Goal: Task Accomplishment & Management: Manage account settings

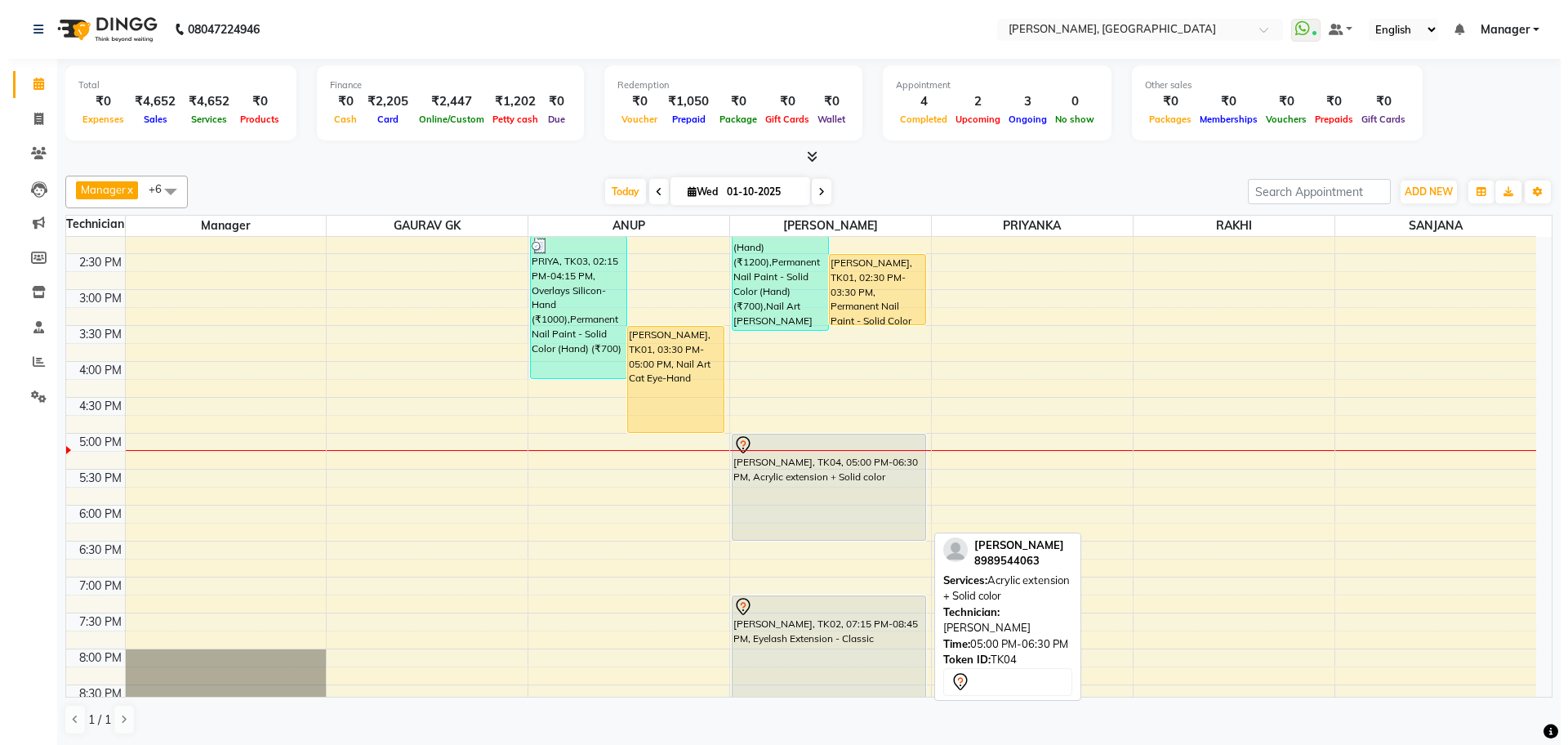
scroll to position [205, 0]
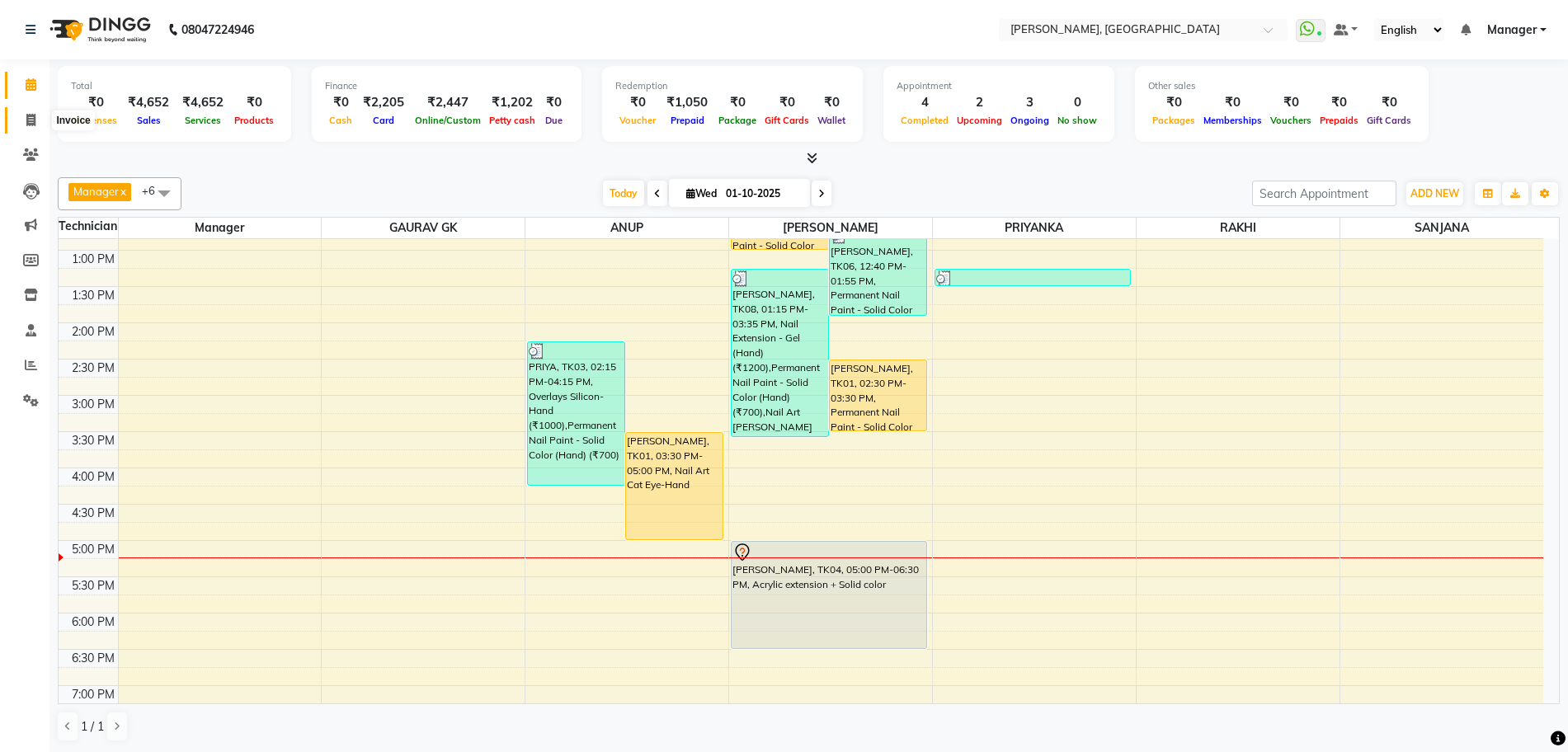
click at [25, 122] on span at bounding box center [31, 121] width 29 height 19
select select "service"
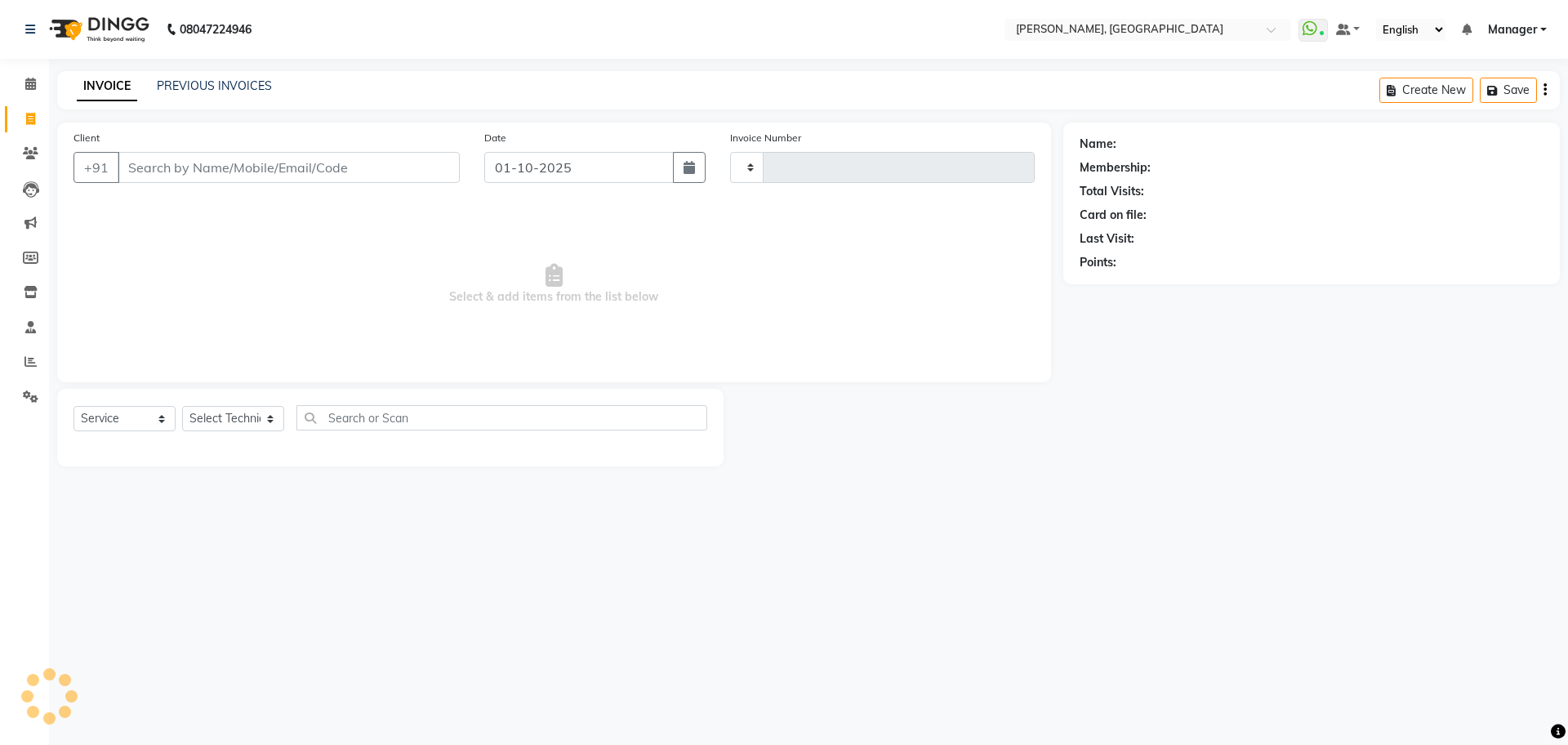
type input "1373"
select select "7674"
click at [255, 158] on input "Client" at bounding box center [289, 167] width 342 height 31
type input "6296019373"
click at [424, 164] on span "Add Client" at bounding box center [417, 167] width 64 height 16
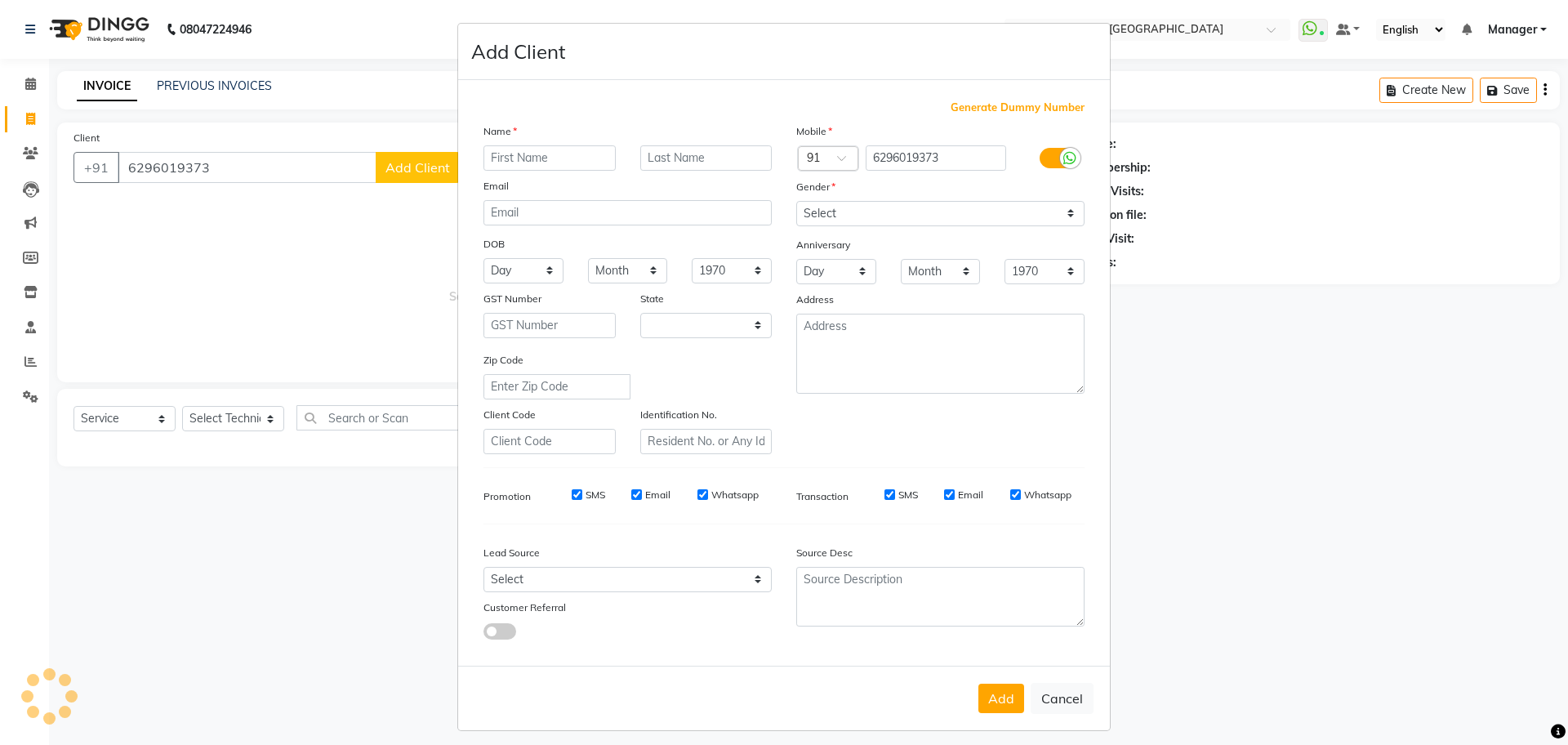
select select "21"
type input "[PERSON_NAME]"
click at [866, 216] on select "Select [DEMOGRAPHIC_DATA] [DEMOGRAPHIC_DATA] Other Prefer Not To Say" at bounding box center [940, 214] width 289 height 25
select select "[DEMOGRAPHIC_DATA]"
click at [796, 201] on select "Select [DEMOGRAPHIC_DATA] [DEMOGRAPHIC_DATA] Other Prefer Not To Say" at bounding box center [940, 214] width 289 height 25
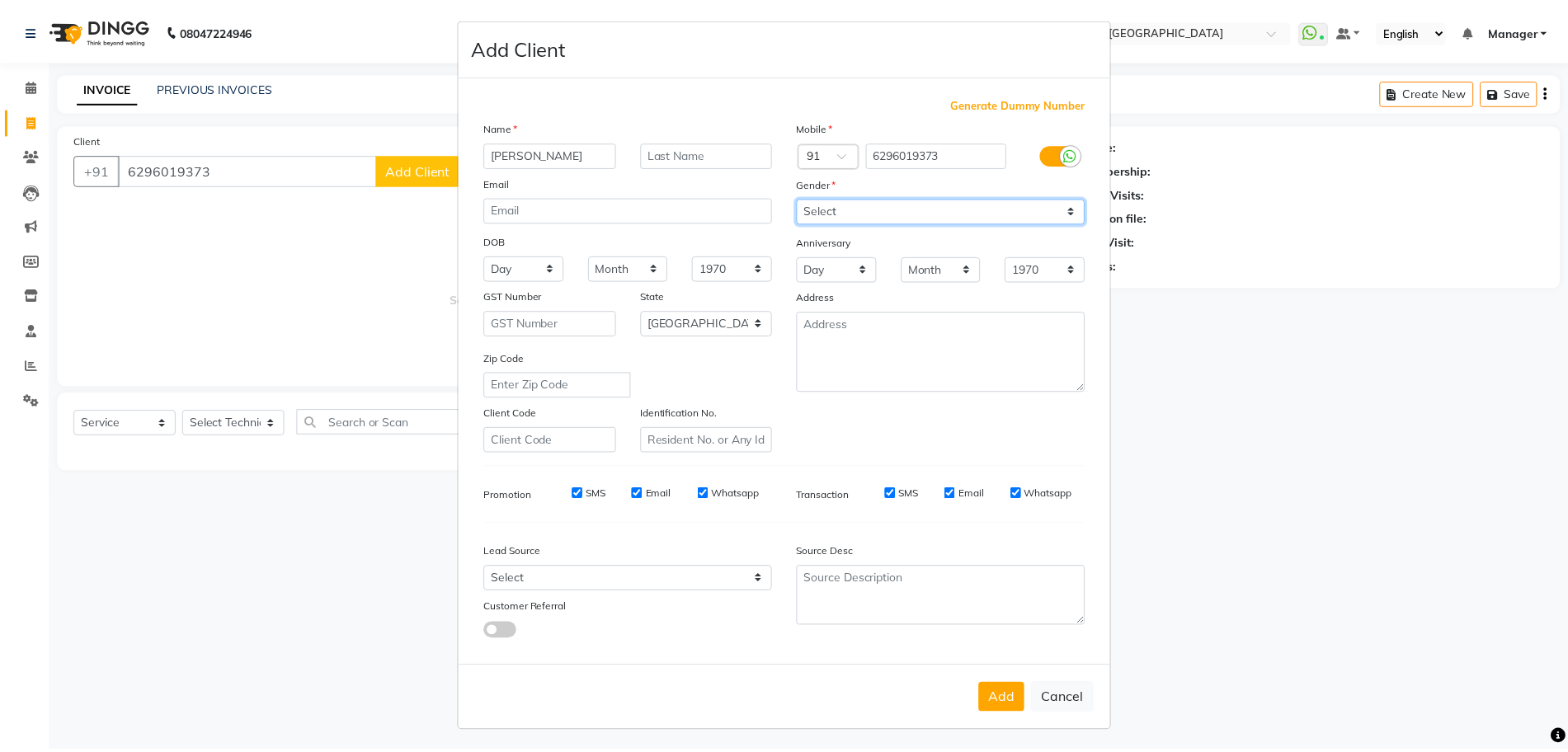
scroll to position [9, 0]
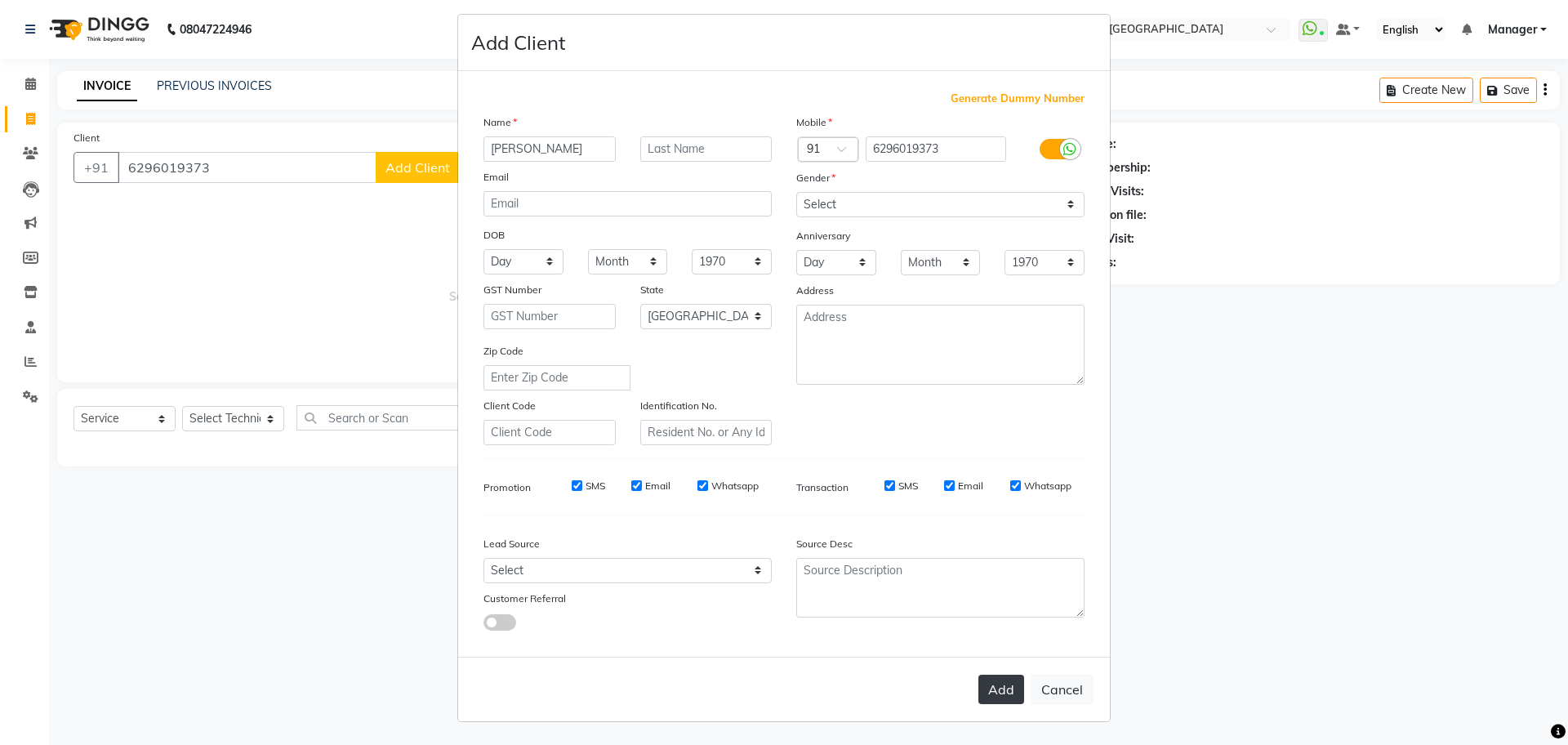
click at [1005, 692] on button "Add" at bounding box center [1001, 690] width 46 height 29
type input "62******73"
select select
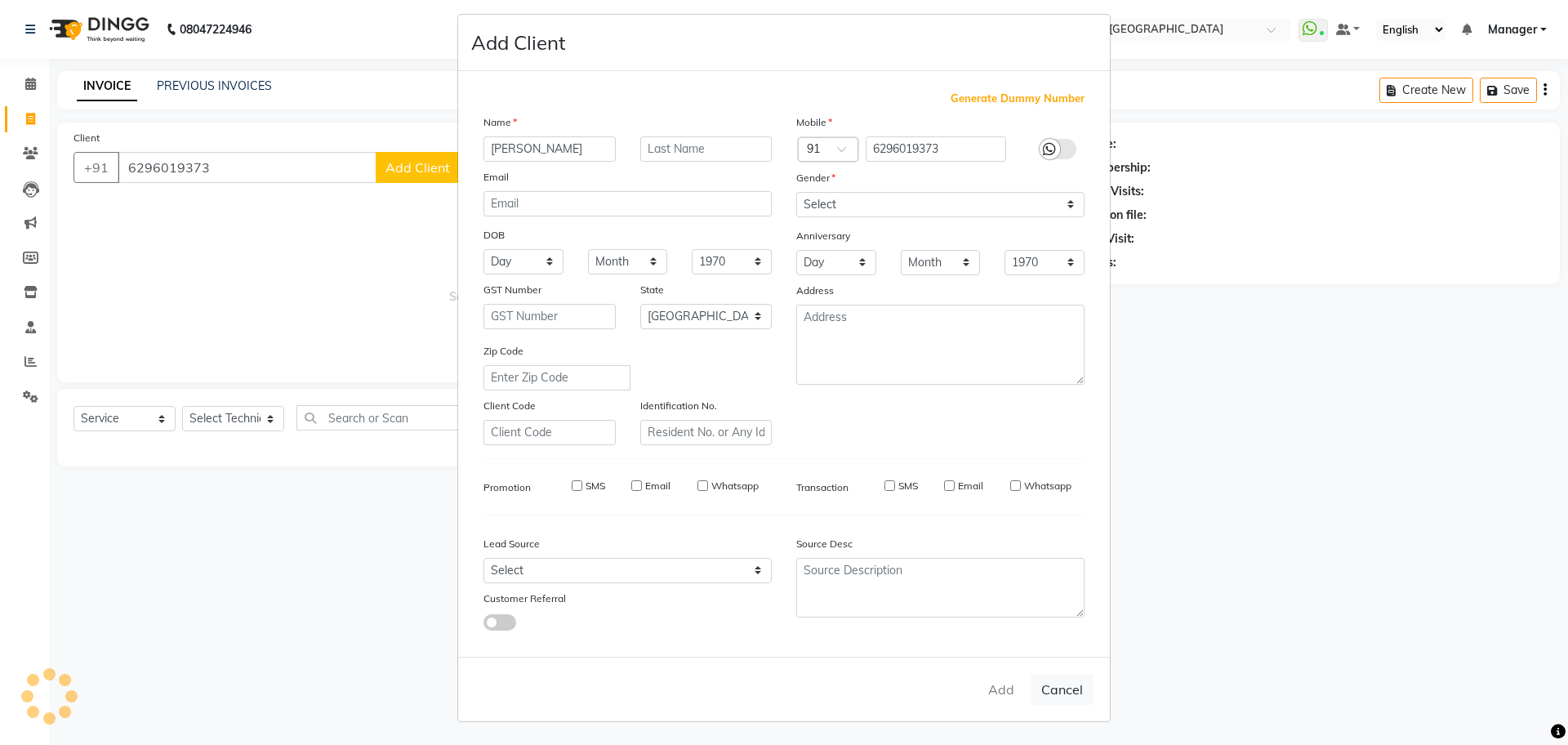
select select "null"
select select
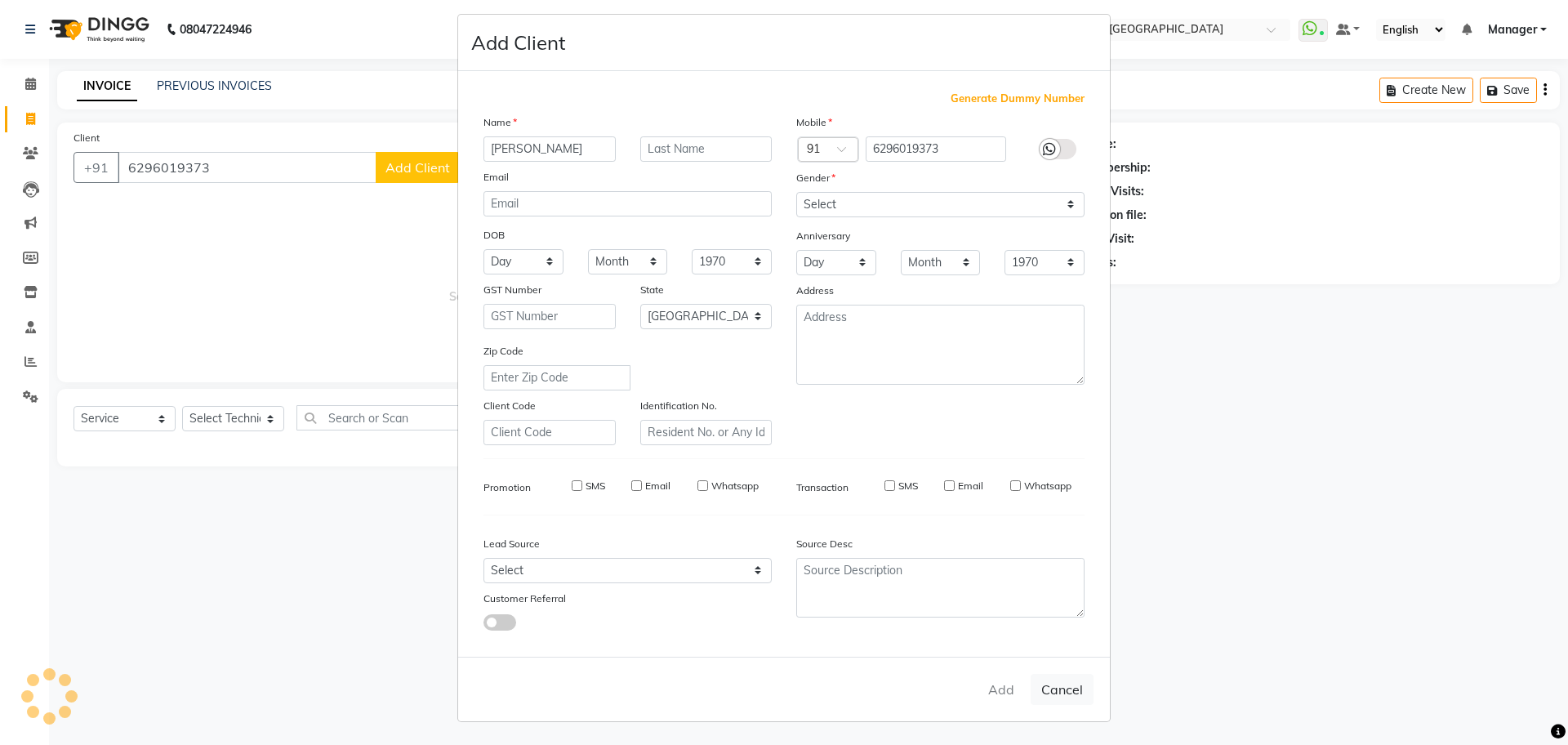
checkbox input "false"
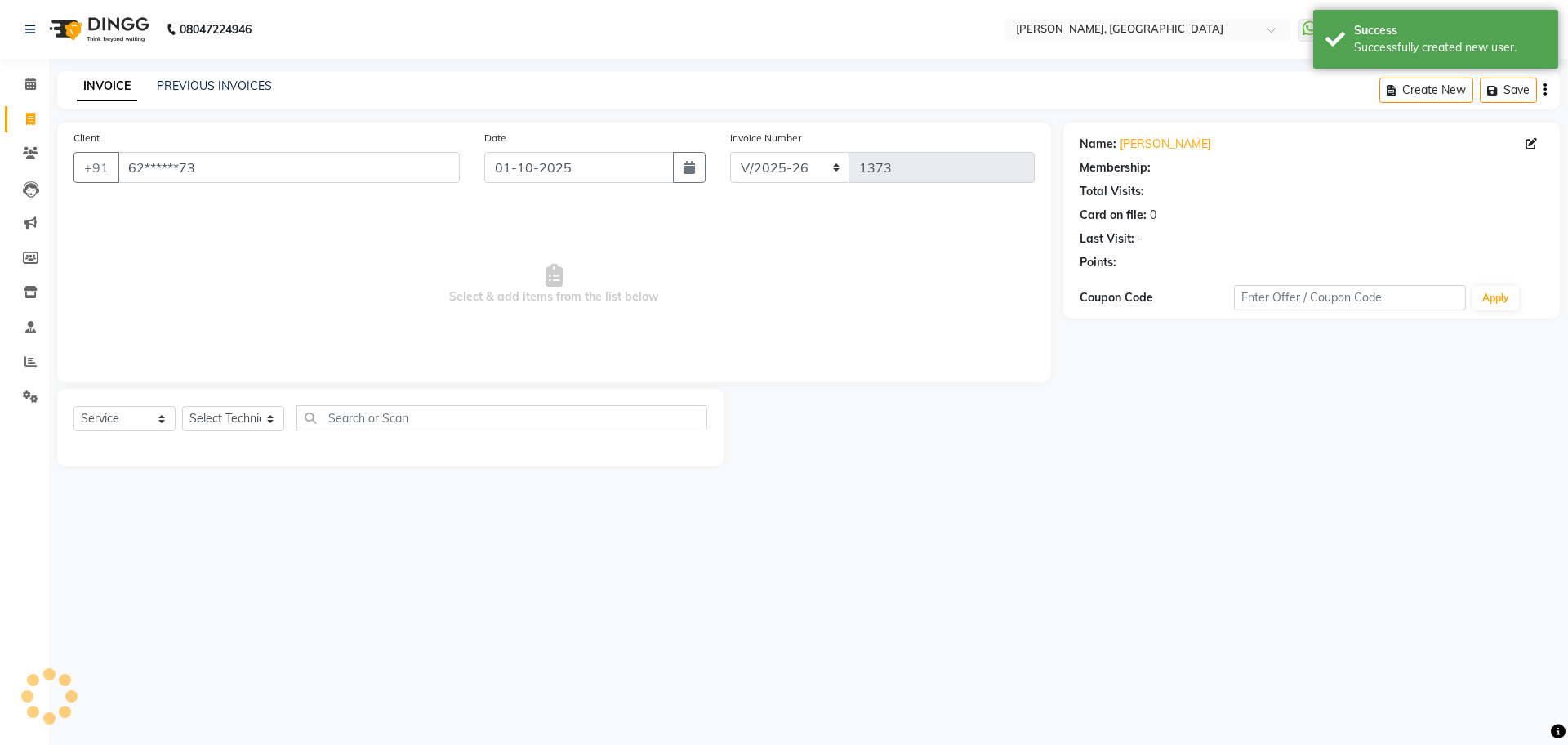
select select "1: Object"
click at [226, 423] on select "Select Technician ANUP GAURAV GK [PERSON_NAME] Manager Owner [PERSON_NAME] RAKH…" at bounding box center [233, 419] width 102 height 25
select select "92343"
click at [182, 406] on select "Select Technician ANUP GAURAV GK [PERSON_NAME] Manager Owner [PERSON_NAME] RAKH…" at bounding box center [233, 419] width 102 height 25
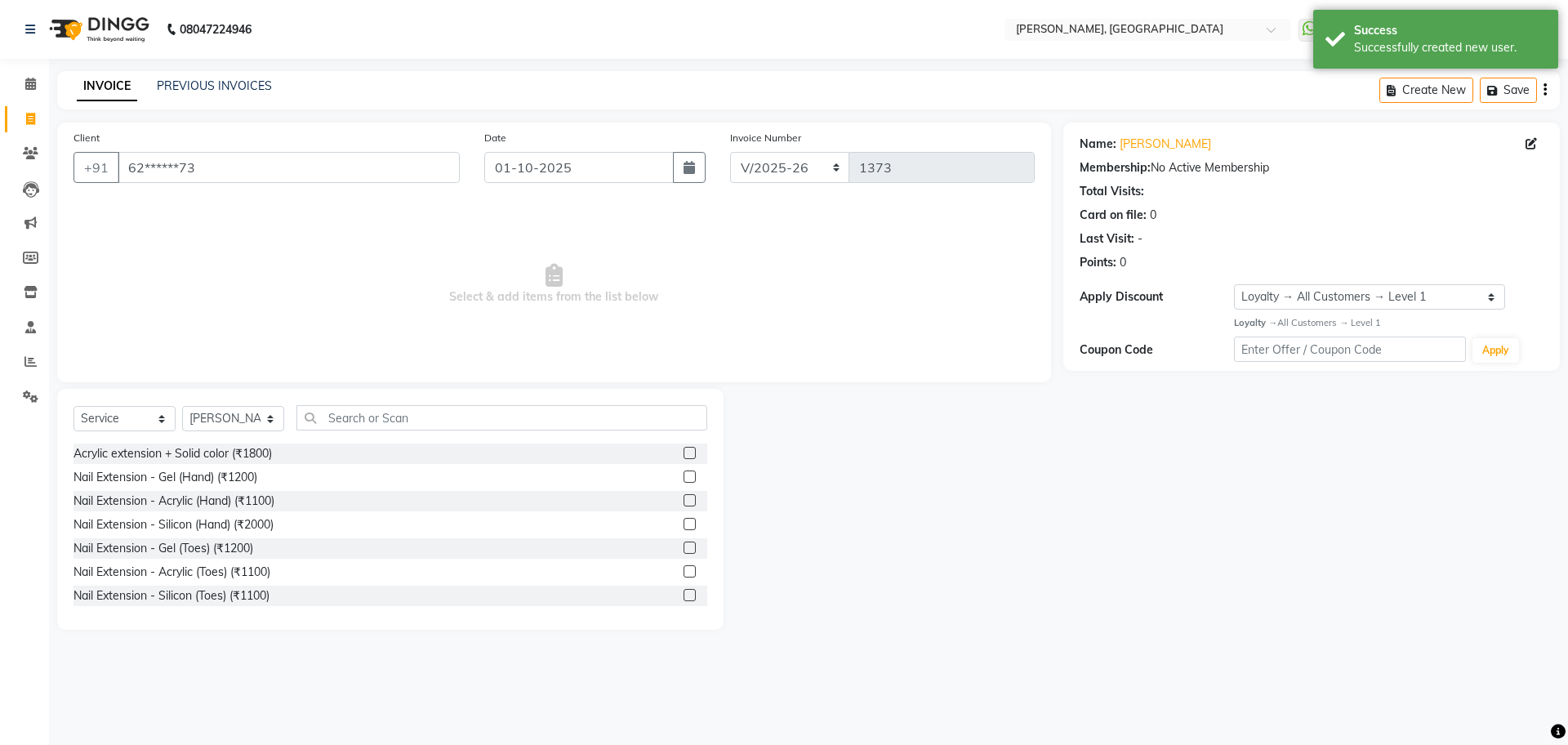
click at [684, 454] on label at bounding box center [690, 454] width 13 height 13
click at [684, 454] on input "checkbox" at bounding box center [689, 454] width 11 height 11
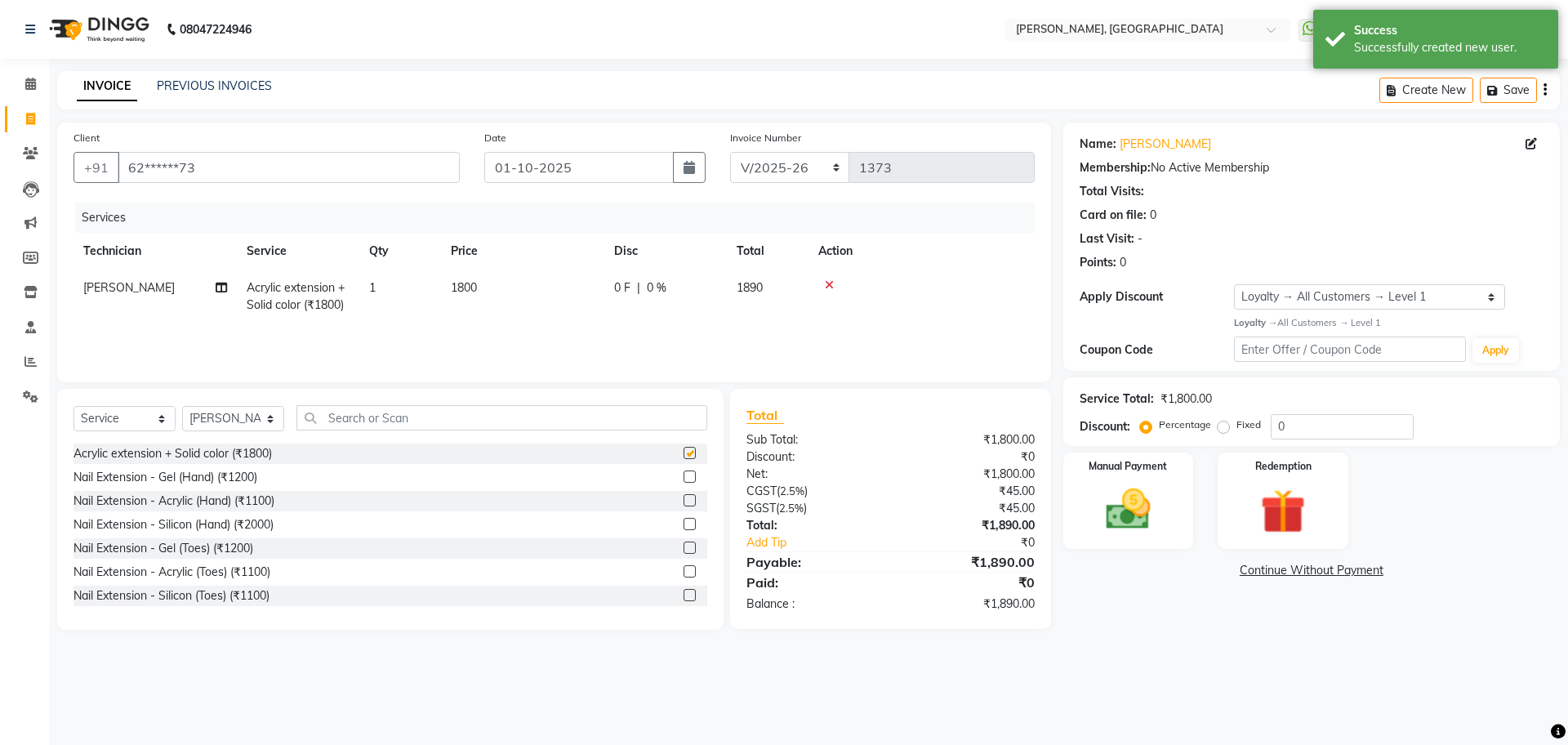
checkbox input "false"
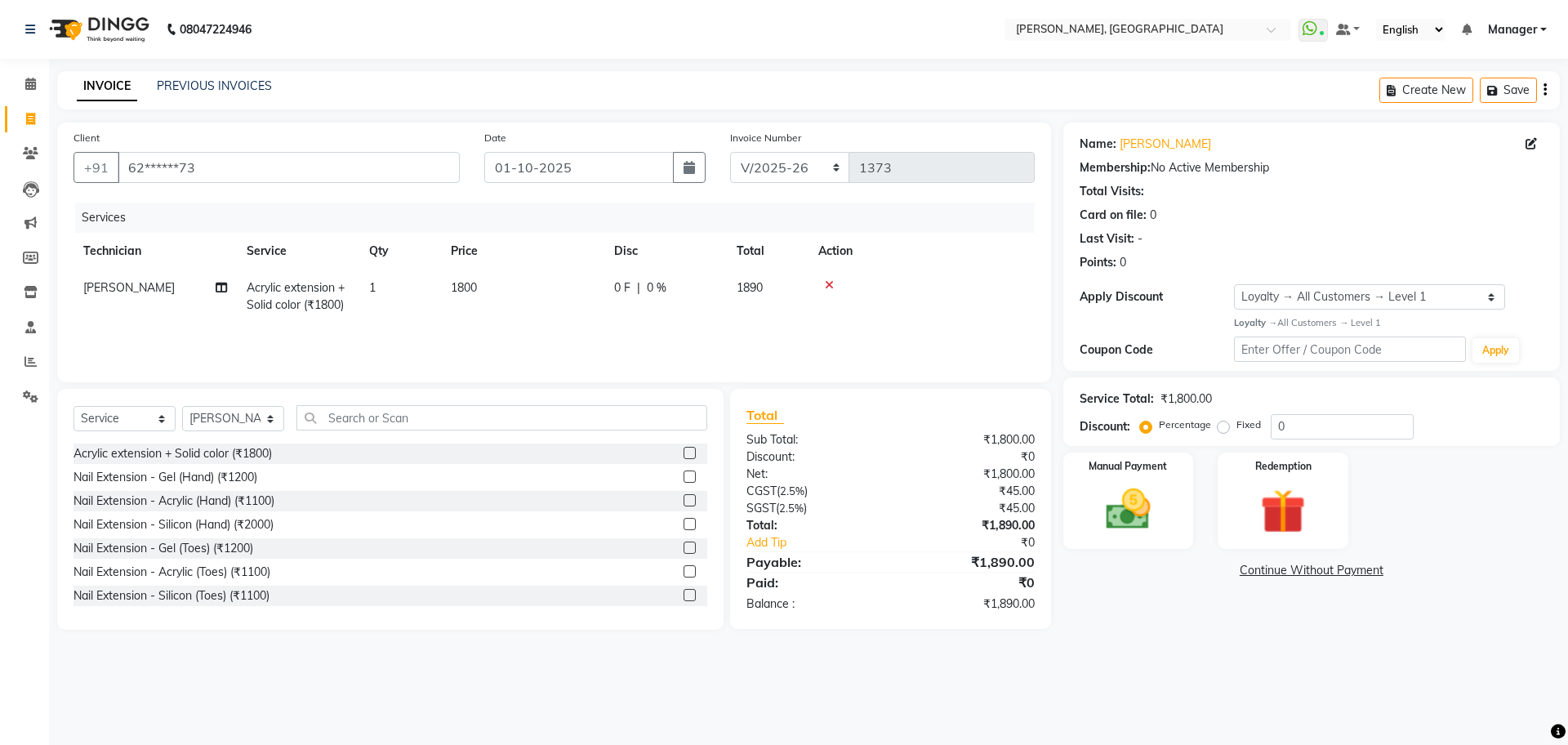
click at [827, 285] on icon at bounding box center [830, 285] width 9 height 12
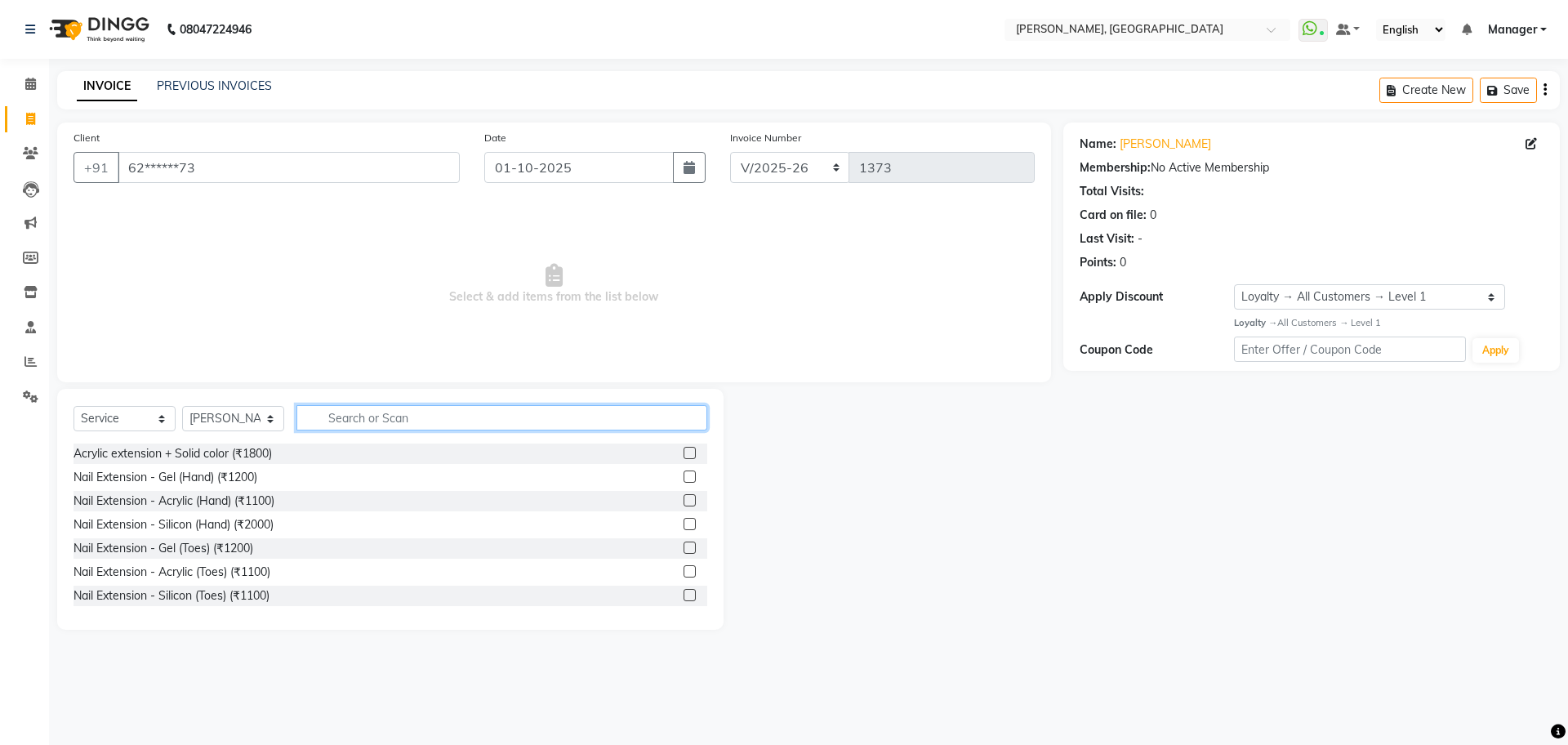
click at [604, 411] on input "text" at bounding box center [502, 418] width 411 height 25
type input "700"
click at [684, 452] on label at bounding box center [690, 454] width 13 height 13
click at [684, 452] on input "checkbox" at bounding box center [689, 454] width 11 height 11
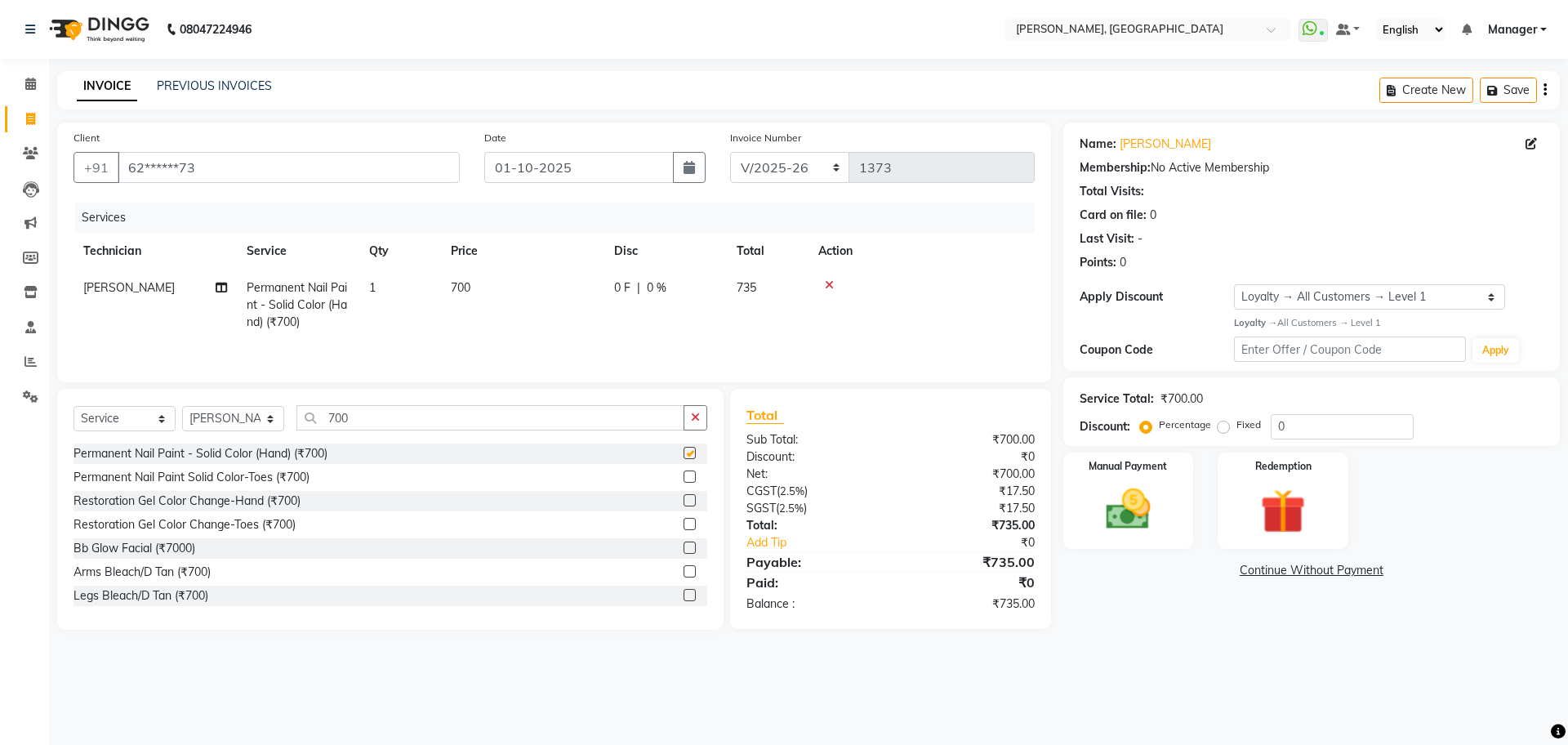
checkbox input "false"
click at [1149, 501] on img at bounding box center [1128, 510] width 76 height 54
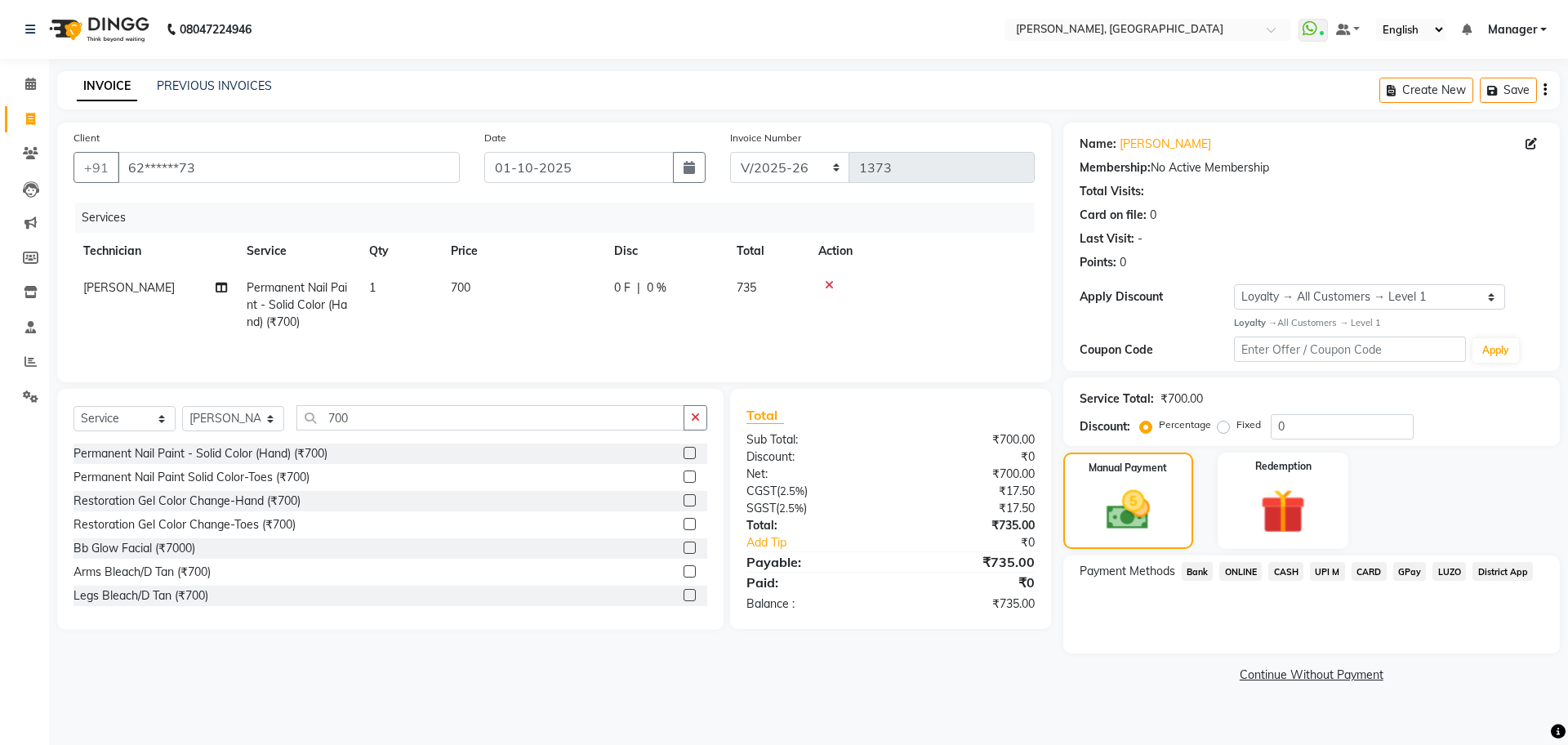
click at [1326, 576] on span "UPI M" at bounding box center [1327, 571] width 35 height 19
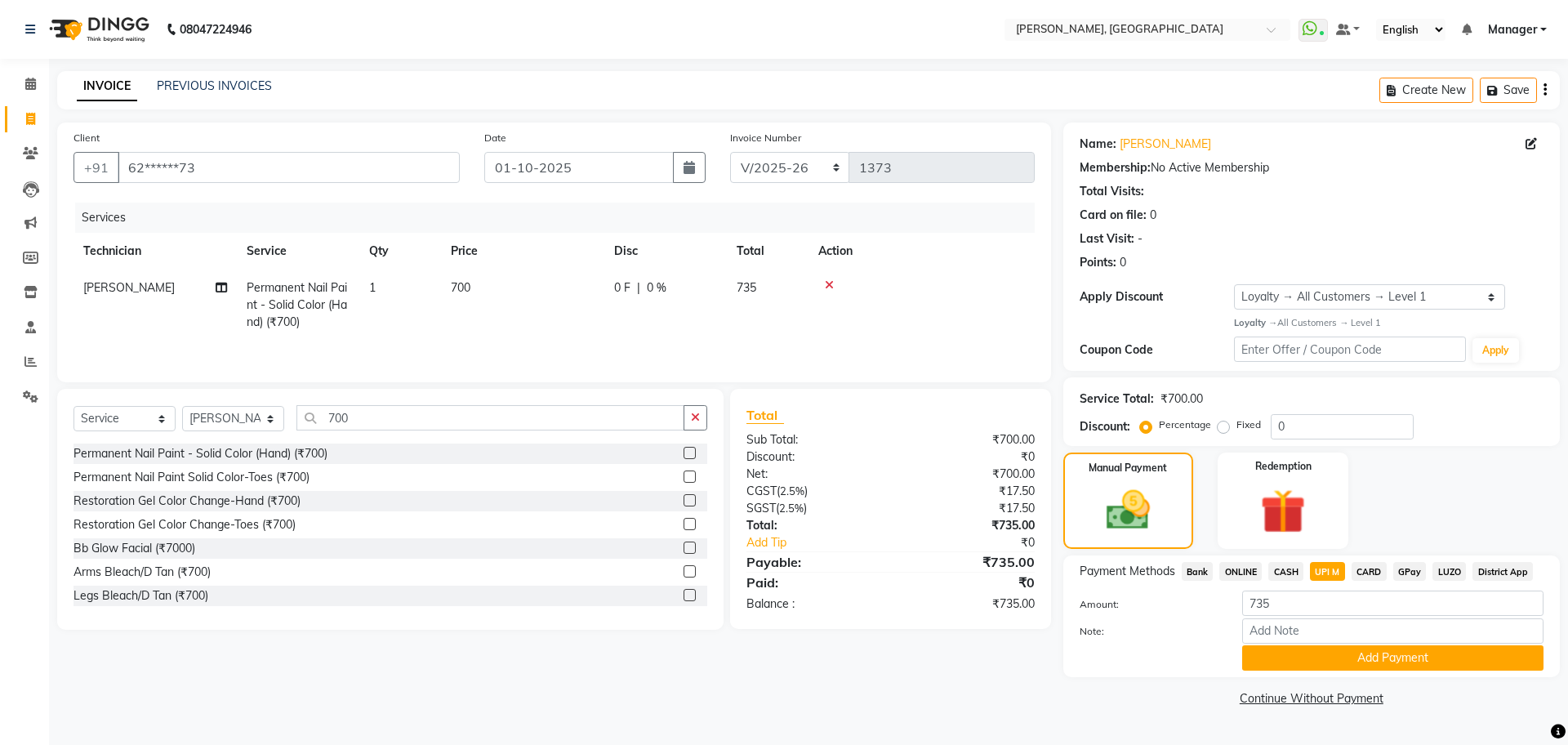
click at [1237, 561] on div "Payment Methods Bank ONLINE CASH UPI M CARD GPay LUZO District App Amount: 735 …" at bounding box center [1311, 616] width 497 height 121
click at [1247, 570] on span "ONLINE" at bounding box center [1240, 571] width 43 height 19
click at [1268, 651] on button "Add Payment" at bounding box center [1392, 658] width 301 height 25
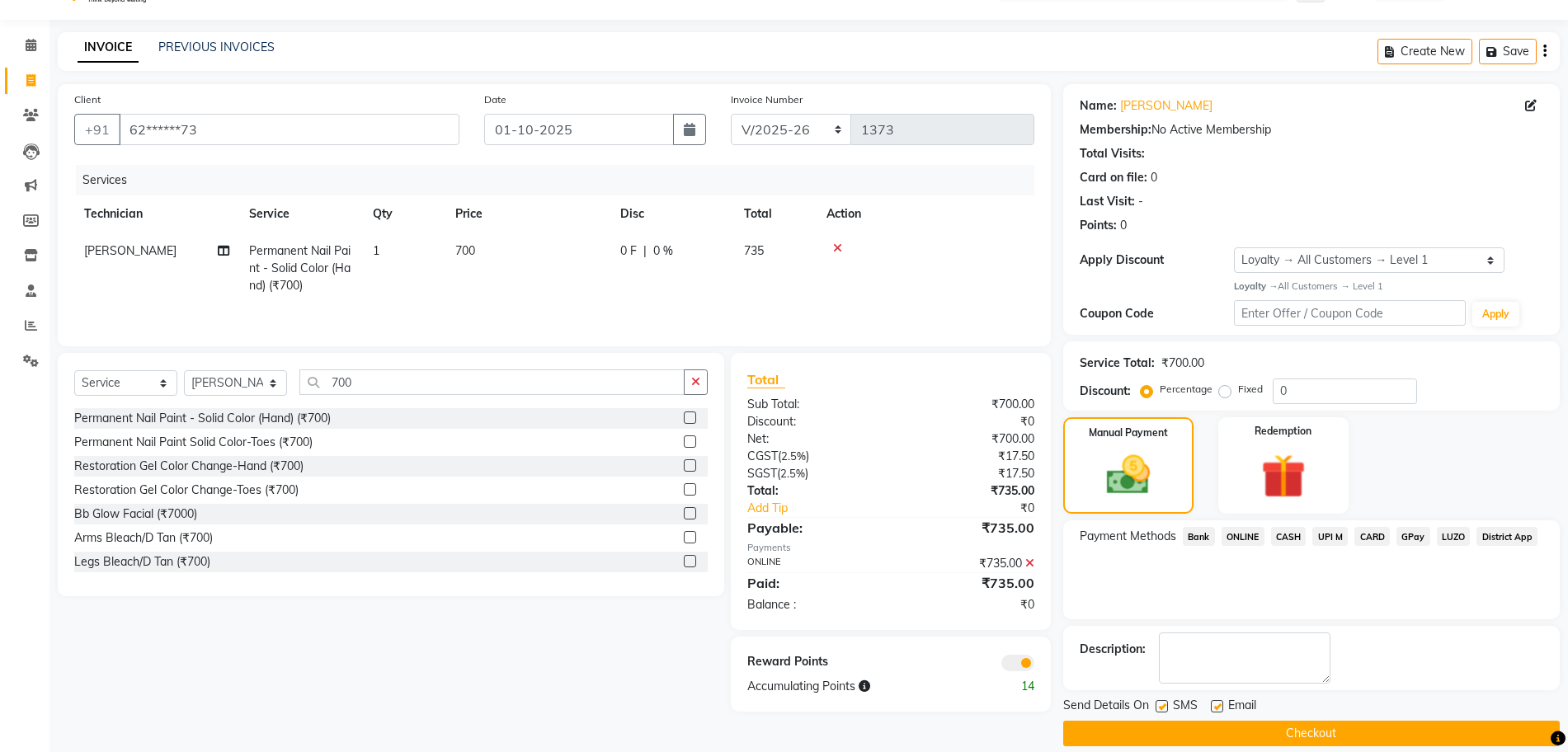
scroll to position [58, 0]
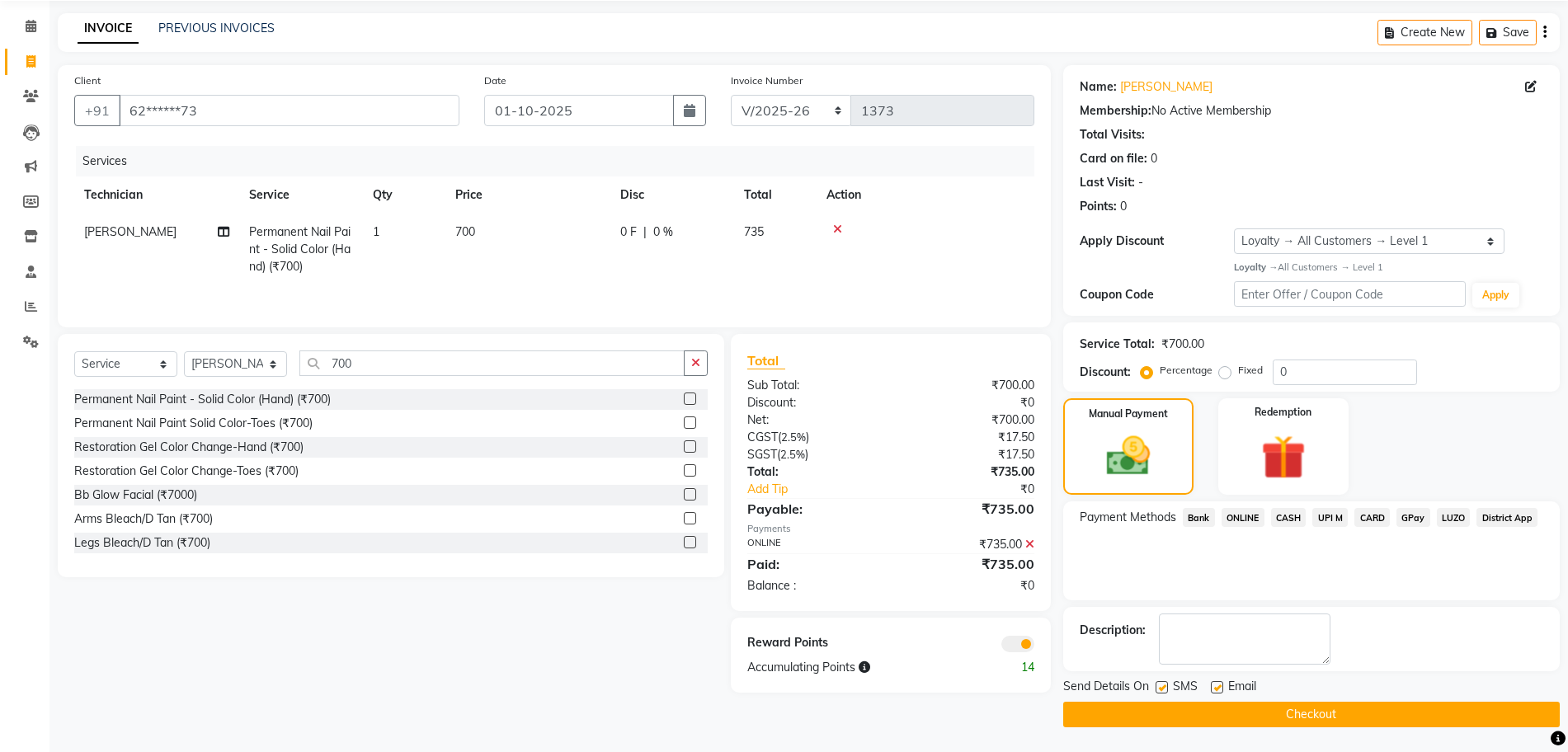
click at [1261, 718] on button "Checkout" at bounding box center [1311, 715] width 496 height 26
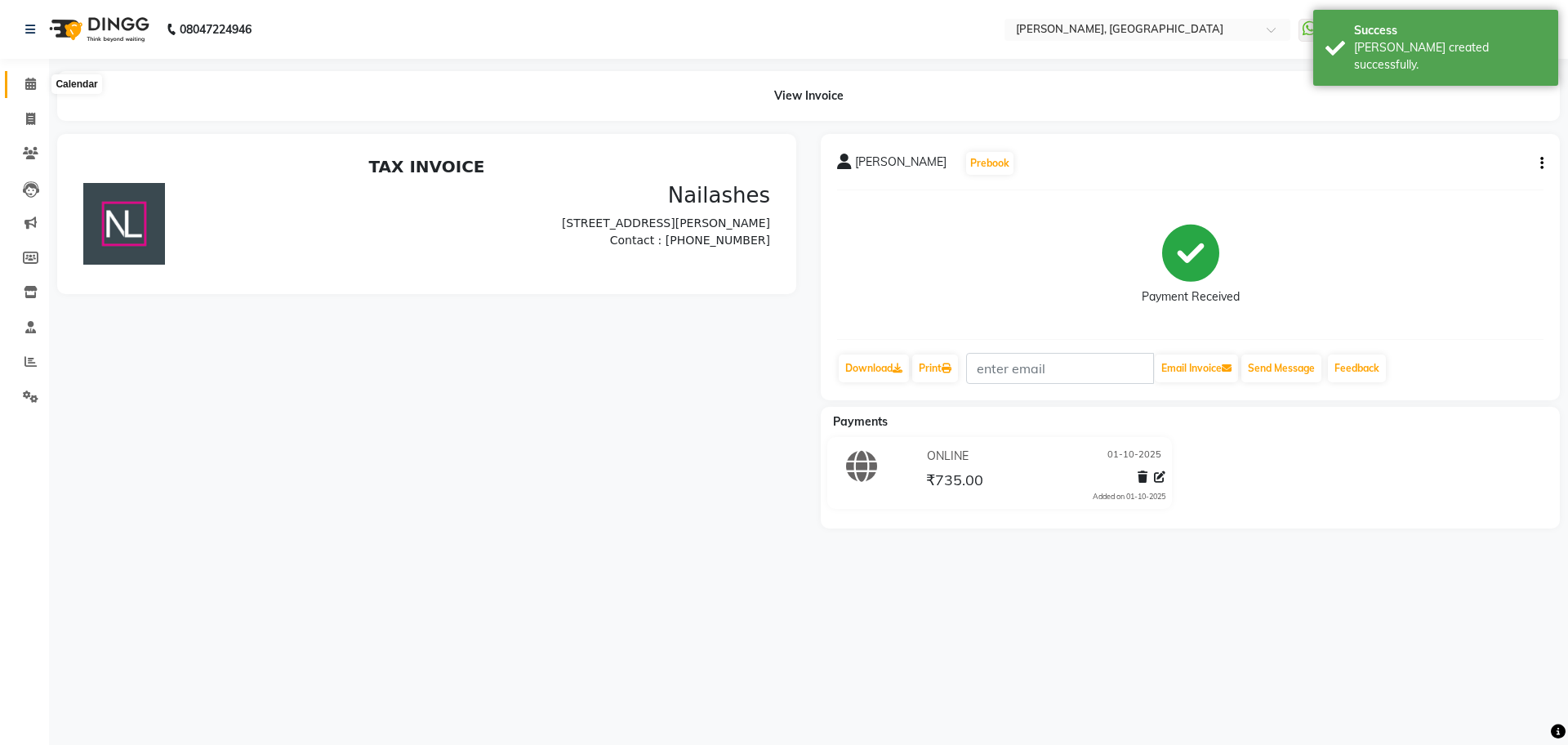
click at [33, 81] on icon at bounding box center [31, 84] width 11 height 13
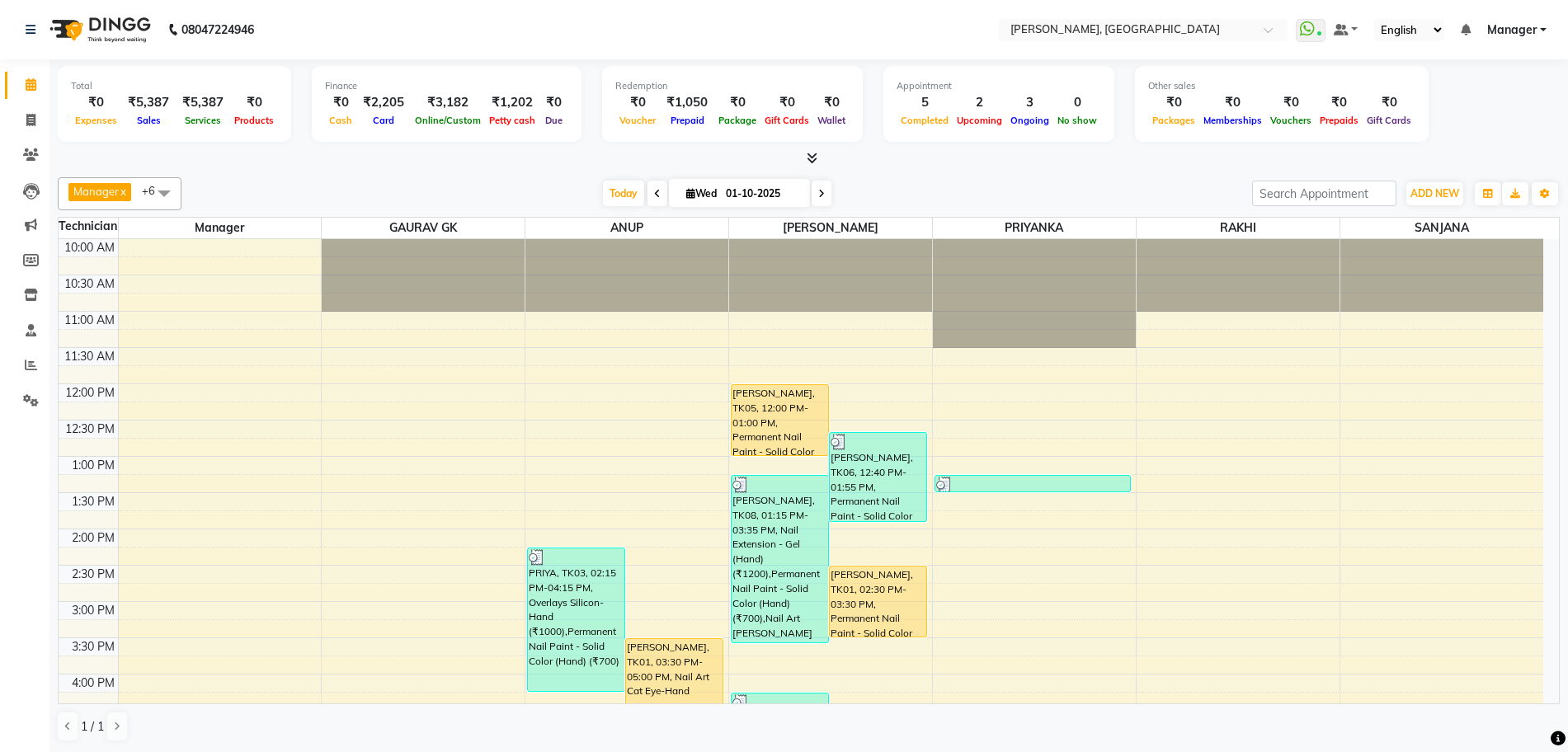
click at [725, 184] on input "01-10-2025" at bounding box center [762, 194] width 82 height 25
select select "10"
select select "2025"
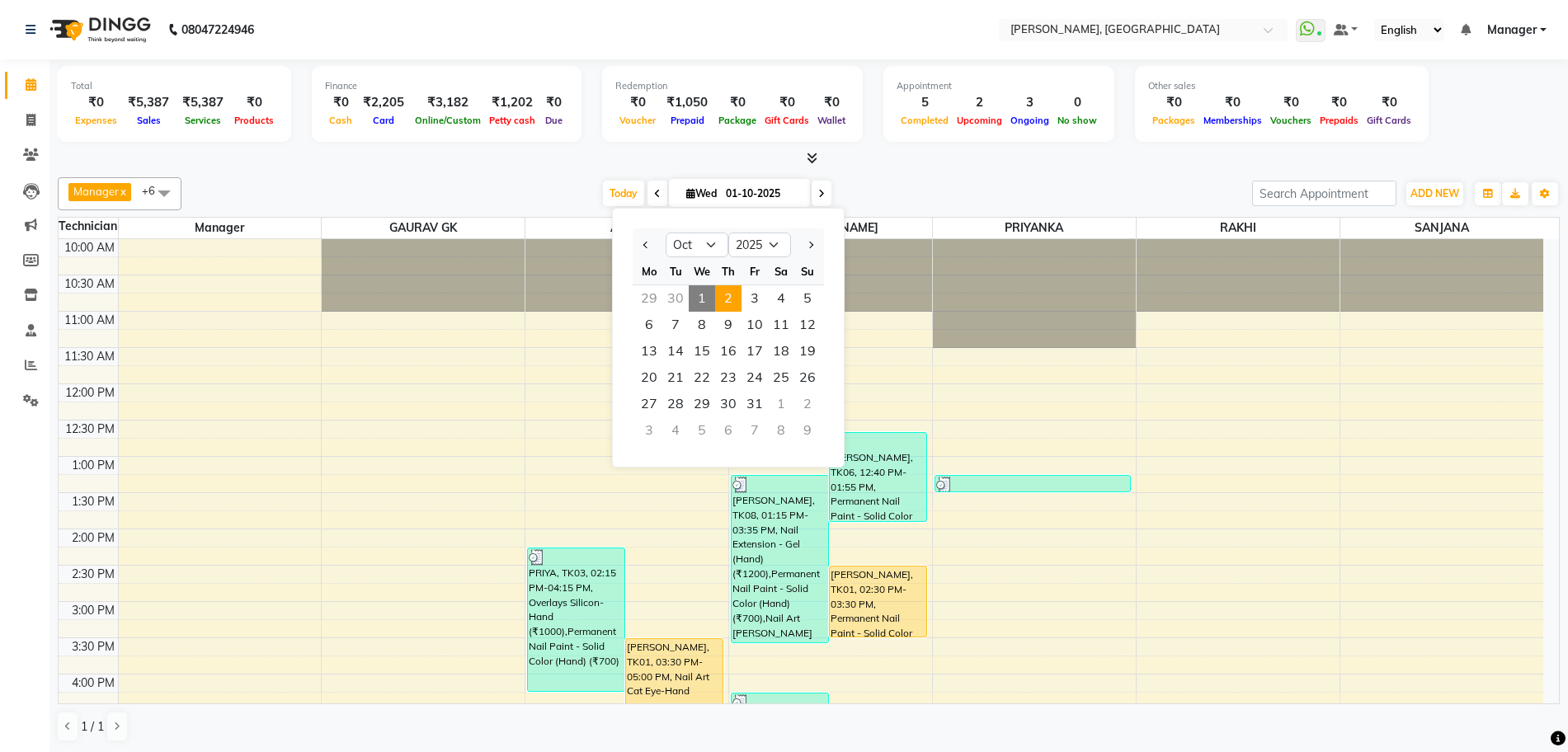
click at [725, 293] on span "2" at bounding box center [728, 298] width 26 height 26
type input "02-10-2025"
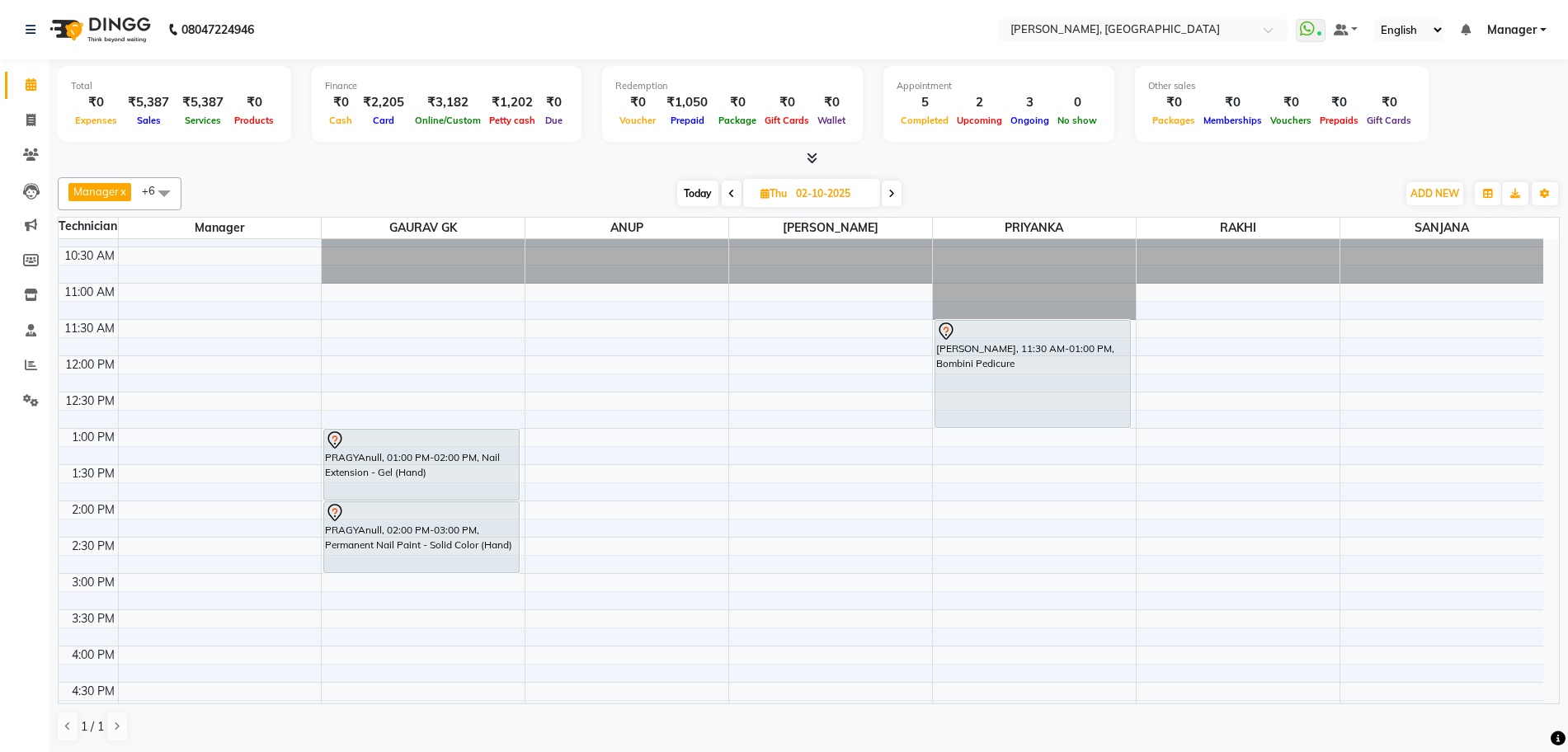
scroll to position [26, 0]
click at [995, 458] on div "10:00 AM 10:30 AM 11:00 AM 11:30 AM 12:00 PM 12:30 PM 1:00 PM 1:30 PM 2:00 PM 2…" at bounding box center [800, 648] width 1485 height 870
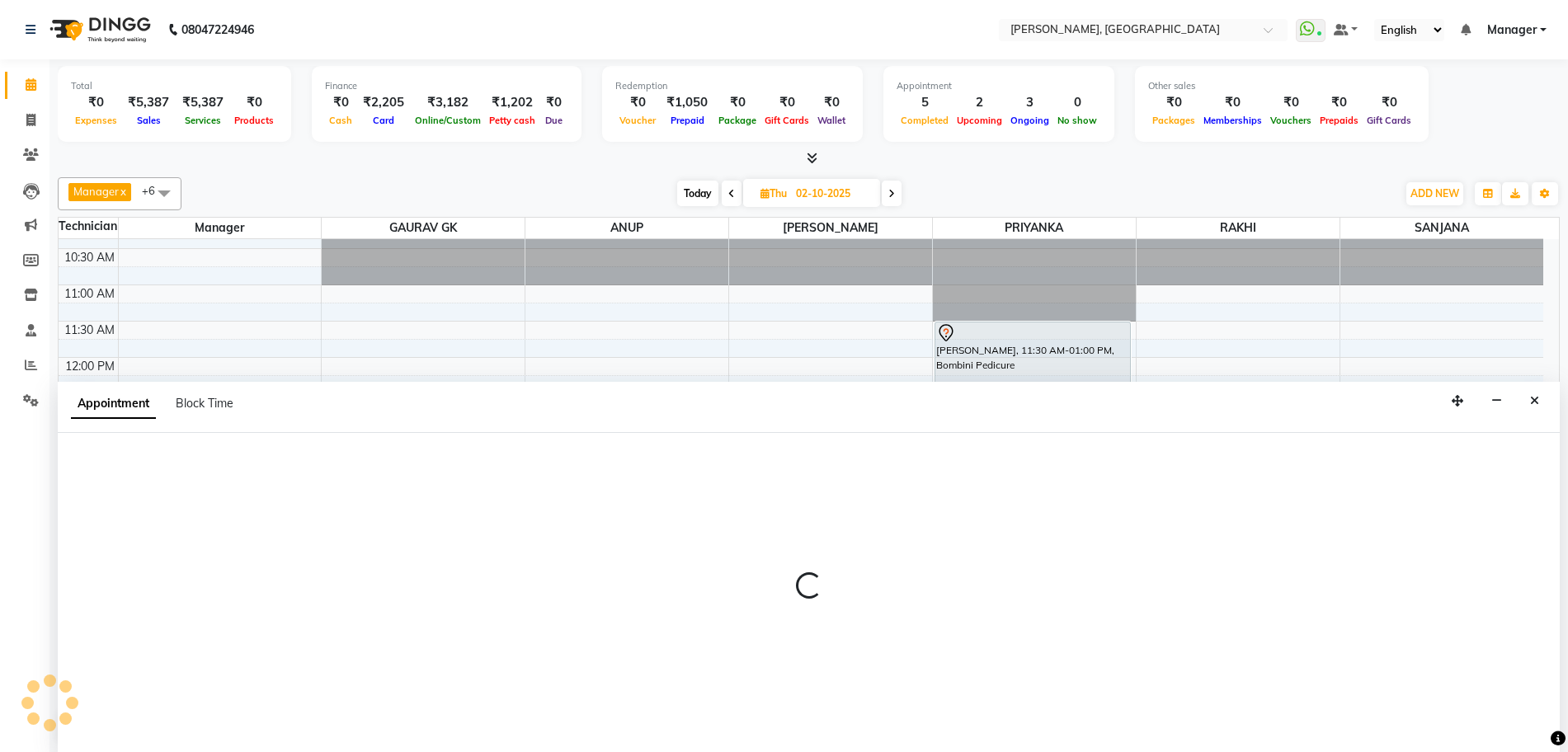
scroll to position [1, 0]
select select "79631"
select select "795"
select select "tentative"
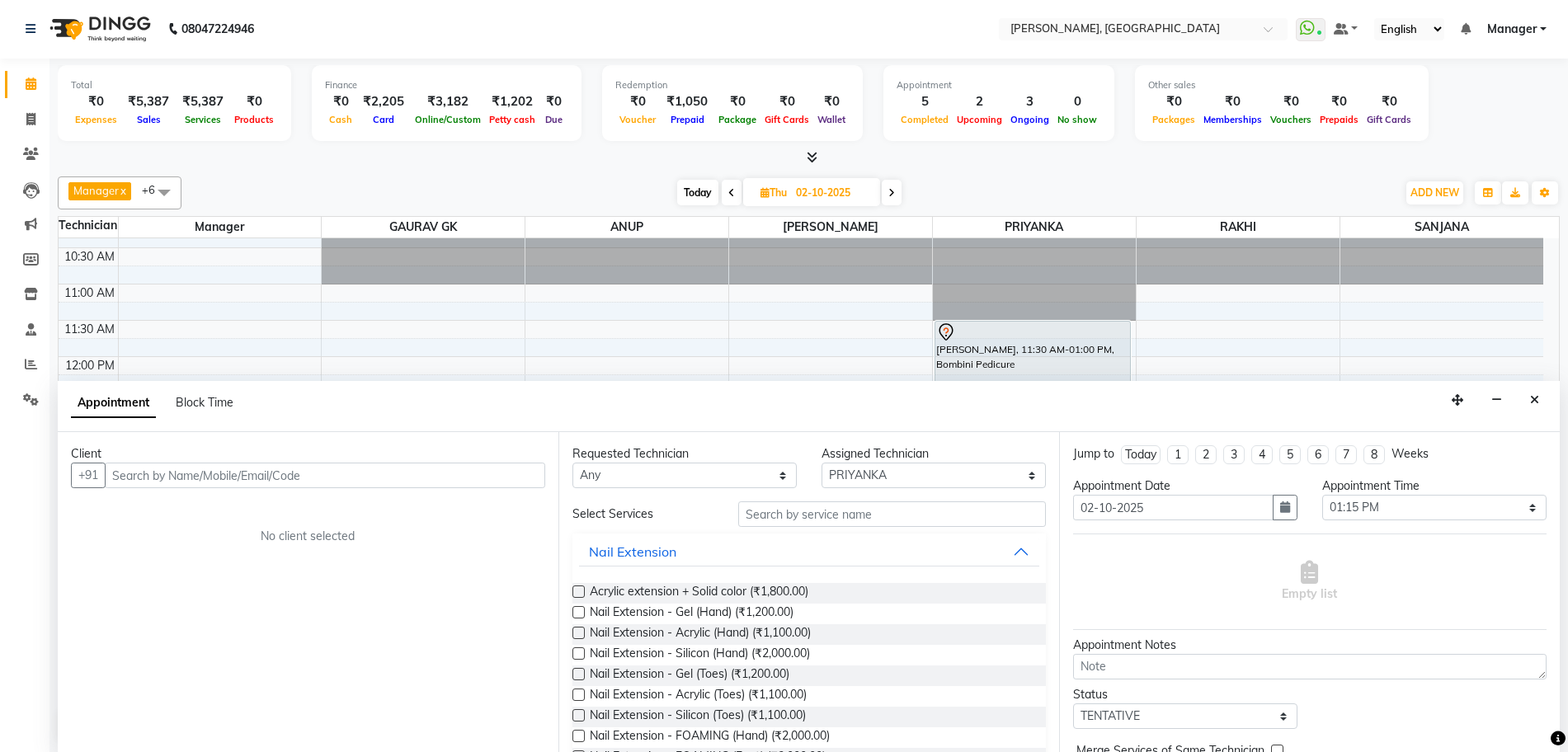
click at [278, 471] on input "text" at bounding box center [325, 475] width 440 height 26
type input "8008757700"
click at [512, 475] on span "Add Client" at bounding box center [511, 475] width 55 height 15
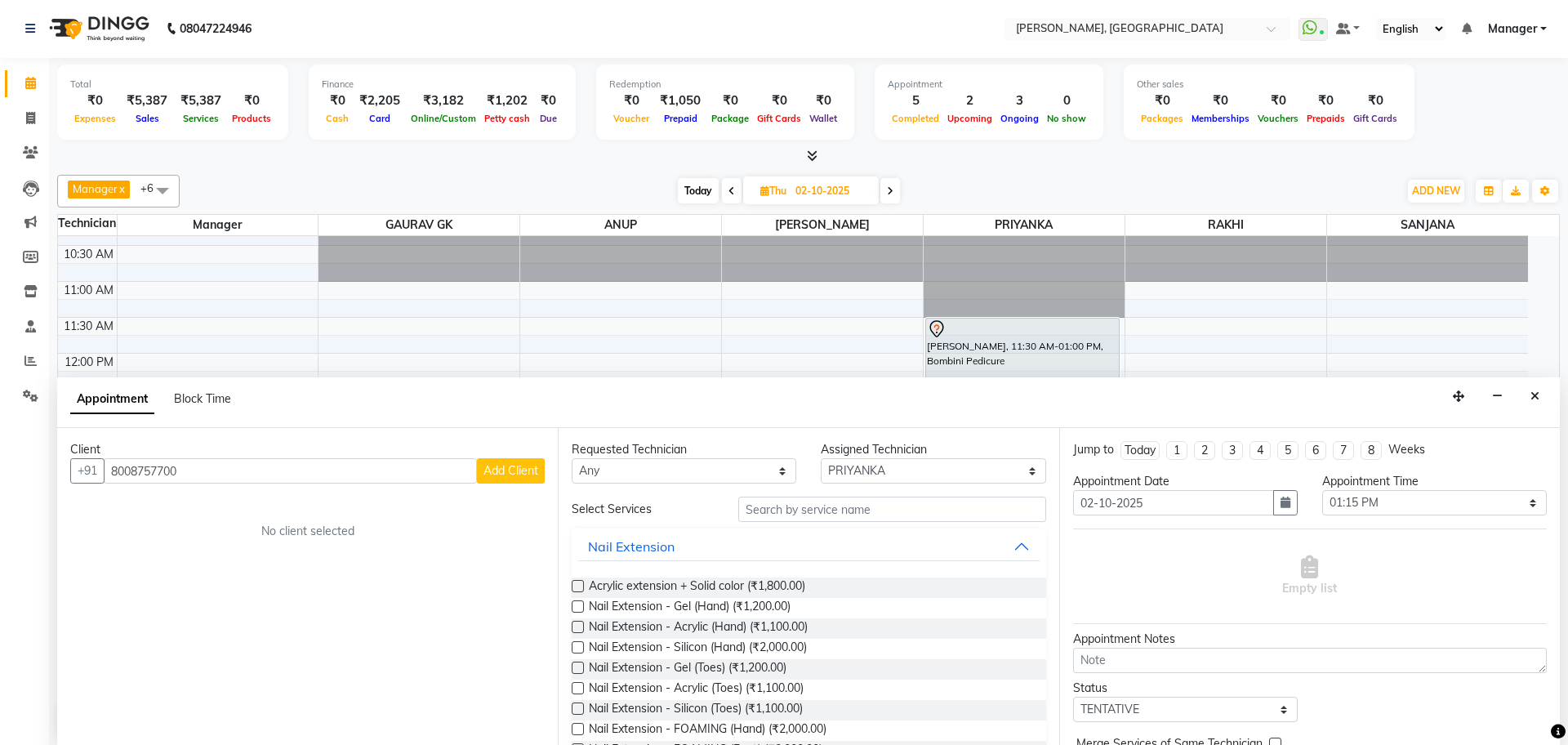
select select "21"
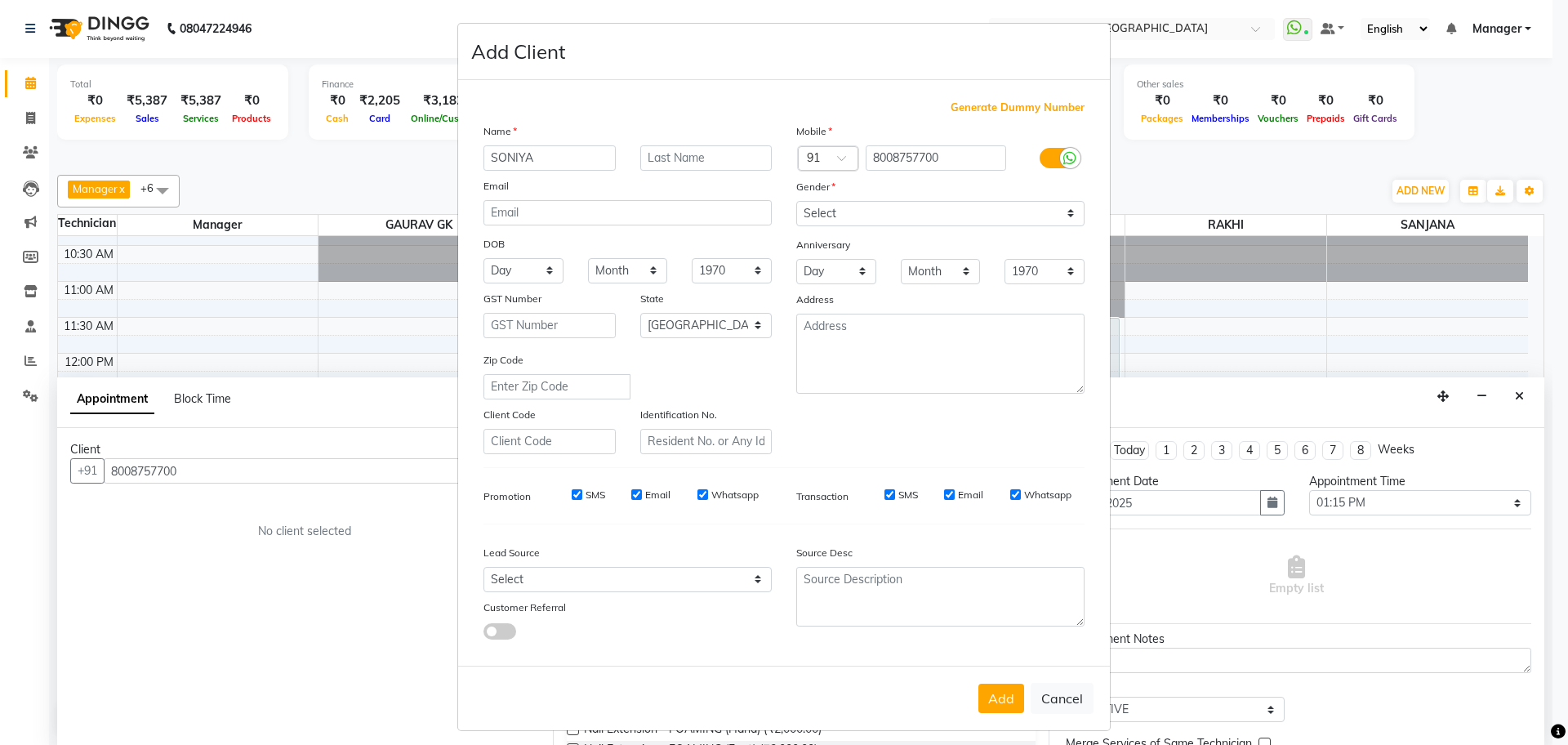
type input "SONIYA"
click at [841, 205] on select "Select [DEMOGRAPHIC_DATA] [DEMOGRAPHIC_DATA] Other Prefer Not To Say" at bounding box center [940, 214] width 289 height 25
select select "[DEMOGRAPHIC_DATA]"
click at [796, 201] on select "Select [DEMOGRAPHIC_DATA] [DEMOGRAPHIC_DATA] Other Prefer Not To Say" at bounding box center [940, 214] width 289 height 25
click at [997, 702] on button "Add" at bounding box center [1001, 699] width 46 height 29
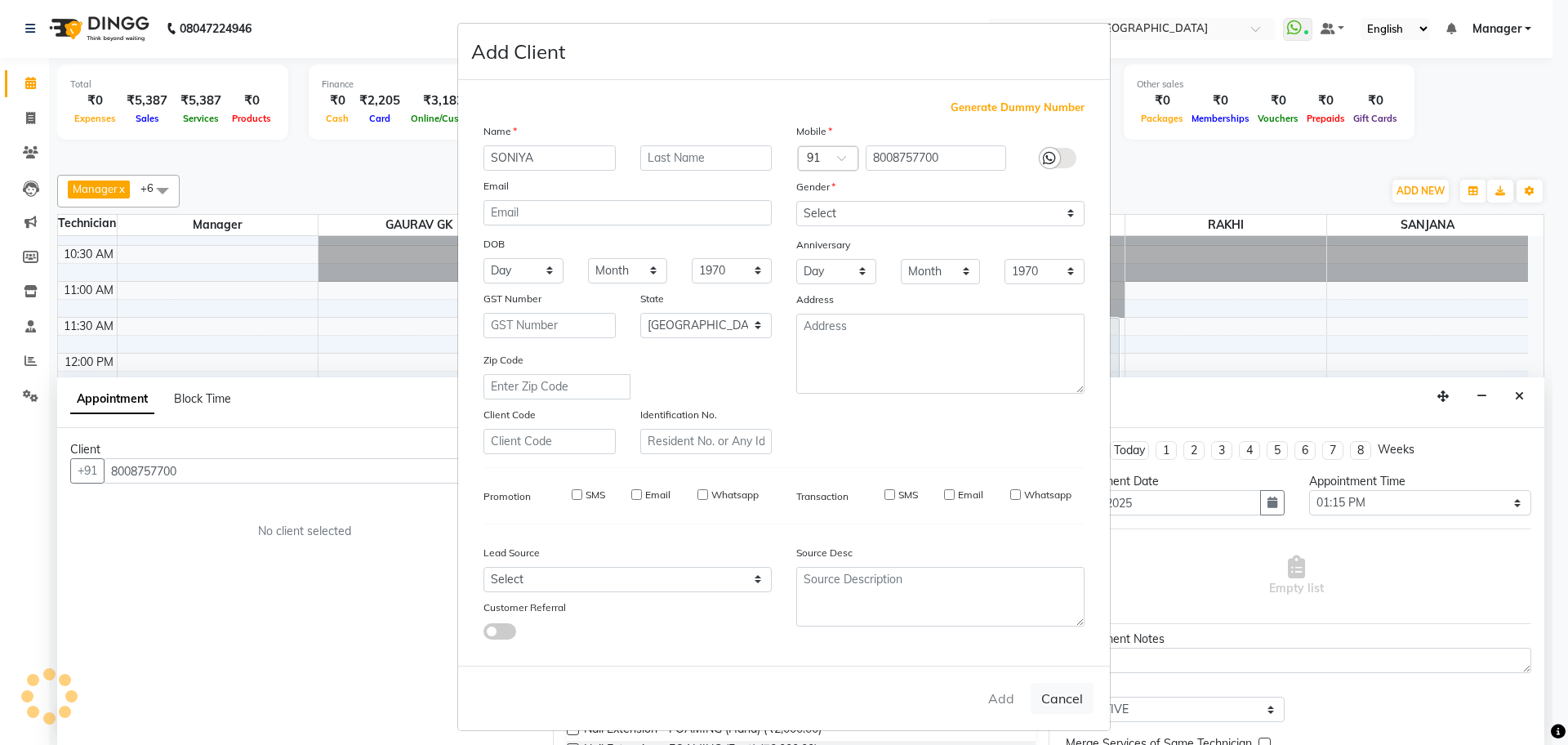
type input "80******00"
select select
select select "null"
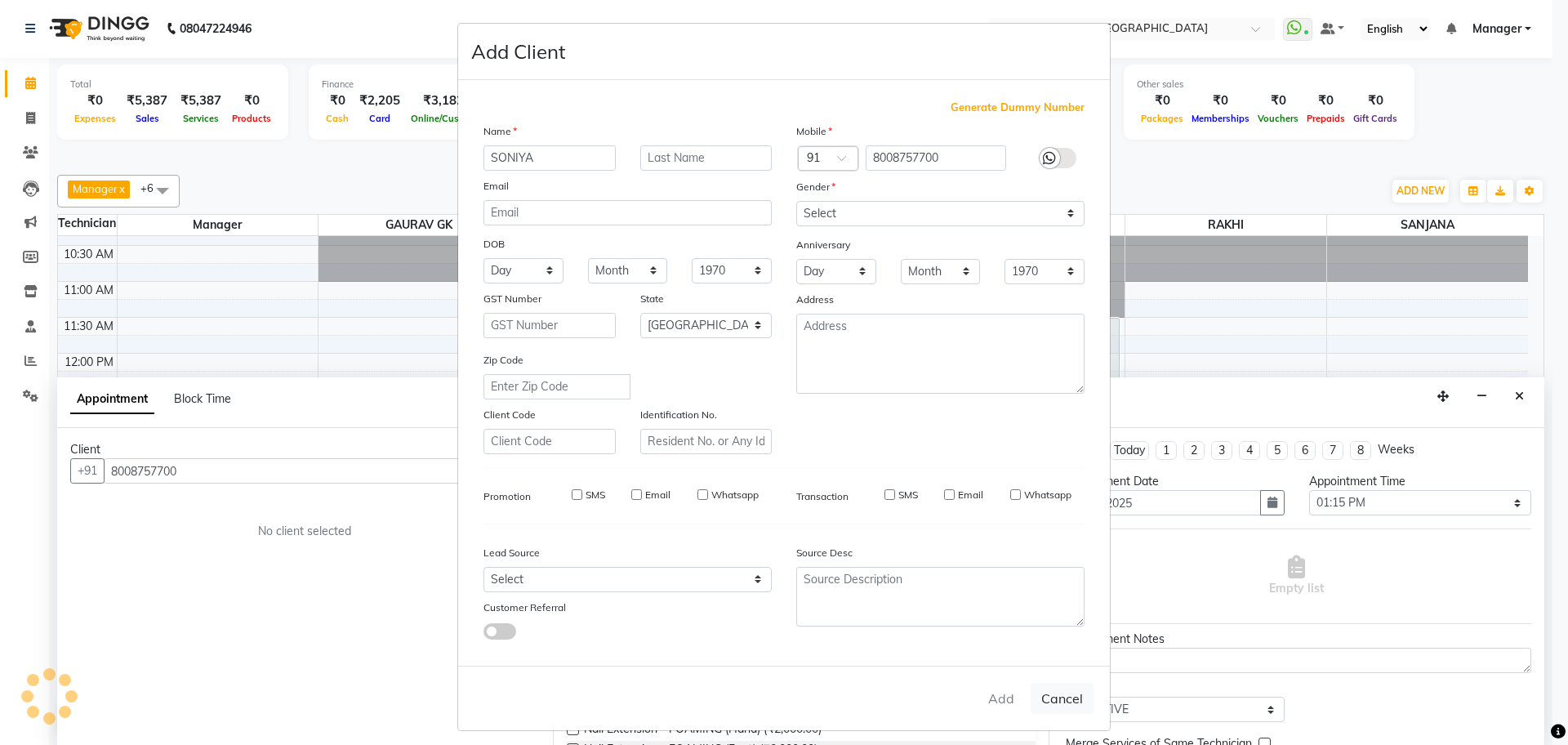
select select
checkbox input "false"
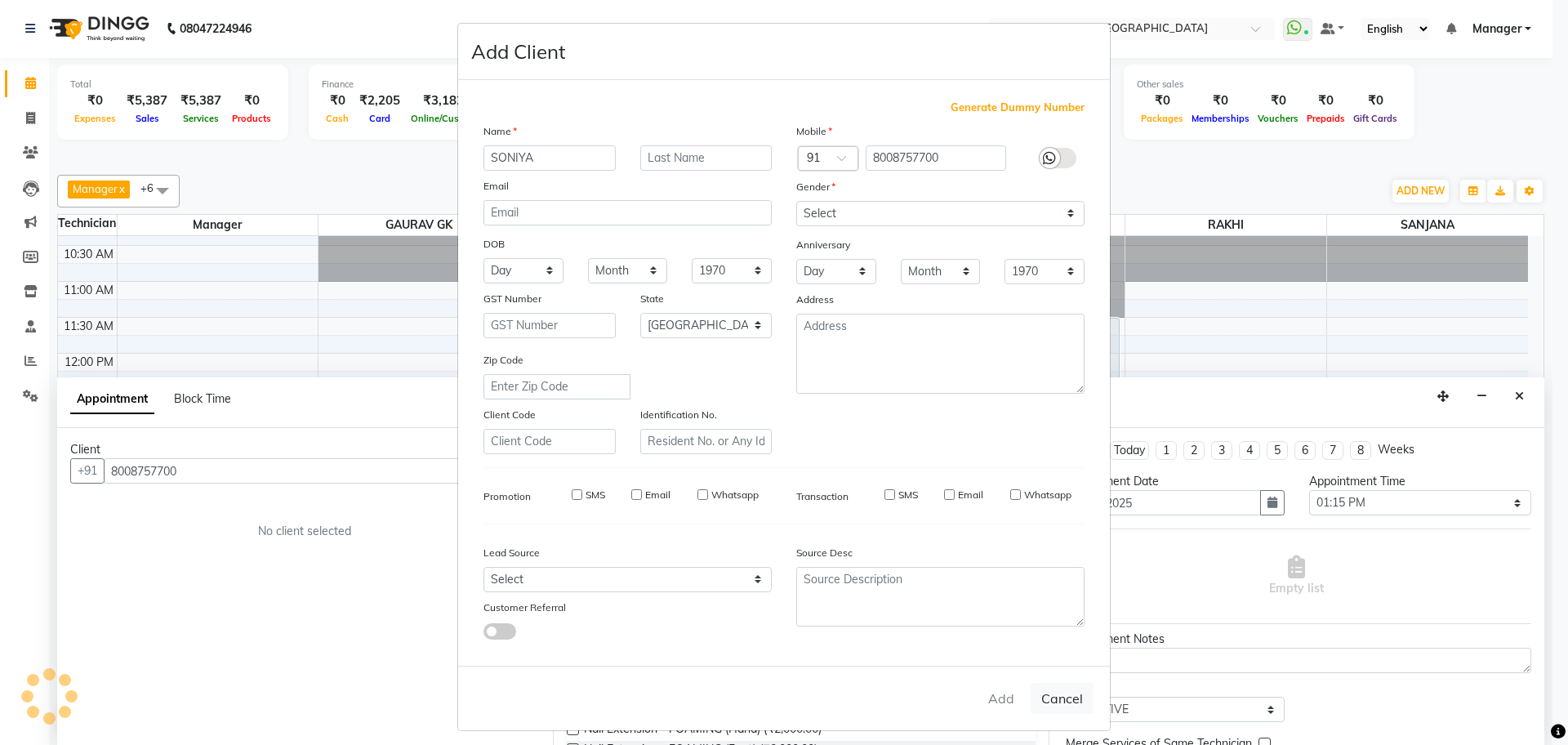
checkbox input "false"
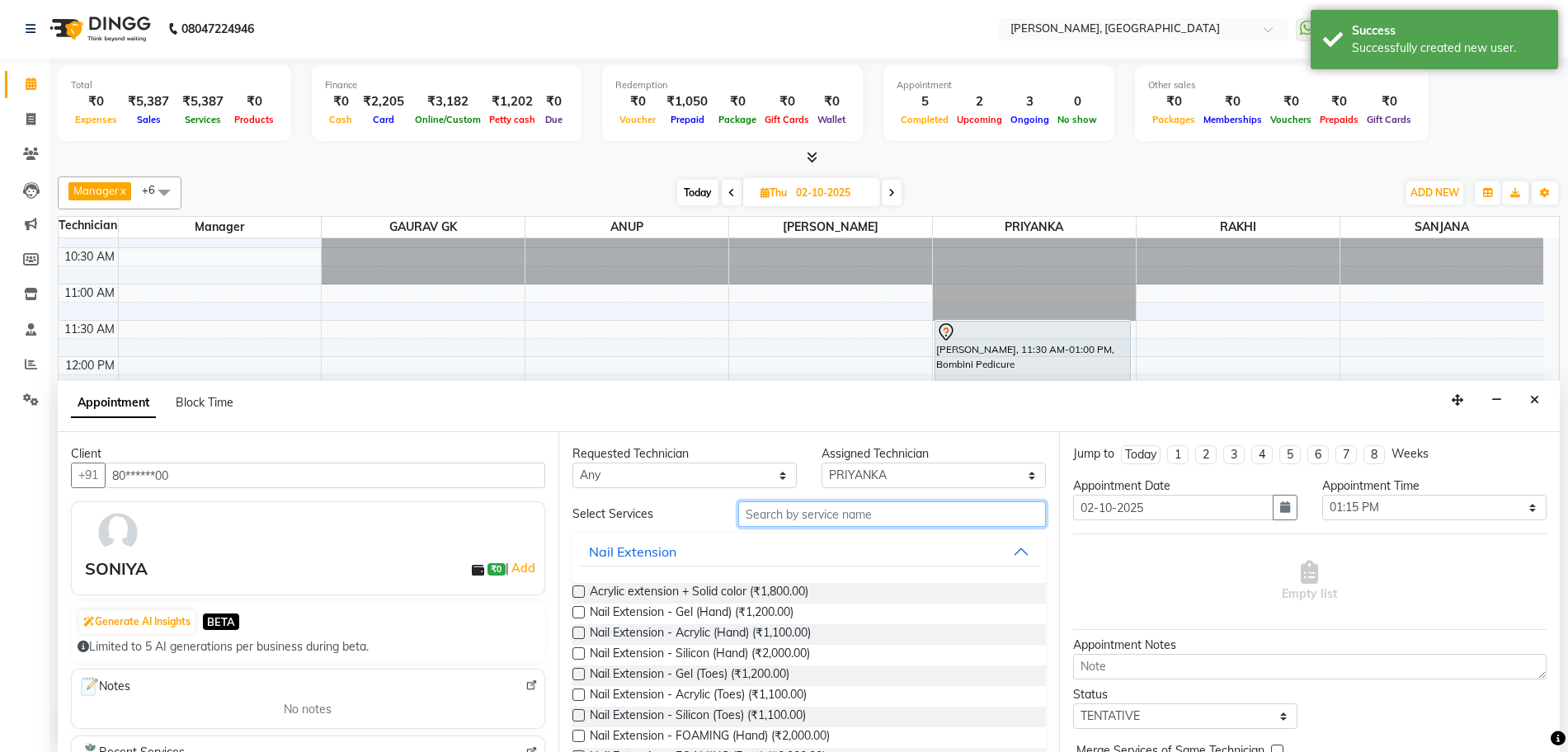
click at [769, 513] on input "text" at bounding box center [892, 514] width 308 height 26
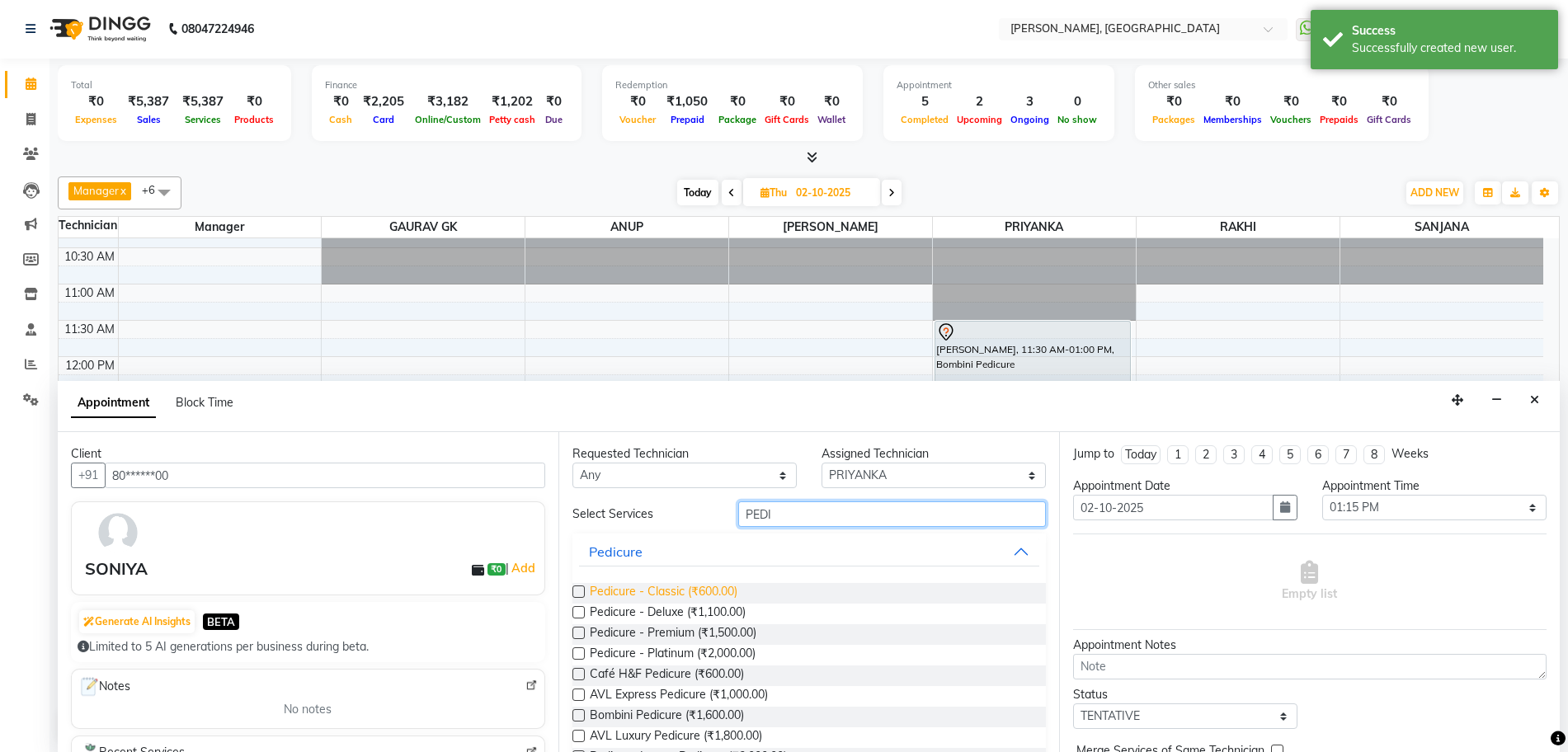
type input "PEDI"
click at [699, 591] on span "Pedicure - Classic (₹600.00)" at bounding box center [663, 593] width 148 height 21
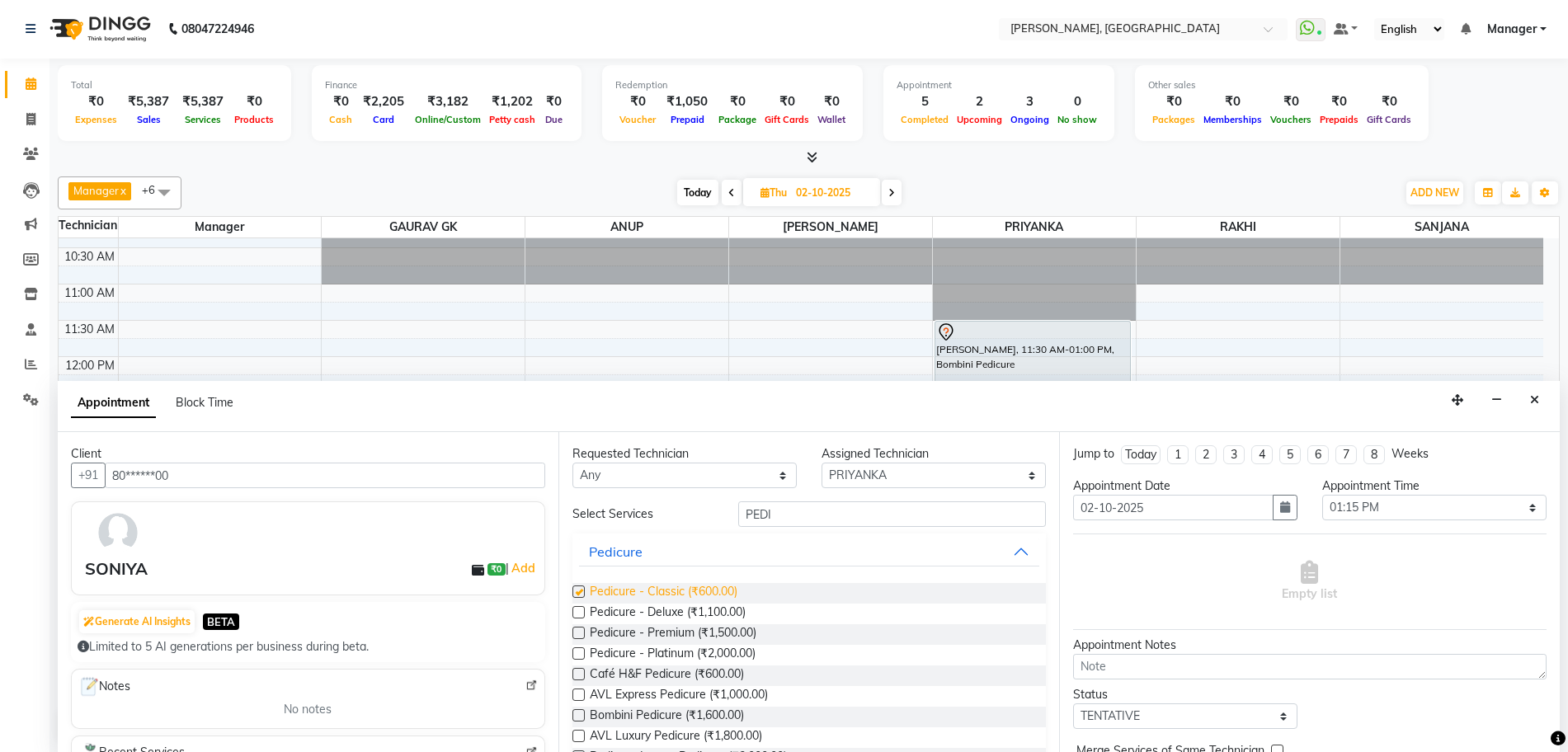
checkbox input "false"
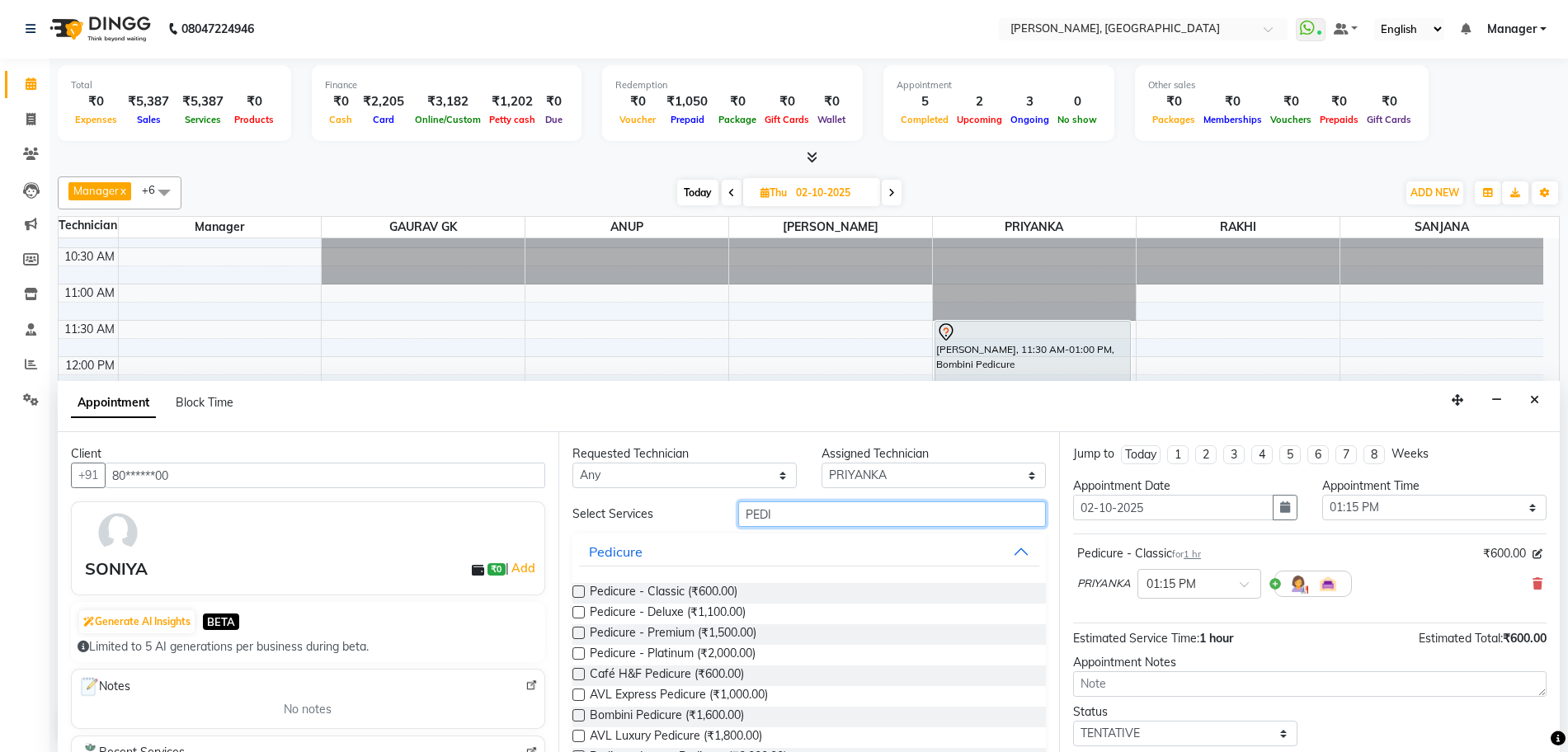
click at [799, 511] on input "PEDI" at bounding box center [892, 514] width 308 height 26
type input "P"
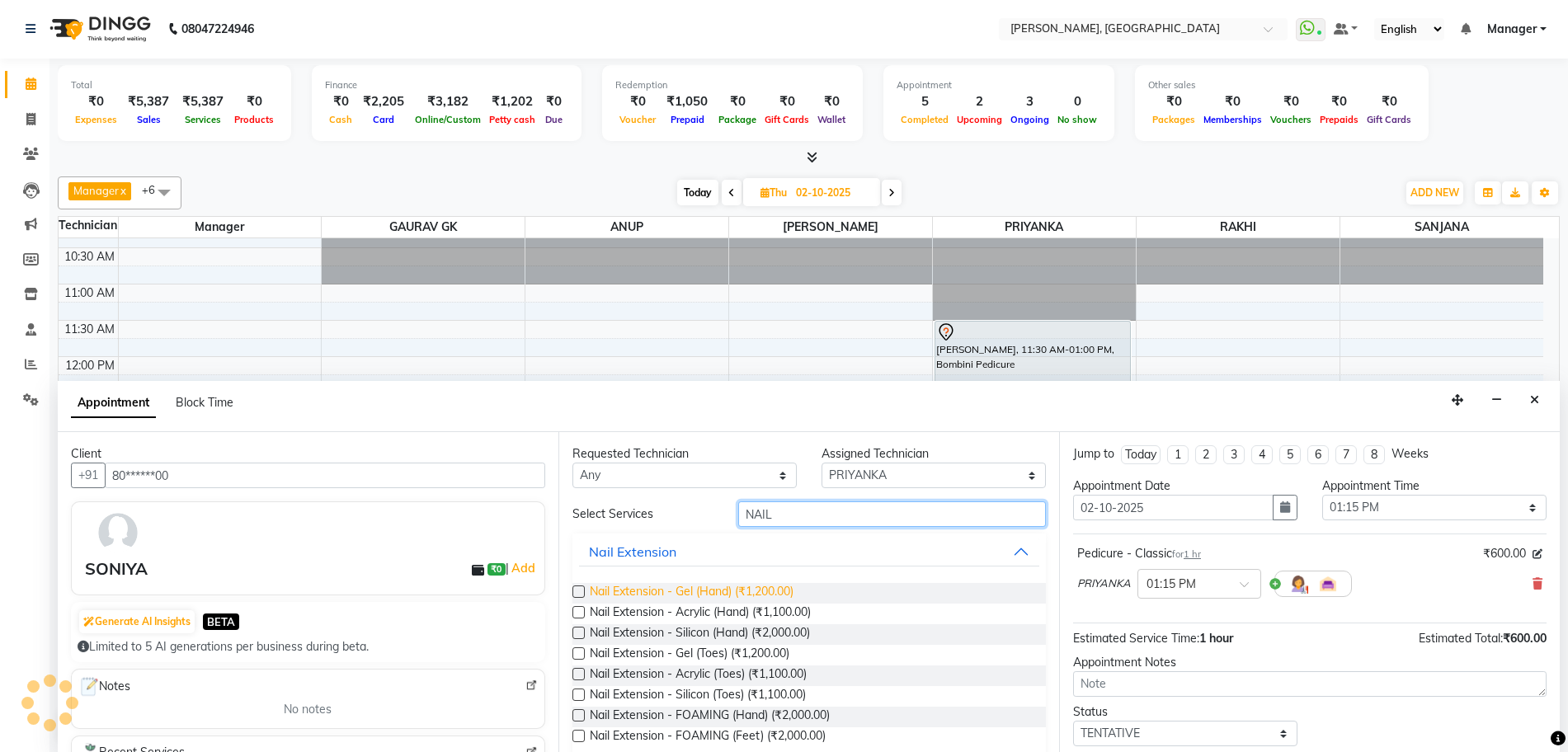
type input "NAIL"
click at [714, 597] on span "Nail Extension - Gel (Hand) (₹1,200.00)" at bounding box center [691, 593] width 204 height 21
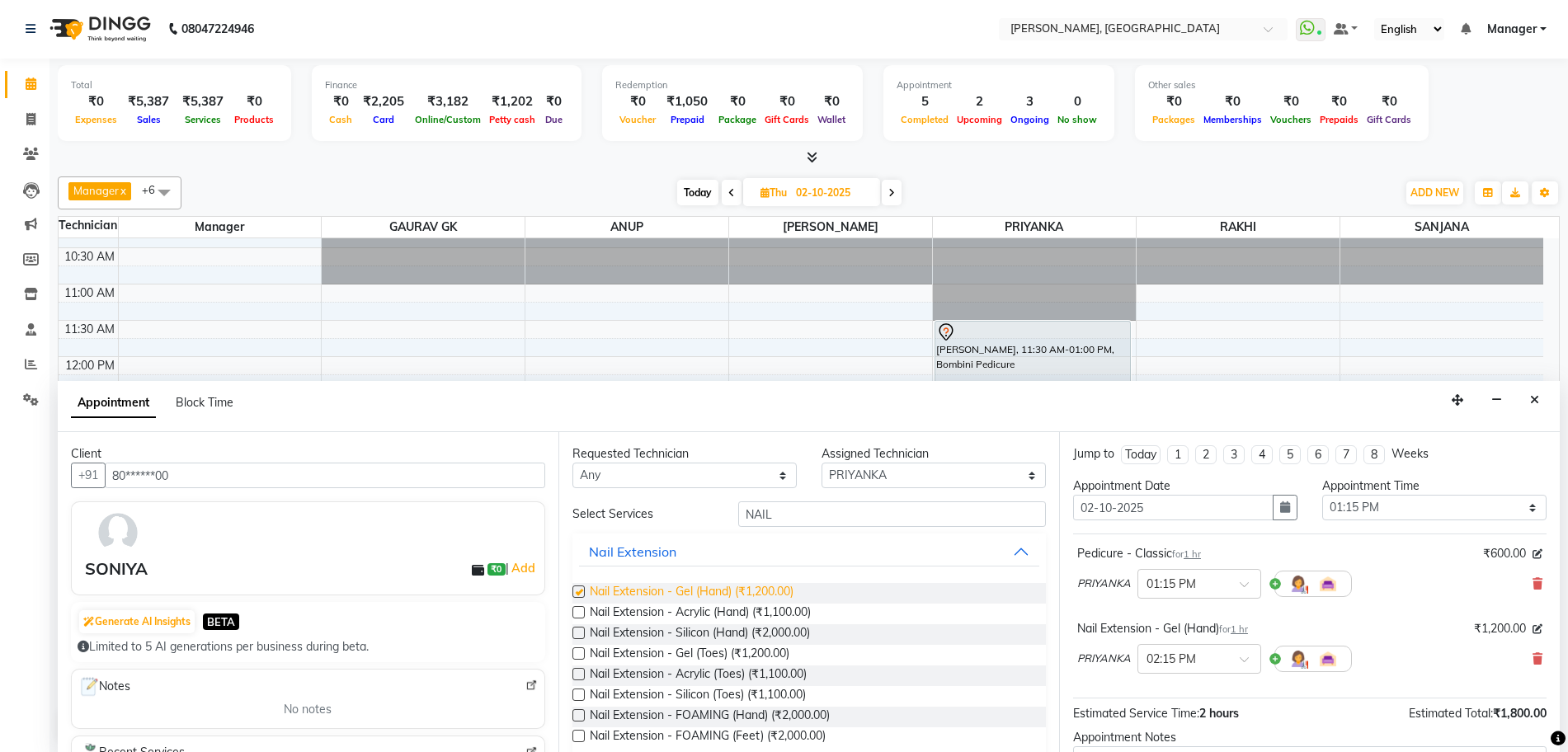
checkbox input "false"
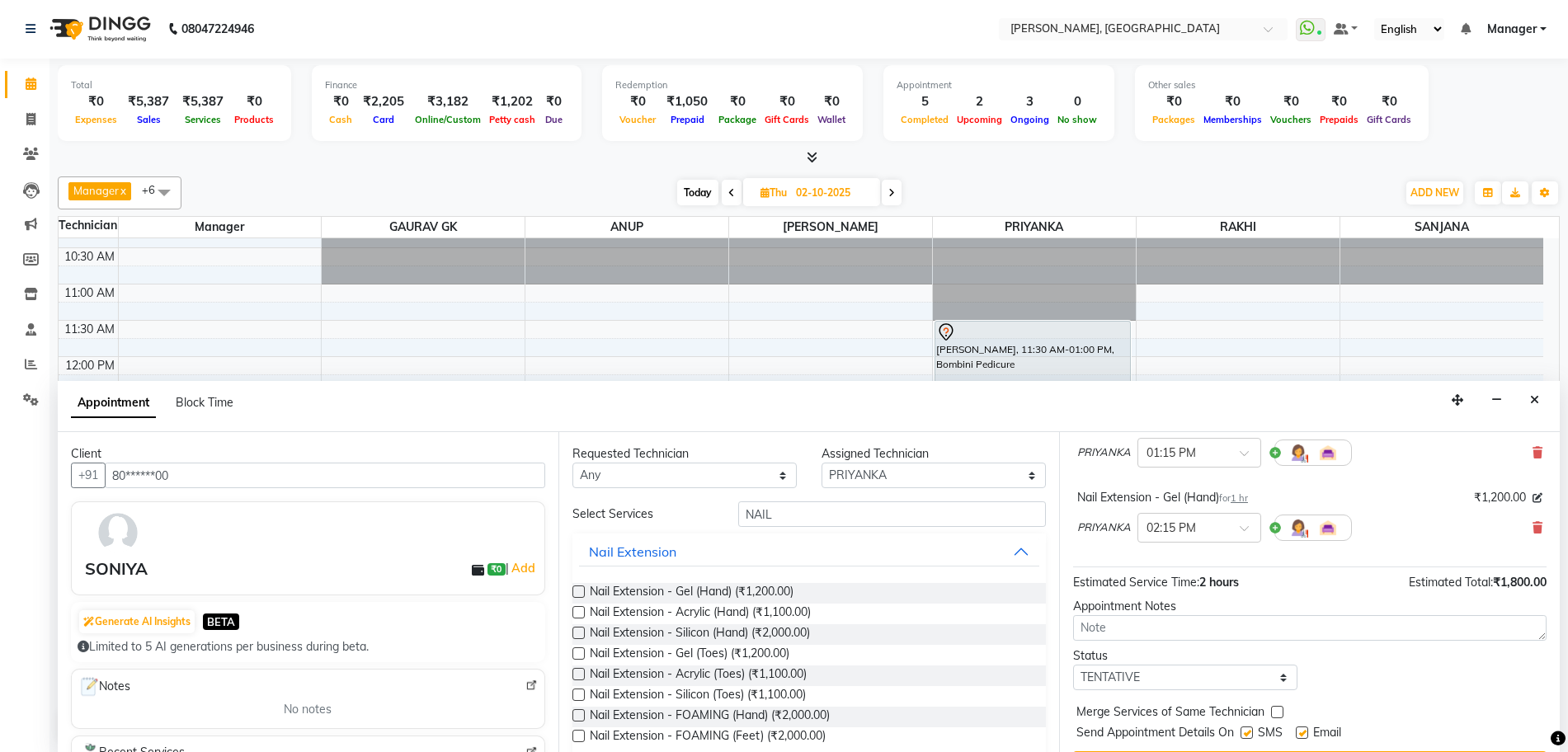
scroll to position [174, 0]
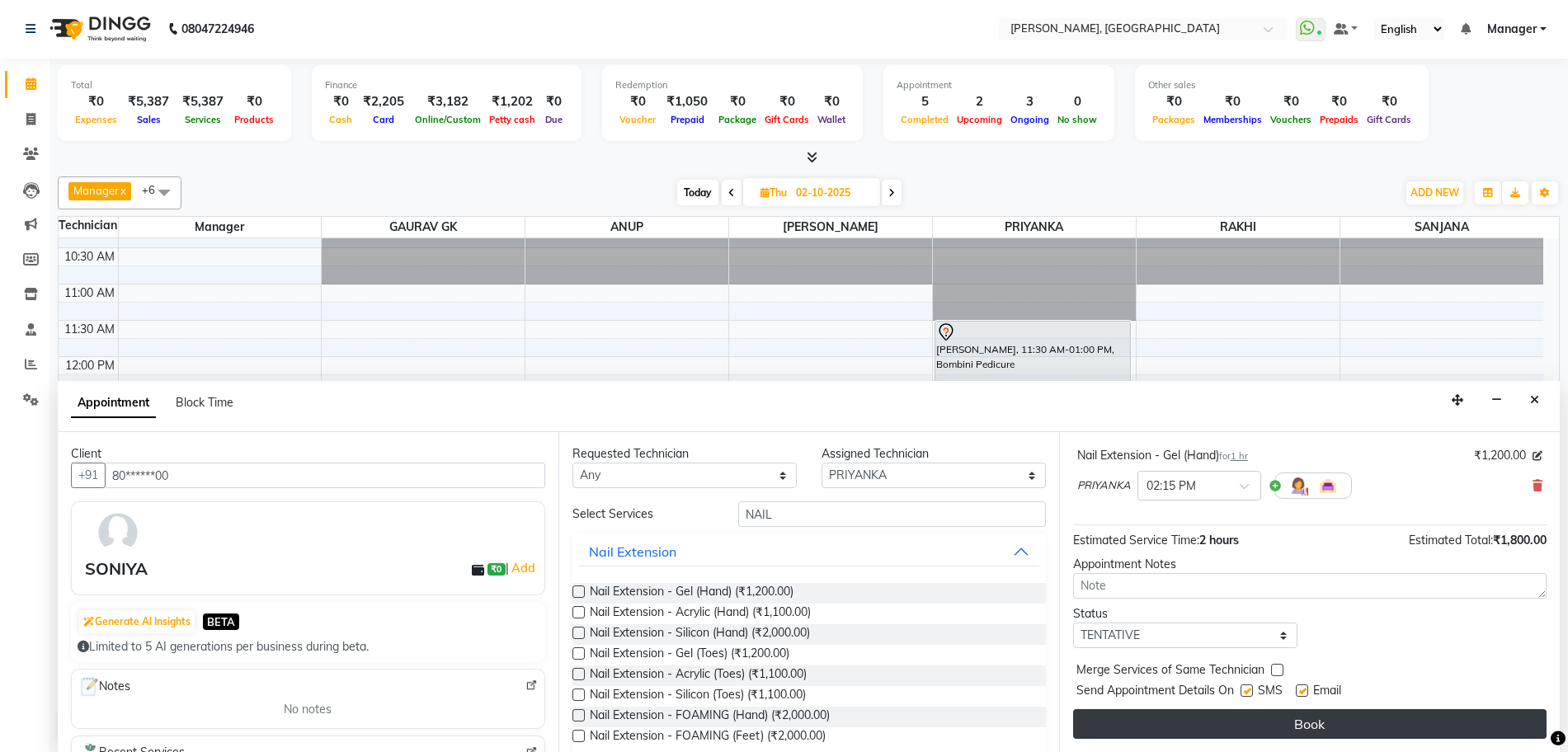
click at [1343, 725] on button "Book" at bounding box center [1309, 724] width 473 height 29
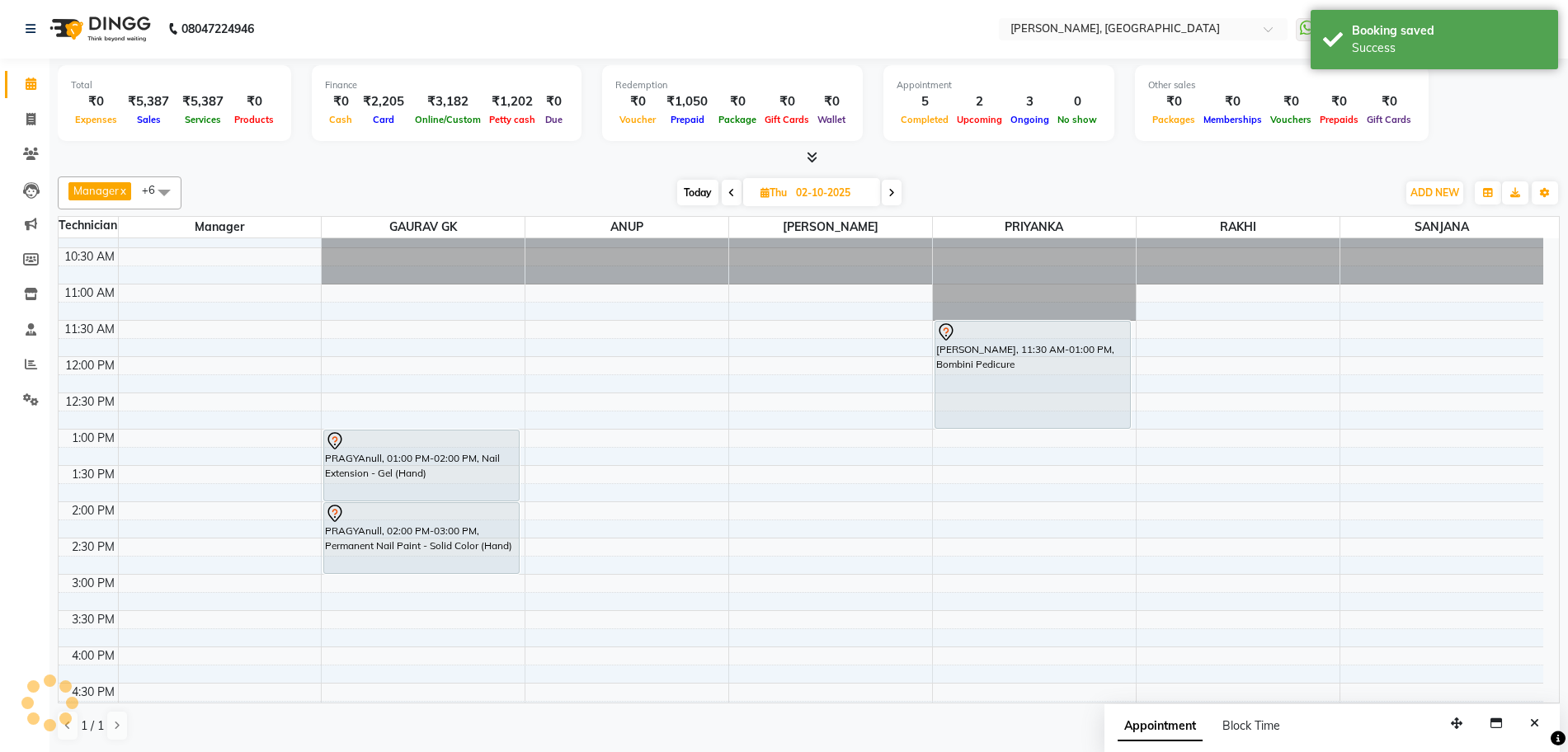
scroll to position [0, 0]
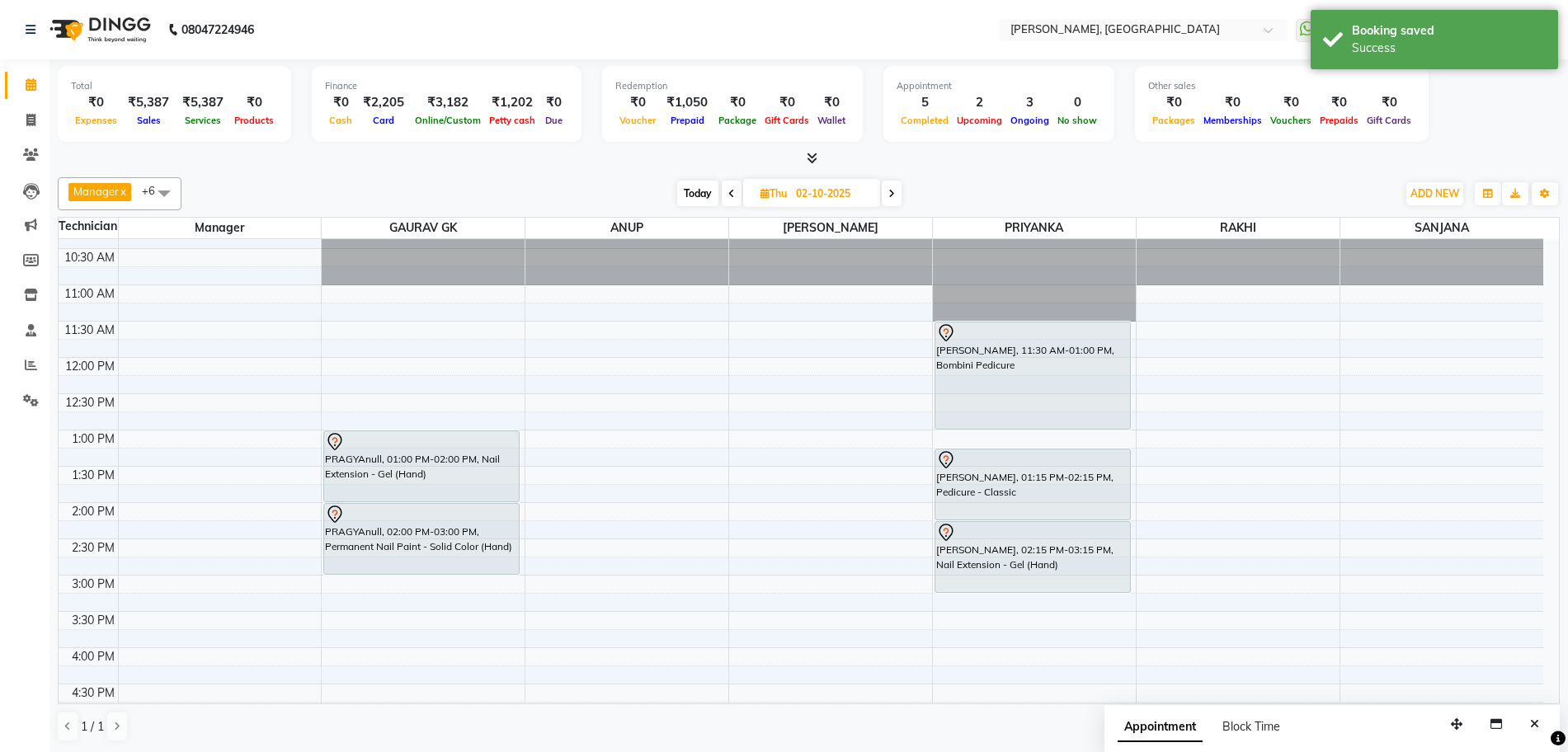
click at [773, 182] on span "Thu 02-10-2025" at bounding box center [811, 193] width 137 height 28
click at [783, 187] on span "Thu" at bounding box center [774, 194] width 35 height 13
select select "10"
select select "2025"
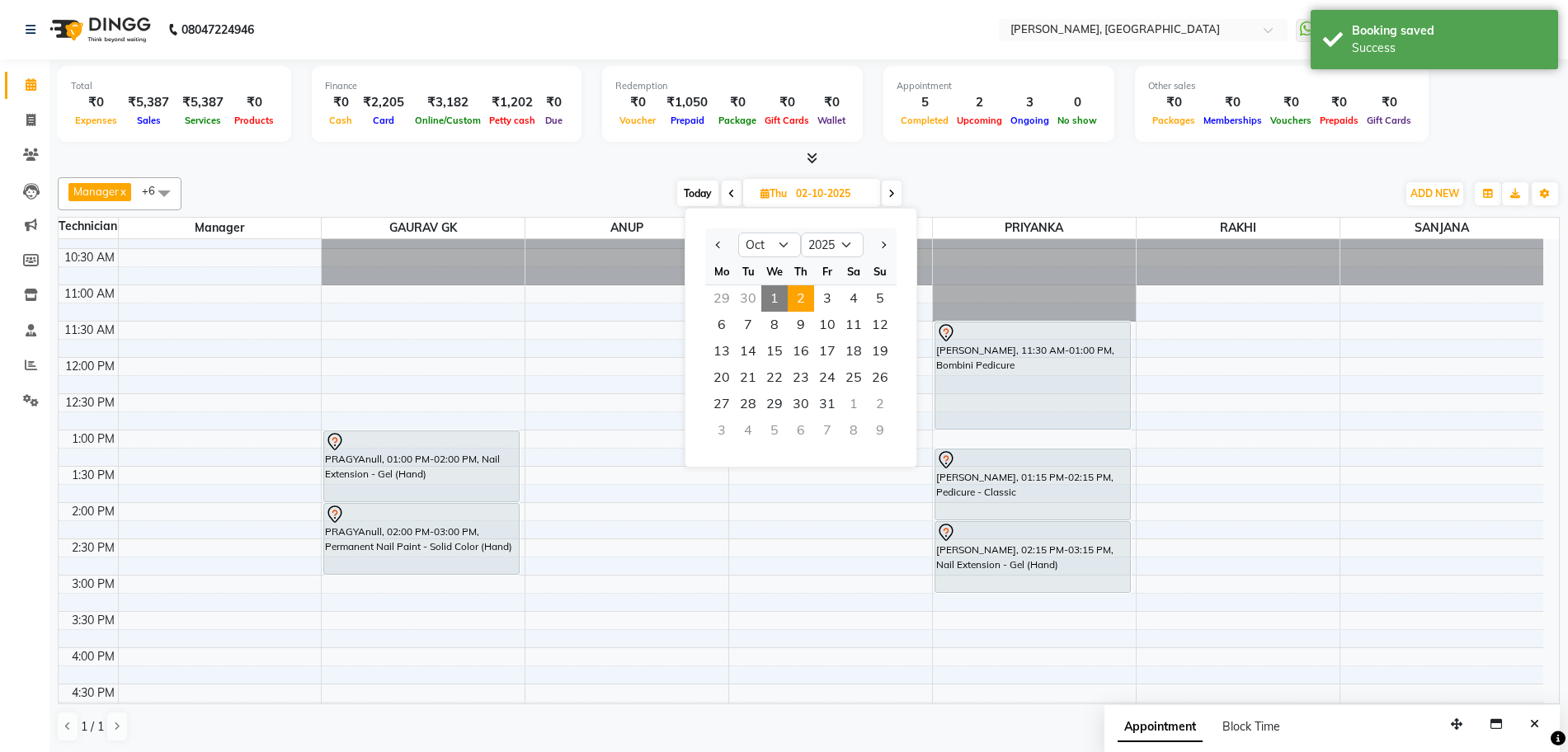
click at [768, 296] on span "1" at bounding box center [774, 298] width 26 height 26
type input "01-10-2025"
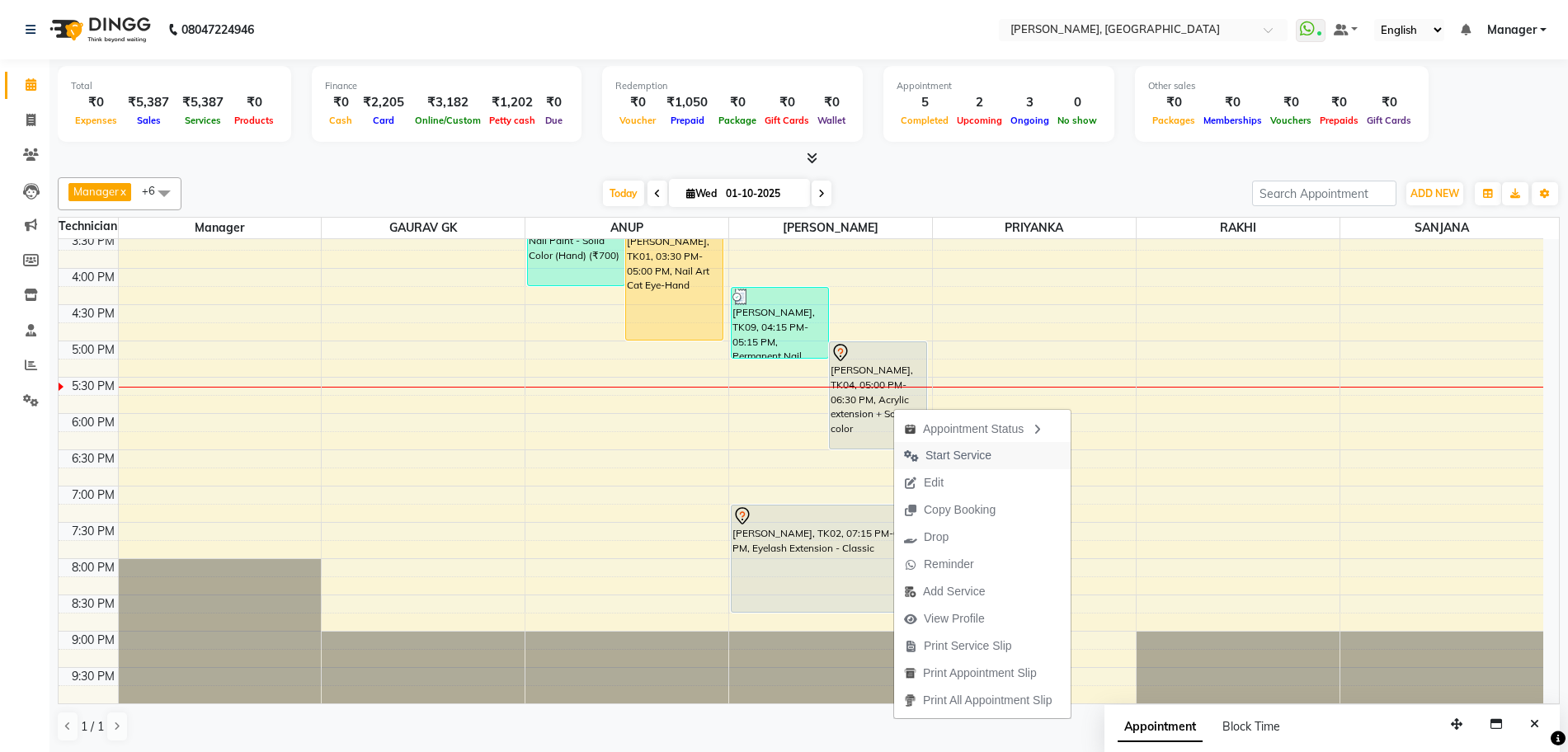
click at [928, 457] on span "Start Service" at bounding box center [959, 455] width 66 height 17
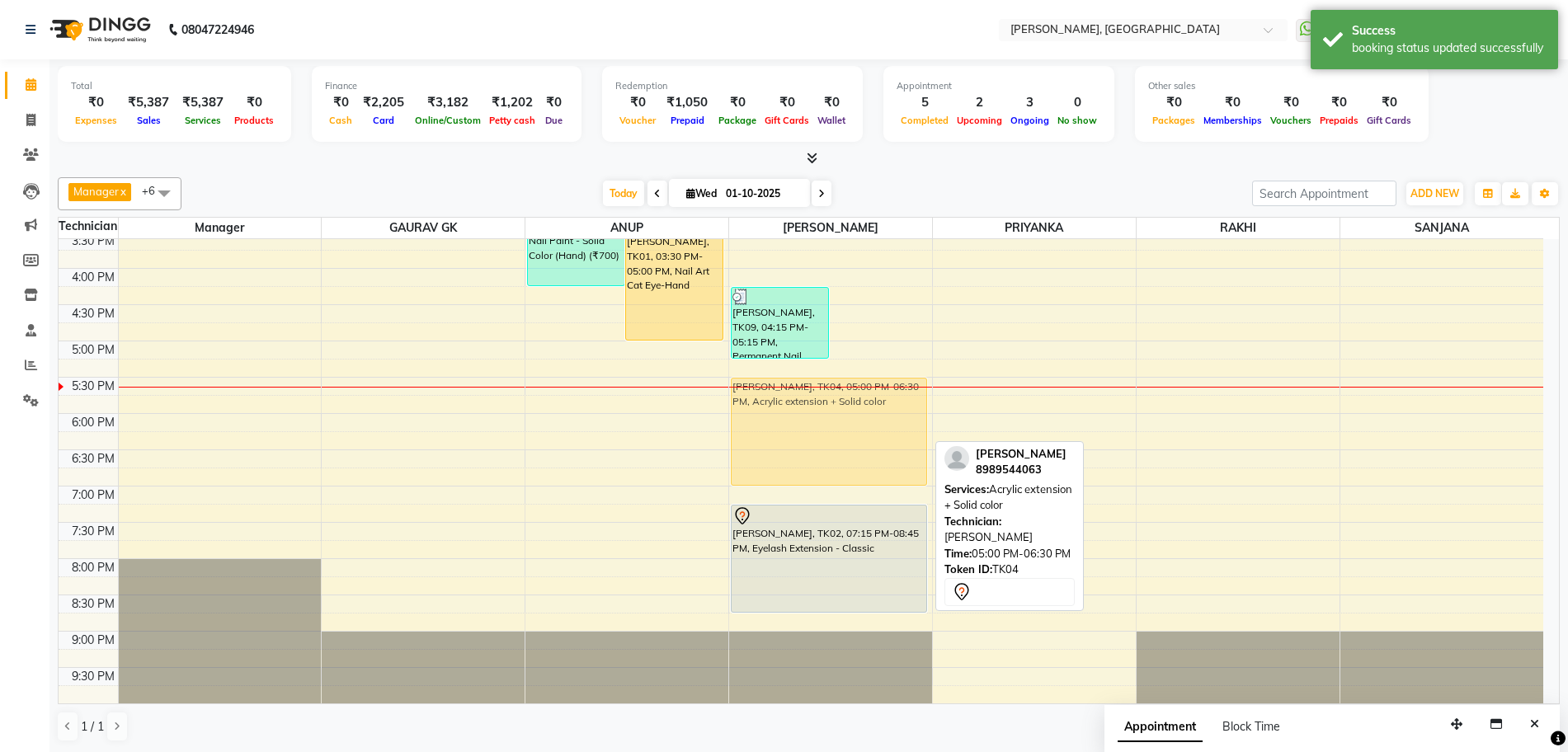
drag, startPoint x: 852, startPoint y: 404, endPoint x: 725, endPoint y: 439, distance: 131.7
click at [725, 439] on div "10:00 AM 10:30 AM 11:00 AM 11:30 AM 12:00 PM 12:30 PM 1:00 PM 1:30 PM 2:00 PM 2…" at bounding box center [800, 269] width 1485 height 870
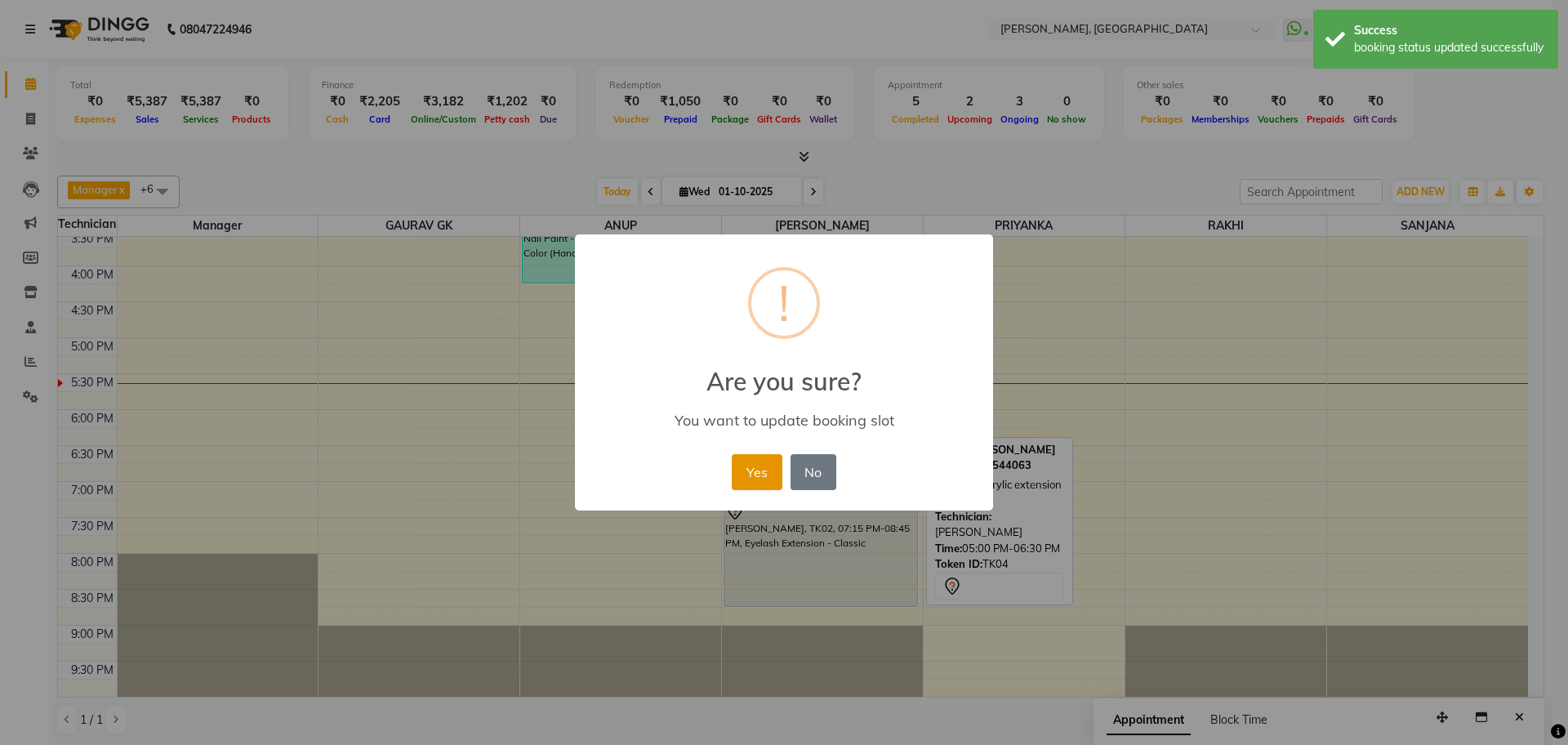
click at [767, 468] on button "Yes" at bounding box center [756, 473] width 50 height 36
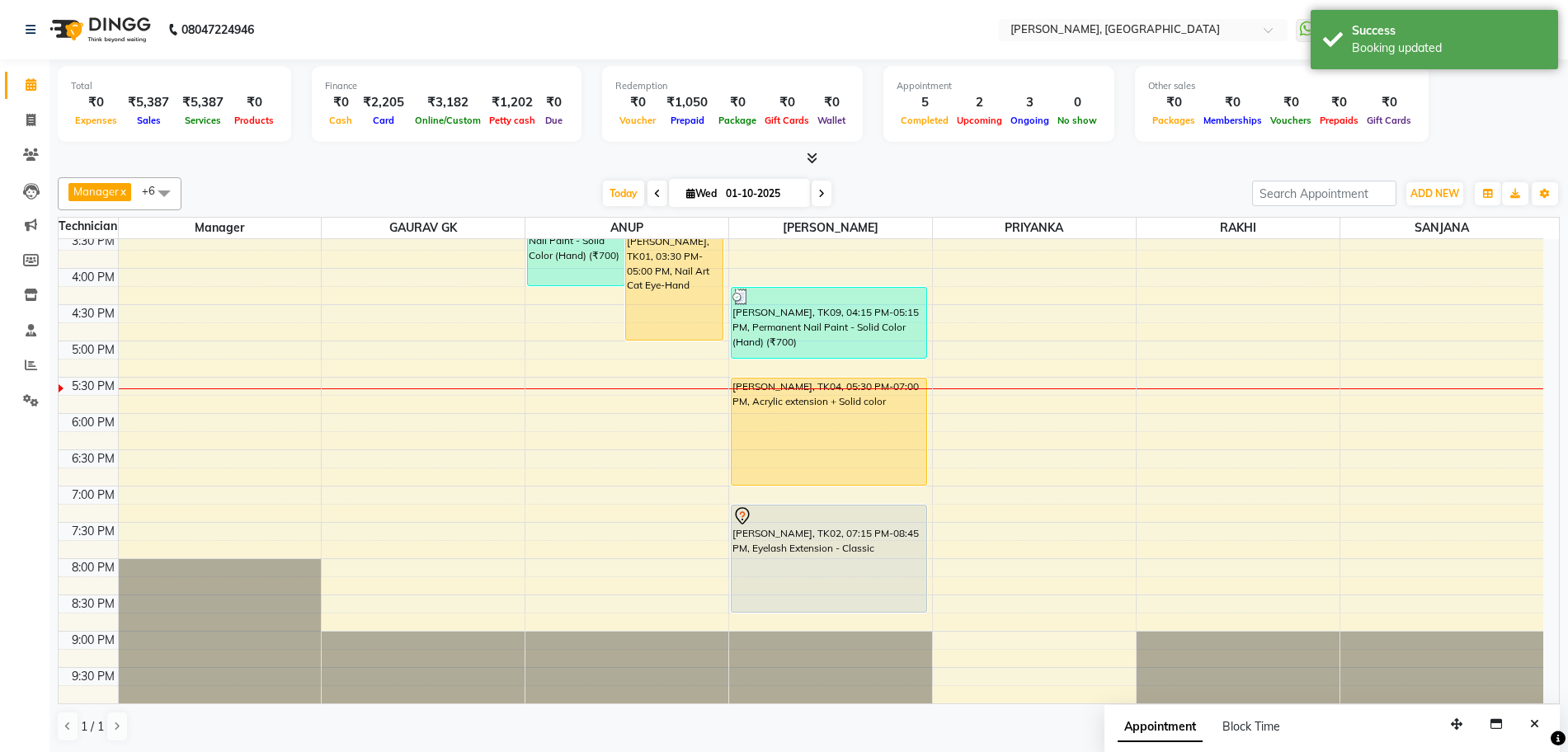
click at [390, 438] on div "10:00 AM 10:30 AM 11:00 AM 11:30 AM 12:00 PM 12:30 PM 1:00 PM 1:30 PM 2:00 PM 2…" at bounding box center [800, 269] width 1485 height 870
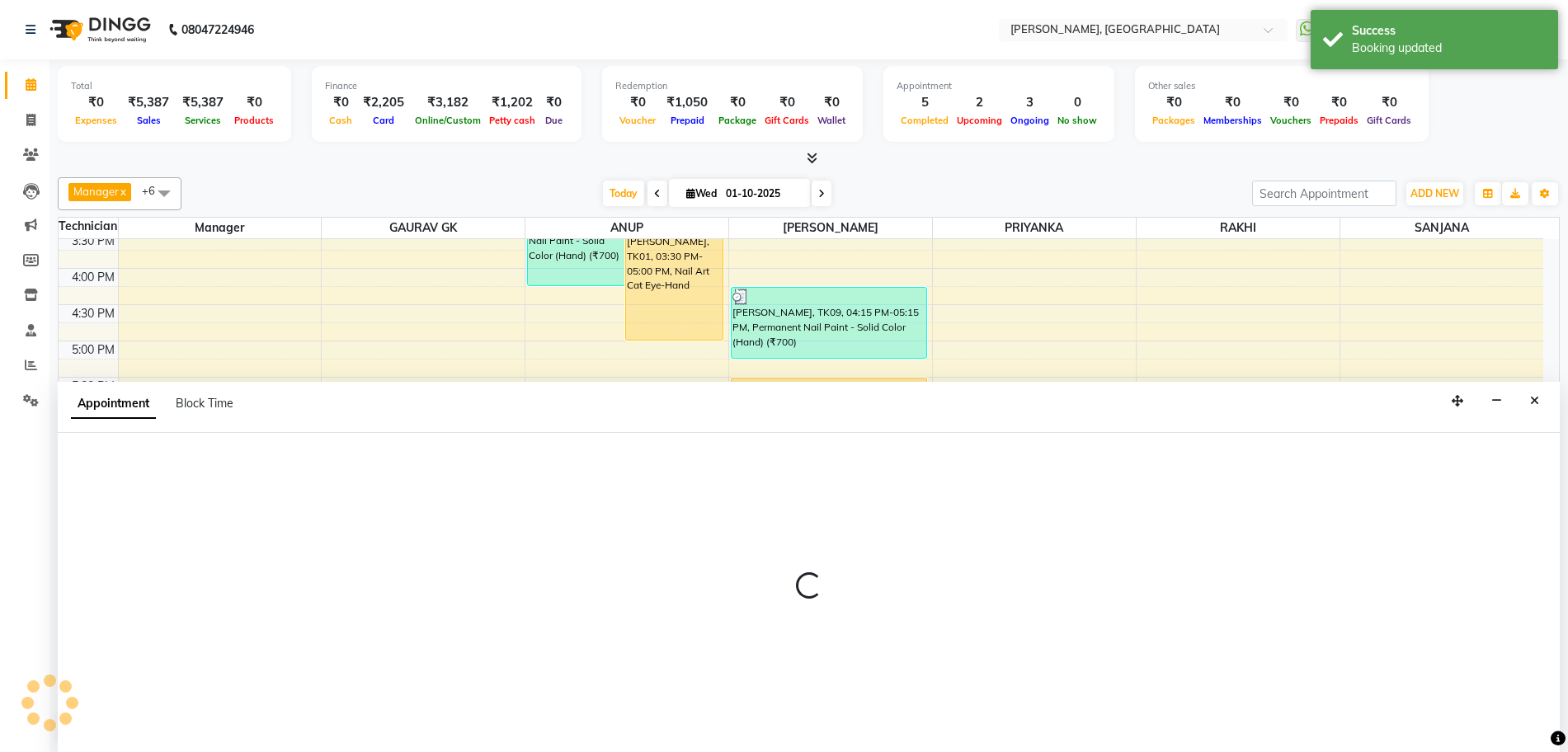
scroll to position [1, 0]
select select "86045"
select select "tentative"
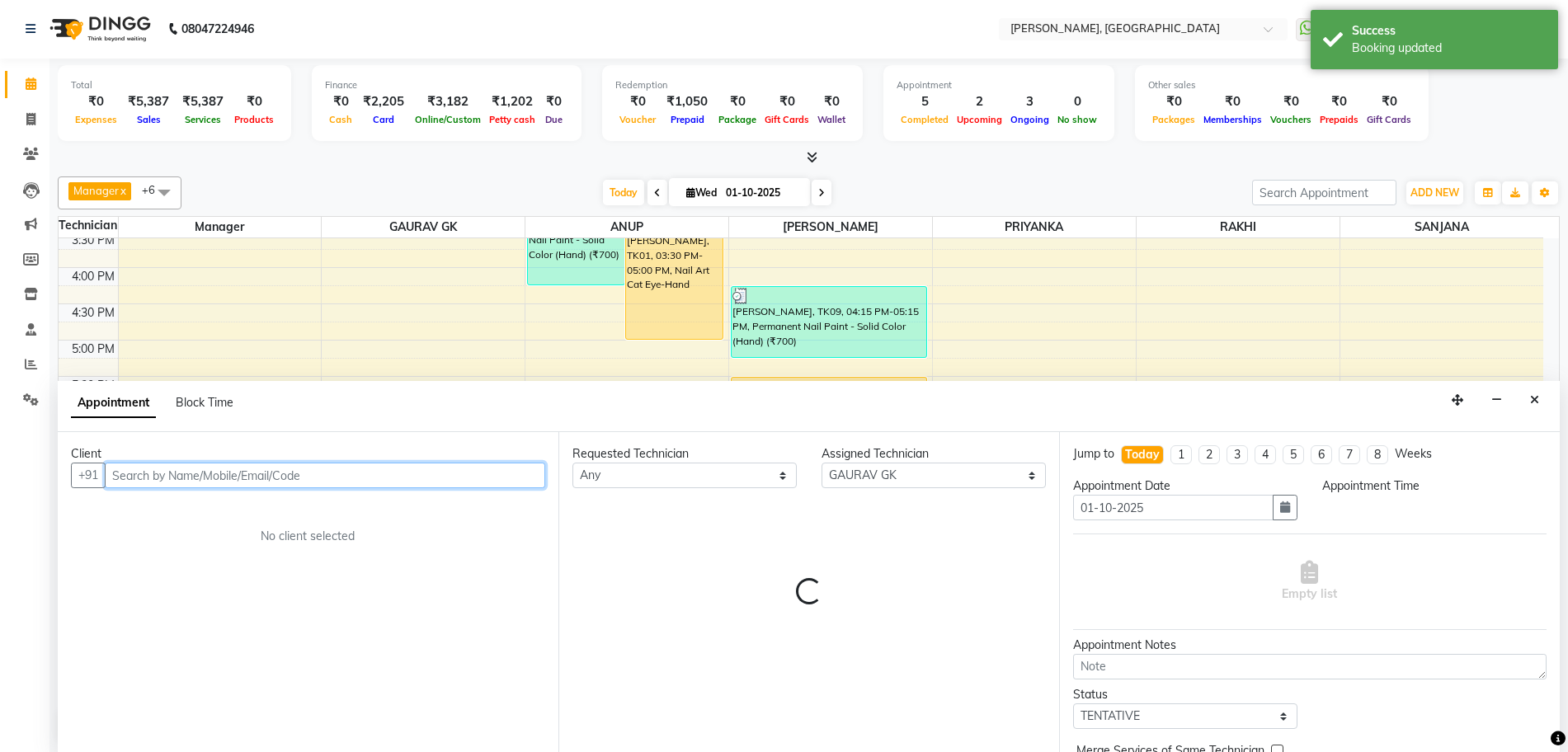
select select "1095"
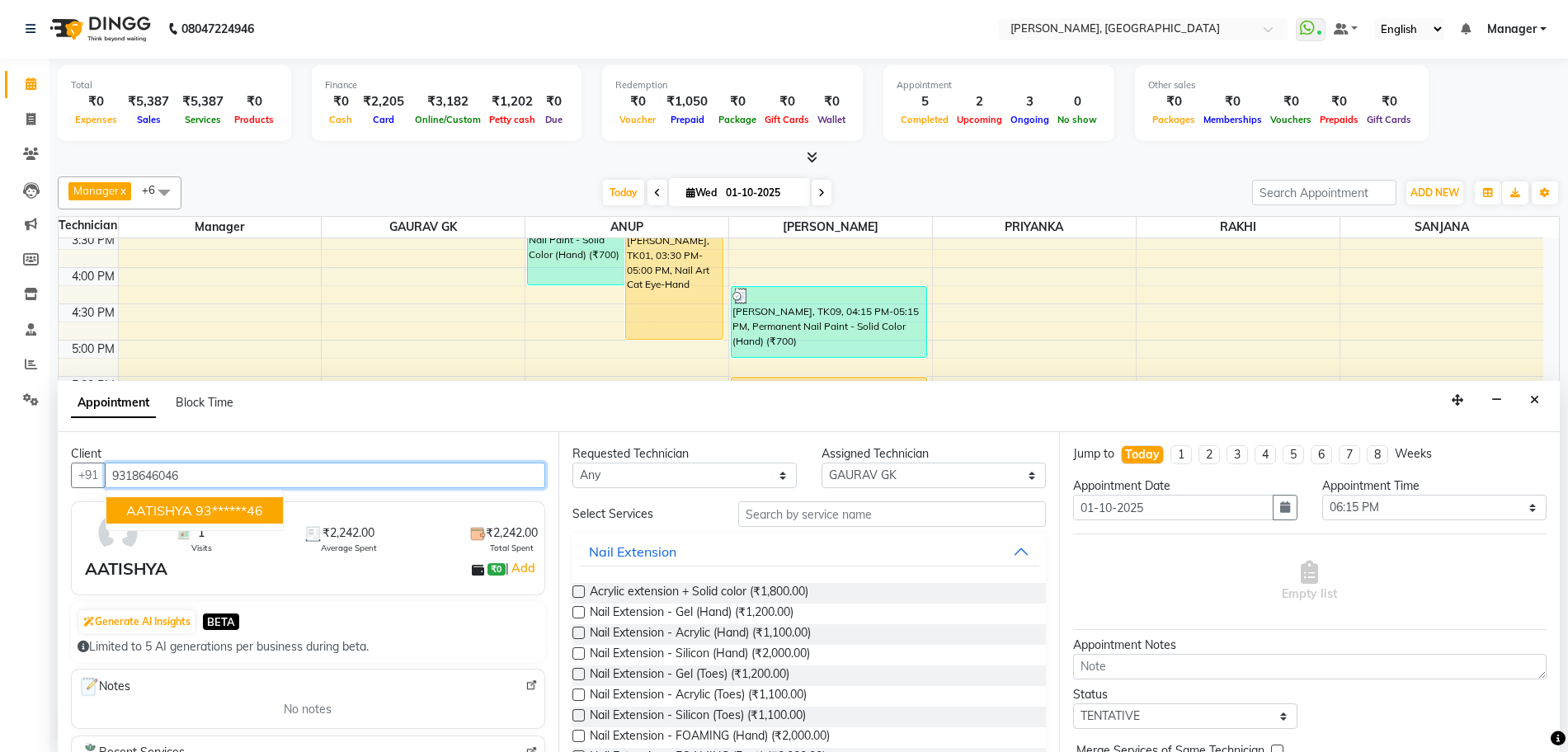
click at [145, 512] on span "AATISHYA" at bounding box center [159, 511] width 66 height 16
type input "93******46"
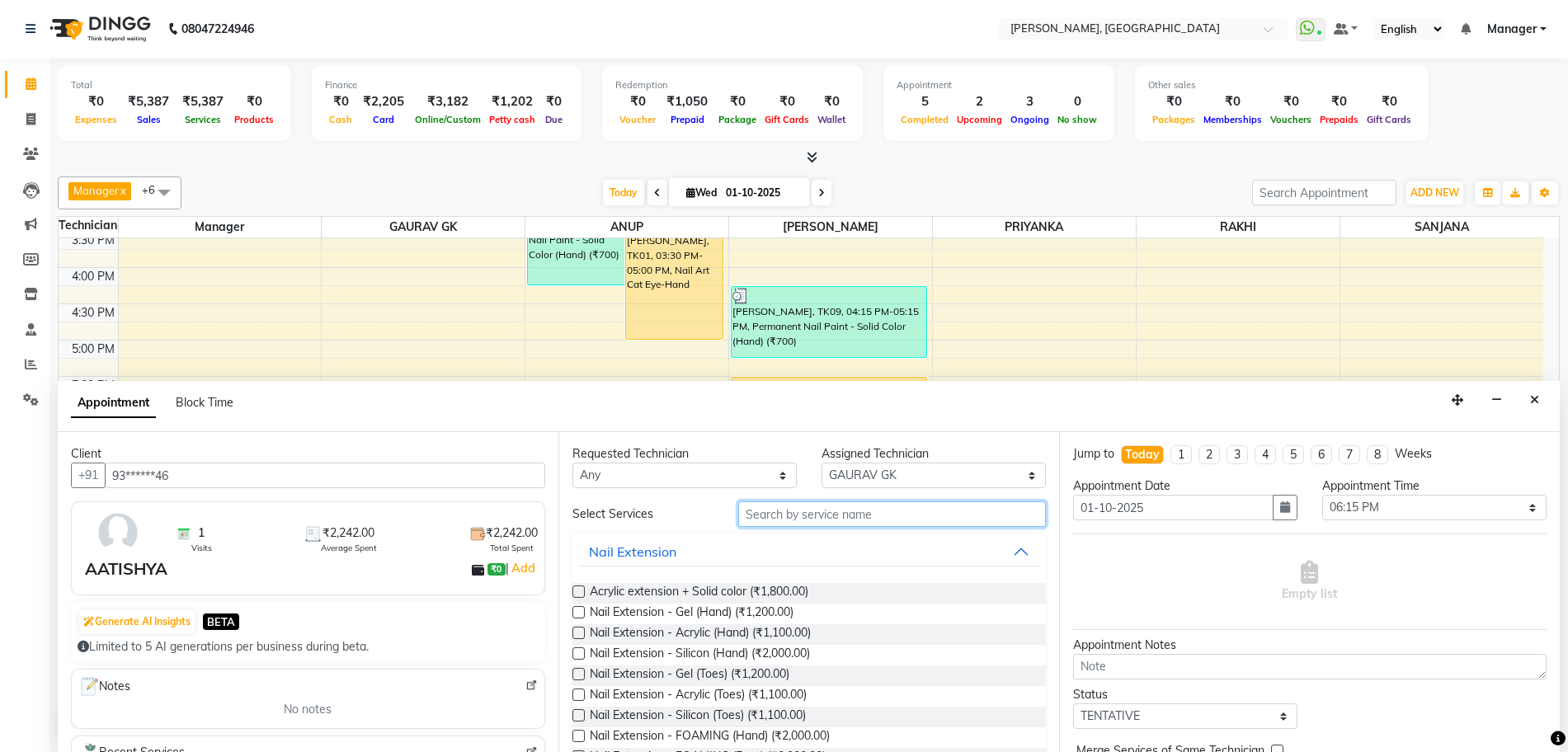
click at [746, 518] on input "text" at bounding box center [892, 514] width 308 height 26
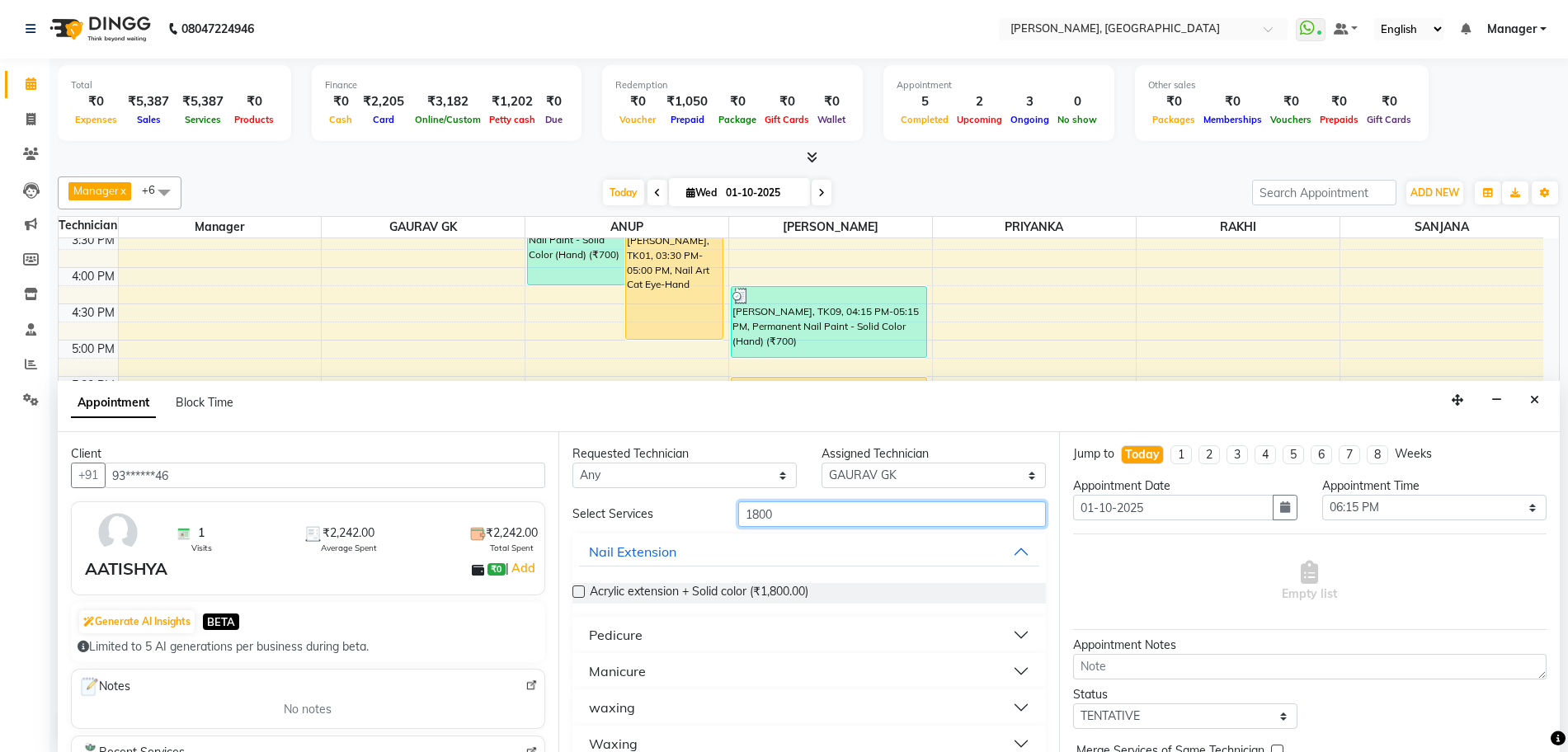
type input "1800"
click at [577, 589] on label at bounding box center [578, 592] width 13 height 13
click at [577, 589] on input "checkbox" at bounding box center [577, 594] width 11 height 11
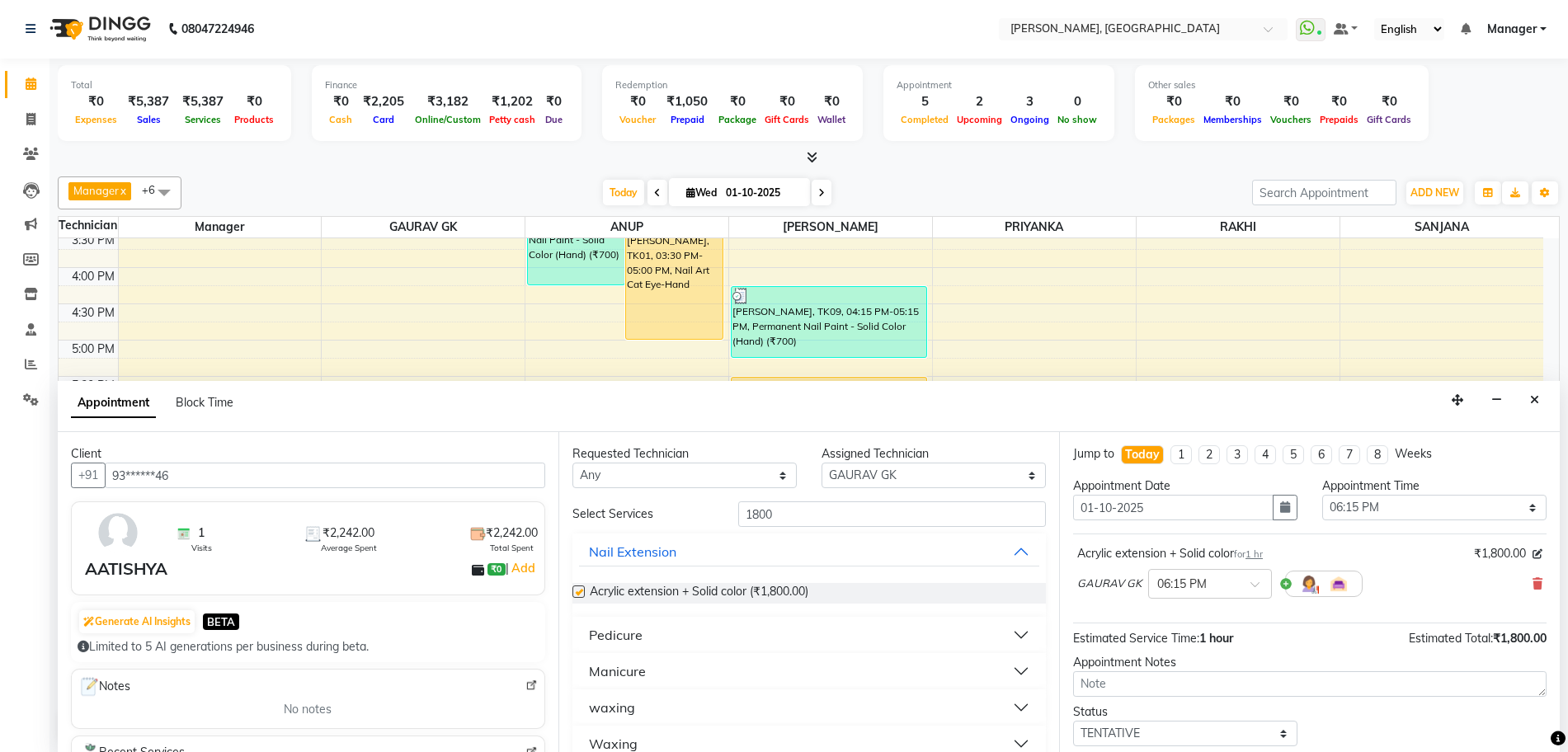
checkbox input "false"
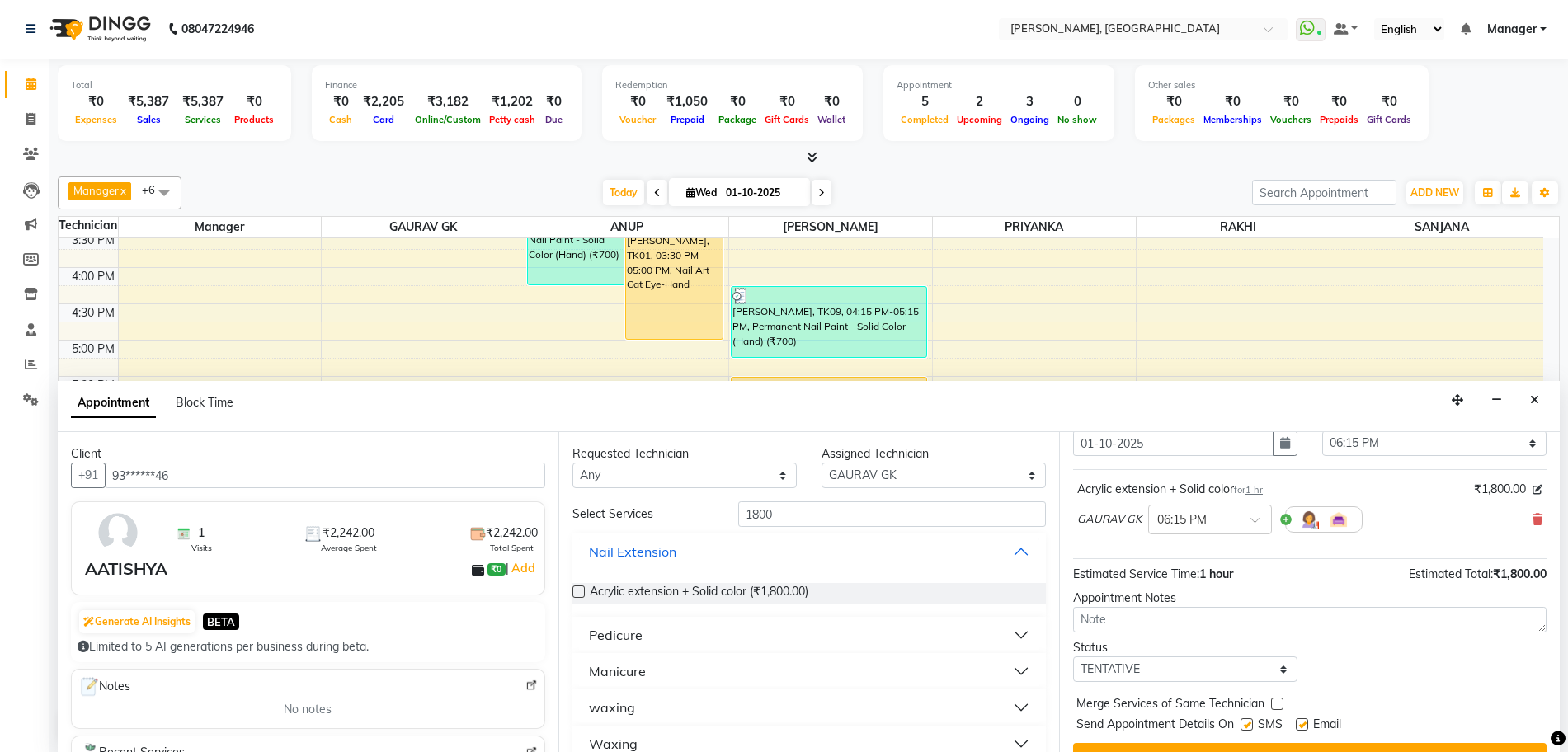
scroll to position [98, 0]
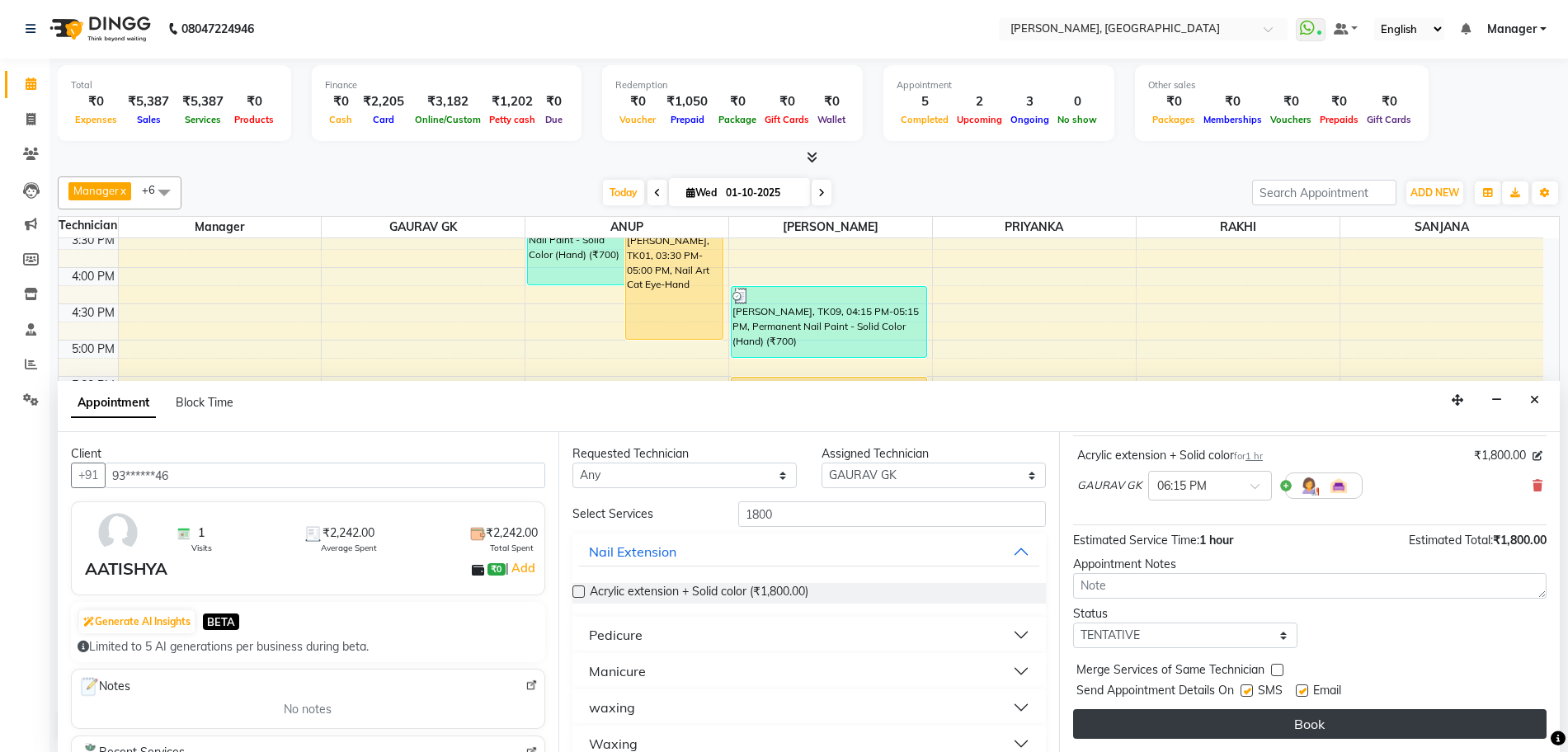
click at [1160, 716] on button "Book" at bounding box center [1309, 724] width 473 height 29
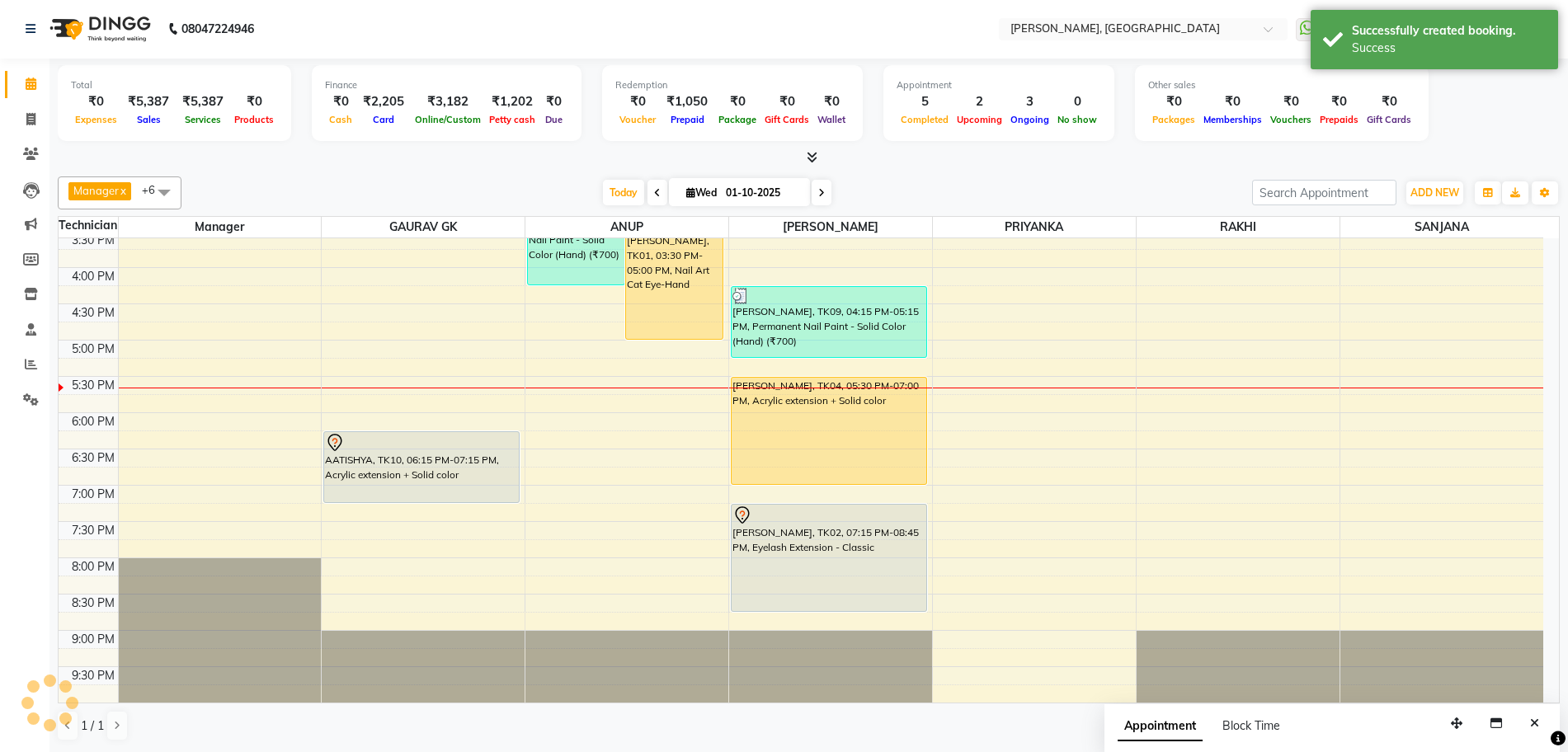
scroll to position [0, 0]
drag, startPoint x: 402, startPoint y: 501, endPoint x: 407, endPoint y: 538, distance: 37.3
click at [407, 538] on div "AATISHYA, TK10, 06:15 PM-07:15 PM, Acrylic extension + Solid color AATISHYA, TK…" at bounding box center [423, 269] width 203 height 870
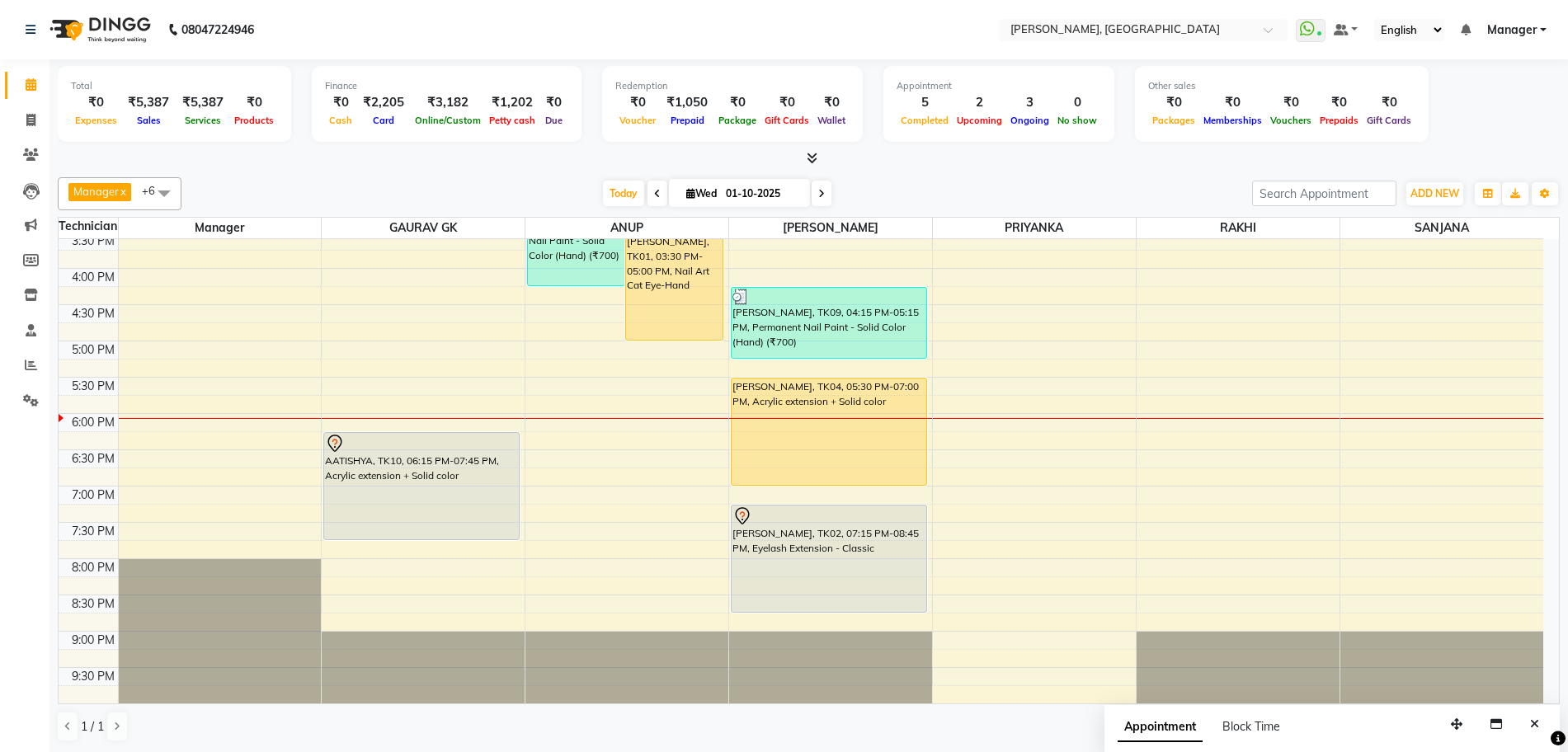
scroll to position [1, 0]
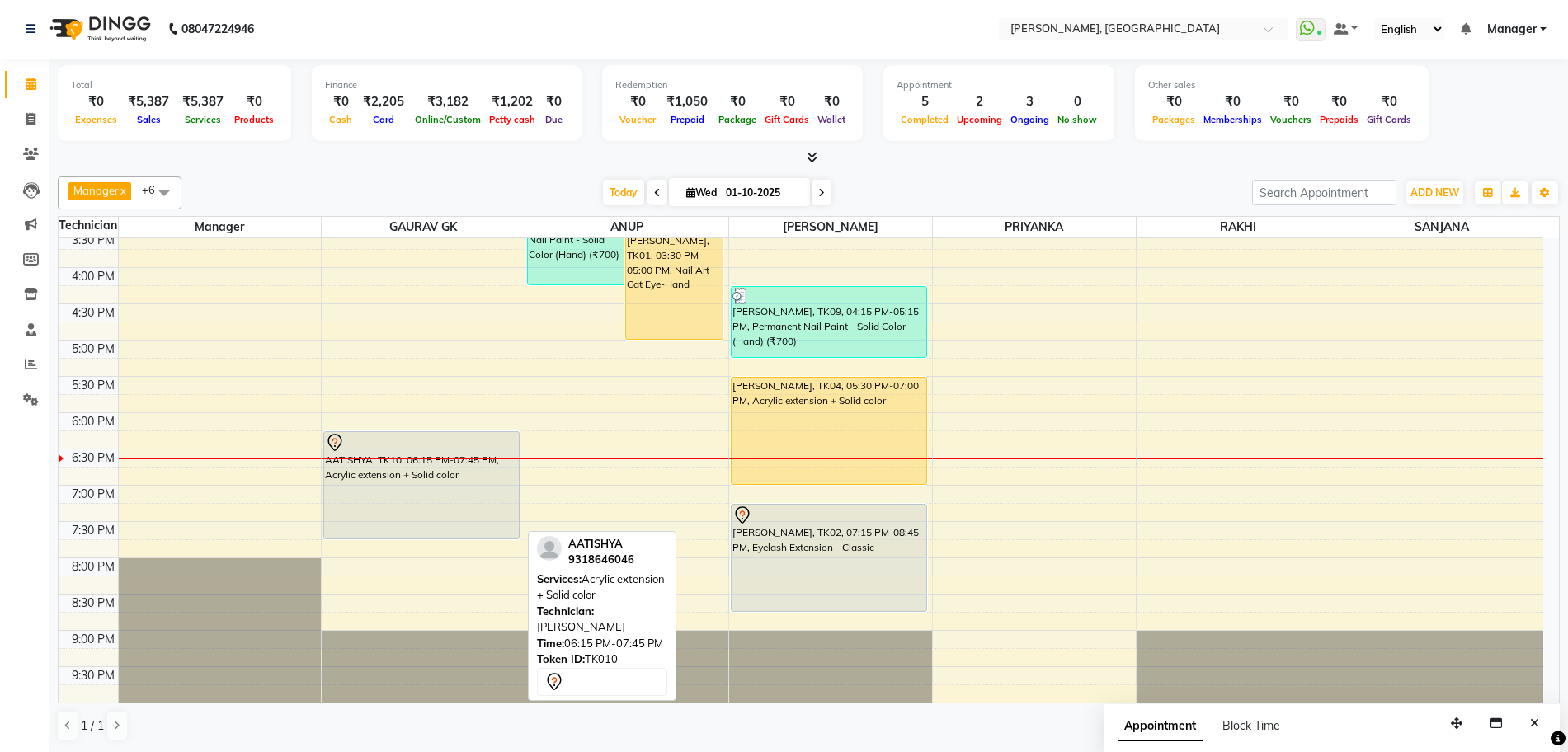
click at [438, 510] on div "AATISHYA, TK10, 06:15 PM-07:45 PM, Acrylic extension + Solid color" at bounding box center [421, 485] width 195 height 106
select select "7"
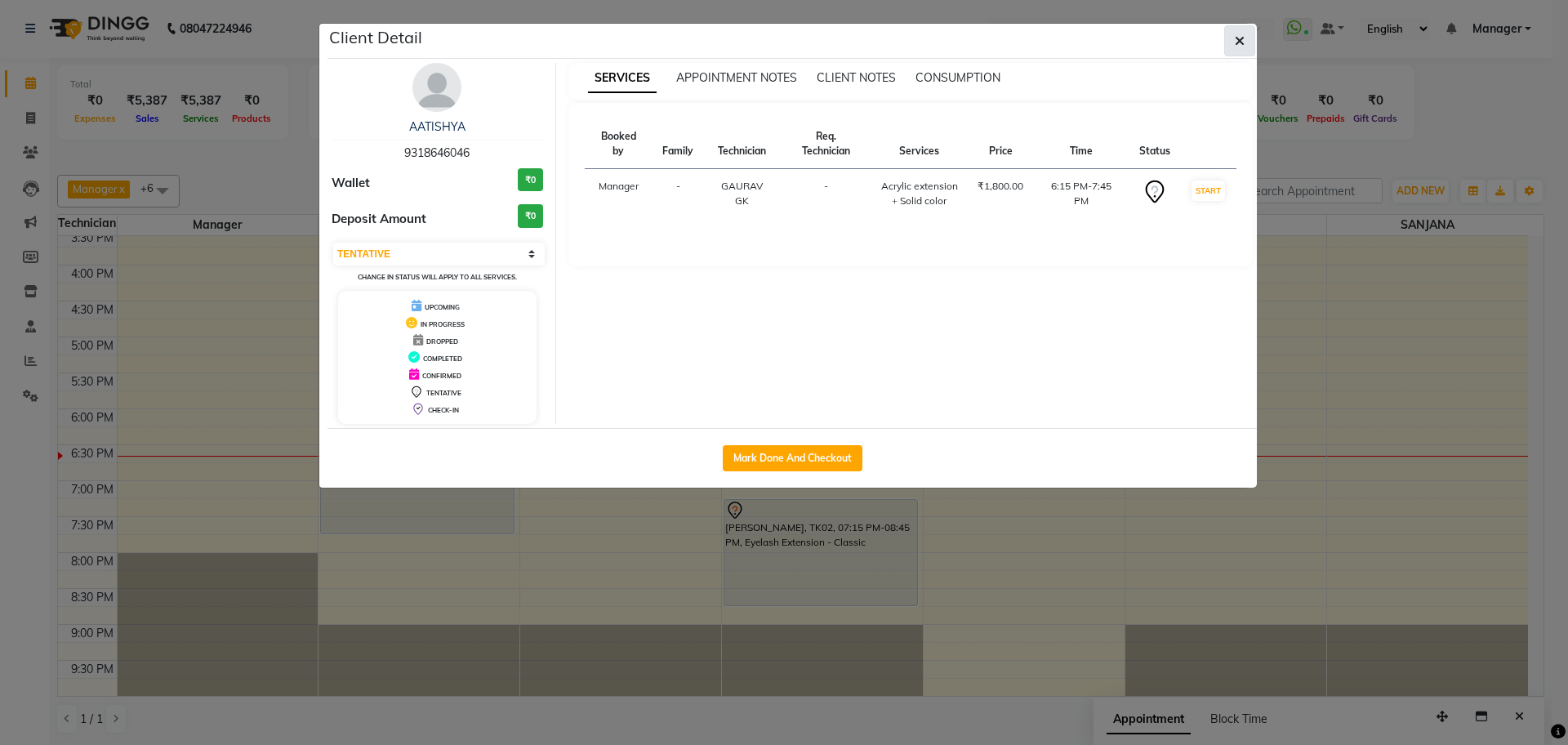
click at [1250, 42] on button "button" at bounding box center [1240, 41] width 31 height 31
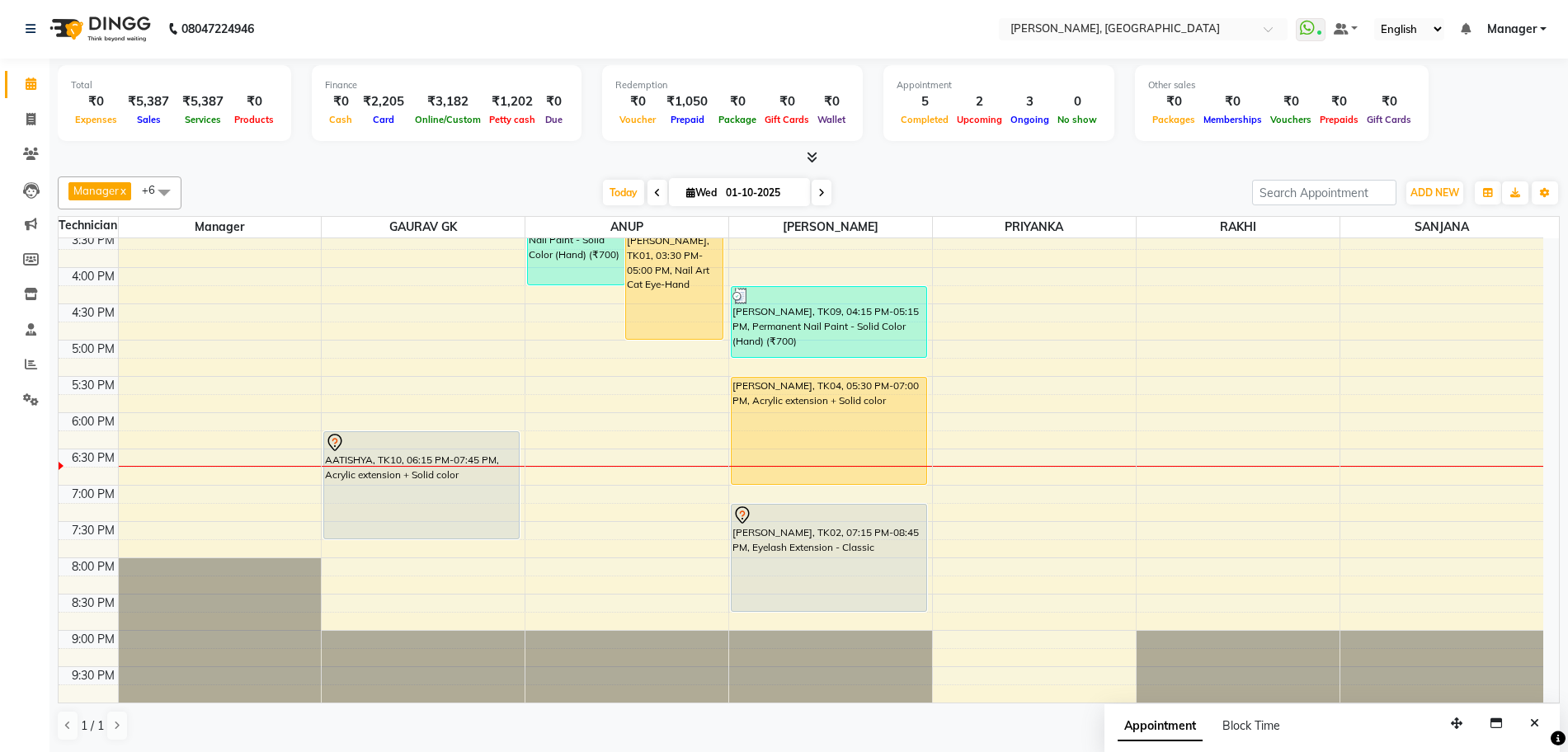
click at [1262, 43] on nav "08047224946 Select Location × Nailashes, Bellandur WhatsApp Status ✕ Status: Co…" at bounding box center [784, 28] width 1568 height 59
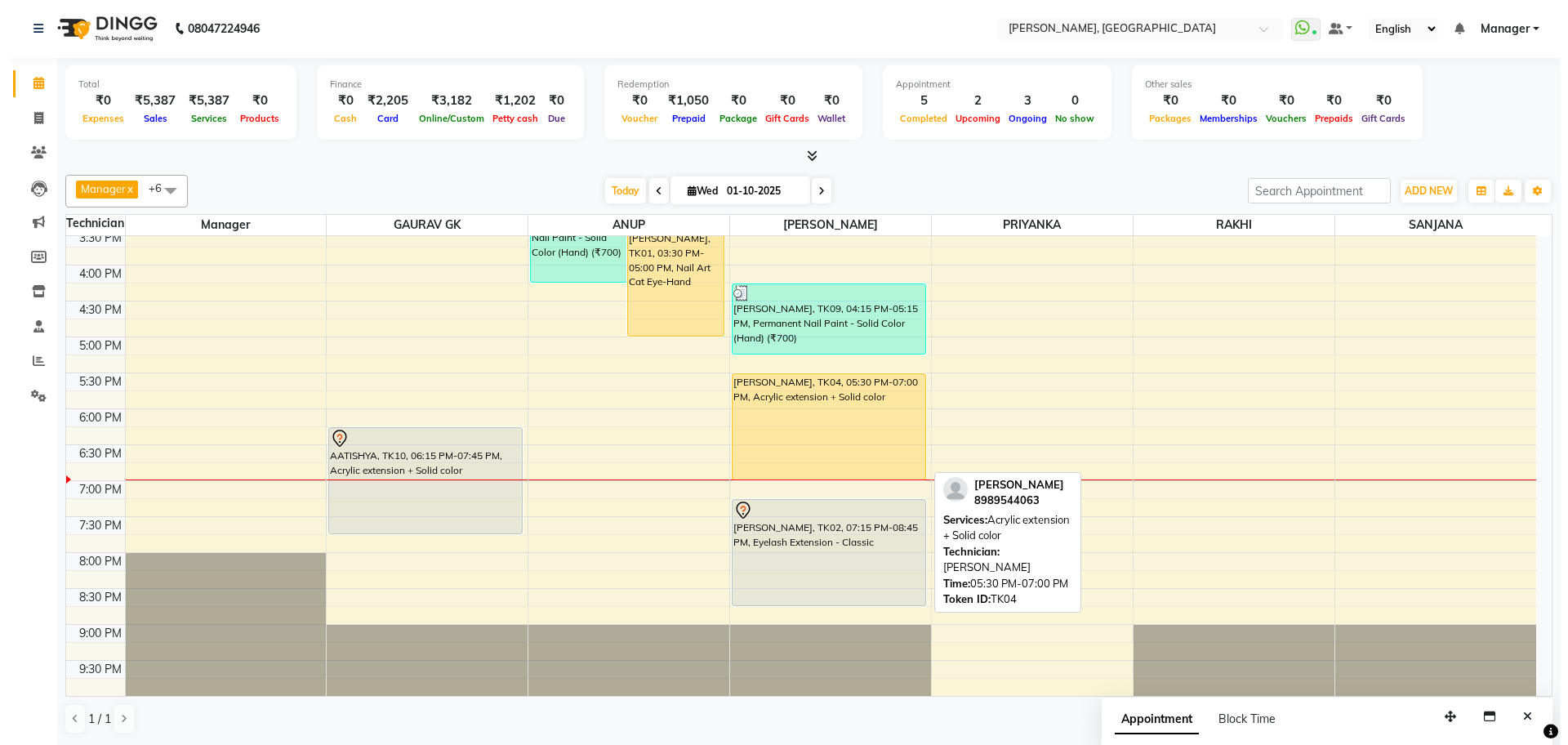
scroll to position [300, 0]
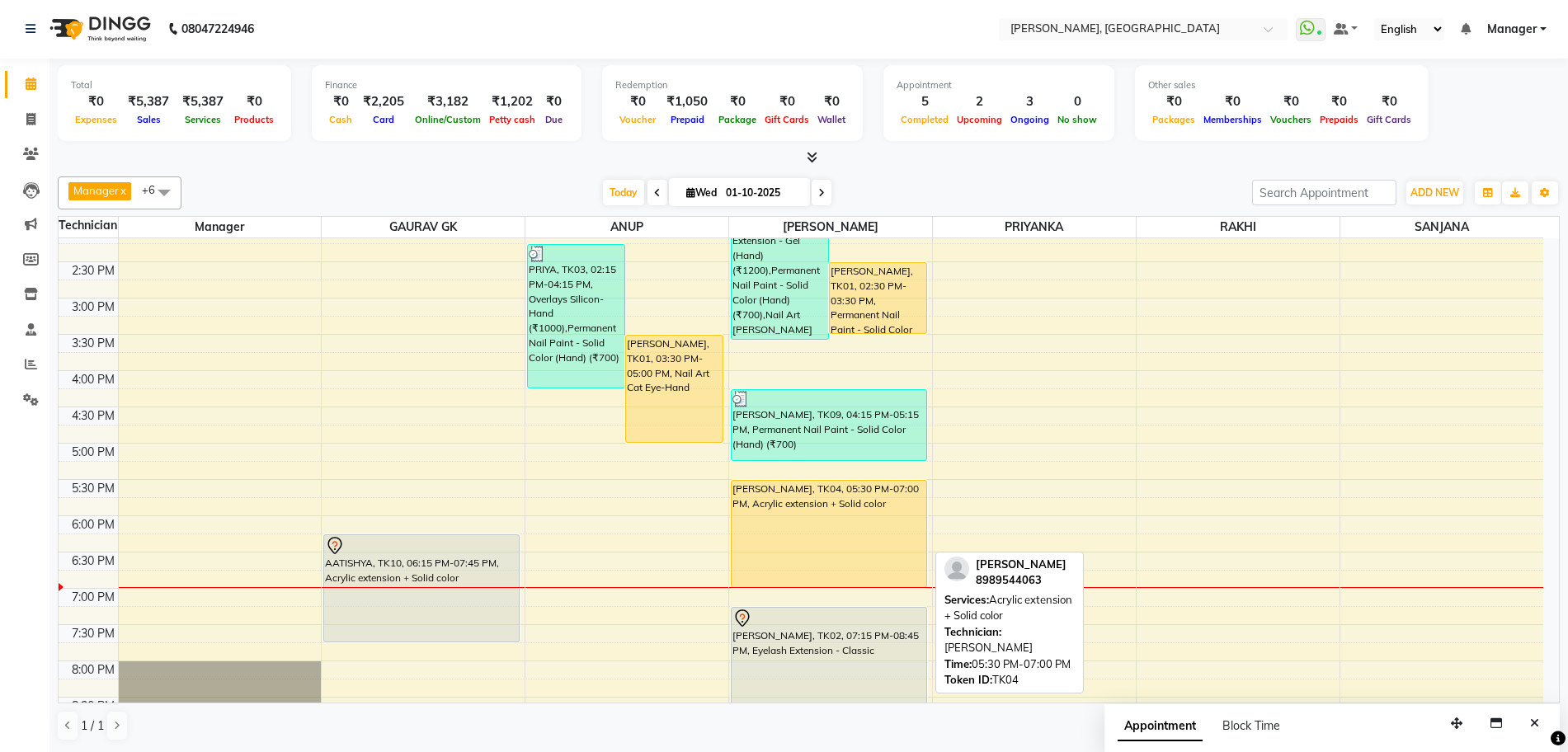
click at [800, 553] on div "KUNJAL, TK04, 05:30 PM-07:00 PM, Acrylic extension + Solid color" at bounding box center [829, 534] width 195 height 106
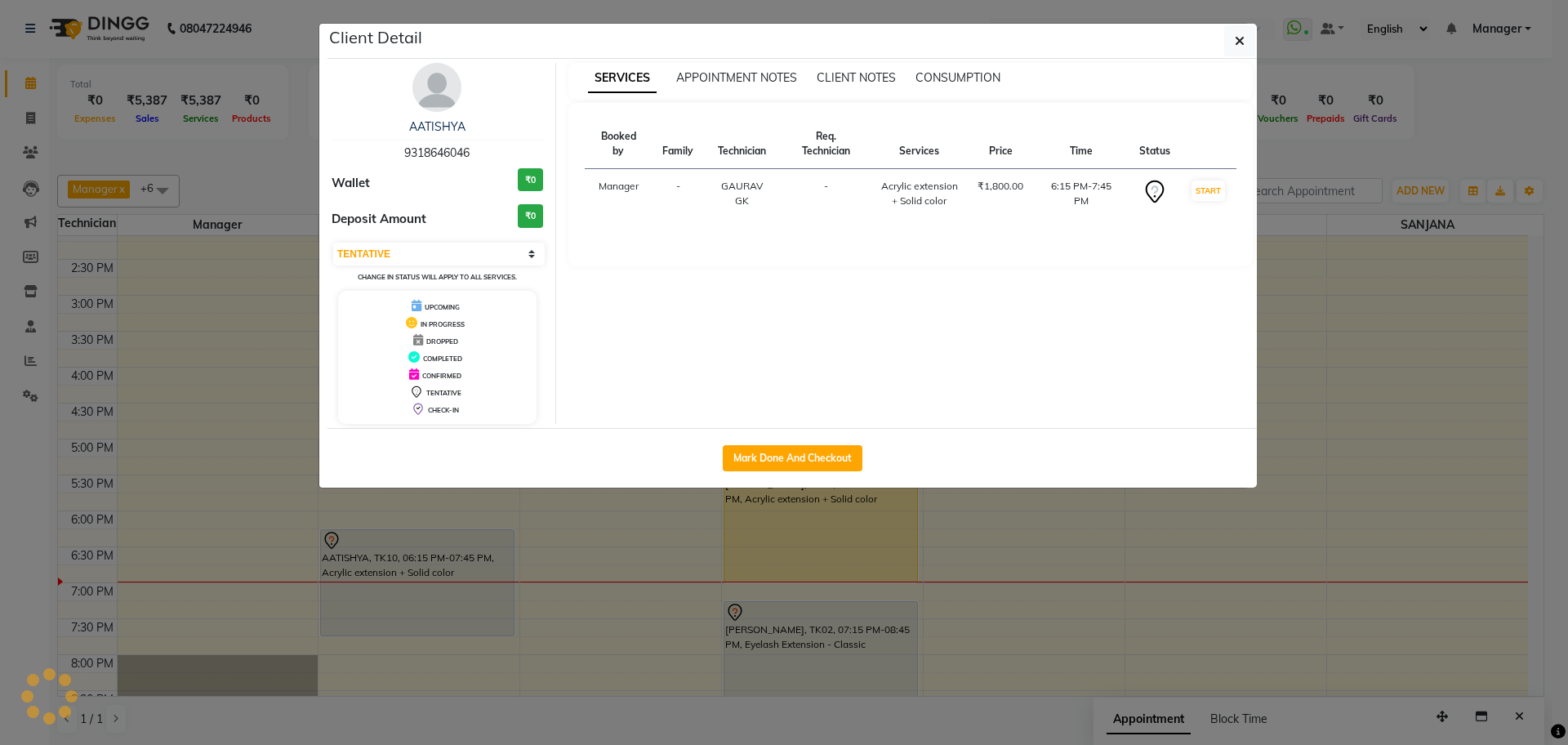
select select "1"
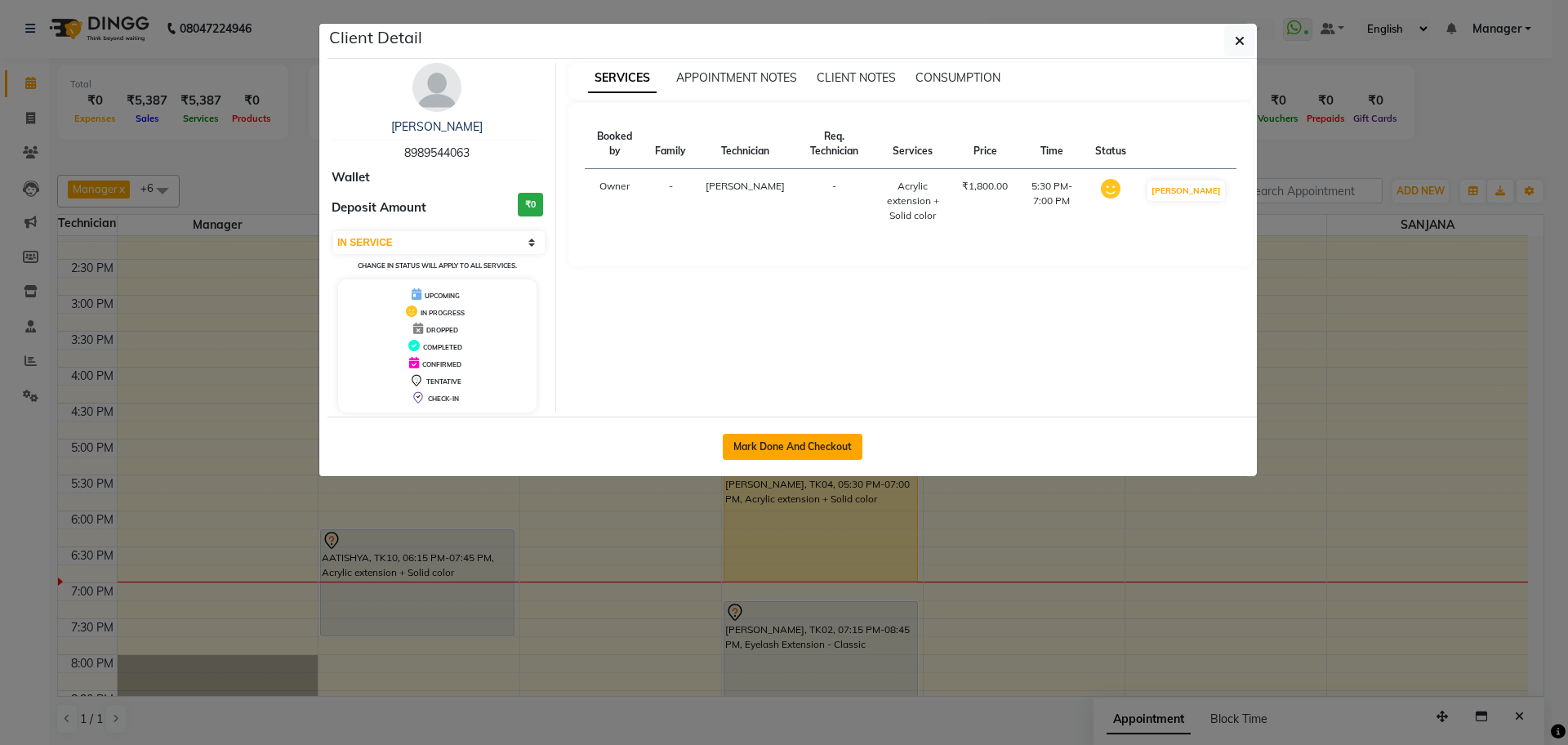
click at [821, 444] on button "Mark Done And Checkout" at bounding box center [793, 446] width 139 height 26
select select "service"
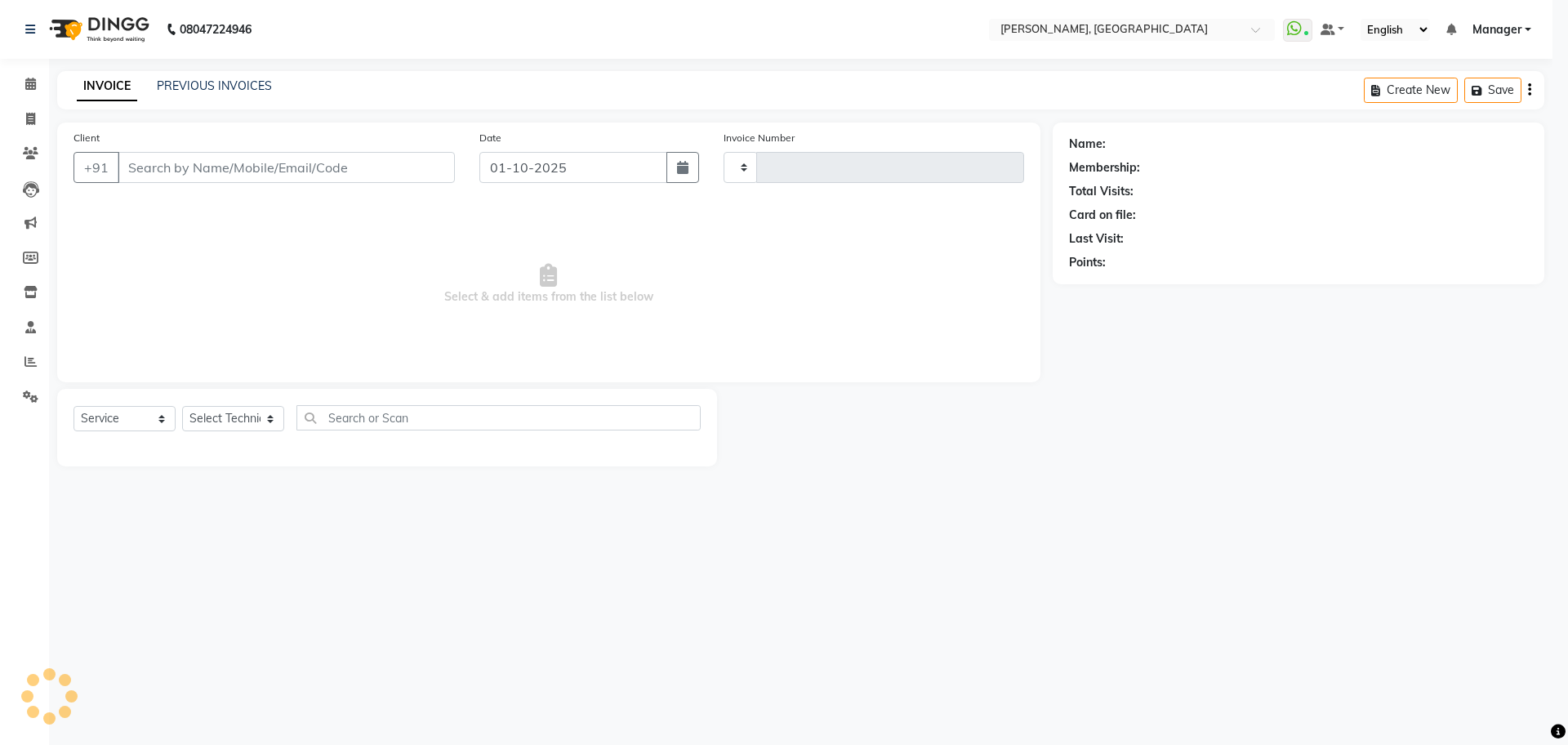
type input "1374"
select select "7674"
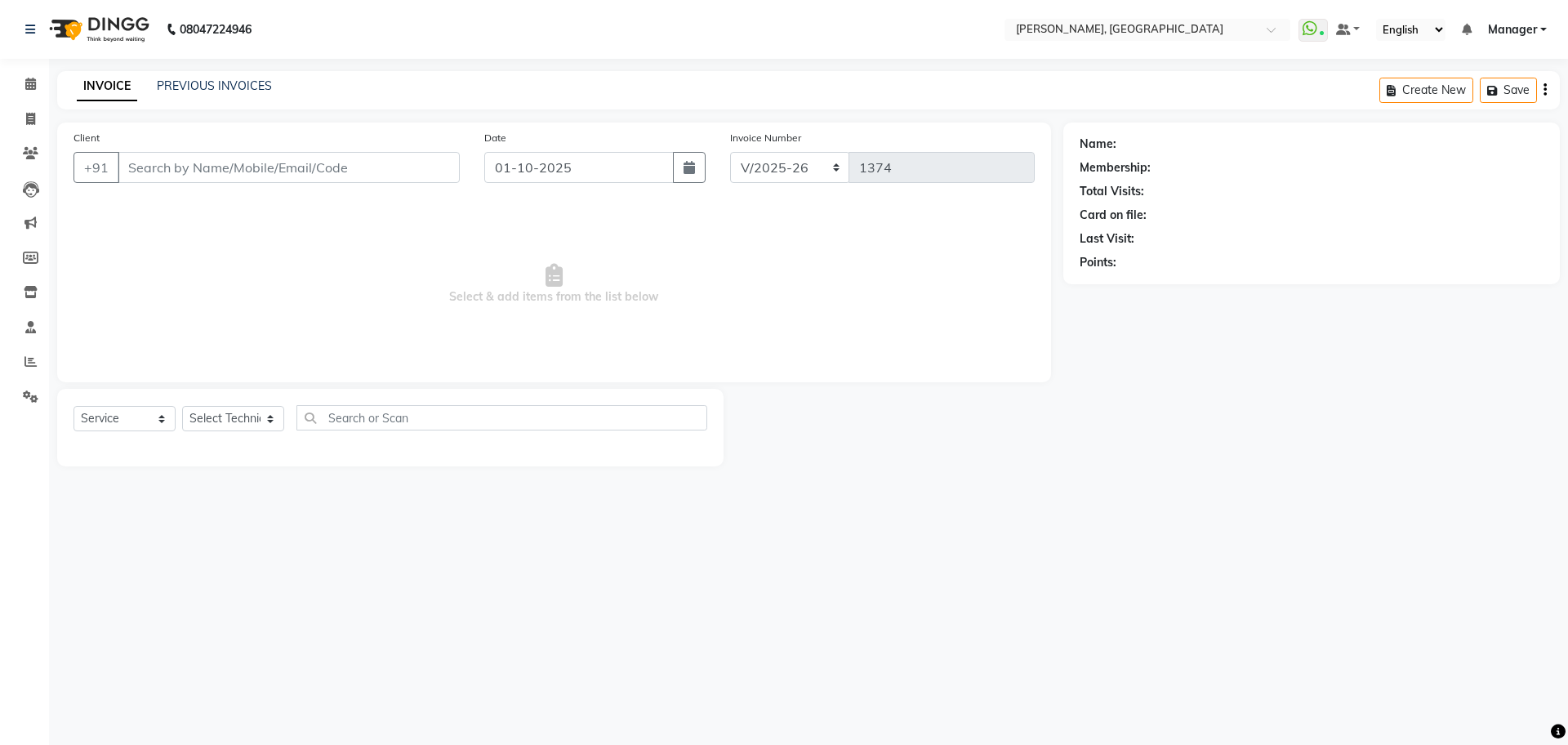
type input "89******63"
select select "92343"
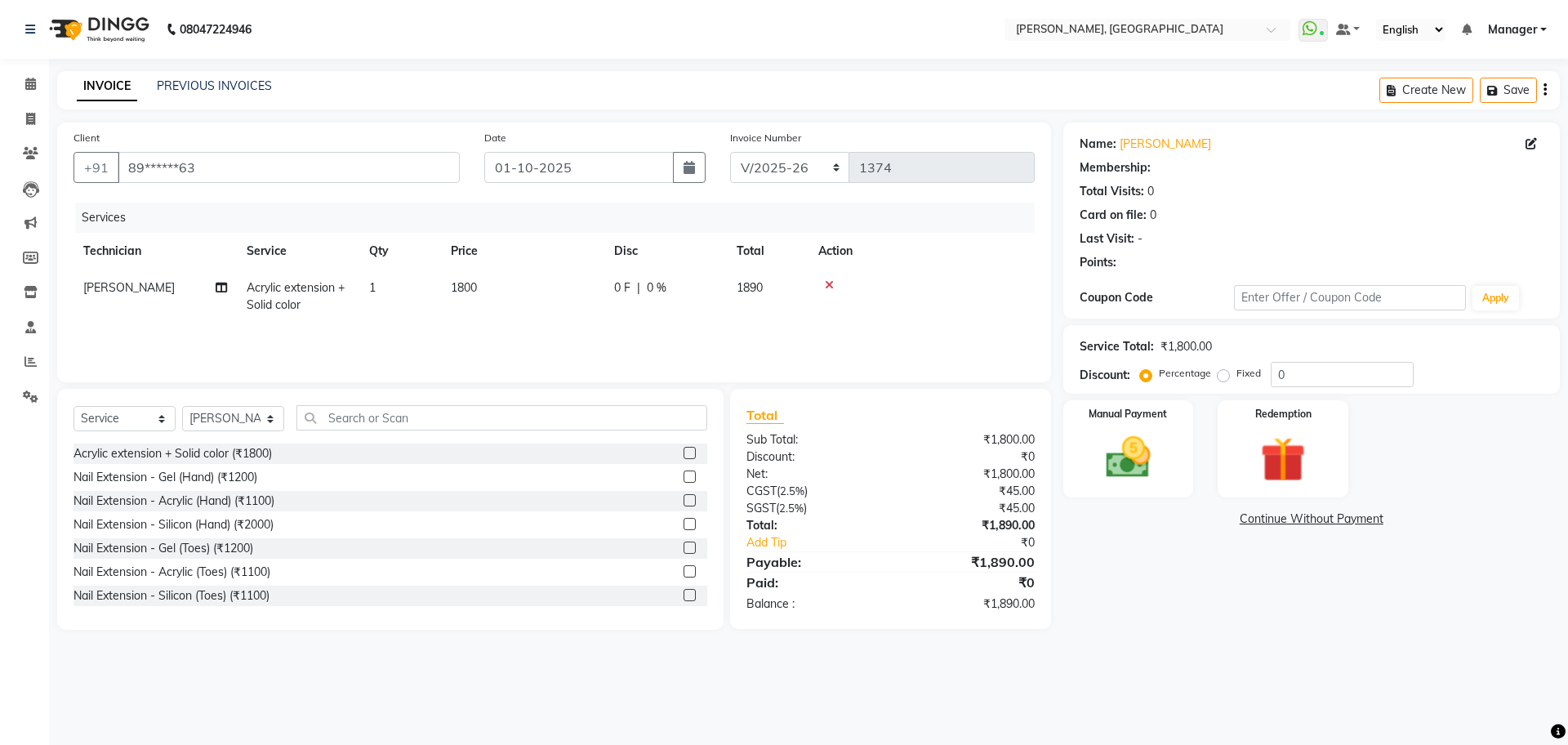
select select "1: Object"
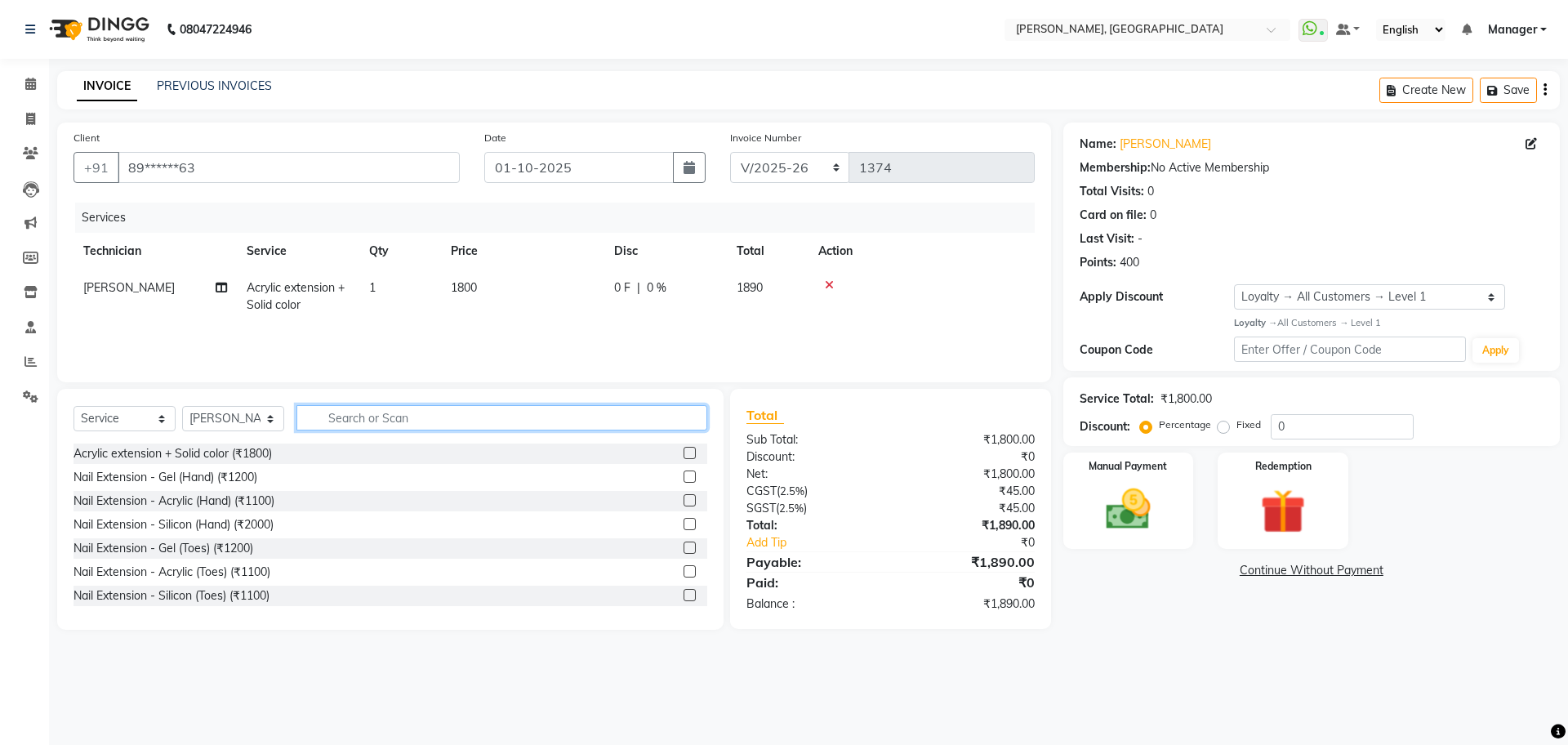
click at [413, 419] on input "text" at bounding box center [502, 418] width 411 height 25
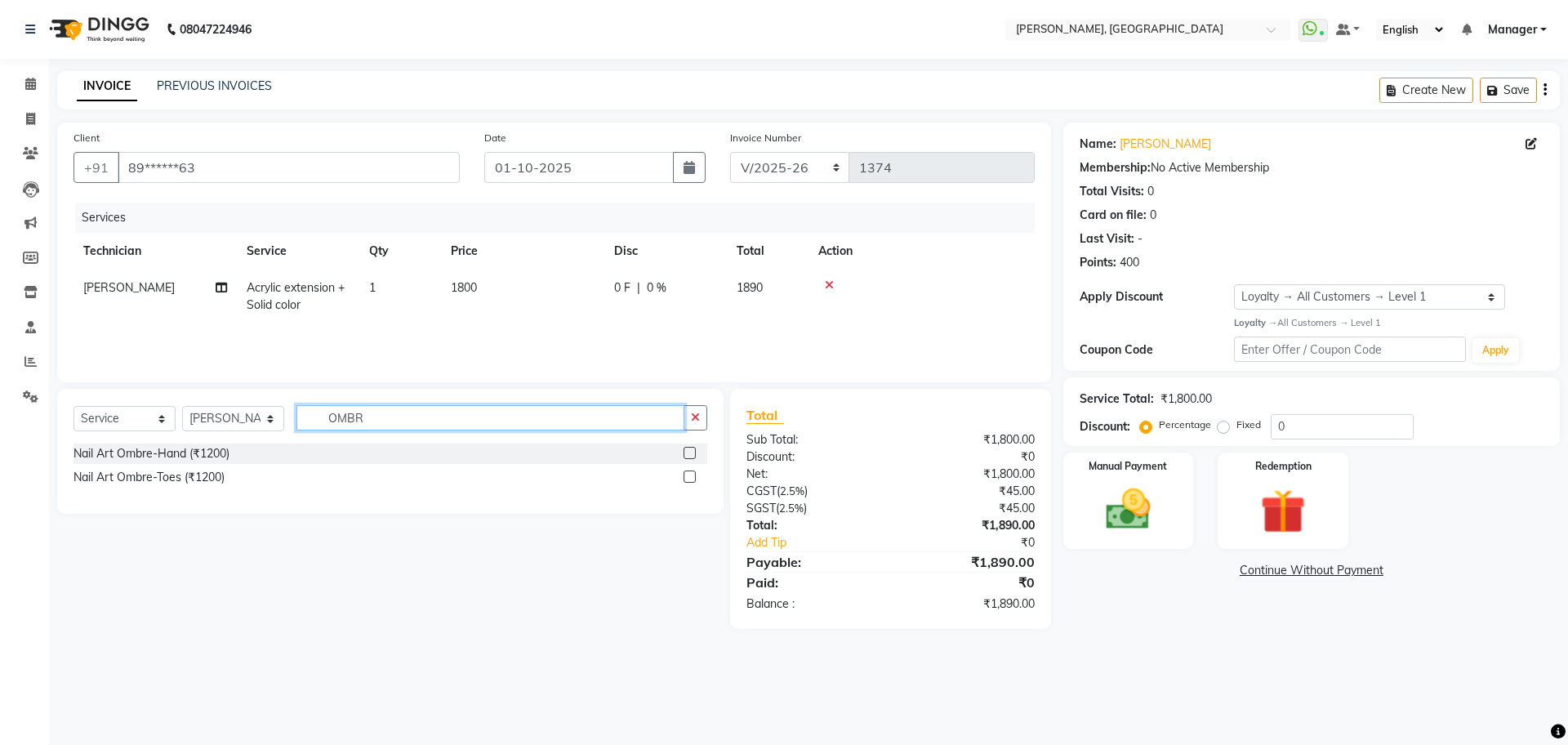
type input "OMBR"
click at [687, 457] on label at bounding box center [690, 454] width 13 height 13
click at [687, 457] on input "checkbox" at bounding box center [689, 454] width 11 height 11
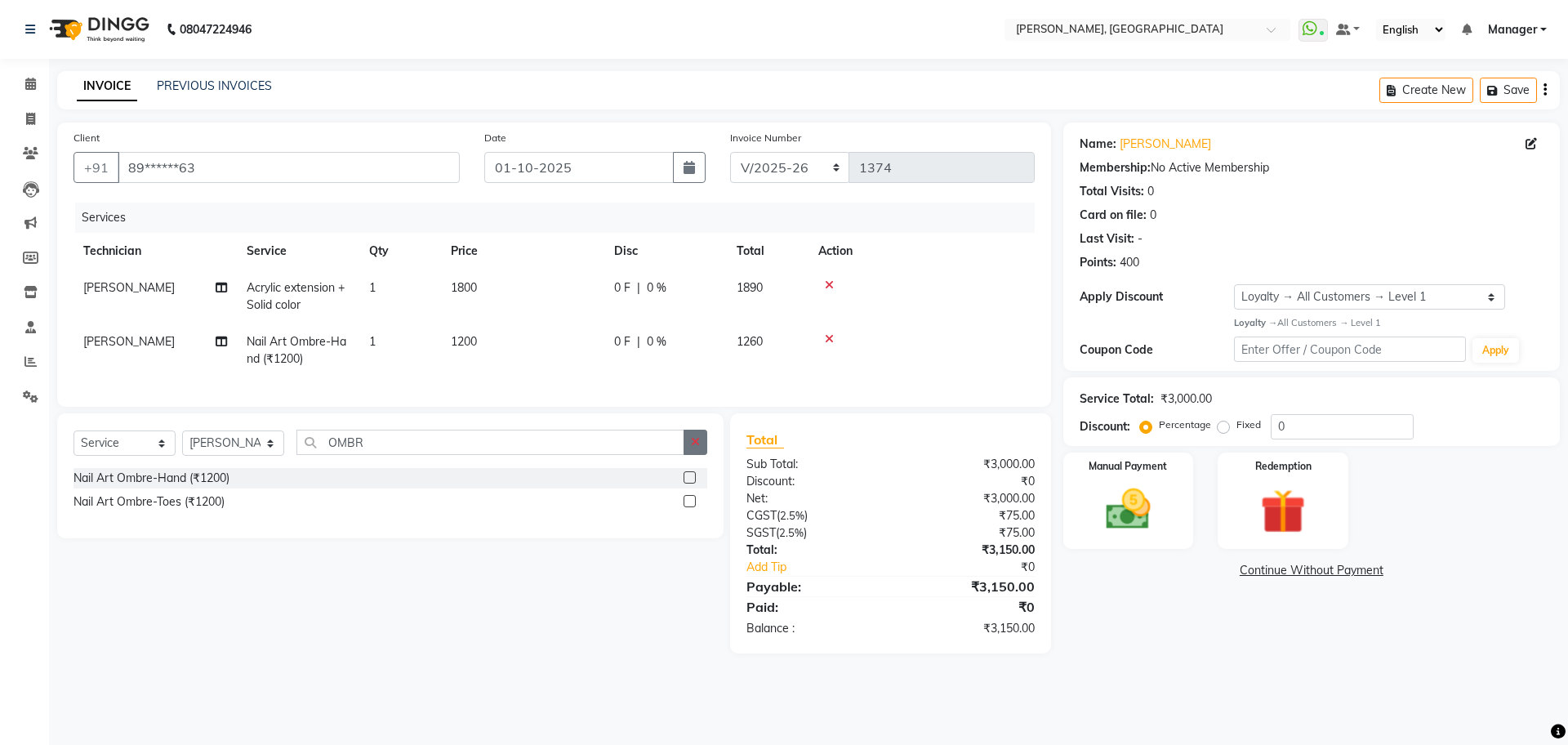
checkbox input "false"
click at [698, 455] on button "button" at bounding box center [696, 443] width 24 height 25
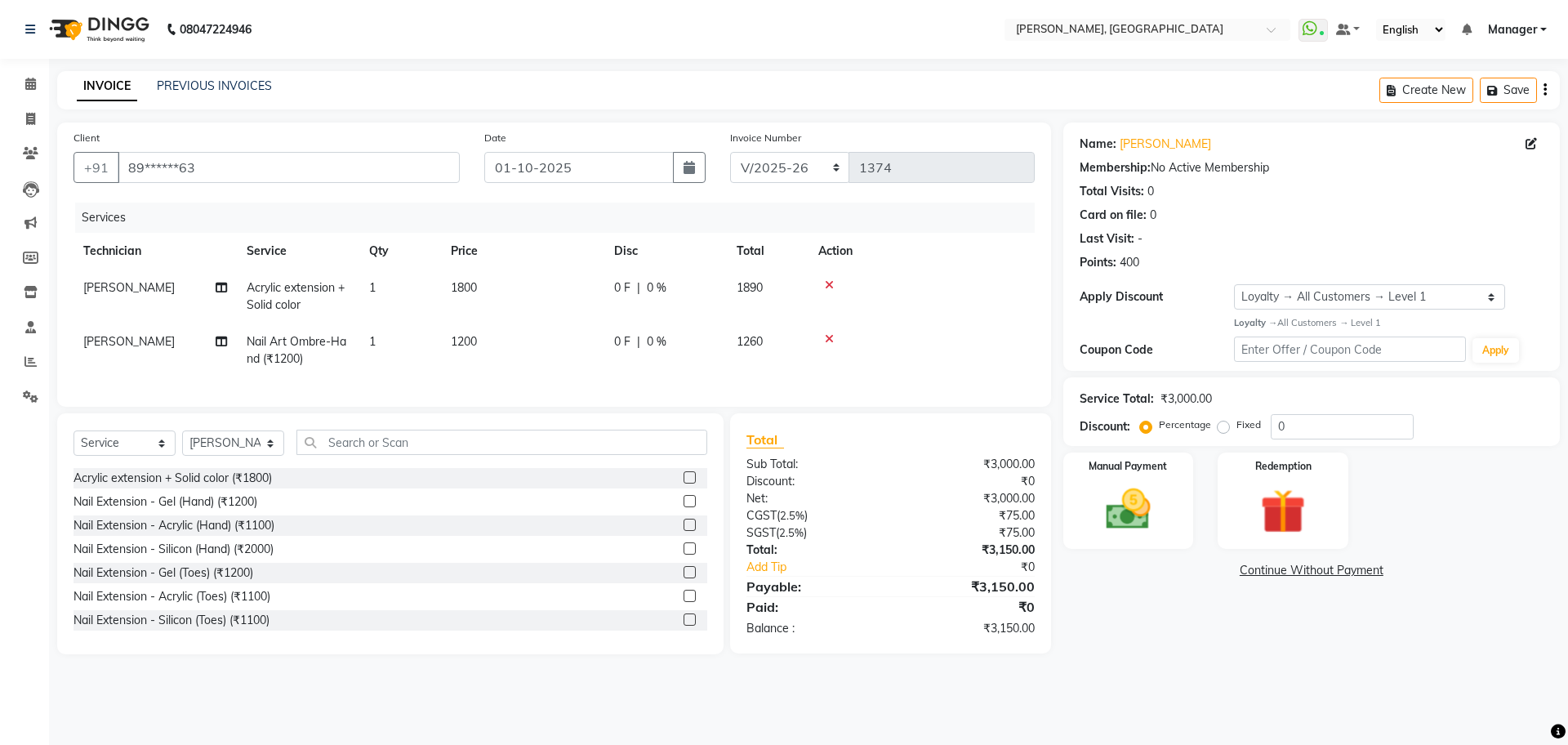
click at [479, 336] on td "1200" at bounding box center [522, 350] width 164 height 54
select select "92343"
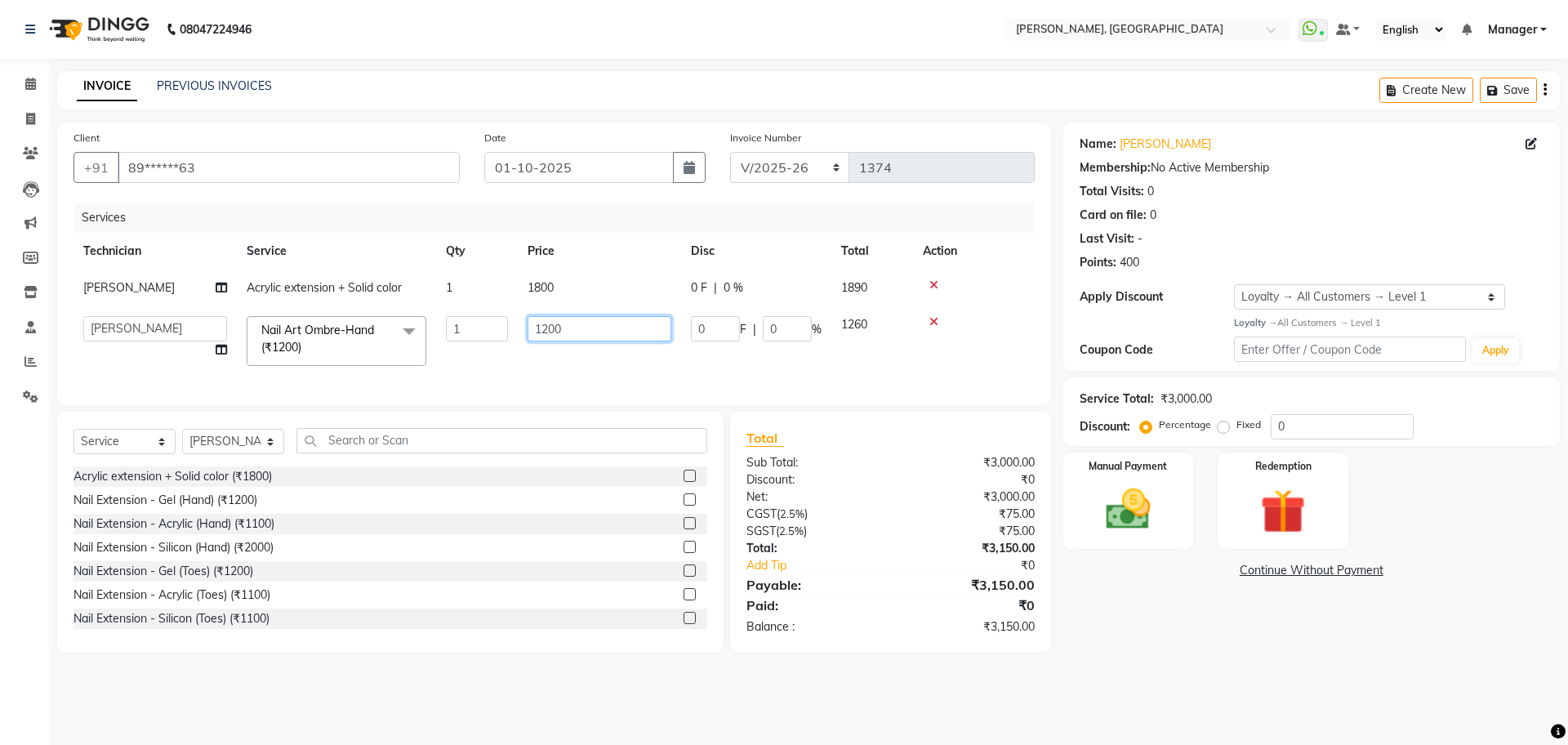
click at [549, 324] on input "1200" at bounding box center [599, 329] width 144 height 25
type input "1000"
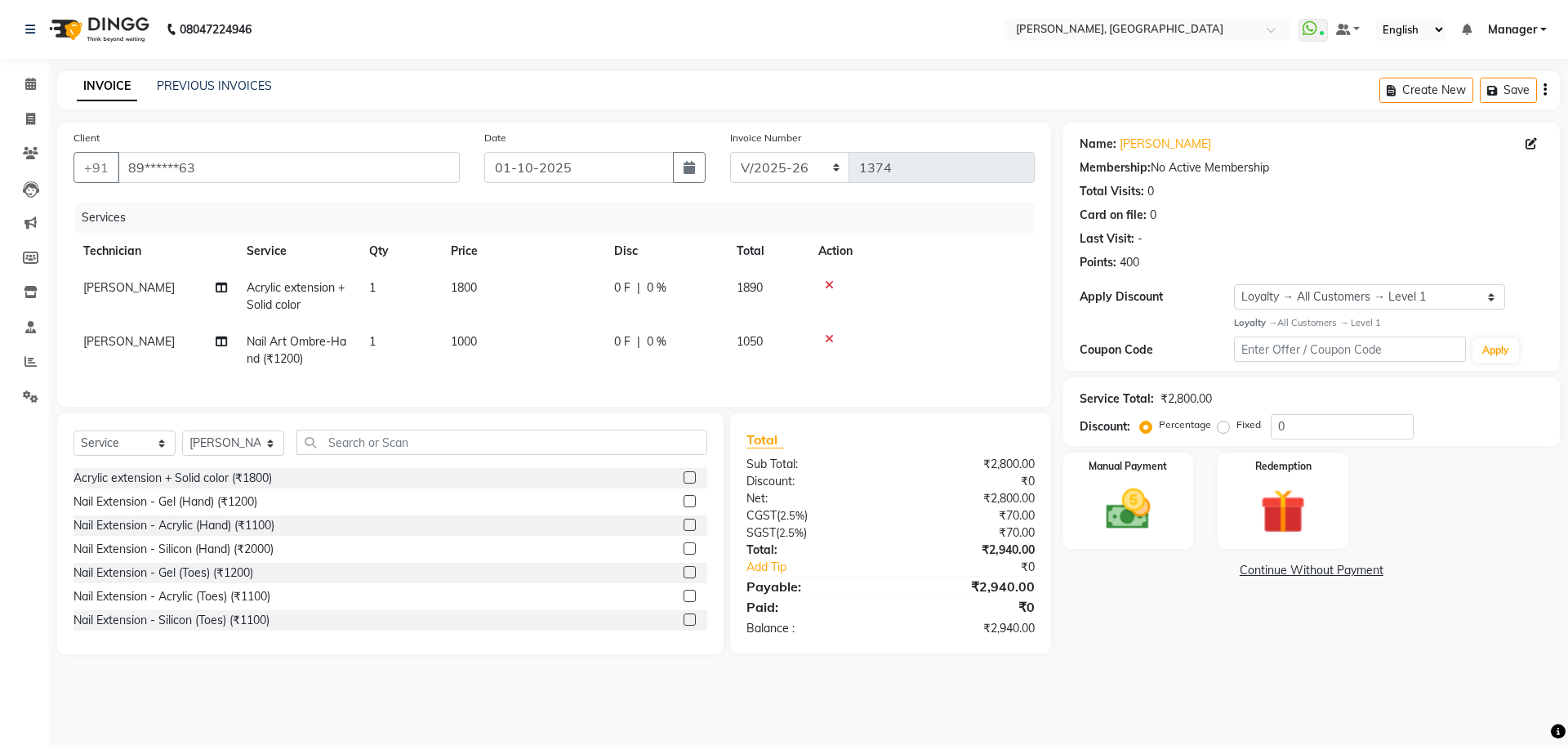
click at [686, 365] on td "0 F | 0 %" at bounding box center [665, 350] width 122 height 54
select select "92343"
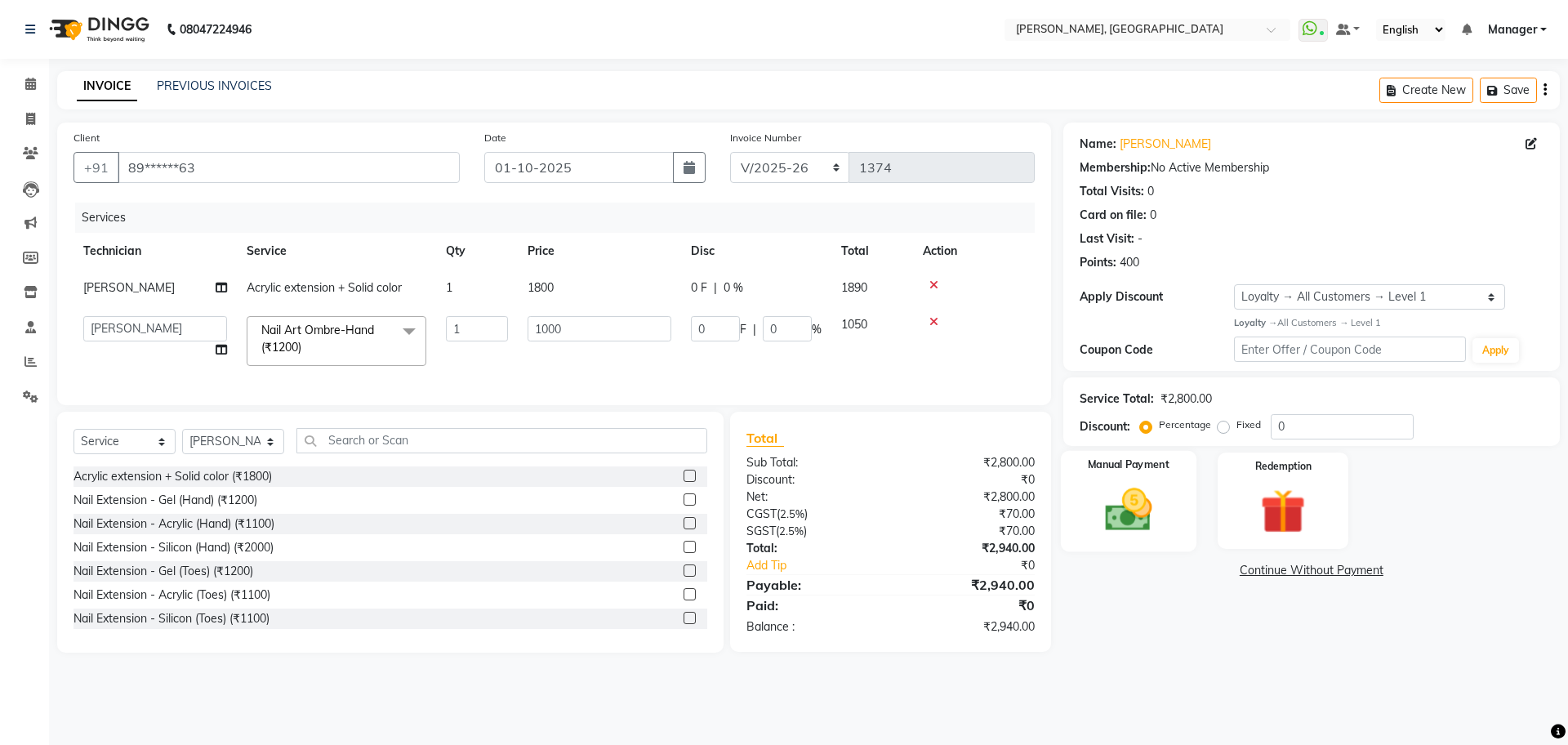
click at [1113, 524] on img at bounding box center [1128, 510] width 76 height 54
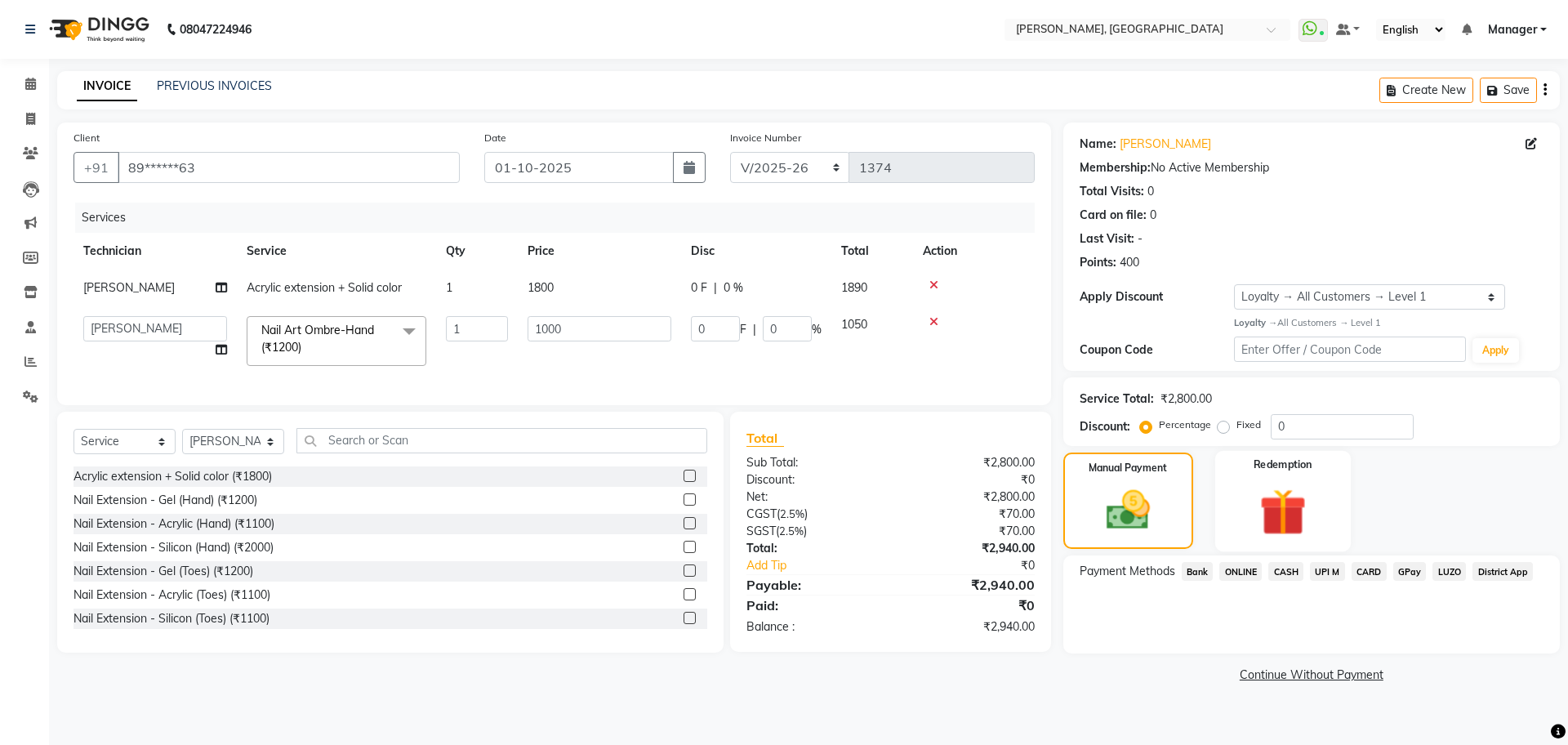
click at [1285, 508] on img at bounding box center [1283, 511] width 76 height 58
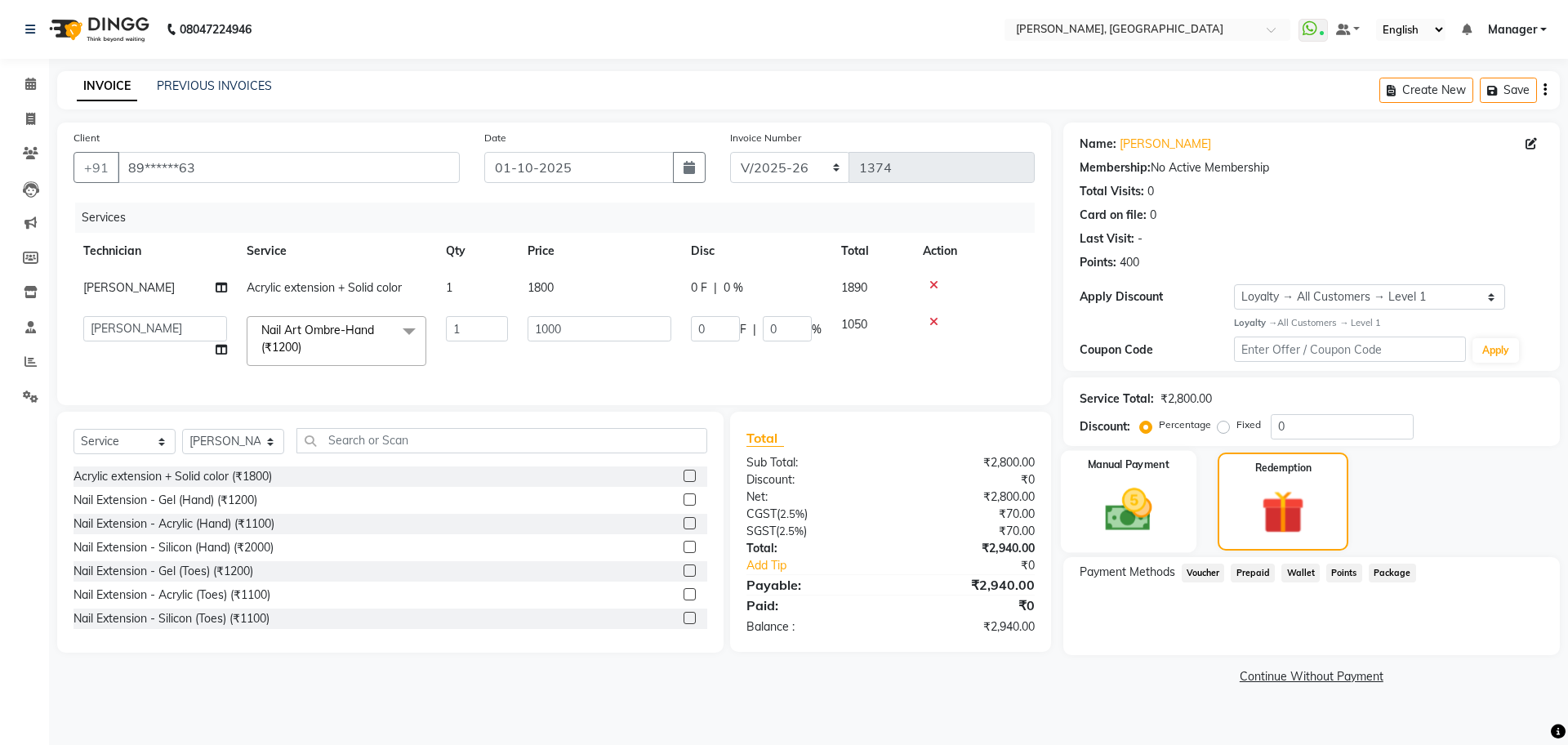
click at [1126, 505] on img at bounding box center [1128, 510] width 76 height 54
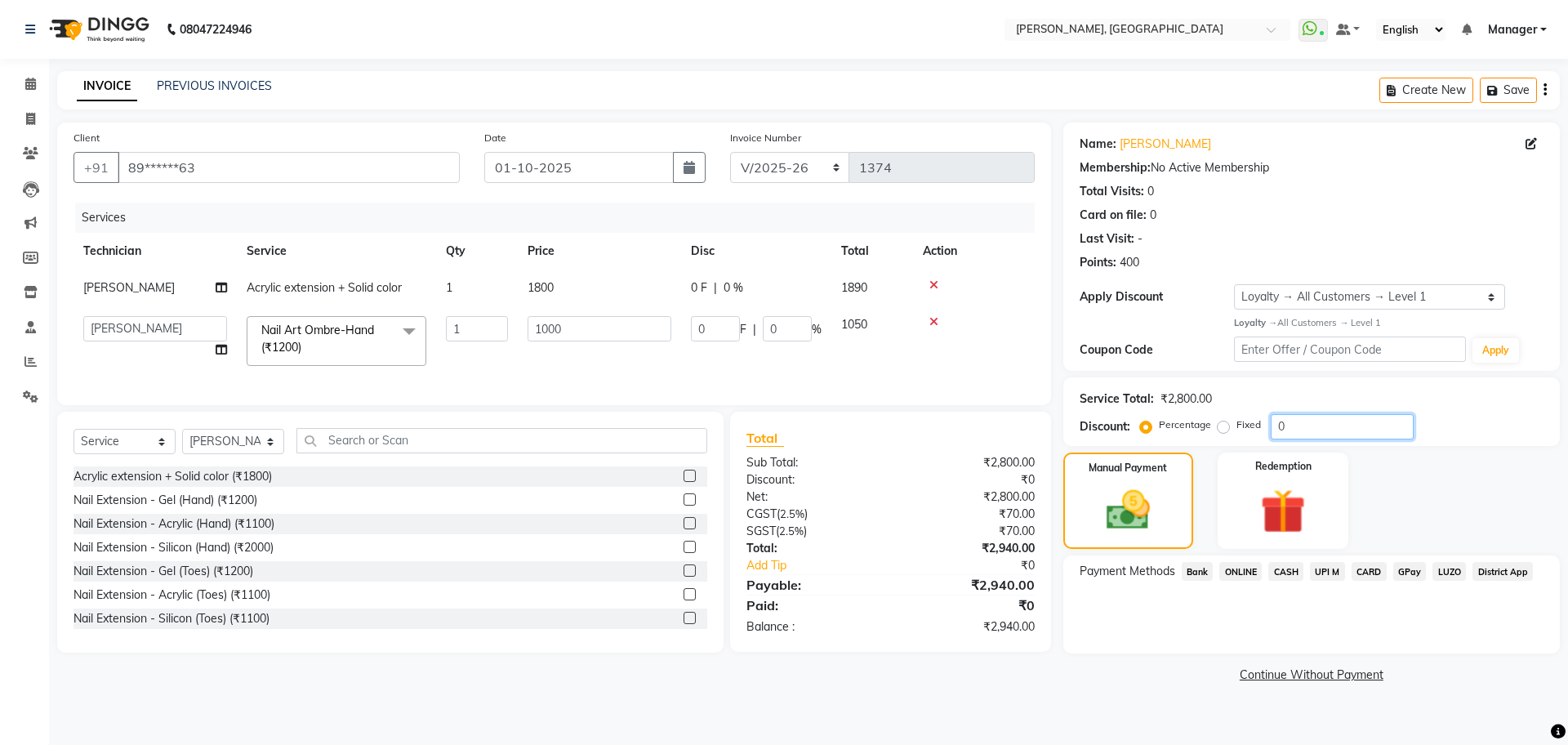
click at [1298, 421] on input "0" at bounding box center [1343, 427] width 143 height 25
type input "3"
type input "30"
type input "3"
type input "30"
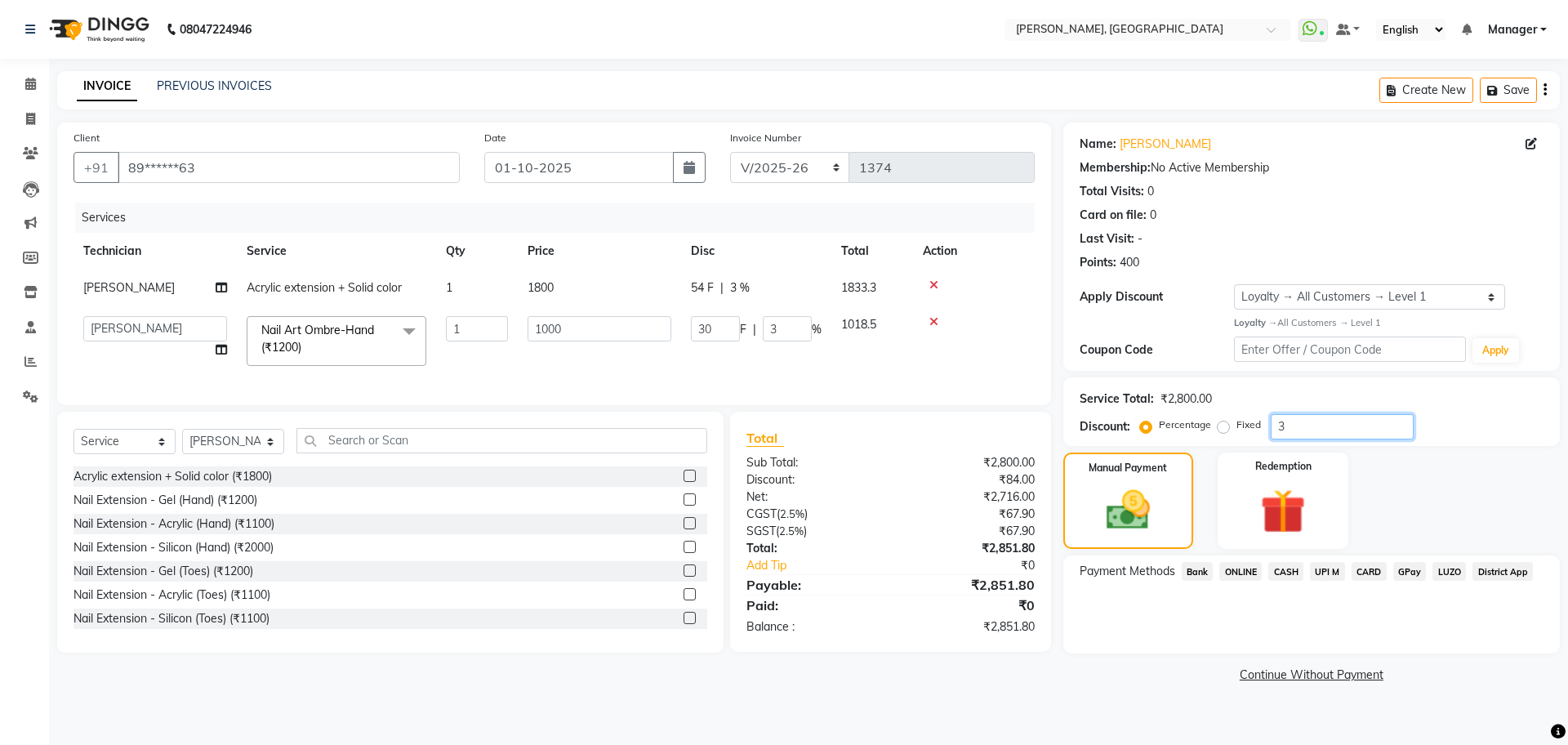
type input "300"
type input "30"
click at [1239, 569] on span "ONLINE" at bounding box center [1240, 571] width 43 height 19
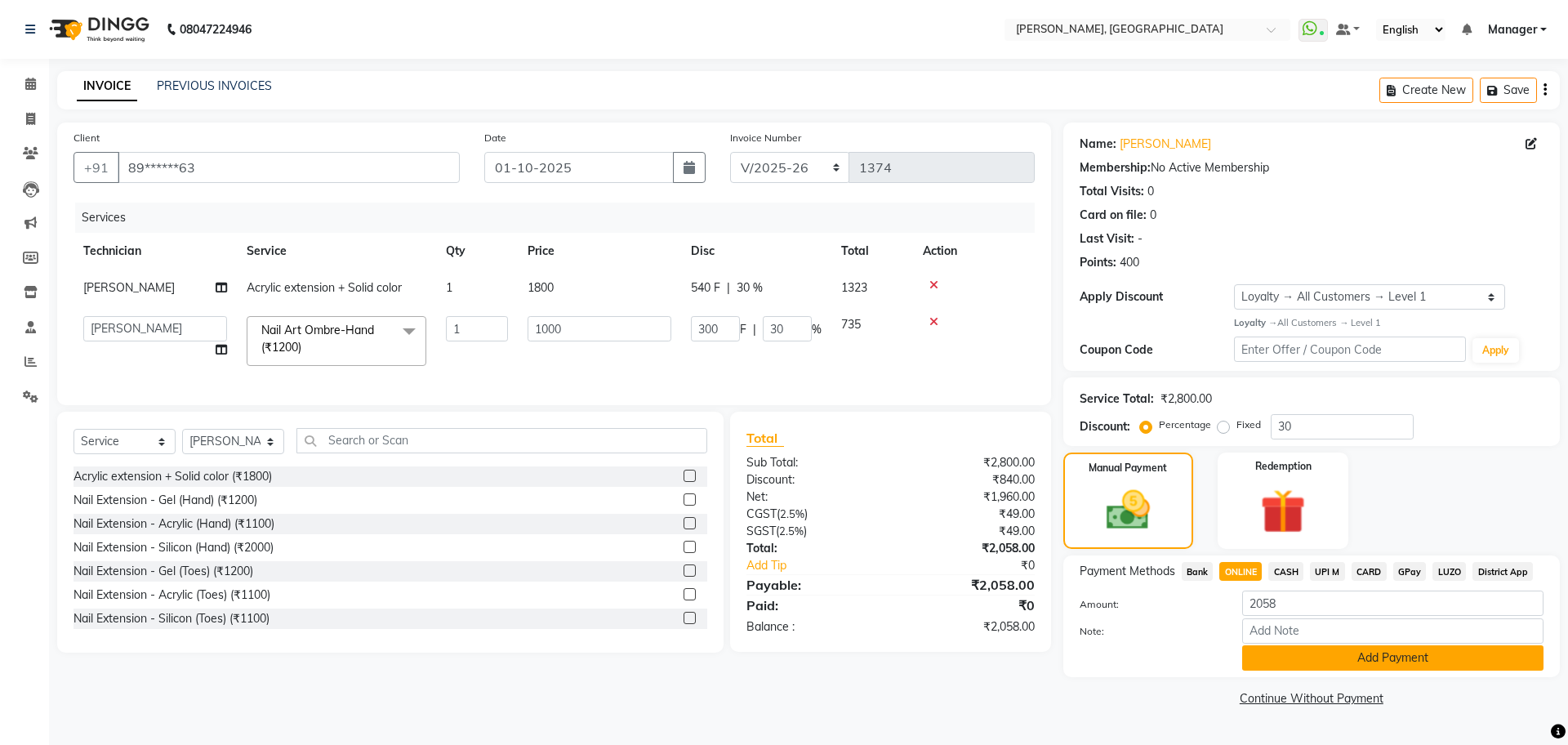
click at [1354, 661] on button "Add Payment" at bounding box center [1392, 658] width 301 height 25
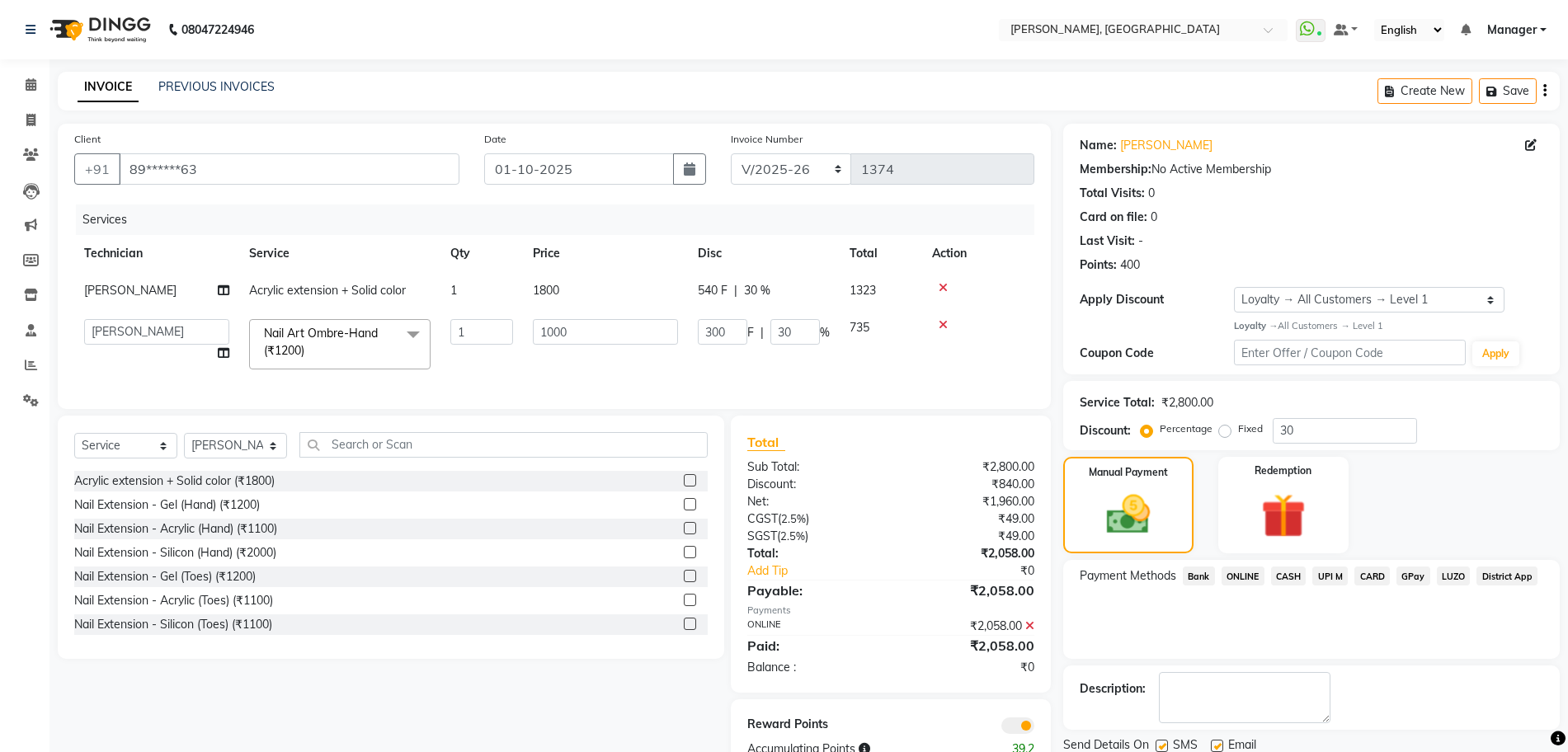
scroll to position [63, 0]
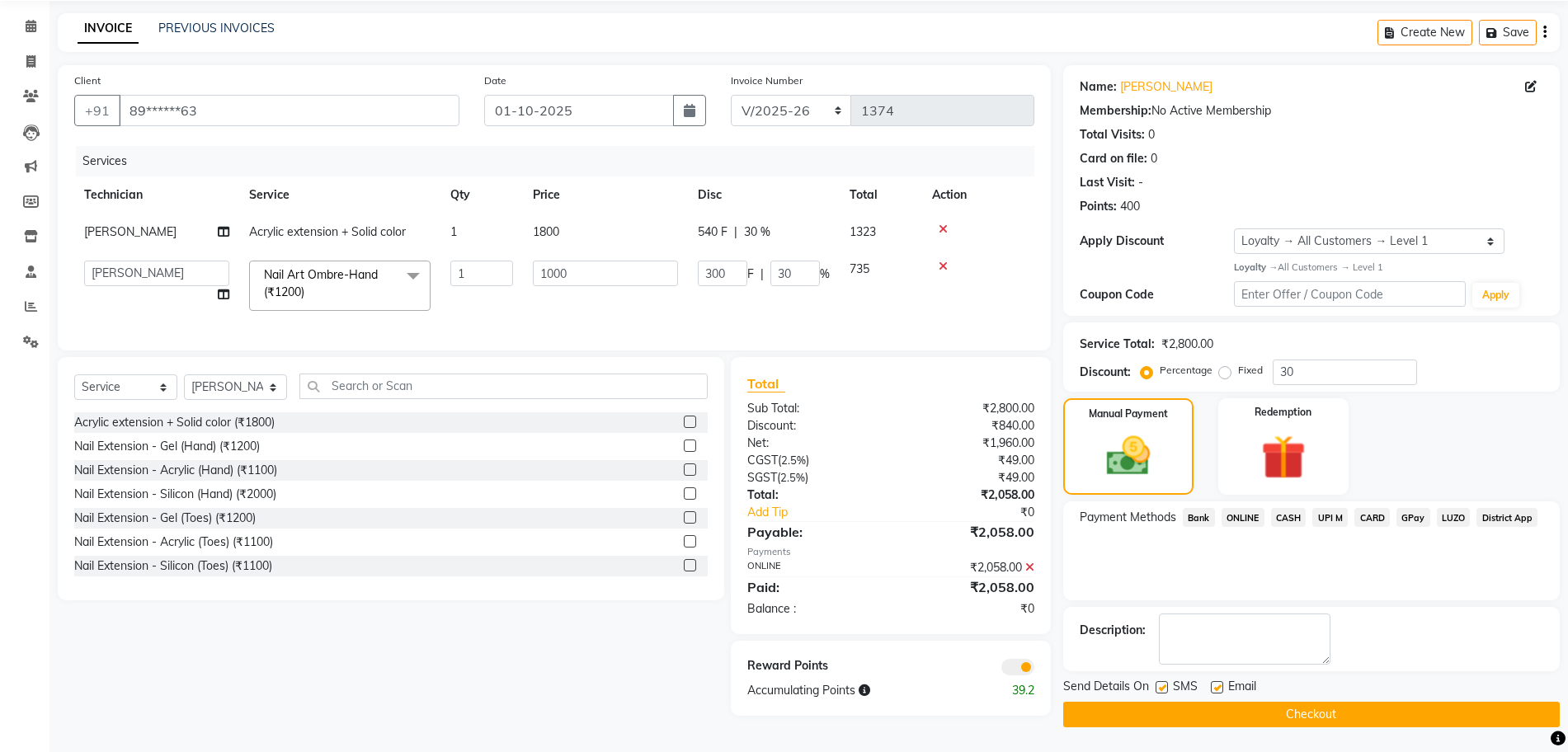
click at [1161, 682] on label at bounding box center [1162, 688] width 13 height 13
click at [1161, 683] on input "checkbox" at bounding box center [1161, 688] width 11 height 11
checkbox input "false"
click at [1217, 682] on label at bounding box center [1217, 688] width 13 height 13
click at [1217, 683] on input "checkbox" at bounding box center [1216, 688] width 11 height 11
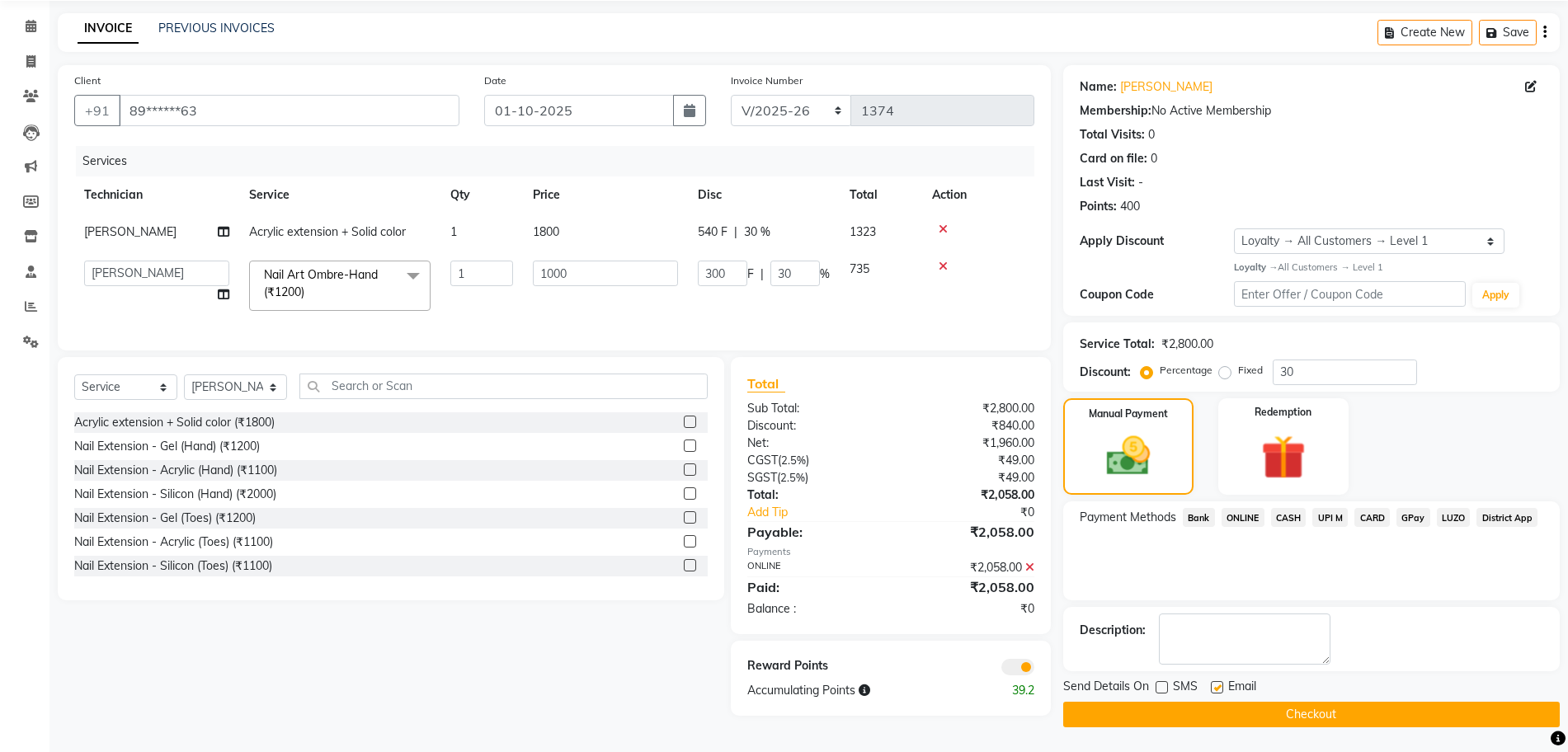
checkbox input "false"
click at [1206, 715] on button "Checkout" at bounding box center [1311, 715] width 496 height 26
click at [1206, 715] on div "Checkout" at bounding box center [1311, 715] width 496 height 26
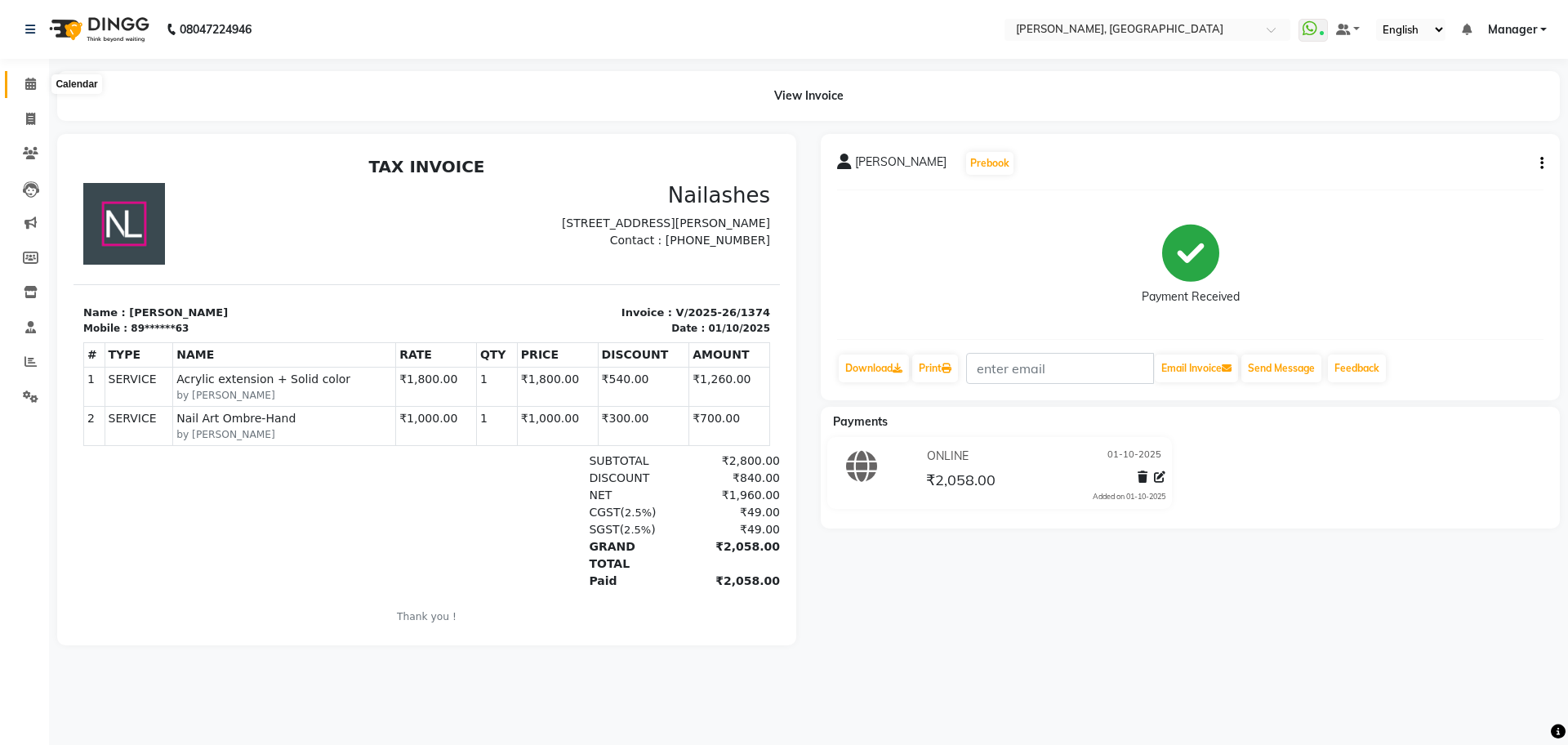
drag, startPoint x: 29, startPoint y: 83, endPoint x: 43, endPoint y: 82, distance: 14.0
click at [29, 83] on icon at bounding box center [31, 84] width 11 height 13
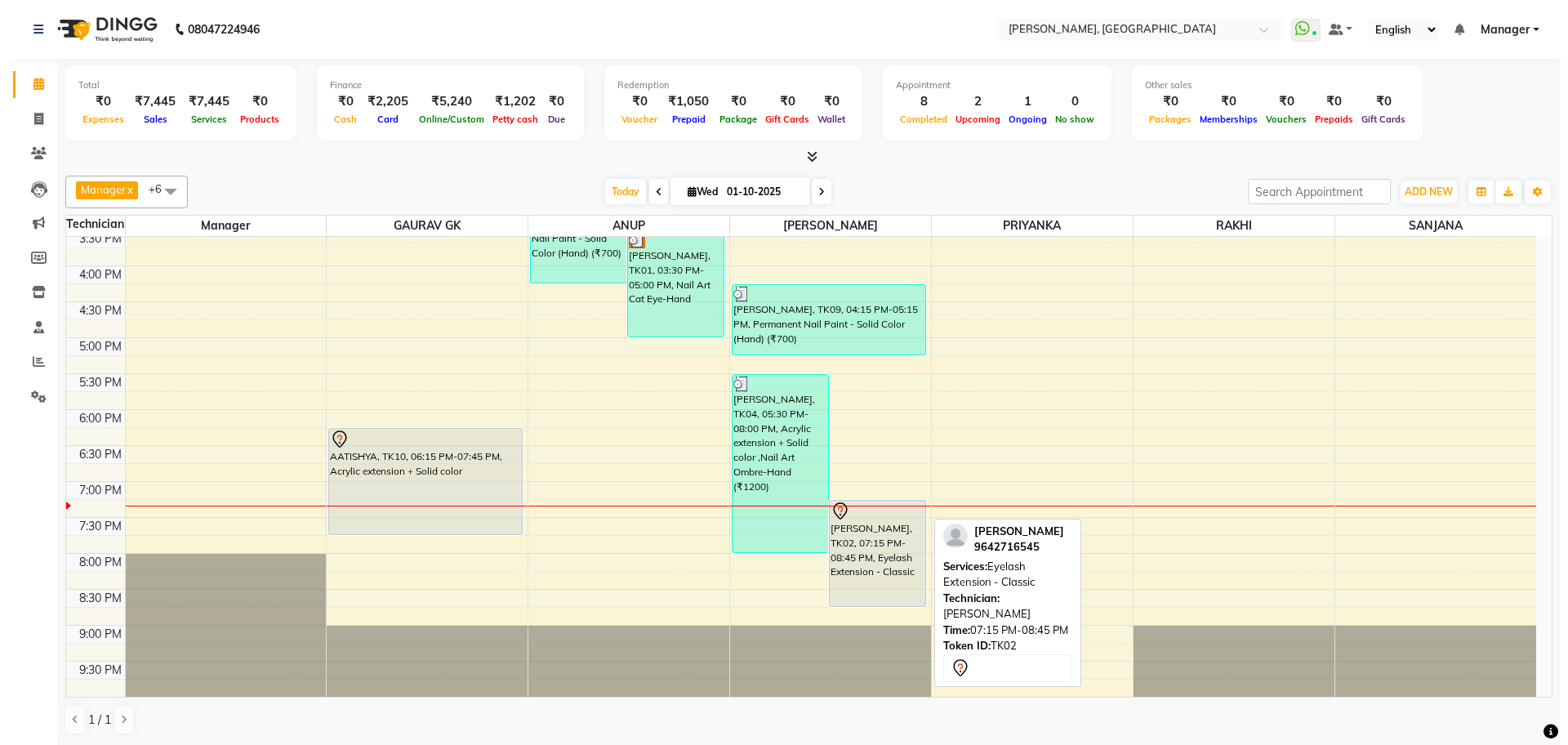
scroll to position [1, 0]
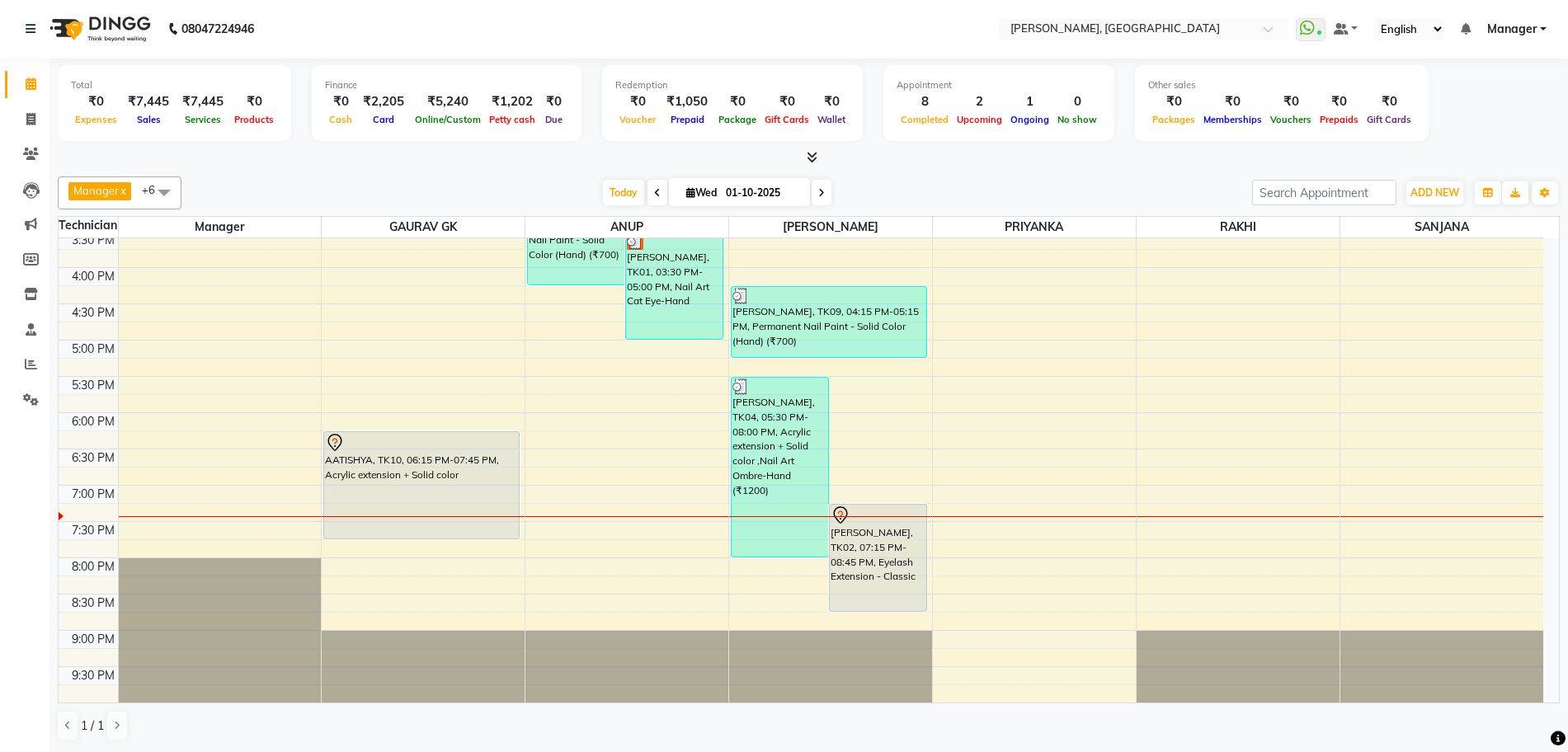
click at [387, 602] on div "10:00 AM 10:30 AM 11:00 AM 11:30 AM 12:00 PM 12:30 PM 1:00 PM 1:30 PM 2:00 PM 2…" at bounding box center [800, 268] width 1485 height 870
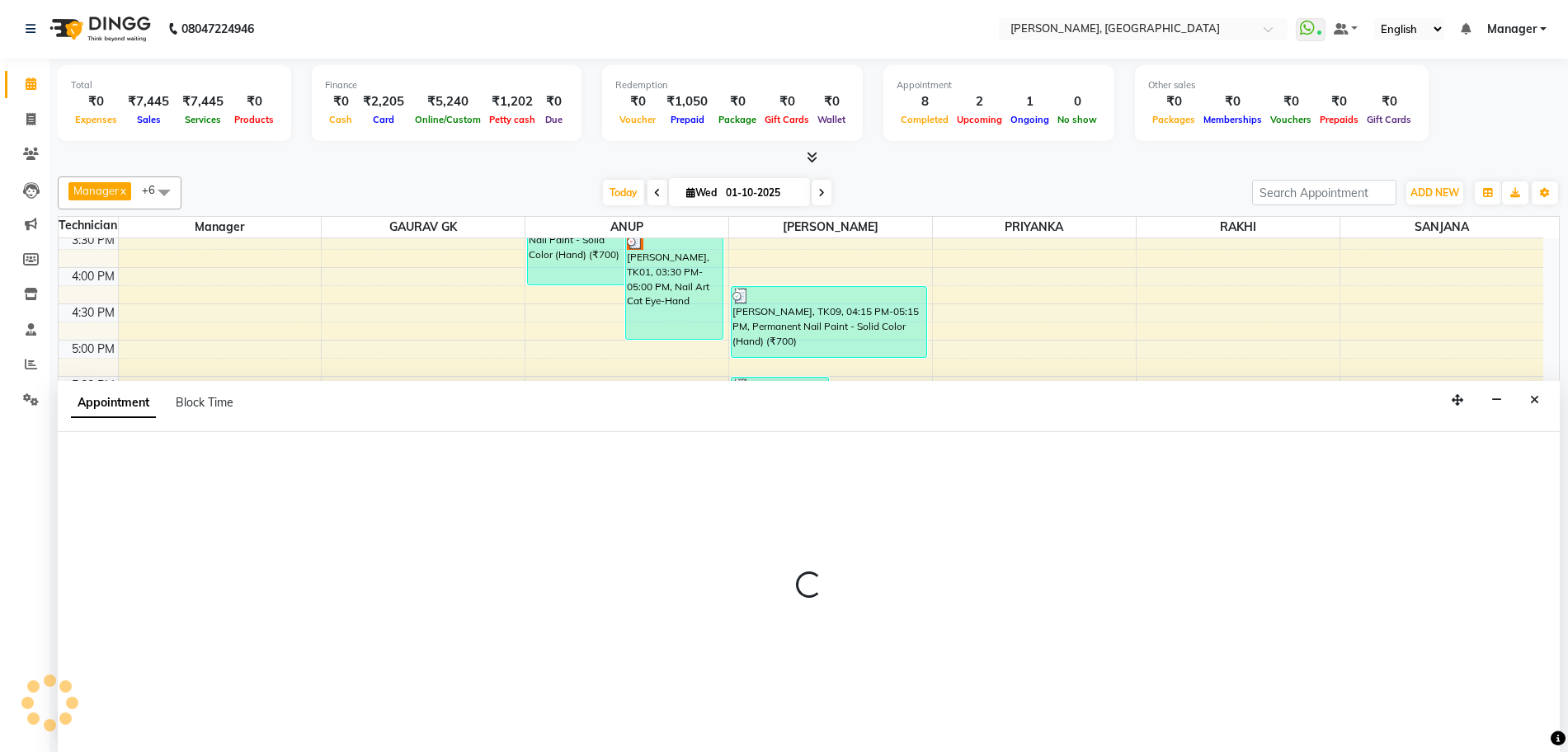
select select "86045"
select select "1230"
select select "tentative"
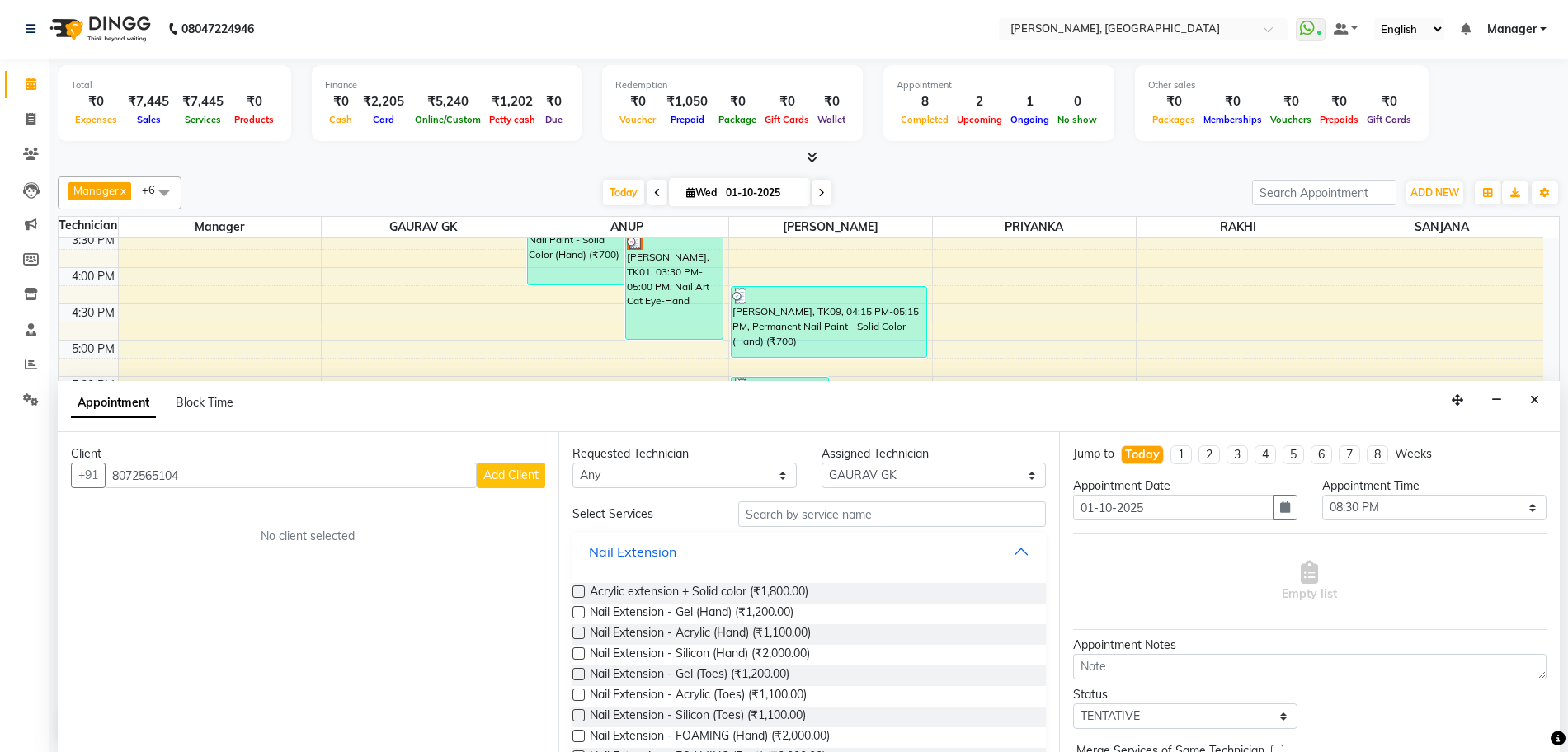
type input "8072565104"
click at [499, 474] on span "Add Client" at bounding box center [511, 475] width 55 height 15
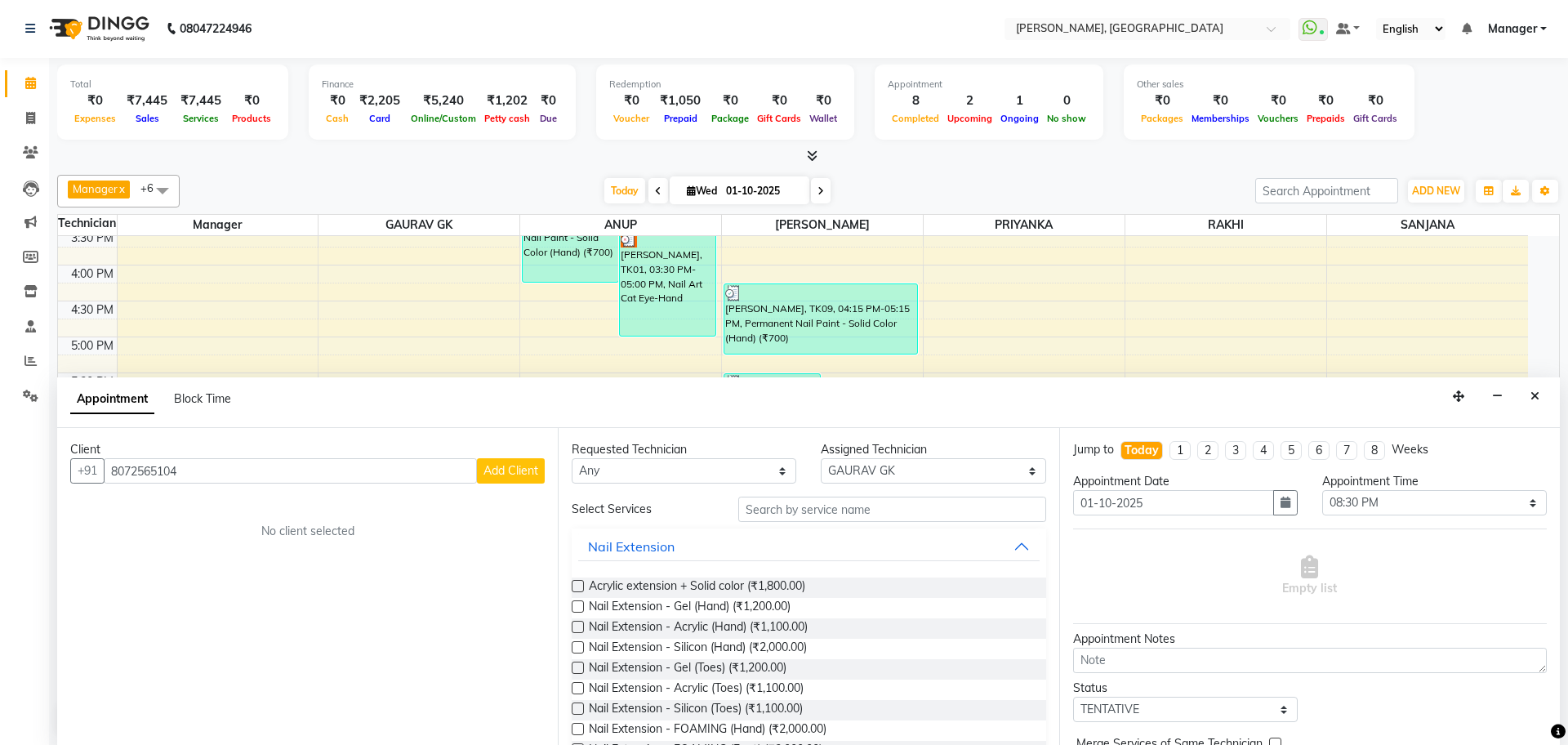
select select "21"
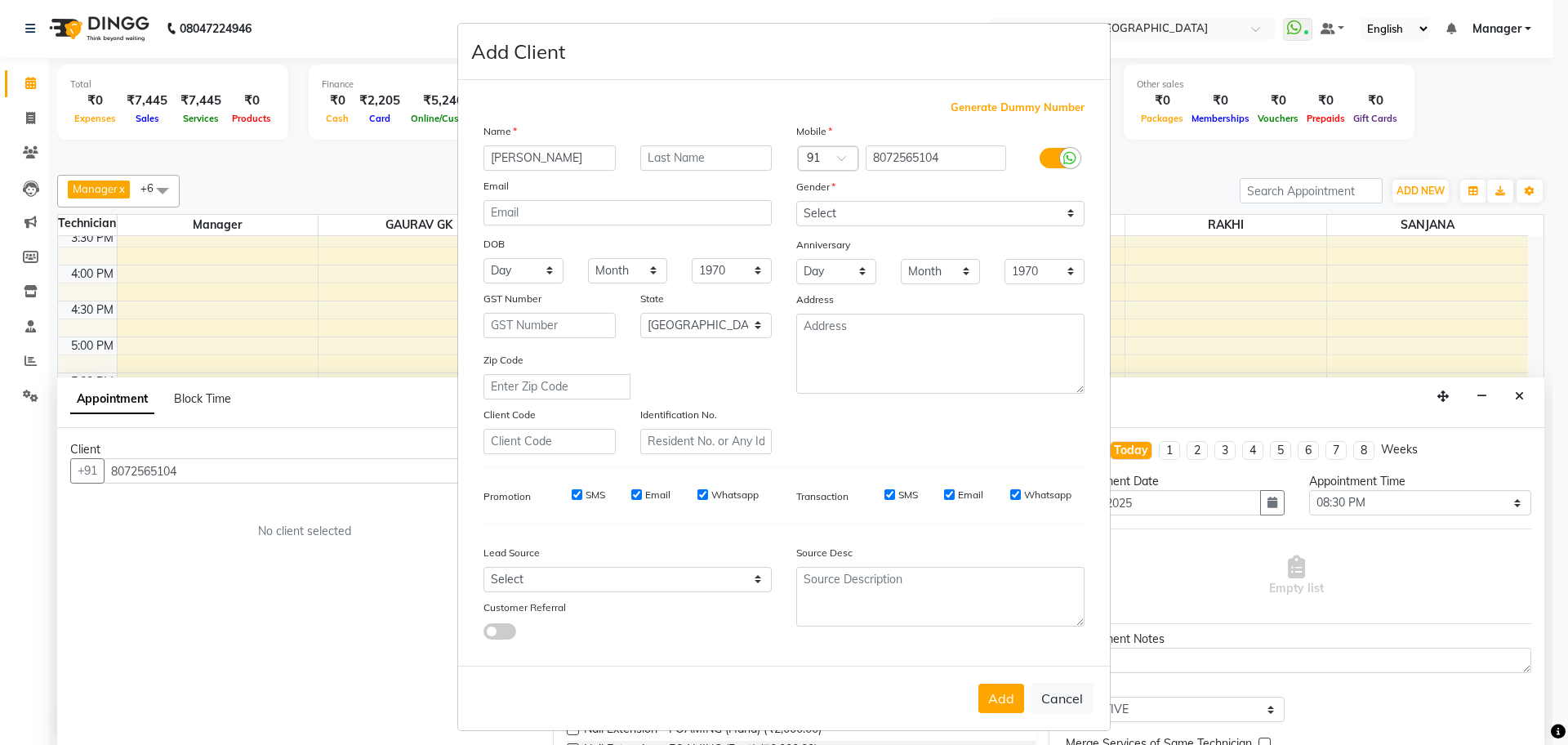
type input "[PERSON_NAME]"
click at [957, 219] on select "Select [DEMOGRAPHIC_DATA] [DEMOGRAPHIC_DATA] Other Prefer Not To Say" at bounding box center [940, 214] width 289 height 25
select select "[DEMOGRAPHIC_DATA]"
click at [796, 201] on select "Select [DEMOGRAPHIC_DATA] [DEMOGRAPHIC_DATA] Other Prefer Not To Say" at bounding box center [940, 214] width 289 height 25
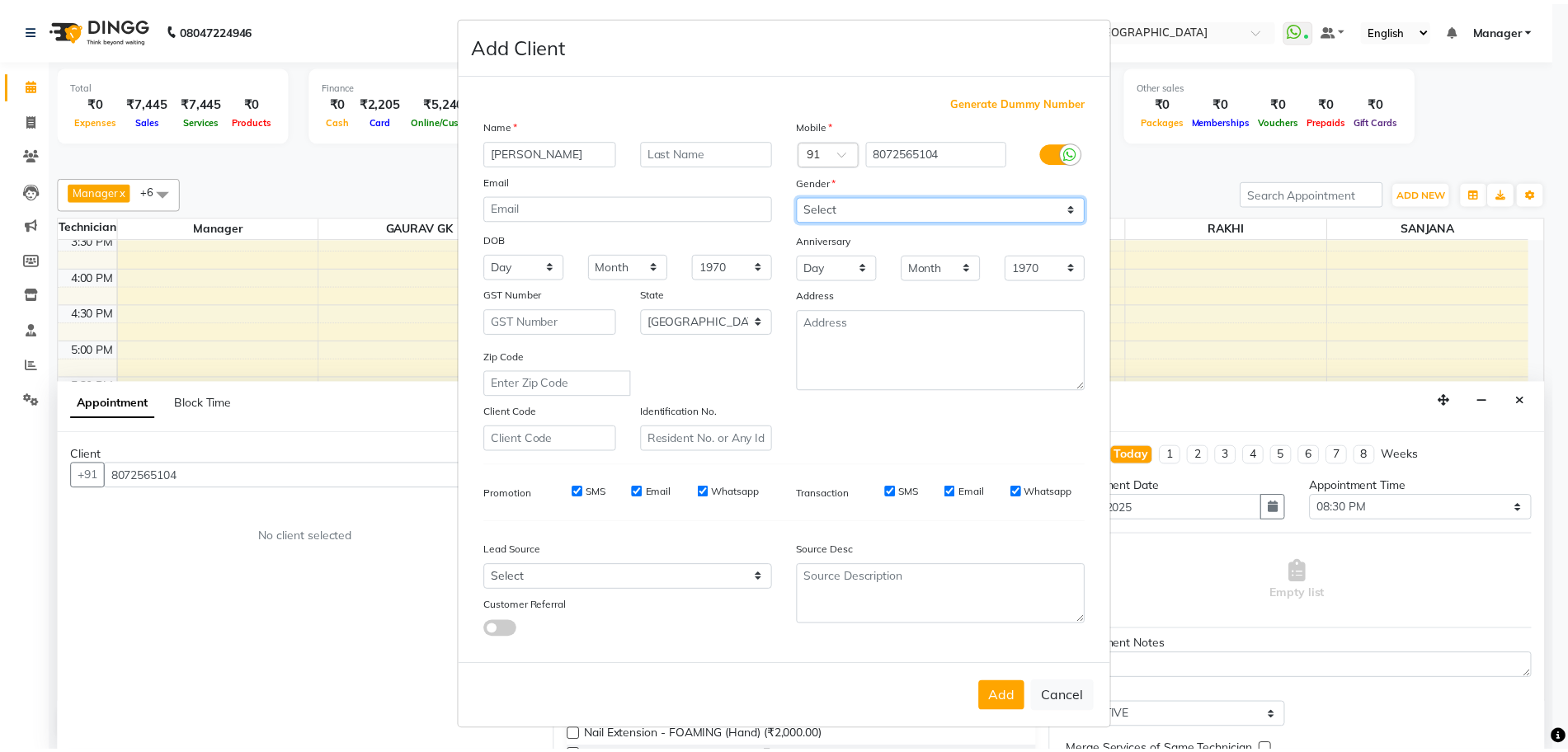
scroll to position [9, 0]
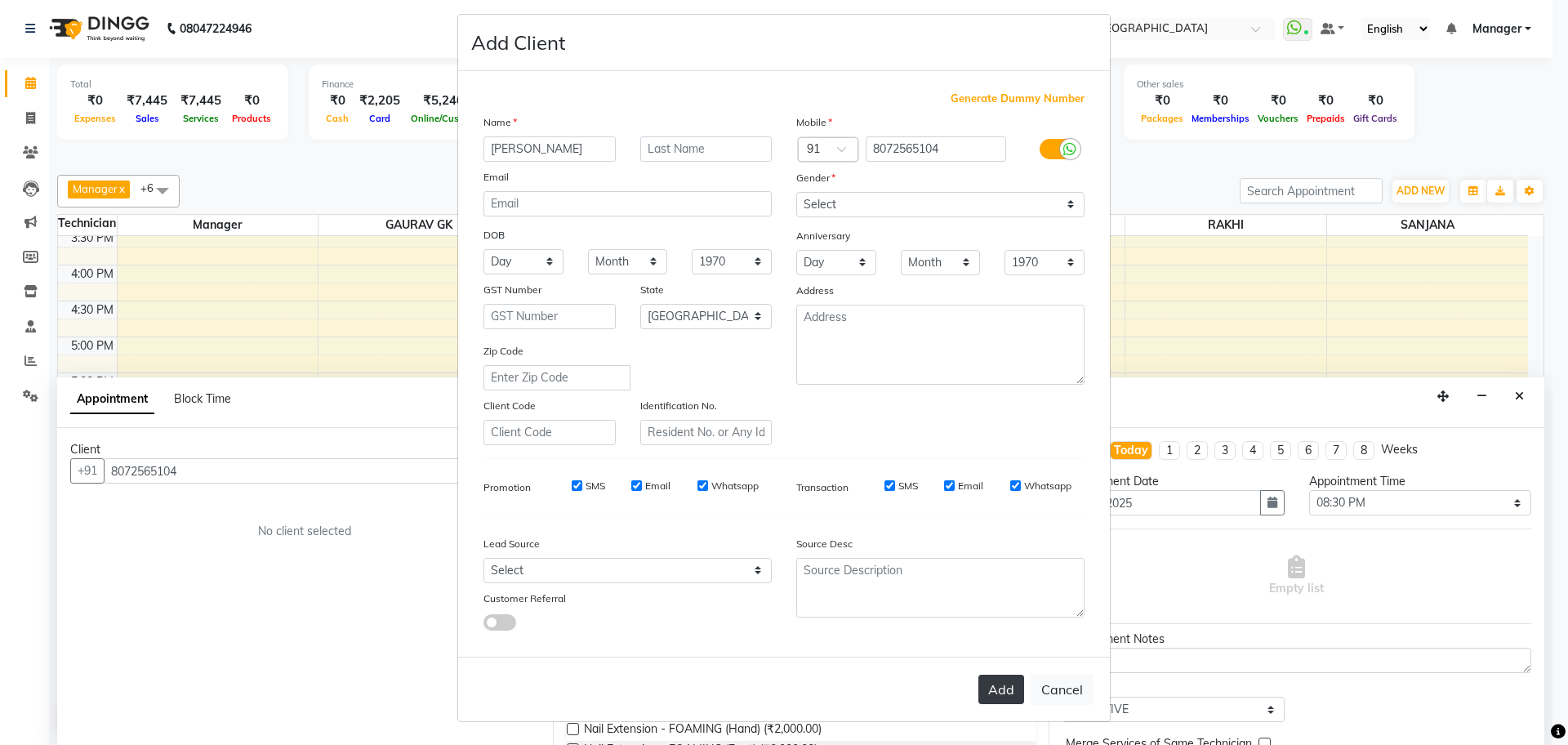
click at [989, 699] on button "Add" at bounding box center [1001, 690] width 46 height 29
type input "80******04"
select select
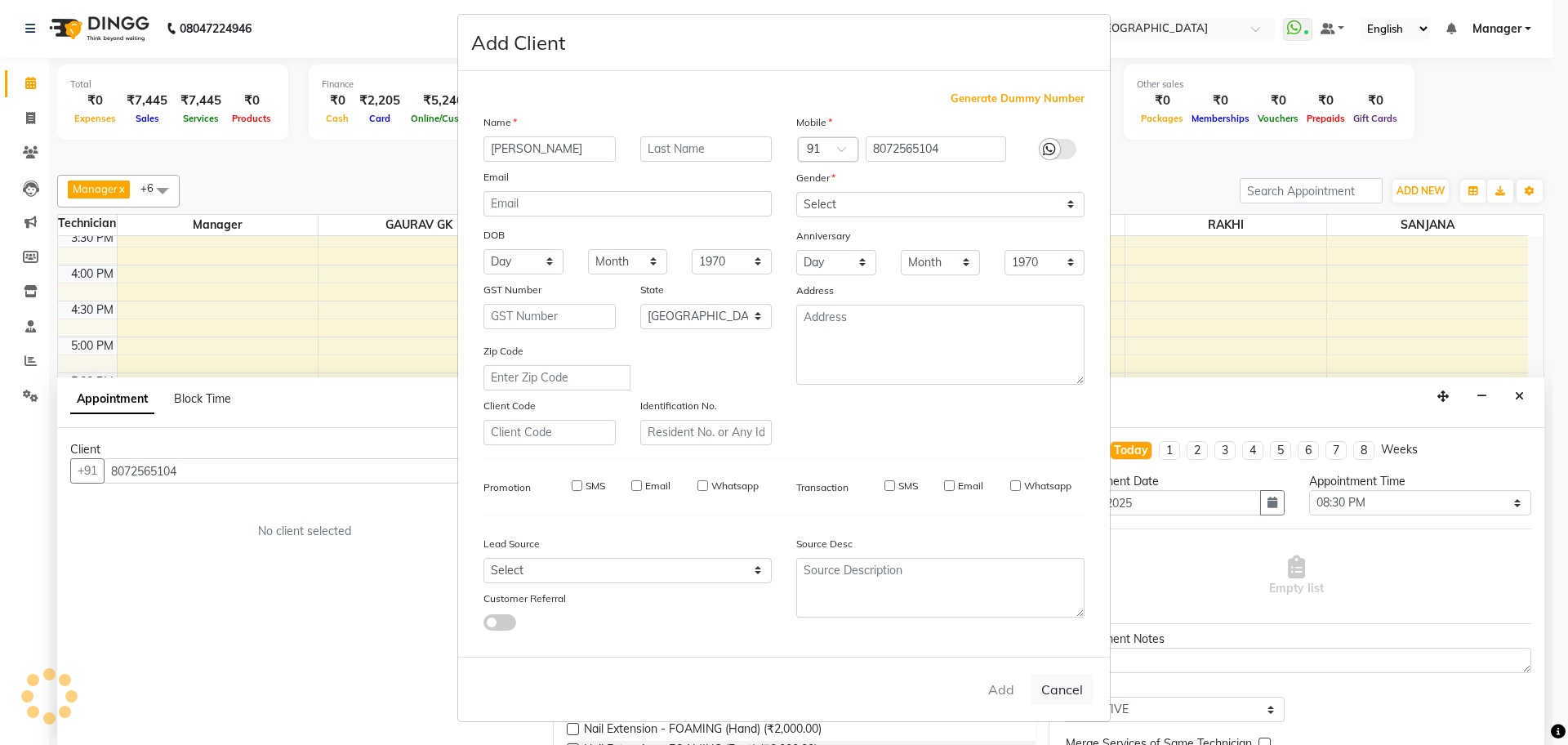
select select "null"
select select
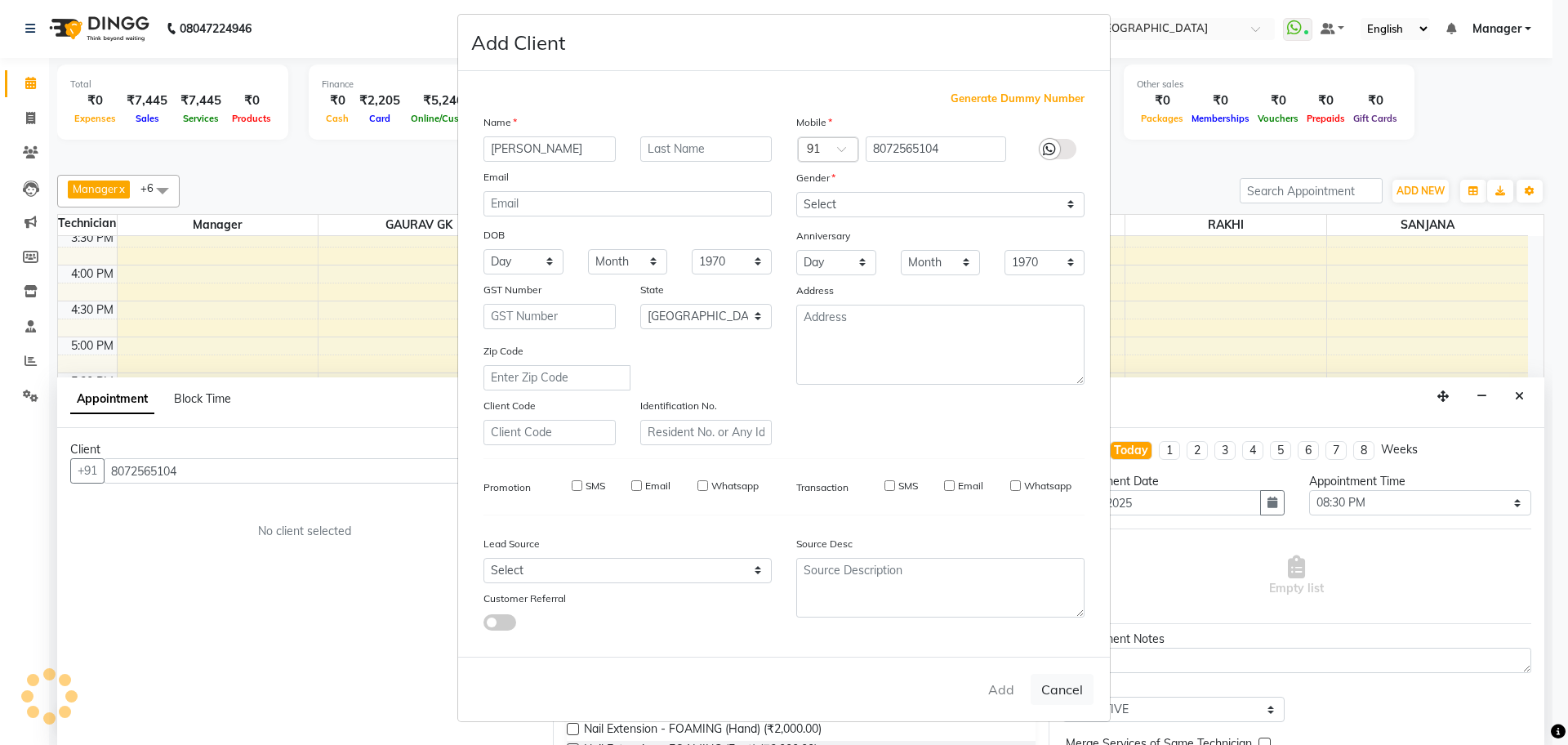
checkbox input "false"
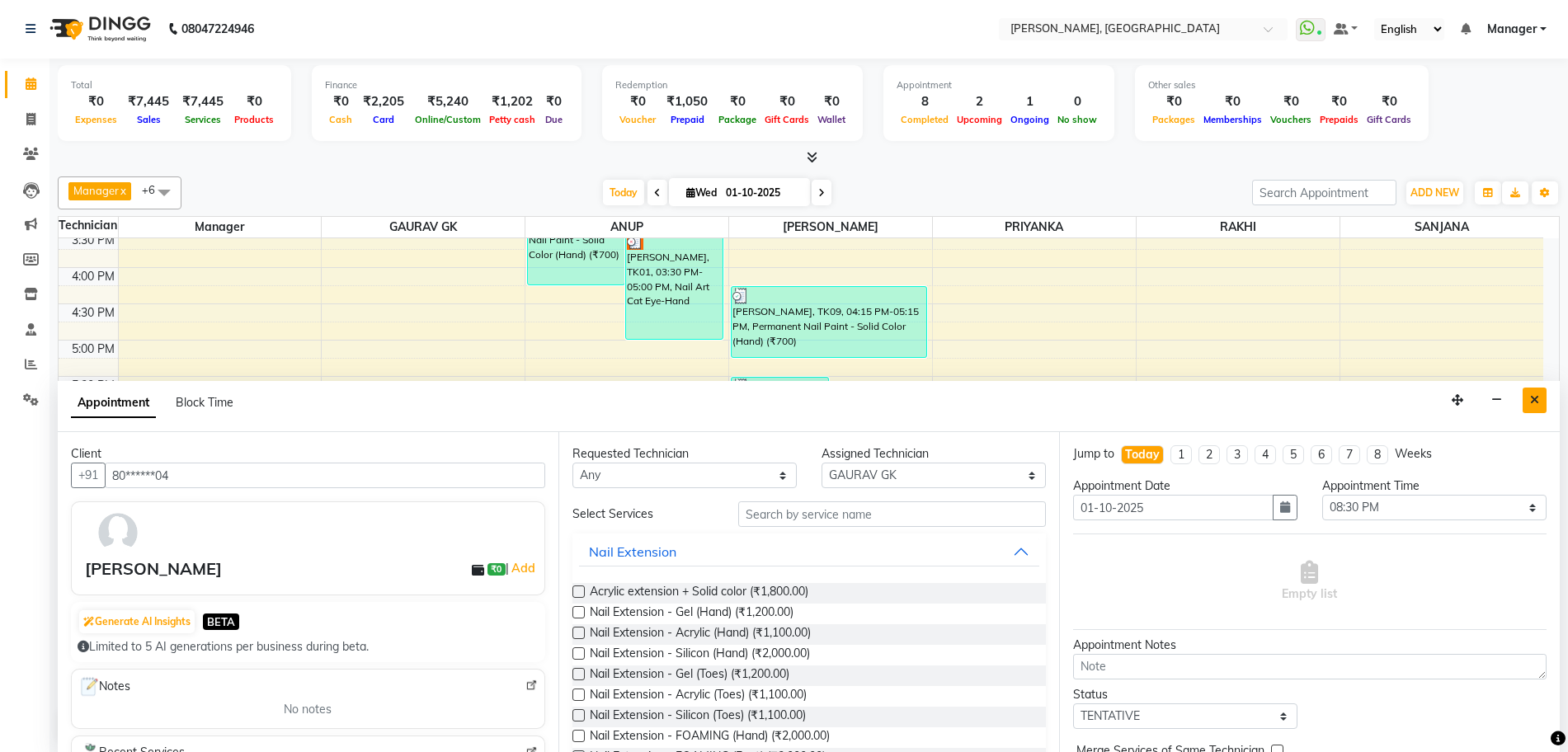
click at [1534, 407] on button "Close" at bounding box center [1534, 400] width 24 height 26
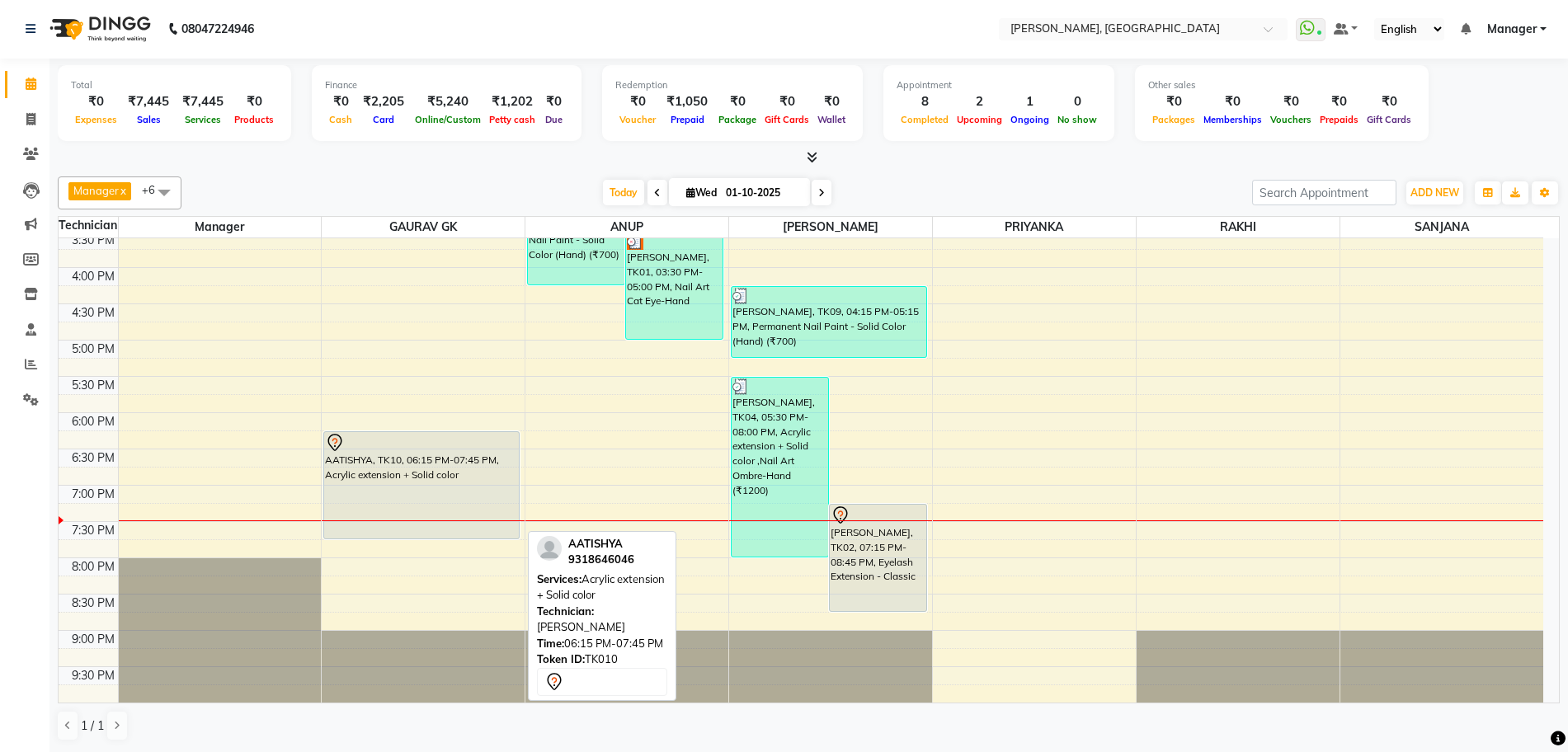
click at [378, 493] on div "AATISHYA, TK10, 06:15 PM-07:45 PM, Acrylic extension + Solid color" at bounding box center [421, 485] width 195 height 106
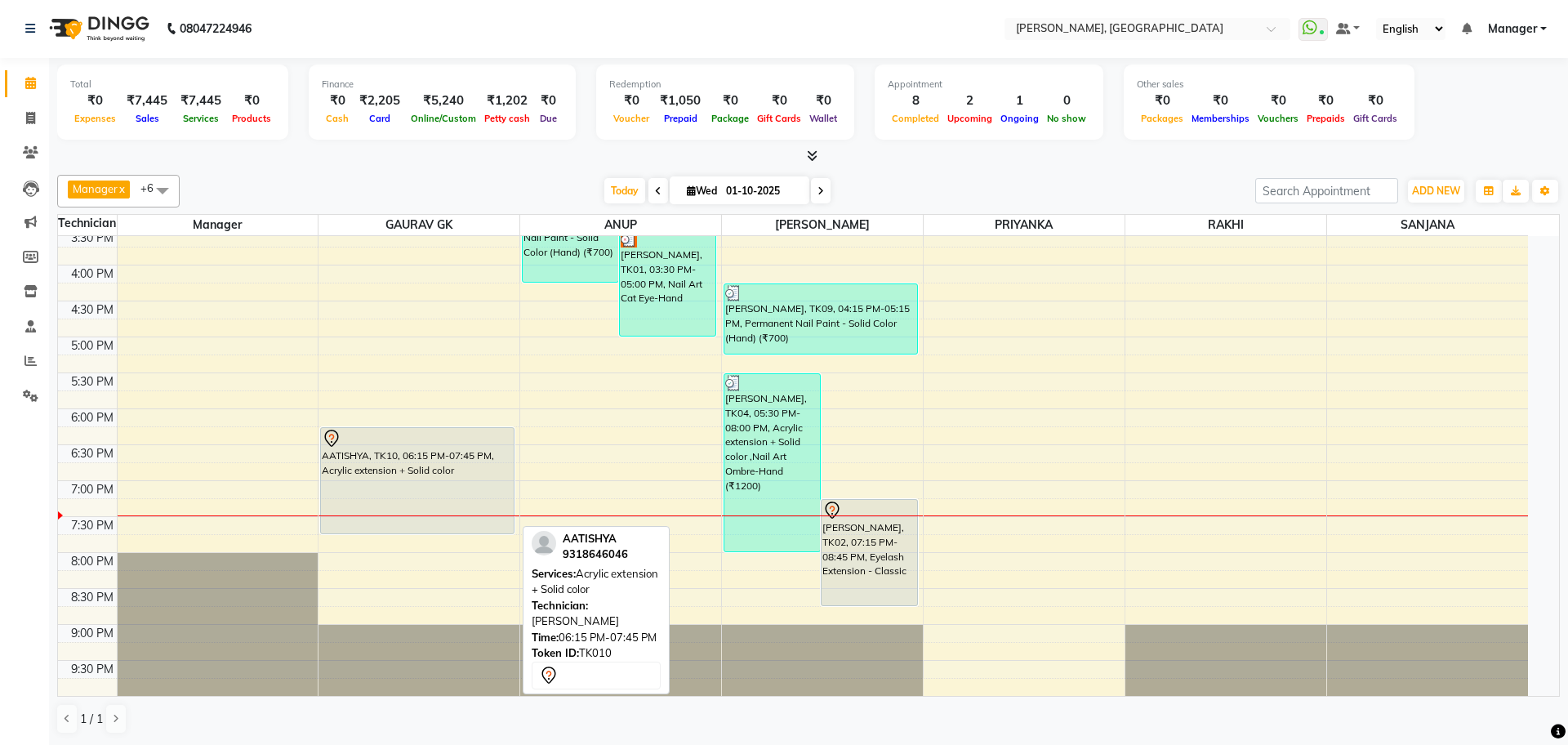
select select "7"
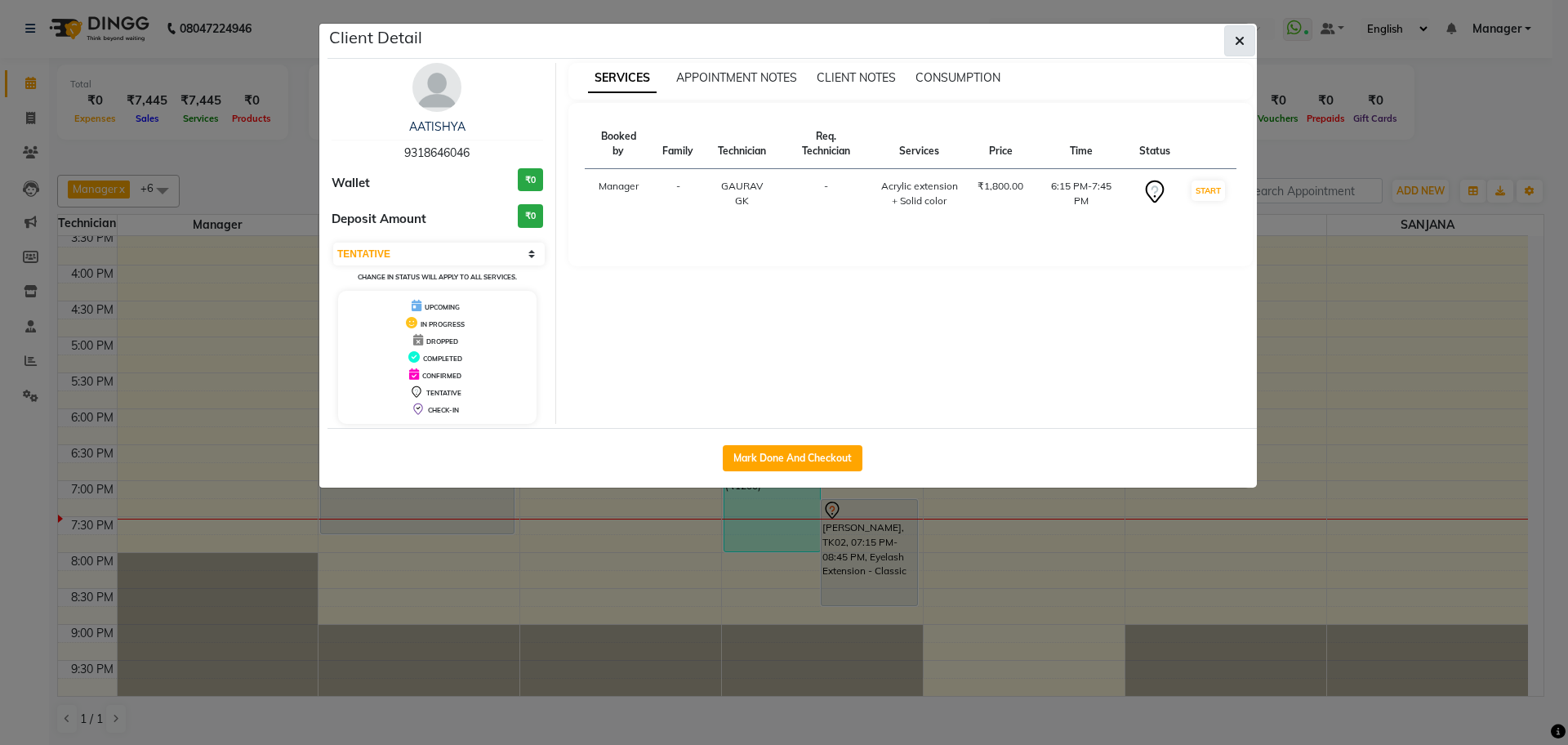
click at [1235, 39] on icon "button" at bounding box center [1240, 41] width 10 height 13
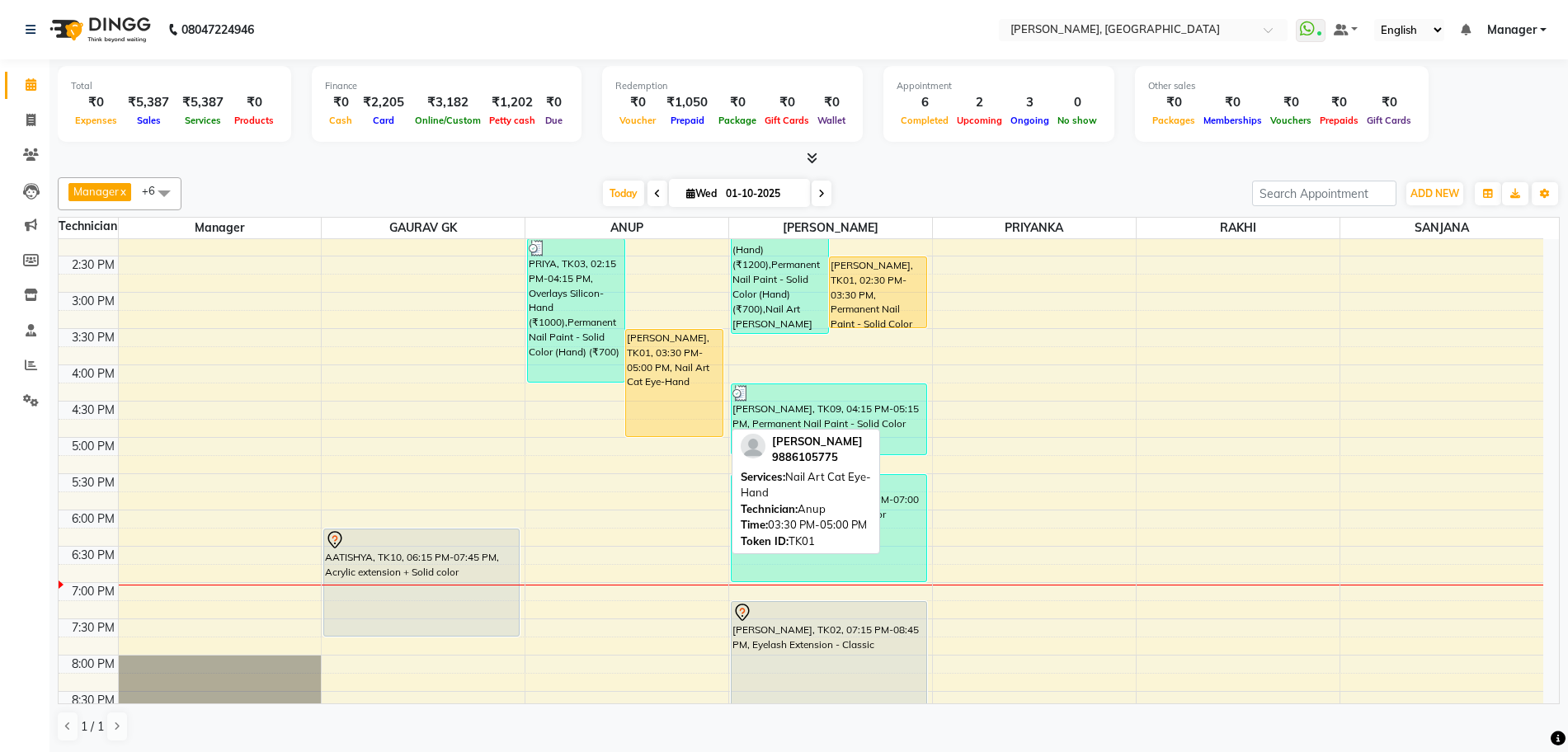
click at [678, 408] on div "[PERSON_NAME], TK01, 03:30 PM-05:00 PM, Nail Art Cat Eye-Hand" at bounding box center [674, 383] width 97 height 106
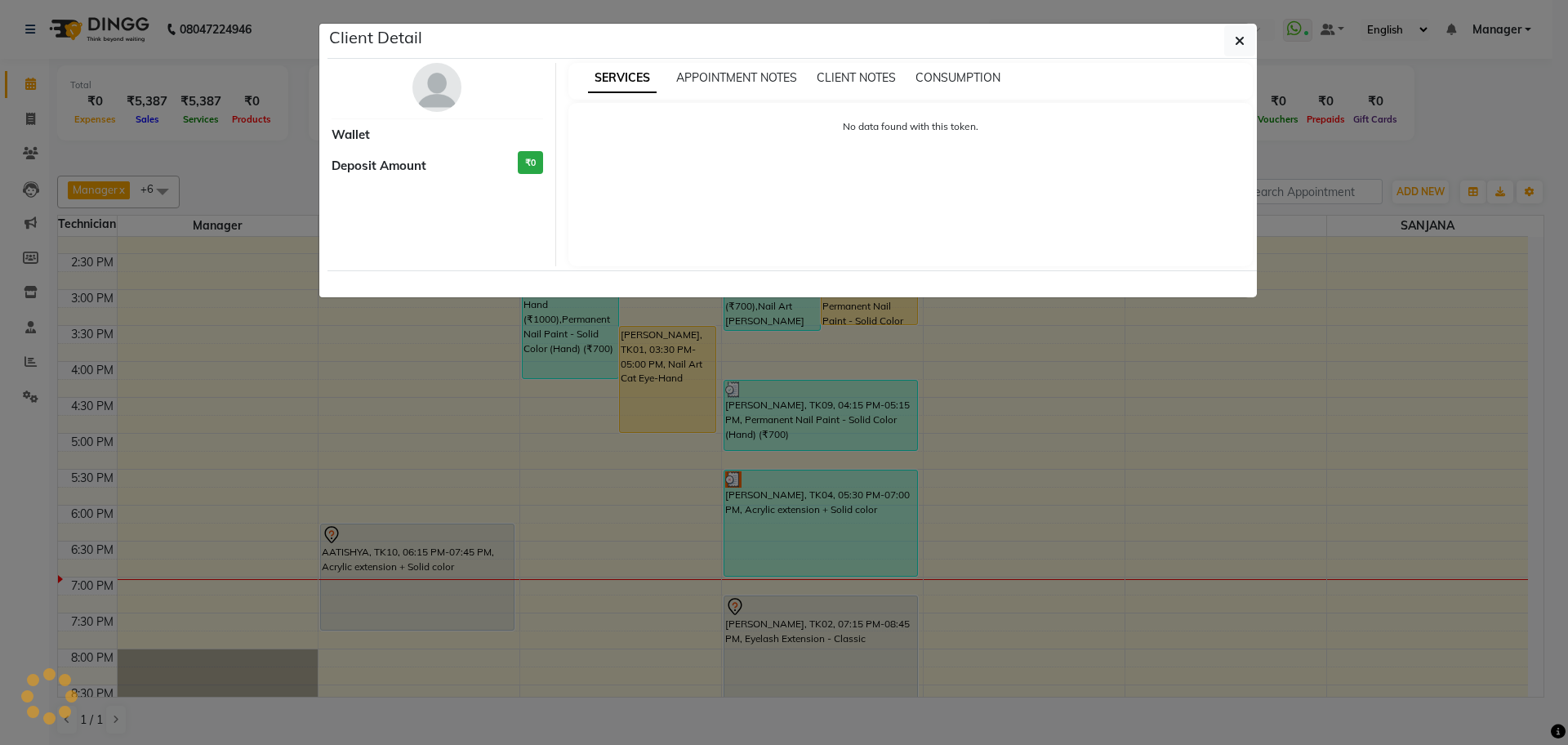
select select "1"
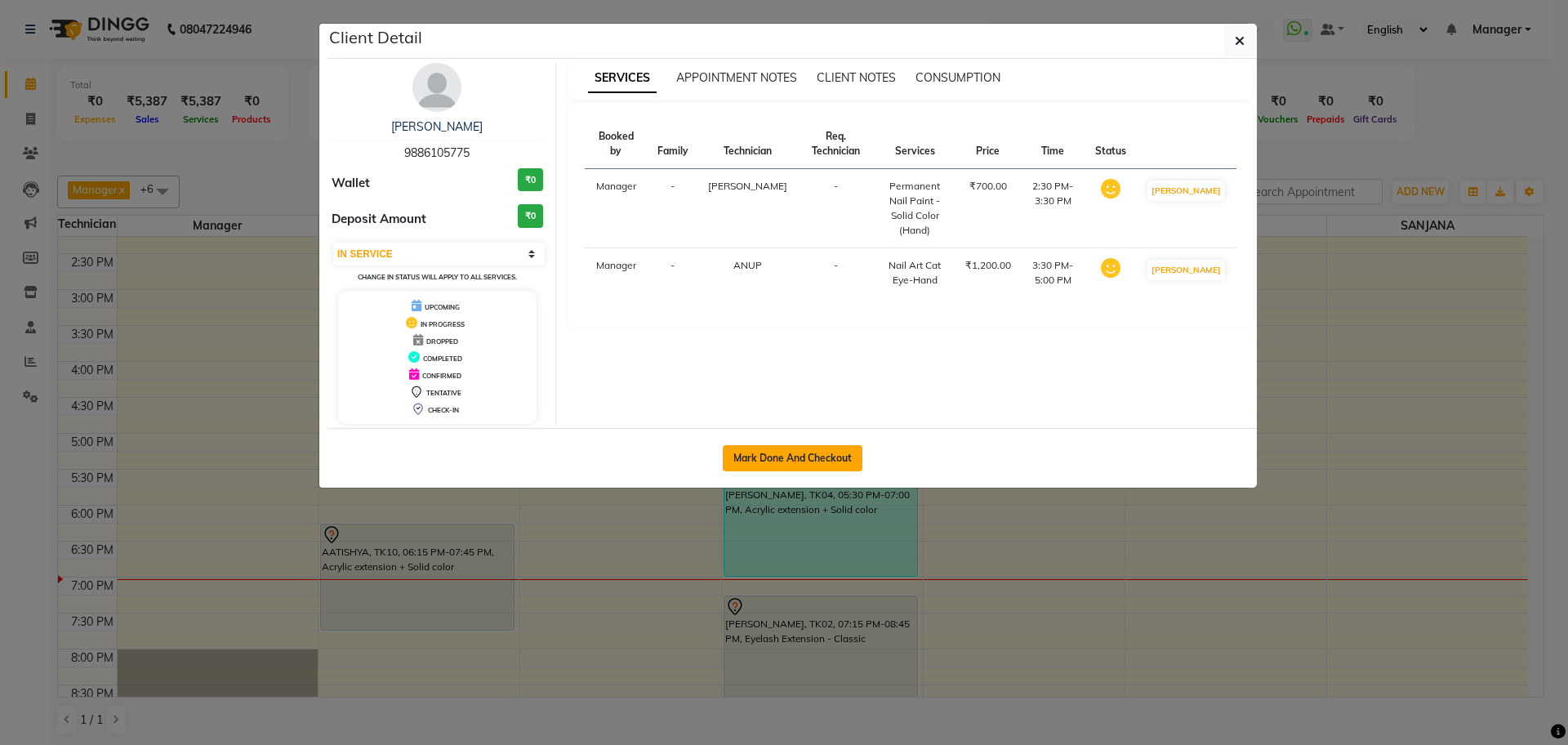
click at [747, 470] on button "Mark Done And Checkout" at bounding box center [793, 458] width 139 height 26
select select "7674"
select select "service"
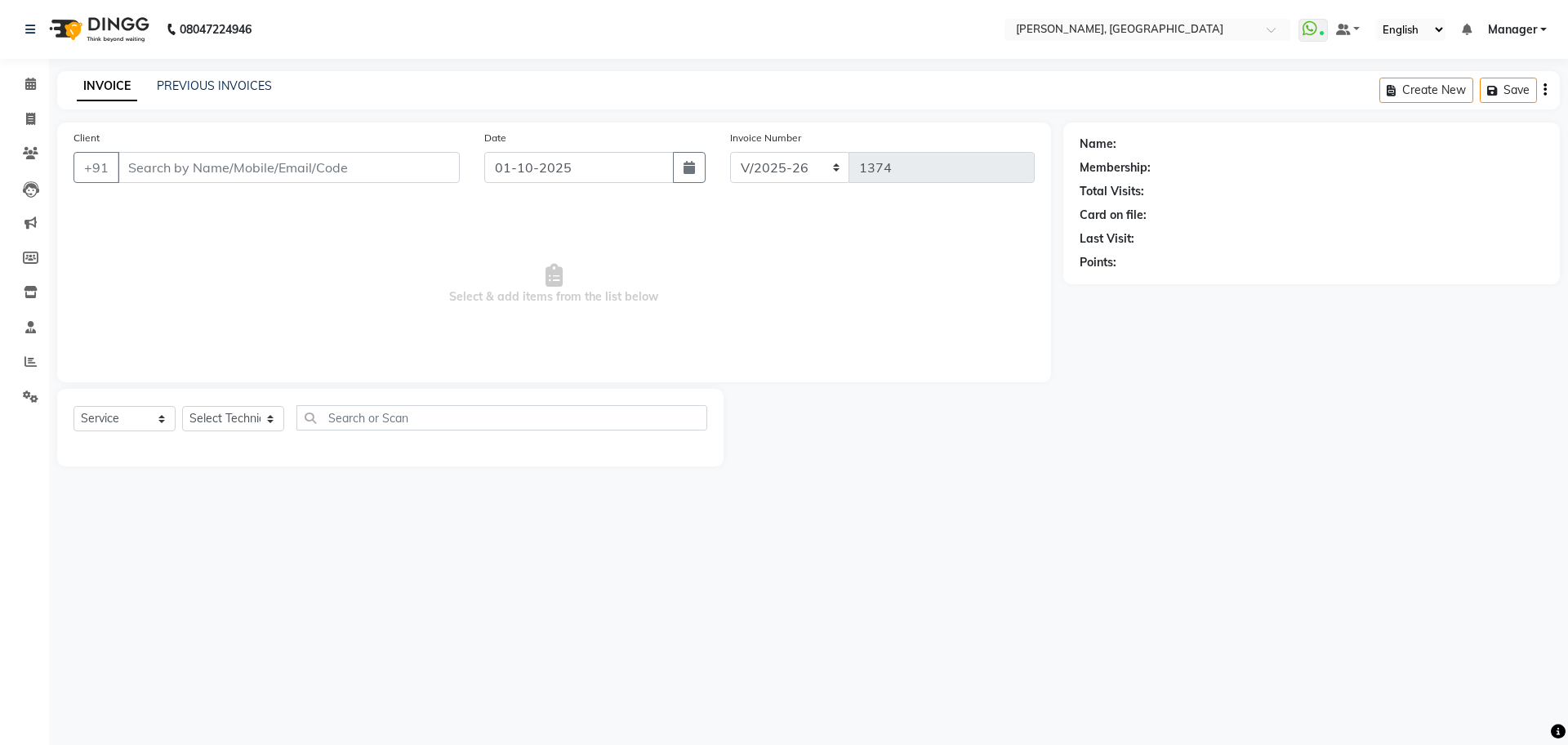
type input "98******75"
select select "86057"
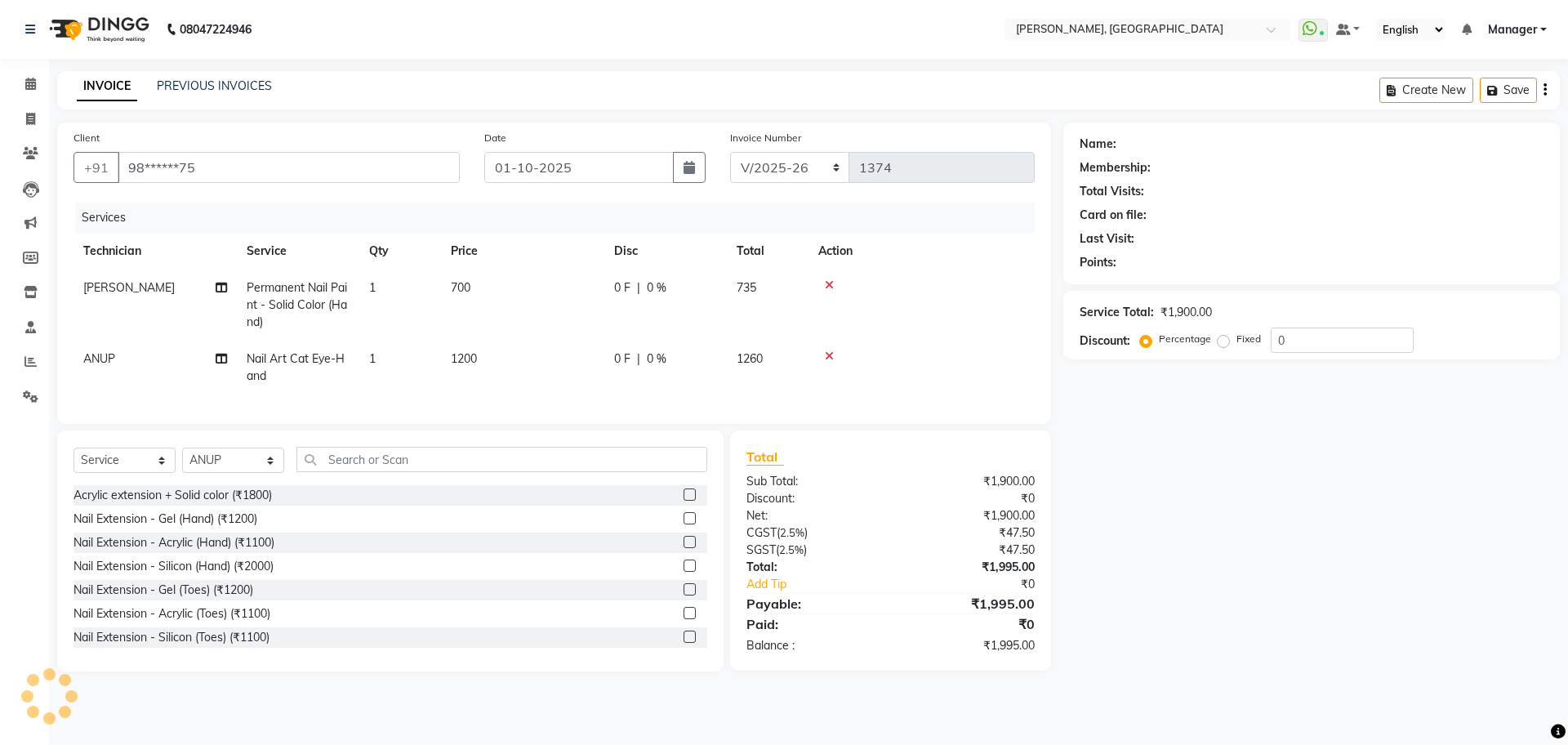
select select "1: Object"
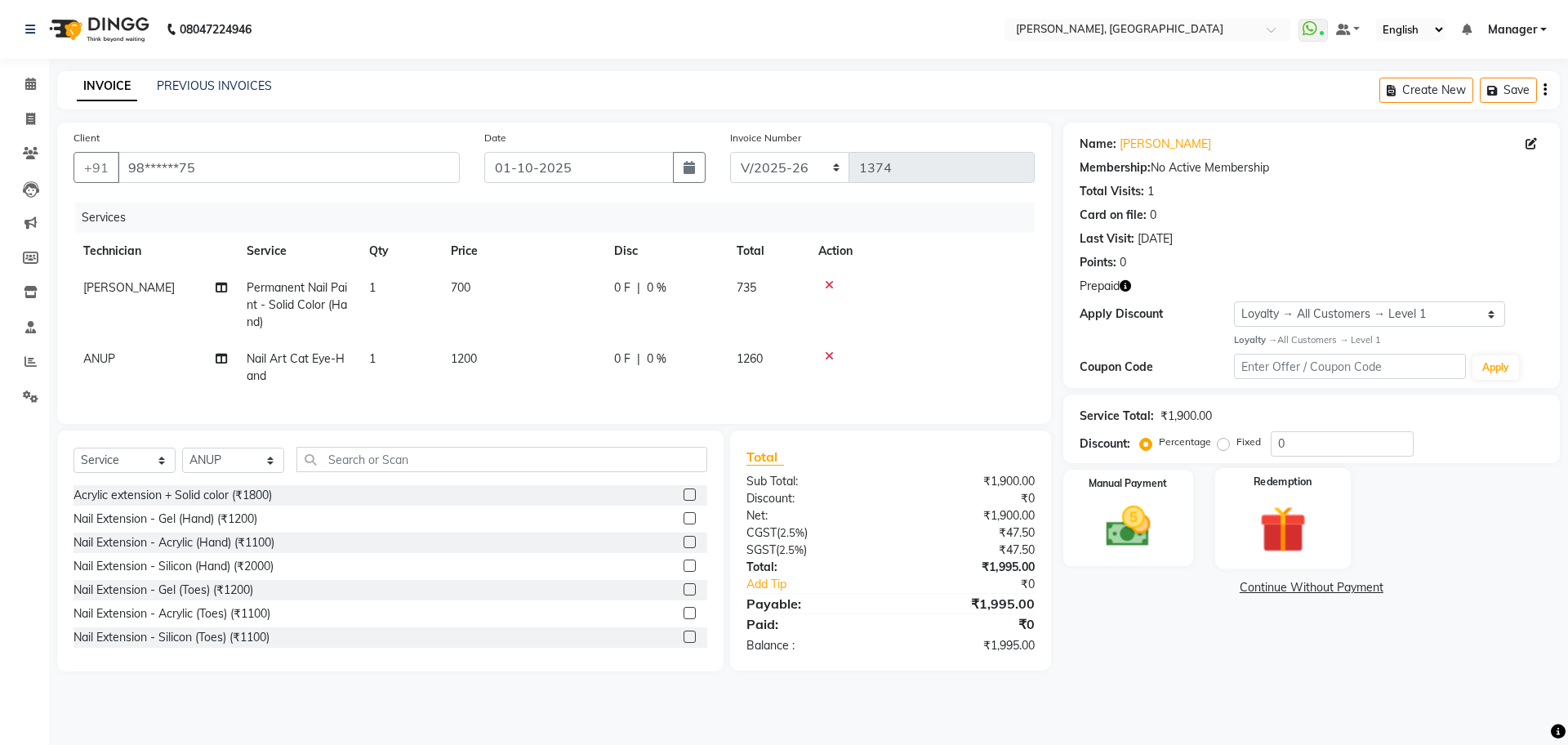
click at [1274, 527] on img at bounding box center [1283, 529] width 76 height 58
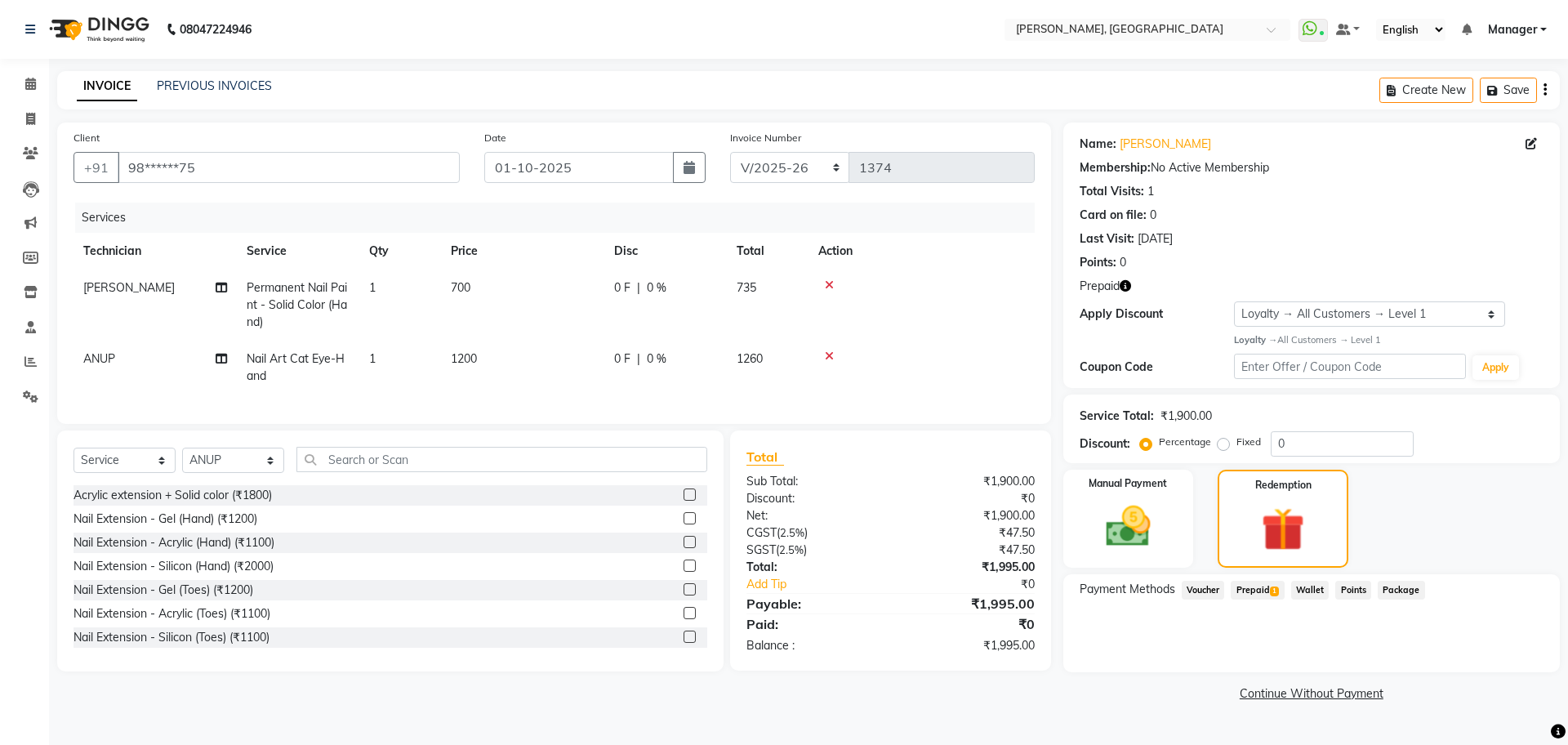
click at [462, 357] on span "1200" at bounding box center [463, 358] width 26 height 14
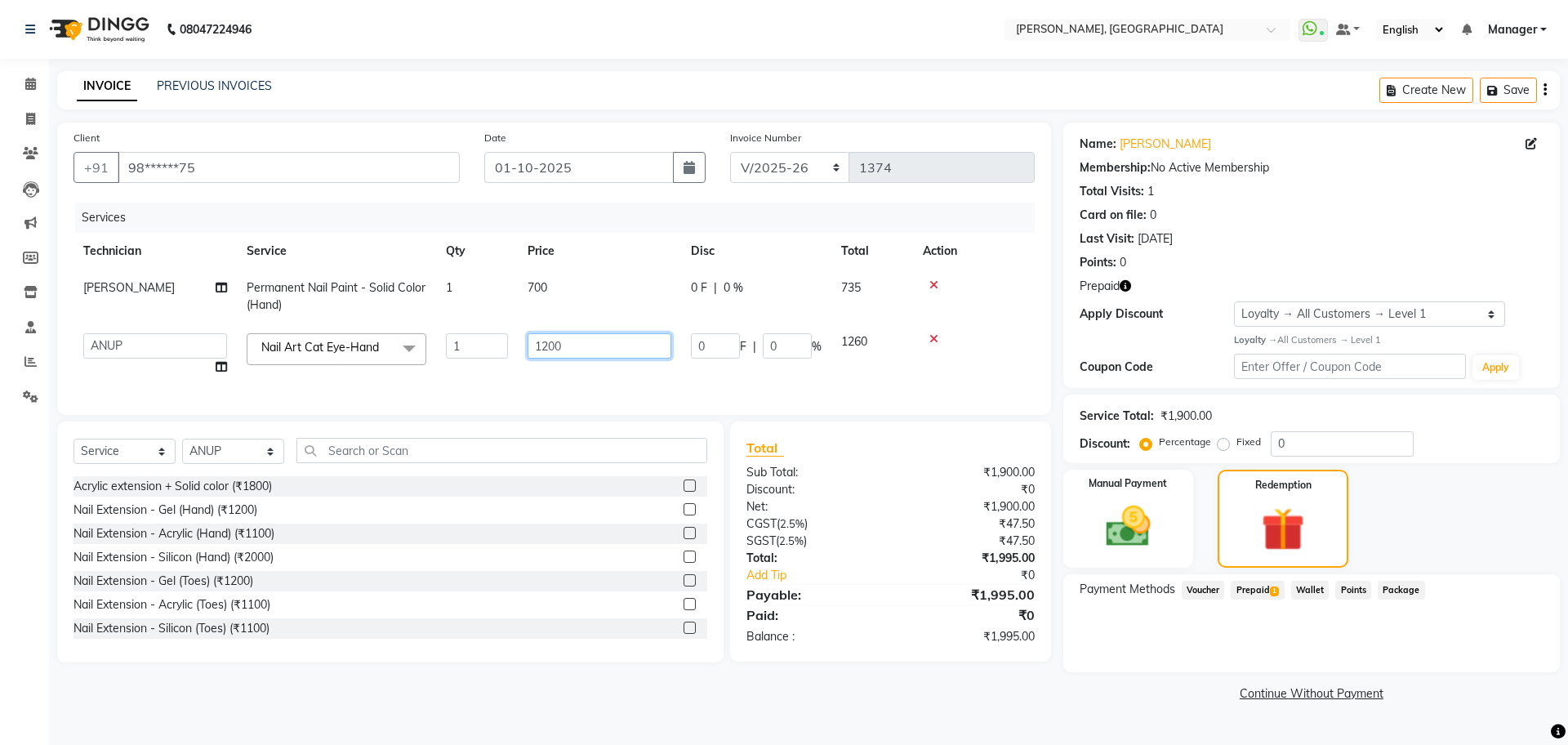
click at [549, 340] on input "1200" at bounding box center [599, 346] width 144 height 25
type input "1000"
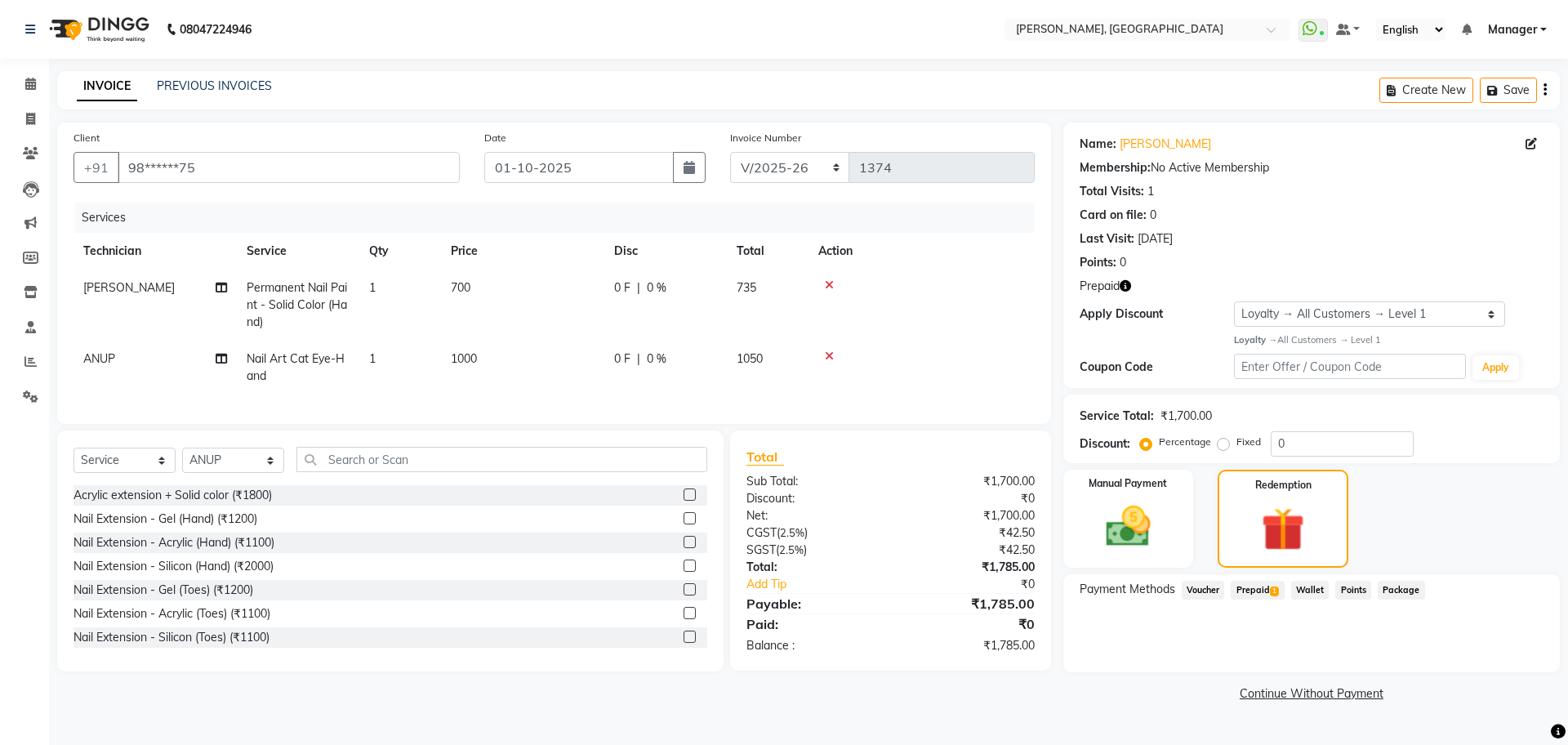
click at [164, 359] on td "ANUP" at bounding box center [155, 368] width 164 height 54
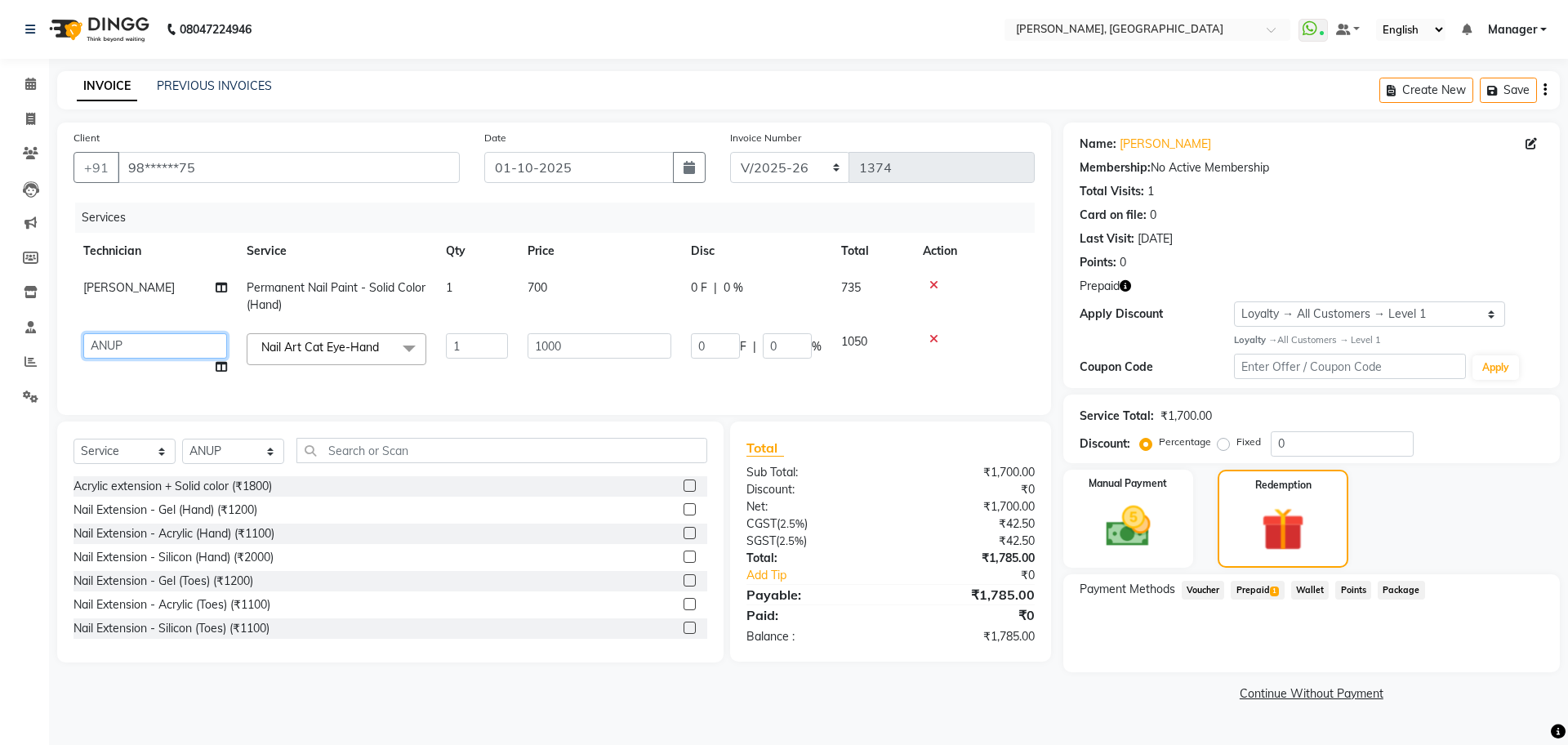
click at [163, 349] on select "ANUP GAURAV GK GOPAL DAS Manager Owner Prashant PRIYANKA RAKHI SANJANA SUBHANITA" at bounding box center [155, 346] width 144 height 25
select select "92343"
click at [375, 459] on input "text" at bounding box center [502, 451] width 411 height 25
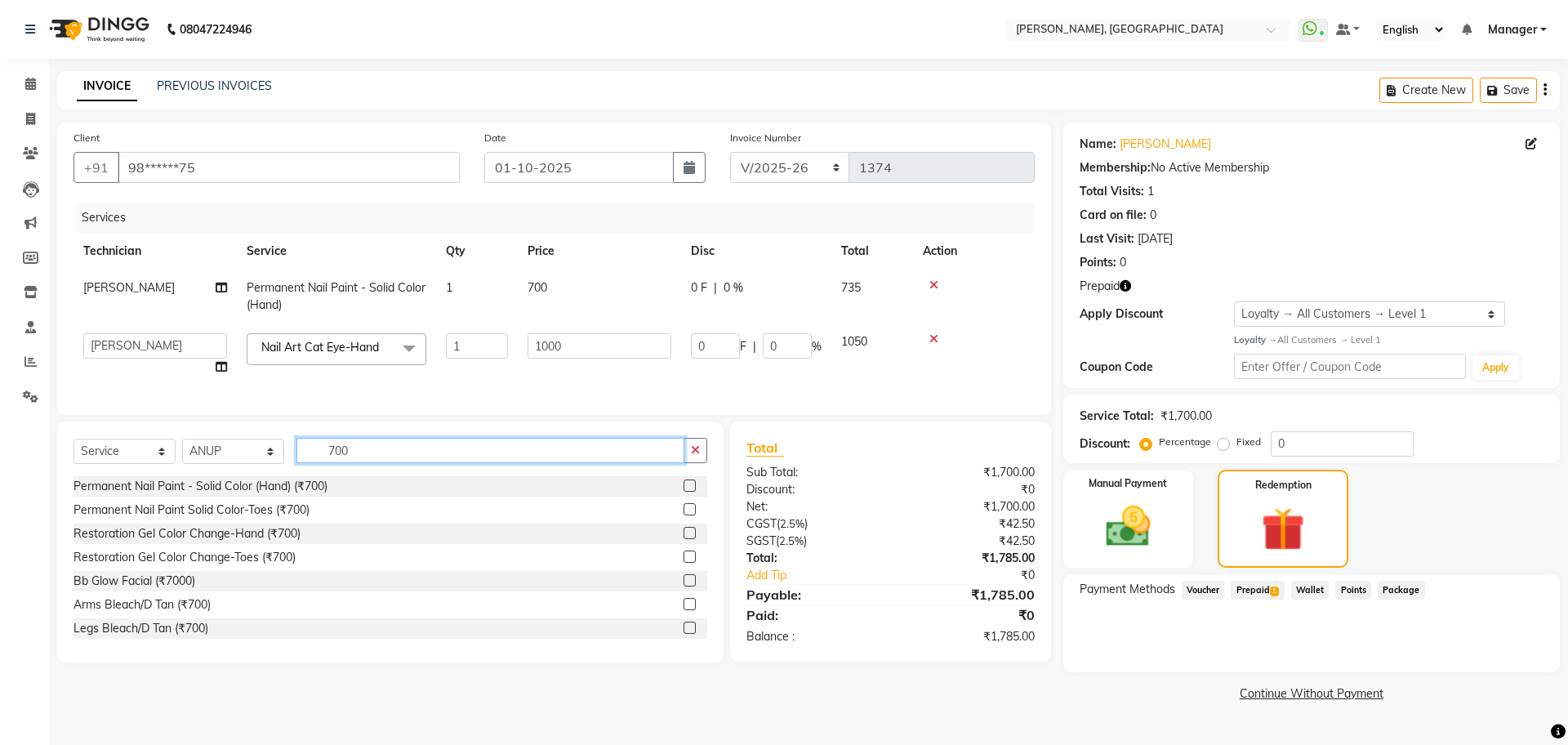
type input "700"
click at [684, 516] on label at bounding box center [690, 510] width 13 height 13
click at [684, 516] on input "checkbox" at bounding box center [689, 511] width 11 height 11
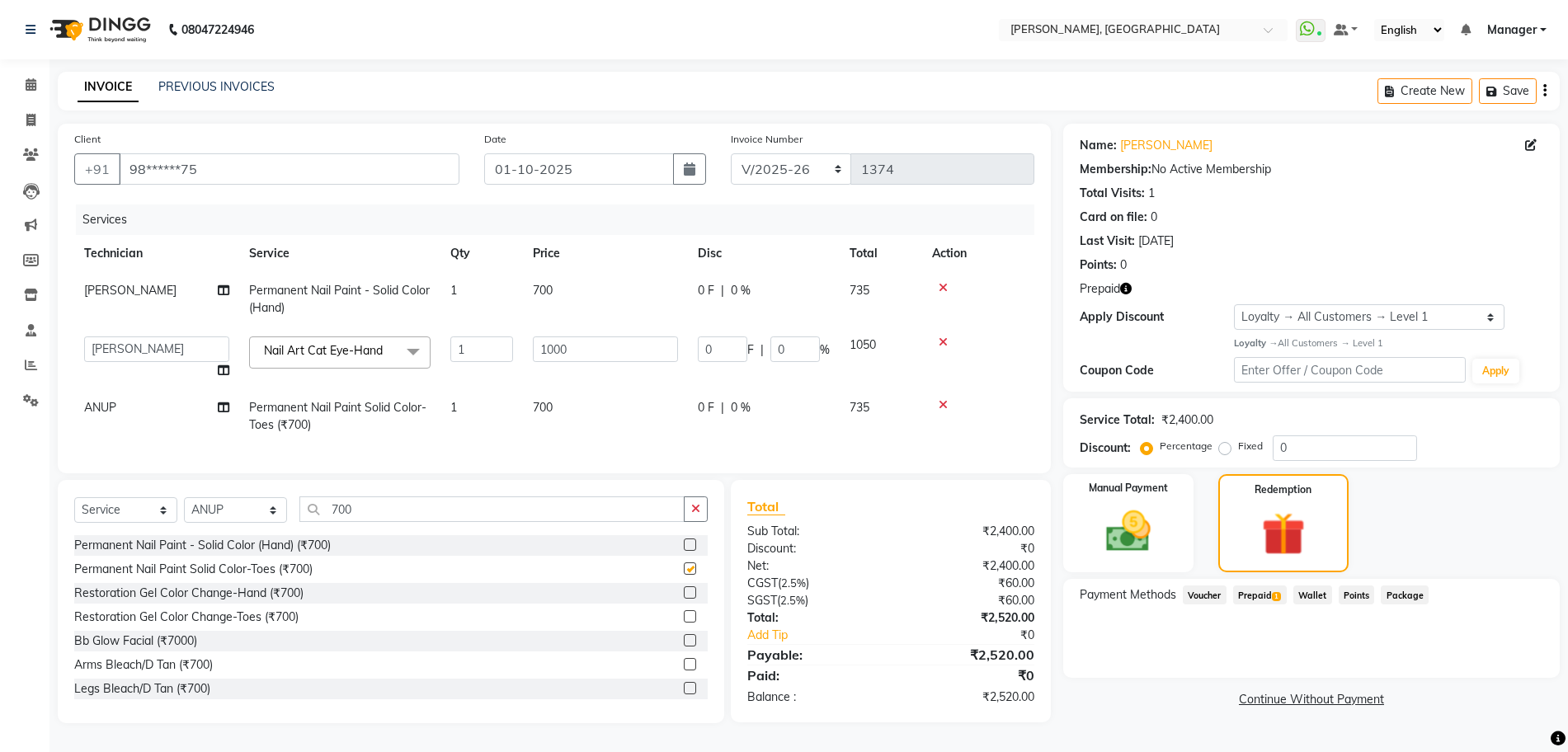
checkbox input "false"
click at [699, 514] on icon "button" at bounding box center [695, 509] width 9 height 12
click at [116, 413] on span "ANUP" at bounding box center [100, 408] width 32 height 15
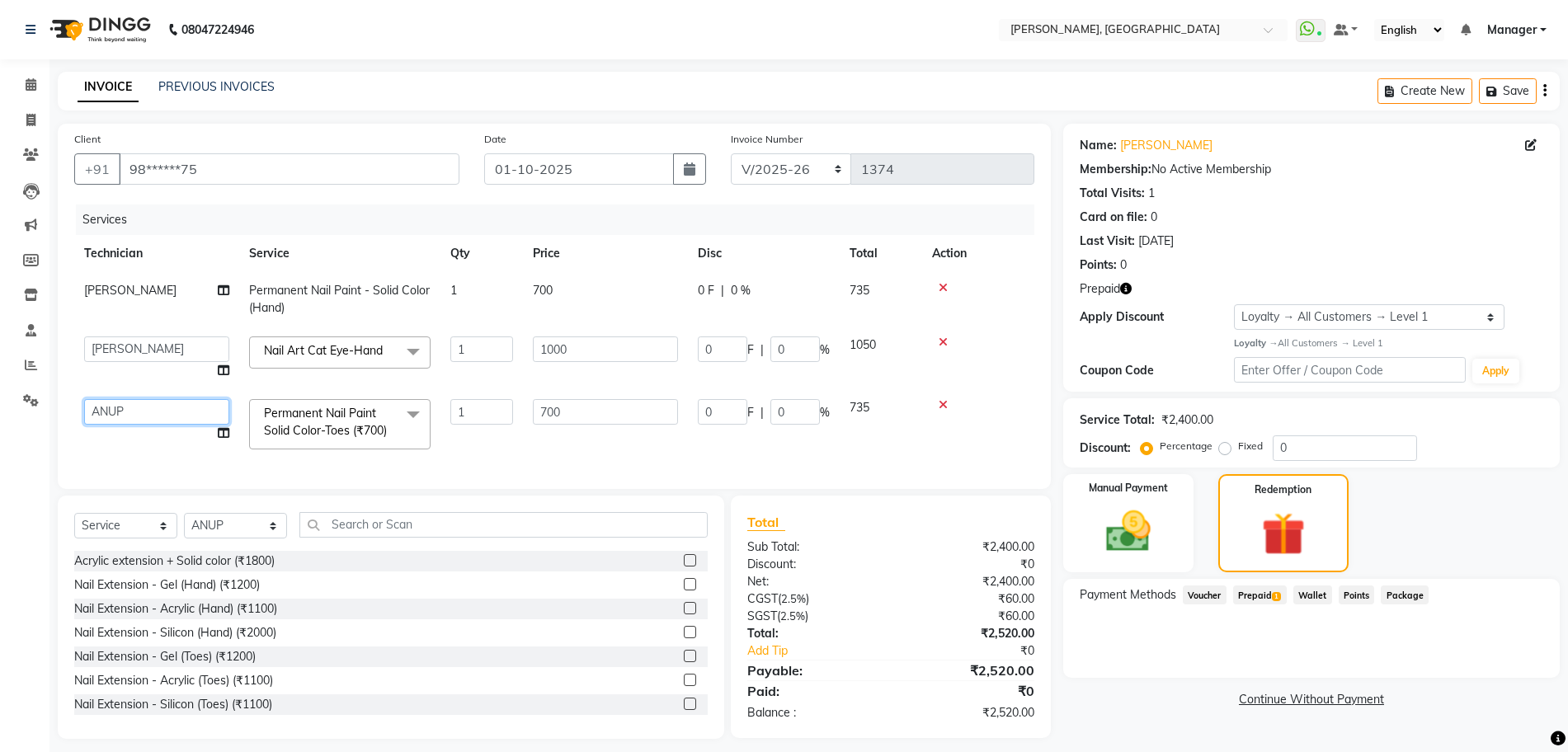
click at [154, 399] on select "ANUP GAURAV GK GOPAL DAS Manager Owner Prashant PRIYANKA RAKHI SANJANA SUBHANITA" at bounding box center [156, 412] width 145 height 26
select select "86045"
click at [150, 399] on select "ANUP GAURAV GK GOPAL DAS Manager Owner Prashant PRIYANKA RAKHI SANJANA SUBHANITA" at bounding box center [156, 412] width 145 height 26
select select "92343"
click at [370, 534] on input "text" at bounding box center [503, 525] width 408 height 26
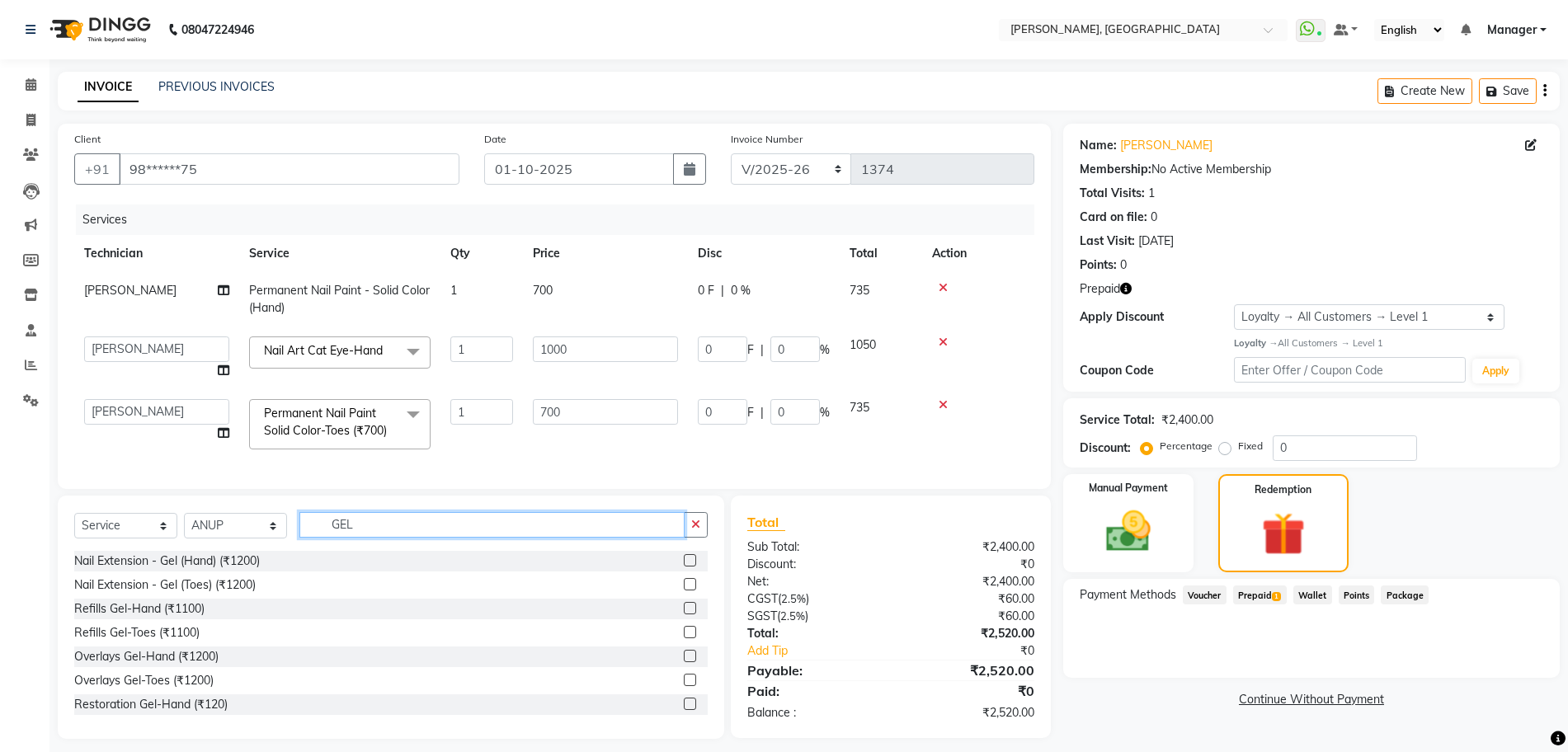
type input "GEL"
click at [683, 567] on label at bounding box center [690, 561] width 13 height 13
click at [683, 567] on input "checkbox" at bounding box center [689, 561] width 11 height 11
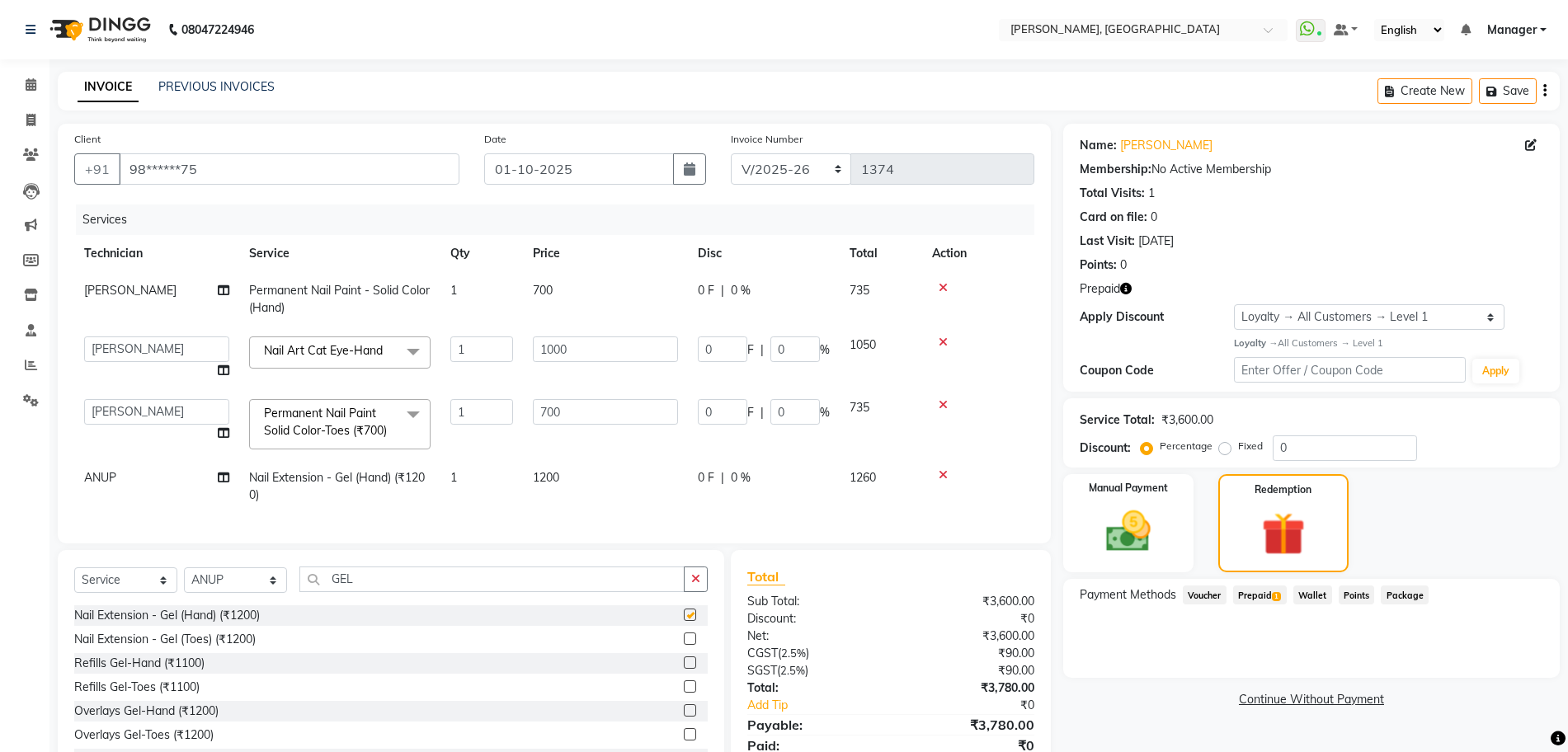
checkbox input "false"
click at [419, 485] on td "Nail Extension - Gel (Hand) (₹1200)" at bounding box center [340, 487] width 201 height 55
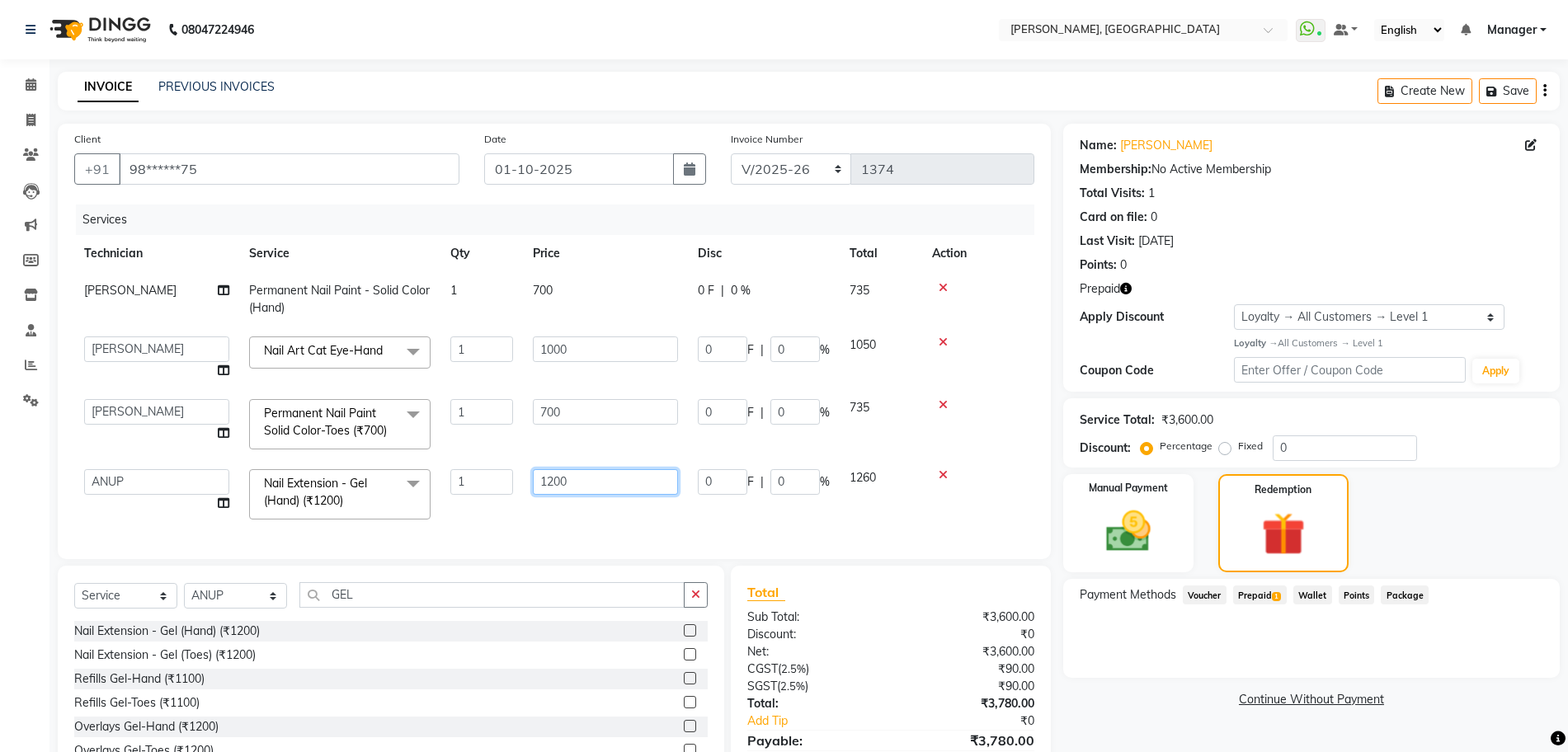
click at [555, 485] on input "1200" at bounding box center [605, 482] width 145 height 26
type input "1500"
click at [694, 607] on button "button" at bounding box center [695, 595] width 24 height 26
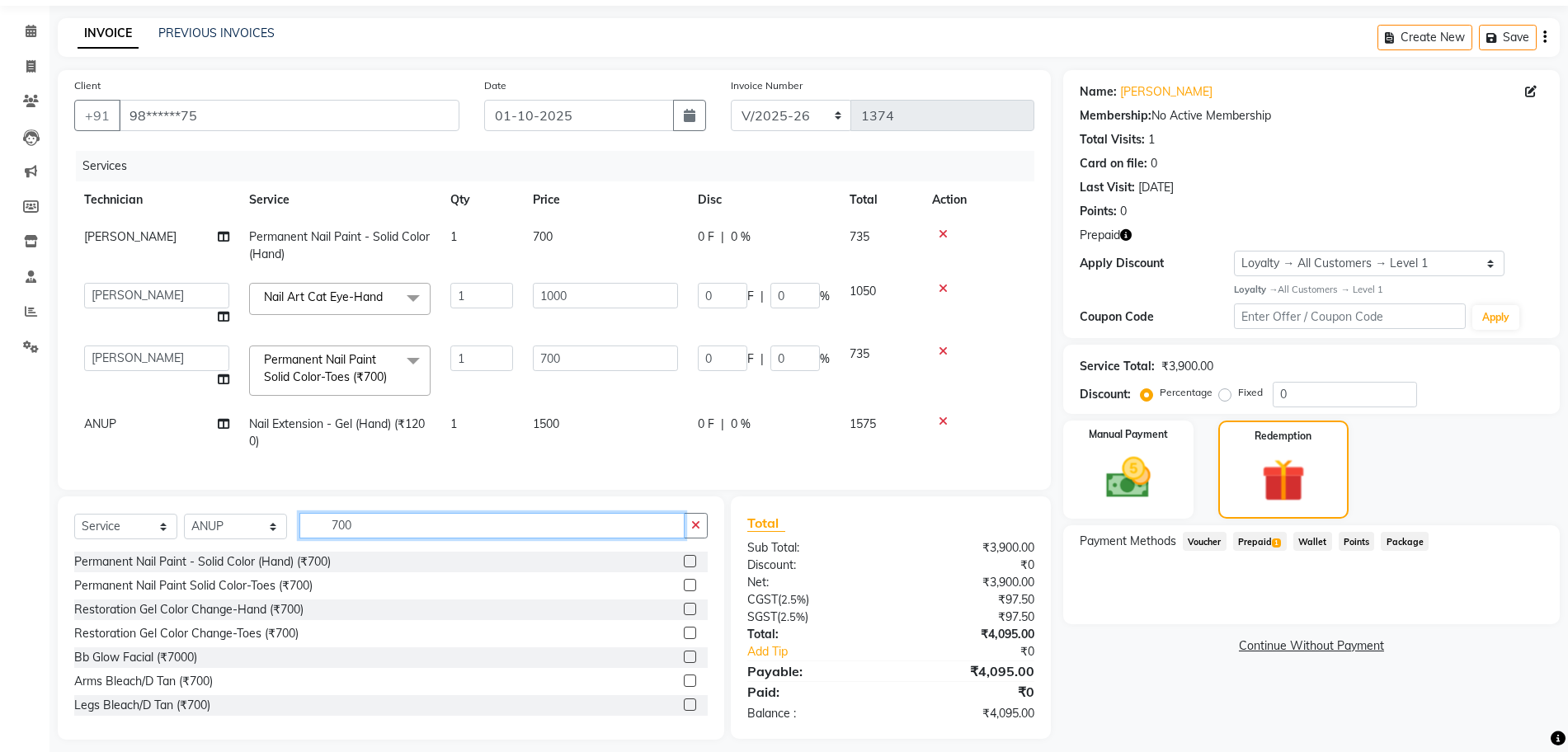
scroll to position [81, 0]
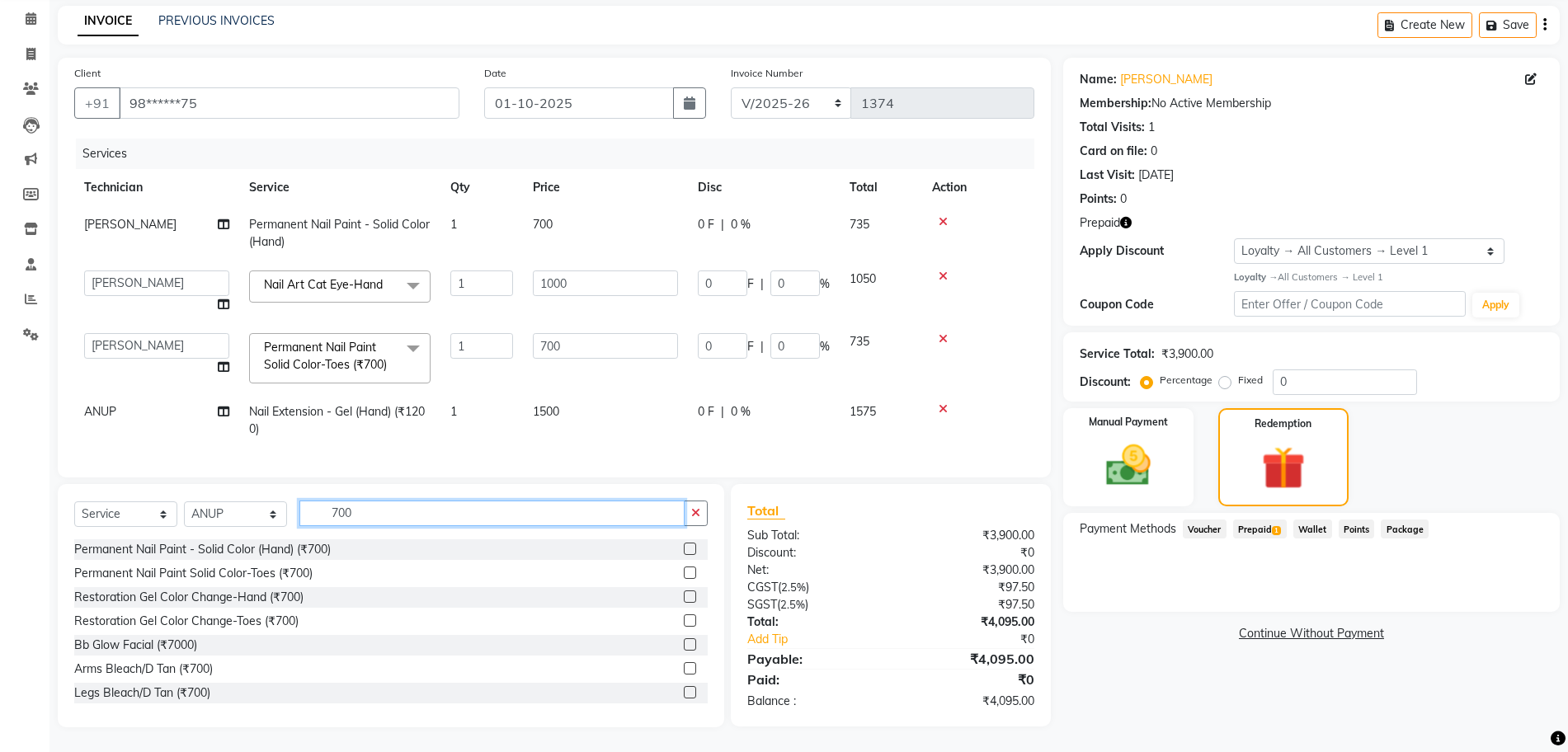
type input "700"
click at [683, 550] on label at bounding box center [690, 549] width 13 height 13
click at [683, 550] on input "checkbox" at bounding box center [689, 550] width 11 height 11
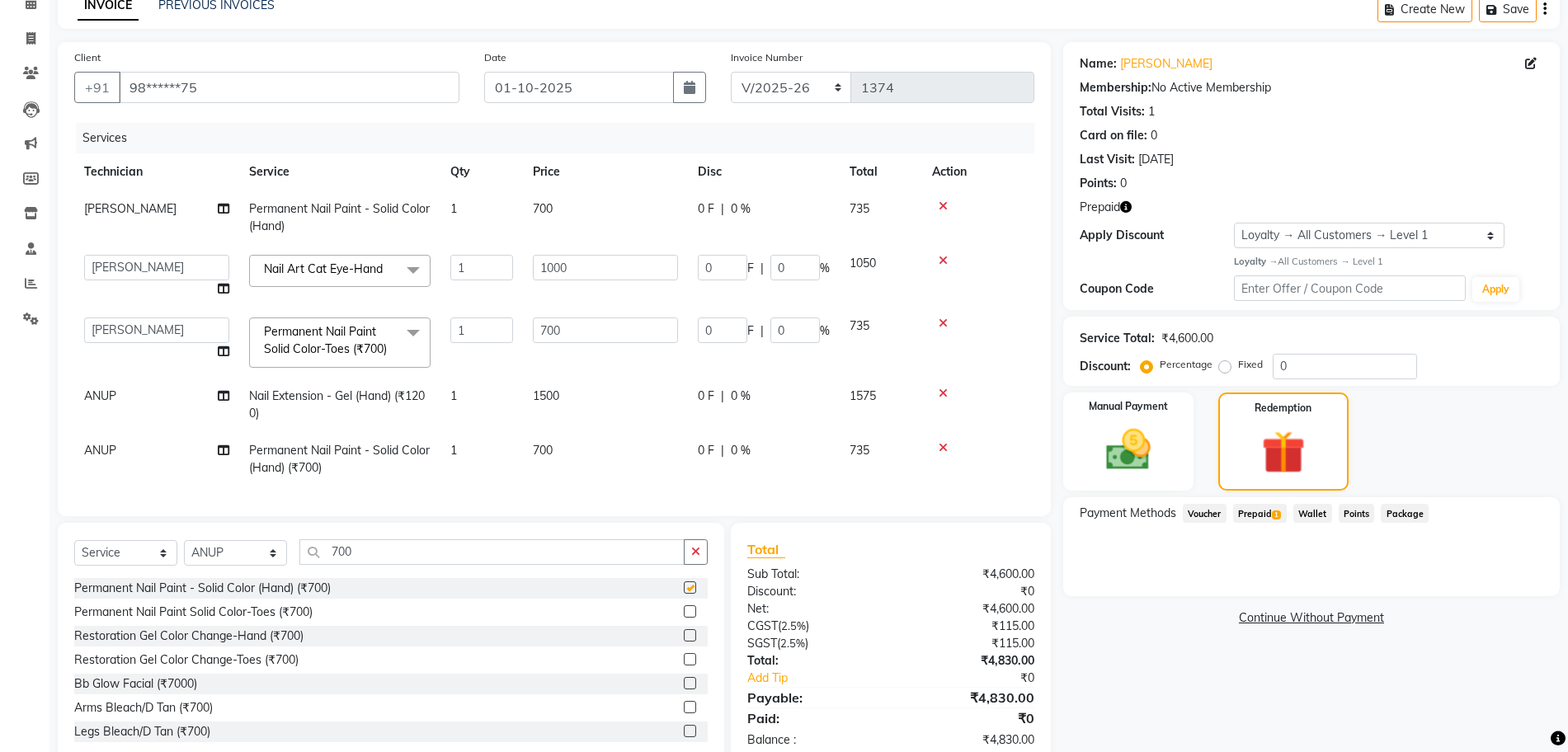
checkbox input "false"
click at [699, 557] on icon "button" at bounding box center [695, 552] width 9 height 12
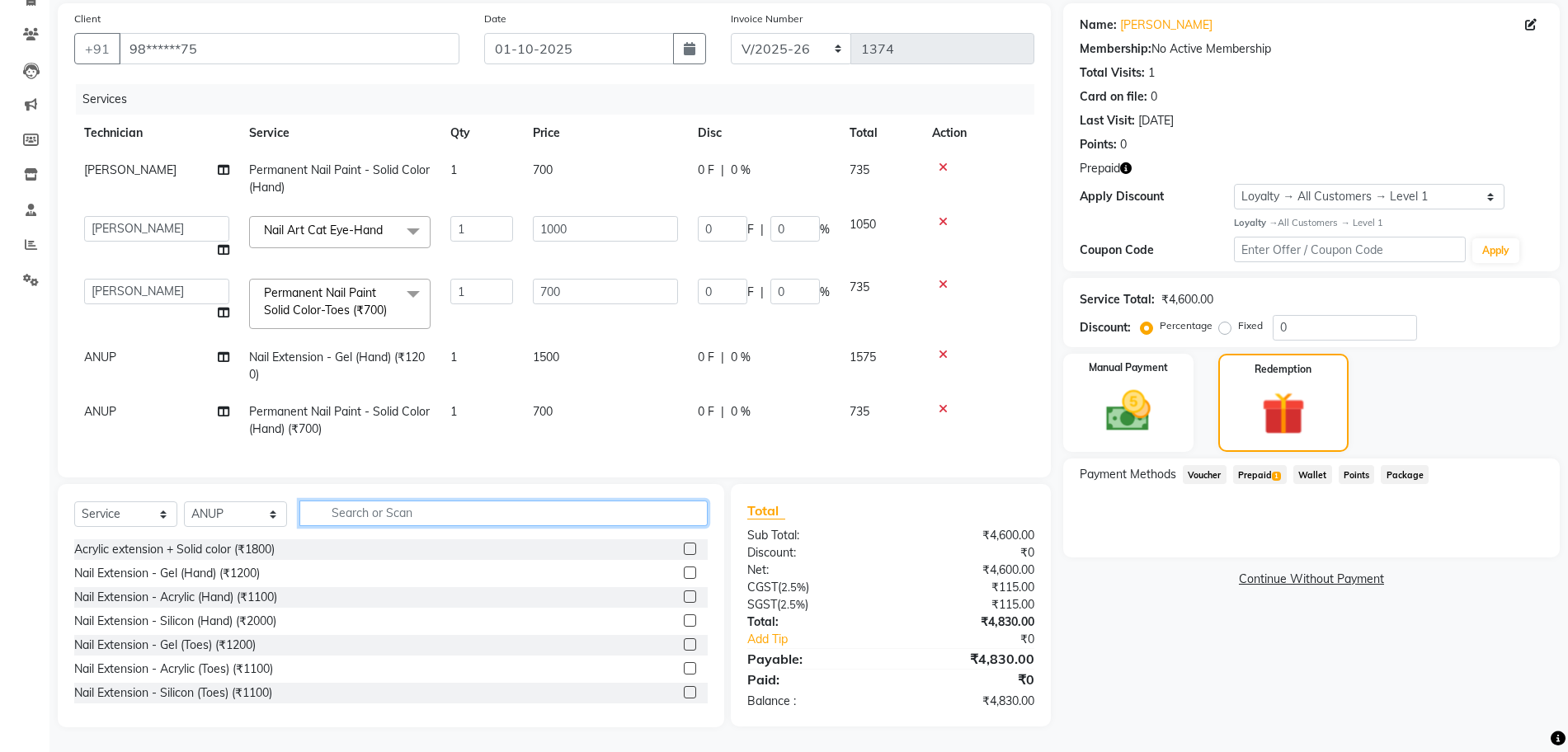
scroll to position [136, 0]
click at [580, 399] on td "700" at bounding box center [605, 421] width 165 height 55
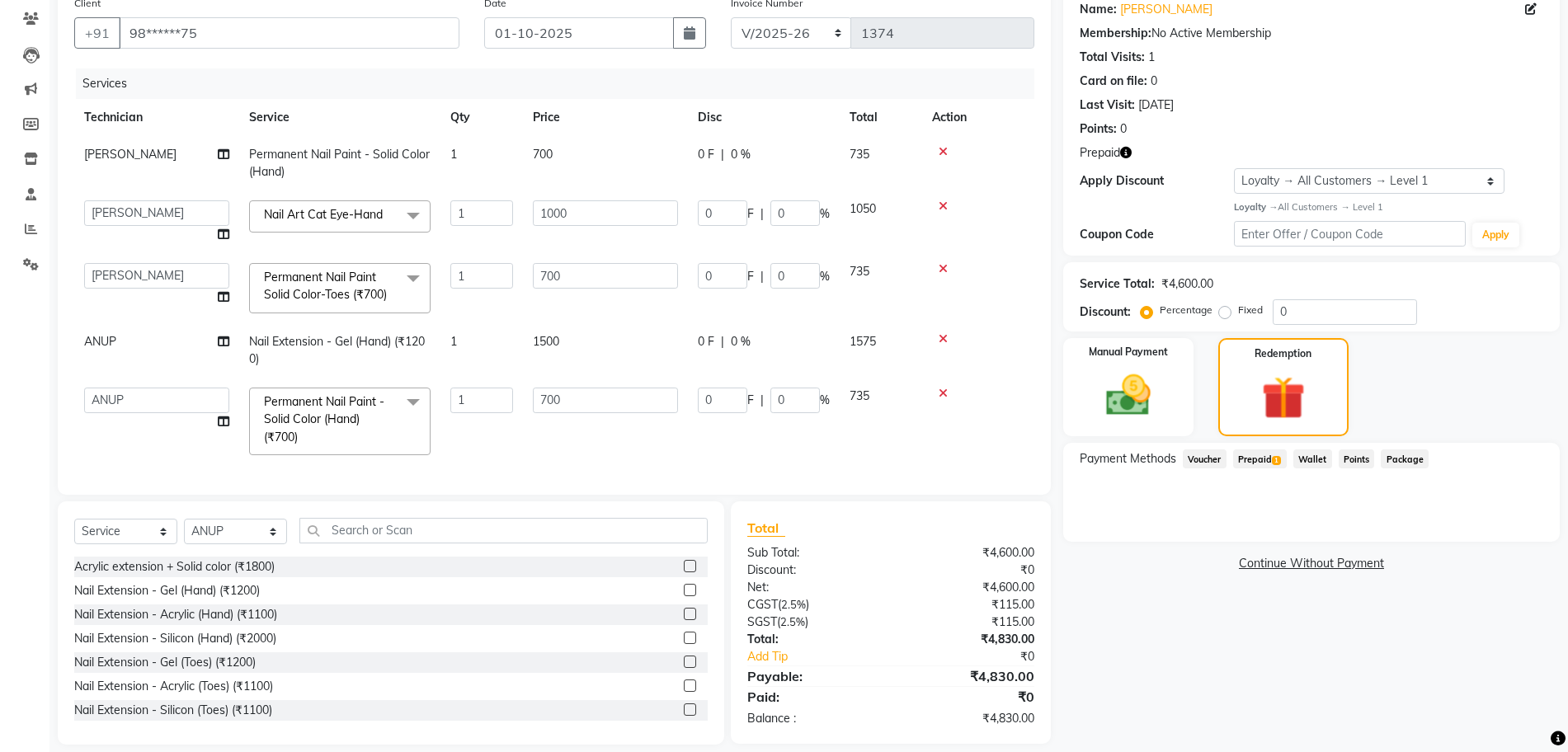
click at [606, 443] on td "700" at bounding box center [605, 421] width 165 height 88
click at [373, 533] on input "text" at bounding box center [503, 531] width 408 height 26
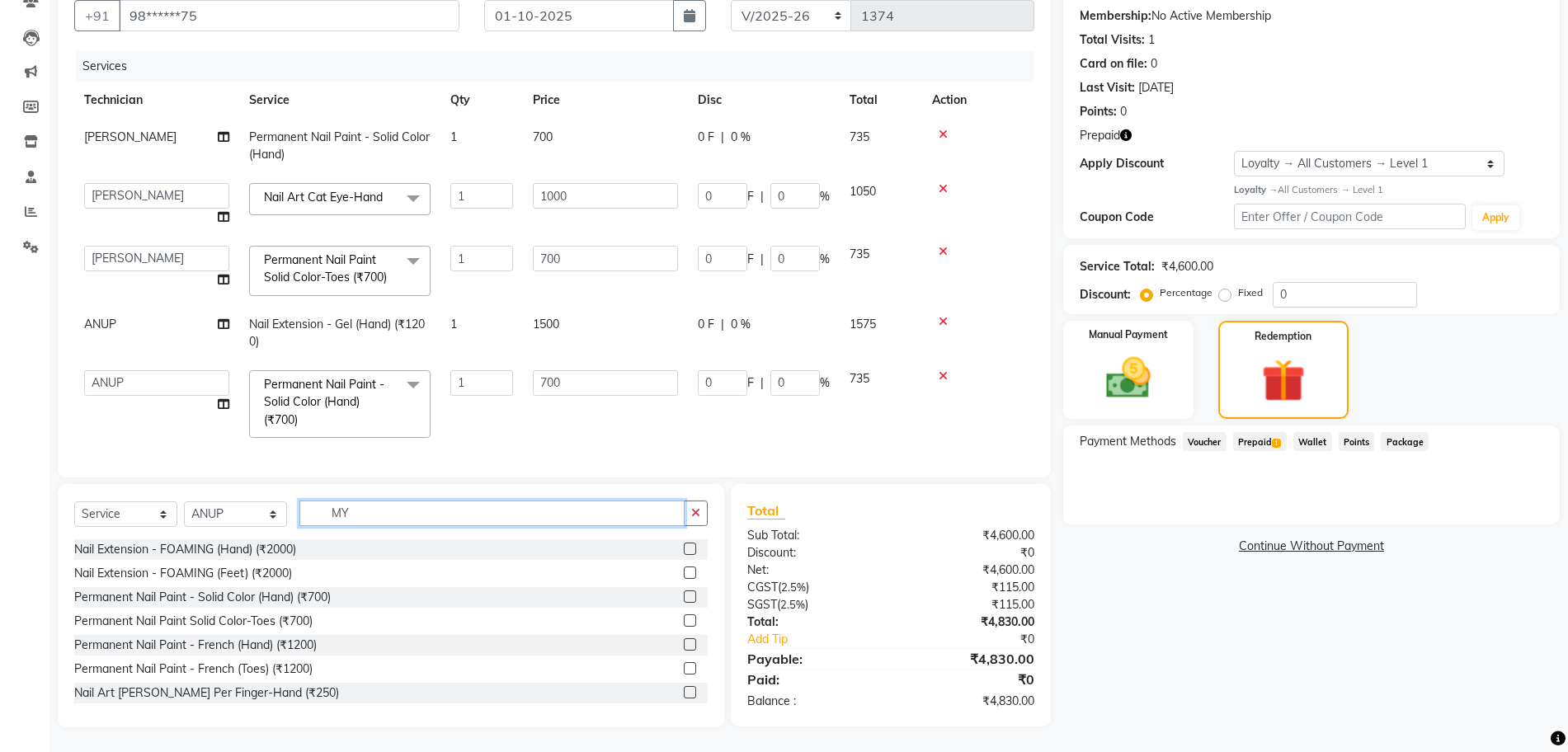
scroll to position [155, 0]
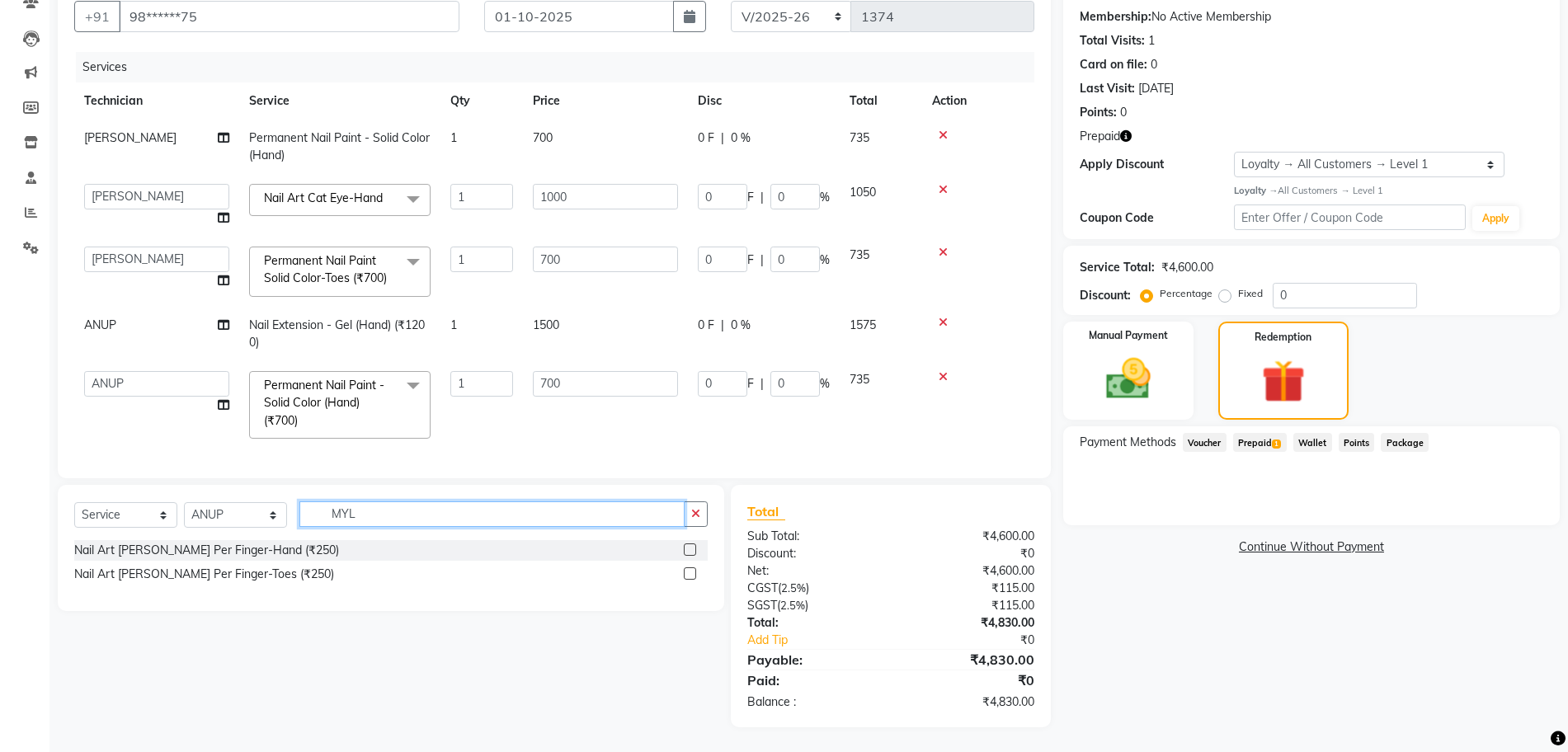
type input "MYL"
click at [694, 551] on label at bounding box center [690, 550] width 13 height 13
click at [694, 551] on input "checkbox" at bounding box center [689, 551] width 11 height 11
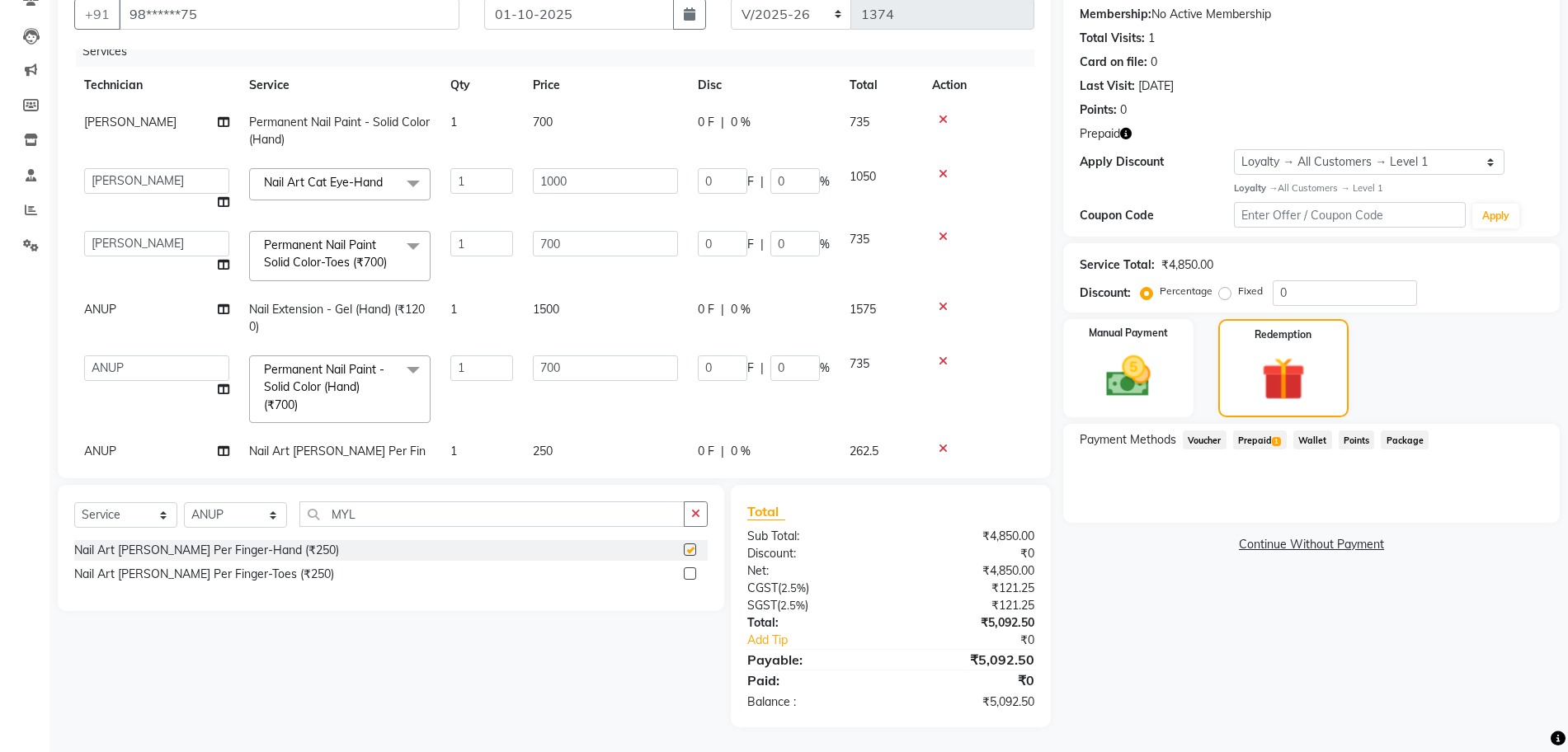
checkbox input "false"
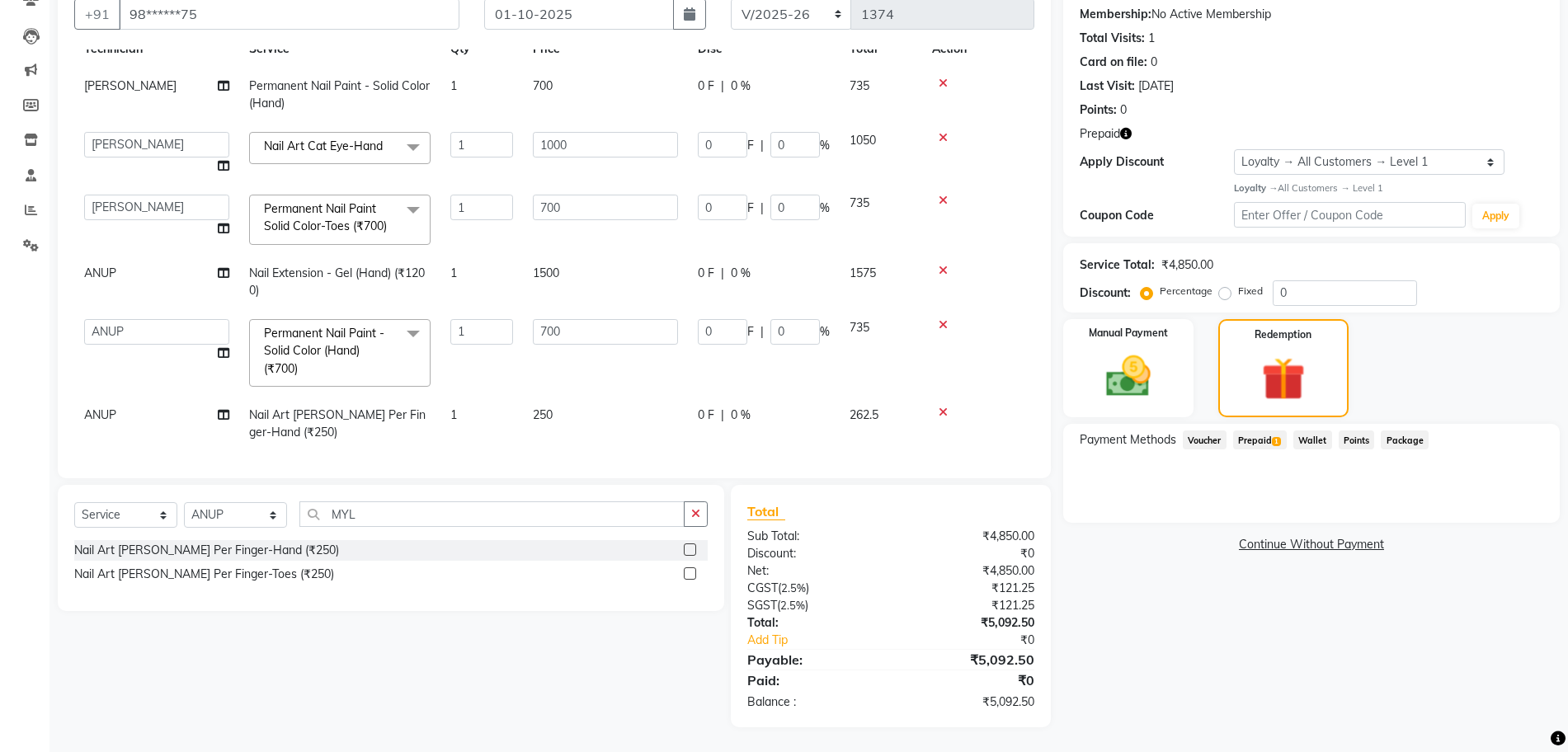
scroll to position [68, 0]
click at [553, 405] on span "250" at bounding box center [543, 412] width 20 height 15
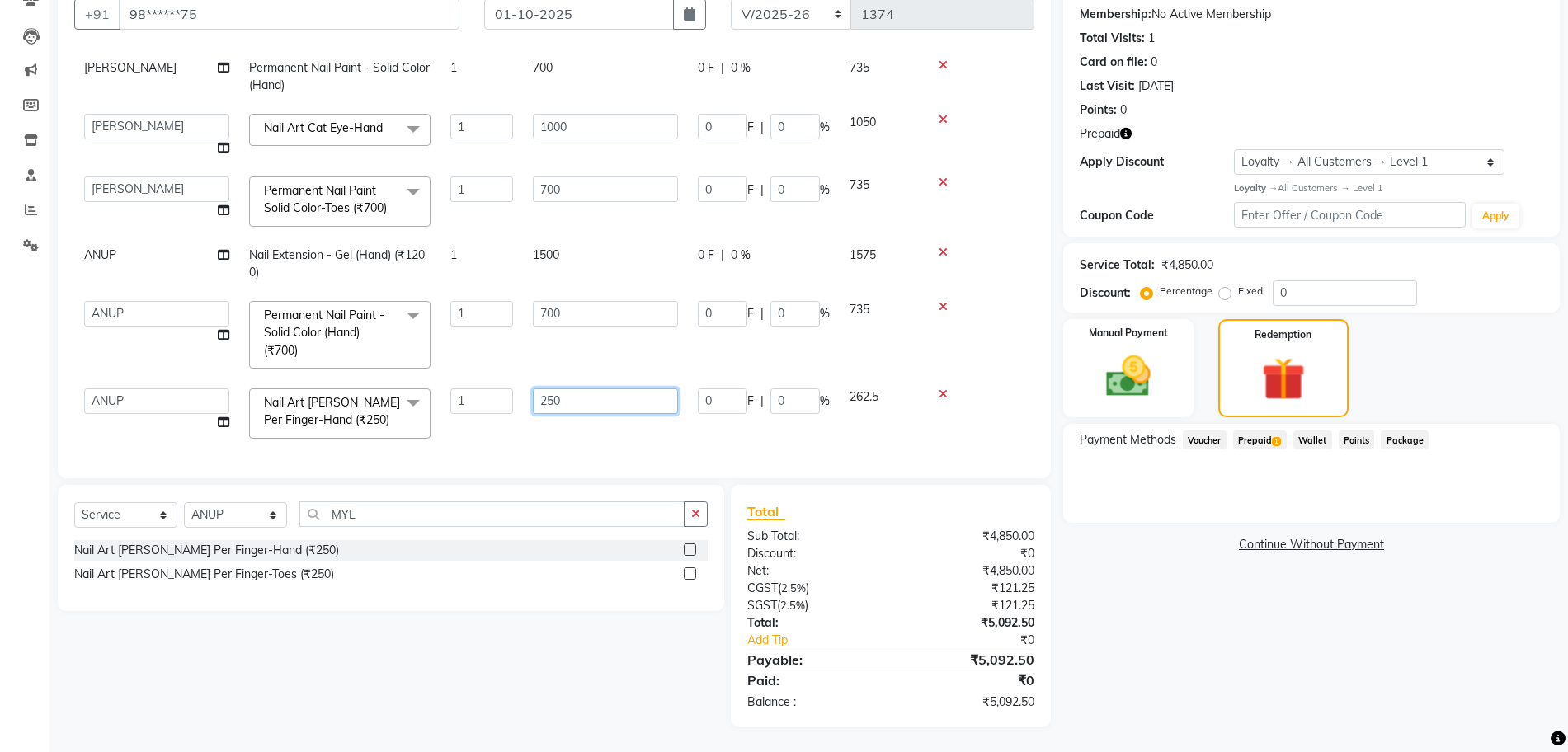
click at [556, 402] on input "250" at bounding box center [605, 401] width 145 height 26
type input "200"
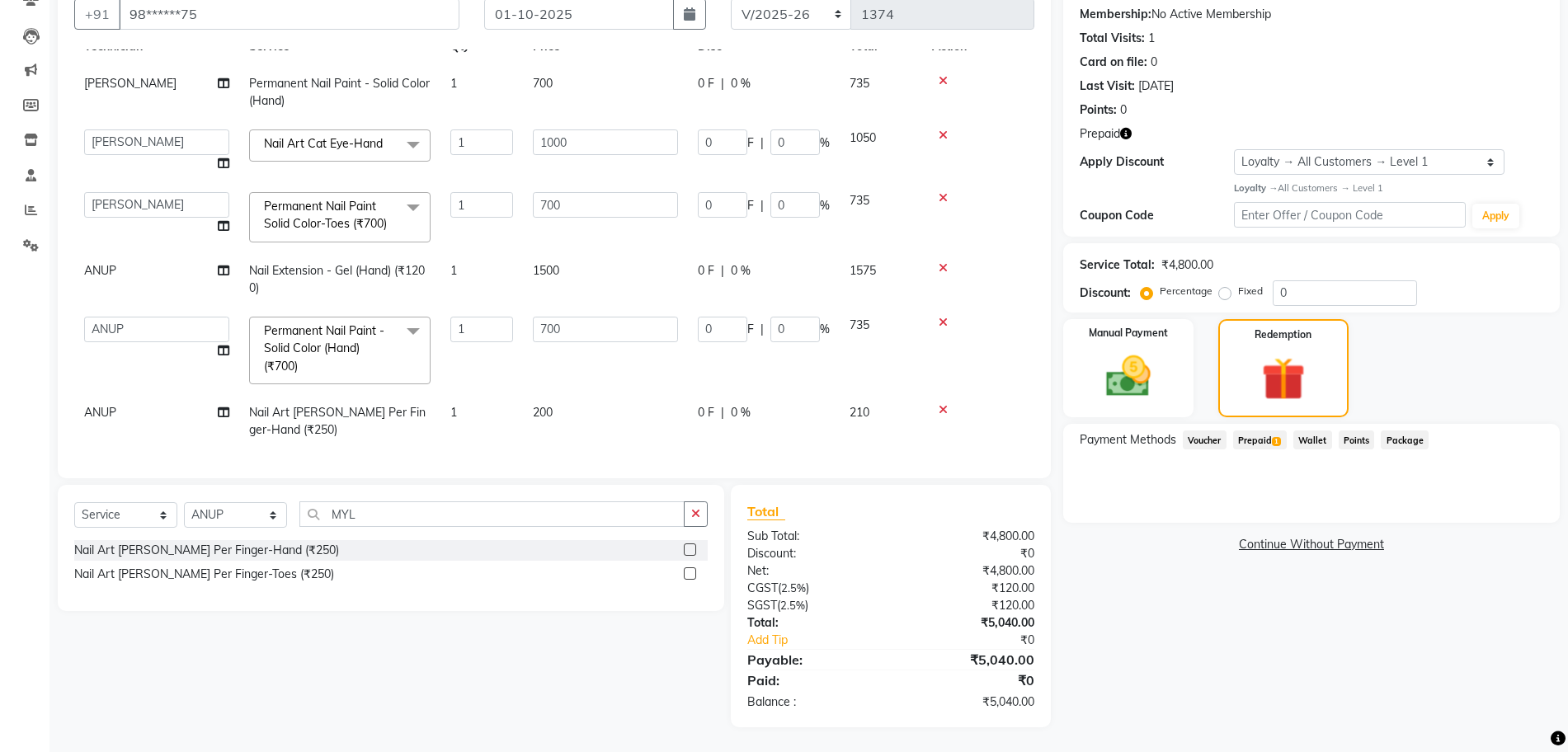
click at [471, 407] on td "1" at bounding box center [482, 421] width 82 height 55
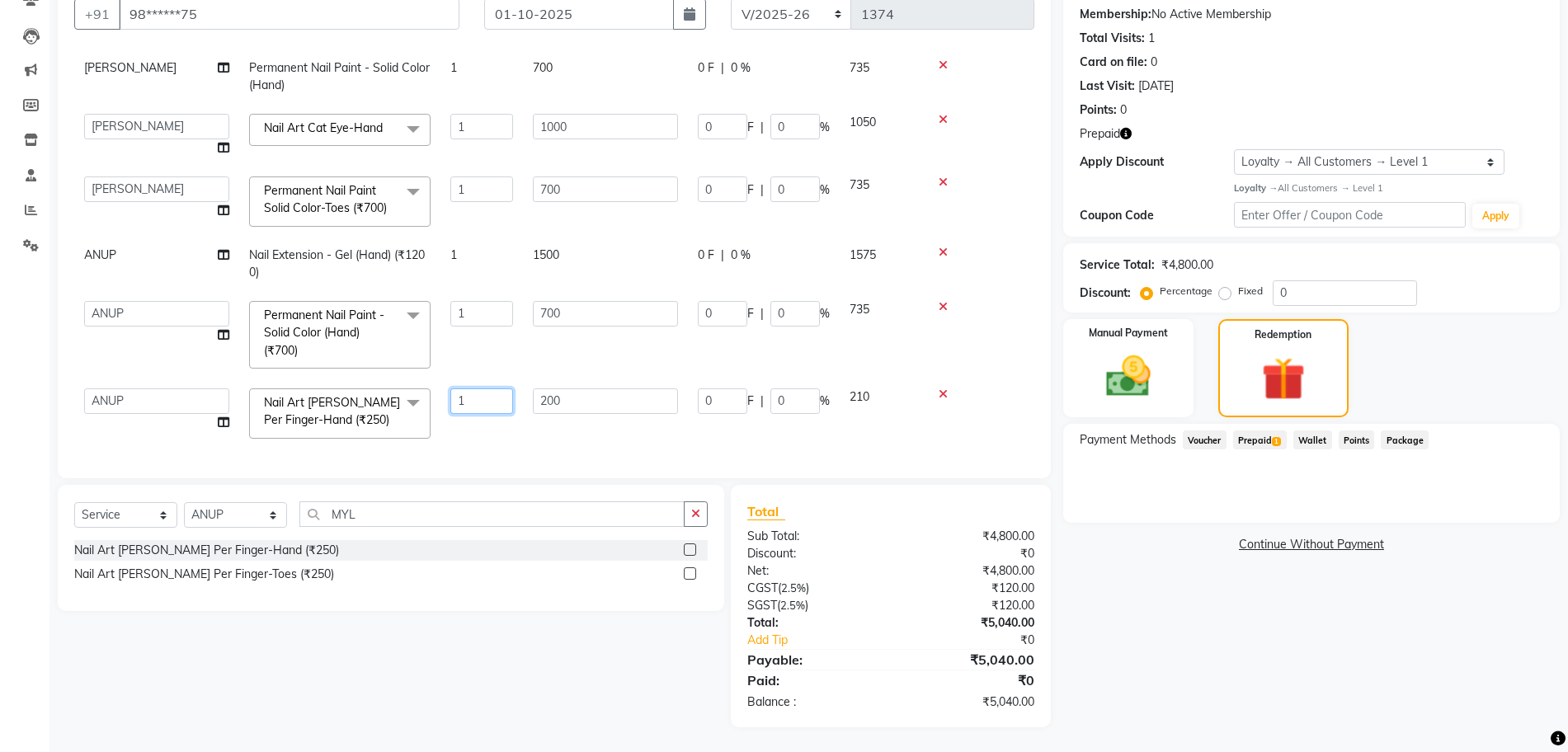
click at [473, 406] on input "1" at bounding box center [482, 401] width 63 height 26
type input "4"
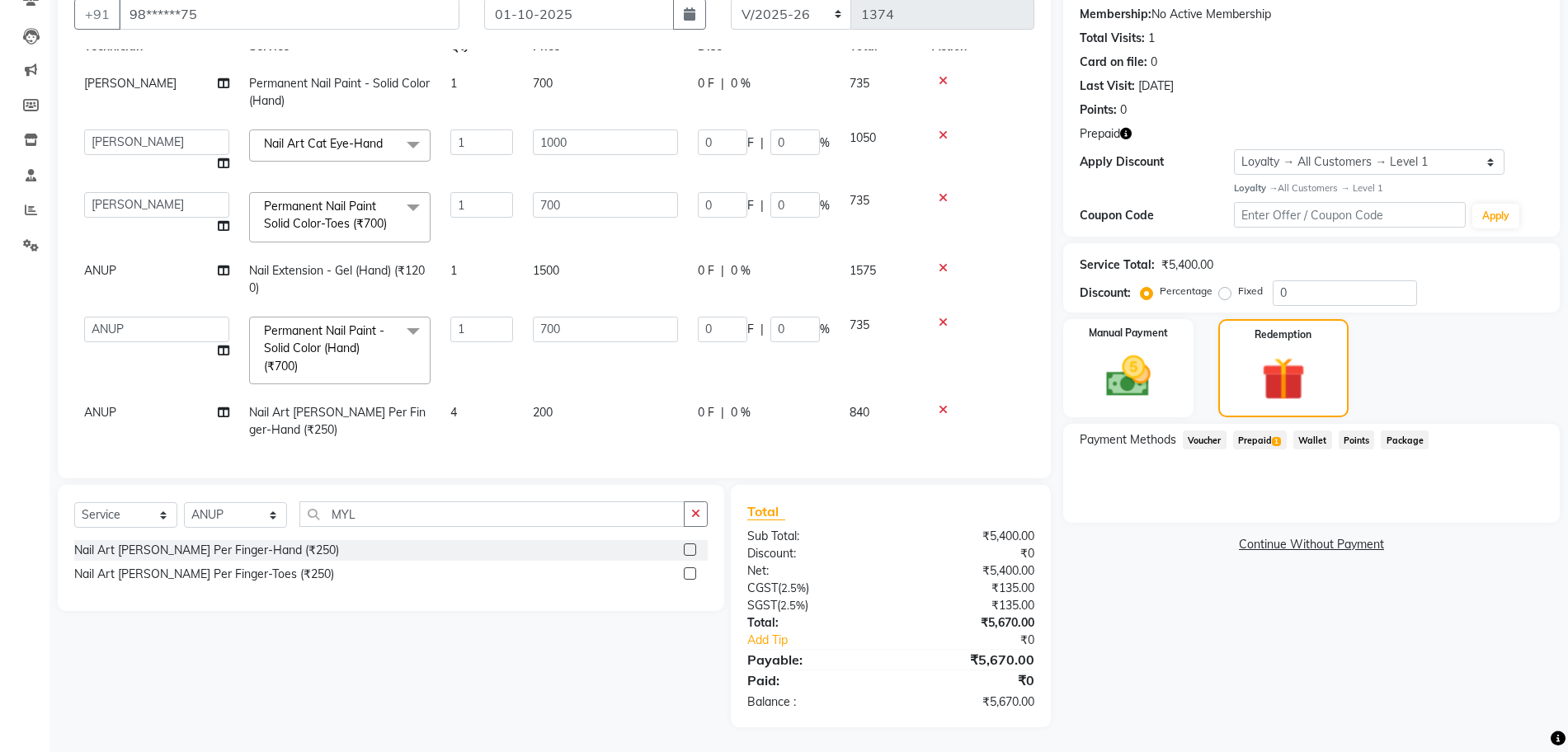
click at [494, 435] on div "Services Technician Service Qty Price Disc Total Action GOPAL DAS Permanent Nai…" at bounding box center [554, 255] width 960 height 412
click at [700, 518] on button "button" at bounding box center [695, 514] width 24 height 26
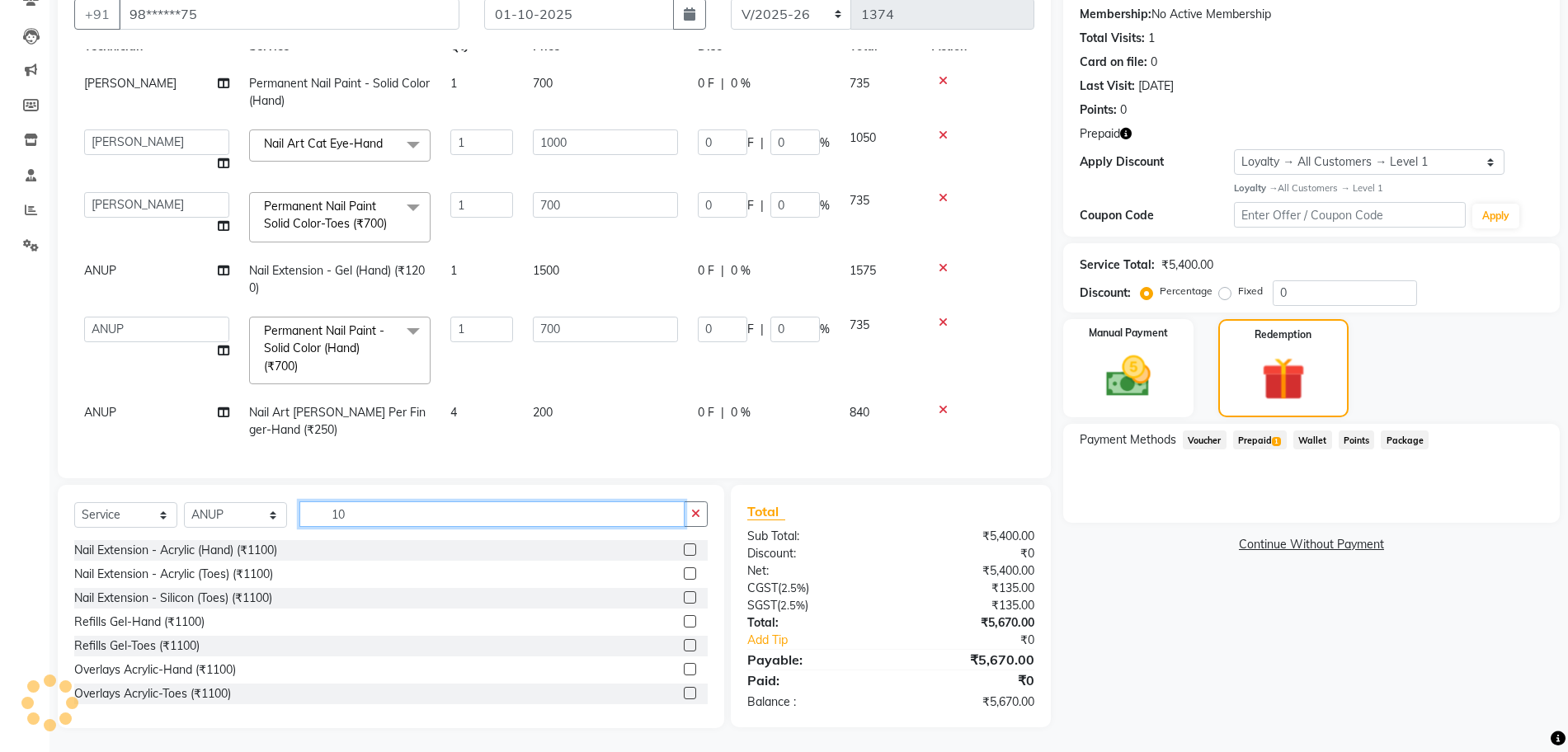
type input "1"
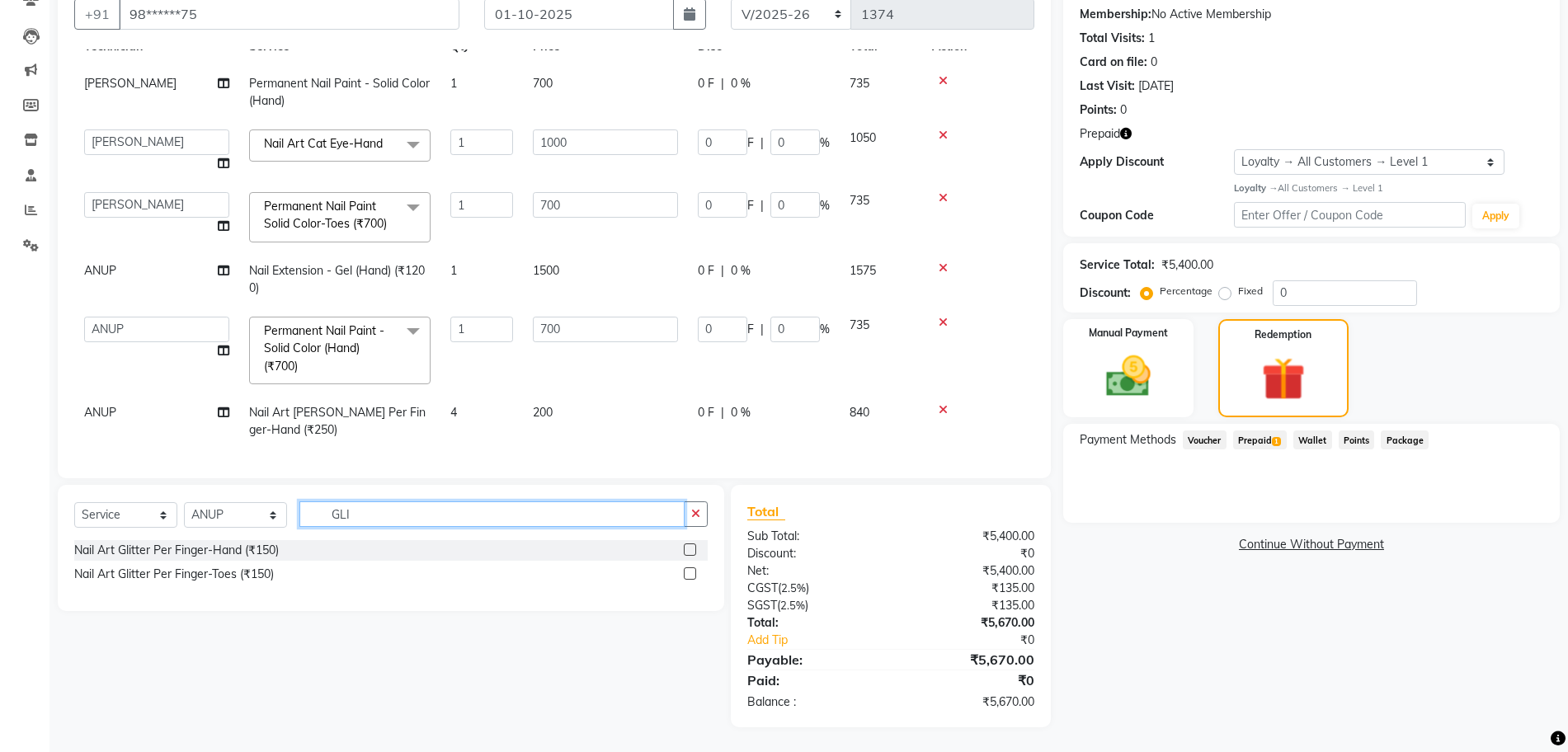
type input "GLI"
click at [694, 556] on div at bounding box center [689, 552] width 11 height 17
click at [685, 552] on label at bounding box center [690, 550] width 13 height 13
click at [685, 552] on input "checkbox" at bounding box center [689, 551] width 11 height 11
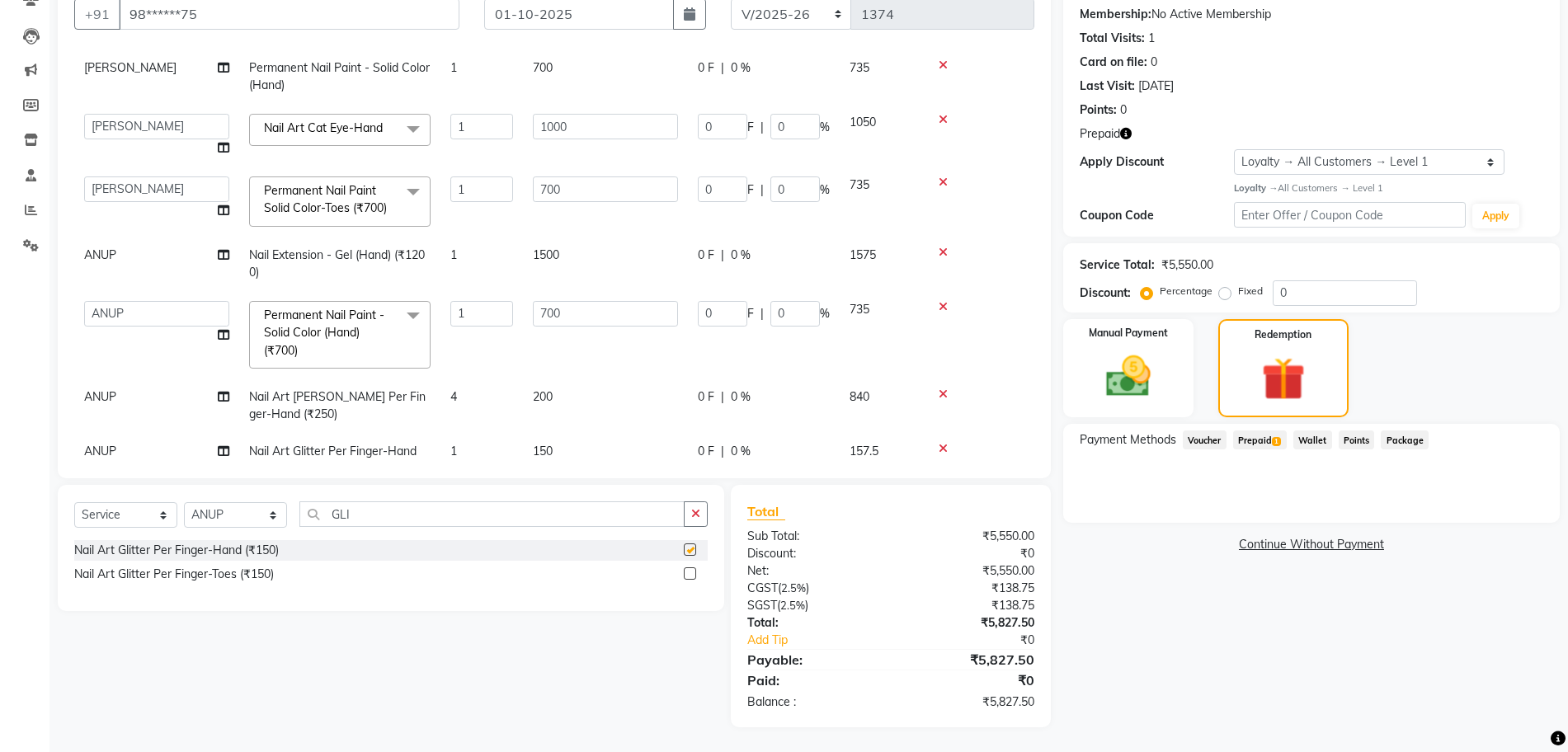
checkbox input "false"
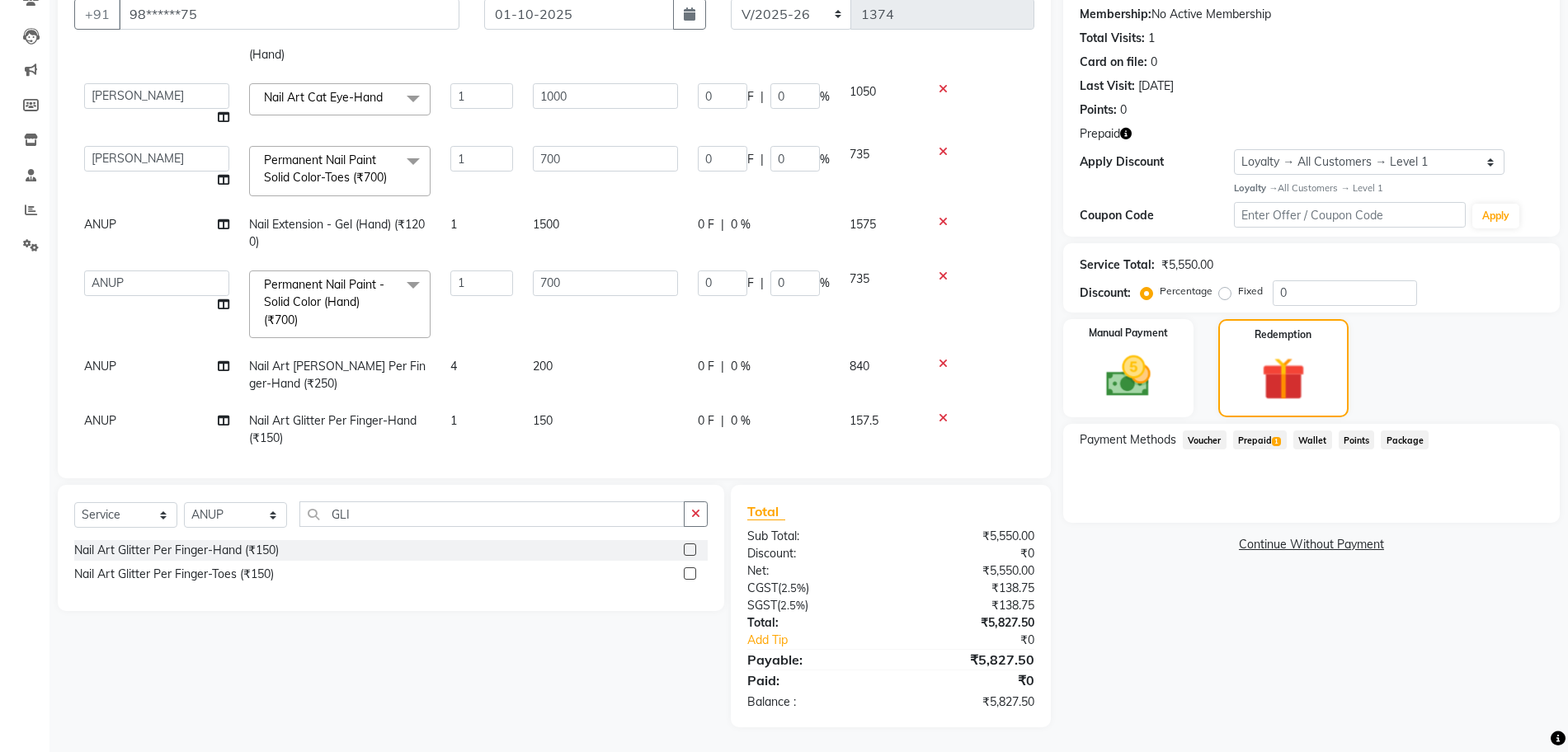
scroll to position [122, 0]
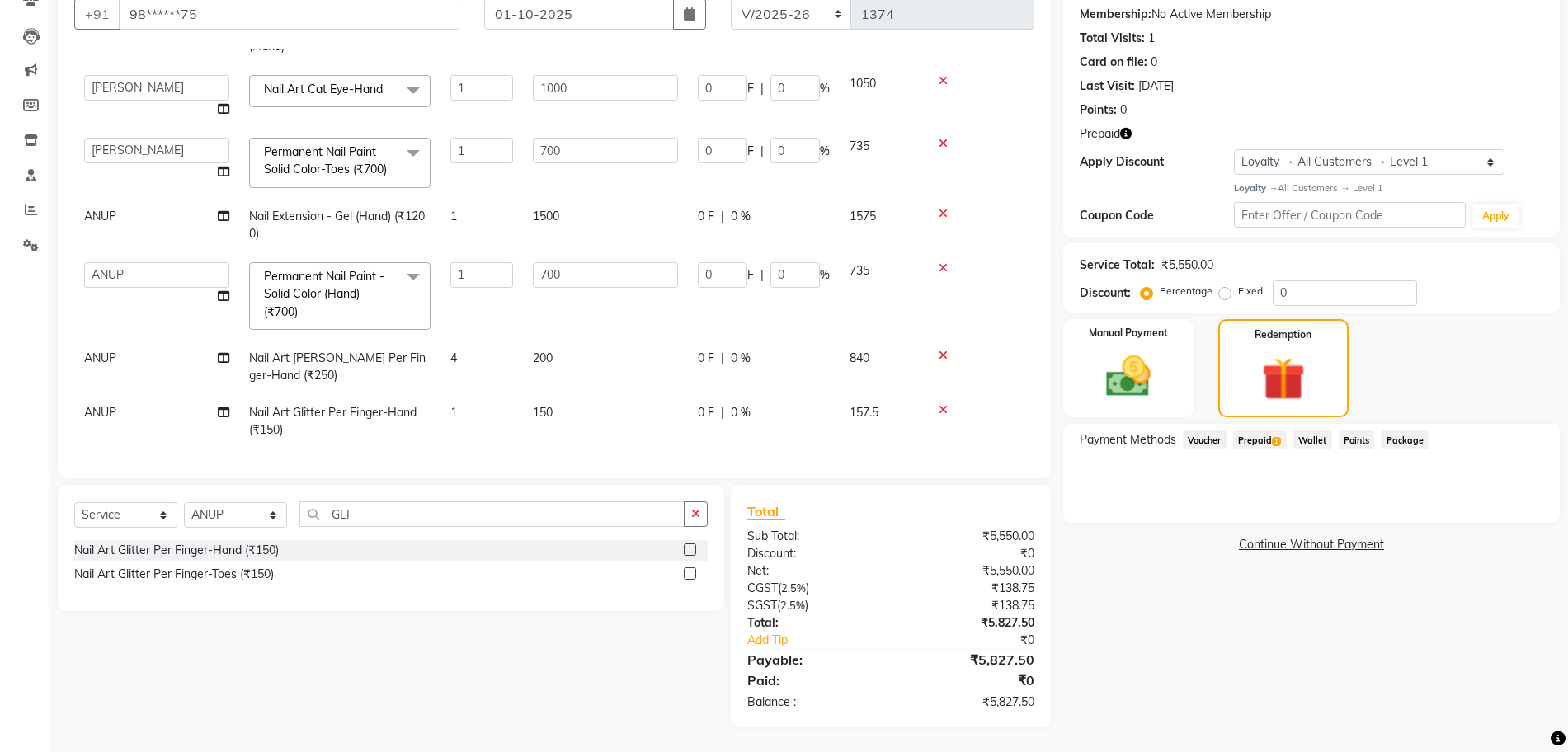
click at [553, 405] on span "150" at bounding box center [543, 412] width 20 height 15
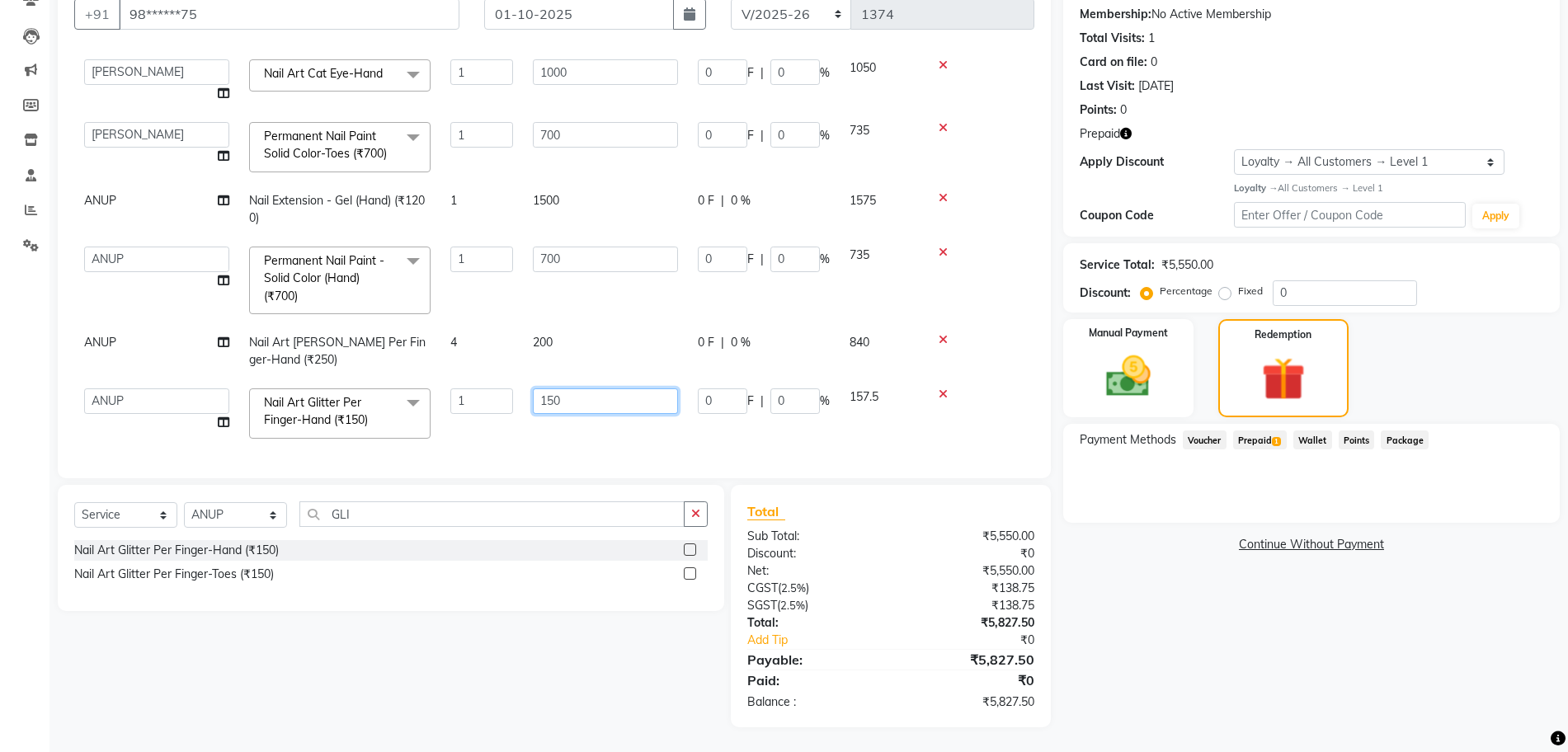
click at [555, 402] on input "150" at bounding box center [605, 401] width 145 height 26
type input "100"
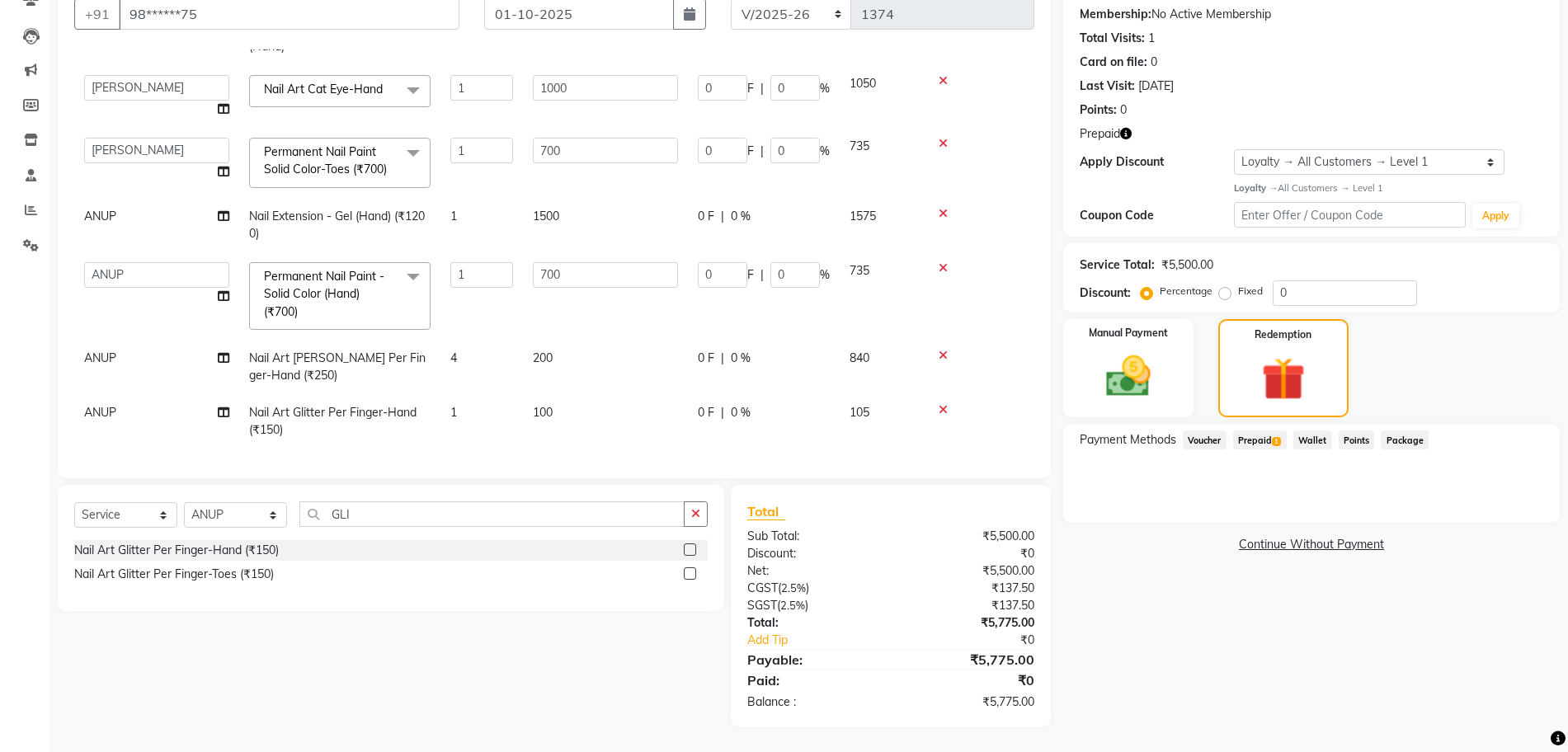
click at [456, 405] on span "1" at bounding box center [453, 412] width 6 height 15
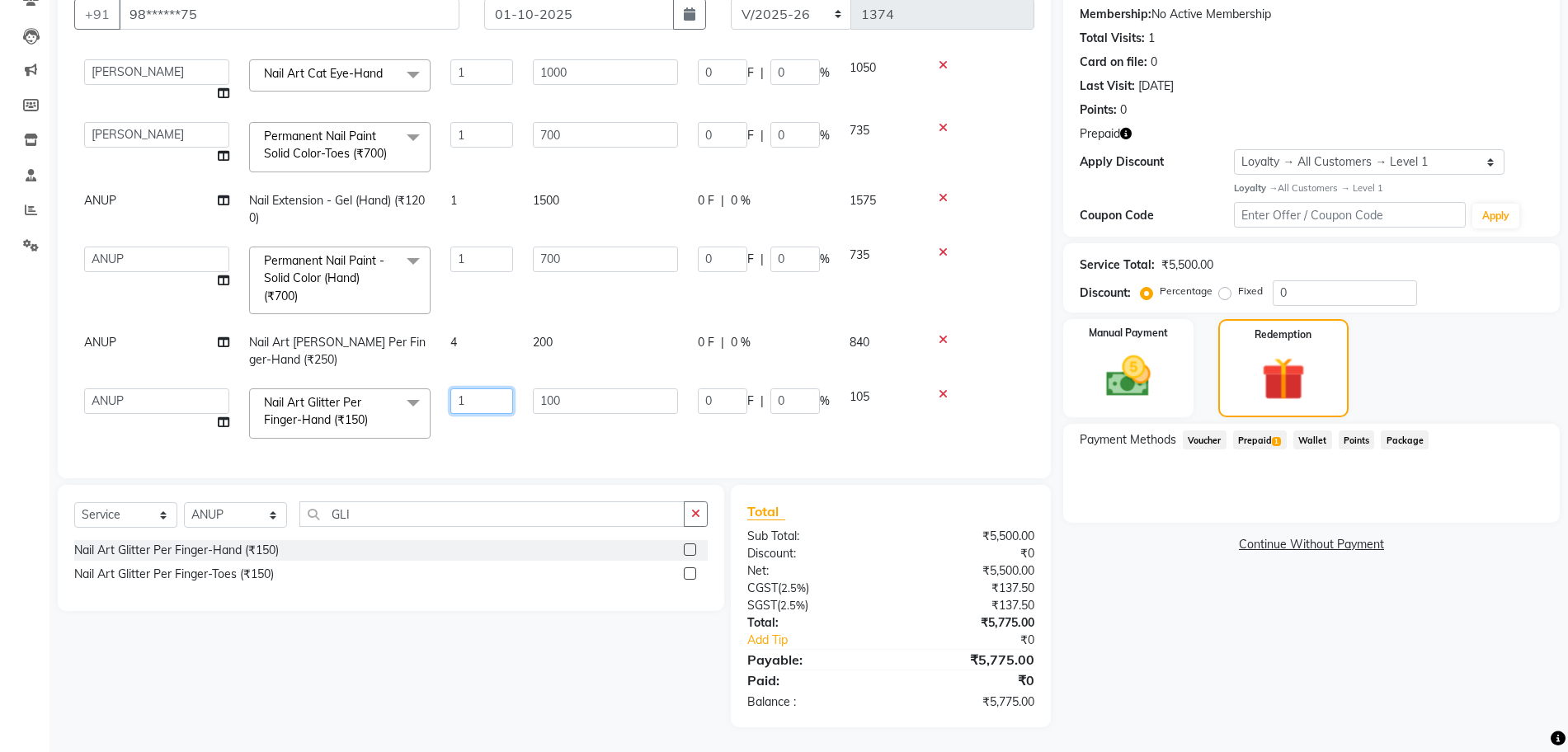
click at [482, 404] on input "1" at bounding box center [482, 401] width 63 height 26
type input "4"
click at [503, 423] on td "4" at bounding box center [482, 413] width 82 height 70
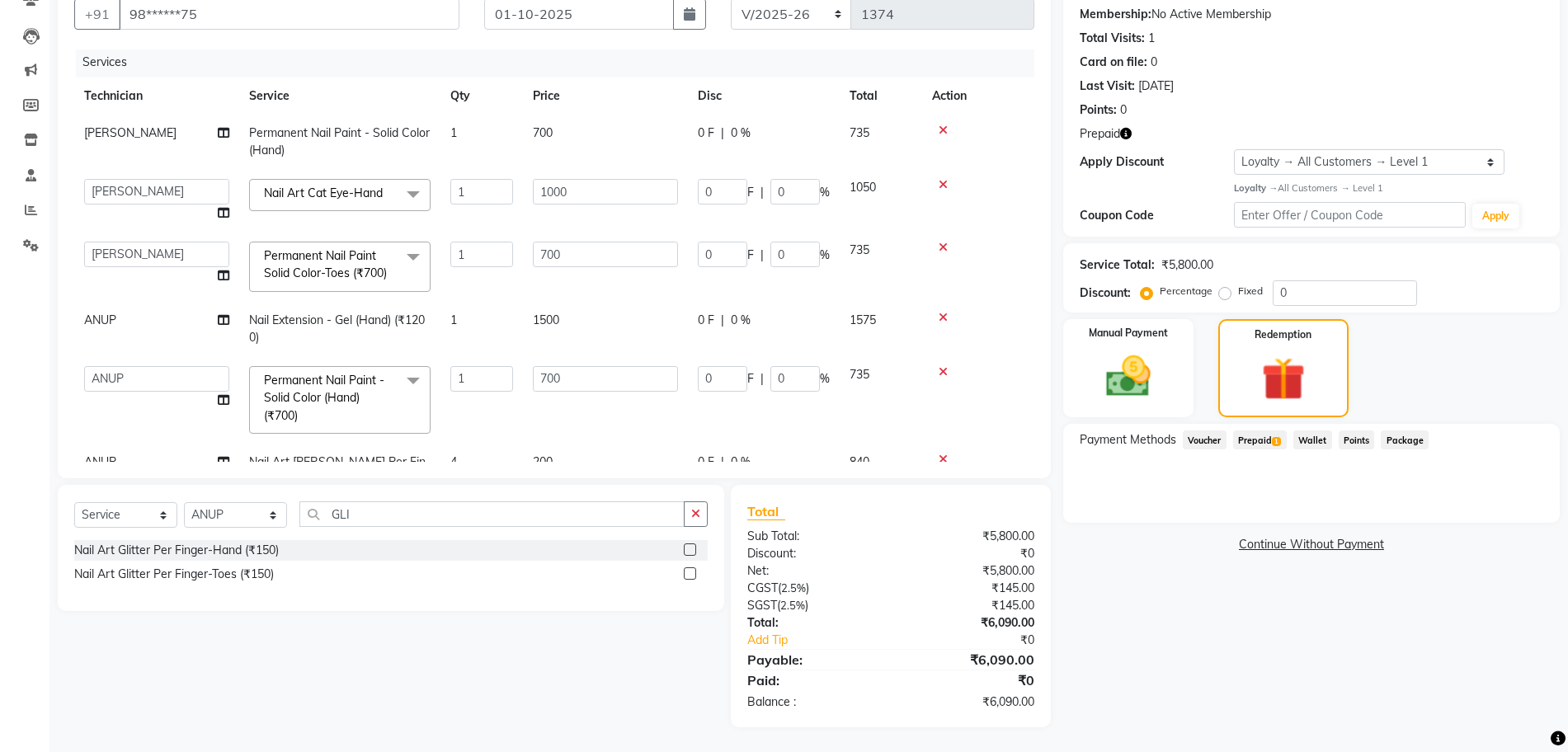
scroll to position [0, 0]
click at [124, 143] on td "[PERSON_NAME]" at bounding box center [156, 144] width 165 height 55
select select "92343"
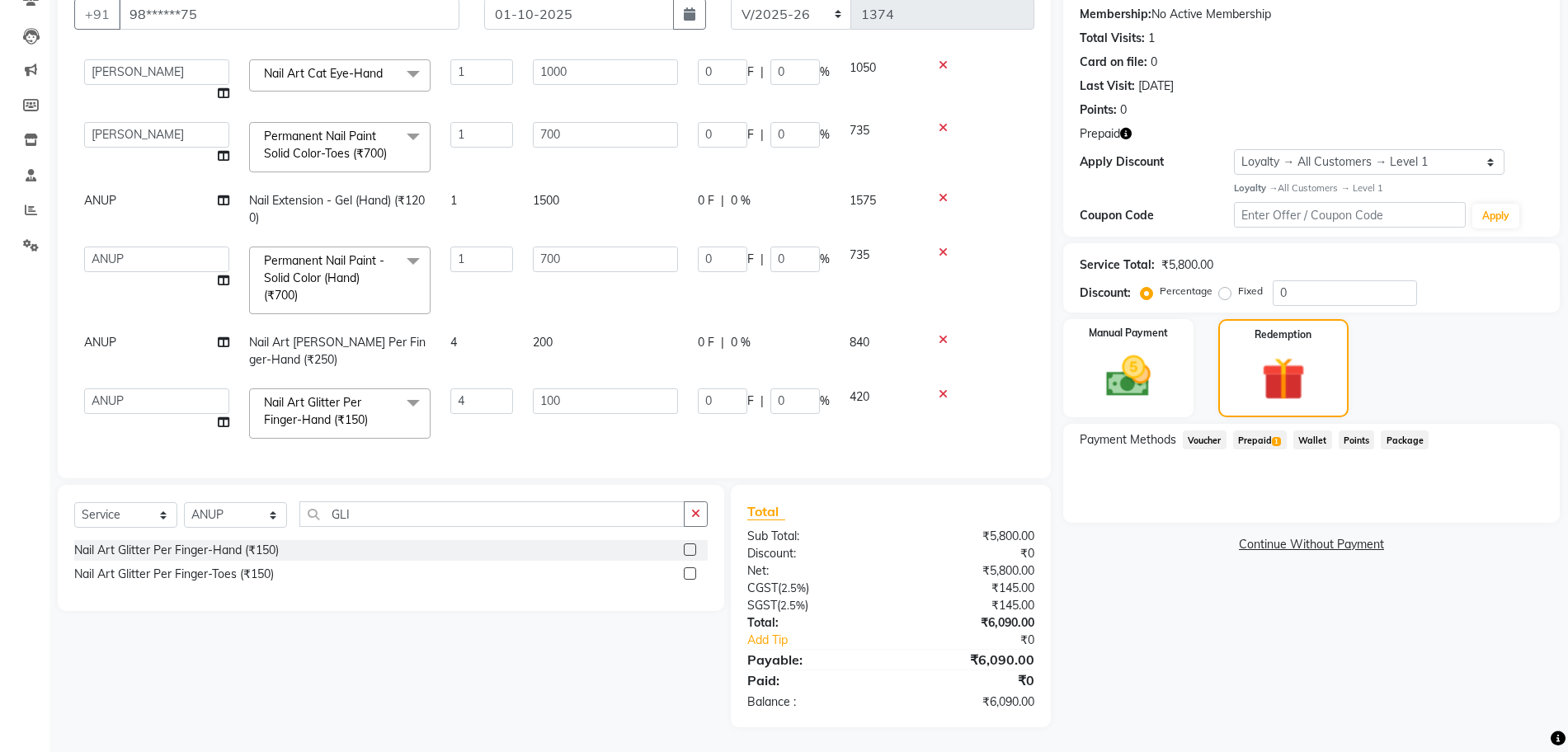
scroll to position [154, 0]
click at [707, 519] on button "button" at bounding box center [695, 514] width 24 height 26
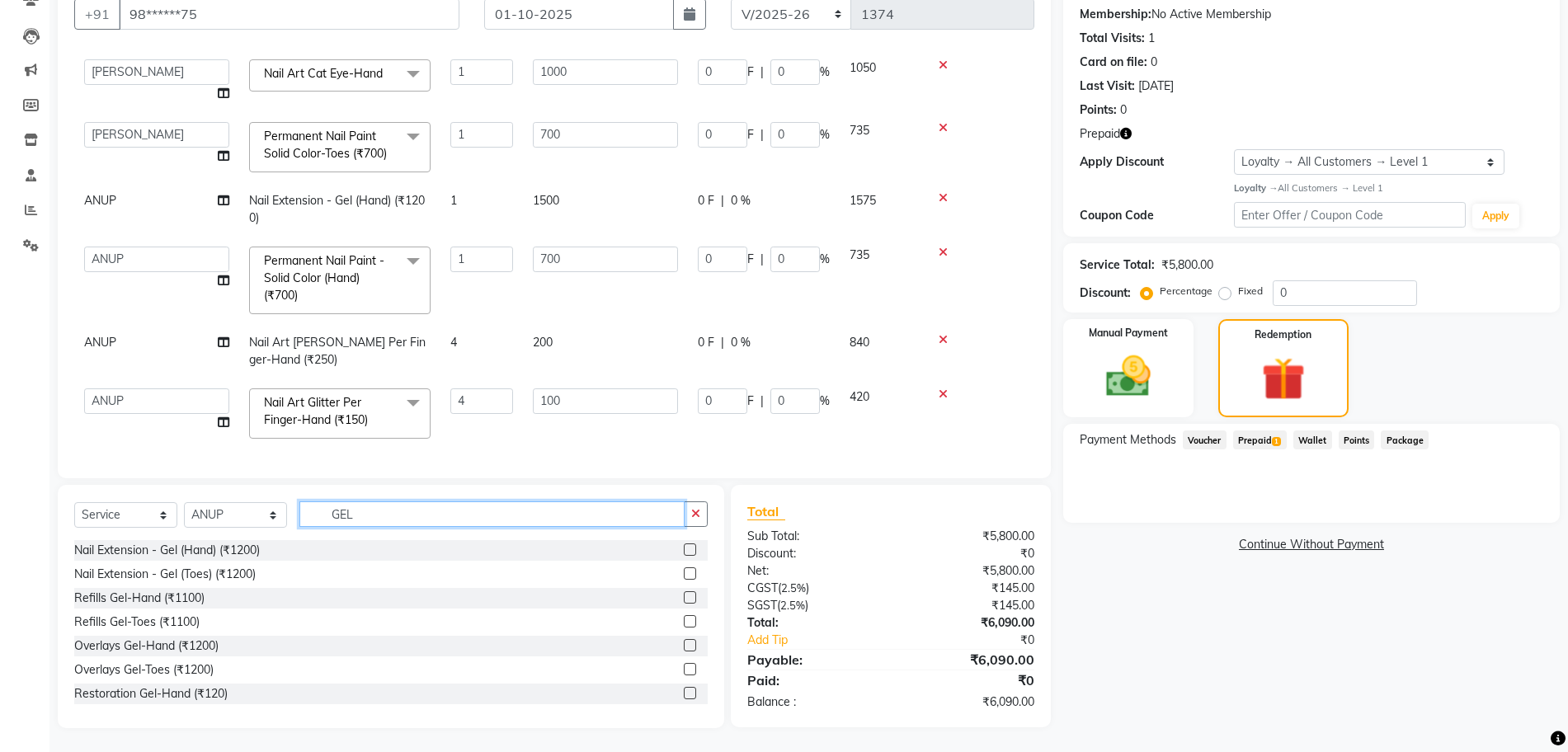
type input "GEL"
click at [683, 551] on label at bounding box center [690, 550] width 13 height 13
click at [683, 551] on input "checkbox" at bounding box center [689, 551] width 11 height 11
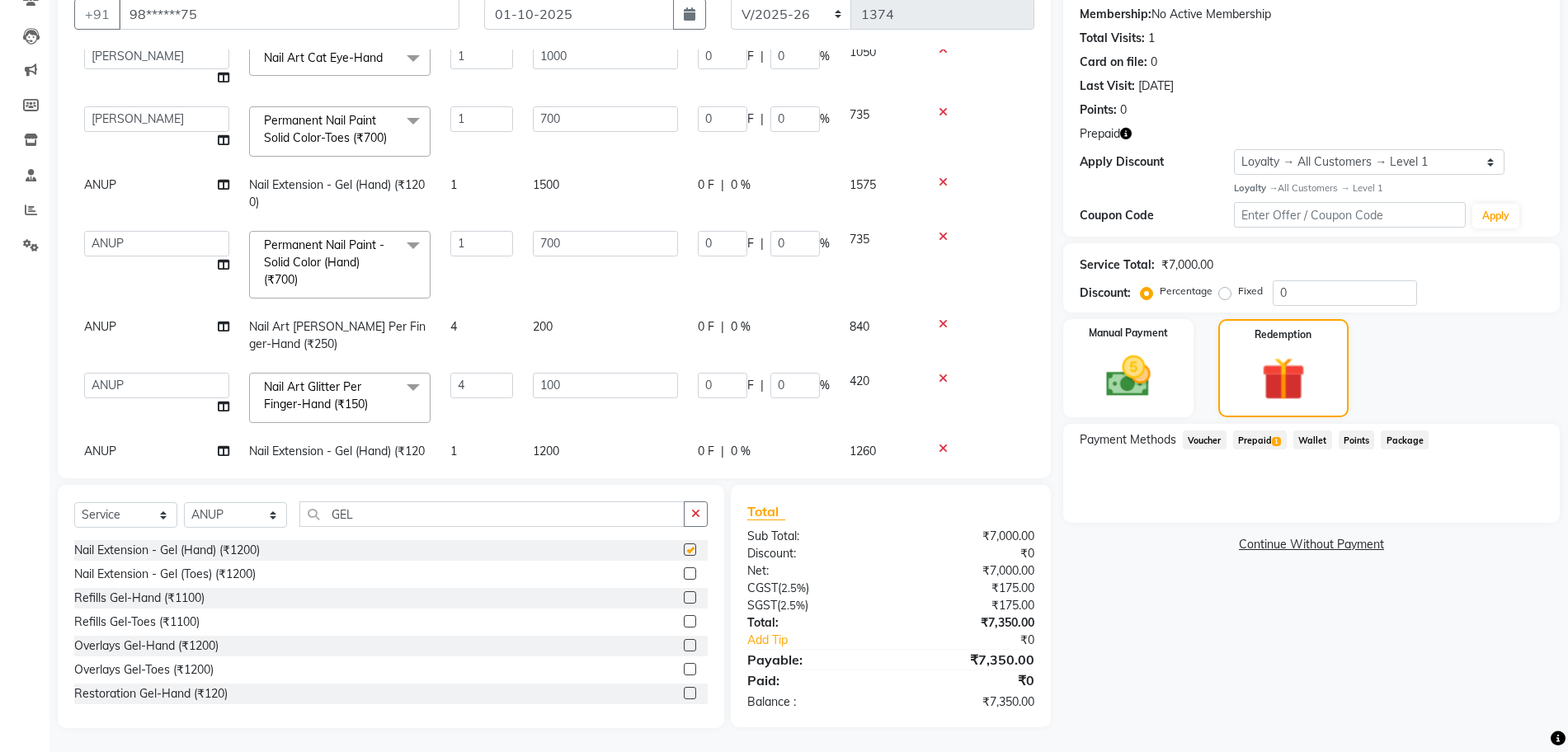
checkbox input "false"
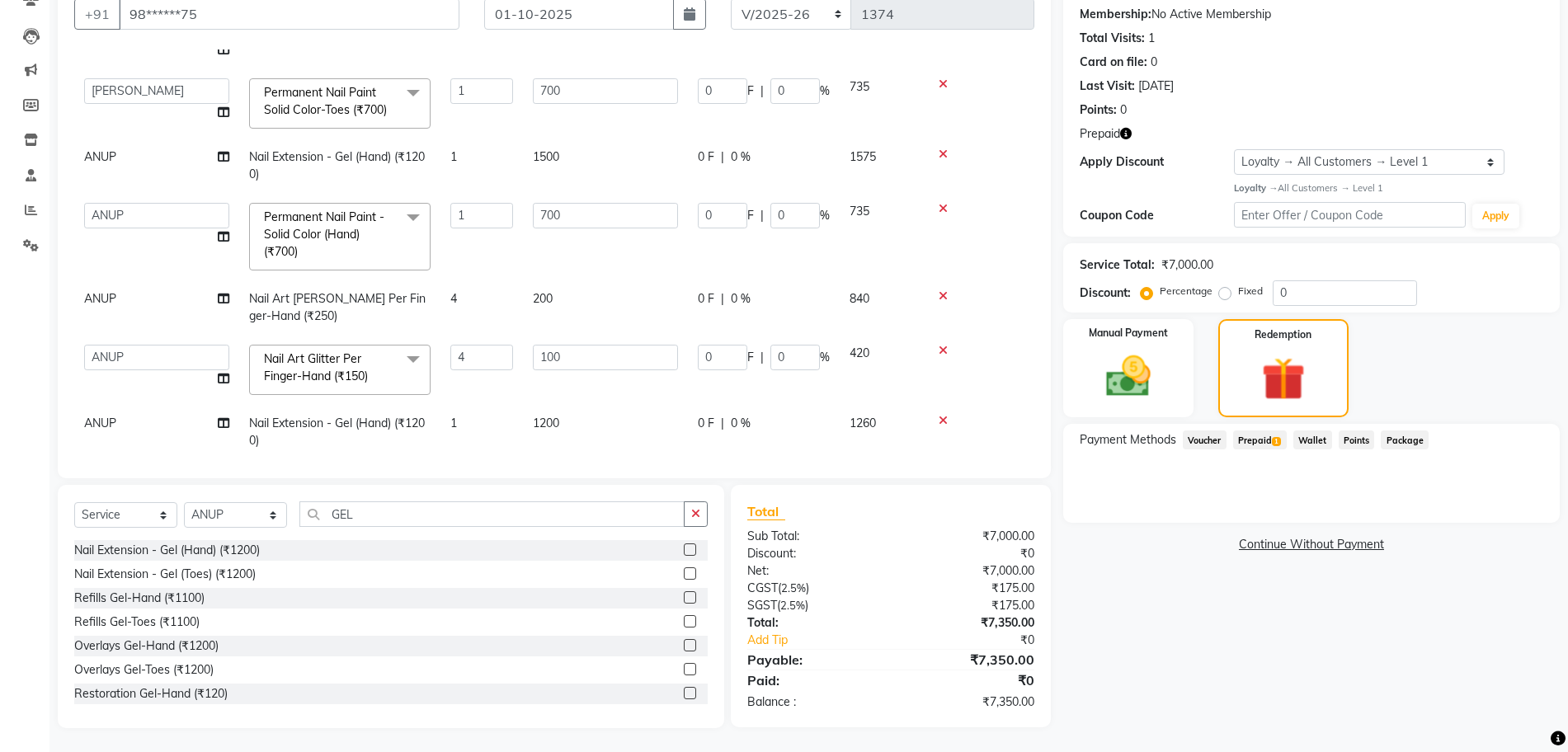
scroll to position [207, 0]
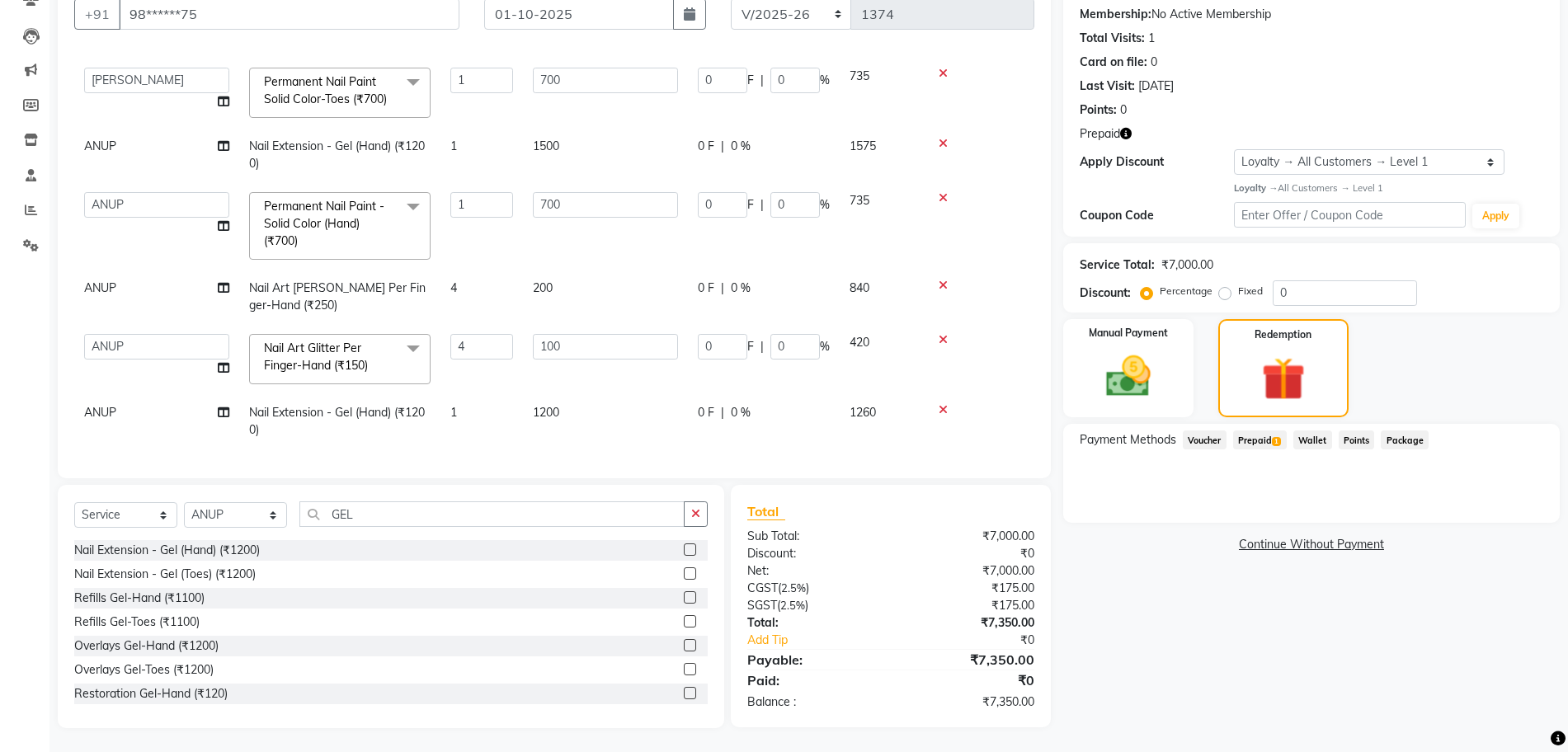
click at [543, 405] on span "1200" at bounding box center [546, 412] width 26 height 15
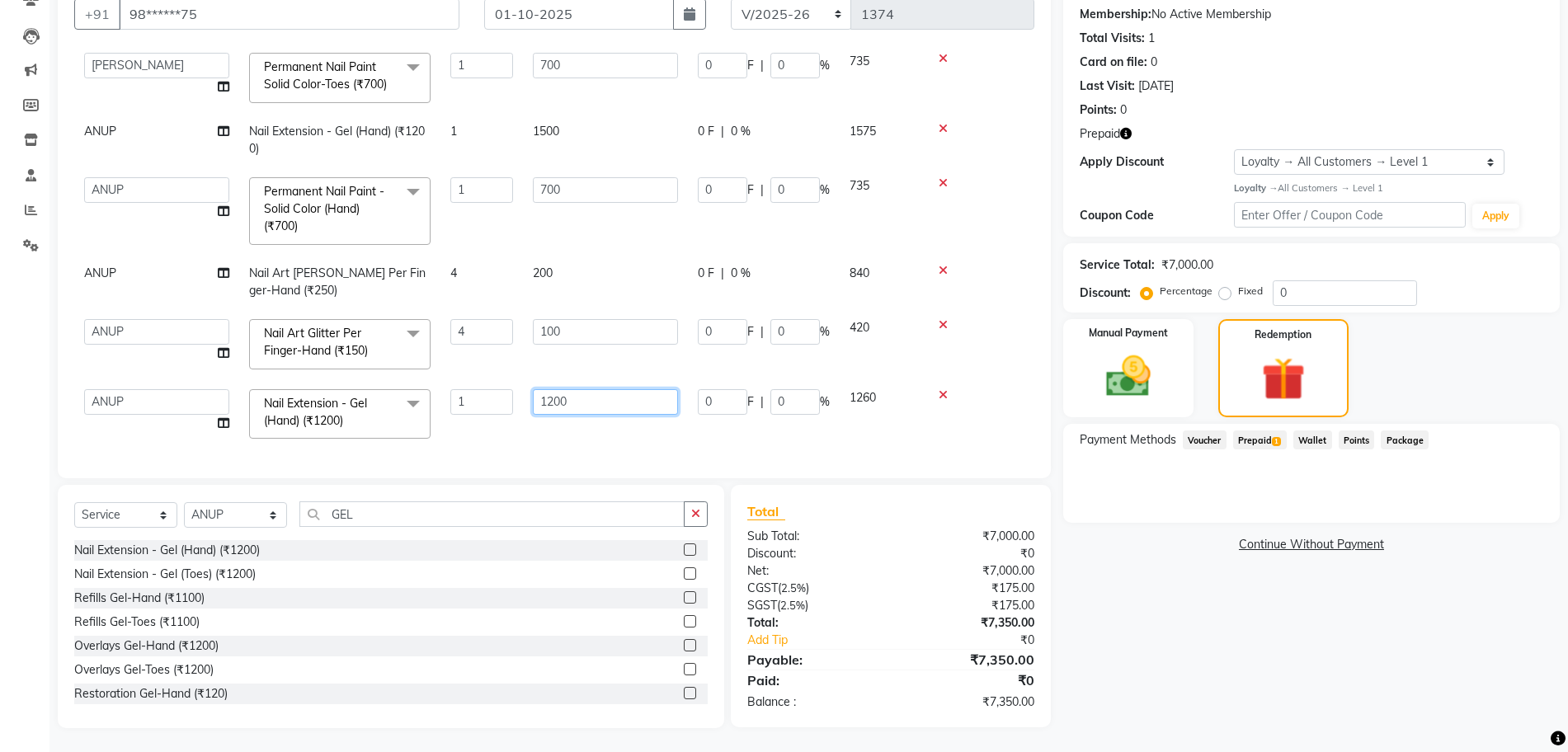
click at [555, 405] on input "1200" at bounding box center [605, 402] width 145 height 26
type input "1"
type input "750"
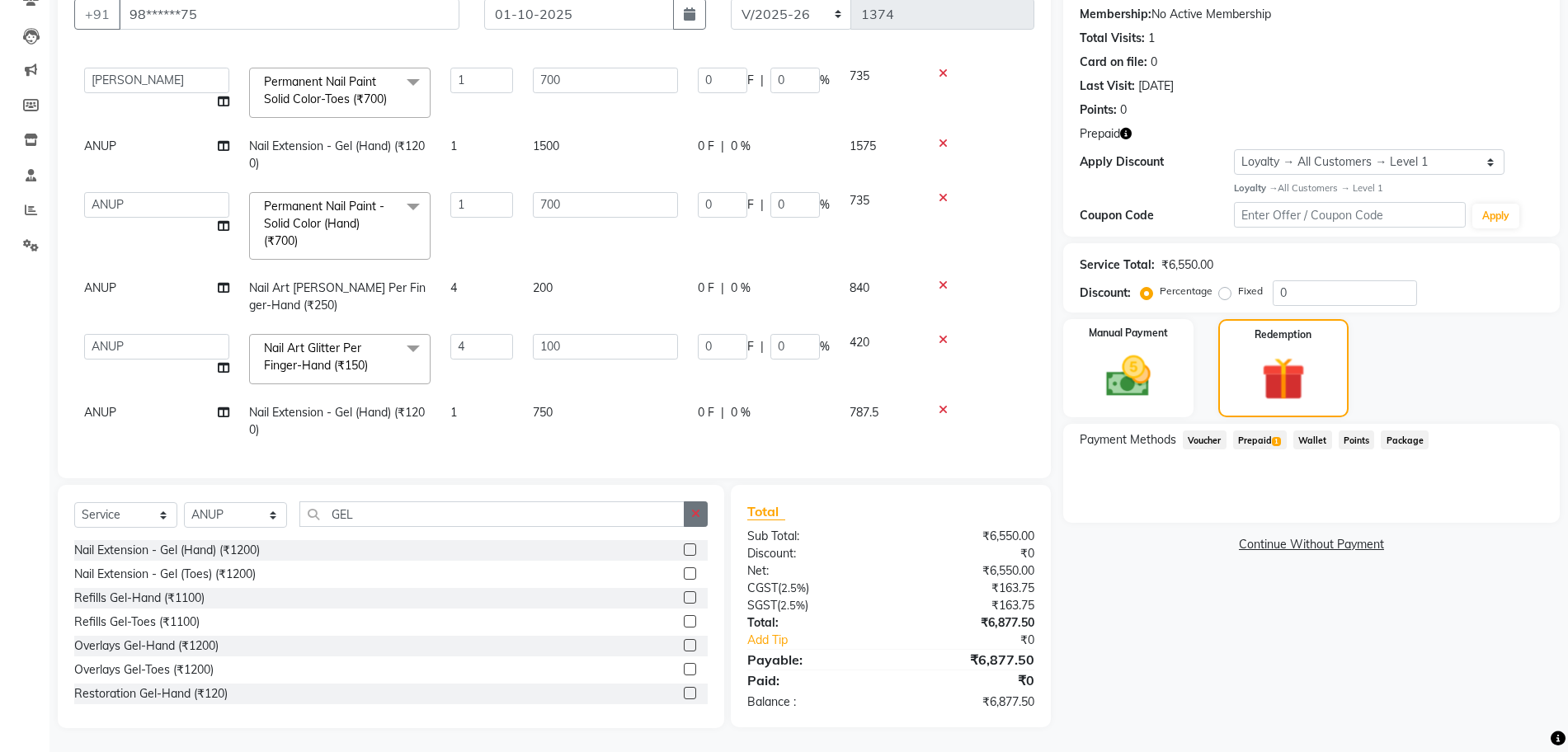
click at [690, 515] on button "button" at bounding box center [695, 514] width 24 height 26
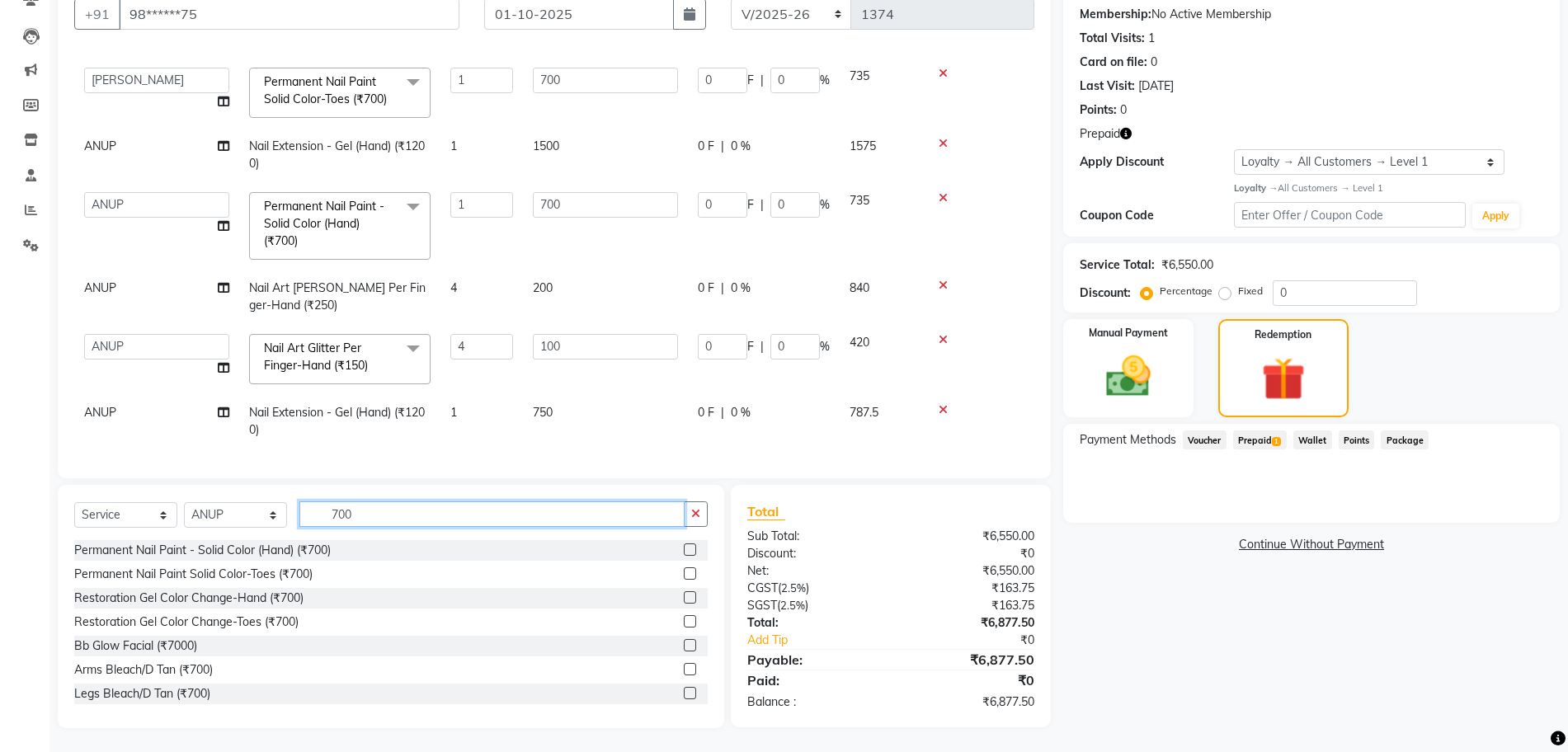
type input "700"
click at [683, 546] on label at bounding box center [690, 550] width 13 height 13
click at [683, 546] on input "checkbox" at bounding box center [689, 551] width 11 height 11
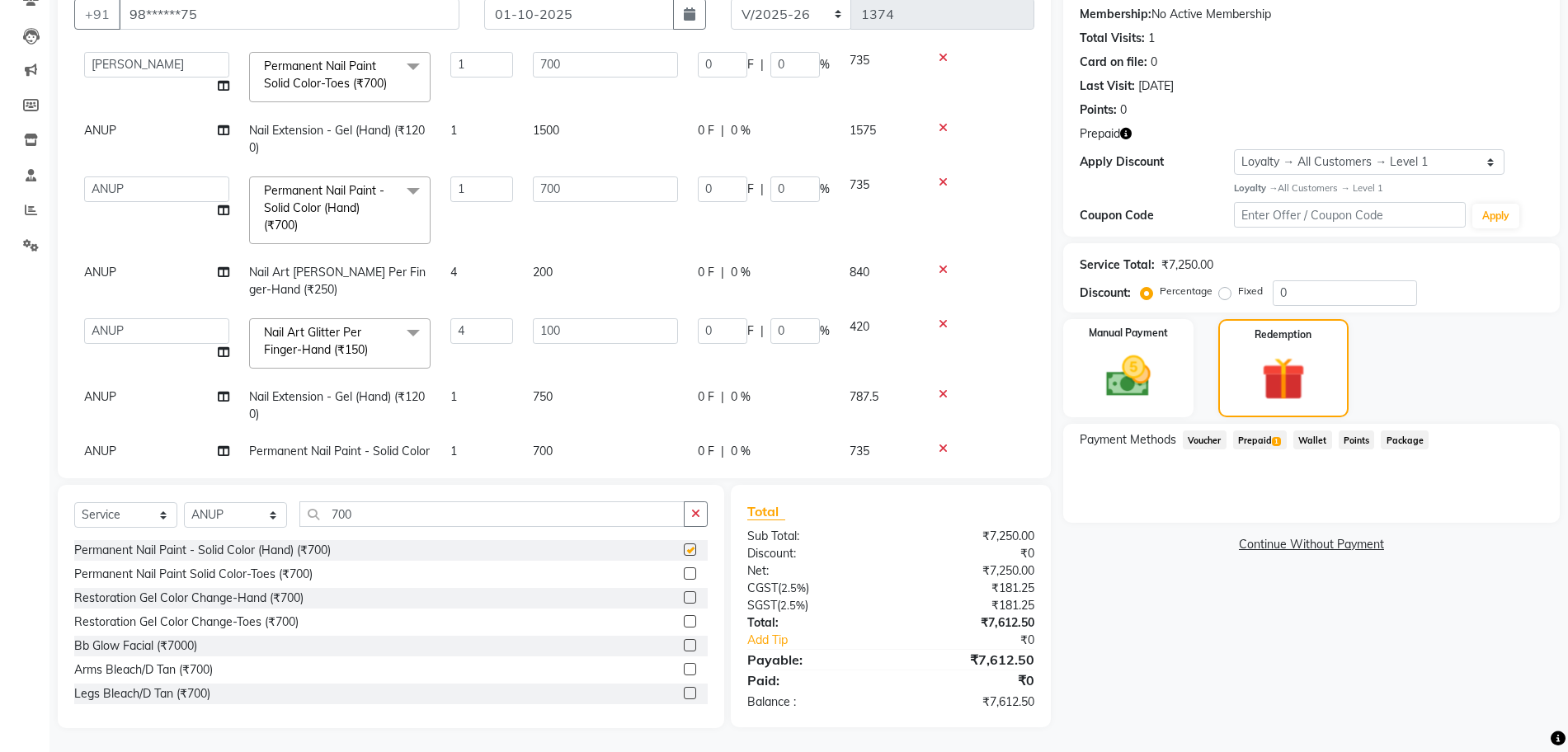
checkbox input "false"
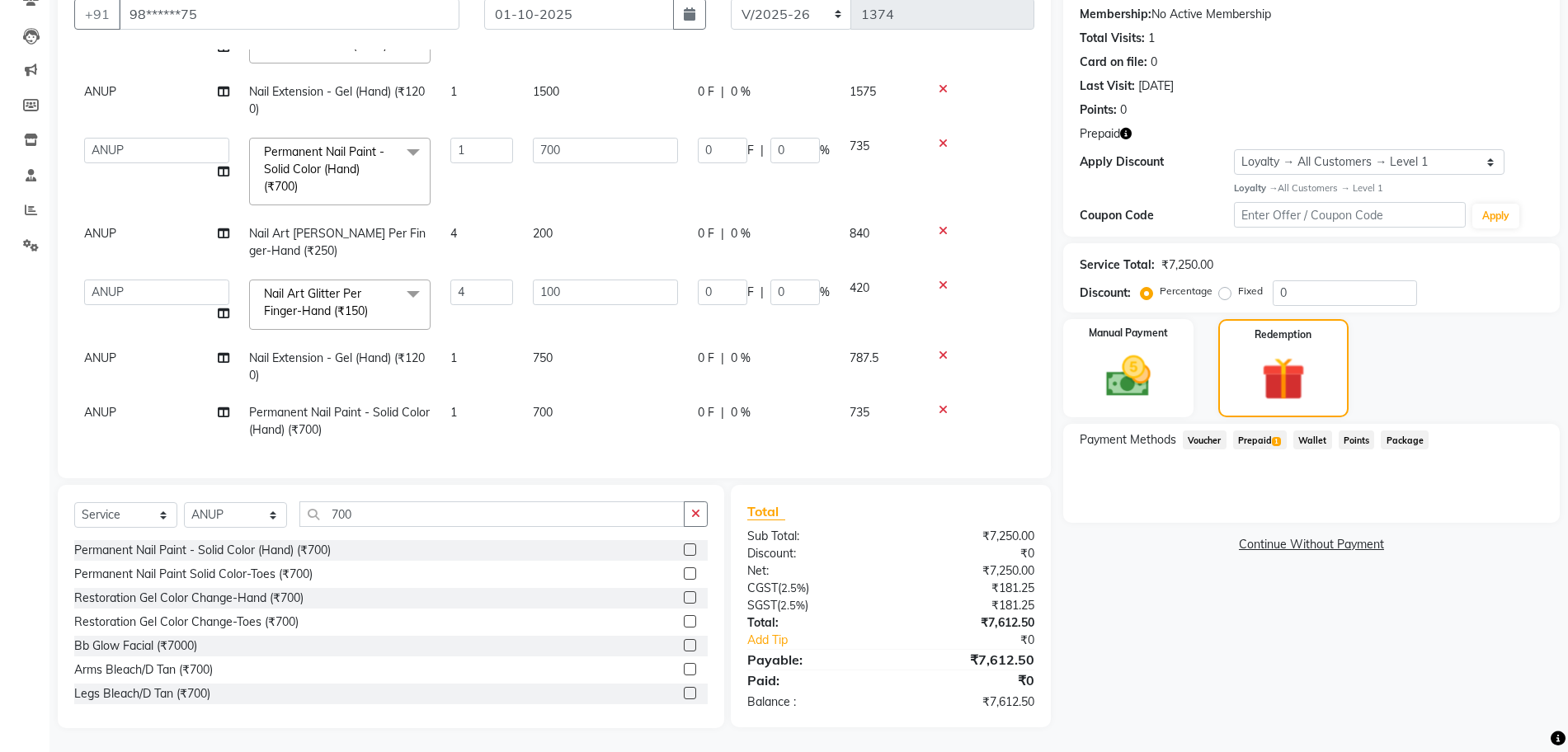
scroll to position [262, 0]
click at [407, 510] on input "700" at bounding box center [493, 514] width 386 height 26
click at [694, 512] on icon "button" at bounding box center [695, 514] width 9 height 12
type input "700"
click at [683, 573] on label at bounding box center [690, 574] width 13 height 13
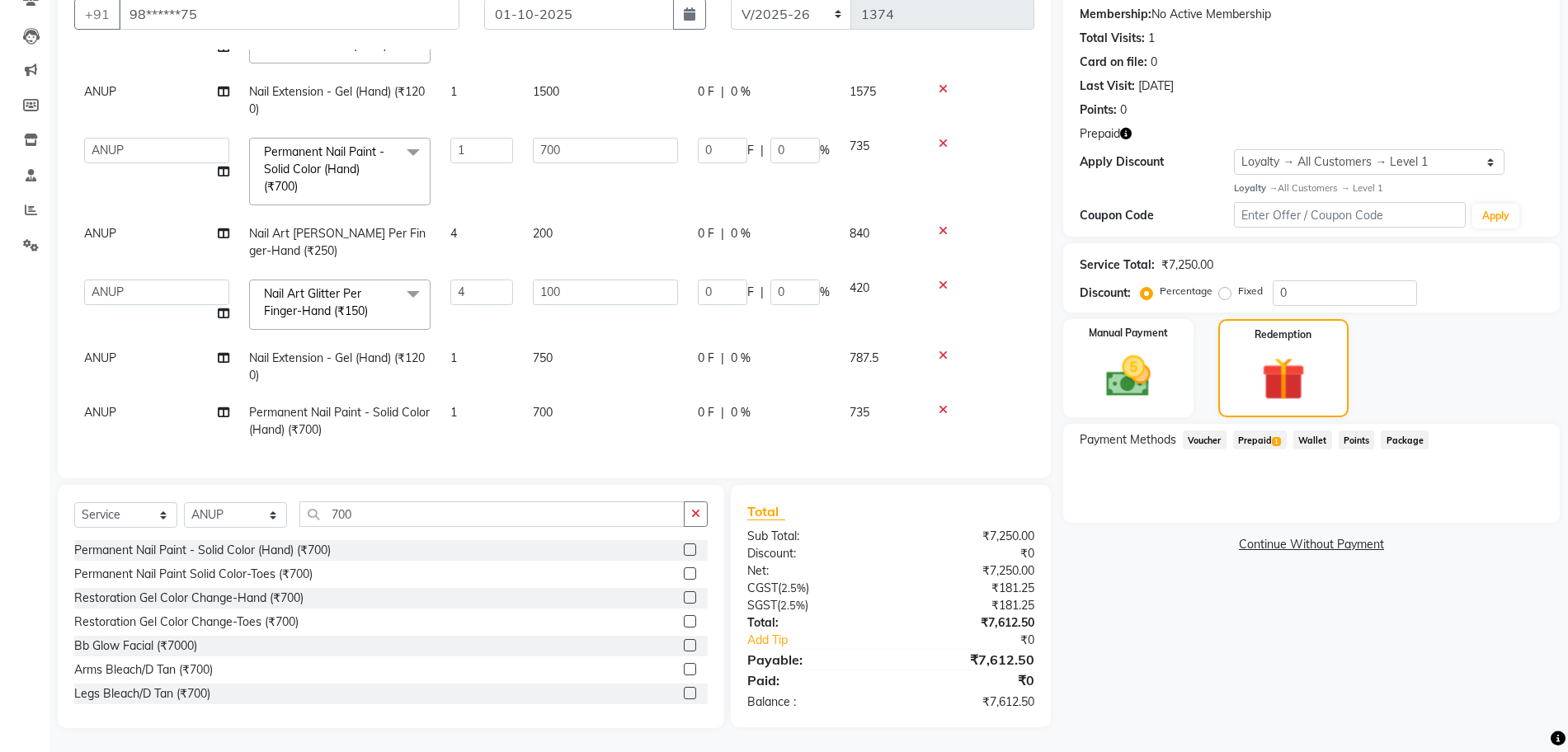
click at [683, 573] on input "checkbox" at bounding box center [689, 575] width 11 height 11
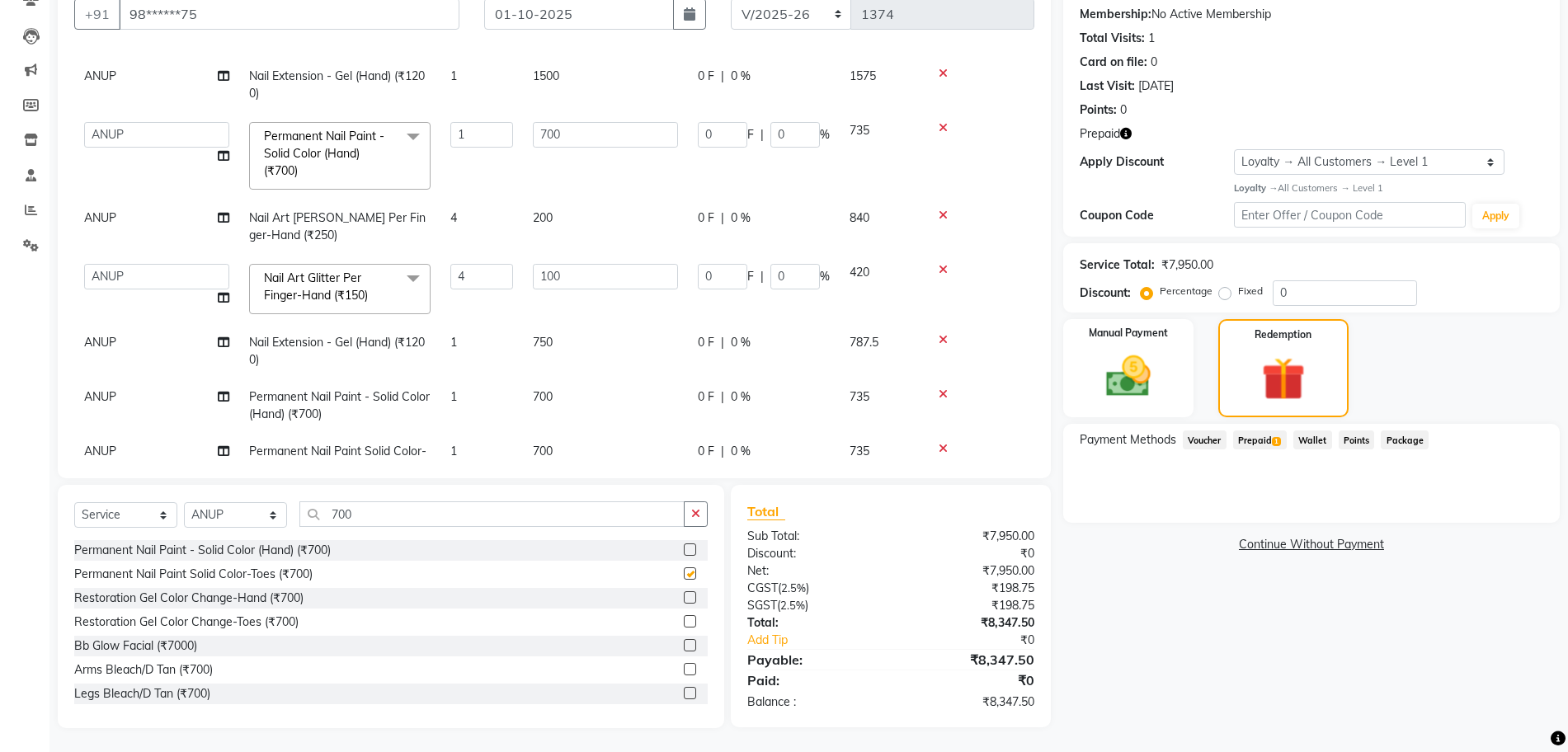
checkbox input "false"
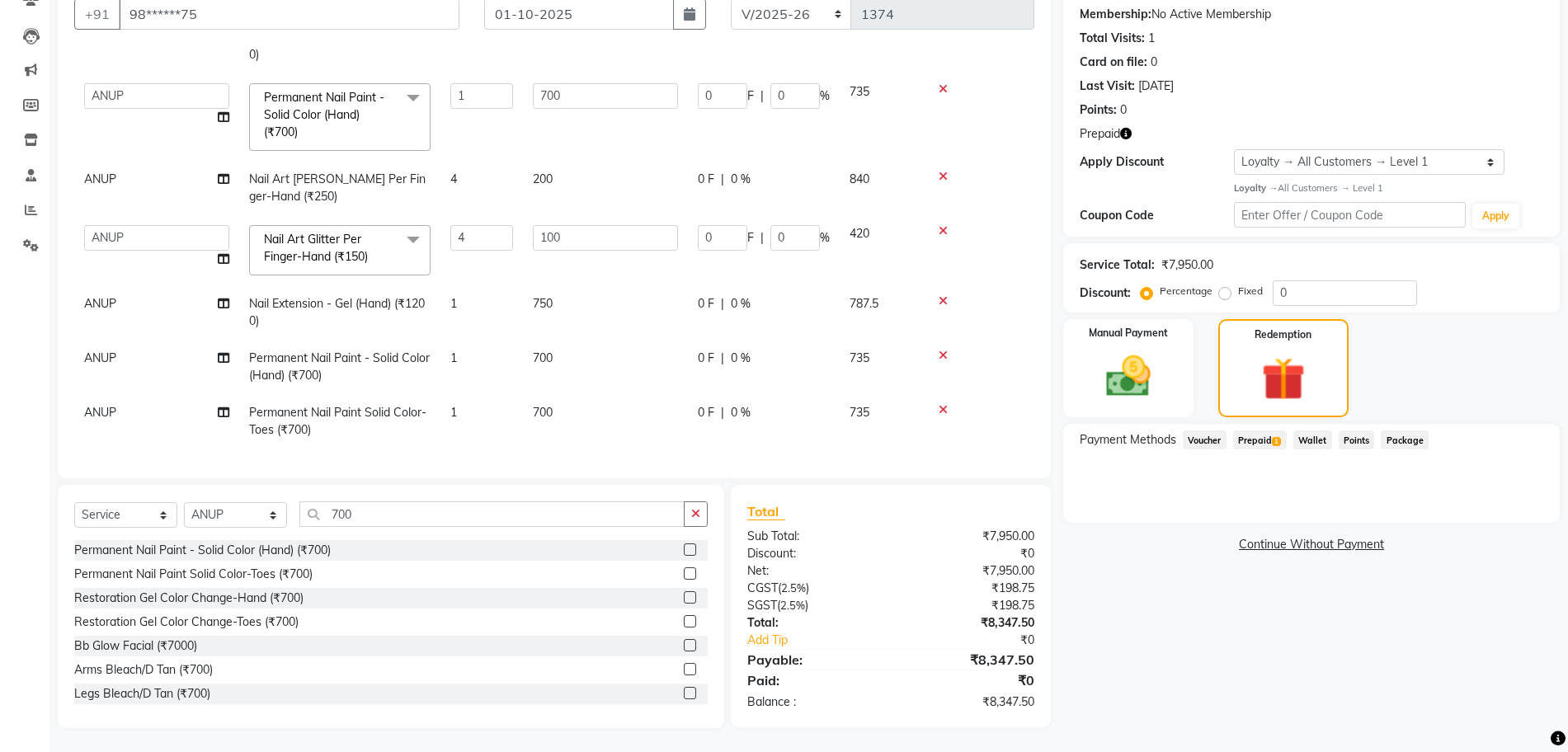
click at [457, 405] on span "1" at bounding box center [453, 412] width 6 height 15
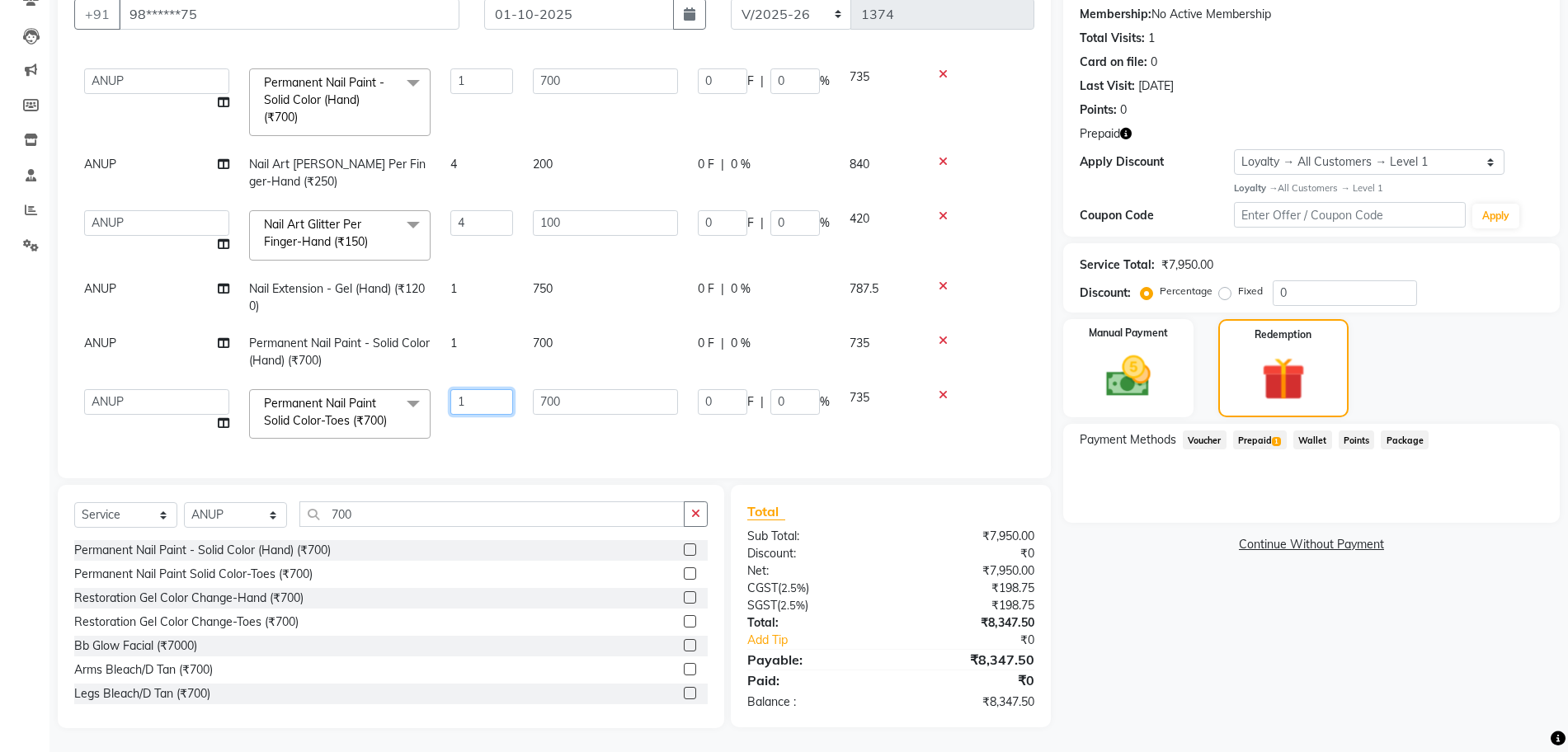
click at [466, 400] on input "1" at bounding box center [482, 402] width 63 height 26
click at [471, 403] on input "1" at bounding box center [482, 402] width 63 height 26
type input "1"
click at [518, 442] on div "Services Technician Service Qty Price Disc Total Action ANUP GAURAV GK GOPAL DA…" at bounding box center [554, 255] width 960 height 412
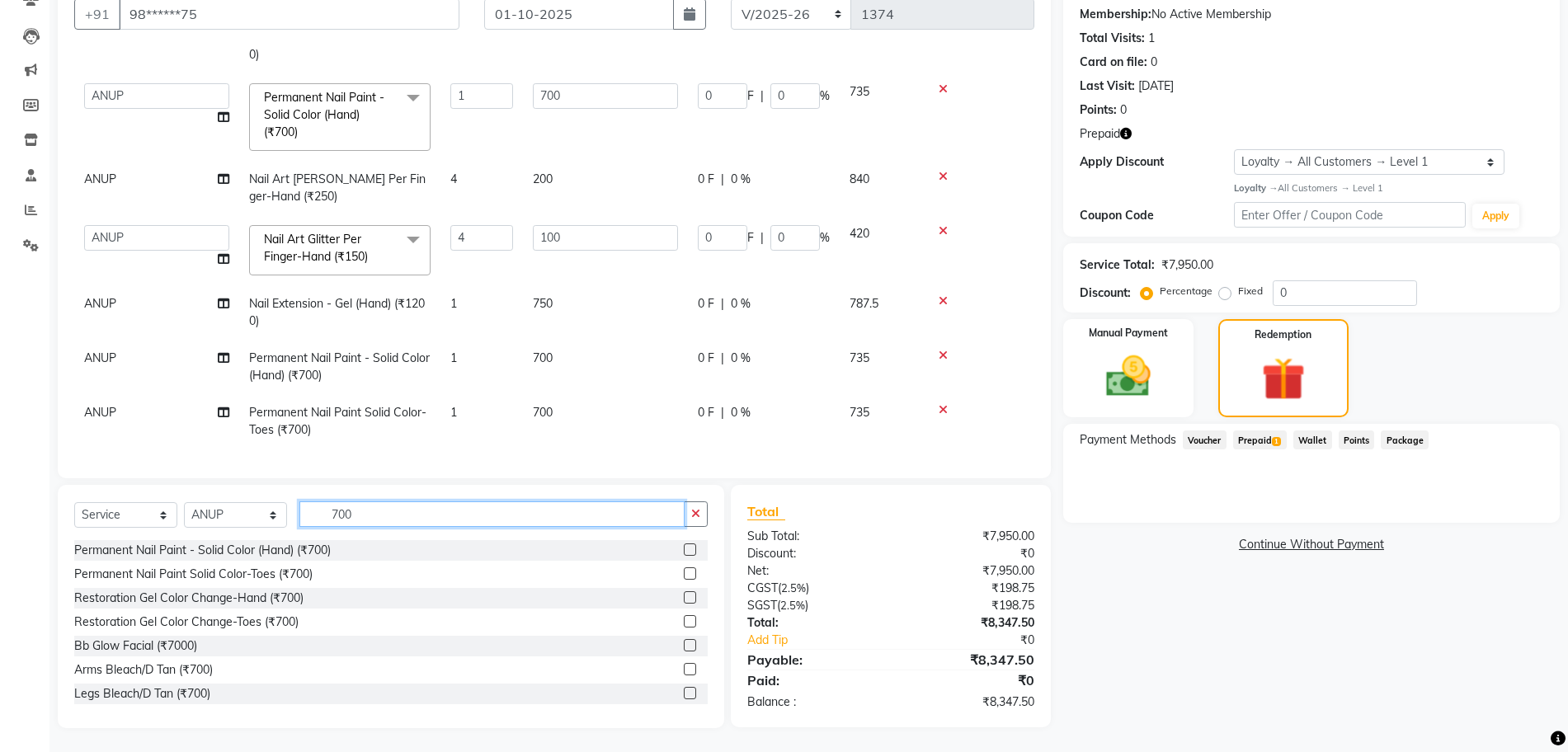
click at [378, 516] on input "700" at bounding box center [493, 514] width 386 height 26
type input "7"
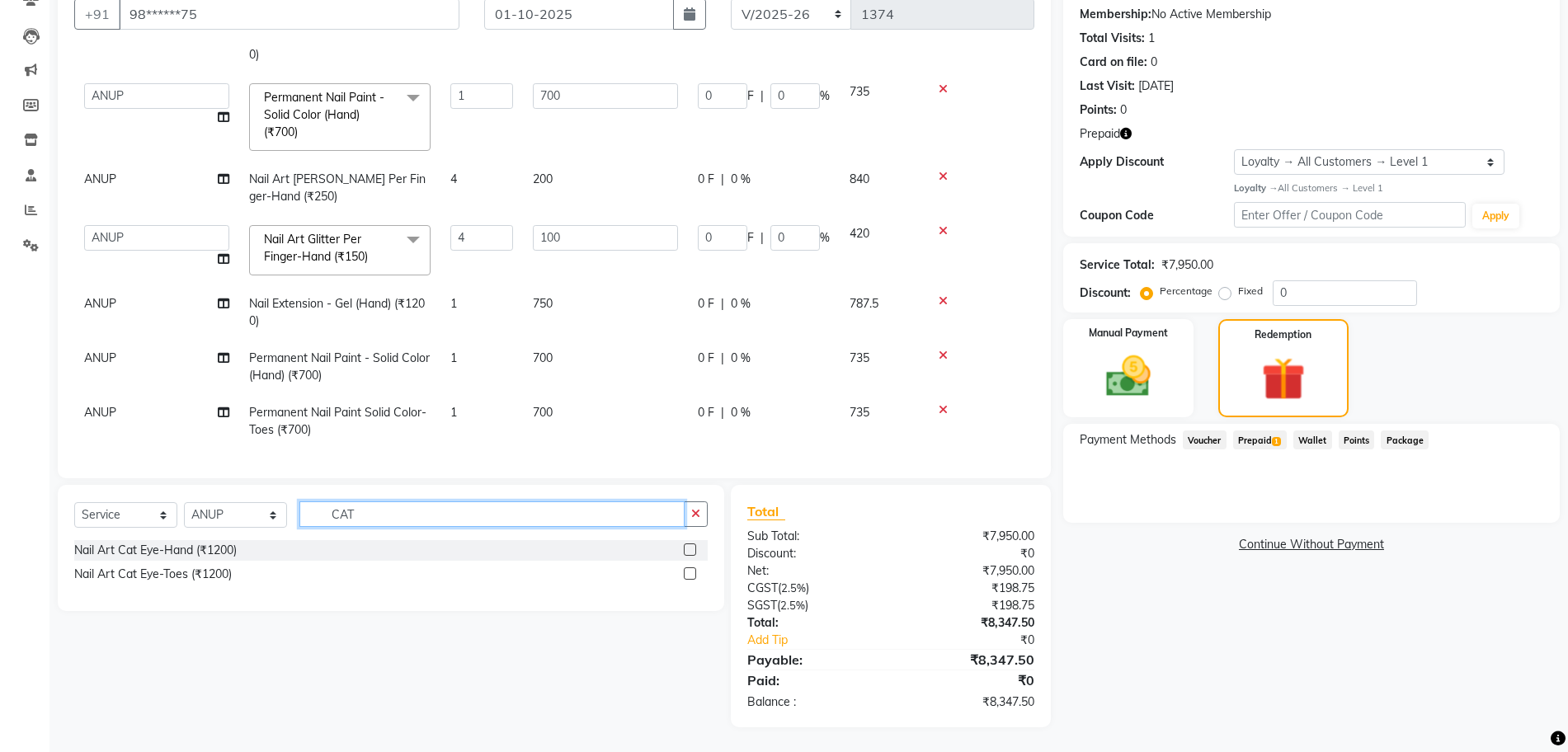
type input "CAT"
click at [689, 553] on label at bounding box center [690, 550] width 13 height 13
click at [689, 553] on input "checkbox" at bounding box center [689, 551] width 11 height 11
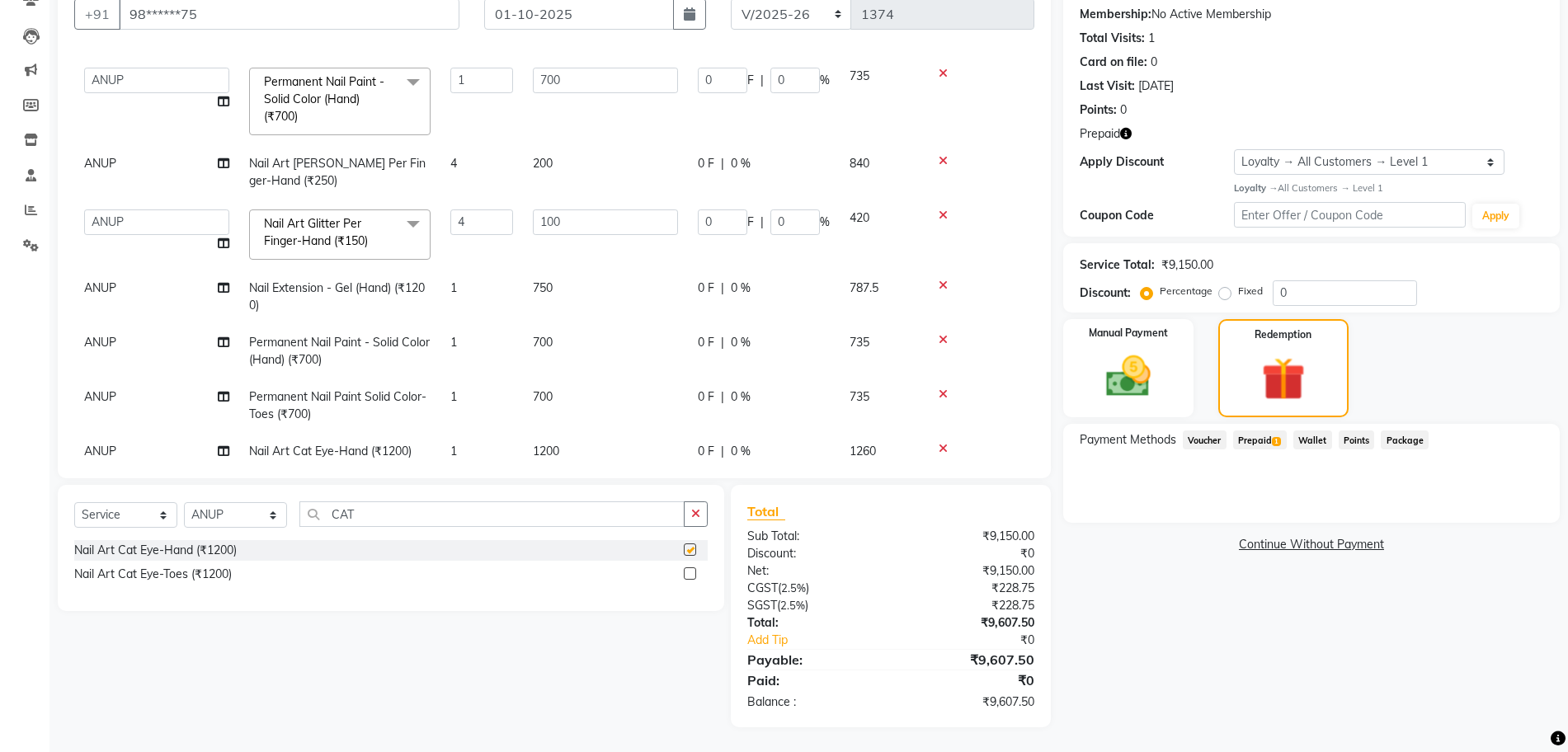
checkbox input "false"
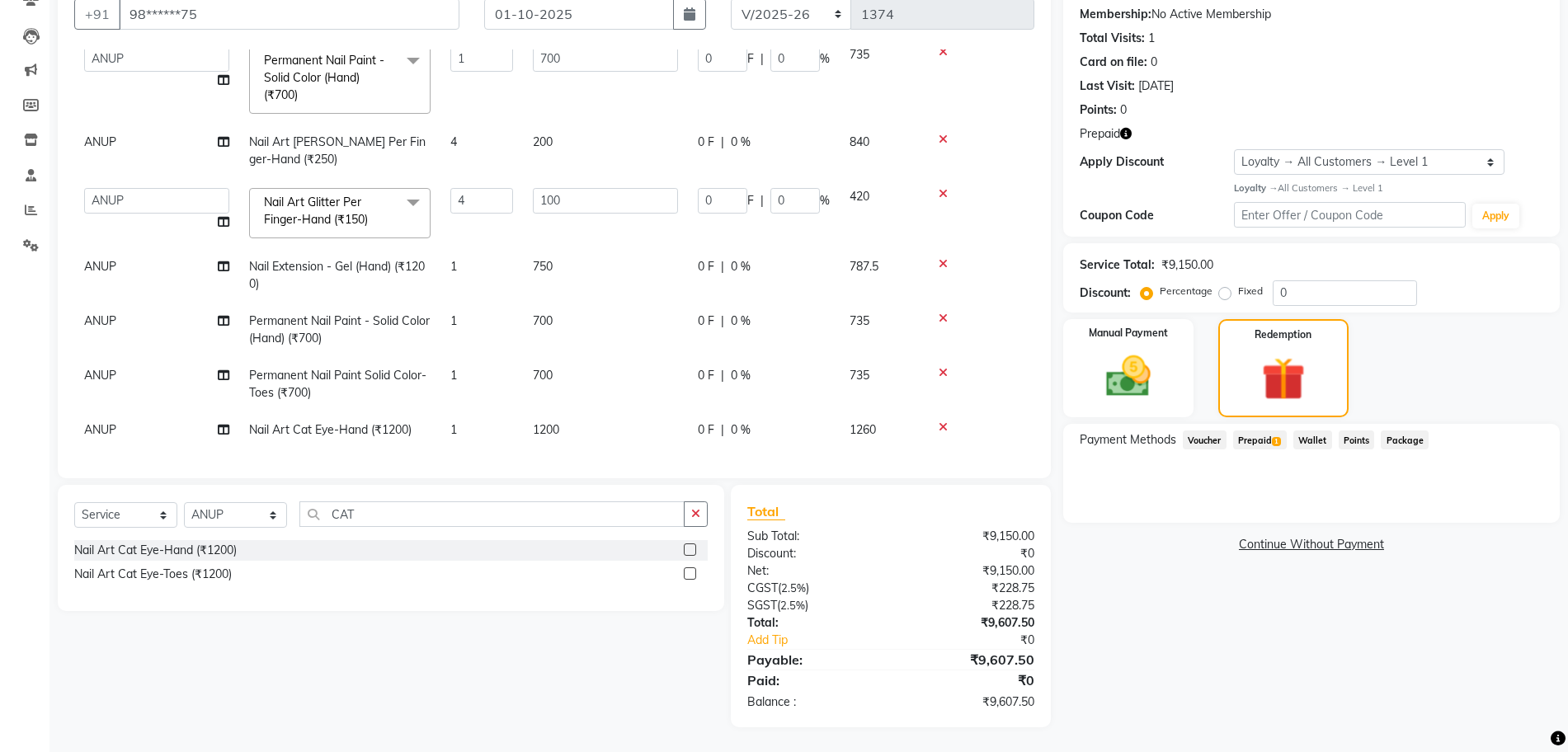
scroll to position [354, 0]
click at [461, 413] on td "1" at bounding box center [482, 429] width 82 height 37
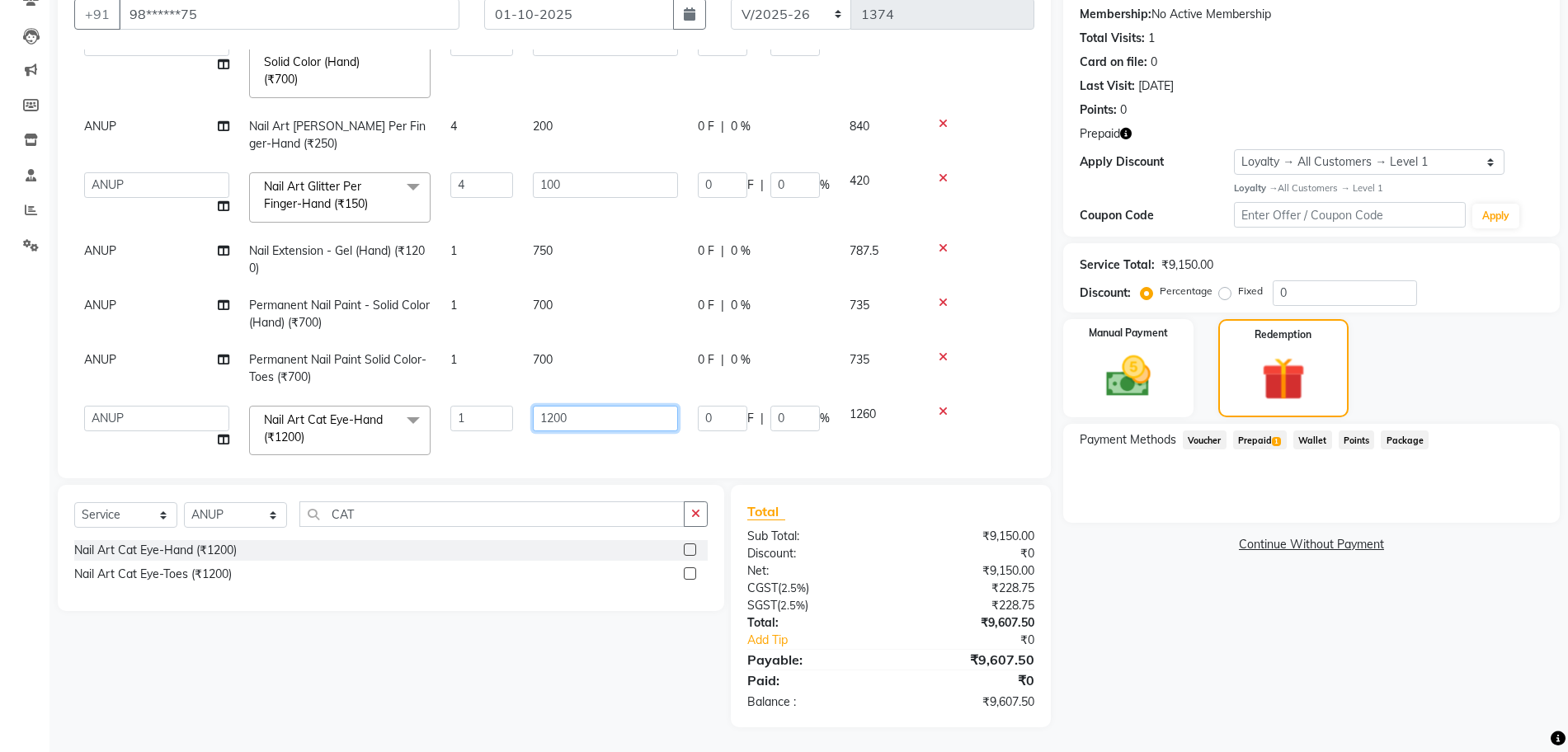
click at [556, 415] on input "1200" at bounding box center [605, 418] width 145 height 26
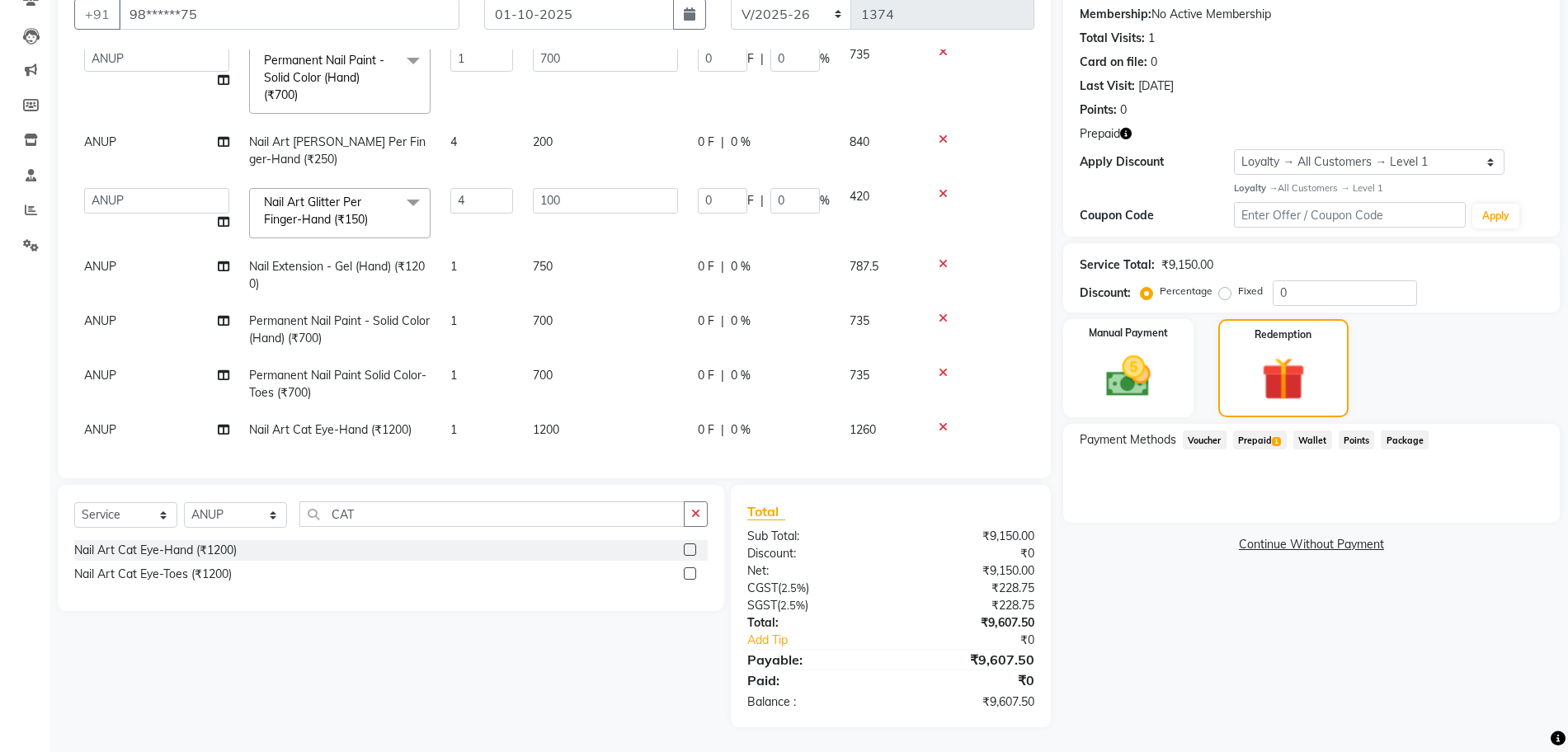
click at [526, 443] on div "Services Technician Service Qty Price Disc Total Action ANUP GAURAV GK GOPAL DA…" at bounding box center [554, 255] width 960 height 412
click at [703, 514] on button "button" at bounding box center [695, 514] width 24 height 26
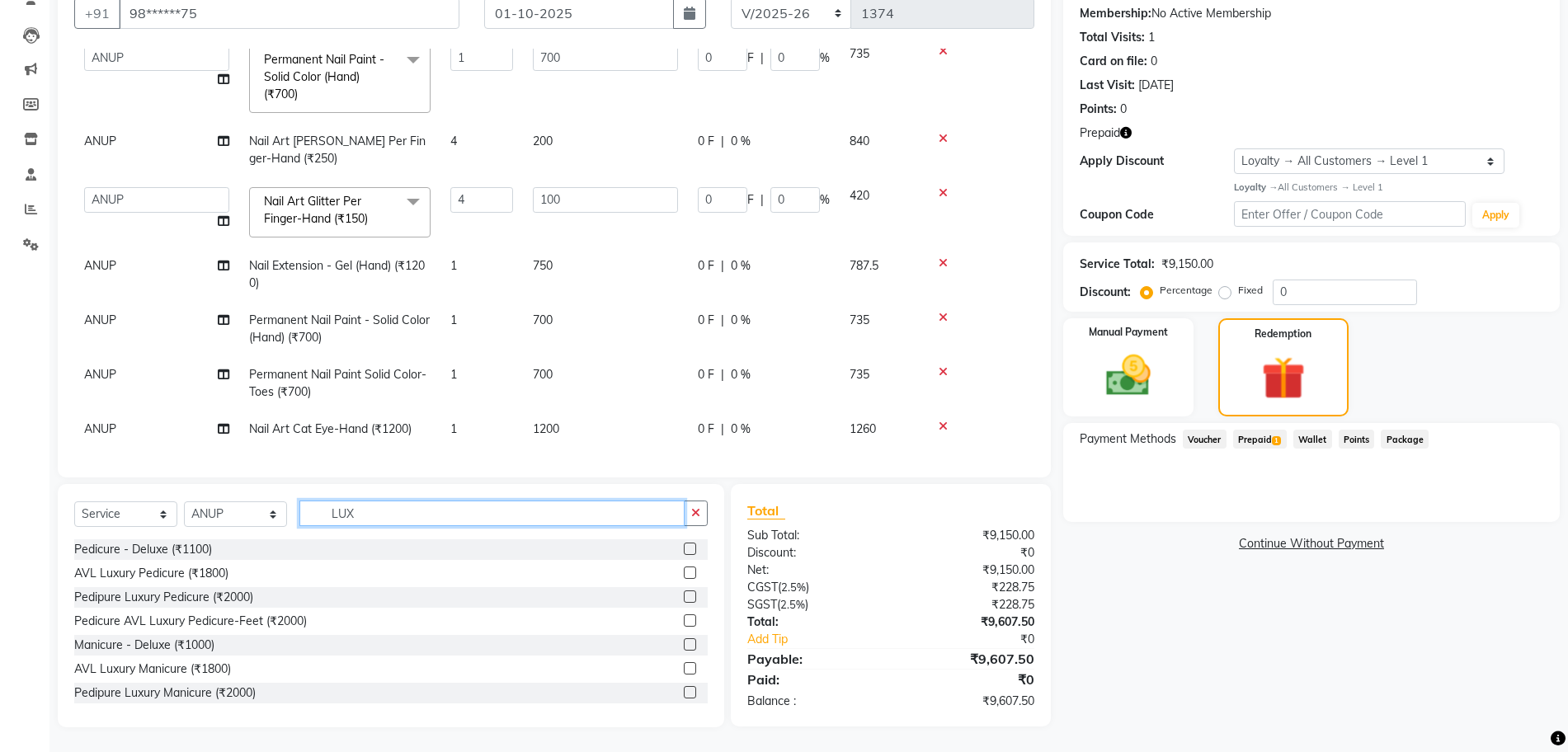
scroll to position [26, 0]
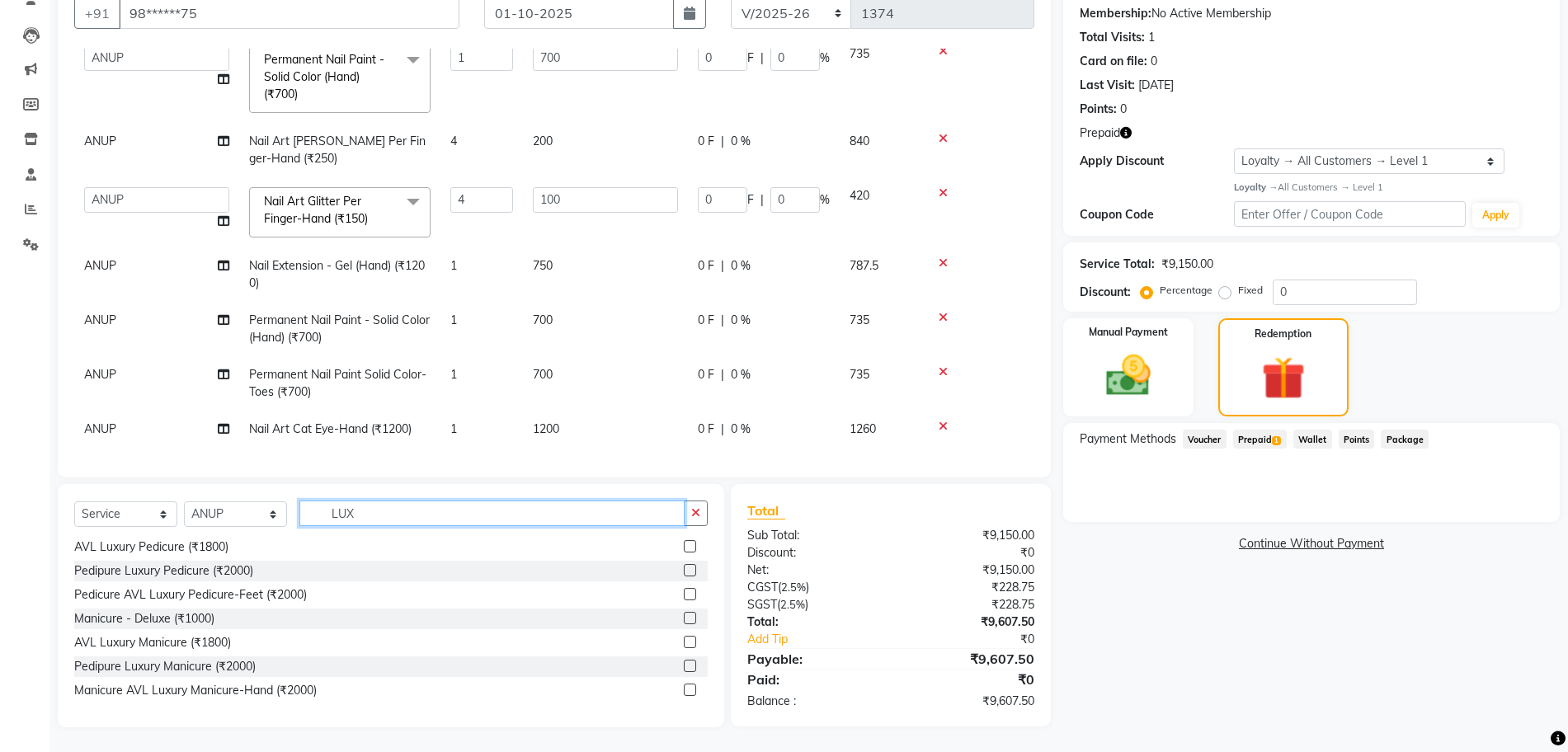
type input "LUX"
click at [683, 592] on label at bounding box center [690, 595] width 13 height 13
click at [683, 592] on input "checkbox" at bounding box center [689, 595] width 11 height 11
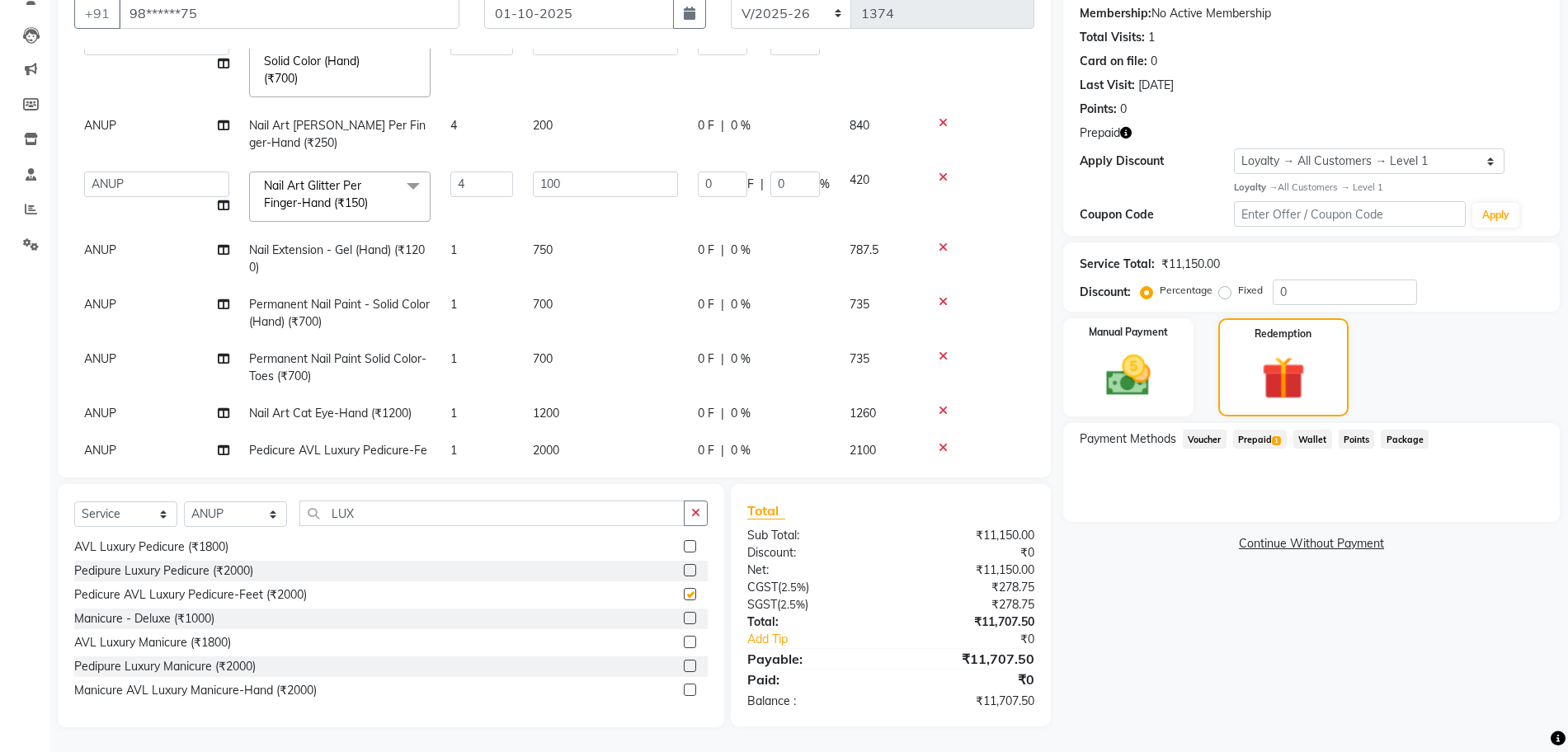
checkbox input "false"
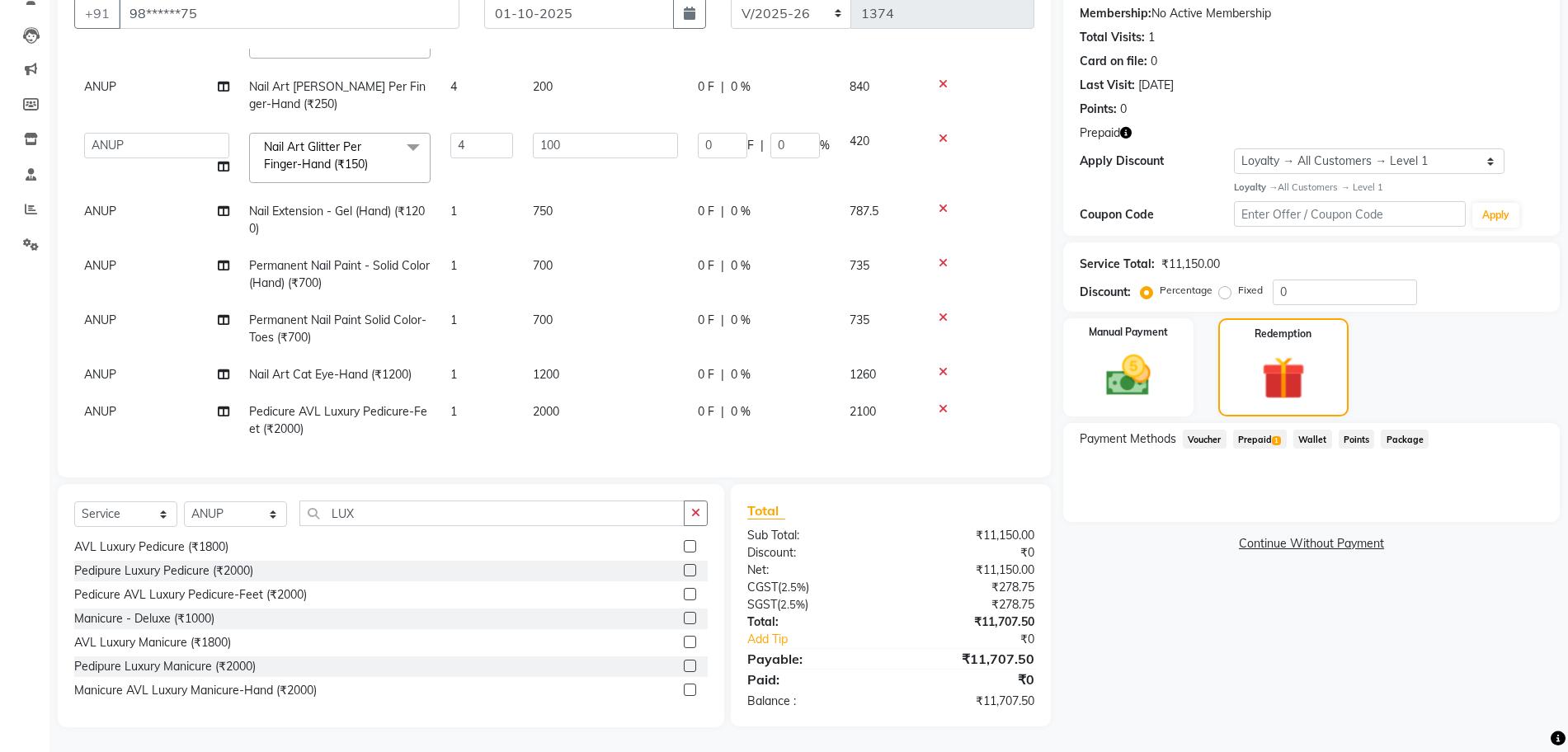
scroll to position [408, 0]
click at [475, 402] on td "1" at bounding box center [482, 421] width 82 height 55
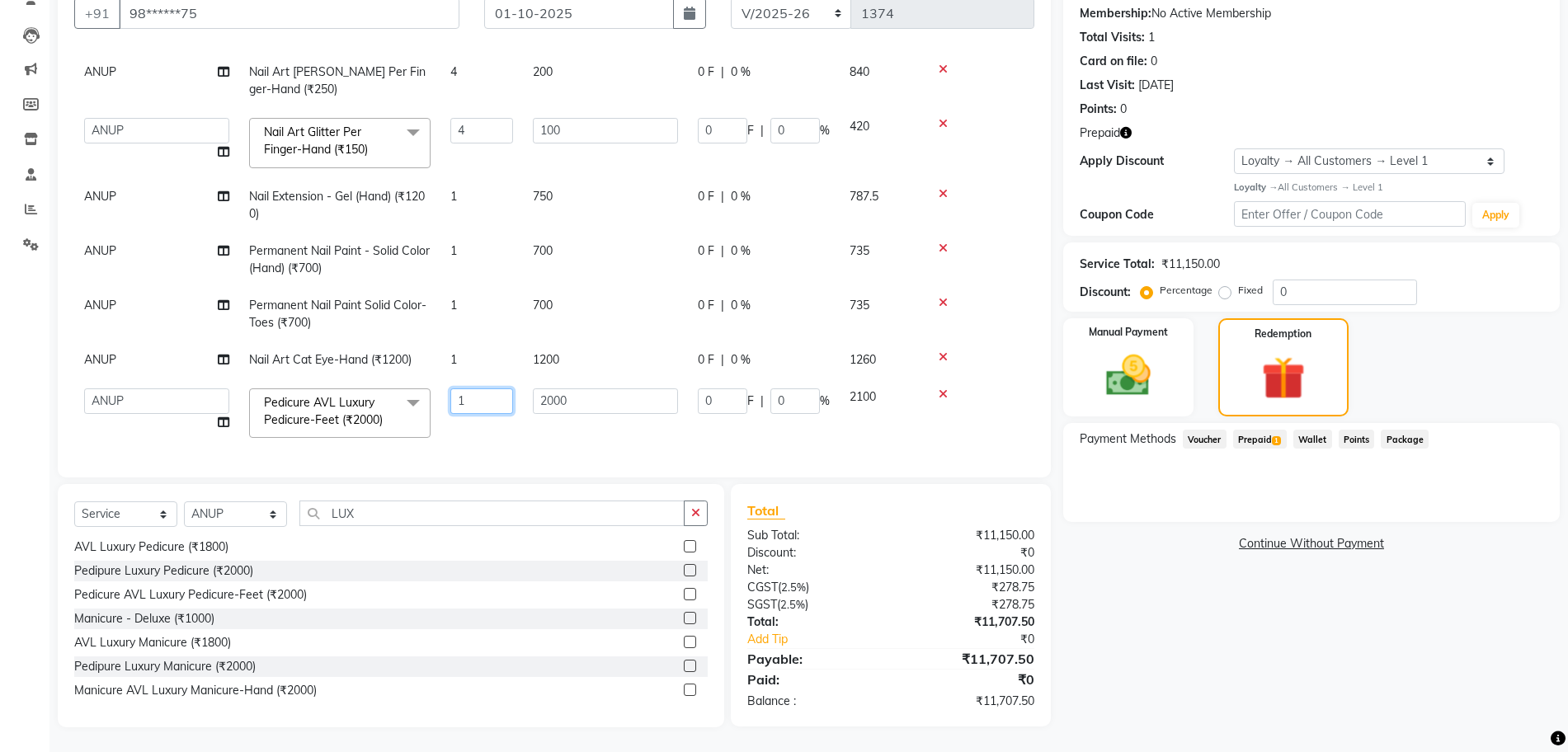
click at [486, 403] on input "1" at bounding box center [482, 401] width 63 height 26
type input "3"
click at [491, 436] on div "Services Technician Service Qty Price Disc Total Action ANUP GAURAV GK GOPAL DA…" at bounding box center [554, 254] width 960 height 412
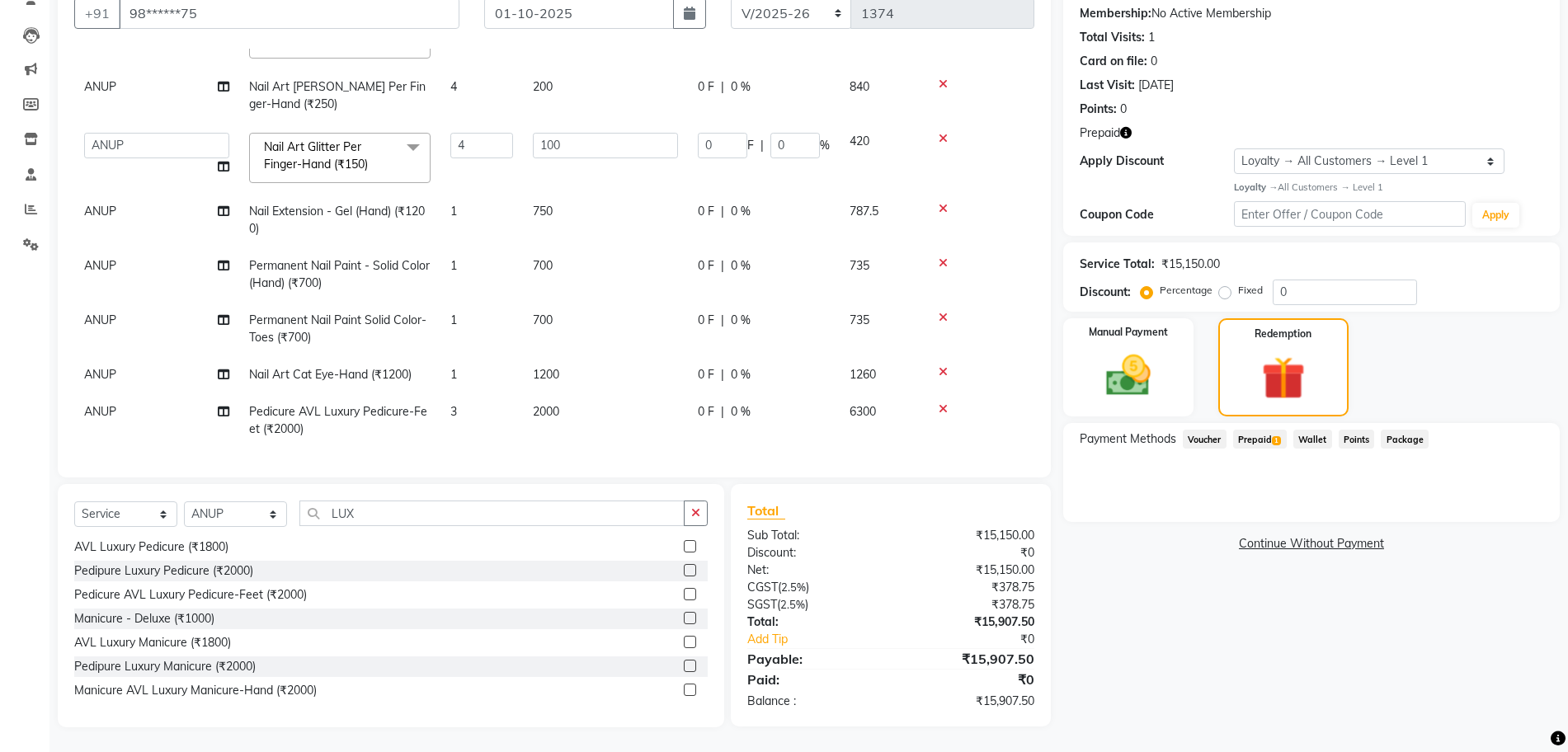
click at [1258, 440] on span "Prepaid 1" at bounding box center [1259, 439] width 54 height 19
click at [693, 507] on icon "button" at bounding box center [695, 513] width 9 height 12
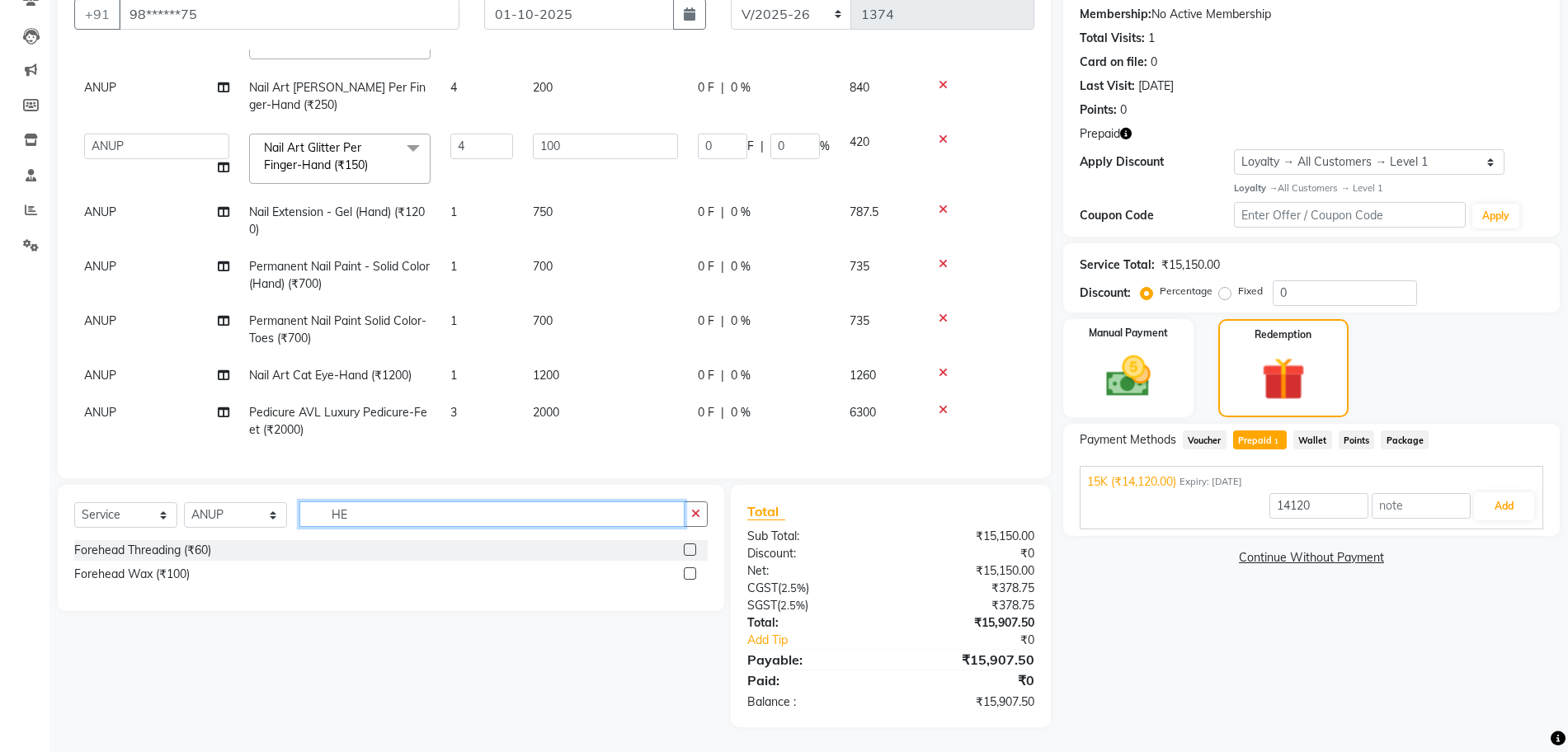
scroll to position [156, 0]
type input "H"
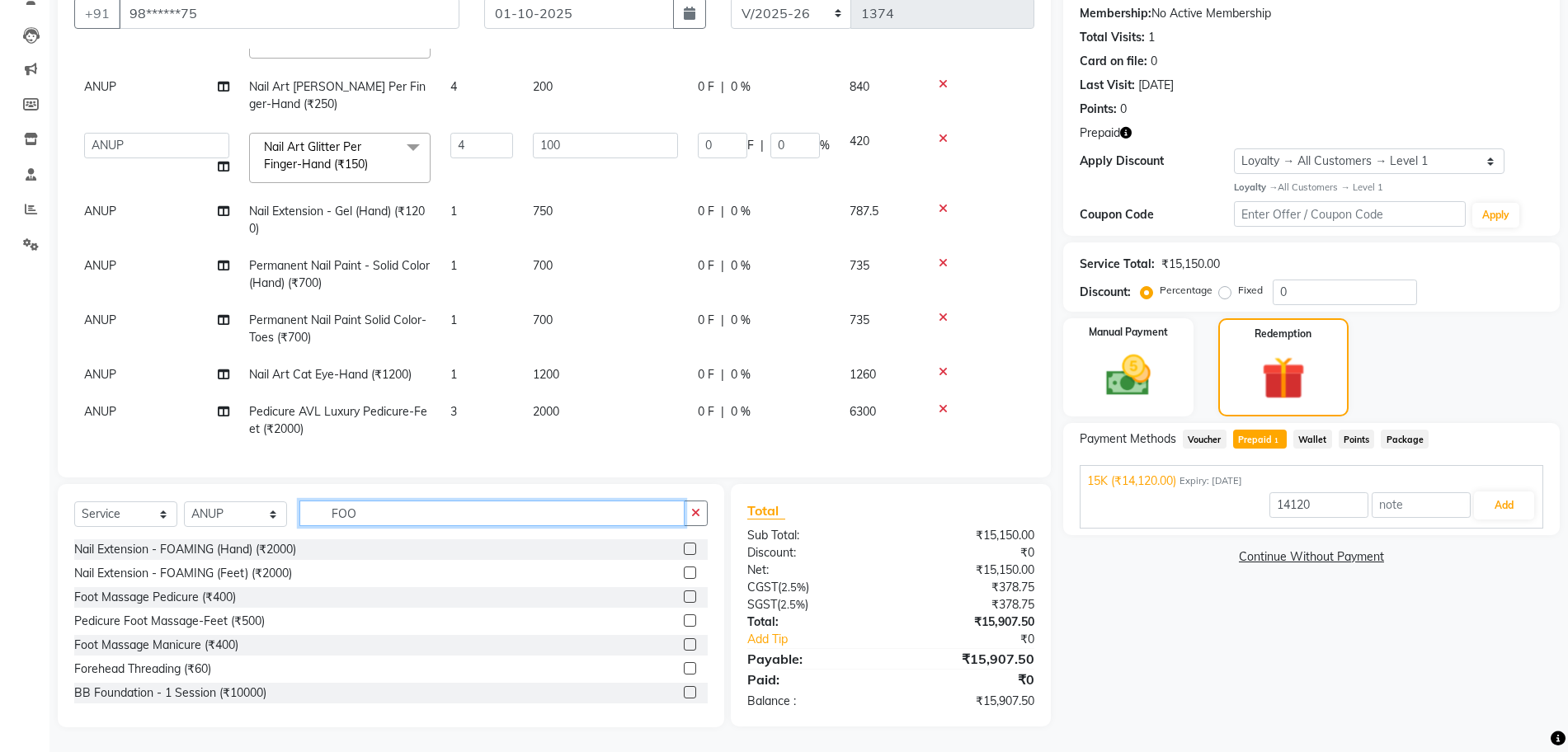
scroll to position [155, 0]
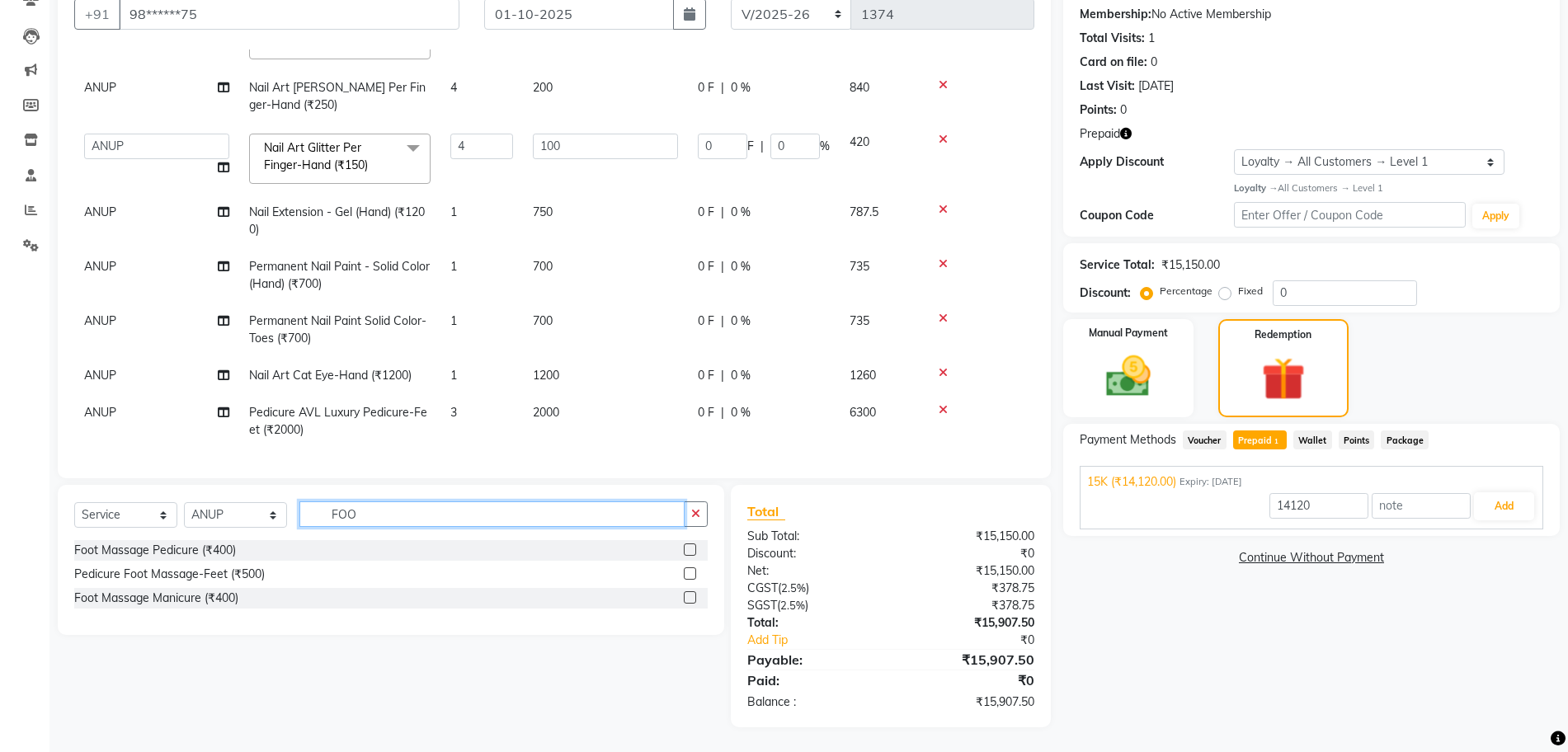
type input "FOO"
click at [697, 573] on div at bounding box center [695, 574] width 24 height 21
click at [691, 572] on label at bounding box center [690, 574] width 13 height 13
click at [691, 572] on input "checkbox" at bounding box center [689, 575] width 11 height 11
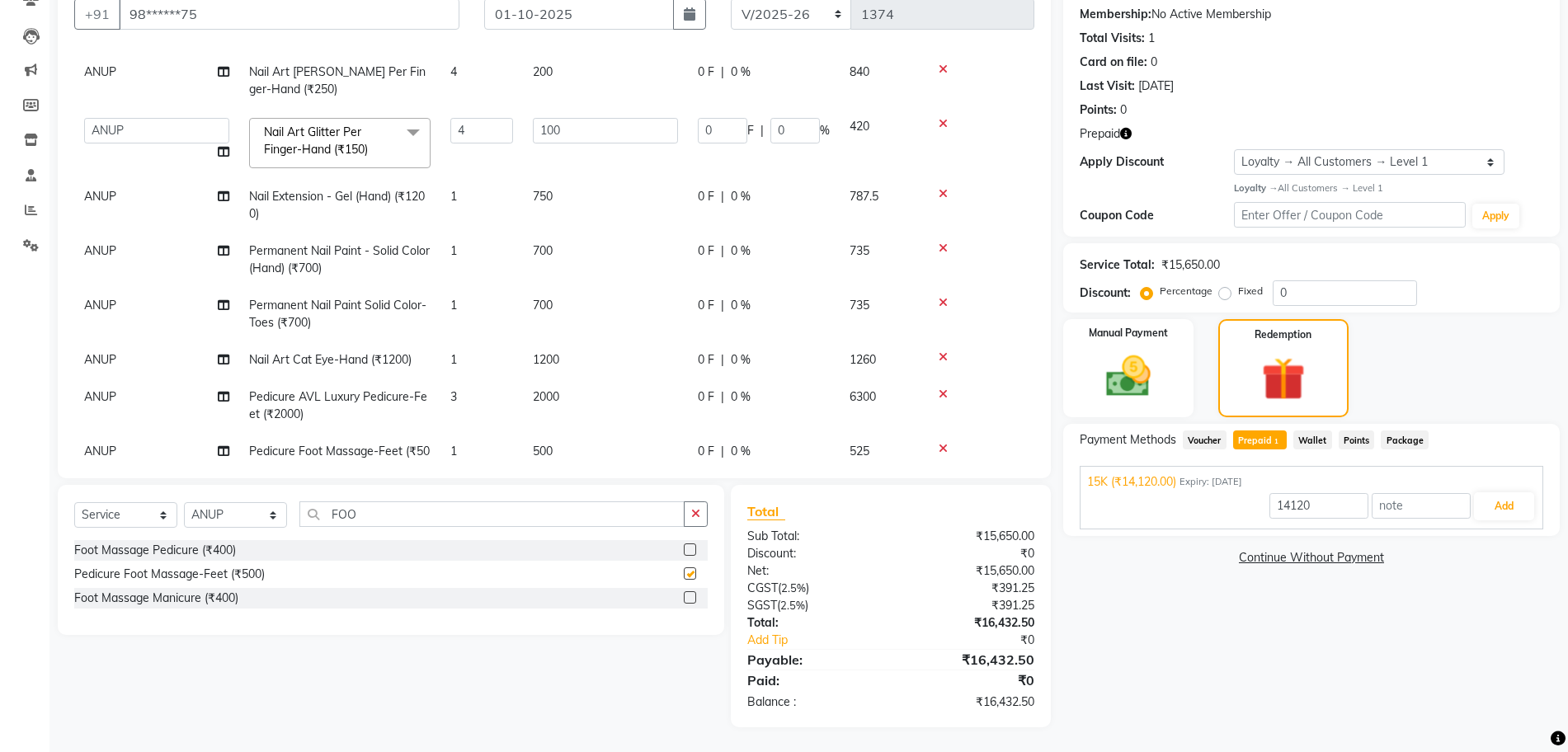
checkbox input "false"
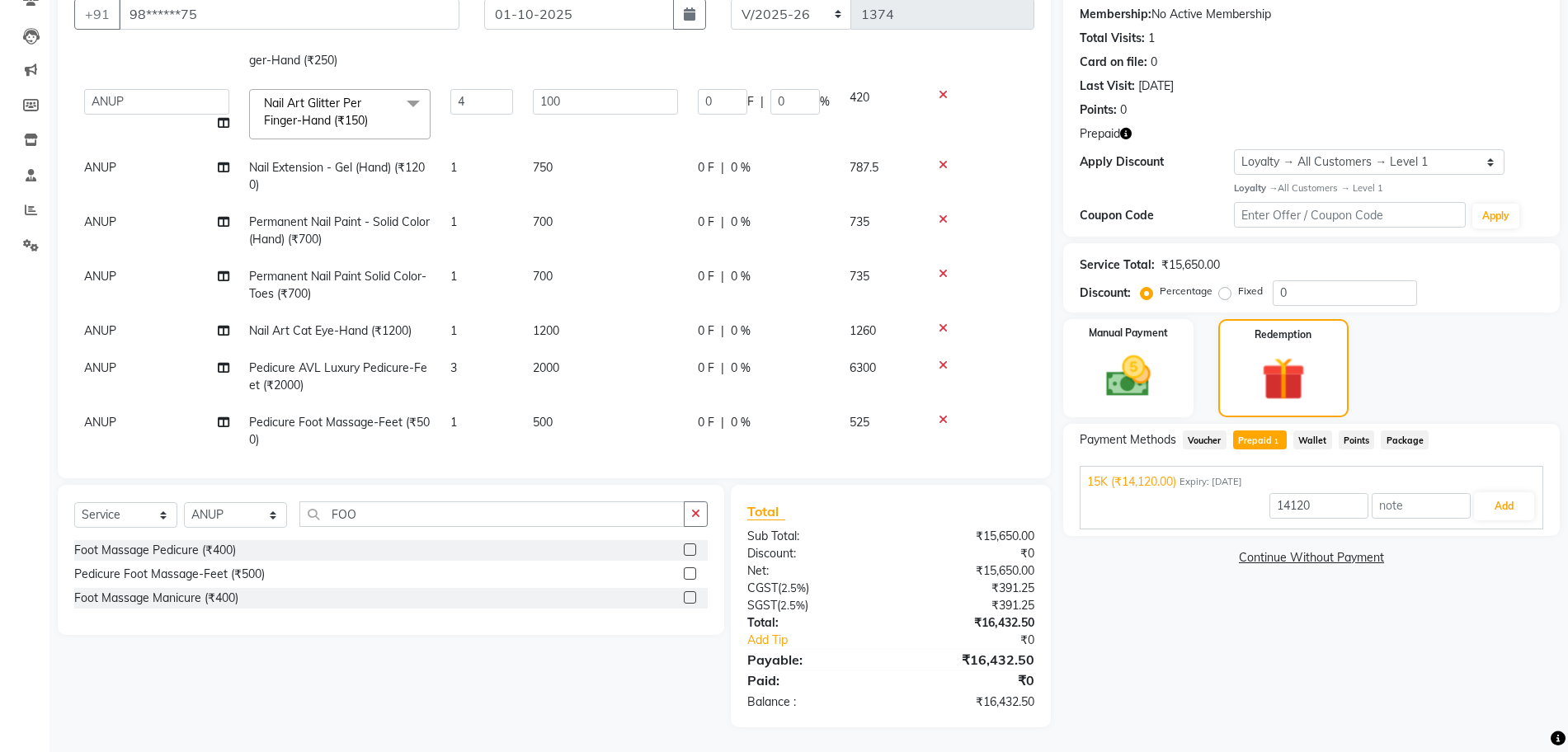
scroll to position [462, 0]
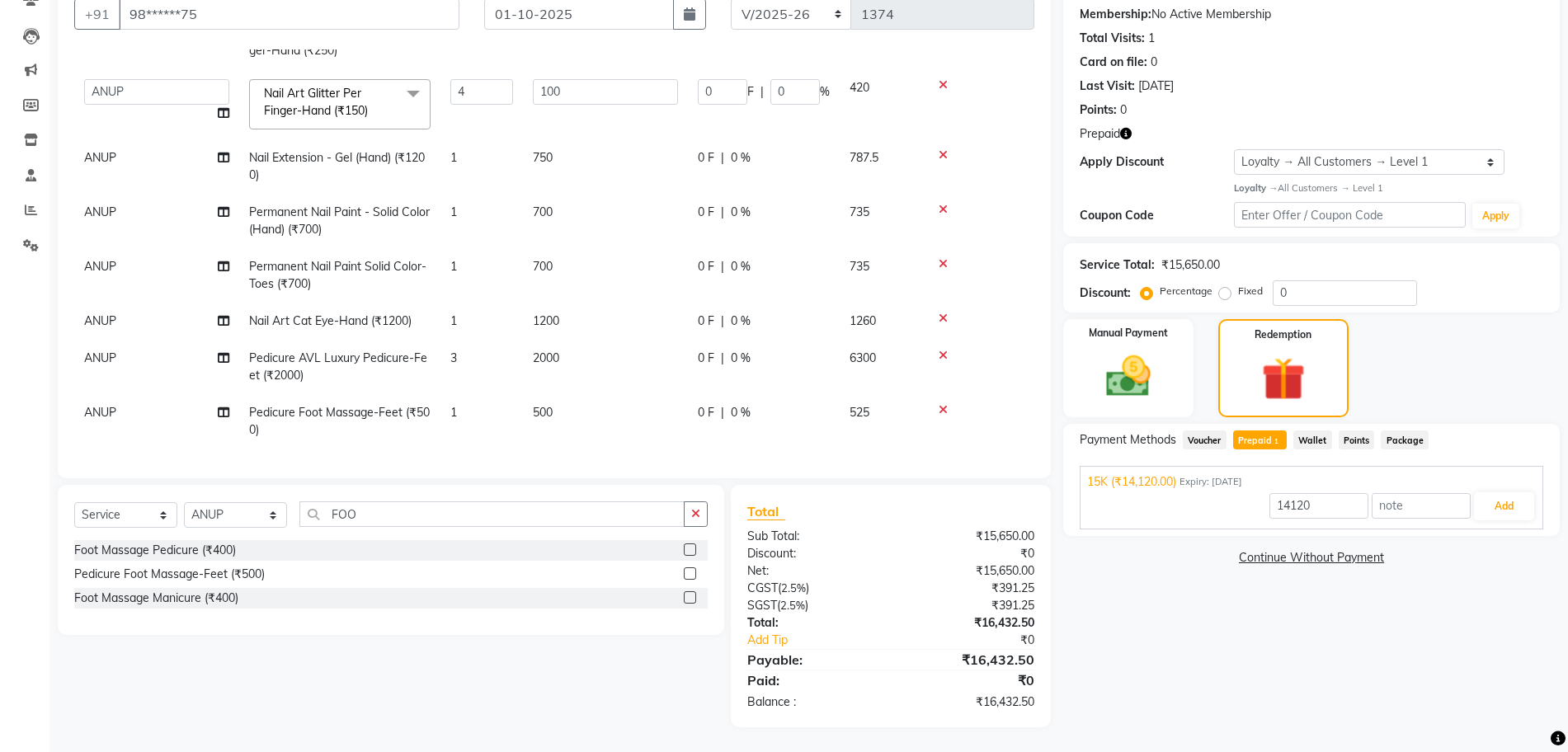
click at [133, 403] on td "ANUP" at bounding box center [156, 421] width 165 height 55
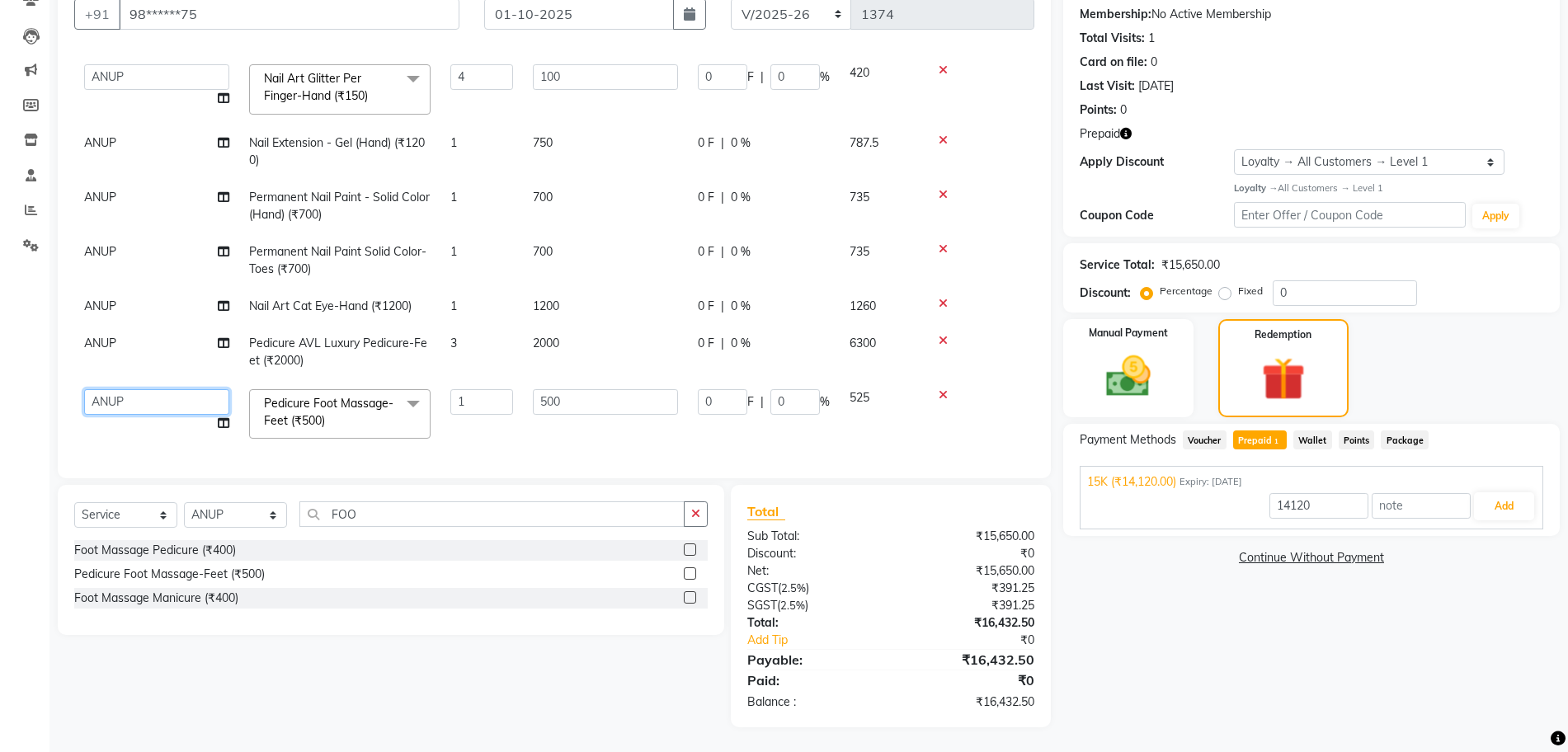
click at [133, 403] on select "ANUP GAURAV GK GOPAL DAS Manager Owner Prashant PRIYANKA RAKHI SANJANA SUBHANITA" at bounding box center [156, 402] width 145 height 26
select select "79631"
click at [115, 335] on span "ANUP" at bounding box center [100, 343] width 32 height 15
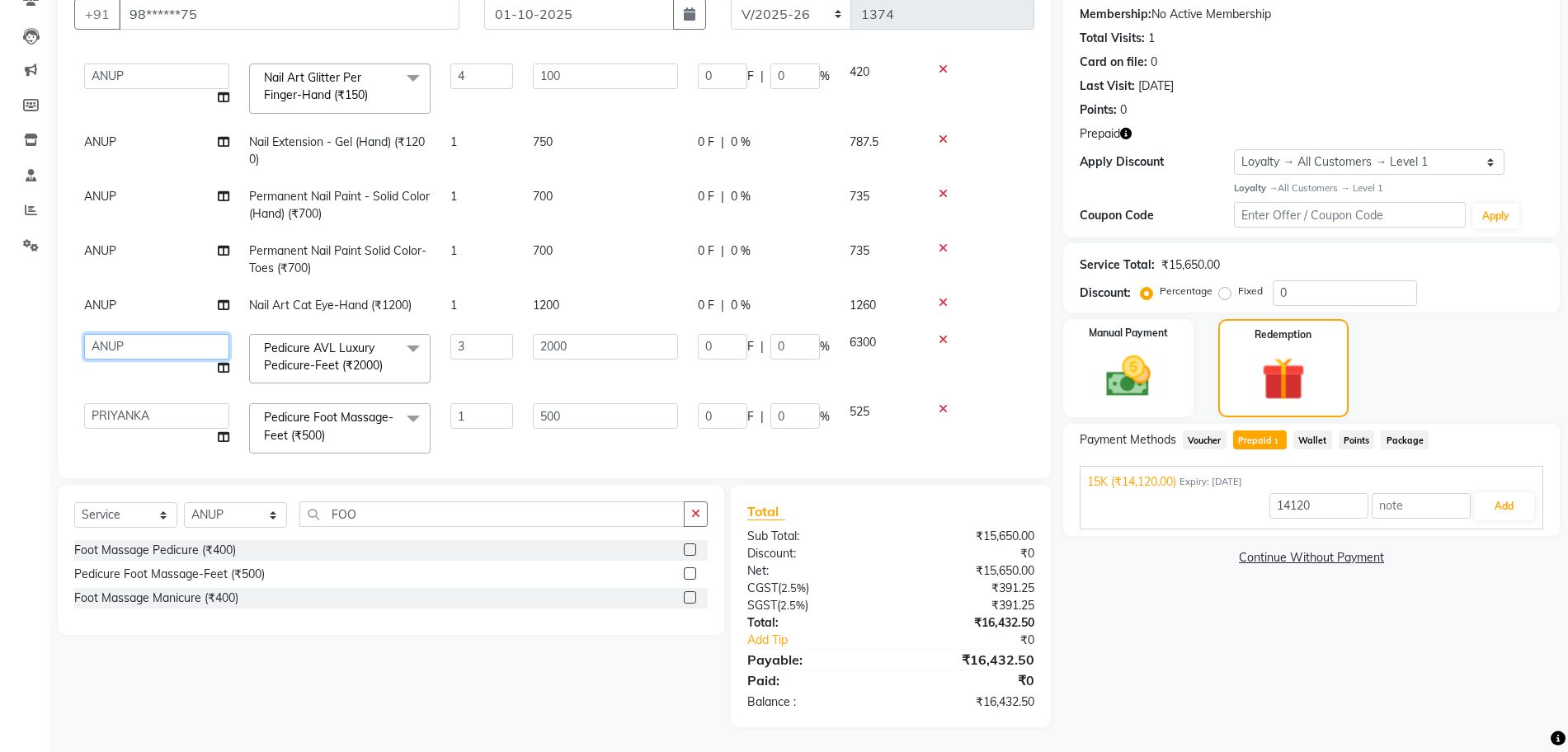
drag, startPoint x: 115, startPoint y: 334, endPoint x: 133, endPoint y: 345, distance: 21.1
click at [133, 345] on select "ANUP GAURAV GK GOPAL DAS Manager Owner Prashant PRIYANKA RAKHI SANJANA SUBHANITA" at bounding box center [156, 347] width 145 height 26
select select "79631"
click at [220, 513] on select "Select Technician ANUP GAURAV GK [PERSON_NAME] Manager Owner [PERSON_NAME] RAKH…" at bounding box center [235, 515] width 103 height 26
select select "79631"
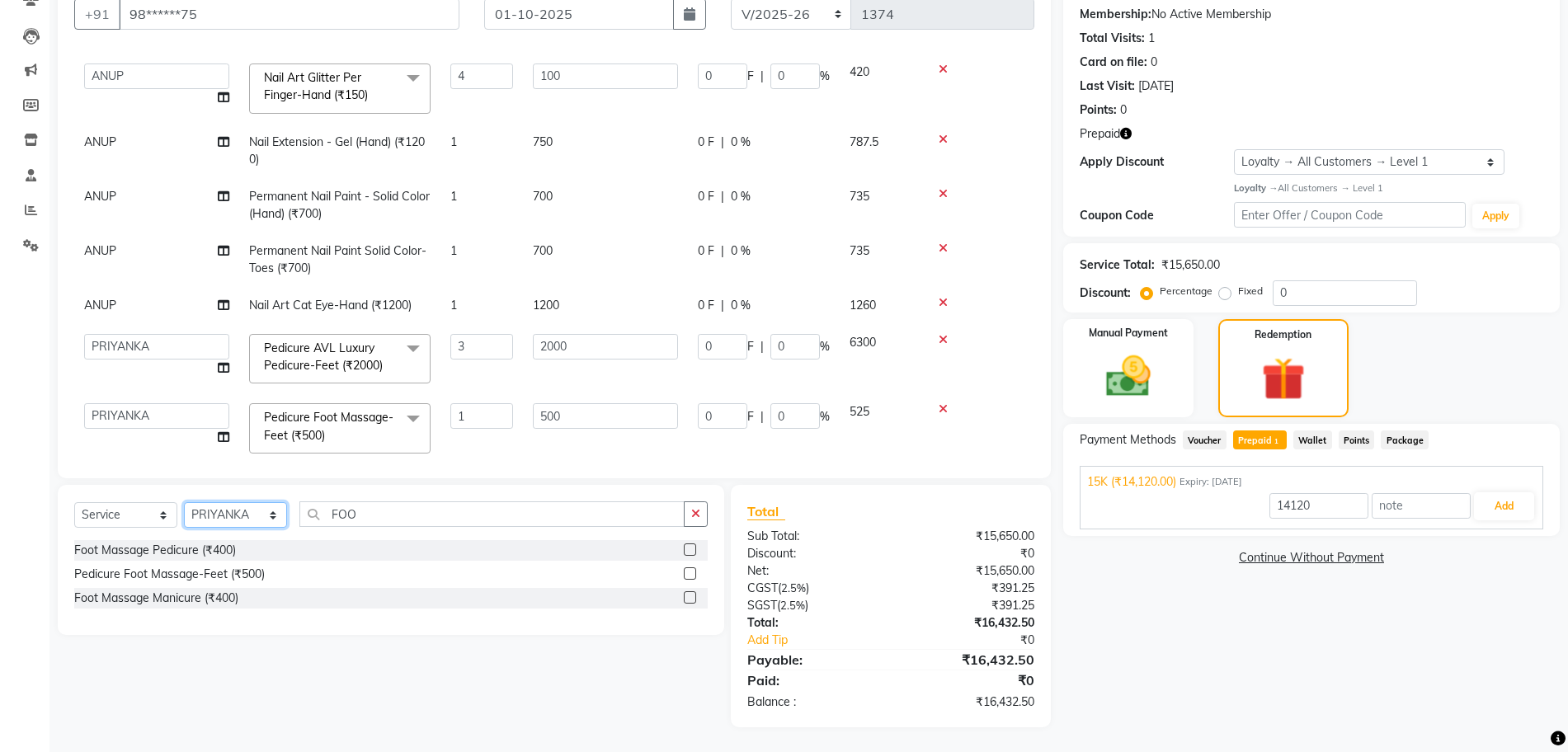
click at [184, 503] on select "Select Technician ANUP GAURAV GK [PERSON_NAME] Manager Owner [PERSON_NAME] RAKH…" at bounding box center [235, 515] width 103 height 26
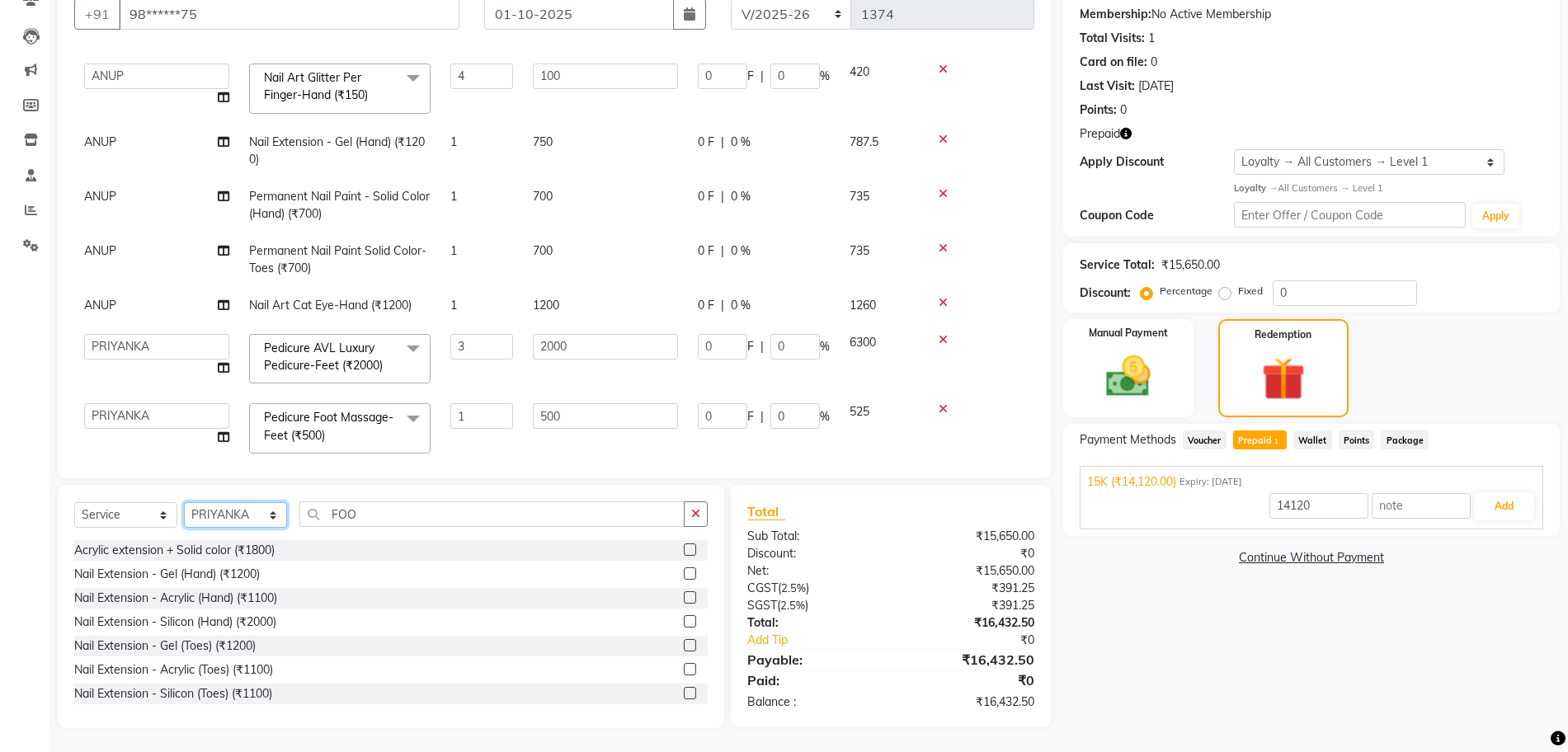
scroll to position [493, 0]
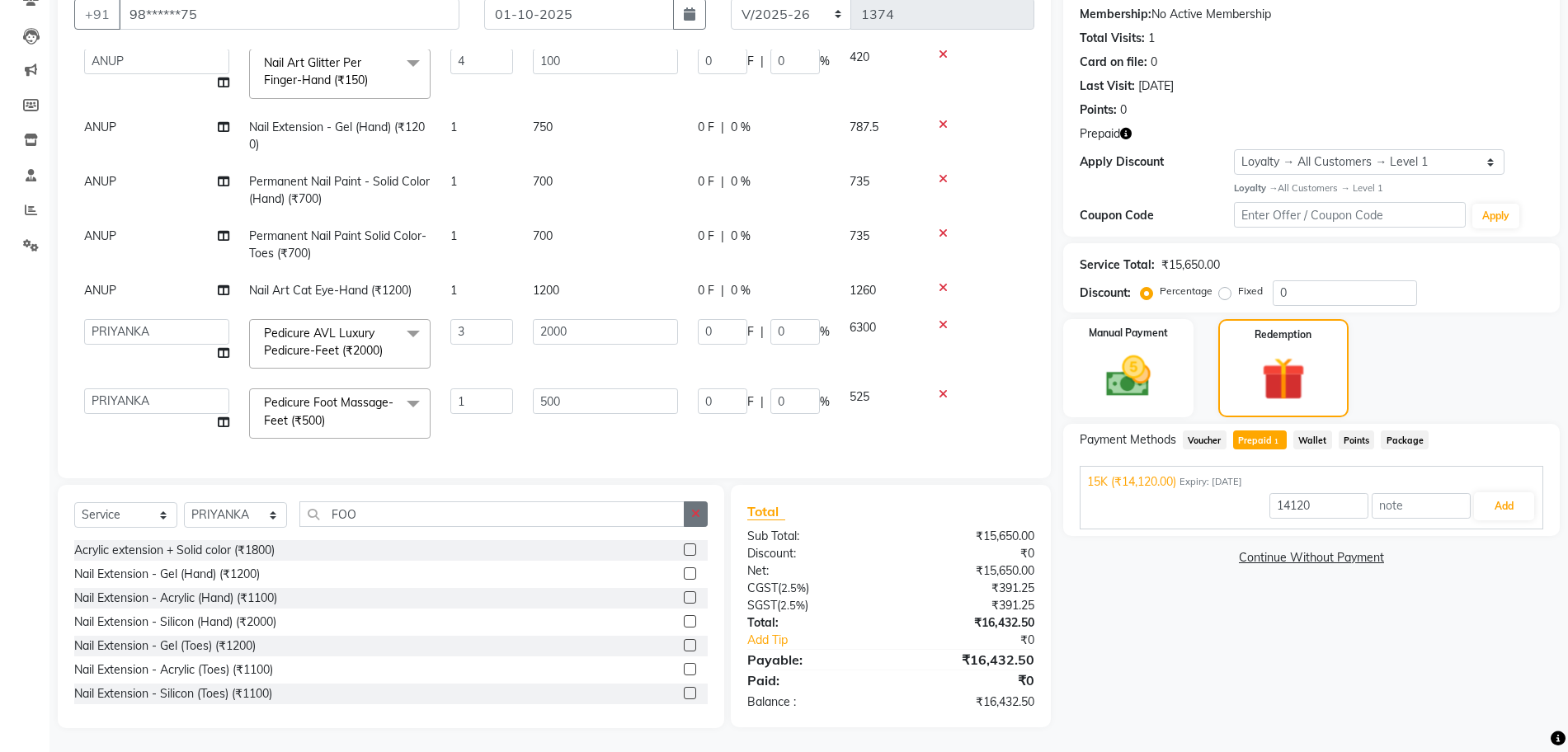
click at [698, 517] on icon "button" at bounding box center [695, 514] width 9 height 12
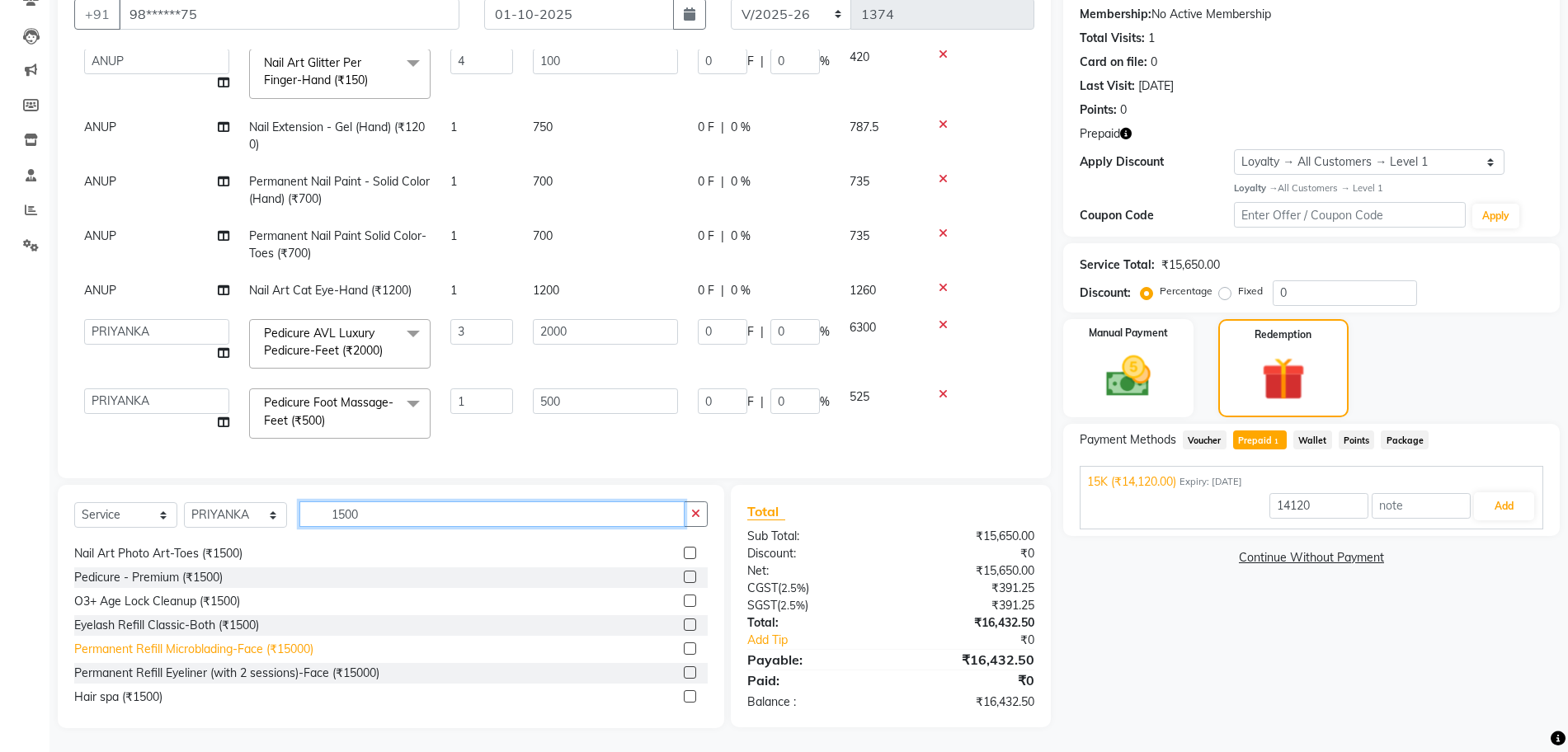
scroll to position [26, 0]
type input "1500"
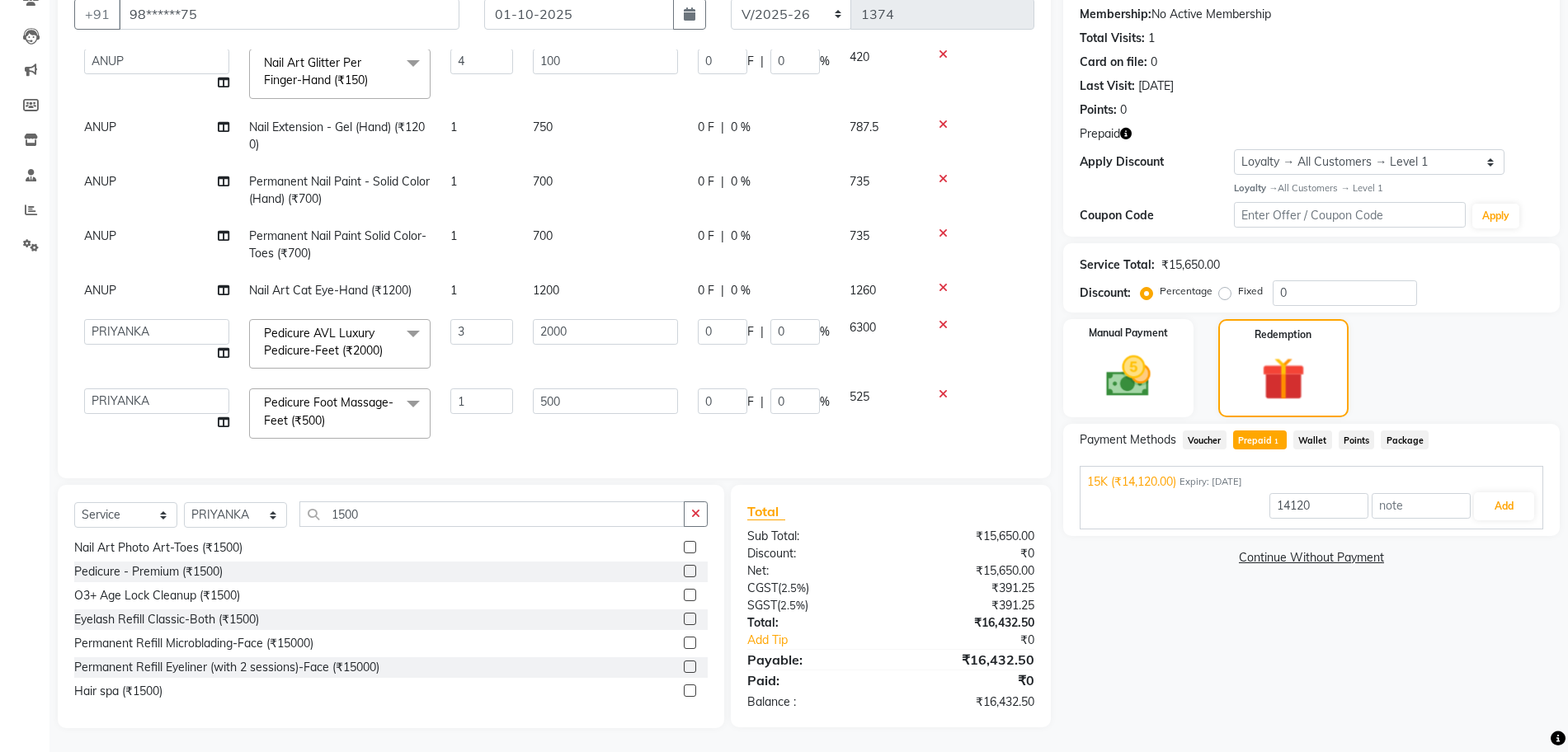
click at [683, 691] on label at bounding box center [690, 691] width 13 height 13
click at [683, 691] on input "checkbox" at bounding box center [689, 692] width 11 height 11
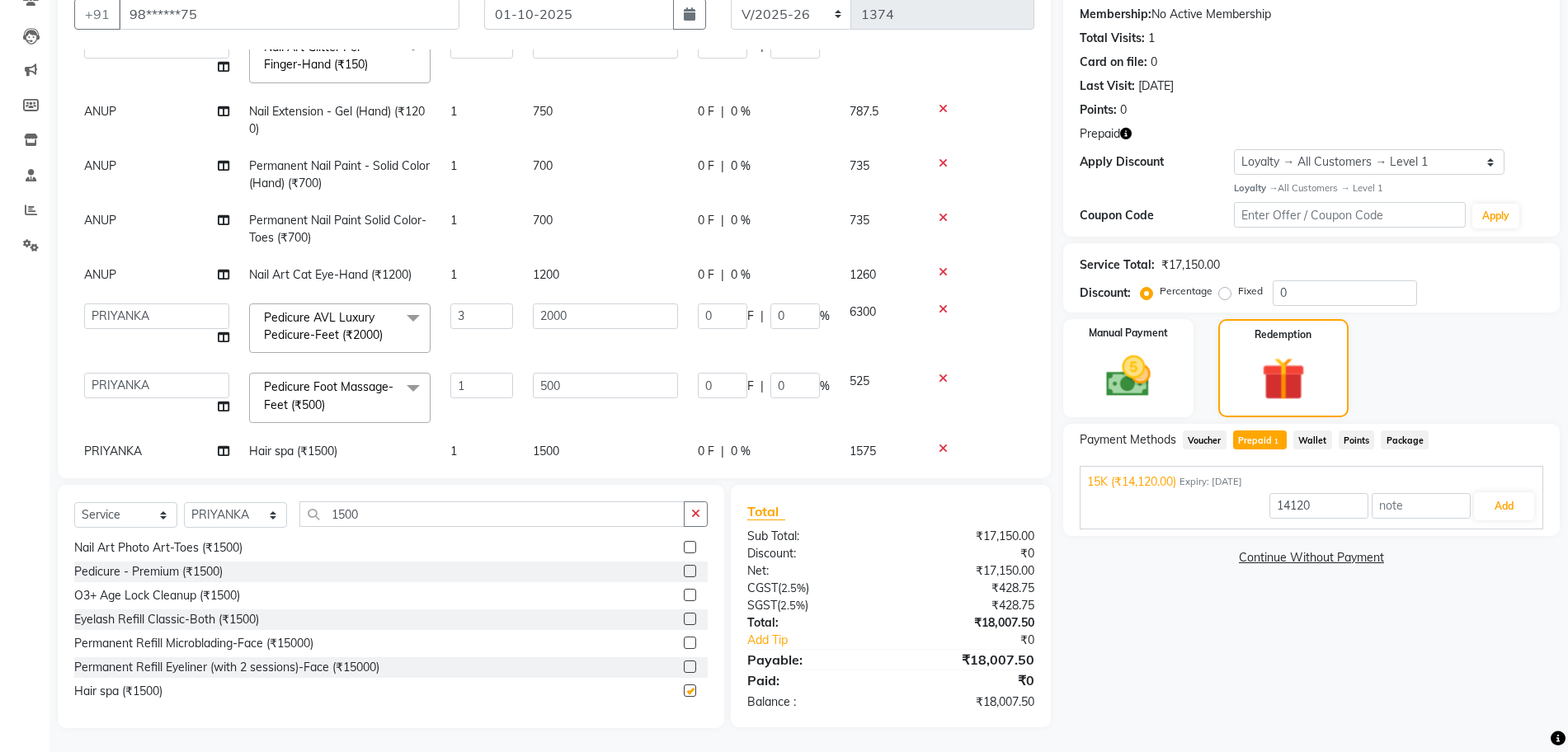
checkbox input "false"
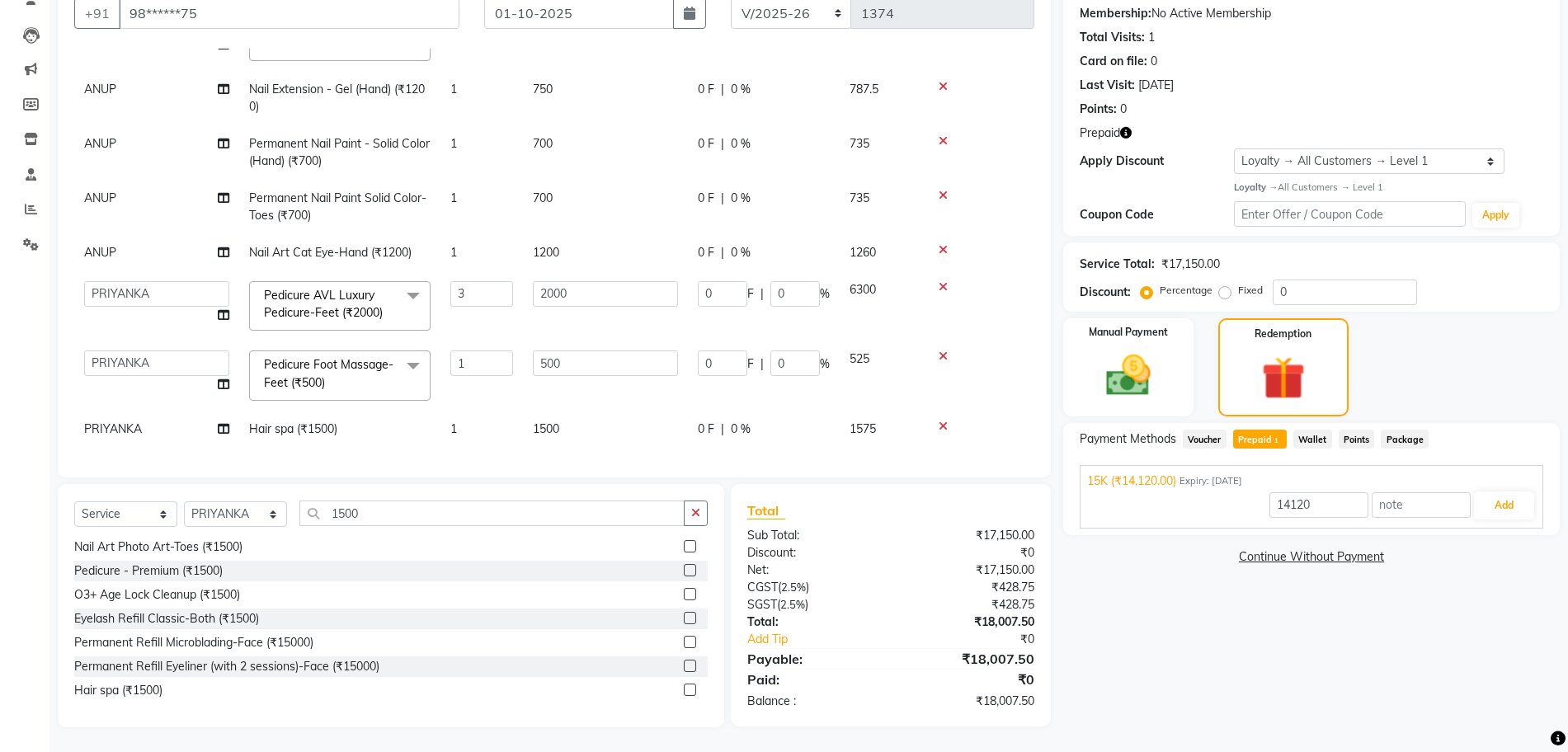
scroll to position [530, 0]
click at [547, 245] on span "1200" at bounding box center [546, 252] width 26 height 15
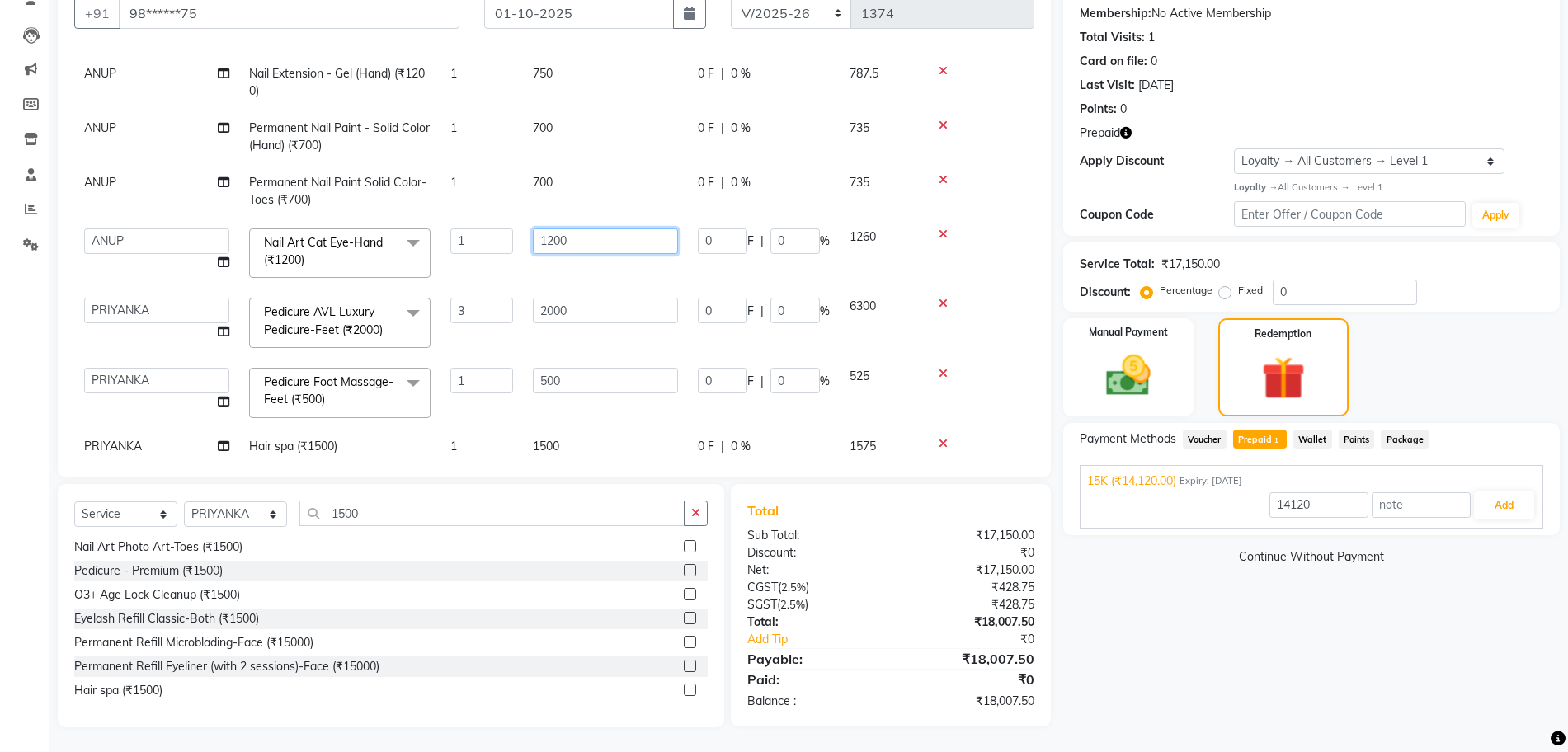
click at [555, 241] on input "1200" at bounding box center [605, 241] width 145 height 26
type input "1000"
click at [624, 285] on tbody "ANUP GAURAV GK GOPAL DAS Manager Owner Prashant PRIYANKA RAKHI SANJANA SUBHANIT…" at bounding box center [554, 26] width 960 height 879
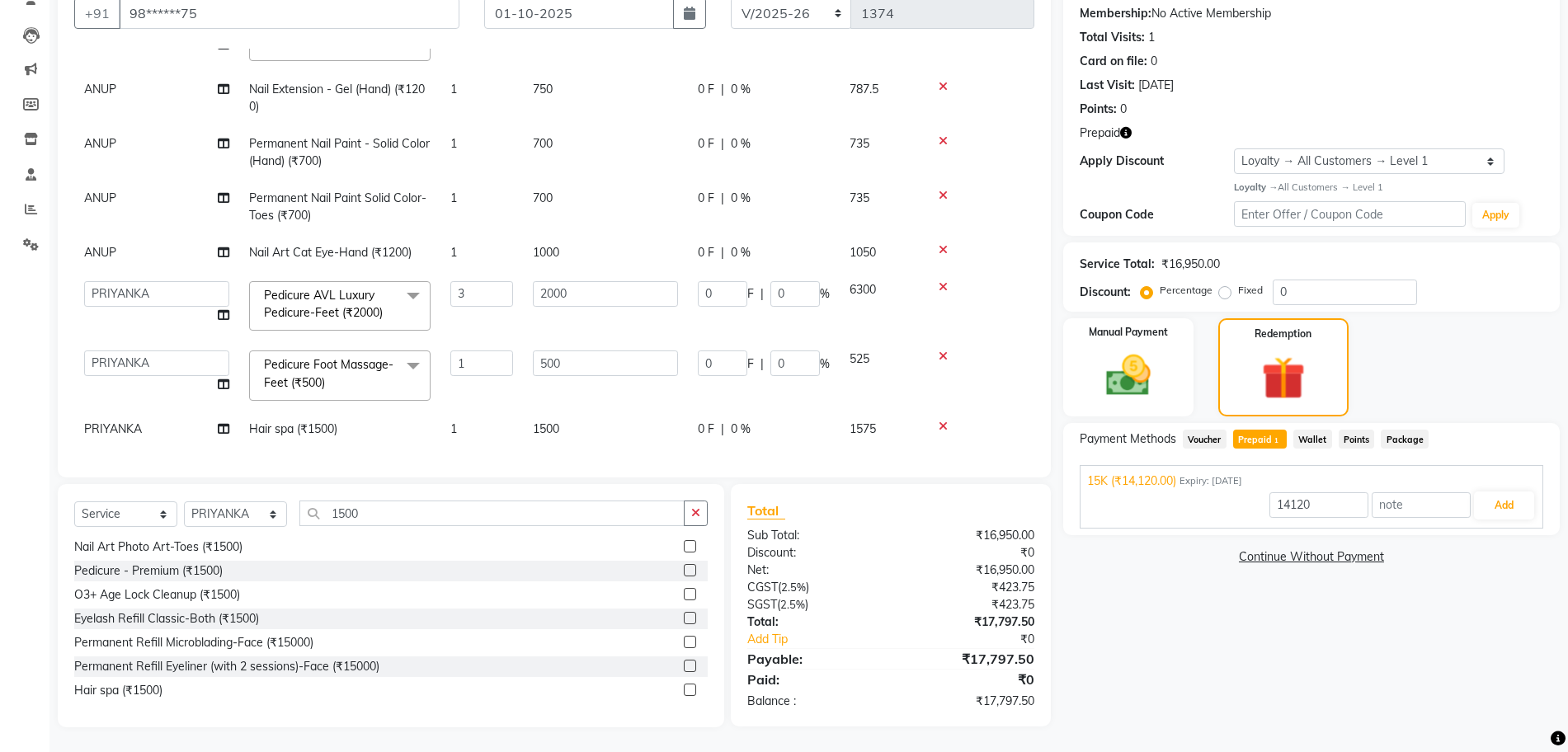
click at [577, 323] on td "2000" at bounding box center [605, 306] width 165 height 70
click at [1499, 507] on button "Add" at bounding box center [1504, 505] width 60 height 28
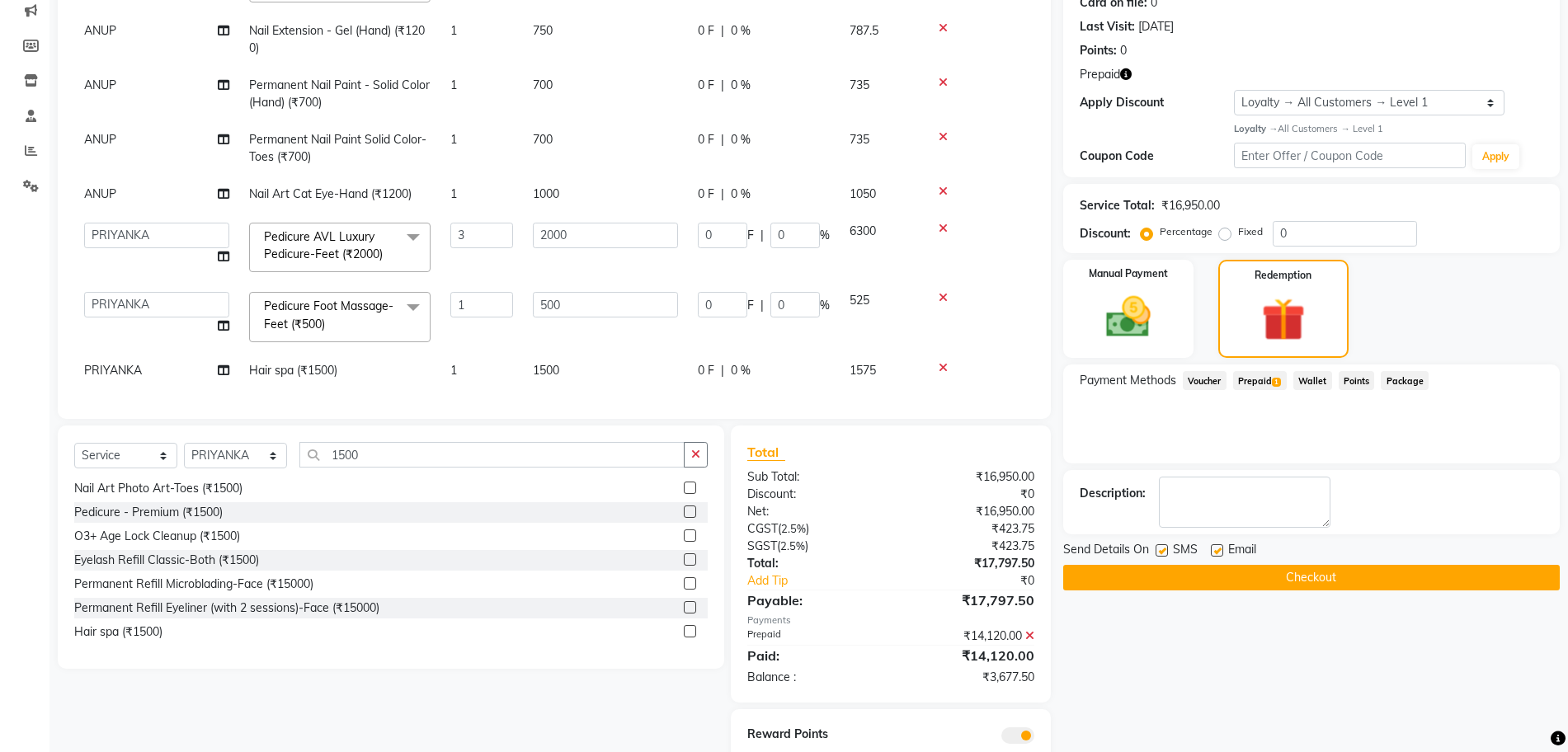
scroll to position [271, 0]
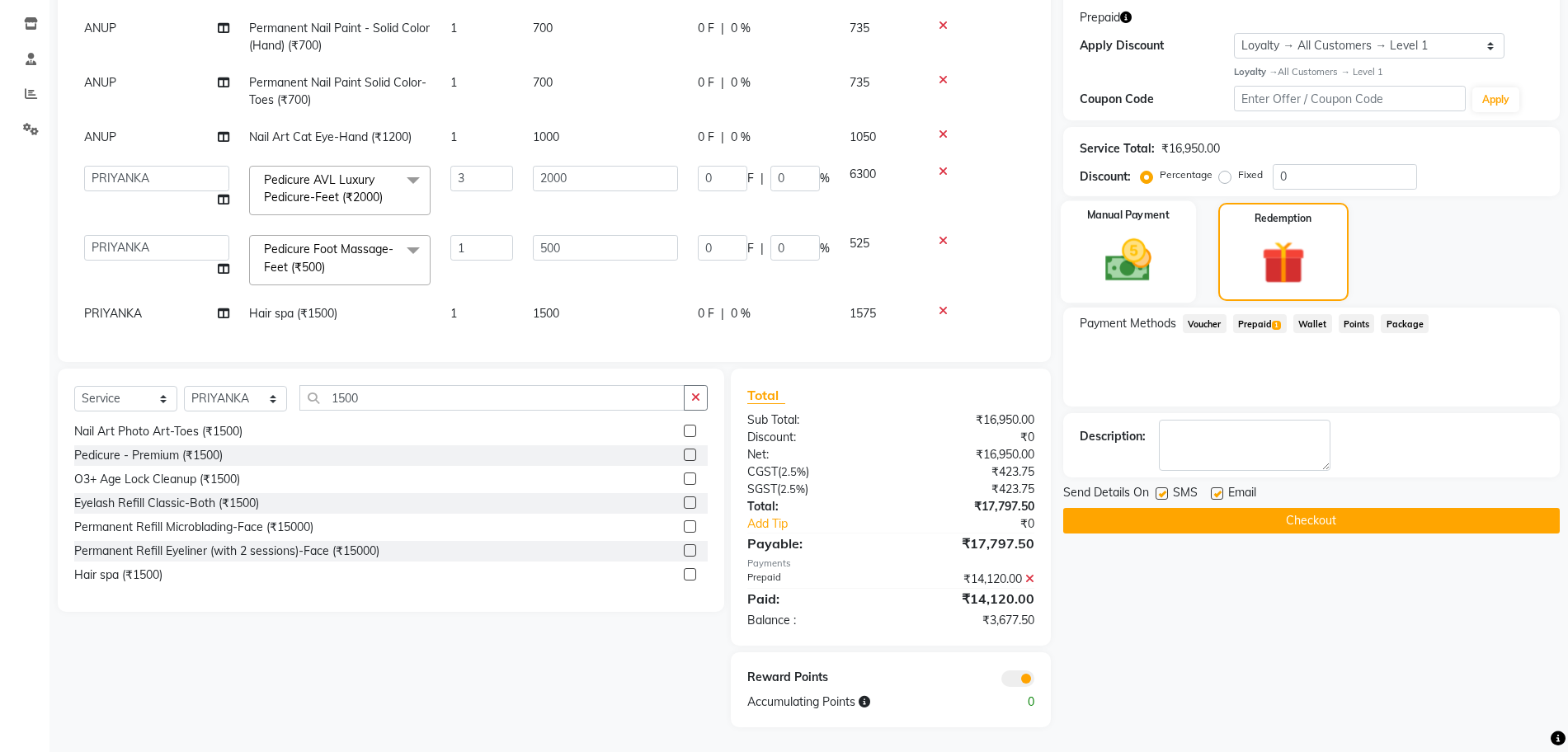
click at [1126, 269] on img at bounding box center [1128, 259] width 76 height 54
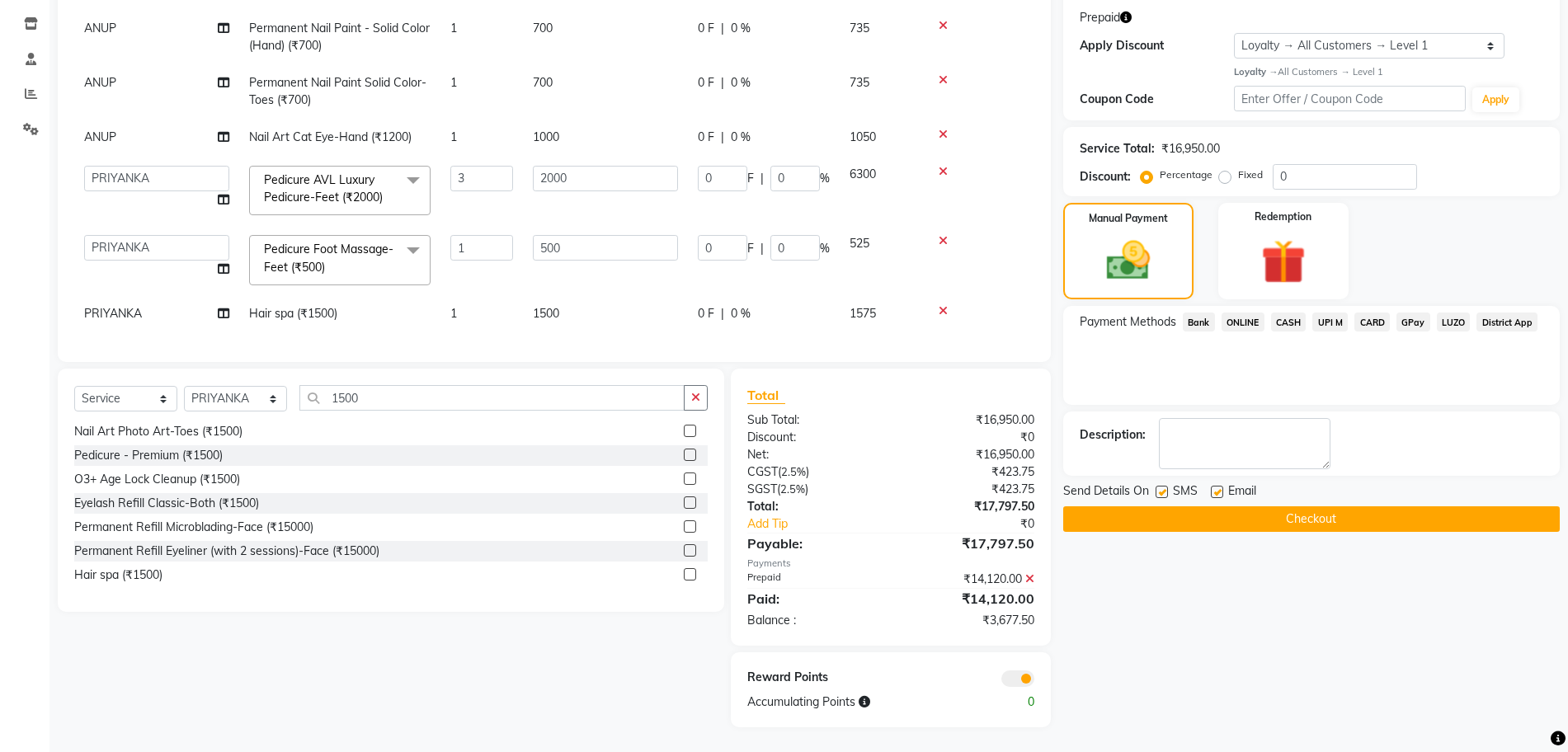
click at [1250, 319] on span "ONLINE" at bounding box center [1243, 322] width 43 height 19
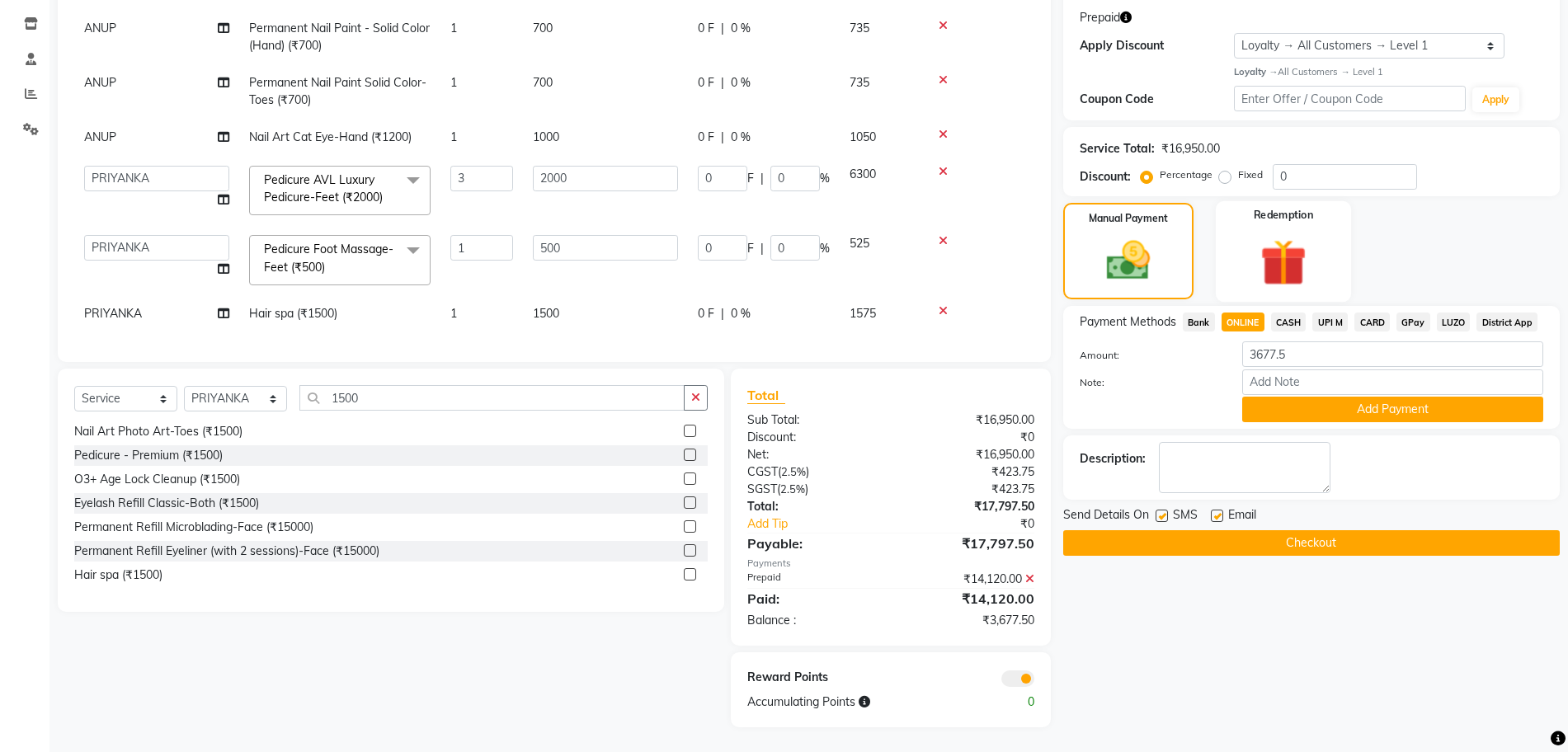
click at [1237, 286] on div "Redemption" at bounding box center [1283, 250] width 135 height 101
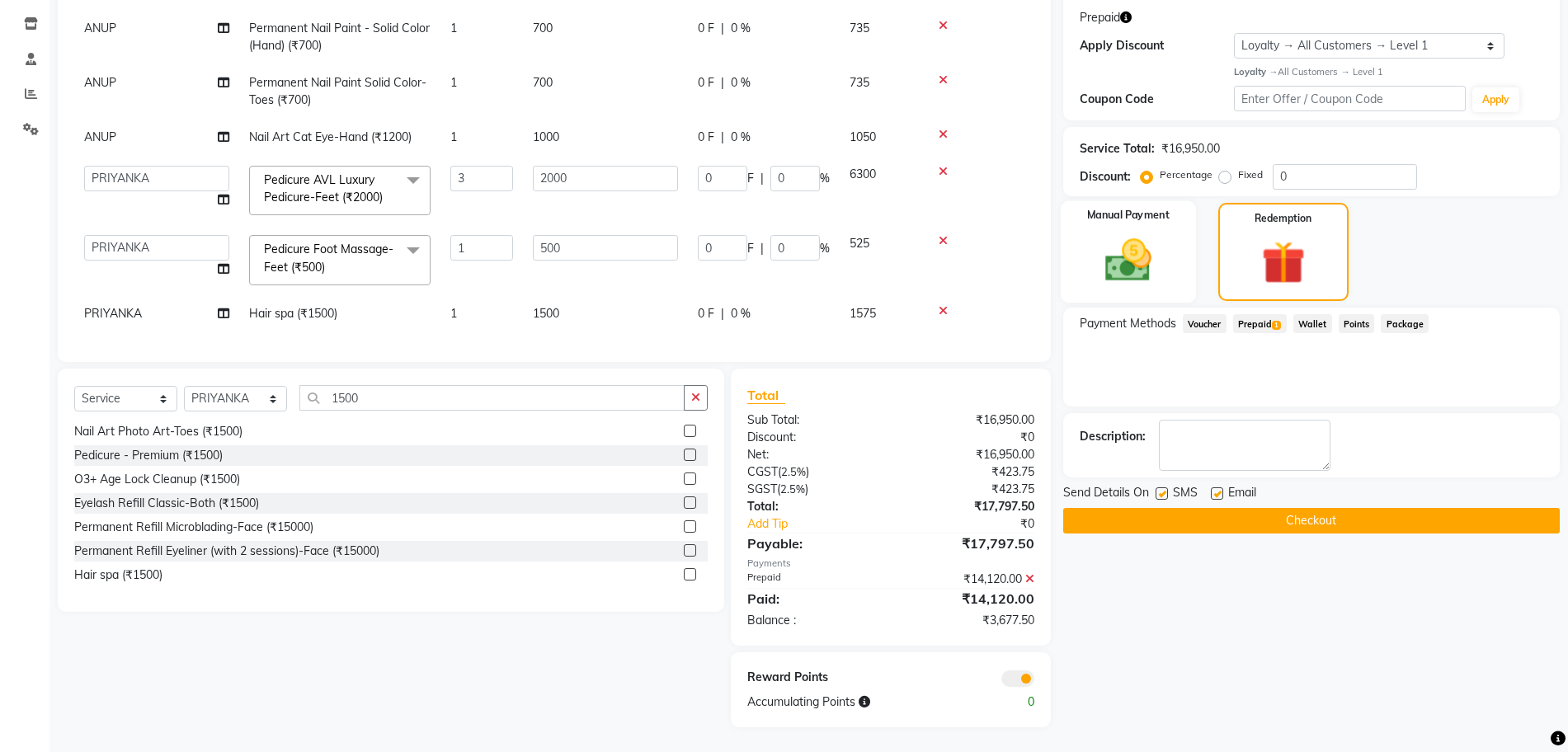
click at [1114, 263] on img at bounding box center [1128, 259] width 76 height 54
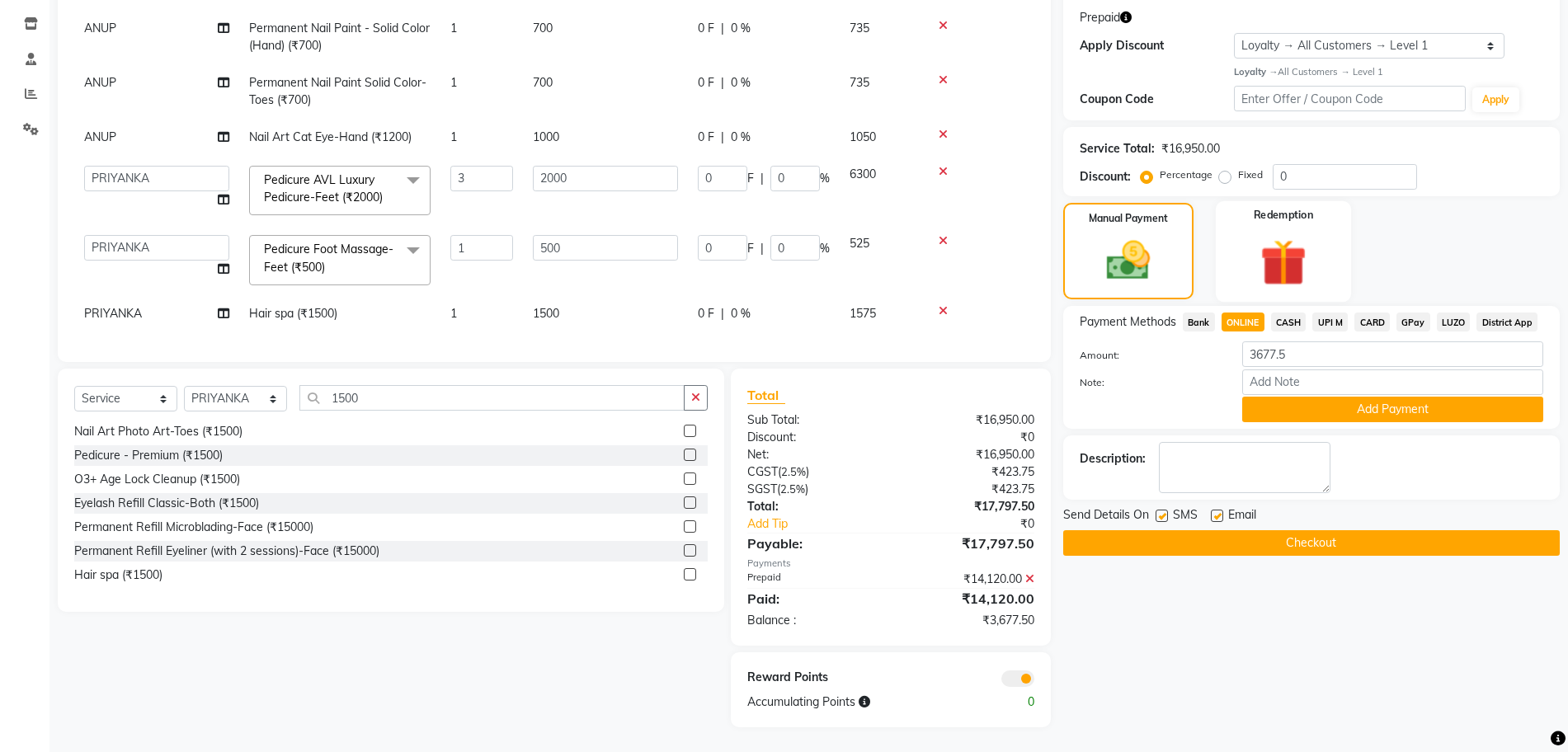
click at [1287, 272] on img at bounding box center [1283, 261] width 76 height 58
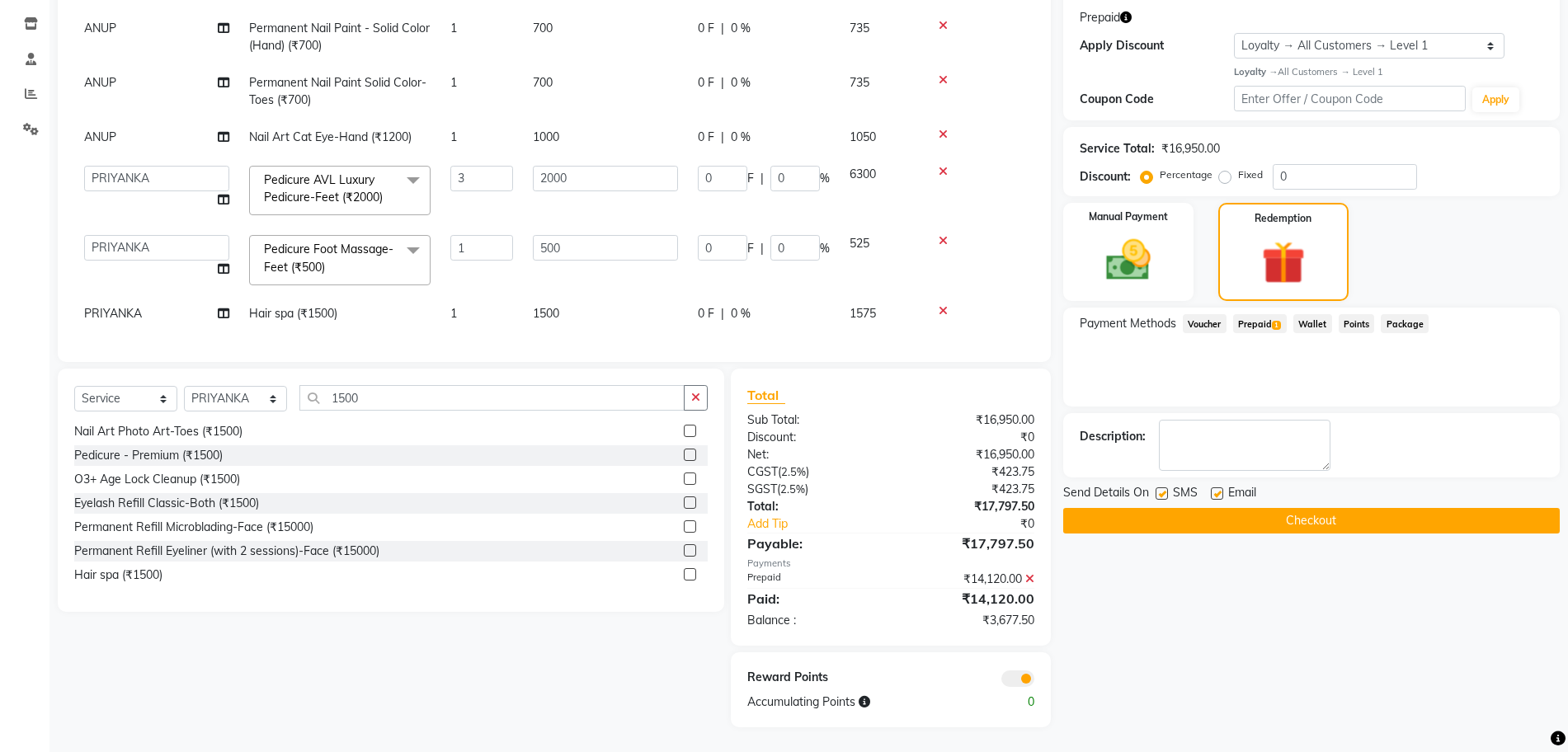
click at [1272, 328] on span "Prepaid 1" at bounding box center [1259, 323] width 54 height 19
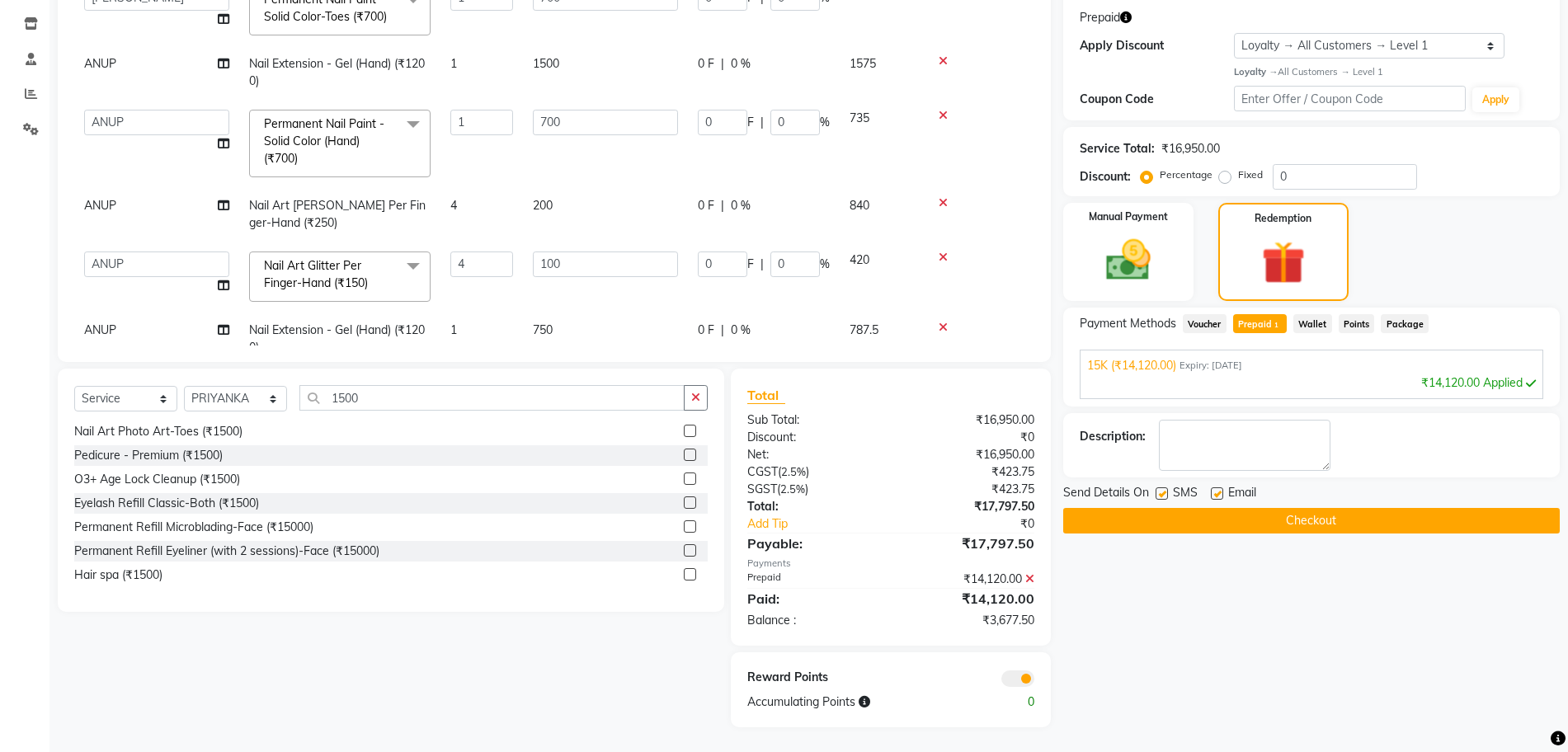
scroll to position [118, 0]
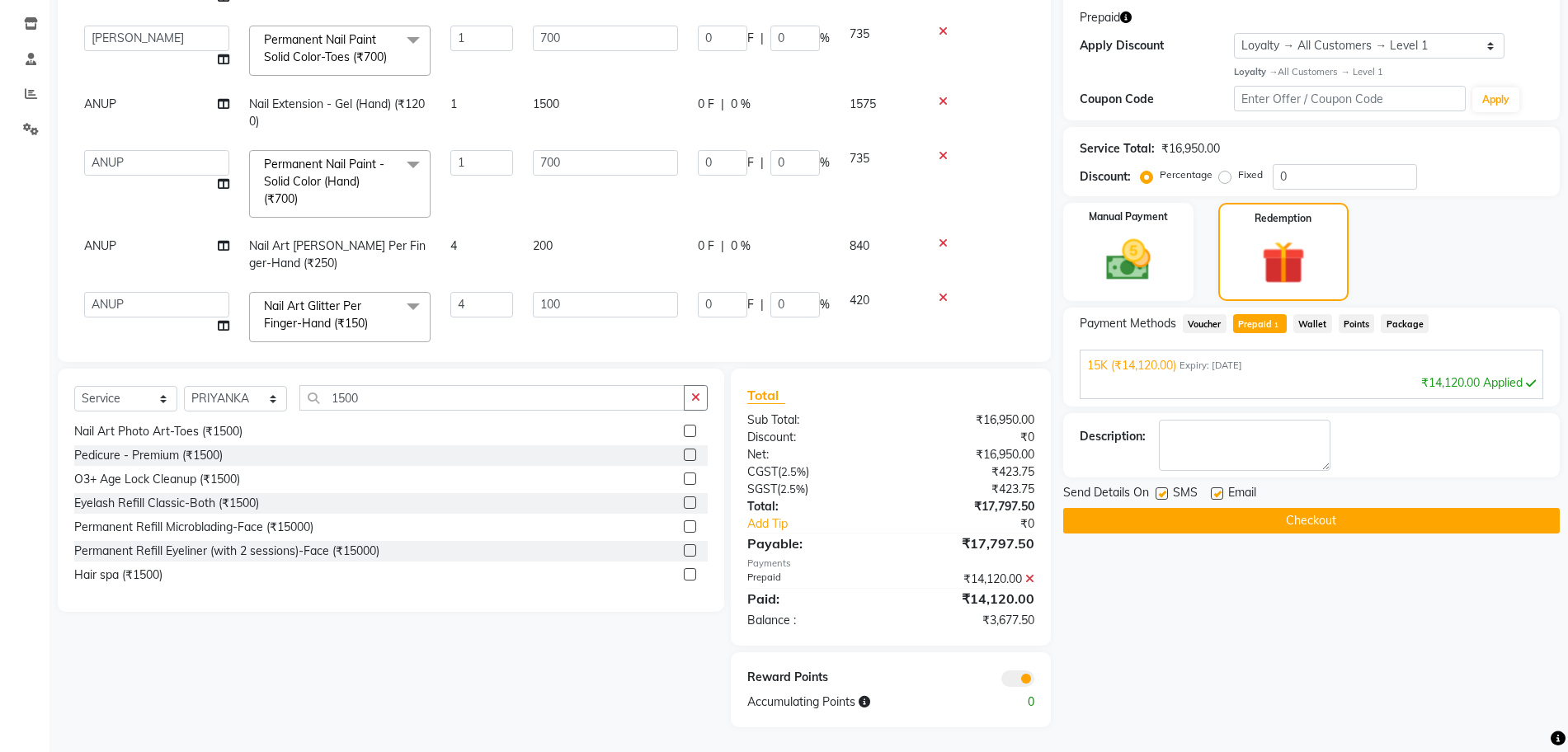
click at [1029, 579] on icon at bounding box center [1030, 578] width 9 height 12
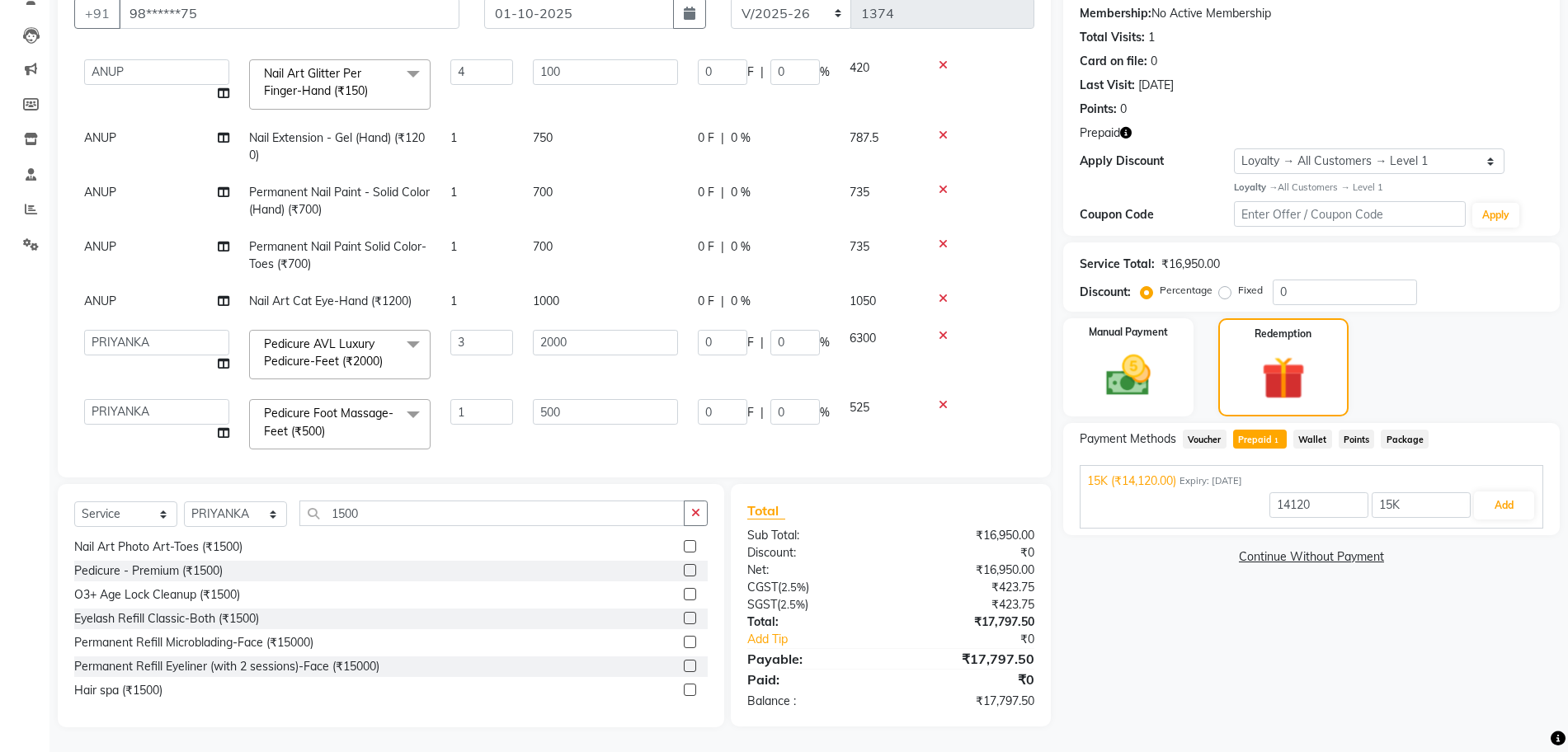
scroll to position [530, 0]
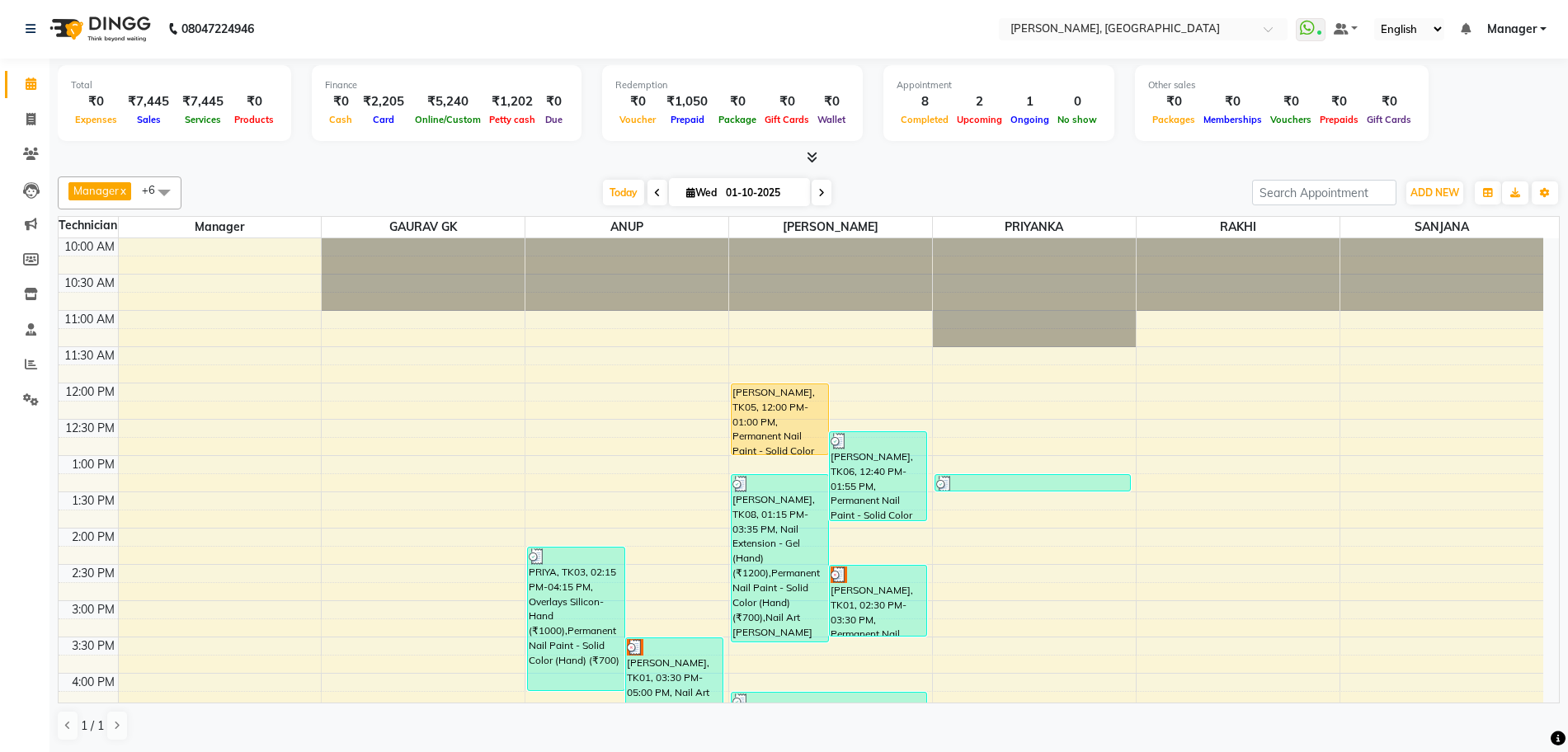
scroll to position [309, 0]
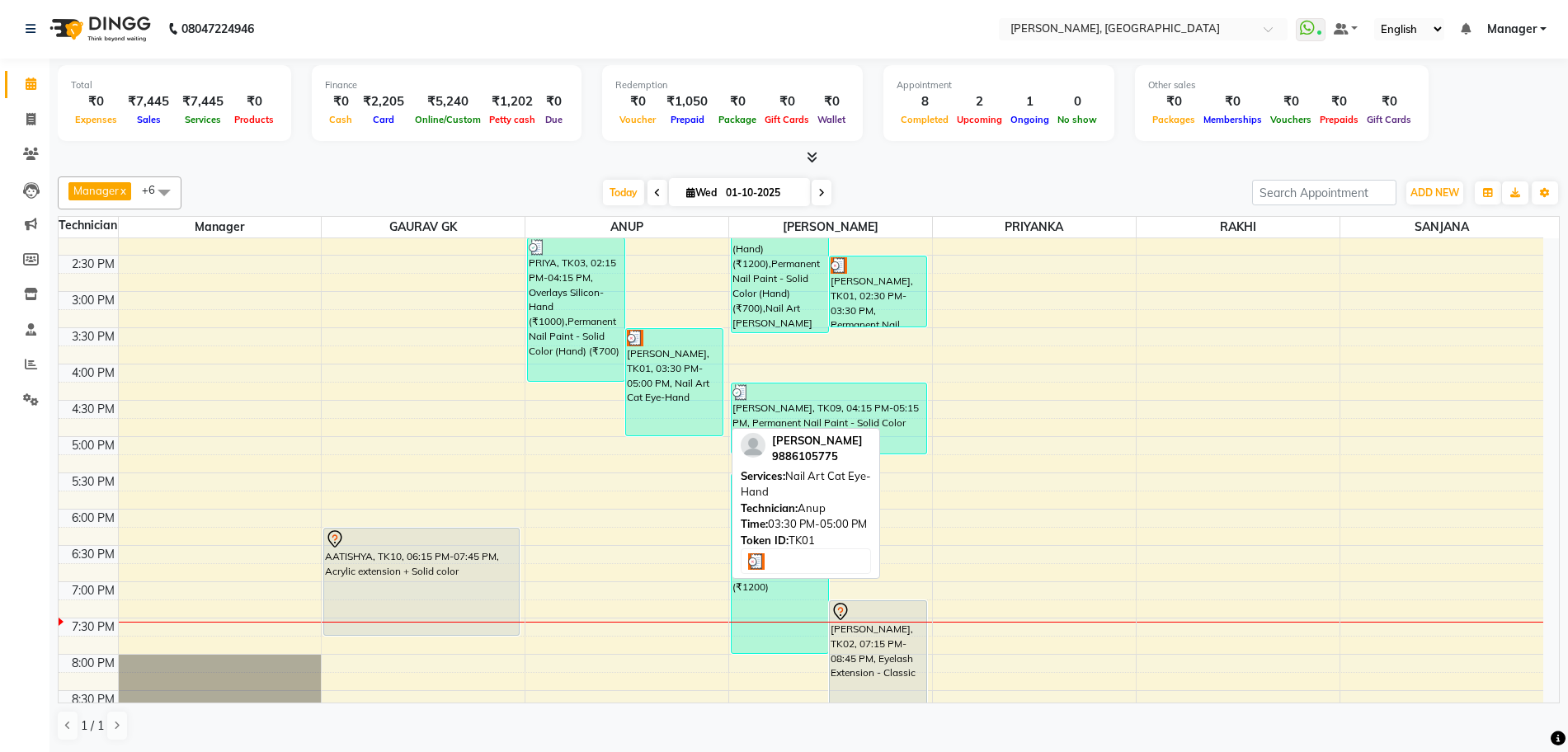
click at [715, 364] on div "[PERSON_NAME], TK01, 03:30 PM-05:00 PM, Nail Art Cat Eye-Hand" at bounding box center [674, 382] width 97 height 106
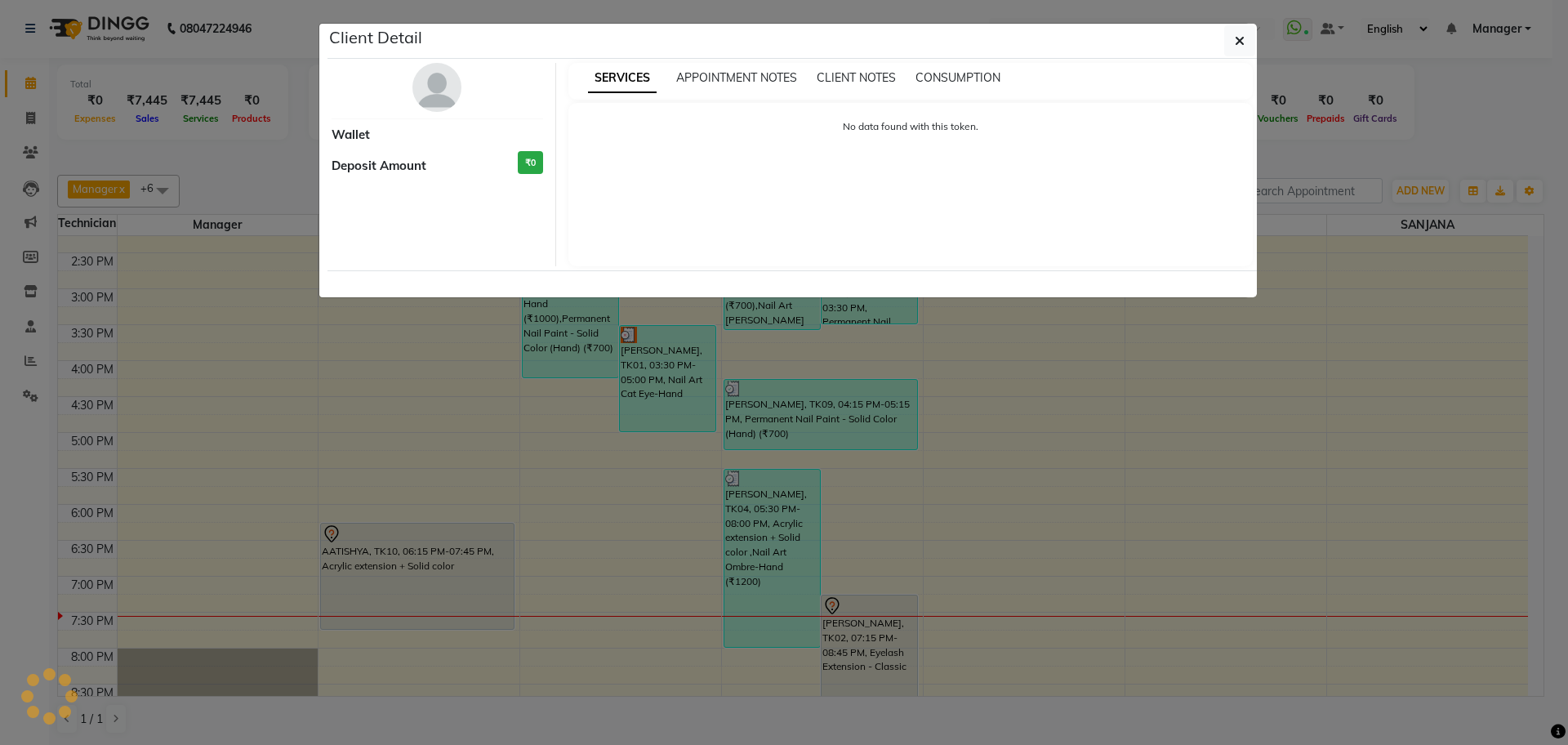
select select "3"
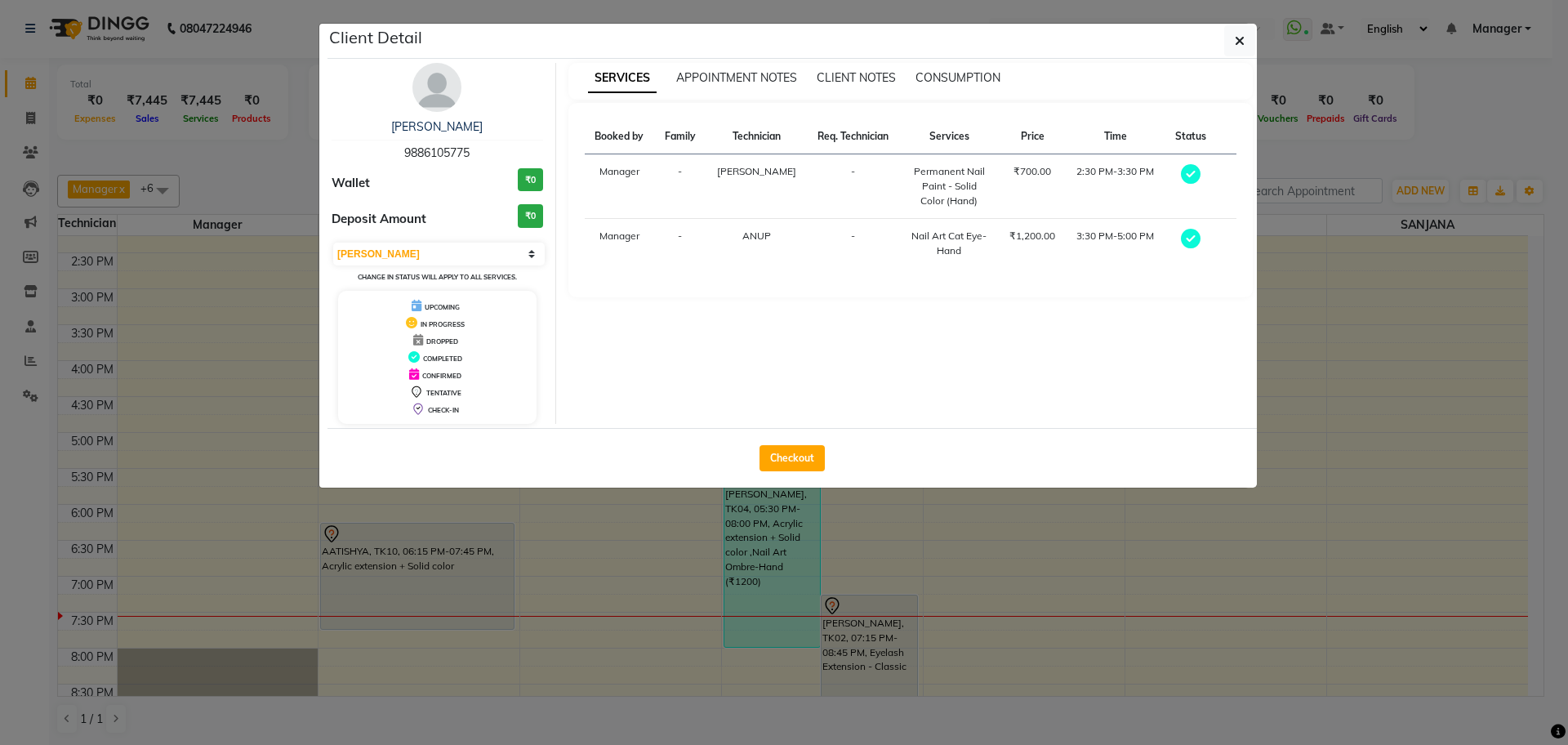
click at [441, 156] on span "9886105775" at bounding box center [437, 153] width 65 height 14
copy span "9886105775"
click at [1239, 46] on icon "button" at bounding box center [1240, 41] width 10 height 13
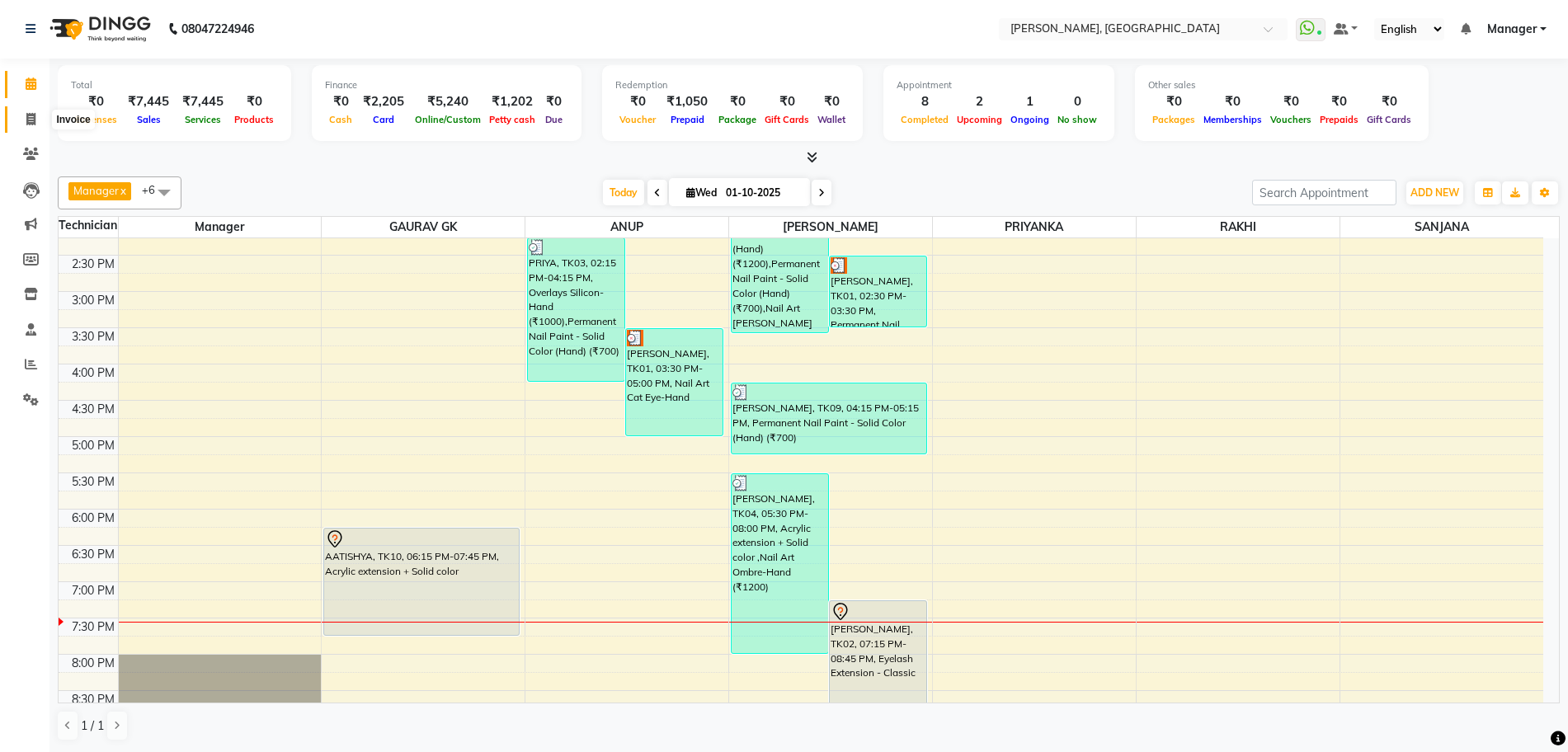
click at [24, 116] on span at bounding box center [31, 120] width 29 height 19
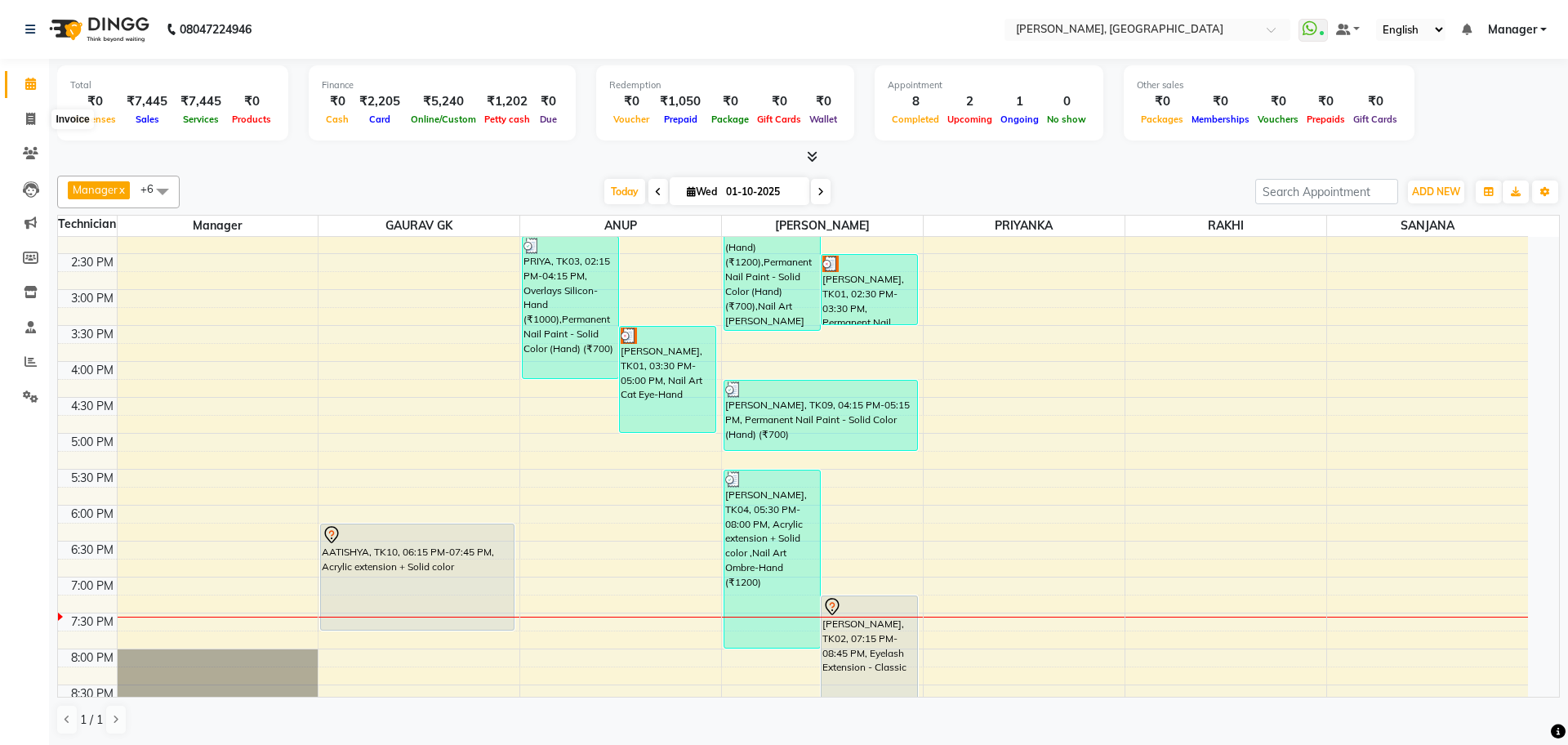
select select "7674"
select select "service"
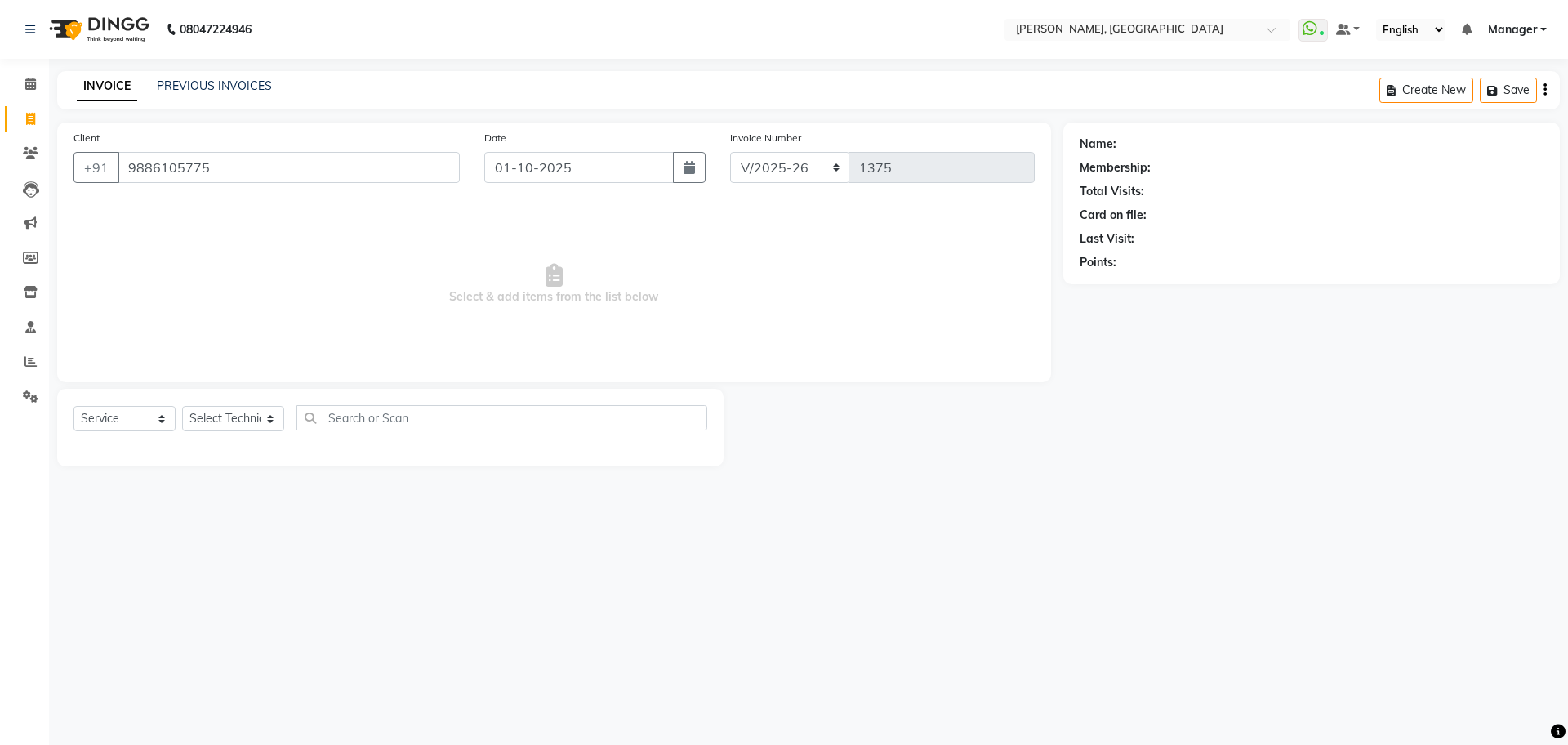
type input "9886105775"
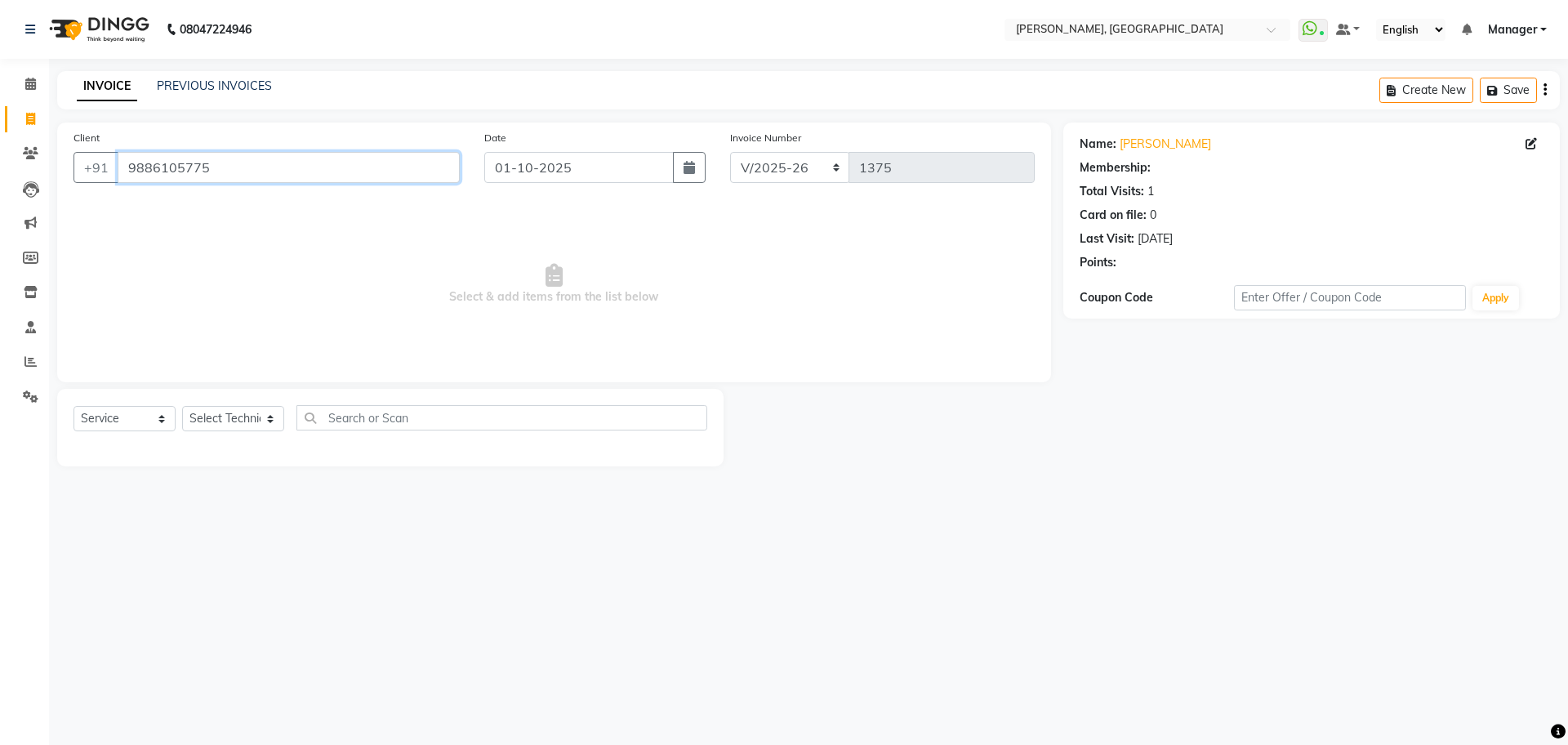
click at [298, 176] on input "9886105775" at bounding box center [289, 167] width 342 height 31
select select "1: Object"
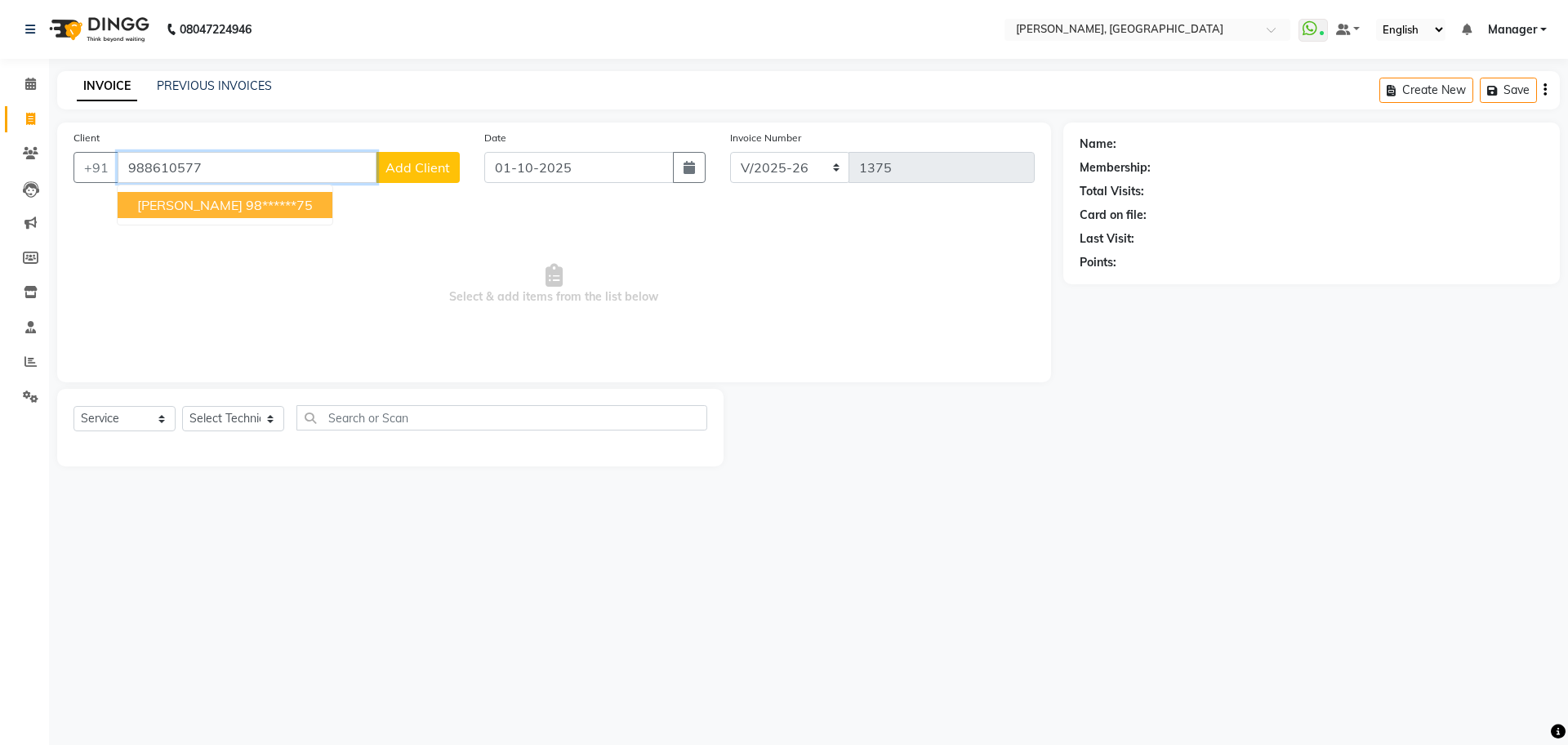
click at [246, 199] on ngb-highlight "98******75" at bounding box center [280, 205] width 67 height 16
type input "98******75"
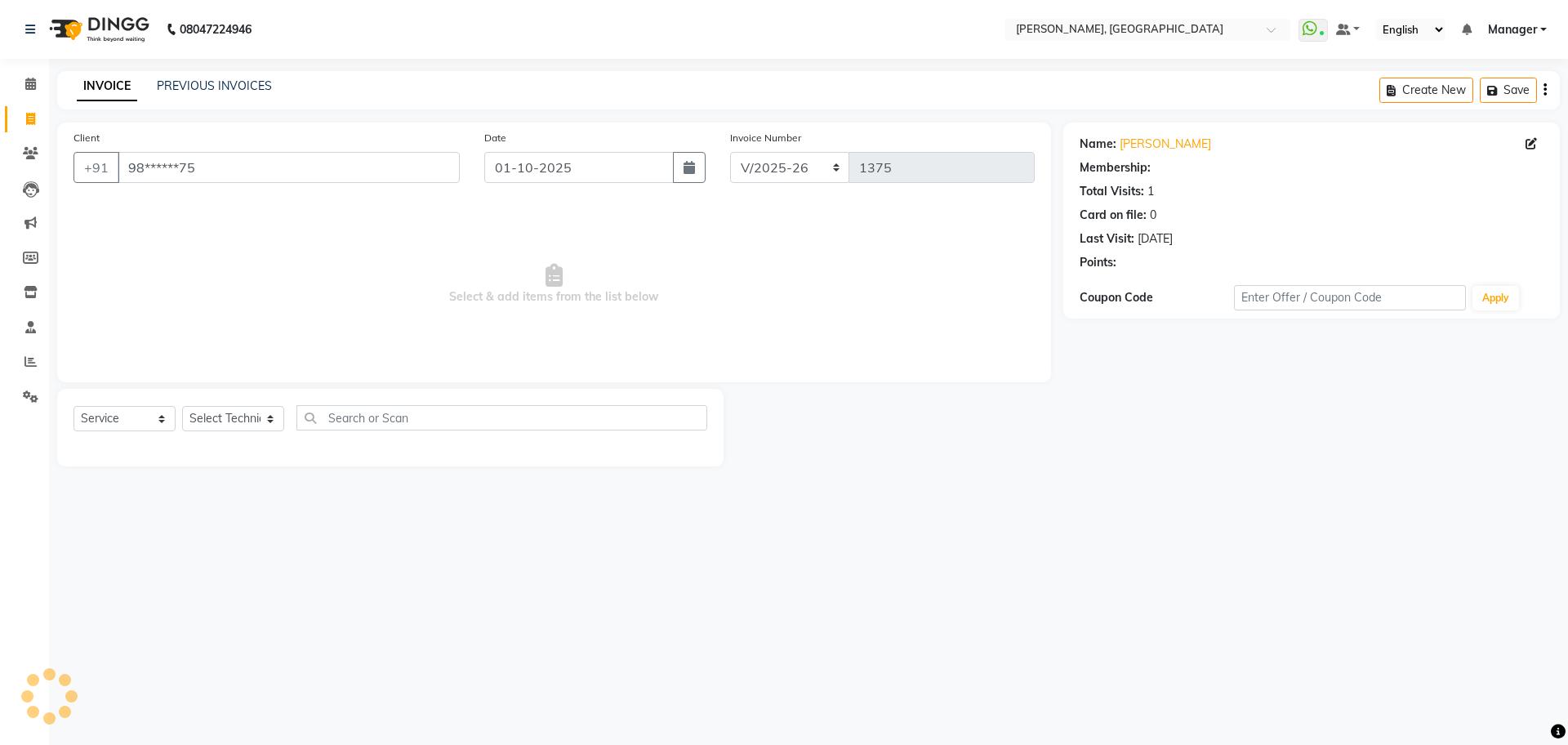
select select "1: Object"
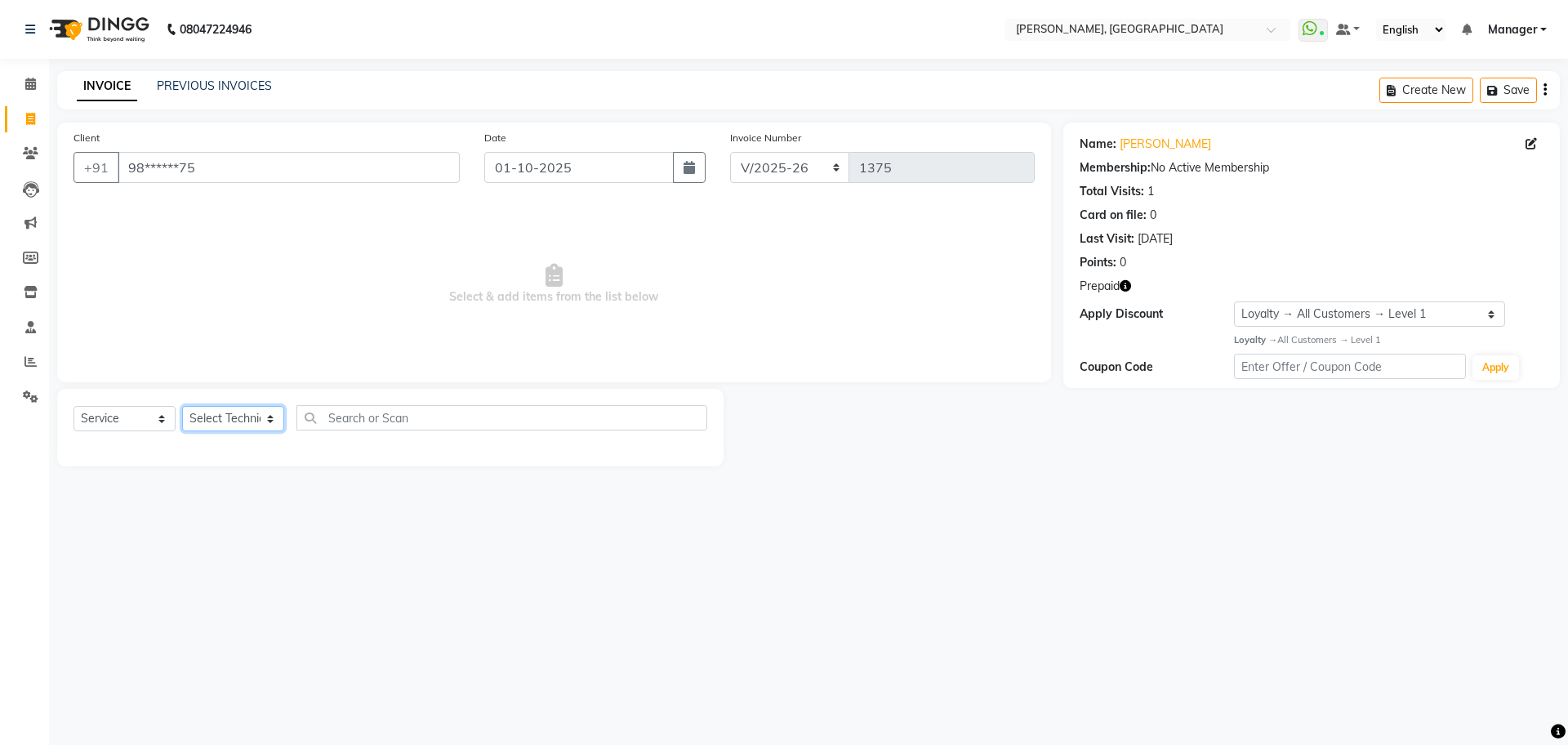
click at [230, 415] on select "Select Technician ANUP GAURAV GK [PERSON_NAME] Manager Owner [PERSON_NAME] RAKH…" at bounding box center [233, 419] width 102 height 25
select select "70669"
click at [182, 406] on select "Select Technician ANUP GAURAV GK [PERSON_NAME] Manager Owner [PERSON_NAME] RAKH…" at bounding box center [233, 419] width 102 height 25
click at [139, 423] on select "Select Service Product Membership Package Voucher Prepaid Gift Card" at bounding box center [124, 419] width 102 height 25
select select "P"
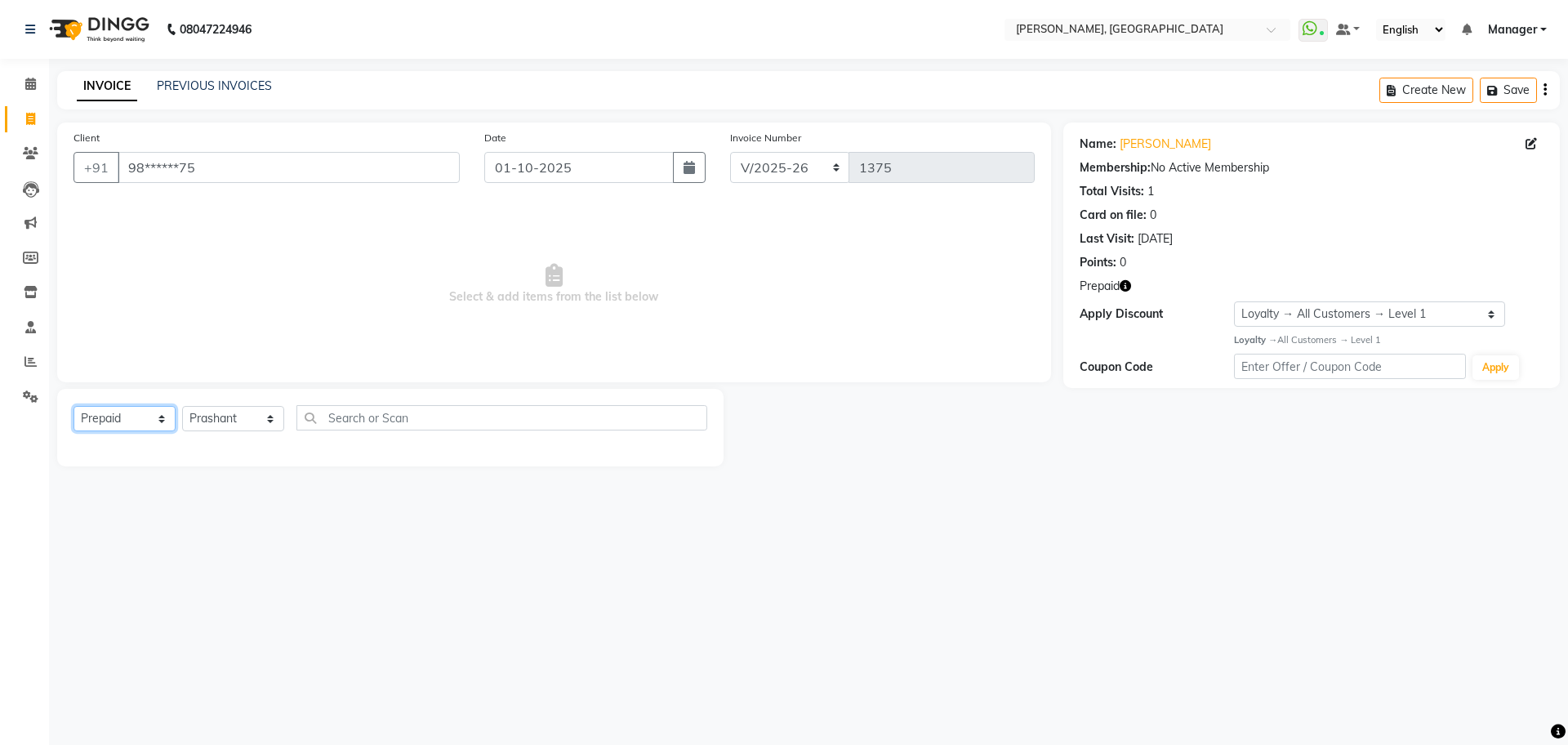
click at [73, 406] on select "Select Service Product Membership Package Voucher Prepaid Gift Card" at bounding box center [124, 419] width 102 height 25
click at [694, 453] on label at bounding box center [690, 454] width 13 height 13
click at [694, 453] on input "checkbox" at bounding box center [689, 454] width 11 height 11
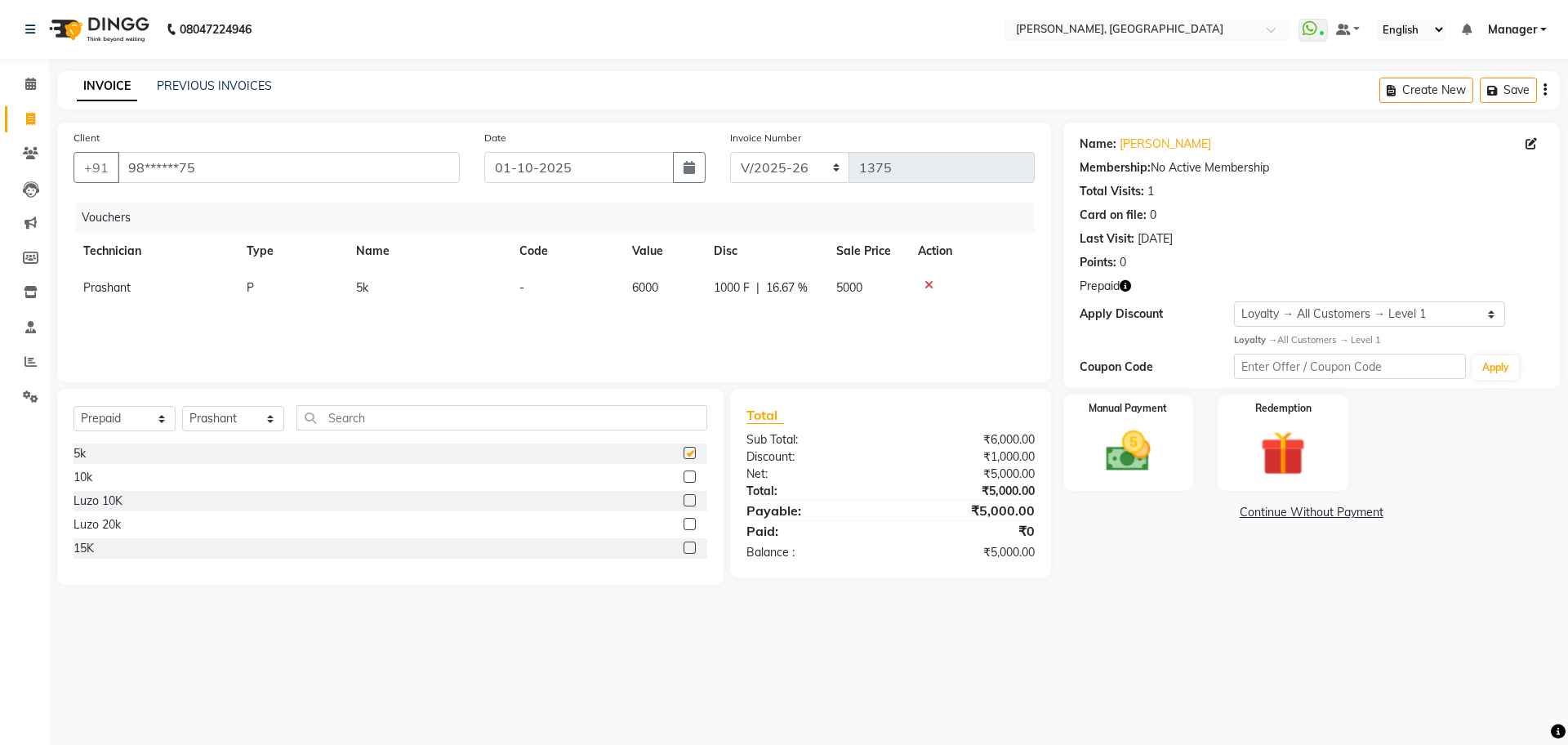
checkbox input "false"
click at [1126, 449] on img at bounding box center [1128, 452] width 76 height 54
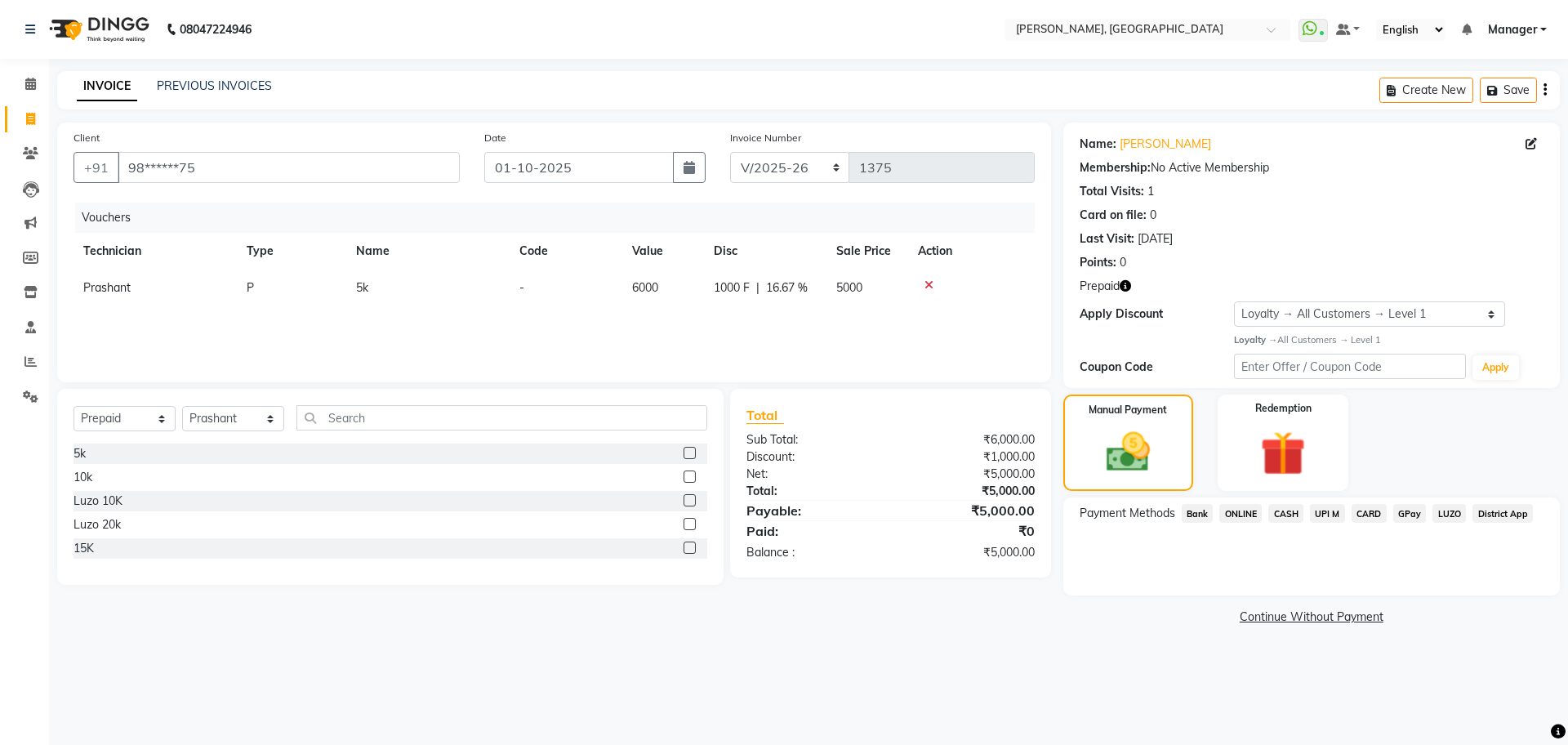
click at [1238, 512] on span "ONLINE" at bounding box center [1240, 513] width 43 height 19
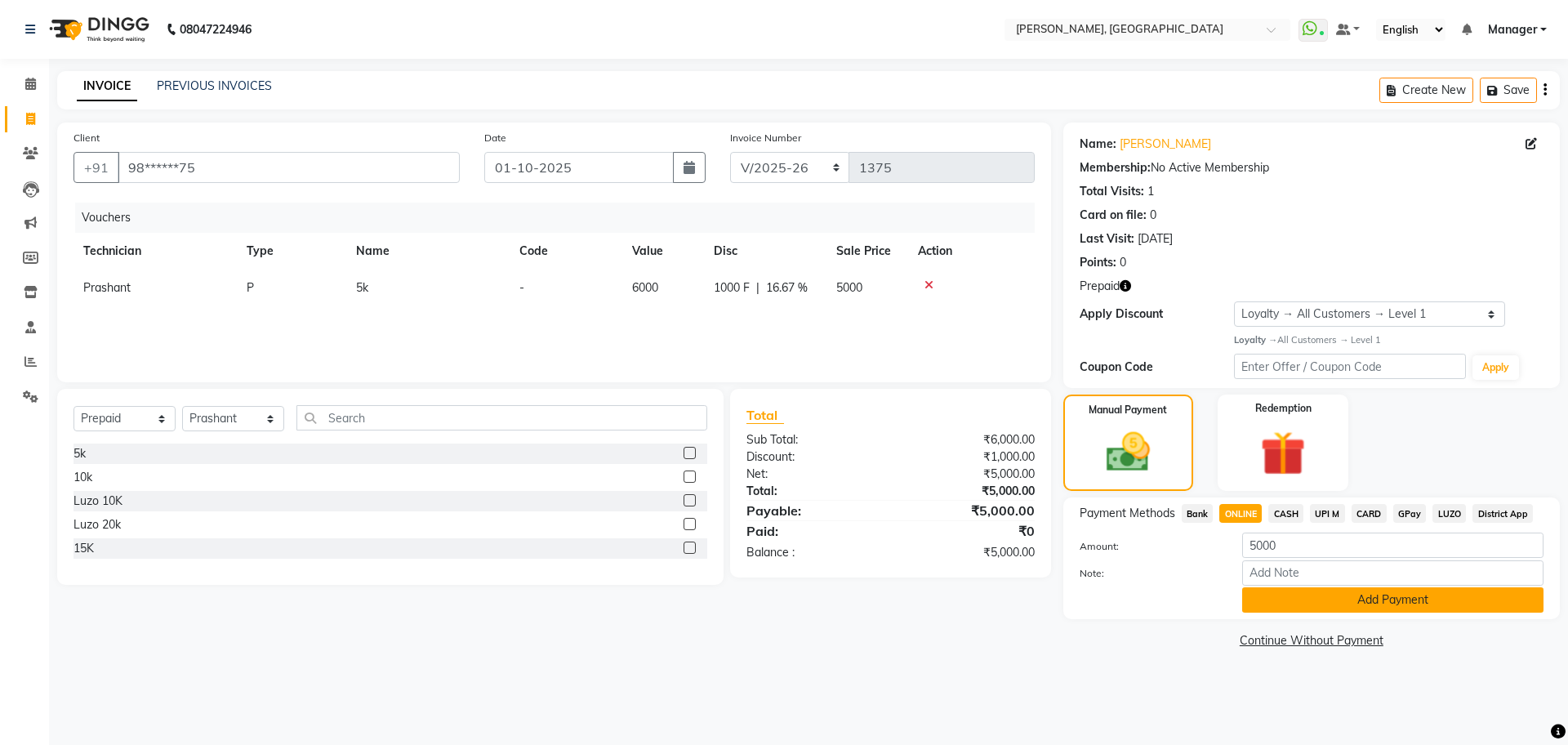
click at [1398, 597] on button "Add Payment" at bounding box center [1392, 600] width 301 height 25
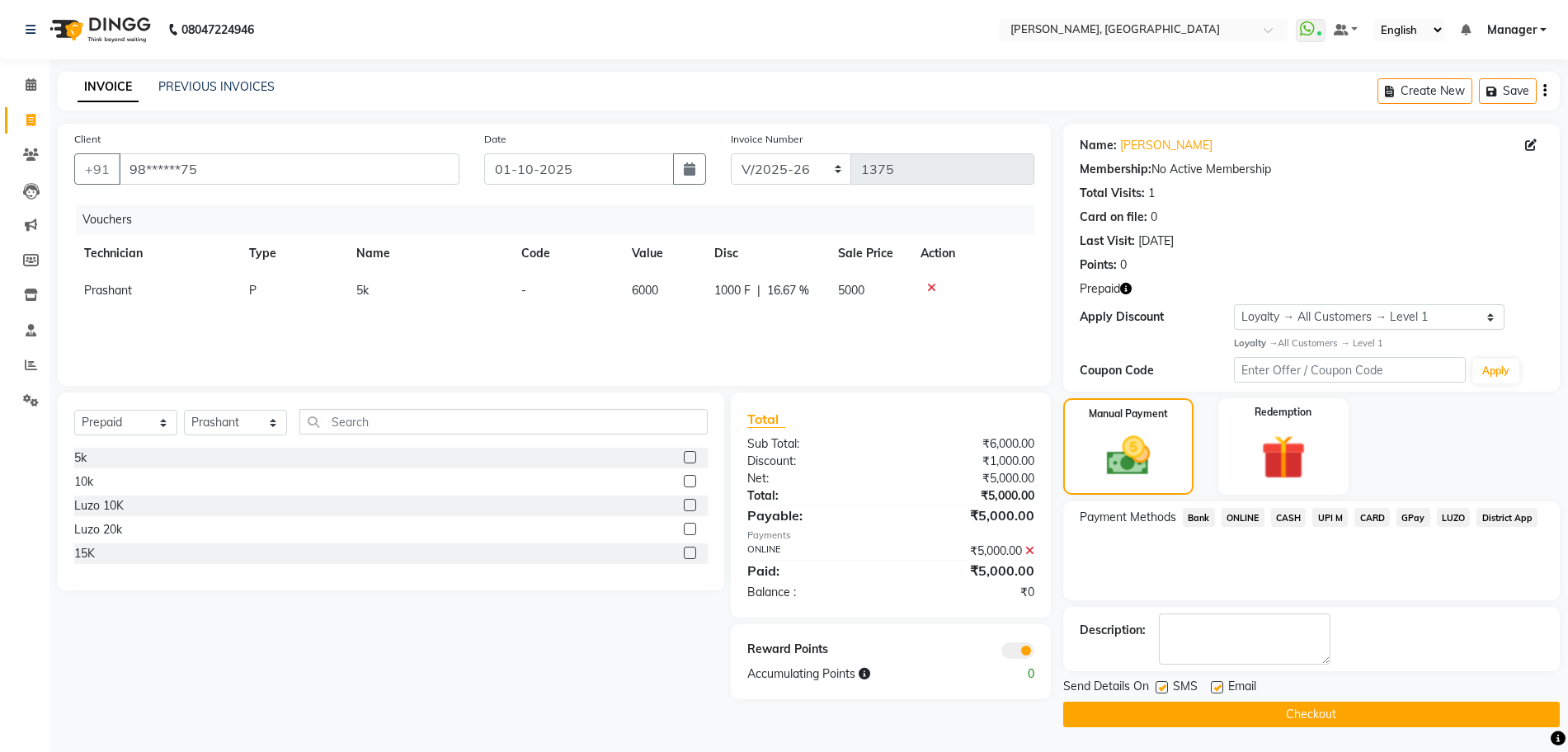
click at [1122, 712] on button "Checkout" at bounding box center [1311, 715] width 496 height 26
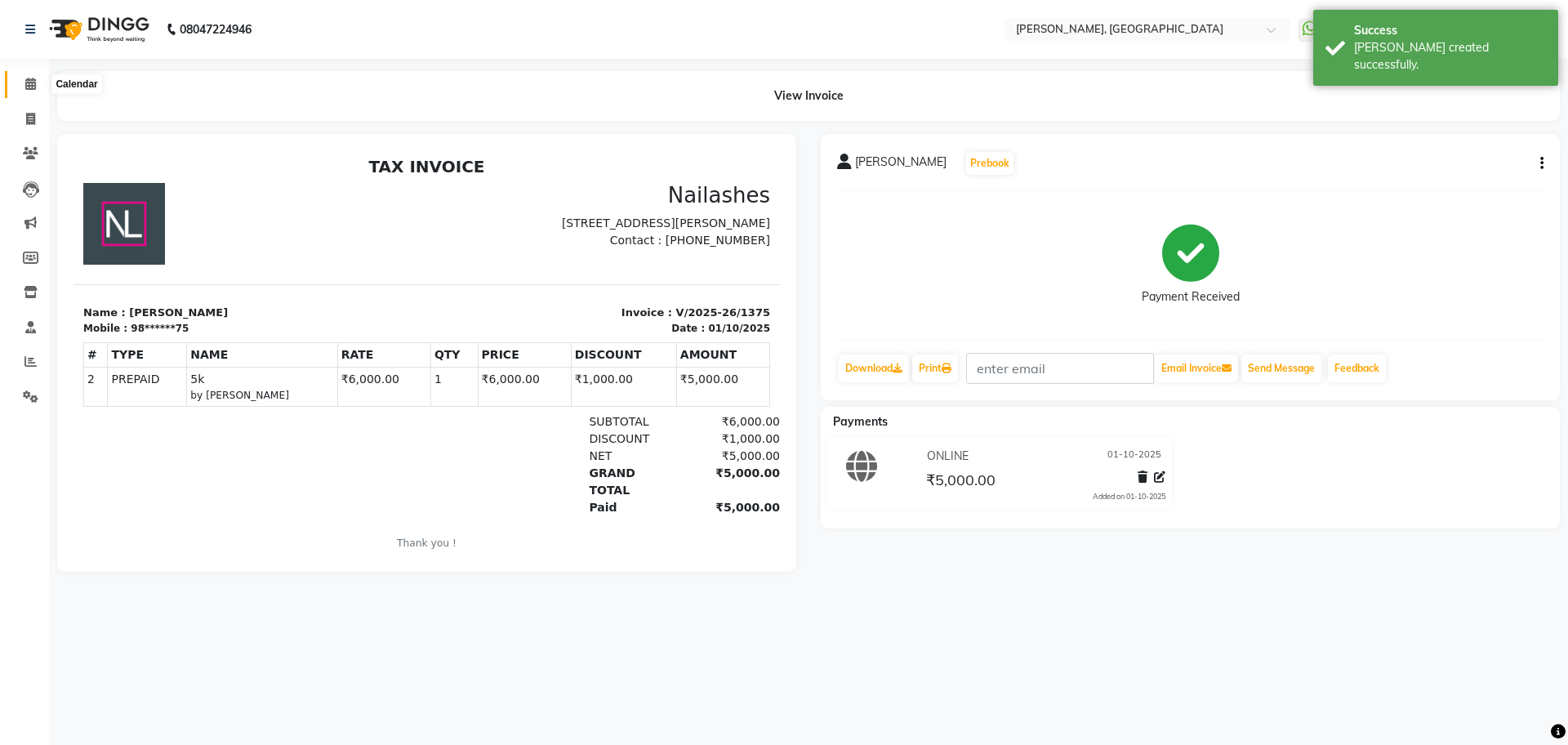
click at [32, 79] on icon at bounding box center [31, 84] width 11 height 13
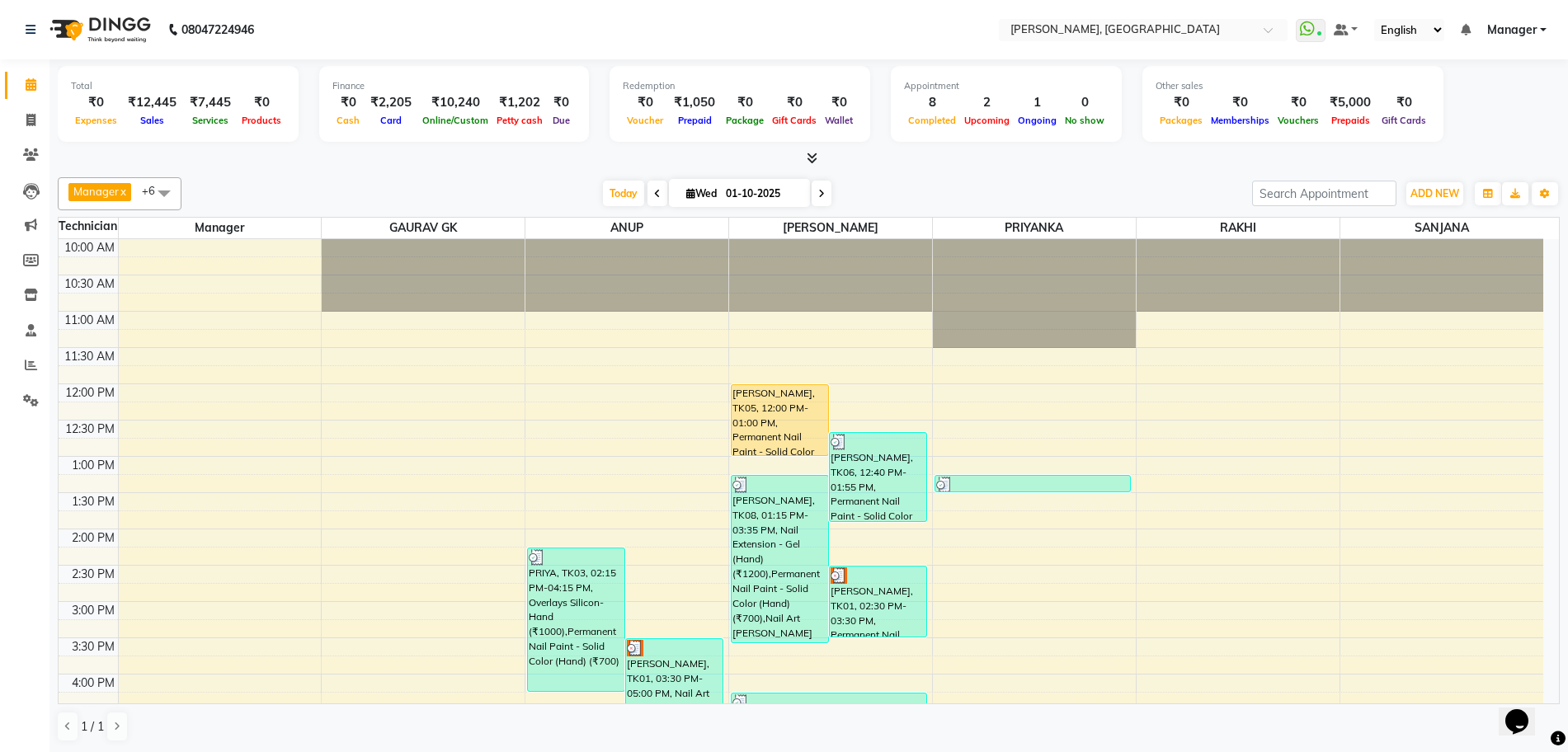
click at [810, 157] on icon at bounding box center [812, 158] width 11 height 13
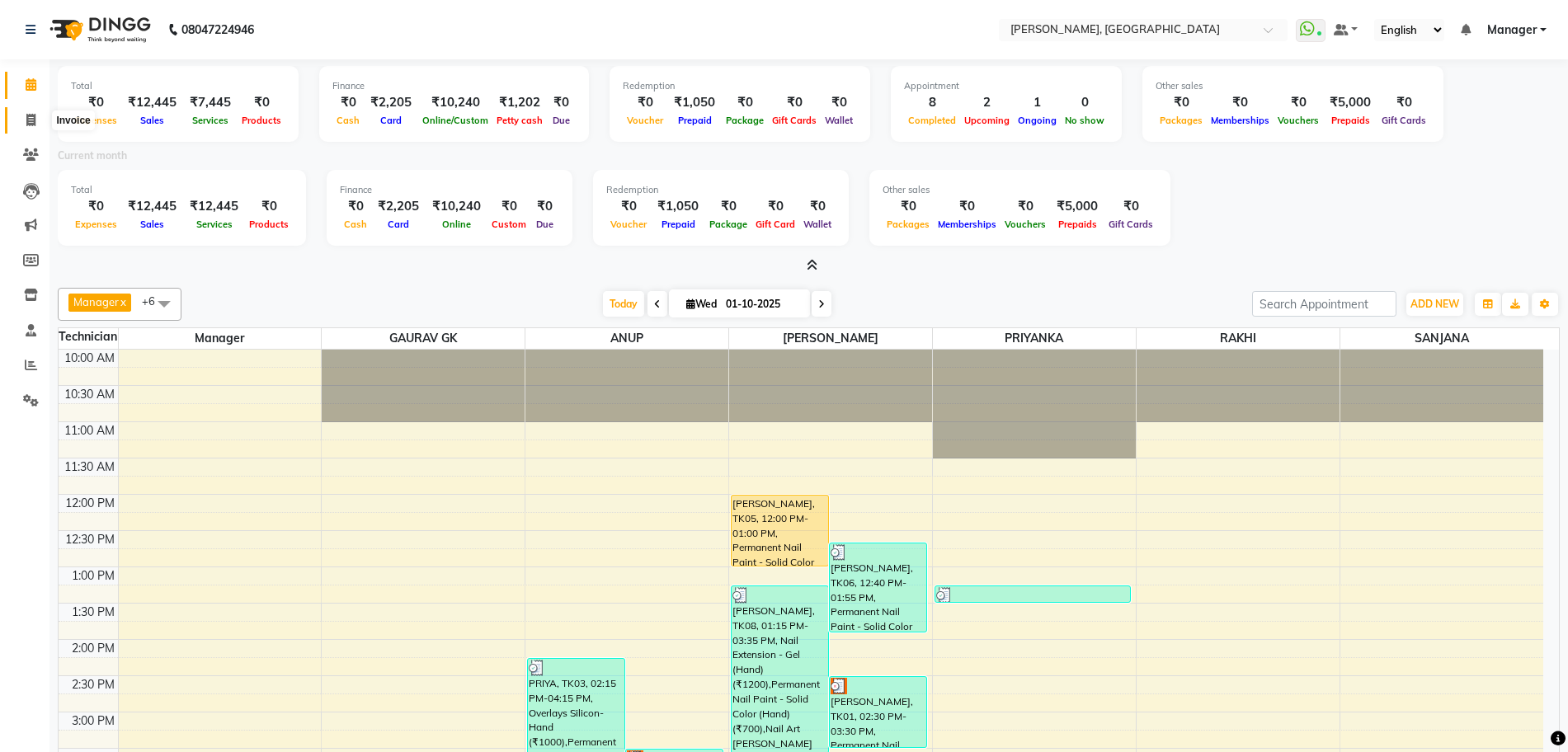
click at [34, 116] on icon at bounding box center [31, 121] width 9 height 13
select select "service"
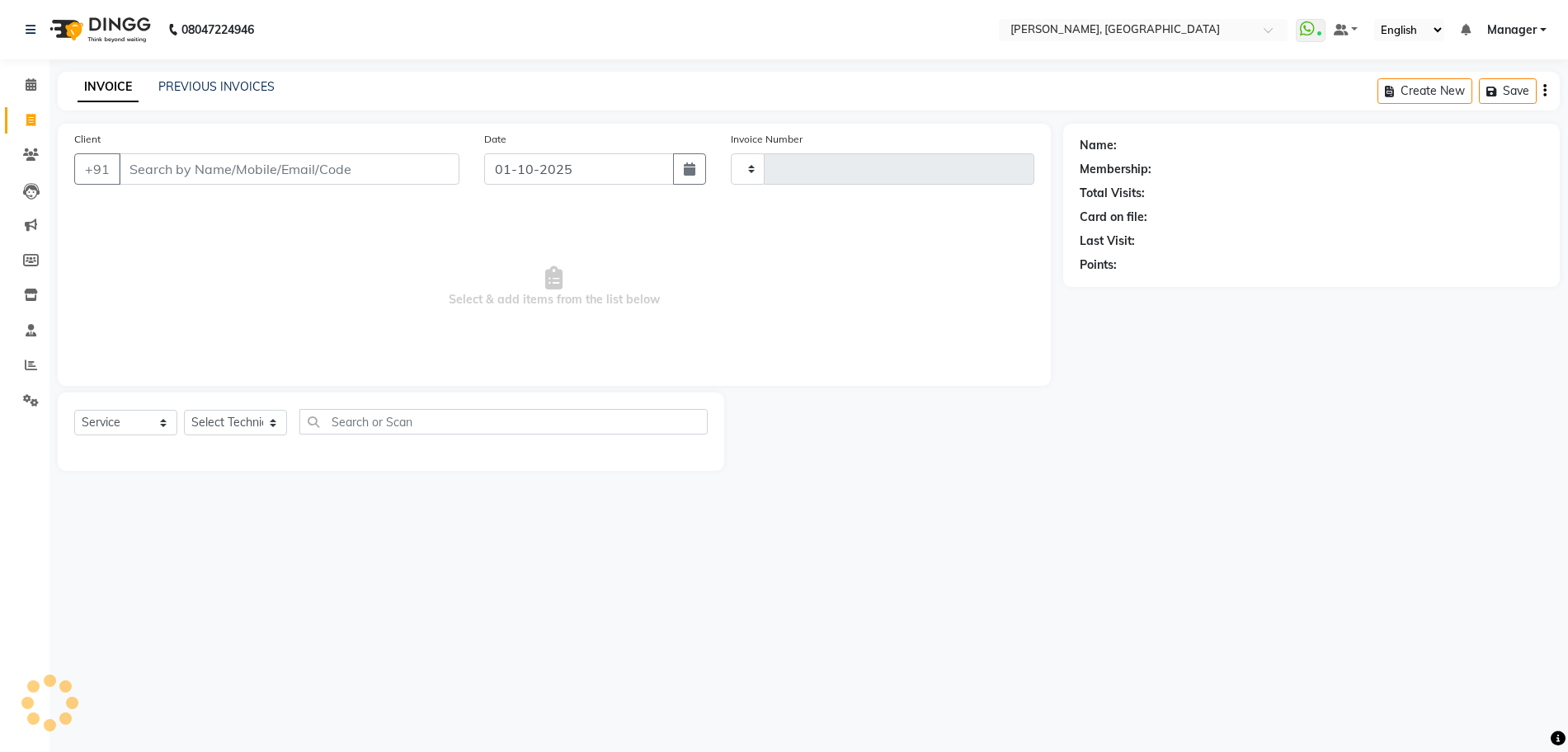
type input "1376"
select select "7674"
type input "9886105775"
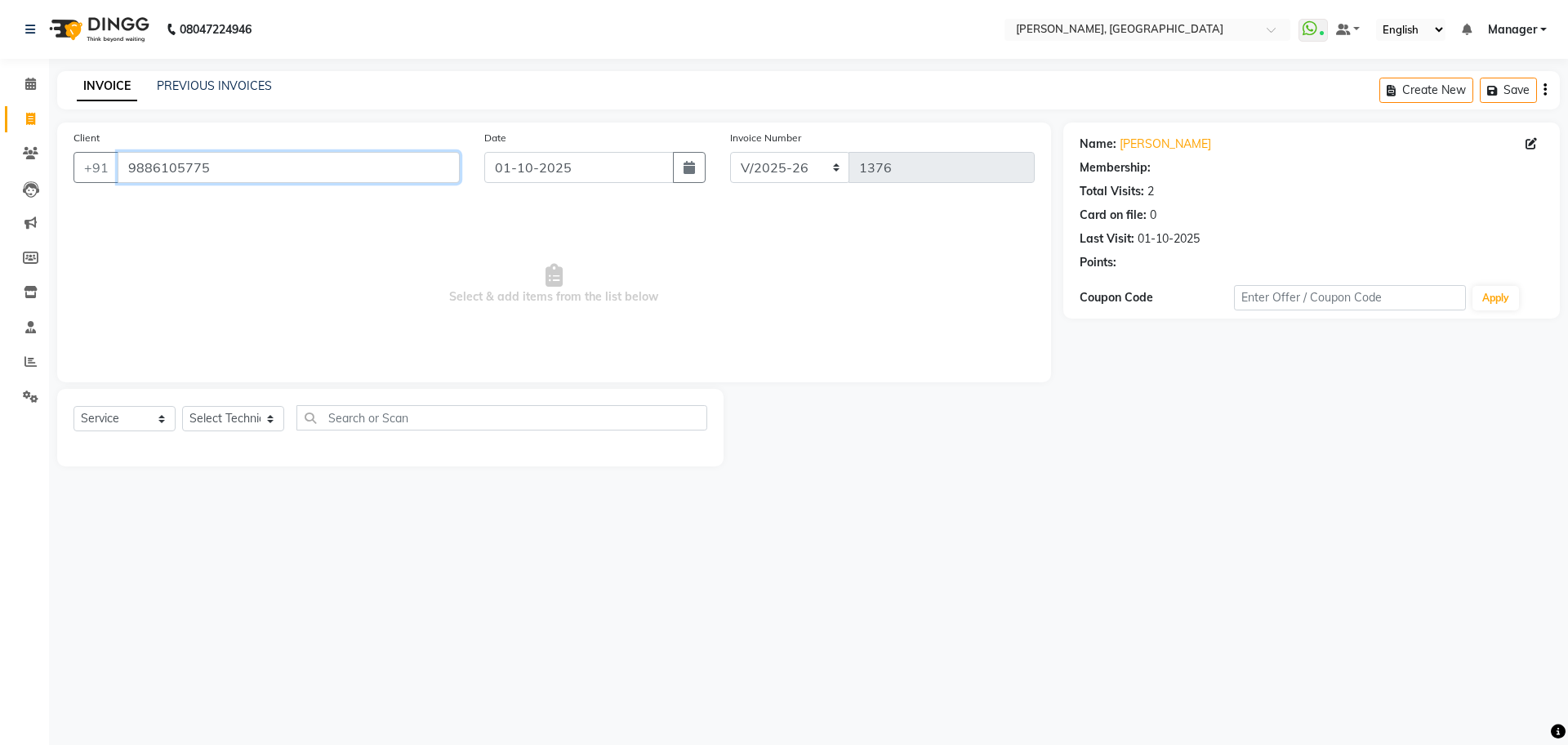
click at [246, 162] on input "9886105775" at bounding box center [289, 167] width 342 height 31
select select "1: Object"
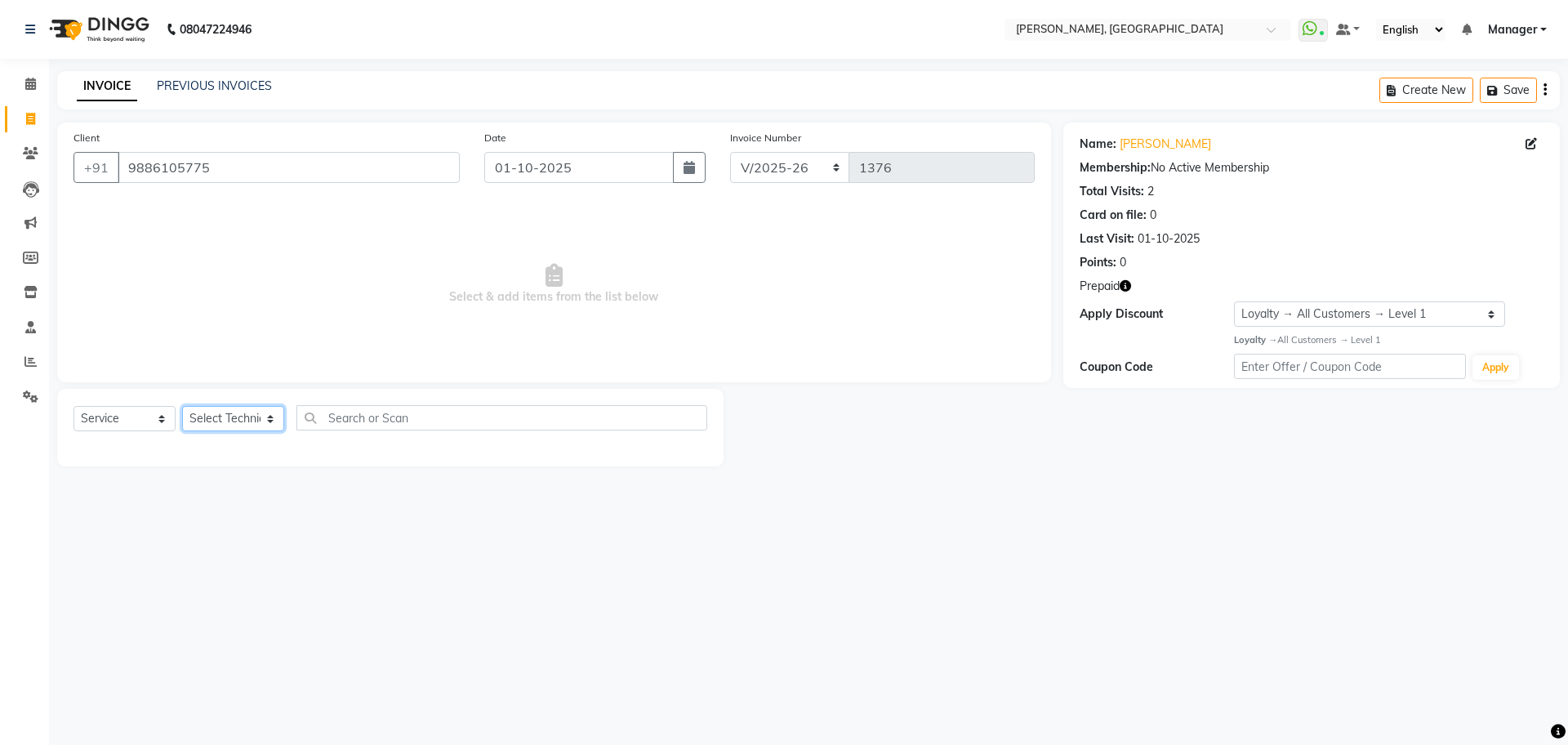
click at [218, 419] on select "Select Technician ANUP GAURAV GK [PERSON_NAME] Manager Owner [PERSON_NAME] RAKH…" at bounding box center [233, 419] width 102 height 25
select select "86057"
click at [182, 406] on select "Select Technician ANUP GAURAV GK [PERSON_NAME] Manager Owner [PERSON_NAME] RAKH…" at bounding box center [233, 419] width 102 height 25
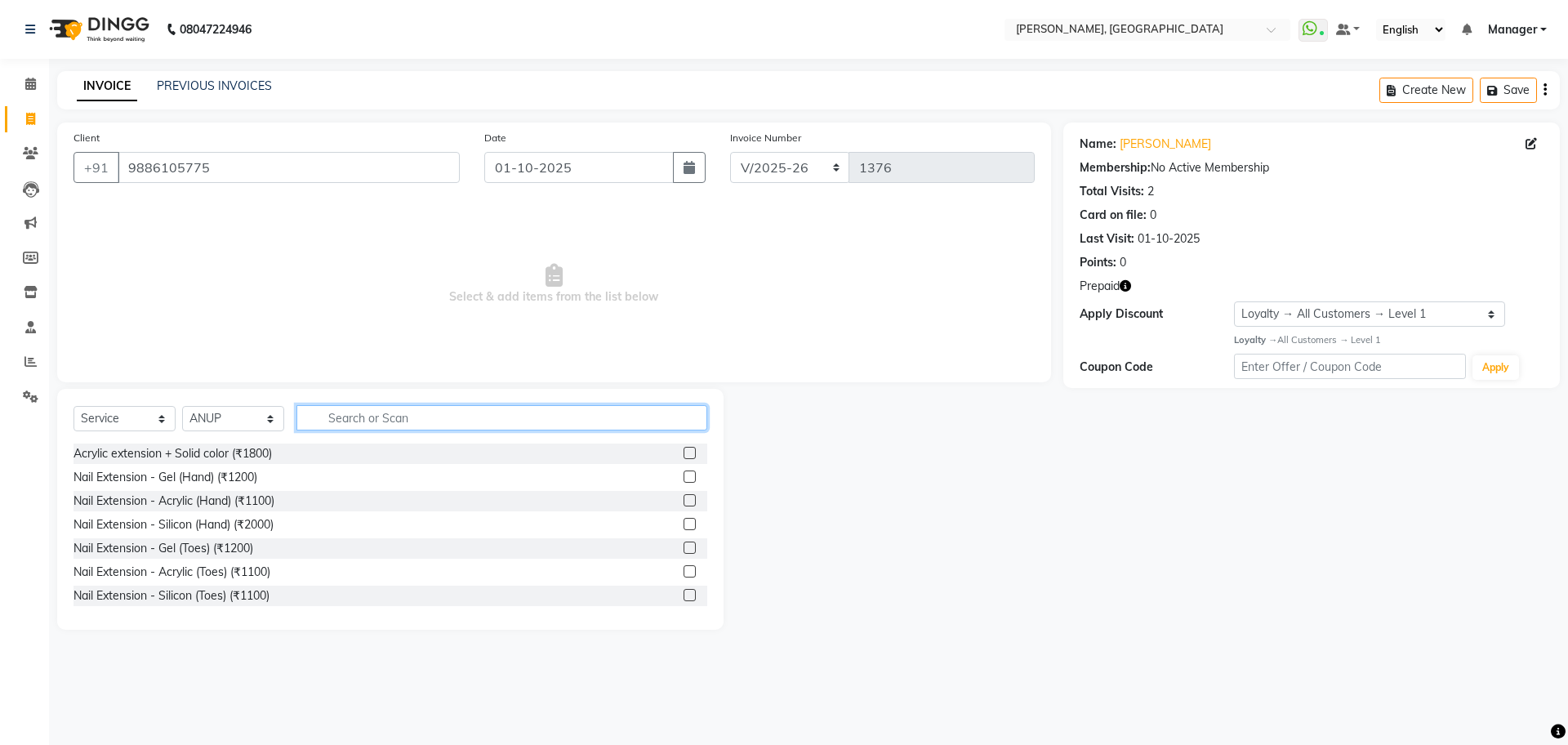
click at [396, 415] on input "text" at bounding box center [502, 418] width 411 height 25
type input "G"
click at [228, 411] on select "Select Technician ANUP GAURAV GK [PERSON_NAME] Manager Owner [PERSON_NAME] RAKH…" at bounding box center [233, 419] width 102 height 25
select select "92343"
click at [182, 406] on select "Select Technician ANUP GAURAV GK [PERSON_NAME] Manager Owner [PERSON_NAME] RAKH…" at bounding box center [233, 419] width 102 height 25
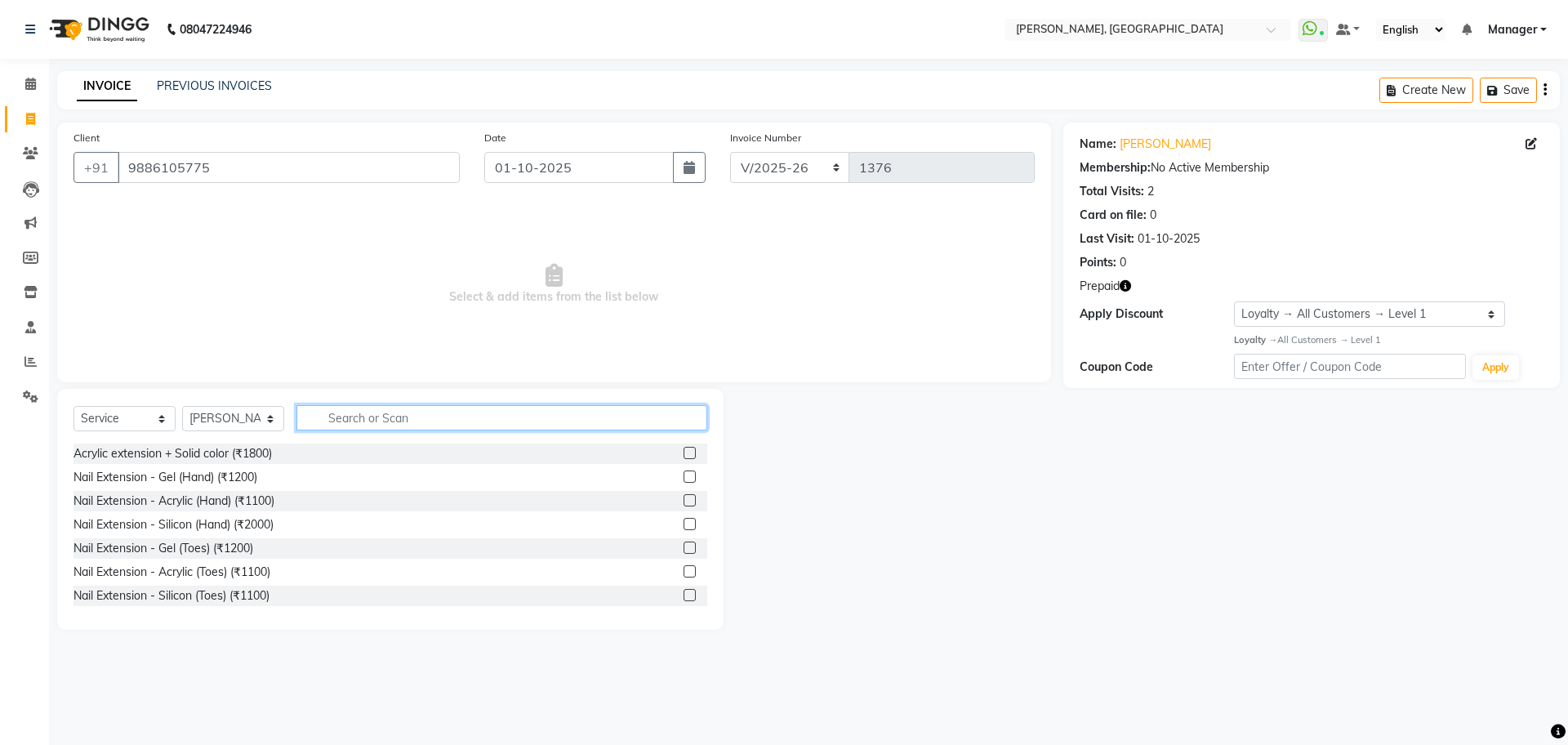
click at [343, 415] on input "text" at bounding box center [502, 418] width 411 height 25
type input "GEL"
click at [684, 453] on label at bounding box center [690, 454] width 13 height 13
click at [684, 453] on input "checkbox" at bounding box center [689, 454] width 11 height 11
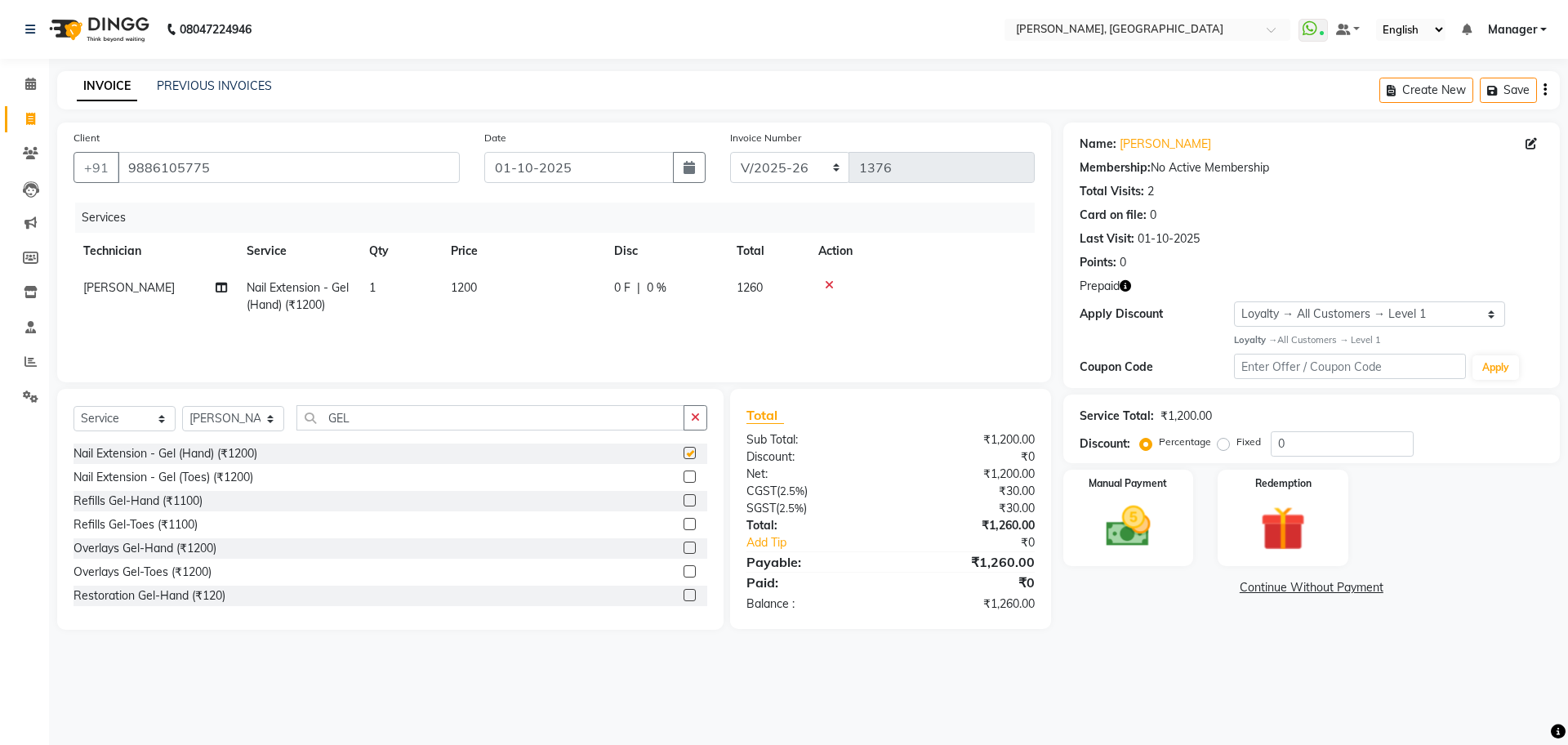
checkbox input "false"
click at [693, 416] on icon "button" at bounding box center [696, 417] width 9 height 12
click at [383, 410] on input "text" at bounding box center [502, 418] width 411 height 25
click at [345, 424] on input "text" at bounding box center [502, 418] width 411 height 25
click at [383, 423] on input "text" at bounding box center [502, 418] width 411 height 25
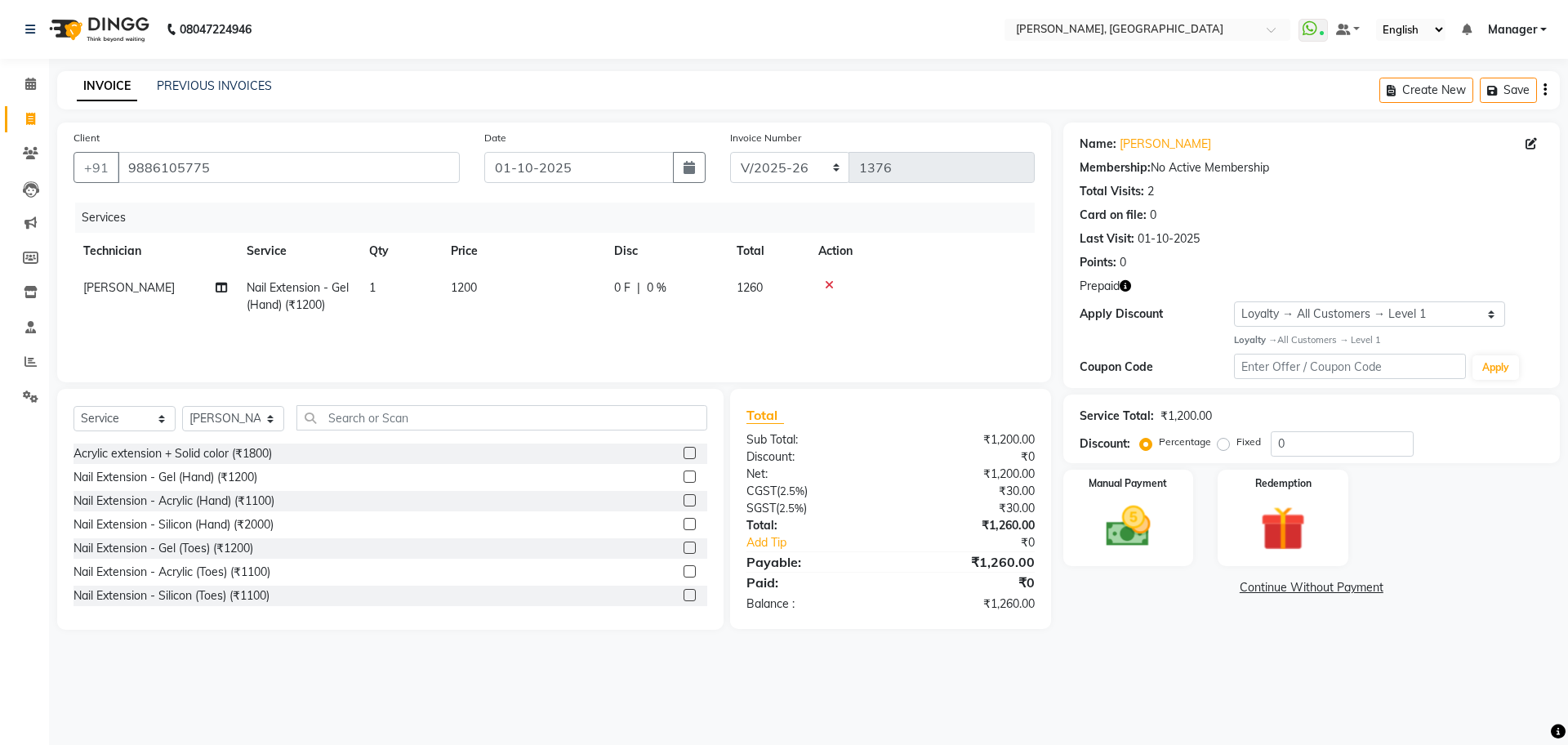
click at [825, 287] on icon at bounding box center [830, 285] width 9 height 12
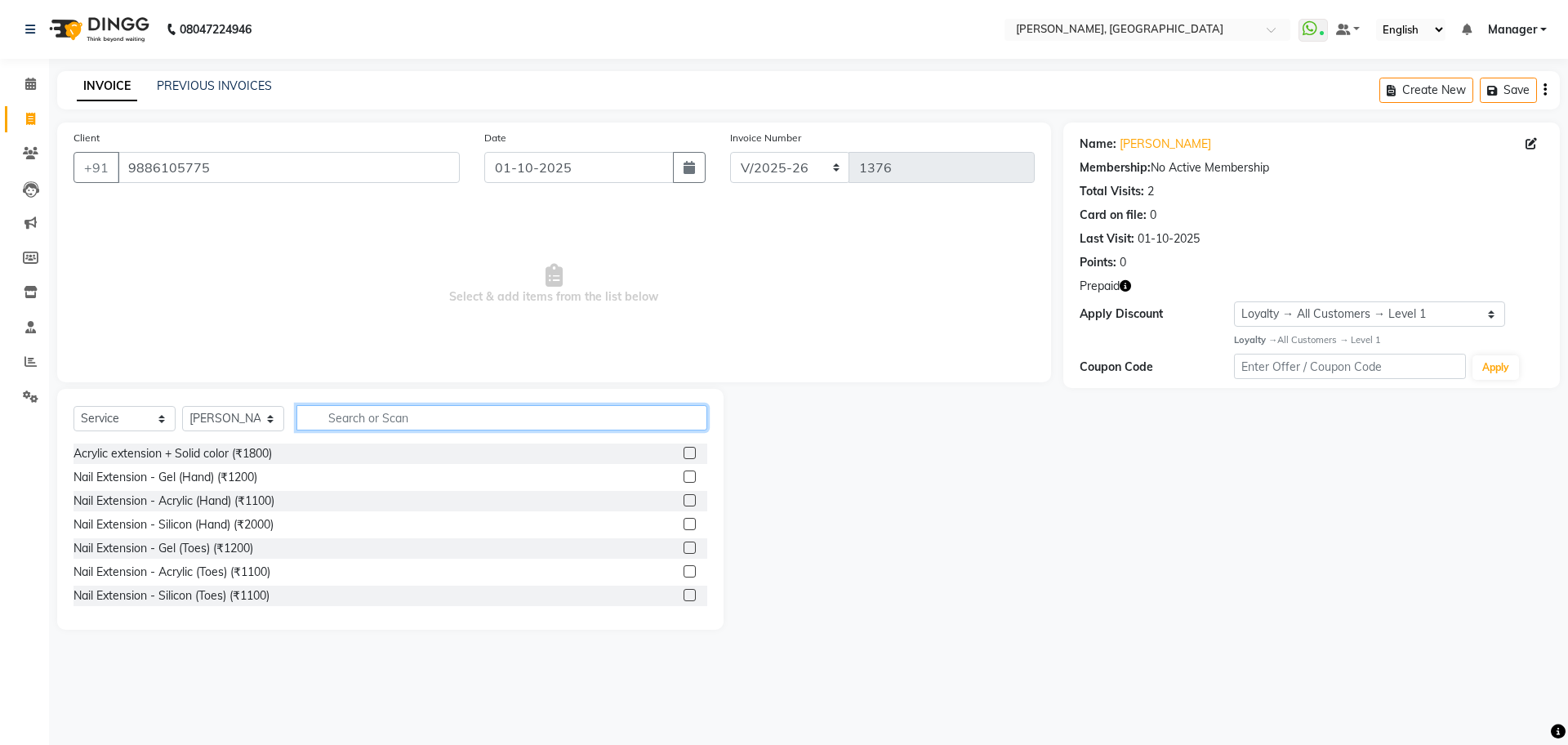
click at [346, 417] on input "text" at bounding box center [502, 418] width 411 height 25
type input "700"
click at [684, 449] on label at bounding box center [690, 454] width 13 height 13
click at [684, 449] on input "checkbox" at bounding box center [689, 454] width 11 height 11
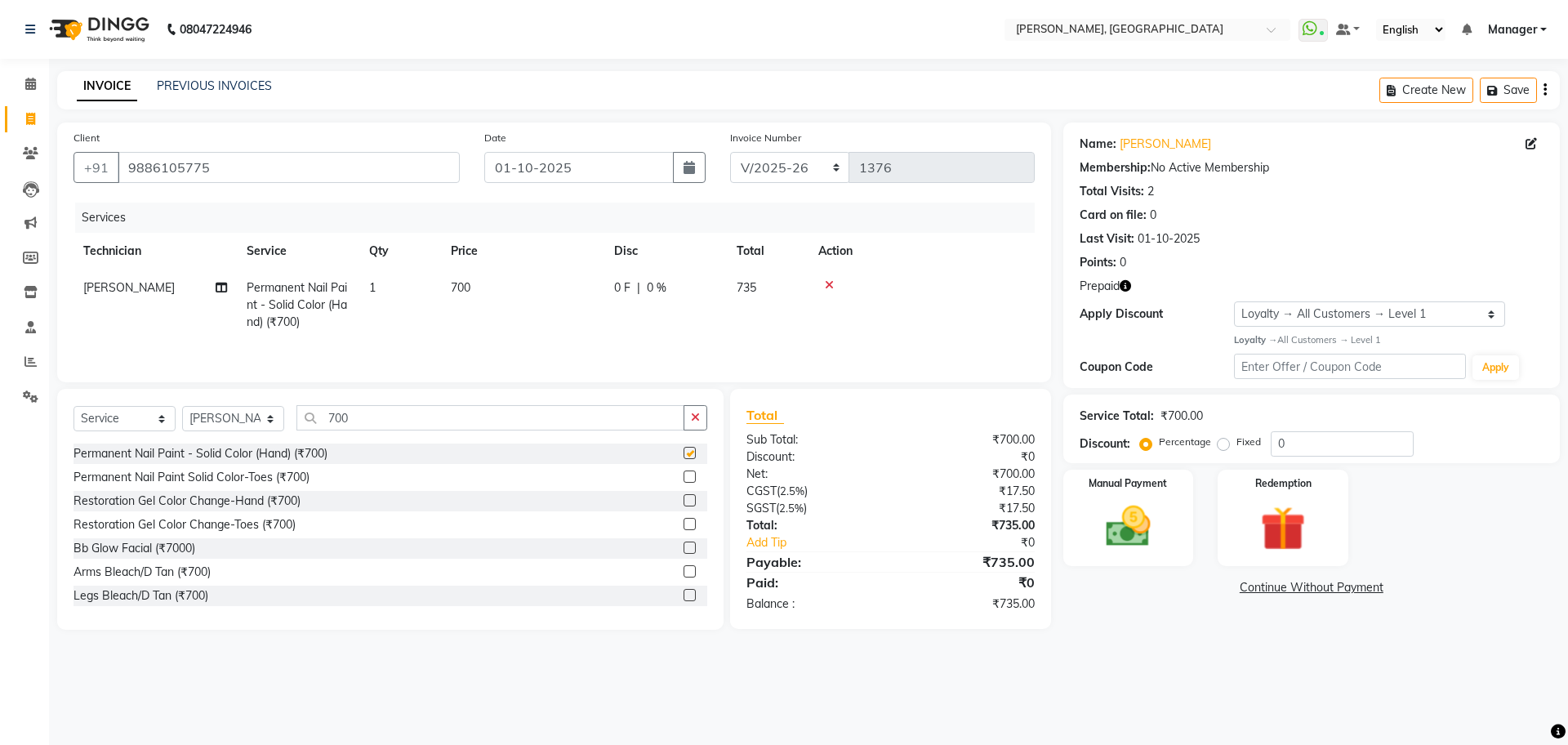
checkbox input "false"
click at [385, 429] on input "700" at bounding box center [490, 418] width 388 height 25
click at [692, 422] on icon "button" at bounding box center [696, 417] width 9 height 12
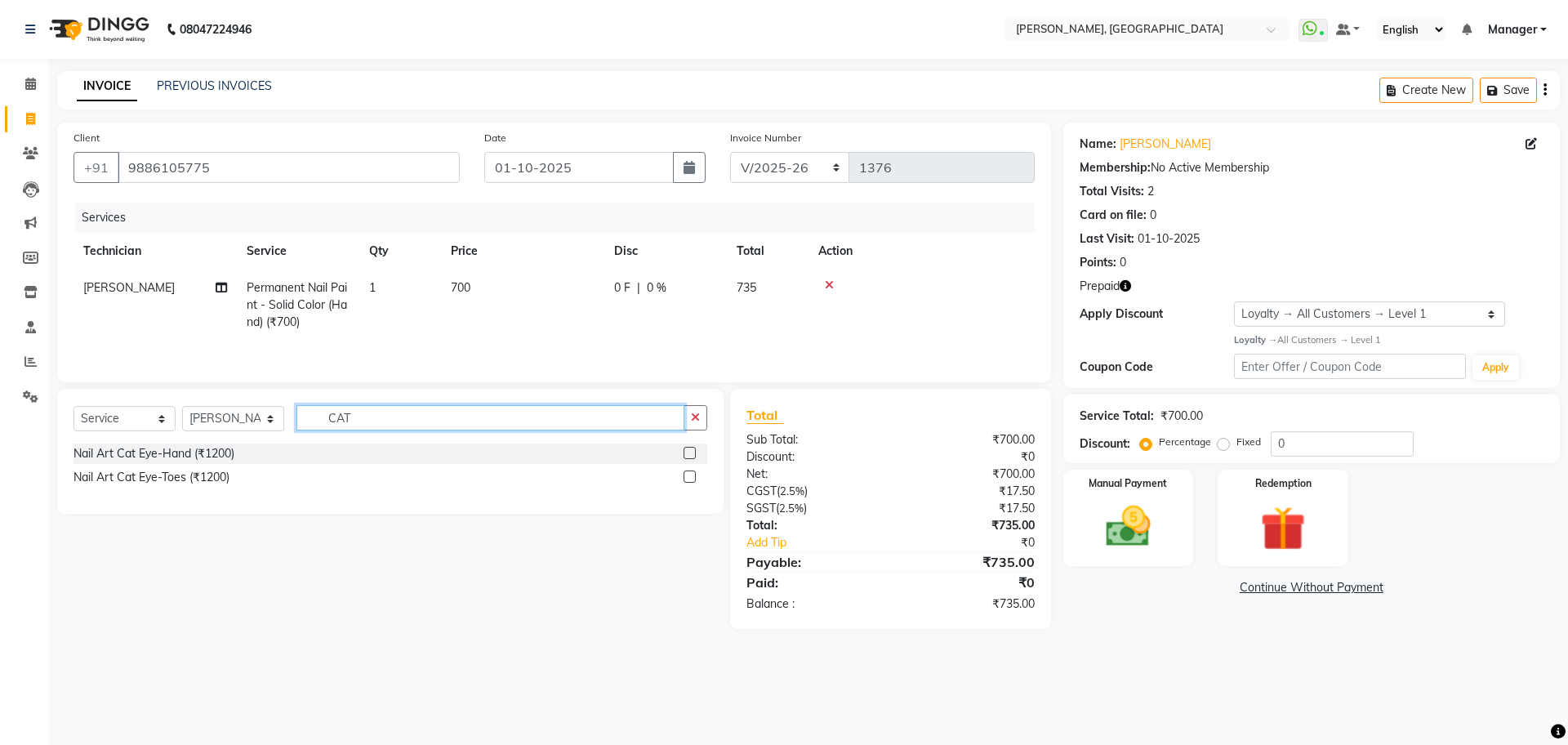
type input "CAT"
click at [688, 459] on label at bounding box center [690, 454] width 13 height 13
click at [688, 459] on input "checkbox" at bounding box center [689, 454] width 11 height 11
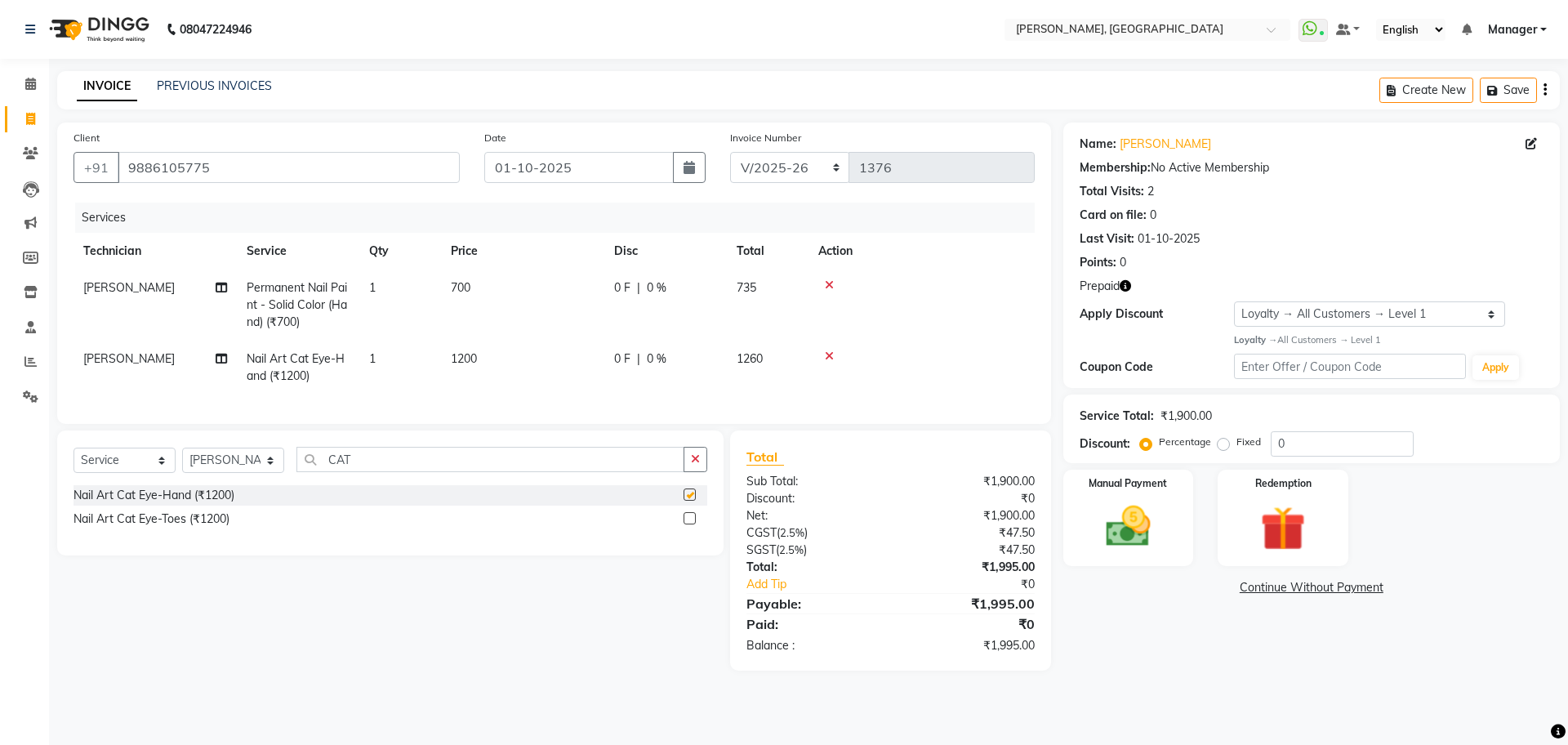
checkbox input "false"
click at [465, 369] on td "1200" at bounding box center [522, 368] width 164 height 54
select select "92343"
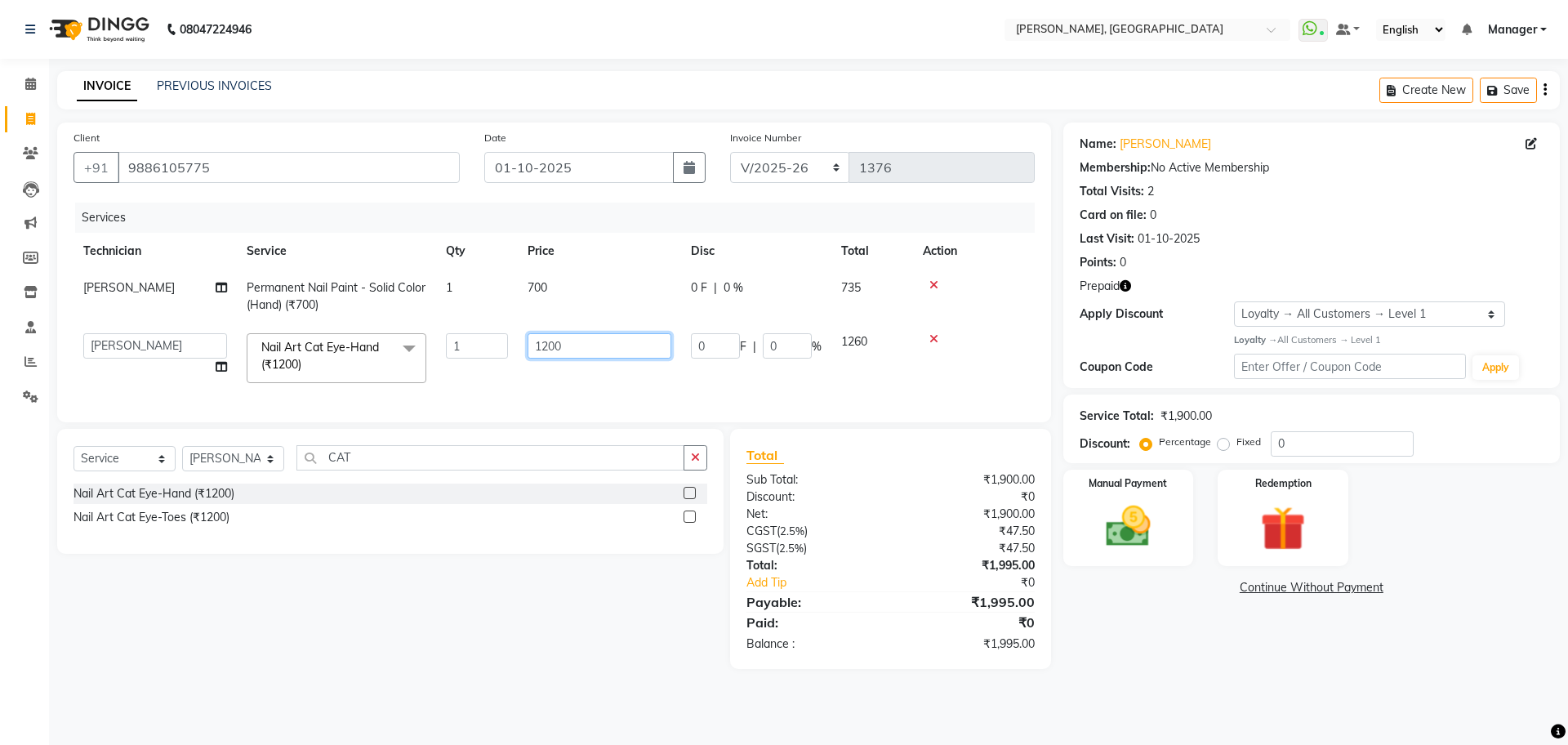
click at [551, 350] on input "1200" at bounding box center [599, 346] width 144 height 25
type input "1000"
click at [703, 465] on button "button" at bounding box center [696, 458] width 24 height 25
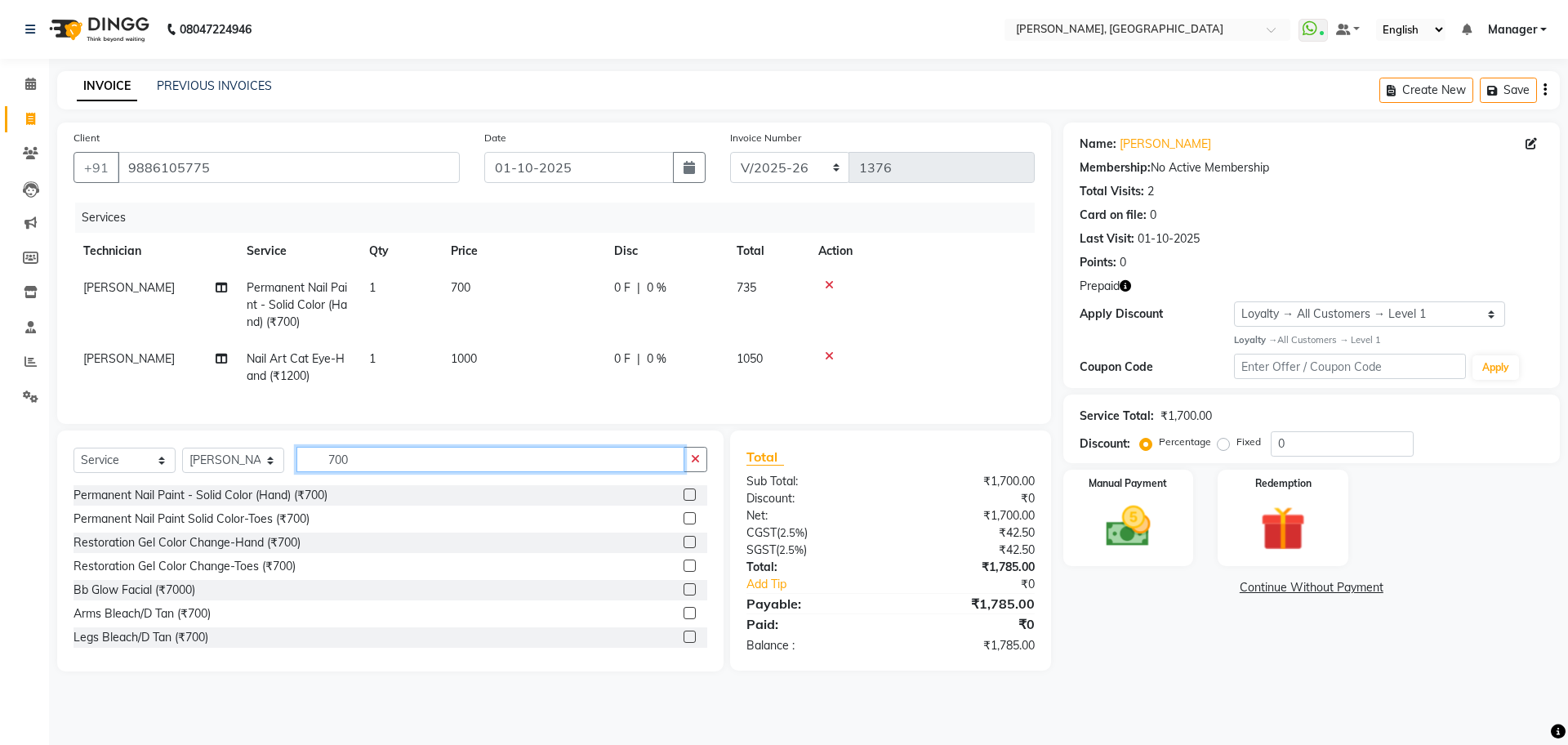
type input "700"
click at [684, 524] on label at bounding box center [690, 519] width 13 height 13
click at [684, 524] on input "checkbox" at bounding box center [689, 520] width 11 height 11
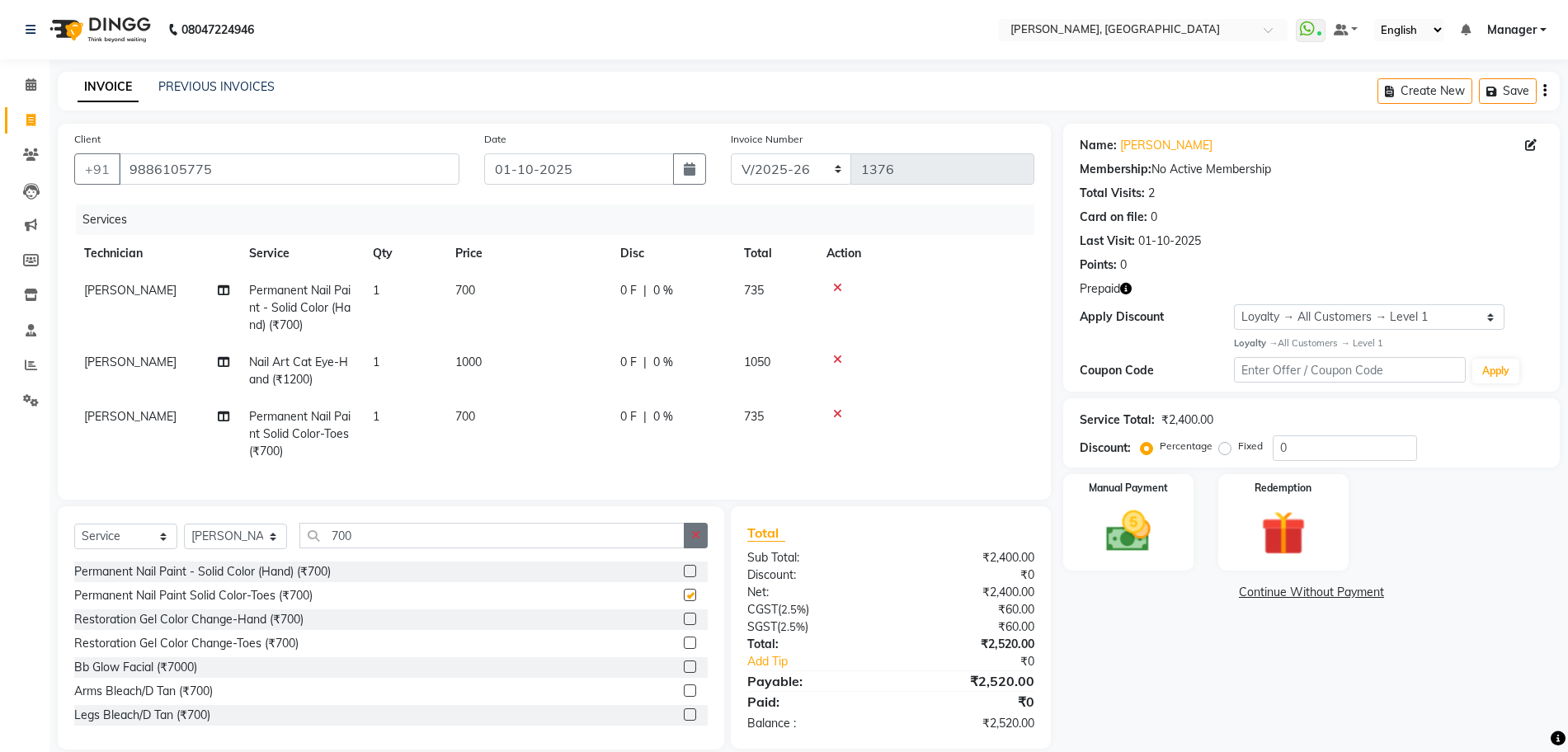
checkbox input "false"
click at [691, 543] on button "button" at bounding box center [695, 535] width 24 height 26
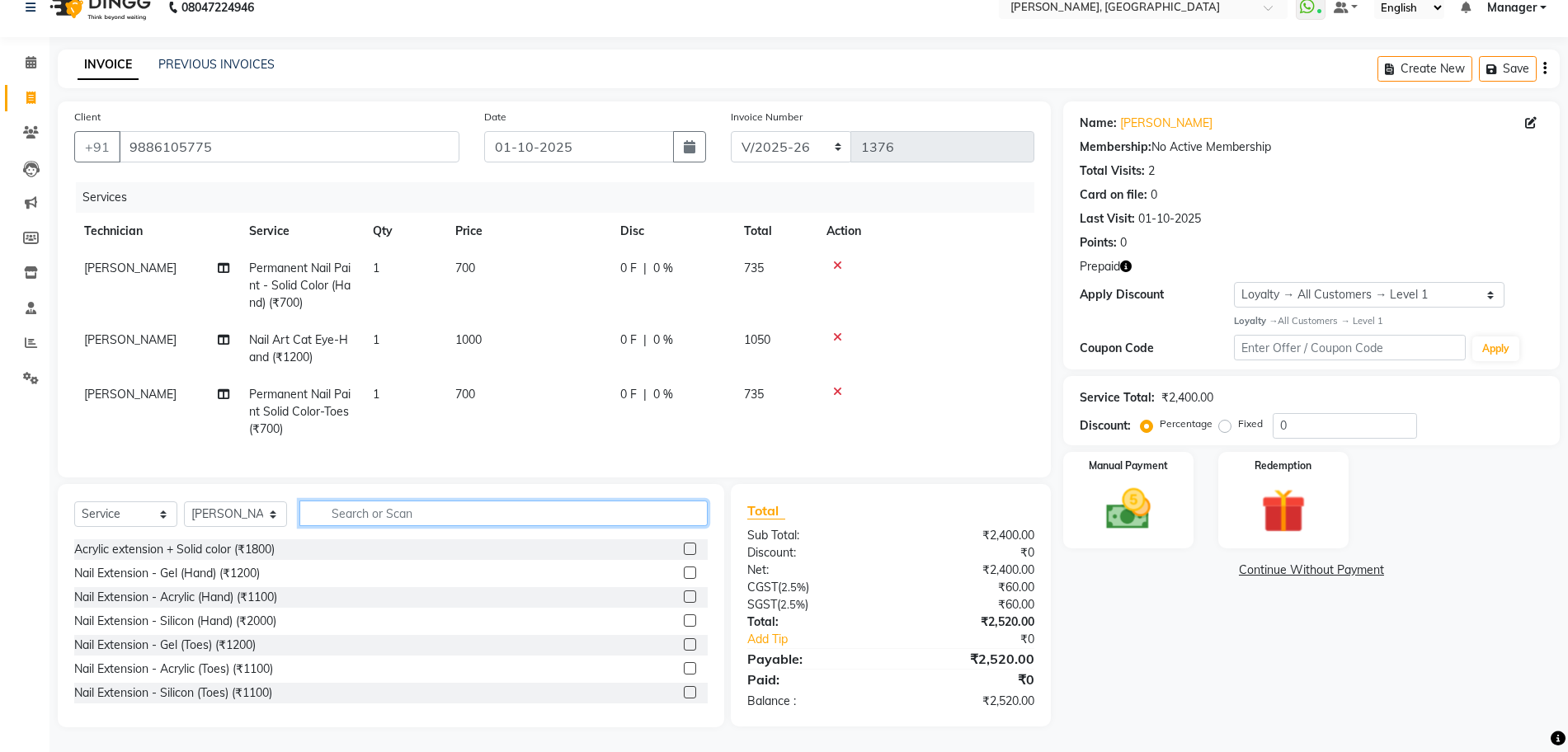
scroll to position [38, 0]
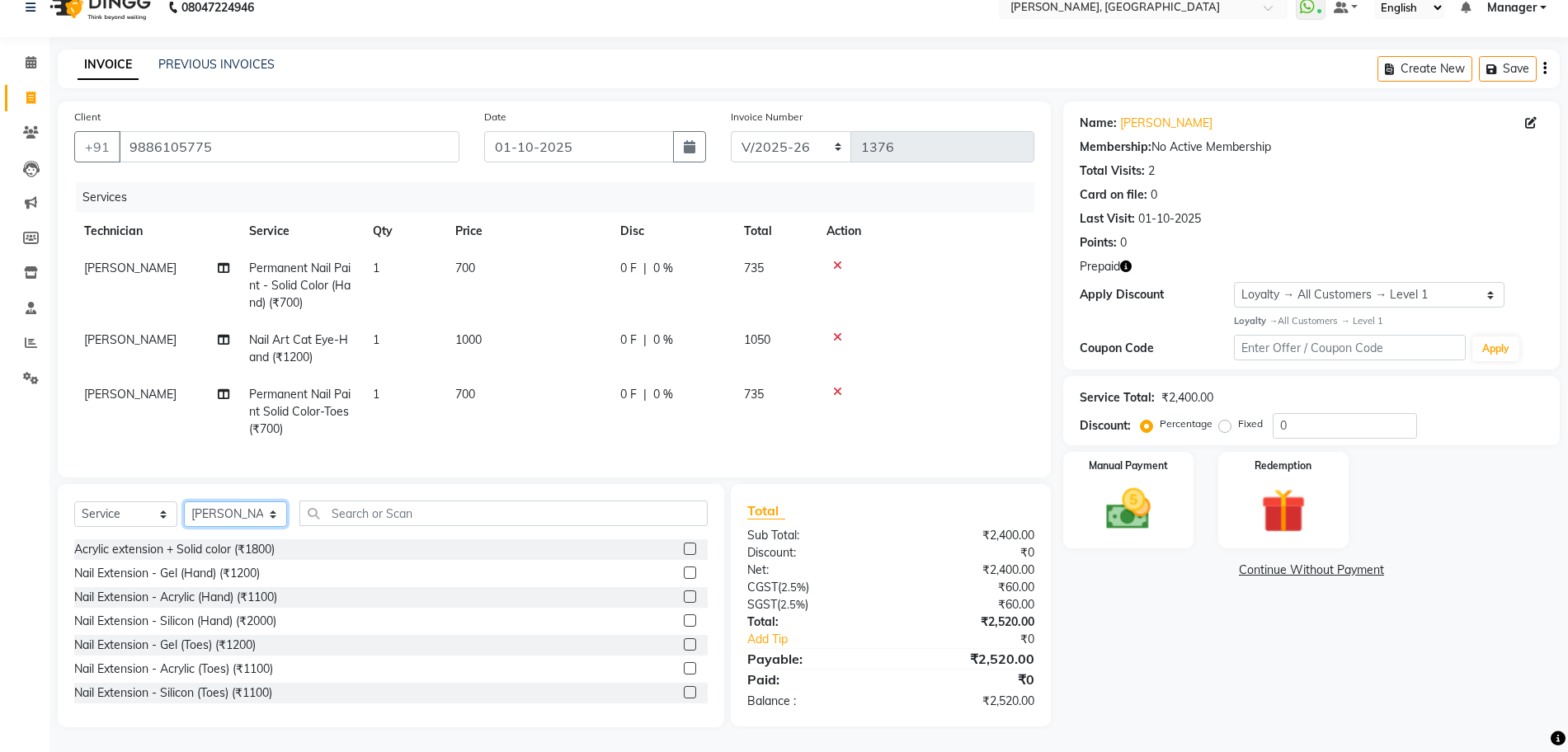
click at [246, 511] on select "Select Technician ANUP GAURAV GK [PERSON_NAME] Manager Owner [PERSON_NAME] RAKH…" at bounding box center [235, 514] width 103 height 26
select select "86057"
click at [184, 502] on select "Select Technician ANUP GAURAV GK [PERSON_NAME] Manager Owner [PERSON_NAME] RAKH…" at bounding box center [235, 514] width 103 height 26
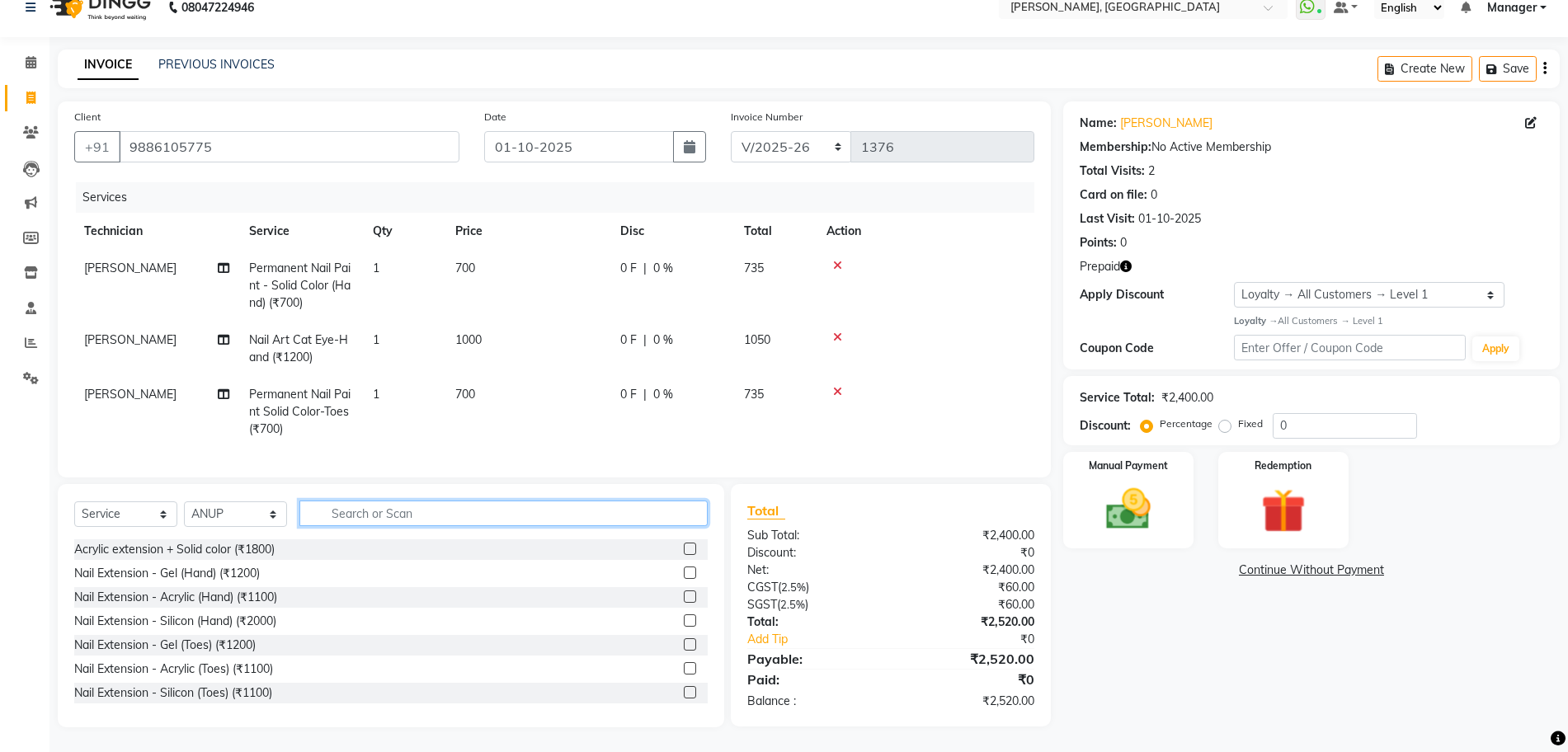
click at [368, 515] on input "text" at bounding box center [503, 514] width 408 height 26
type input "GEL"
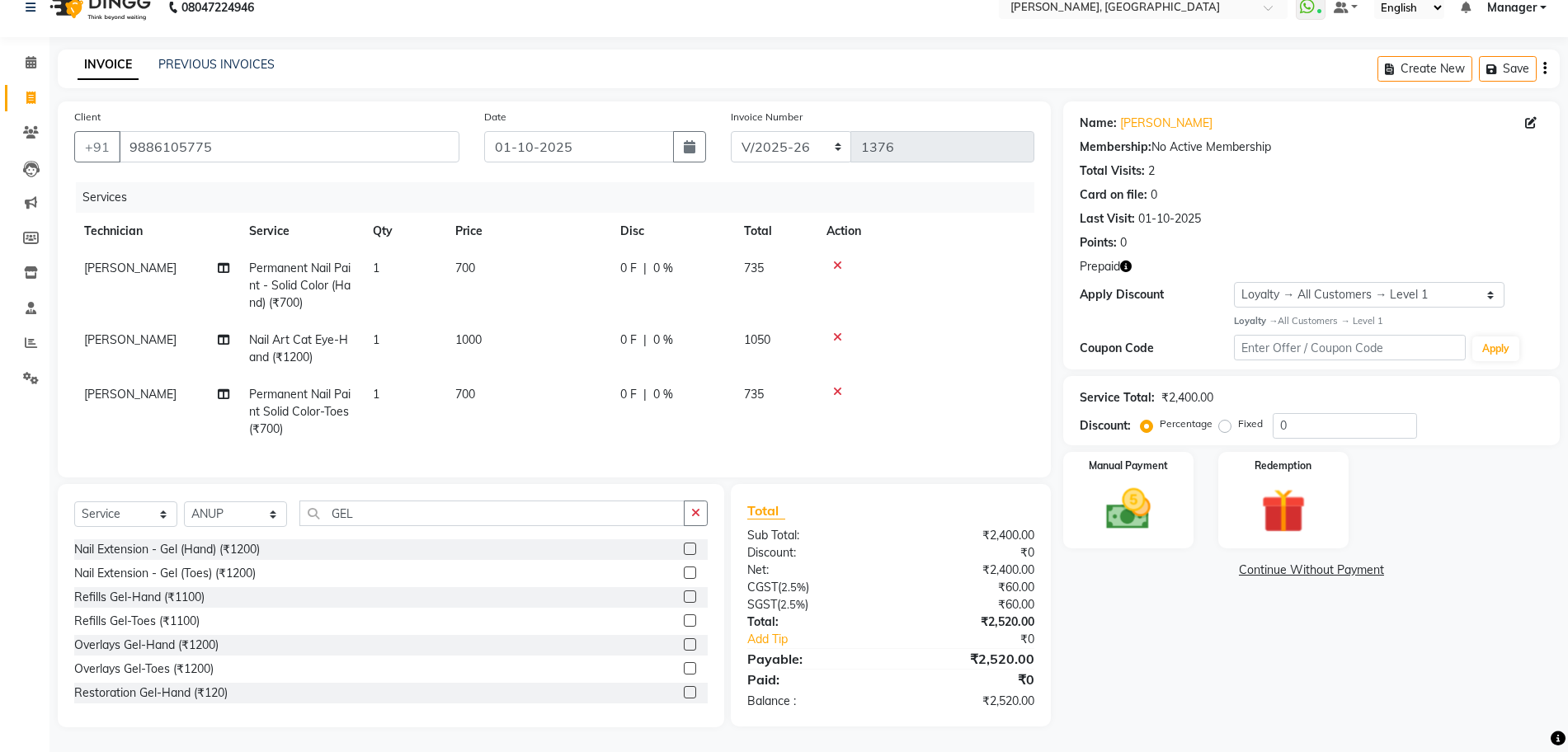
click at [683, 545] on label at bounding box center [690, 549] width 13 height 13
click at [683, 545] on input "checkbox" at bounding box center [689, 550] width 11 height 11
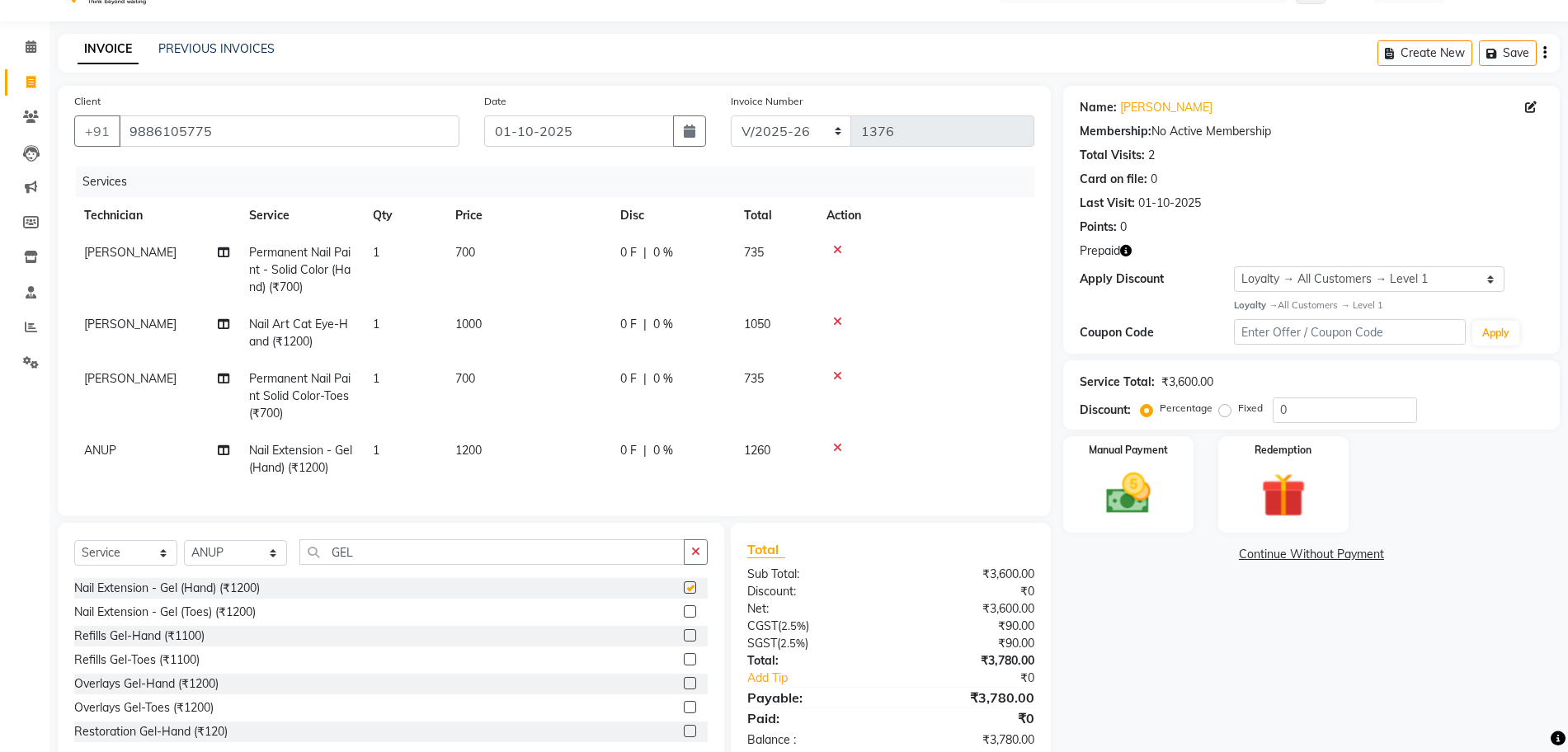
checkbox input "false"
click at [699, 557] on icon "button" at bounding box center [695, 552] width 9 height 12
click at [474, 450] on span "1200" at bounding box center [468, 450] width 26 height 15
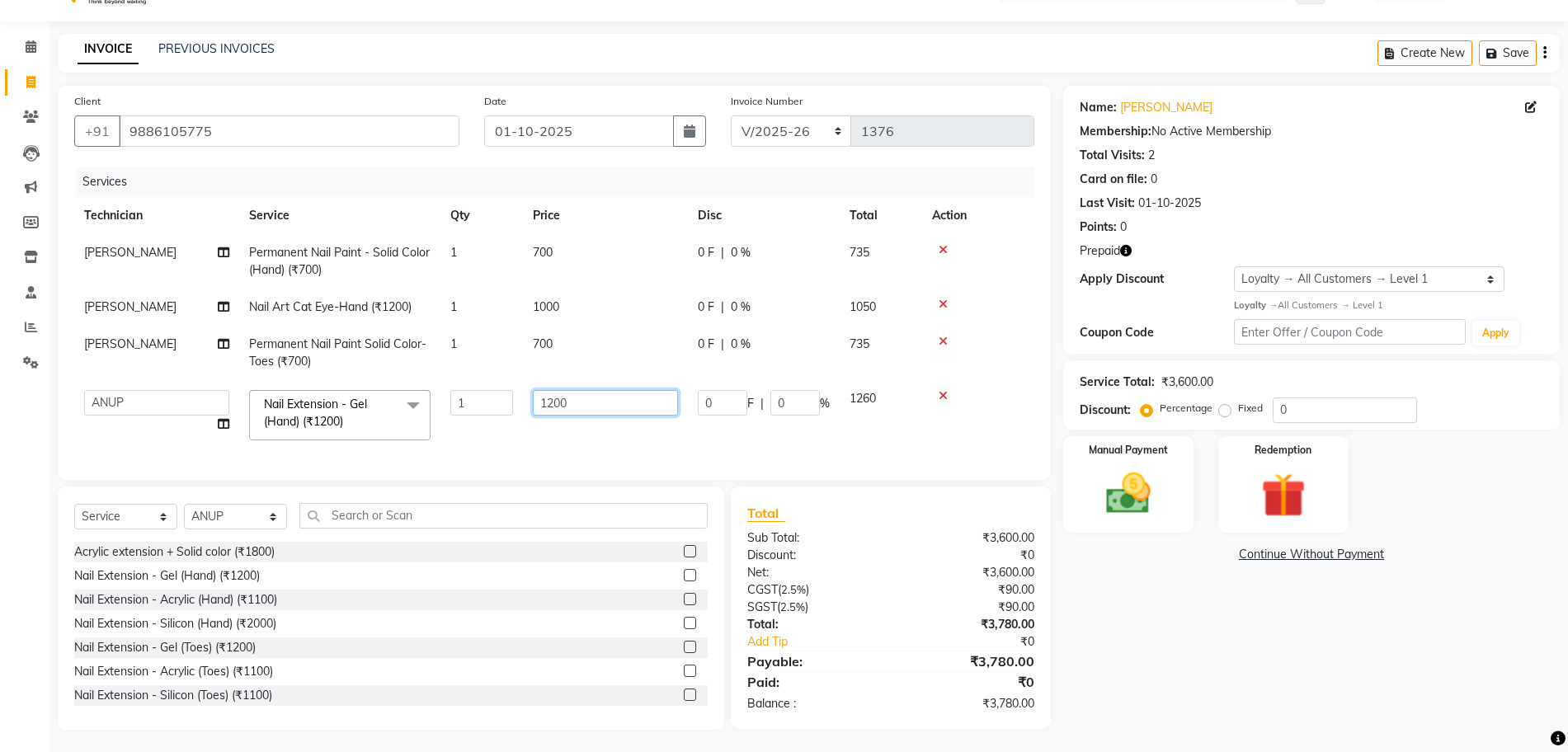
click at [551, 407] on input "1200" at bounding box center [605, 403] width 145 height 26
type input "1500"
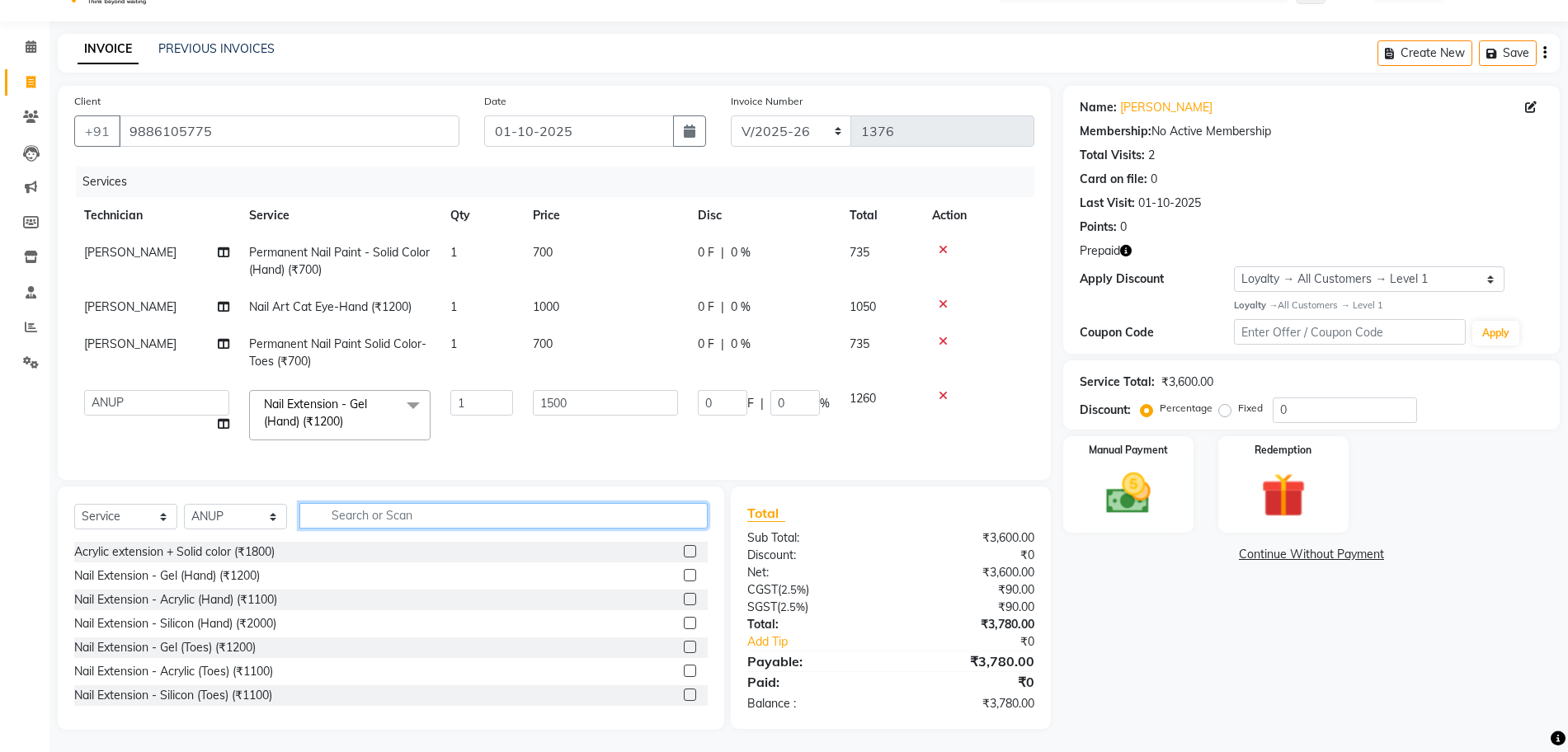
click at [530, 523] on div "Client +91 9886105775 Date 01-10-2025 Invoice Number BTH/2025-26 RED/2025-26 V/…" at bounding box center [555, 408] width 1018 height 644
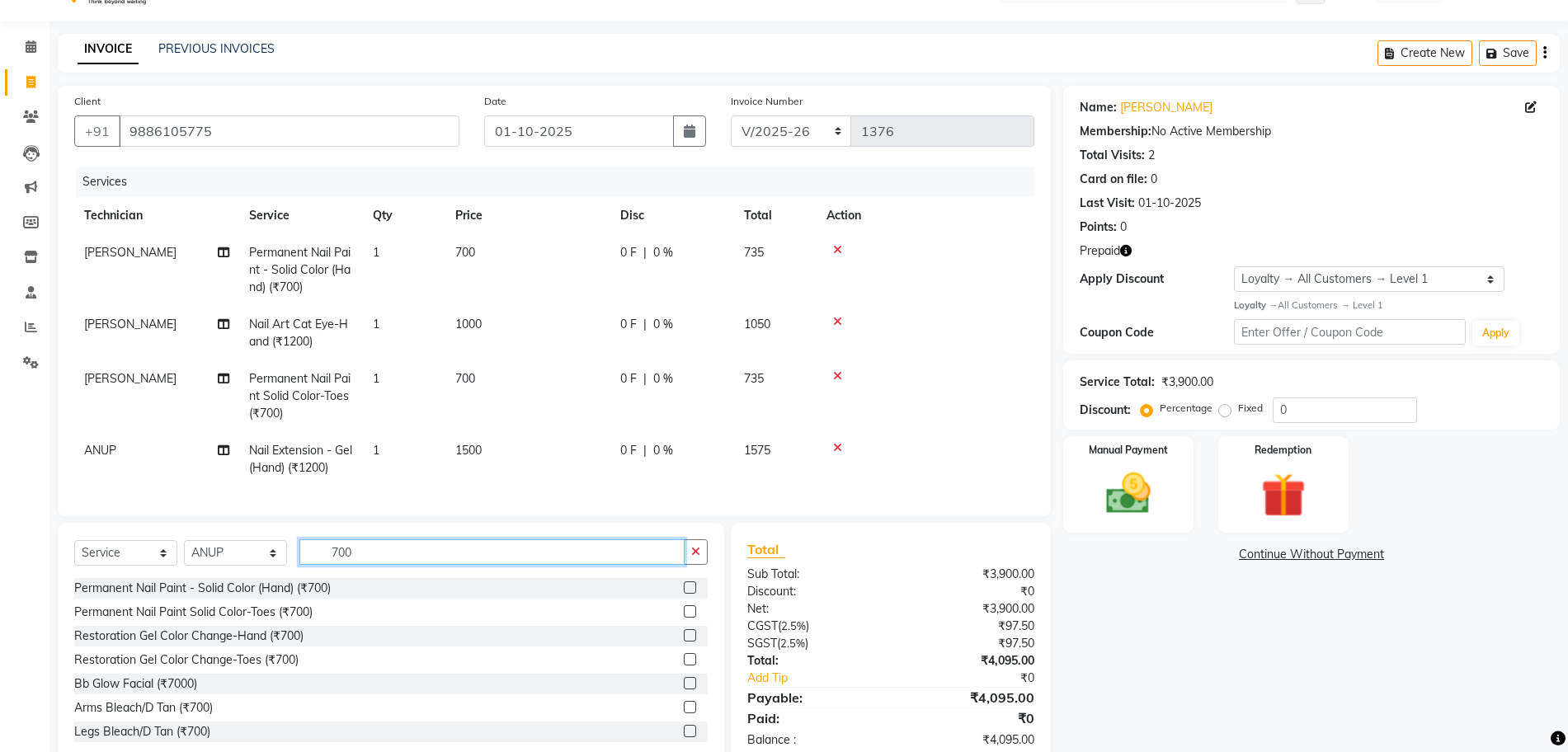
type input "700"
click at [683, 594] on label at bounding box center [690, 588] width 13 height 13
click at [683, 594] on input "checkbox" at bounding box center [689, 588] width 11 height 11
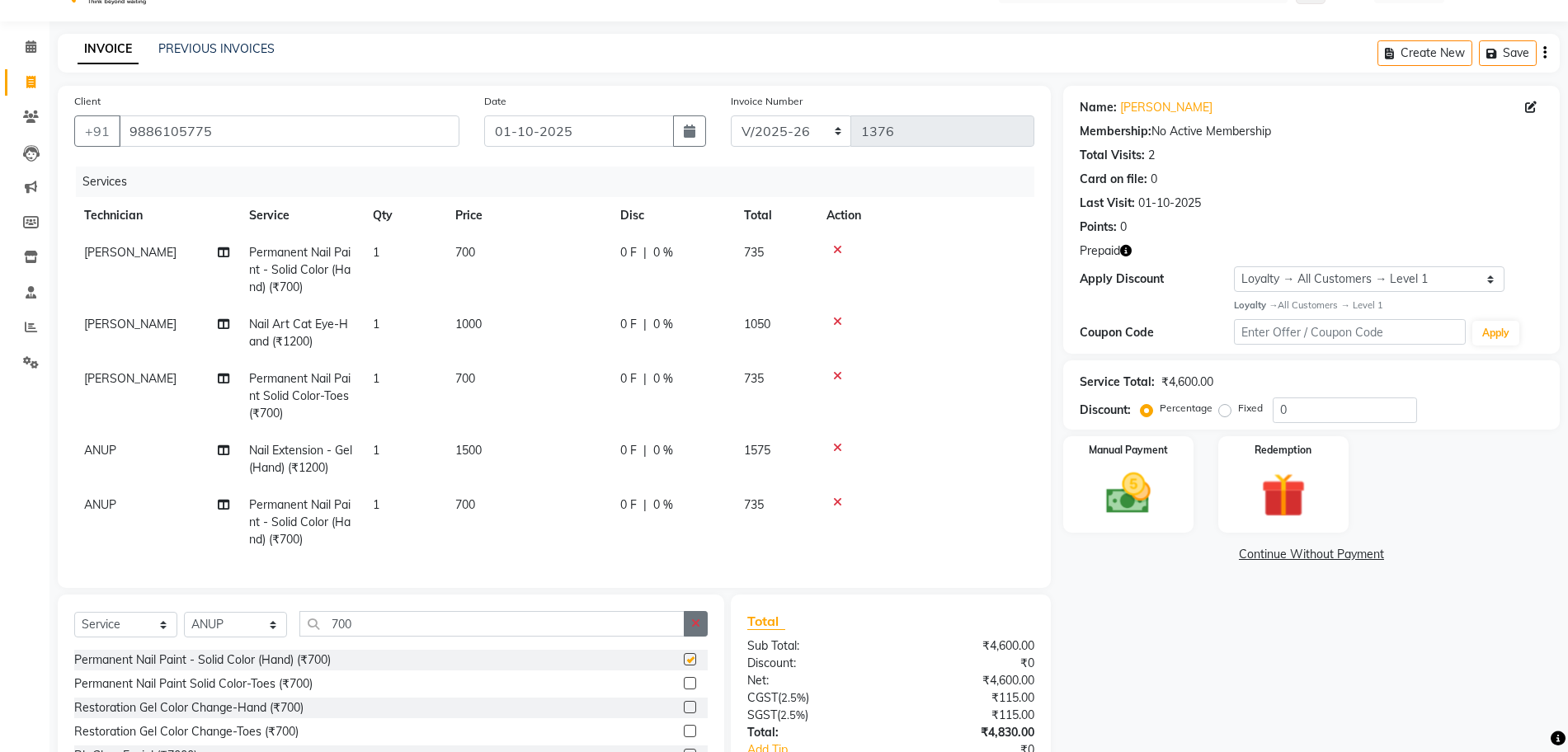
checkbox input "false"
click at [699, 624] on icon "button" at bounding box center [695, 623] width 9 height 12
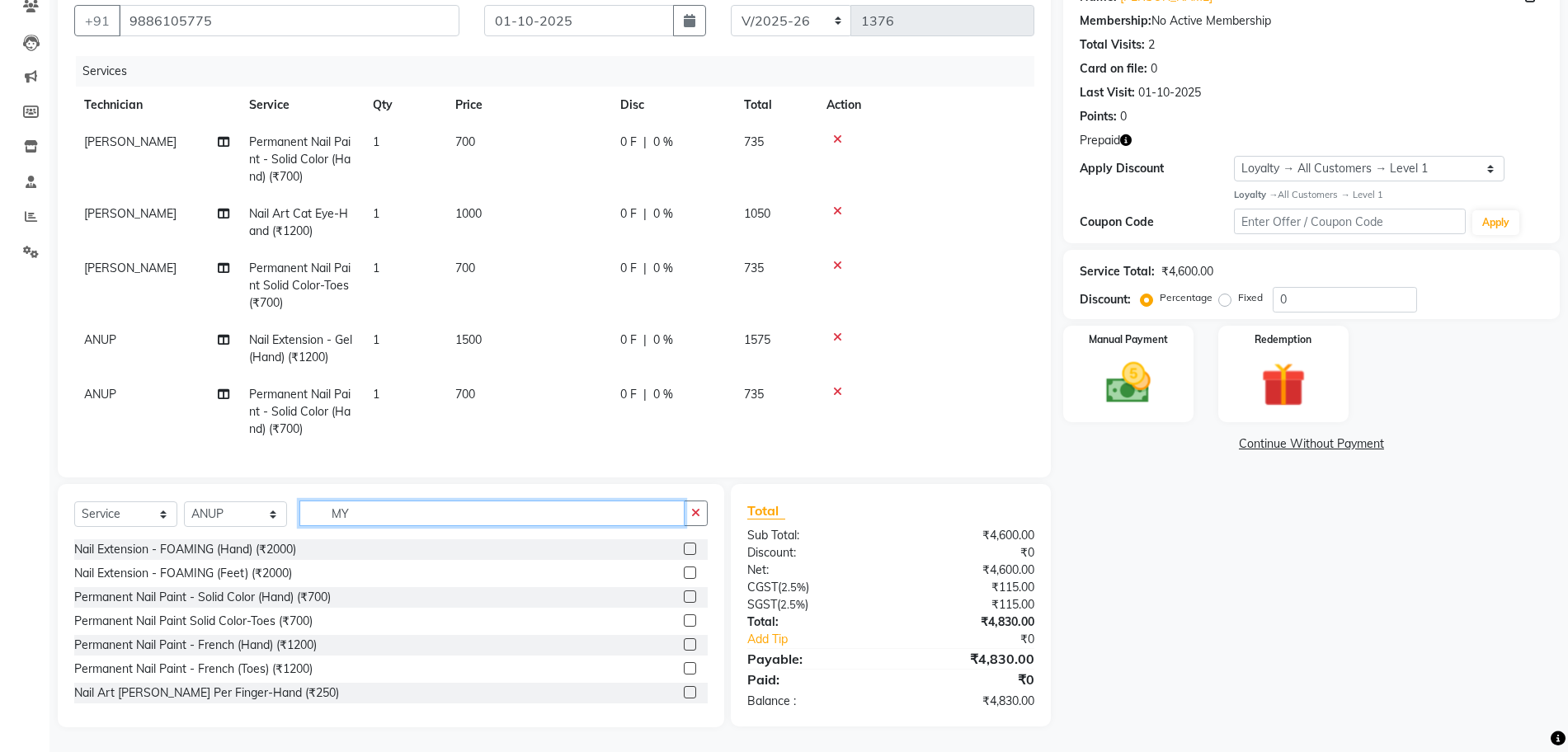
scroll to position [155, 0]
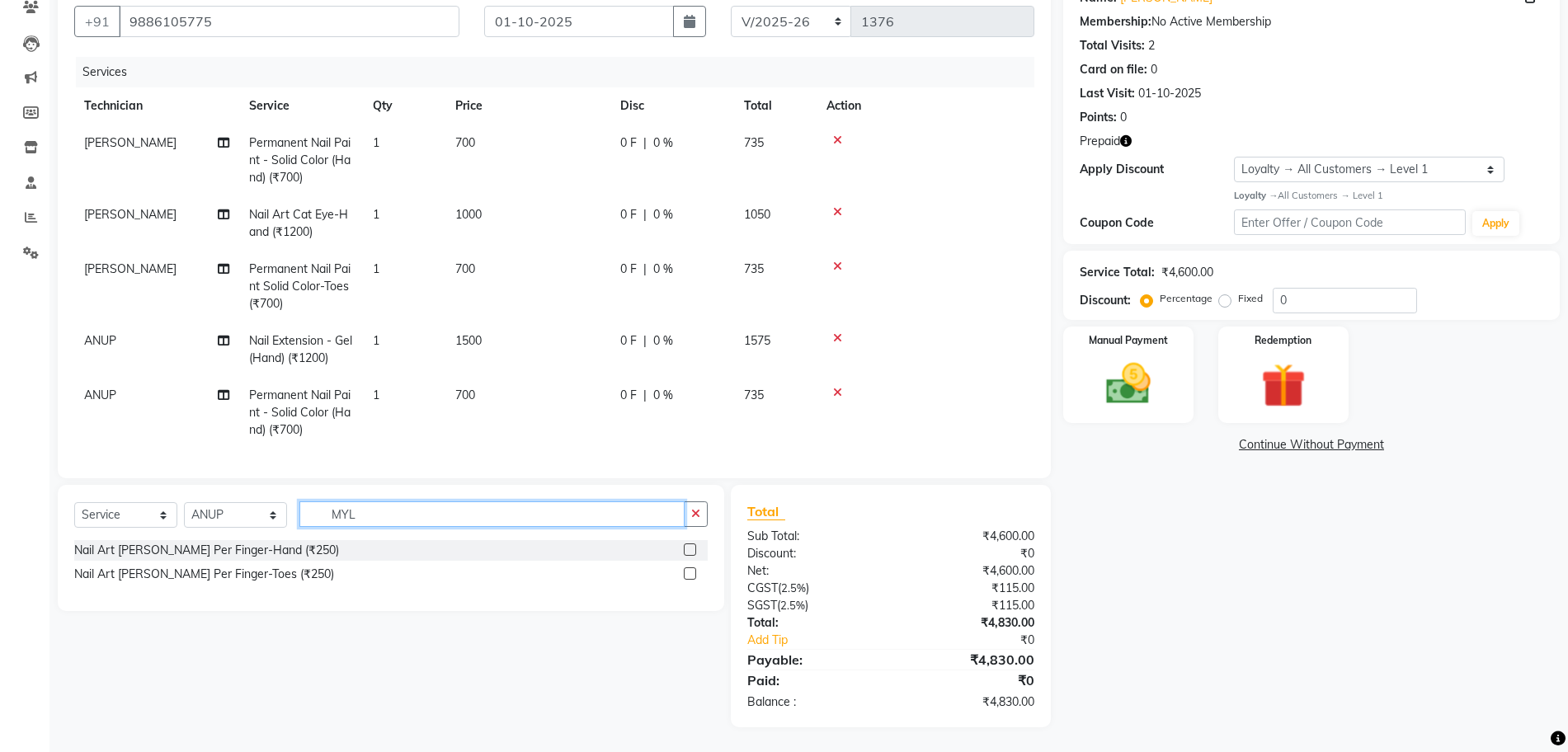
type input "MYL"
click at [687, 544] on label at bounding box center [690, 550] width 13 height 13
click at [687, 545] on input "checkbox" at bounding box center [689, 551] width 11 height 11
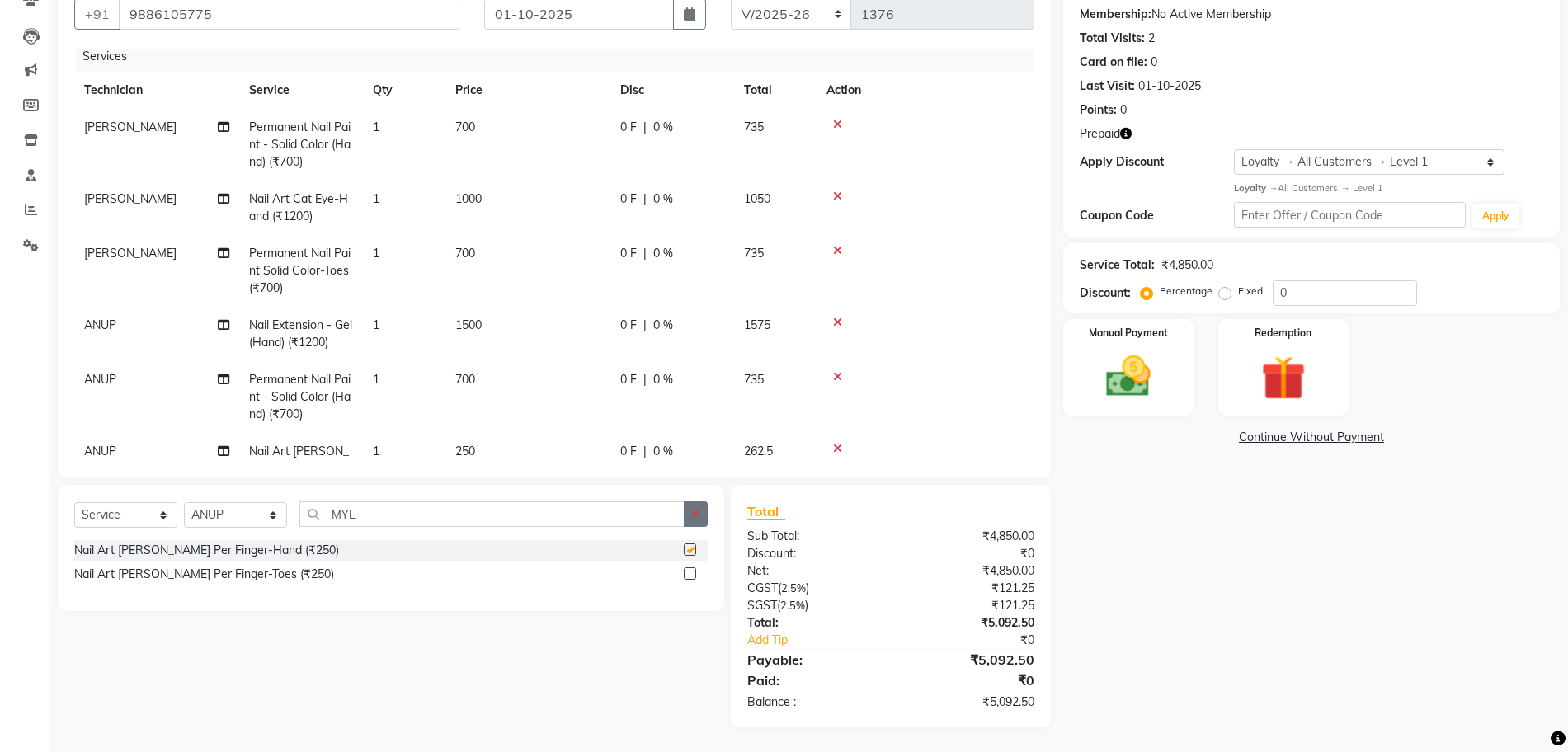
checkbox input "false"
click at [701, 516] on button "button" at bounding box center [695, 514] width 24 height 26
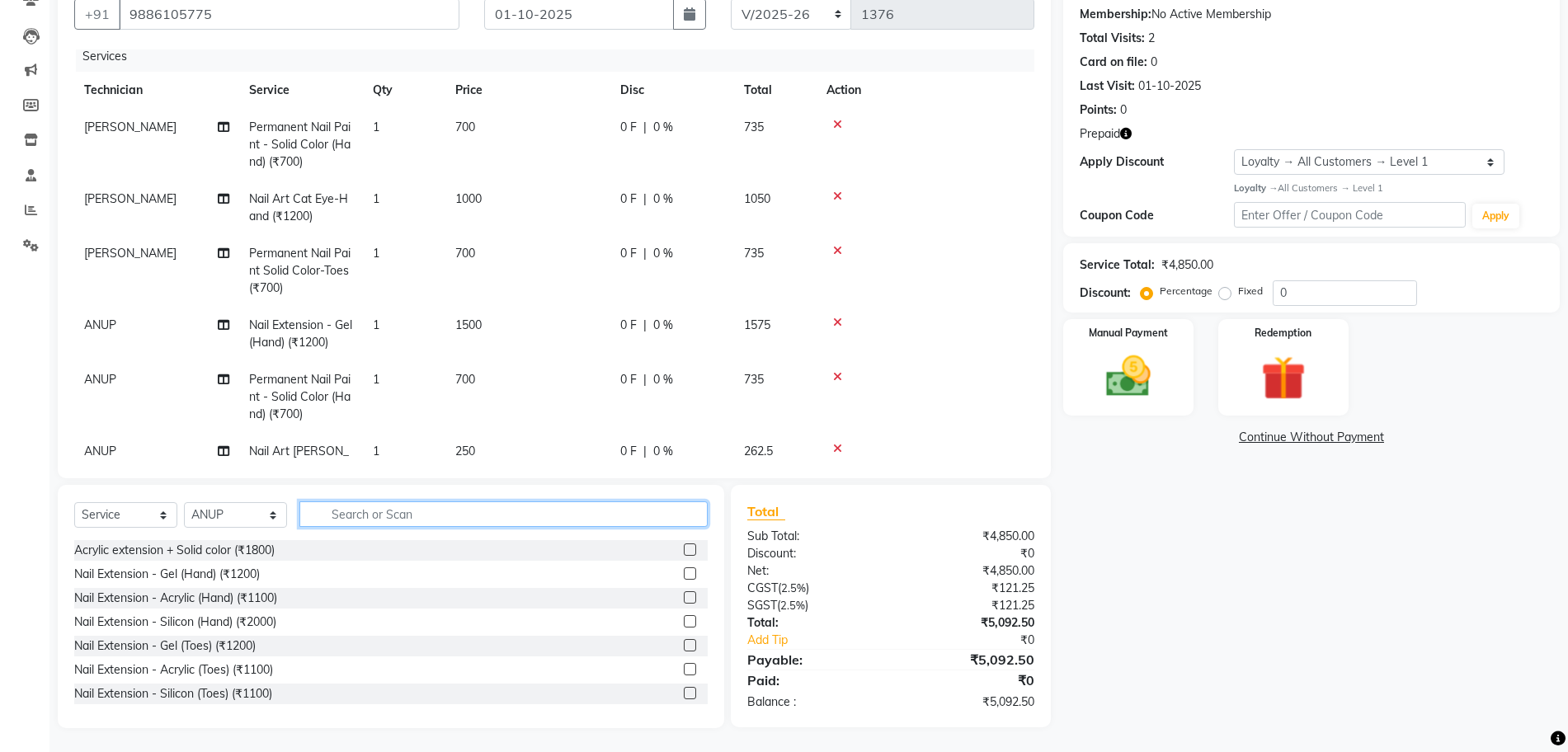
scroll to position [63, 0]
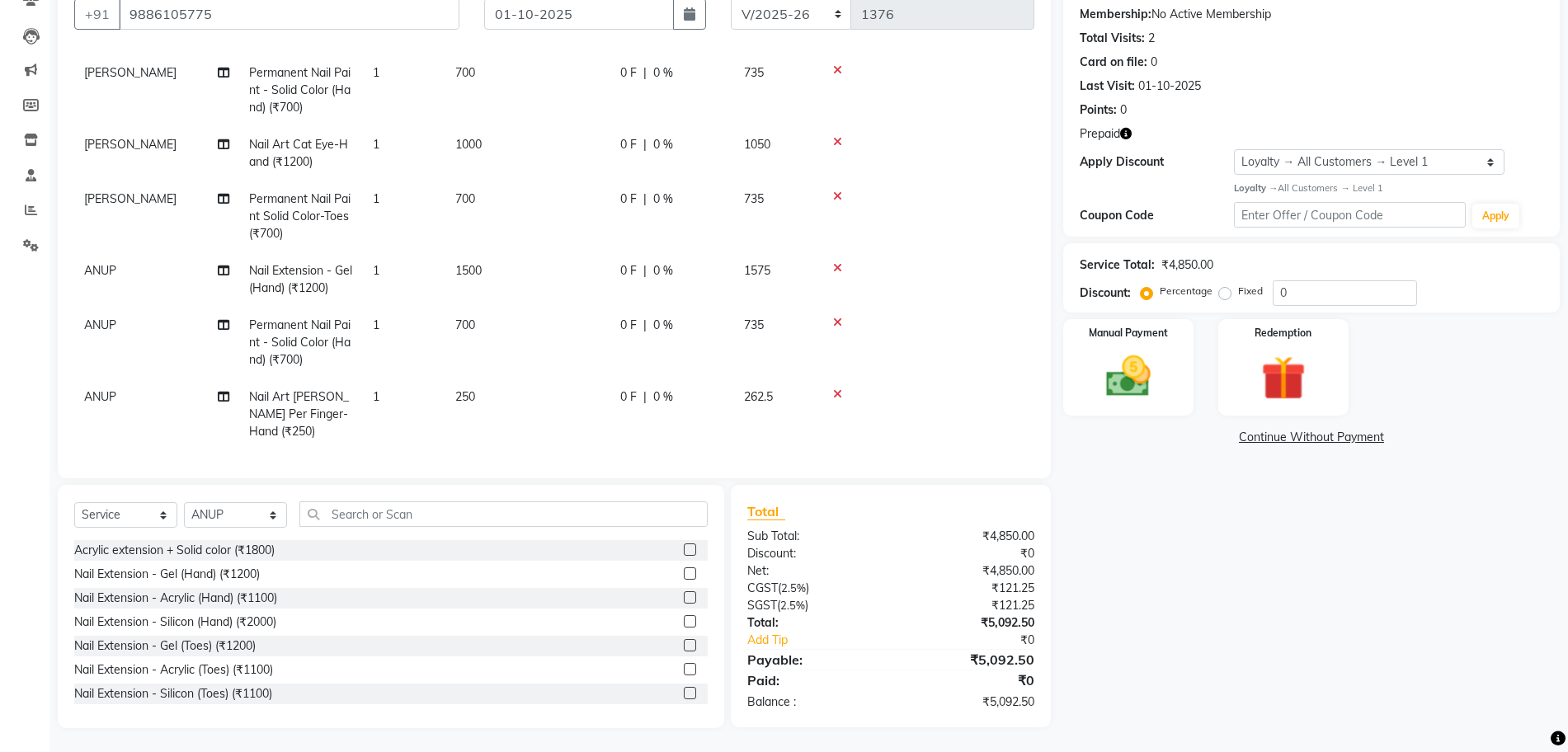
click at [475, 396] on span "250" at bounding box center [465, 397] width 20 height 15
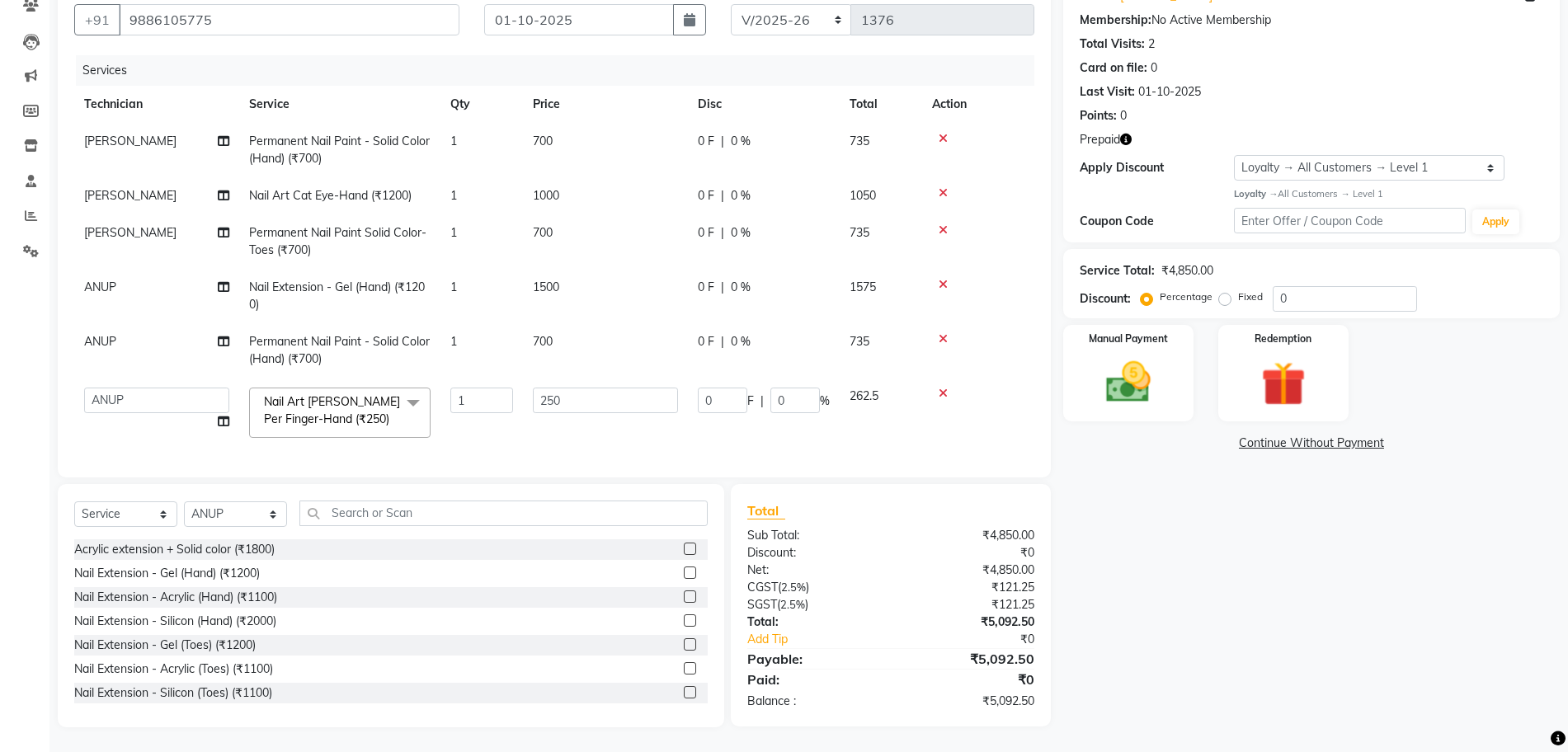
scroll to position [149, 0]
click at [552, 399] on input "250" at bounding box center [605, 400] width 145 height 26
type input "200"
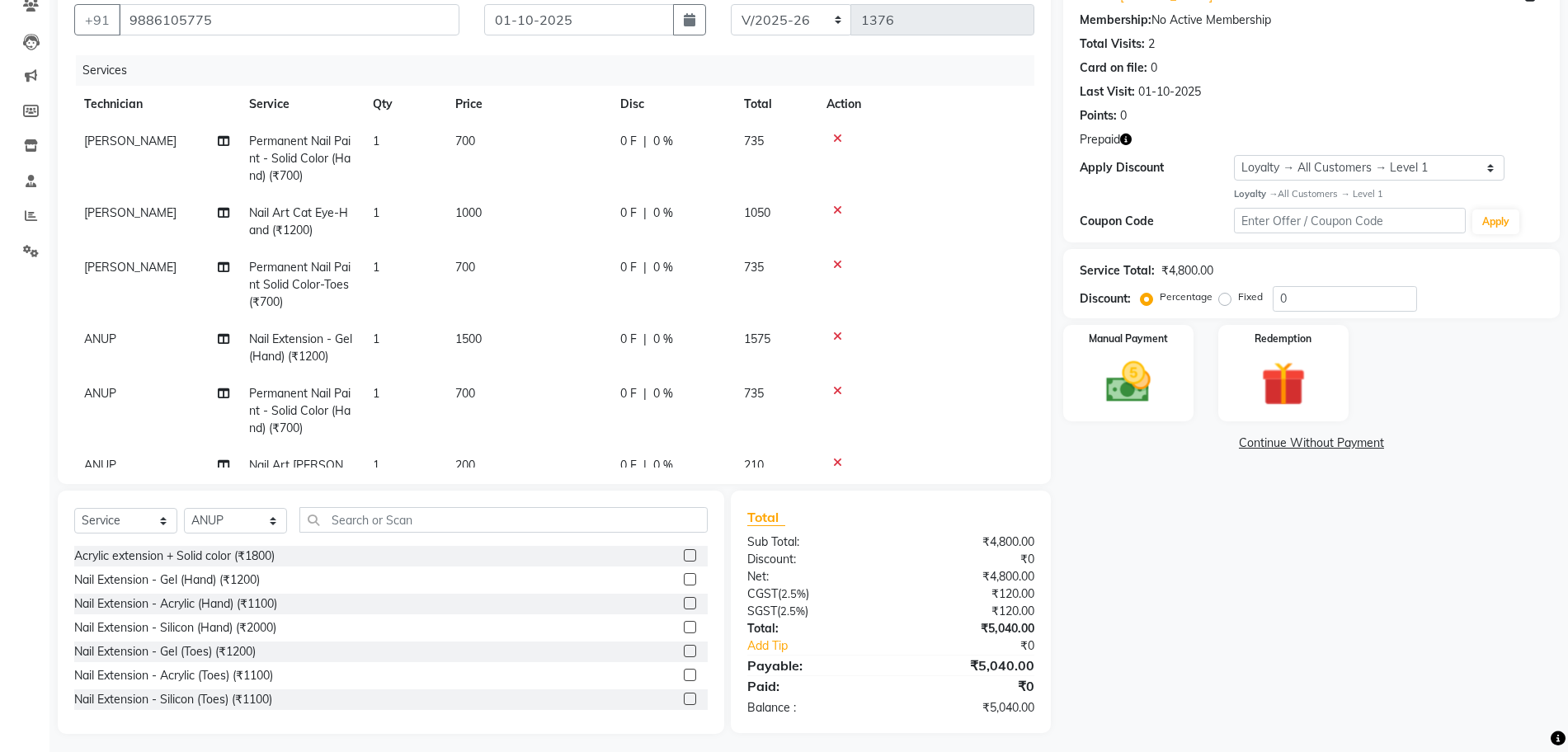
scroll to position [63, 0]
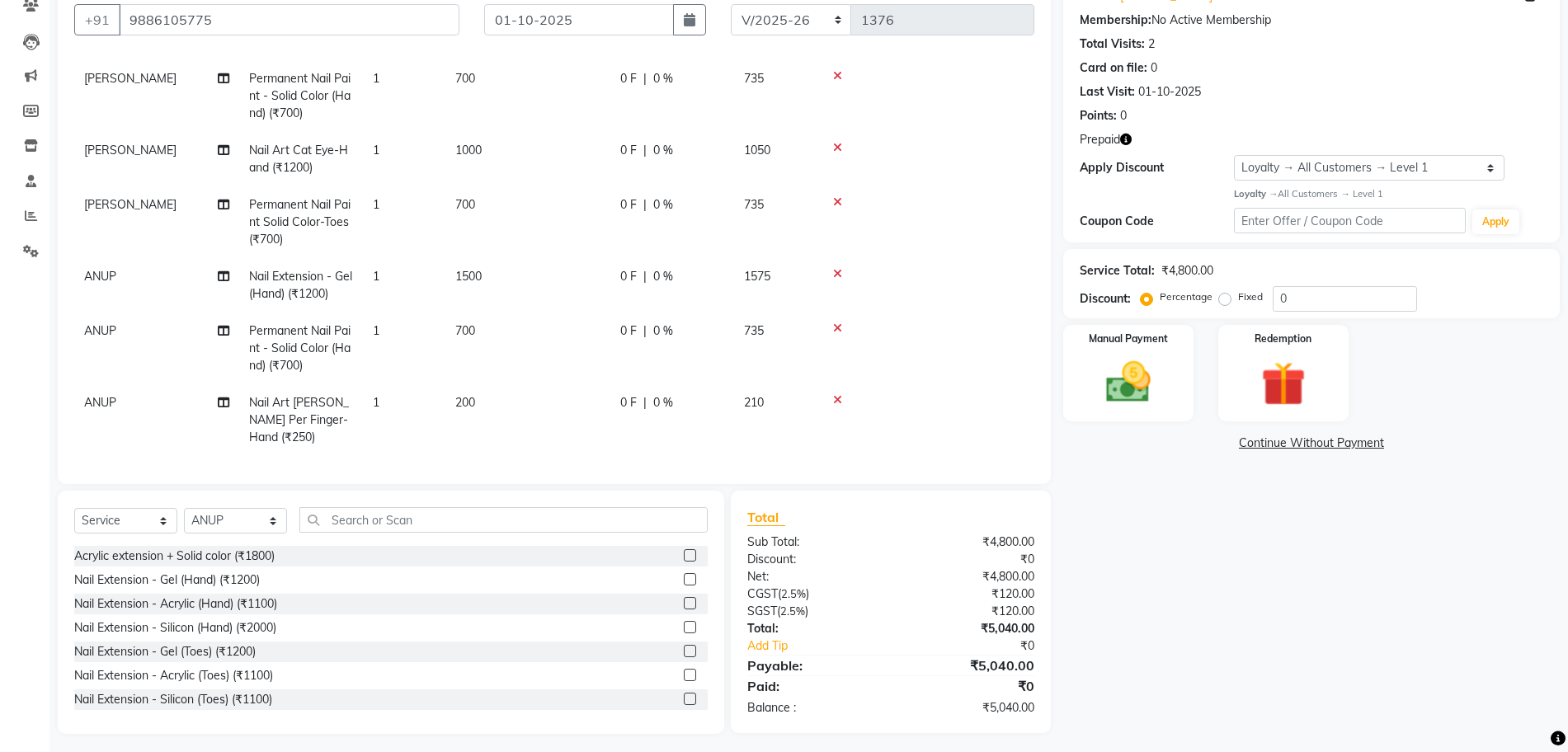
click at [394, 402] on td "1" at bounding box center [404, 420] width 82 height 72
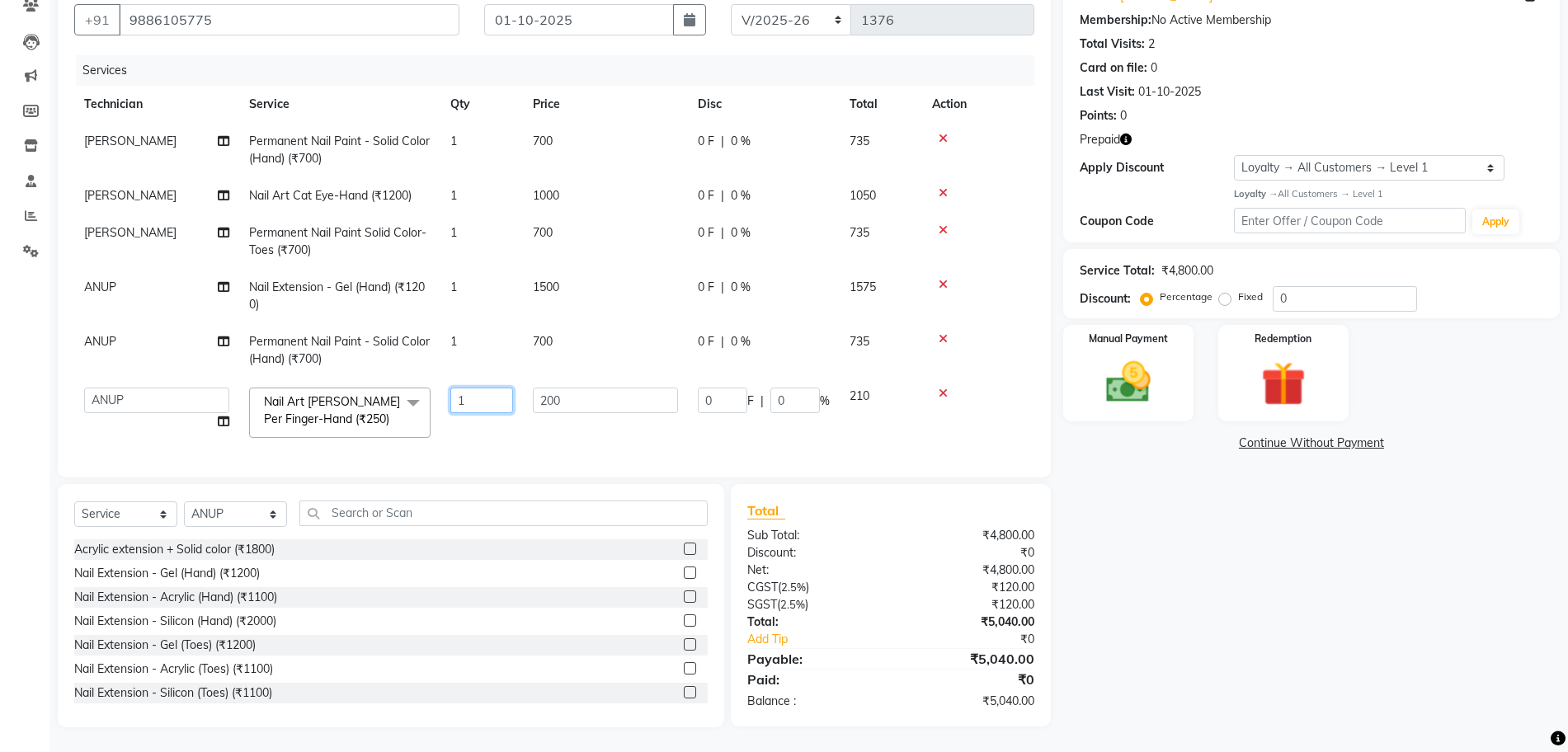
click at [466, 396] on input "1" at bounding box center [482, 400] width 63 height 26
type input "4"
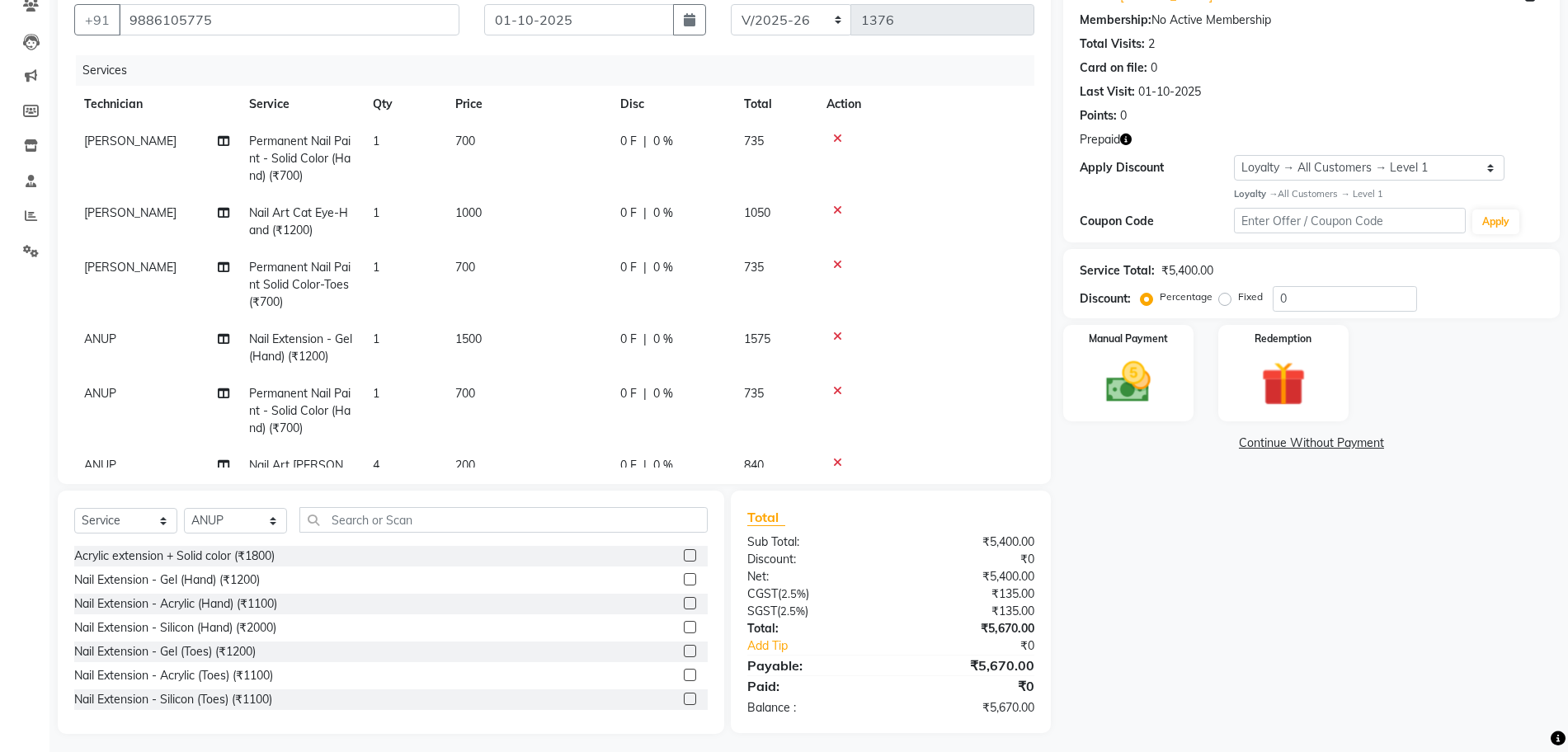
click at [488, 451] on div "Services Technician Service Qty Price Disc Total Action GOPAL DAS Permanent Nai…" at bounding box center [554, 260] width 960 height 412
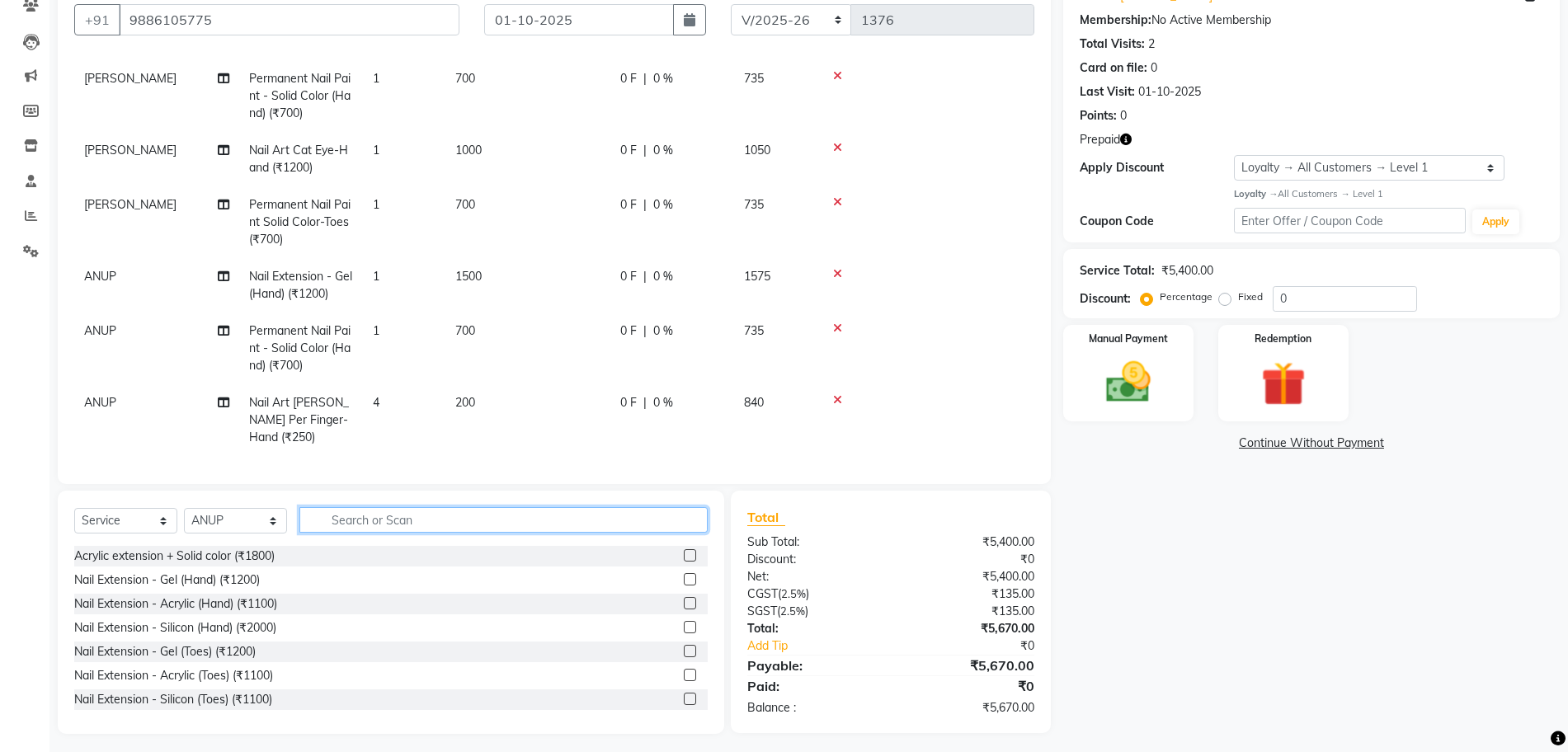
click at [378, 514] on input "text" at bounding box center [503, 520] width 408 height 26
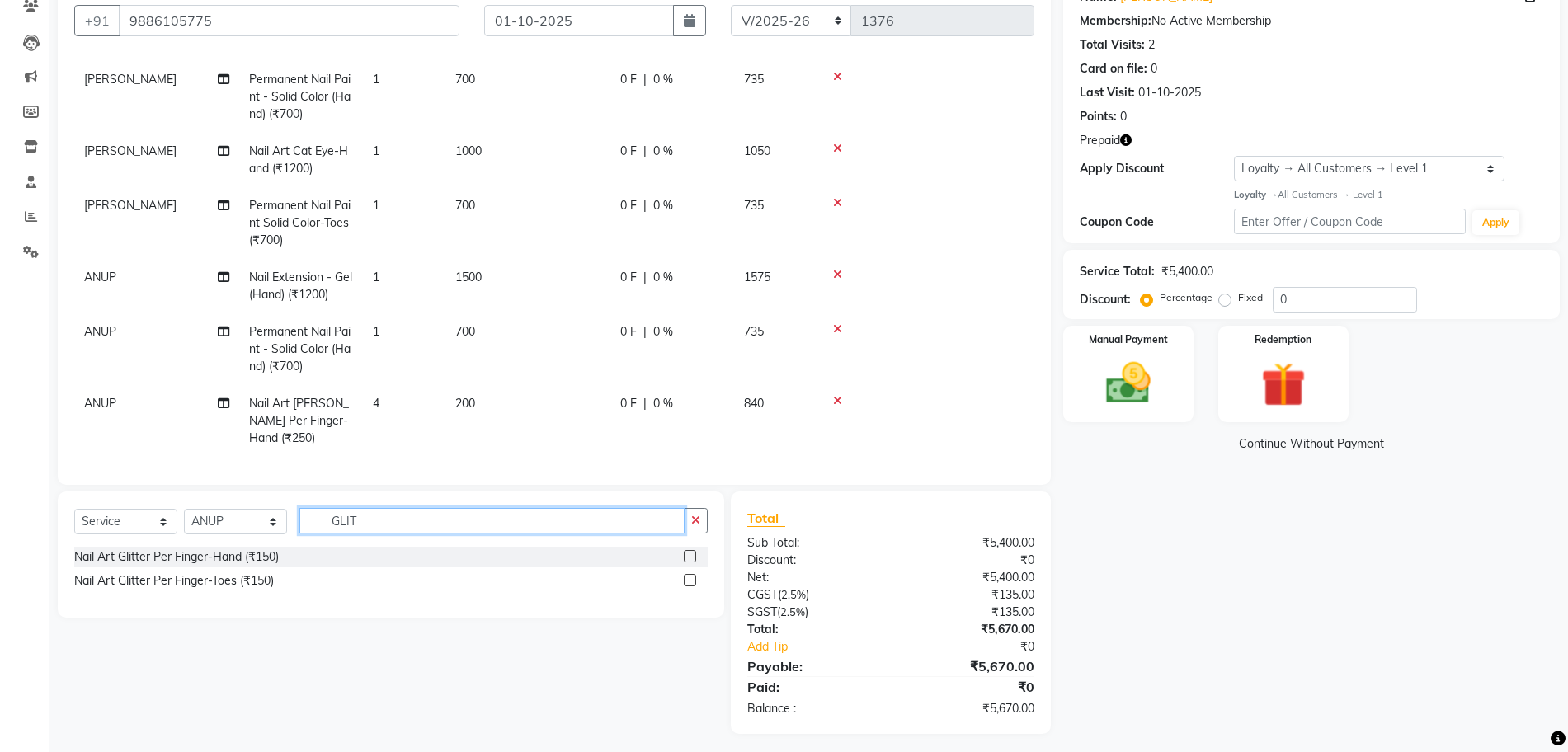
scroll to position [155, 0]
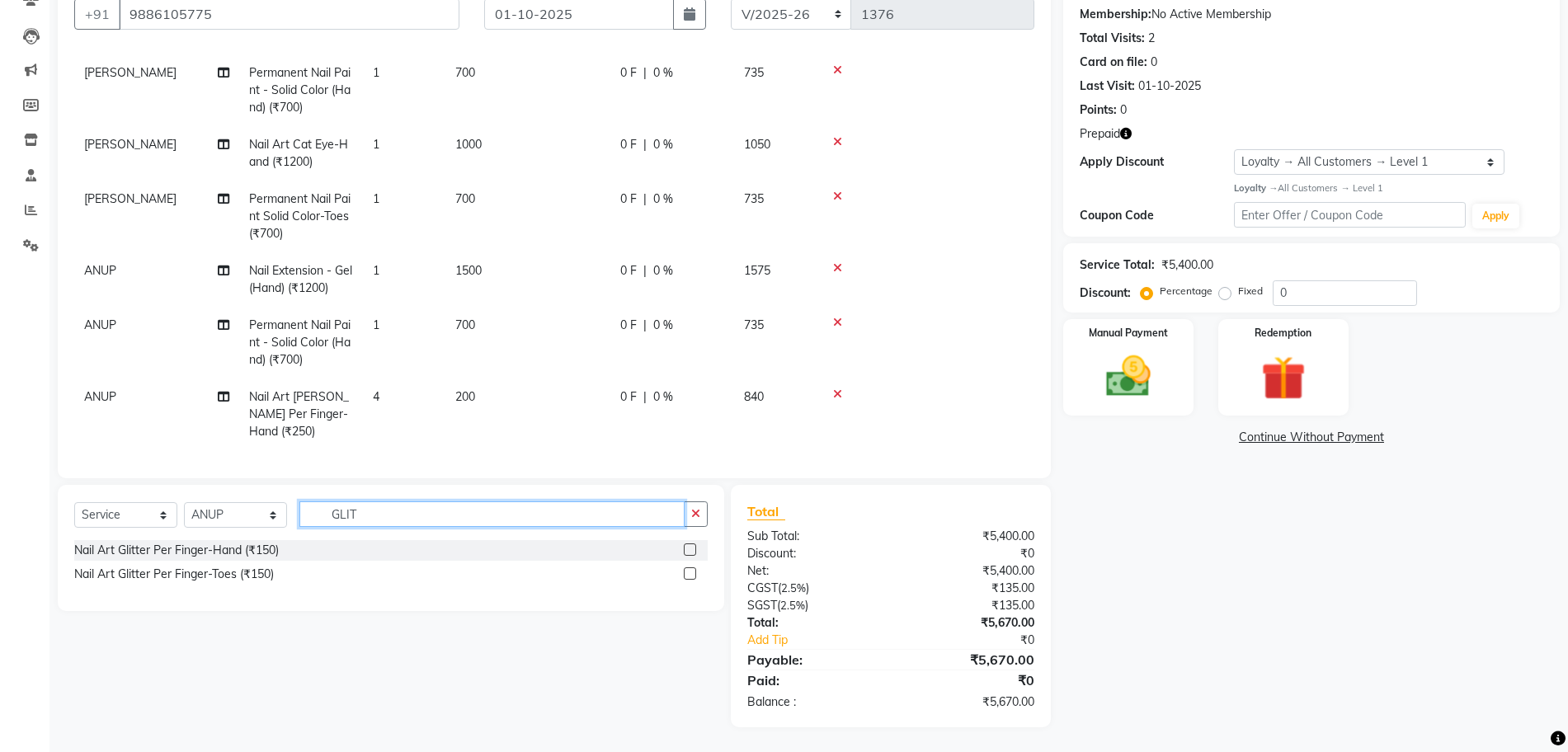
type input "GLIT"
click at [685, 550] on label at bounding box center [690, 550] width 13 height 13
click at [685, 550] on input "checkbox" at bounding box center [689, 551] width 11 height 11
checkbox input "false"
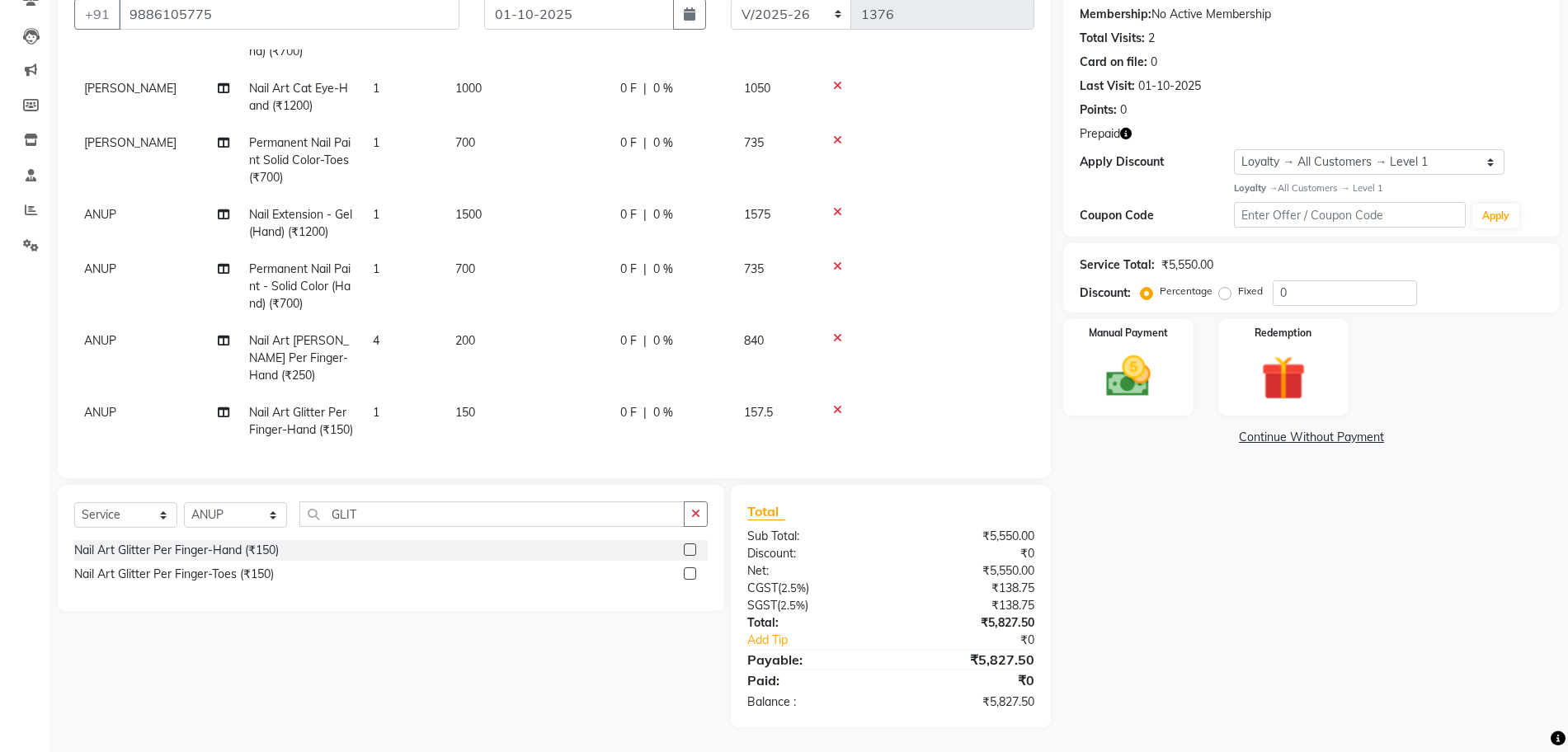
click at [465, 405] on span "150" at bounding box center [465, 412] width 20 height 15
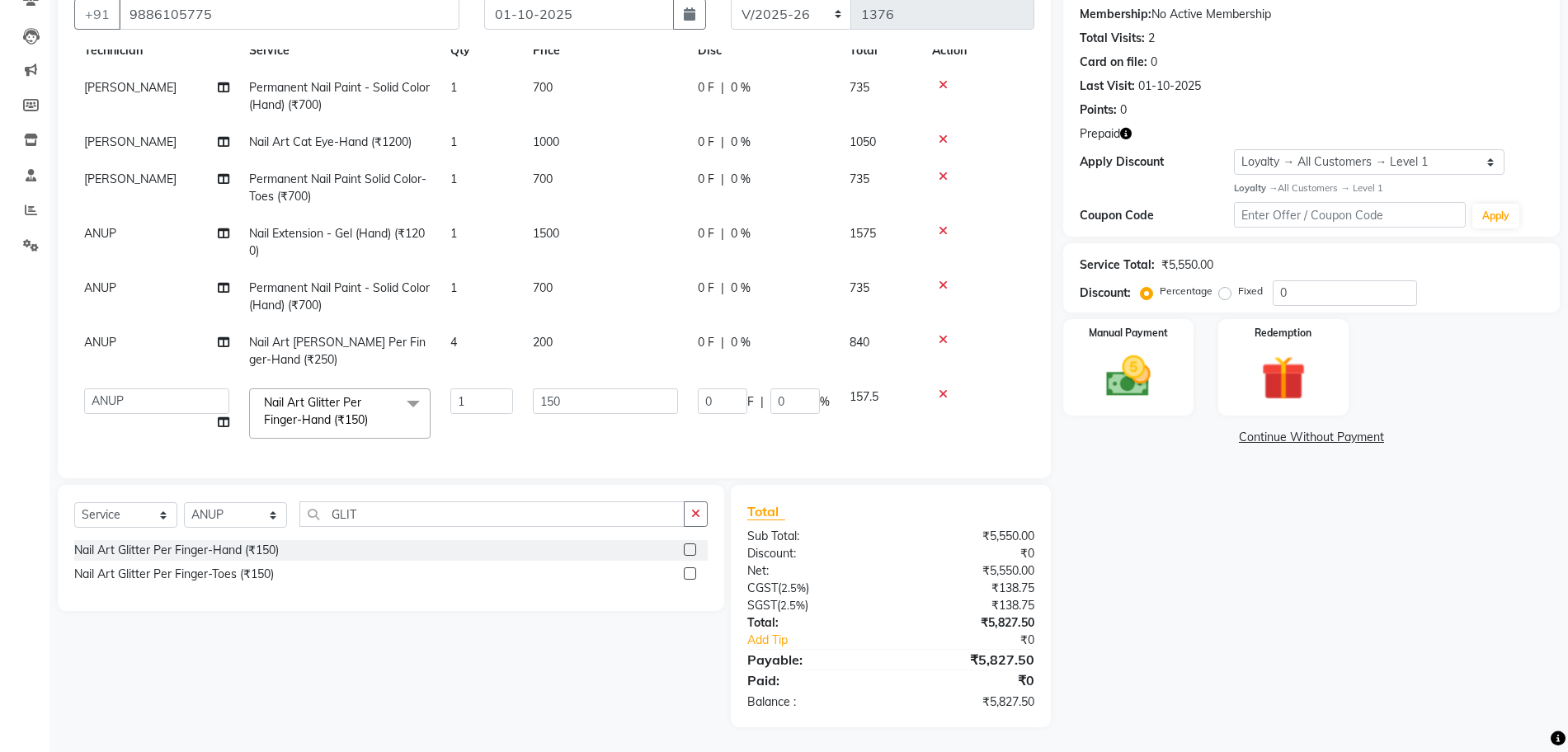
scroll to position [64, 0]
click at [551, 393] on input "150" at bounding box center [605, 401] width 145 height 26
type input "100"
click at [484, 399] on tbody "GOPAL DAS Permanent Nail Paint - Solid Color (Hand) (₹700) 1 700 0 F | 0 % 735 …" at bounding box center [554, 259] width 960 height 379
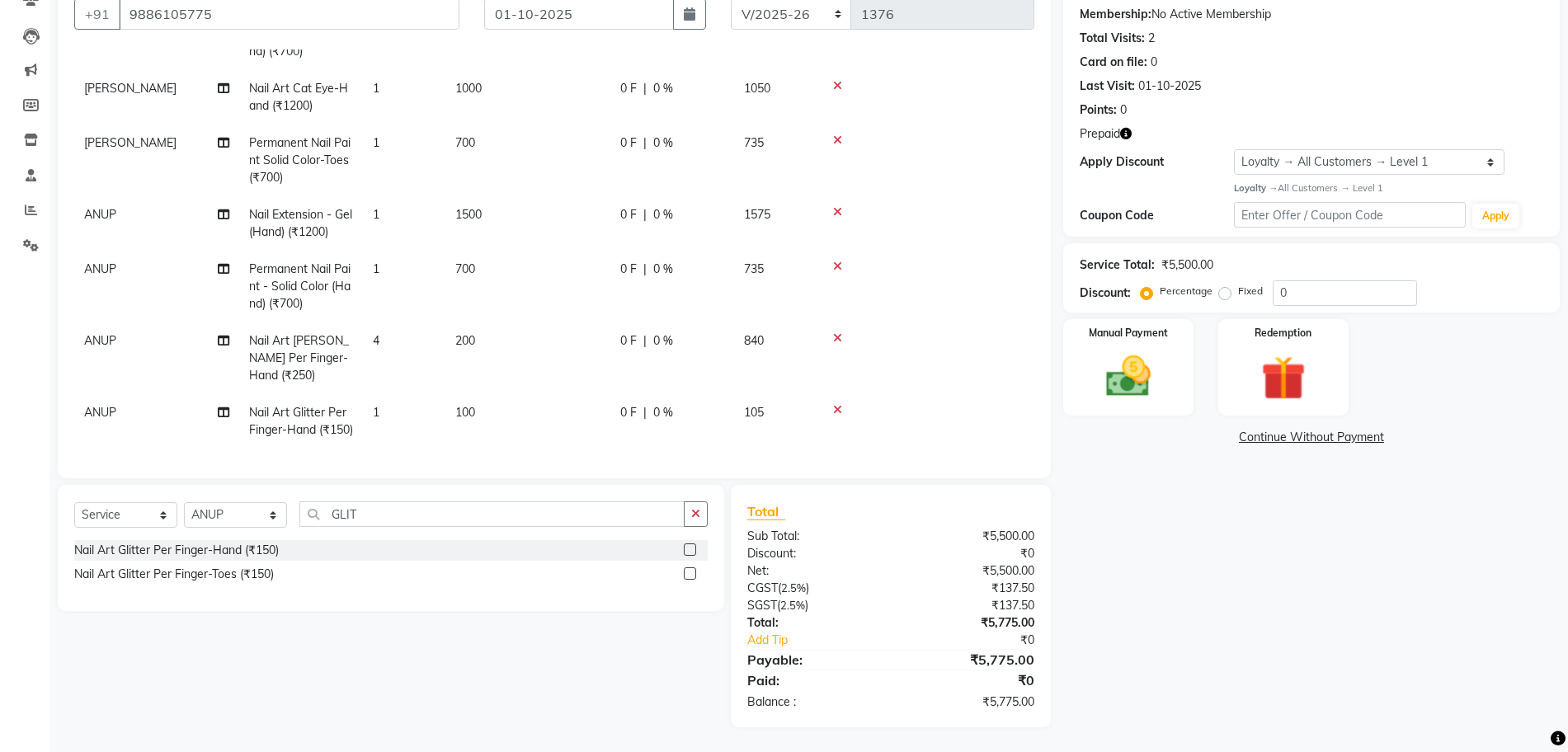
click at [395, 394] on td "1" at bounding box center [404, 421] width 82 height 55
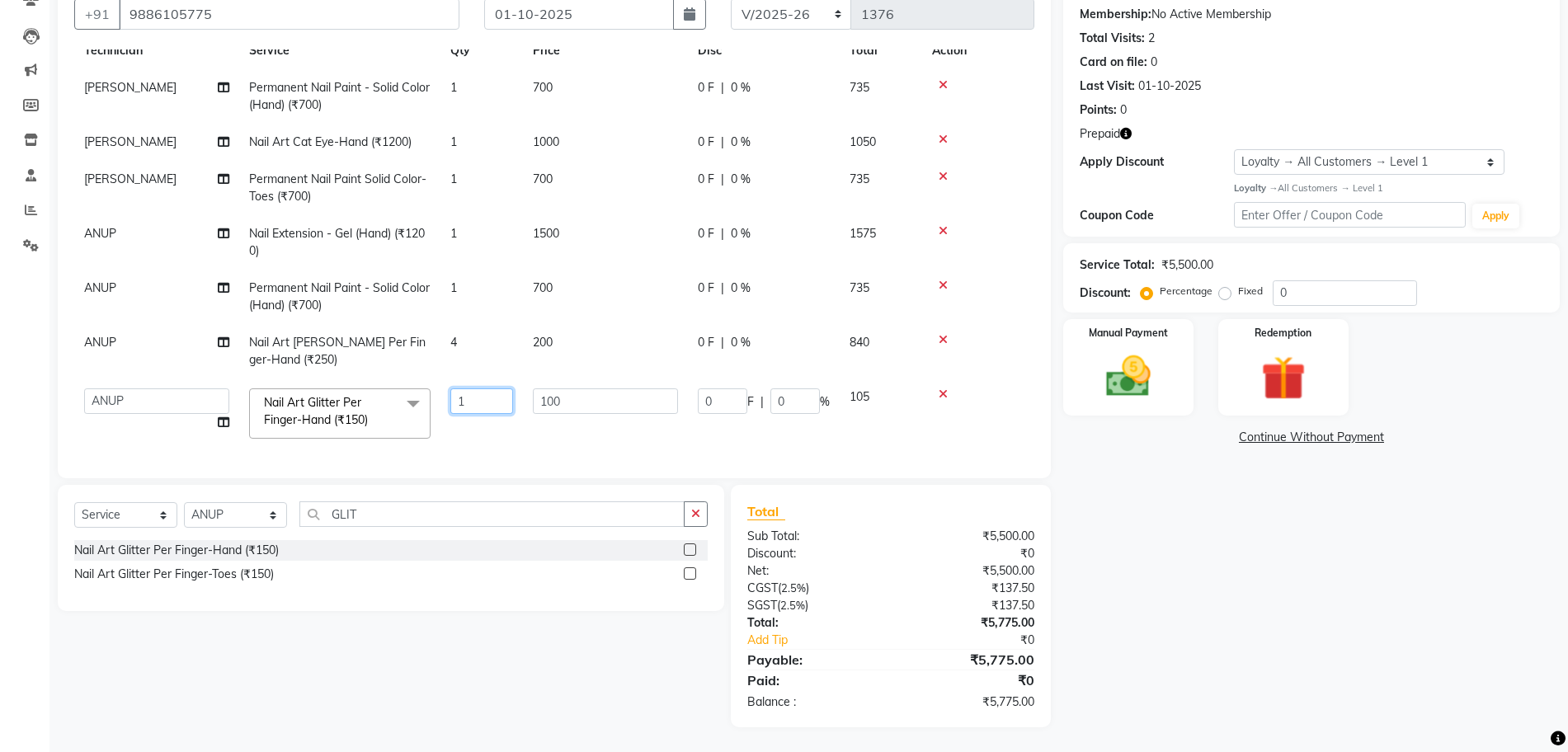
click at [489, 389] on input "1" at bounding box center [482, 401] width 63 height 26
type input "4"
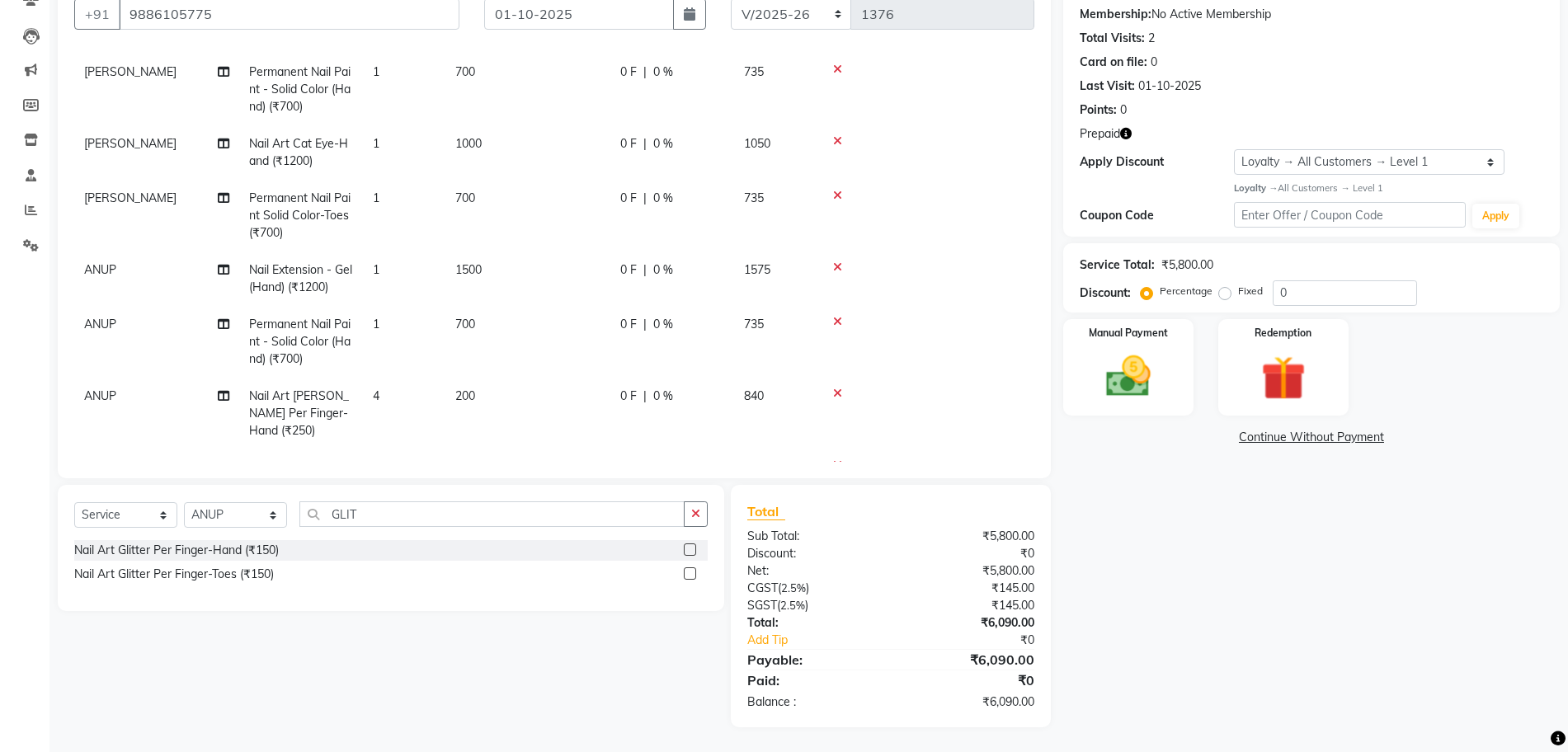
click at [529, 418] on tbody "GOPAL DAS Permanent Nail Paint - Solid Color (Hand) (₹700) 1 700 0 F | 0 % 735 …" at bounding box center [554, 279] width 960 height 450
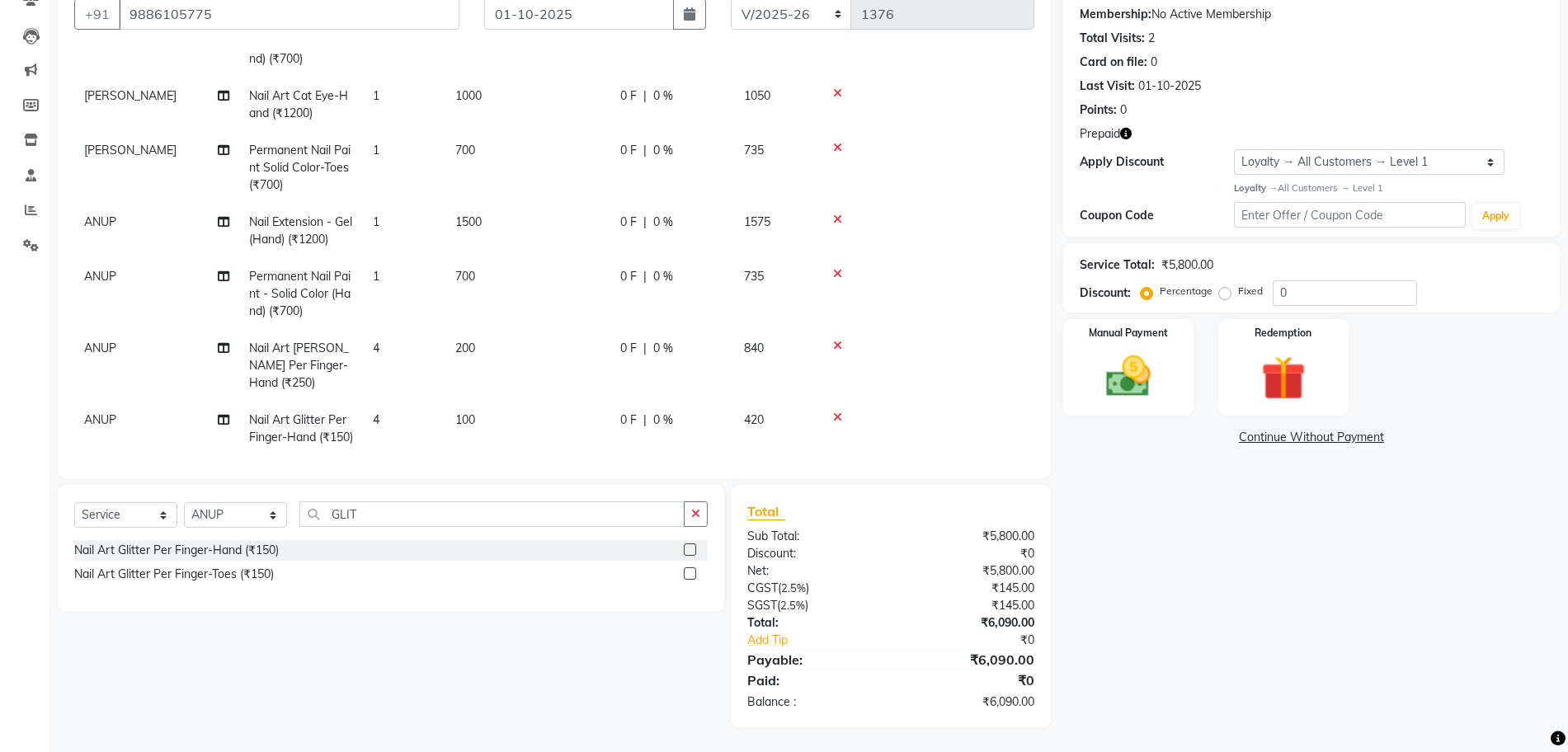
scroll to position [134, 0]
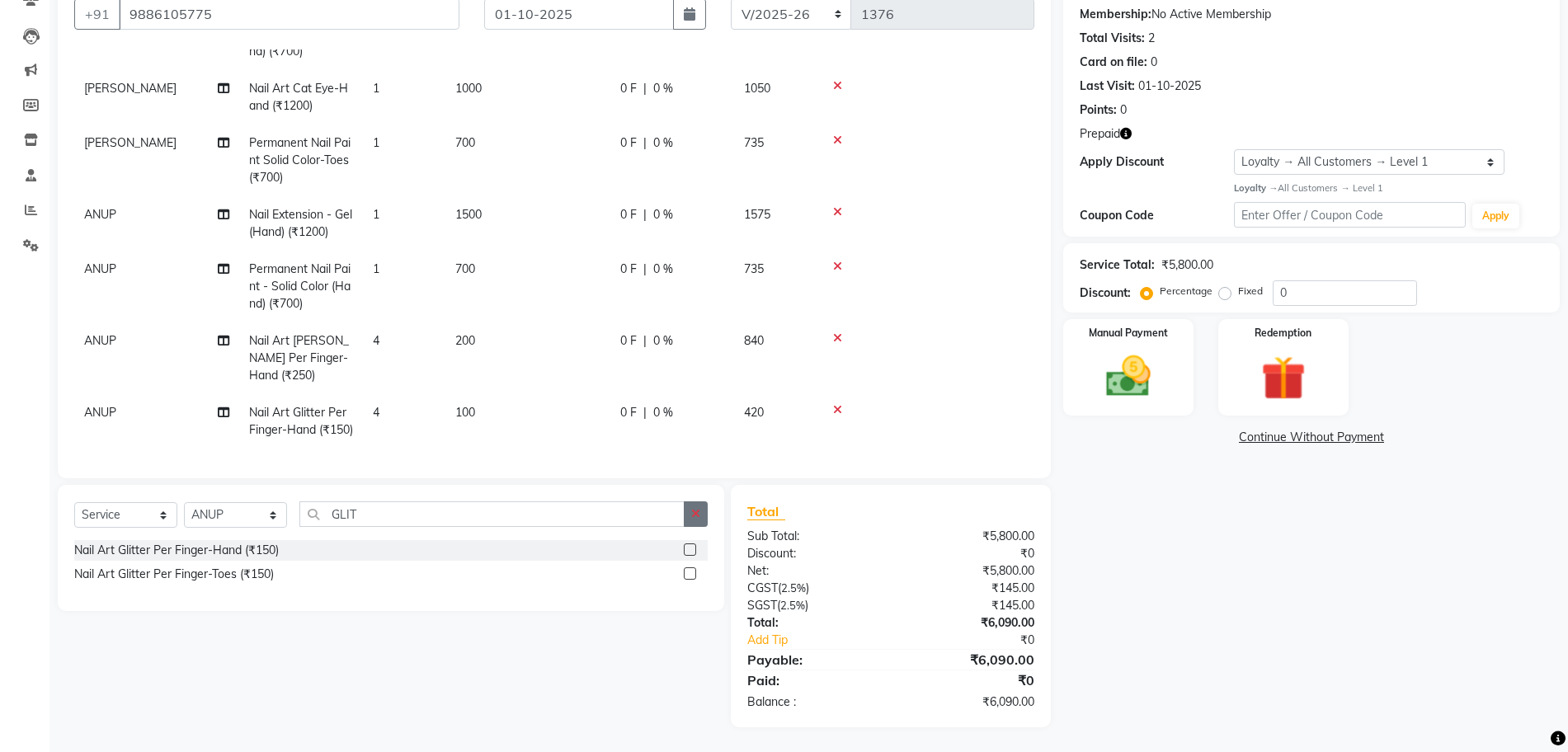
click at [695, 520] on button "button" at bounding box center [695, 514] width 24 height 26
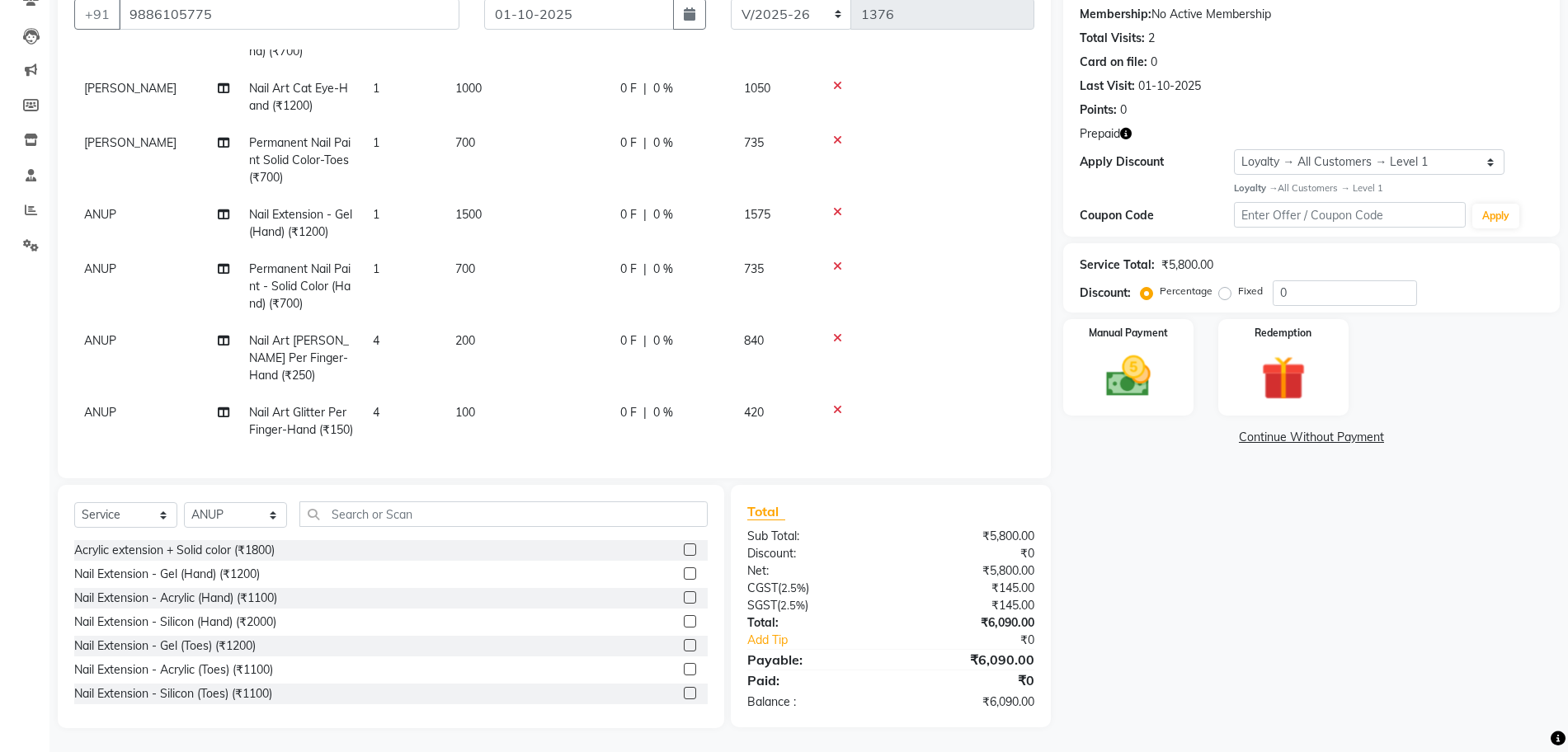
click at [683, 570] on label at bounding box center [690, 574] width 13 height 13
click at [683, 570] on input "checkbox" at bounding box center [689, 575] width 11 height 11
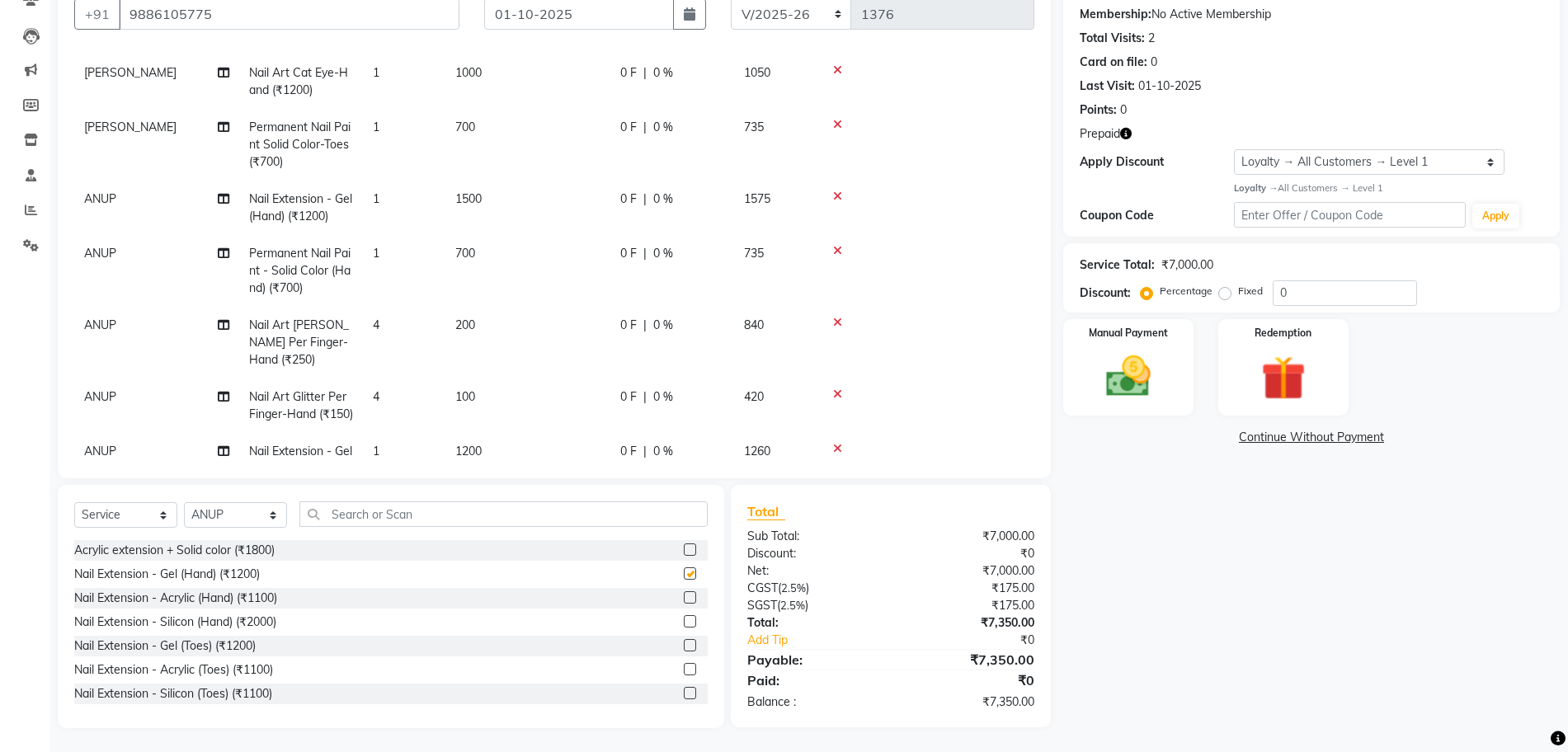
checkbox input "false"
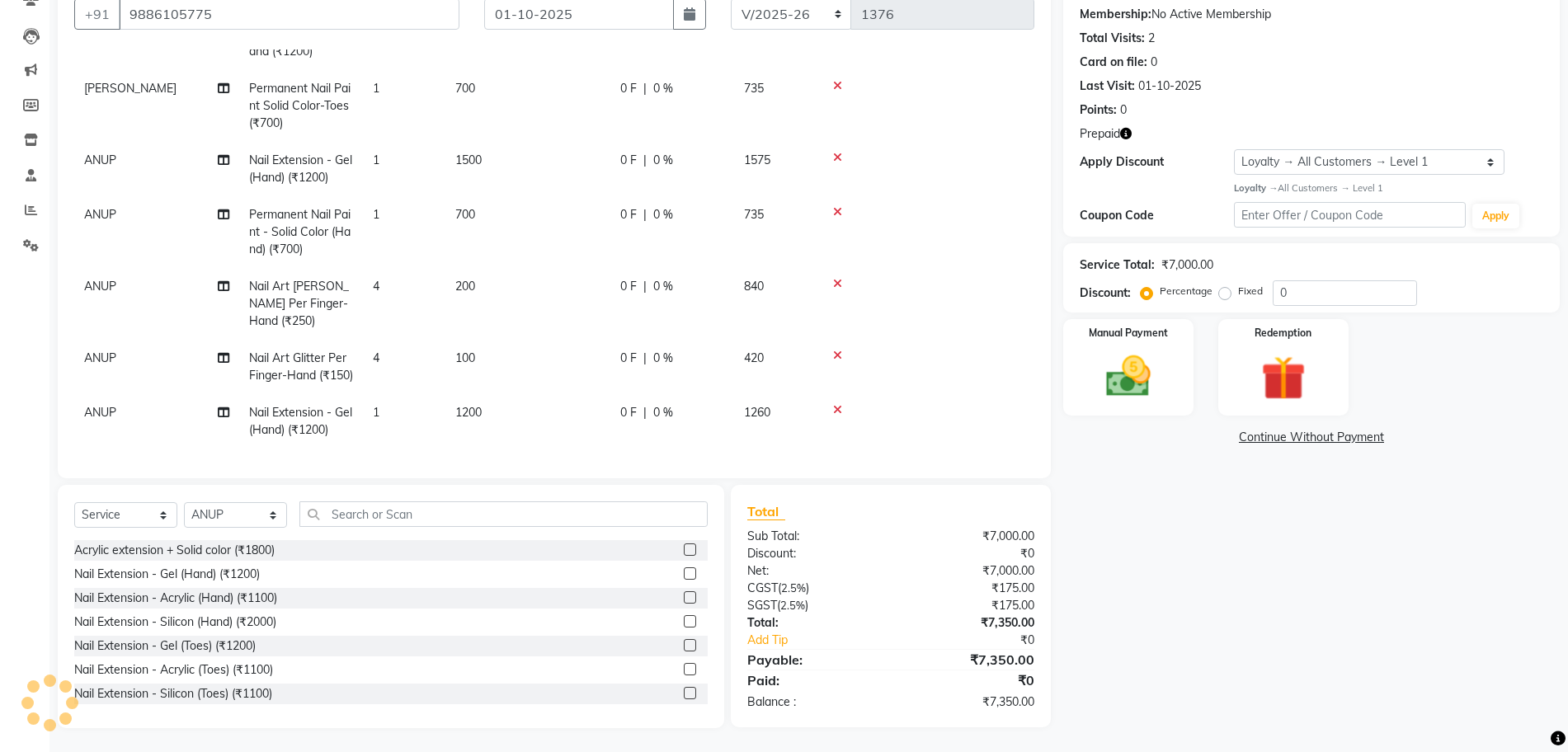
click at [471, 405] on span "1200" at bounding box center [468, 412] width 26 height 15
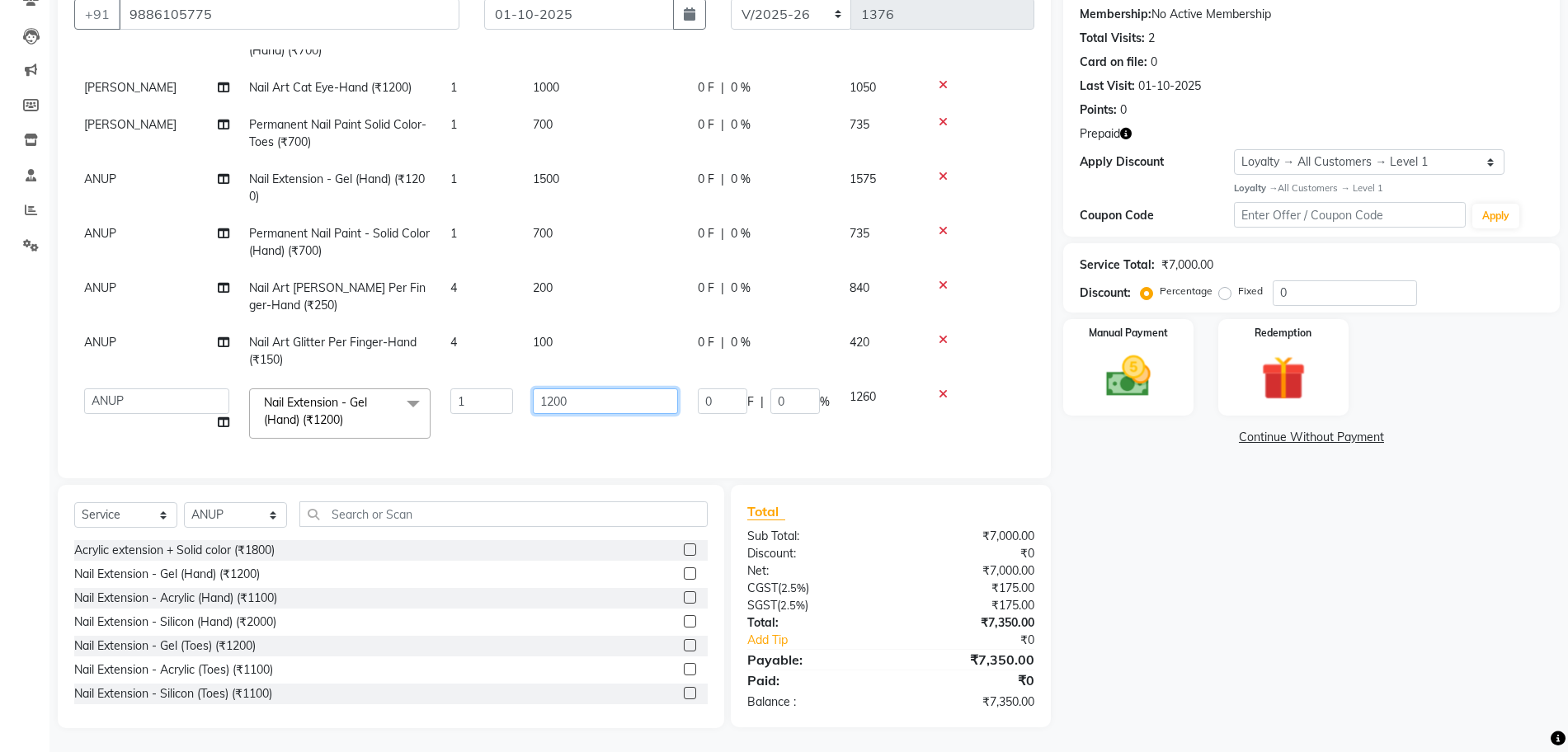
click at [574, 388] on input "1200" at bounding box center [605, 401] width 145 height 26
type input "1"
type input "750"
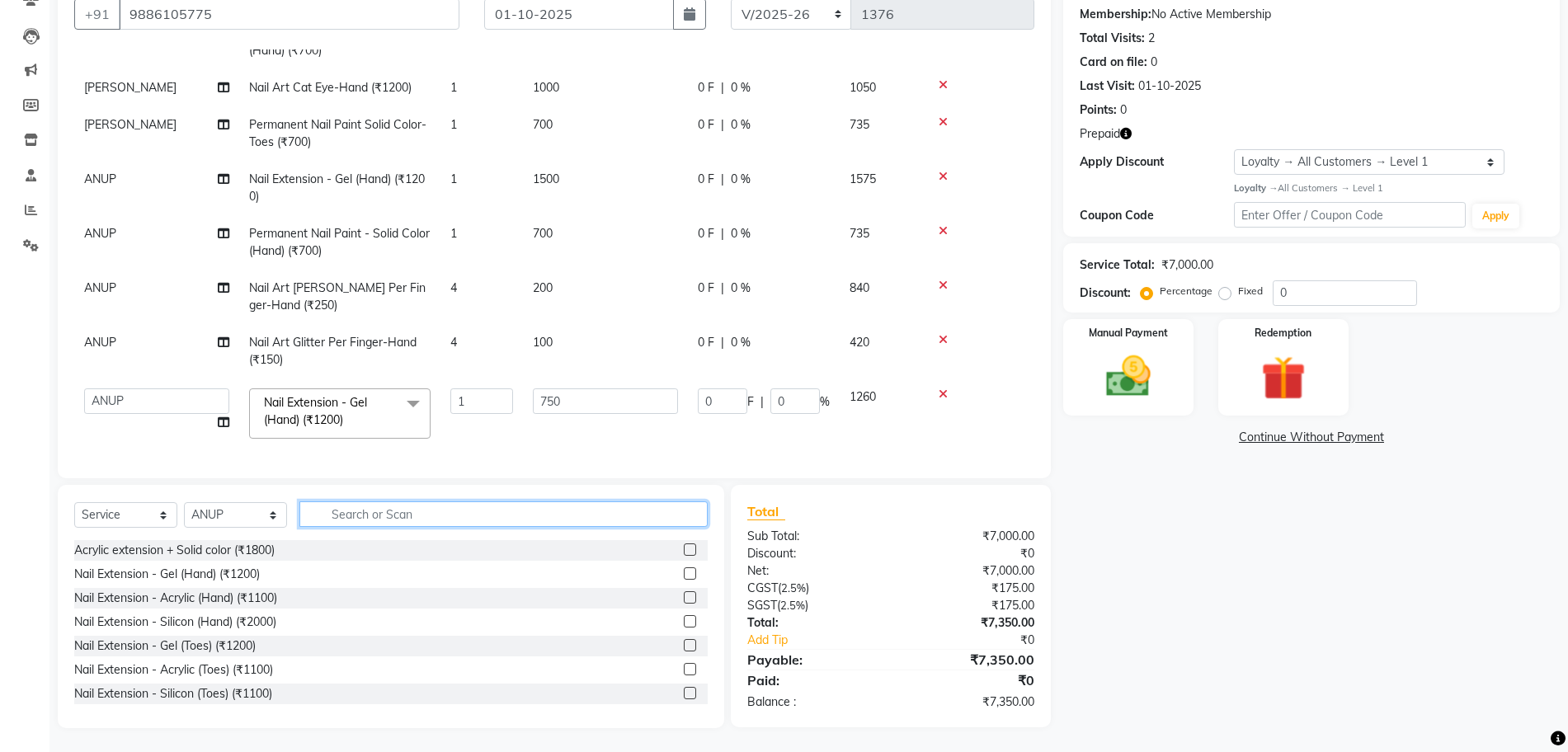
click at [594, 522] on input "text" at bounding box center [503, 514] width 408 height 26
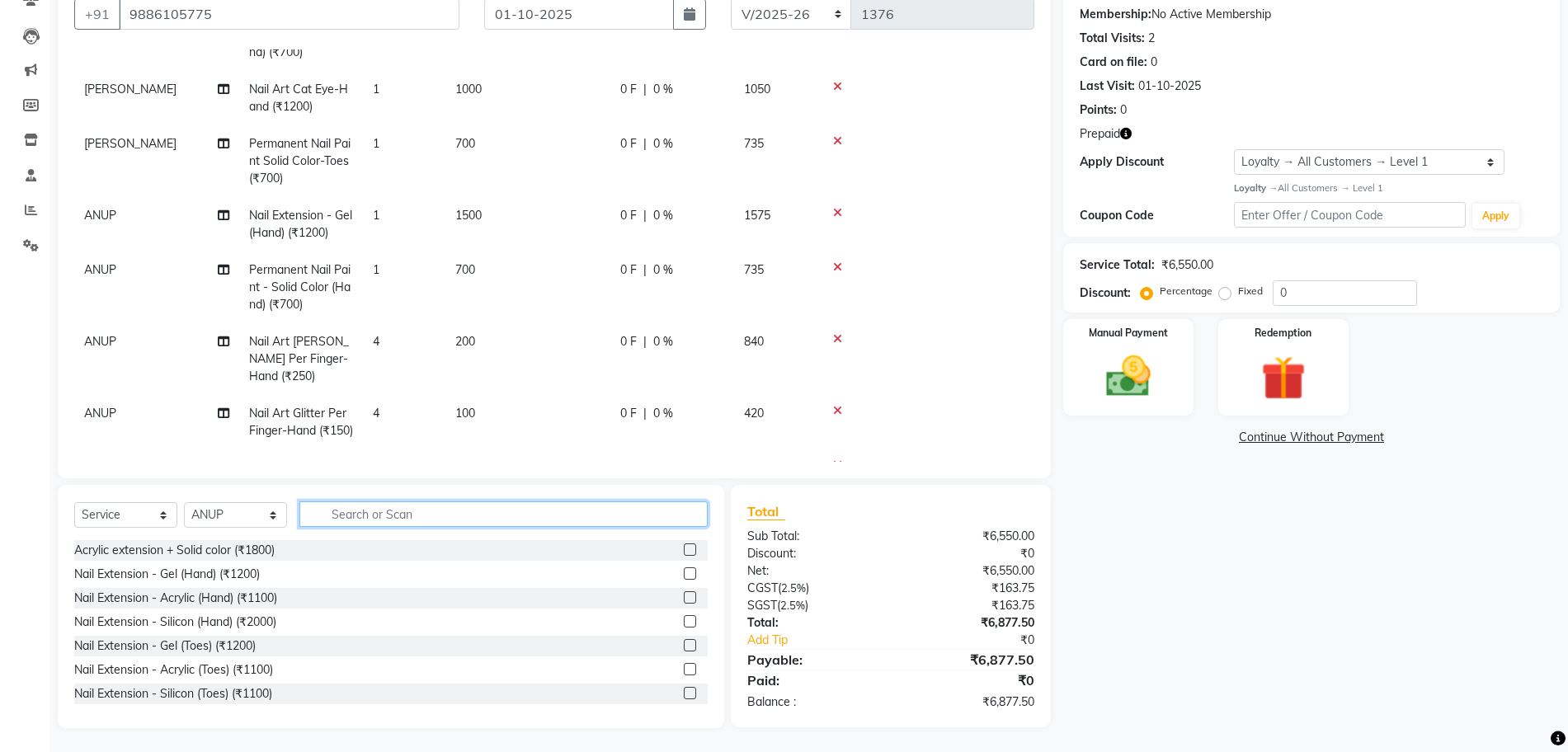
scroll to position [156, 0]
click at [454, 501] on input "text" at bounding box center [503, 514] width 408 height 26
type input "700"
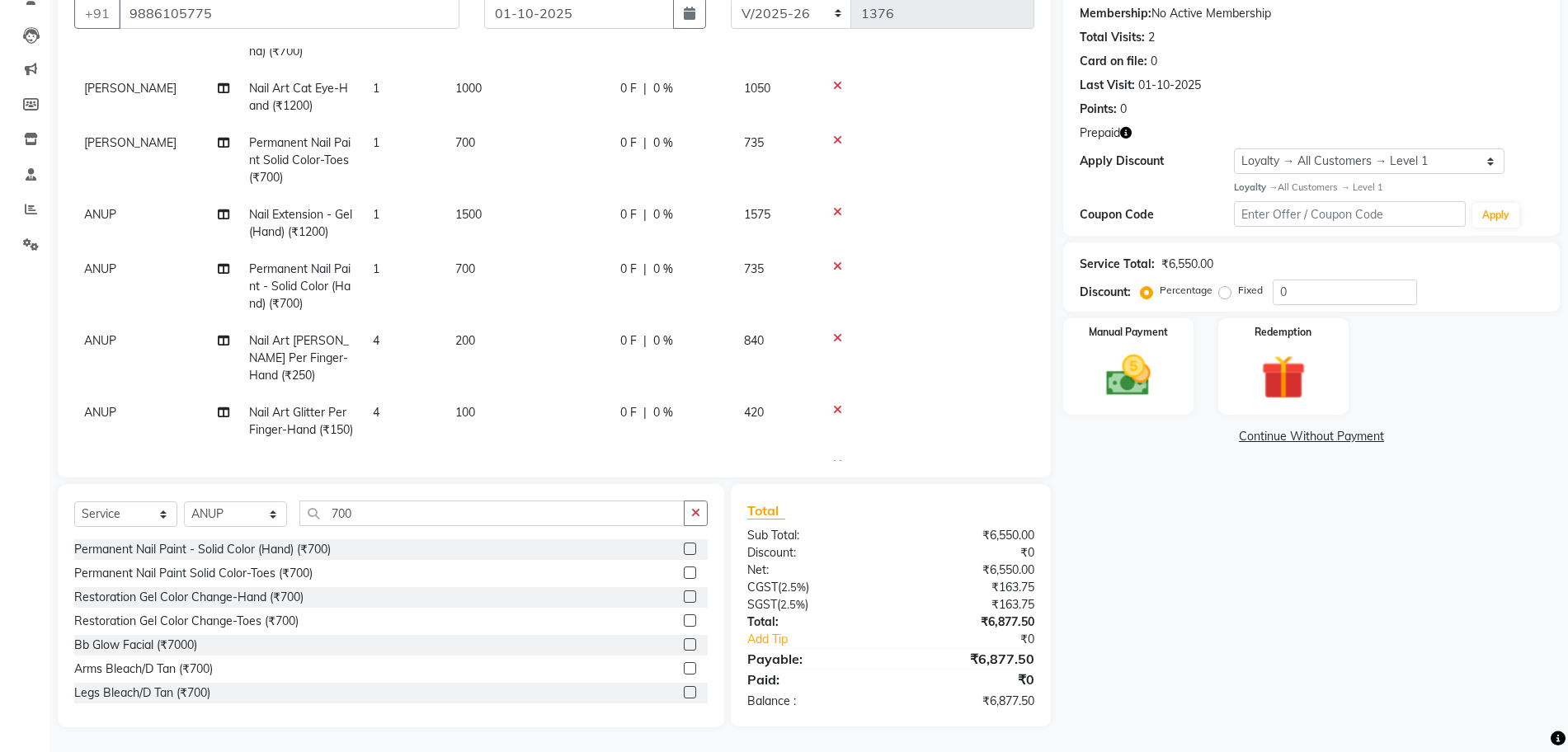
click at [683, 543] on div at bounding box center [689, 551] width 11 height 17
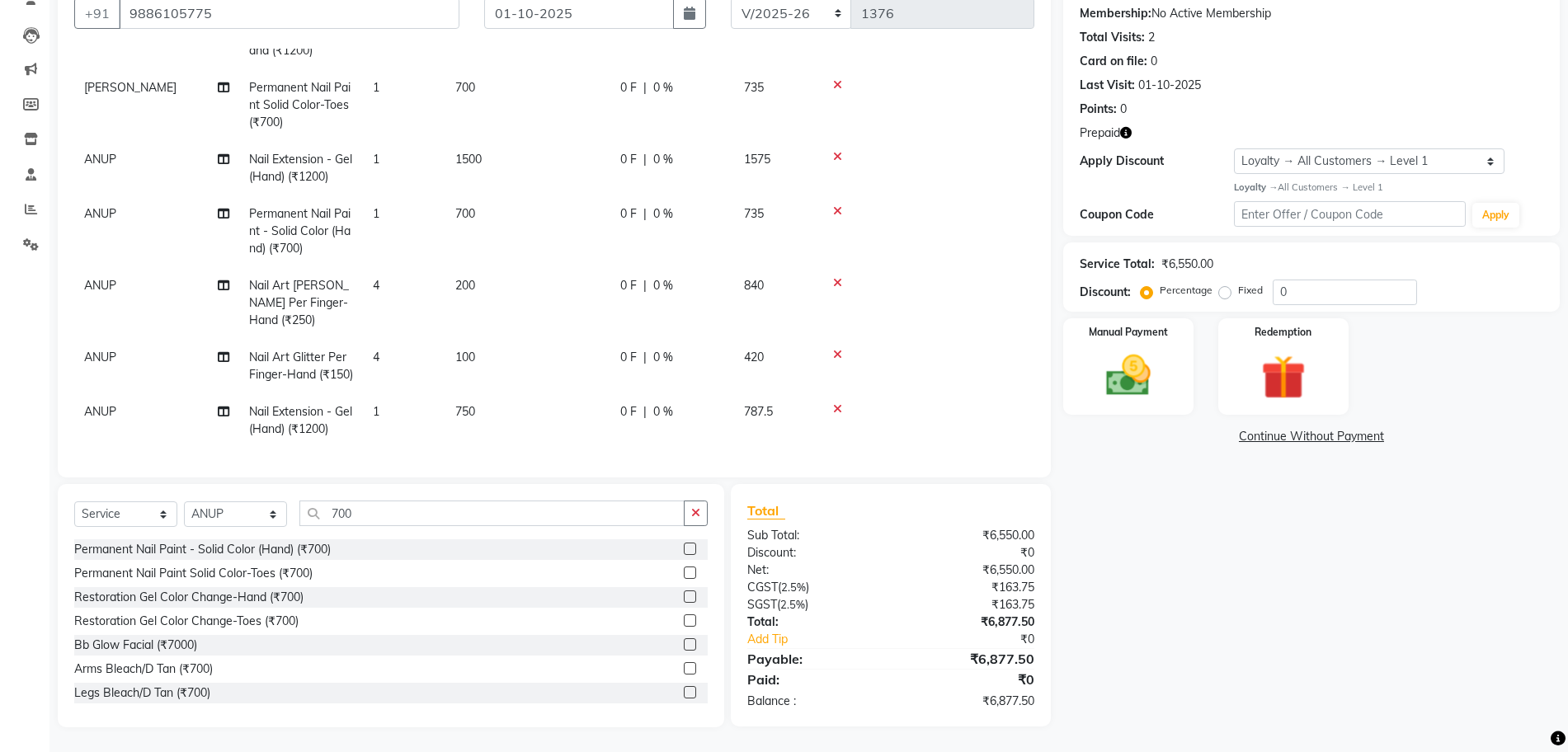
click at [683, 568] on label at bounding box center [690, 573] width 13 height 13
click at [683, 568] on input "checkbox" at bounding box center [689, 574] width 11 height 11
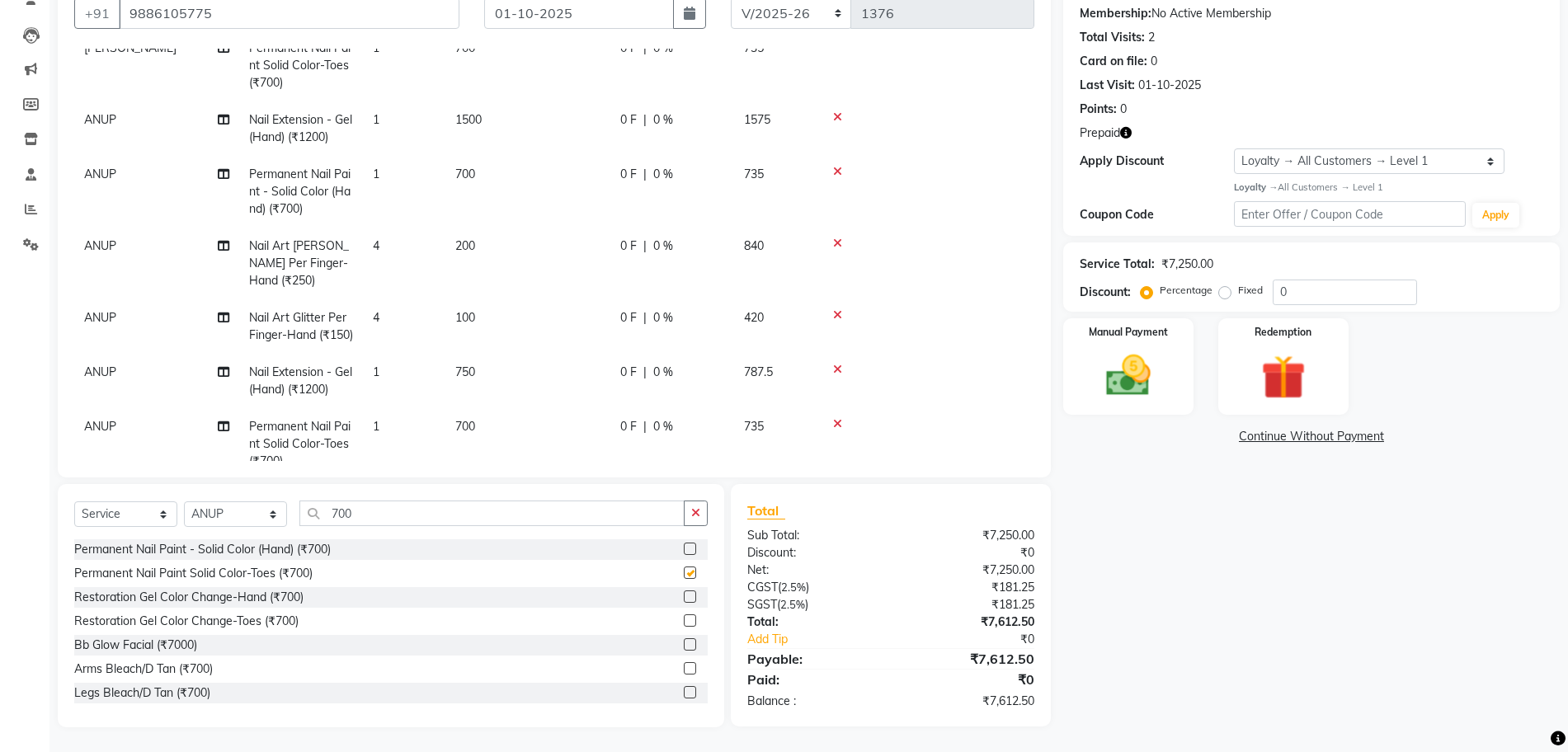
checkbox input "false"
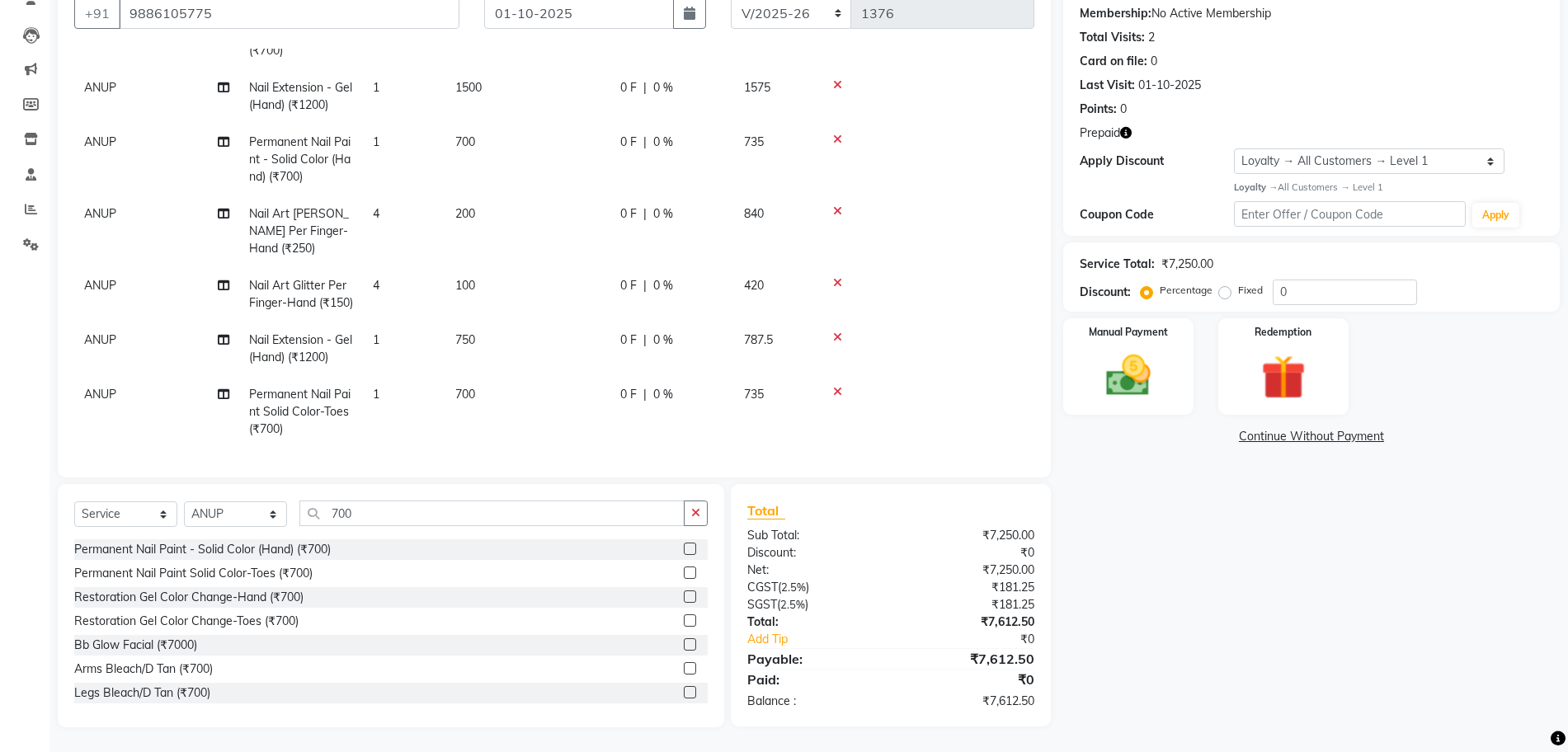
scroll to position [260, 0]
click at [694, 514] on icon "button" at bounding box center [695, 513] width 9 height 12
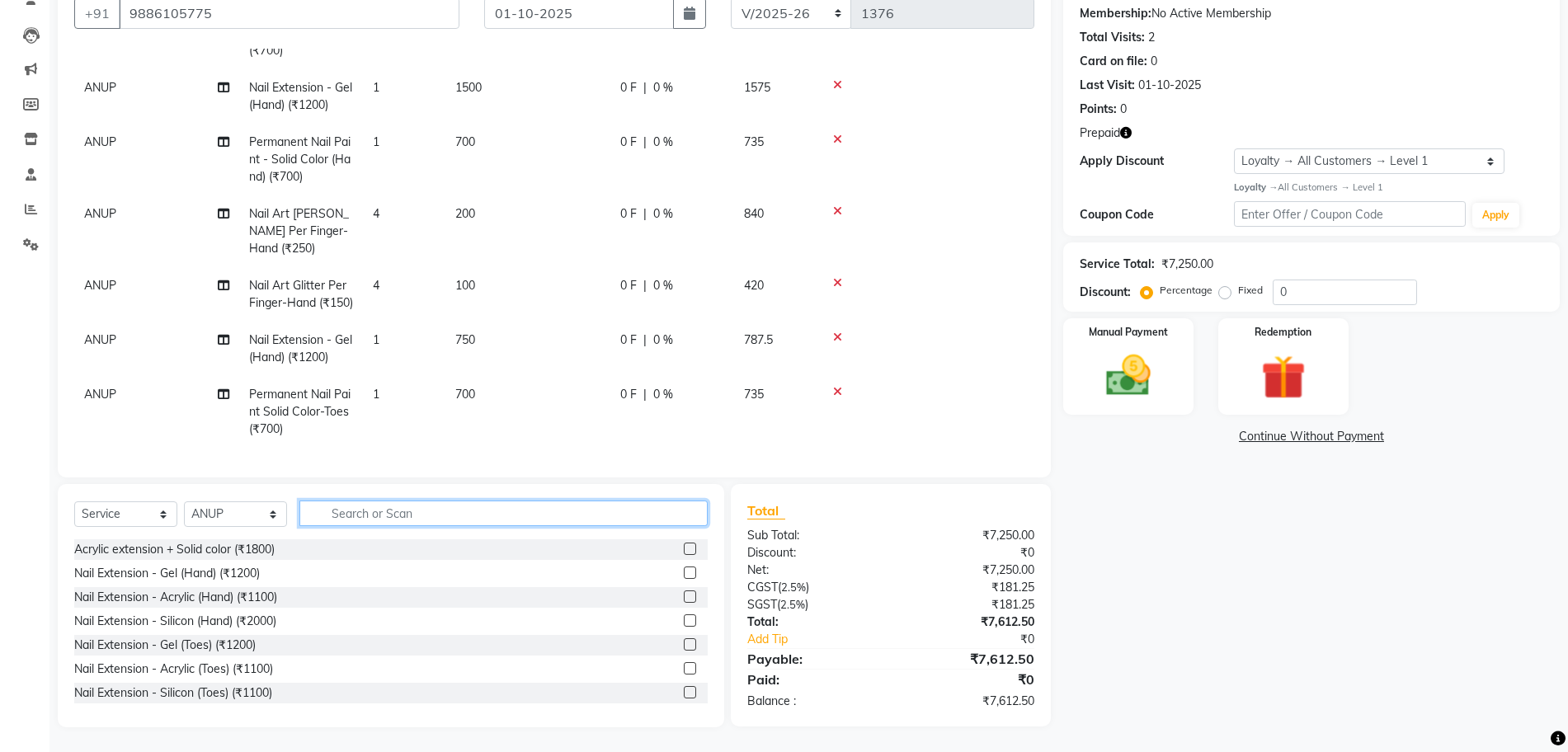
click at [476, 514] on input "text" at bounding box center [503, 514] width 408 height 26
click at [363, 518] on input "text" at bounding box center [503, 514] width 408 height 26
type input "700"
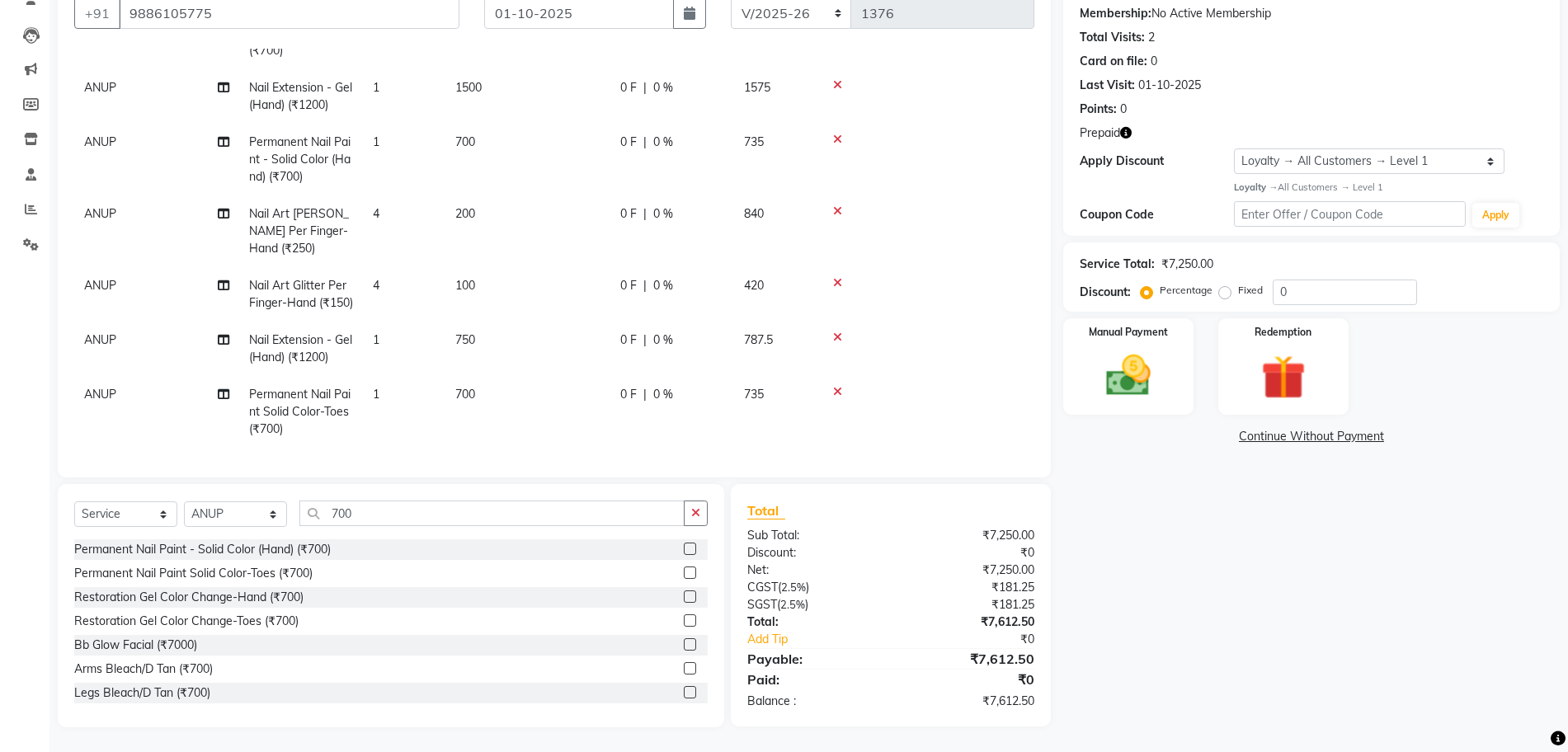
click at [683, 574] on label at bounding box center [690, 573] width 13 height 13
click at [683, 574] on input "checkbox" at bounding box center [689, 574] width 11 height 11
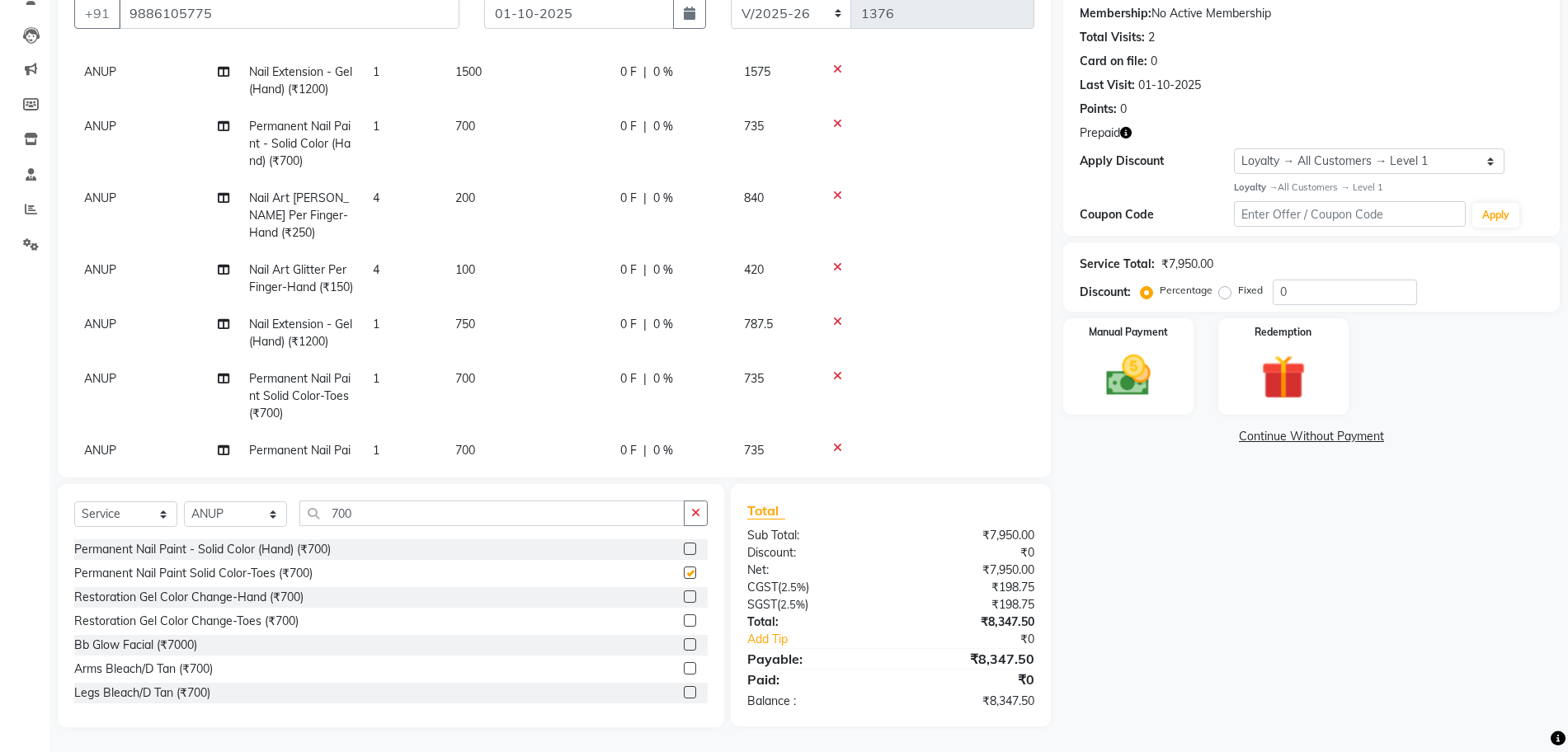
checkbox input "false"
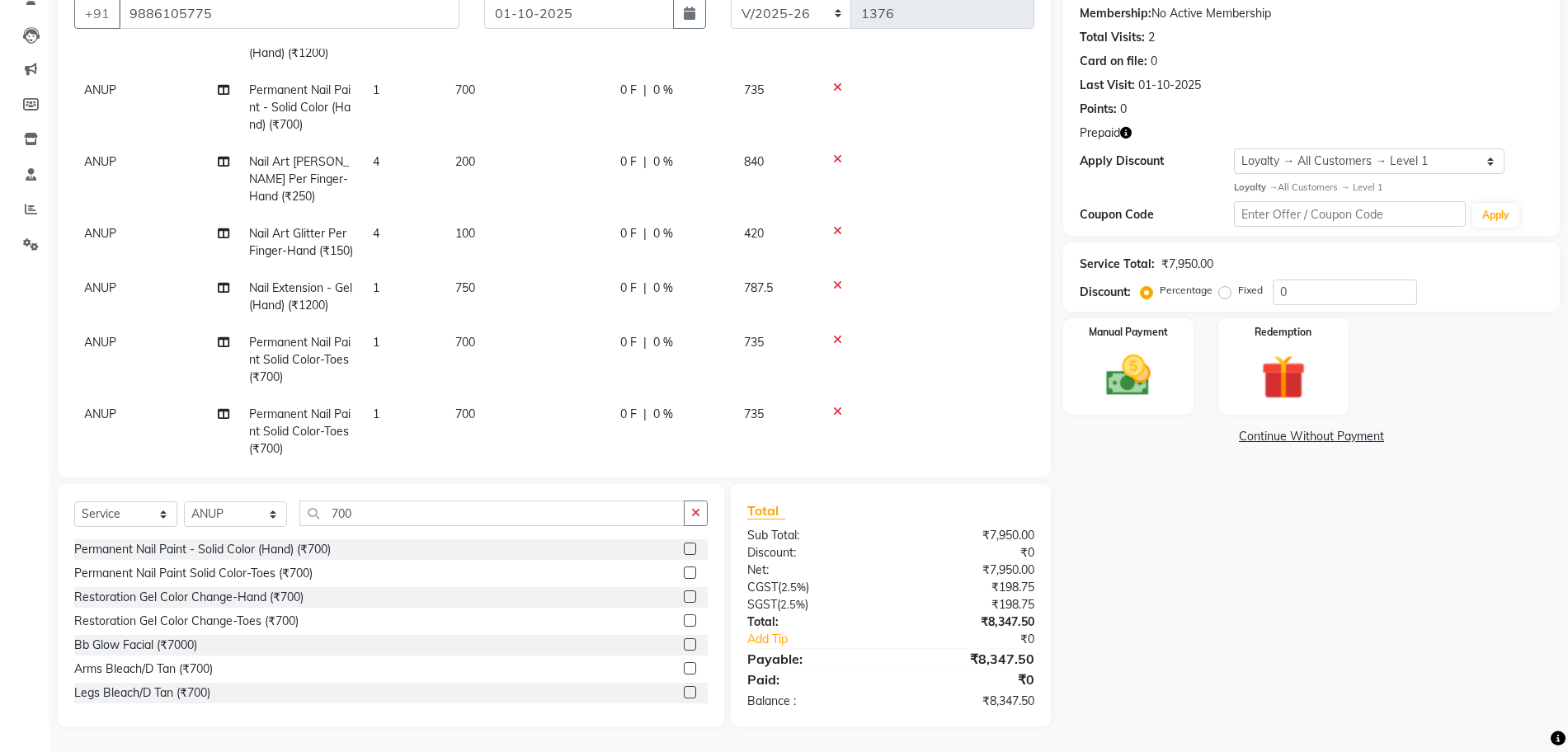
scroll to position [333, 0]
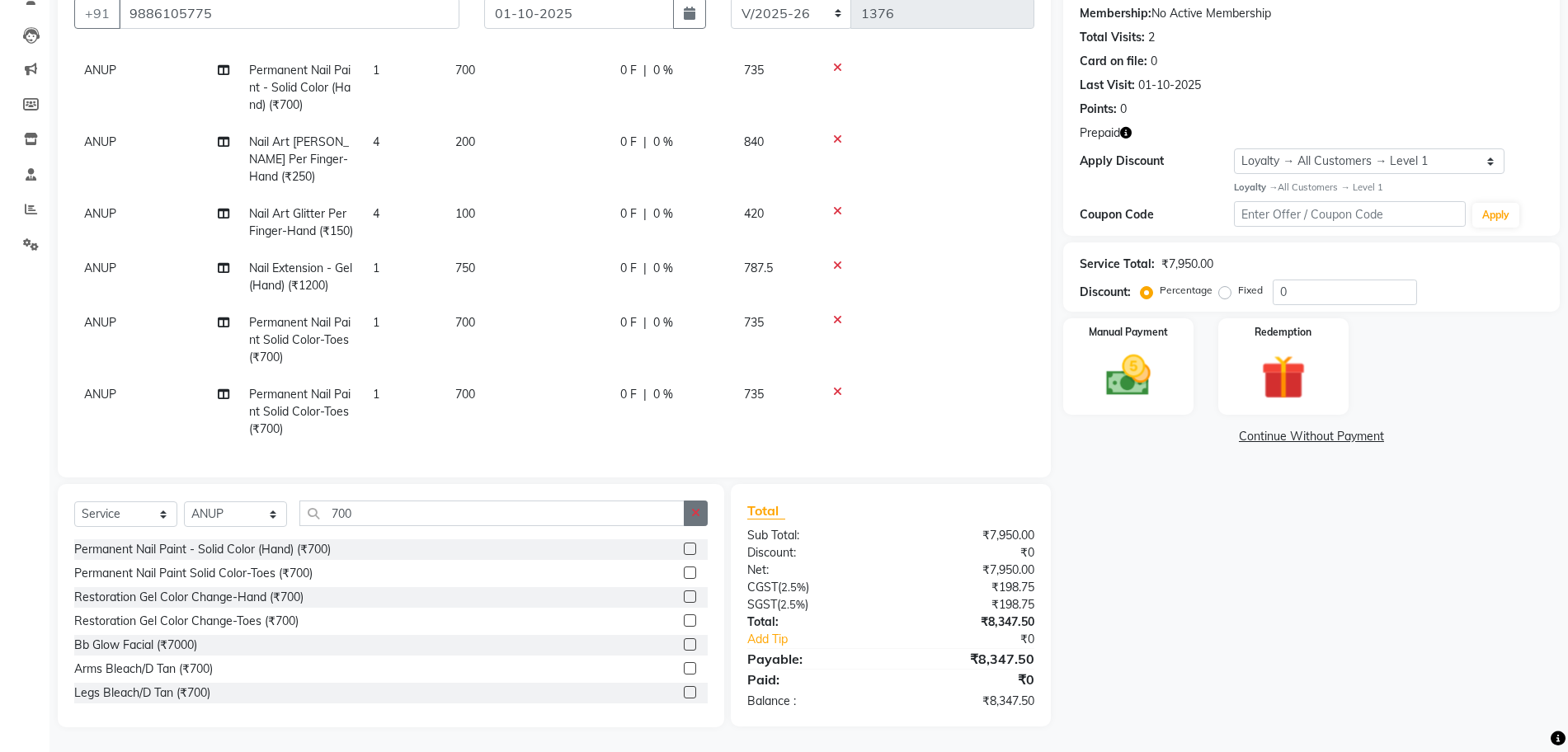
click at [690, 513] on button "button" at bounding box center [695, 514] width 24 height 26
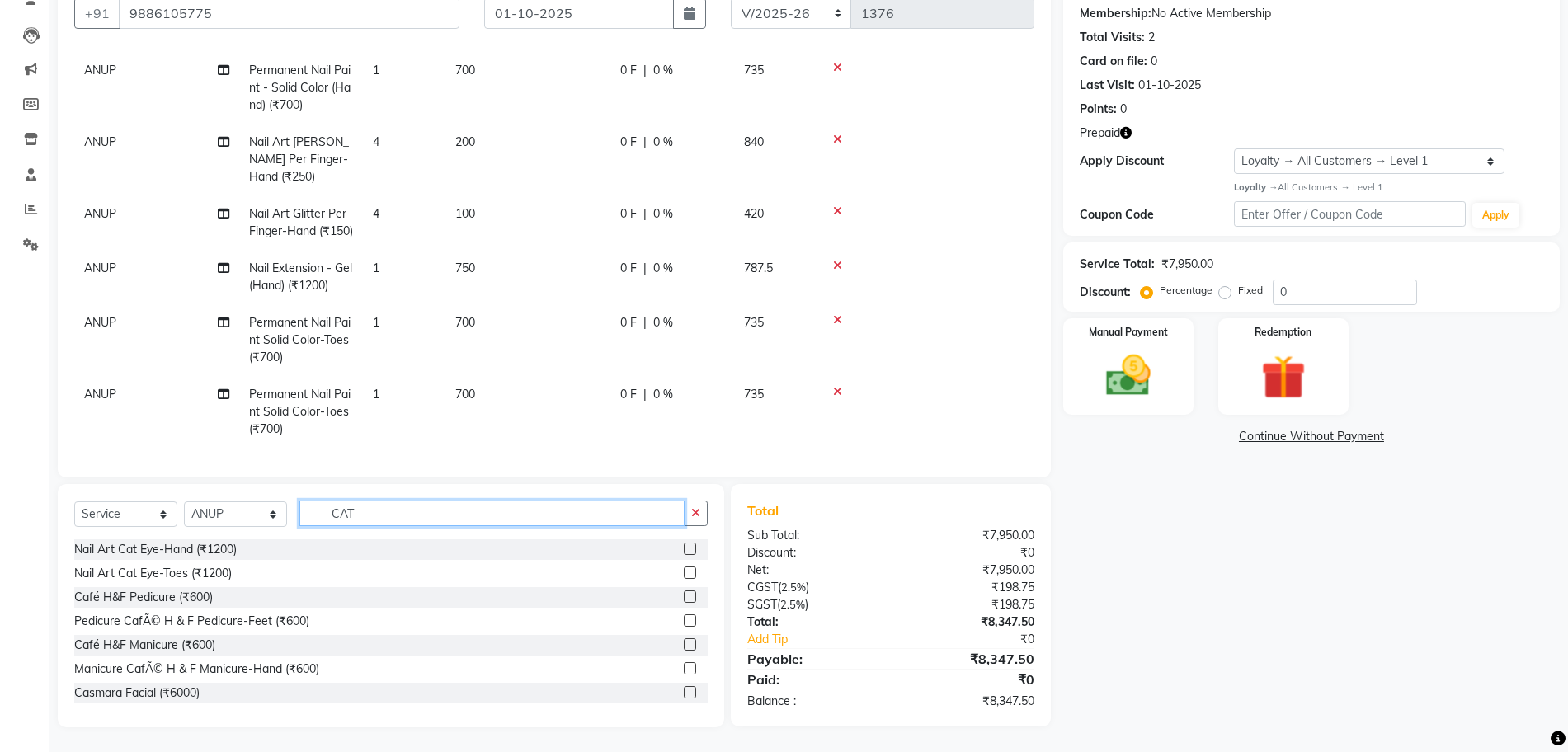
scroll to position [155, 0]
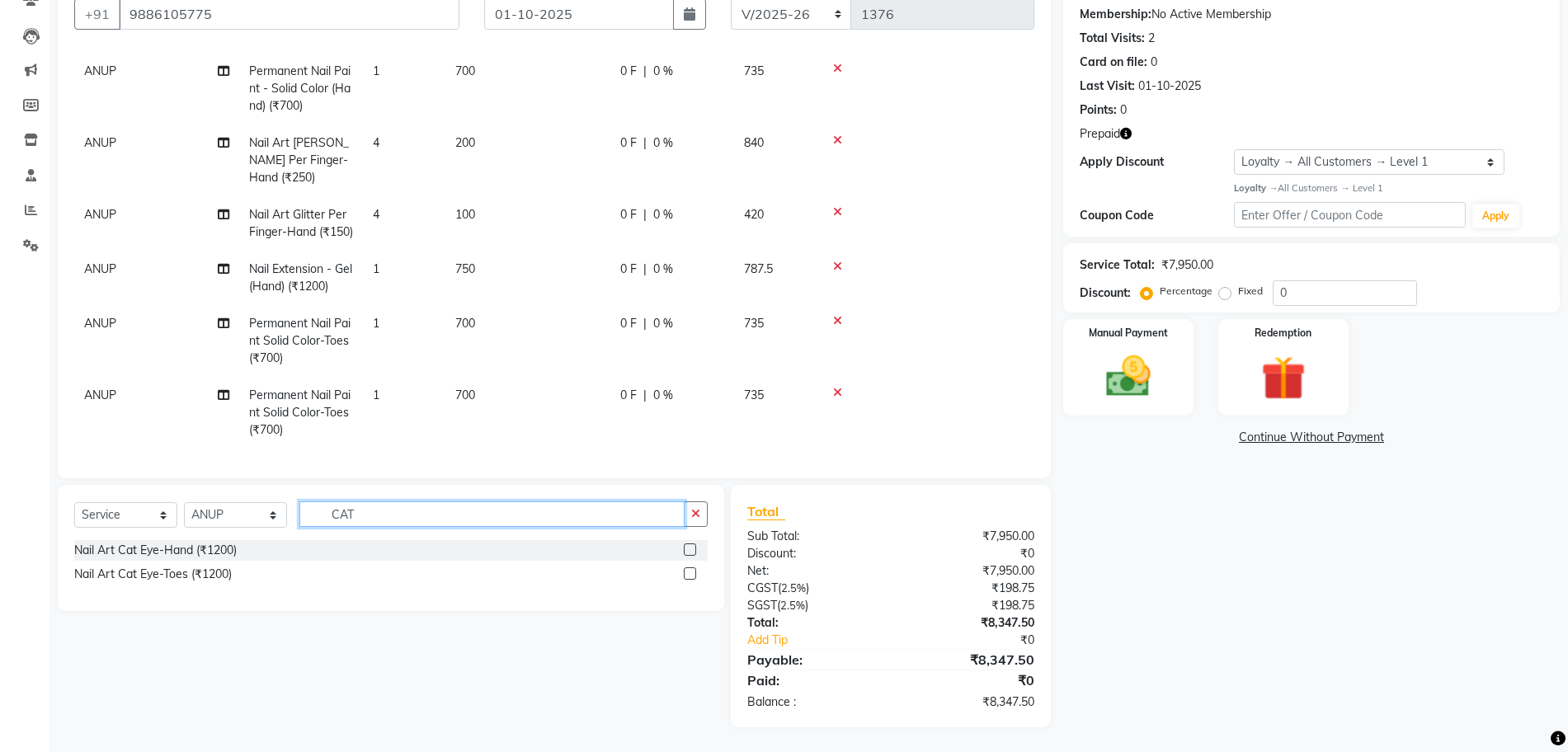
type input "CAT"
click at [688, 547] on label at bounding box center [690, 550] width 13 height 13
click at [688, 547] on input "checkbox" at bounding box center [689, 551] width 11 height 11
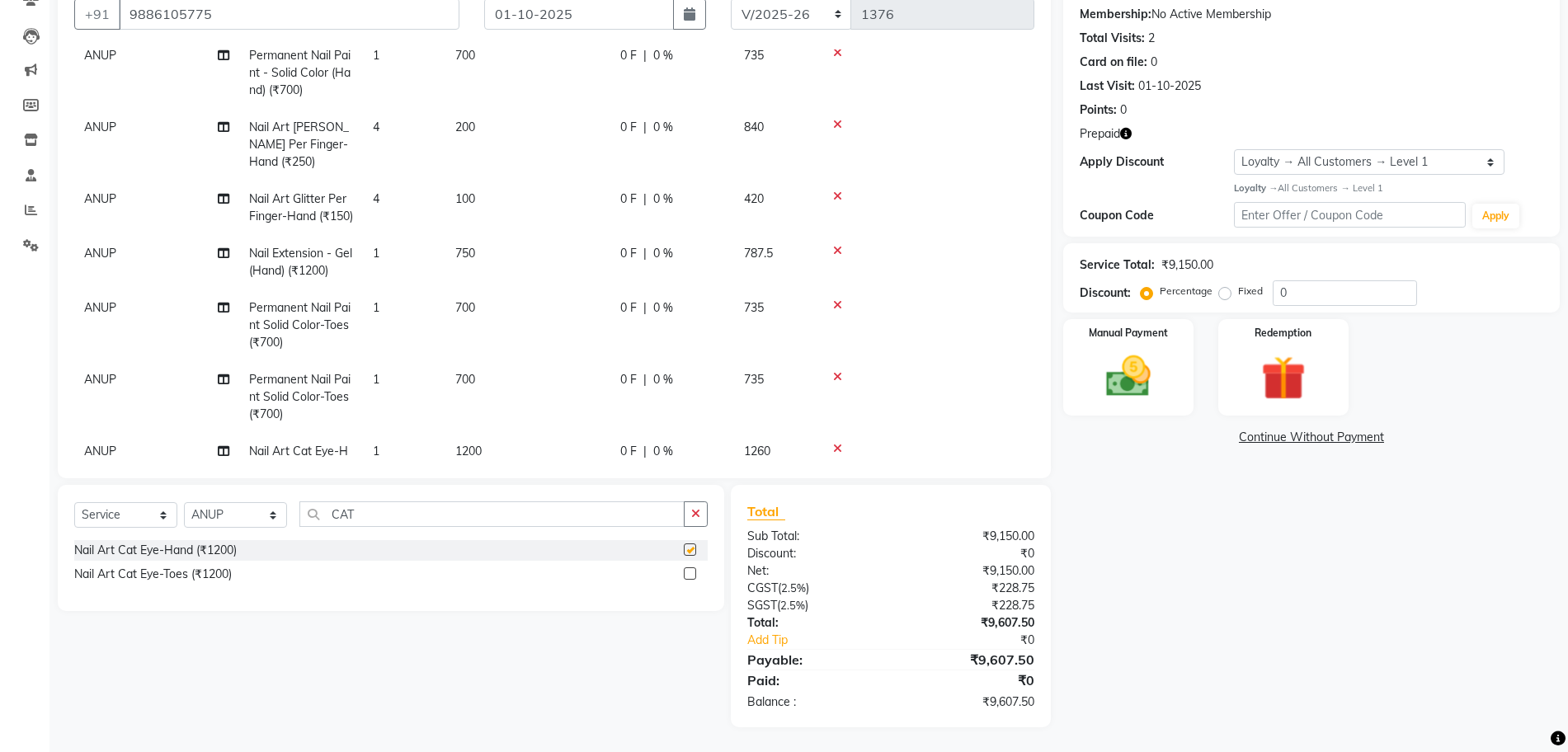
checkbox input "false"
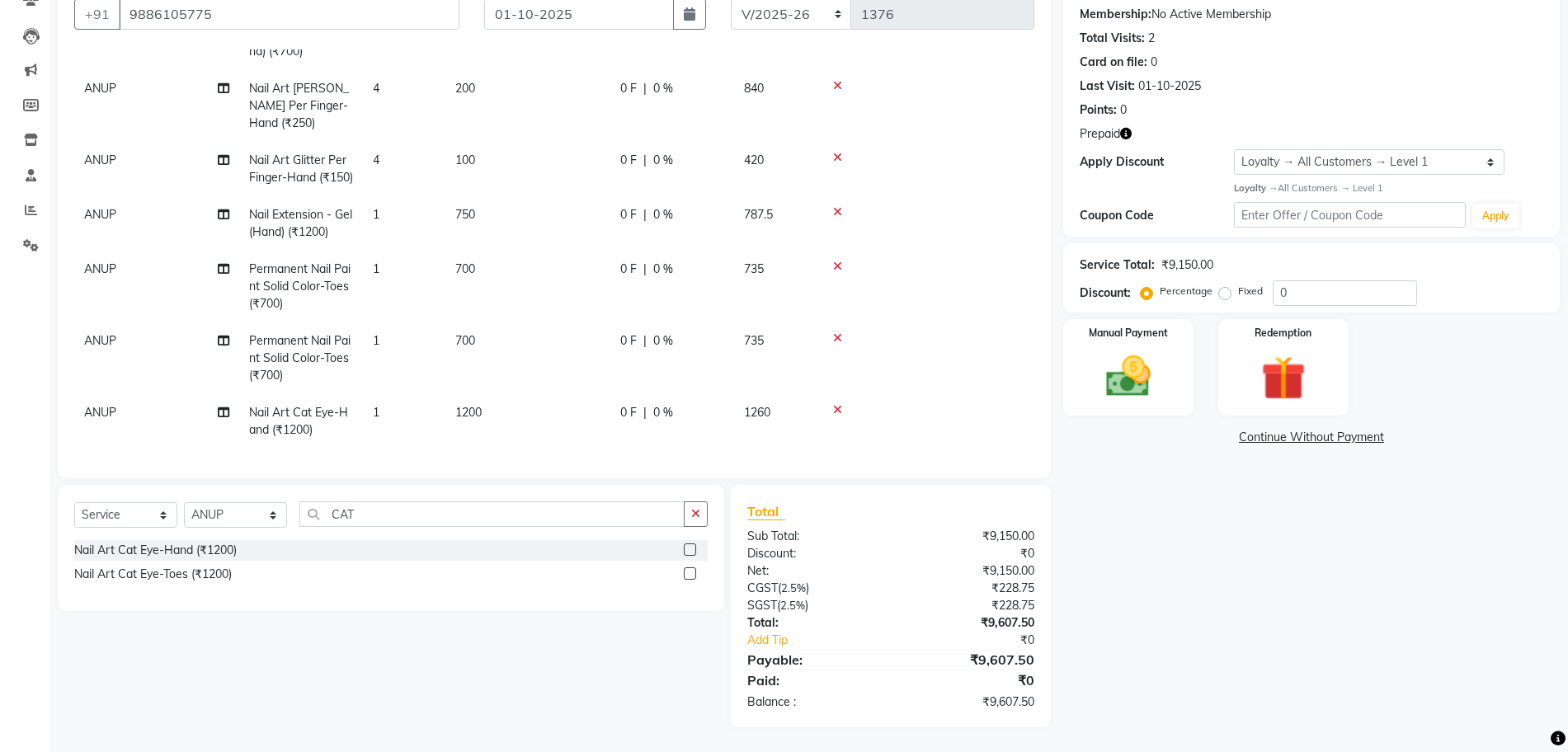
click at [479, 405] on span "1200" at bounding box center [468, 412] width 26 height 15
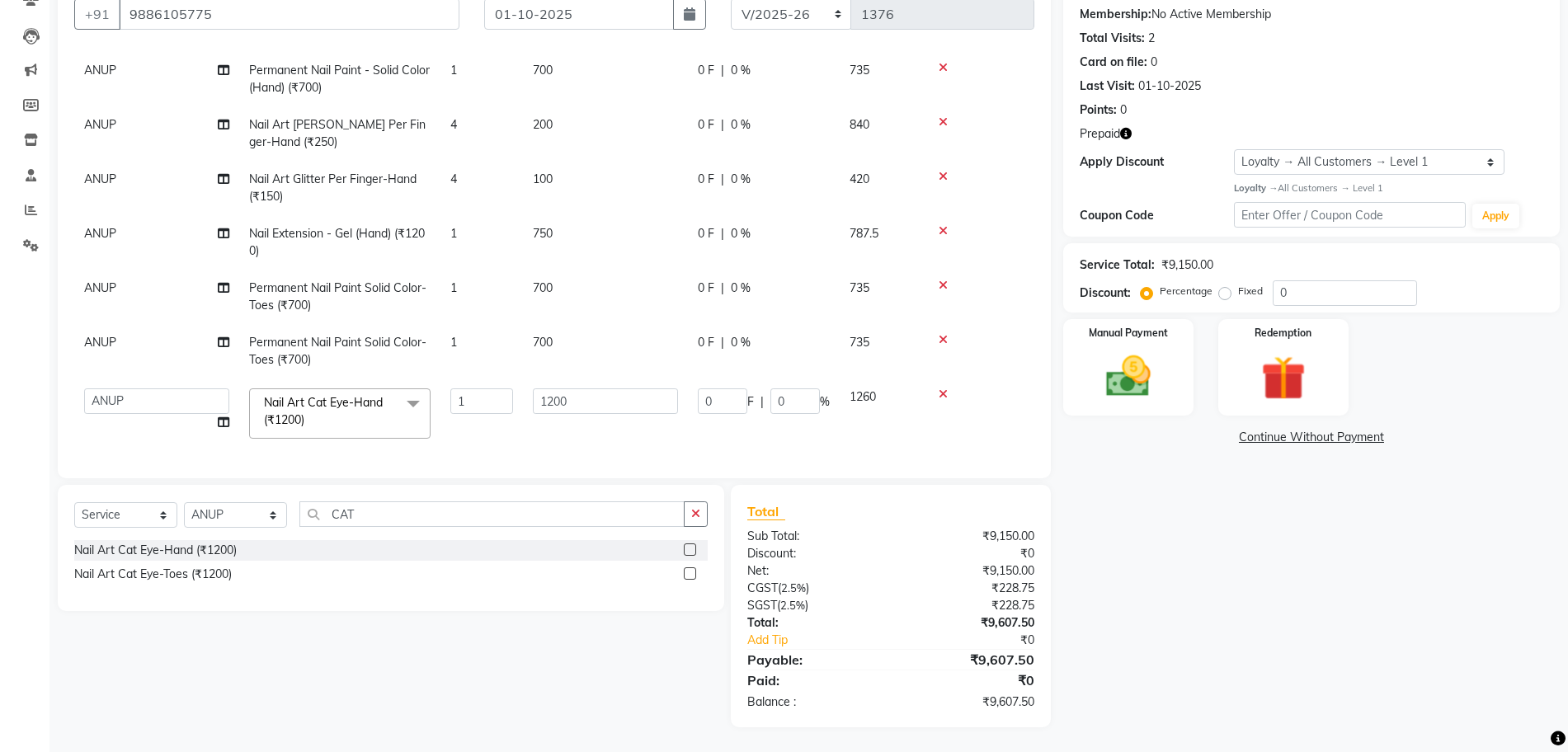
scroll to position [281, 0]
click at [555, 391] on input "1200" at bounding box center [605, 401] width 145 height 26
type input "1000"
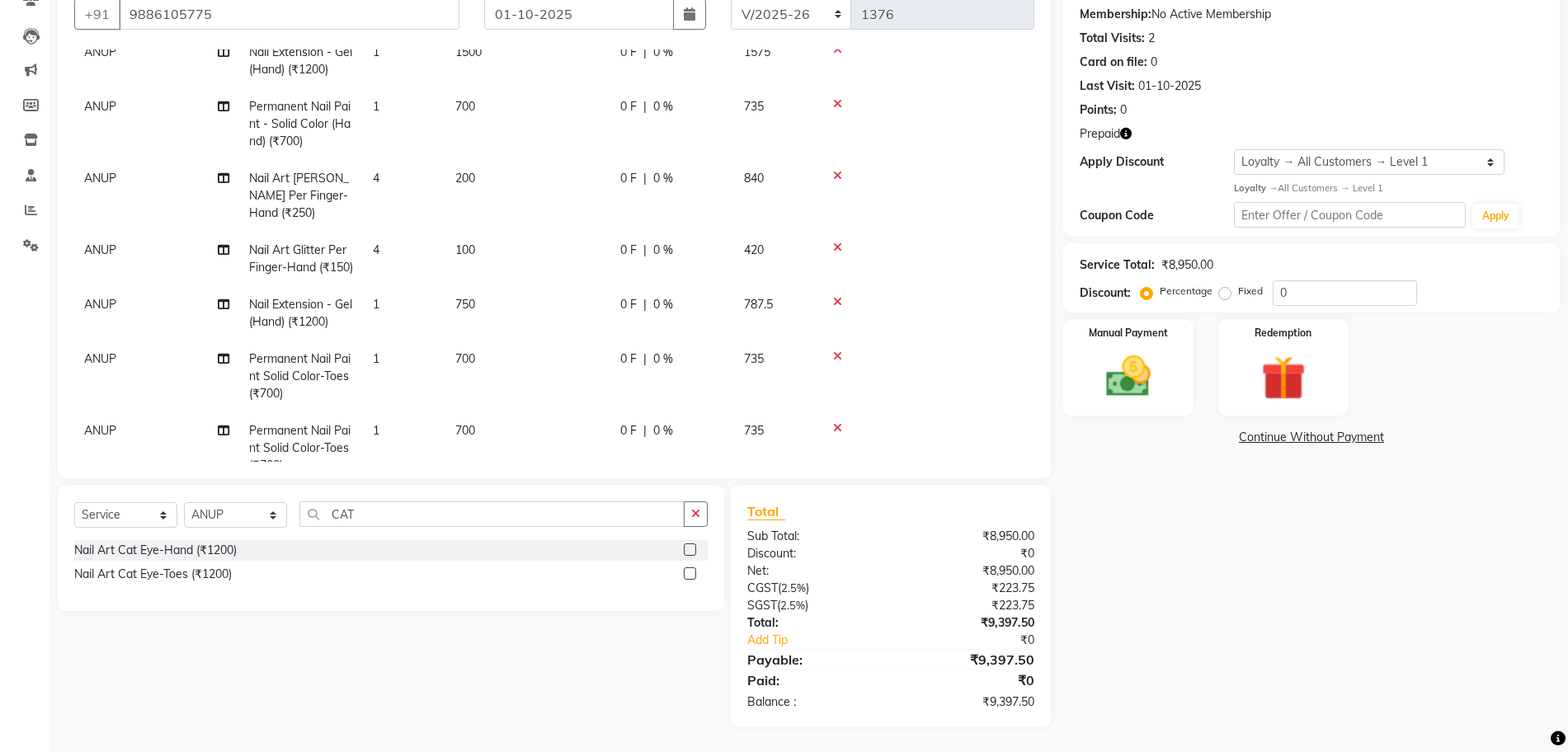
click at [586, 434] on div "Services Technician Service Qty Price Disc Total Action GOPAL DAS Permanent Nai…" at bounding box center [554, 255] width 960 height 412
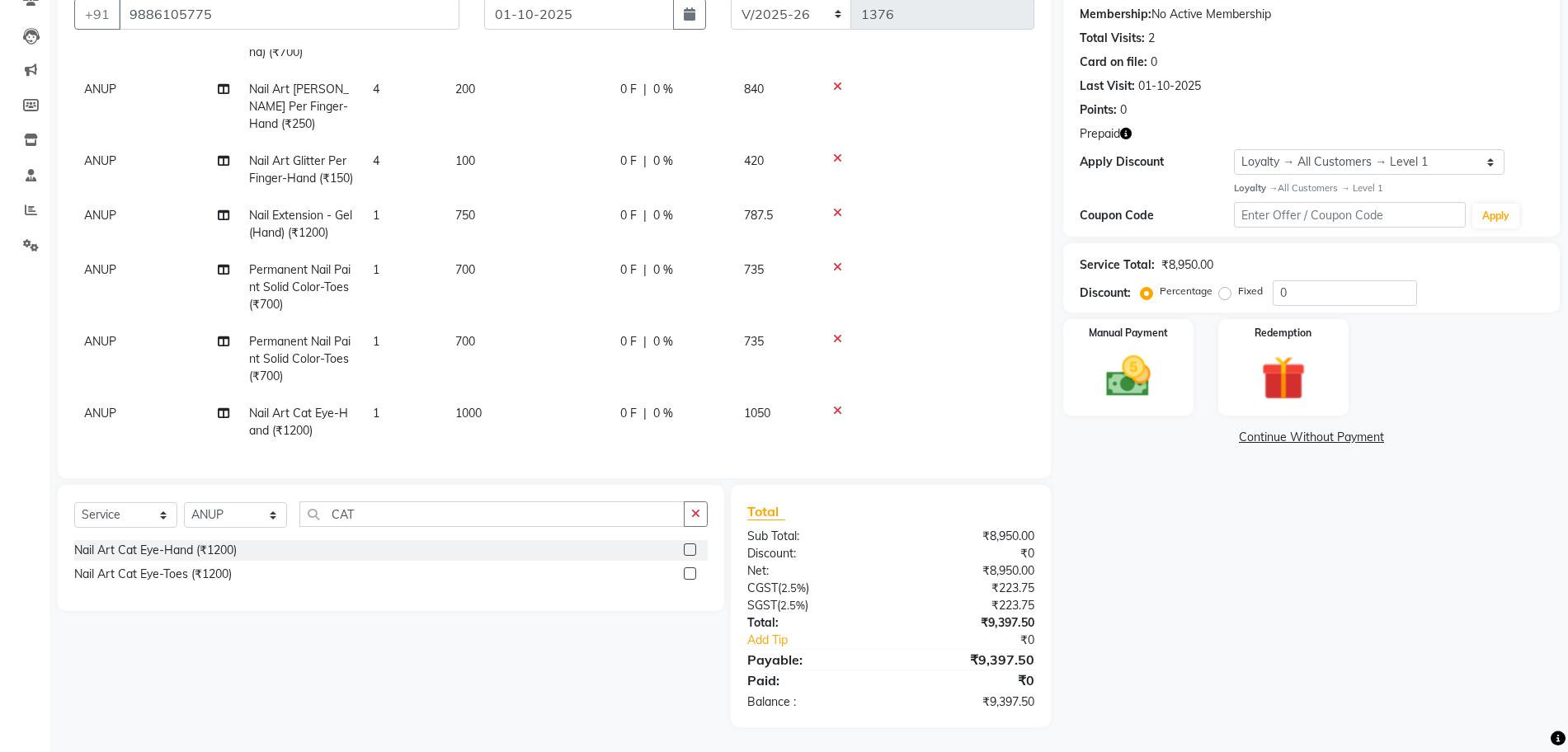
scroll to position [387, 0]
click at [686, 517] on button "button" at bounding box center [695, 514] width 24 height 26
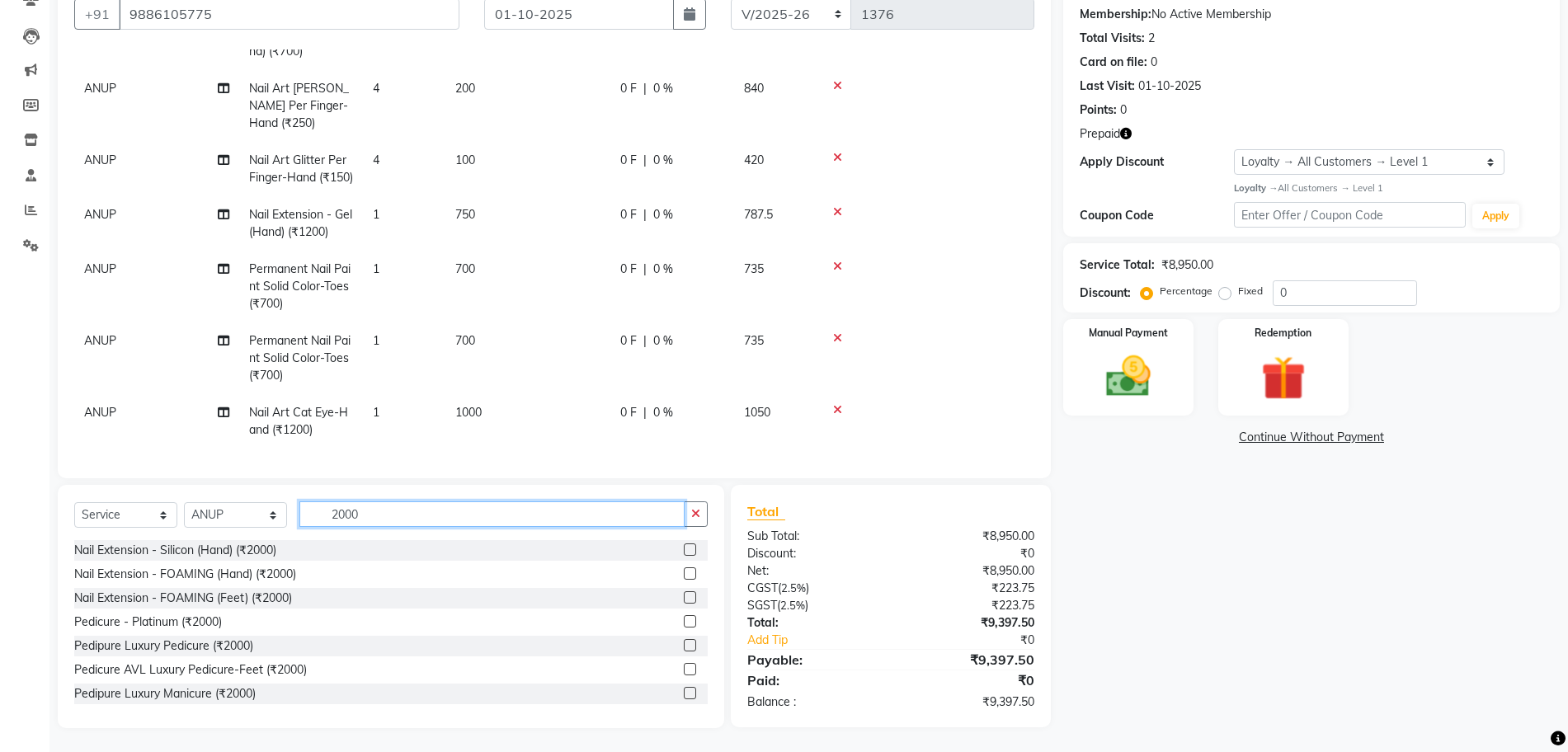
scroll to position [156, 0]
type input "2000"
click at [693, 513] on icon "button" at bounding box center [695, 513] width 9 height 12
type input "2000"
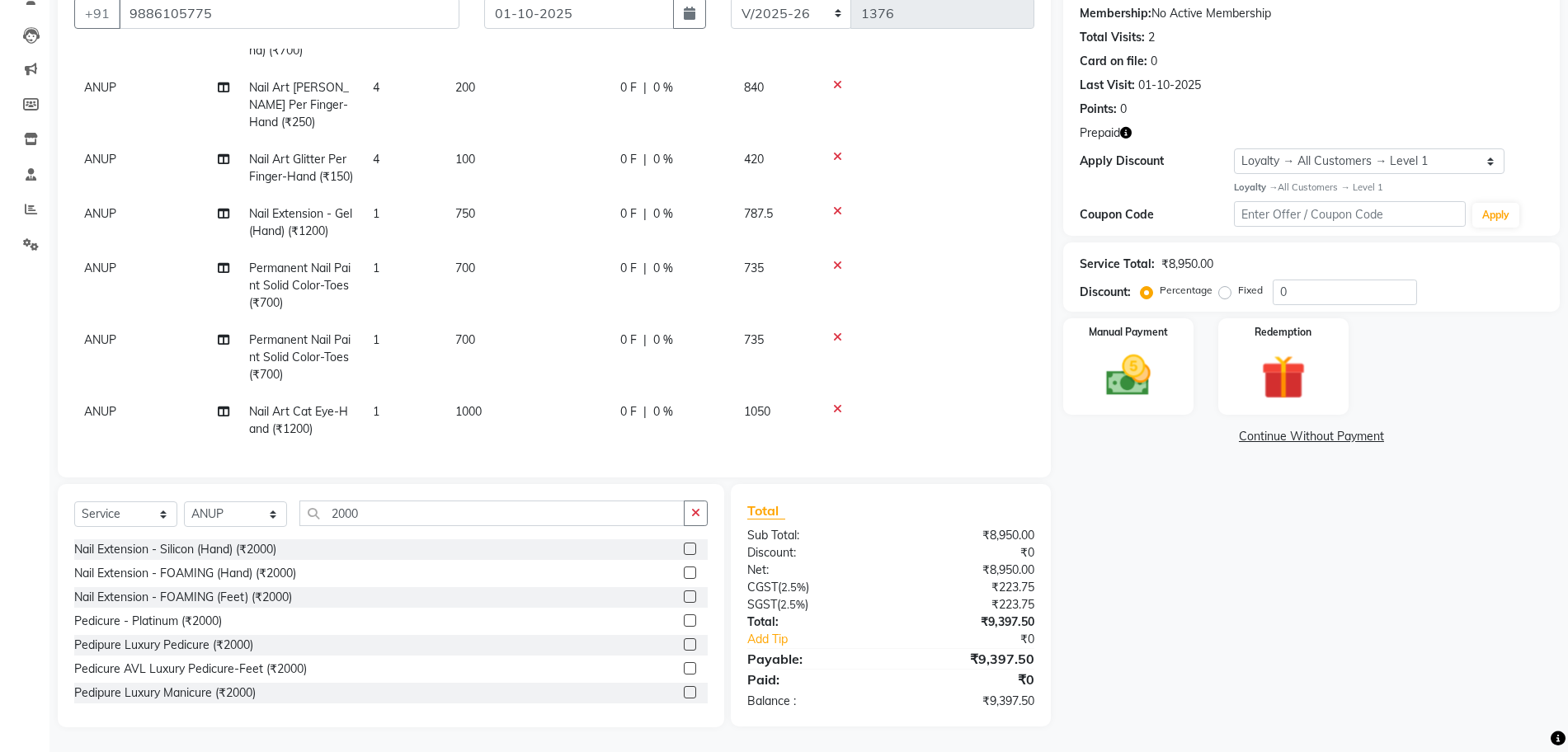
click at [683, 642] on label at bounding box center [690, 645] width 13 height 13
click at [683, 642] on input "checkbox" at bounding box center [689, 645] width 11 height 11
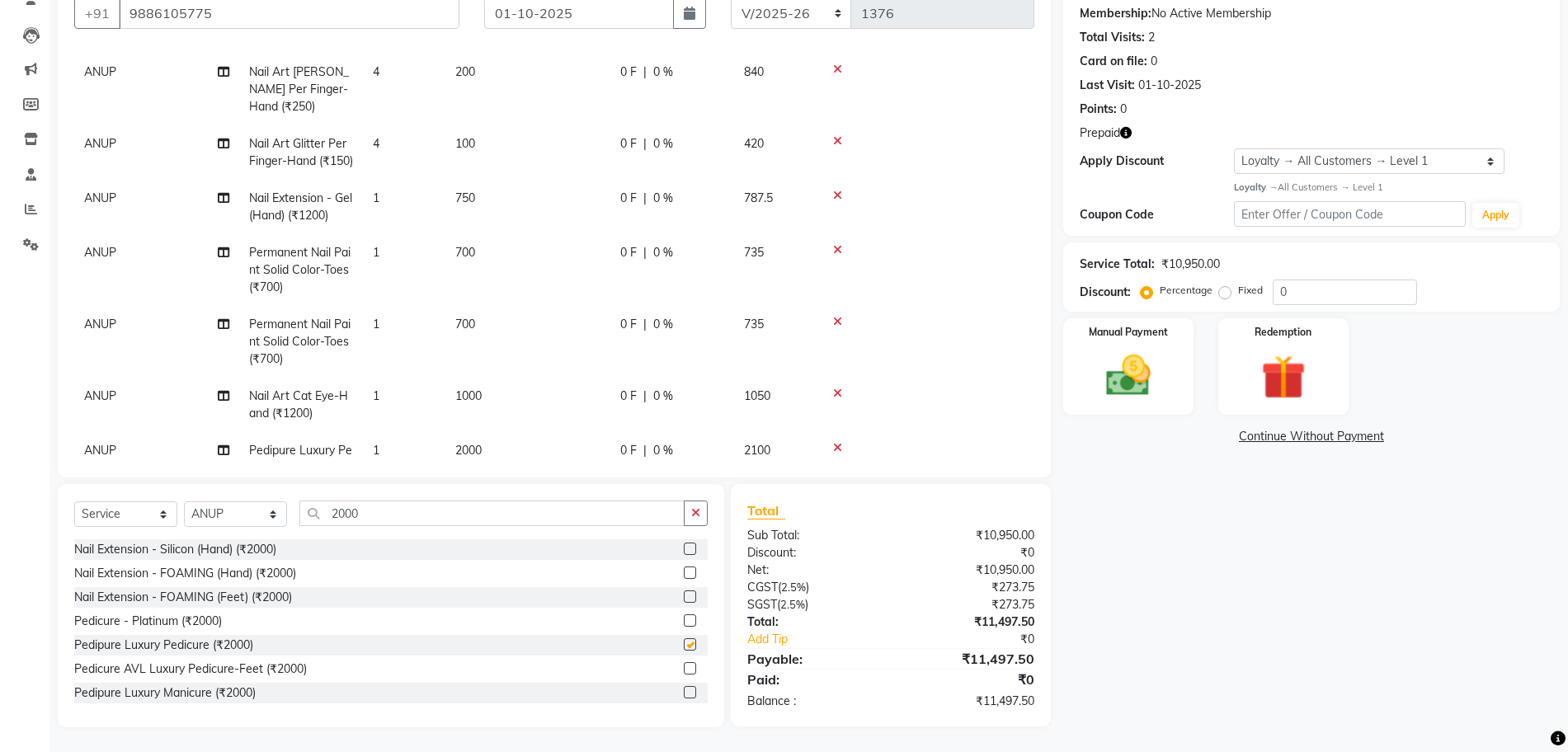
checkbox input "false"
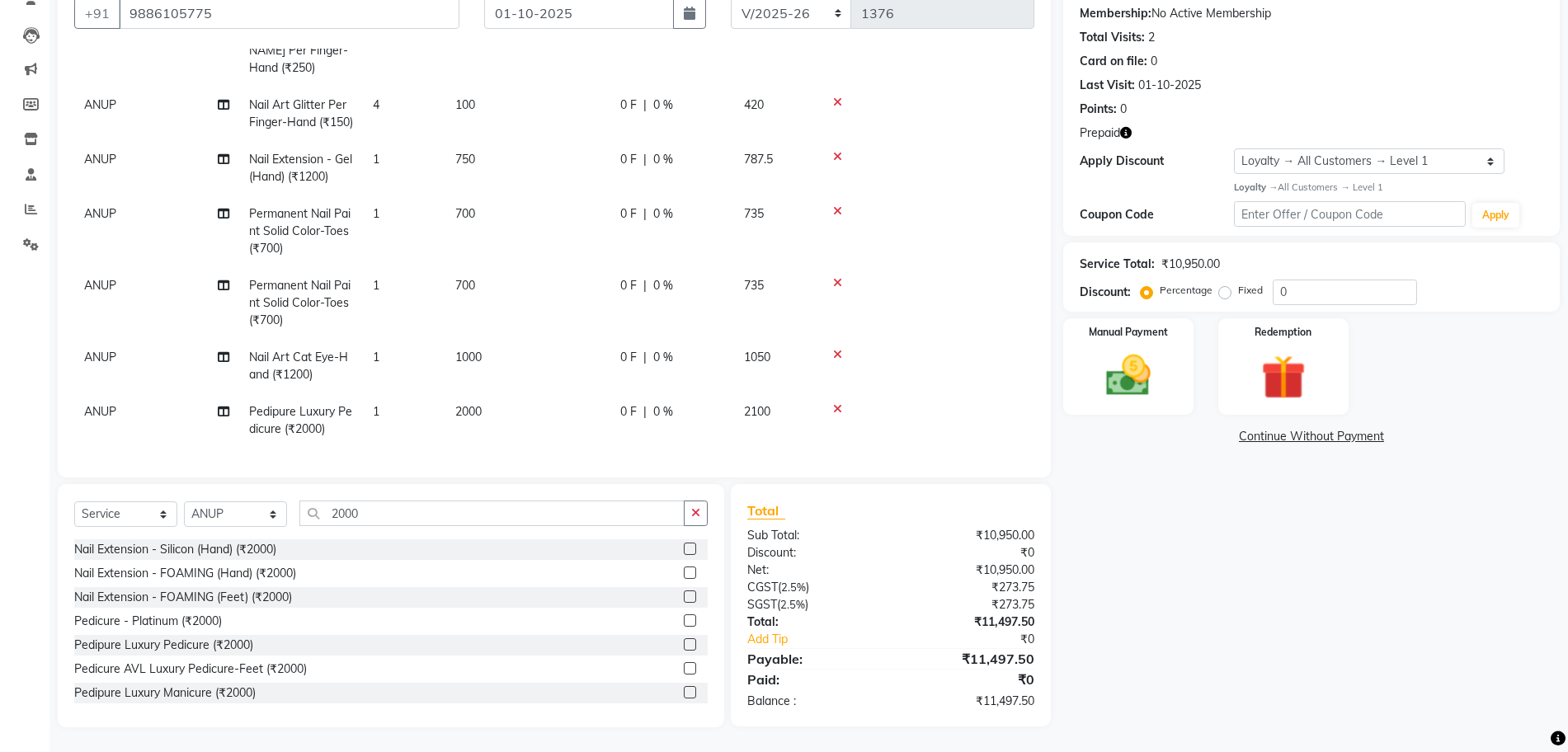
click at [118, 396] on td "ANUP" at bounding box center [156, 421] width 165 height 55
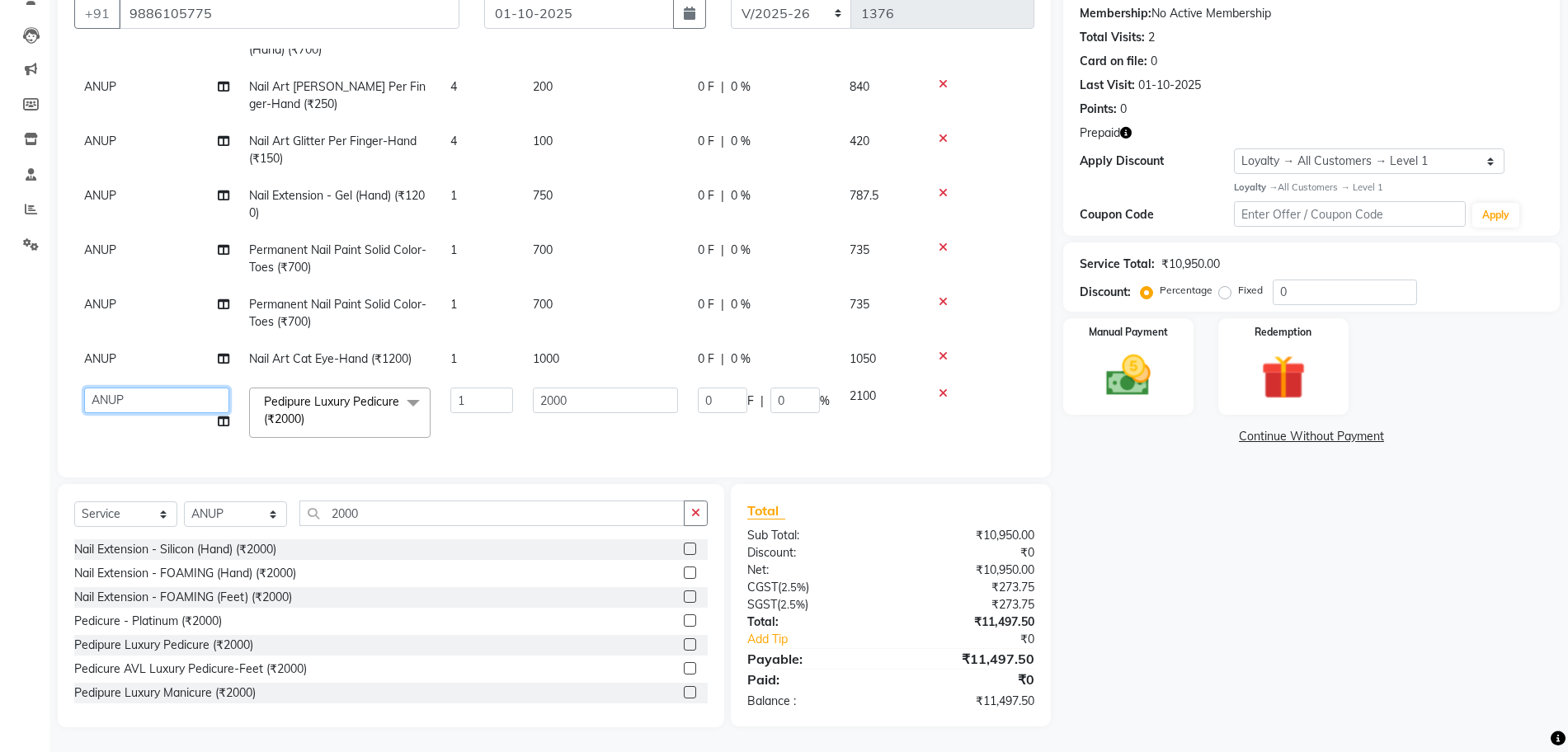
click at [145, 387] on select "ANUP GAURAV GK GOPAL DAS Manager Owner Prashant PRIYANKA RAKHI SANJANA SUBHANITA" at bounding box center [156, 400] width 145 height 26
select select "79631"
click at [228, 512] on select "Select Technician ANUP GAURAV GK [PERSON_NAME] Manager Owner [PERSON_NAME] RAKH…" at bounding box center [235, 514] width 103 height 26
select select "79631"
click at [184, 502] on select "Select Technician ANUP GAURAV GK [PERSON_NAME] Manager Owner [PERSON_NAME] RAKH…" at bounding box center [235, 514] width 103 height 26
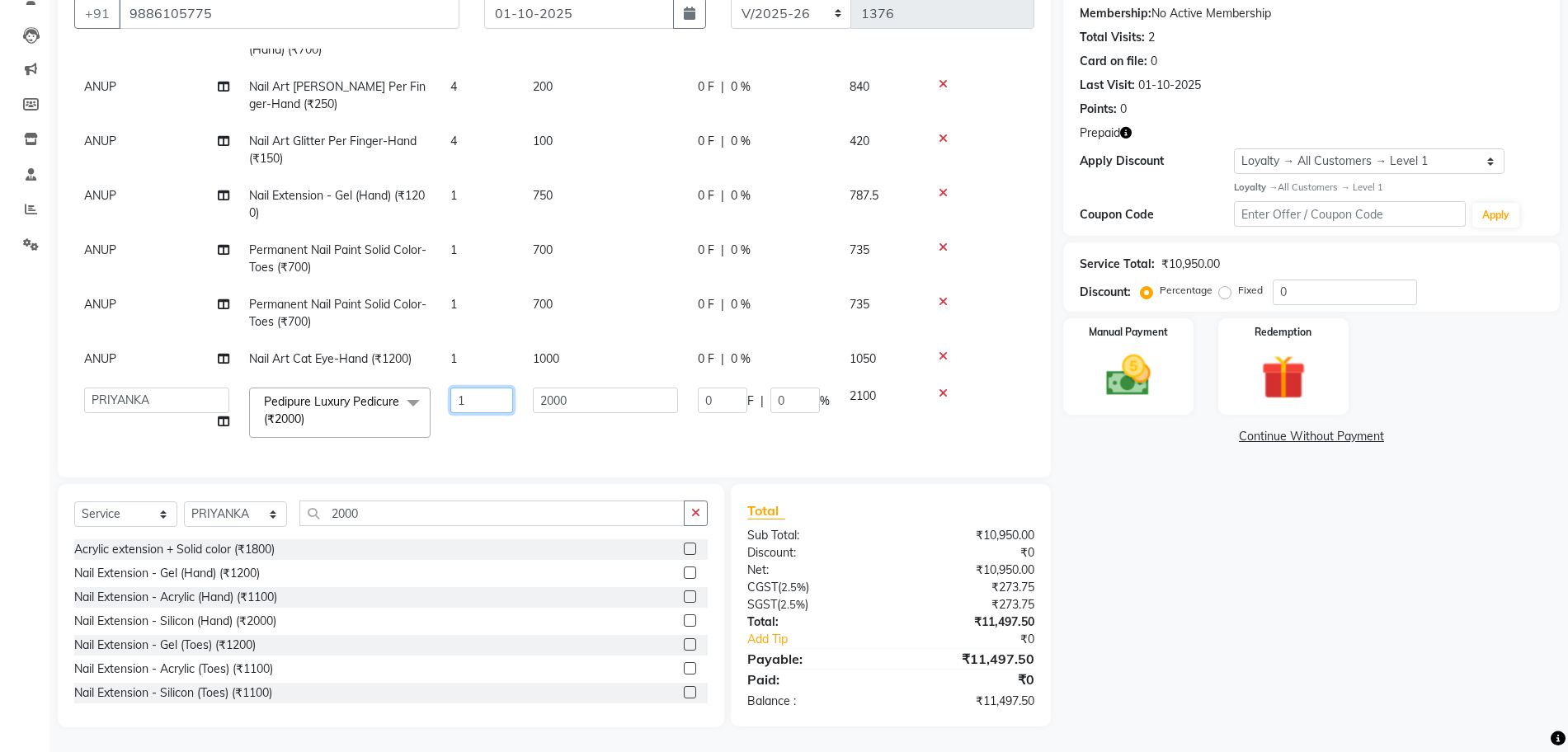
click at [500, 388] on input "1" at bounding box center [482, 400] width 63 height 26
type input "3"
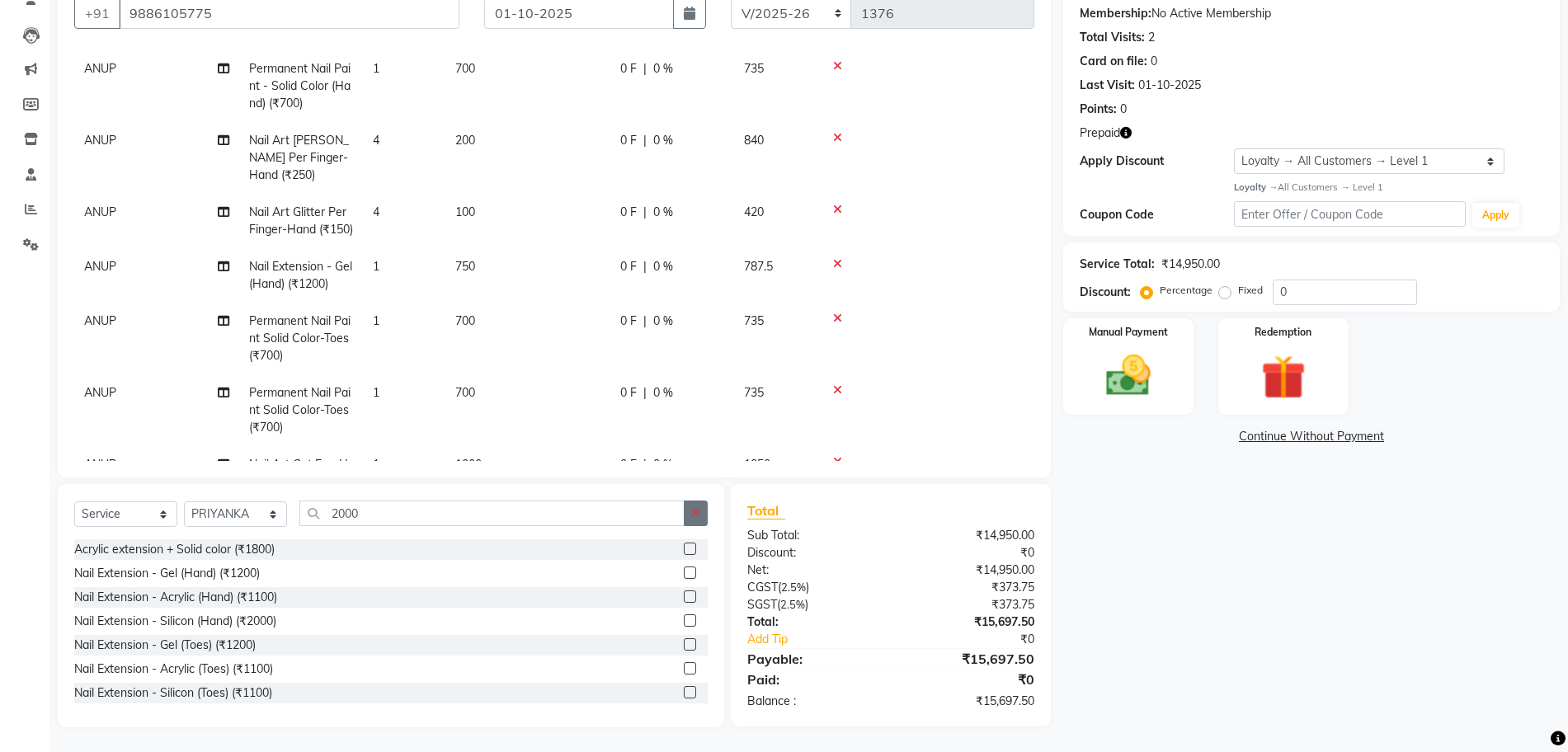
click at [699, 514] on icon "button" at bounding box center [695, 513] width 9 height 12
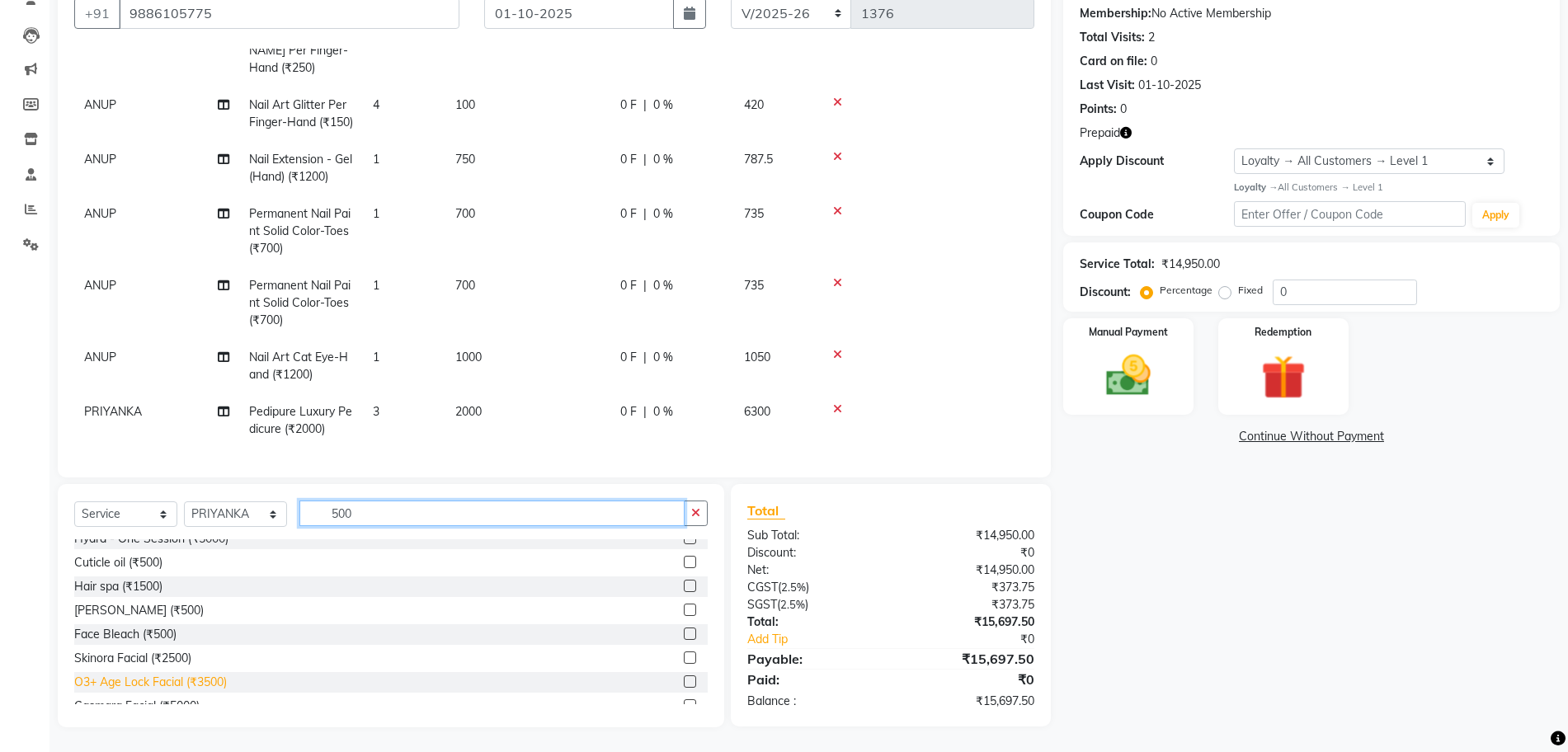
scroll to position [682, 0]
type input "500"
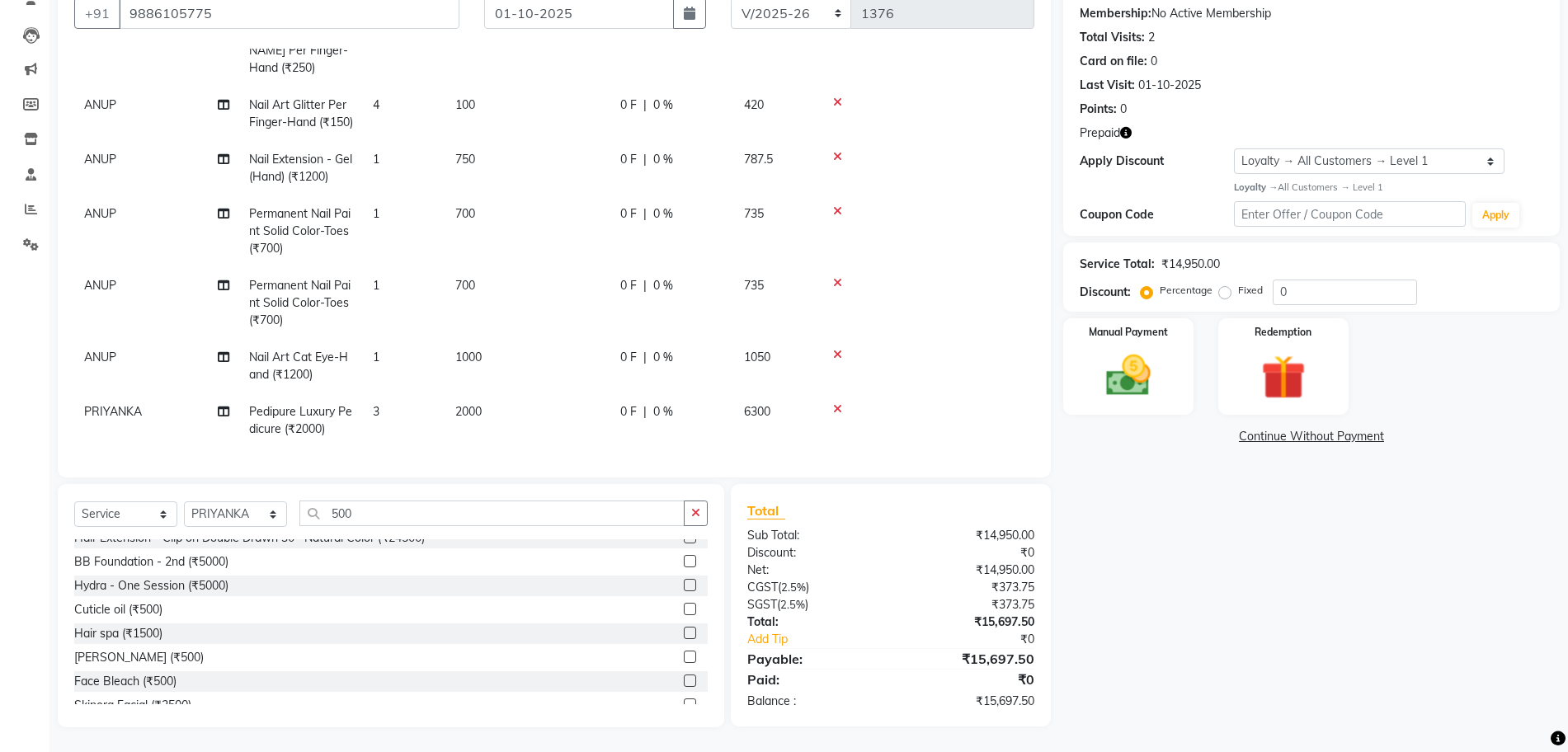
click at [683, 631] on label at bounding box center [690, 633] width 13 height 13
click at [683, 631] on input "checkbox" at bounding box center [689, 634] width 11 height 11
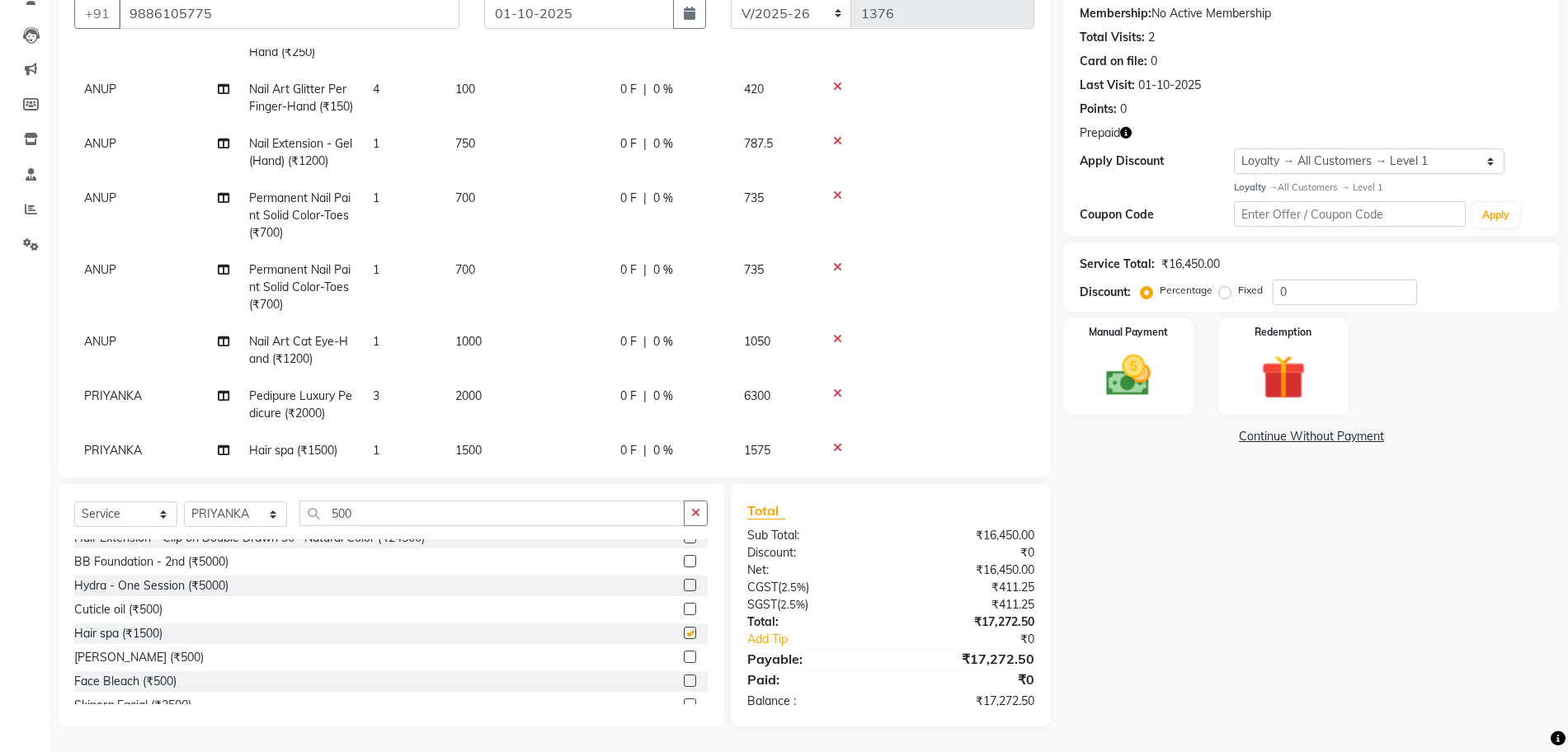
checkbox input "false"
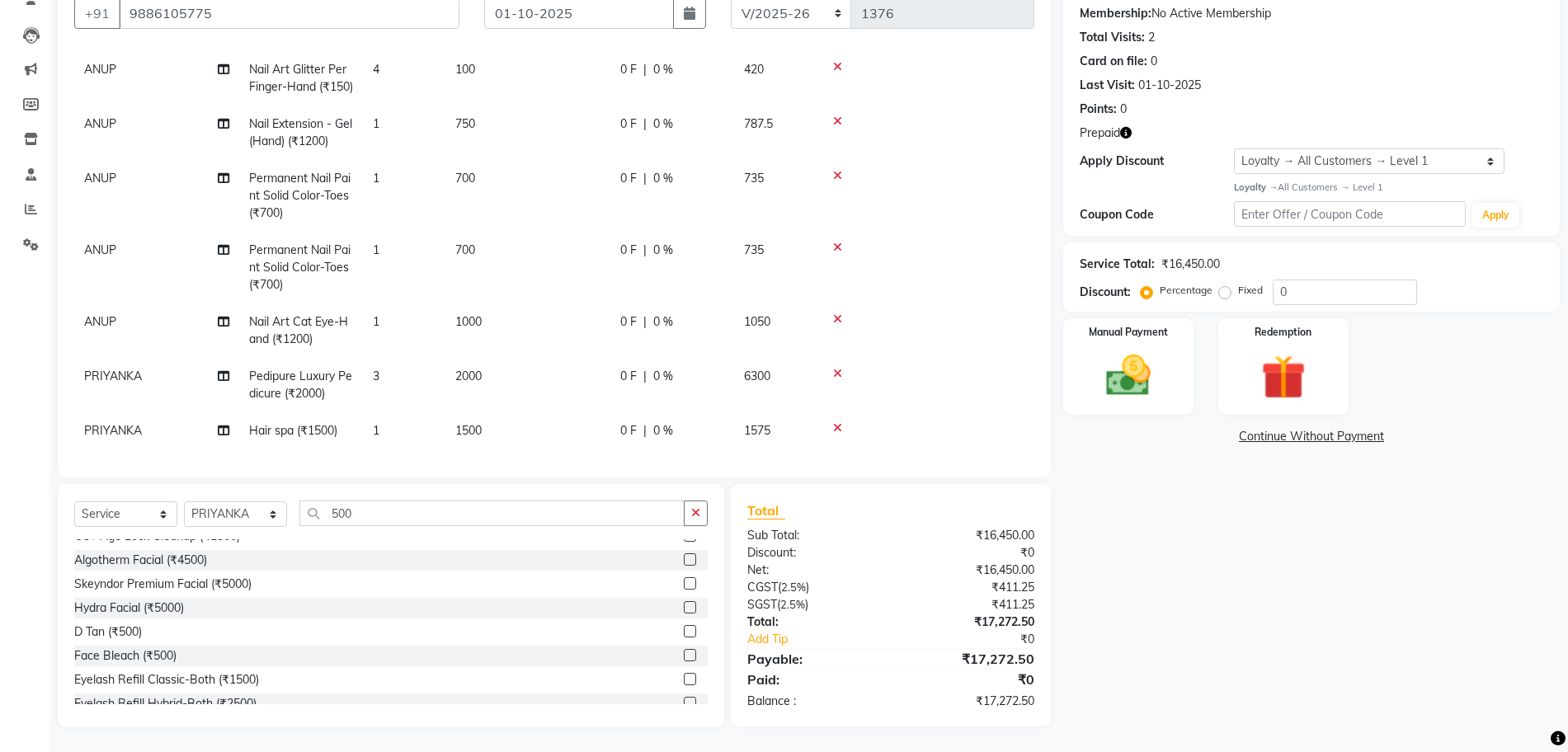
scroll to position [479, 0]
click at [683, 629] on label at bounding box center [690, 631] width 13 height 13
click at [683, 629] on input "checkbox" at bounding box center [689, 632] width 11 height 11
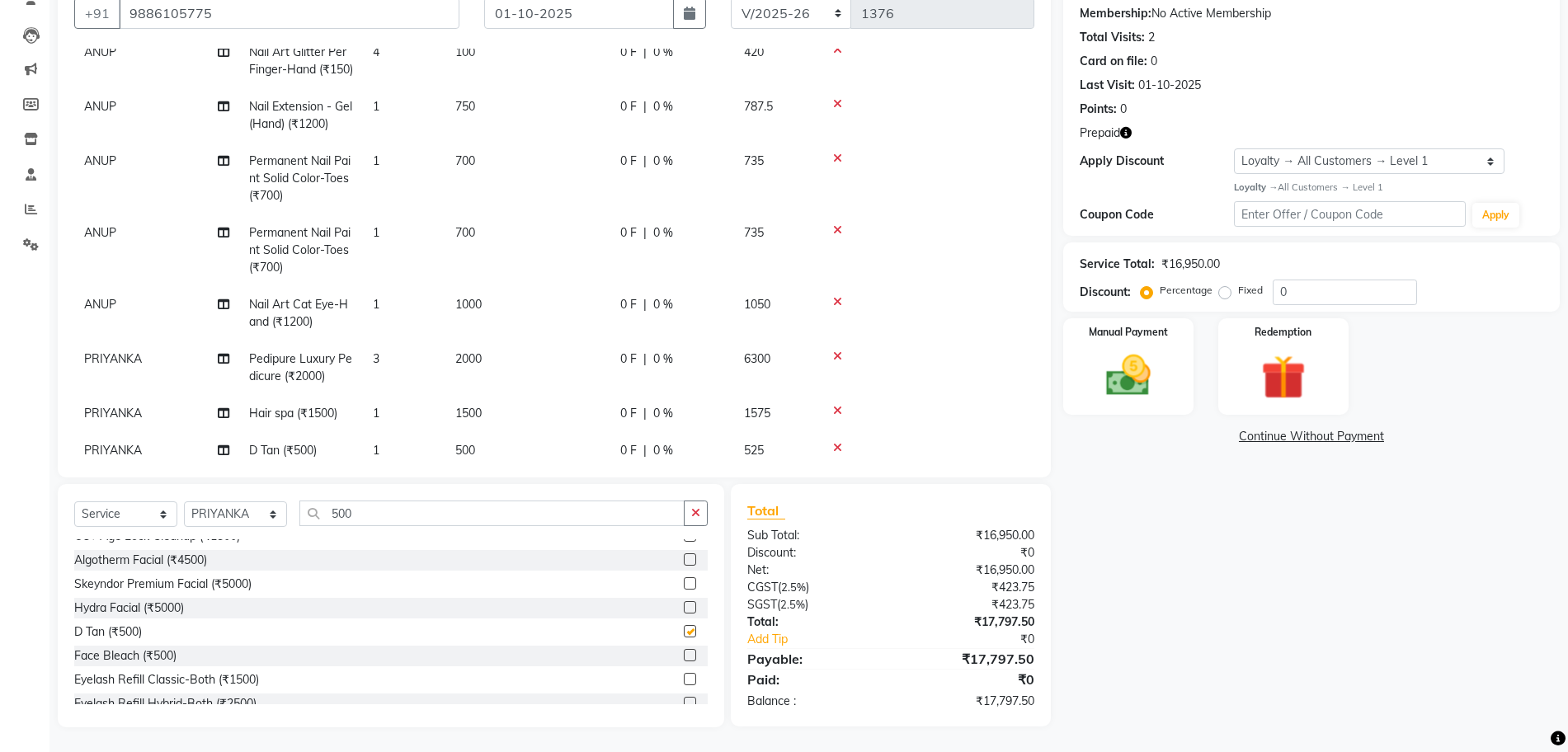
checkbox input "false"
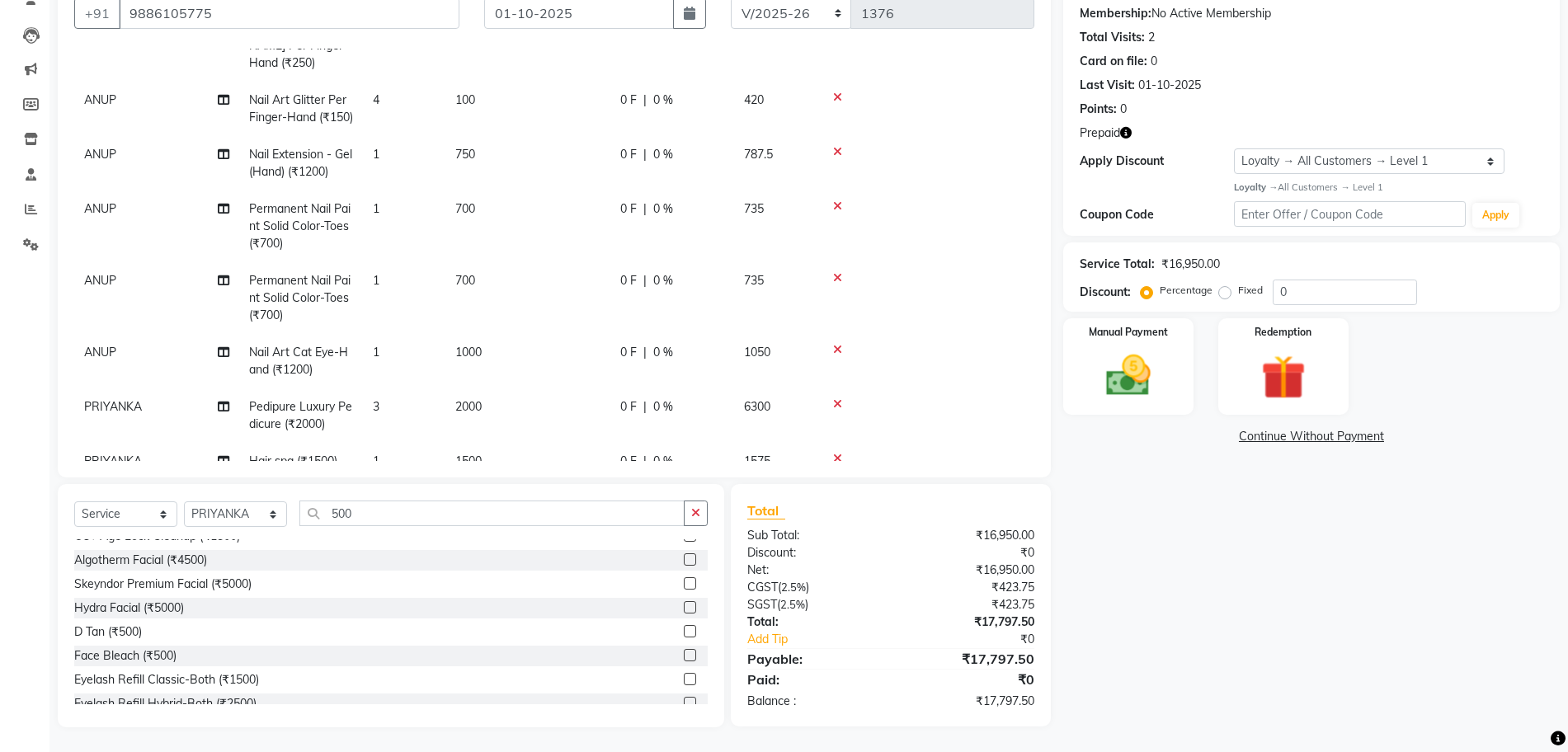
scroll to position [515, 0]
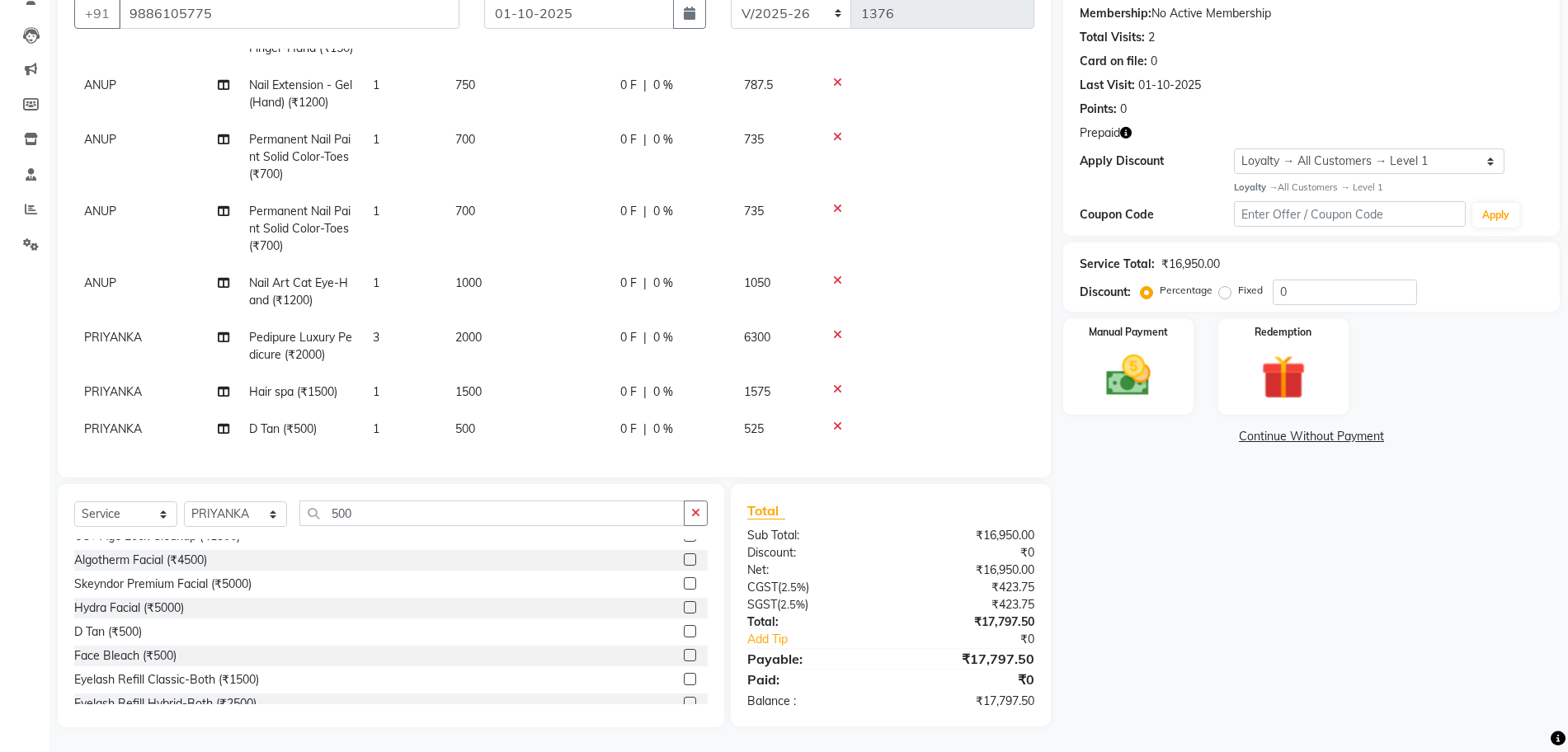
click at [840, 420] on icon at bounding box center [838, 426] width 9 height 12
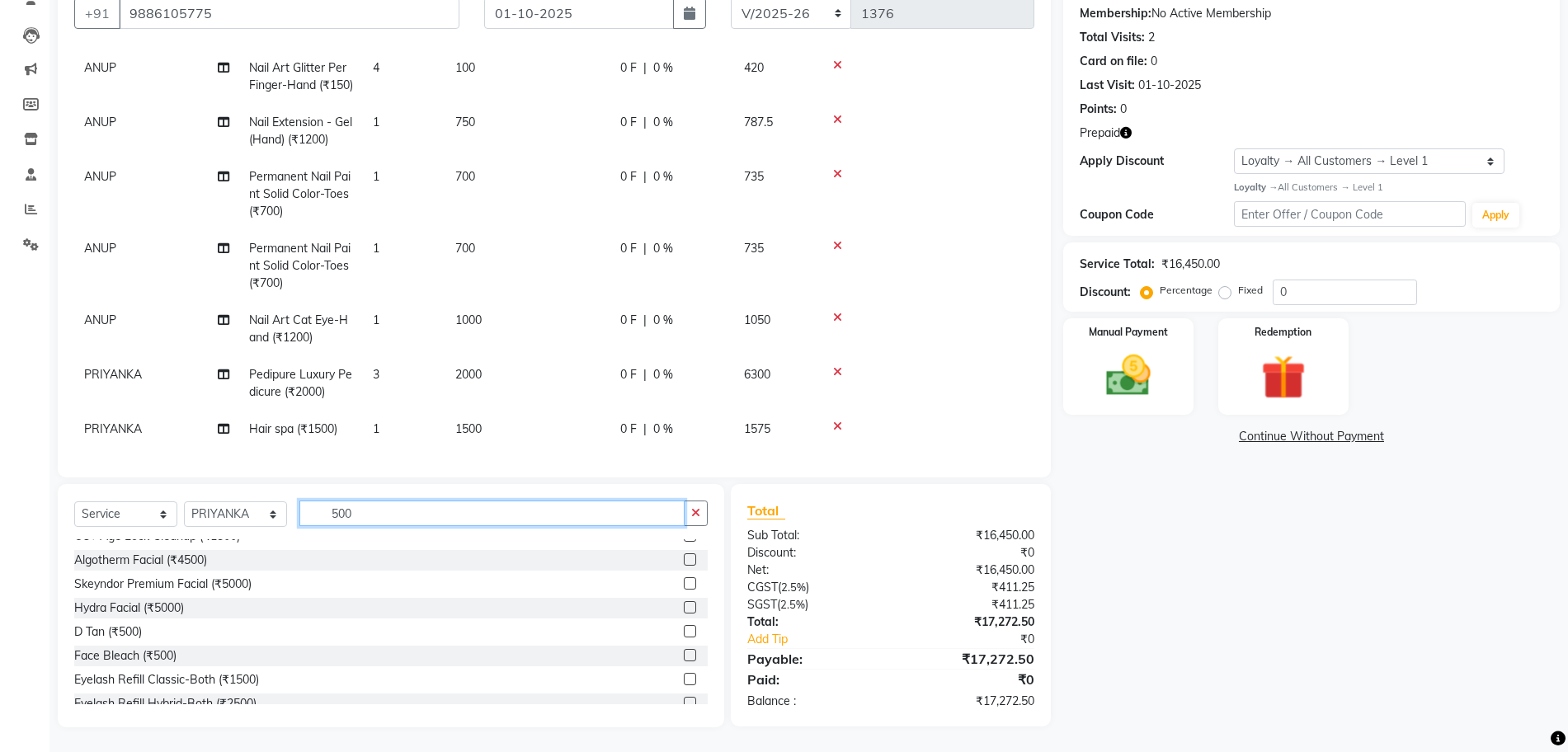
click at [486, 512] on input "500" at bounding box center [493, 514] width 386 height 26
click at [689, 513] on button "button" at bounding box center [695, 514] width 24 height 26
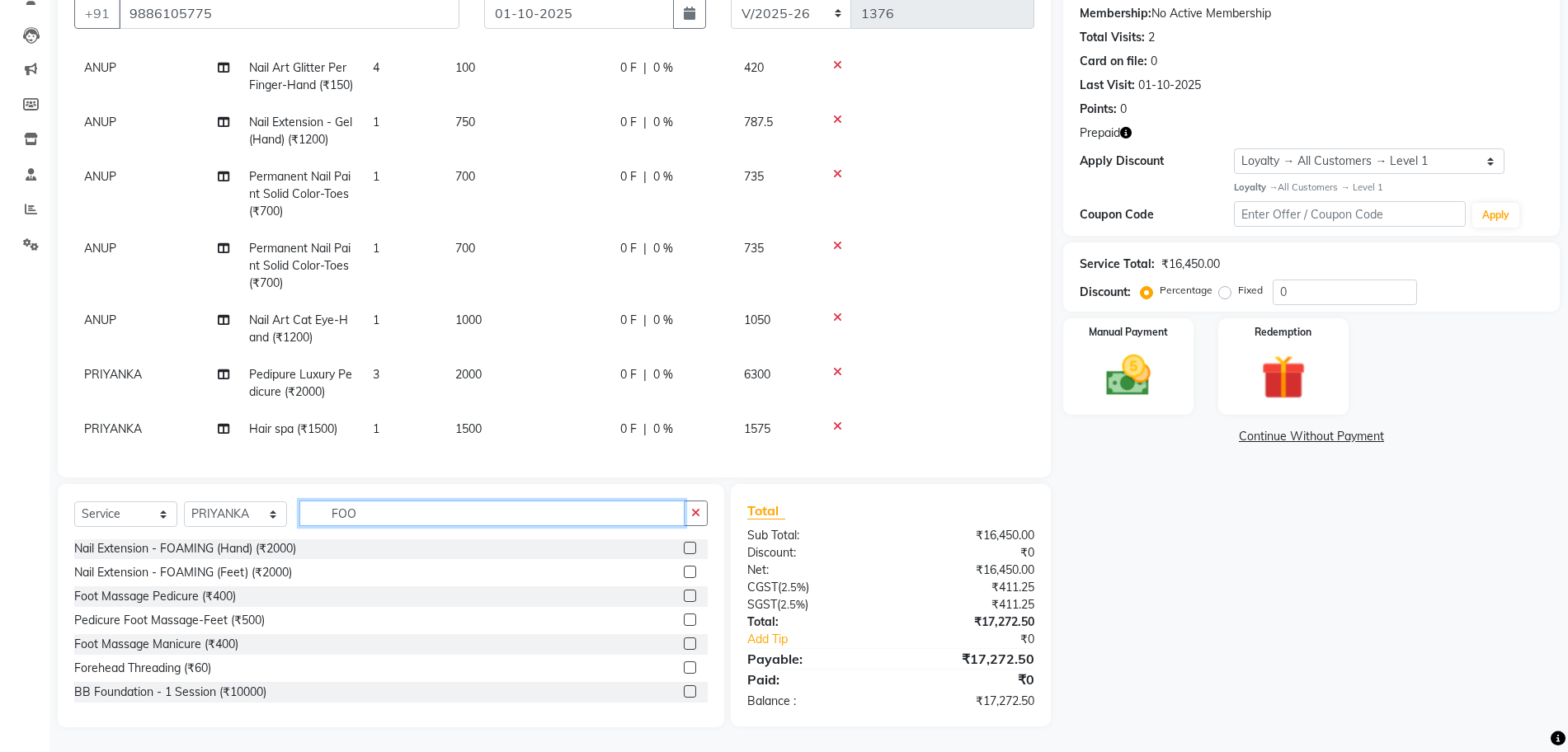
scroll to position [155, 0]
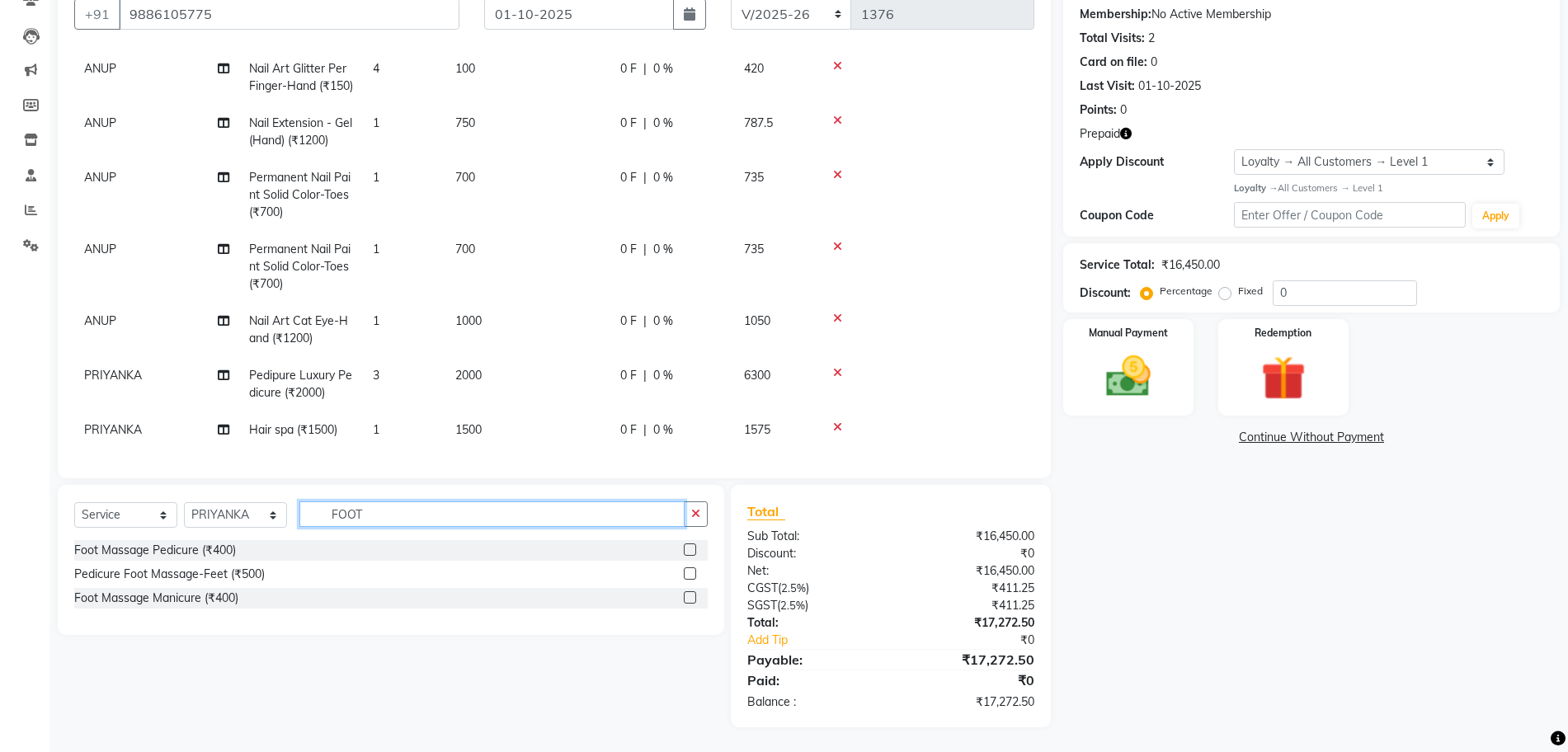
type input "FOOT"
click at [691, 572] on label at bounding box center [690, 574] width 13 height 13
click at [691, 572] on input "checkbox" at bounding box center [689, 575] width 11 height 11
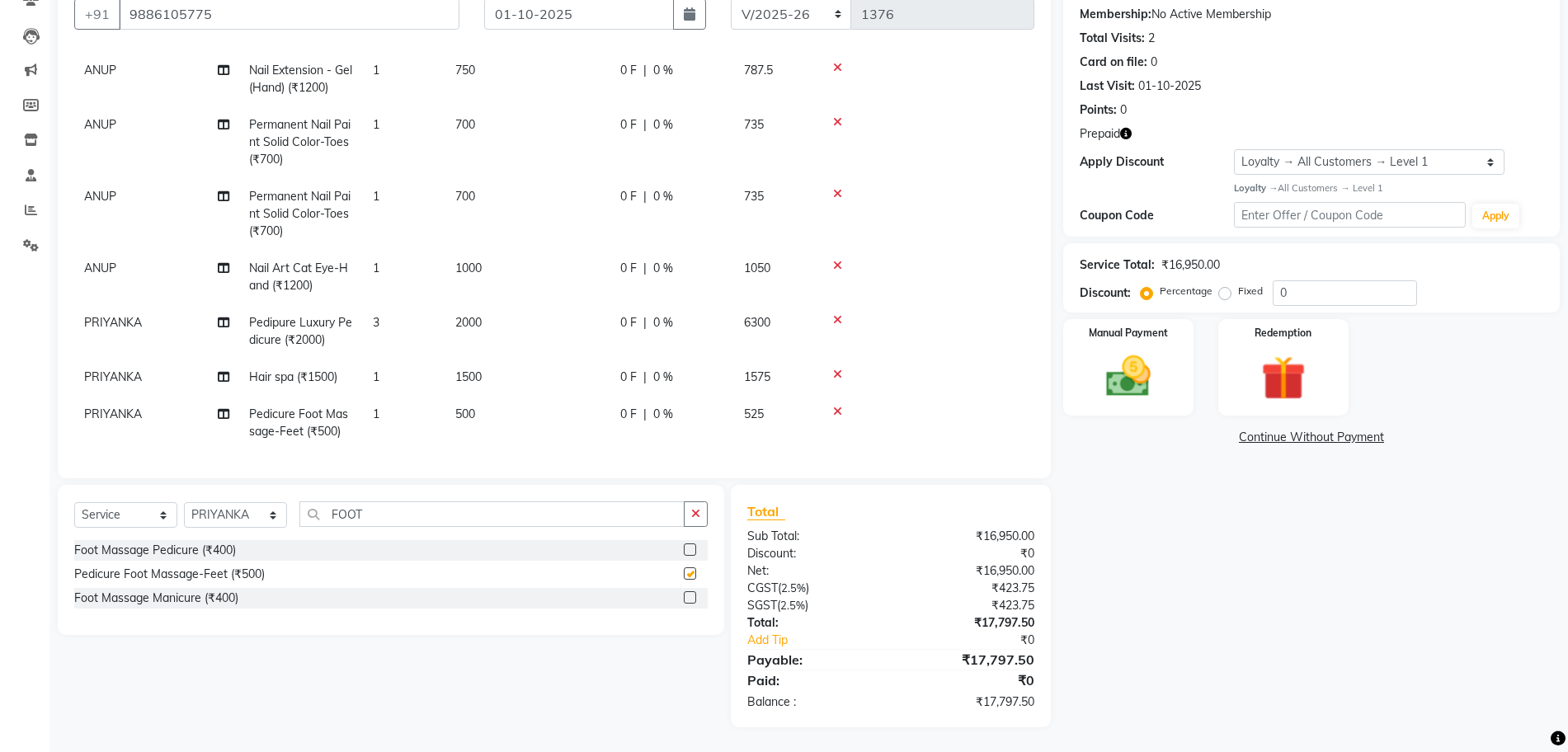
checkbox input "false"
click at [1270, 353] on img at bounding box center [1283, 378] width 76 height 58
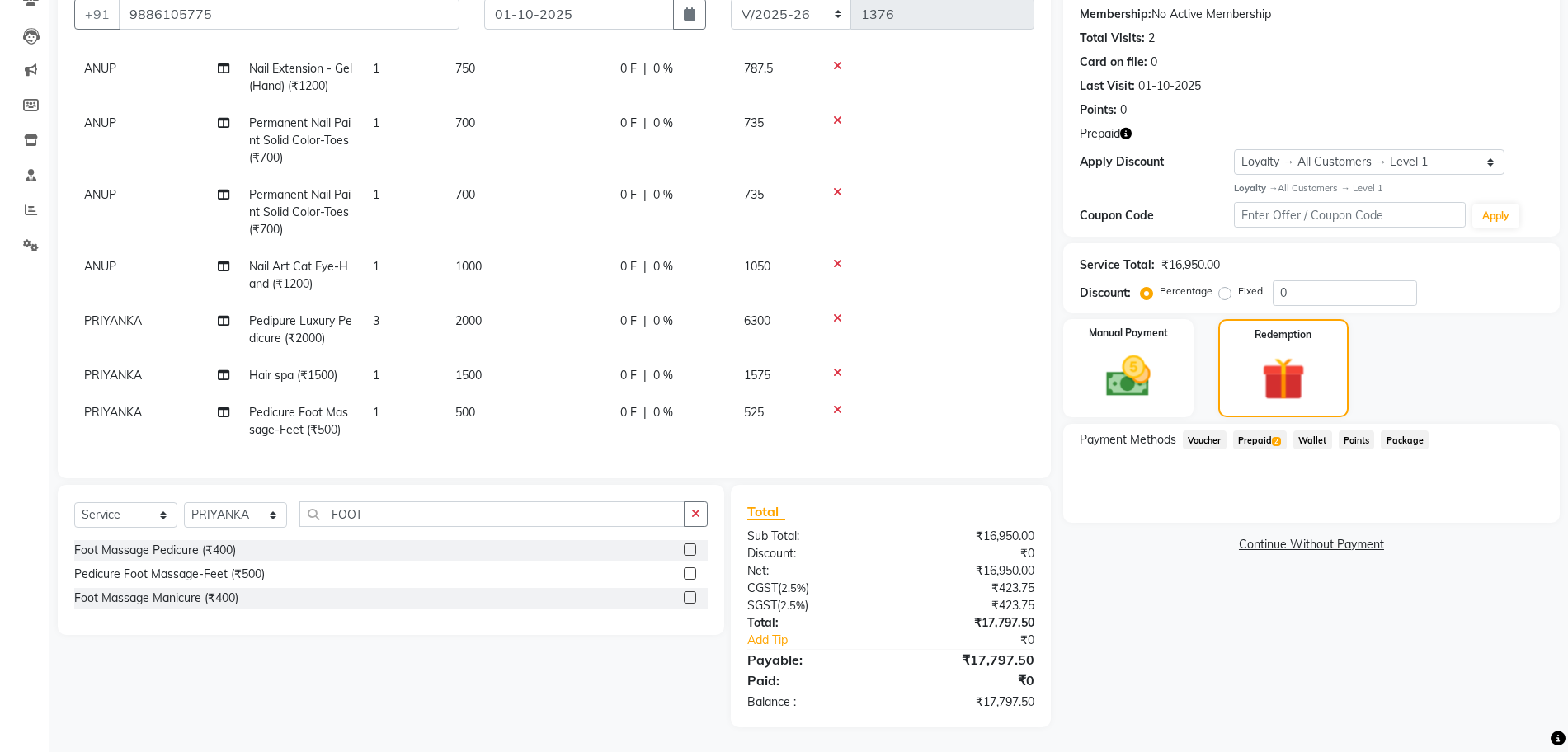
click at [1275, 436] on span "Prepaid 2" at bounding box center [1259, 440] width 54 height 19
click at [1364, 556] on div "15K (₹14,120.00) Expiry: 19-04-2027" at bounding box center [1311, 552] width 449 height 17
click at [1501, 541] on button "Add" at bounding box center [1504, 545] width 60 height 28
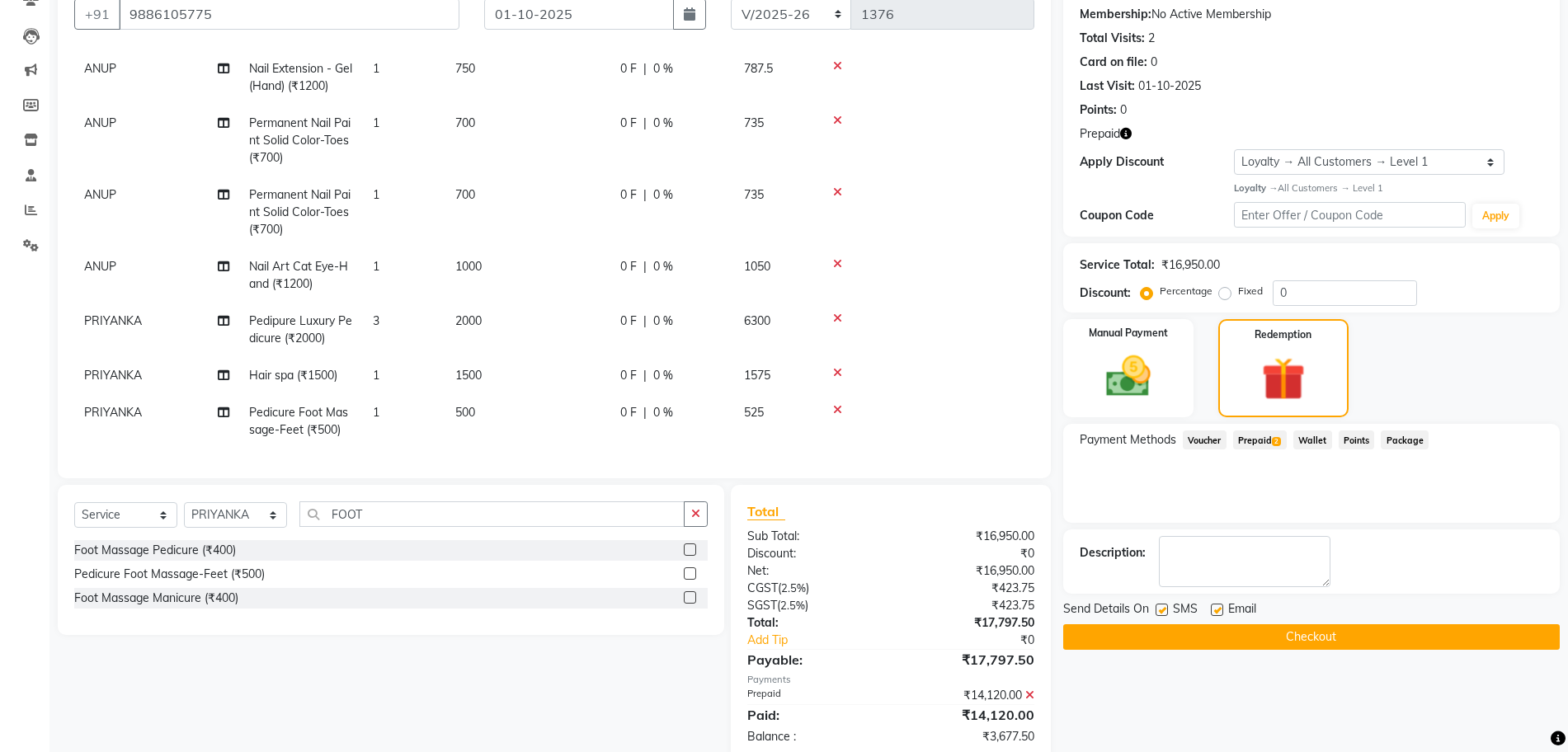
click at [1273, 442] on span "Prepaid 2" at bounding box center [1259, 440] width 54 height 19
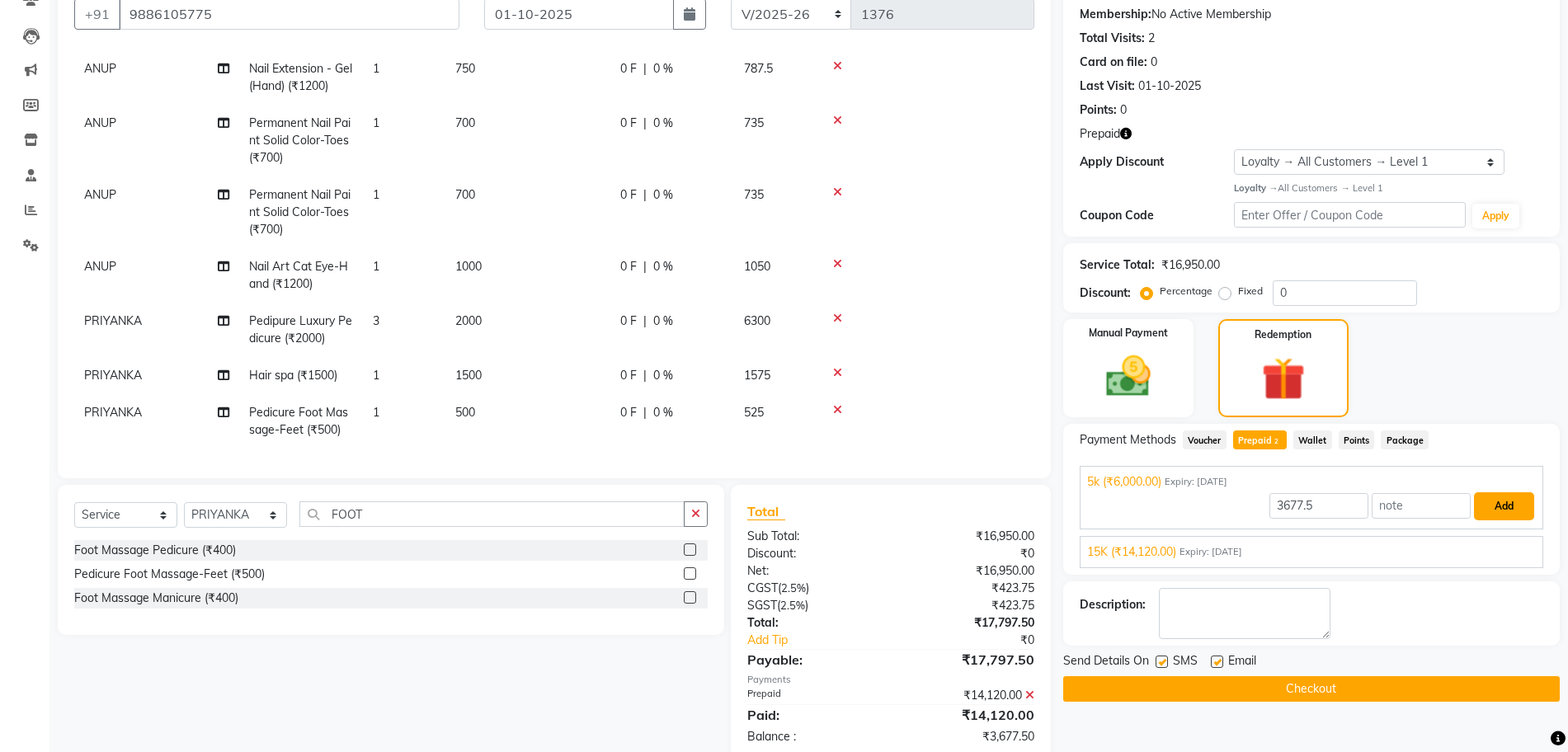
click at [1492, 515] on button "Add" at bounding box center [1504, 506] width 60 height 28
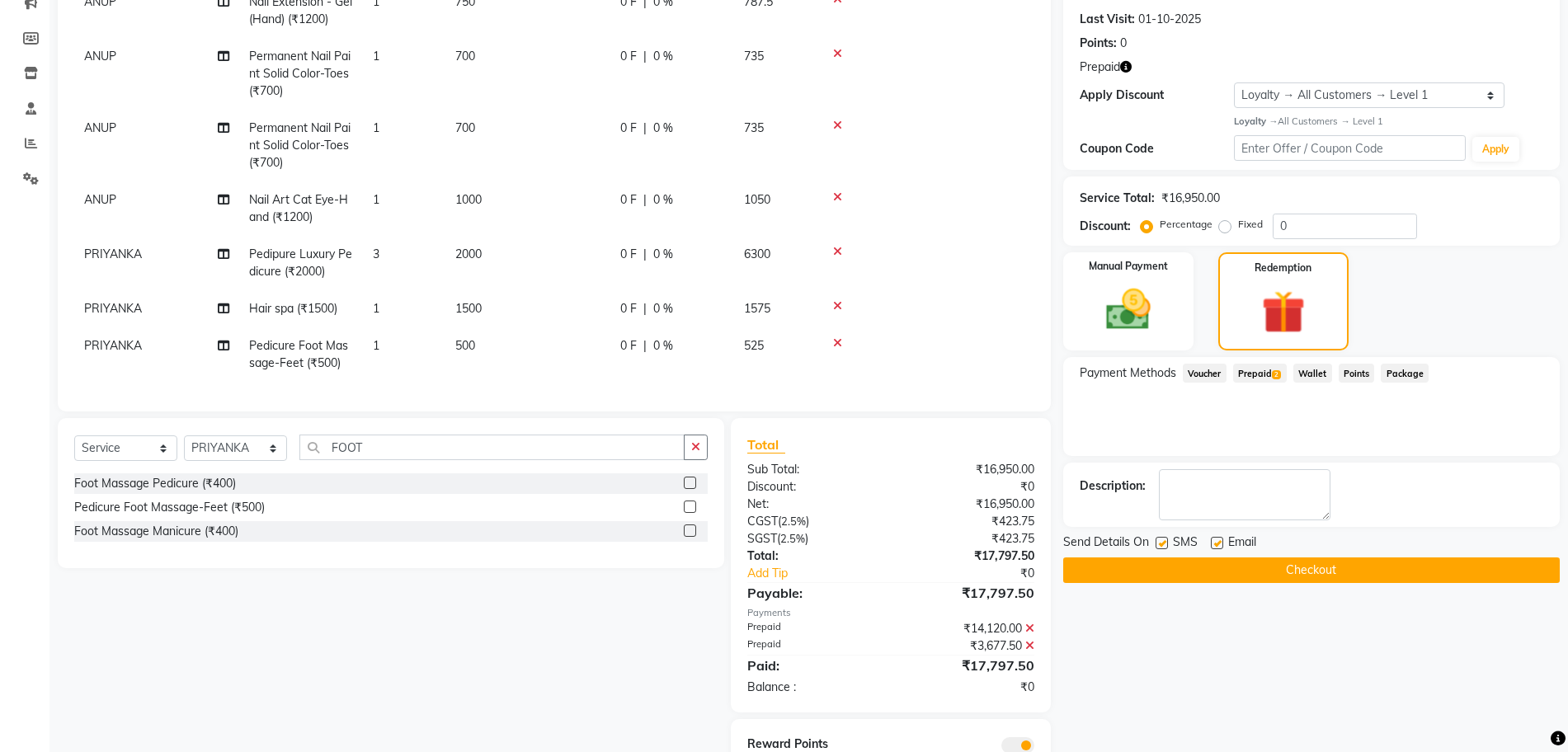
scroll to position [289, 0]
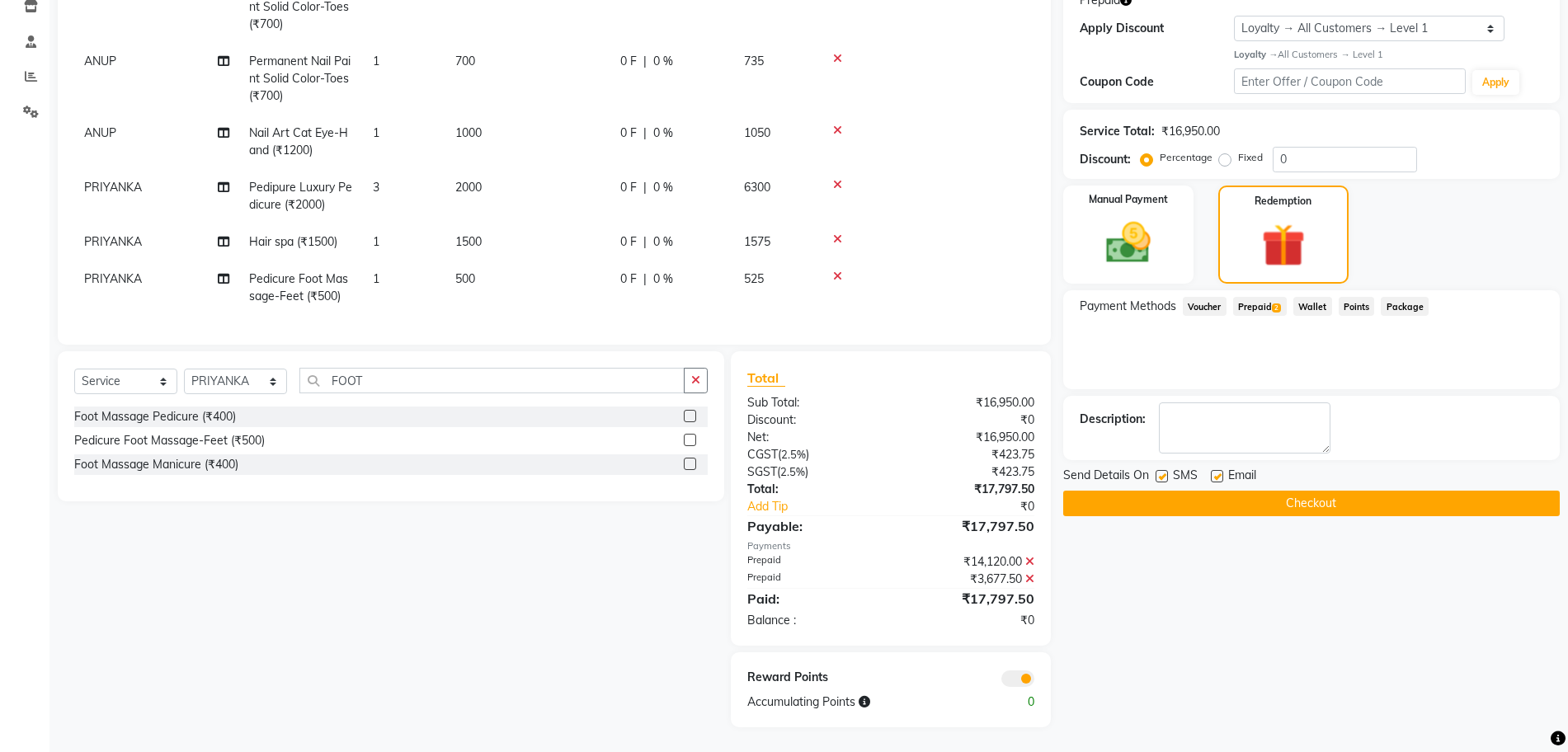
click at [1144, 505] on button "Checkout" at bounding box center [1311, 503] width 496 height 26
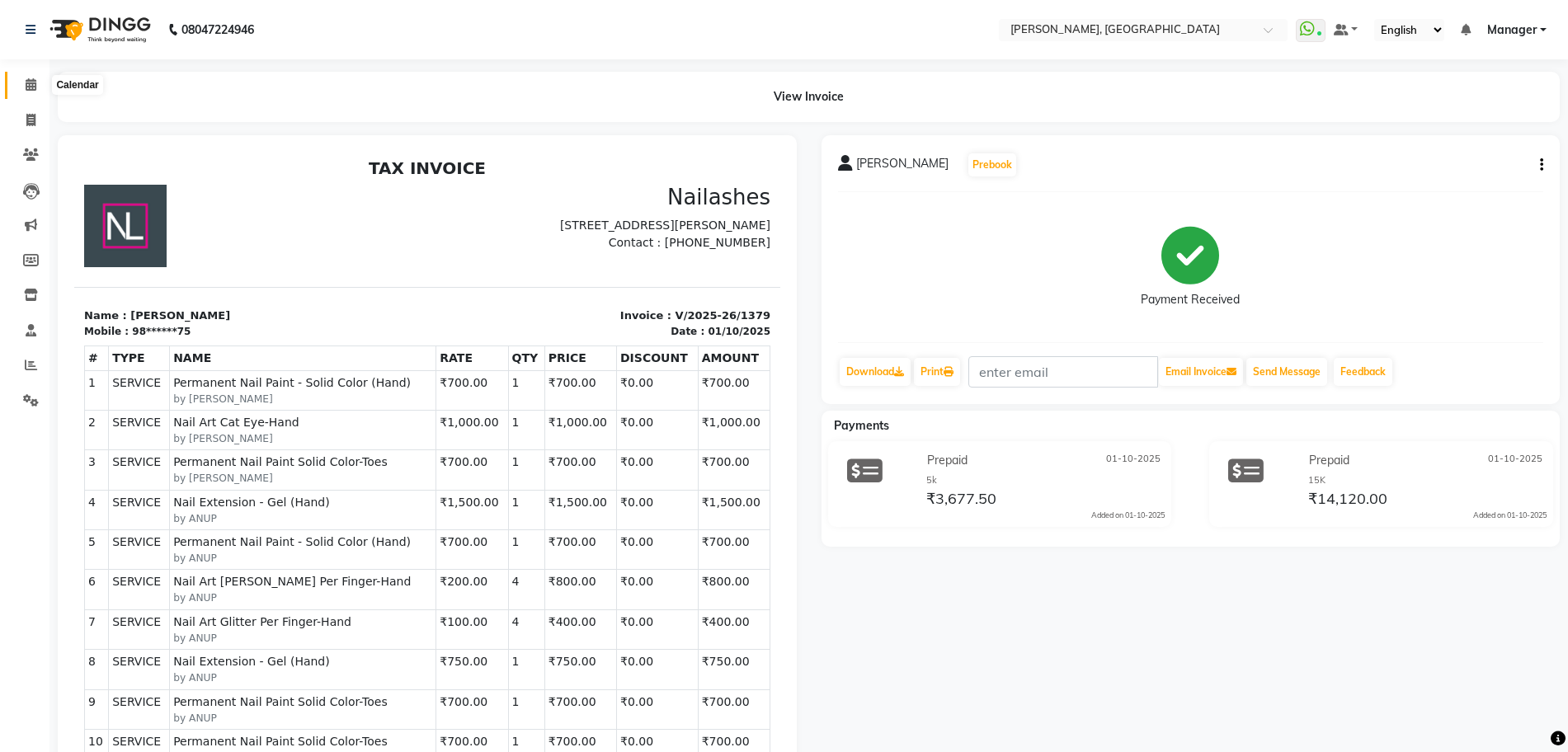
click at [40, 85] on span at bounding box center [31, 85] width 29 height 19
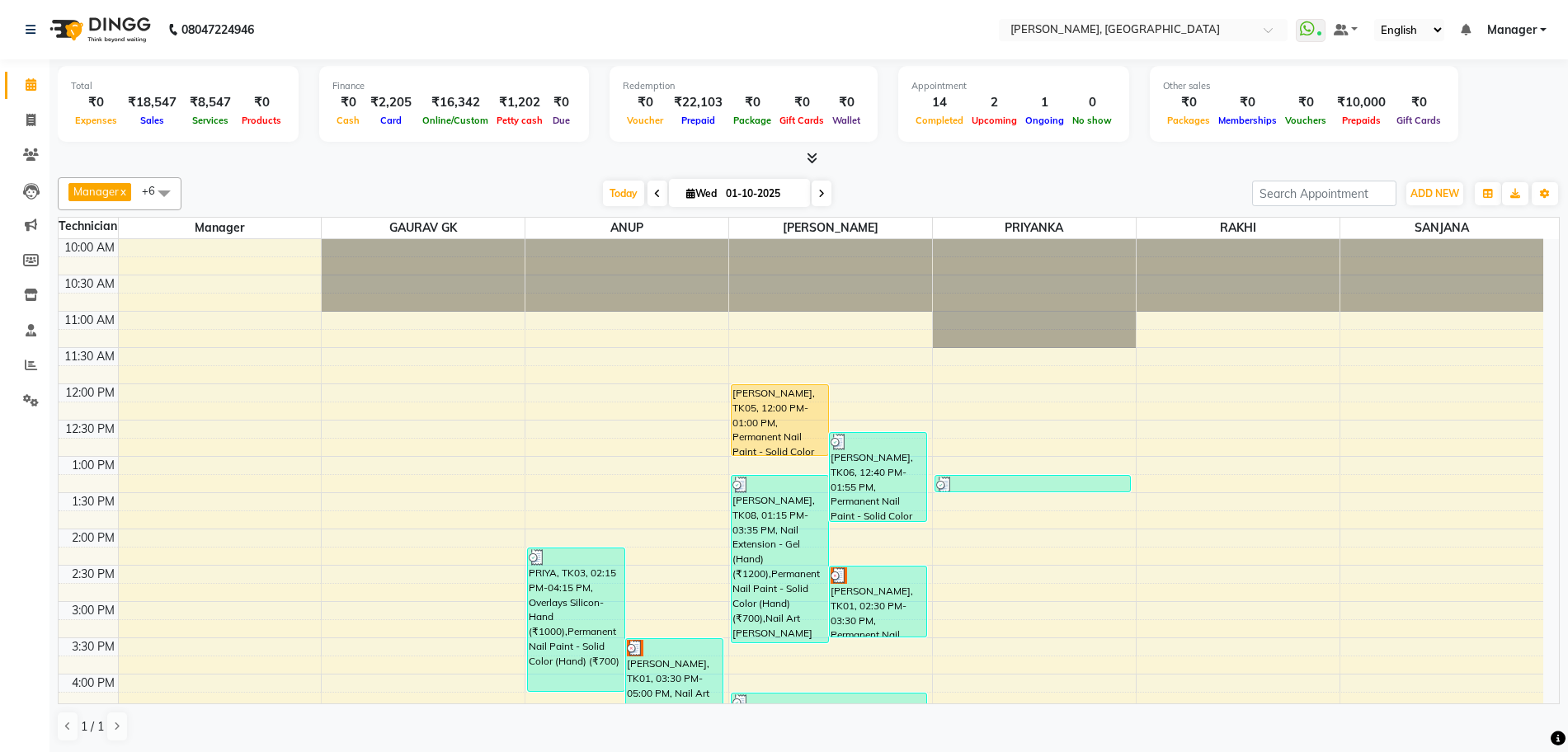
click at [802, 155] on span at bounding box center [809, 158] width 17 height 17
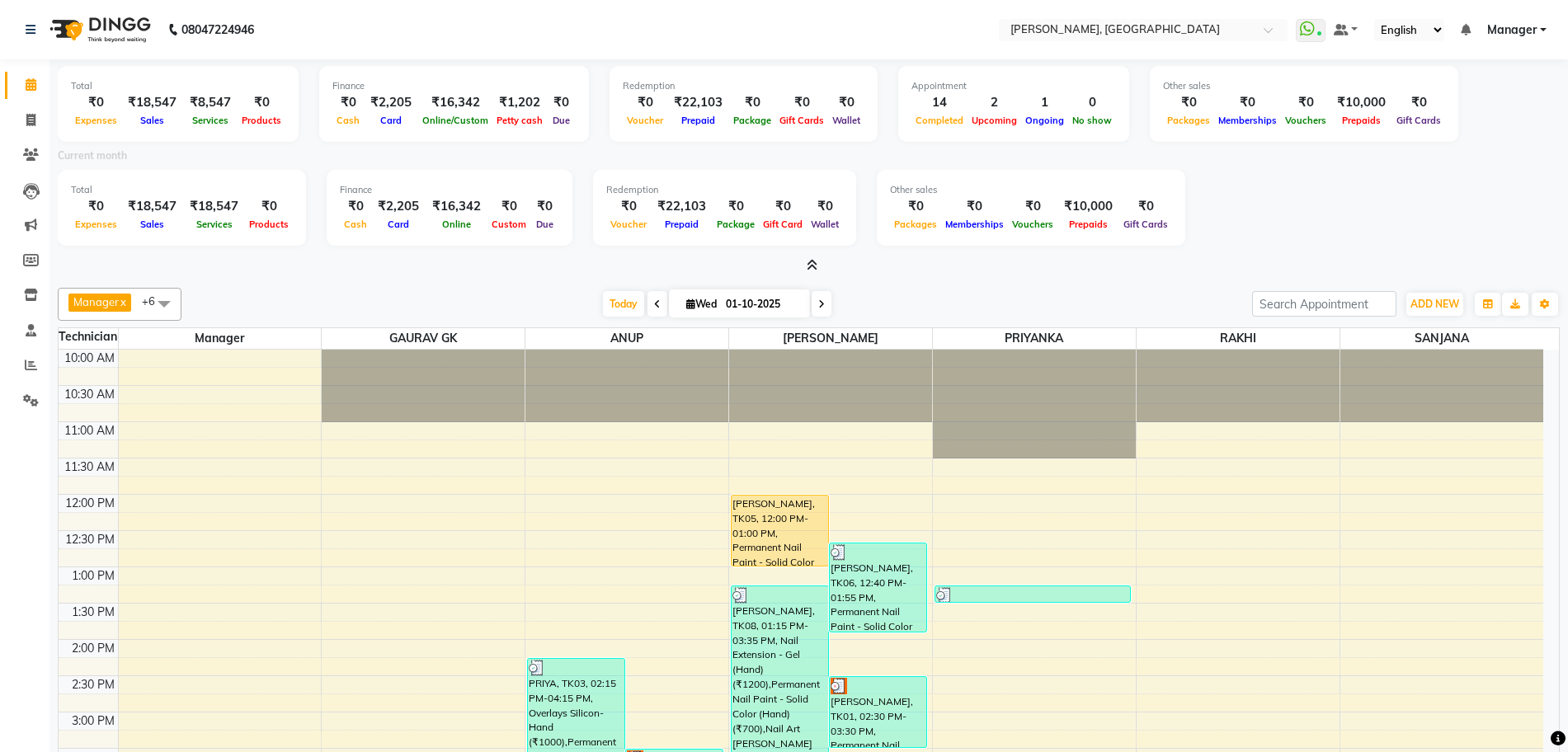
click at [810, 256] on div "Total ₹0 Expenses ₹18,547 Sales ₹8,547 Services ₹0 Products Finance ₹0 Cash ₹2,…" at bounding box center [809, 167] width 1502 height 216
click at [811, 258] on span at bounding box center [809, 266] width 17 height 17
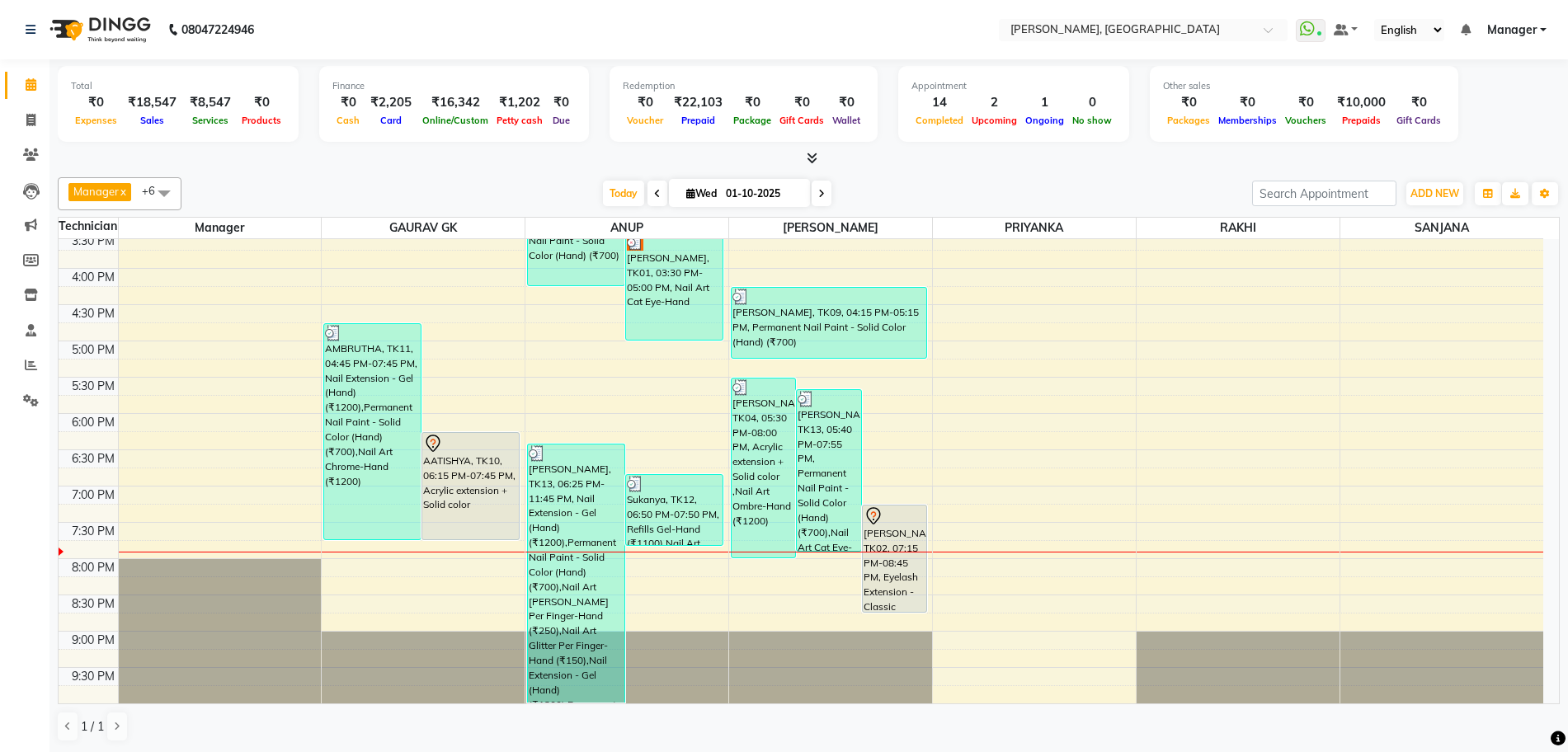
scroll to position [1, 0]
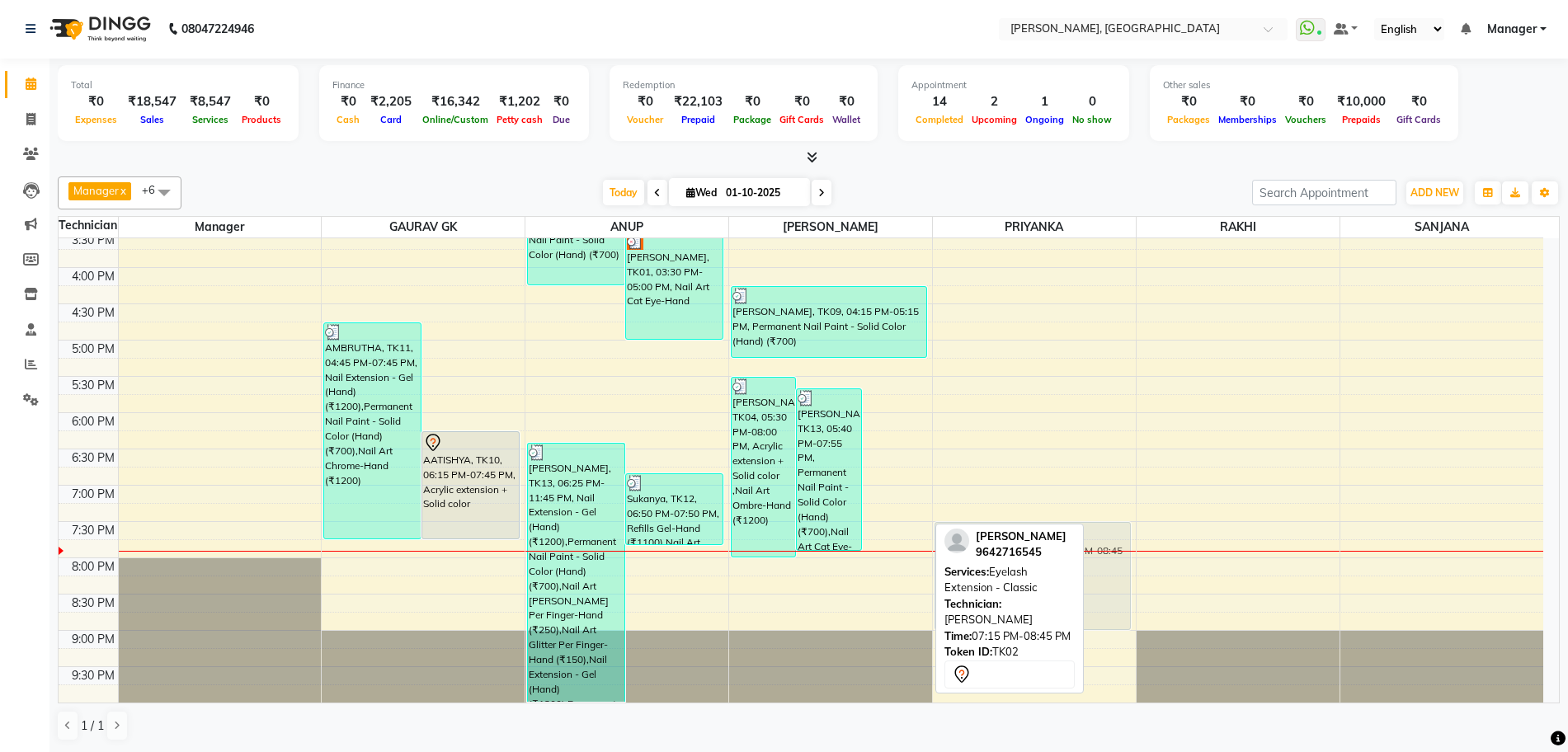
drag, startPoint x: 885, startPoint y: 571, endPoint x: 1029, endPoint y: 598, distance: 146.5
click at [1029, 598] on div "Manager x GAURAV GK x ANUP x GOPAL DAS x PRIYANKA x SANJANA x RAKHI x +6 Select…" at bounding box center [809, 459] width 1502 height 578
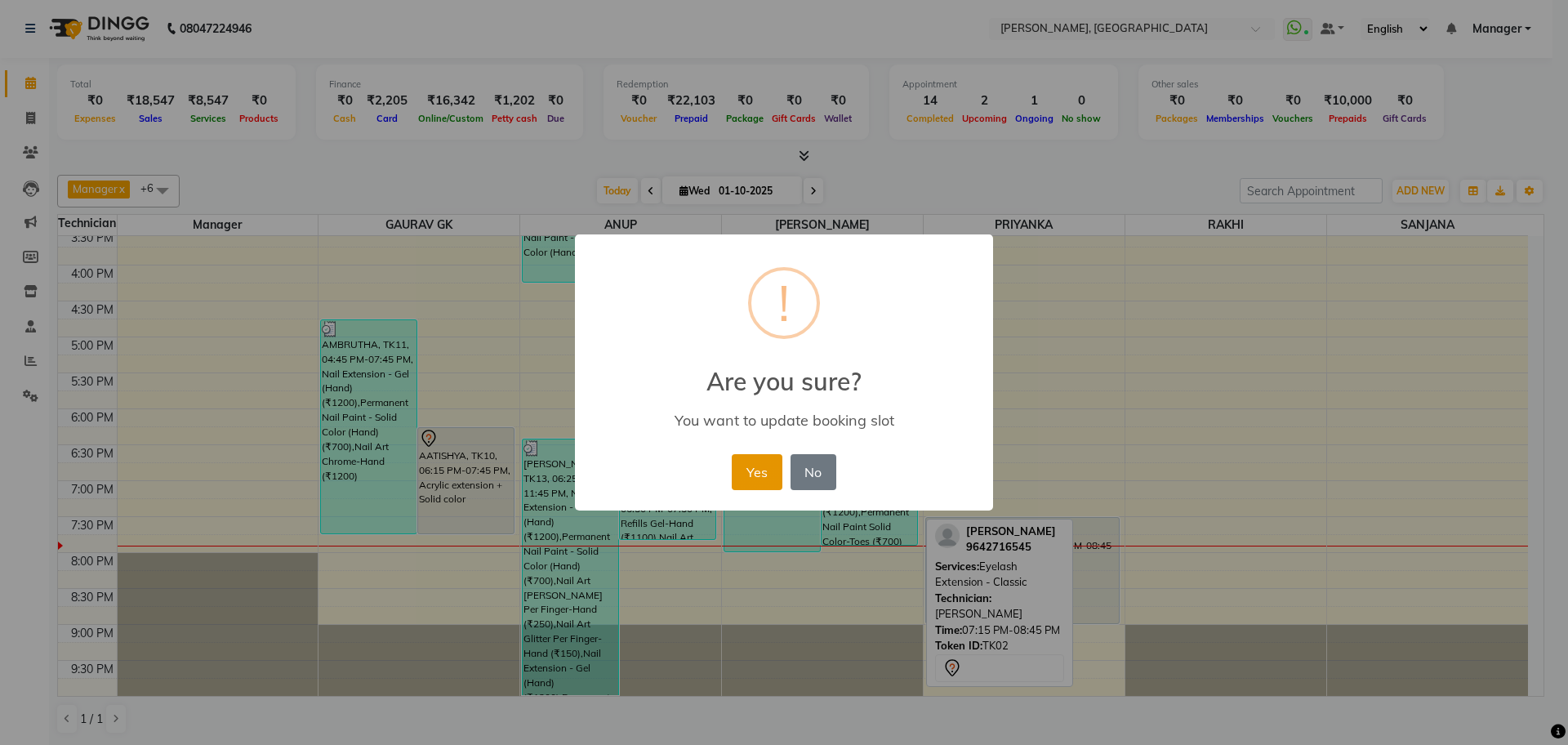
click at [758, 485] on button "Yes" at bounding box center [756, 473] width 50 height 36
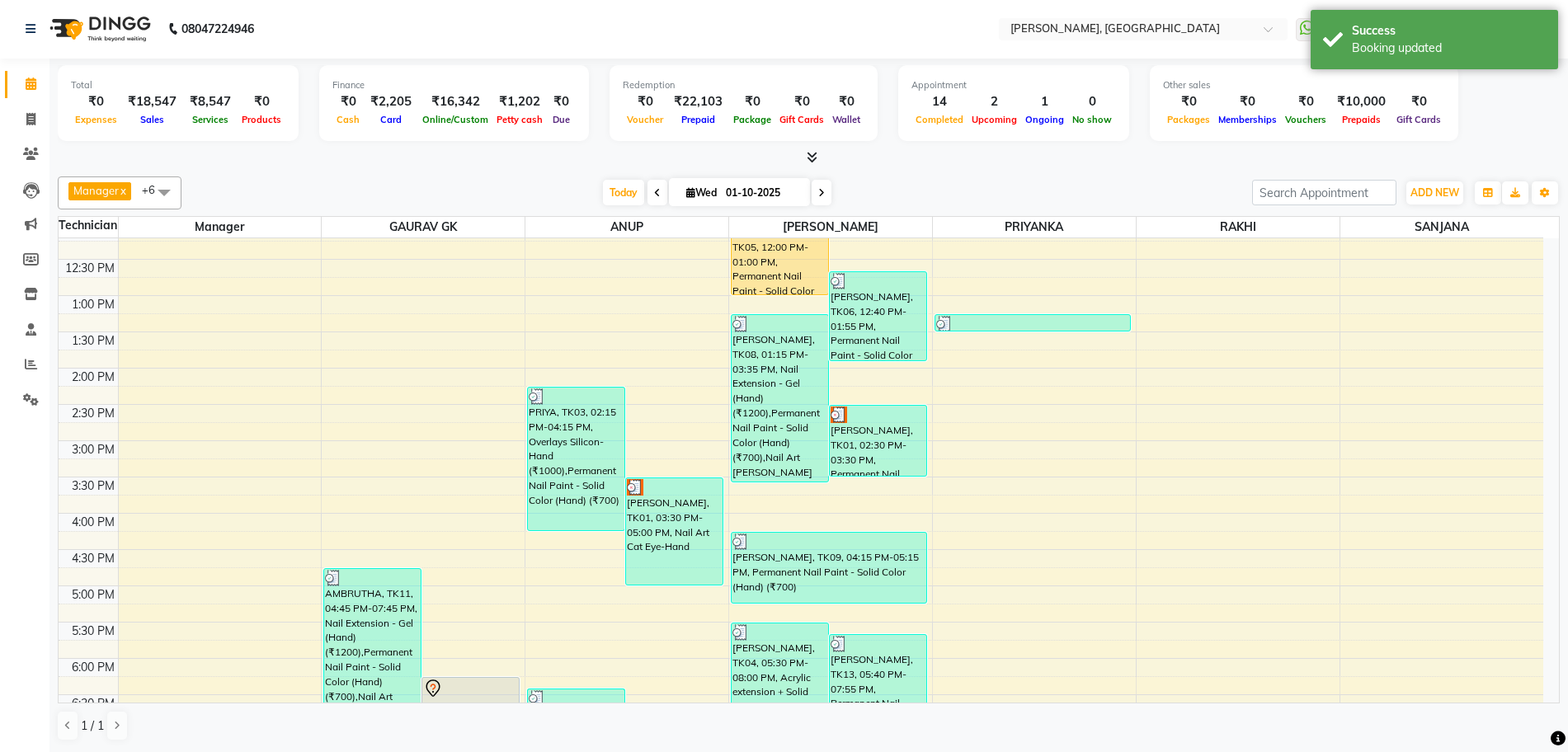
scroll to position [309, 0]
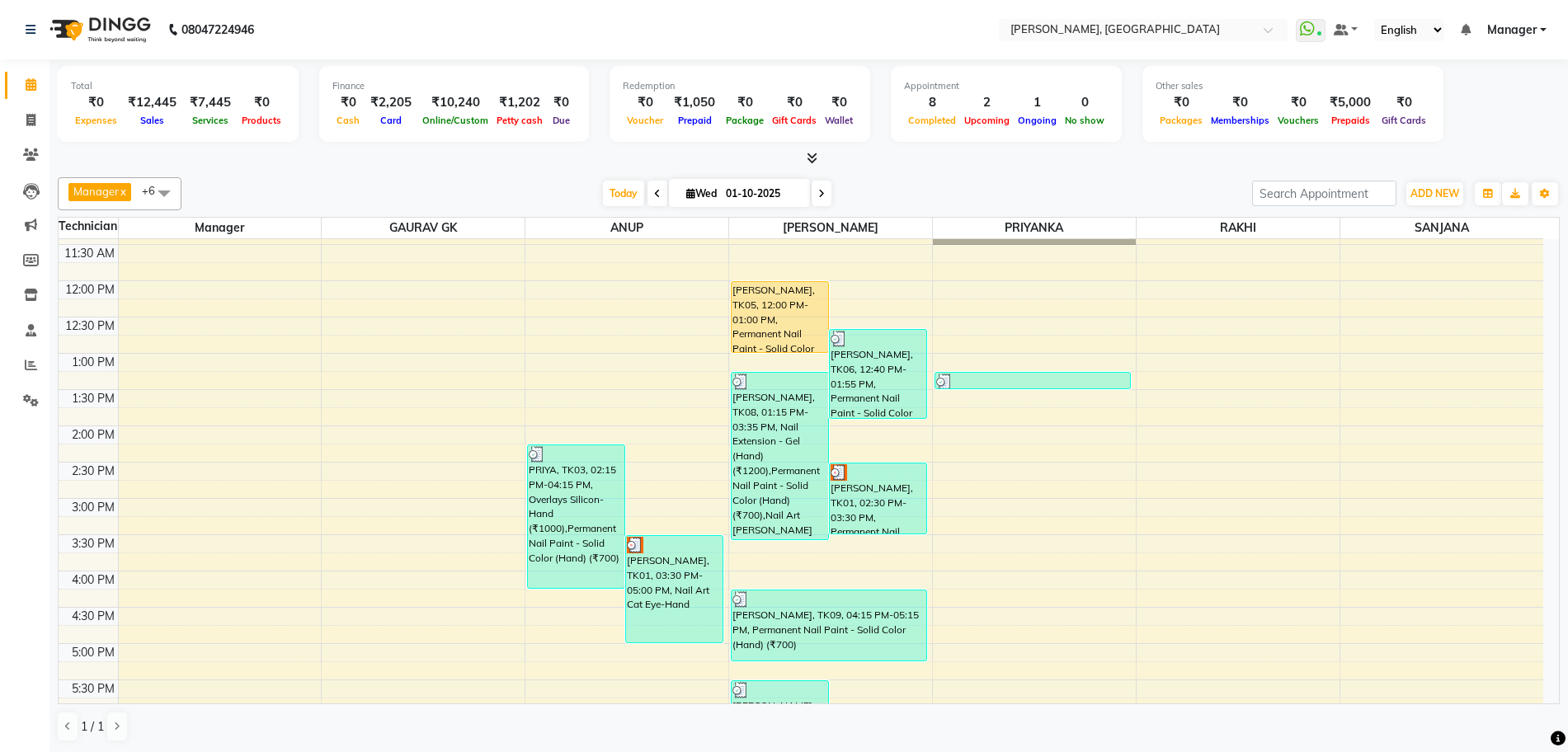
scroll to position [406, 0]
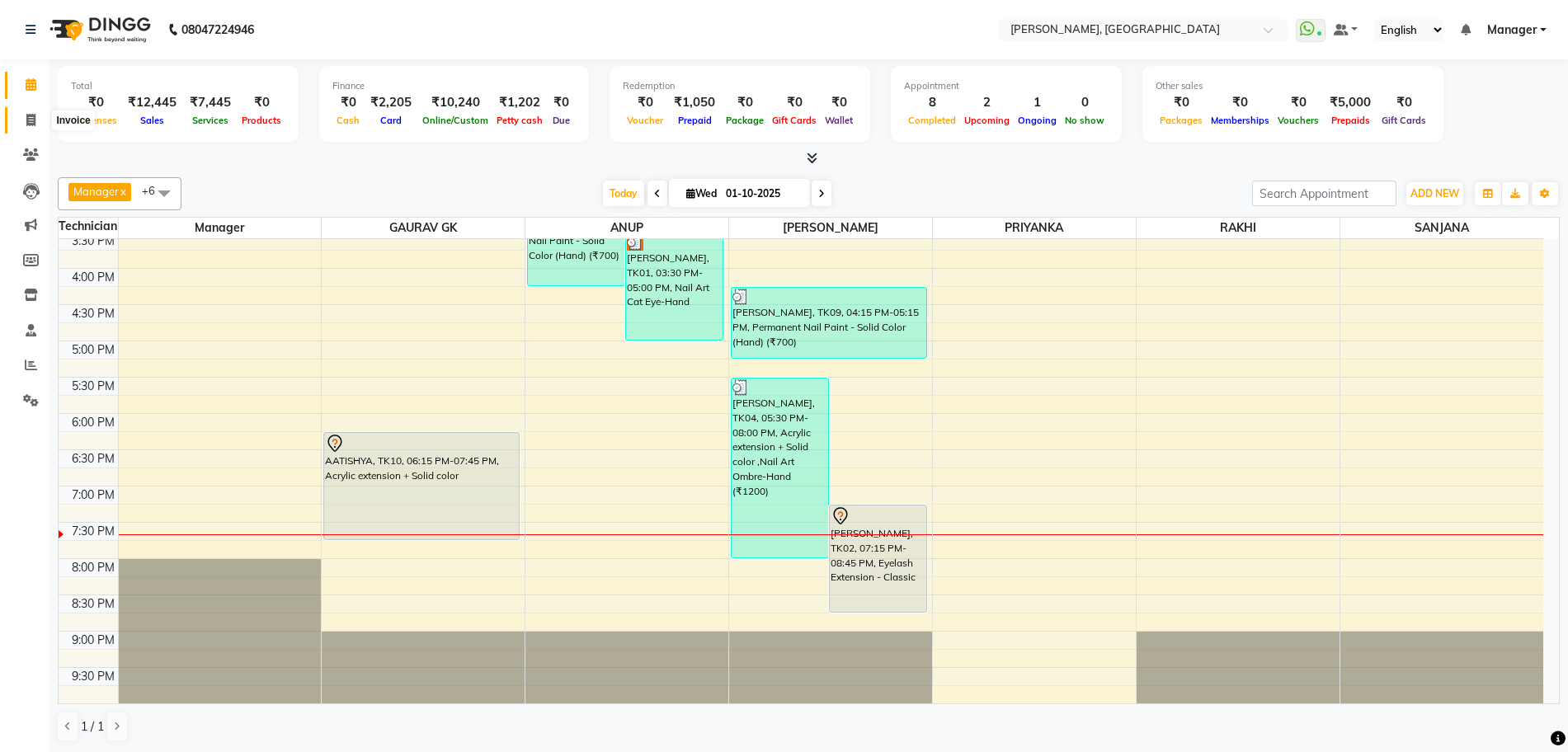
drag, startPoint x: 29, startPoint y: 122, endPoint x: 69, endPoint y: 122, distance: 40.0
click at [29, 122] on icon at bounding box center [31, 121] width 9 height 13
select select "service"
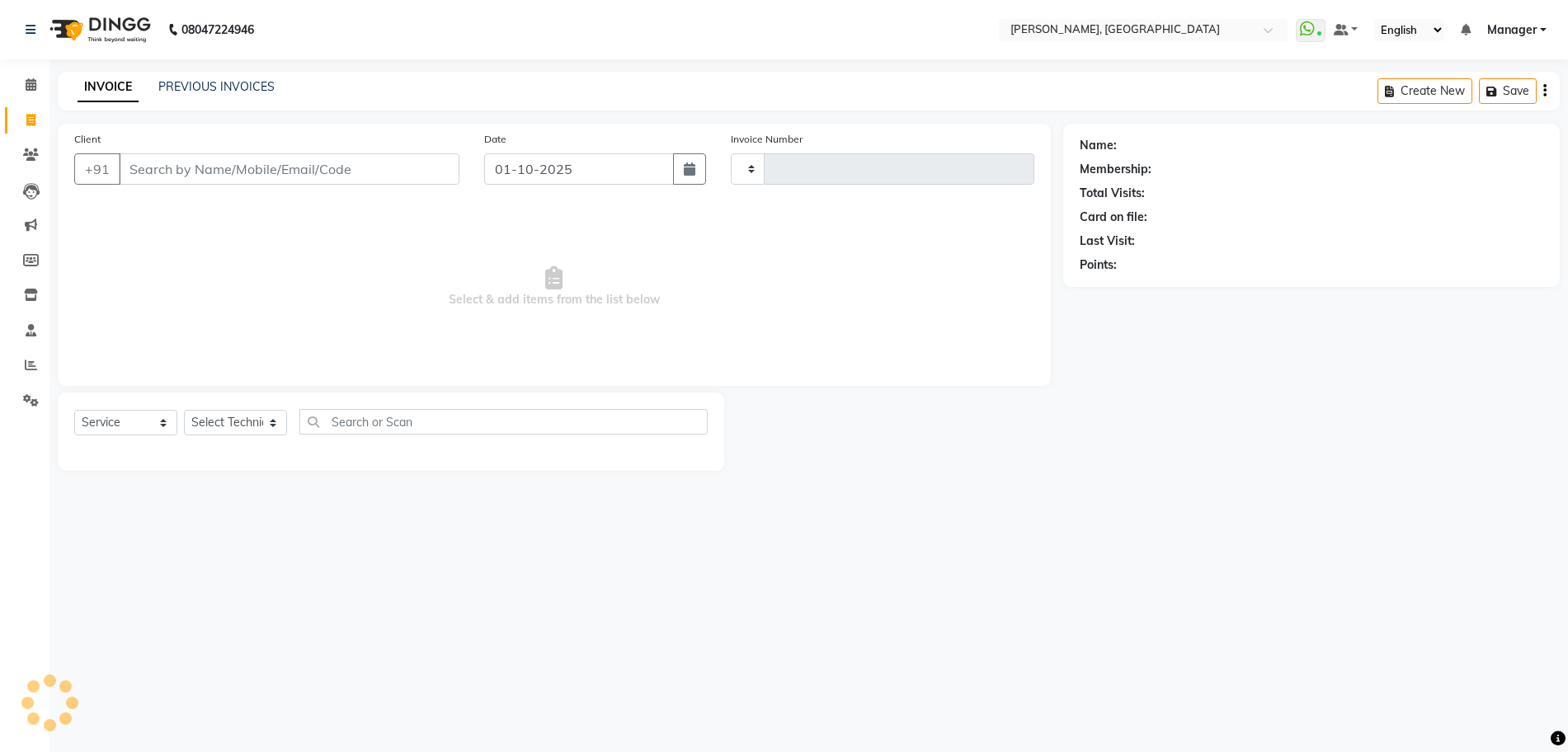
type input "1376"
select select "7674"
type input "7893541113"
click at [407, 170] on span "Add Client" at bounding box center [421, 169] width 65 height 16
select select "21"
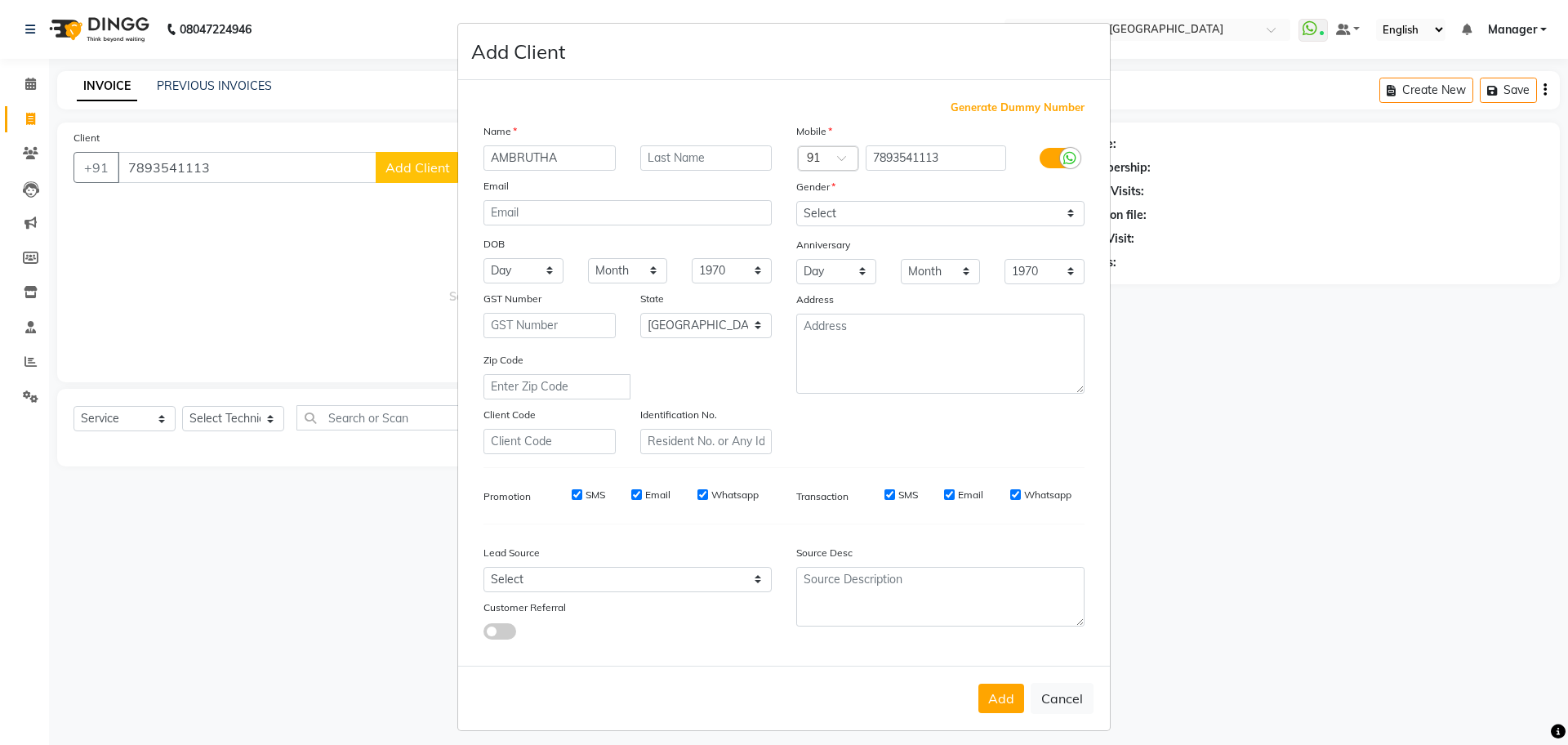
type input "AMBRUTHA"
click at [810, 215] on select "Select [DEMOGRAPHIC_DATA] [DEMOGRAPHIC_DATA] Other Prefer Not To Say" at bounding box center [940, 214] width 289 height 25
select select "[DEMOGRAPHIC_DATA]"
click at [796, 201] on select "Select [DEMOGRAPHIC_DATA] [DEMOGRAPHIC_DATA] Other Prefer Not To Say" at bounding box center [940, 214] width 289 height 25
click at [607, 584] on select "Select Walk-in Internet Friend Word of Mouth Advertisement Facebook JustDial Go…" at bounding box center [627, 579] width 289 height 25
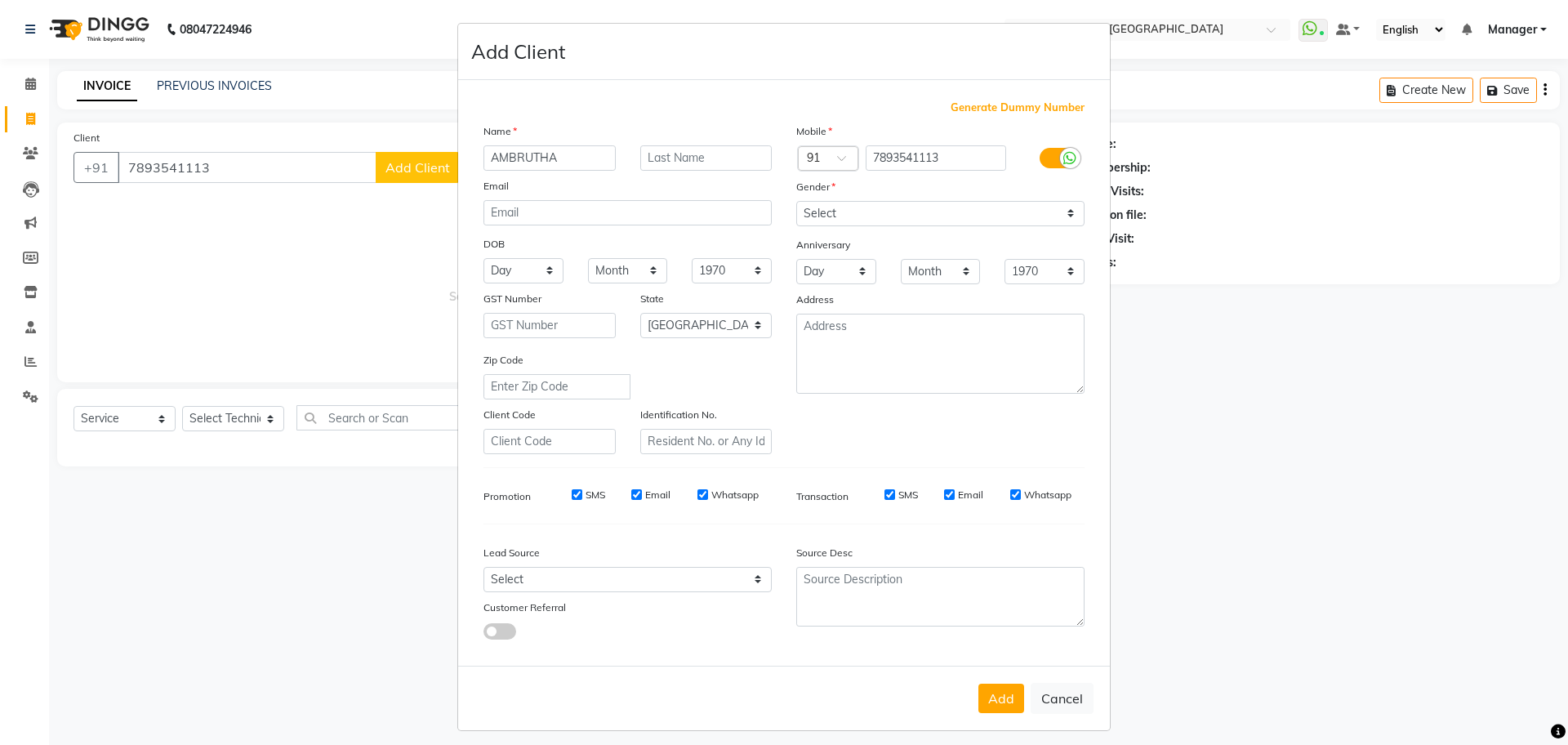
click at [632, 636] on div at bounding box center [588, 631] width 234 height 18
click at [1003, 701] on button "Add" at bounding box center [1001, 699] width 46 height 29
type input "78******13"
select select
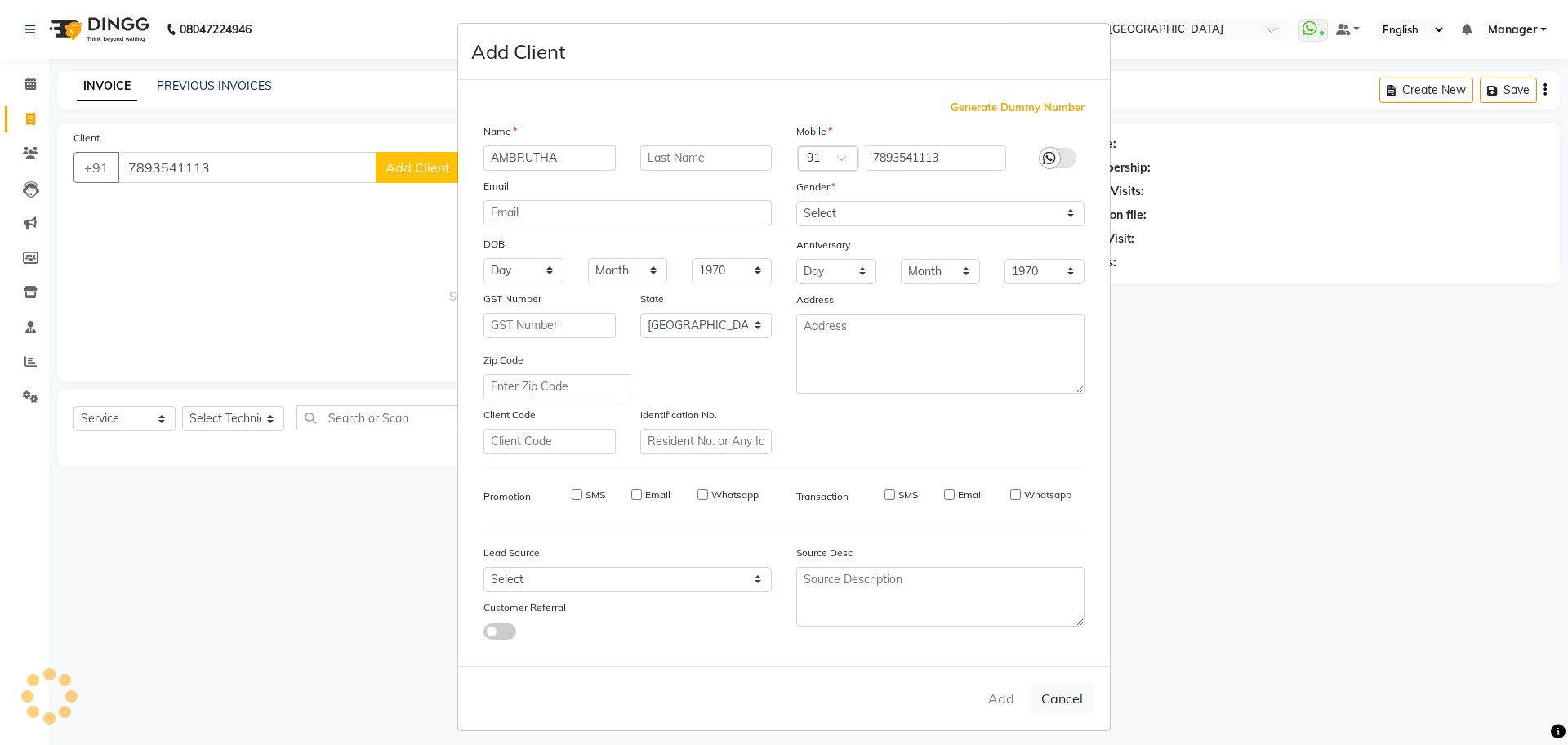
select select
select select "null"
select select
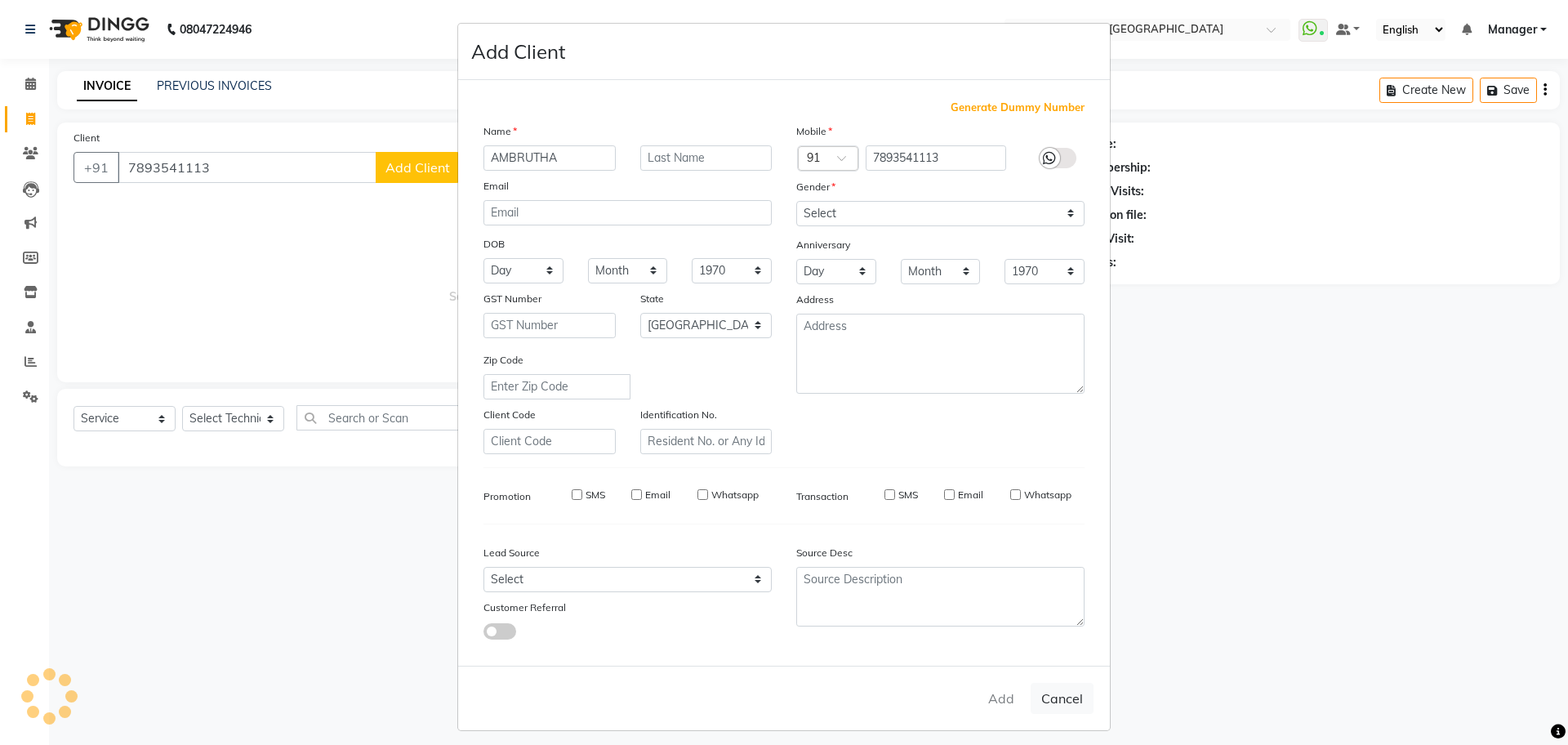
select select
checkbox input "false"
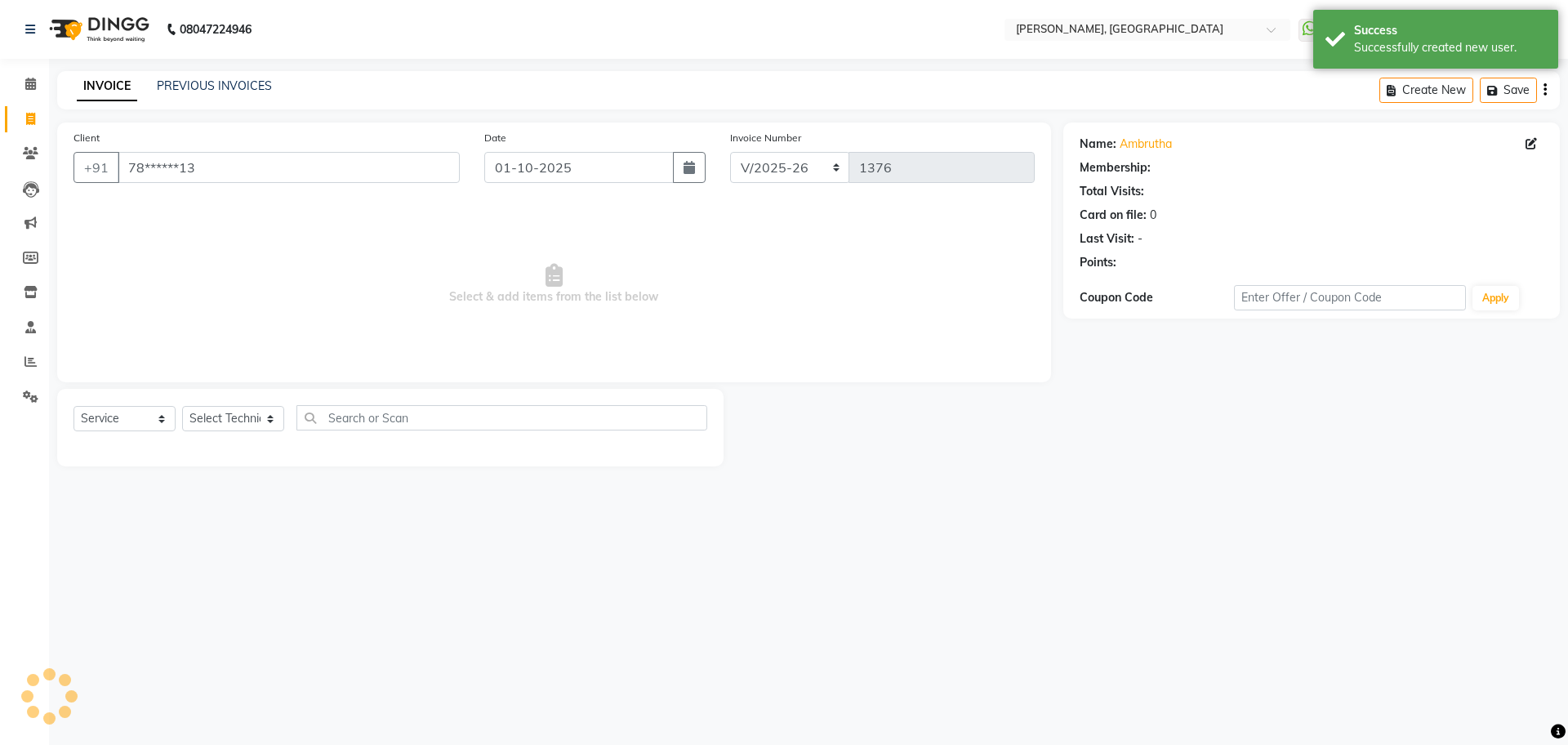
select select "1: Object"
click at [235, 415] on select "Select Technician ANUP GAURAV GK GOPAL DAS Manager Owner Prashant PRIYANKA RAKH…" at bounding box center [233, 419] width 102 height 25
select select "86045"
click at [182, 406] on select "Select Technician ANUP GAURAV GK GOPAL DAS Manager Owner Prashant PRIYANKA RAKH…" at bounding box center [233, 419] width 102 height 25
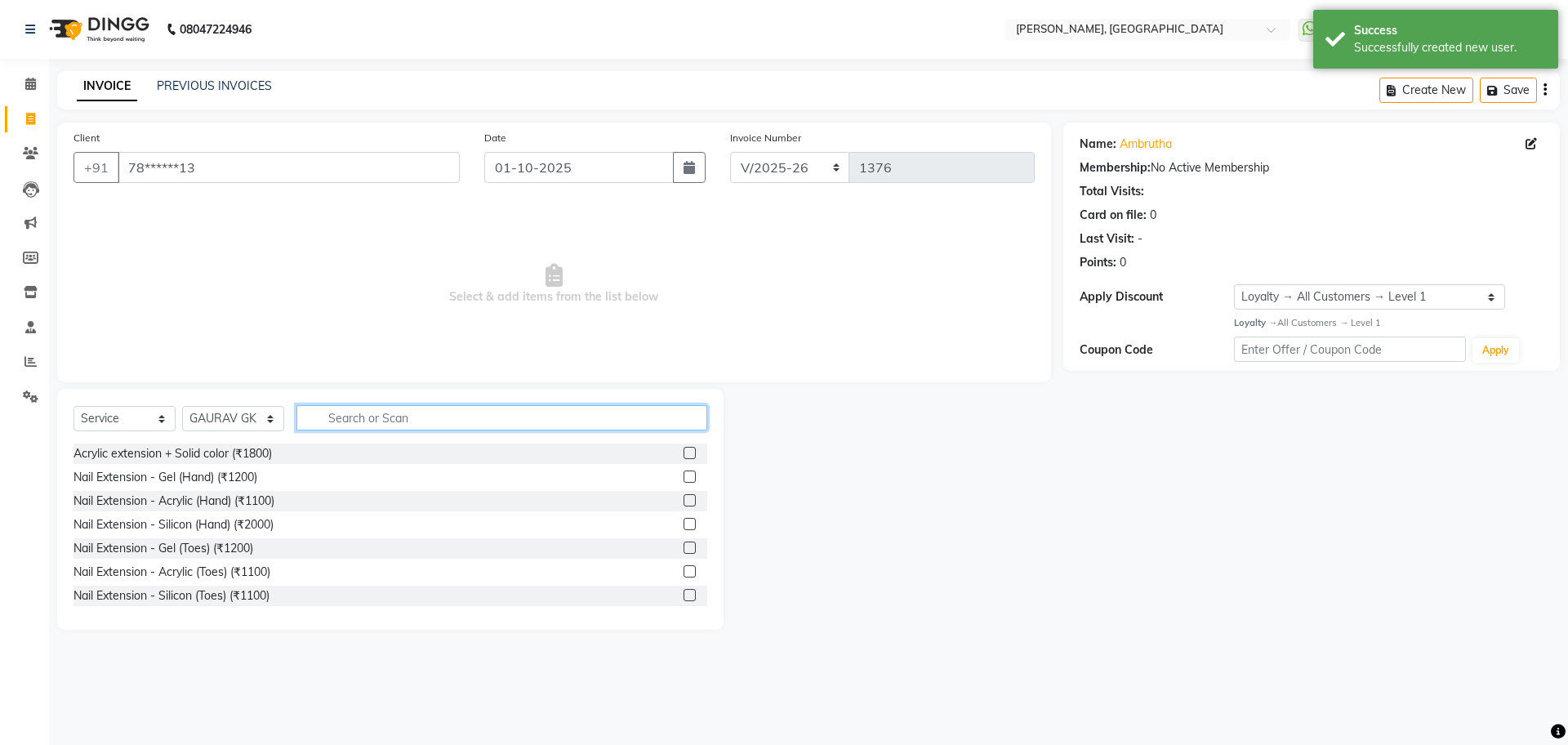
click at [346, 424] on input "text" at bounding box center [502, 418] width 411 height 25
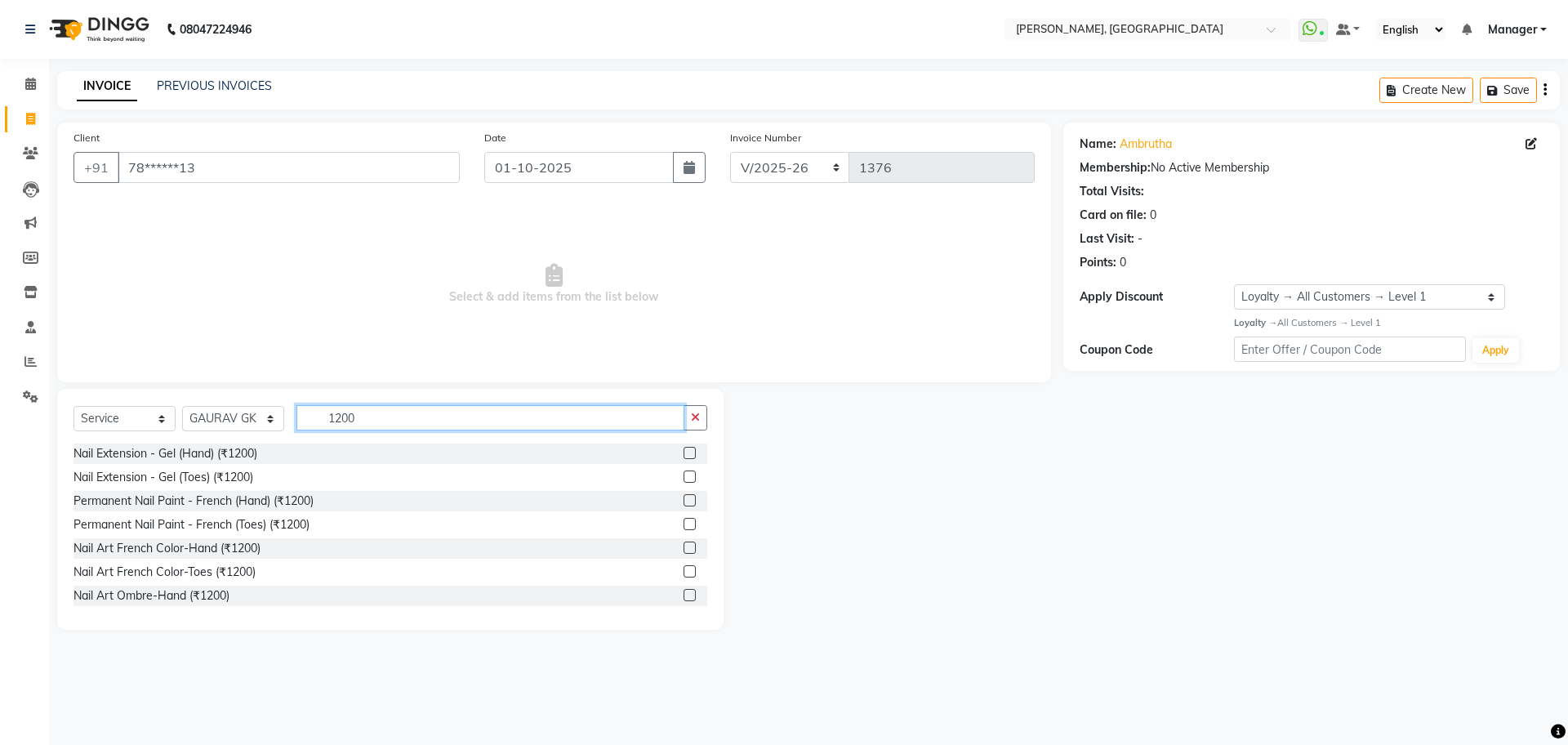
type input "1200"
click at [684, 457] on div at bounding box center [696, 454] width 24 height 21
click at [684, 454] on label at bounding box center [690, 454] width 13 height 13
click at [684, 454] on input "checkbox" at bounding box center [689, 454] width 11 height 11
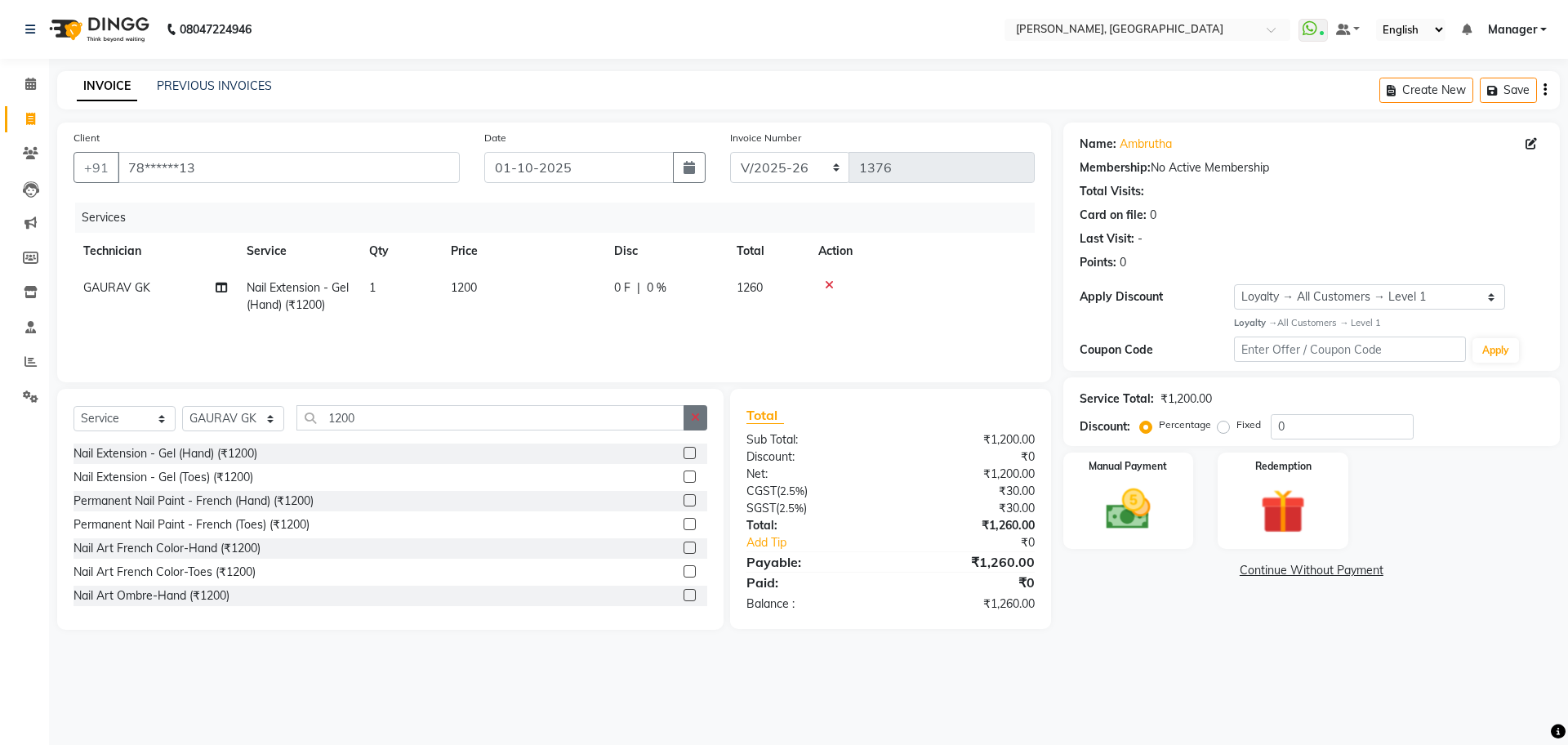
checkbox input "false"
click at [697, 422] on icon "button" at bounding box center [696, 417] width 9 height 12
type input "700"
click at [684, 446] on div at bounding box center [696, 454] width 24 height 21
click at [684, 449] on label at bounding box center [690, 454] width 13 height 13
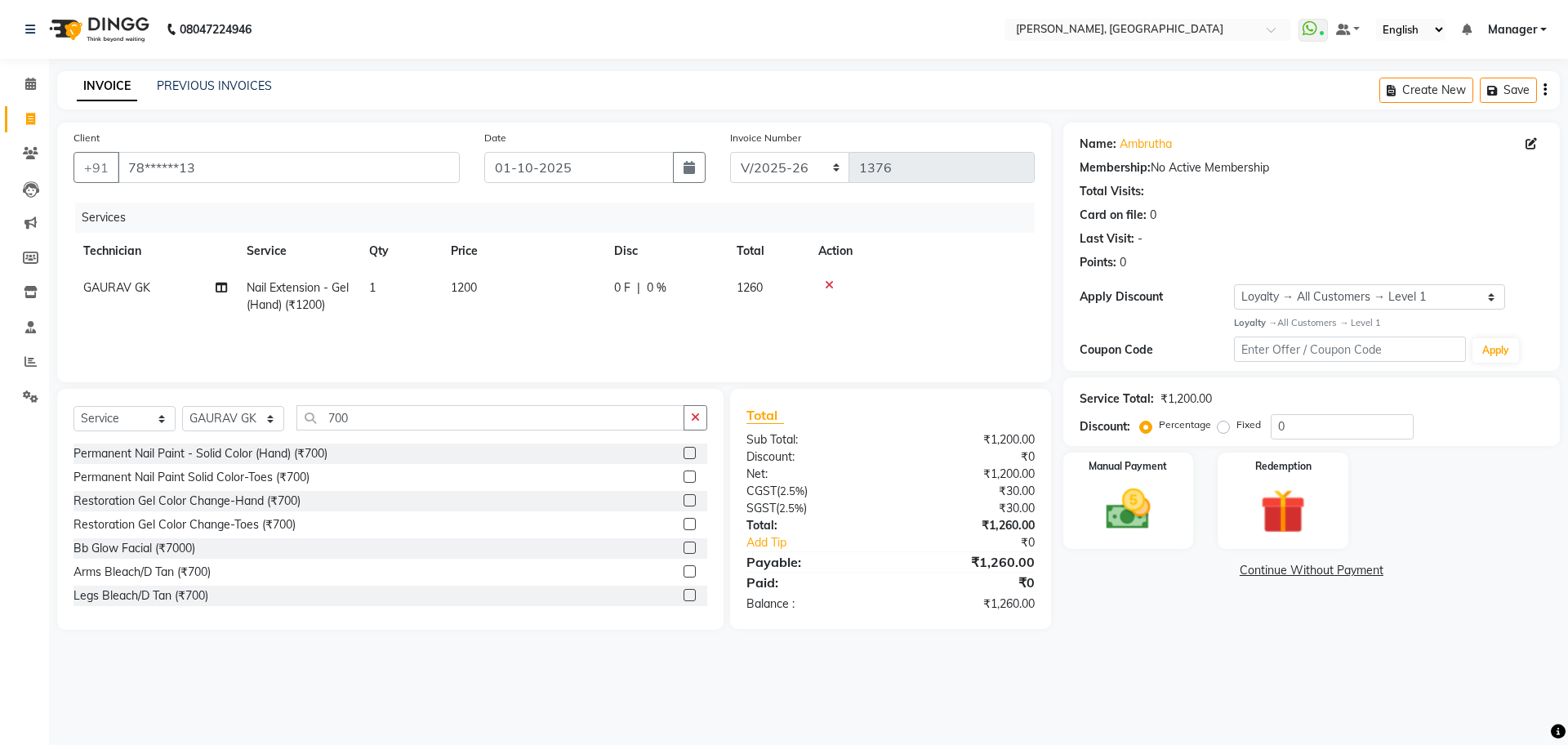
click at [684, 449] on input "checkbox" at bounding box center [689, 454] width 11 height 11
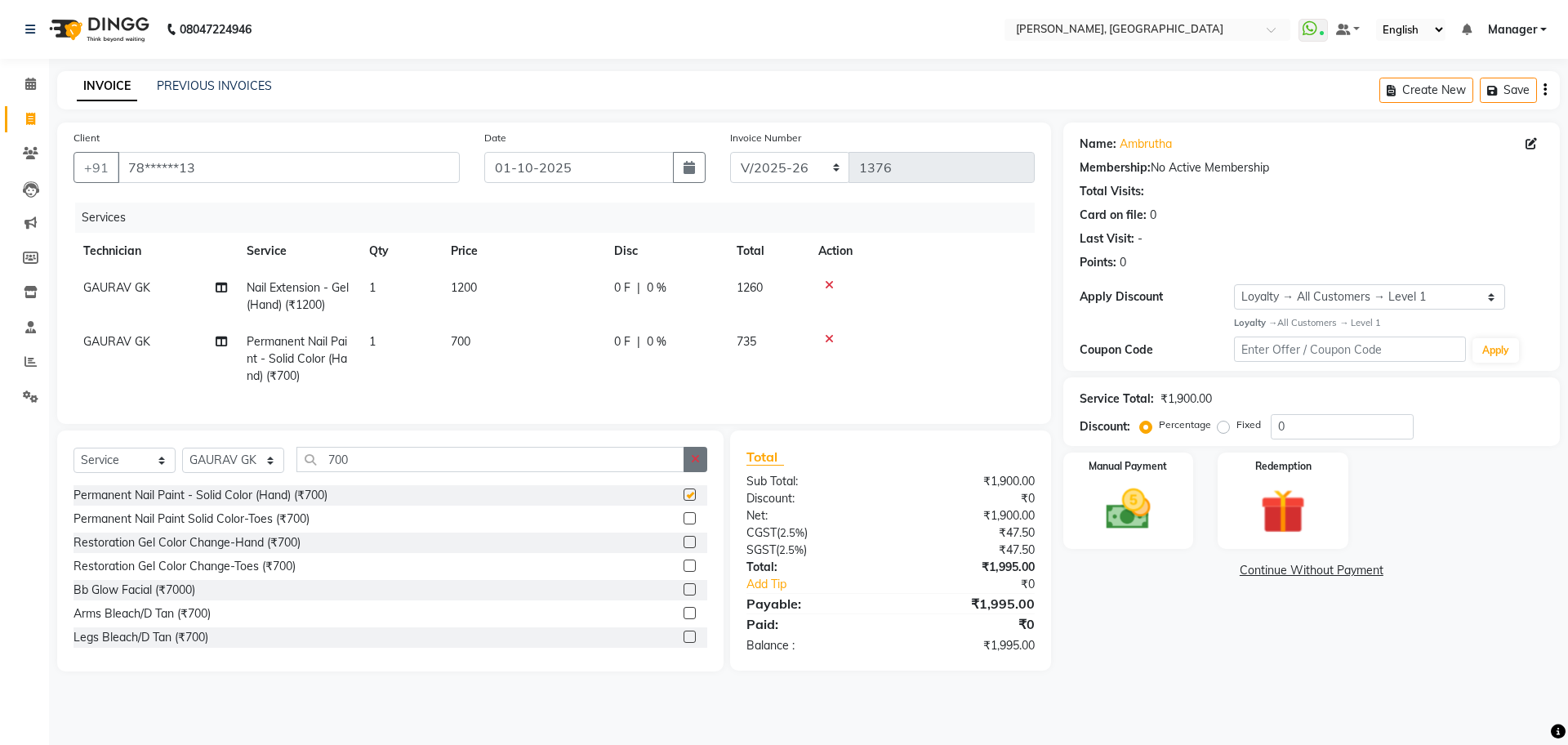
checkbox input "false"
click at [704, 473] on button "button" at bounding box center [696, 460] width 24 height 25
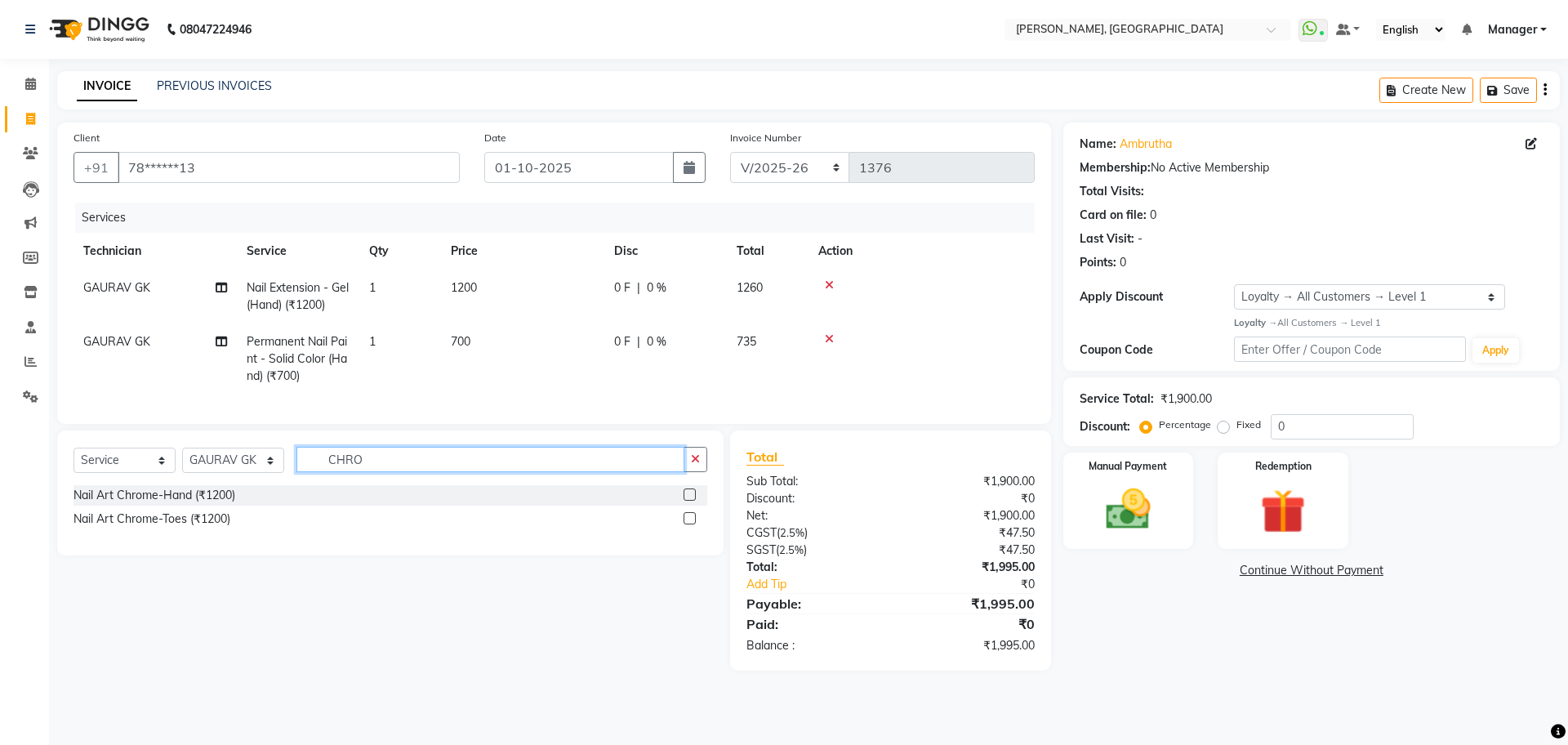
type input "CHRO"
click at [693, 501] on label at bounding box center [690, 495] width 13 height 13
click at [693, 501] on input "checkbox" at bounding box center [689, 496] width 11 height 11
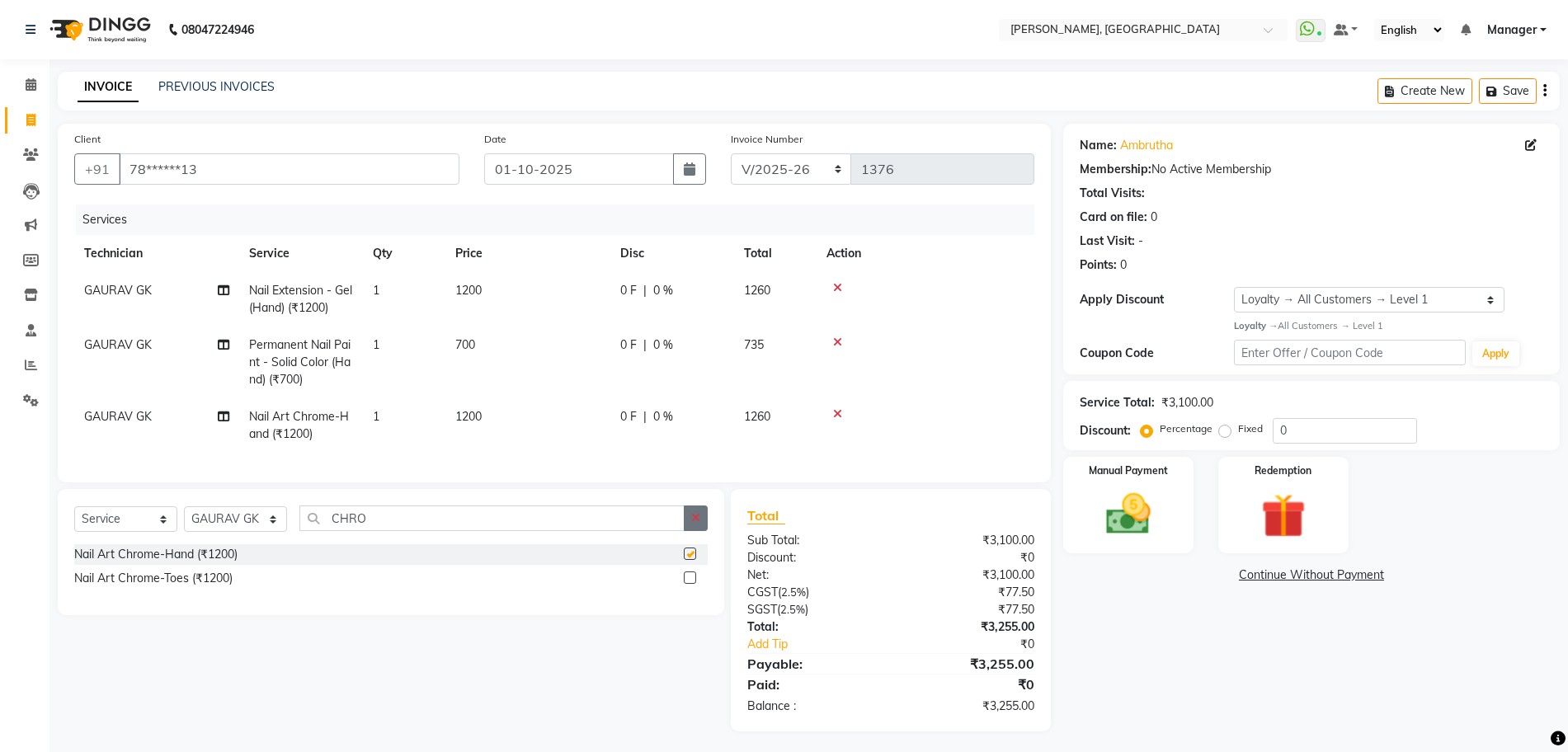
checkbox input "false"
click at [698, 524] on icon "button" at bounding box center [695, 518] width 9 height 12
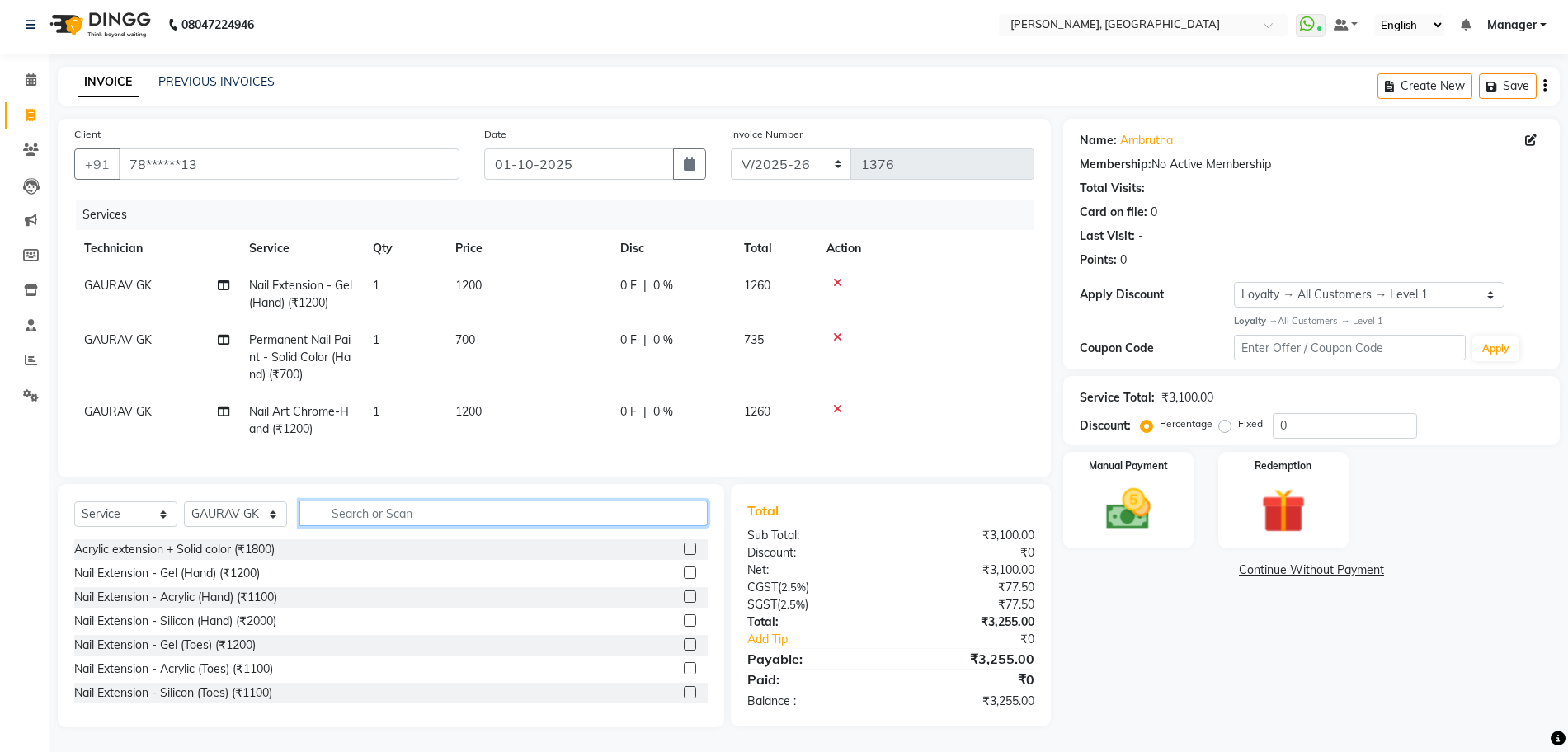
scroll to position [21, 0]
click at [1159, 464] on div "Manual Payment" at bounding box center [1128, 500] width 135 height 101
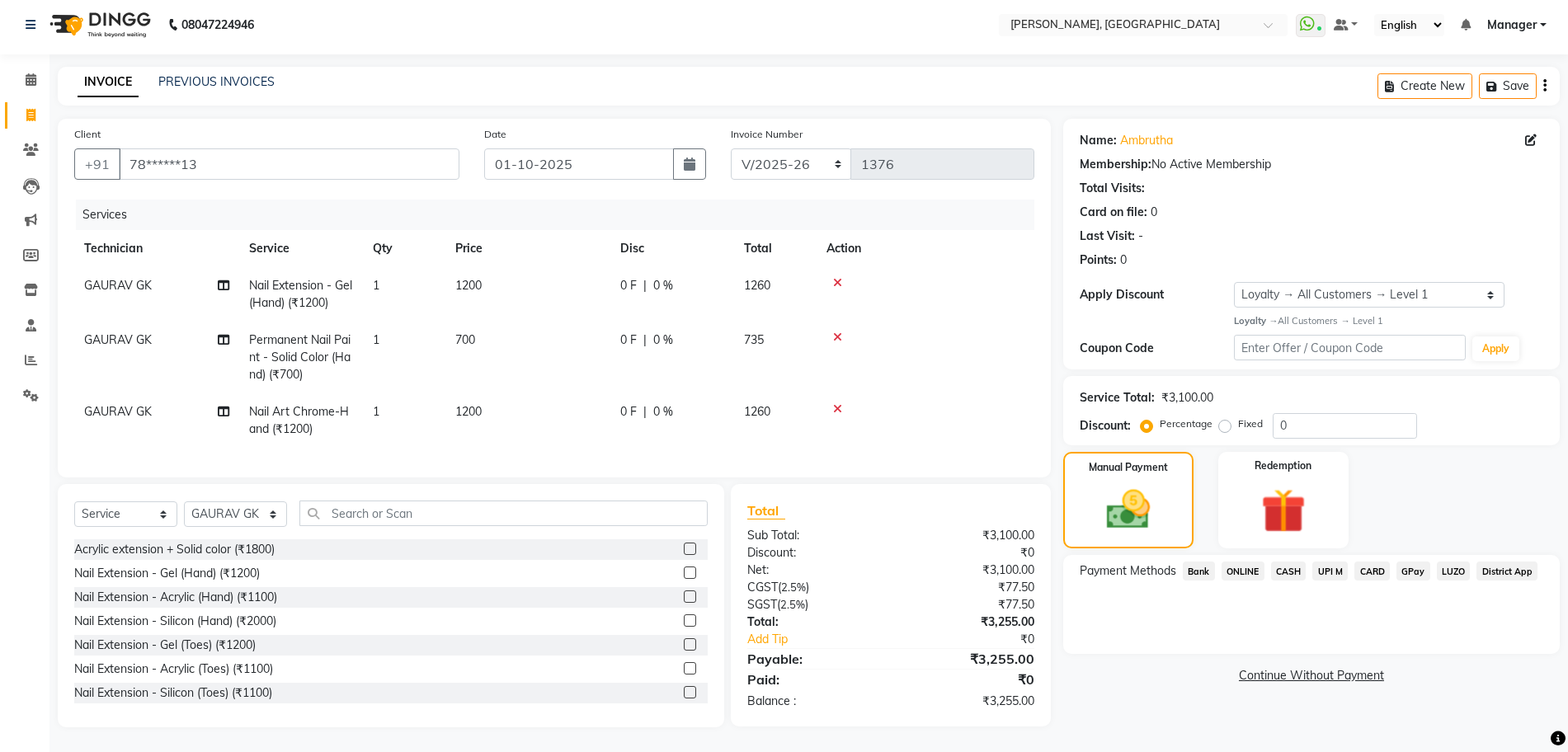
click at [936, 394] on td at bounding box center [926, 421] width 217 height 55
click at [833, 403] on icon at bounding box center [838, 408] width 9 height 12
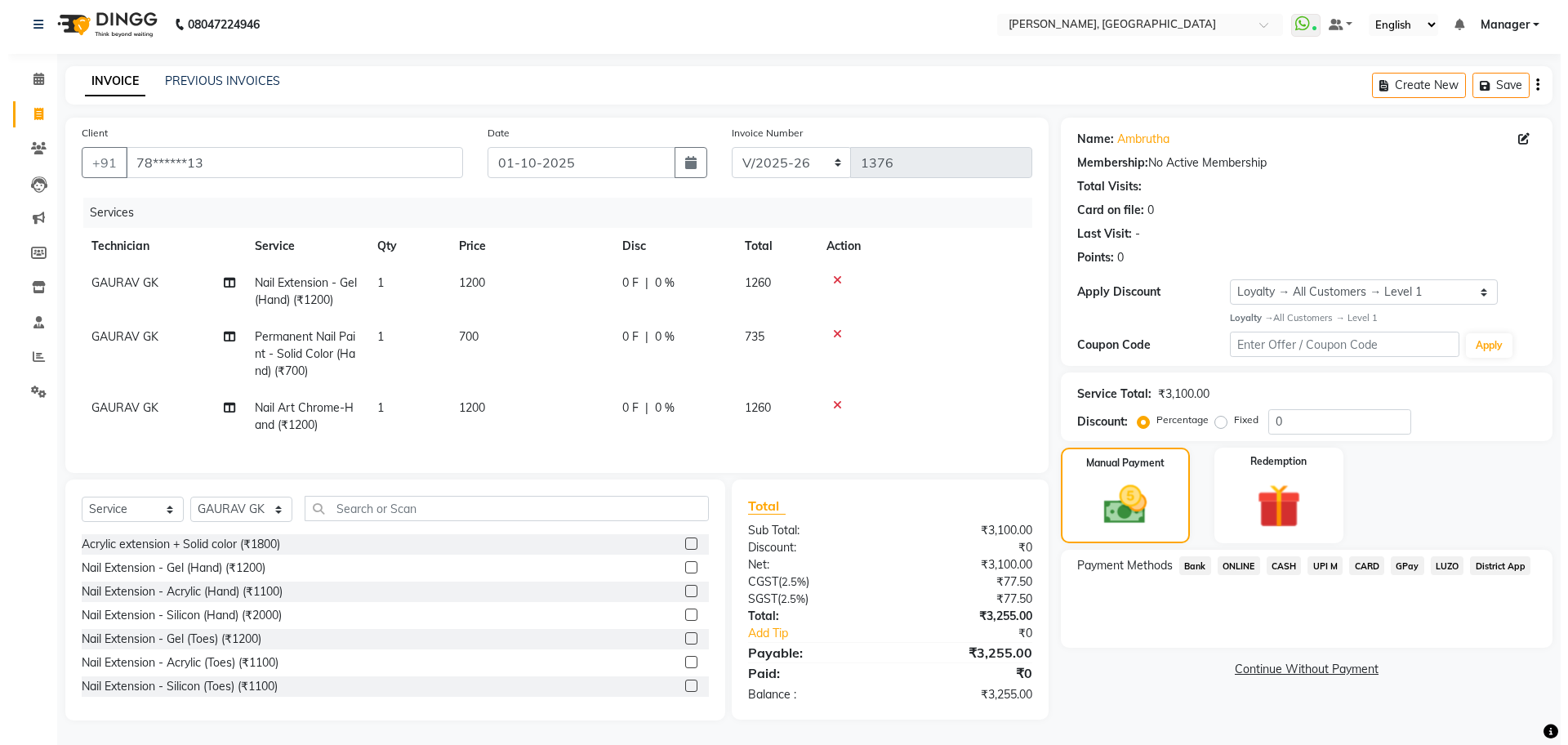
scroll to position [0, 0]
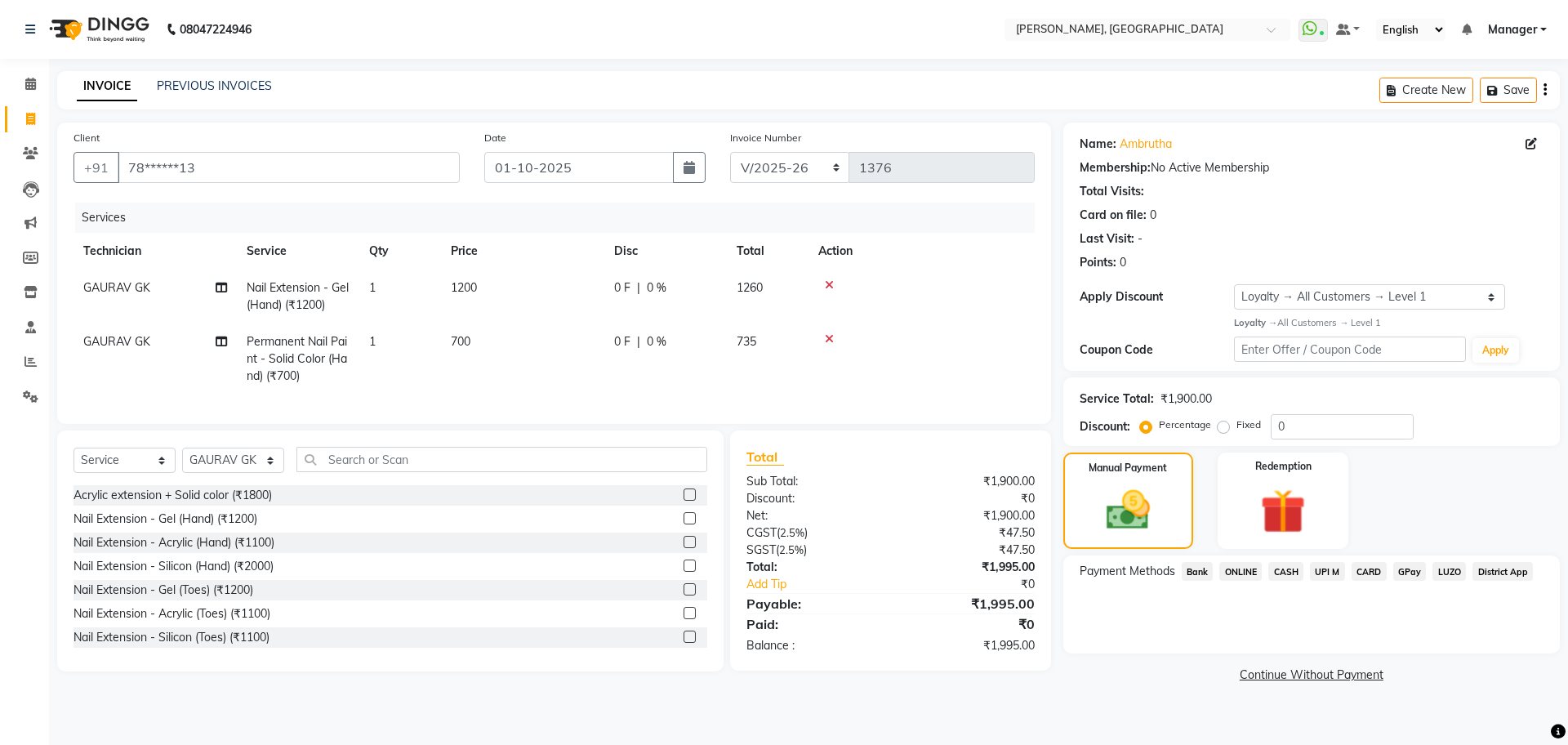
click at [824, 337] on div at bounding box center [921, 339] width 206 height 12
click at [832, 283] on icon at bounding box center [830, 285] width 9 height 12
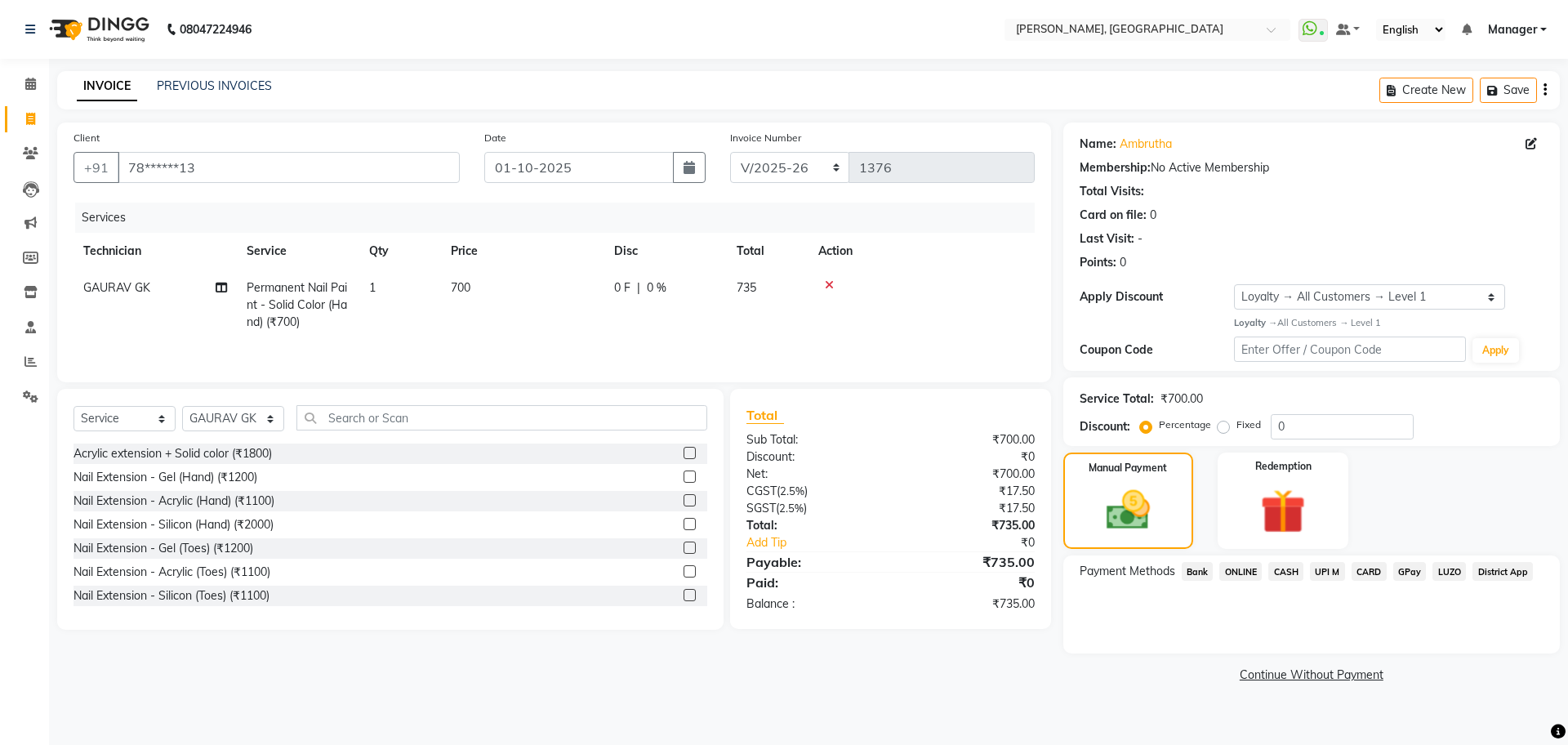
click at [829, 280] on icon at bounding box center [830, 285] width 9 height 12
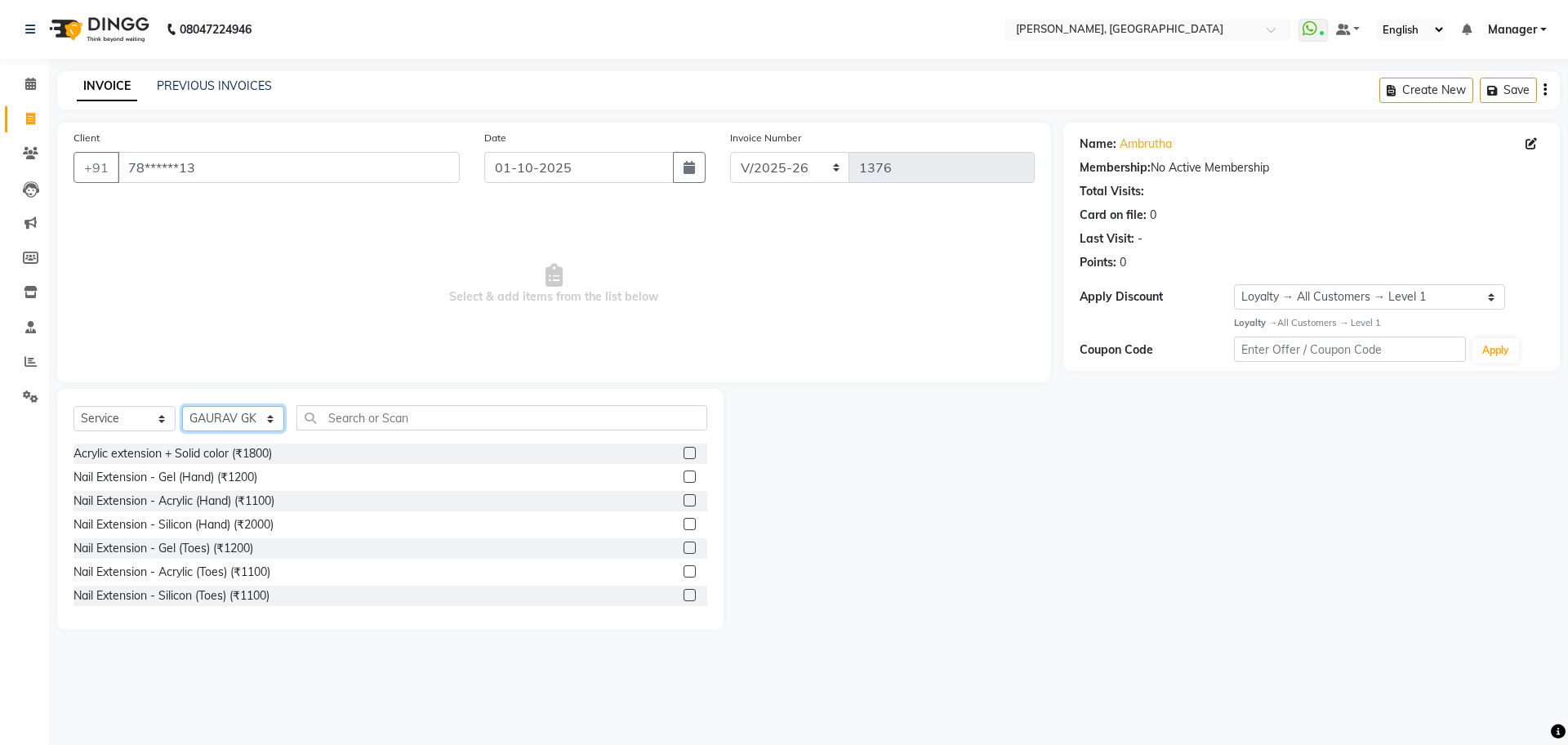
click at [209, 415] on select "Select Technician ANUP GAURAV GK GOPAL DAS Manager Owner Prashant PRIYANKA RAKH…" at bounding box center [233, 419] width 102 height 25
click at [182, 406] on select "Select Technician ANUP GAURAV GK GOPAL DAS Manager Owner Prashant PRIYANKA RAKH…" at bounding box center [233, 419] width 102 height 25
click at [227, 424] on select "Select Technician ANUP GAURAV GK GOPAL DAS Manager Owner Prashant PRIYANKA RAKH…" at bounding box center [233, 419] width 102 height 25
select select "70669"
click at [182, 406] on select "Select Technician ANUP GAURAV GK GOPAL DAS Manager Owner Prashant PRIYANKA RAKH…" at bounding box center [233, 419] width 102 height 25
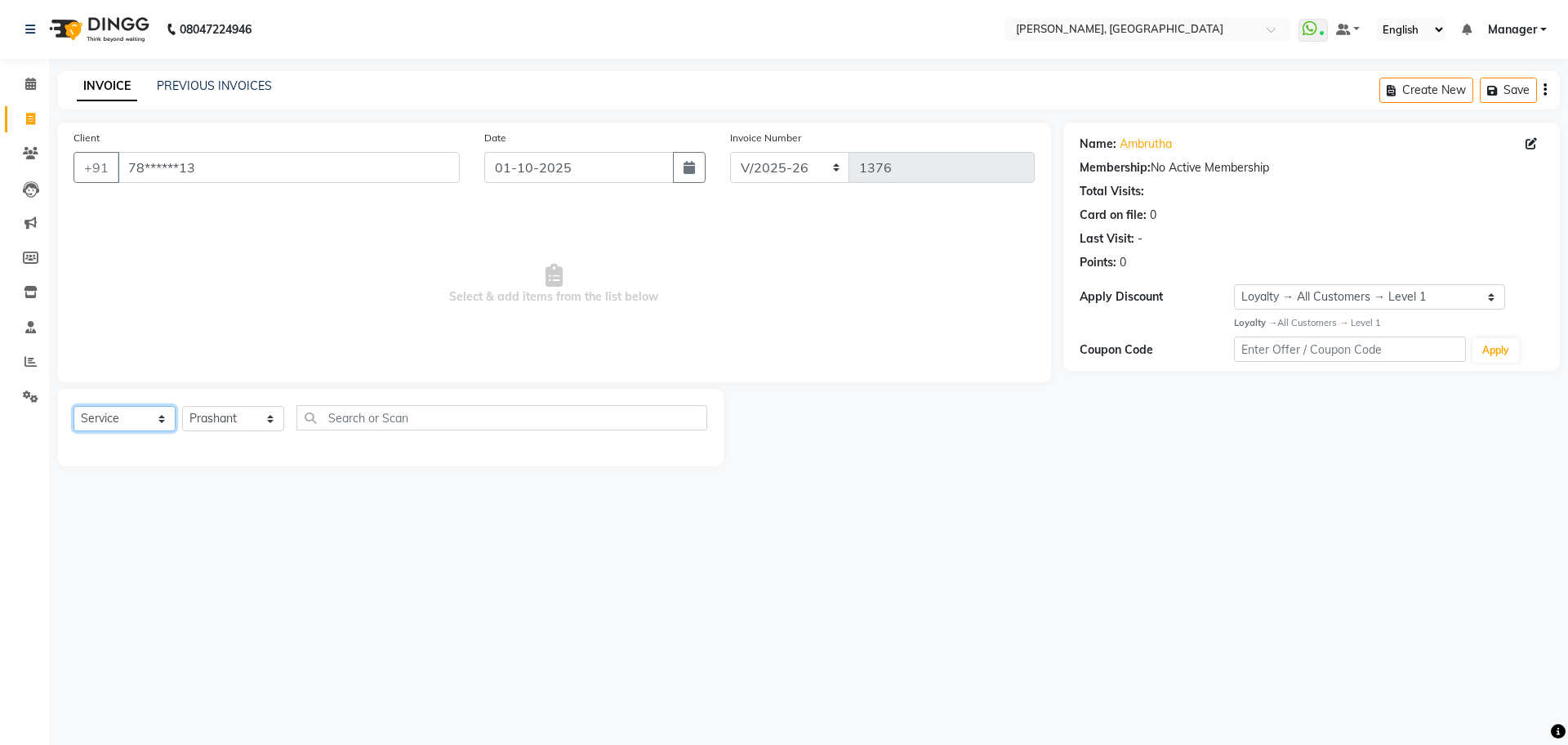
click at [142, 425] on select "Select Service Product Membership Package Voucher Prepaid Gift Card" at bounding box center [124, 419] width 102 height 25
select select "P"
click at [73, 406] on select "Select Service Product Membership Package Voucher Prepaid Gift Card" at bounding box center [124, 419] width 102 height 25
click at [689, 454] on label at bounding box center [690, 454] width 13 height 13
click at [689, 454] on input "checkbox" at bounding box center [689, 454] width 11 height 11
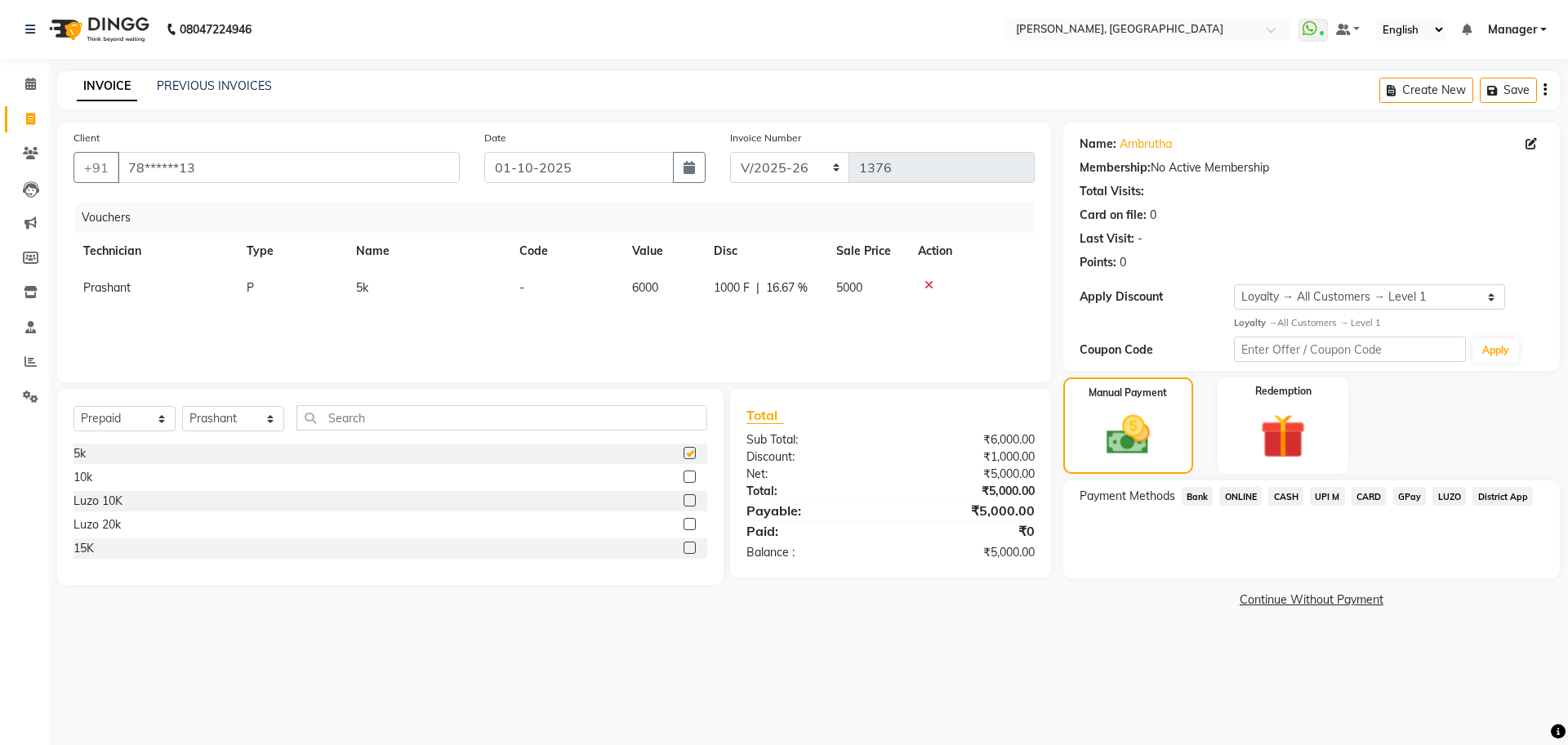
checkbox input "false"
click at [1241, 497] on span "ONLINE" at bounding box center [1240, 496] width 43 height 19
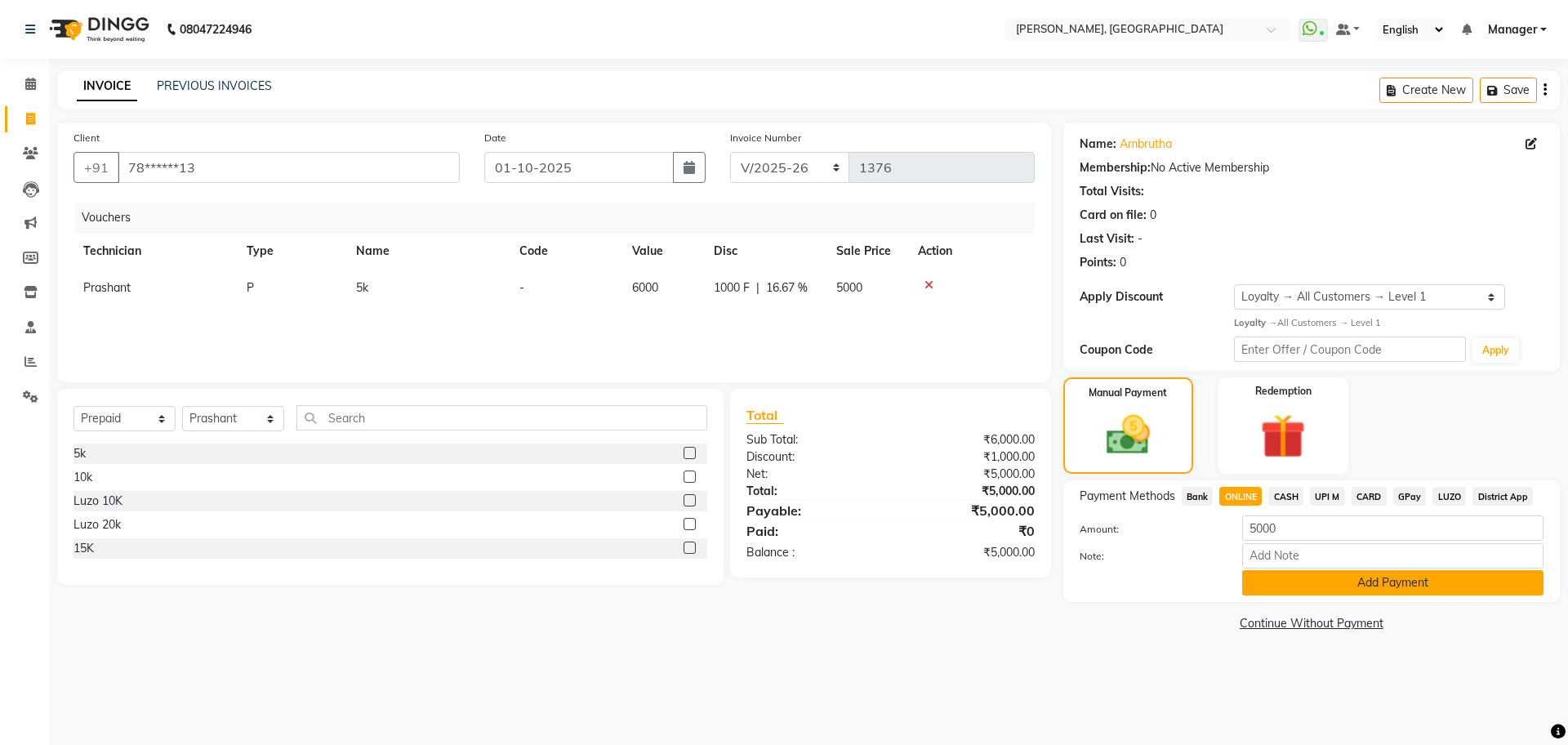
click at [1383, 586] on button "Add Payment" at bounding box center [1392, 583] width 301 height 25
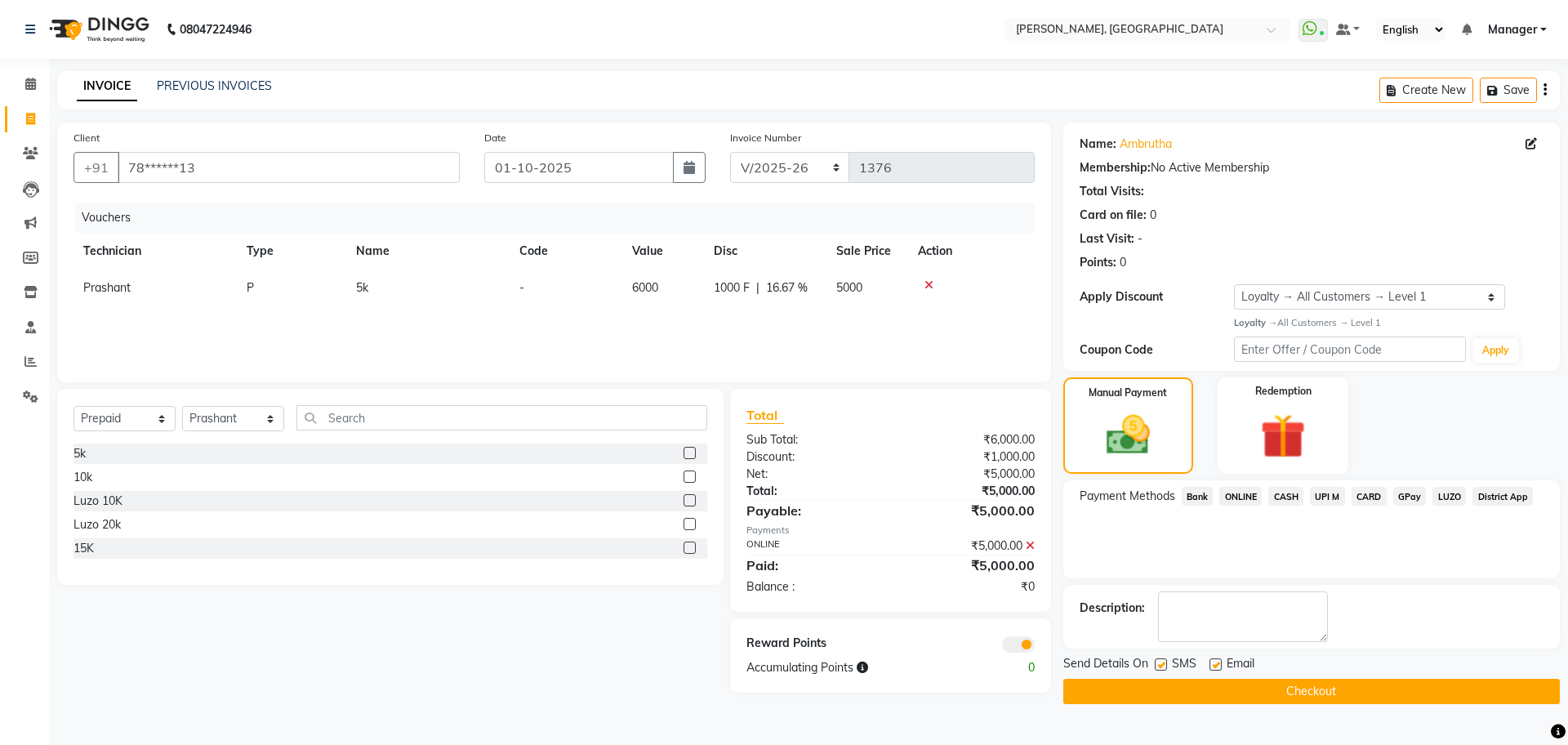
click at [1202, 692] on button "Checkout" at bounding box center [1311, 692] width 497 height 25
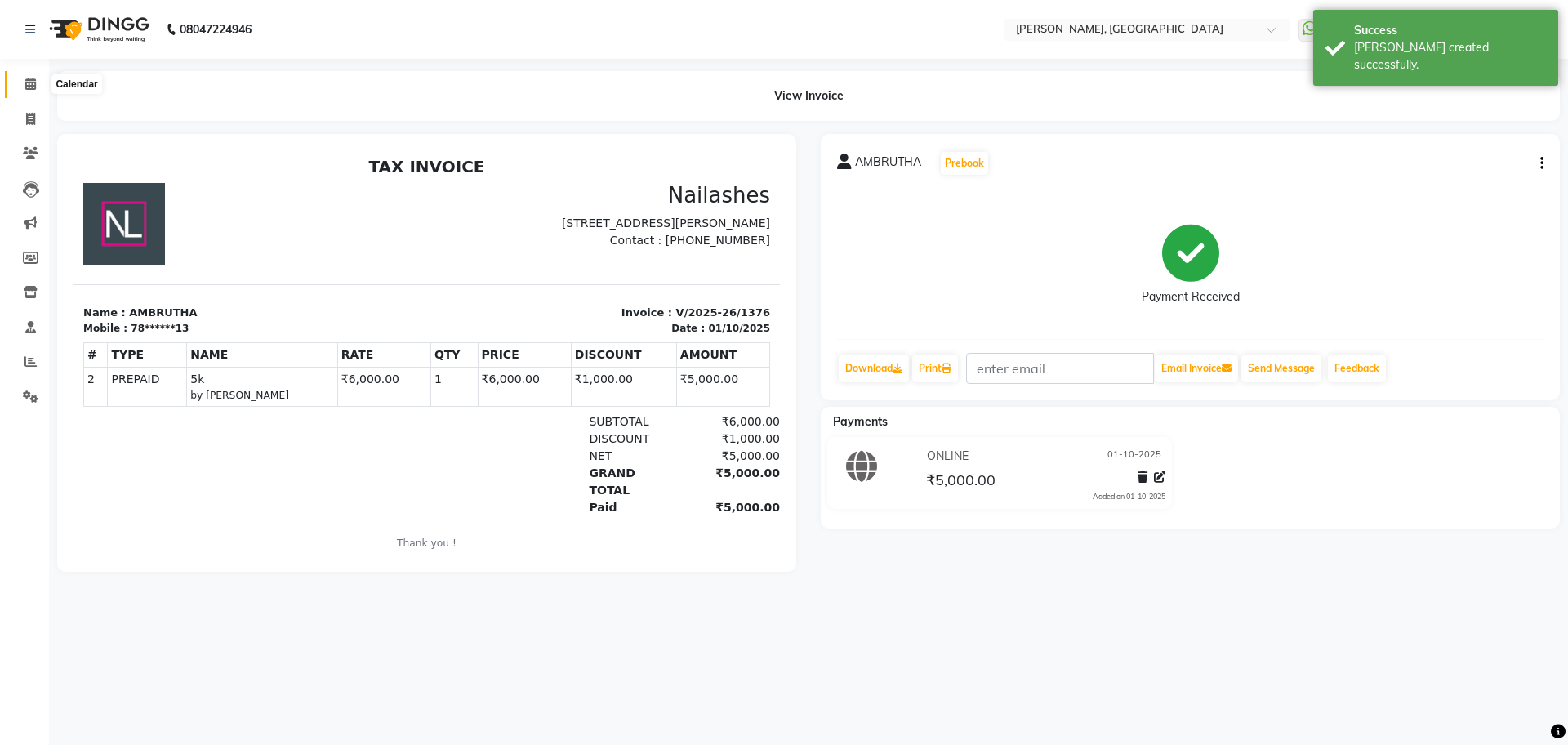
click at [33, 88] on icon at bounding box center [31, 84] width 11 height 13
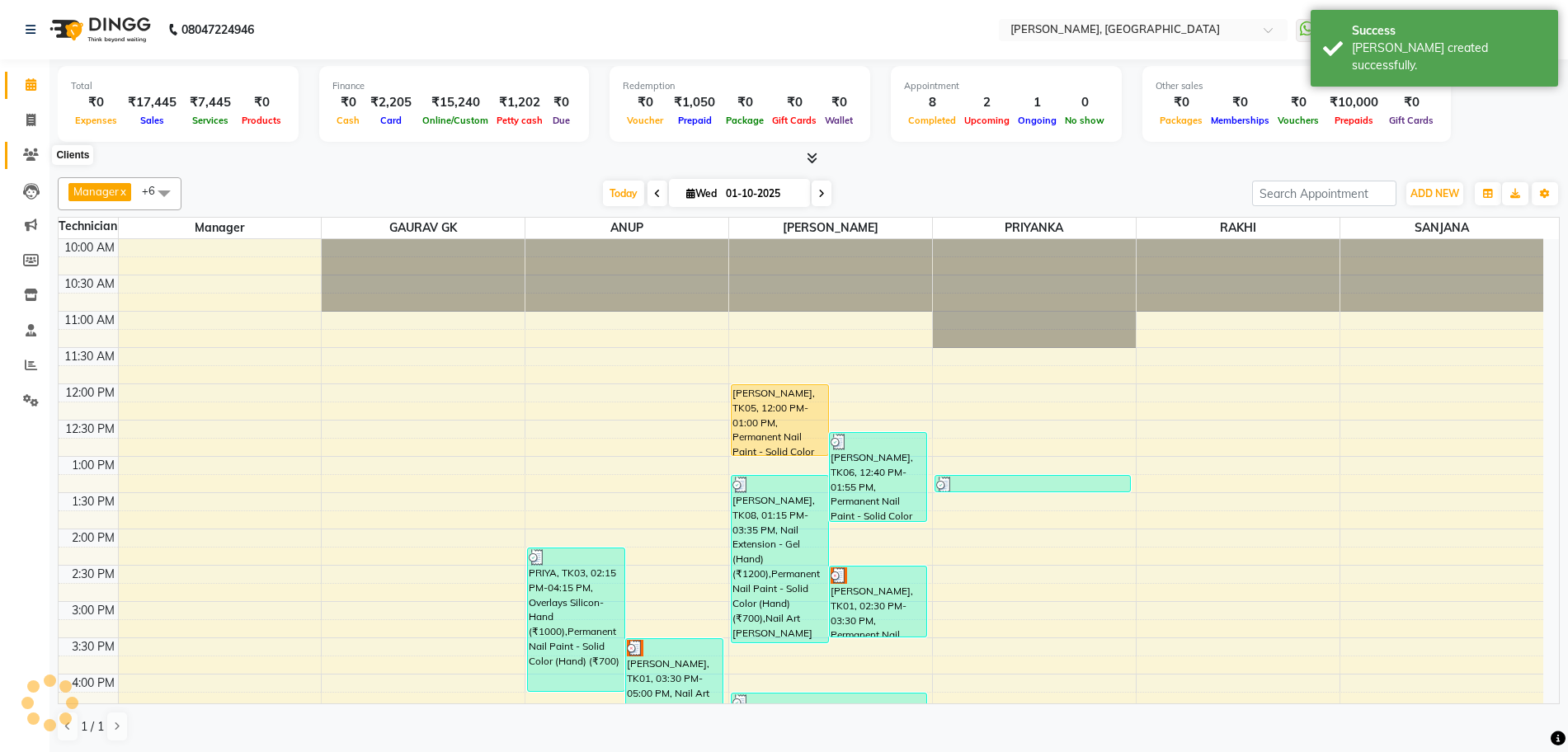
click at [27, 154] on icon at bounding box center [30, 154] width 16 height 13
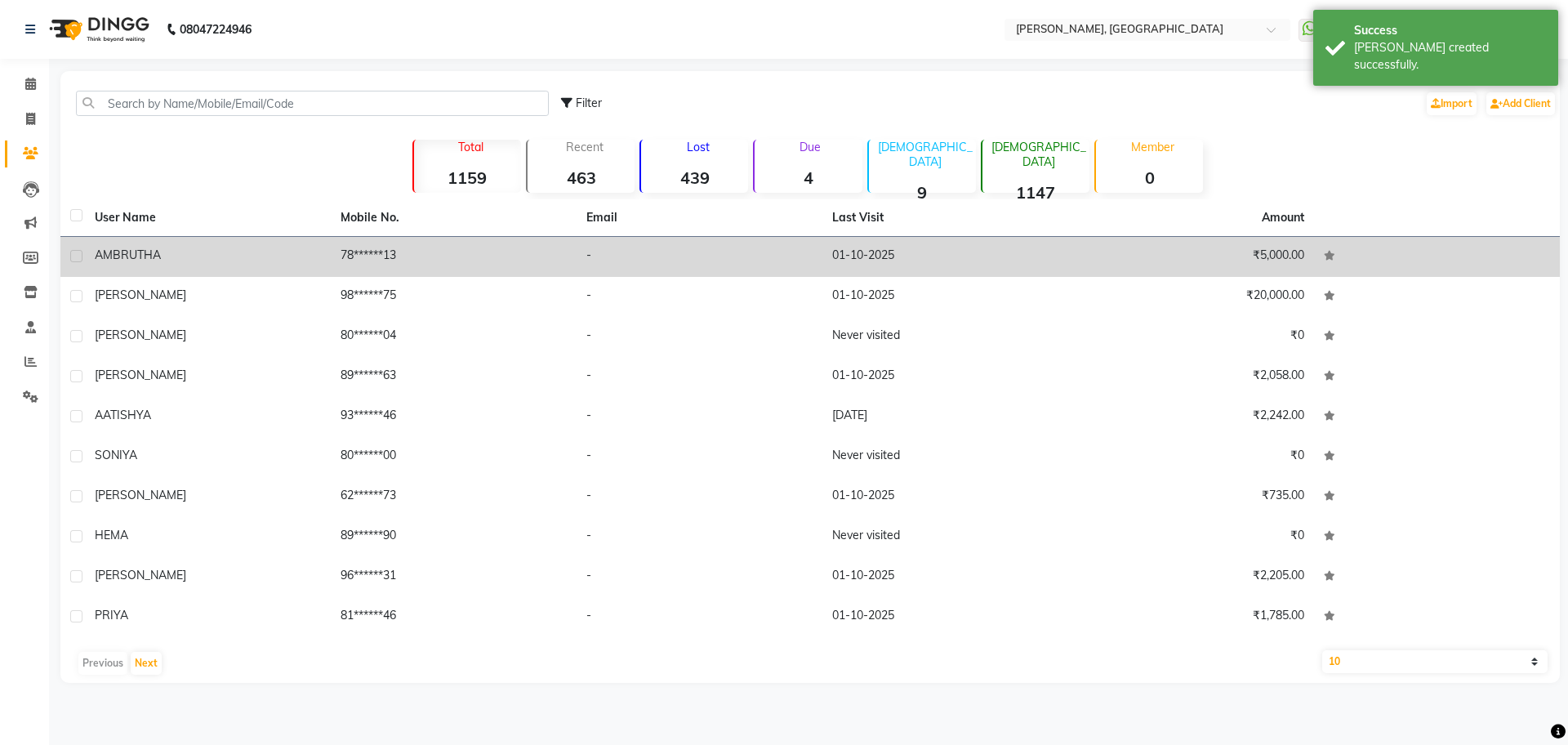
click at [149, 250] on span "AMBRUTHA" at bounding box center [128, 255] width 66 height 14
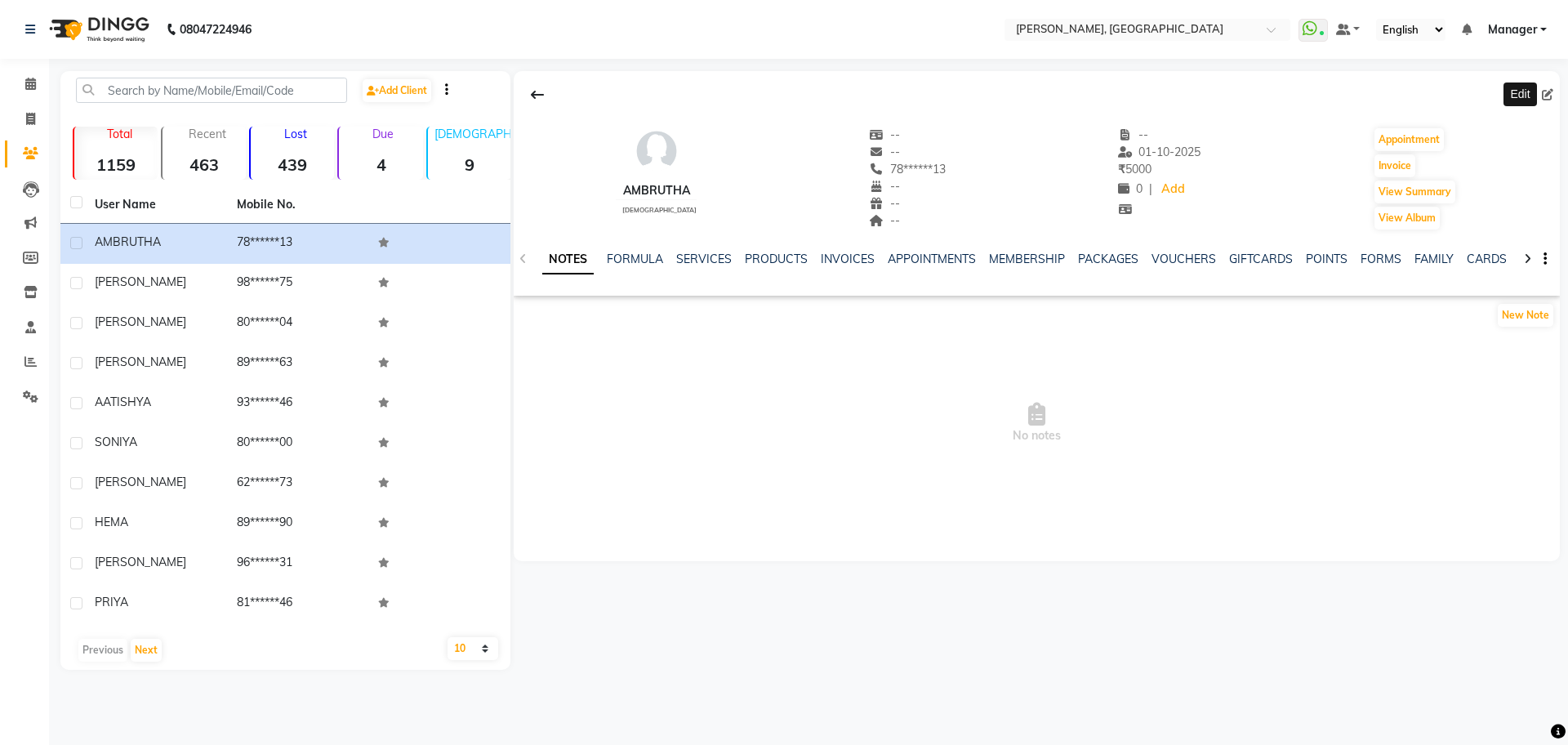
click at [1547, 101] on span at bounding box center [1551, 95] width 18 height 17
click at [1546, 92] on icon at bounding box center [1547, 94] width 12 height 12
select select "21"
select select "female"
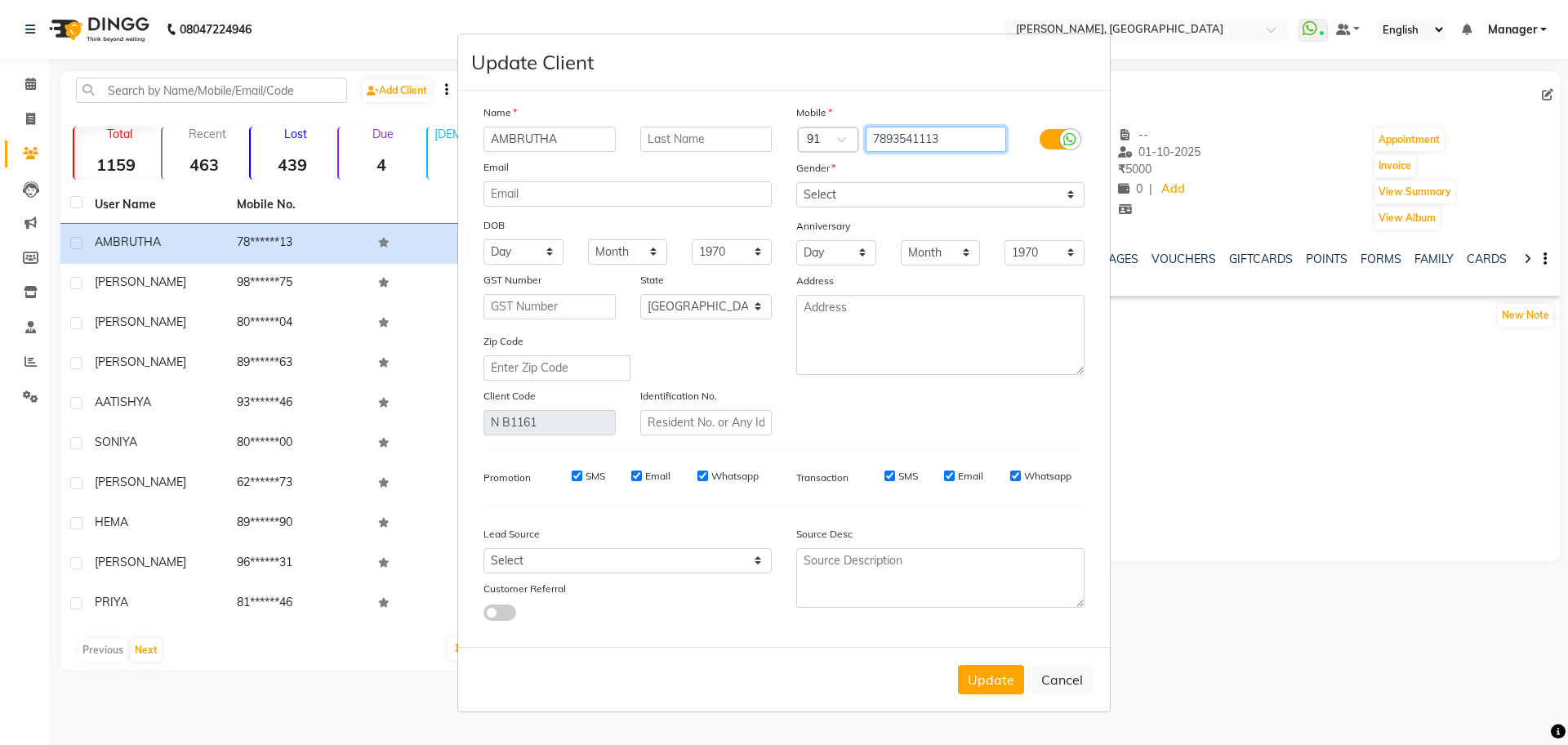
click at [893, 139] on input "7893541113" at bounding box center [936, 139] width 141 height 25
click at [1440, 343] on ngb-modal-window "Update Client Name AMBRUTHA Email DOB Day 01 02 03 04 05 06 07 08 09 10 11 12 1…" at bounding box center [784, 372] width 1568 height 745
click at [1013, 685] on button "Update" at bounding box center [991, 680] width 66 height 29
select select
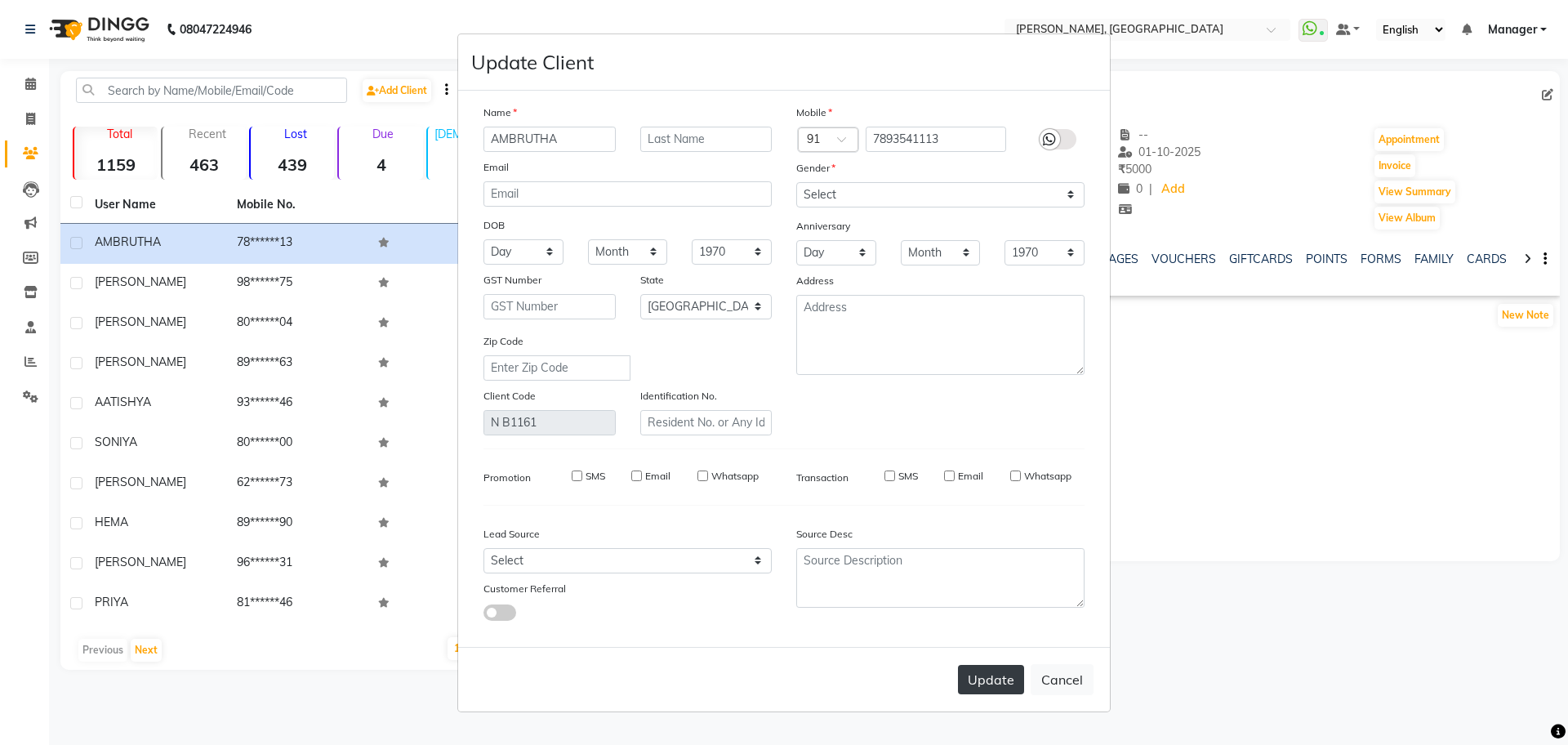
select select
select select "null"
select select
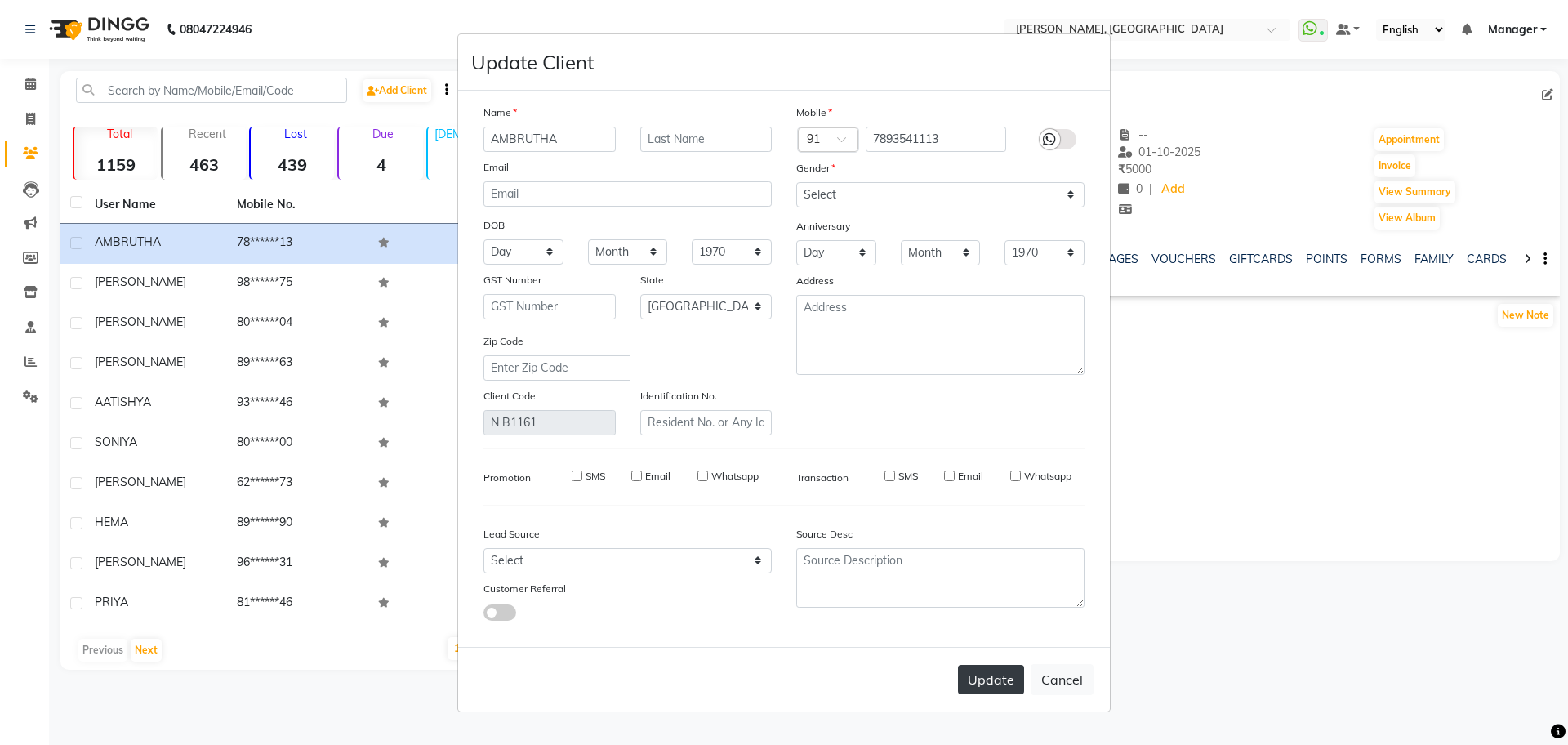
select select
checkbox input "false"
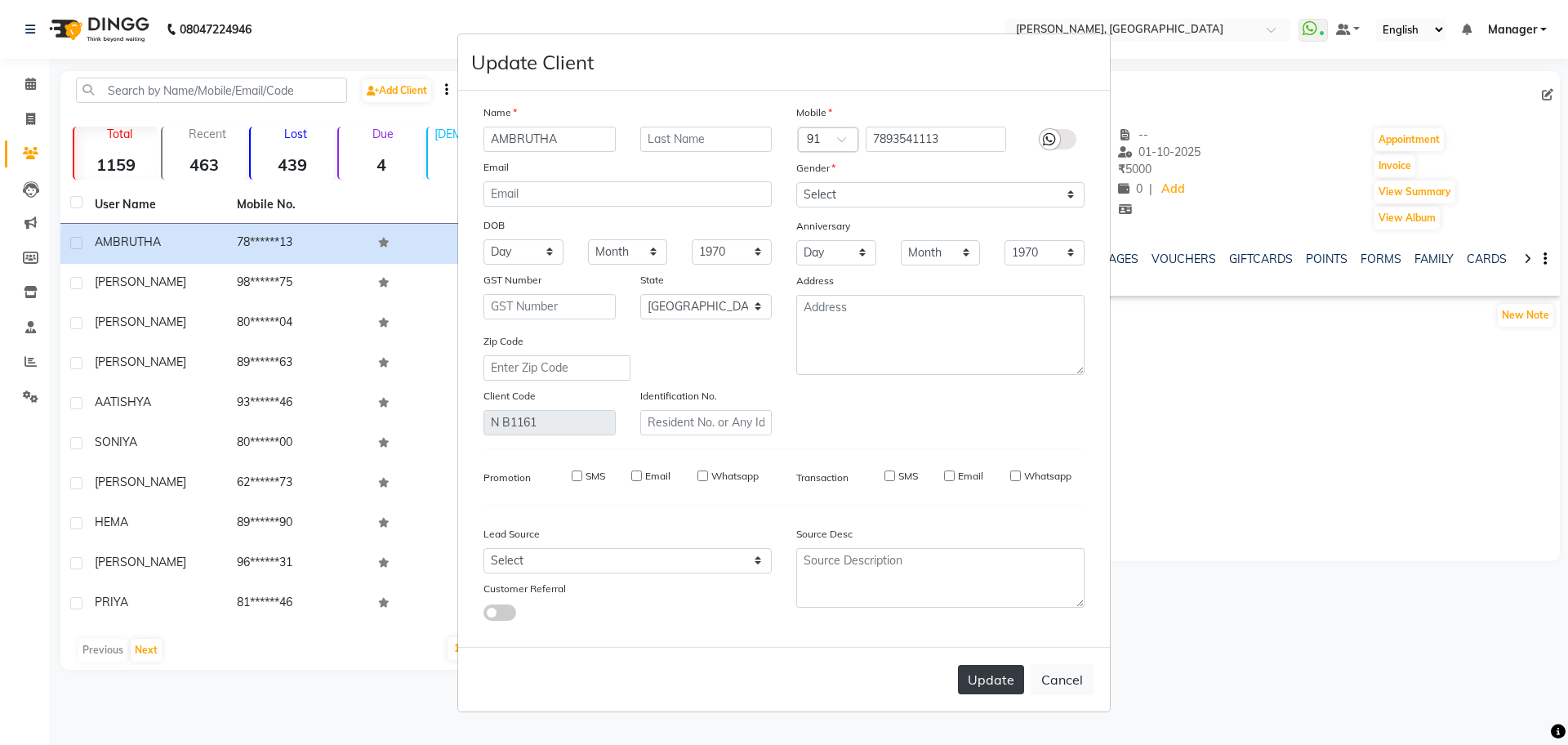
checkbox input "false"
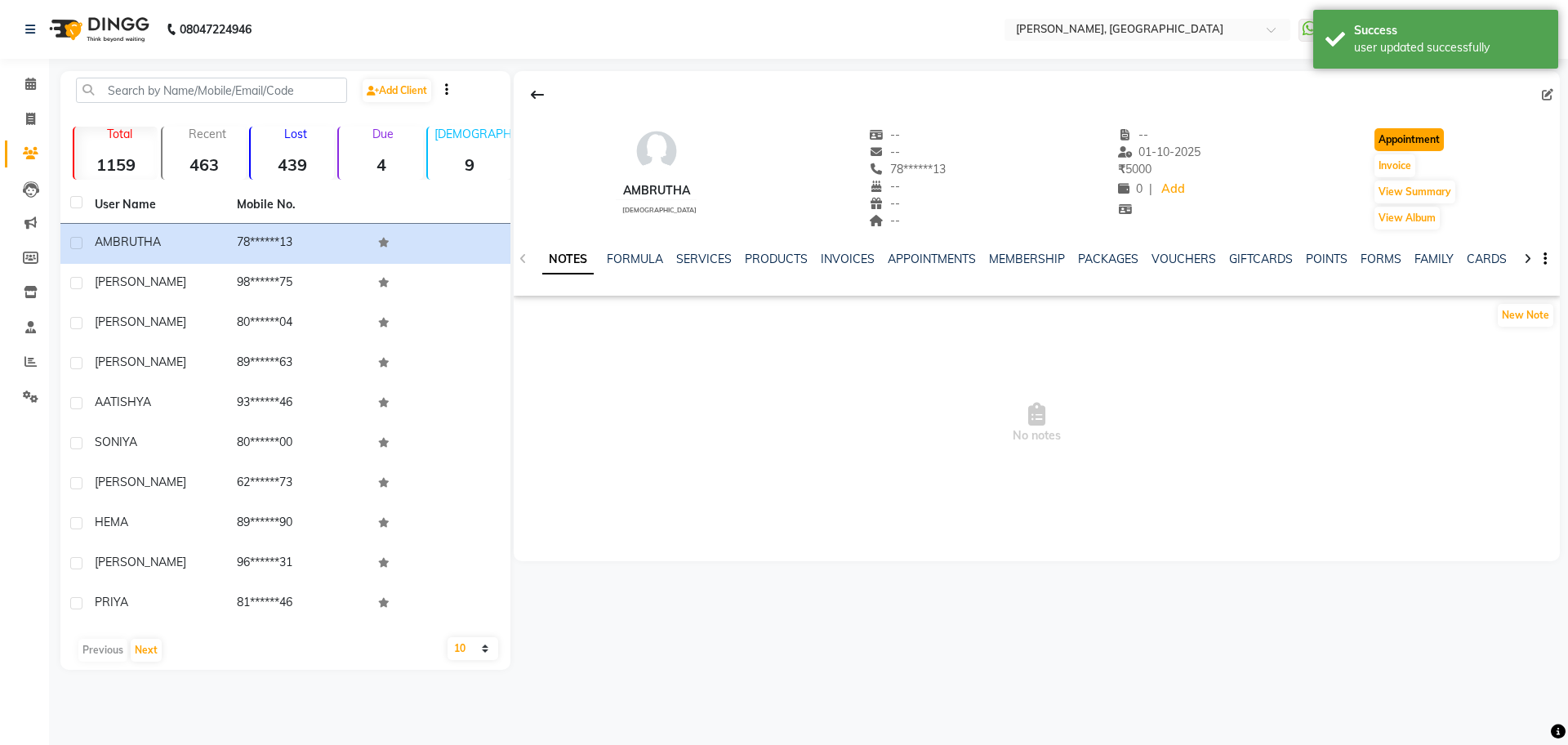
click at [1416, 138] on button "Appointment" at bounding box center [1409, 139] width 70 height 23
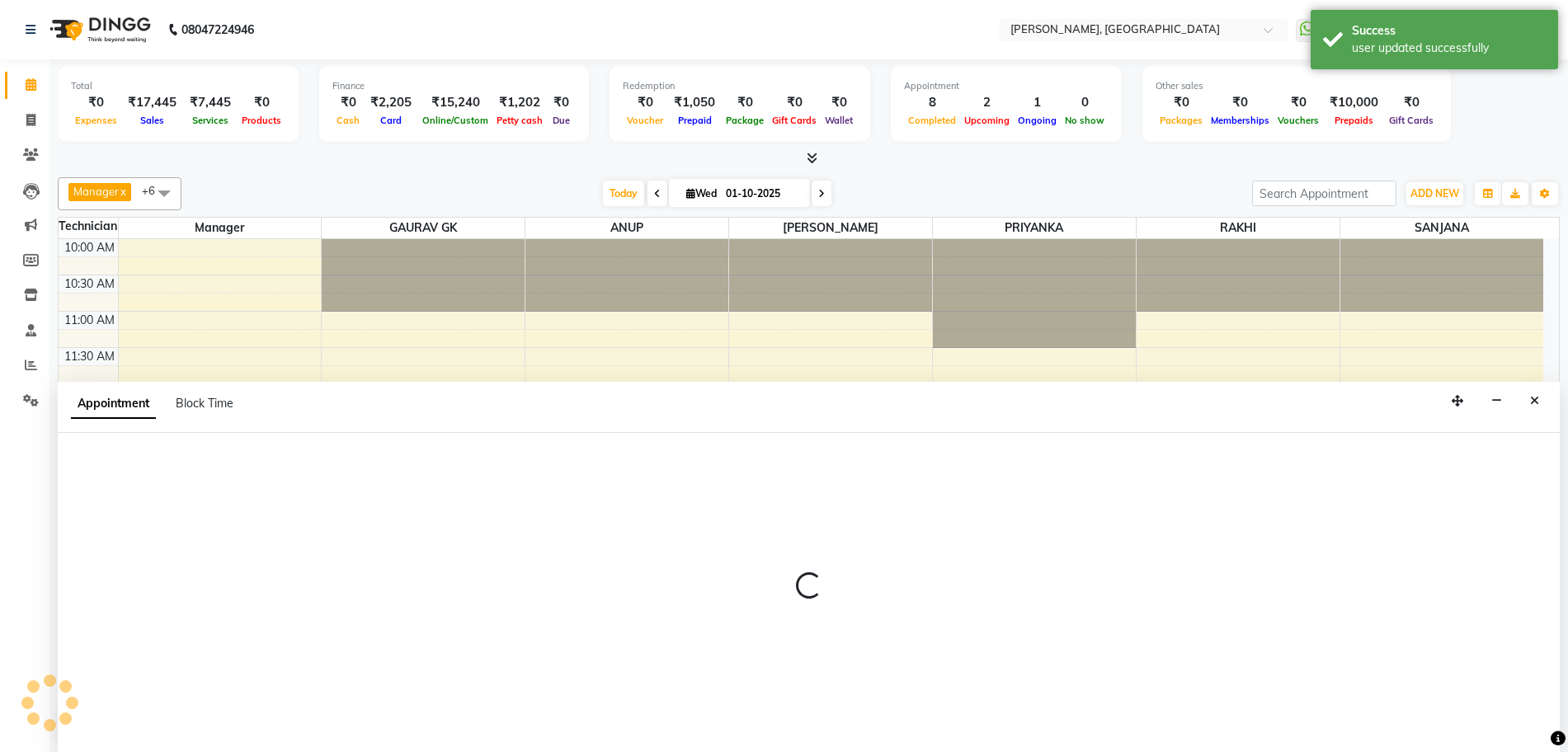
scroll to position [1, 0]
select select "660"
select select "tentative"
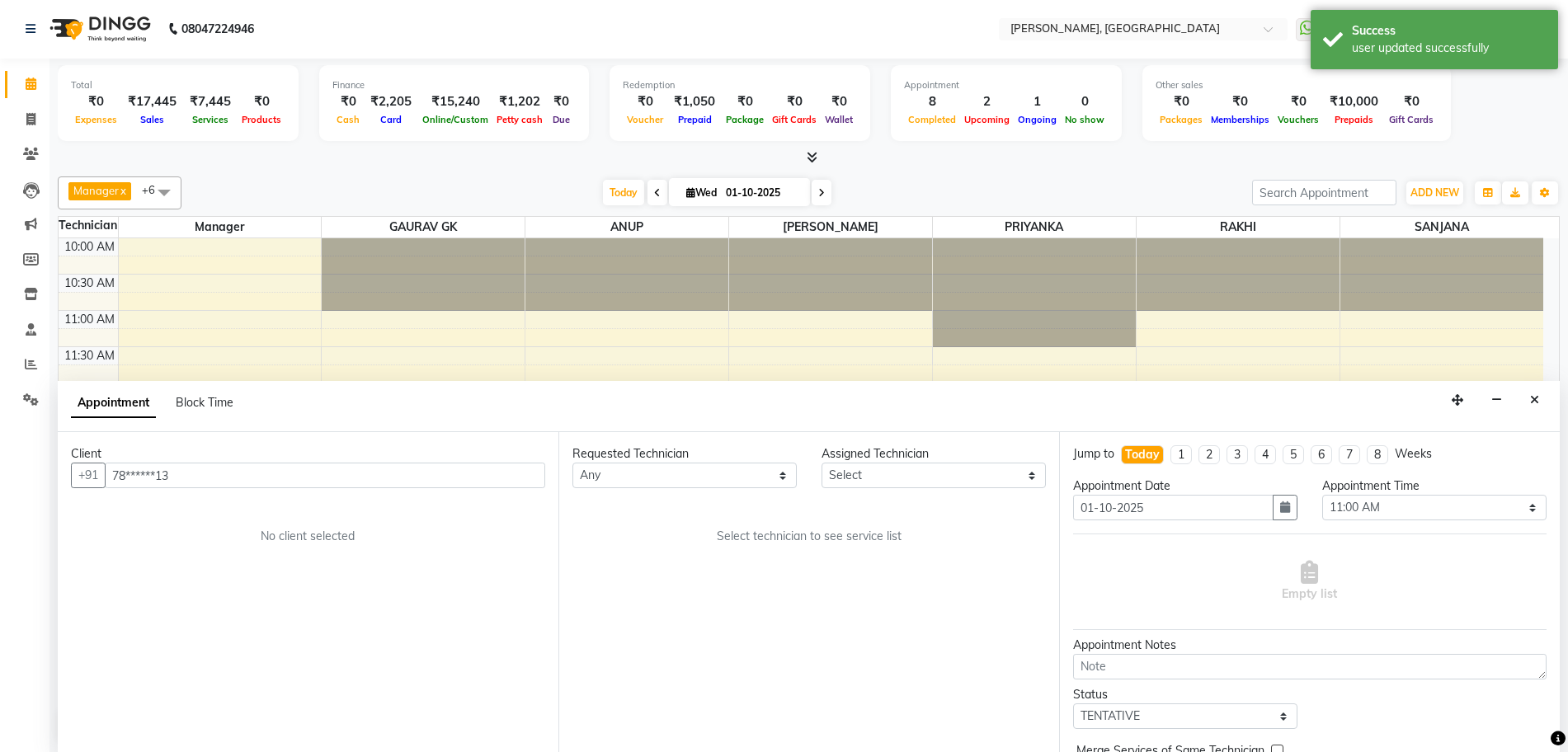
scroll to position [406, 0]
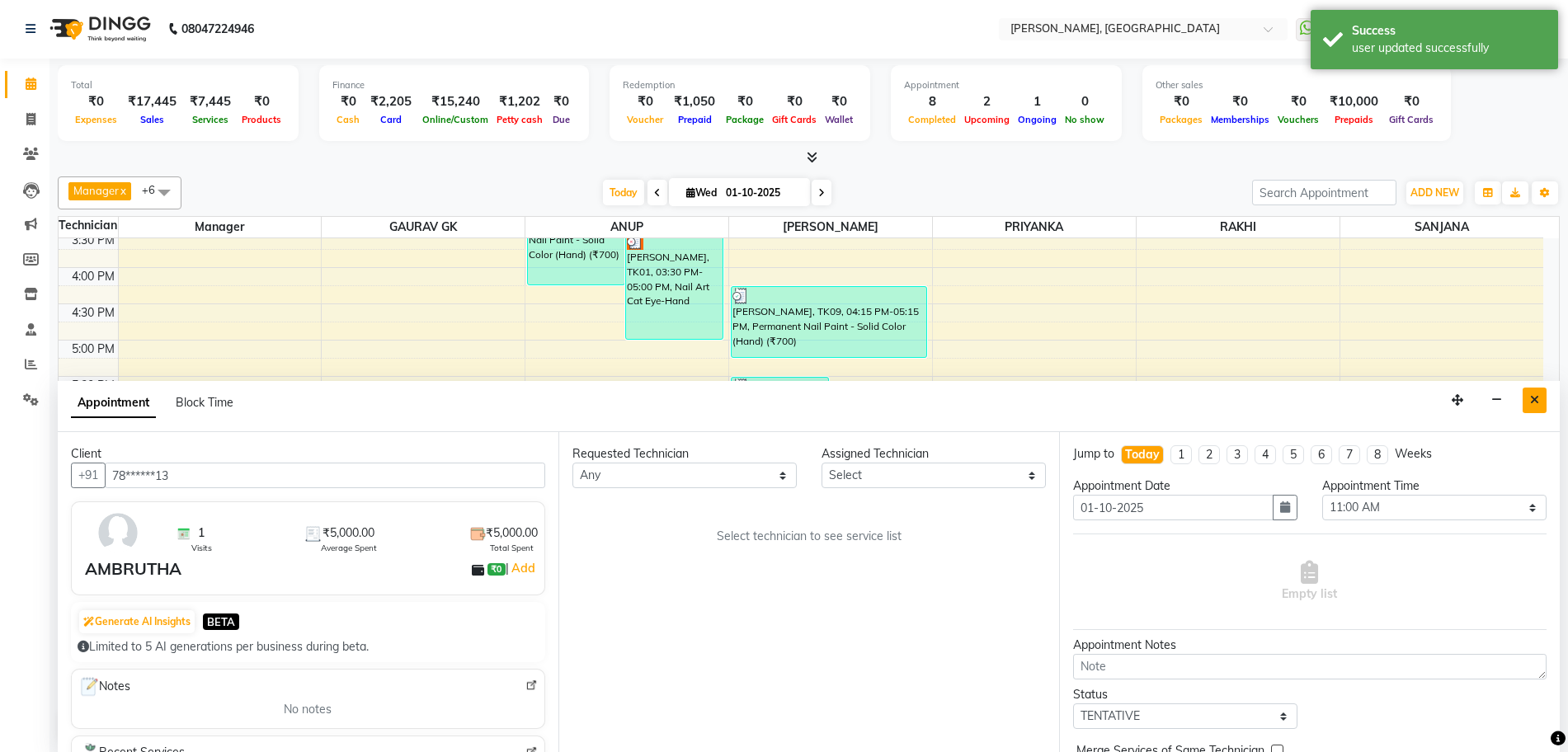
click at [1526, 394] on button "Close" at bounding box center [1534, 400] width 24 height 26
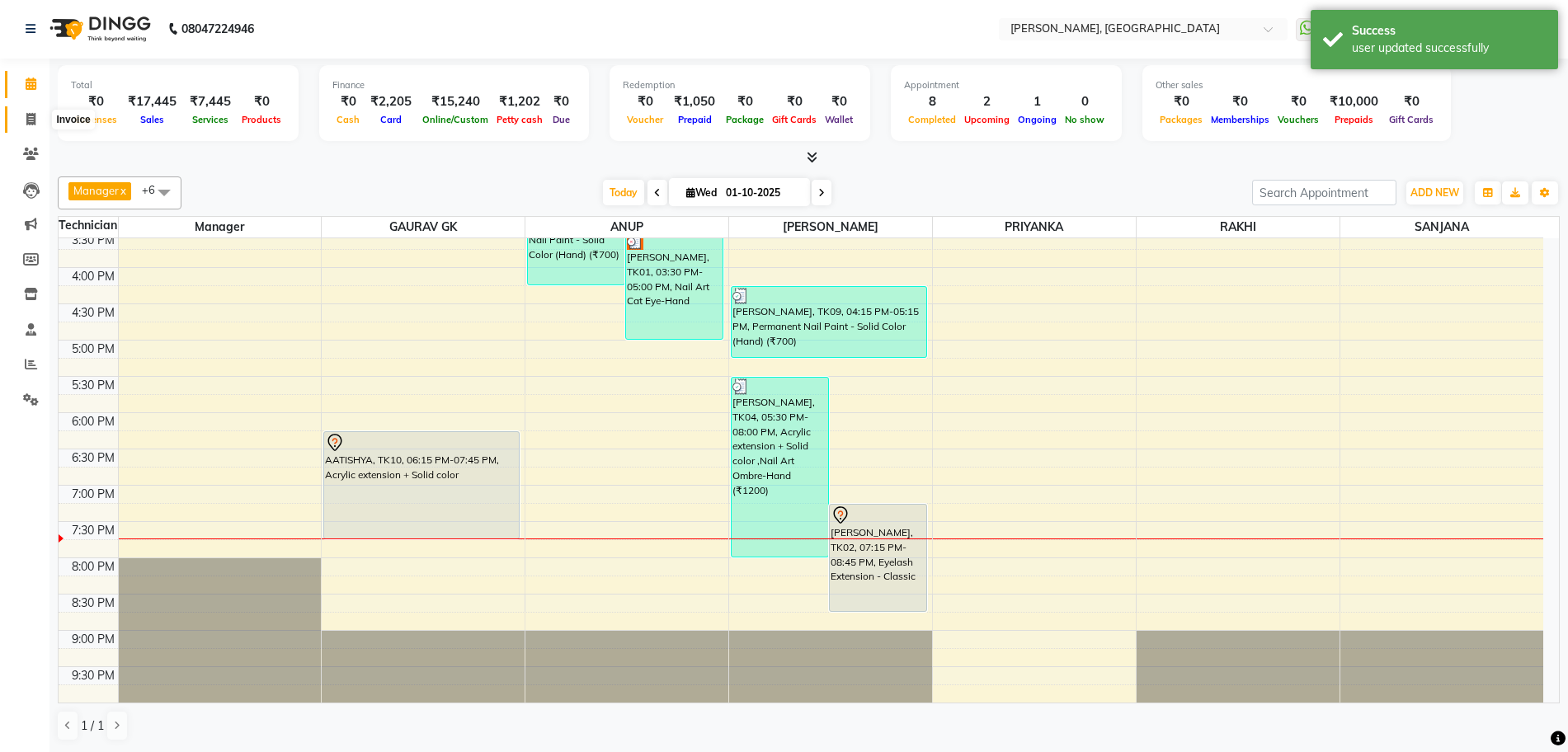
click at [27, 121] on icon at bounding box center [31, 120] width 9 height 13
select select "service"
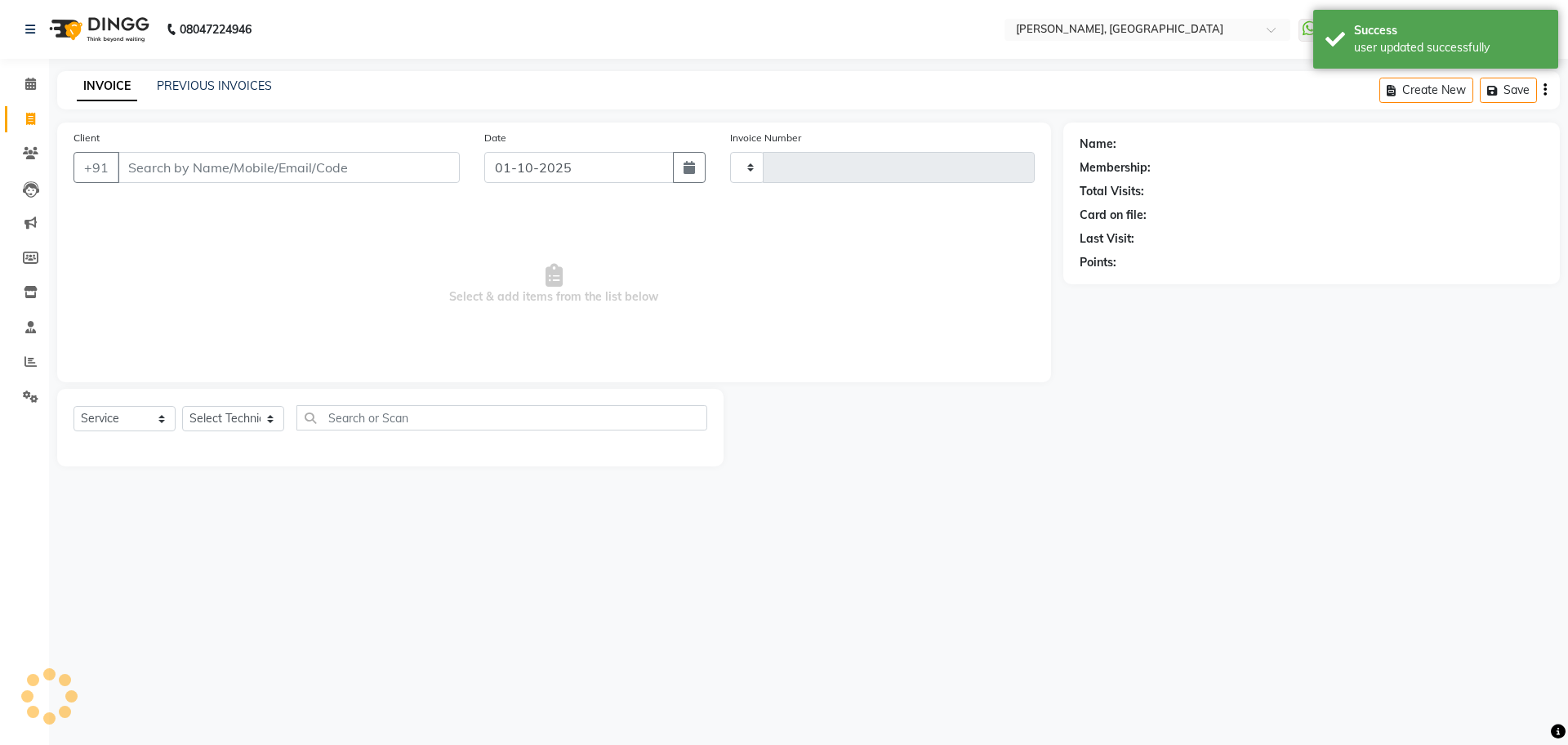
type input "1377"
select select "7674"
click at [275, 162] on input "Client" at bounding box center [289, 167] width 342 height 31
type input "7893541113"
select select "1: Object"
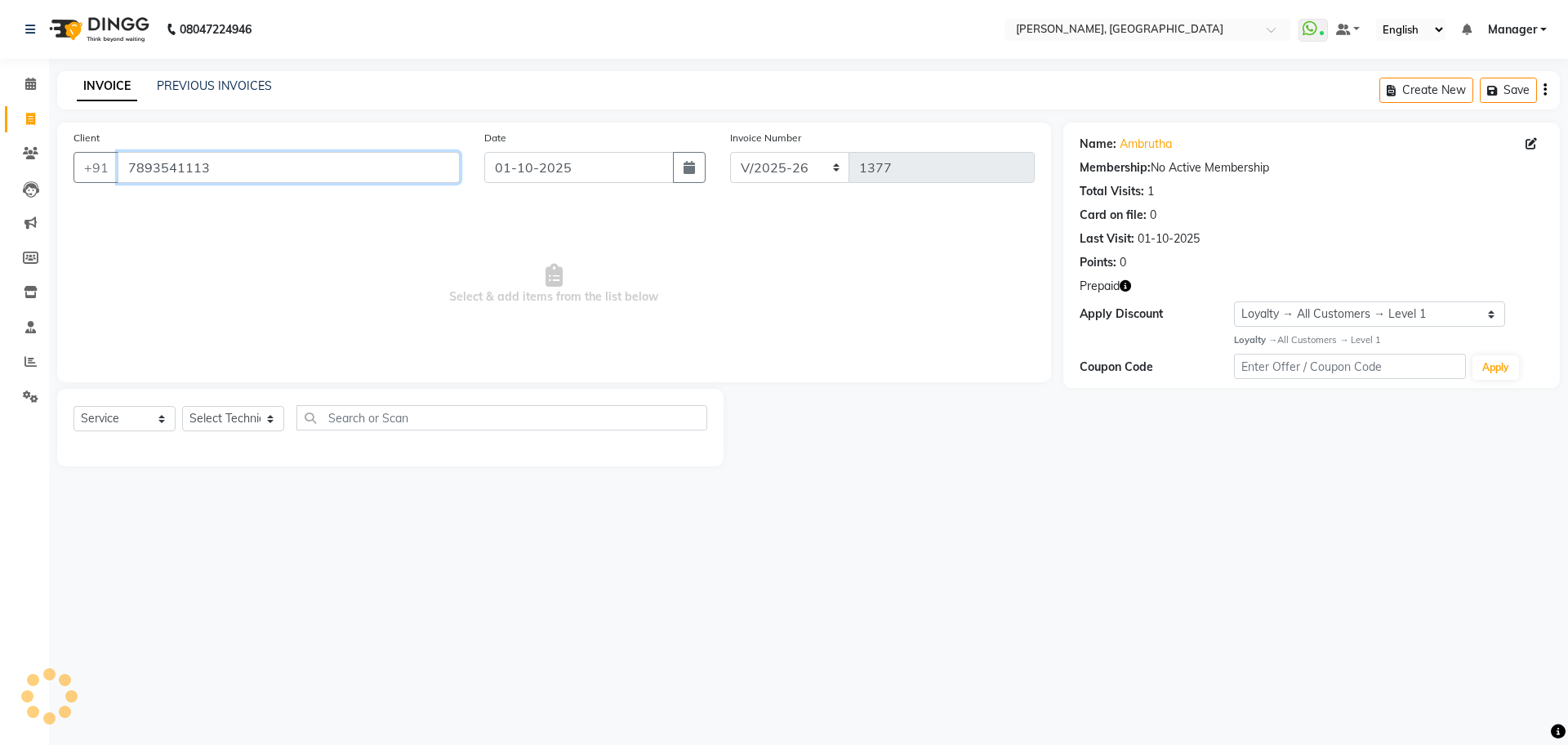
click at [275, 162] on input "7893541113" at bounding box center [289, 167] width 342 height 31
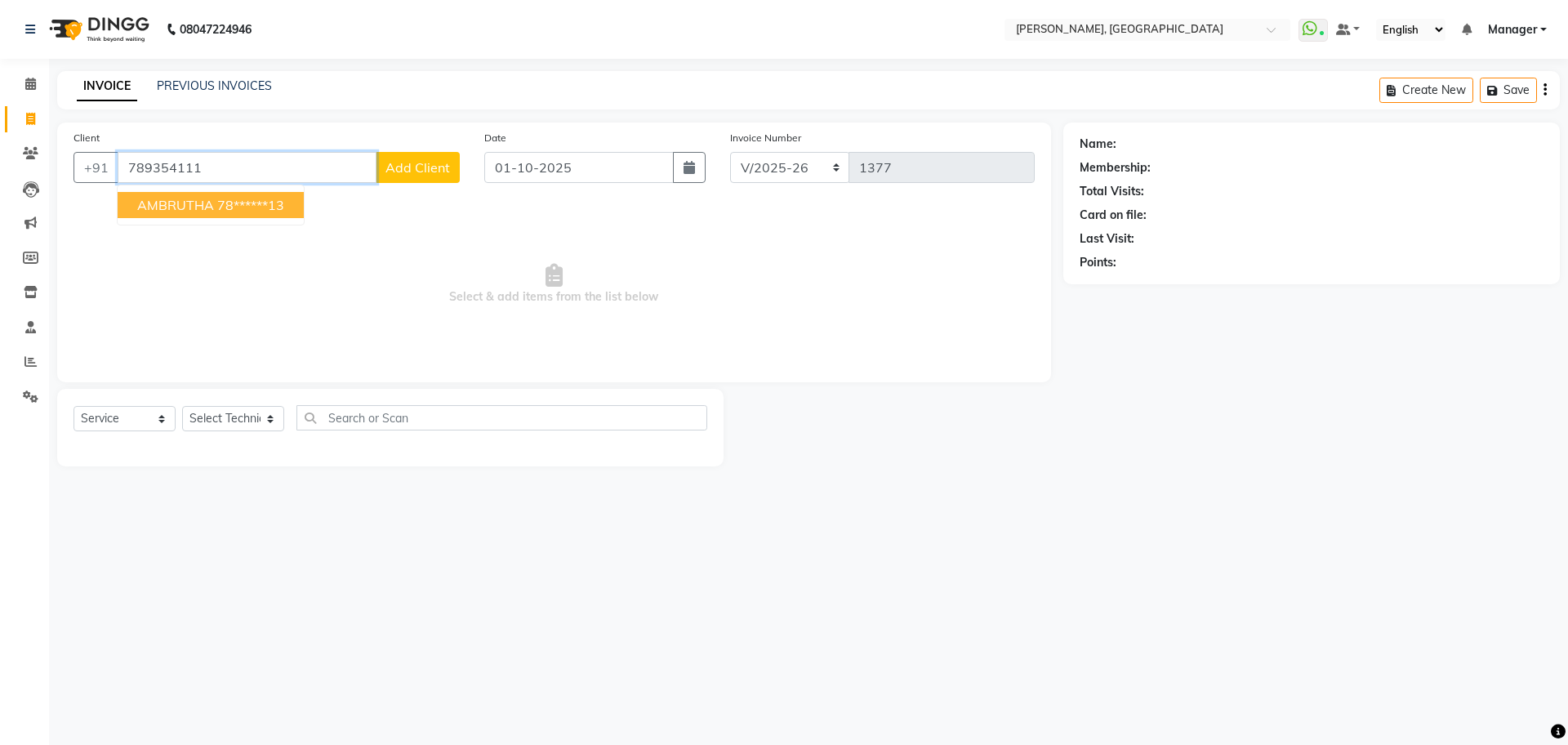
click at [284, 205] on ngb-highlight "78******13" at bounding box center [251, 205] width 67 height 16
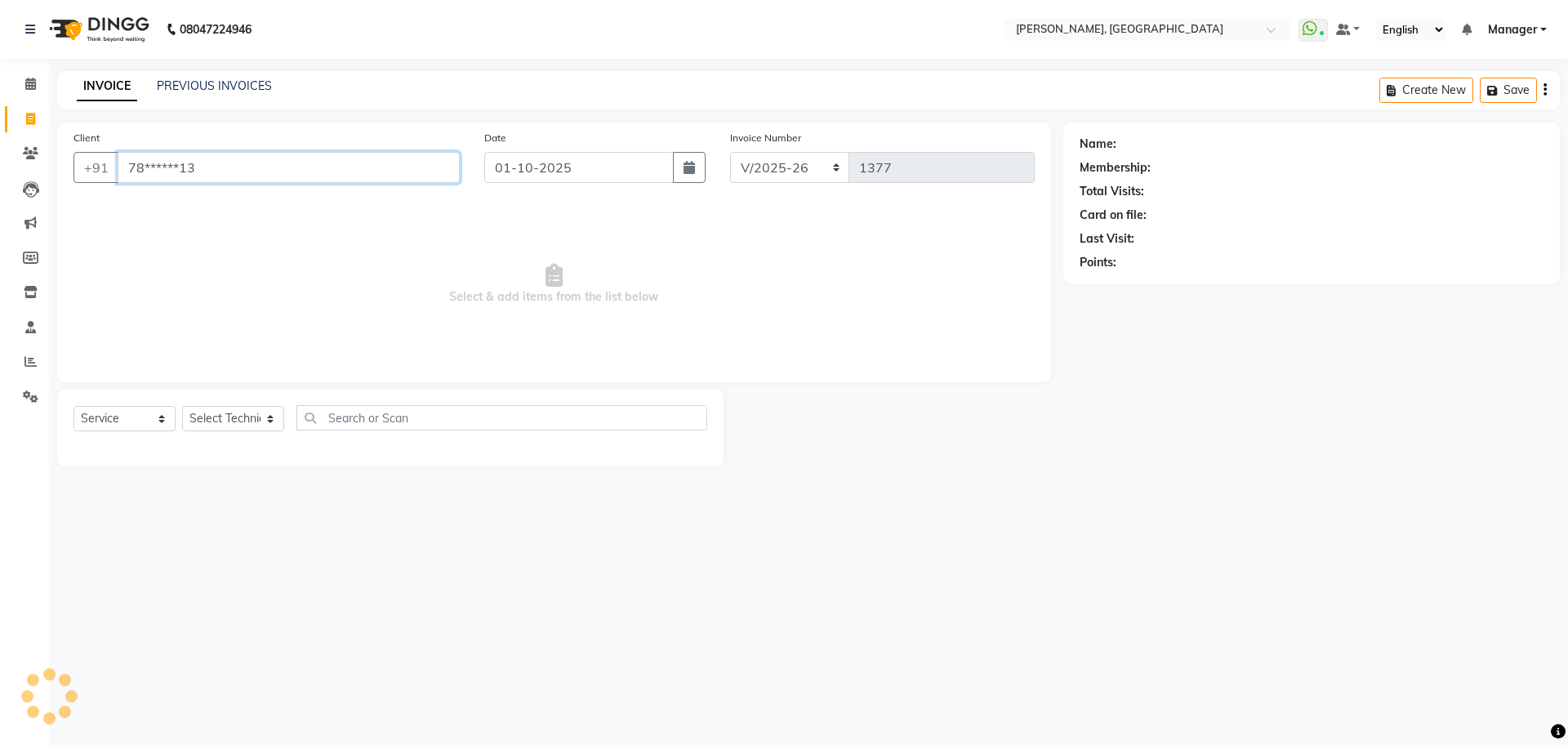
type input "78******13"
select select "1: Object"
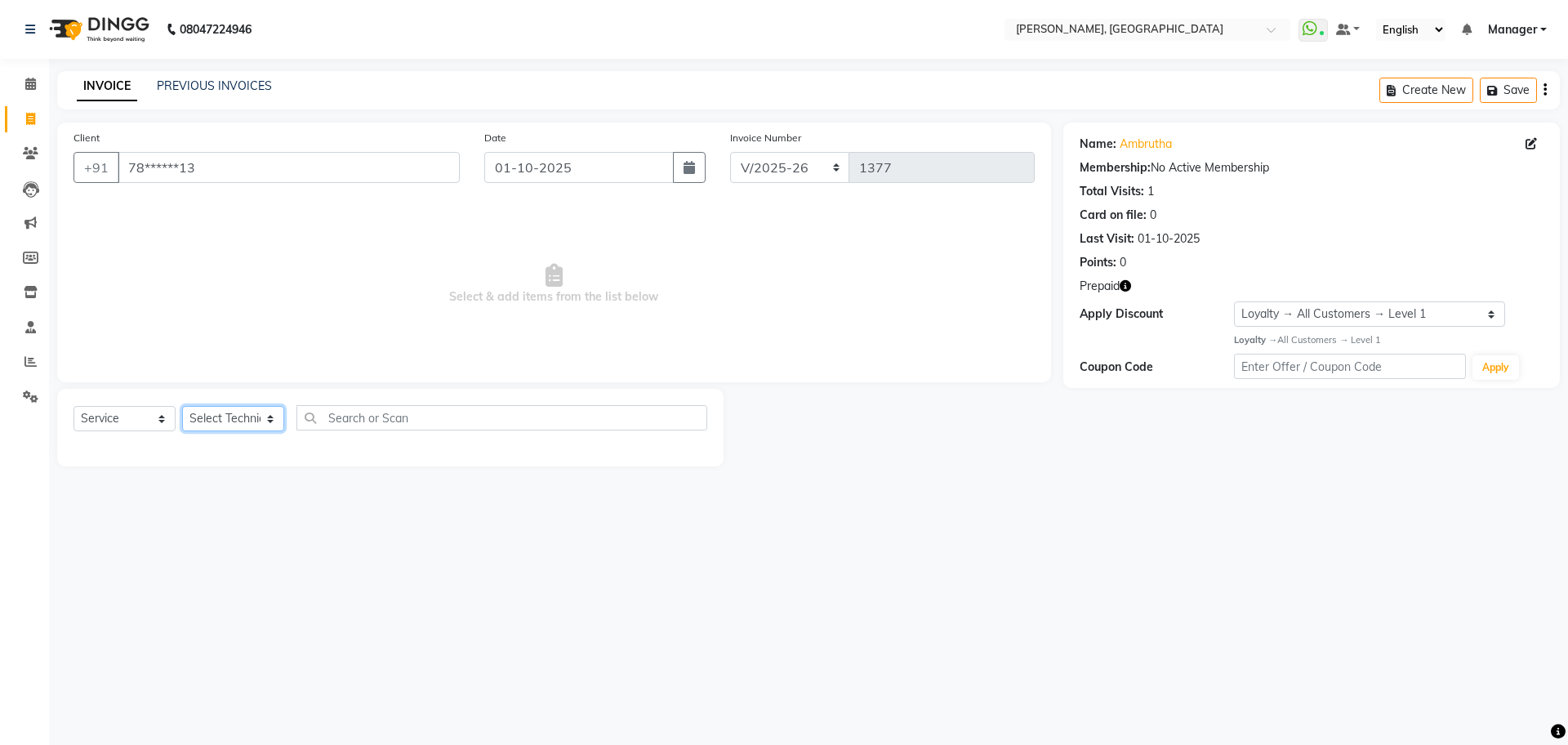
click at [252, 414] on select "Select Technician ANUP GAURAV GK GOPAL DAS Manager Owner Prashant PRIYANKA RAKH…" at bounding box center [233, 419] width 102 height 25
select select "86045"
click at [182, 406] on select "Select Technician ANUP GAURAV GK GOPAL DAS Manager Owner Prashant PRIYANKA RAKH…" at bounding box center [233, 419] width 102 height 25
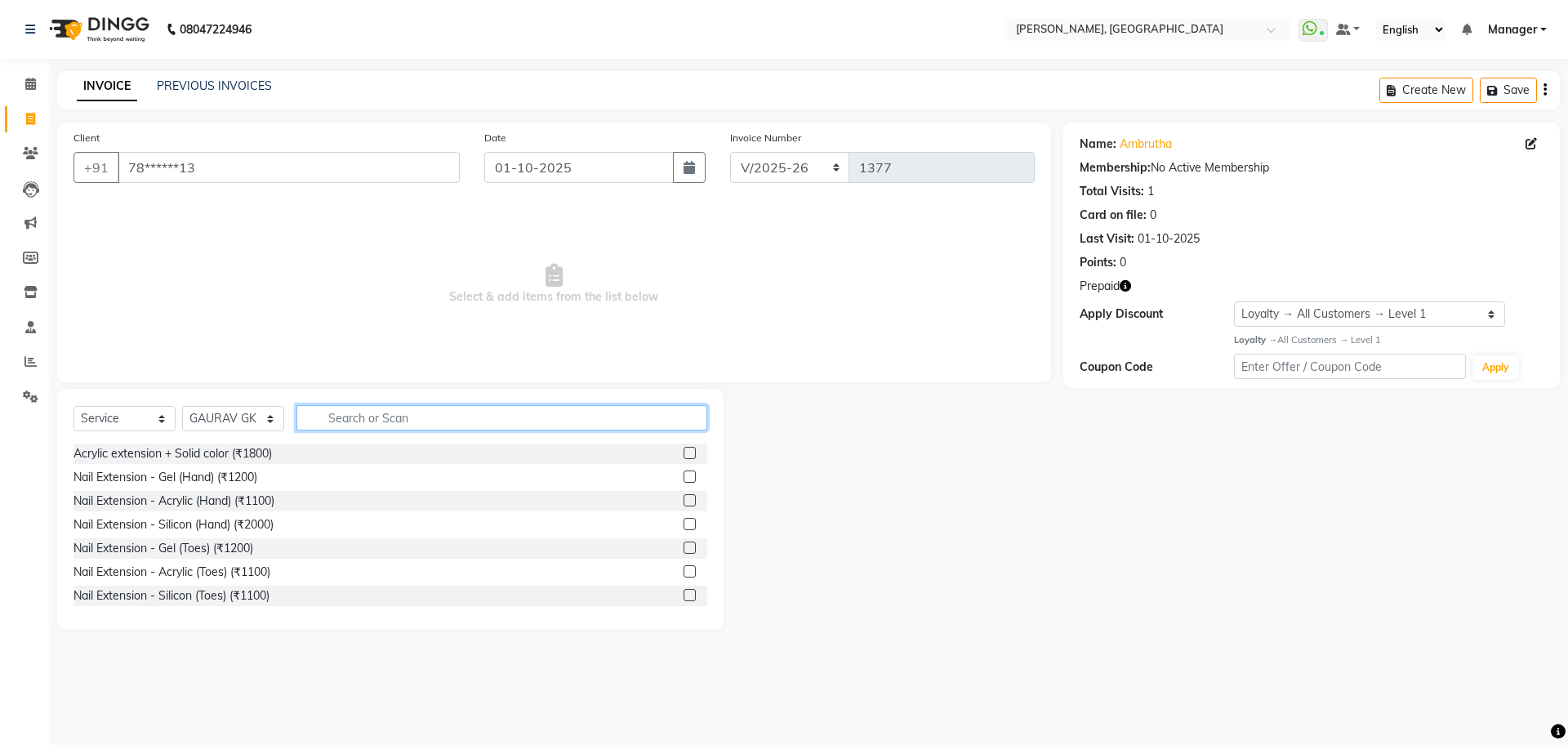
click at [340, 420] on input "text" at bounding box center [502, 418] width 411 height 25
click at [684, 474] on label at bounding box center [690, 477] width 13 height 13
click at [684, 474] on input "checkbox" at bounding box center [689, 478] width 11 height 11
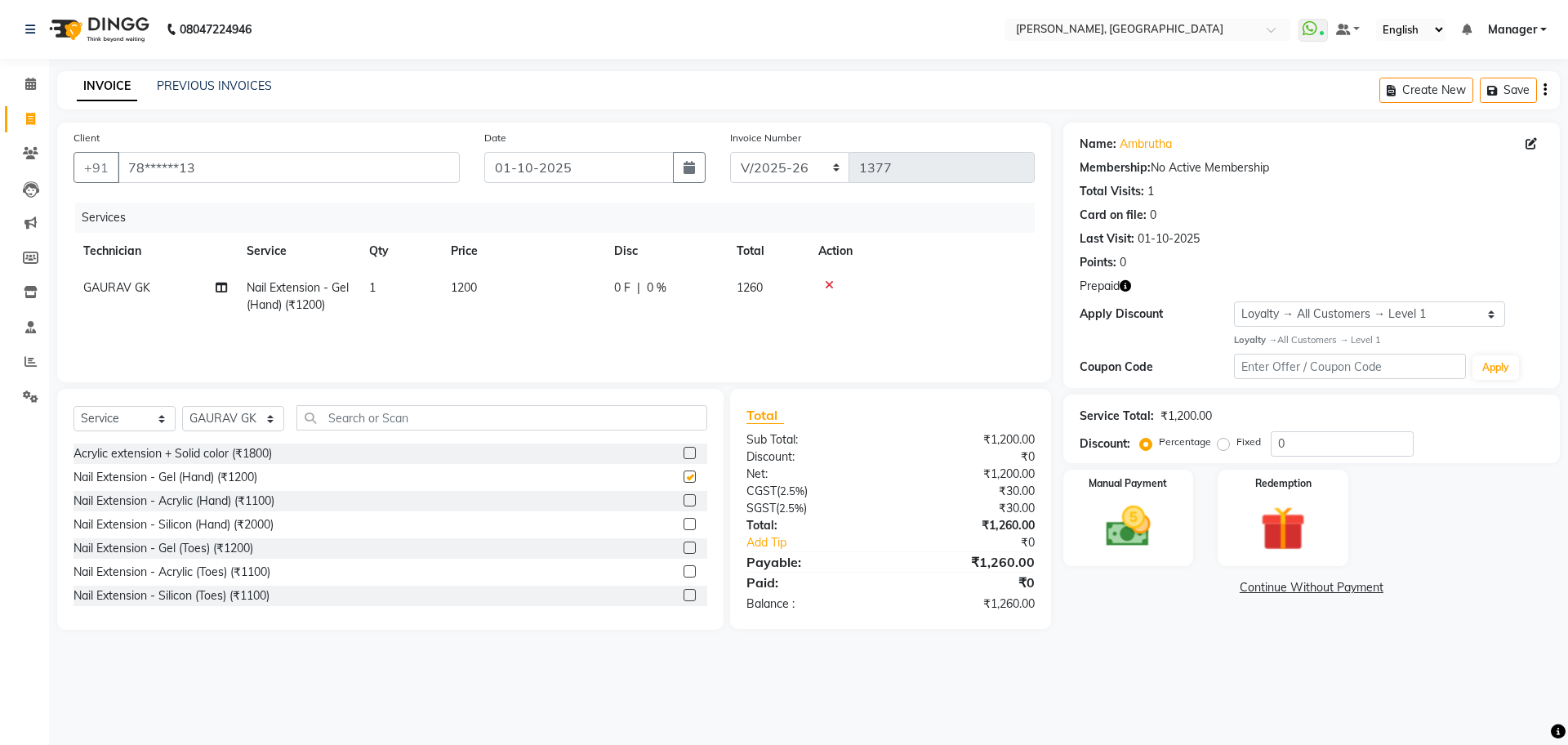
checkbox input "false"
click at [354, 421] on input "text" at bounding box center [502, 418] width 411 height 25
type input "700"
click at [684, 449] on label at bounding box center [690, 454] width 13 height 13
click at [684, 449] on input "checkbox" at bounding box center [689, 454] width 11 height 11
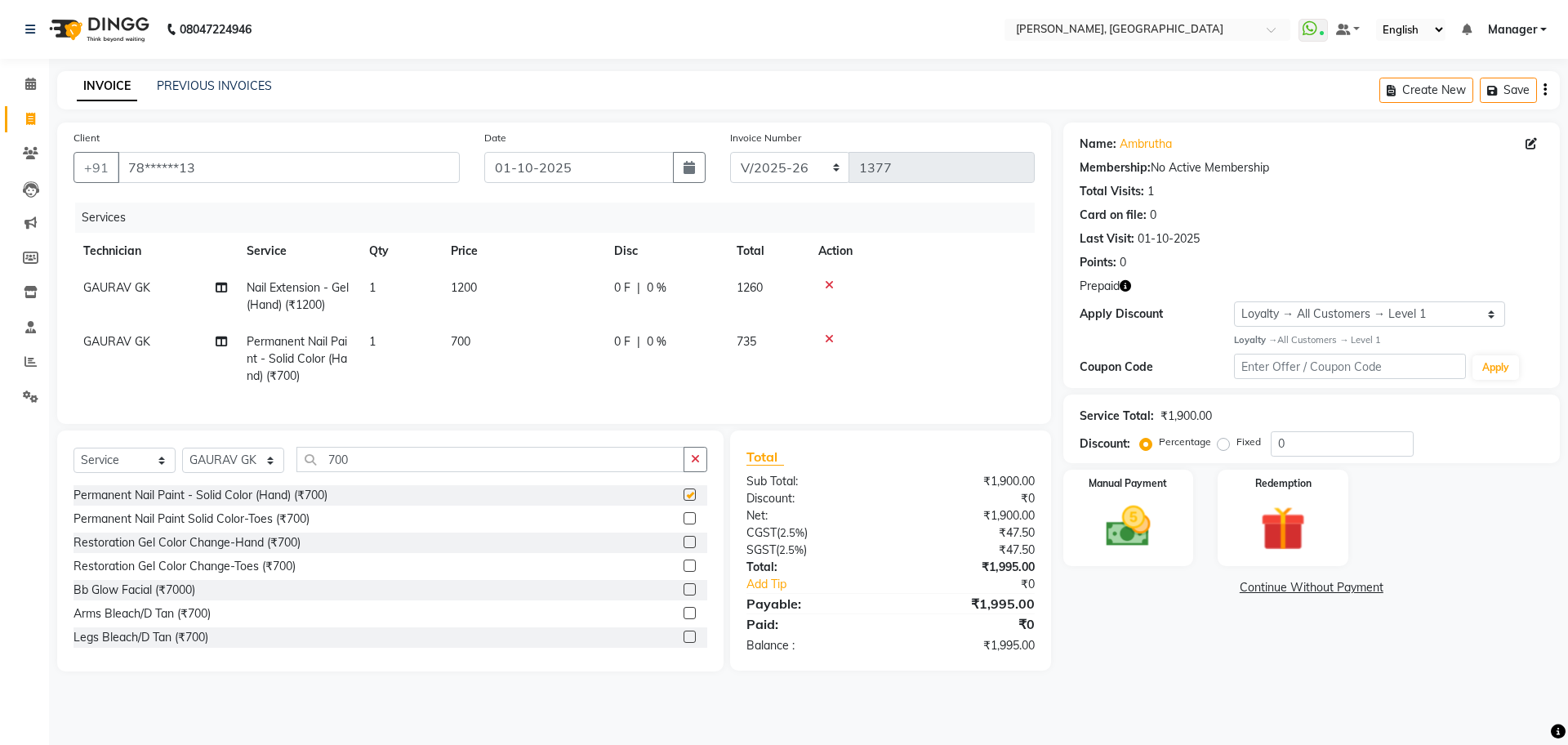
checkbox input "false"
click at [693, 465] on icon "button" at bounding box center [696, 459] width 9 height 12
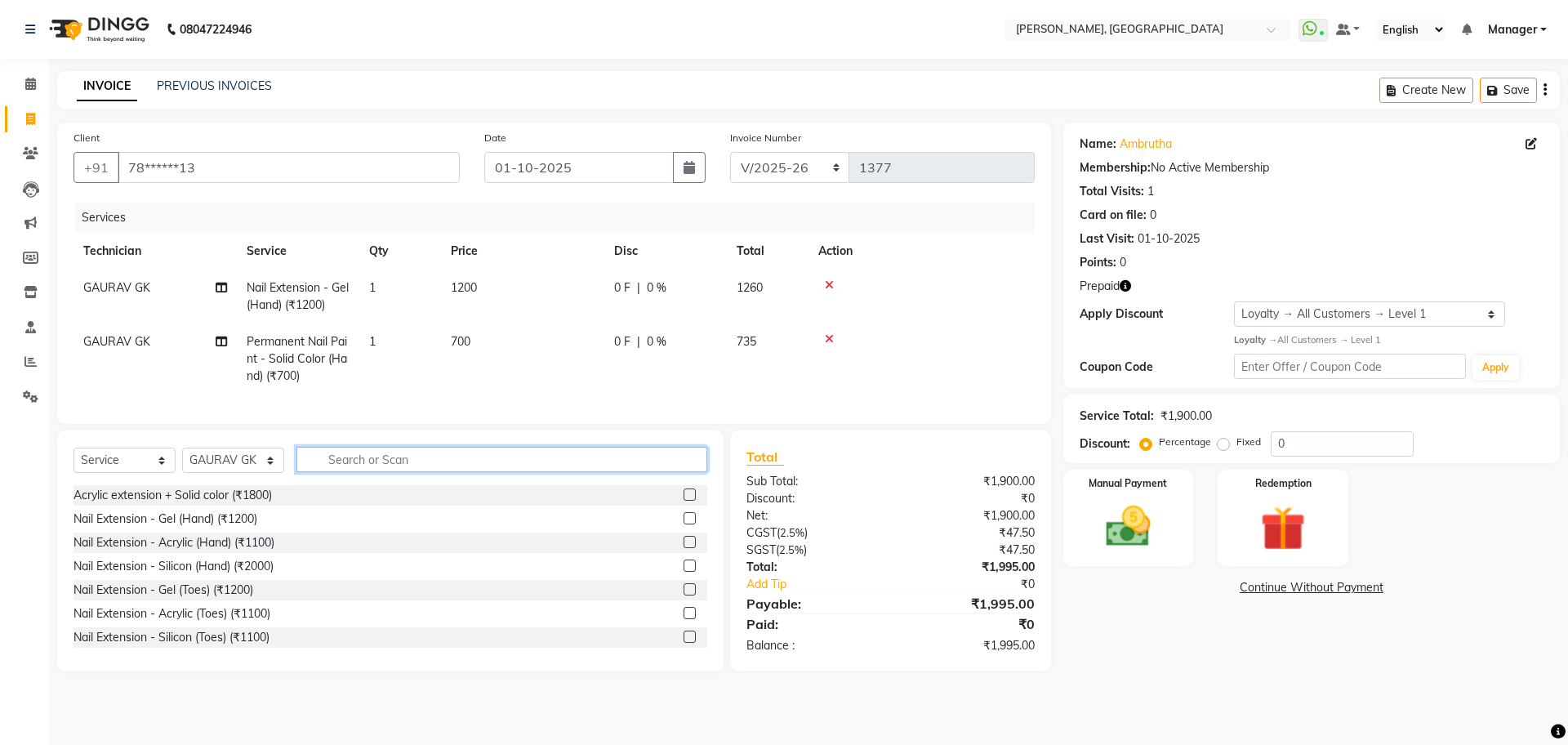
click at [465, 473] on input "text" at bounding box center [502, 460] width 411 height 25
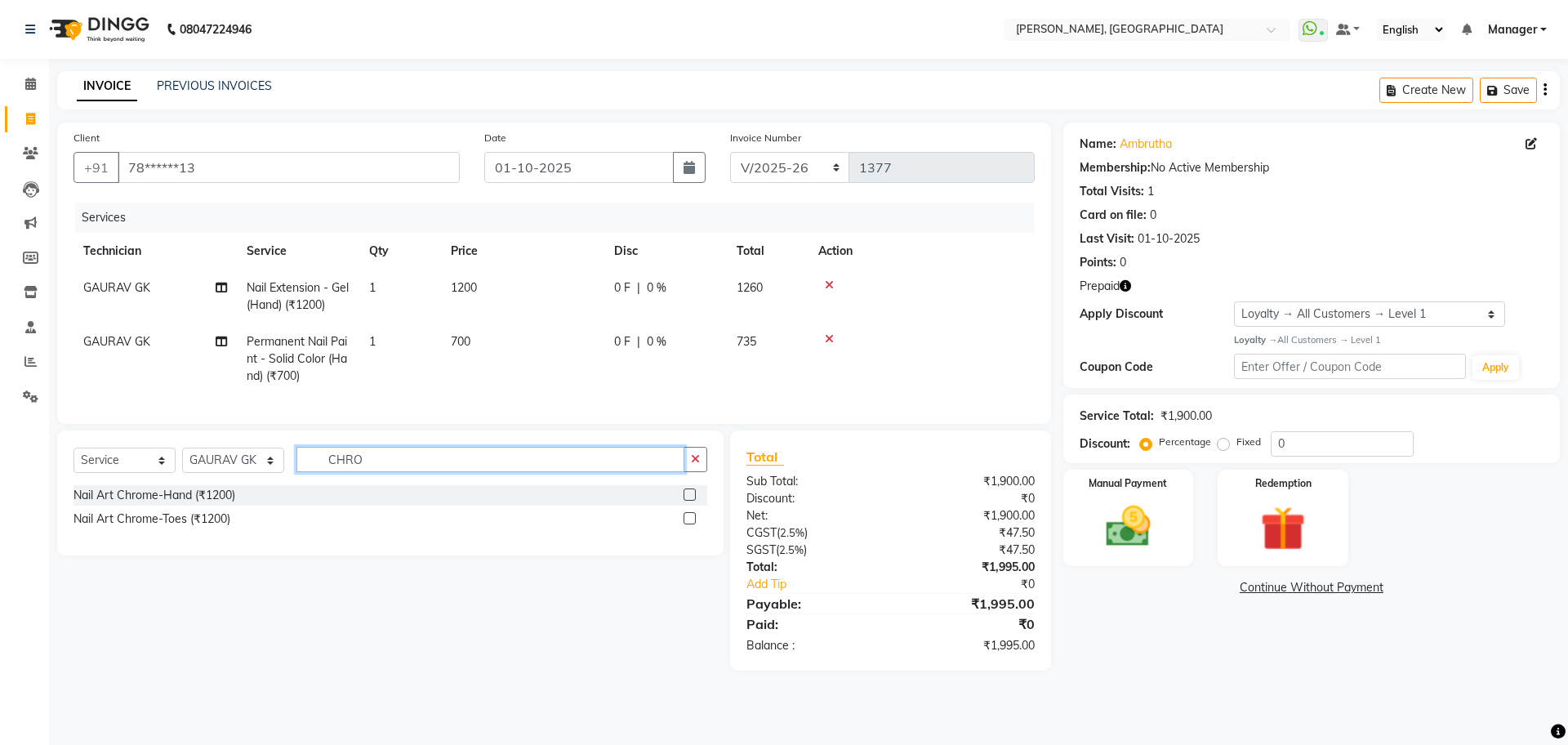
type input "CHRO"
click at [689, 501] on label at bounding box center [690, 495] width 13 height 13
click at [689, 501] on input "checkbox" at bounding box center [689, 496] width 11 height 11
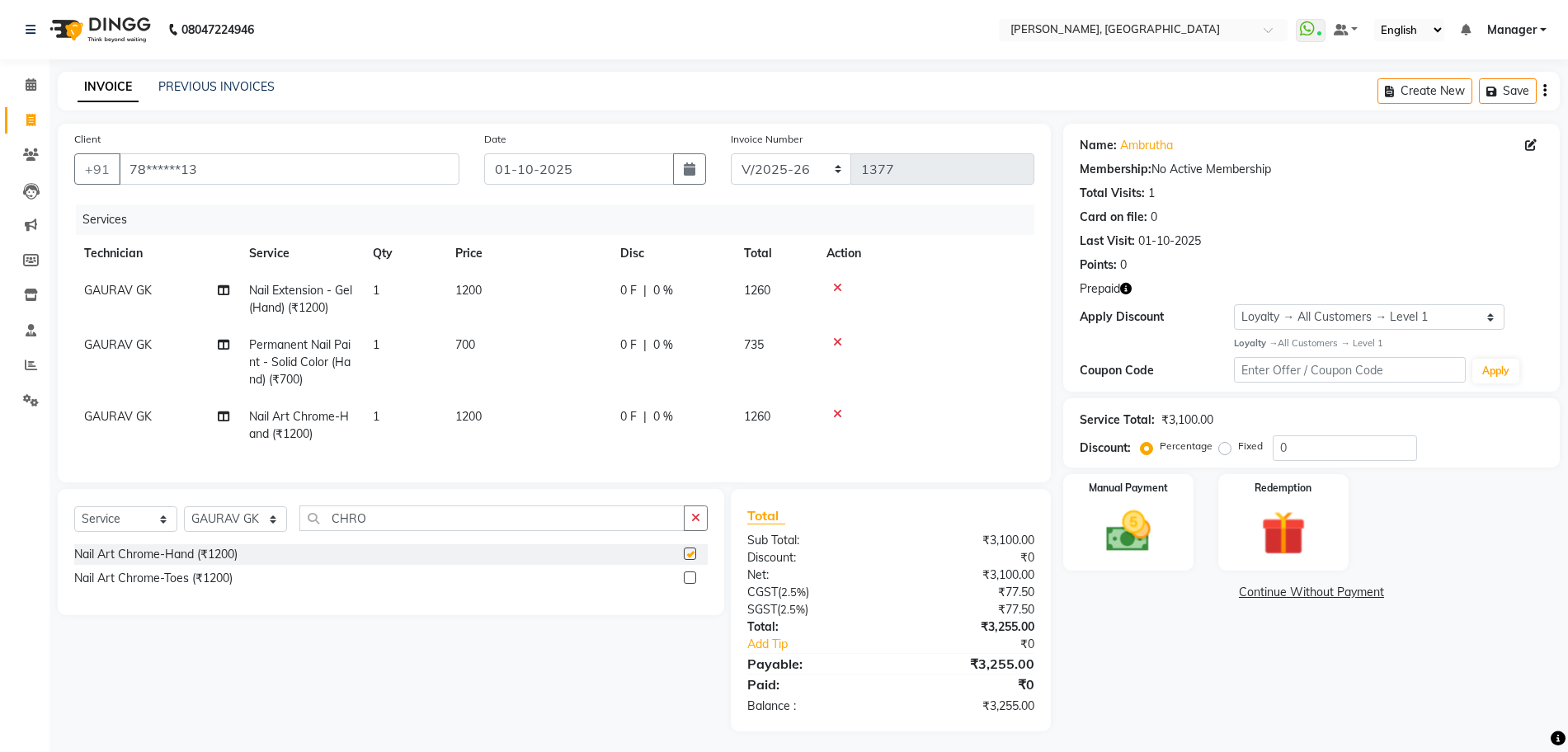
checkbox input "false"
click at [697, 524] on icon "button" at bounding box center [695, 518] width 9 height 12
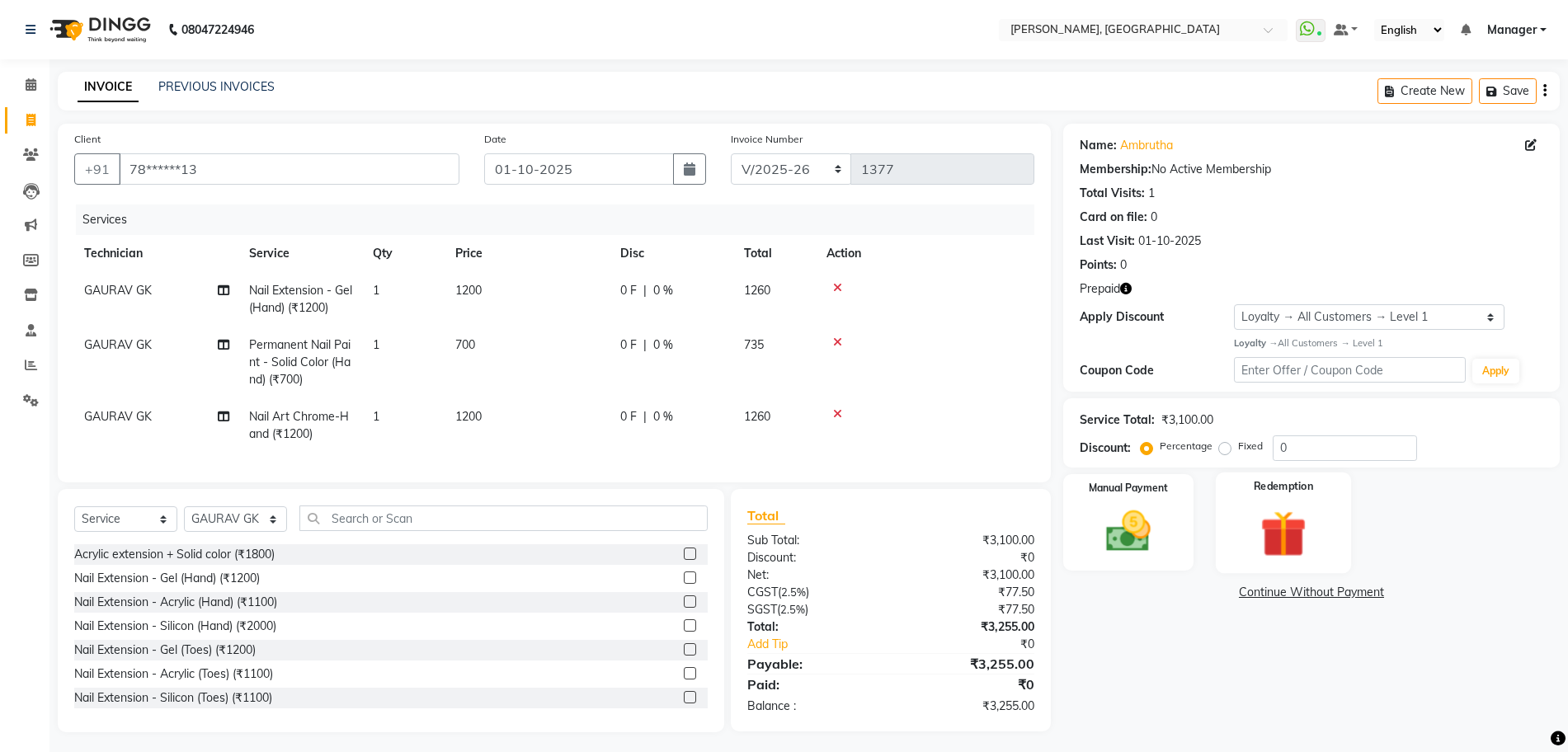
click at [1326, 505] on div "Redemption" at bounding box center [1283, 522] width 135 height 101
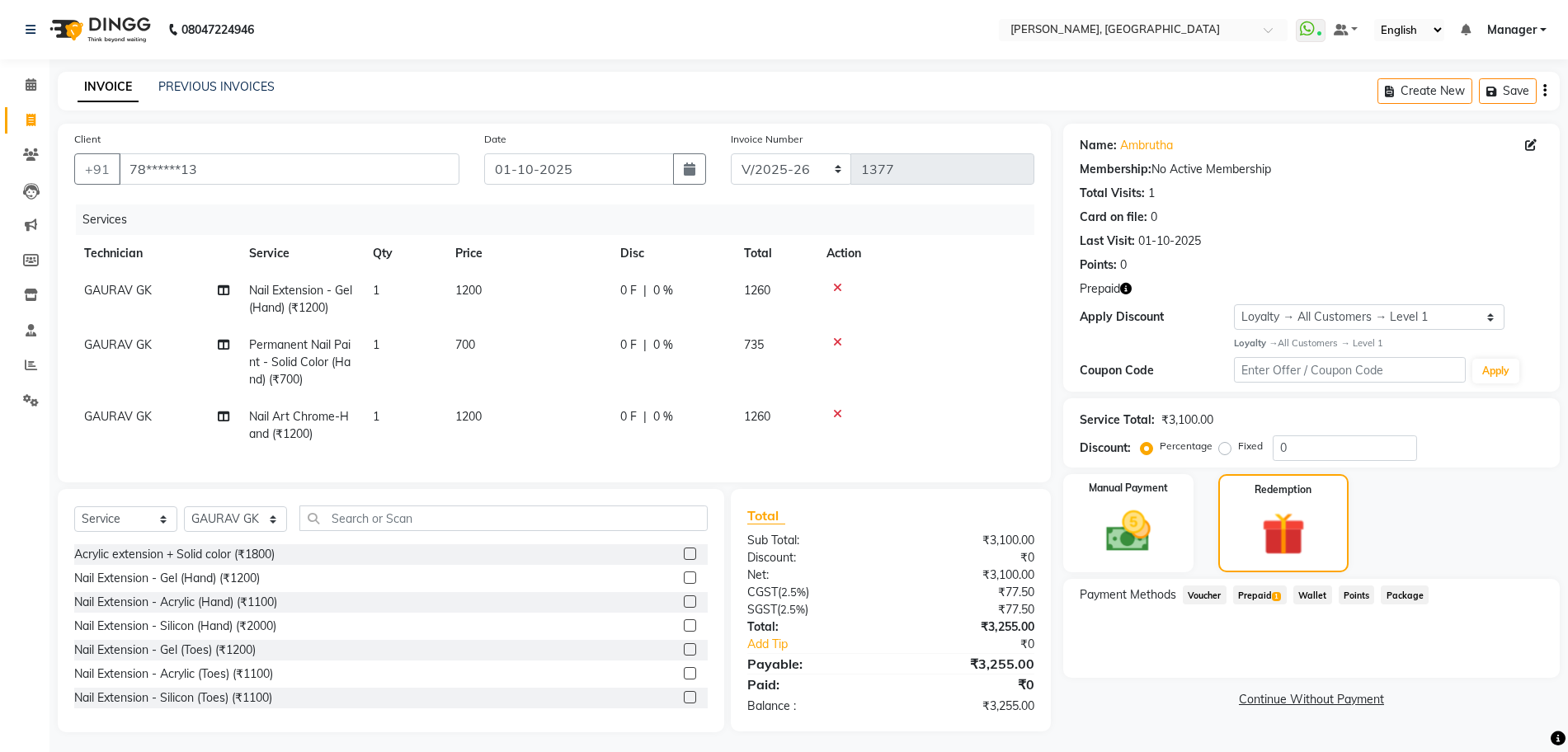
click at [1266, 592] on span "Prepaid 1" at bounding box center [1259, 595] width 54 height 19
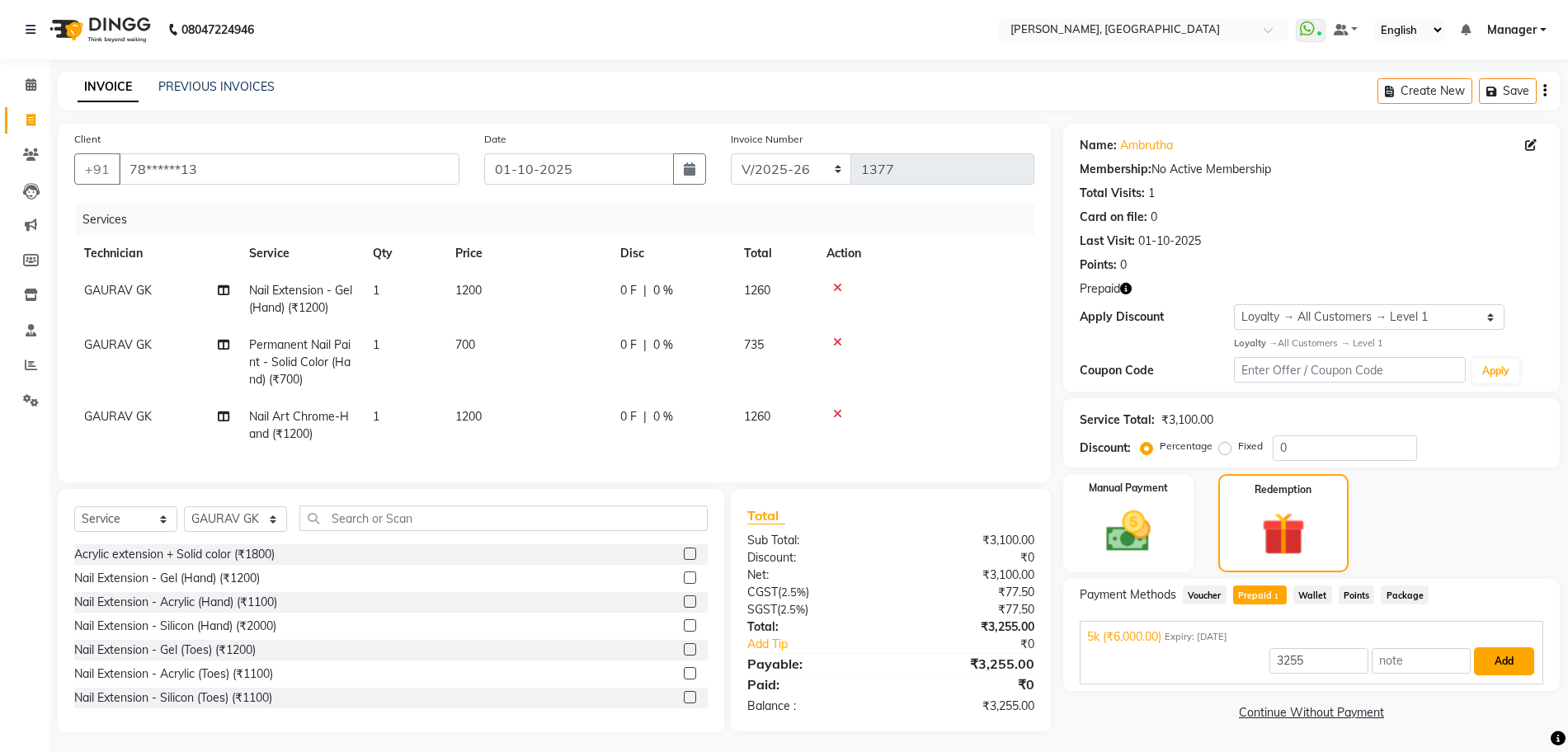
click at [1505, 662] on button "Add" at bounding box center [1504, 662] width 60 height 28
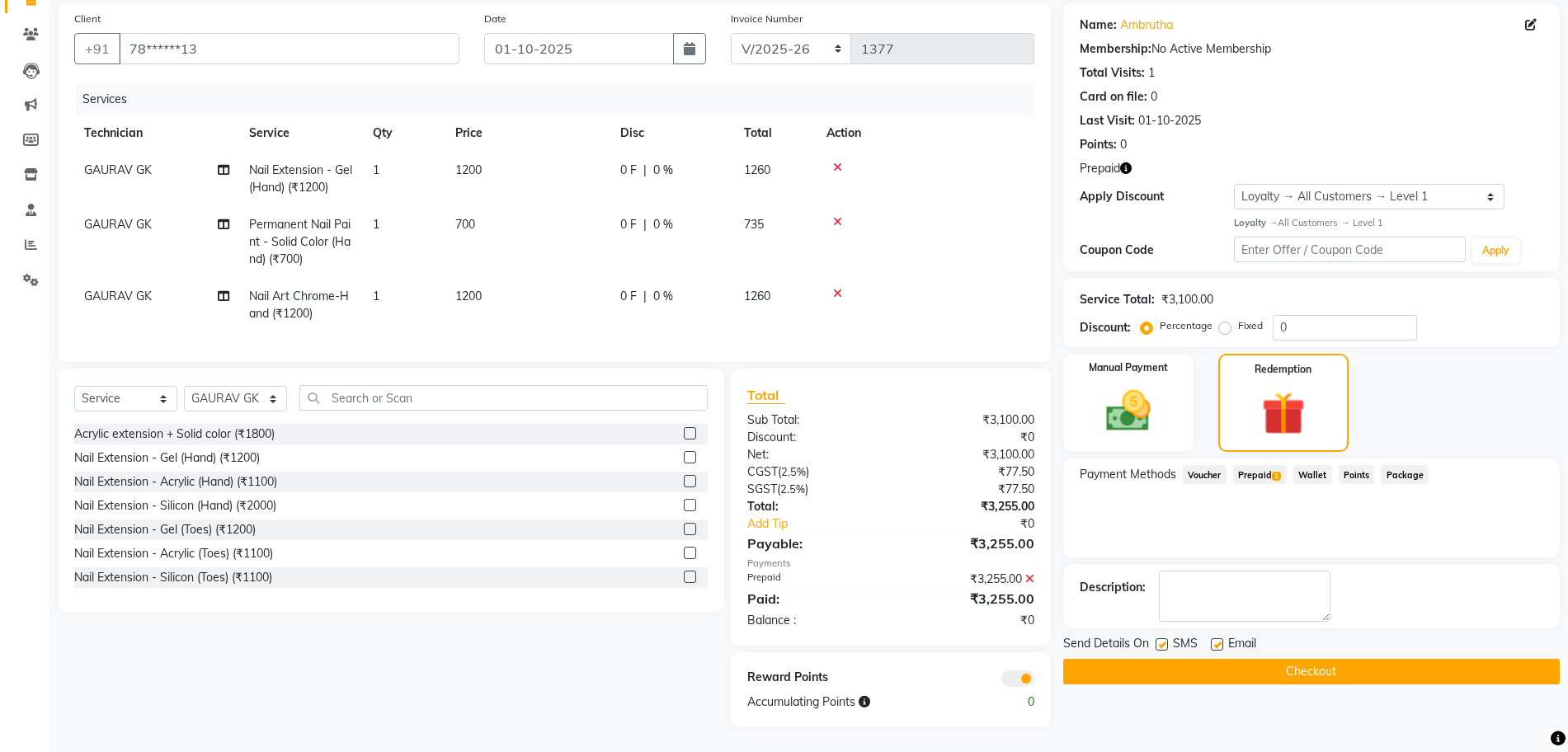
scroll to position [136, 0]
click at [1243, 659] on button "Checkout" at bounding box center [1311, 672] width 496 height 26
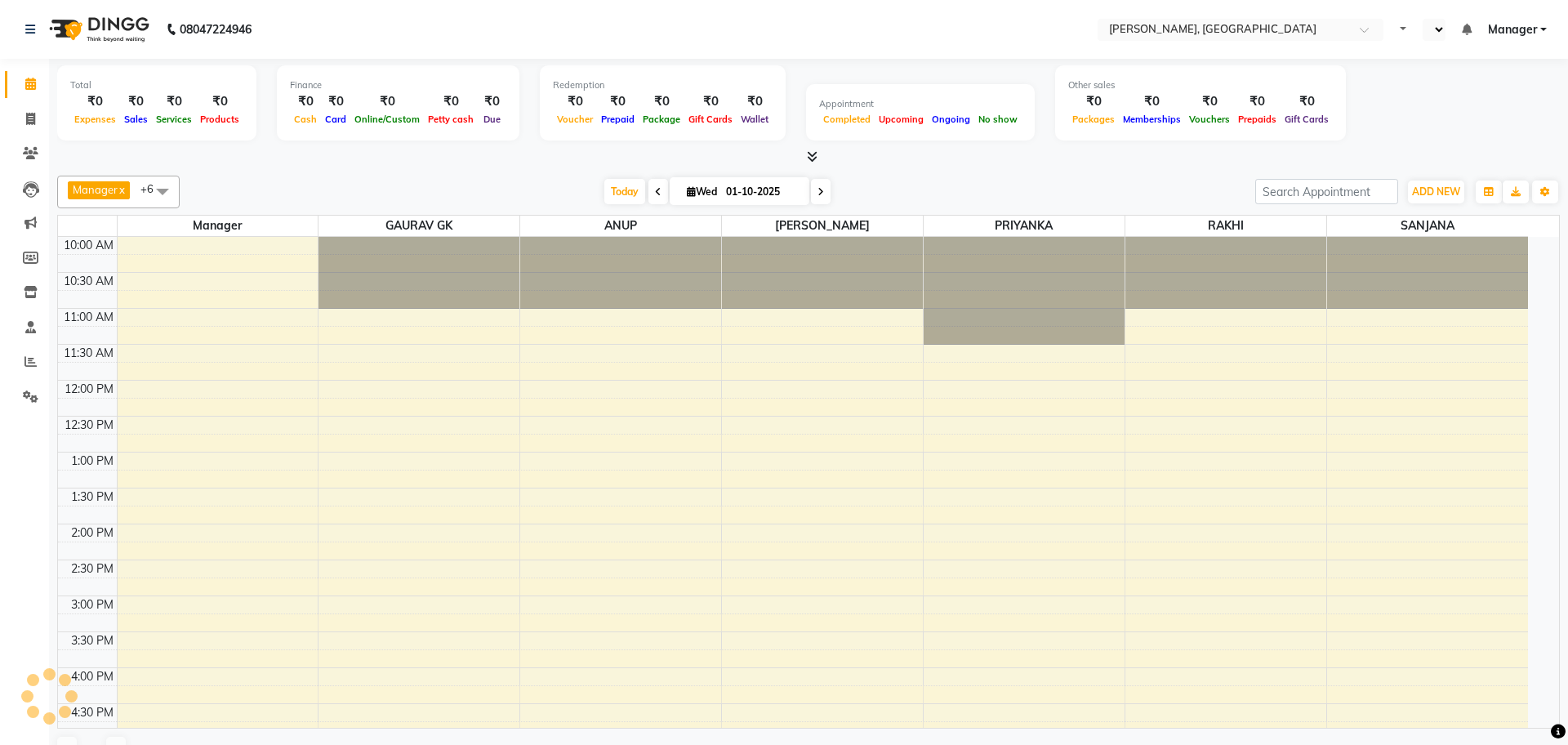
select select "en"
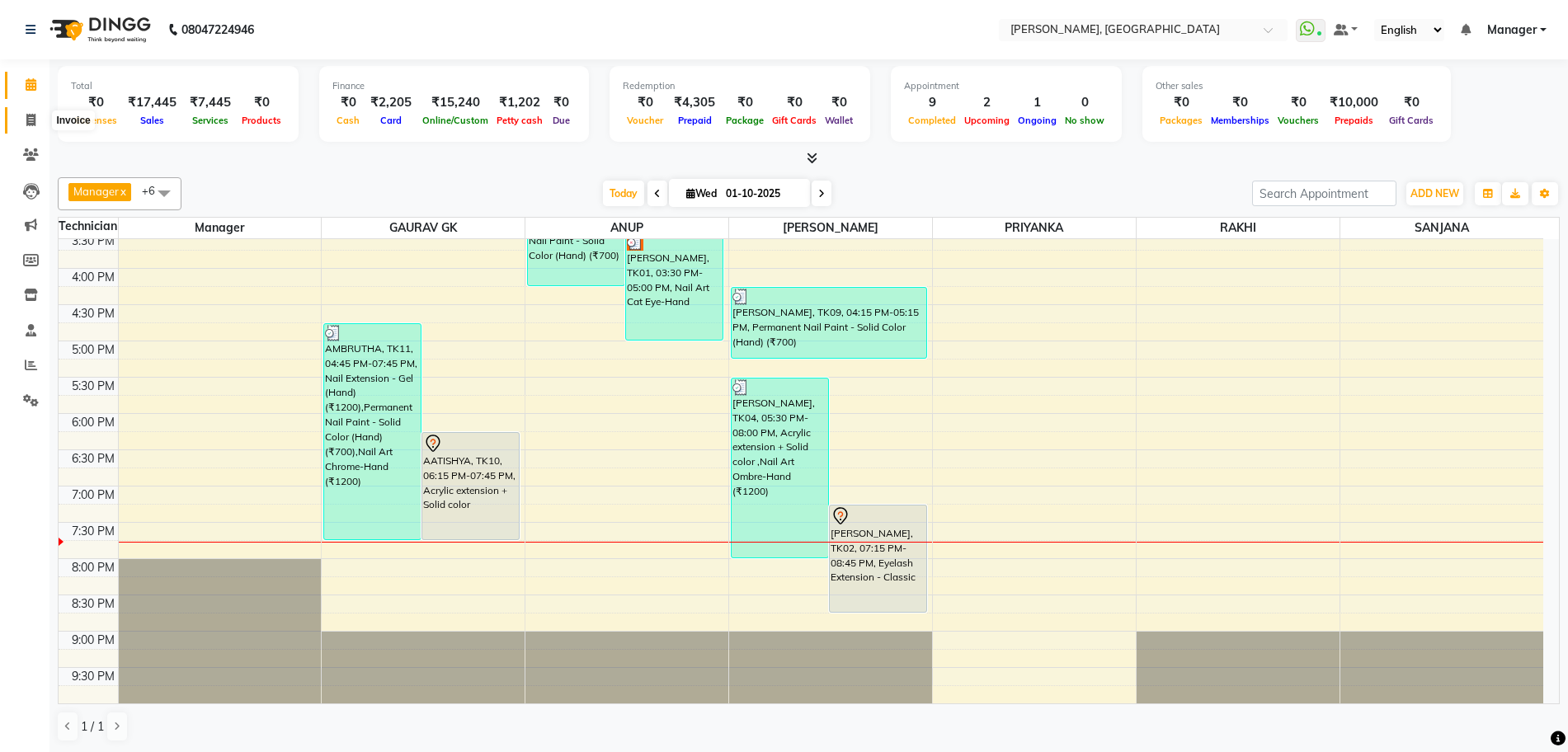
click at [35, 120] on icon at bounding box center [31, 121] width 9 height 13
select select "service"
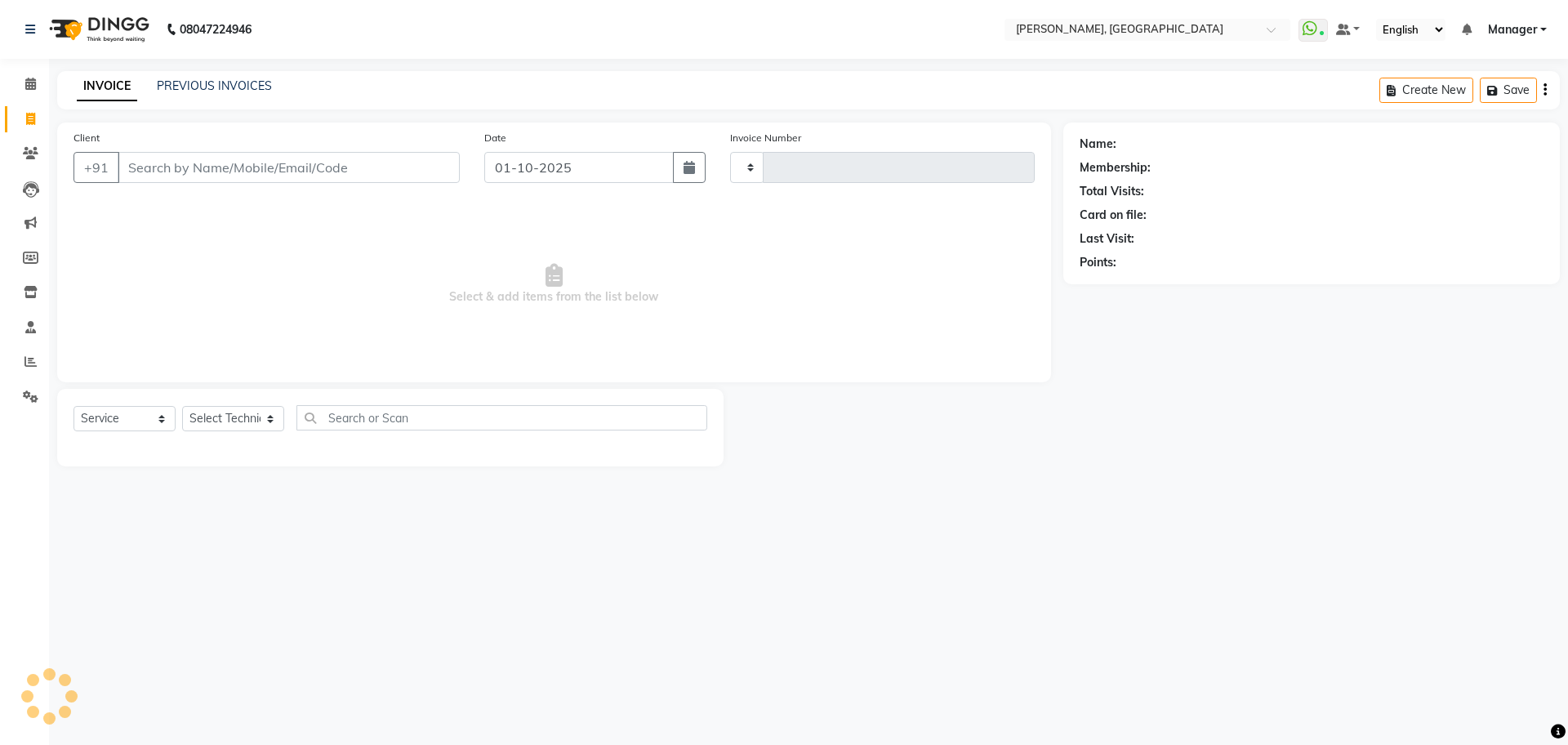
type input "1378"
select select "7674"
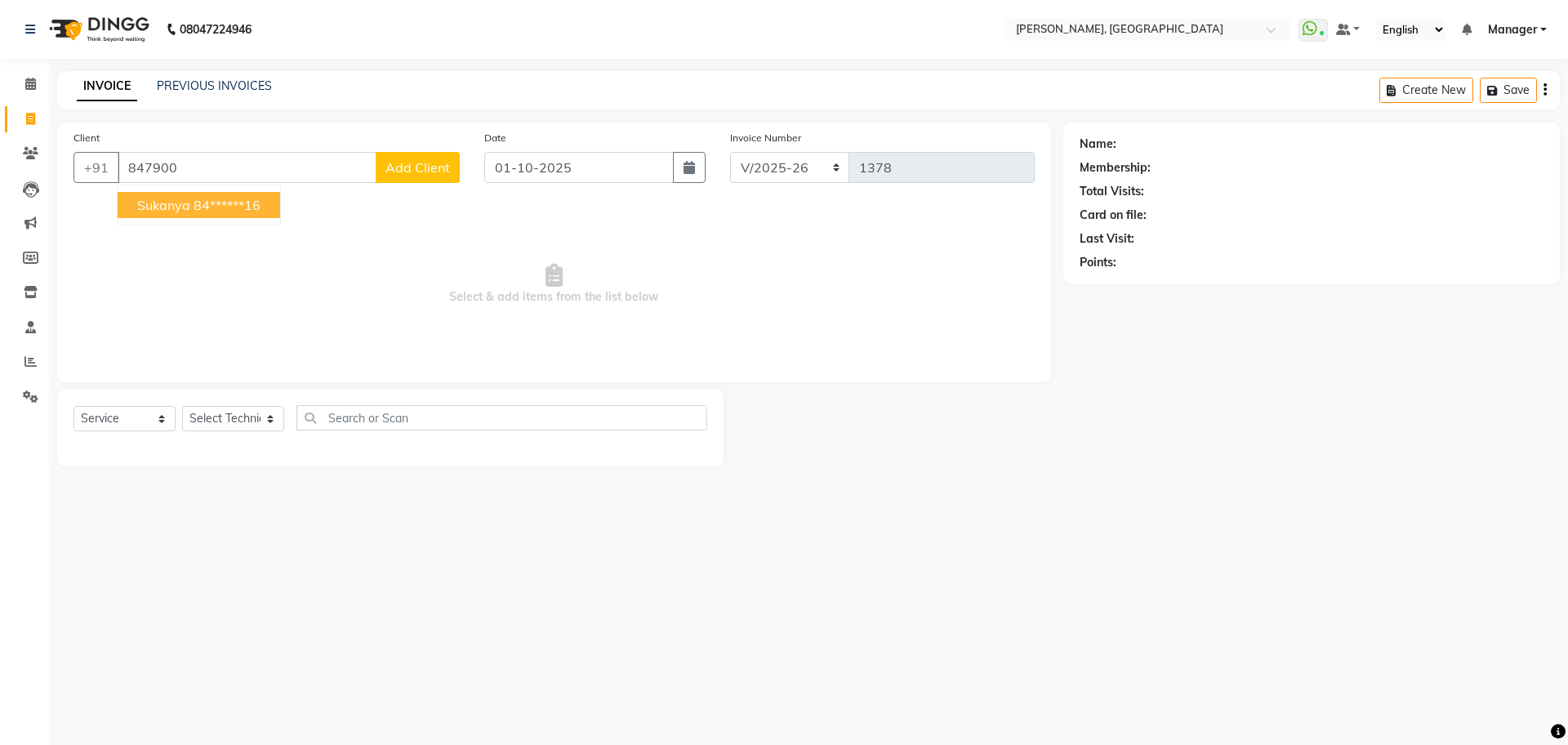
click at [169, 205] on span "Sukanya" at bounding box center [164, 205] width 53 height 16
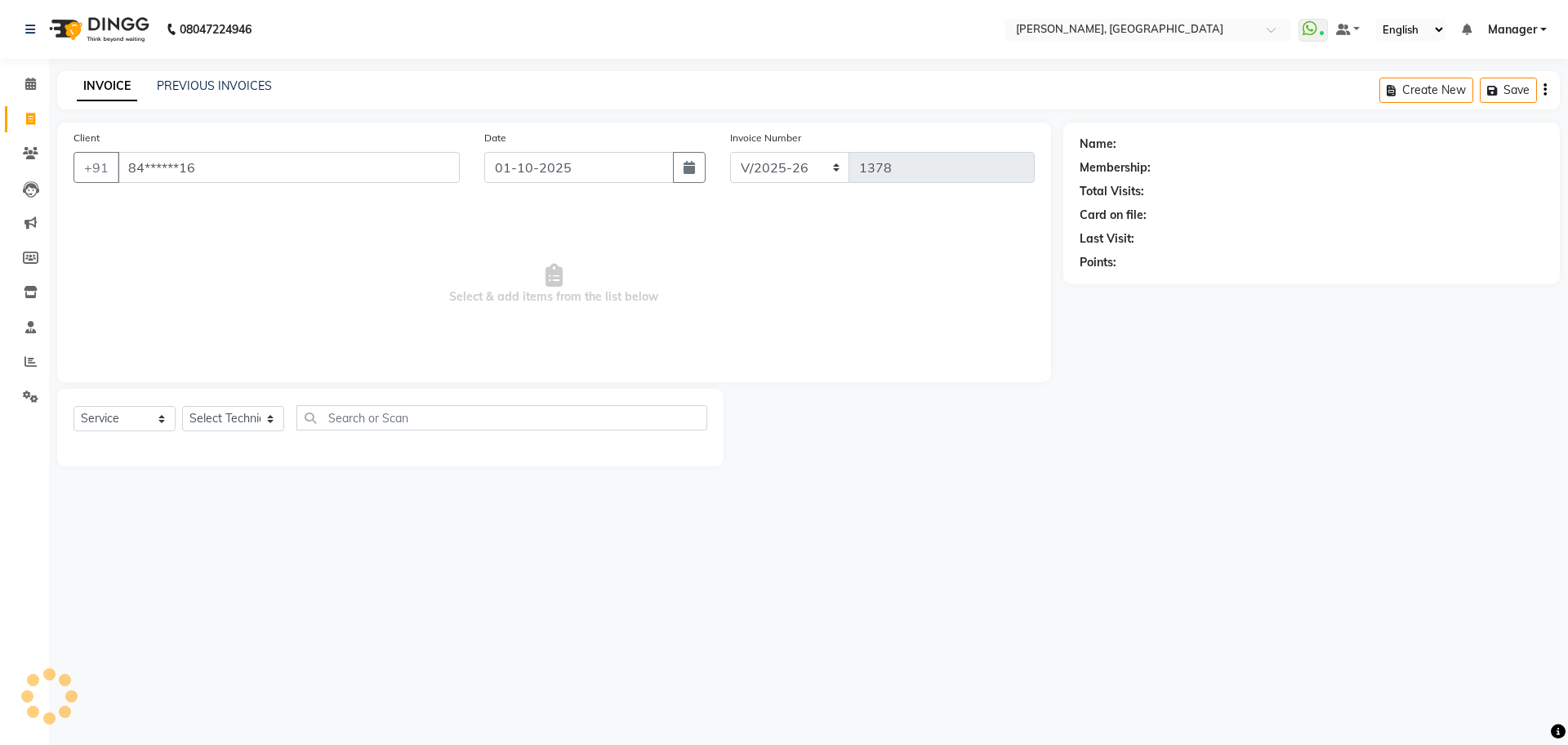
type input "84******16"
select select "1: Object"
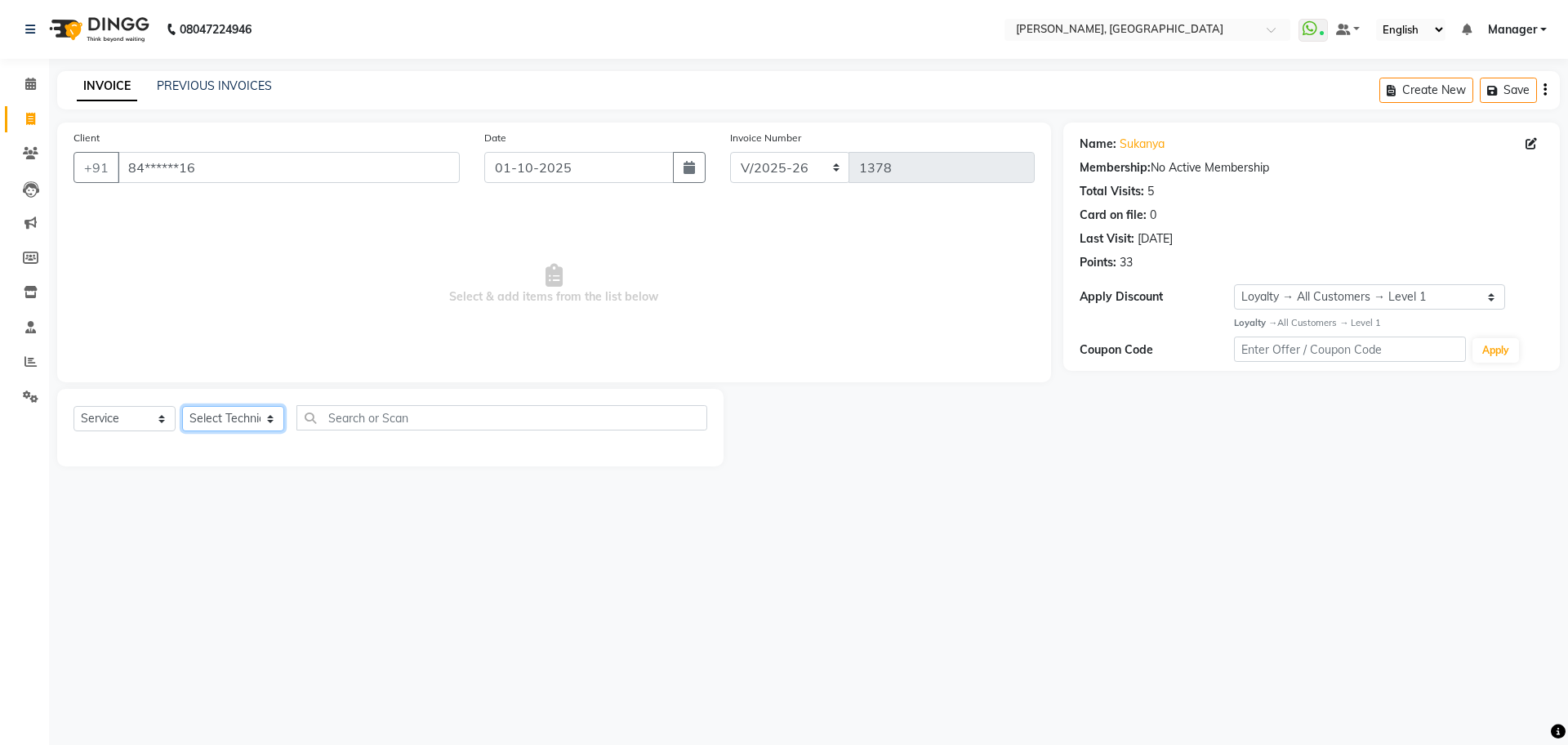
click at [238, 426] on select "Select Technician ANUP GAURAV GK [PERSON_NAME] Manager Owner [PERSON_NAME] RAKH…" at bounding box center [233, 419] width 102 height 25
select select "86057"
click at [182, 406] on select "Select Technician ANUP GAURAV GK [PERSON_NAME] Manager Owner [PERSON_NAME] RAKH…" at bounding box center [233, 419] width 102 height 25
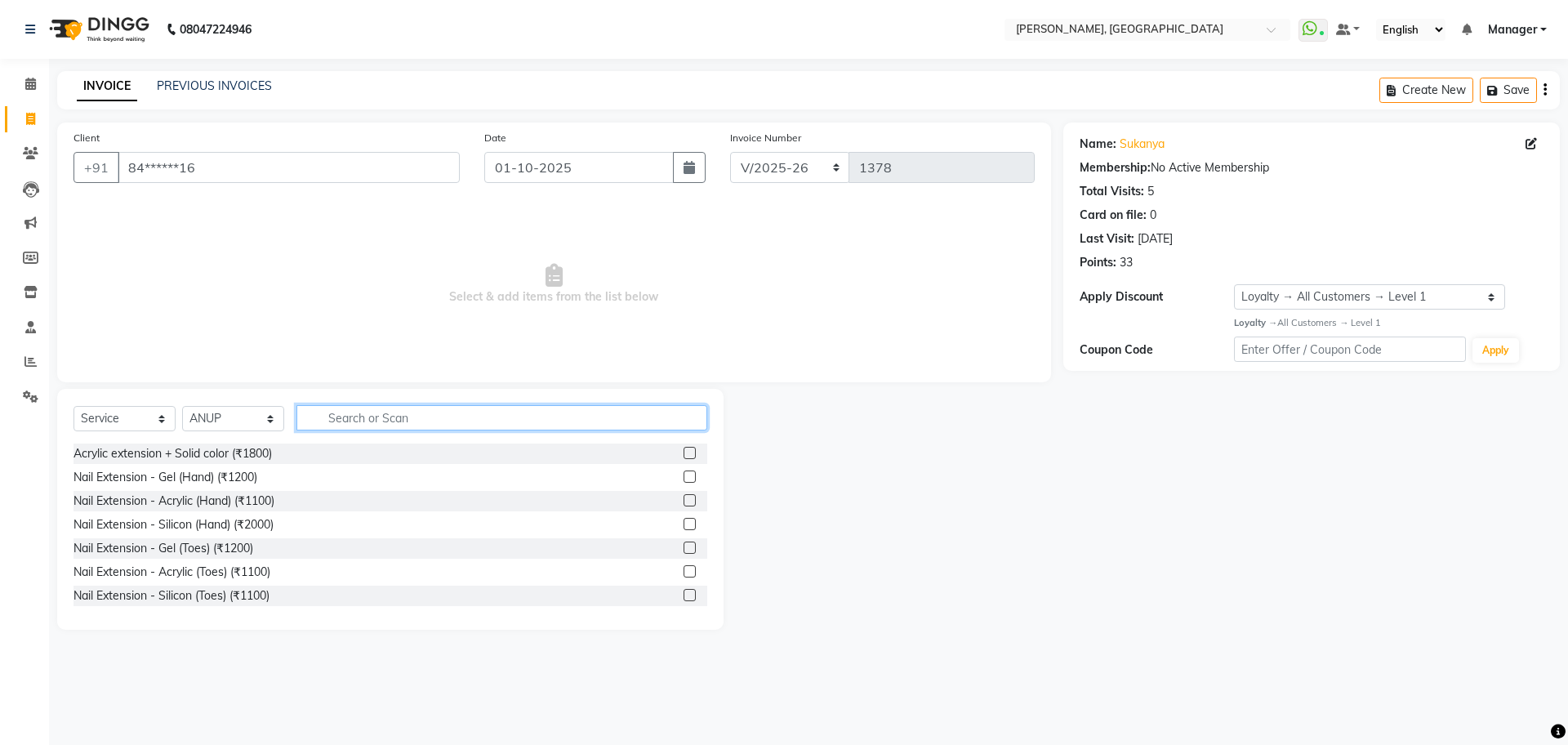
click at [447, 423] on input "text" at bounding box center [502, 418] width 411 height 25
type input "REFI"
click at [684, 457] on label at bounding box center [690, 454] width 13 height 13
click at [684, 457] on input "checkbox" at bounding box center [689, 454] width 11 height 11
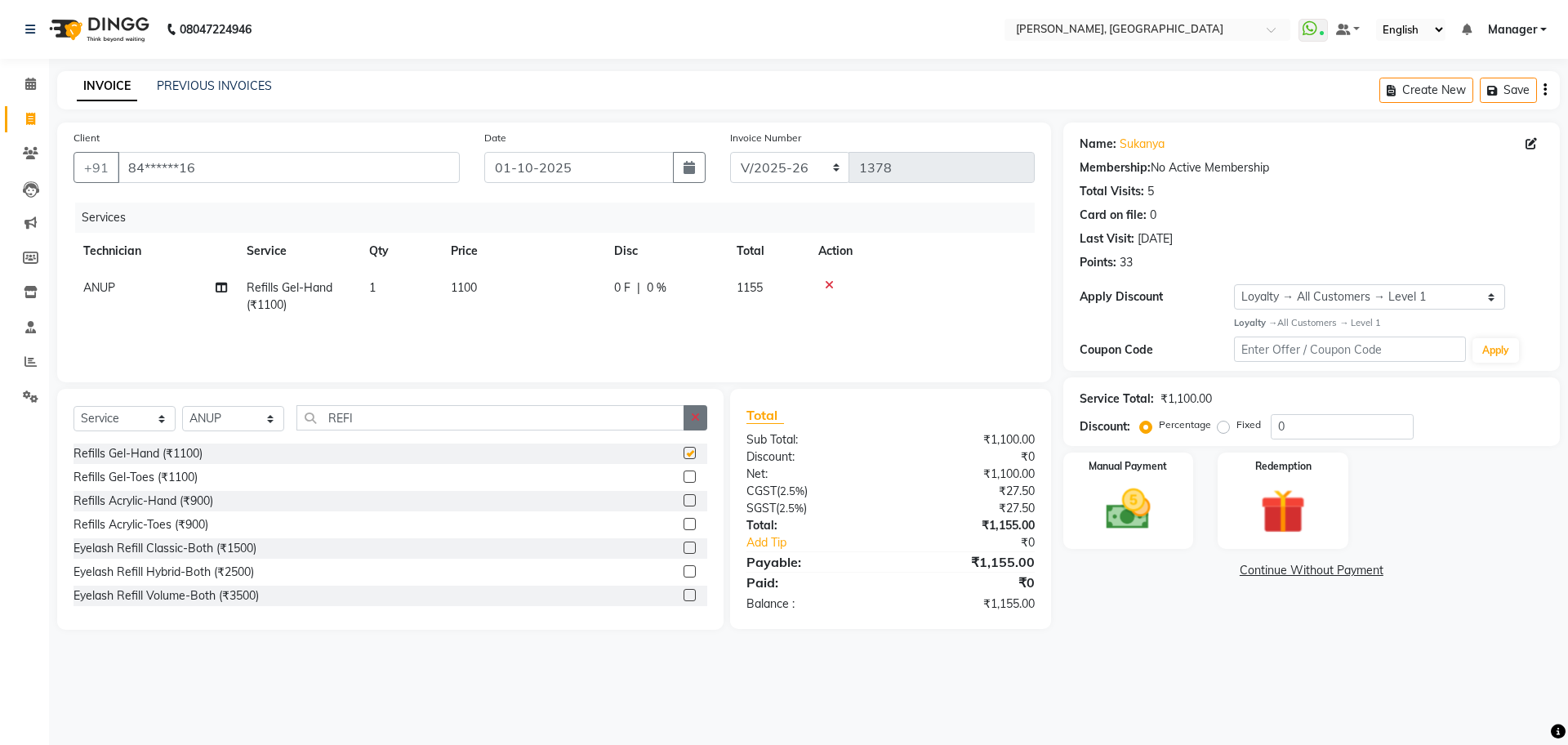
checkbox input "false"
click at [693, 425] on button "button" at bounding box center [696, 418] width 24 height 25
click at [480, 295] on td "1100" at bounding box center [522, 297] width 164 height 54
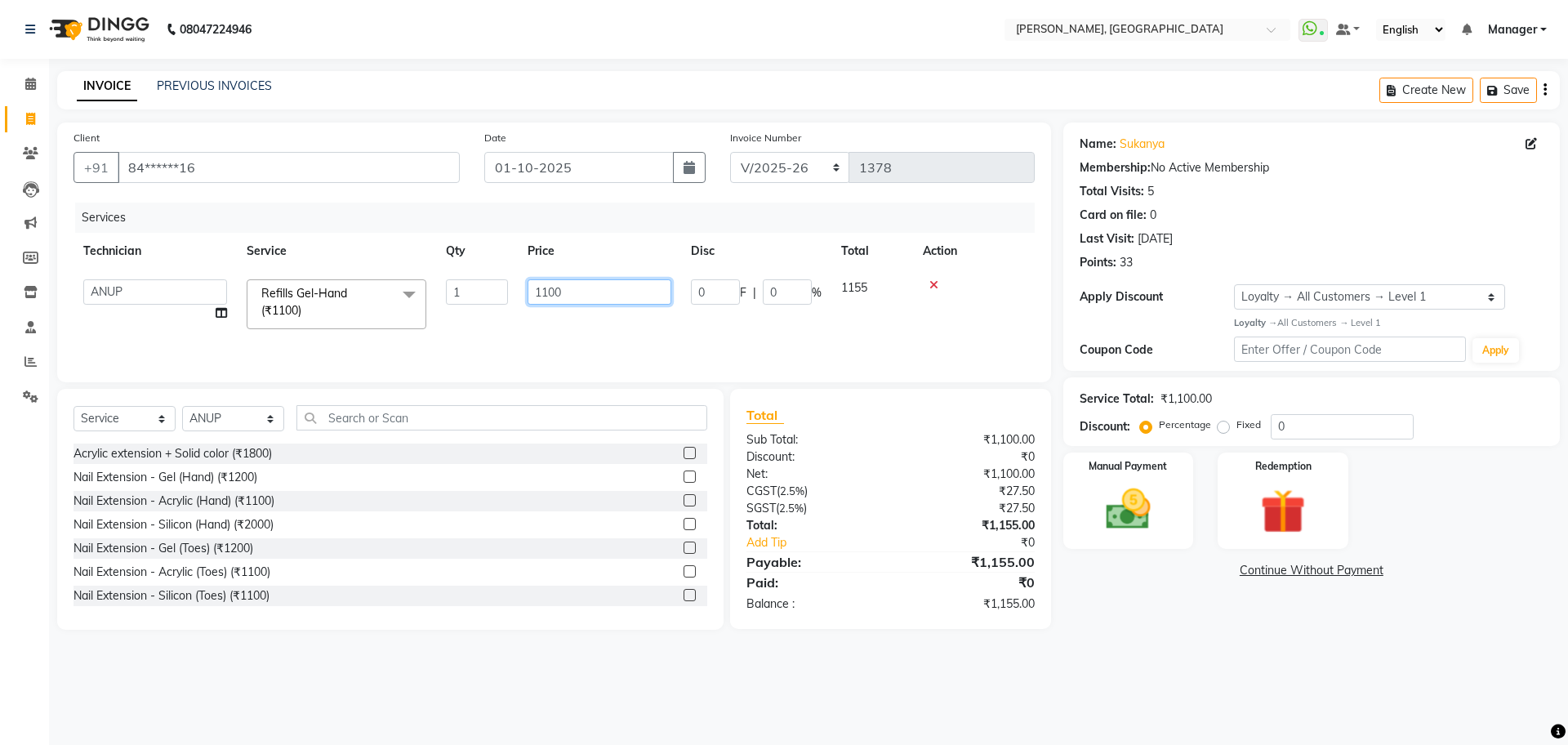
click at [579, 290] on input "1100" at bounding box center [599, 292] width 144 height 25
type input "1"
type input "550"
click at [490, 421] on input "text" at bounding box center [502, 418] width 411 height 25
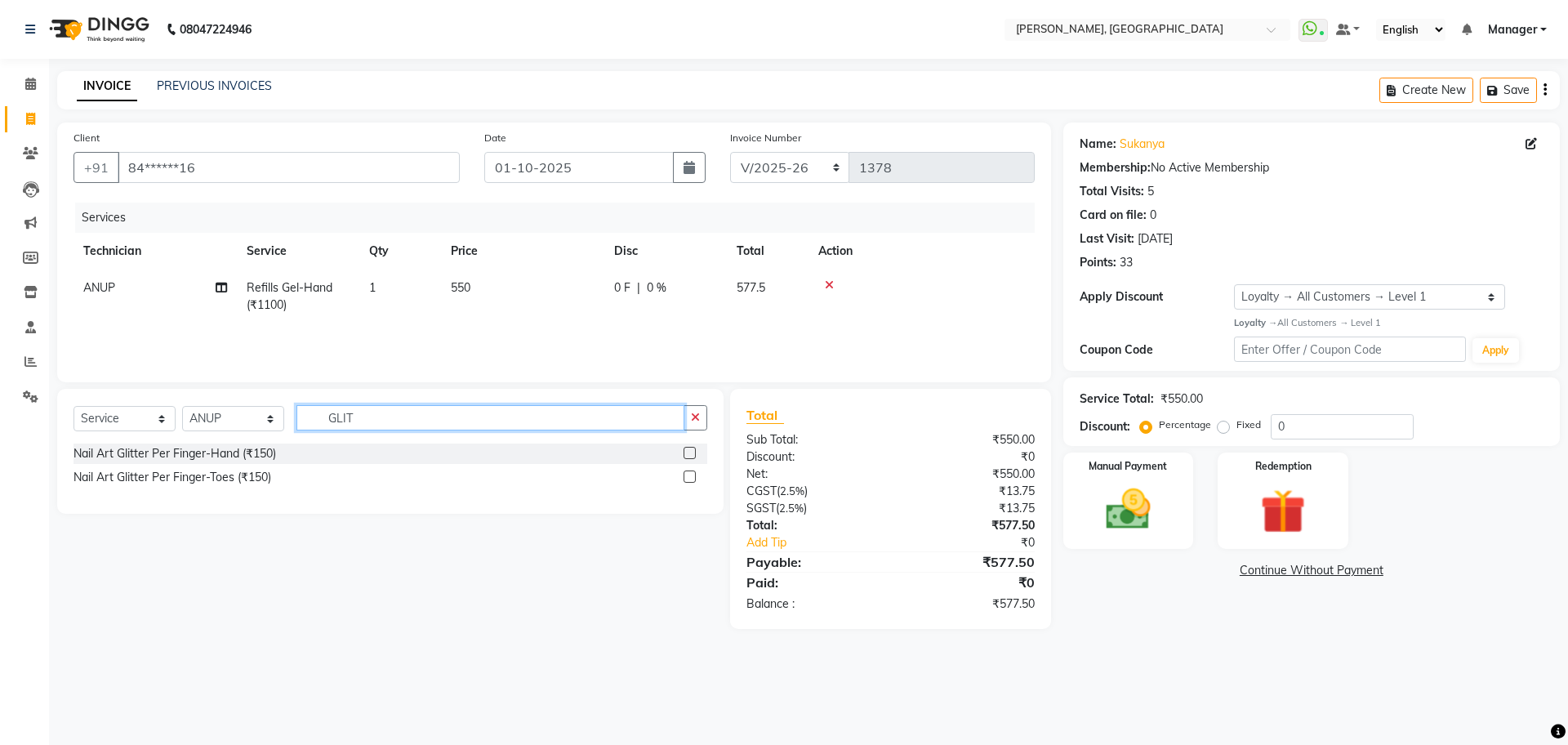
type input "GLIT"
click at [688, 454] on label at bounding box center [690, 454] width 13 height 13
click at [688, 454] on input "checkbox" at bounding box center [689, 454] width 11 height 11
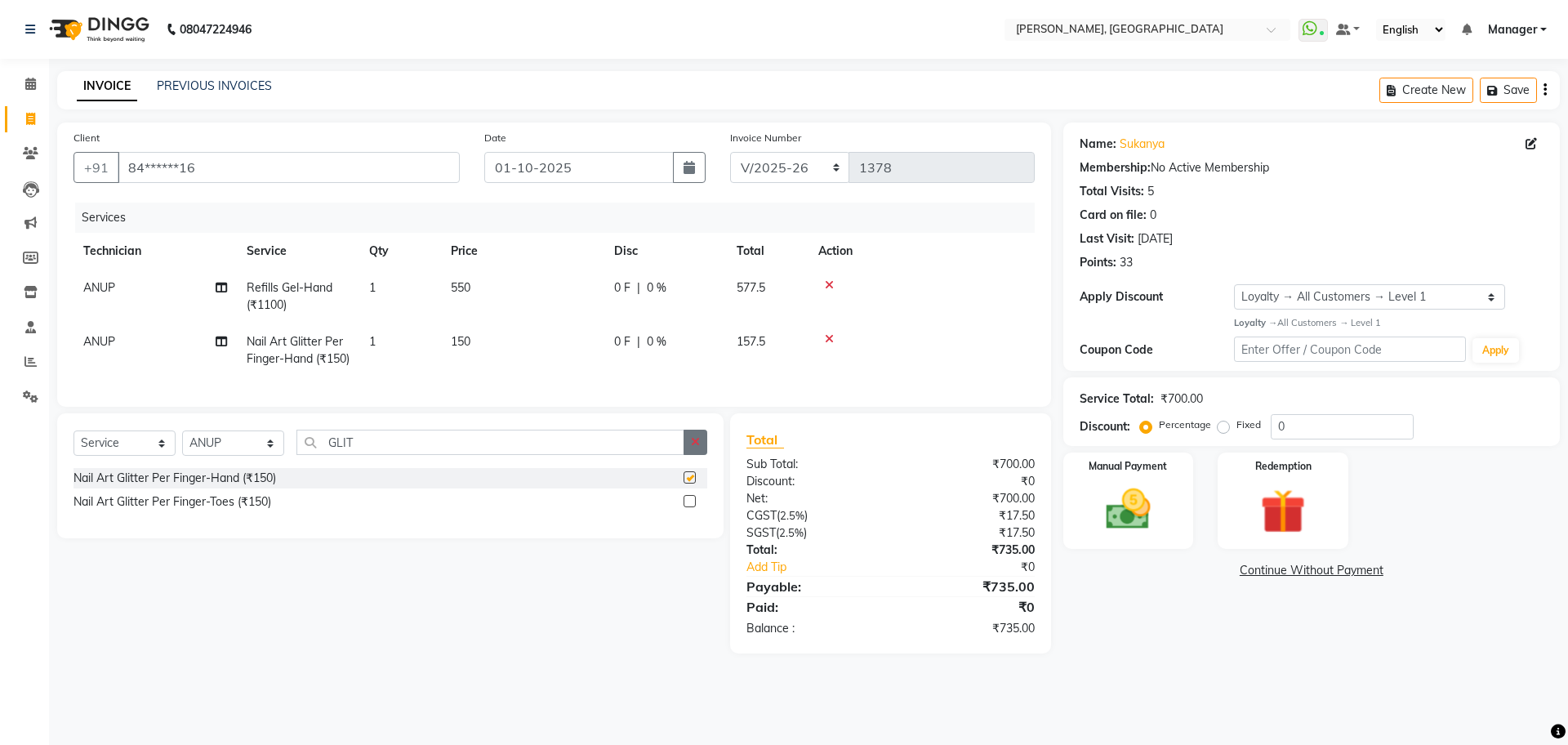
checkbox input "false"
click at [691, 448] on icon "button" at bounding box center [696, 442] width 9 height 12
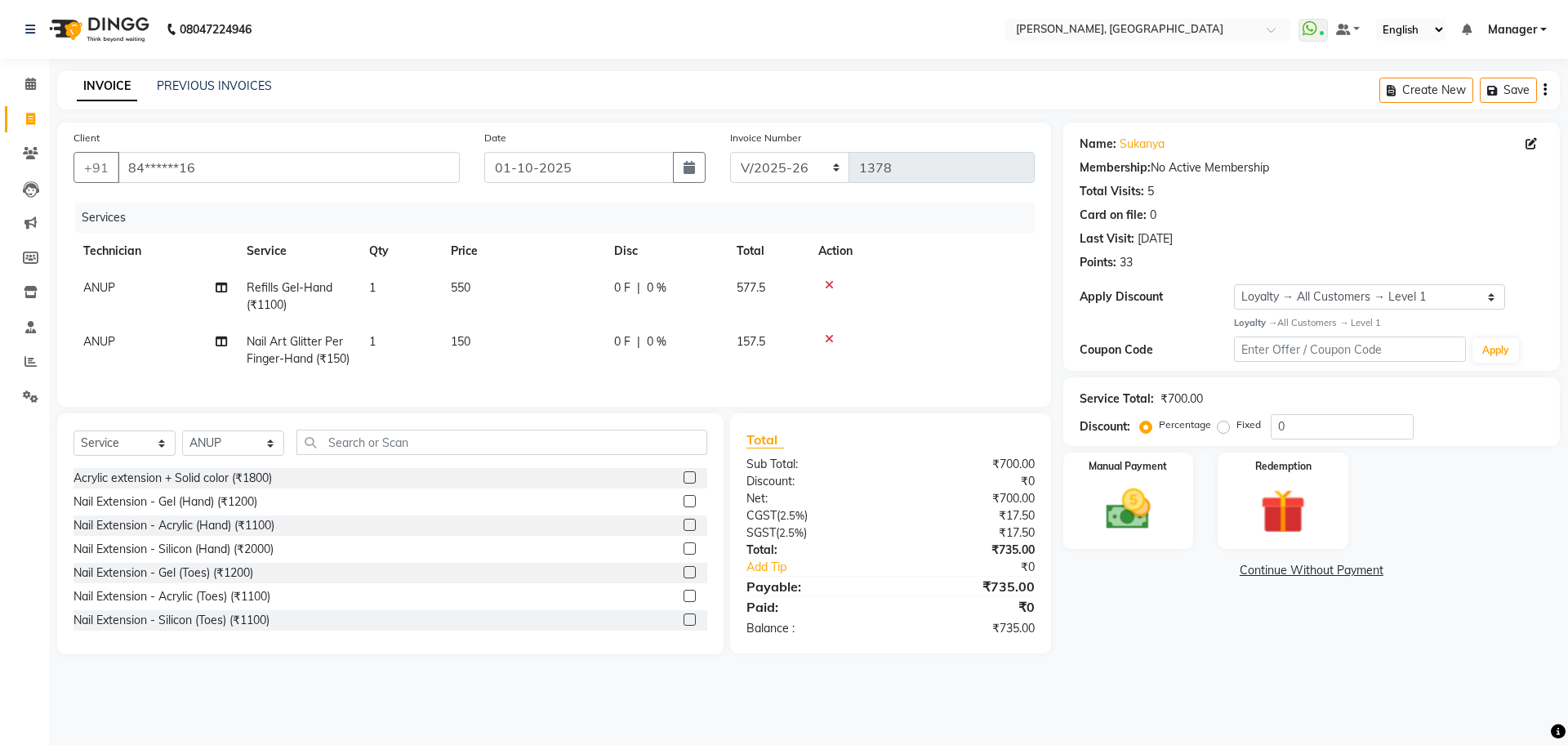
click at [468, 348] on span "150" at bounding box center [461, 341] width 20 height 14
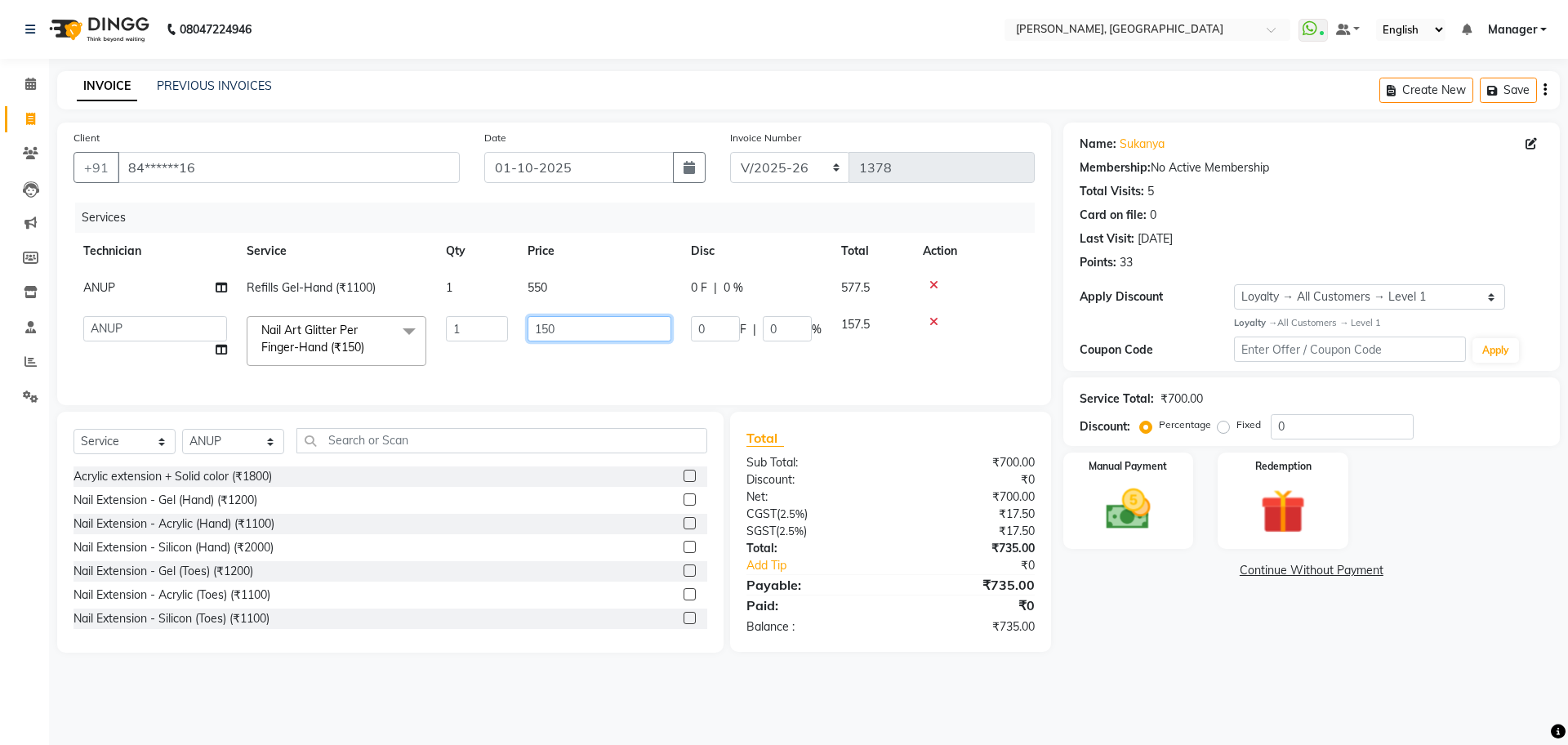
click at [550, 324] on input "150" at bounding box center [599, 329] width 144 height 25
type input "100"
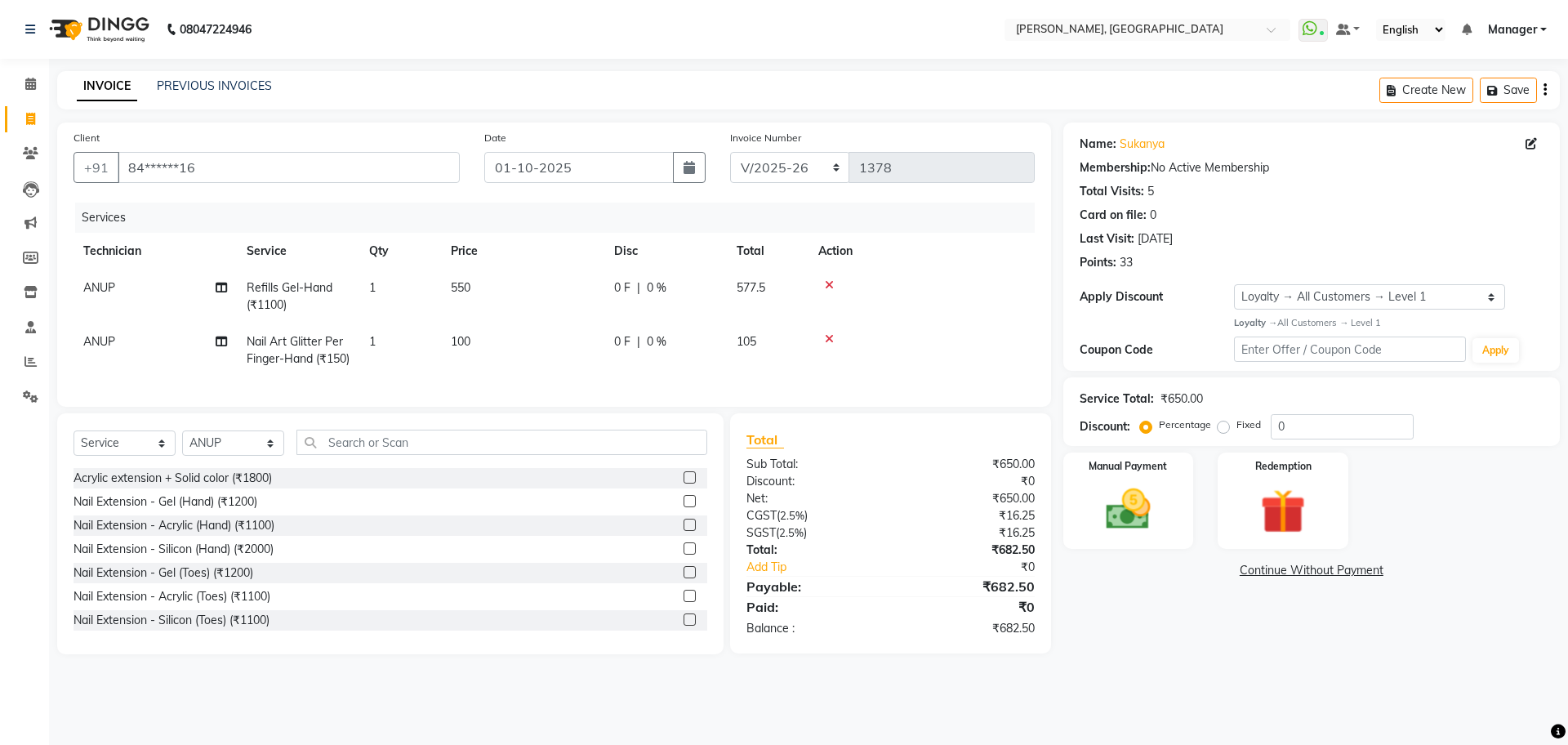
click at [404, 348] on td "1" at bounding box center [400, 350] width 81 height 54
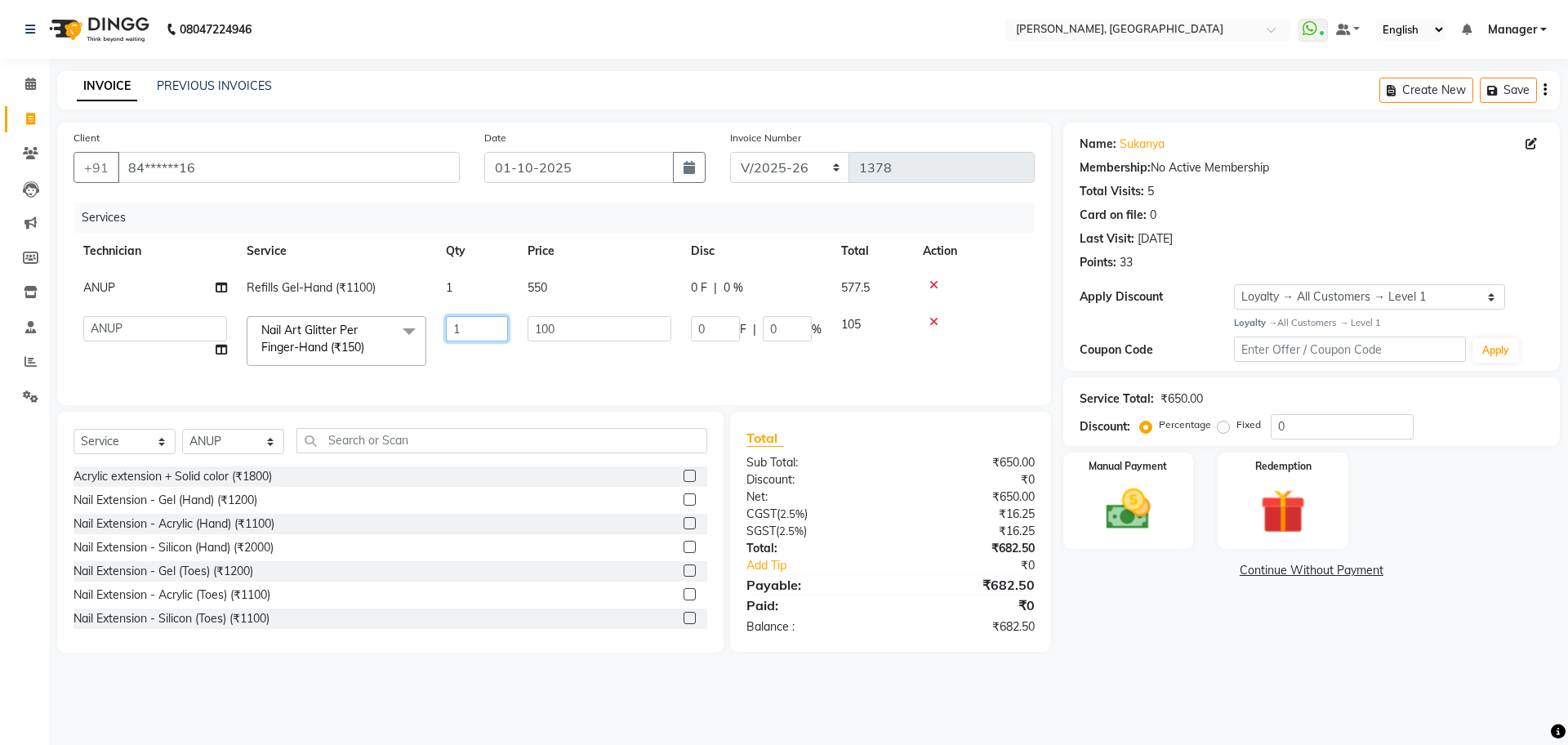
click at [473, 325] on input "1" at bounding box center [477, 329] width 62 height 25
type input "5"
click at [497, 363] on tr "ANUP GAURAV GK [PERSON_NAME] Manager Owner Prashant PRIYANKA RAKHI [PERSON_NAME…" at bounding box center [554, 340] width 961 height 70
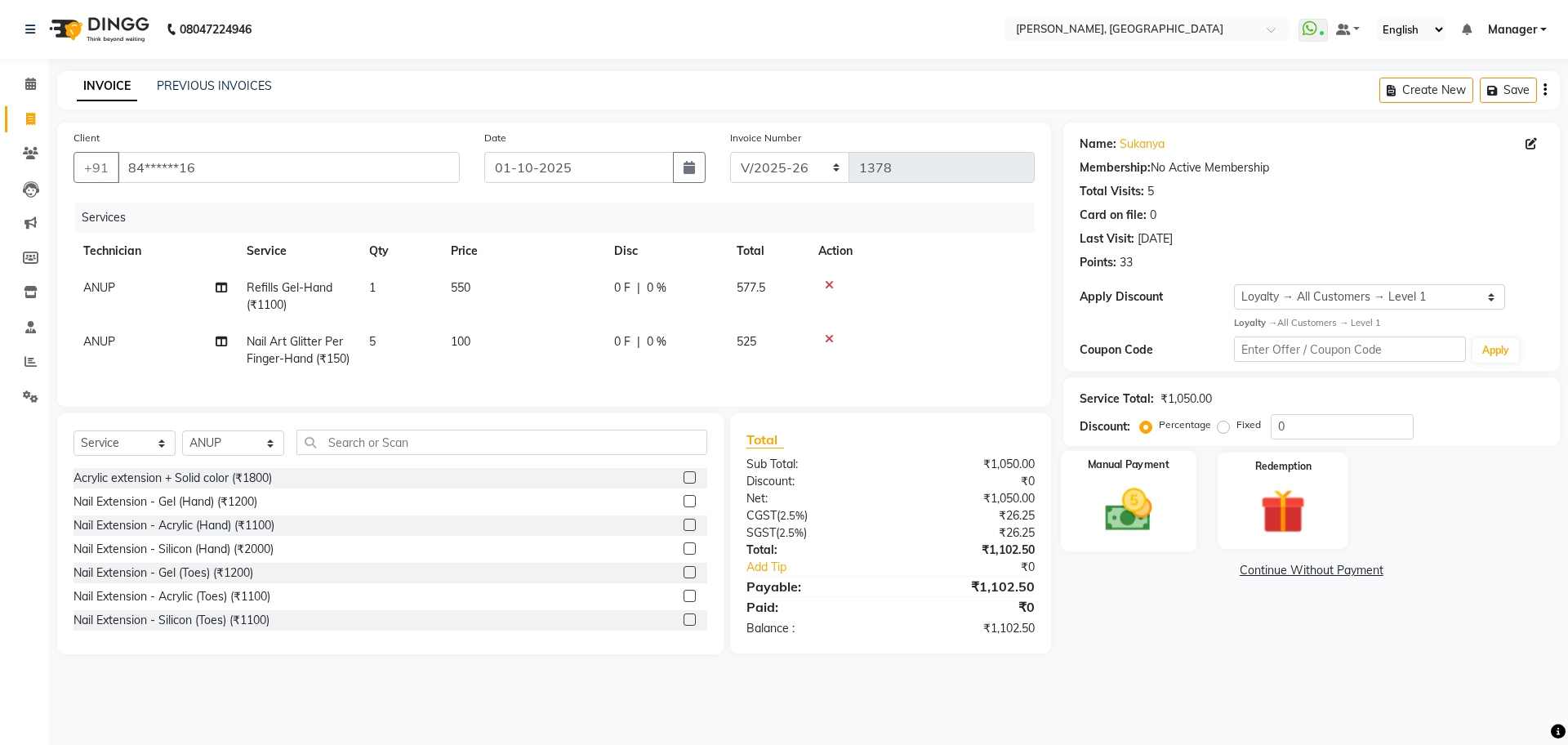
click at [1179, 486] on div "Manual Payment" at bounding box center [1128, 500] width 136 height 100
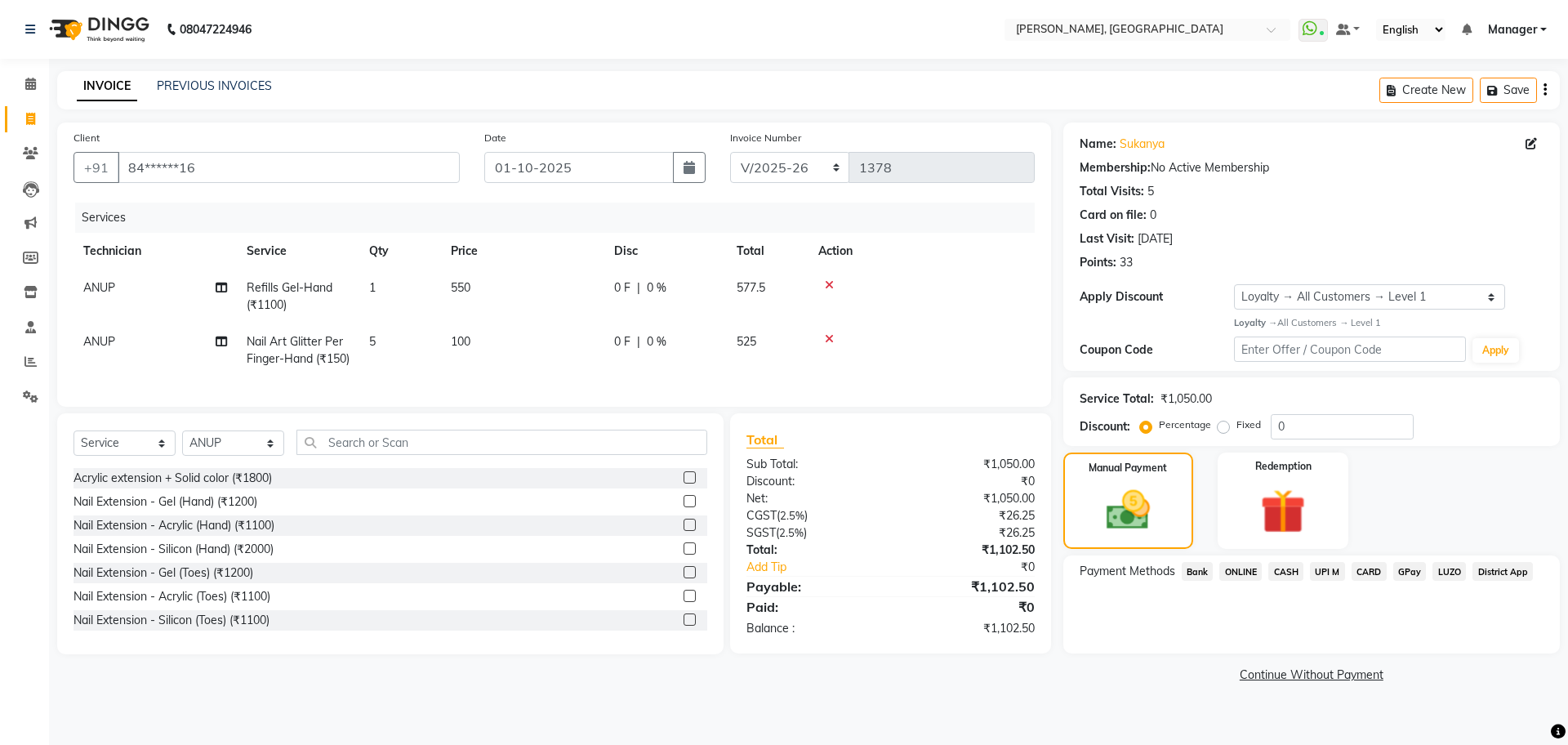
click at [1244, 567] on span "ONLINE" at bounding box center [1240, 571] width 43 height 19
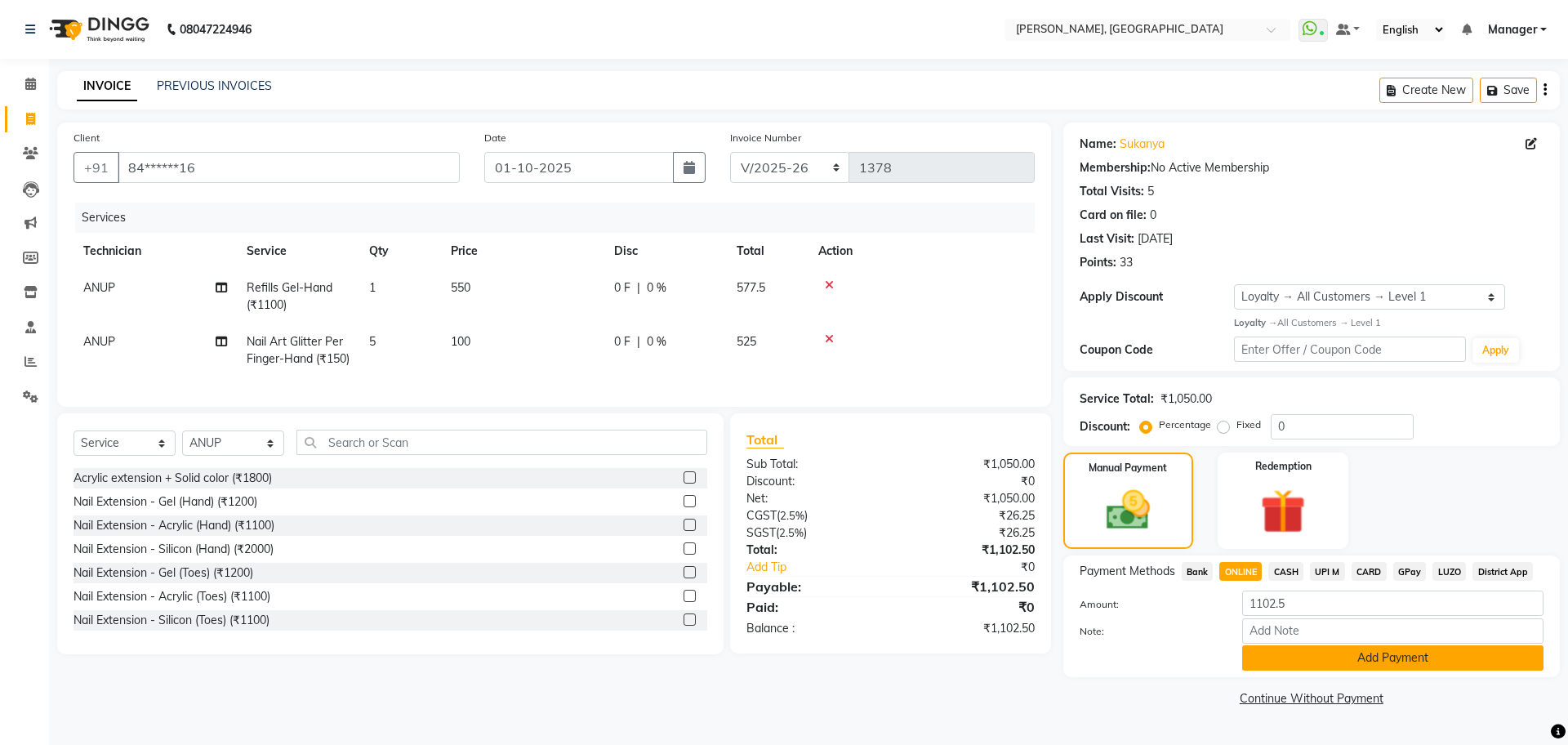
click at [1382, 648] on button "Add Payment" at bounding box center [1392, 658] width 301 height 25
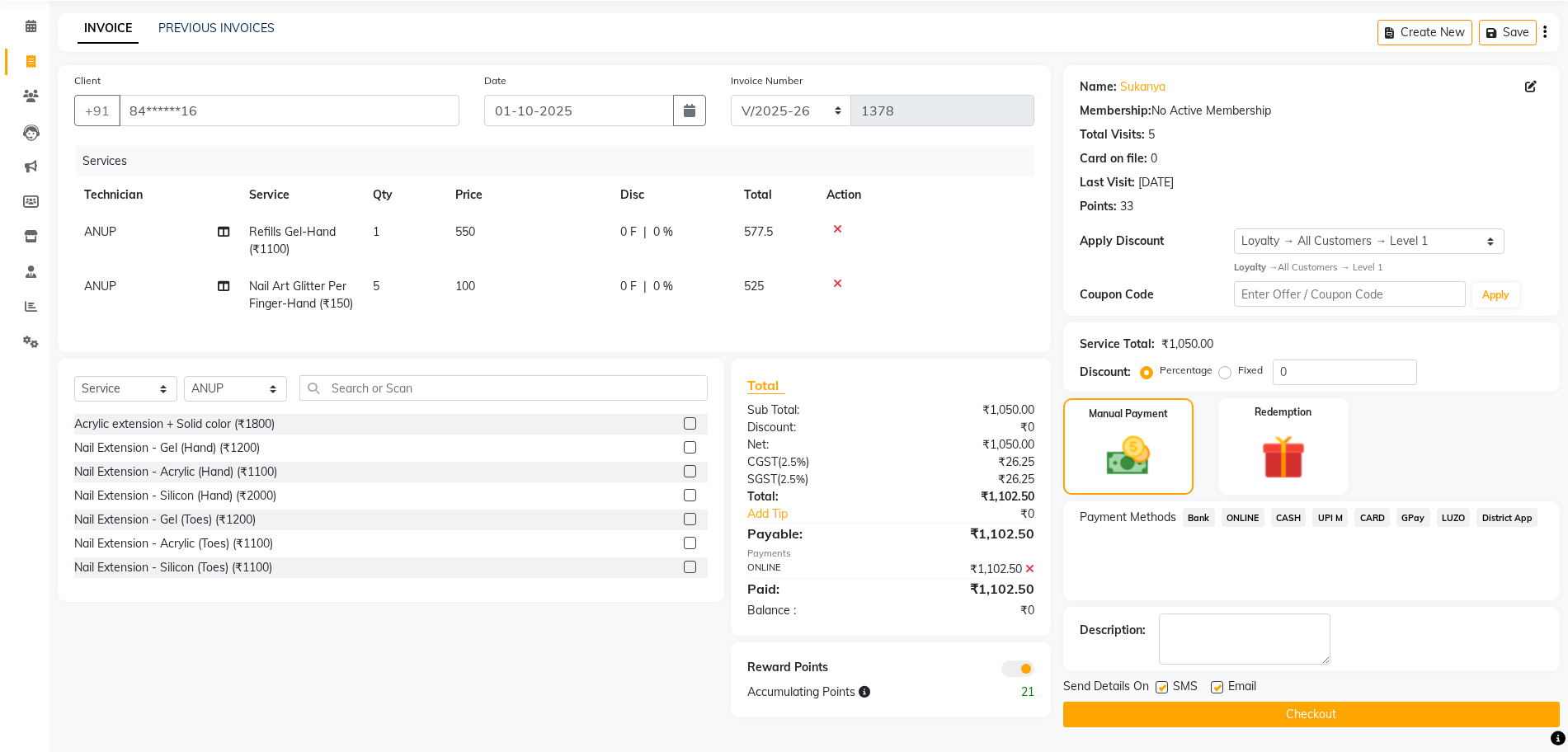
scroll to position [81, 0]
click at [1187, 702] on button "Checkout" at bounding box center [1311, 715] width 496 height 26
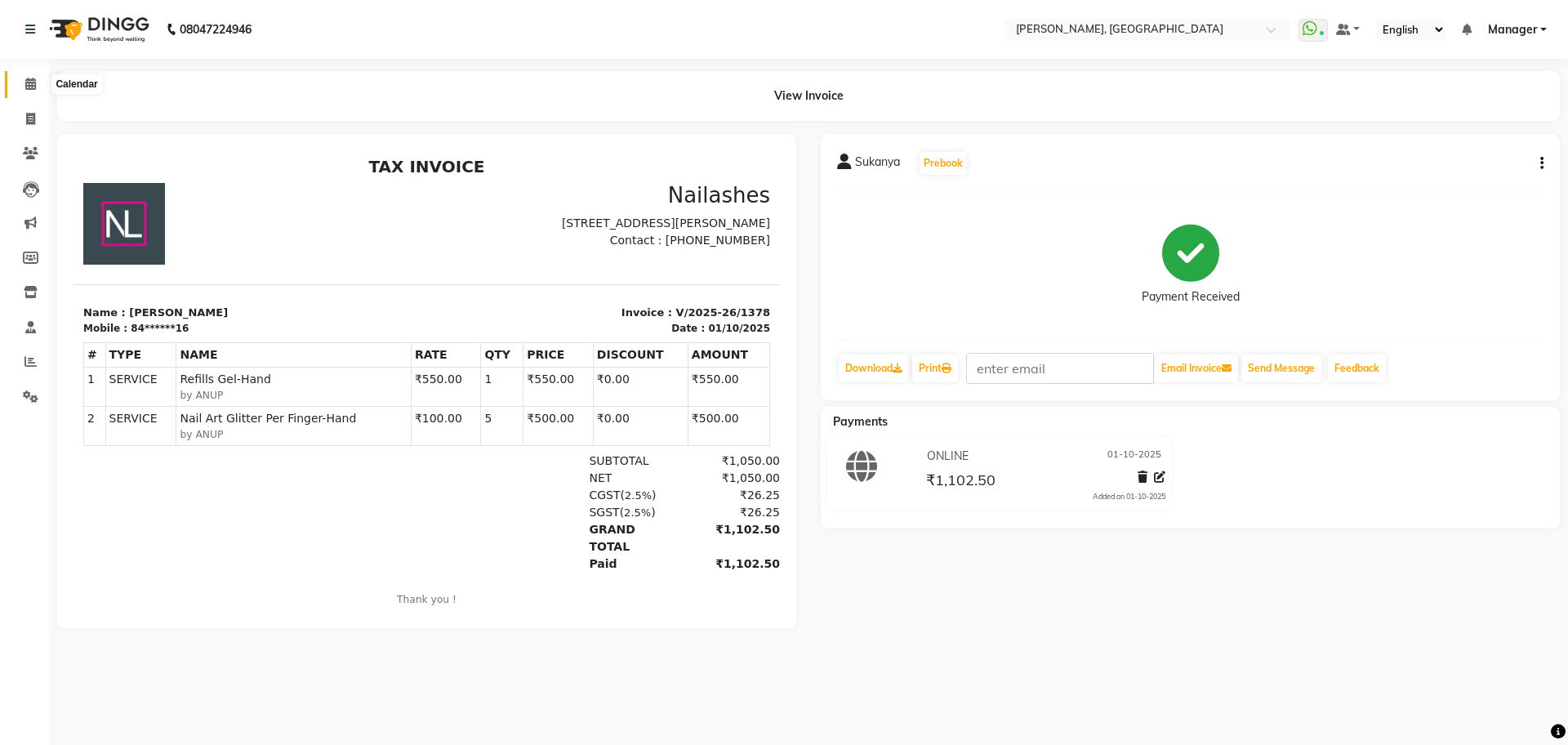
click at [35, 75] on span at bounding box center [31, 84] width 29 height 19
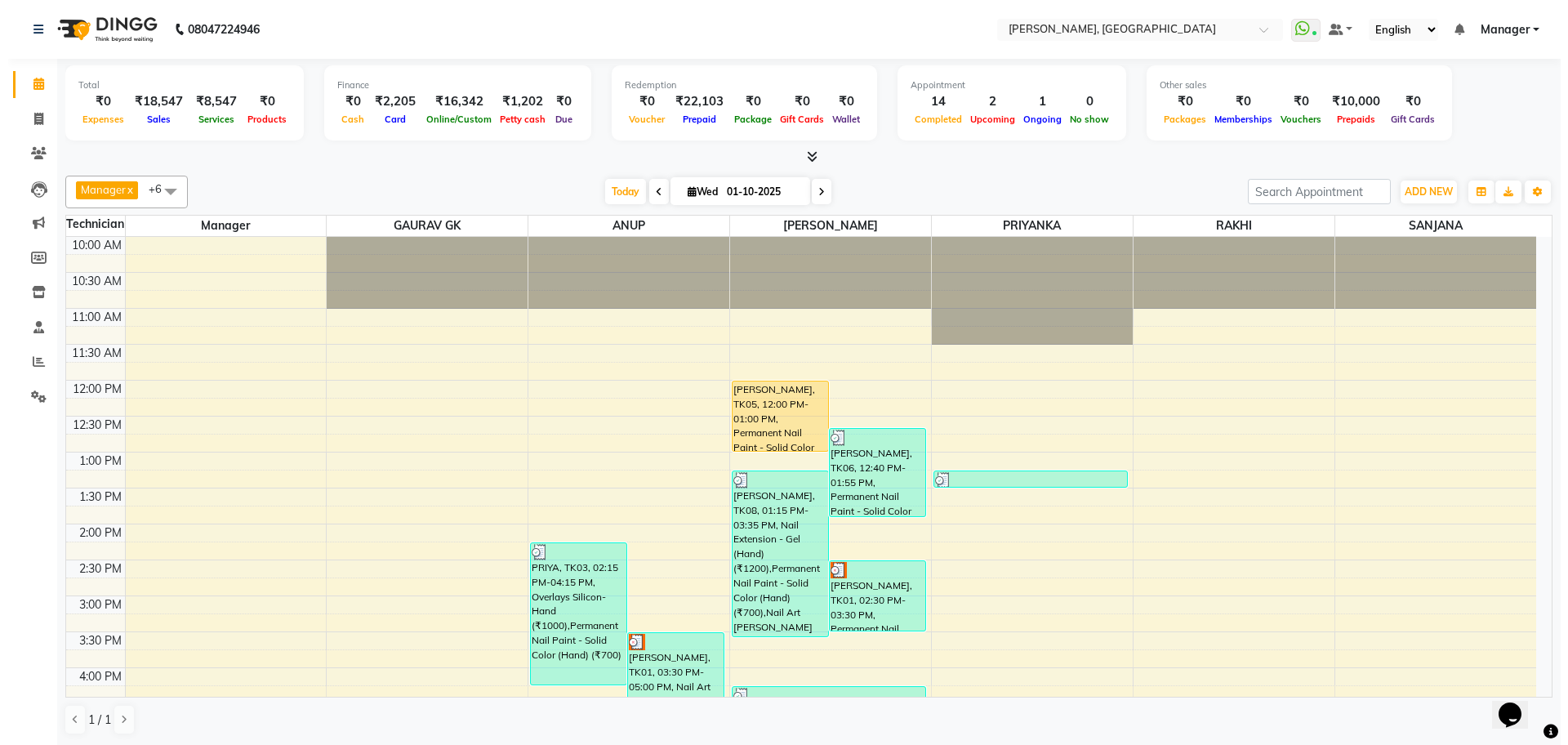
scroll to position [402, 0]
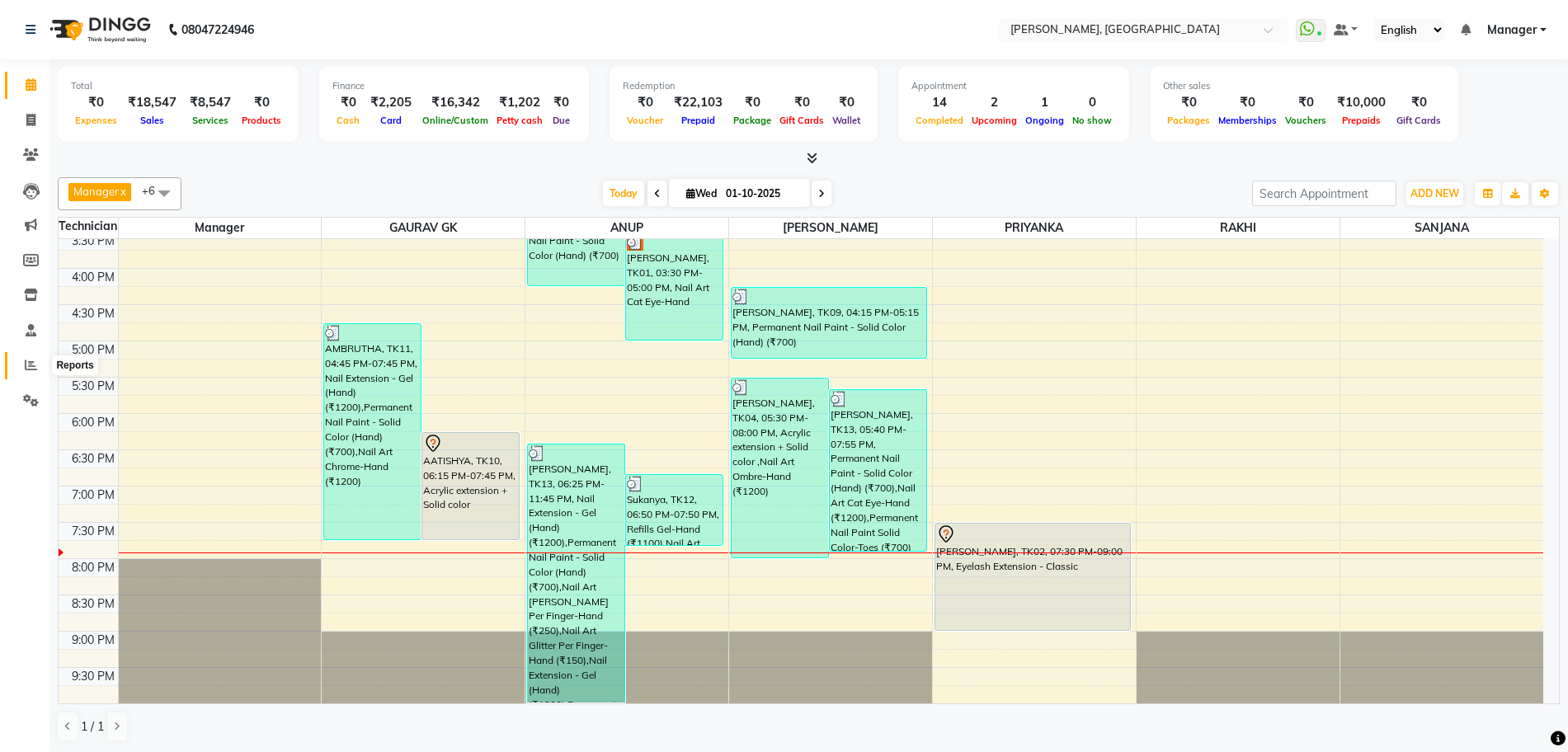
click at [28, 373] on span at bounding box center [31, 365] width 29 height 19
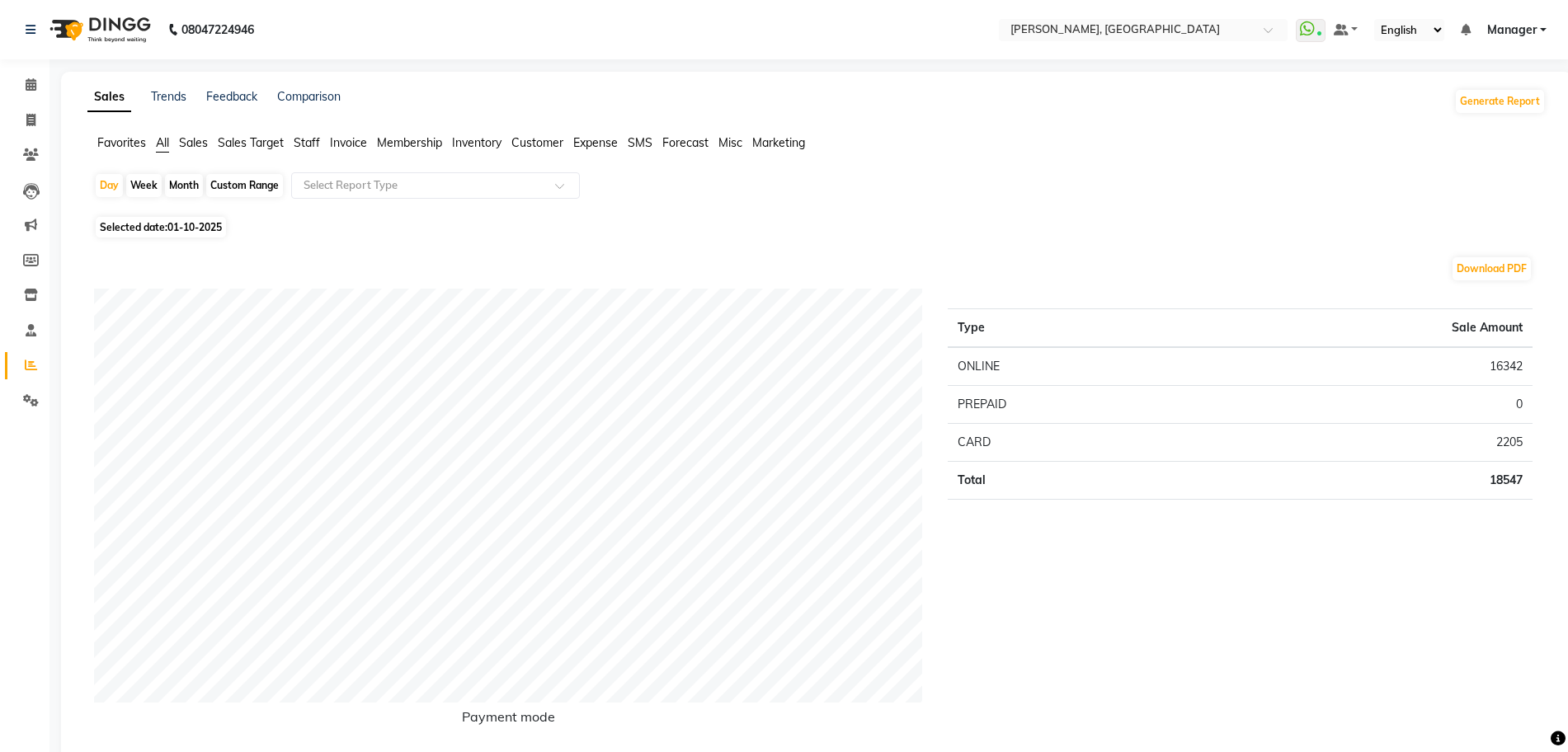
click at [184, 142] on span "Sales" at bounding box center [194, 143] width 29 height 15
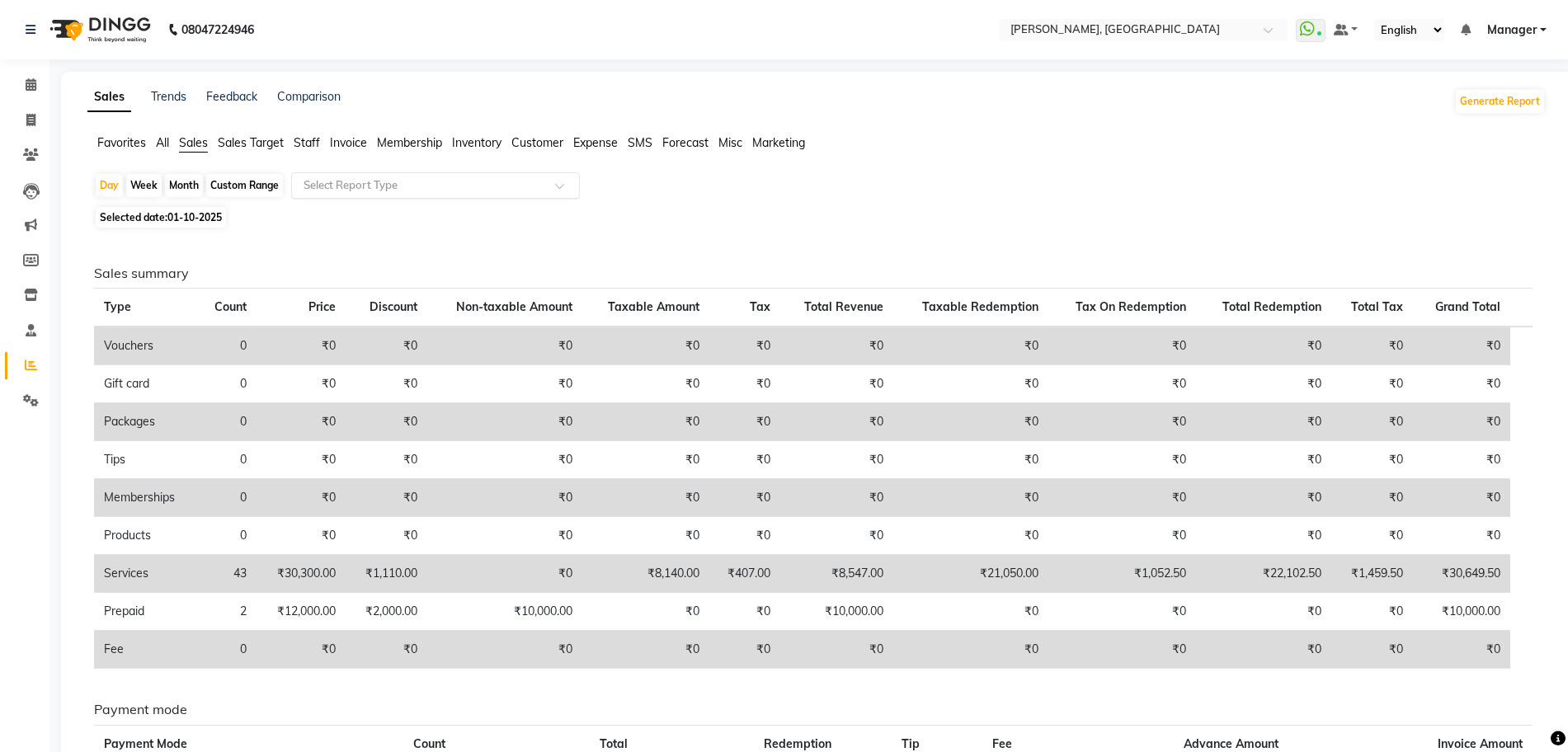
click at [344, 185] on input "text" at bounding box center [419, 185] width 238 height 16
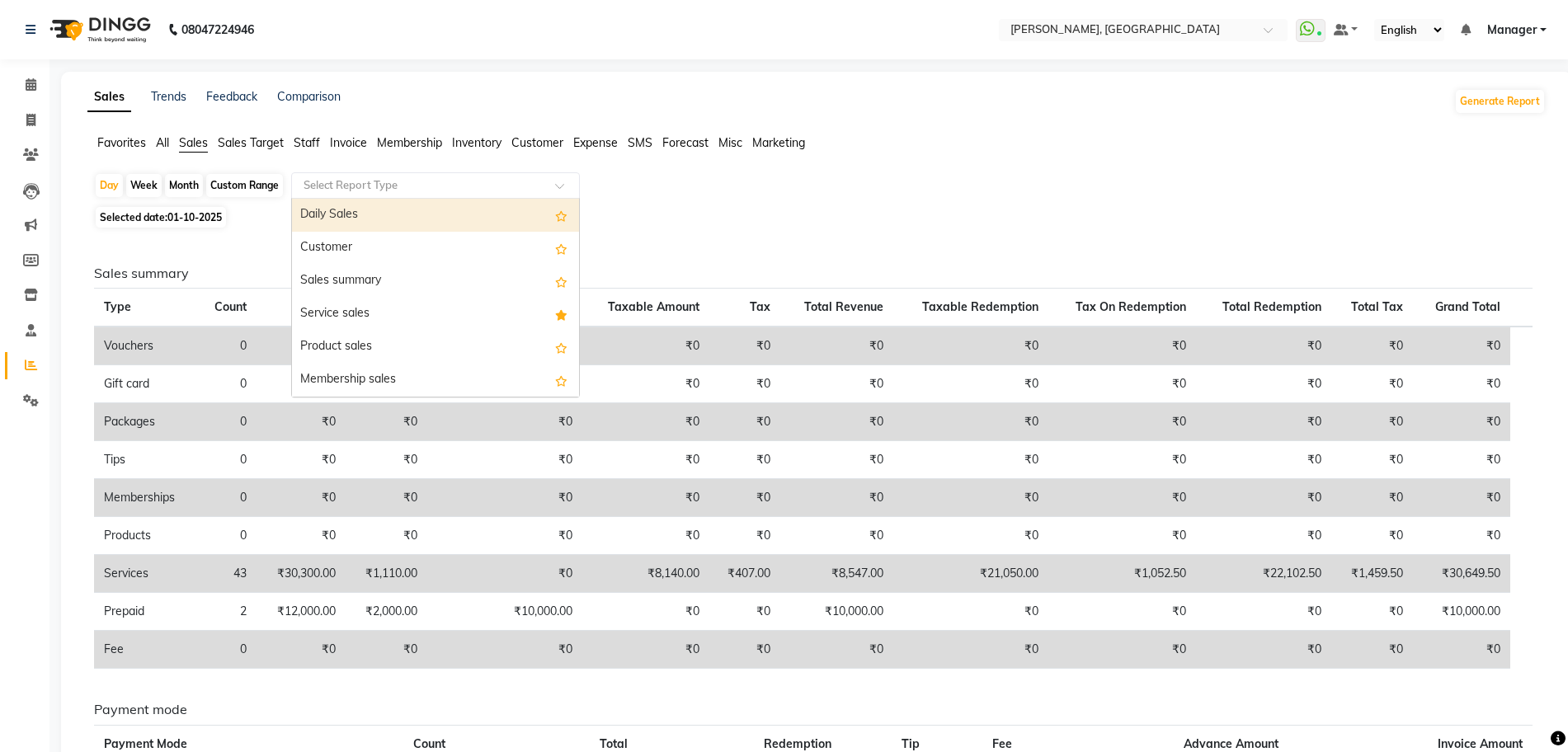
click at [305, 148] on span "Staff" at bounding box center [306, 143] width 26 height 15
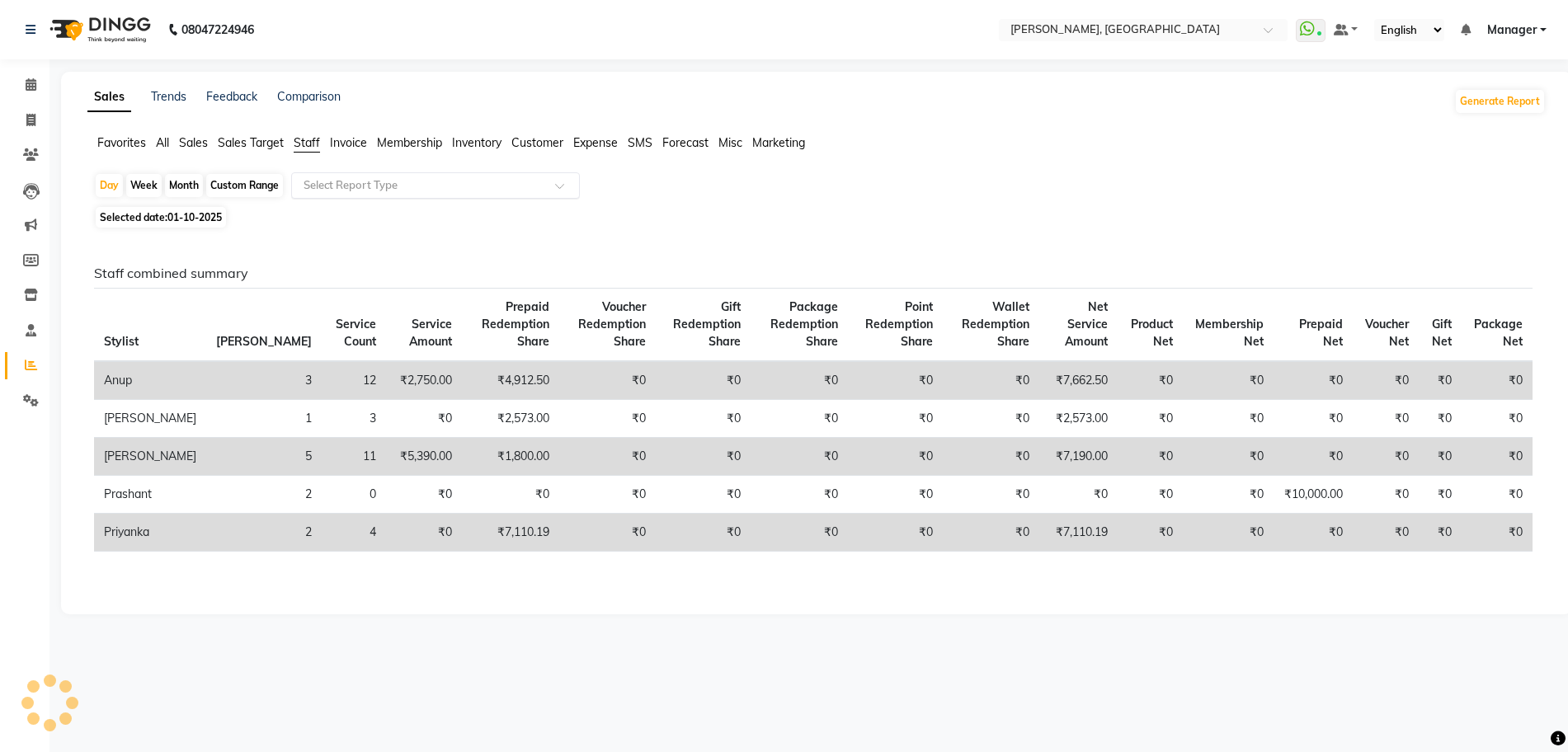
click at [329, 182] on input "text" at bounding box center [419, 185] width 238 height 16
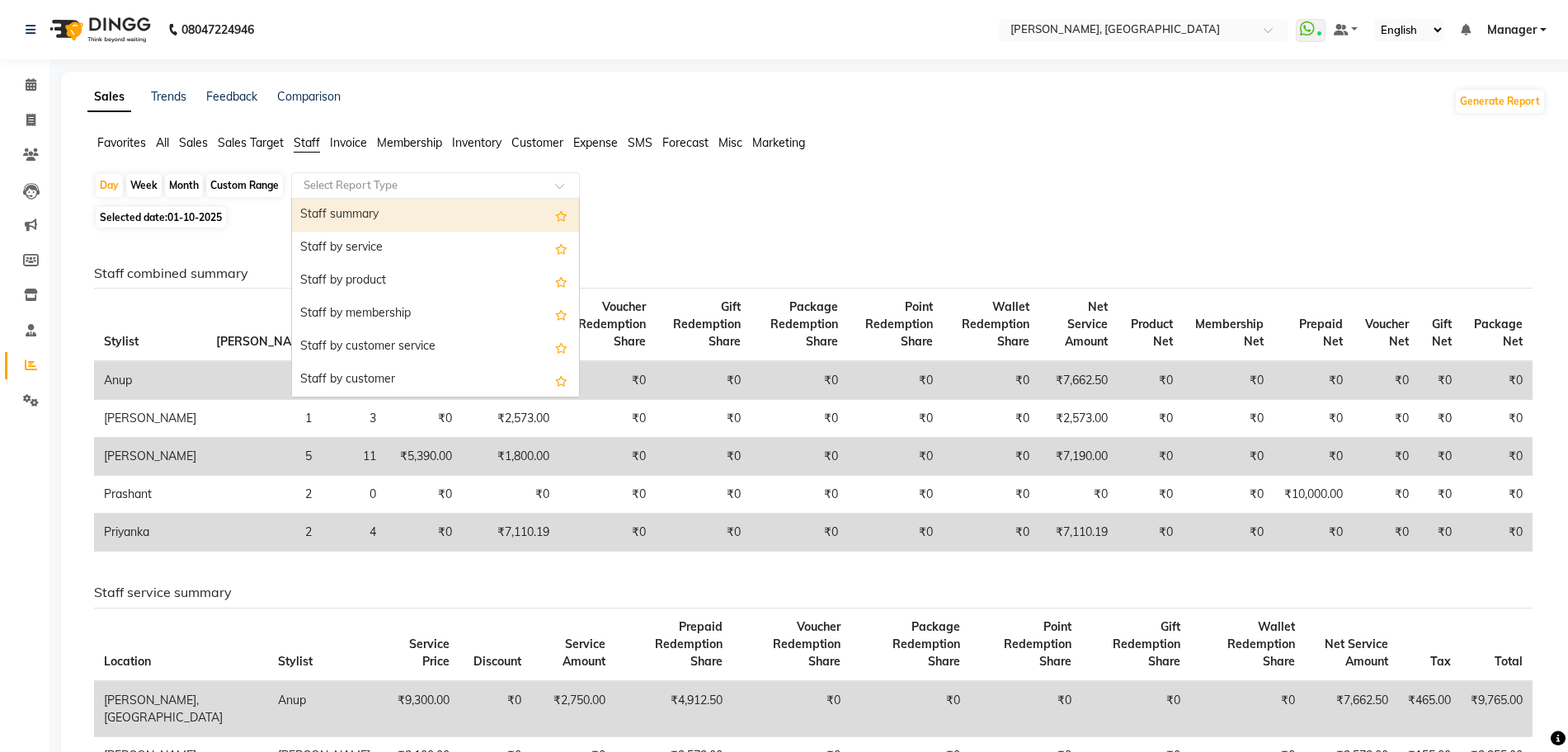
click at [336, 211] on div "Staff summary" at bounding box center [436, 216] width 287 height 33
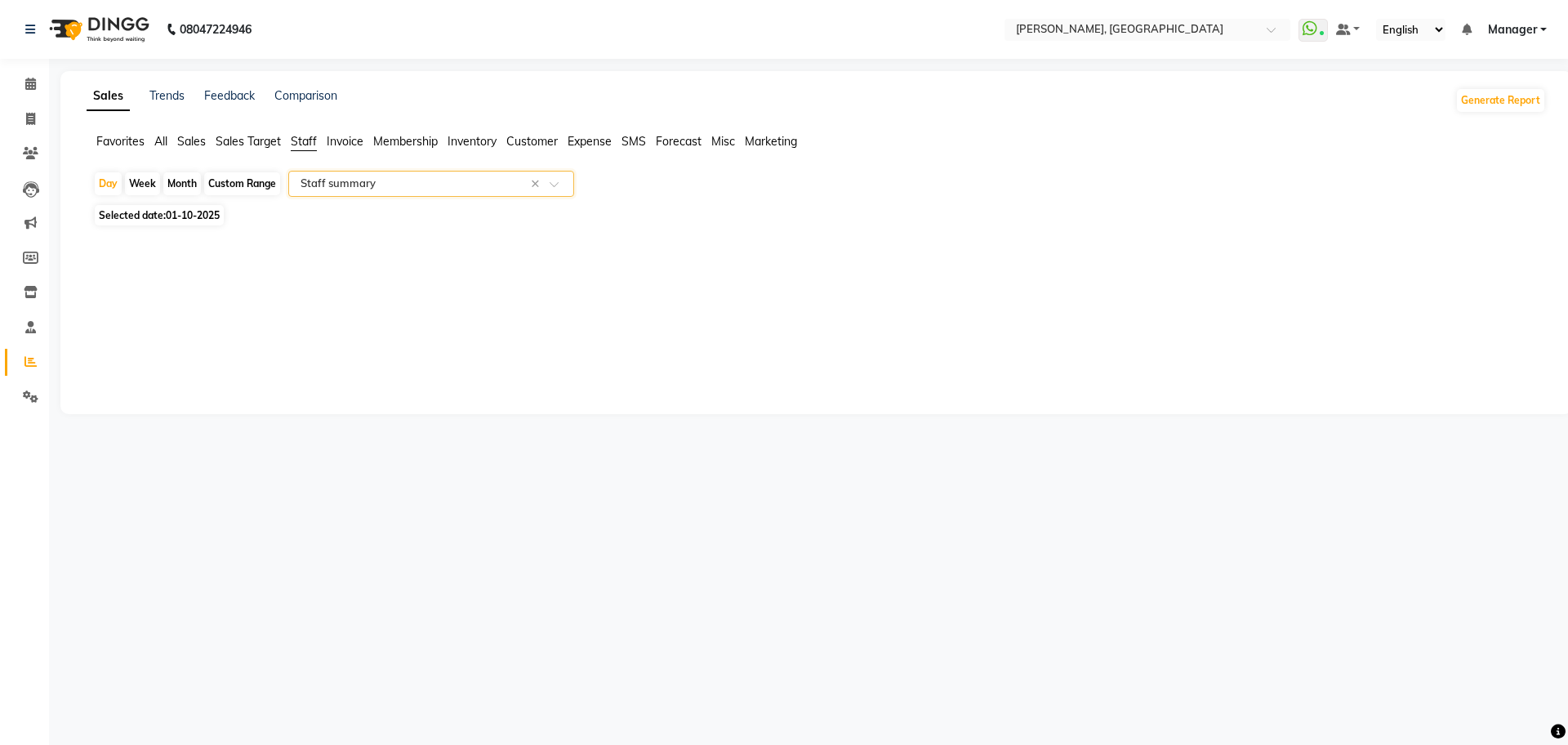
select select "full_report"
select select "csv"
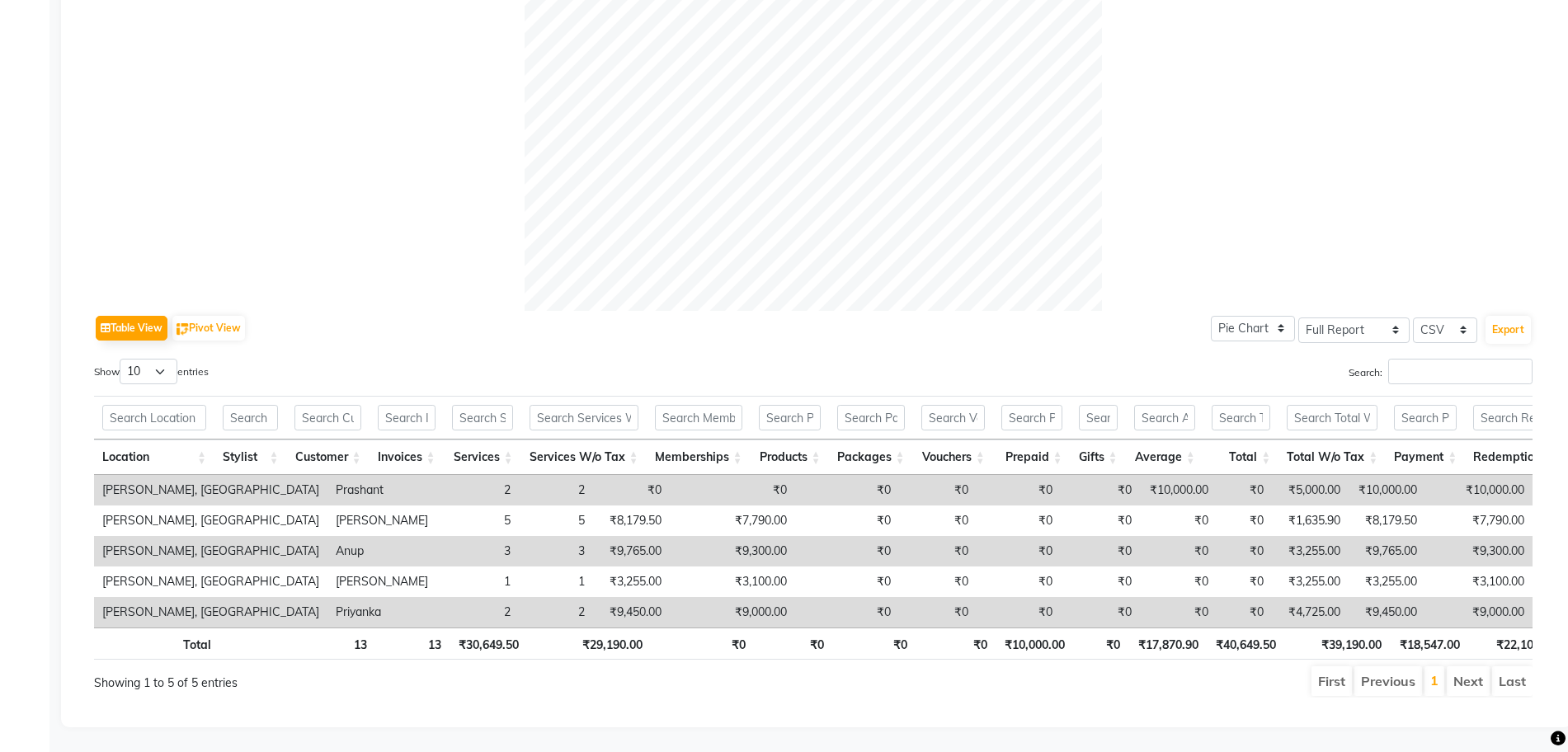
scroll to position [564, 0]
drag, startPoint x: 595, startPoint y: 583, endPoint x: 636, endPoint y: 583, distance: 41.0
click at [670, 598] on td "₹9,000.00" at bounding box center [732, 612] width 125 height 30
click at [795, 598] on td "₹0" at bounding box center [847, 612] width 104 height 30
drag, startPoint x: 588, startPoint y: 518, endPoint x: 640, endPoint y: 529, distance: 53.2
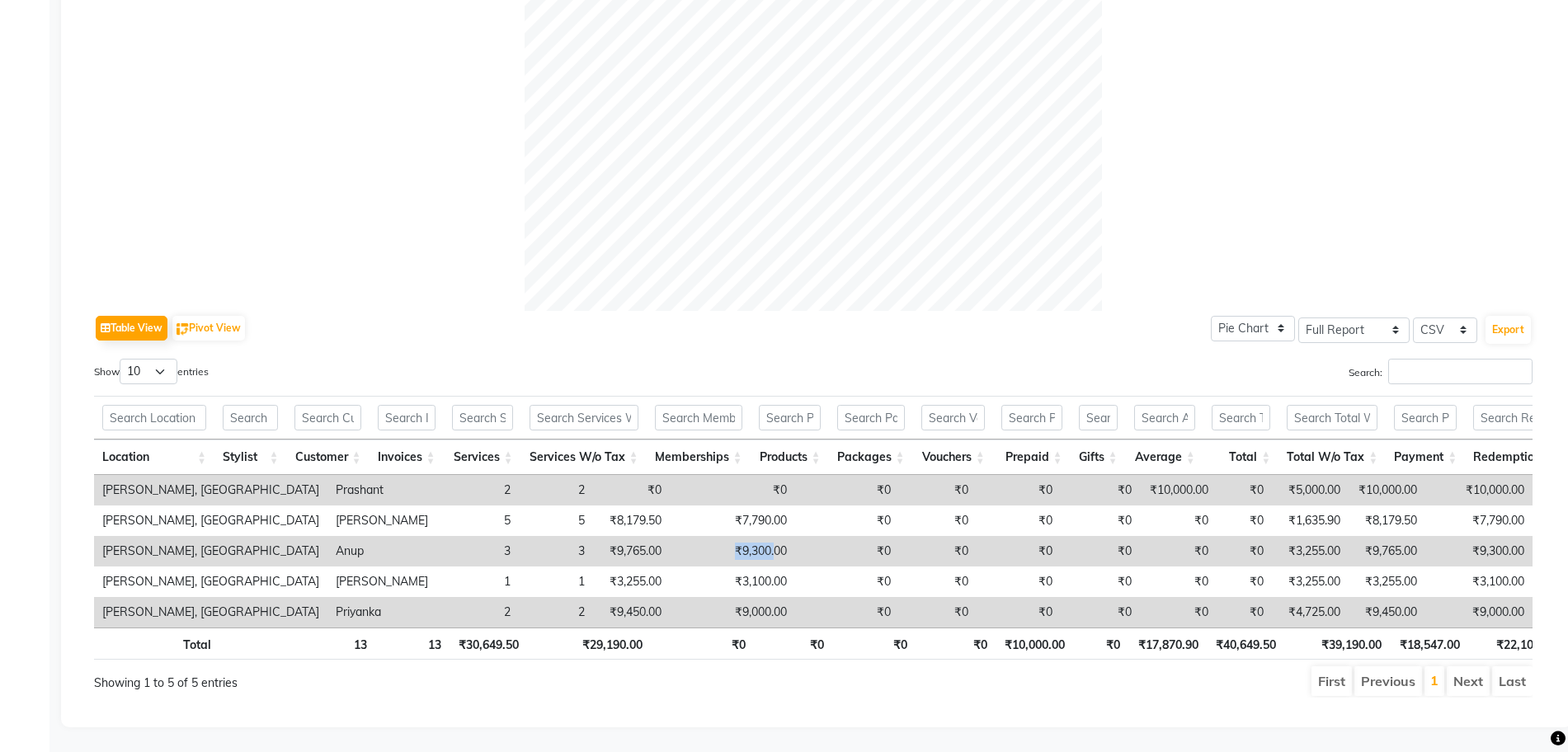
click at [670, 536] on td "₹9,300.00" at bounding box center [732, 551] width 125 height 30
click at [795, 536] on td "₹0" at bounding box center [847, 551] width 104 height 30
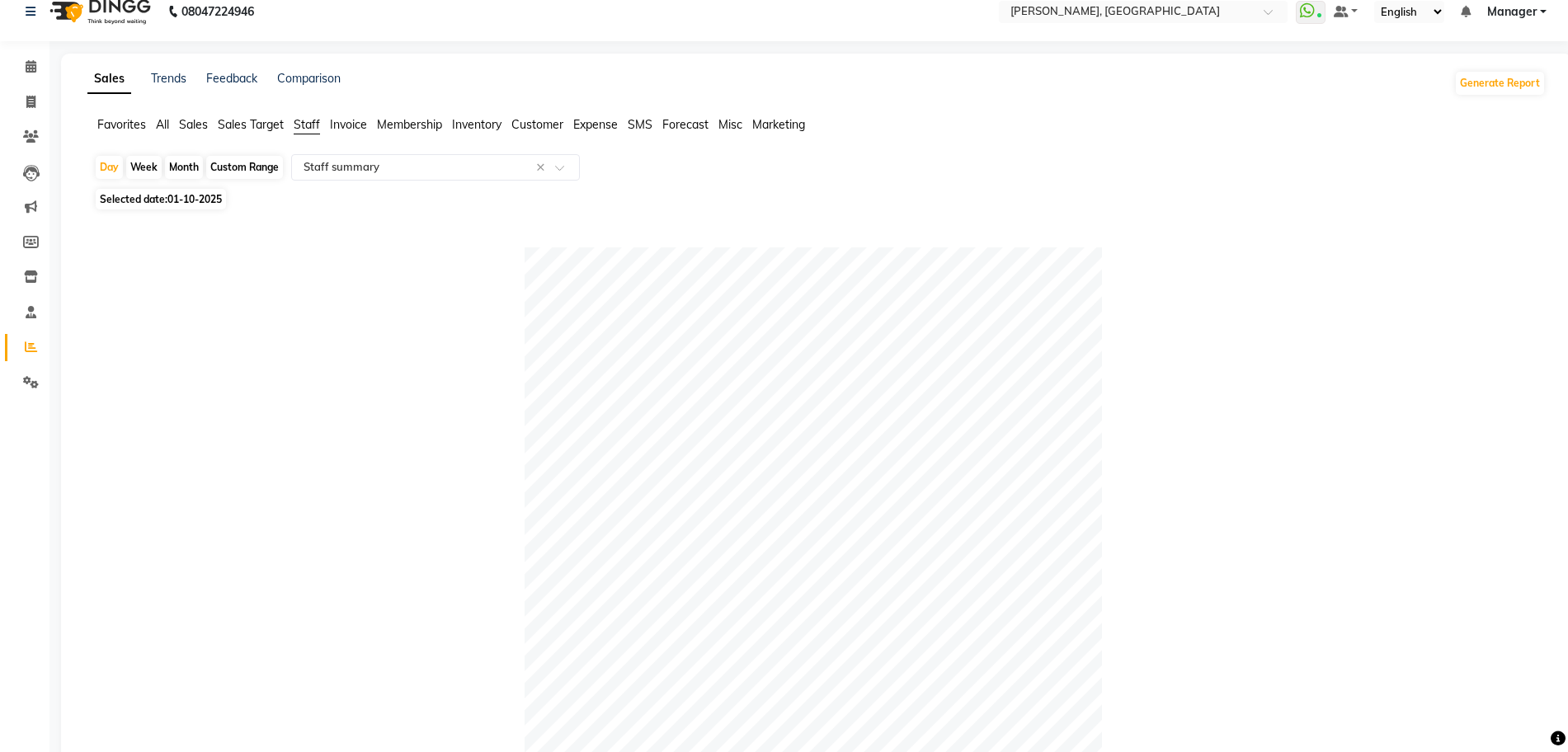
scroll to position [0, 0]
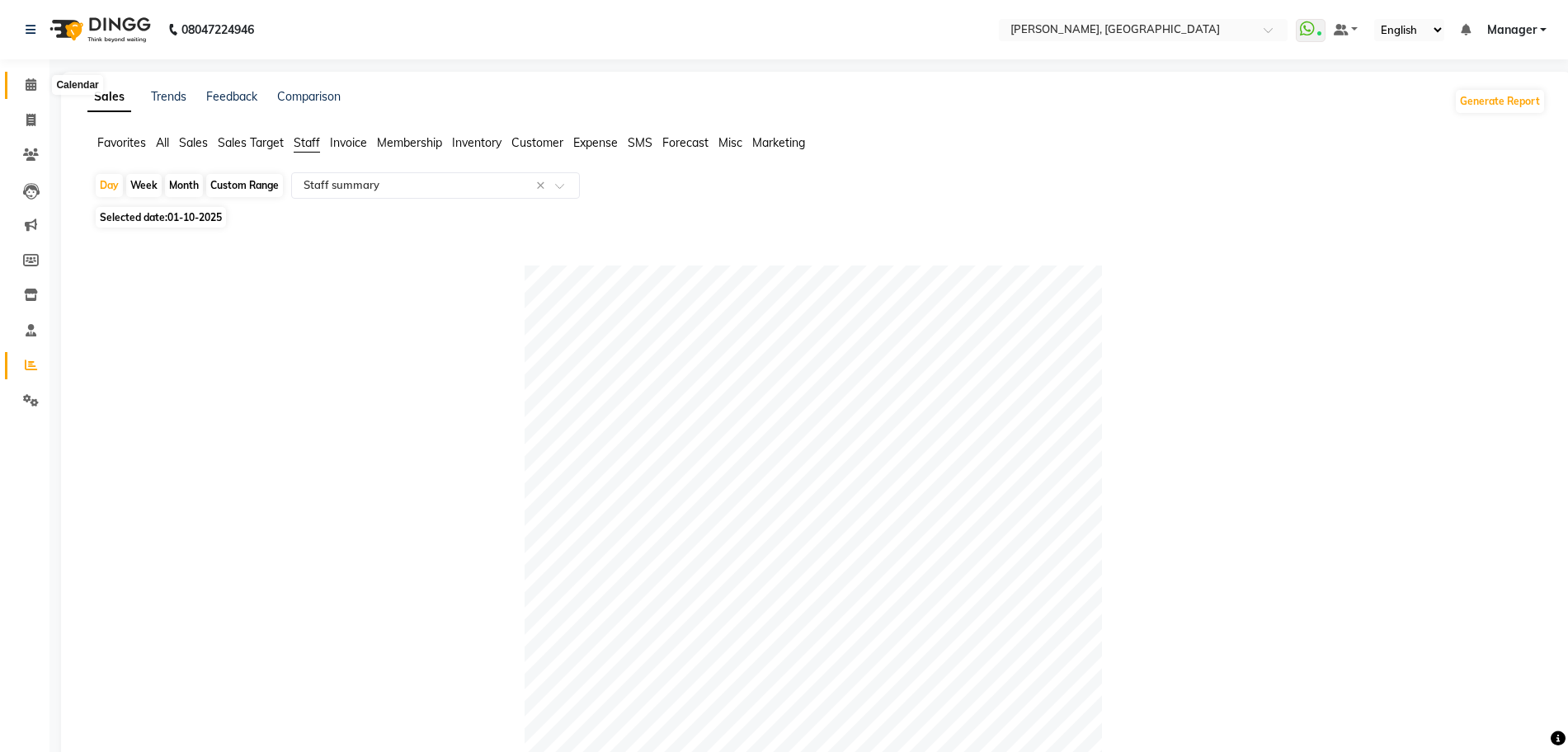
click at [33, 89] on icon at bounding box center [31, 85] width 11 height 13
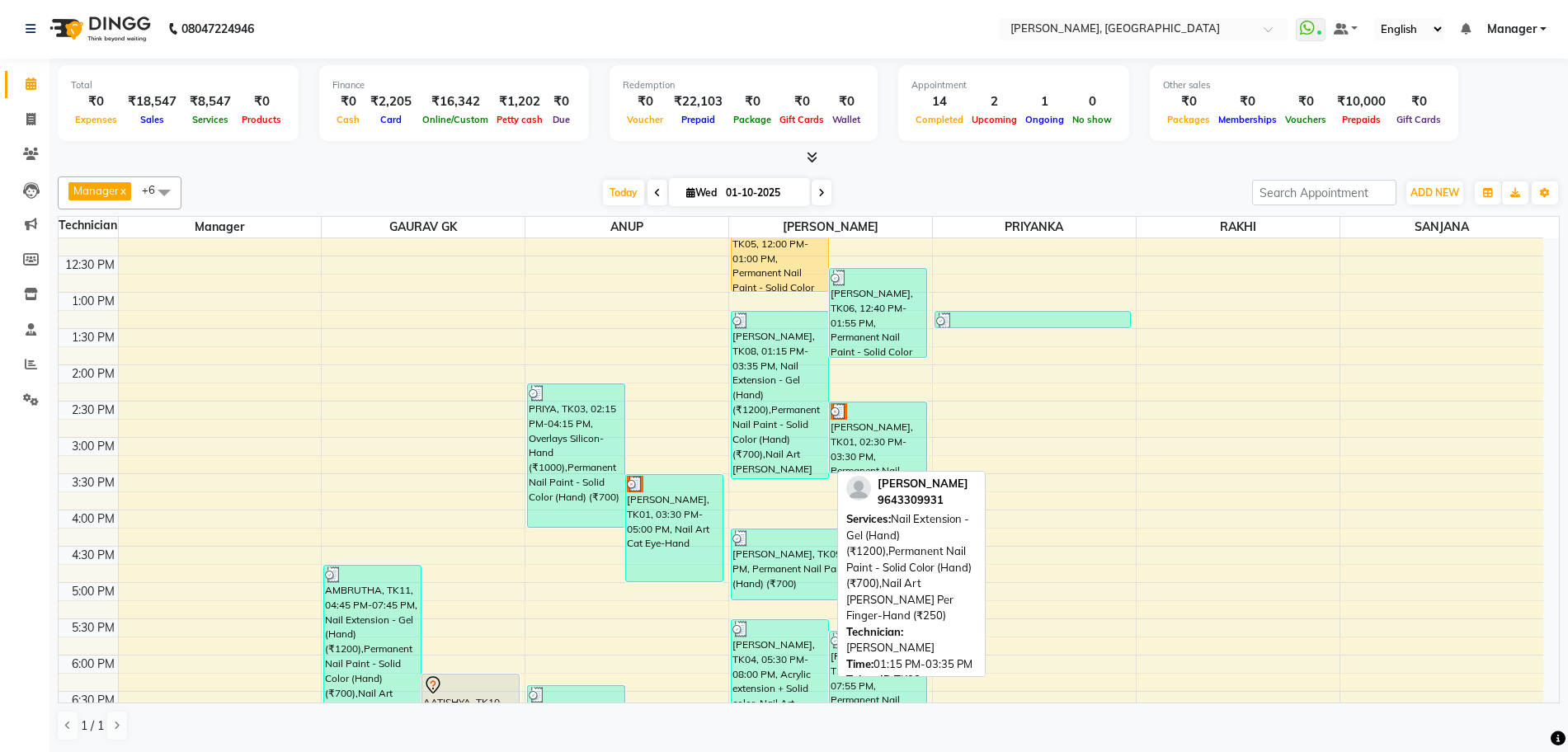
scroll to position [406, 0]
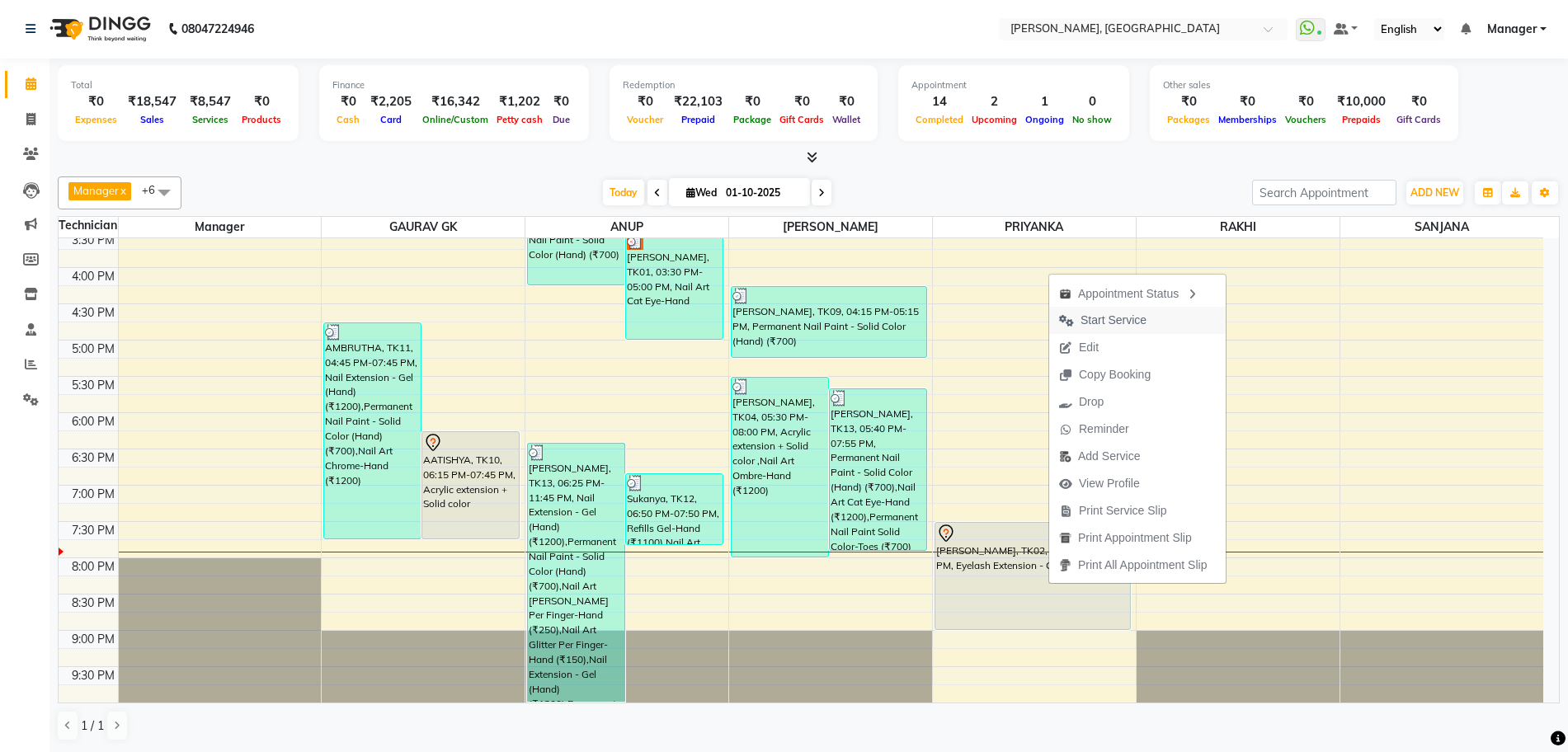
click at [1109, 318] on span "Start Service" at bounding box center [1113, 320] width 66 height 17
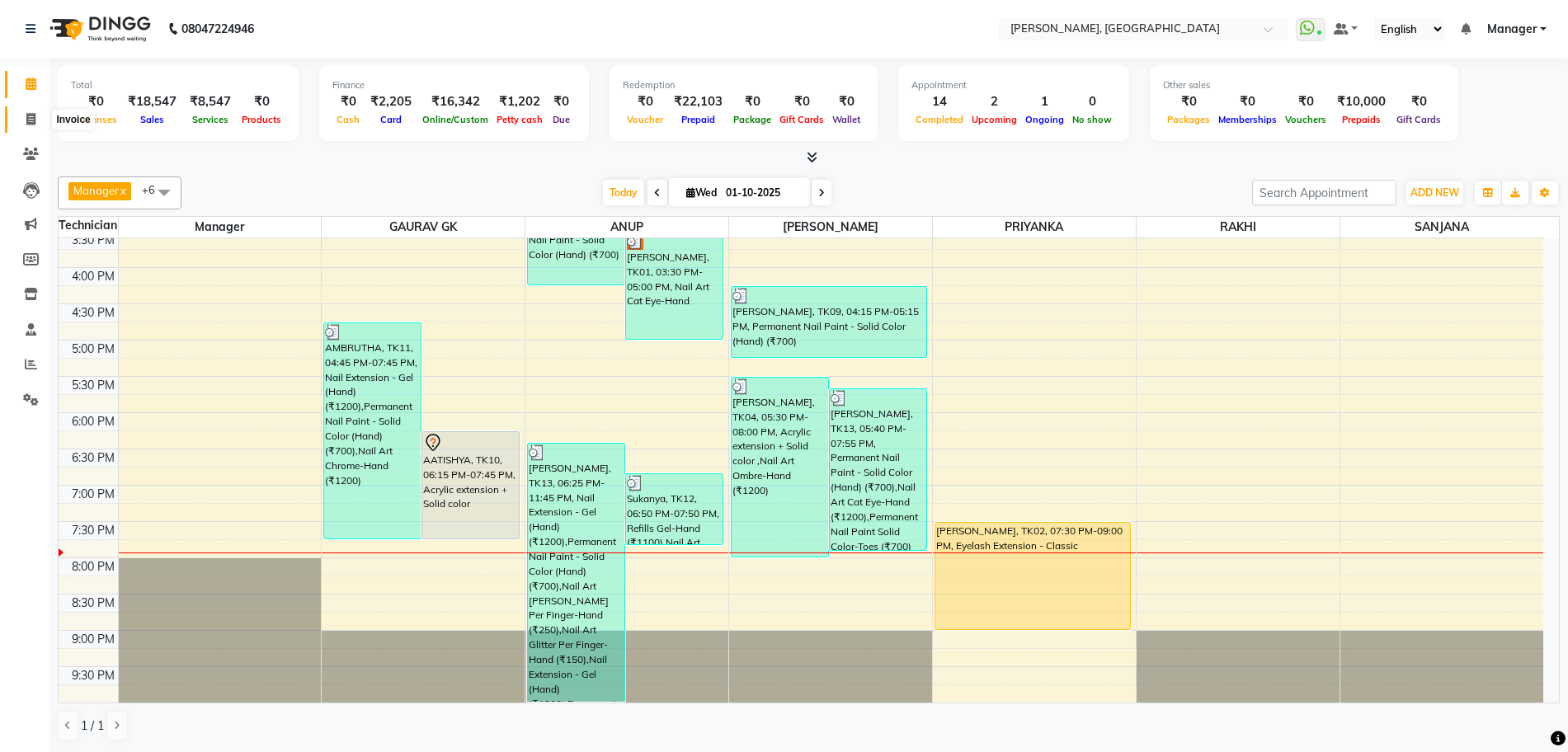
click at [34, 122] on icon at bounding box center [31, 120] width 9 height 13
select select "service"
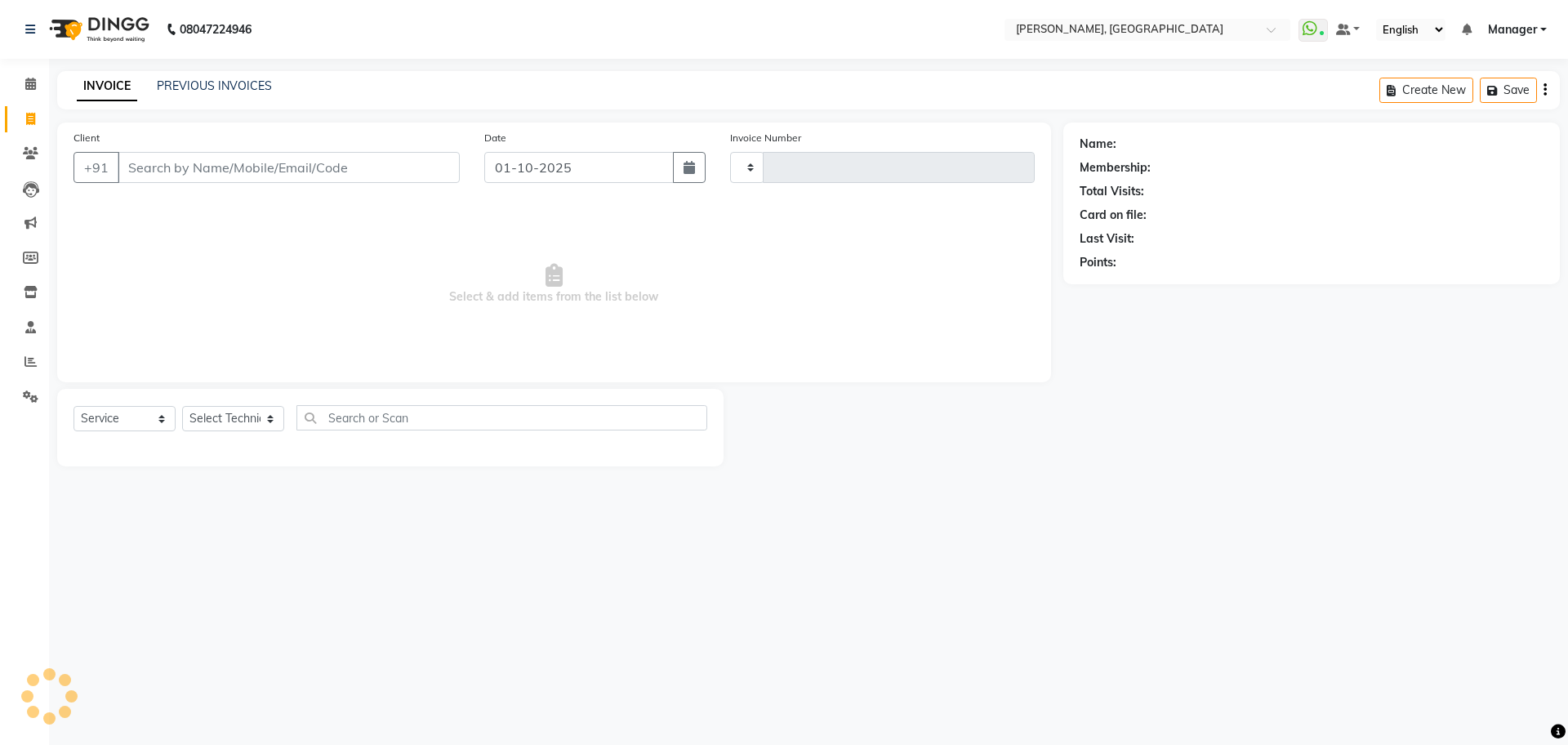
type input "1380"
select select "7674"
click at [246, 85] on link "PREVIOUS INVOICES" at bounding box center [214, 86] width 115 height 14
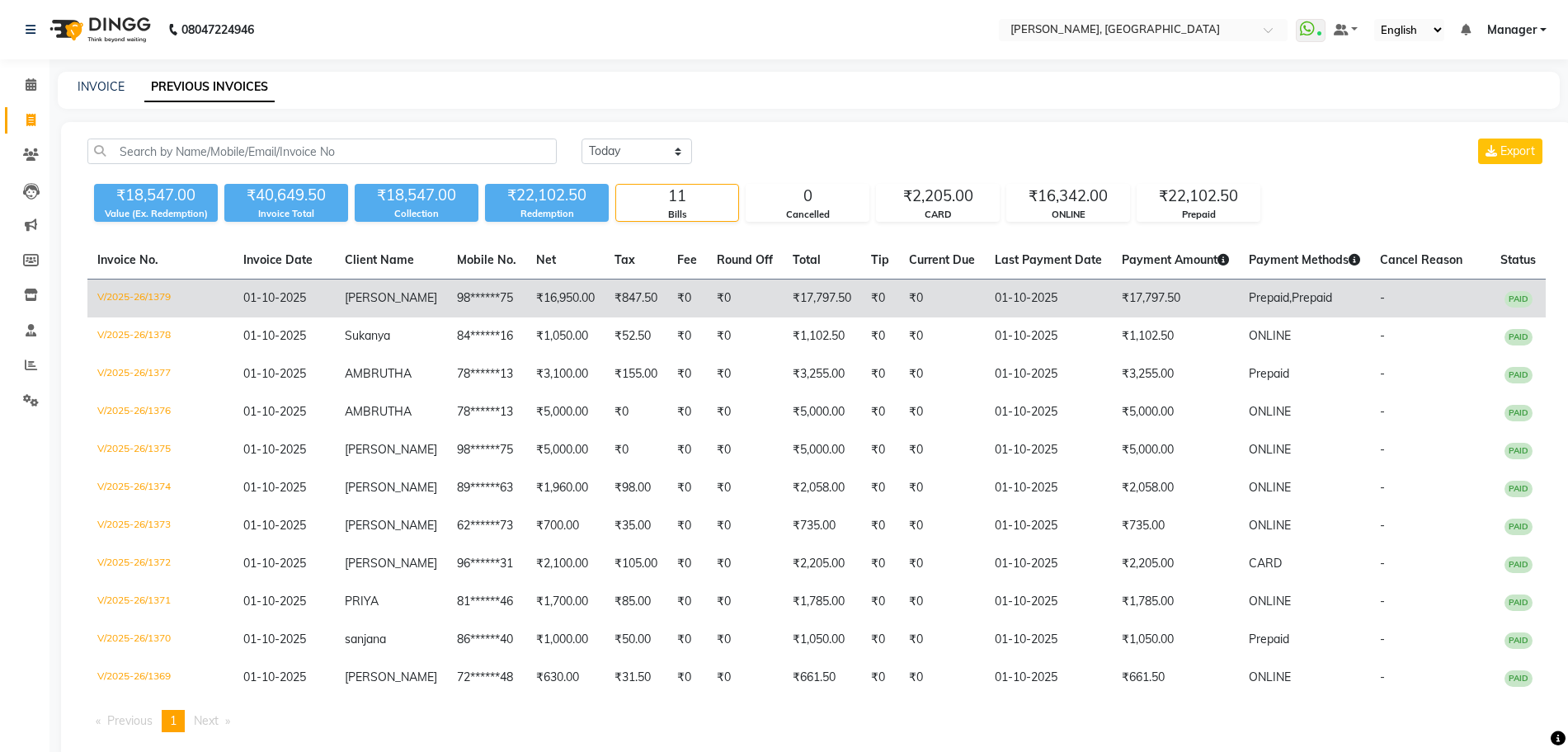
click at [783, 300] on td "₹17,797.50" at bounding box center [822, 299] width 79 height 38
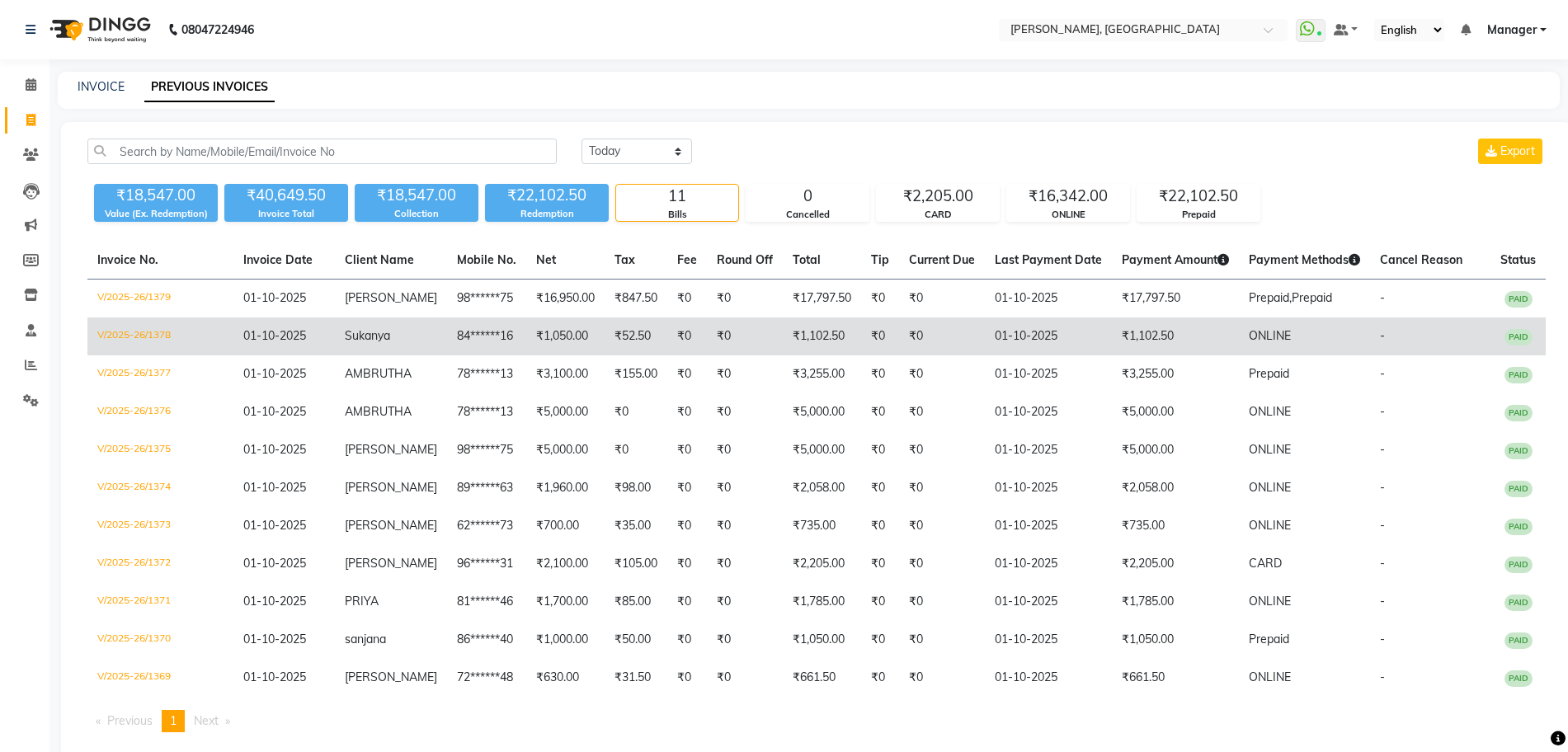
click at [384, 340] on span "Sukanya" at bounding box center [367, 335] width 46 height 15
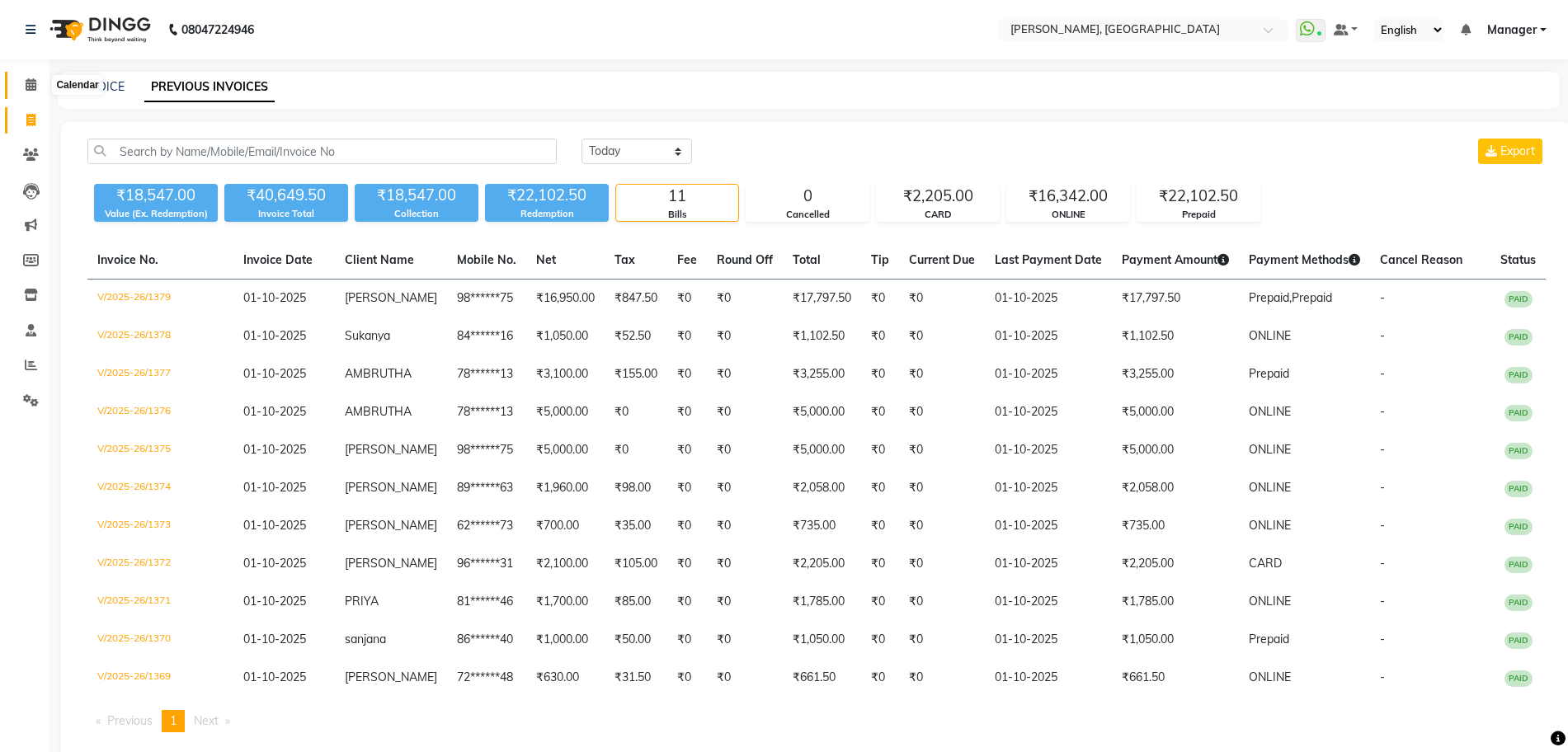
click at [41, 90] on span at bounding box center [31, 85] width 29 height 19
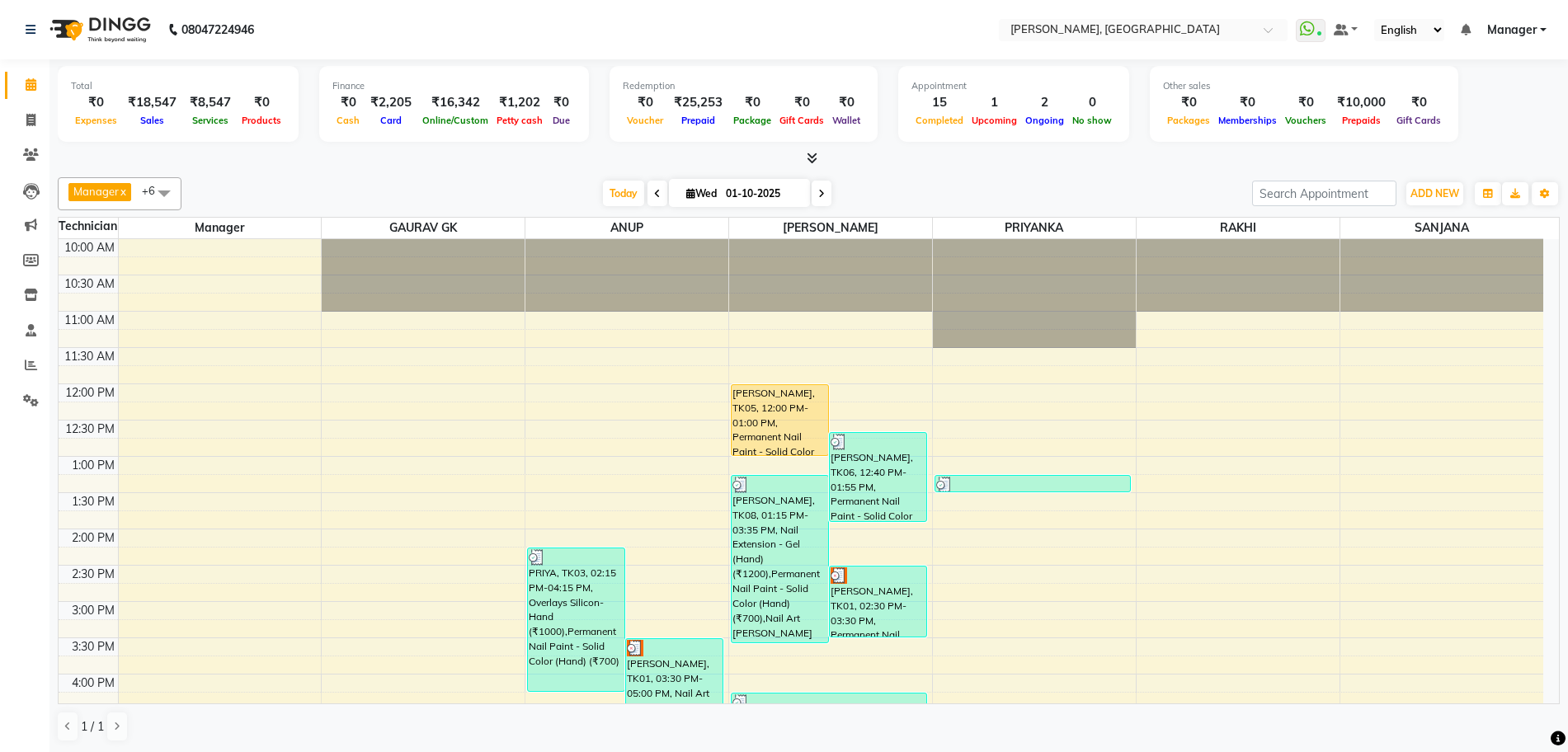
click at [812, 157] on icon at bounding box center [812, 158] width 11 height 13
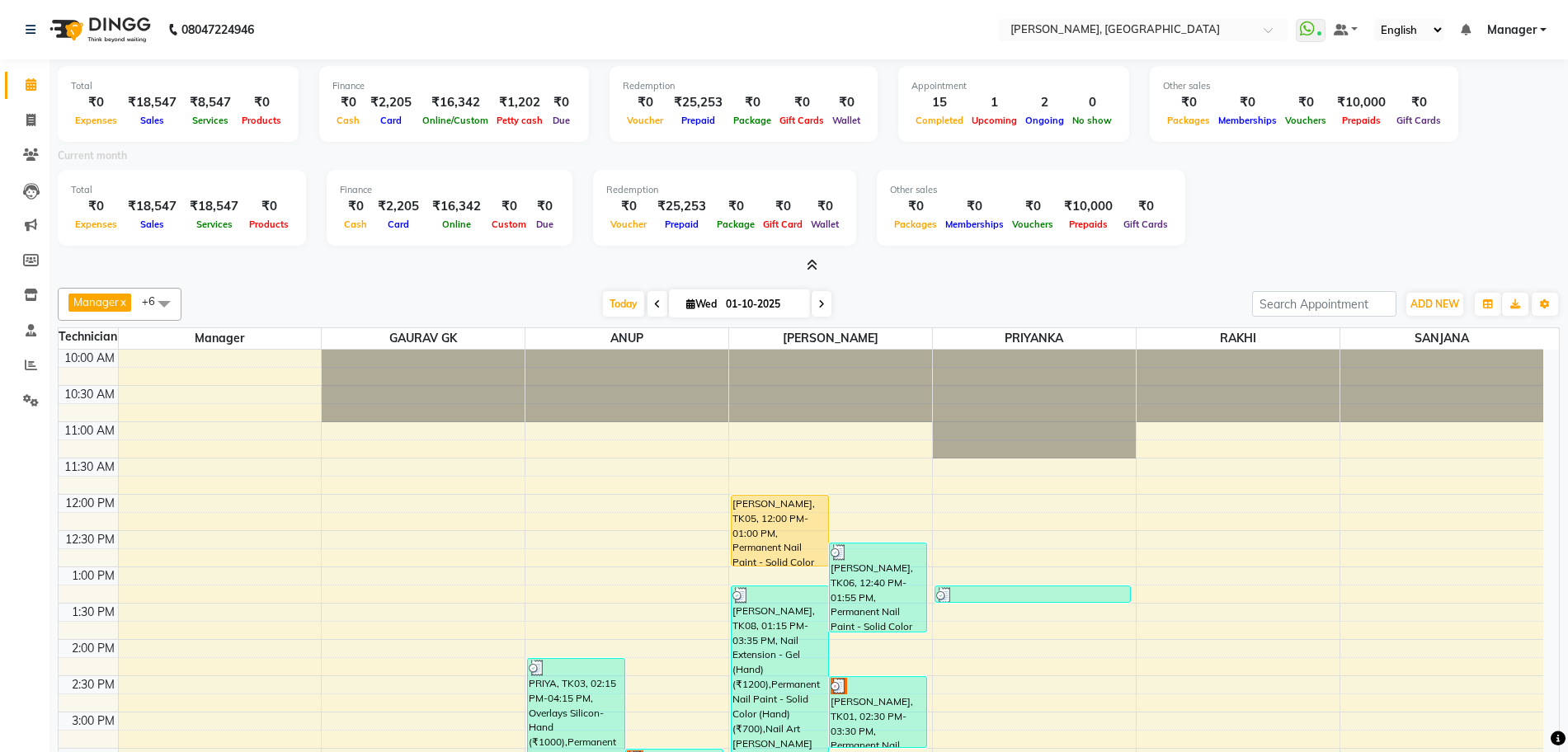
click at [810, 265] on icon at bounding box center [812, 265] width 11 height 13
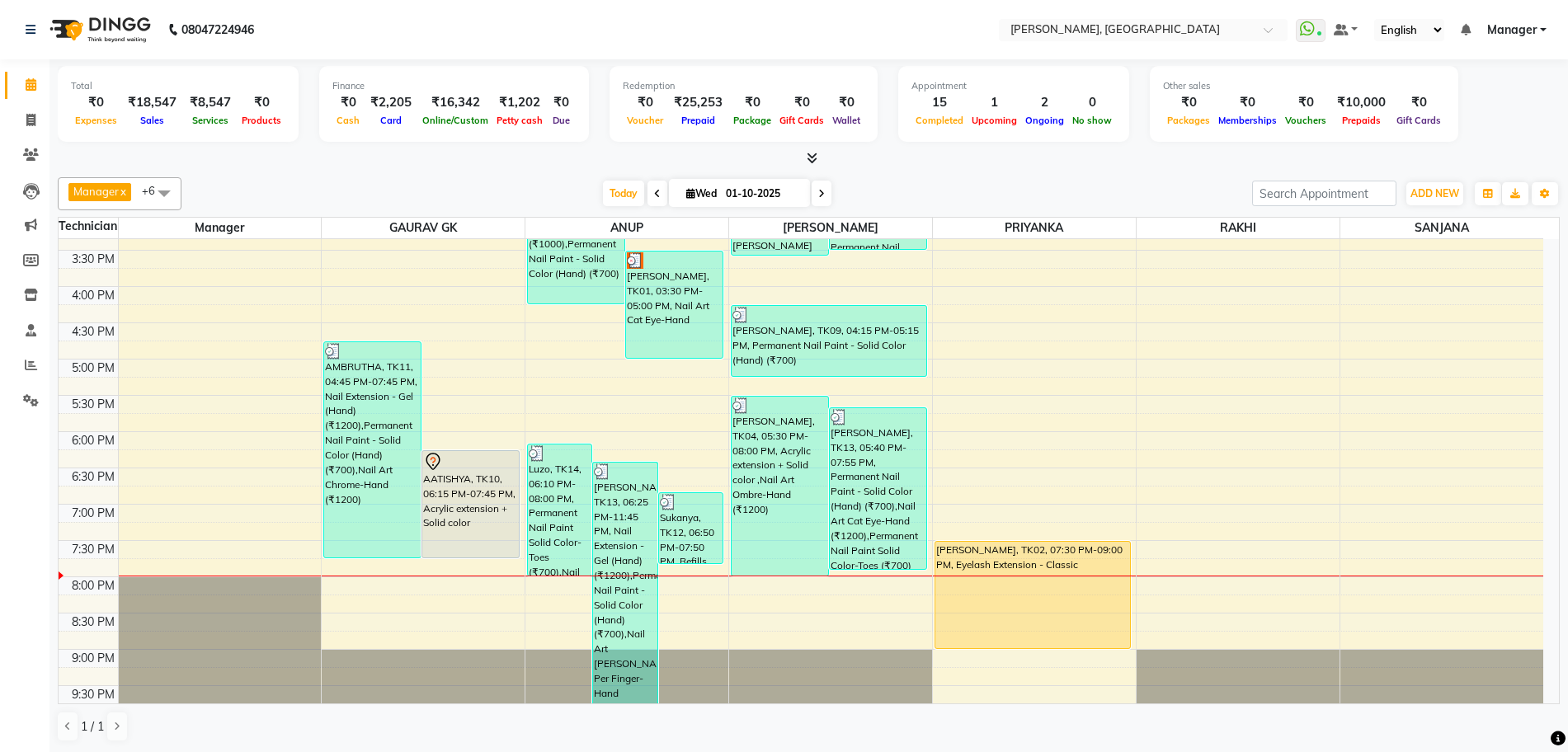
scroll to position [406, 0]
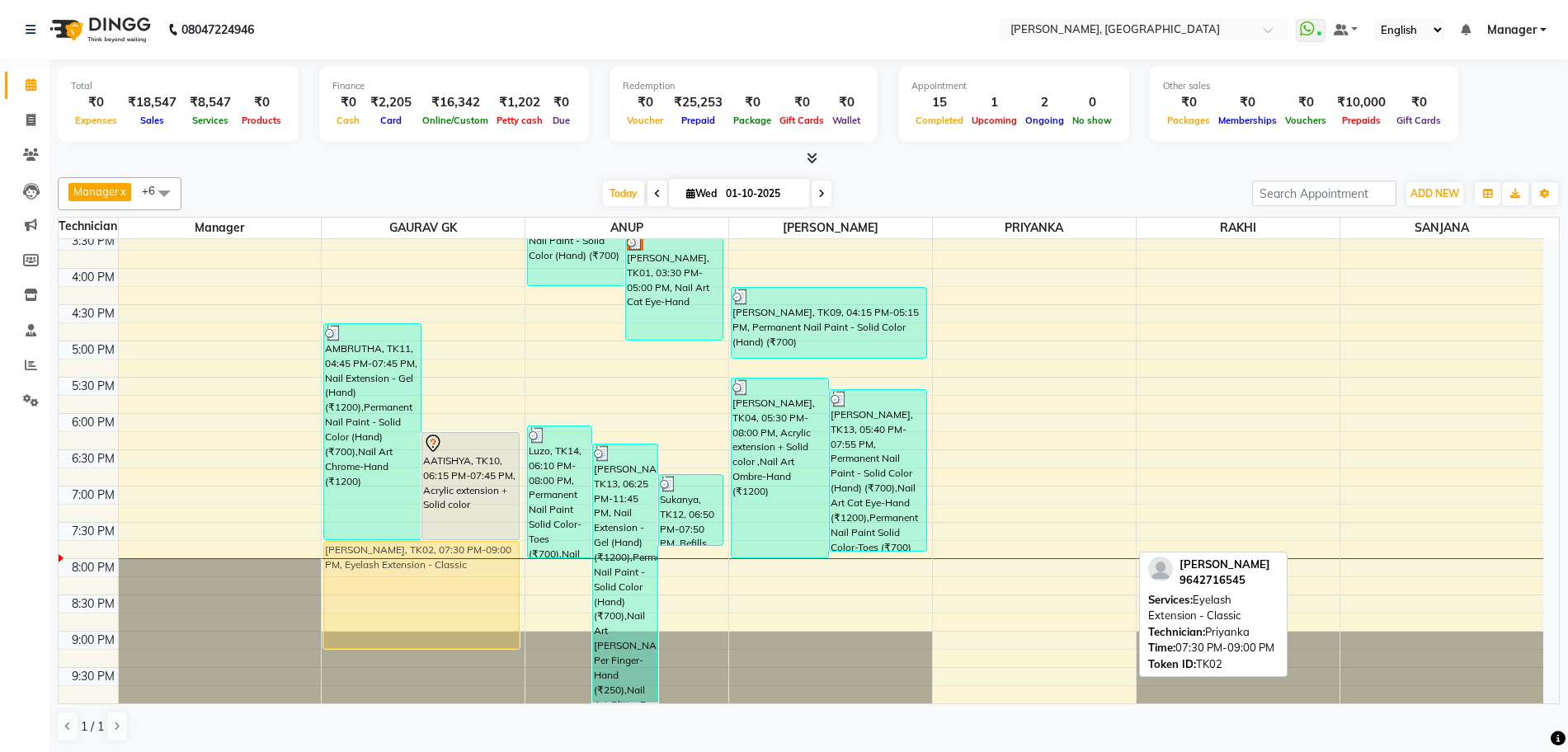
drag, startPoint x: 985, startPoint y: 580, endPoint x: 389, endPoint y: 598, distance: 596.3
click at [389, 598] on tr "AMBRUTHA, TK11, 04:45 PM-07:45 PM, Nail Extension - Gel (Hand) (₹1200),Permanen…" at bounding box center [800, 269] width 1485 height 870
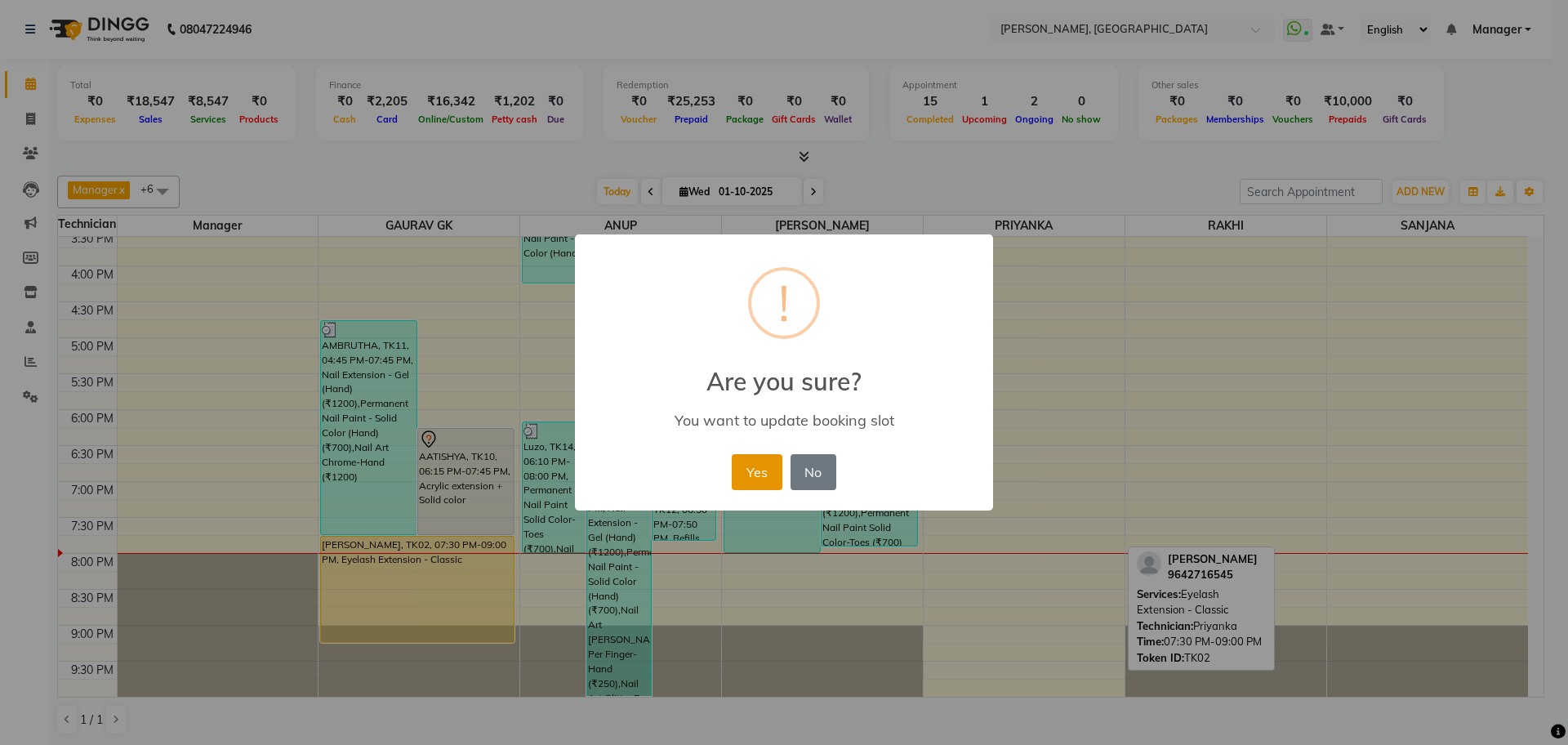
click at [751, 474] on button "Yes" at bounding box center [756, 473] width 50 height 36
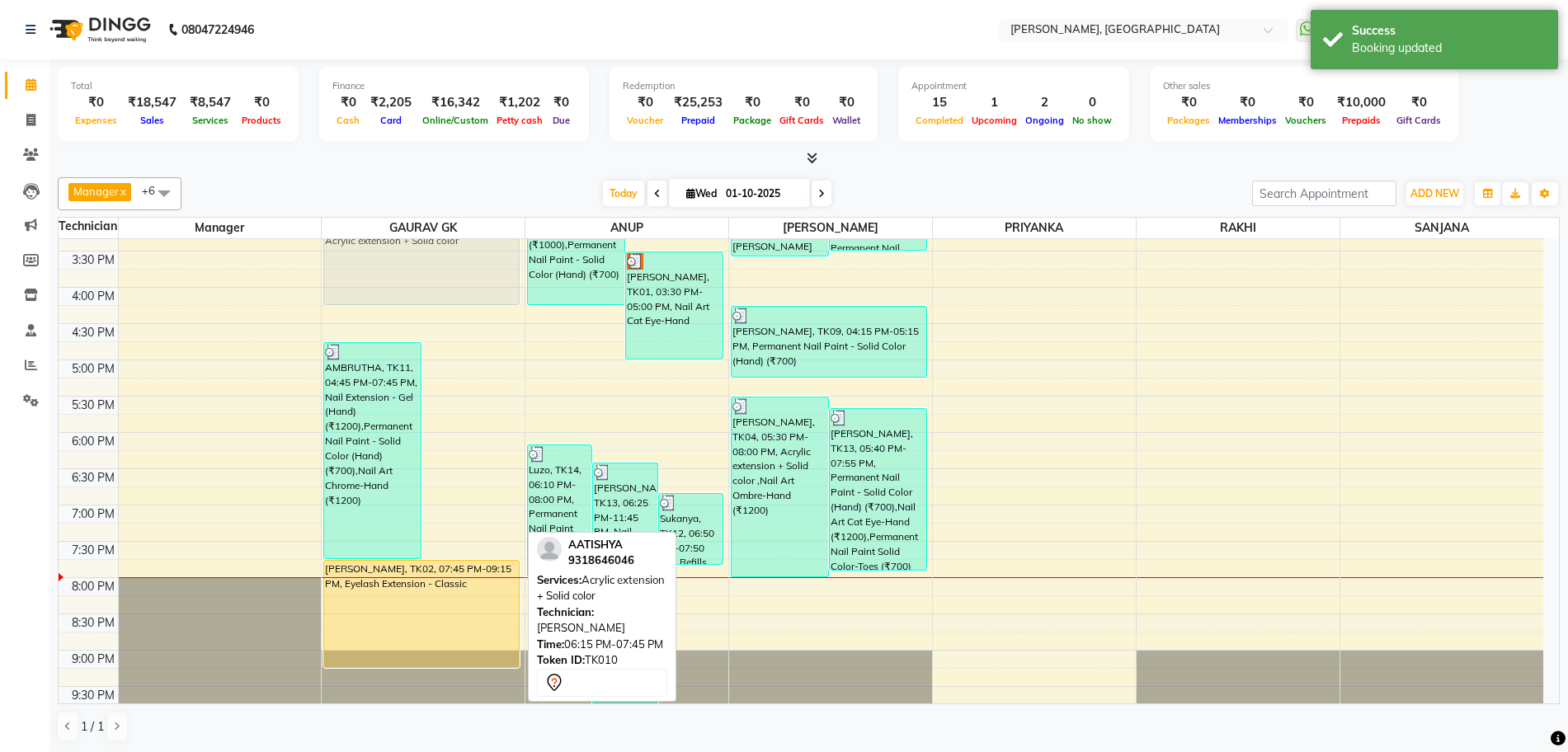
drag, startPoint x: 471, startPoint y: 502, endPoint x: 475, endPoint y: 267, distance: 235.0
click at [475, 267] on div "AMBRUTHA, TK11, 04:45 PM-07:45 PM, Nail Extension - Gel (Hand) (₹1200),Permanen…" at bounding box center [423, 287] width 203 height 870
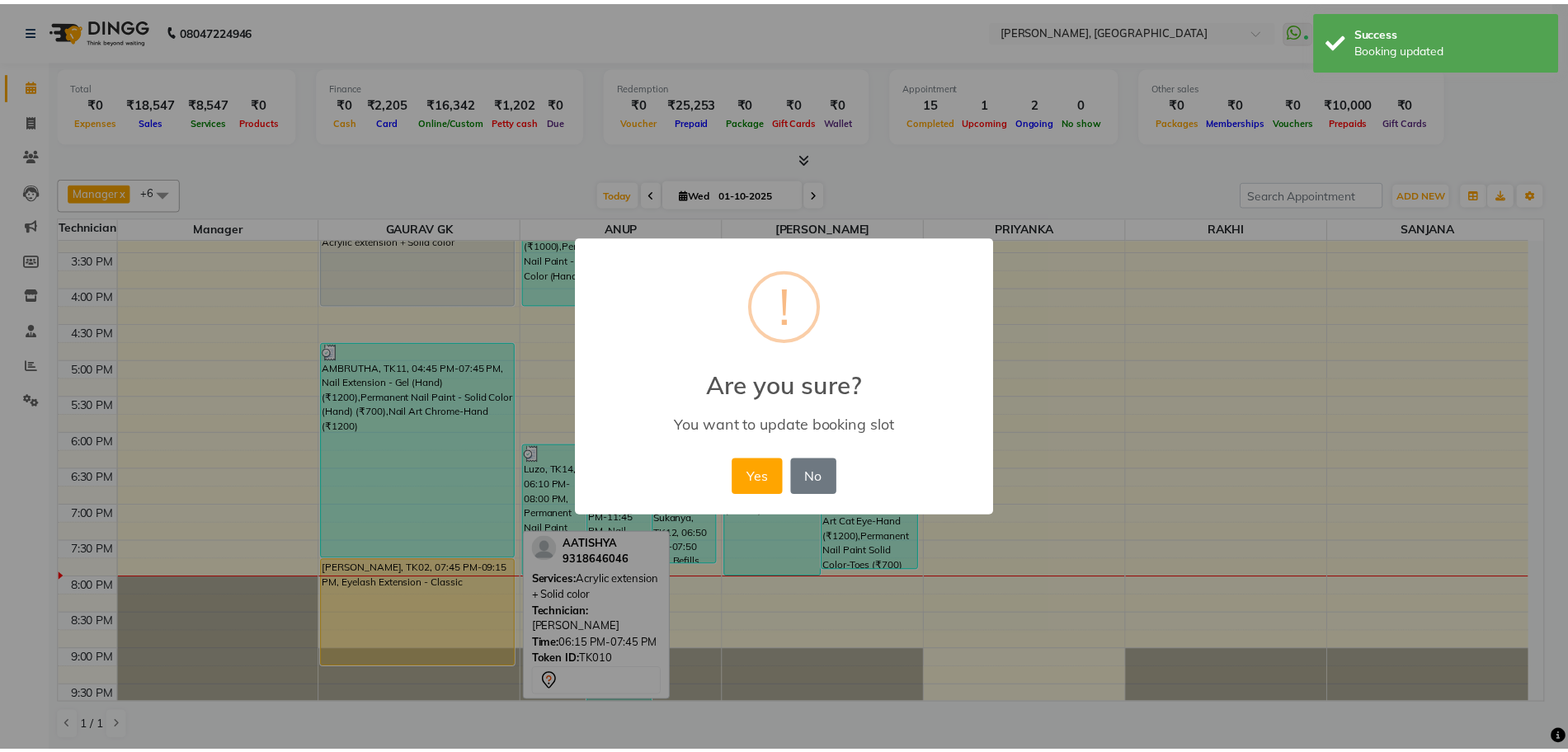
scroll to position [387, 0]
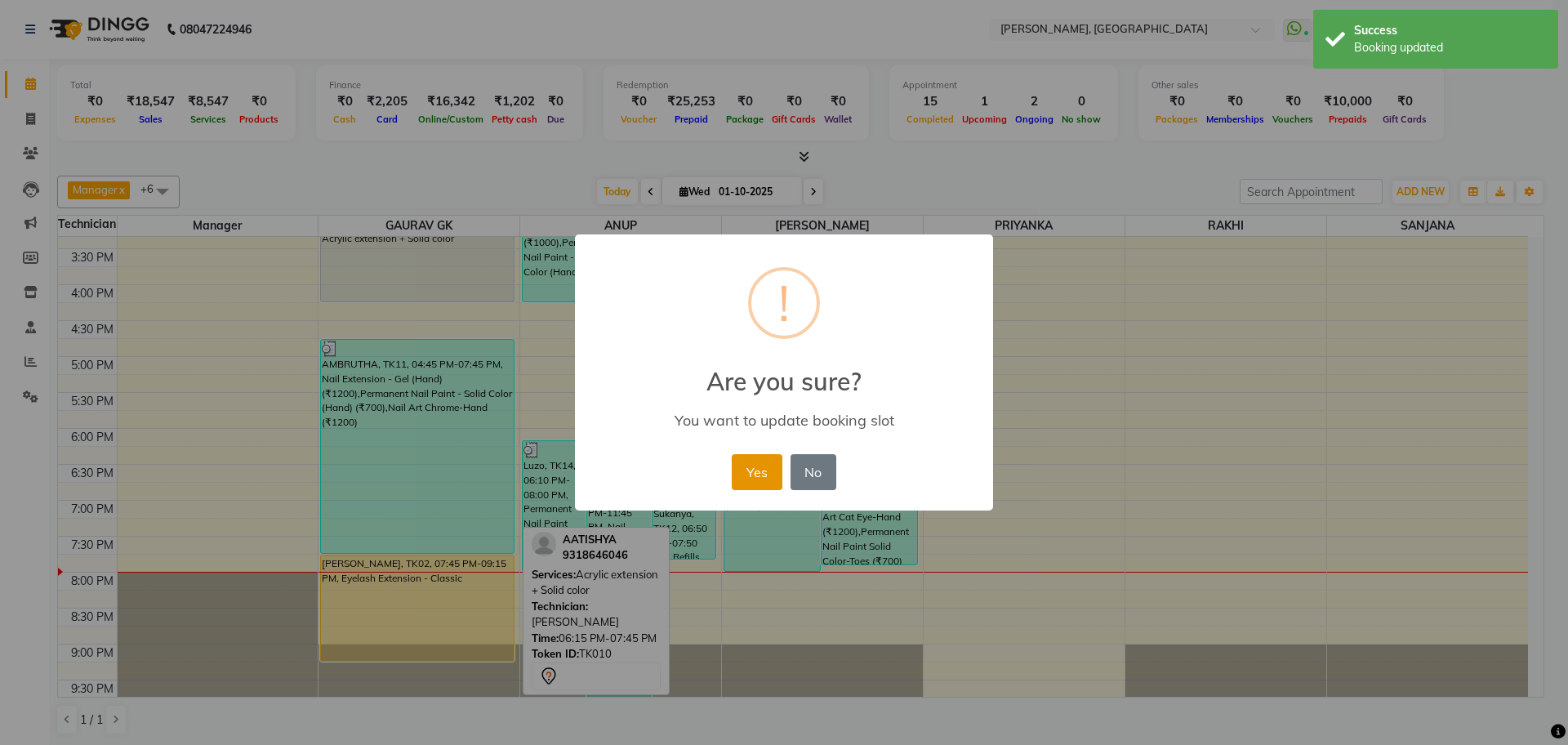
click at [772, 470] on button "Yes" at bounding box center [756, 473] width 50 height 36
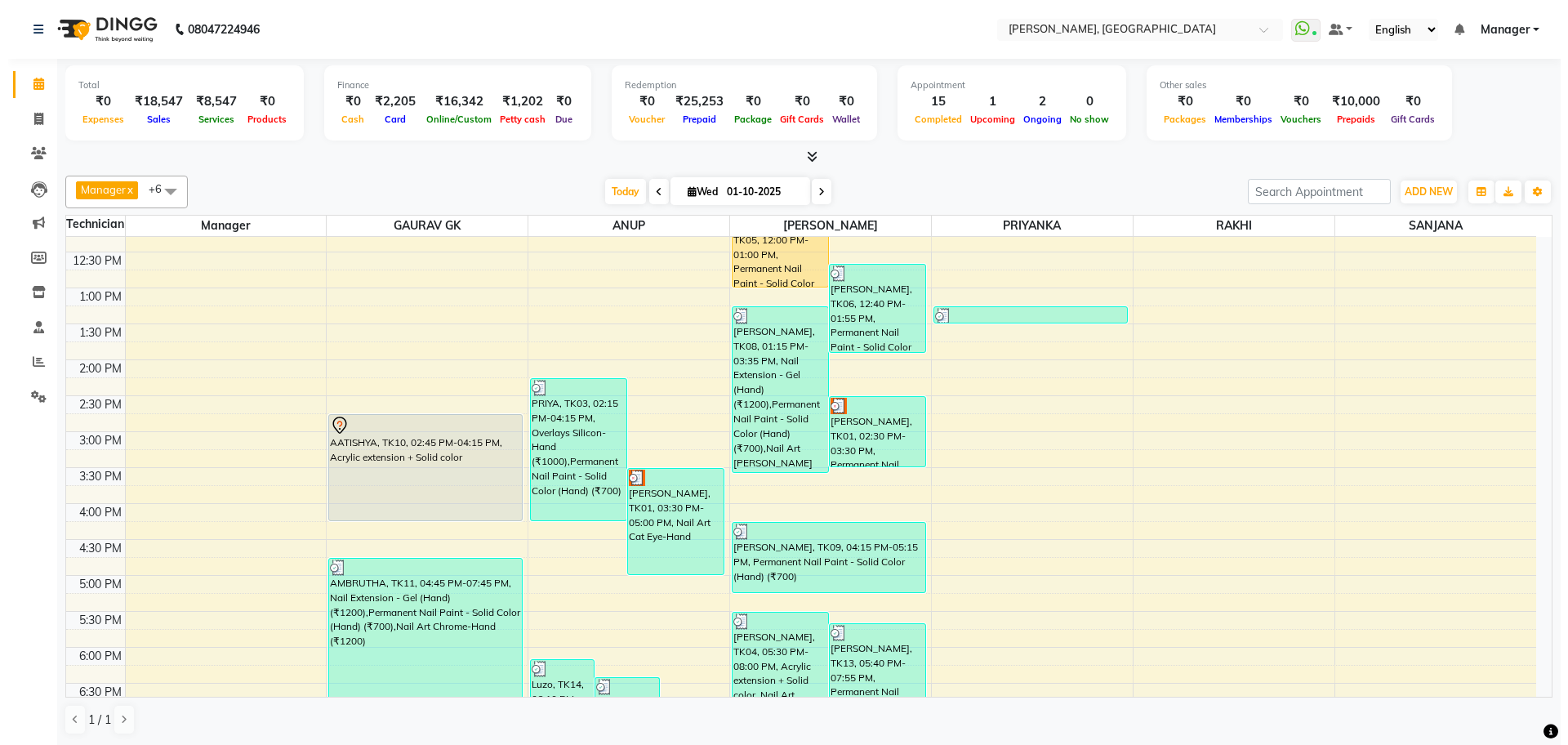
scroll to position [166, 0]
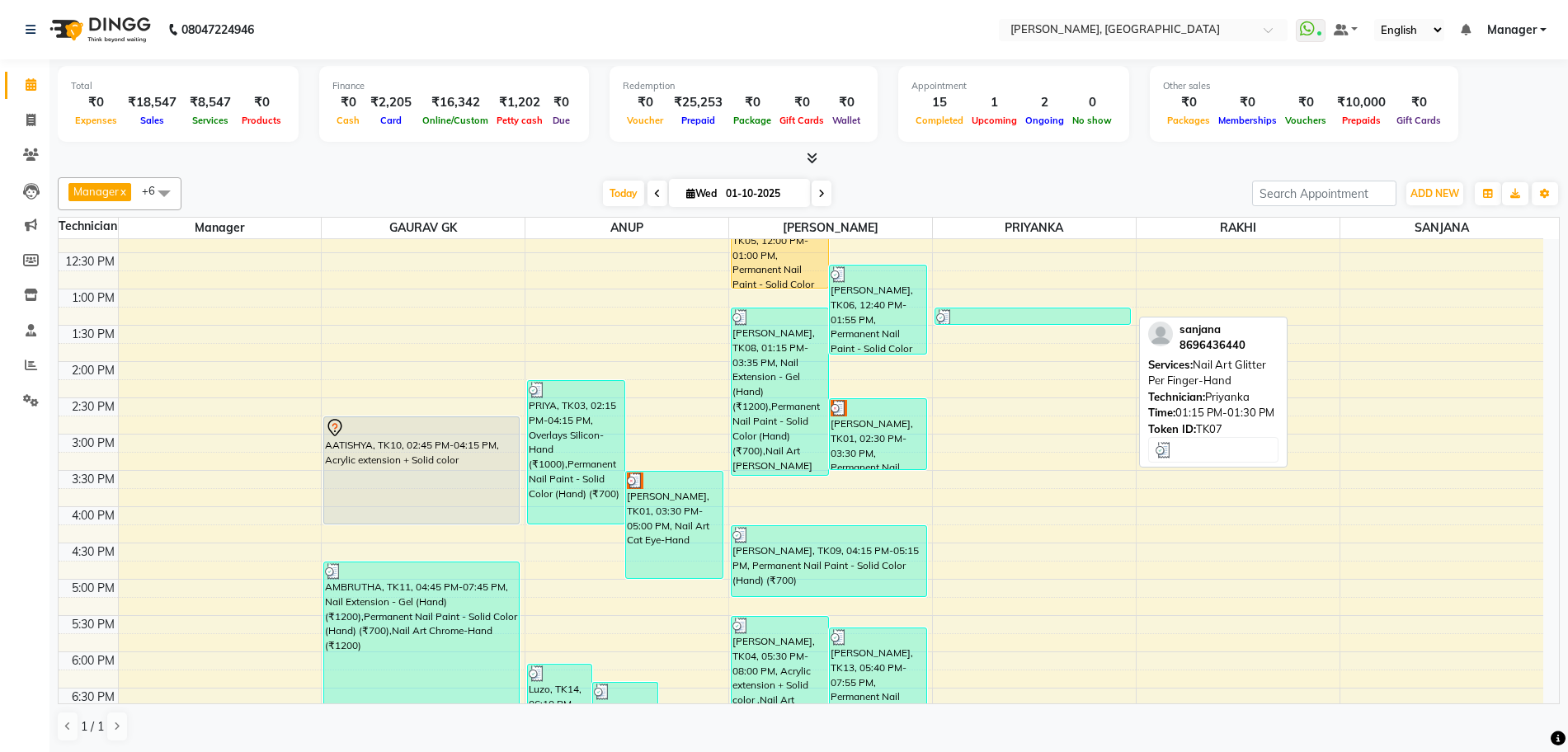
click at [1037, 316] on div at bounding box center [1032, 317] width 193 height 16
select select "3"
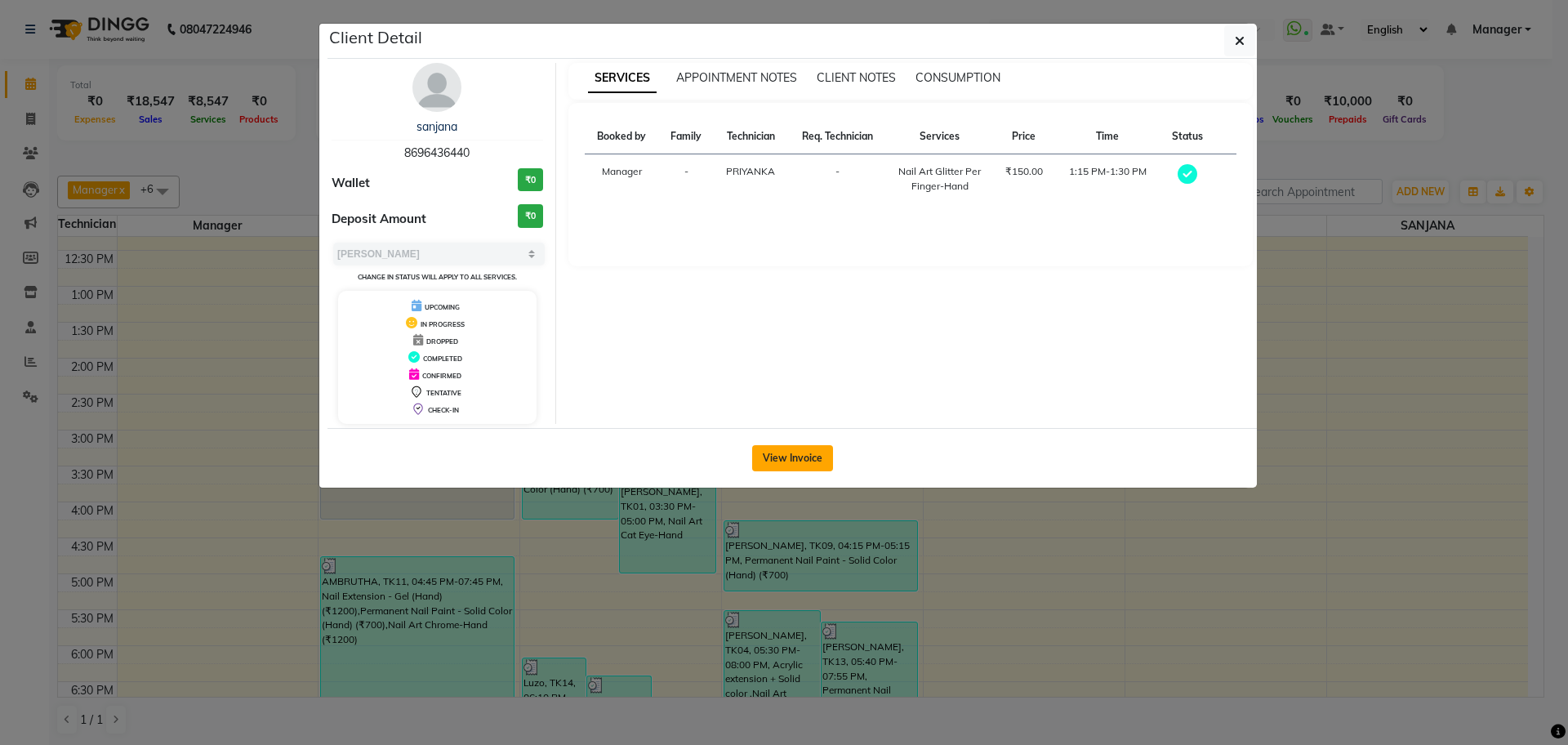
click at [797, 468] on button "View Invoice" at bounding box center [792, 458] width 81 height 26
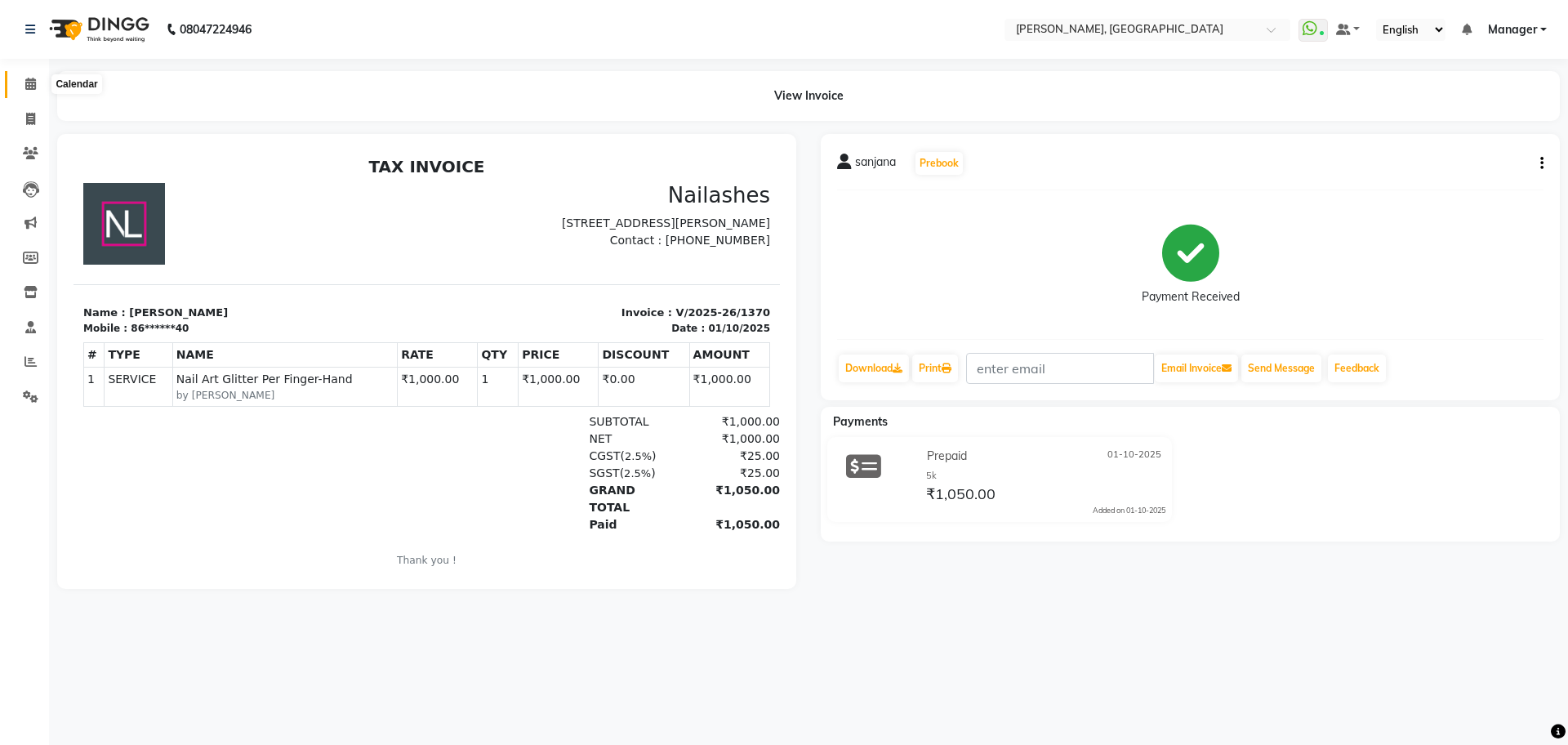
click at [33, 88] on icon at bounding box center [31, 84] width 11 height 13
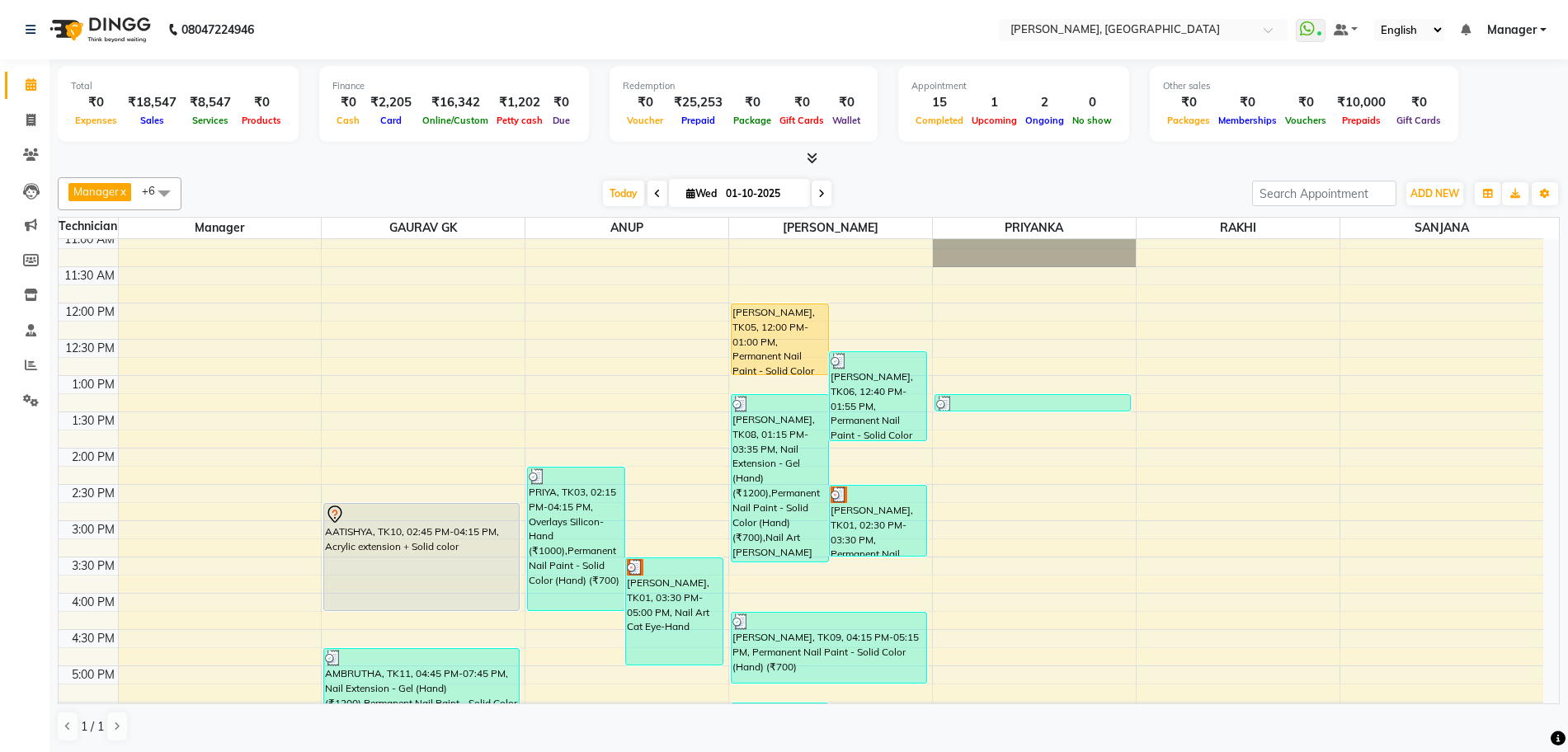
scroll to position [65, 0]
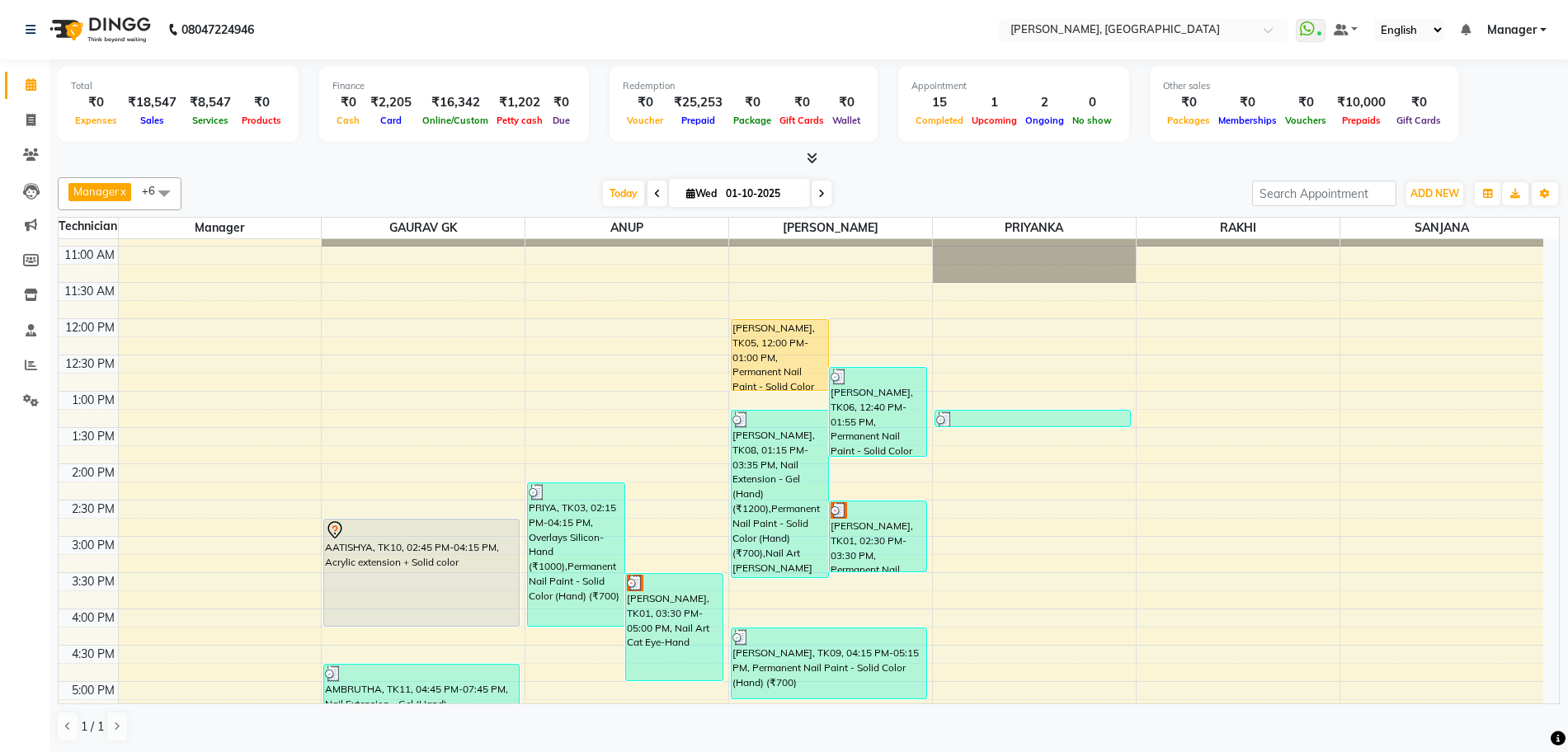
click at [813, 156] on icon at bounding box center [812, 158] width 11 height 13
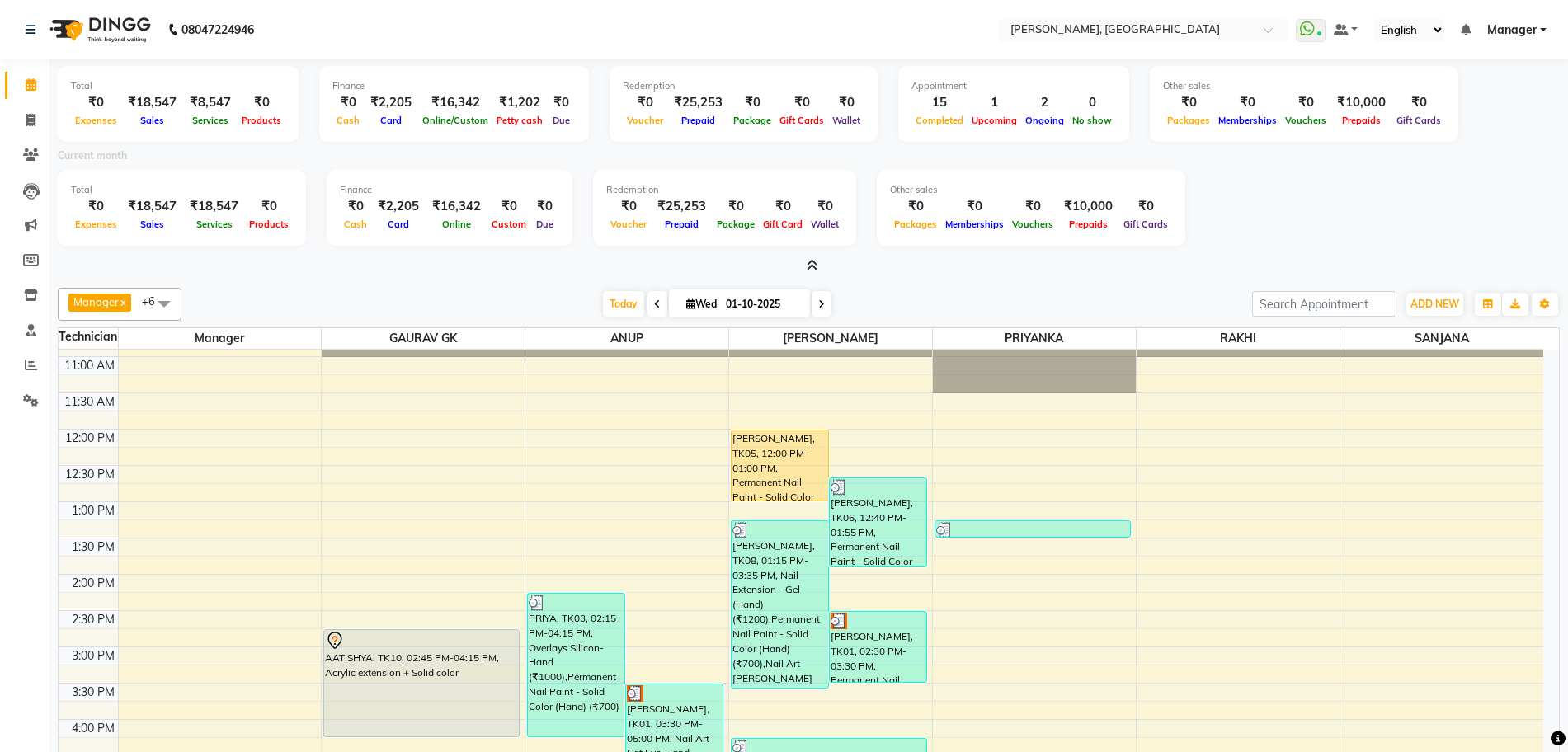
click at [814, 264] on icon at bounding box center [812, 265] width 11 height 13
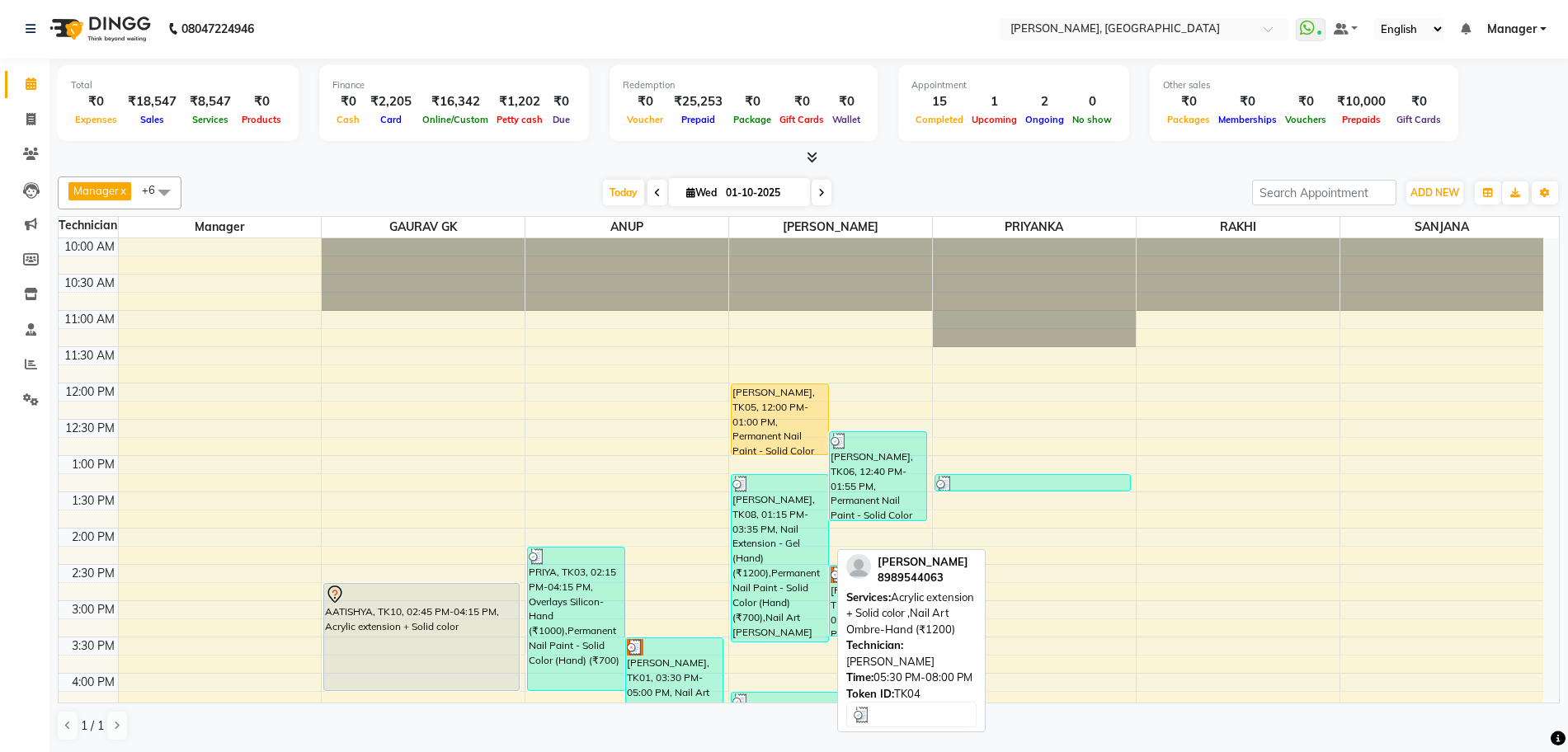
scroll to position [309, 0]
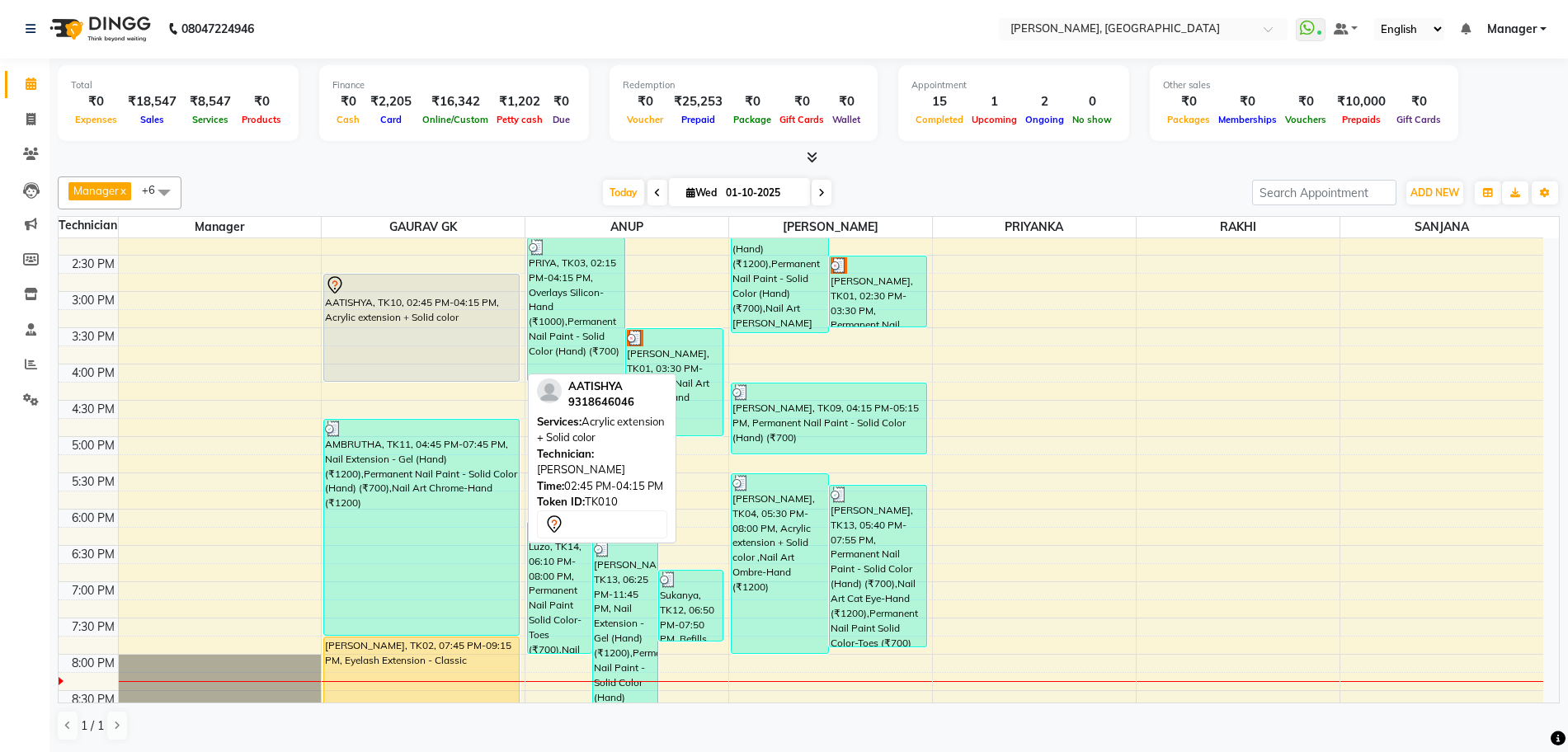
click at [332, 322] on div "AATISHYA, TK10, 02:45 PM-04:15 PM, Acrylic extension + Solid color" at bounding box center [421, 328] width 195 height 106
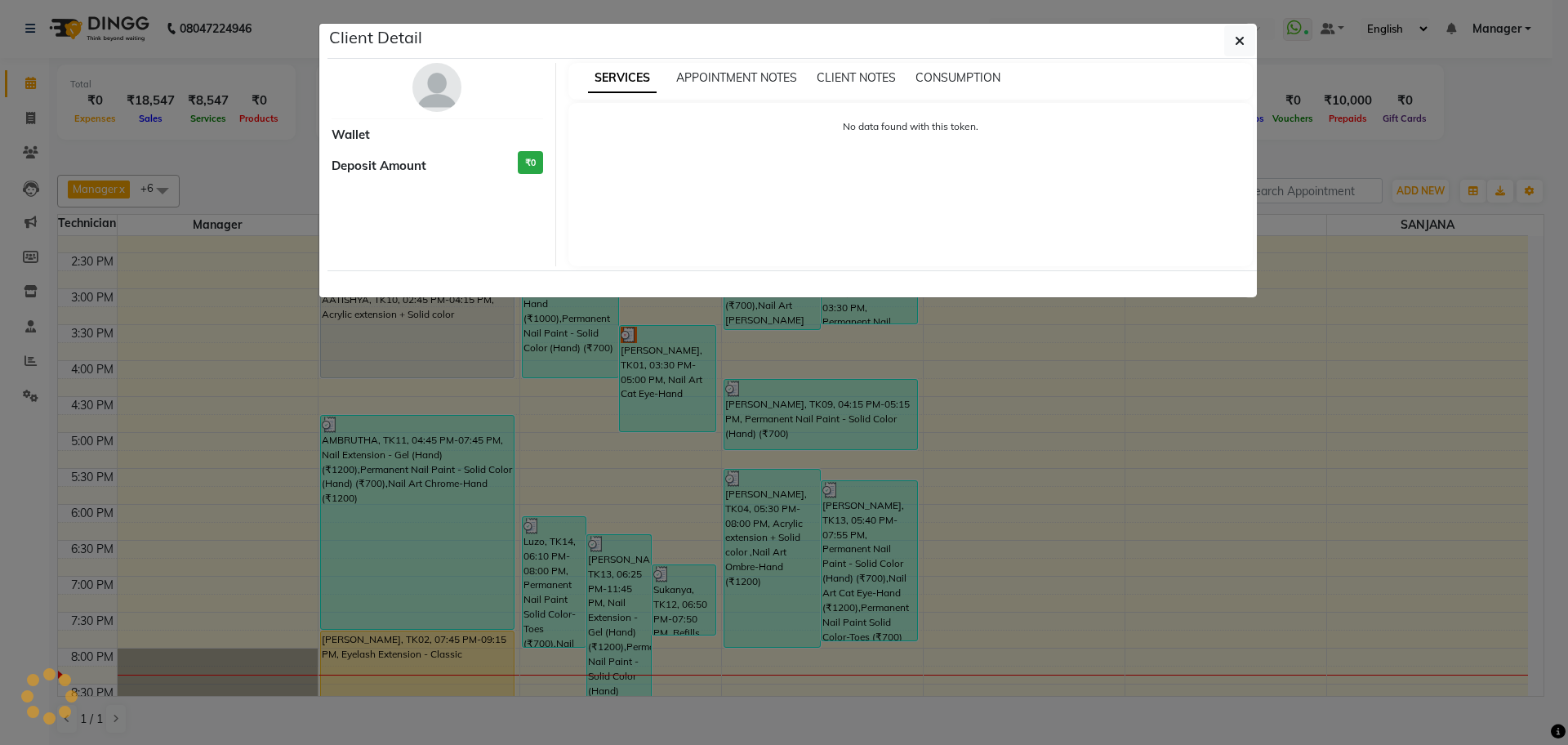
select select "7"
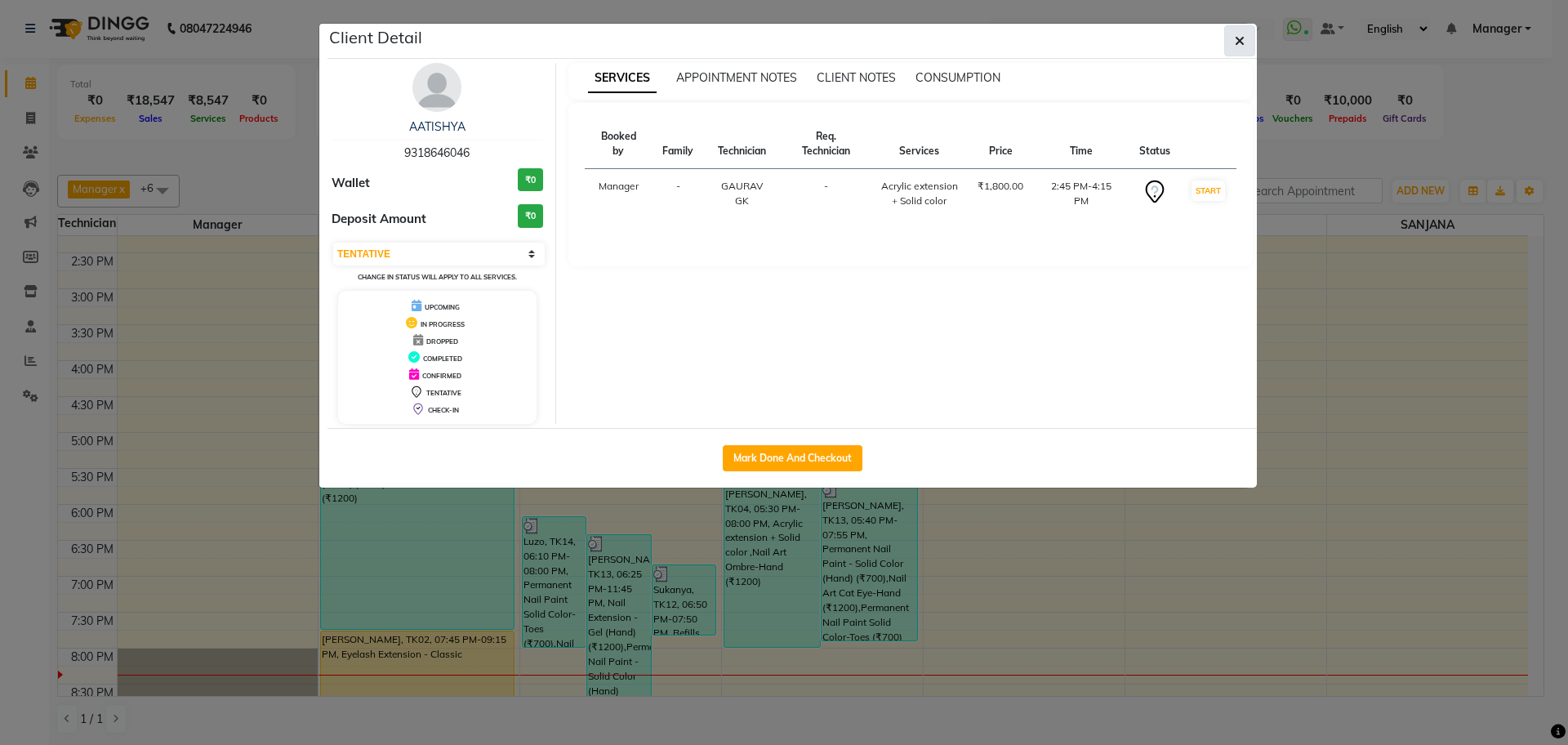
click at [1236, 34] on icon "button" at bounding box center [1240, 41] width 10 height 13
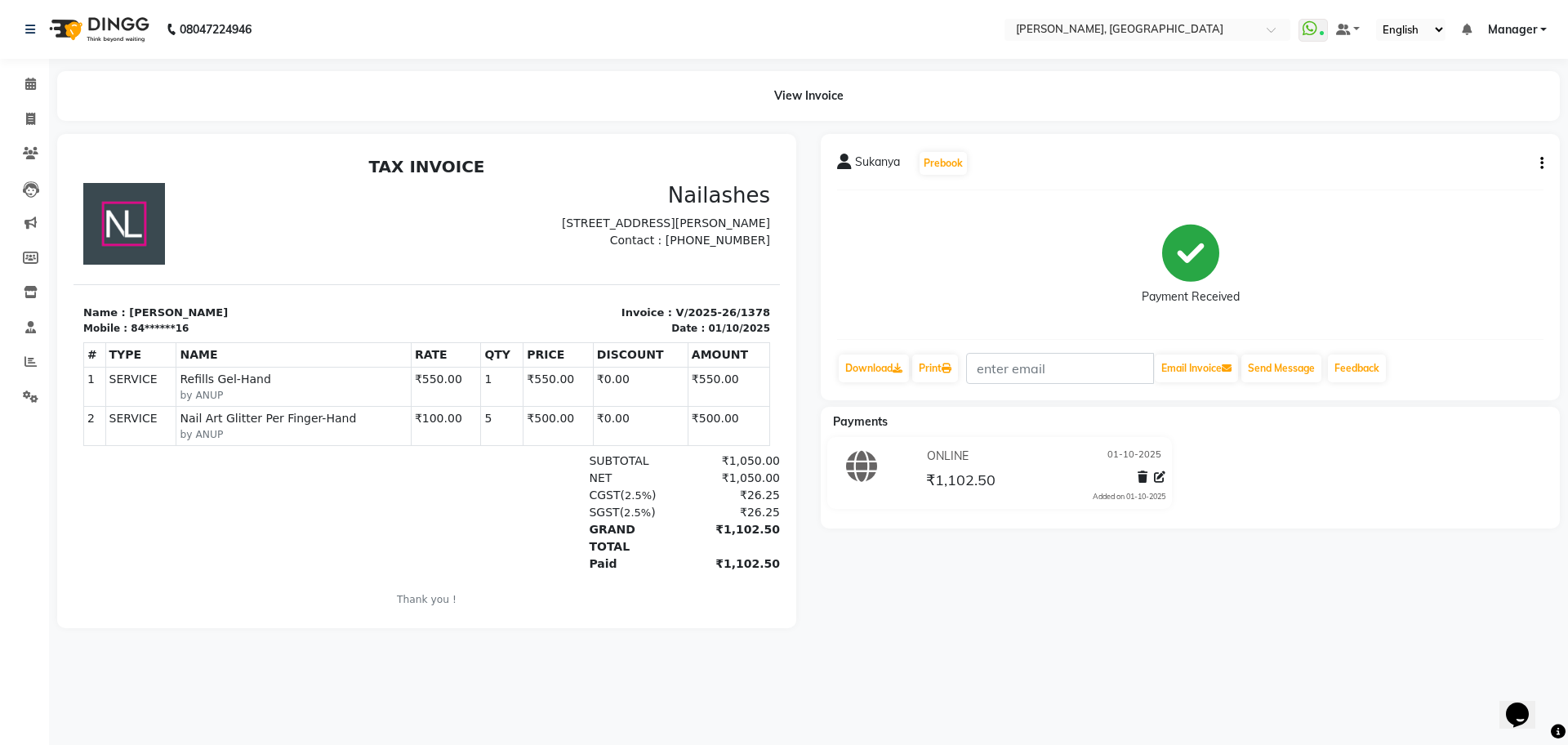
click at [1540, 164] on icon "button" at bounding box center [1542, 164] width 4 height 1
click at [1476, 169] on div "Edit Item Staff" at bounding box center [1461, 174] width 112 height 21
select select
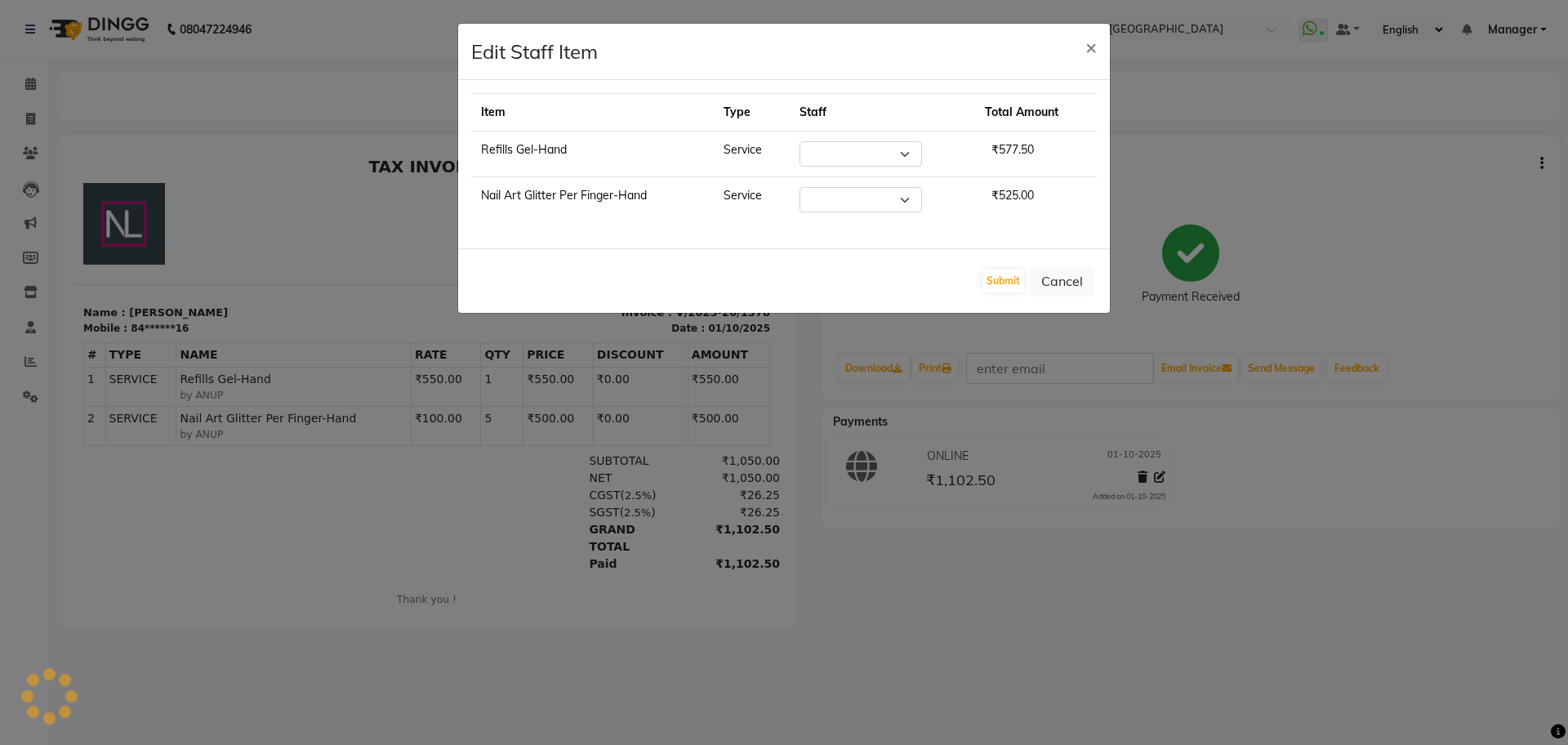
select select "86057"
click at [1096, 43] on span "×" at bounding box center [1091, 46] width 12 height 24
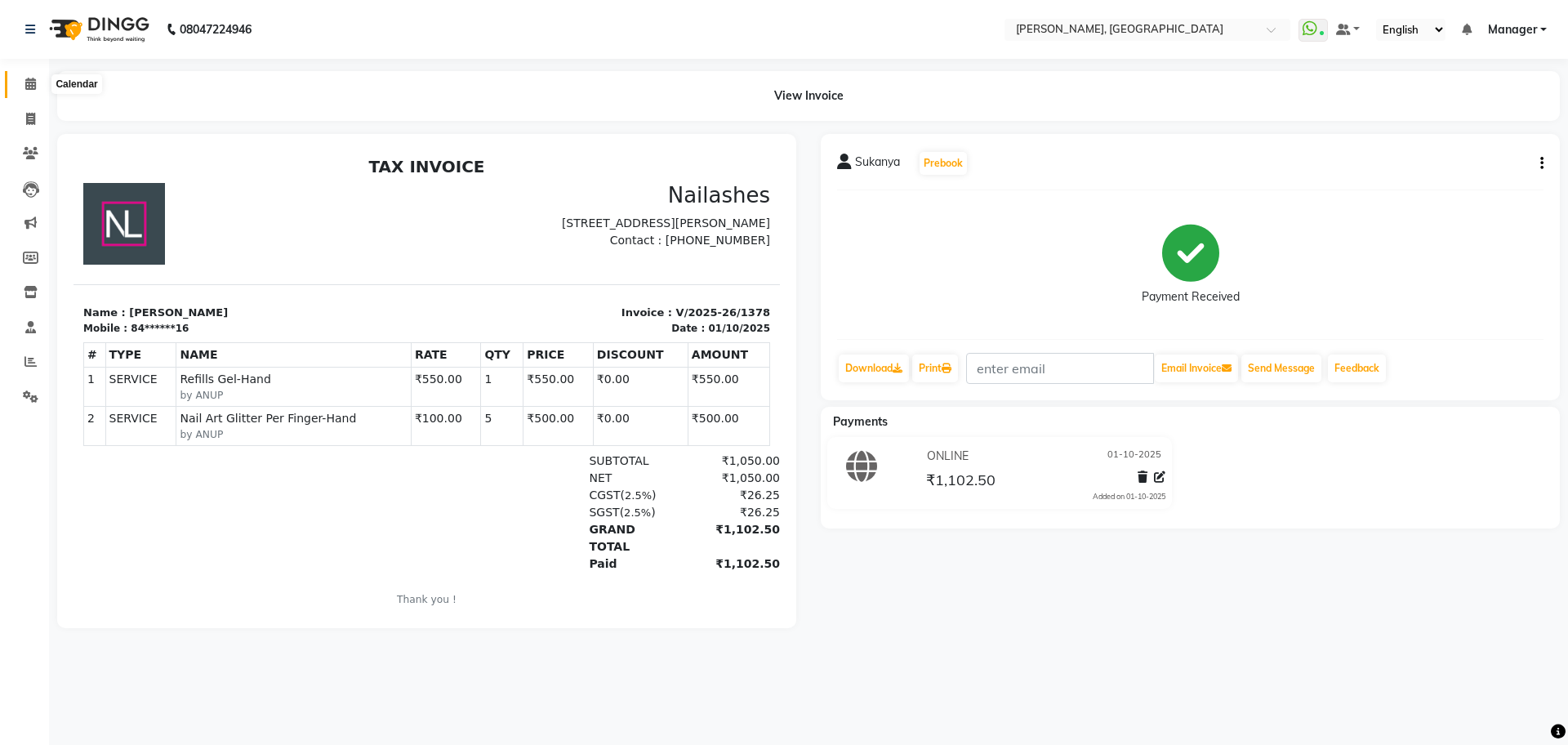
drag, startPoint x: 25, startPoint y: 87, endPoint x: 0, endPoint y: 106, distance: 31.4
click at [25, 87] on icon at bounding box center [31, 84] width 11 height 13
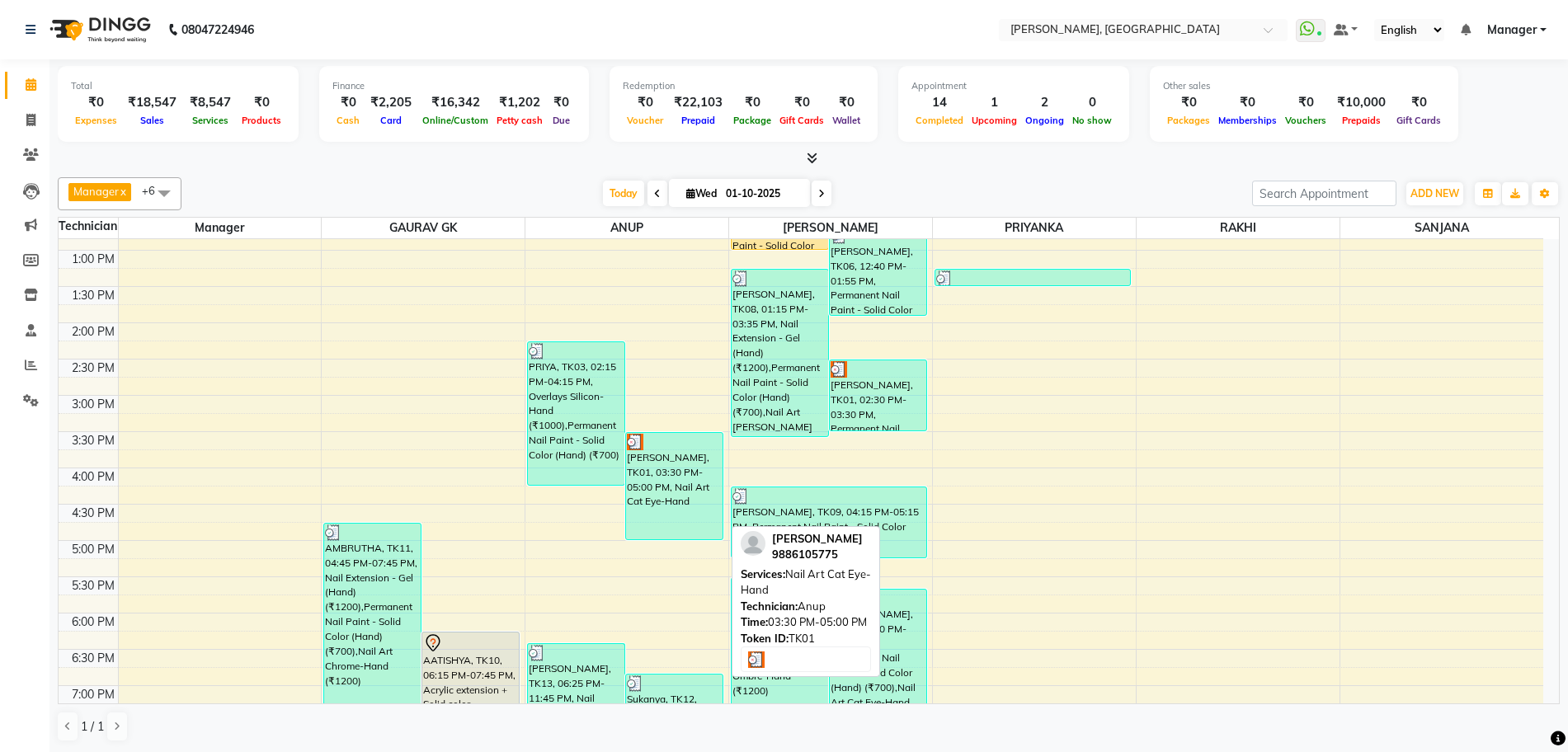
scroll to position [406, 0]
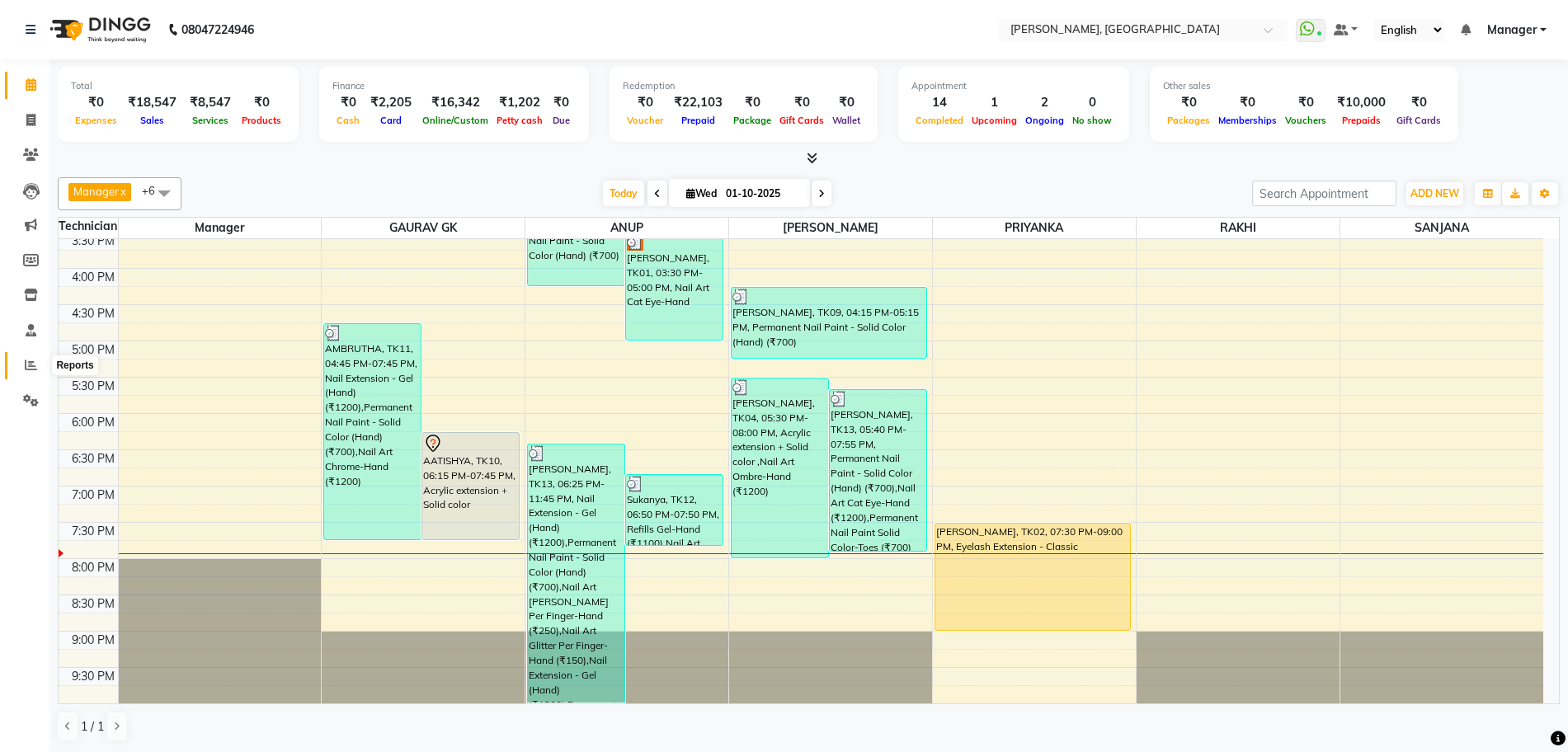
click at [21, 357] on span at bounding box center [31, 365] width 29 height 19
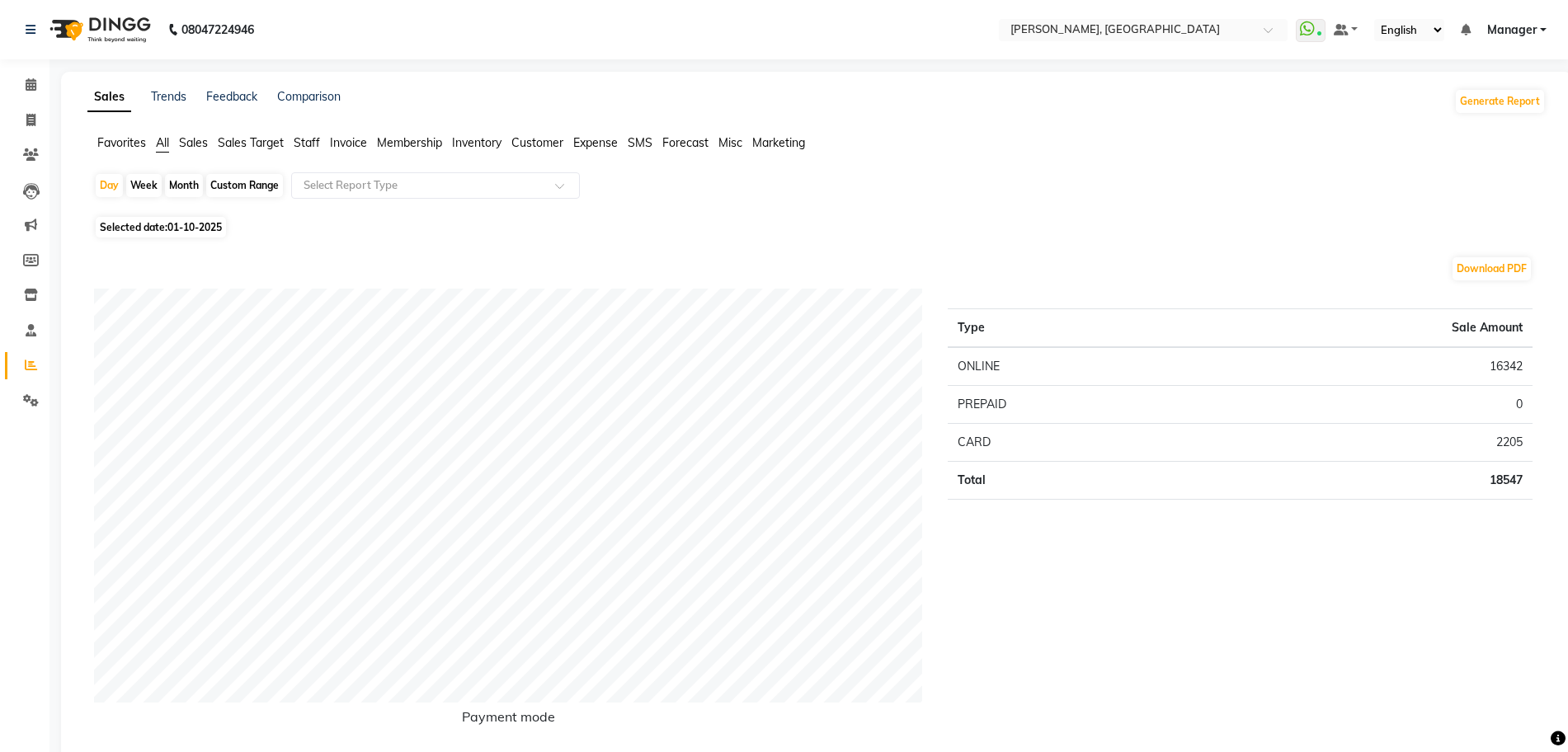
click at [316, 140] on span "Staff" at bounding box center [306, 143] width 26 height 15
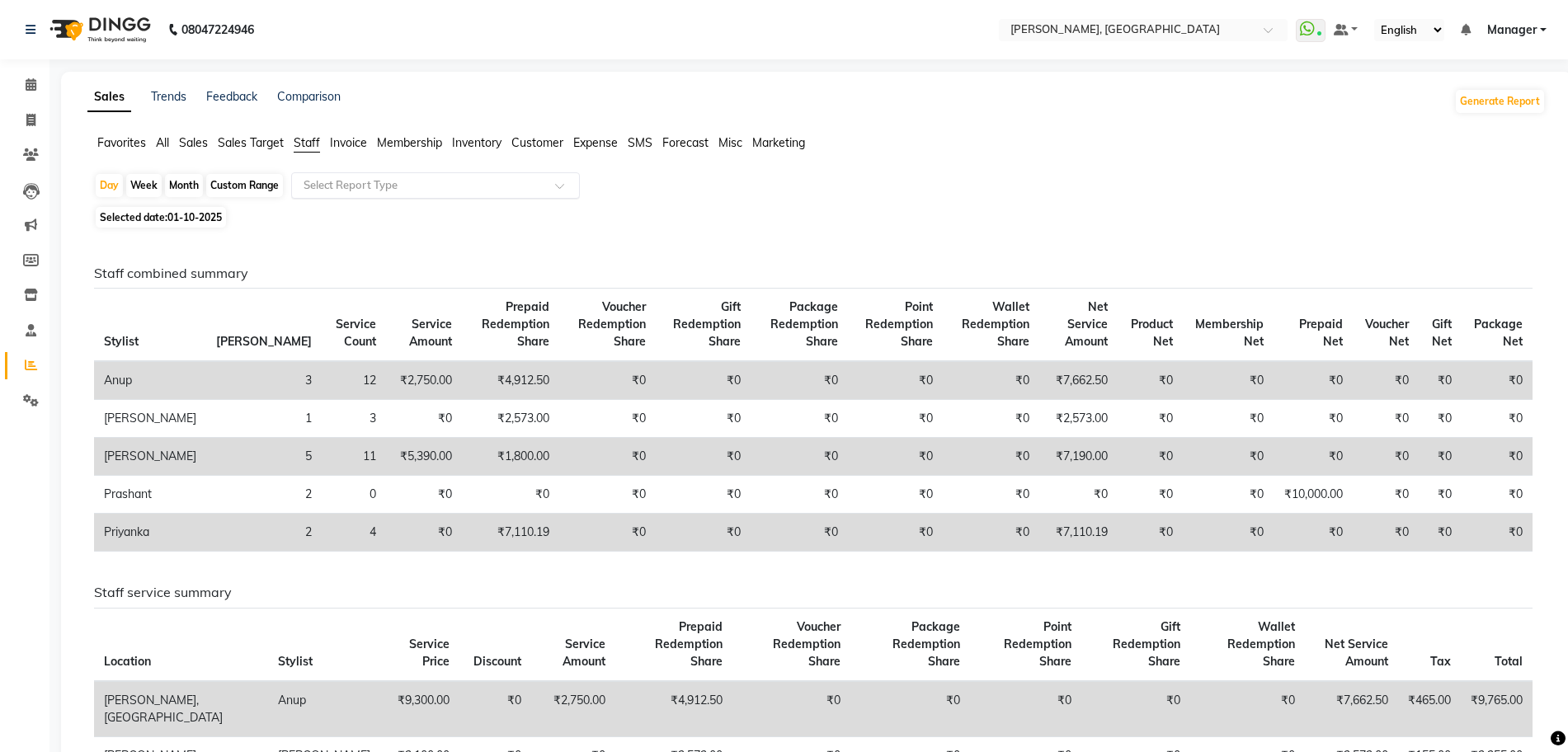
click at [340, 179] on input "text" at bounding box center [419, 185] width 238 height 16
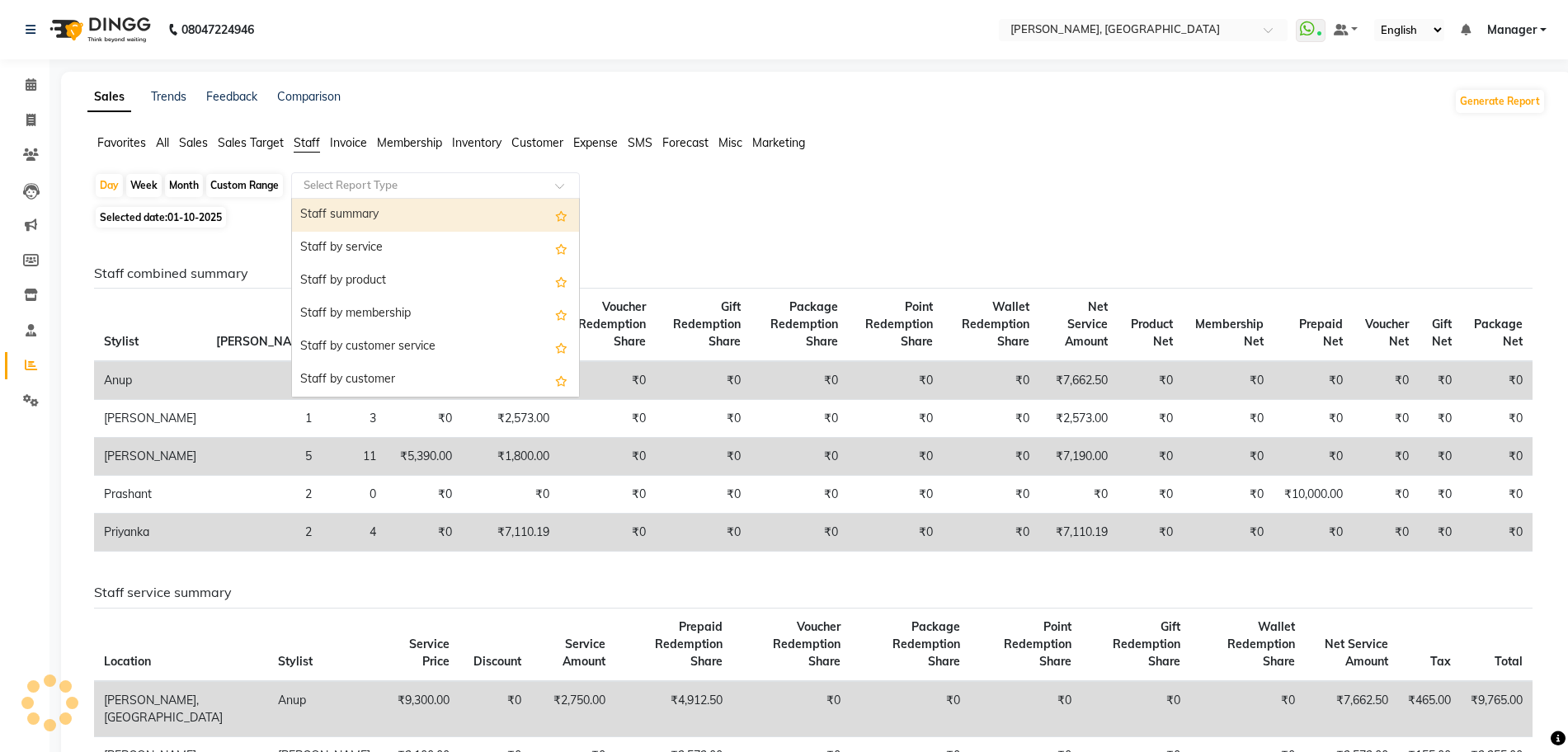
click at [341, 212] on div "Staff summary" at bounding box center [436, 216] width 287 height 33
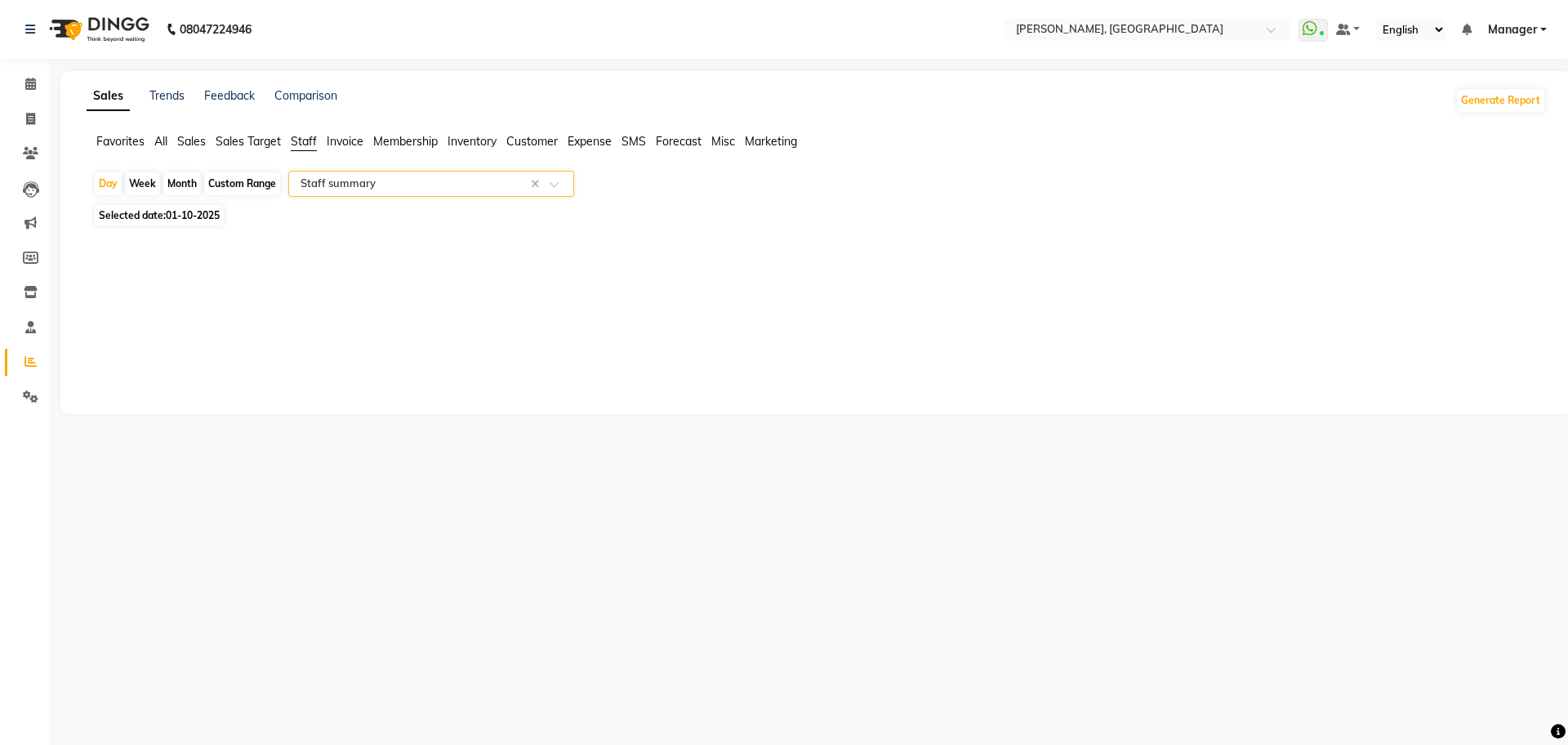
select select "full_report"
select select "csv"
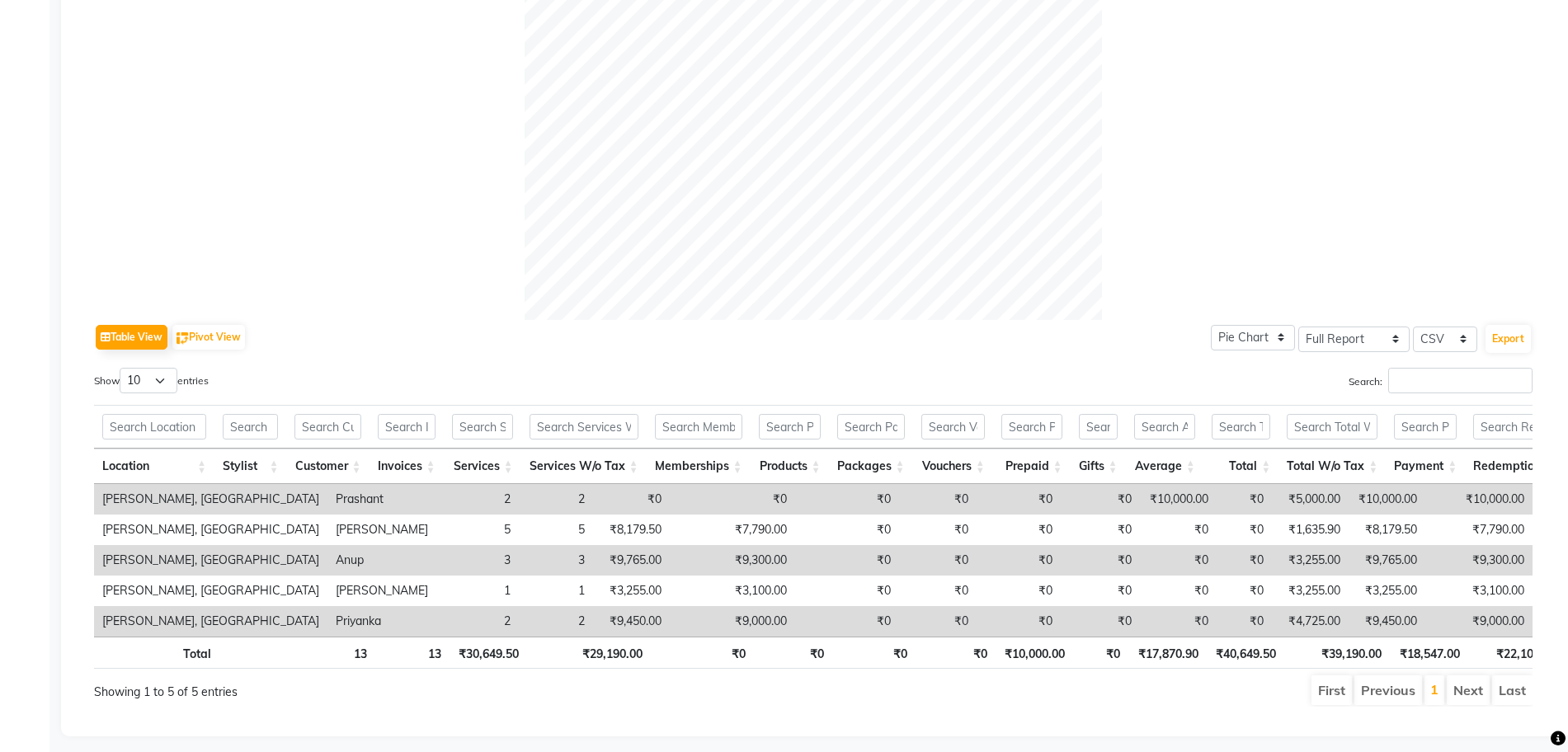
scroll to position [564, 0]
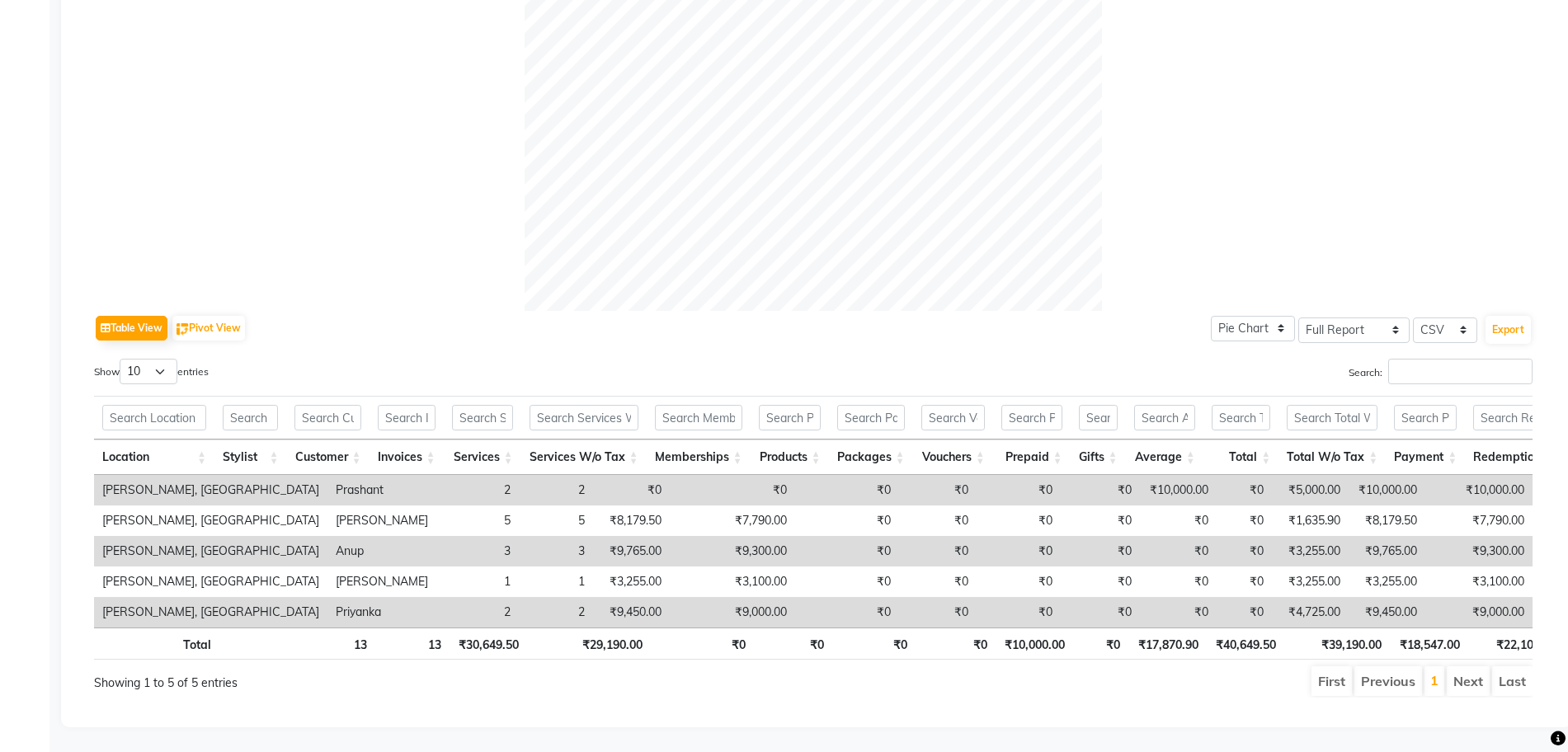
click at [670, 598] on td "₹9,000.00" at bounding box center [732, 612] width 125 height 30
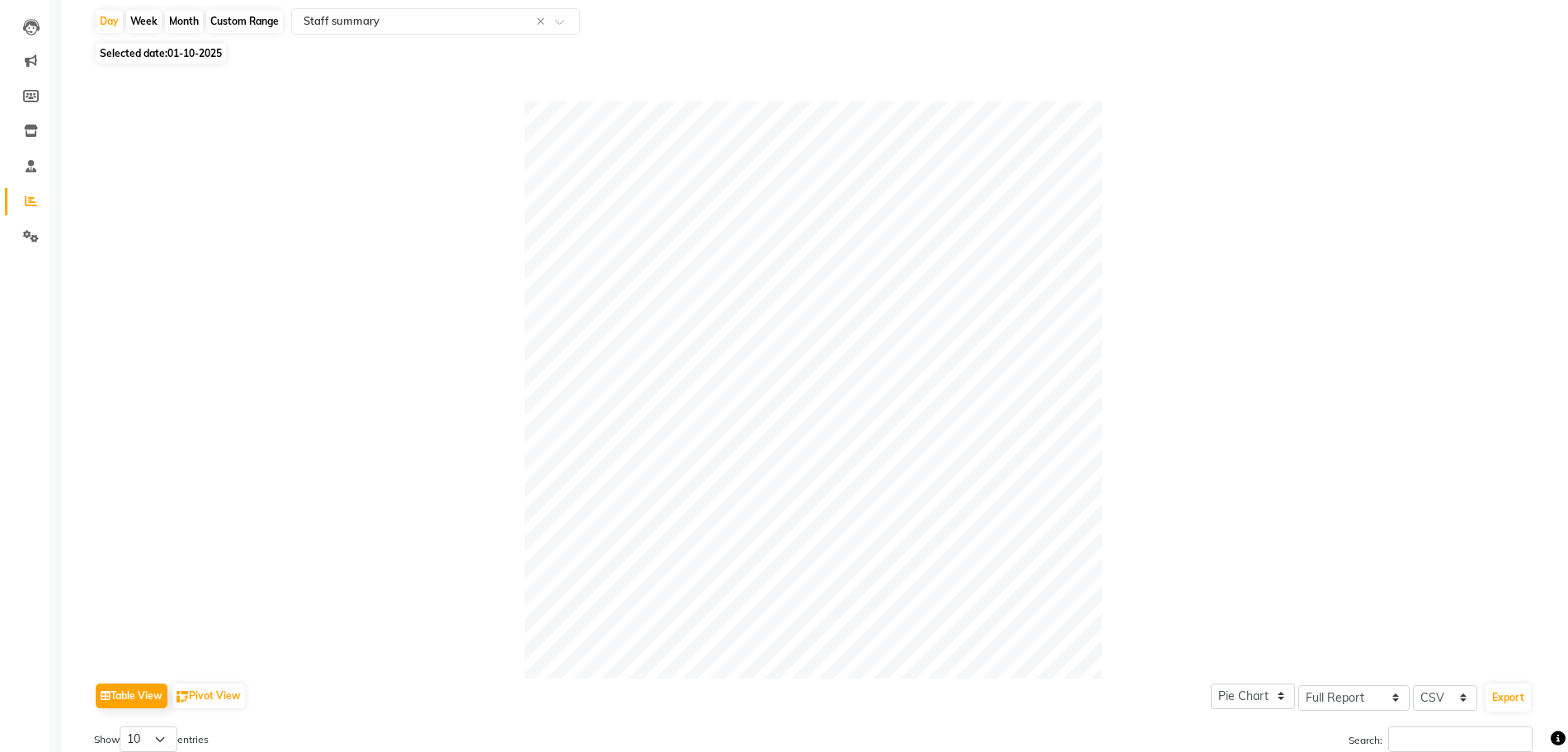
scroll to position [0, 0]
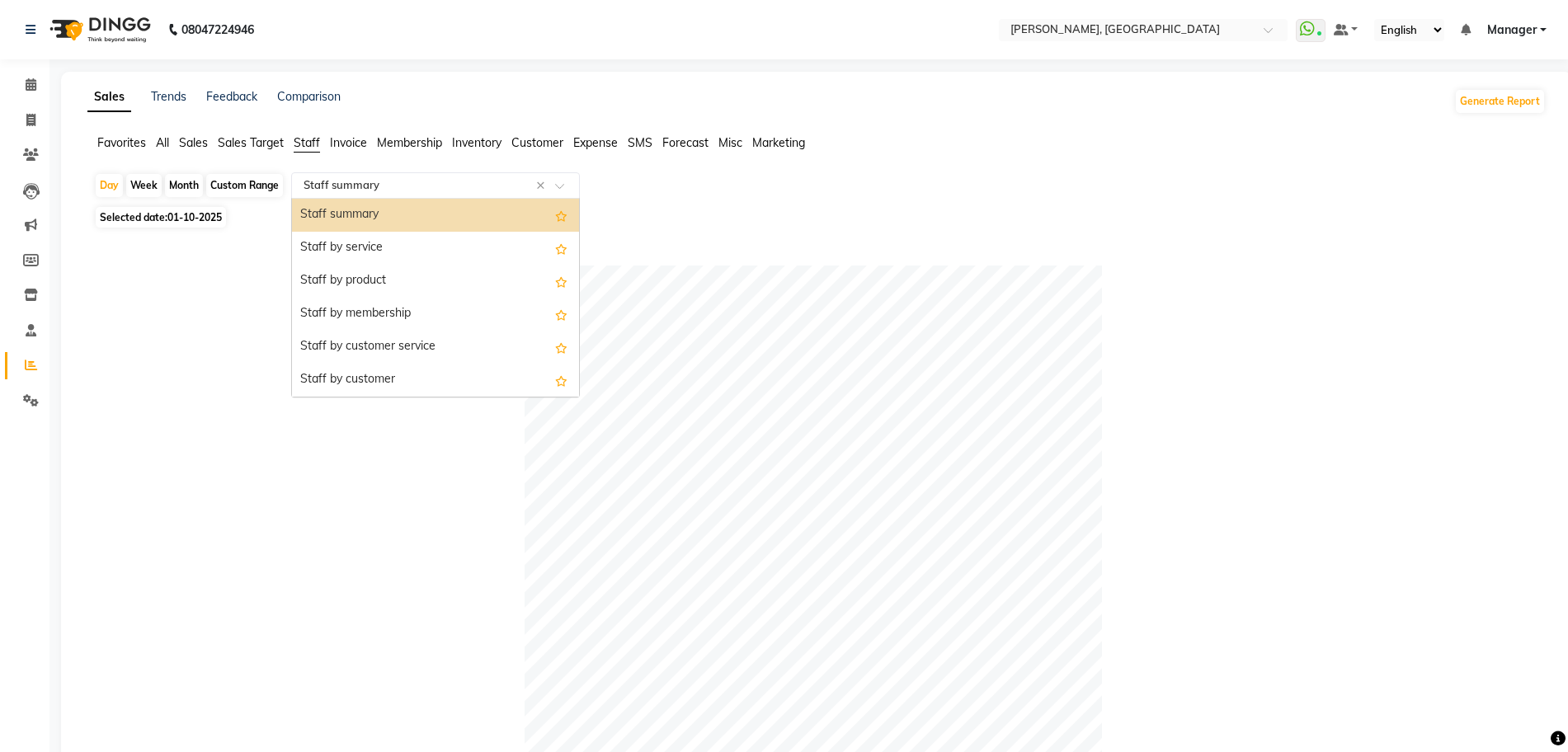
click at [326, 183] on input "text" at bounding box center [419, 185] width 238 height 16
click at [338, 250] on div "Staff by service" at bounding box center [436, 249] width 287 height 33
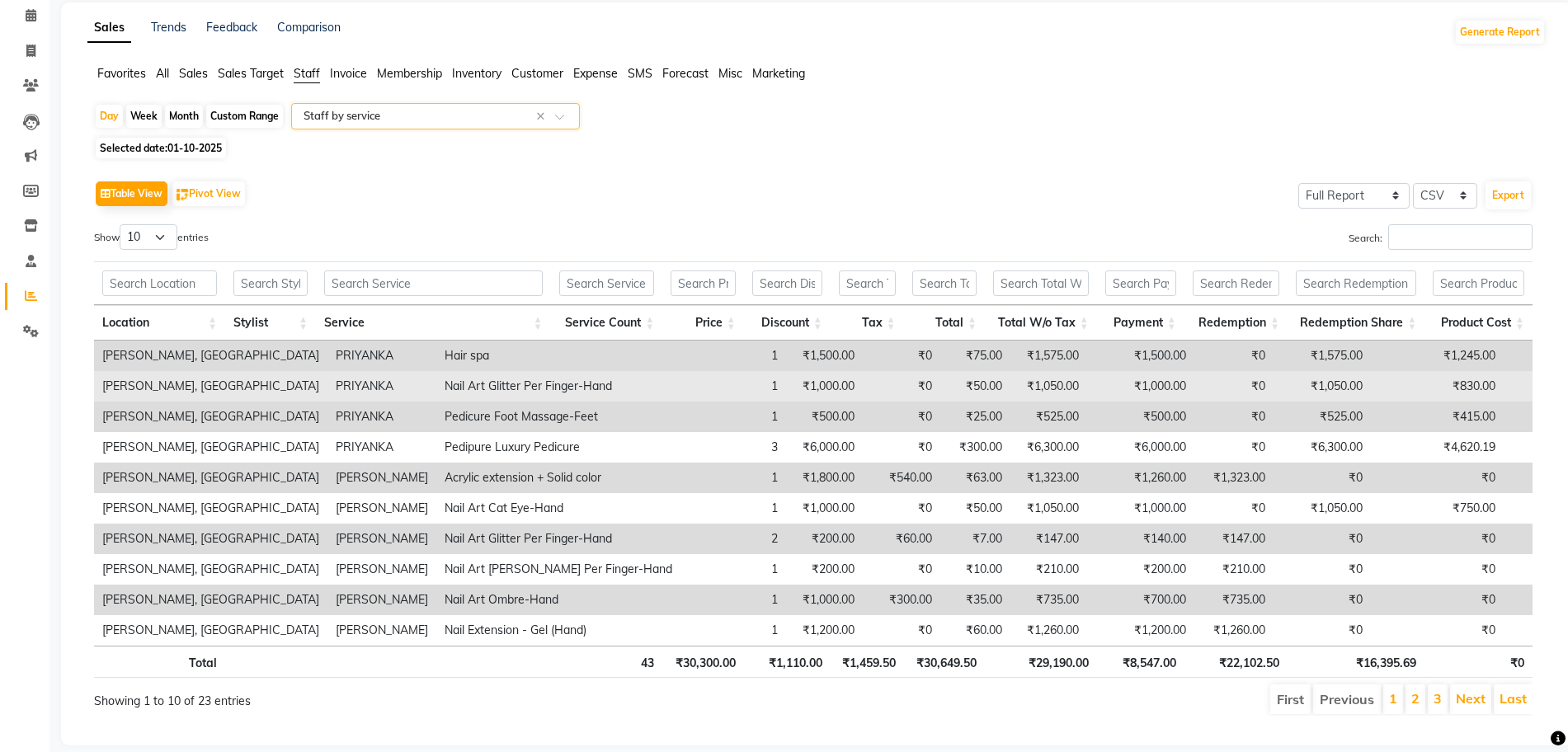
scroll to position [103, 0]
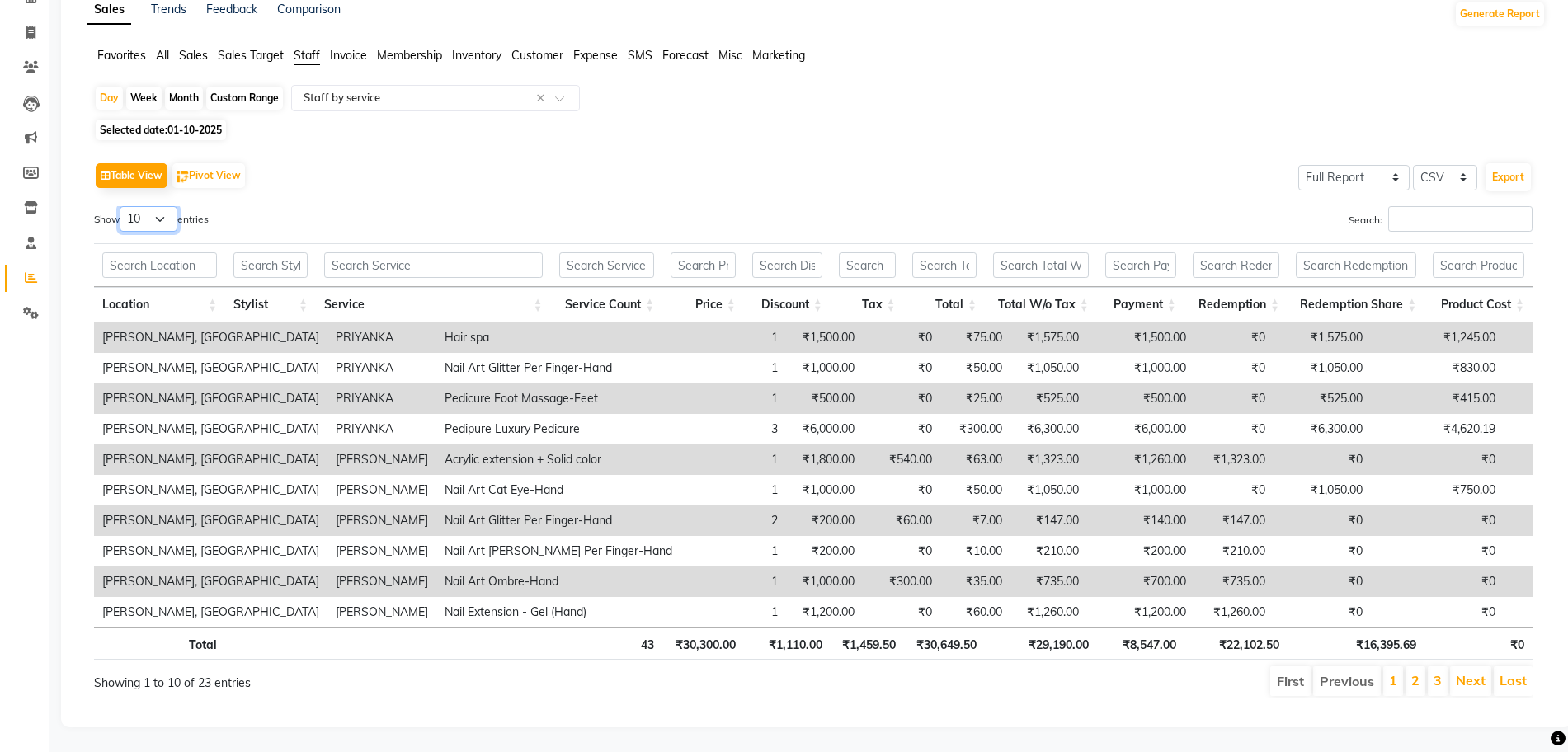
click at [159, 207] on select "10 25 50 100" at bounding box center [148, 219] width 58 height 26
select select "100"
click at [122, 207] on select "10 25 50 100" at bounding box center [148, 219] width 58 height 26
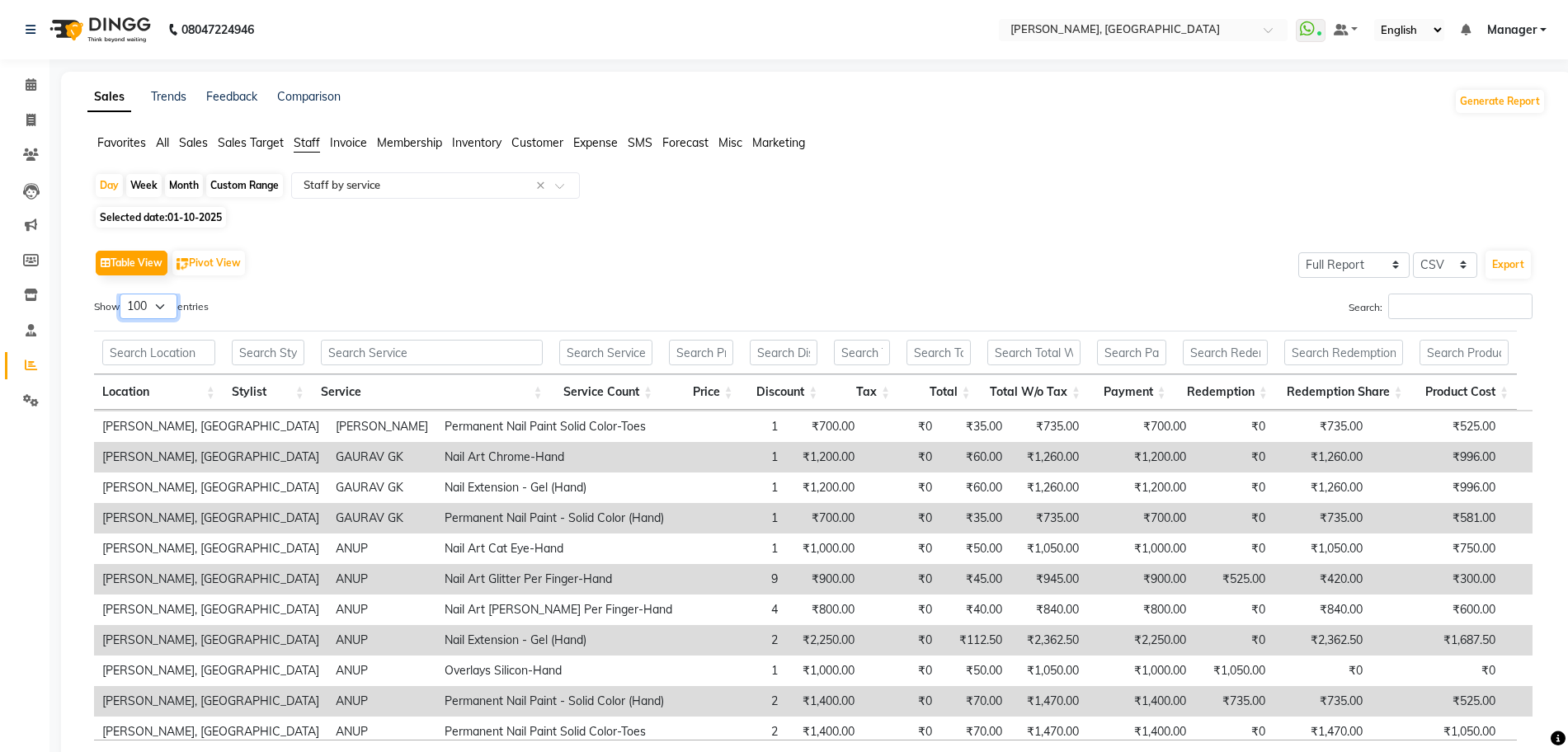
scroll to position [269, 0]
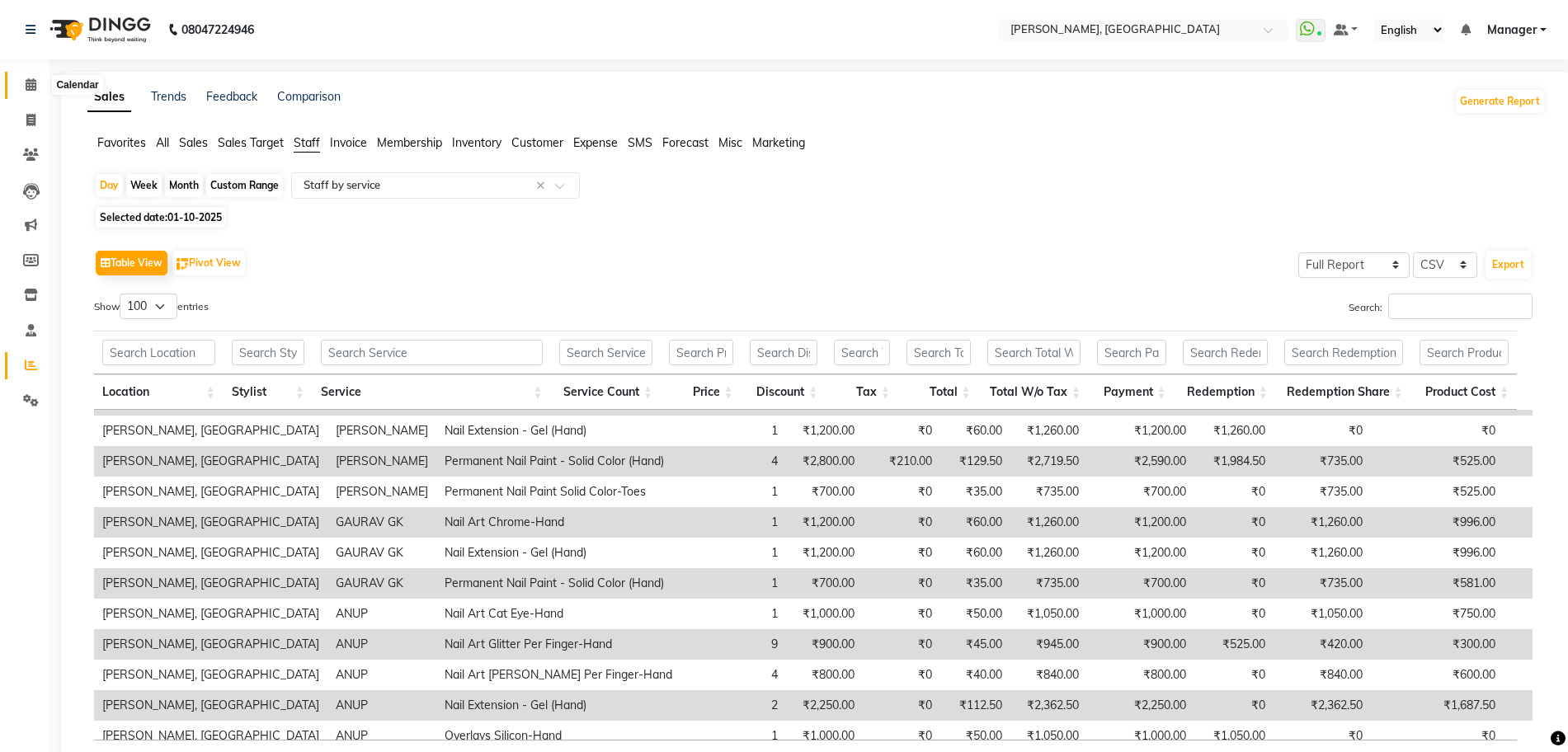
click at [21, 76] on span at bounding box center [31, 85] width 29 height 19
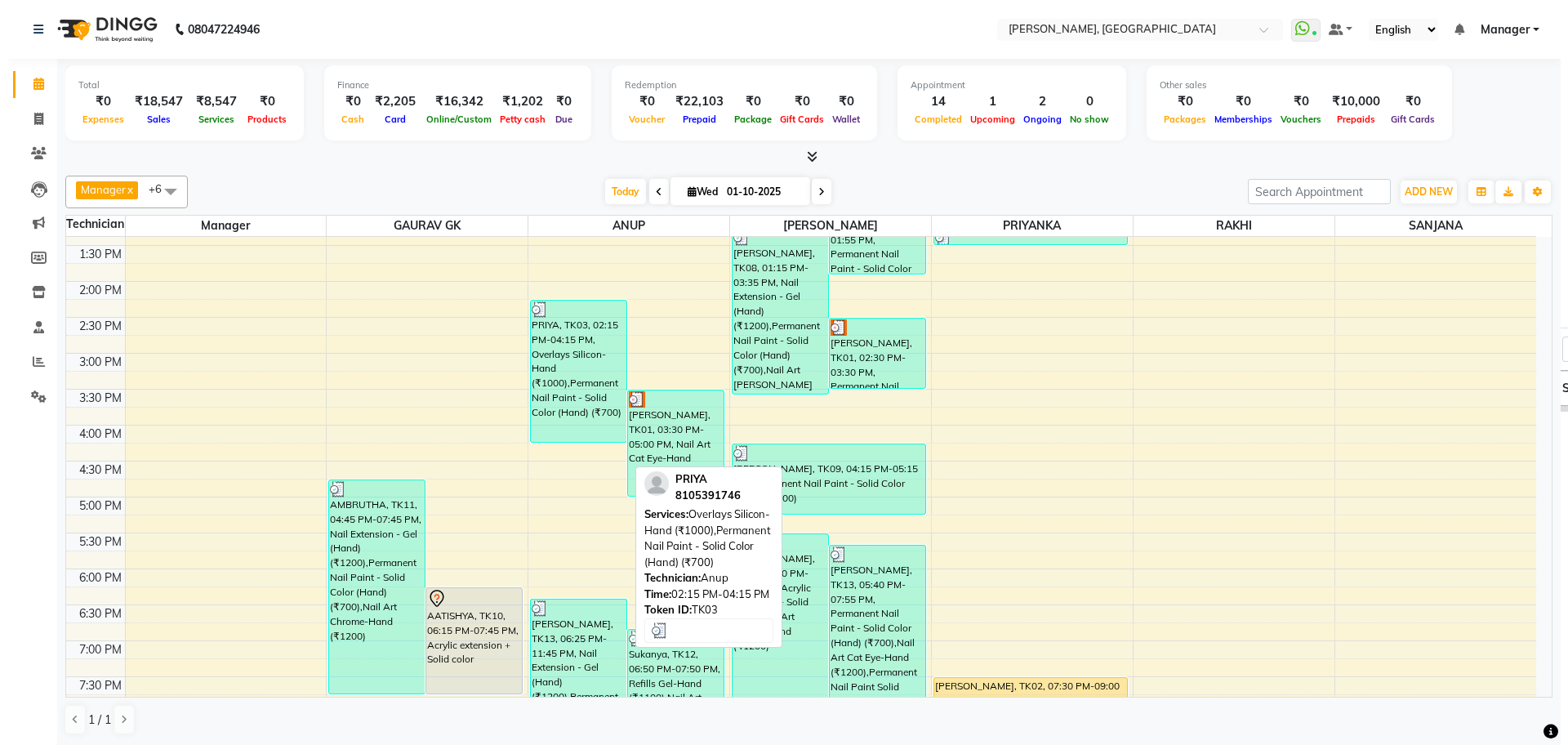
scroll to position [96, 0]
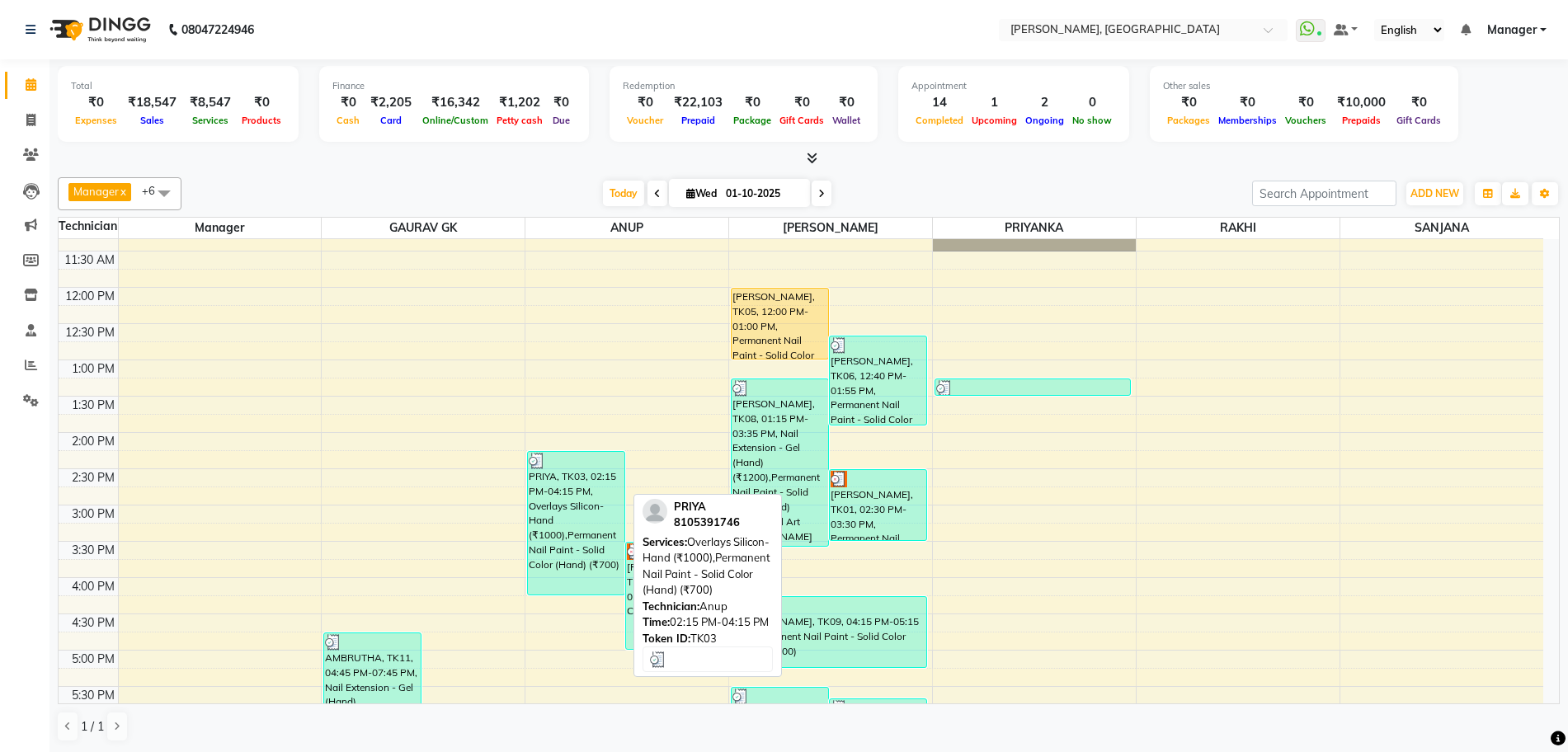
click at [565, 520] on div "PRIYA, TK03, 02:15 PM-04:15 PM, Overlays Silicon-Hand (₹1000),Permanent Nail Pa…" at bounding box center [577, 524] width 97 height 143
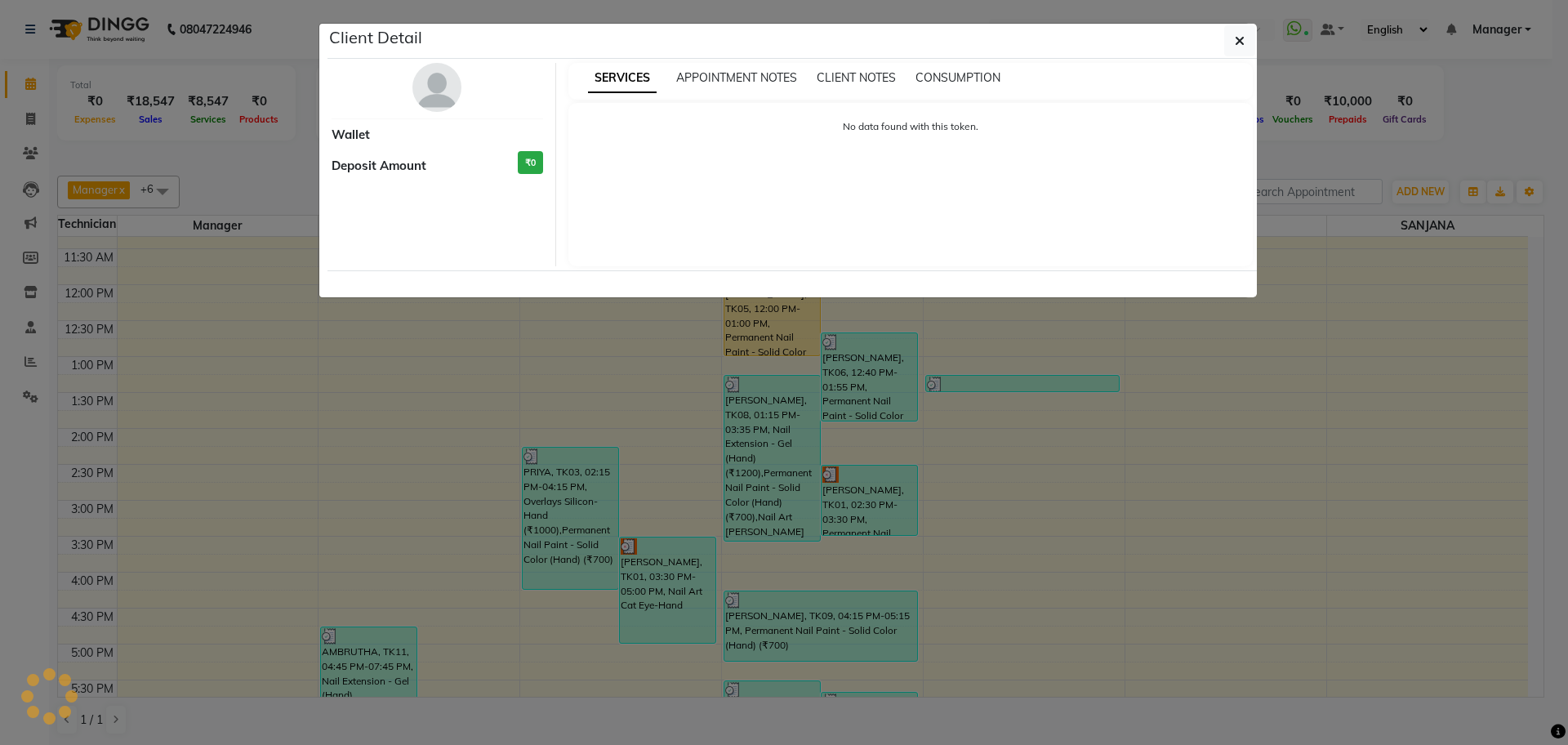
select select "3"
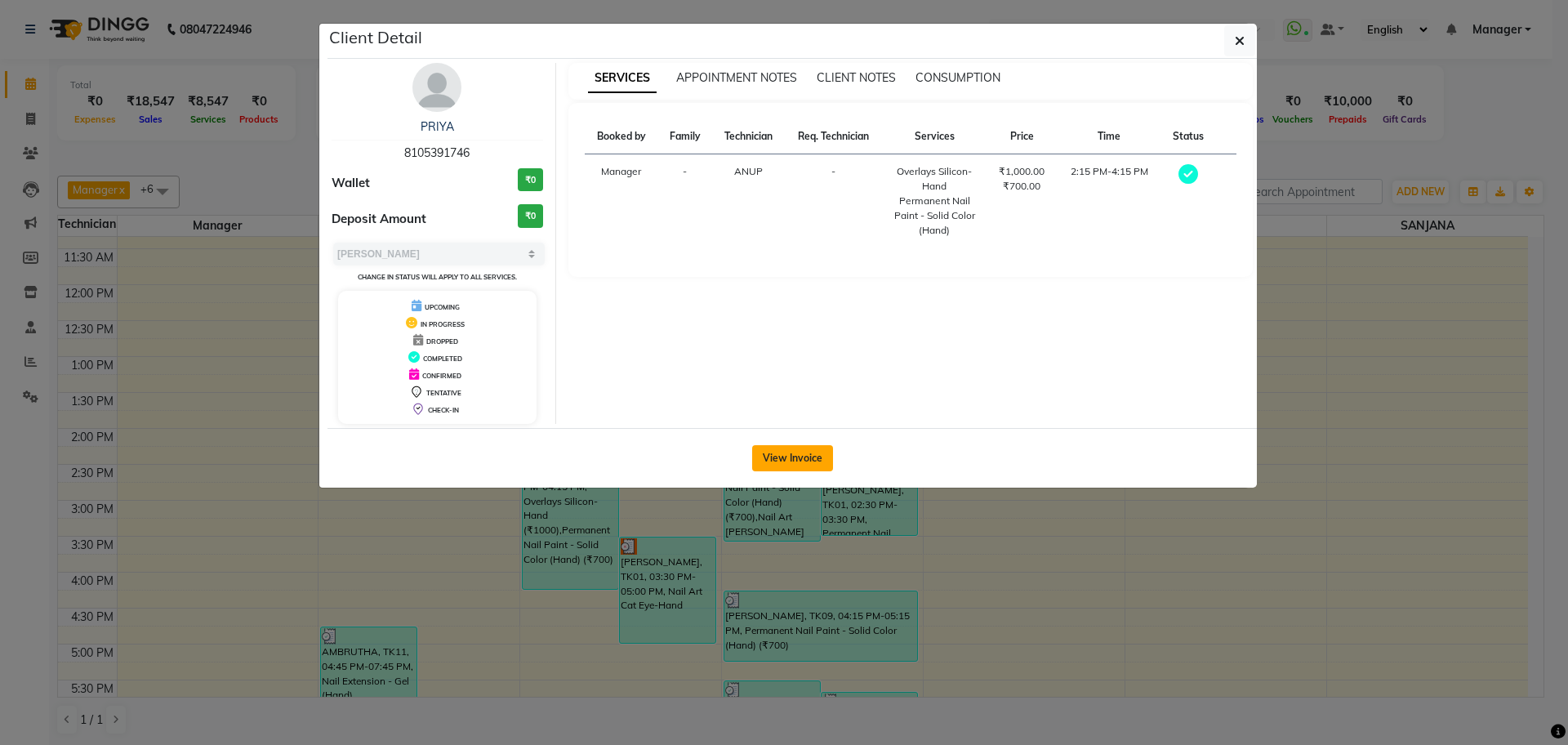
click at [777, 456] on button "View Invoice" at bounding box center [792, 458] width 81 height 26
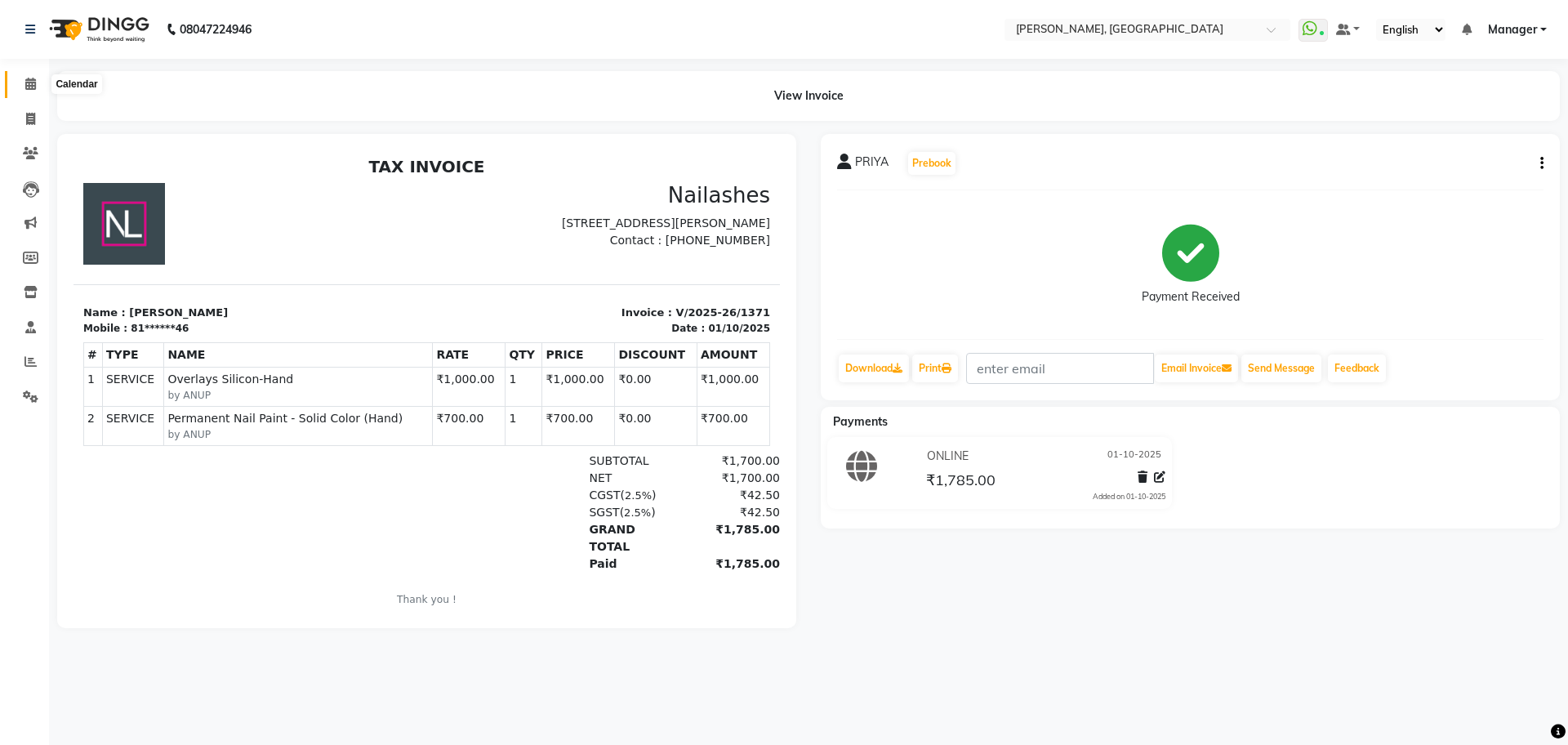
click at [41, 88] on span at bounding box center [31, 84] width 29 height 19
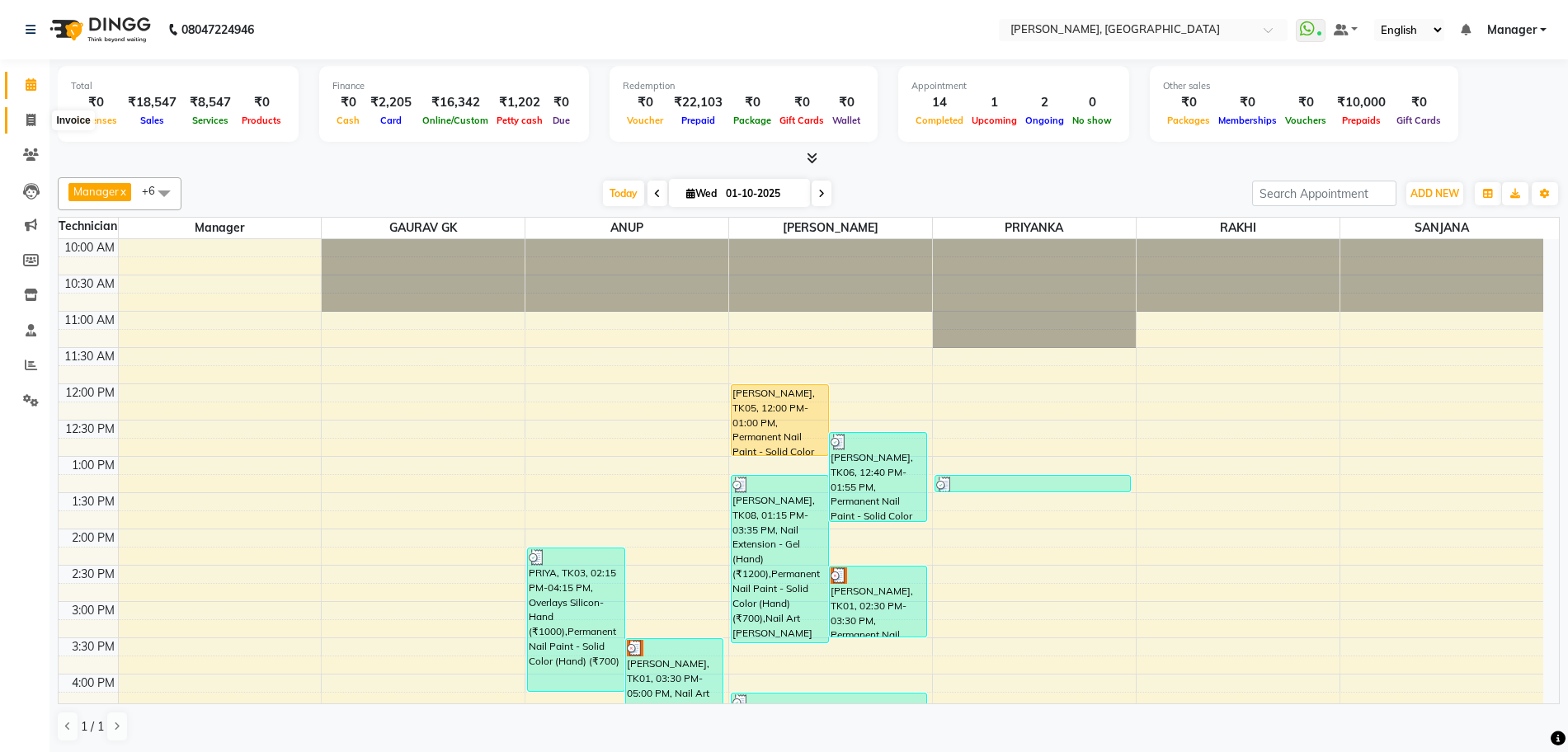
click at [31, 125] on icon at bounding box center [31, 121] width 9 height 13
select select "7674"
select select "service"
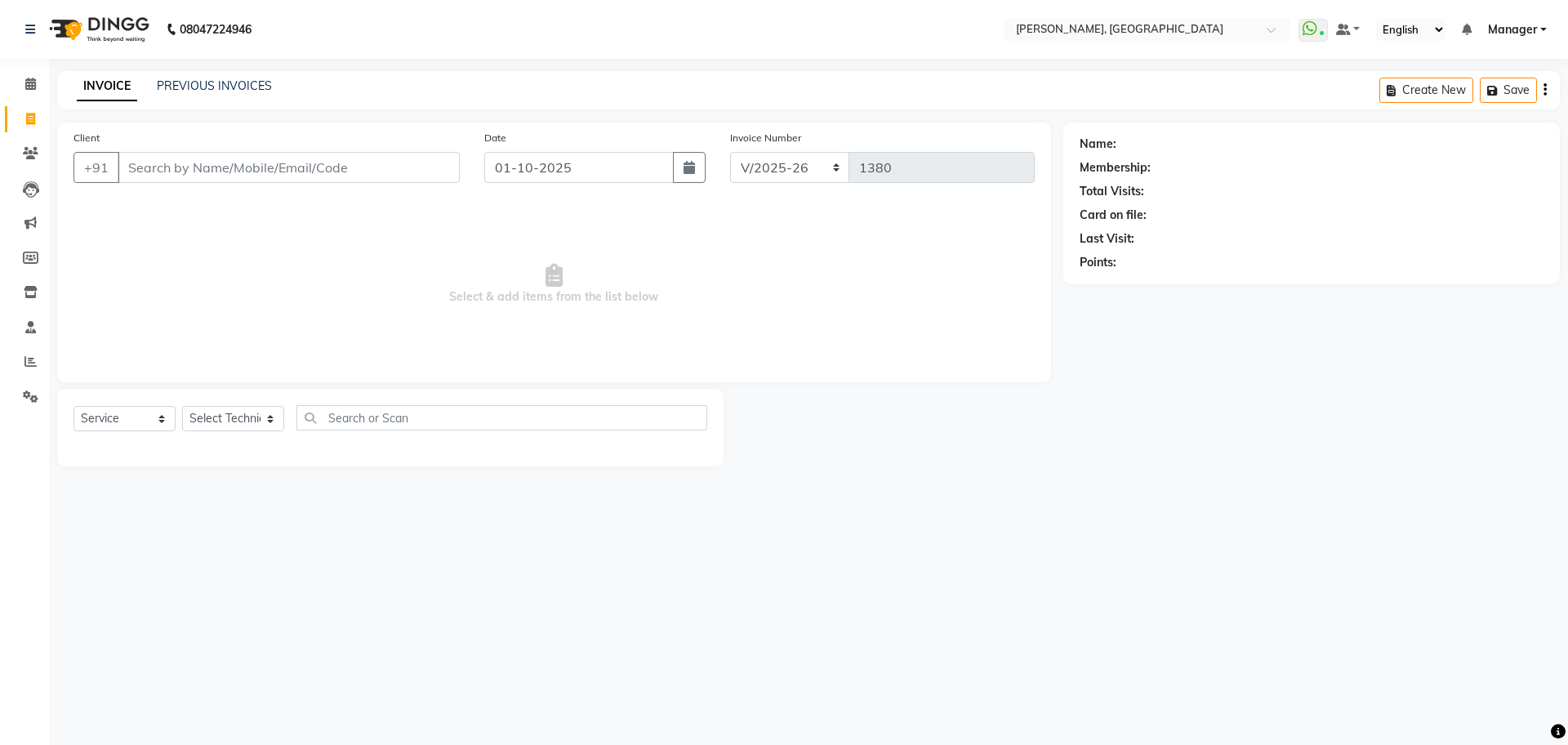
click at [139, 171] on input "Client" at bounding box center [289, 167] width 342 height 31
click at [180, 205] on ngb-highlight "88******04" at bounding box center [203, 205] width 67 height 16
type input "88******04"
select select "1: Object"
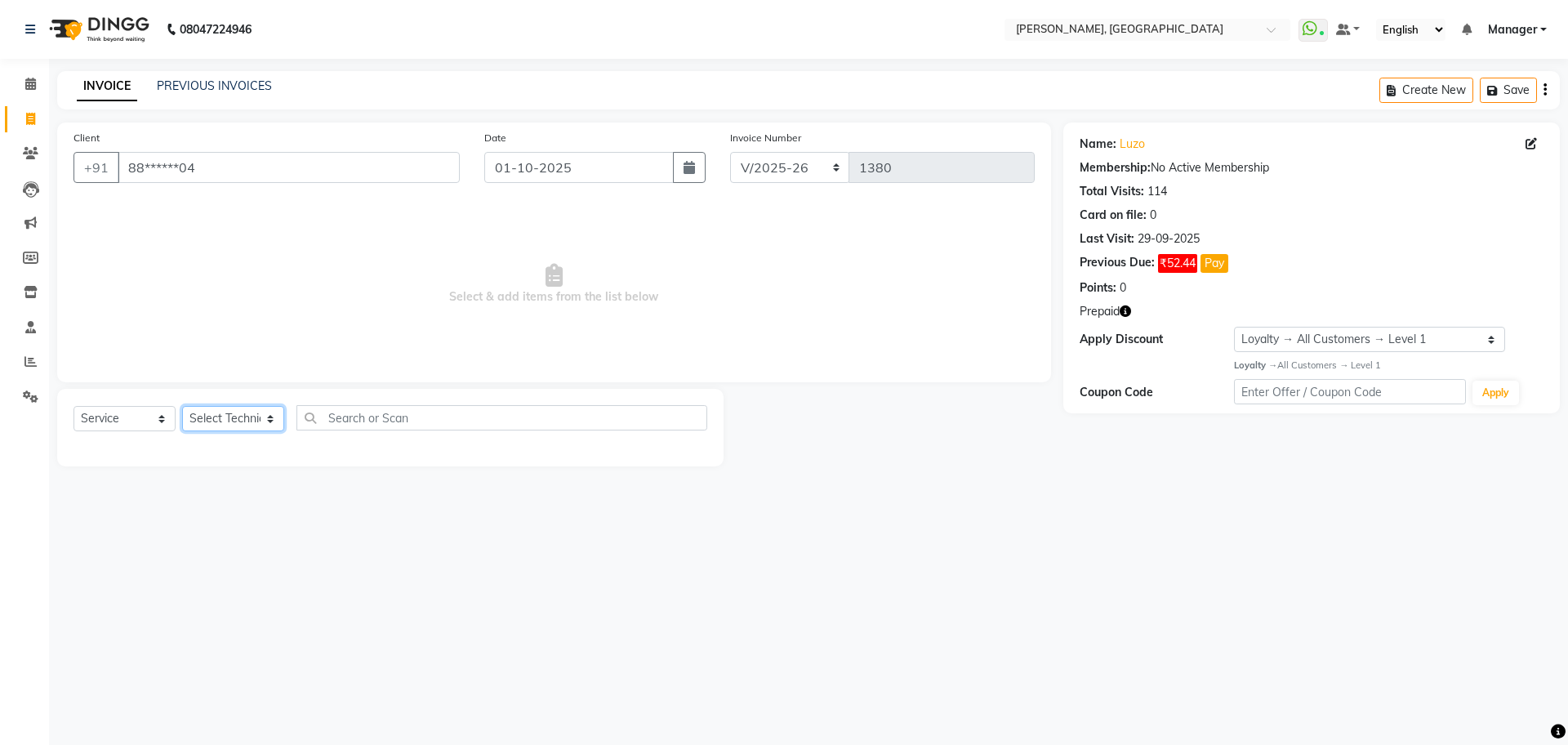
click at [253, 428] on select "Select Technician ANUP GAURAV GK [PERSON_NAME] Manager Owner [PERSON_NAME] RAKH…" at bounding box center [233, 419] width 102 height 25
select select "86057"
click at [182, 406] on select "Select Technician ANUP GAURAV GK [PERSON_NAME] Manager Owner [PERSON_NAME] RAKH…" at bounding box center [233, 419] width 102 height 25
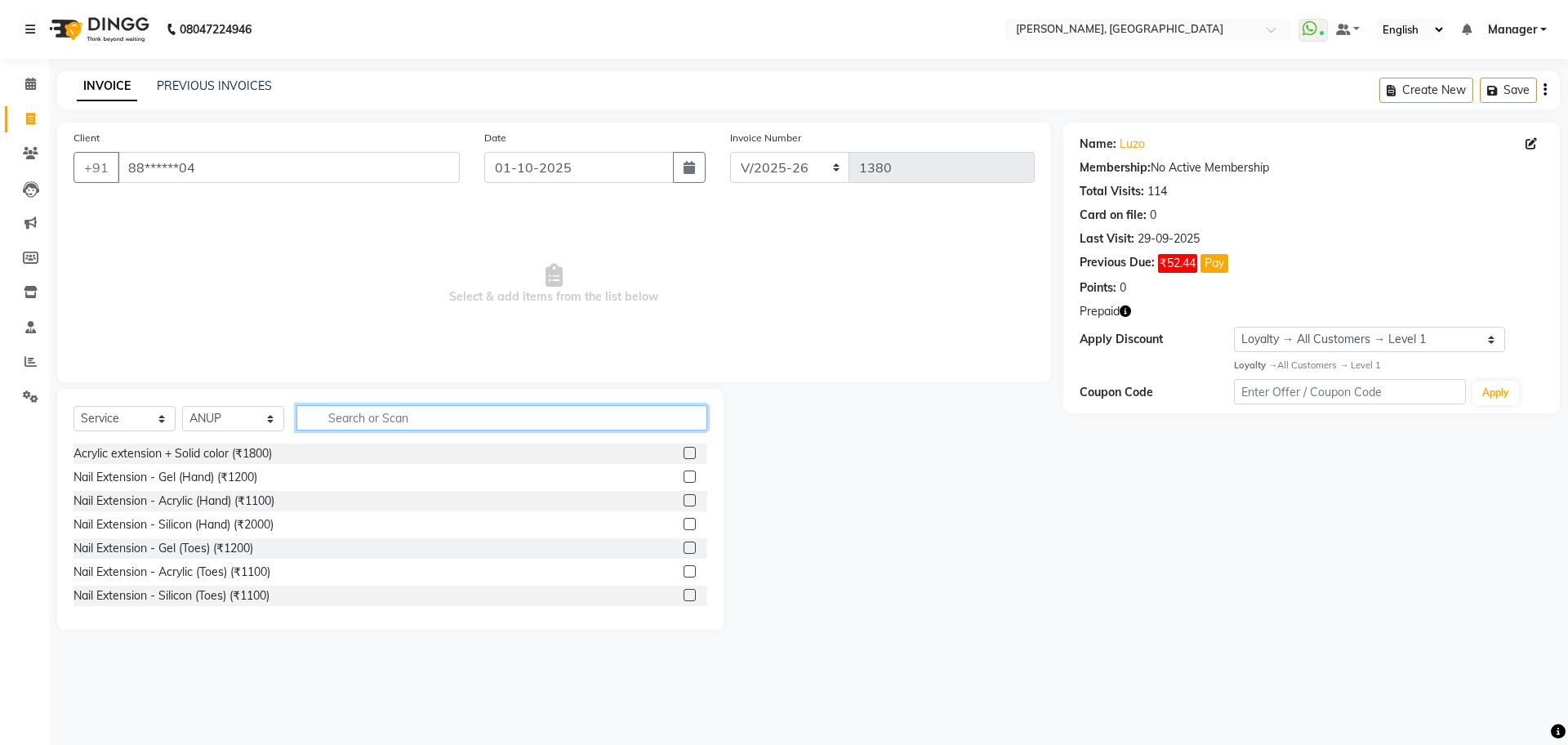
click at [360, 413] on input "text" at bounding box center [502, 418] width 411 height 25
type input "700"
click at [684, 451] on label at bounding box center [690, 454] width 13 height 13
click at [684, 451] on input "checkbox" at bounding box center [689, 454] width 11 height 11
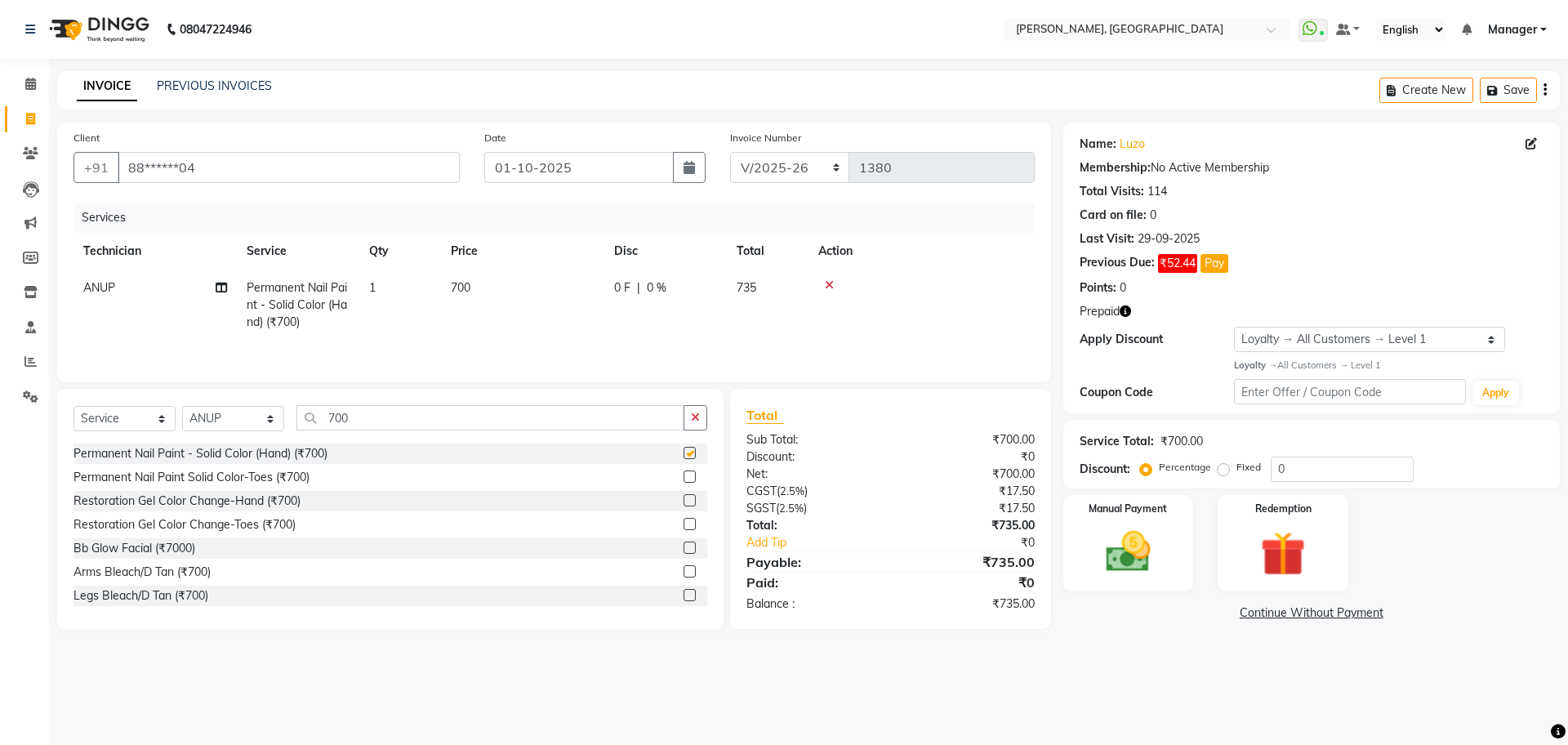
checkbox input "false"
click at [684, 478] on label at bounding box center [690, 477] width 13 height 13
click at [684, 478] on input "checkbox" at bounding box center [689, 478] width 11 height 11
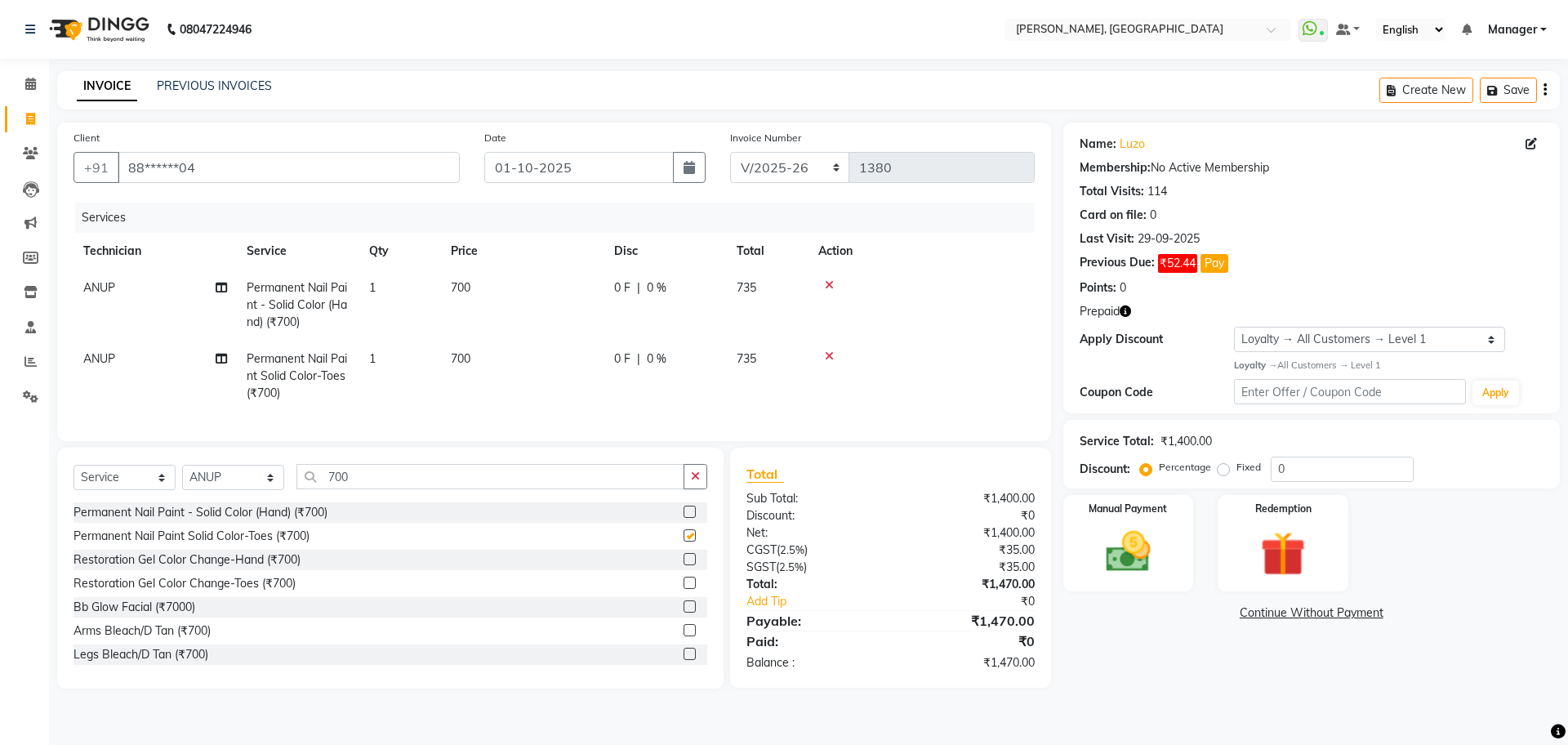
checkbox input "false"
click at [692, 482] on icon "button" at bounding box center [696, 476] width 9 height 12
click at [827, 282] on icon at bounding box center [830, 285] width 9 height 12
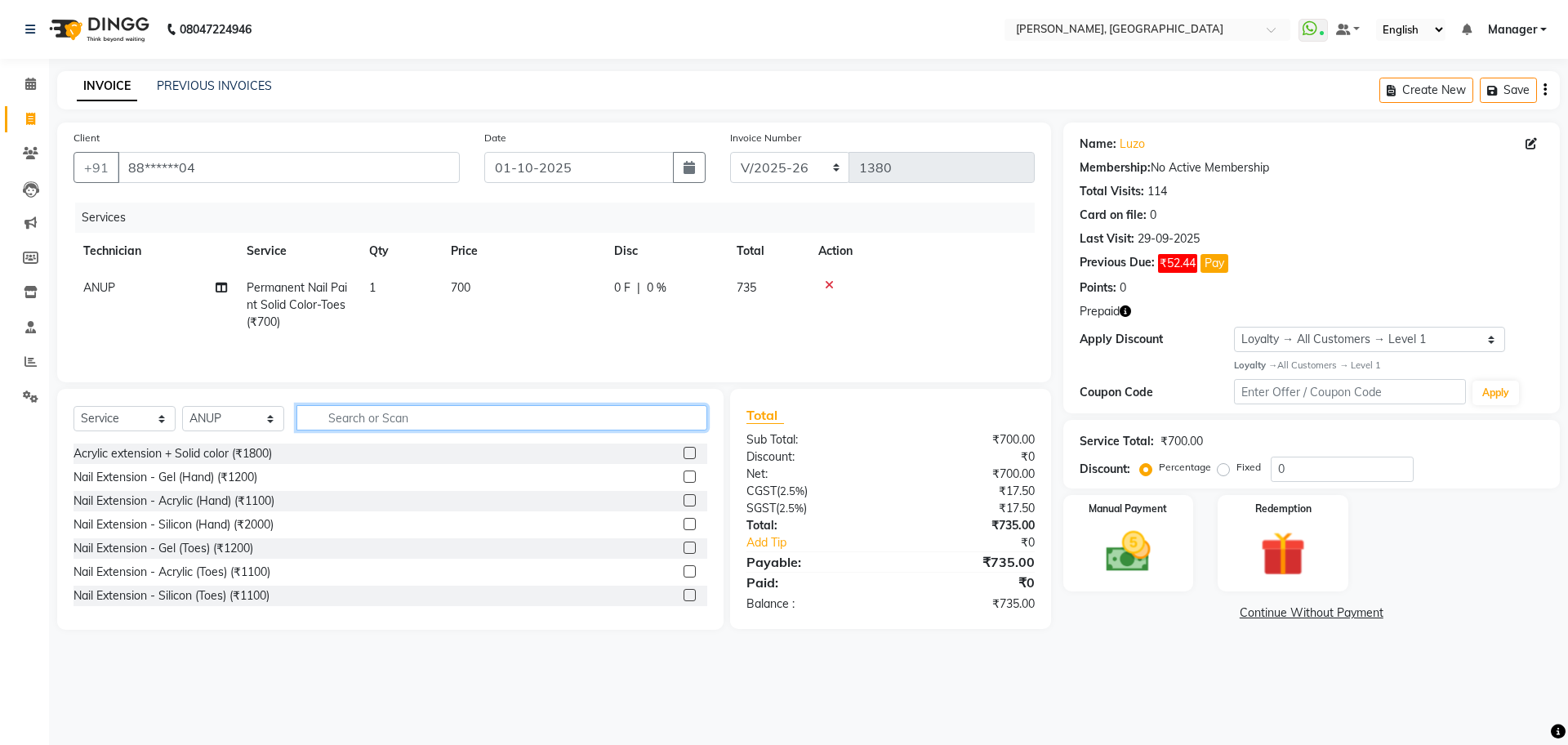
click at [336, 425] on input "text" at bounding box center [502, 418] width 411 height 25
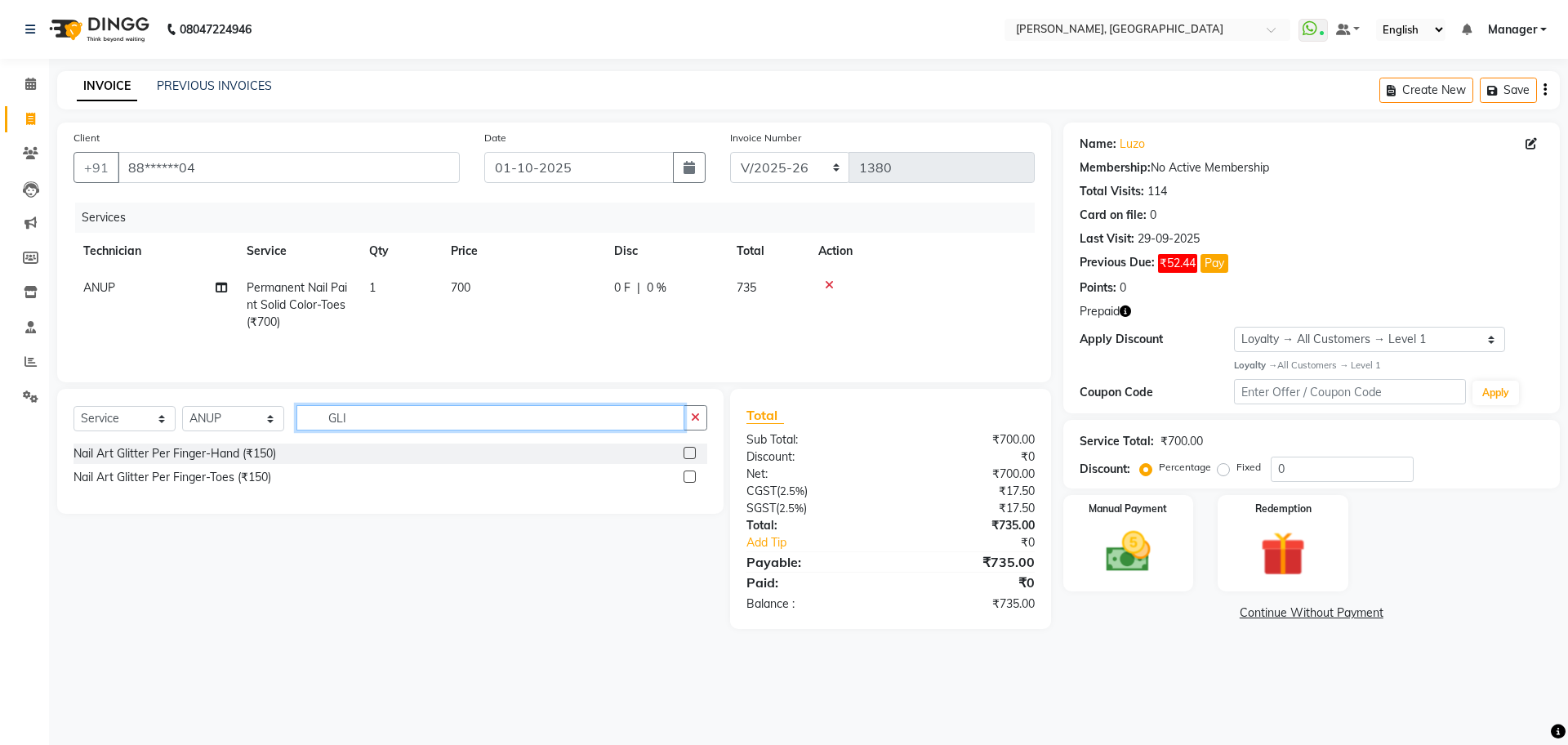
type input "GLI"
click at [697, 457] on div at bounding box center [696, 454] width 24 height 21
click at [687, 457] on label at bounding box center [690, 454] width 13 height 13
click at [687, 457] on input "checkbox" at bounding box center [689, 454] width 11 height 11
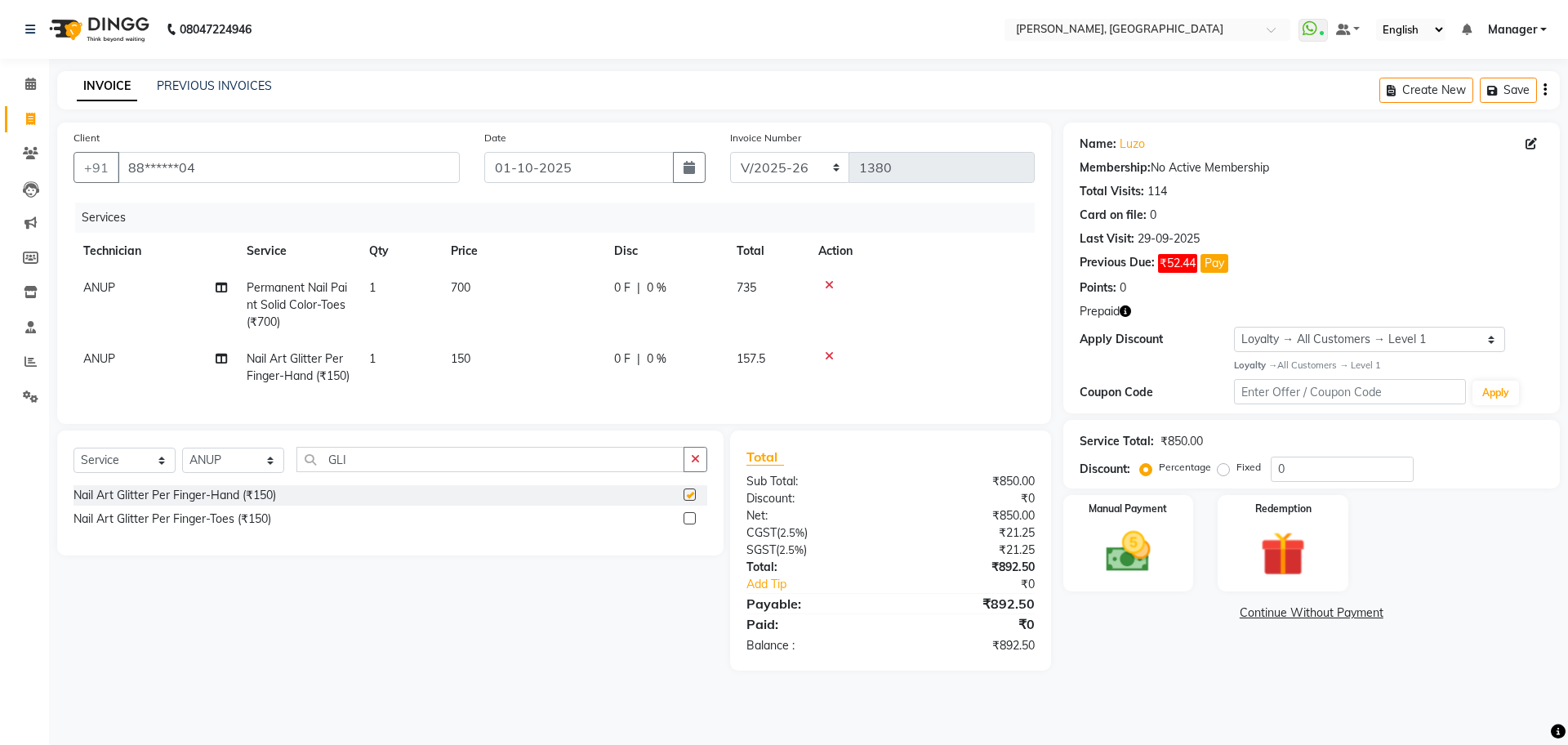
checkbox input "false"
click at [478, 357] on td "150" at bounding box center [522, 368] width 164 height 54
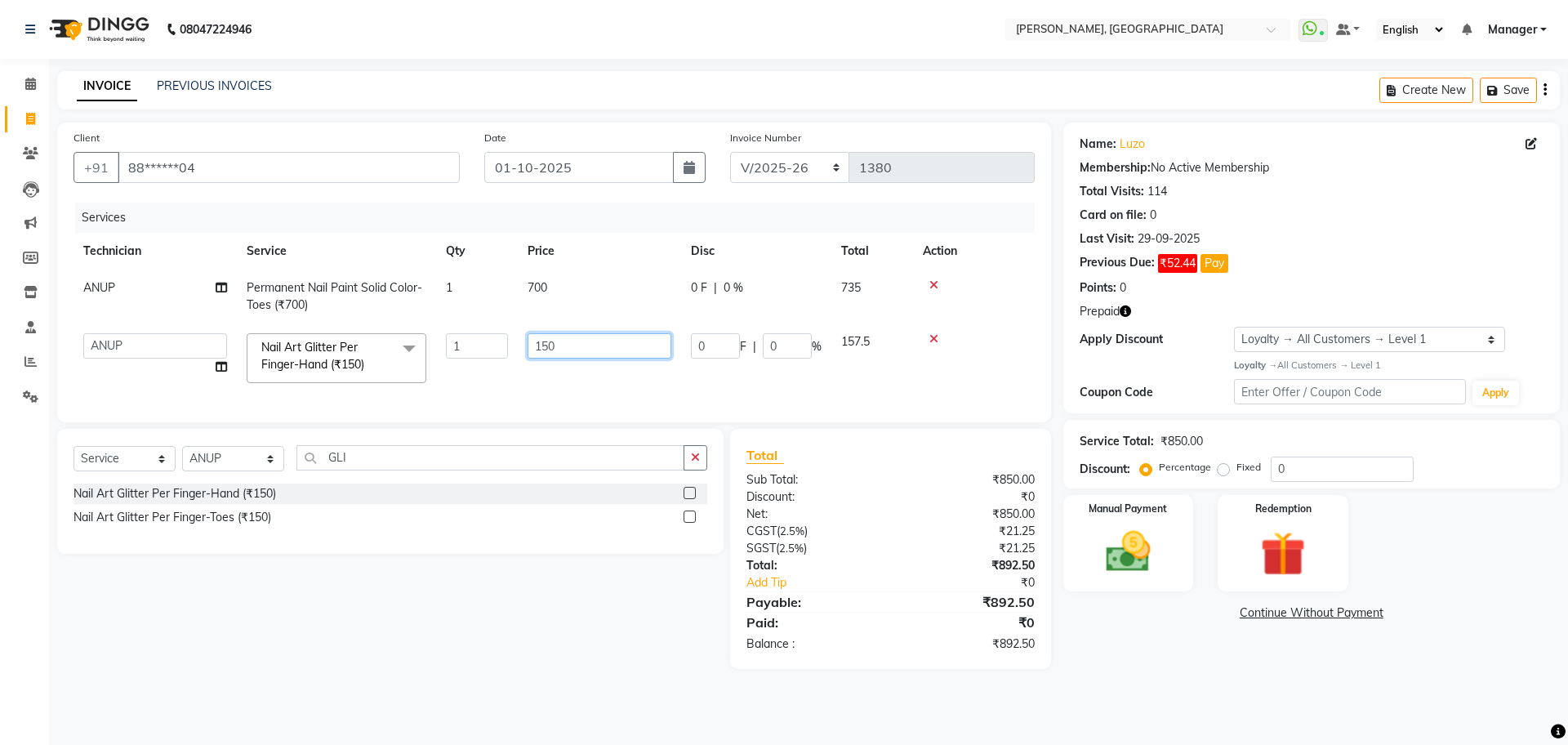
drag, startPoint x: 549, startPoint y: 345, endPoint x: 573, endPoint y: 351, distance: 24.7
click at [550, 347] on input "150" at bounding box center [599, 346] width 144 height 25
type input "100"
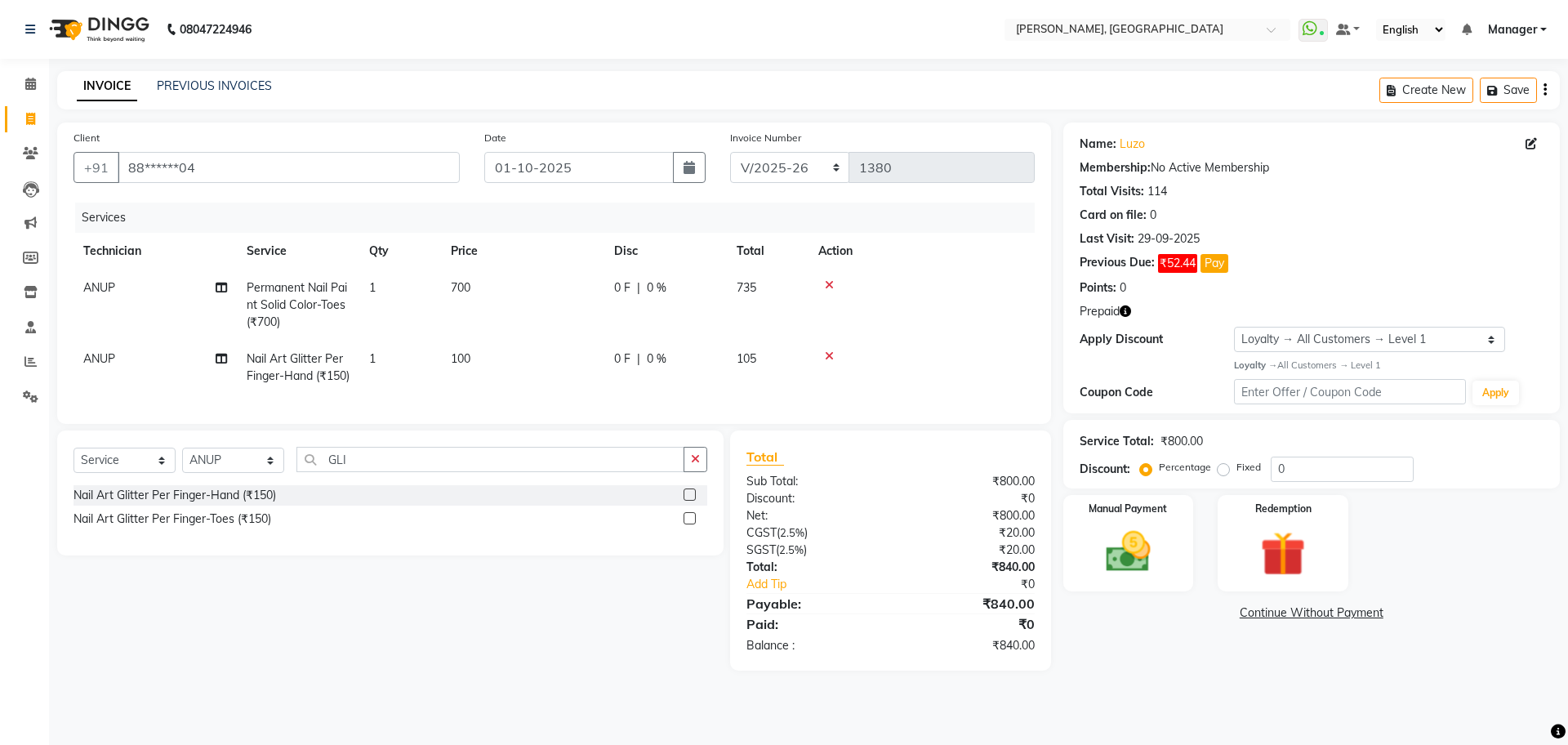
click at [411, 360] on td "1" at bounding box center [400, 368] width 81 height 54
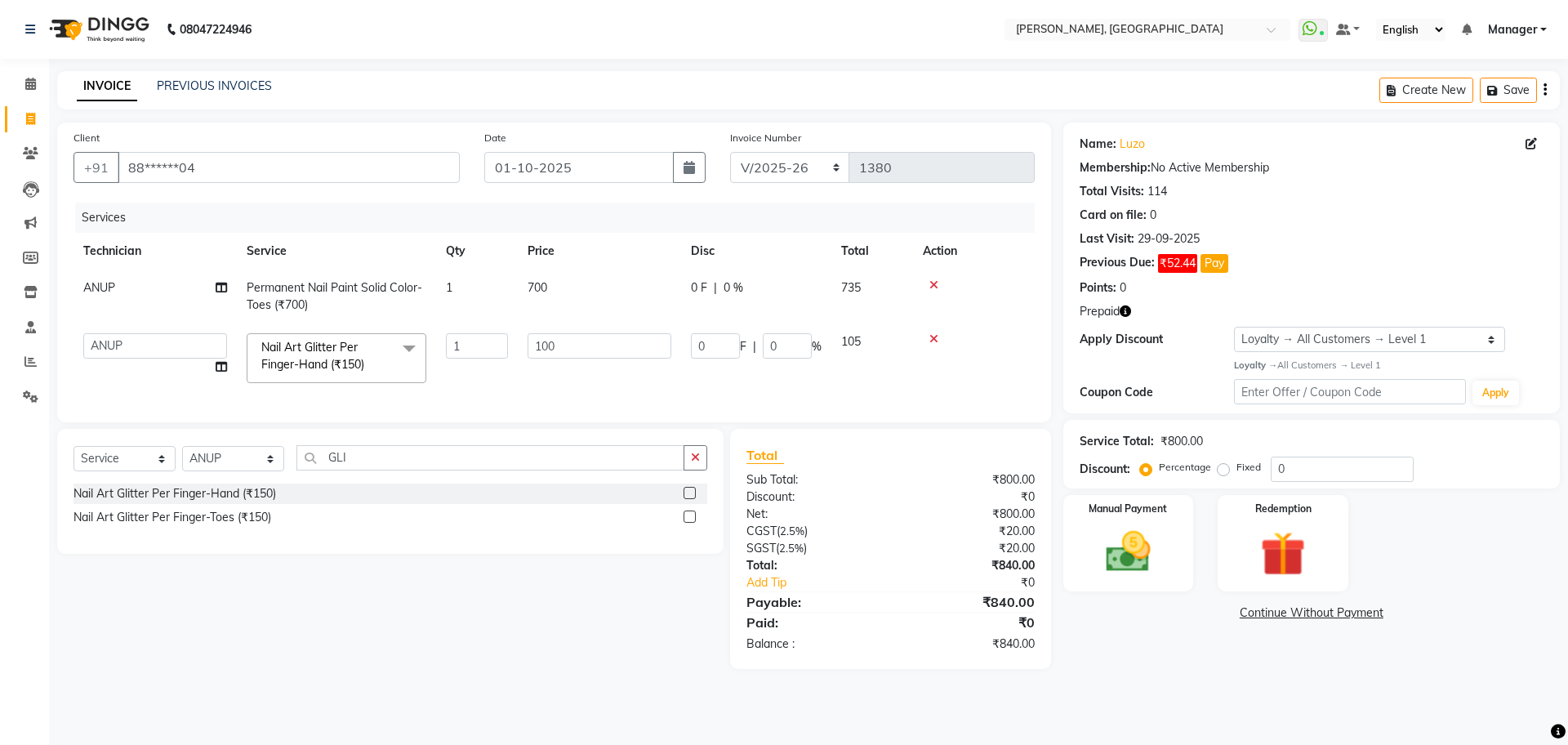
click at [481, 331] on td "1" at bounding box center [477, 358] width 81 height 70
click at [479, 349] on input "1" at bounding box center [477, 346] width 62 height 25
type input "10"
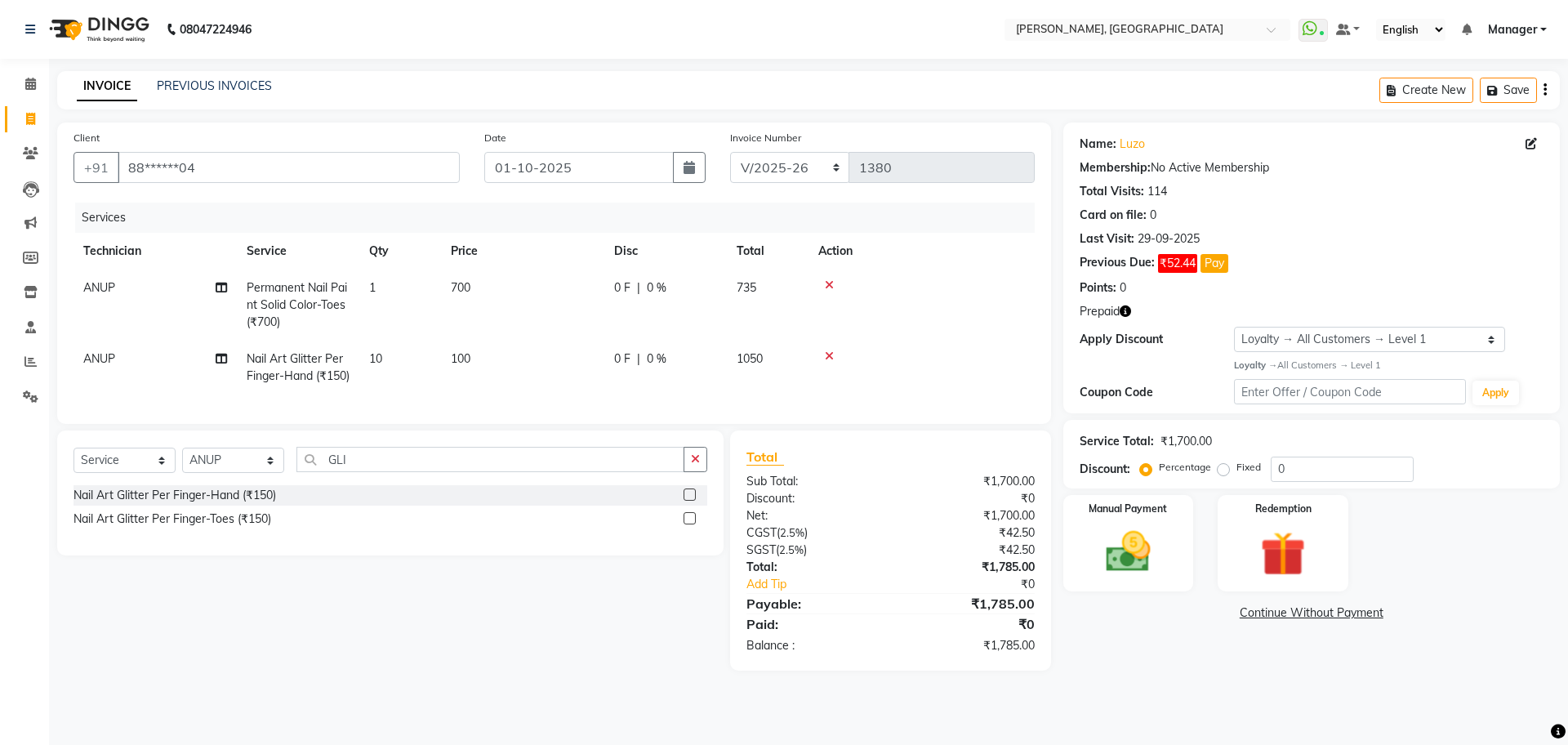
click at [703, 473] on div "Select Service Product Membership Package Voucher Prepaid Gift Card Select Tech…" at bounding box center [390, 493] width 667 height 125
click at [448, 473] on input "GLI" at bounding box center [490, 460] width 388 height 25
type input "G"
type input "CAT"
click at [690, 501] on label at bounding box center [690, 495] width 13 height 13
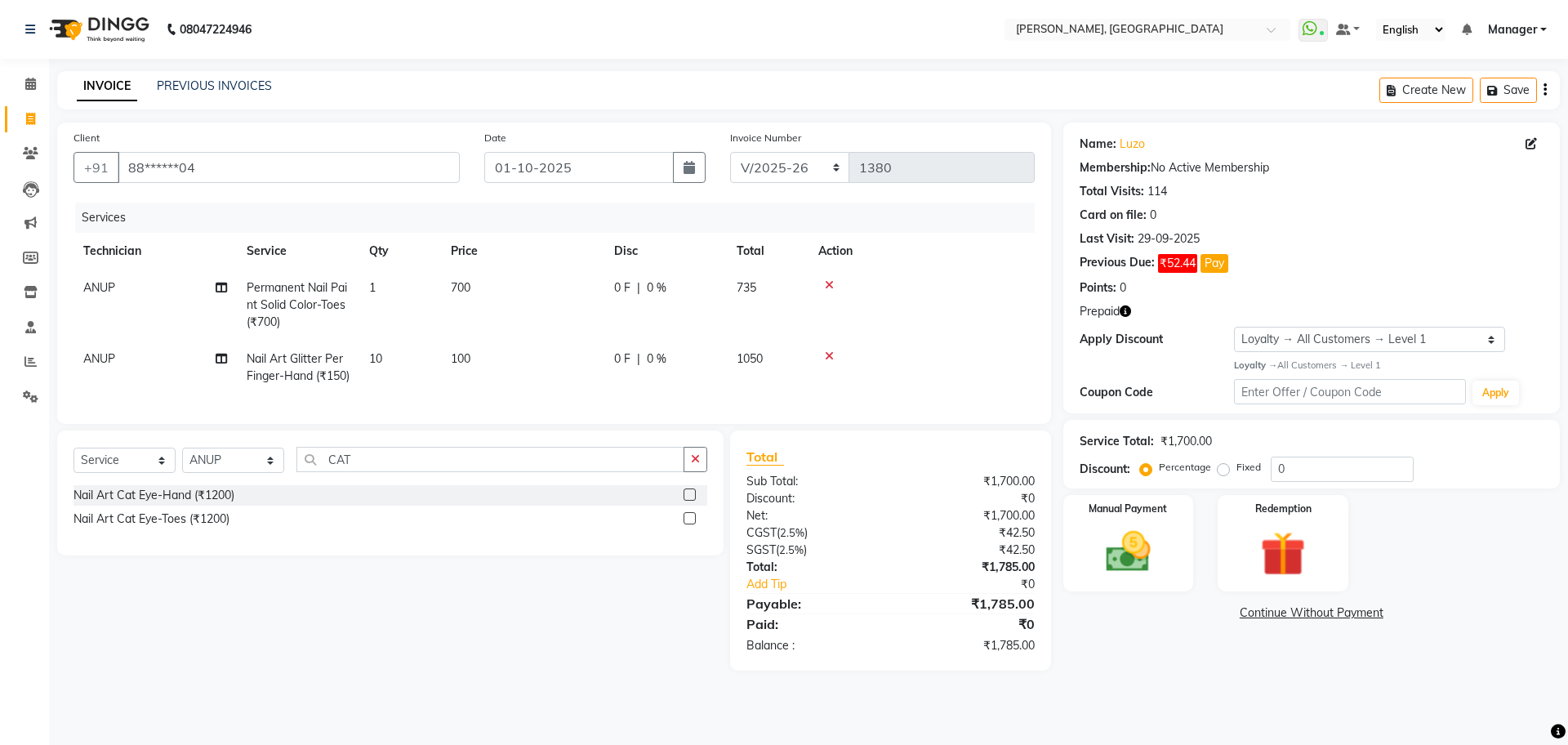
click at [690, 501] on input "checkbox" at bounding box center [689, 496] width 11 height 11
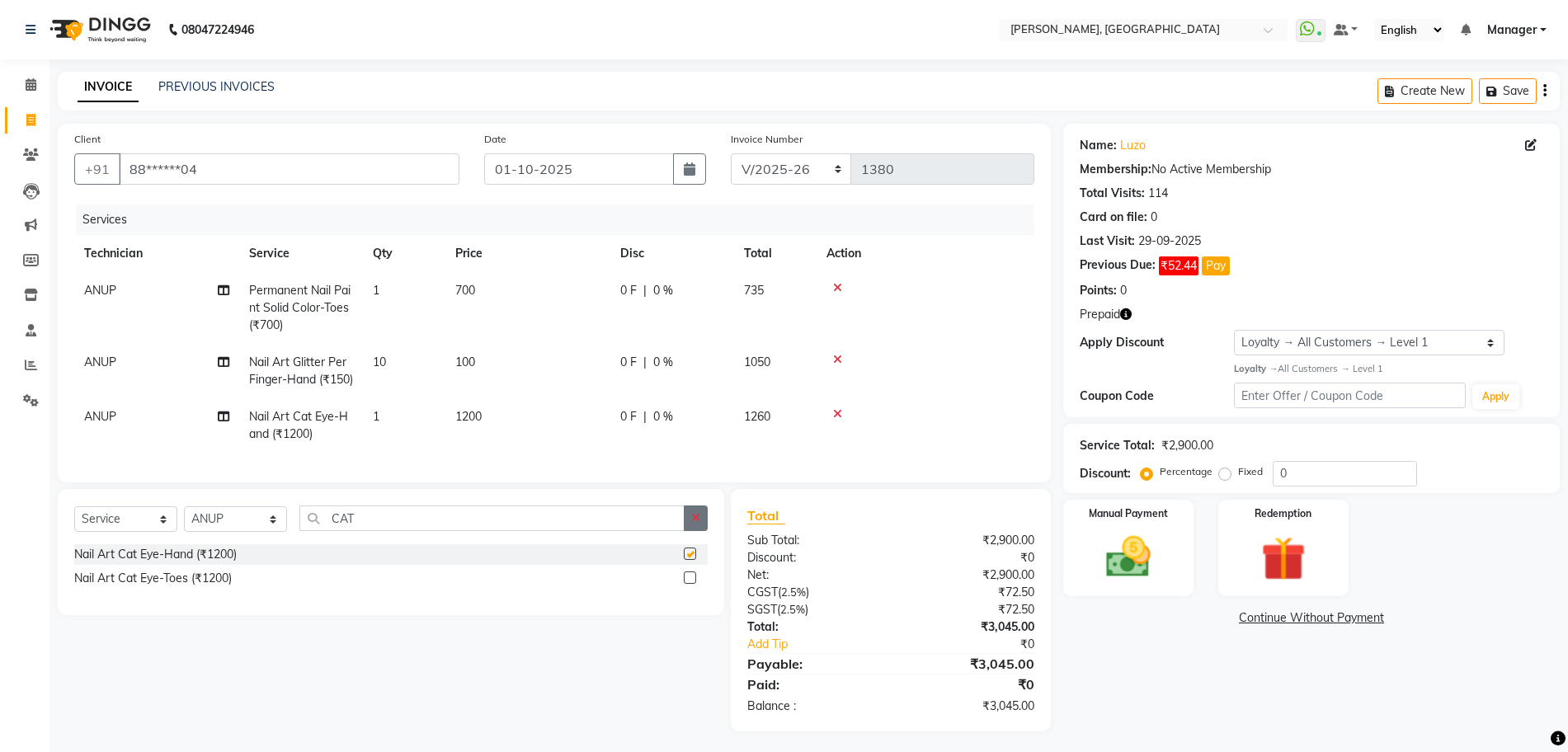
checkbox input "false"
click at [697, 531] on button "button" at bounding box center [695, 518] width 24 height 26
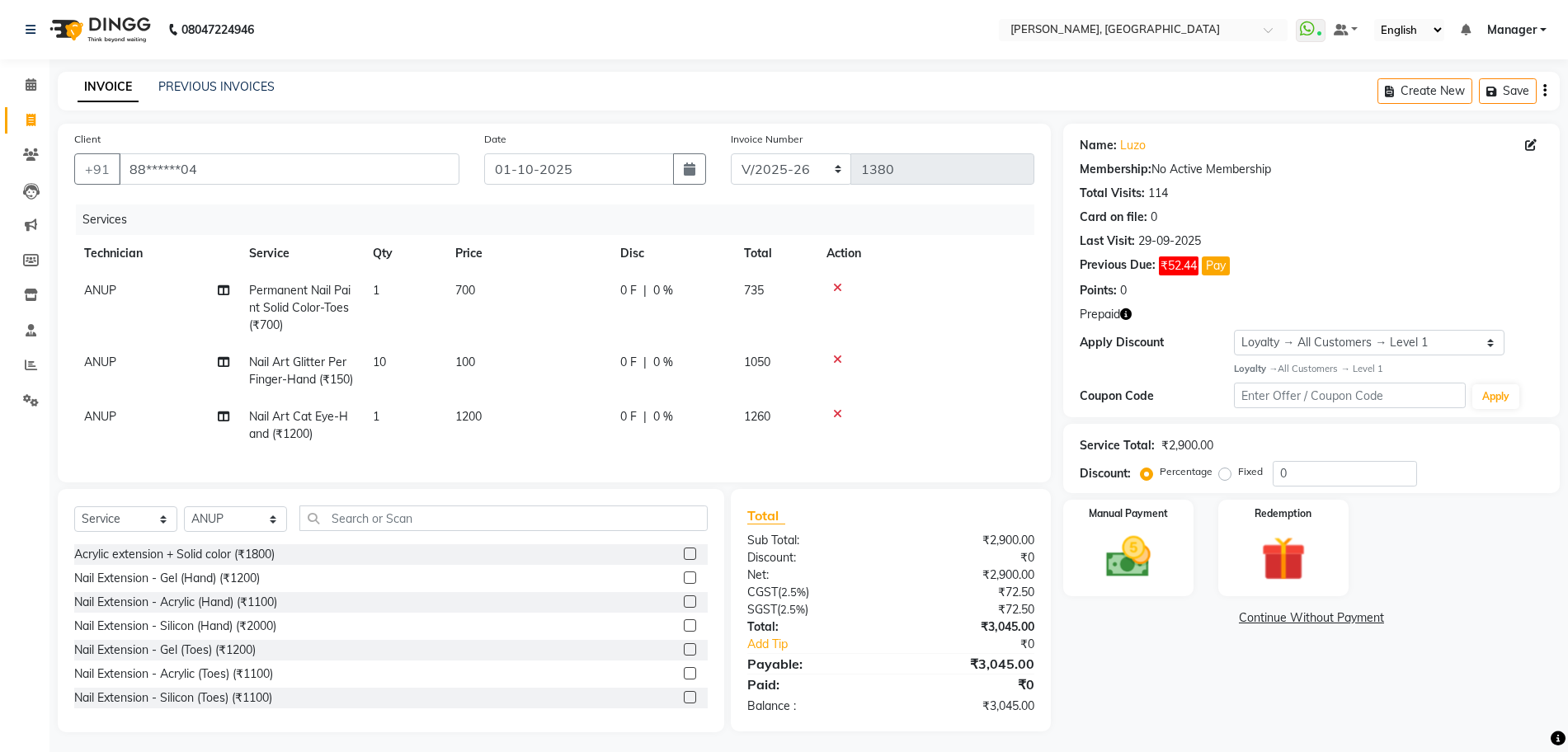
click at [466, 424] on span "1200" at bounding box center [468, 417] width 26 height 15
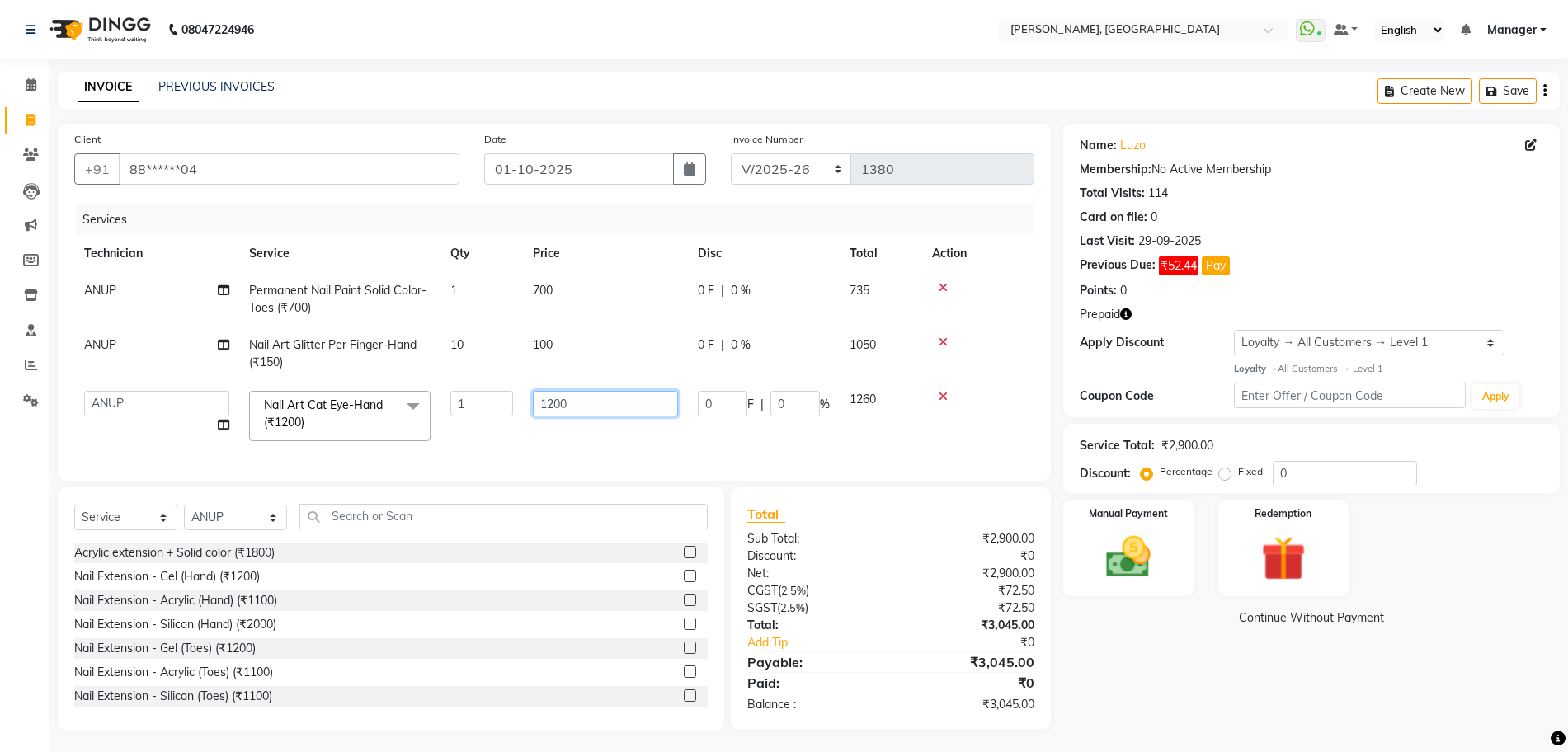
click at [558, 409] on input "1200" at bounding box center [605, 404] width 145 height 26
click at [553, 404] on input "1200" at bounding box center [605, 404] width 145 height 26
type input "1000"
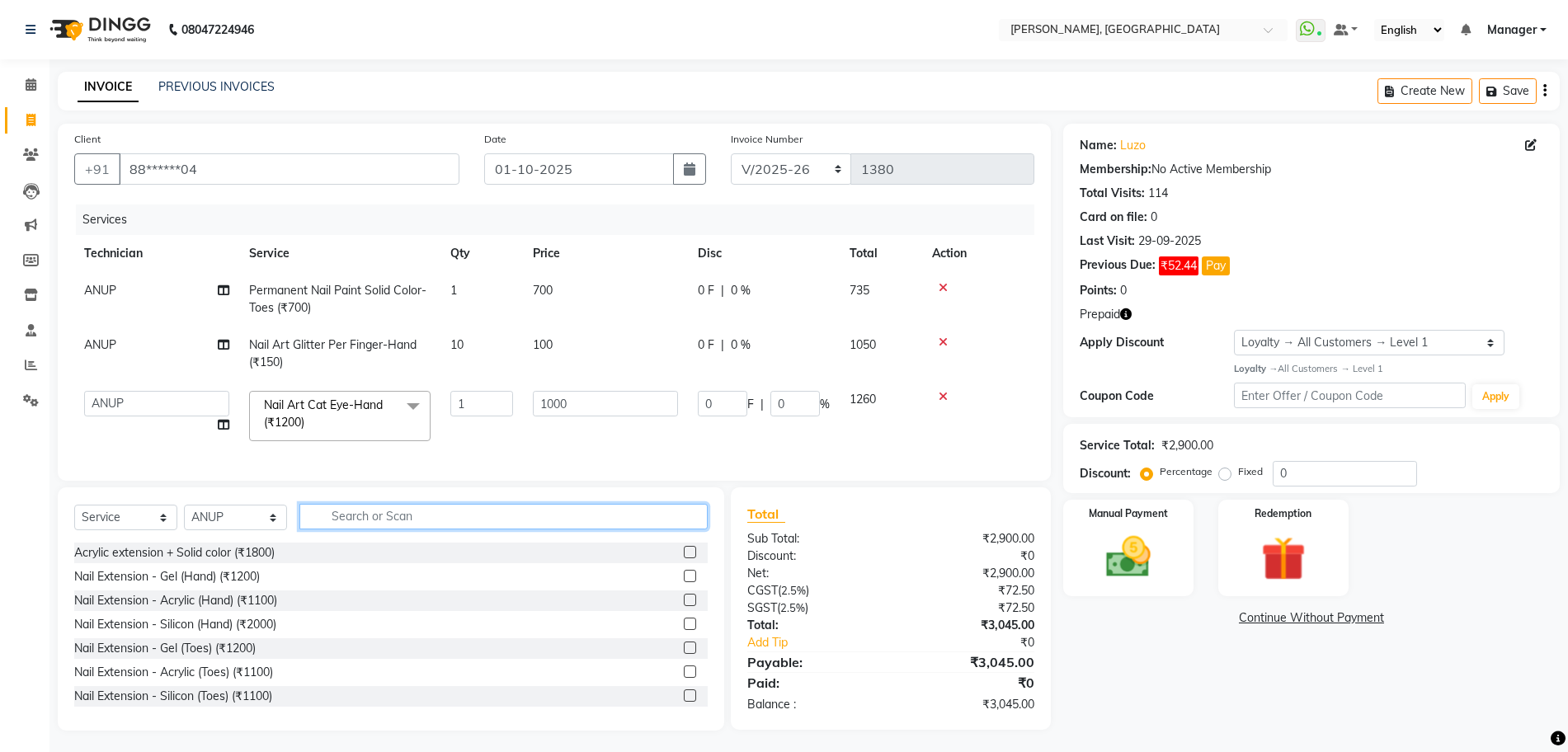
click at [507, 535] on div "Select Service Product Membership Package Voucher Prepaid Gift Card Select Tech…" at bounding box center [390, 609] width 666 height 243
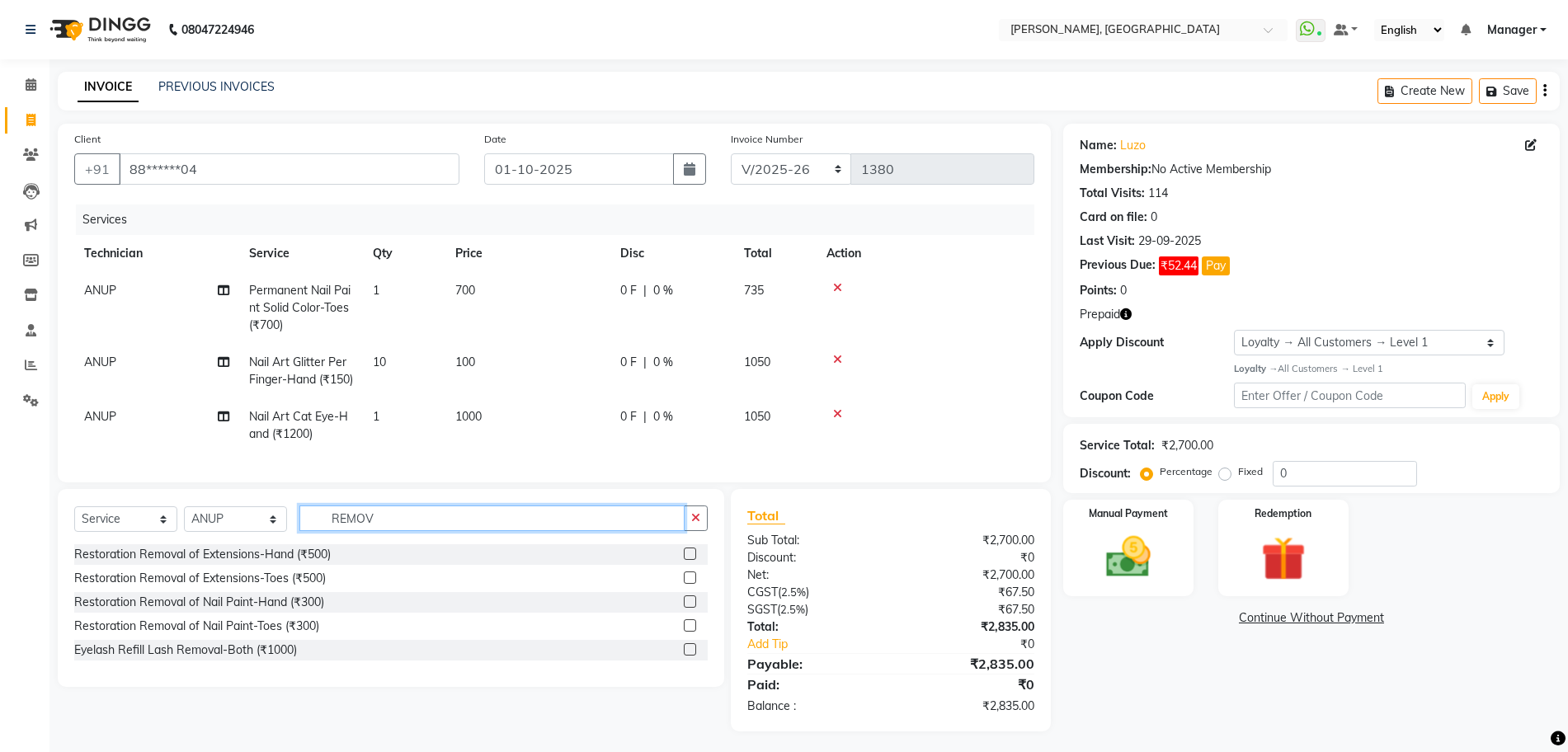
type input "REMOV"
drag, startPoint x: 691, startPoint y: 631, endPoint x: 661, endPoint y: 602, distance: 41.7
click at [691, 608] on label at bounding box center [690, 602] width 13 height 13
click at [691, 608] on input "checkbox" at bounding box center [689, 603] width 11 height 11
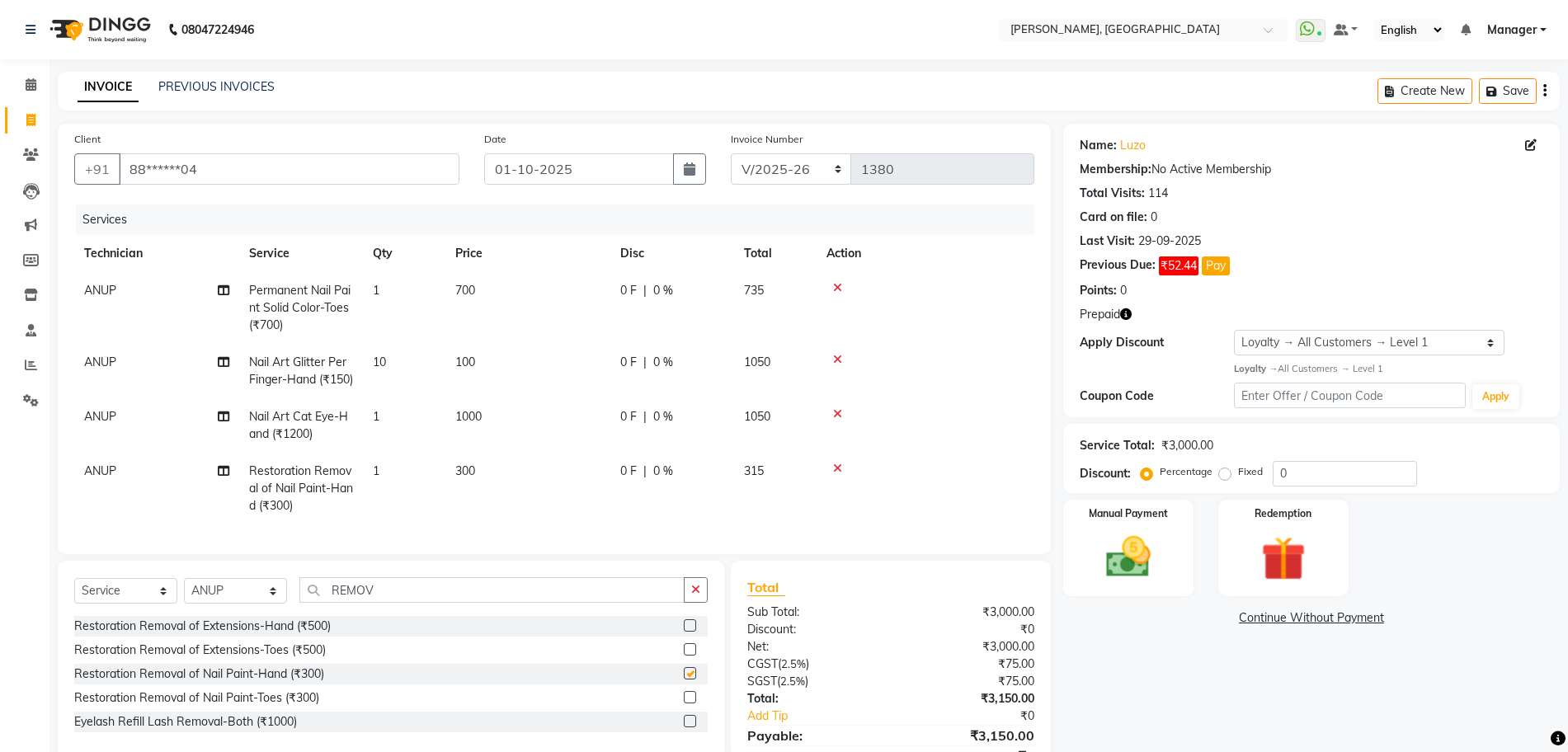
scroll to position [109, 0]
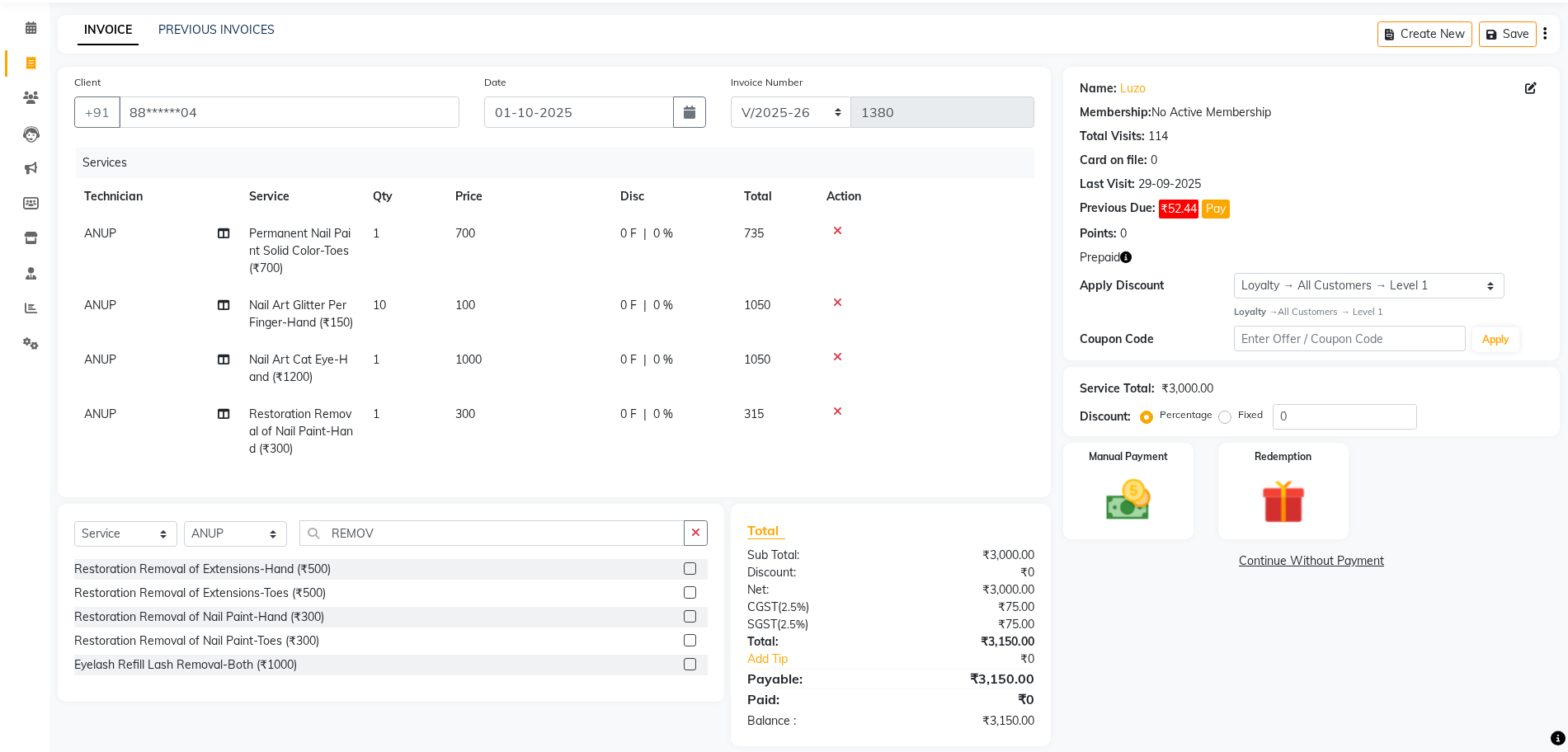
checkbox input "false"
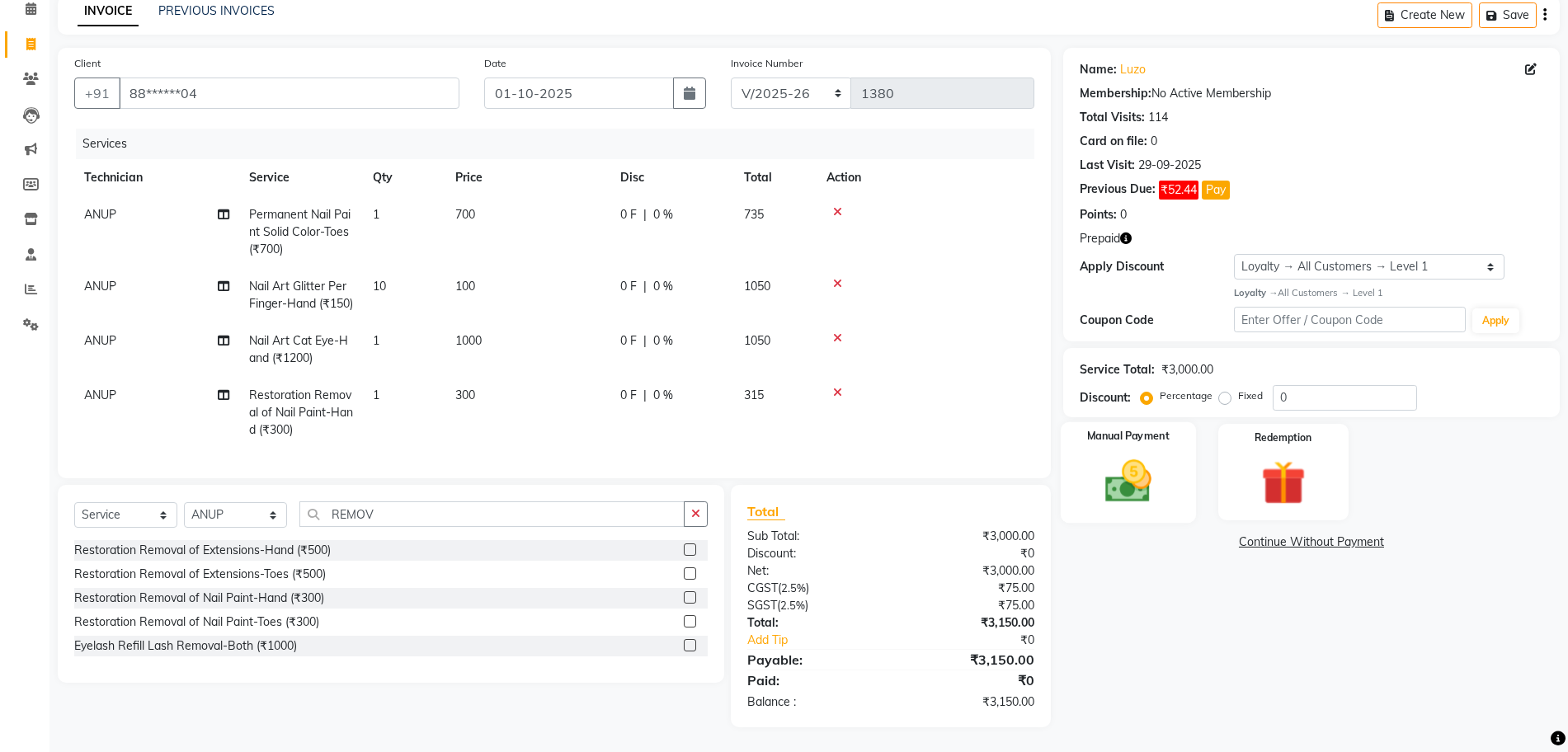
click at [1135, 454] on img at bounding box center [1128, 481] width 76 height 54
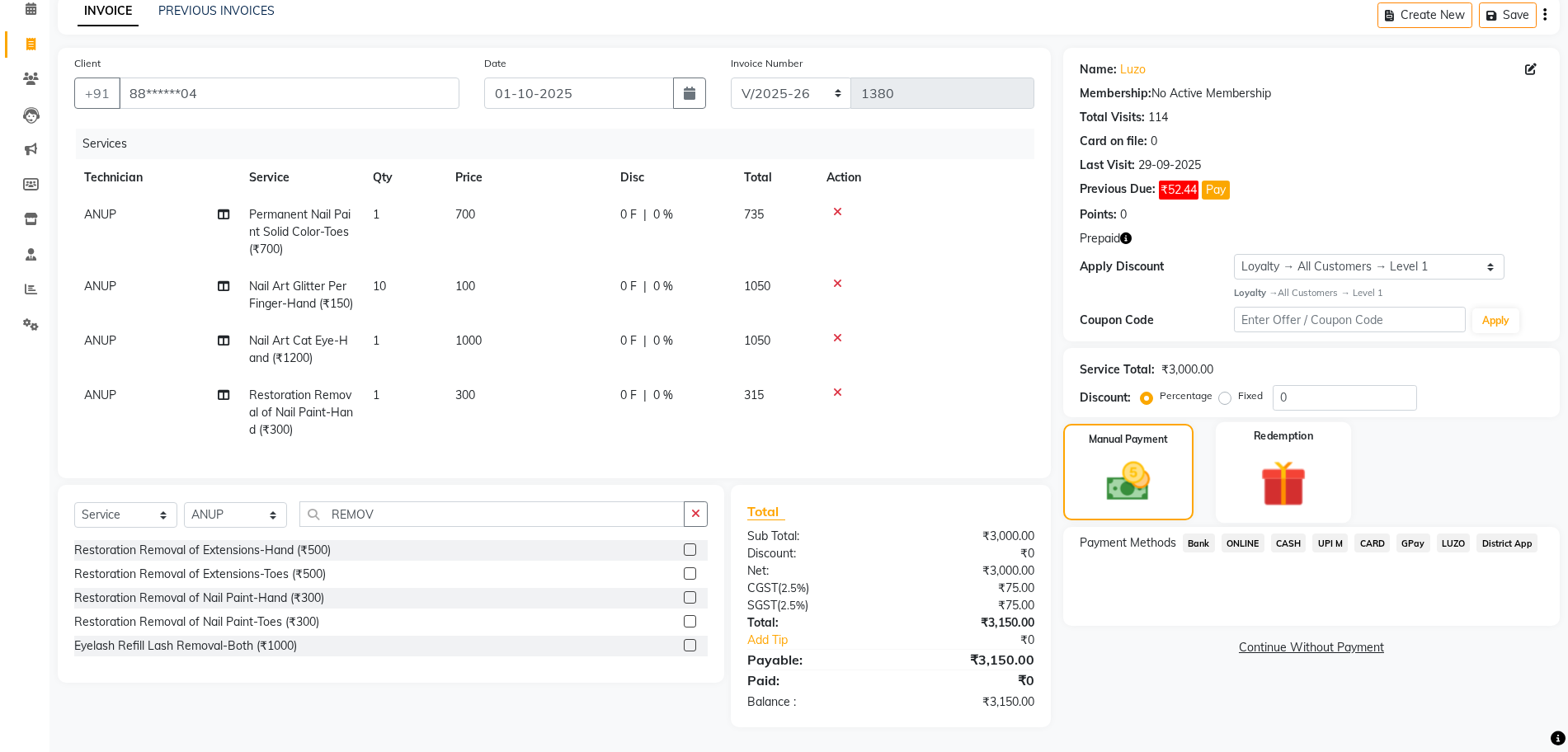
click at [1295, 454] on img at bounding box center [1283, 482] width 76 height 58
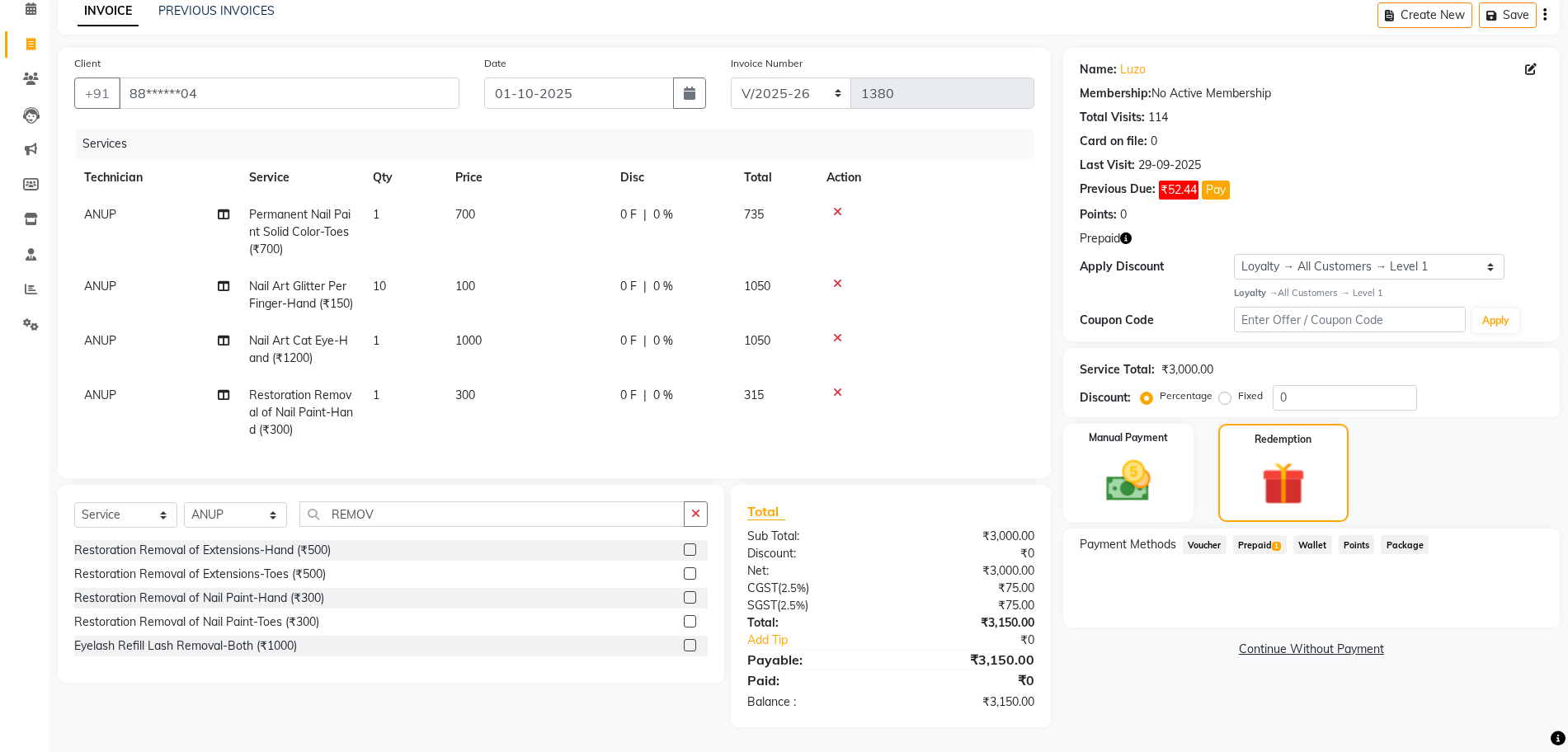
click at [1262, 535] on span "Prepaid 1" at bounding box center [1259, 545] width 54 height 19
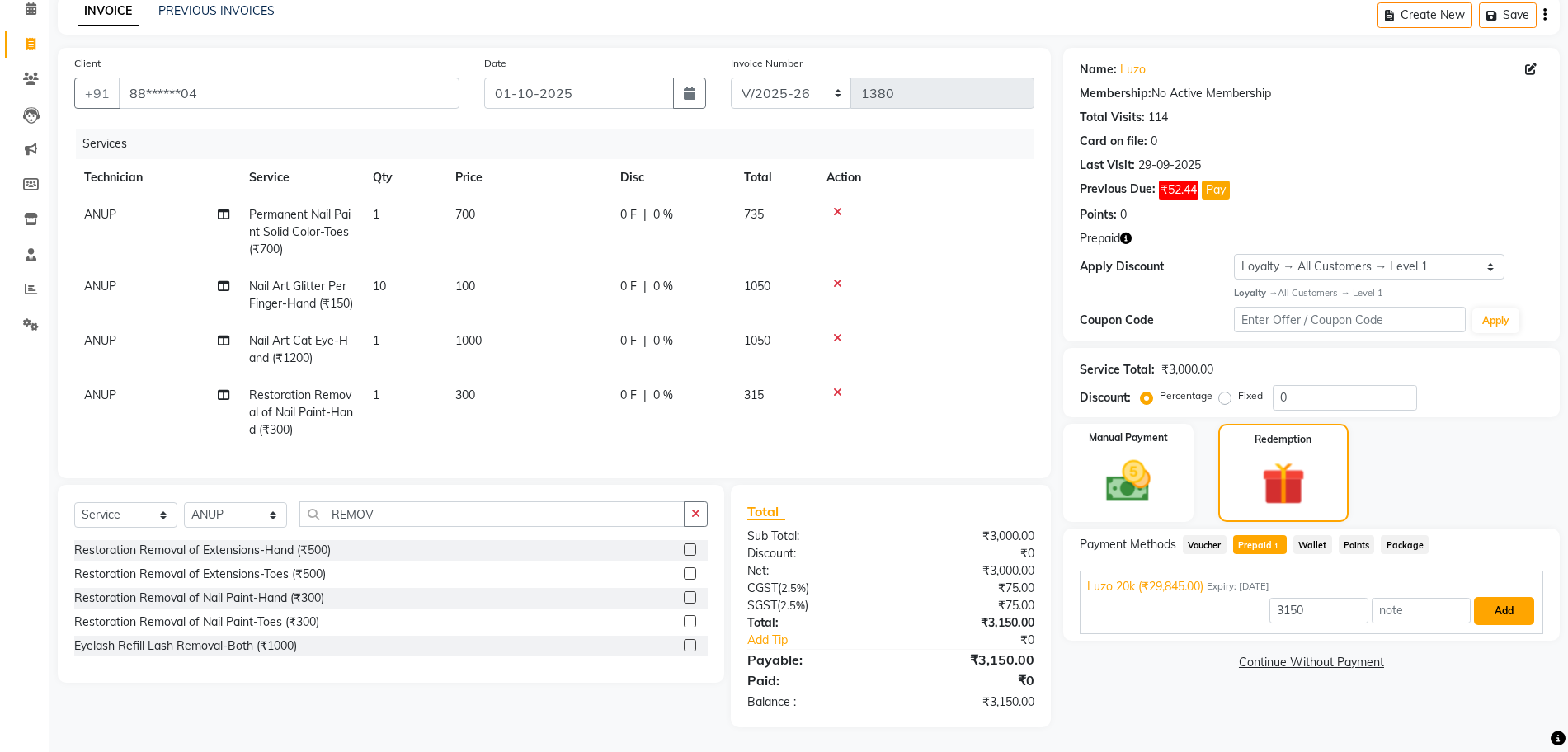
click at [1478, 598] on button "Add" at bounding box center [1504, 611] width 60 height 28
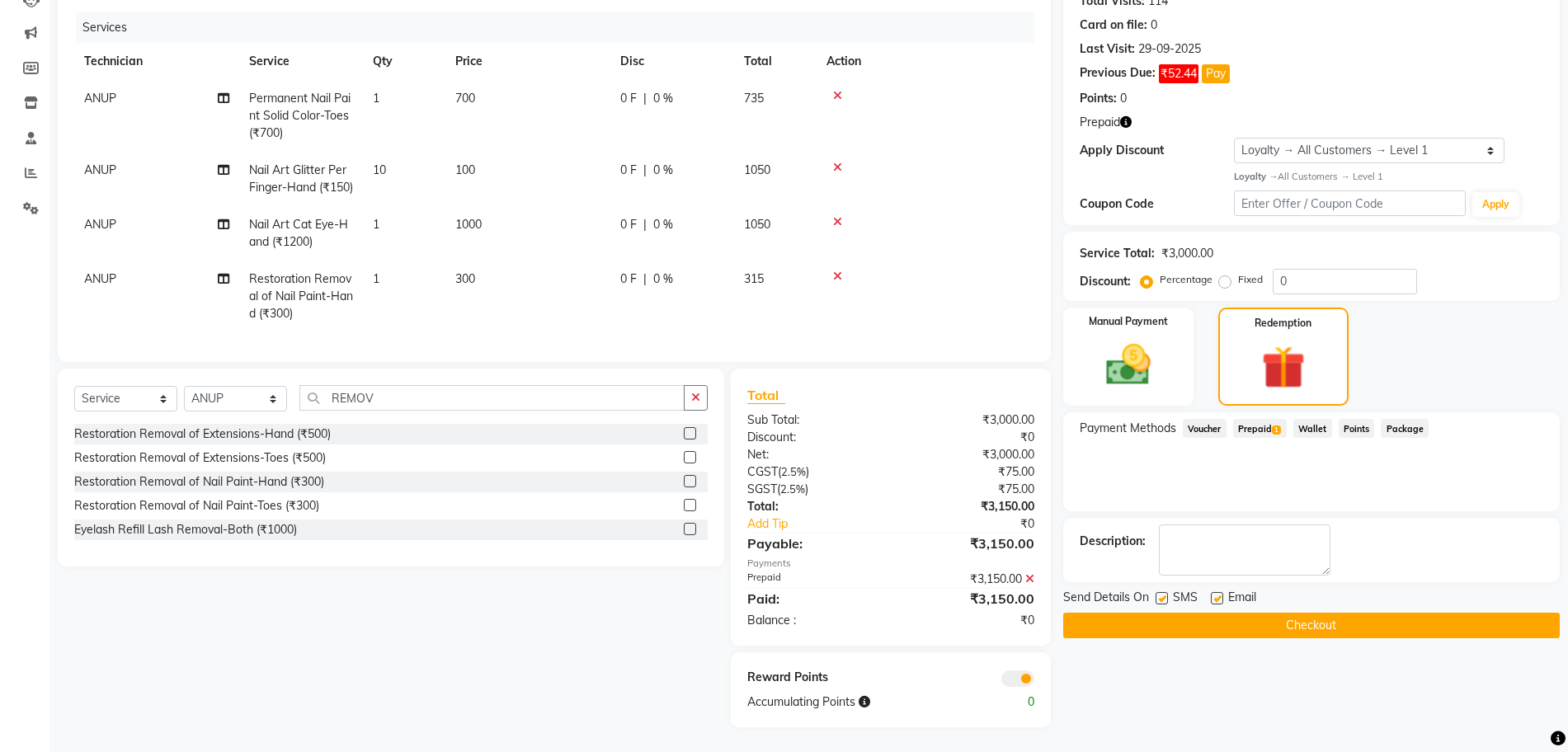
scroll to position [225, 0]
click at [1166, 613] on button "Checkout" at bounding box center [1311, 626] width 496 height 26
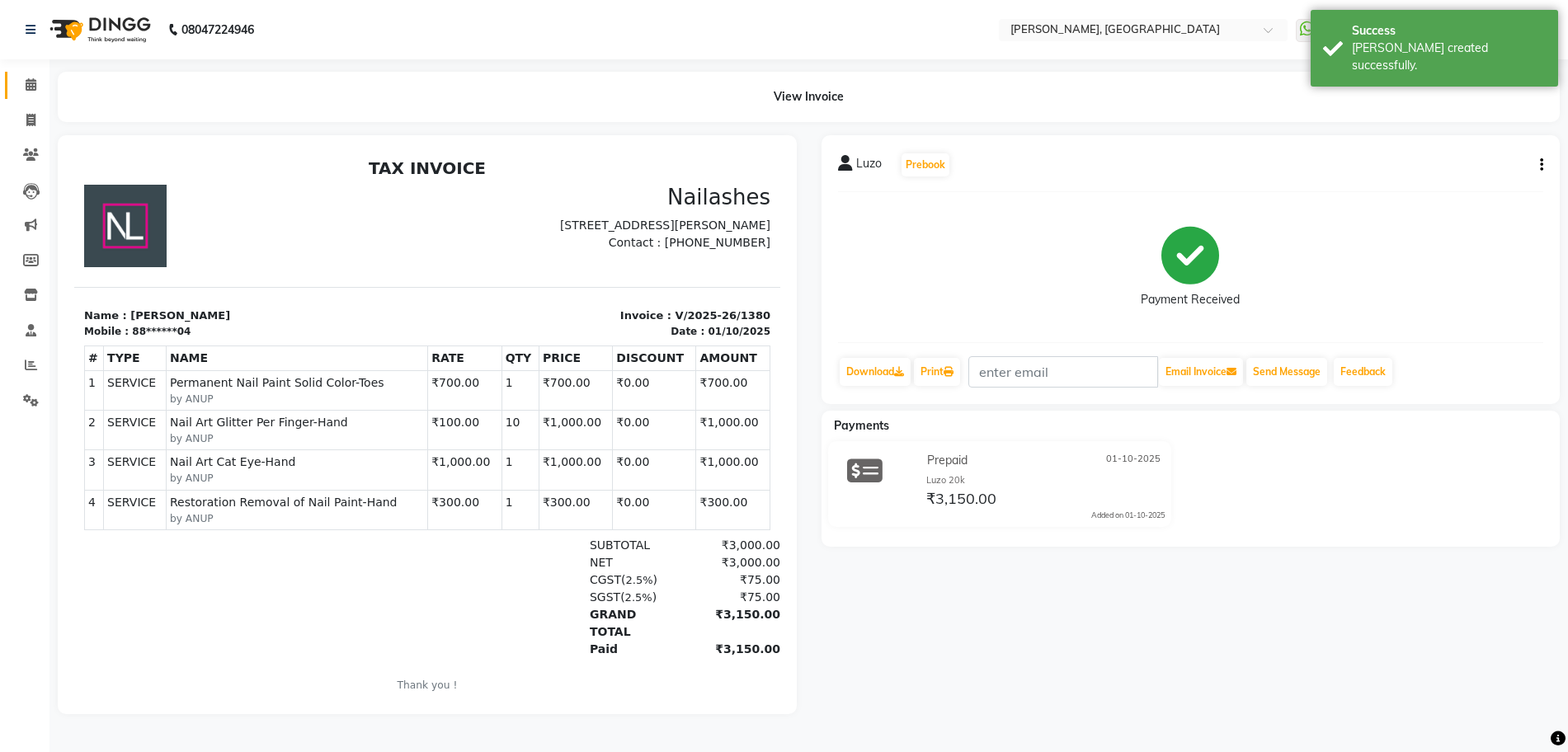
click at [23, 72] on link "Calendar" at bounding box center [24, 86] width 39 height 27
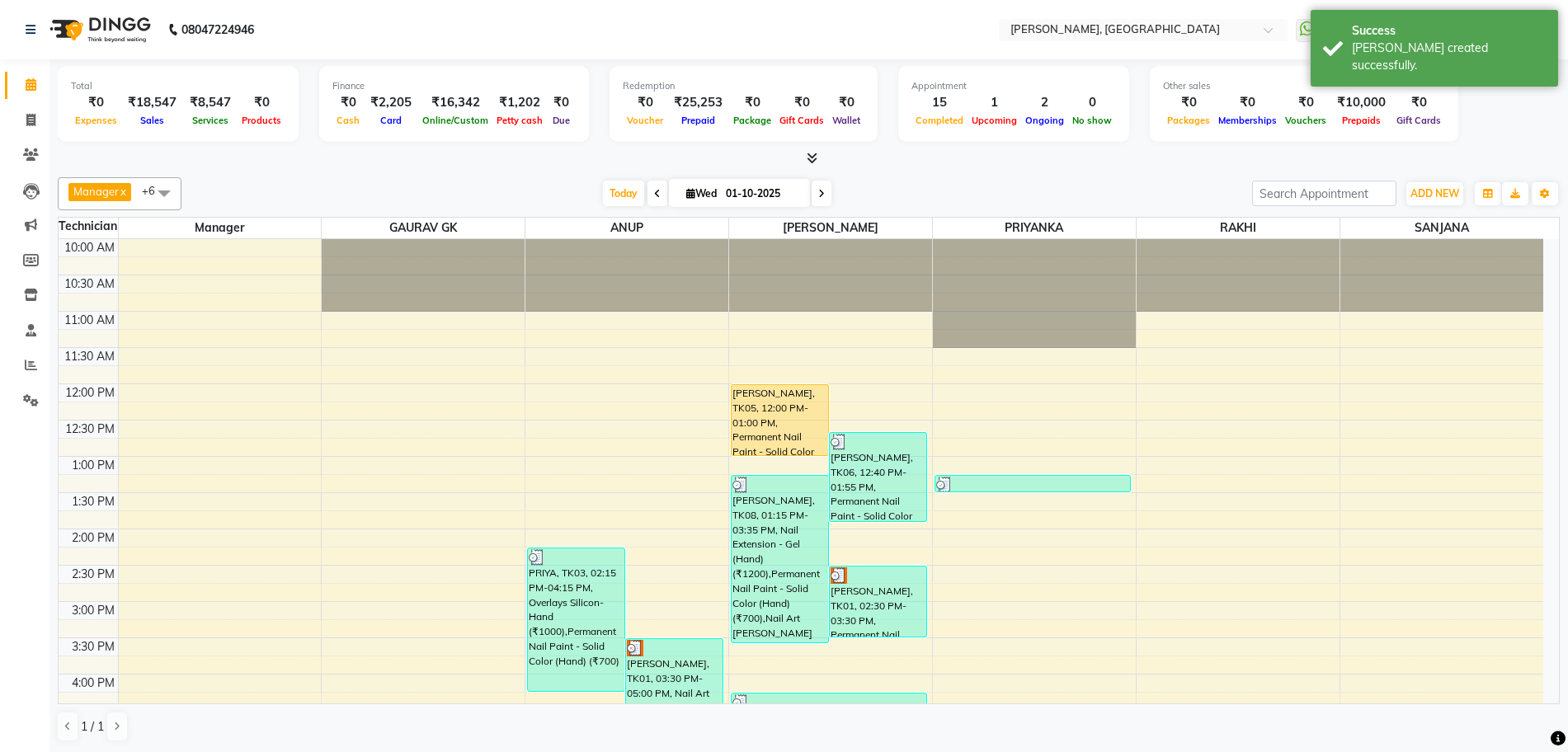
click at [812, 154] on icon at bounding box center [812, 158] width 11 height 13
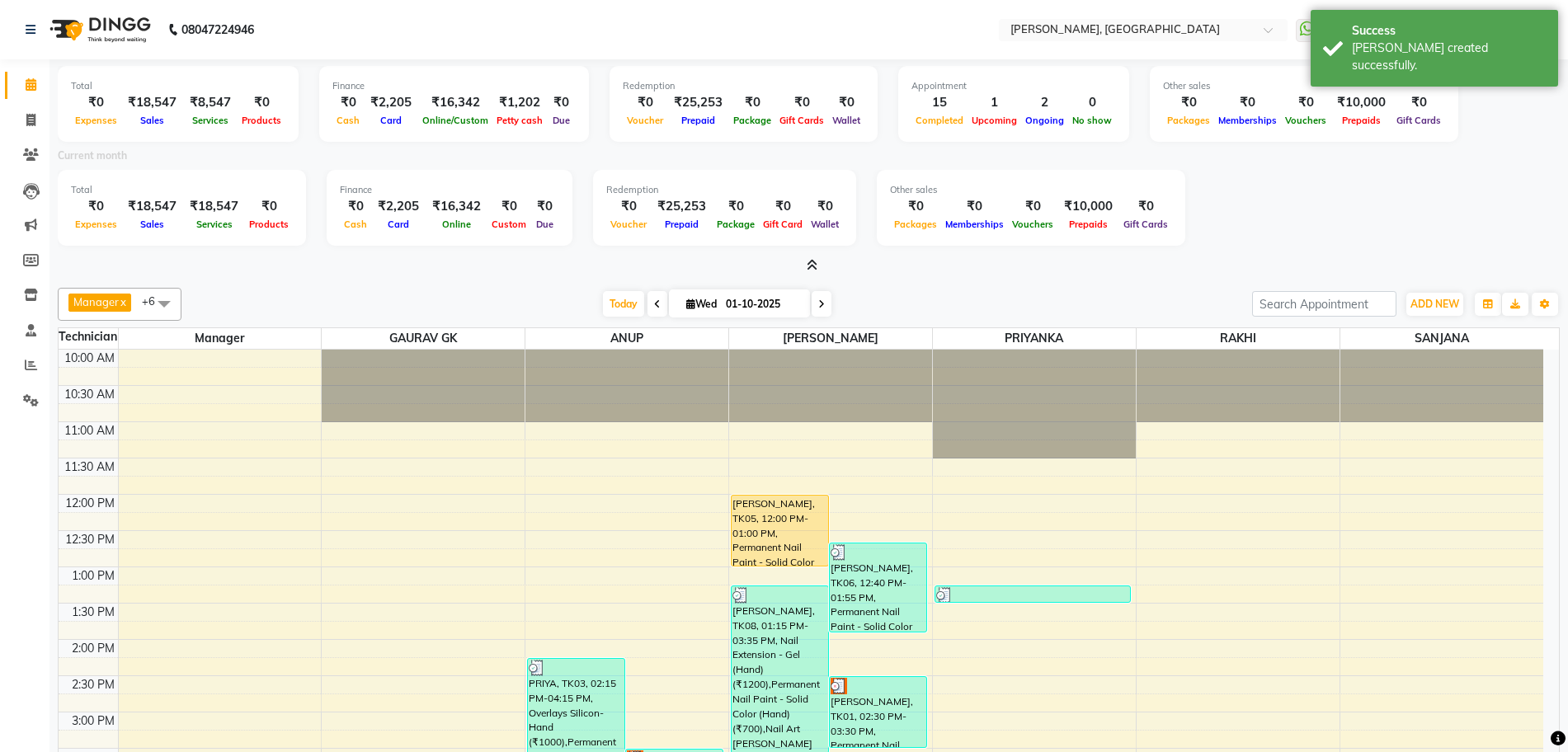
click at [808, 263] on icon at bounding box center [812, 265] width 11 height 13
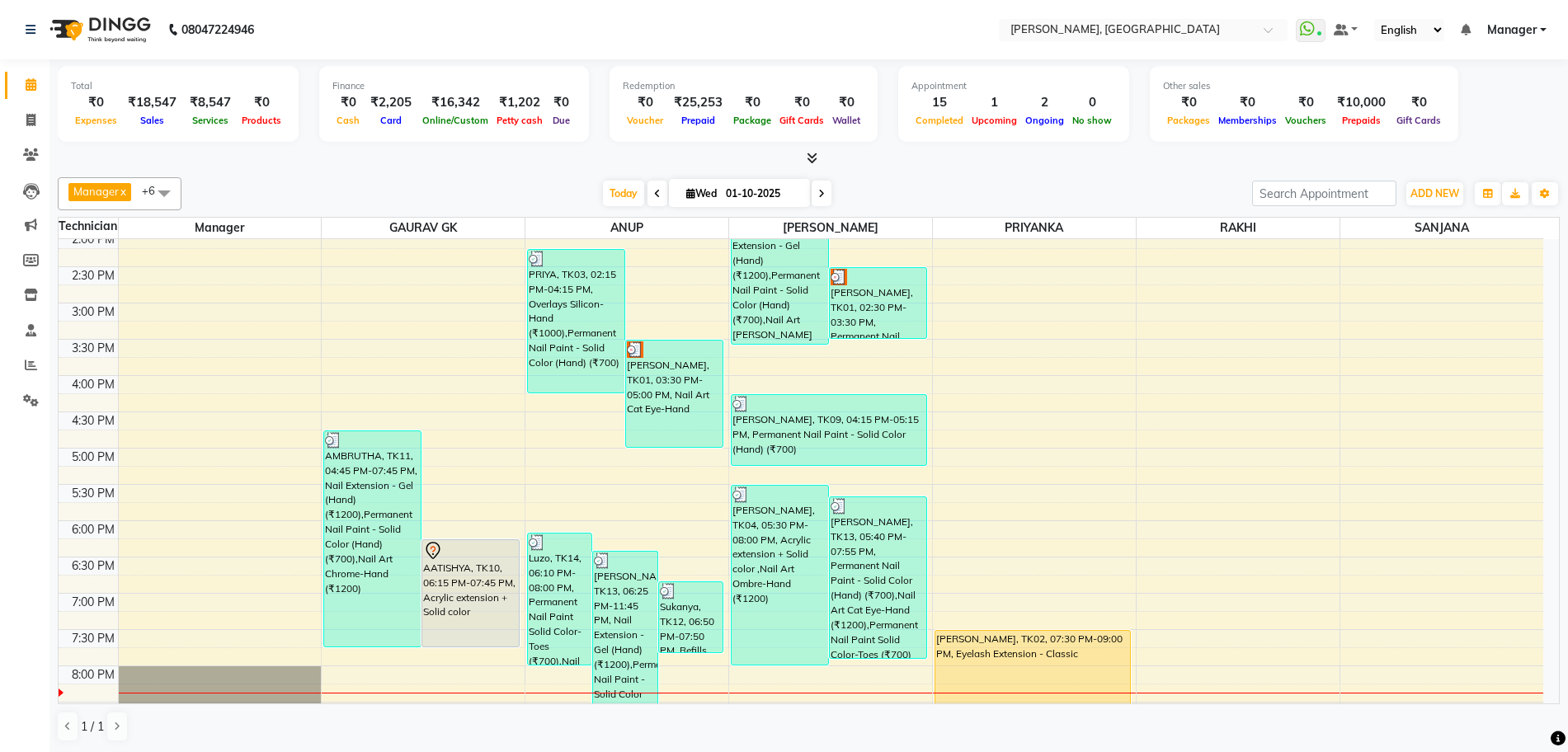
scroll to position [199, 0]
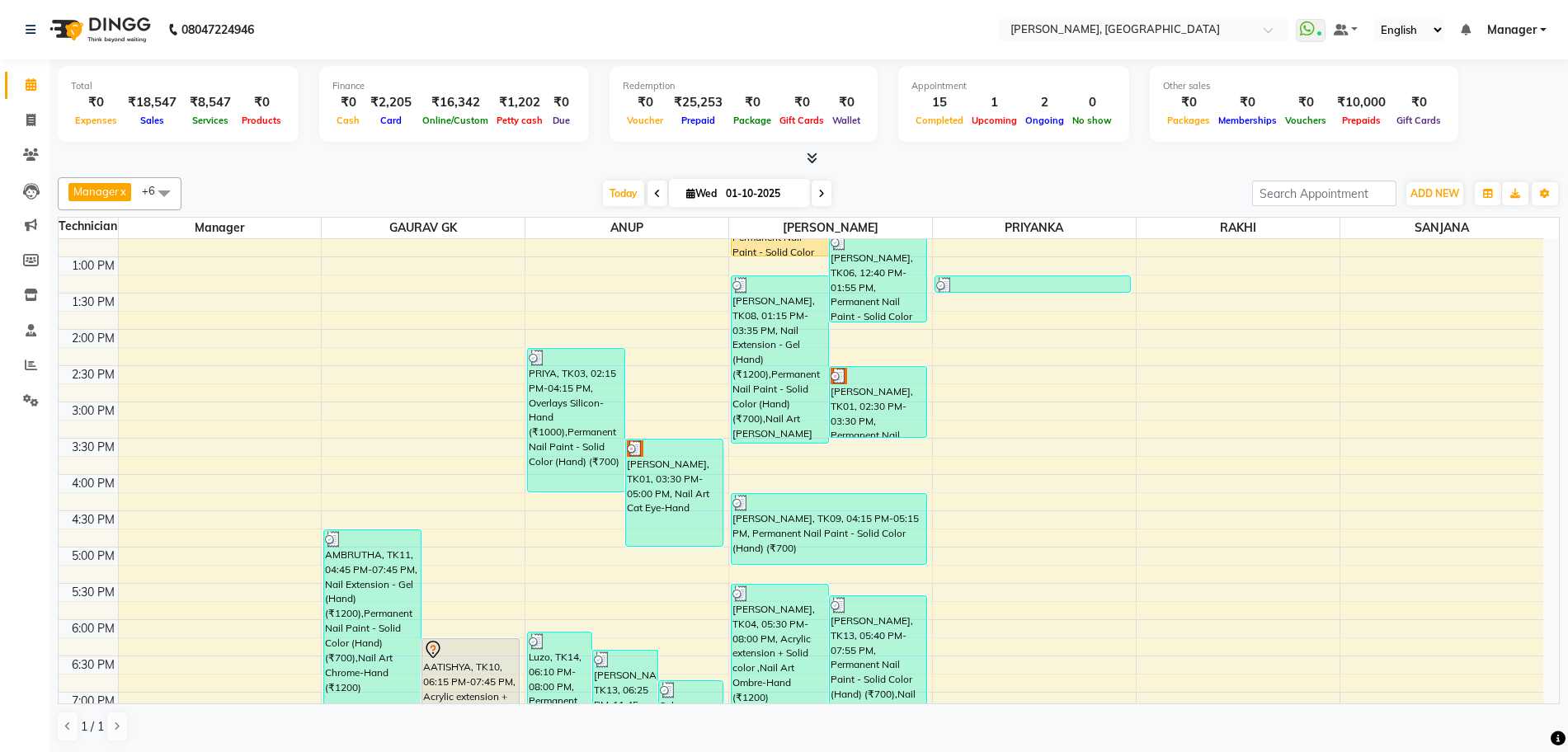
click at [1023, 397] on div "10:00 AM 10:30 AM 11:00 AM 11:30 AM 12:00 PM 12:30 PM 1:00 PM 1:30 PM 2:00 PM 2…" at bounding box center [800, 474] width 1485 height 870
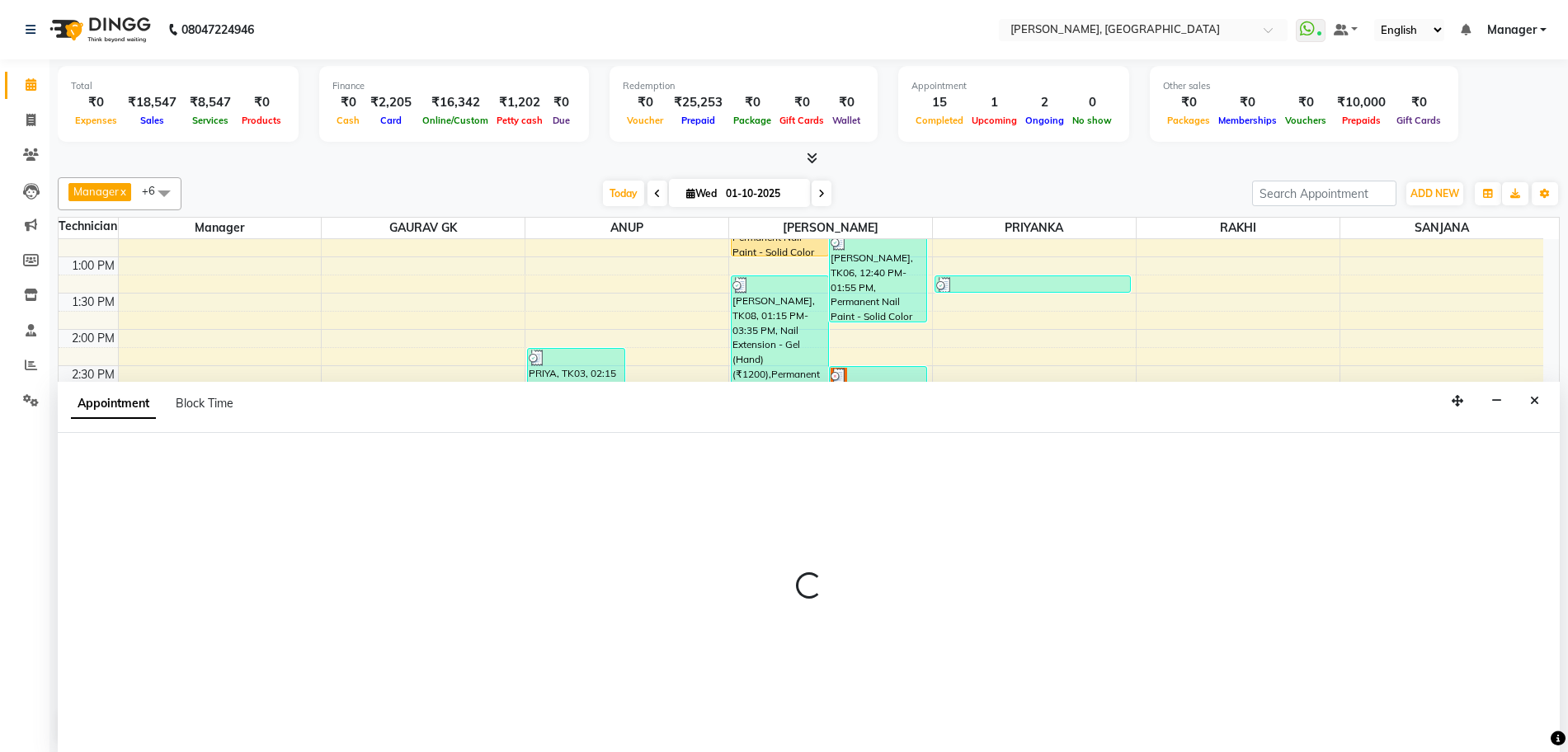
scroll to position [1, 0]
select select "79631"
select select "885"
select select "tentative"
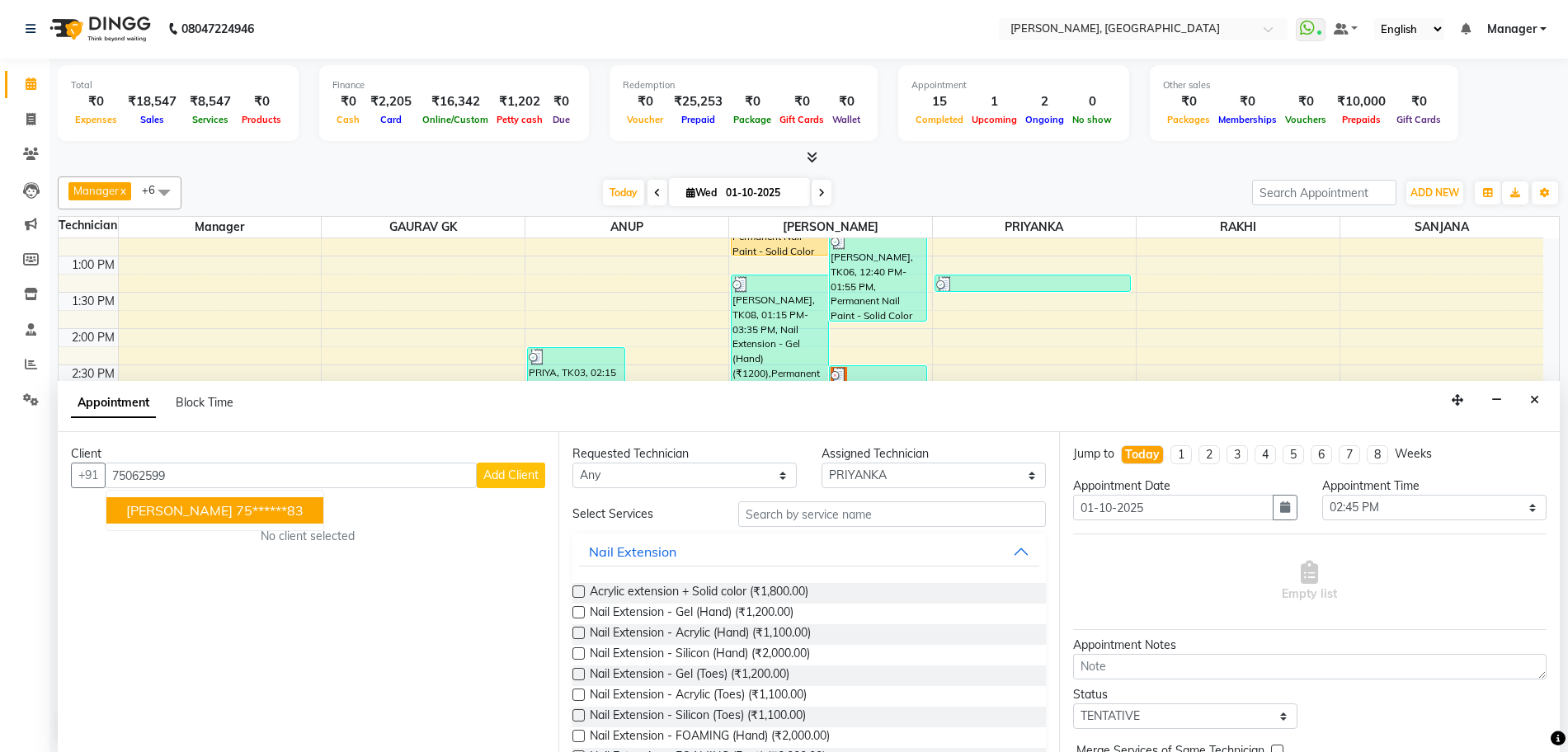
click at [236, 504] on ngb-highlight "75******83" at bounding box center [270, 511] width 68 height 16
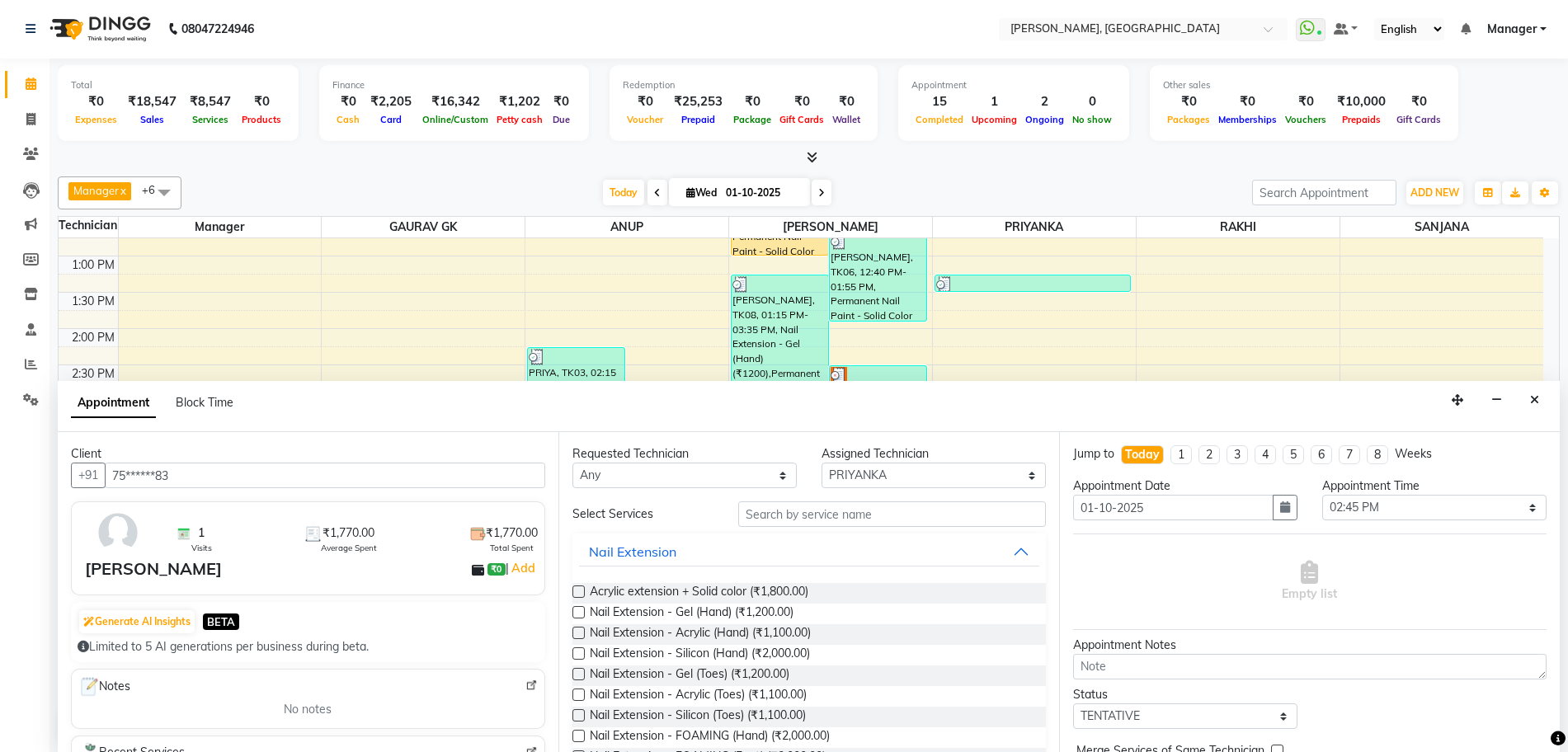
type input "75******83"
click at [767, 514] on input "text" at bounding box center [892, 514] width 308 height 26
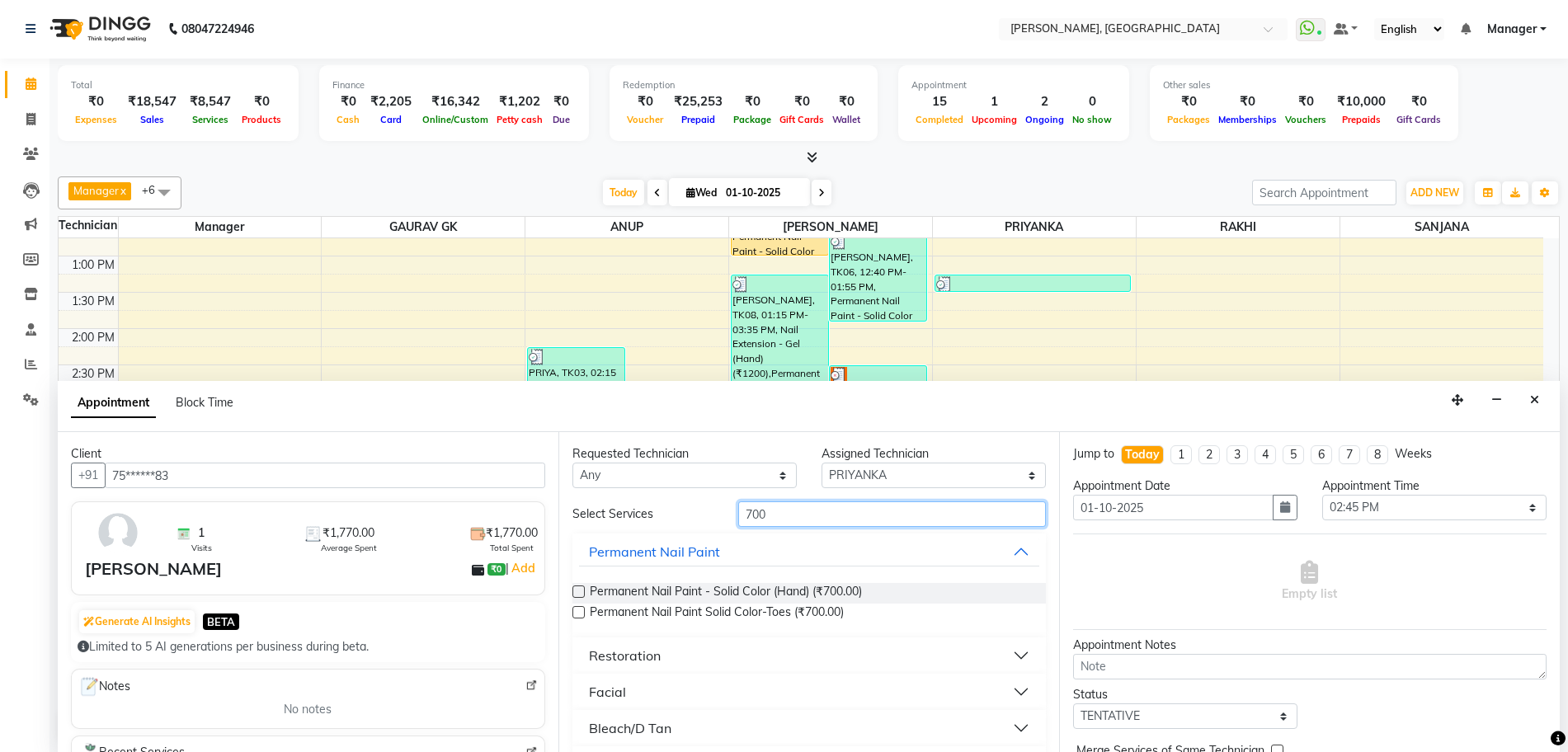
type input "700"
click at [574, 598] on label at bounding box center [578, 592] width 13 height 13
click at [574, 598] on input "checkbox" at bounding box center [577, 594] width 11 height 11
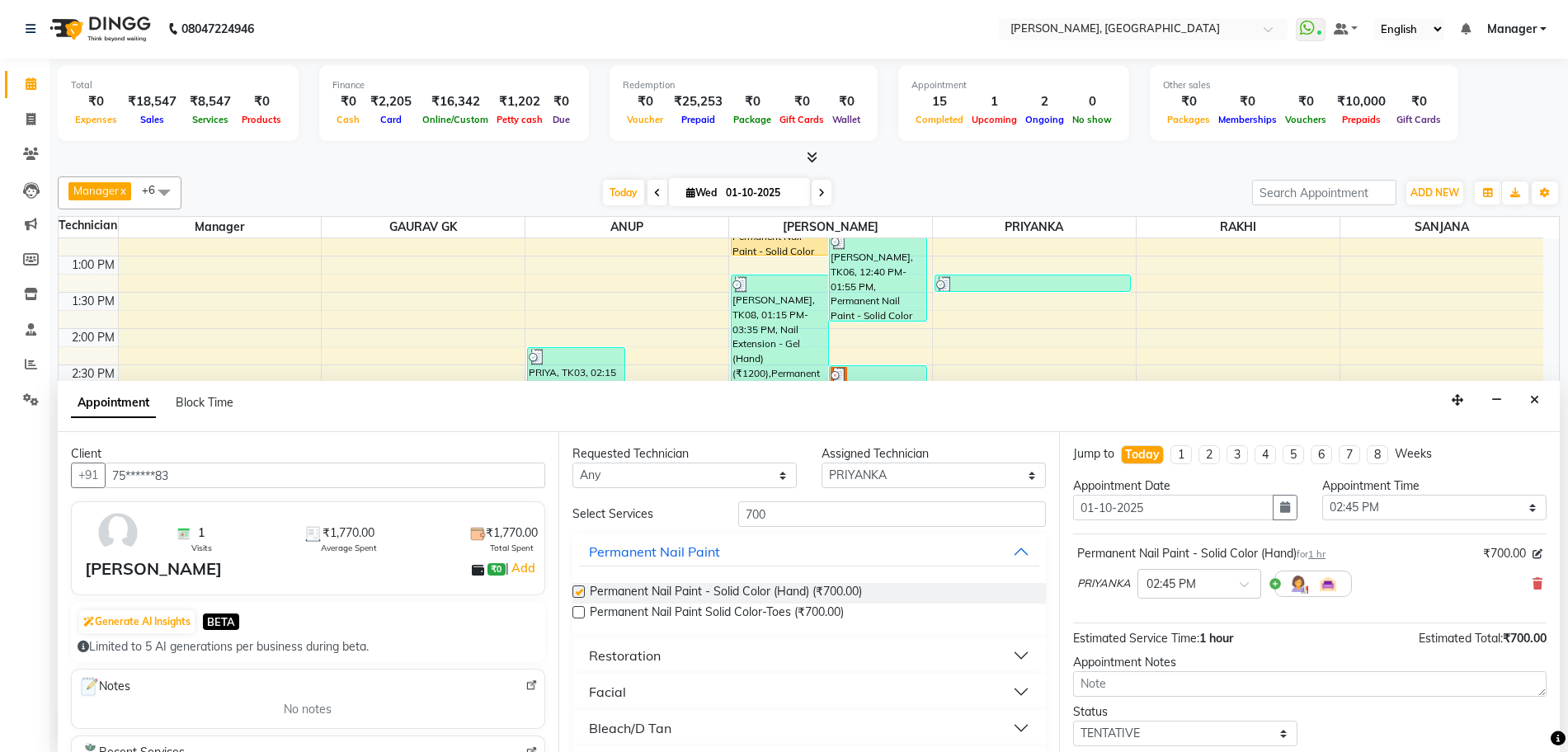
checkbox input "false"
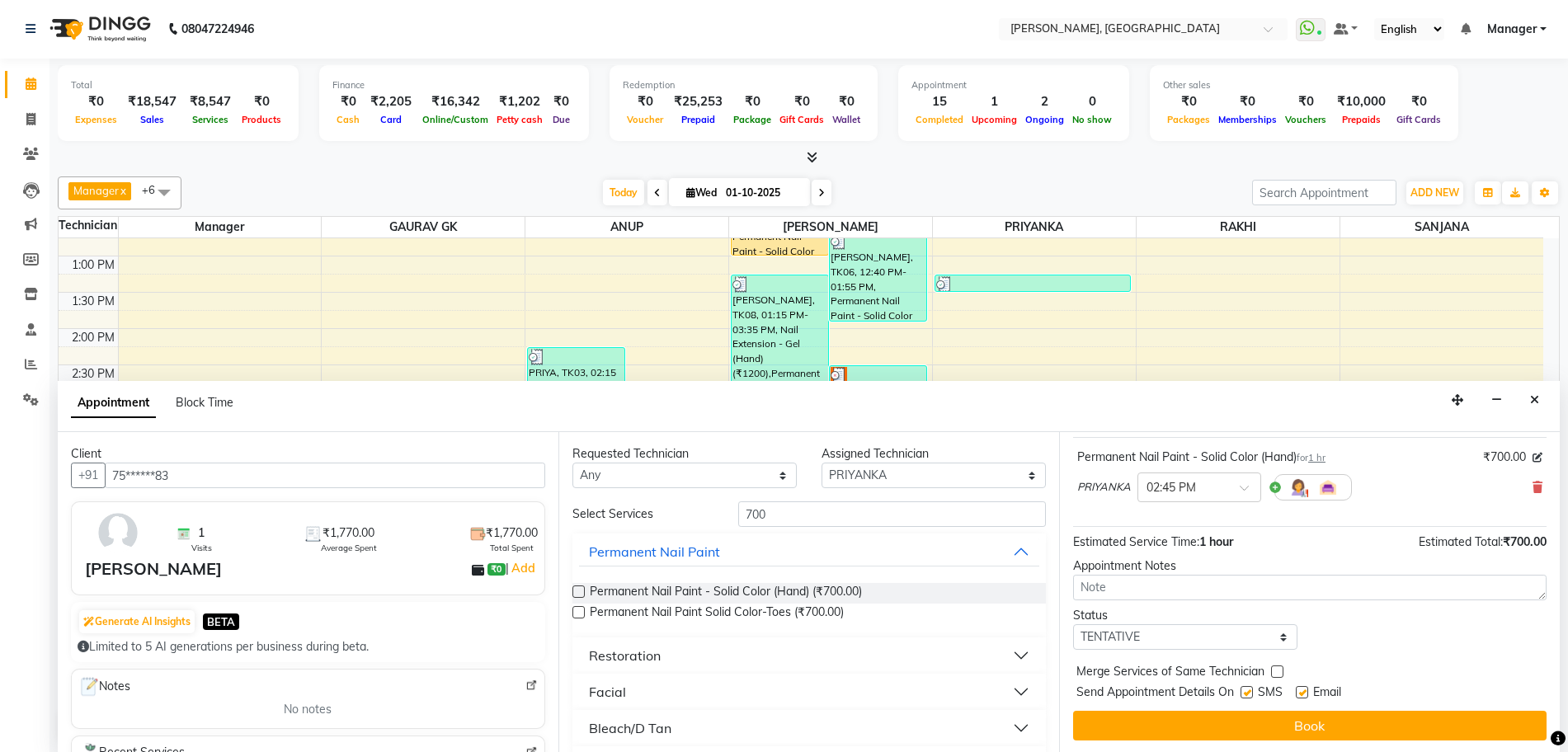
scroll to position [98, 0]
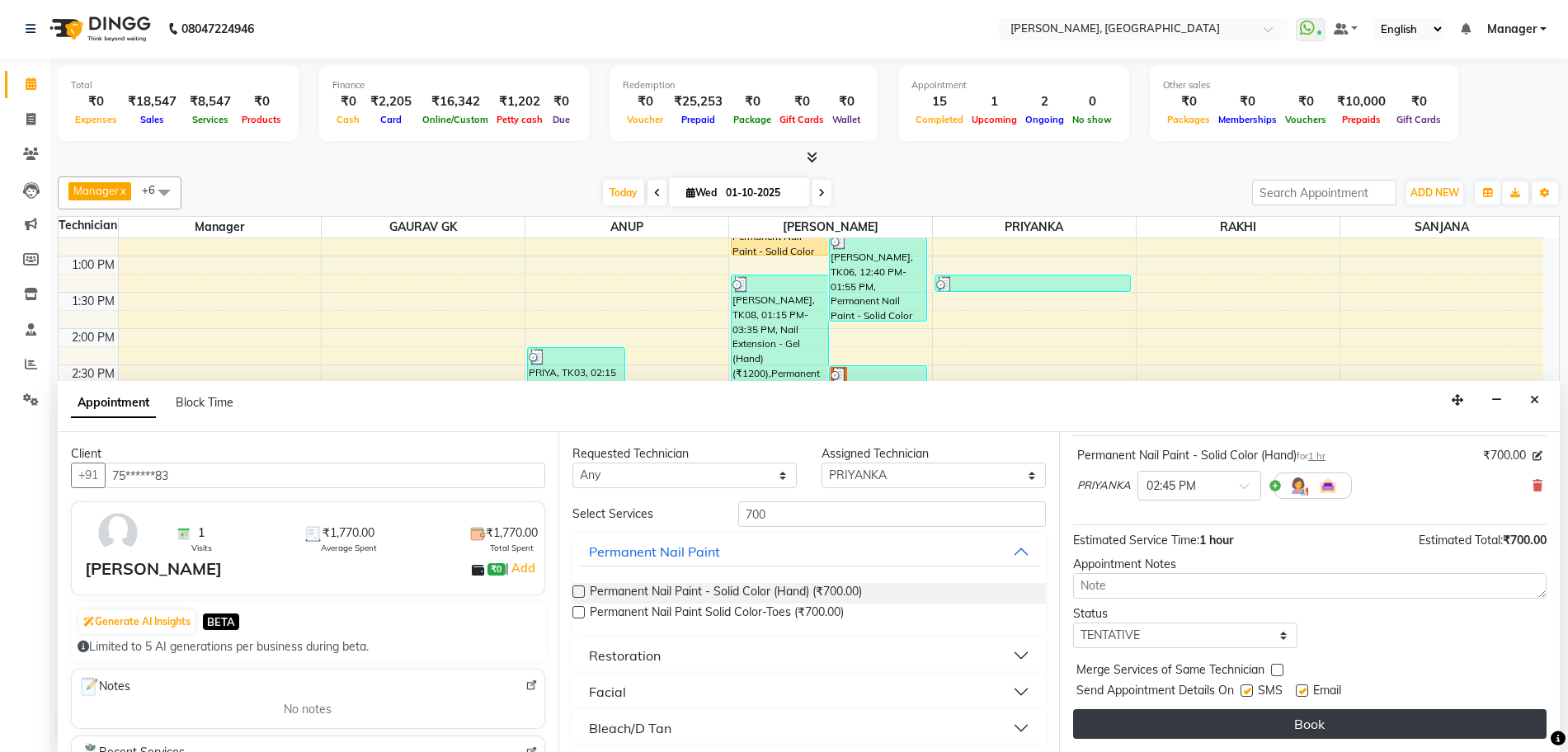
click at [1179, 726] on button "Book" at bounding box center [1309, 724] width 473 height 29
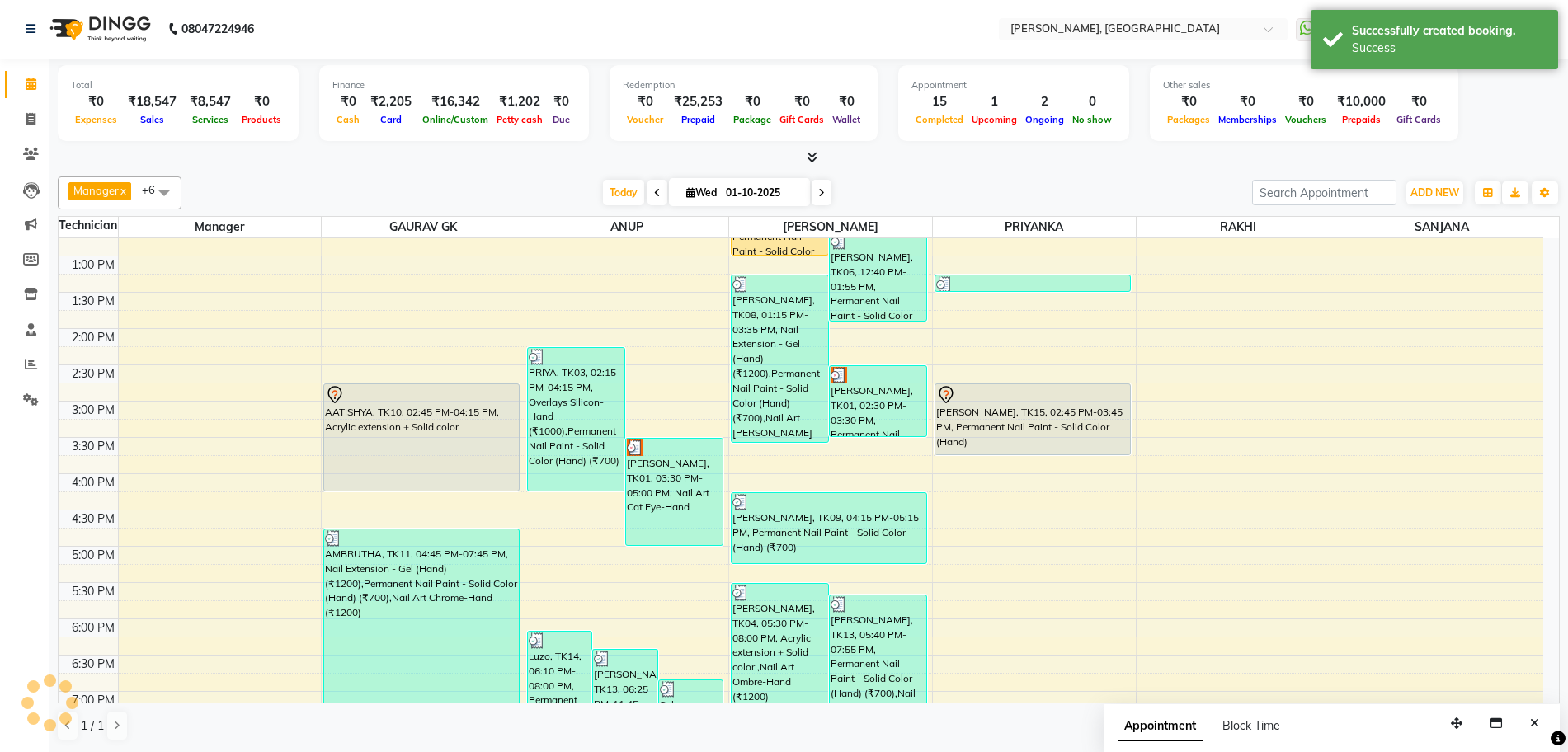
scroll to position [0, 0]
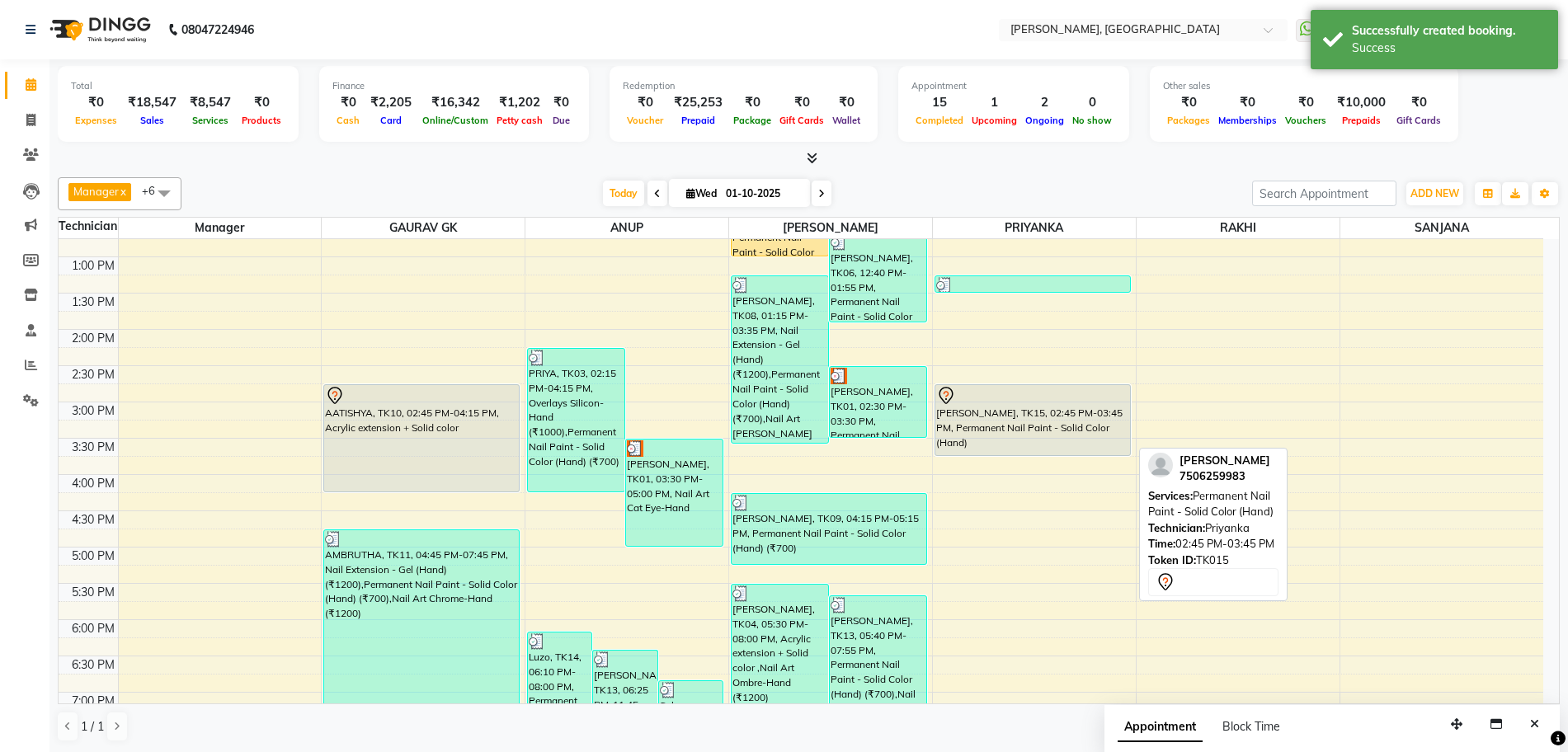
click at [1062, 434] on div "PERCY, TK15, 02:45 PM-03:45 PM, Permanent Nail Paint - Solid Color (Hand)" at bounding box center [1033, 420] width 195 height 70
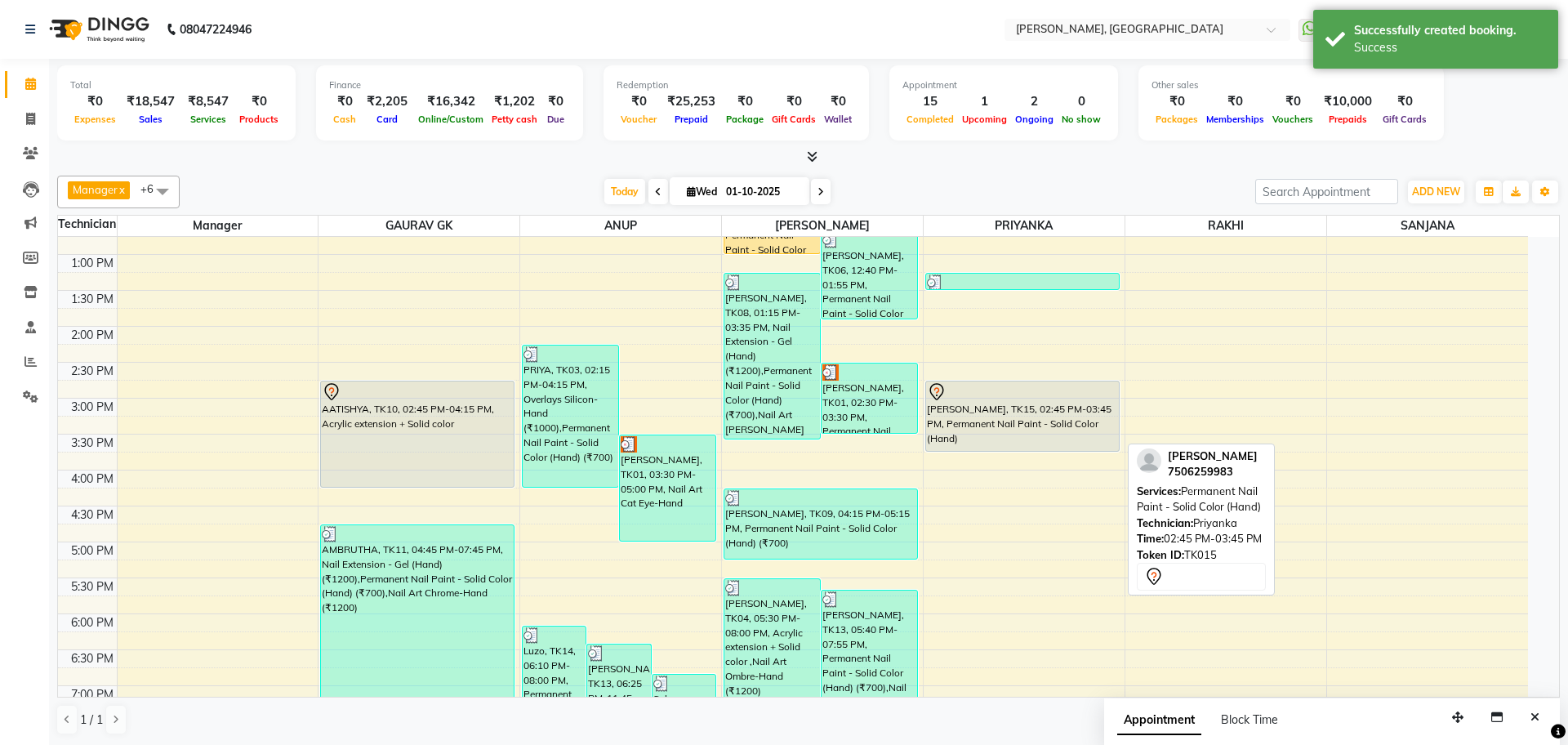
select select "7"
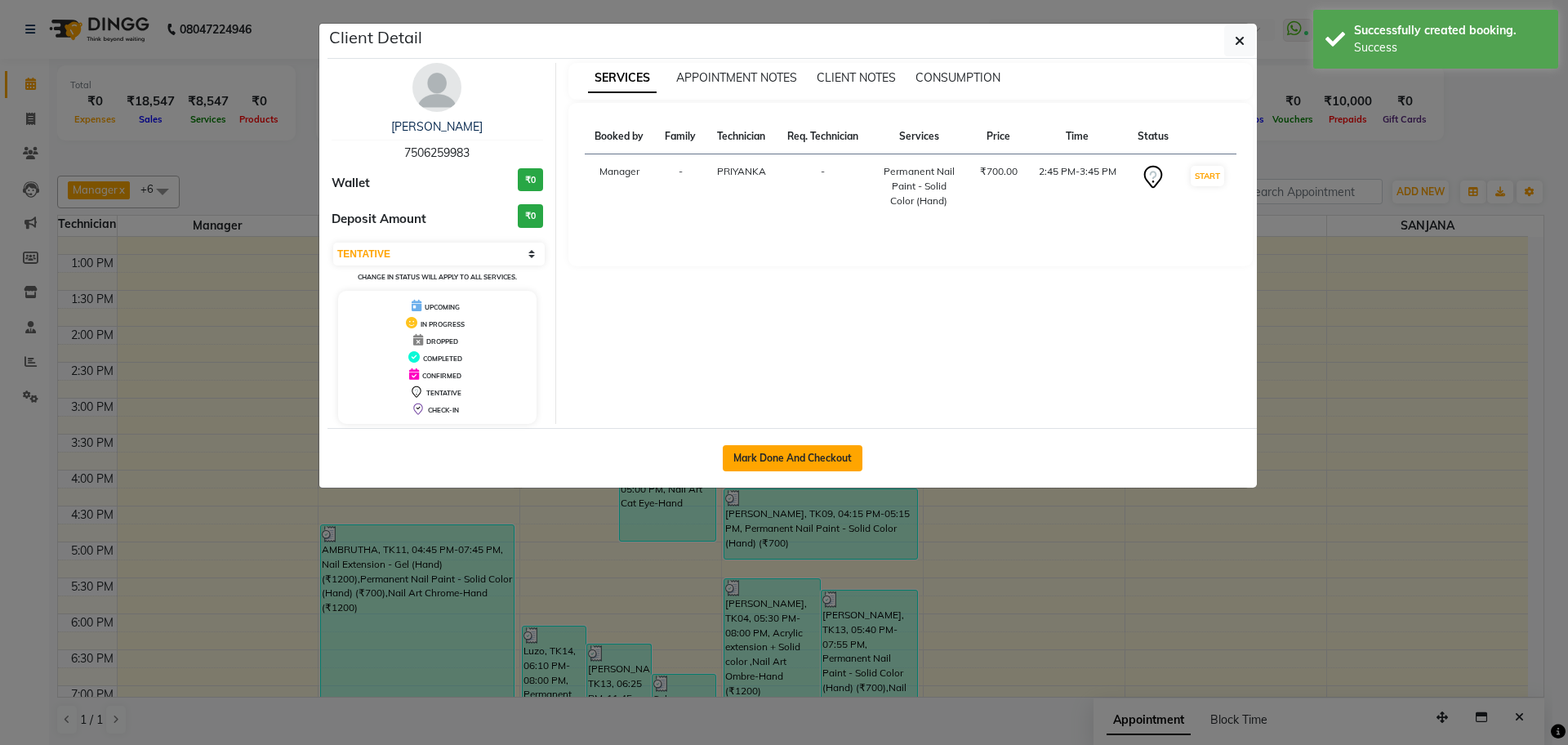
click at [825, 458] on button "Mark Done And Checkout" at bounding box center [793, 458] width 139 height 26
select select "7674"
select select "service"
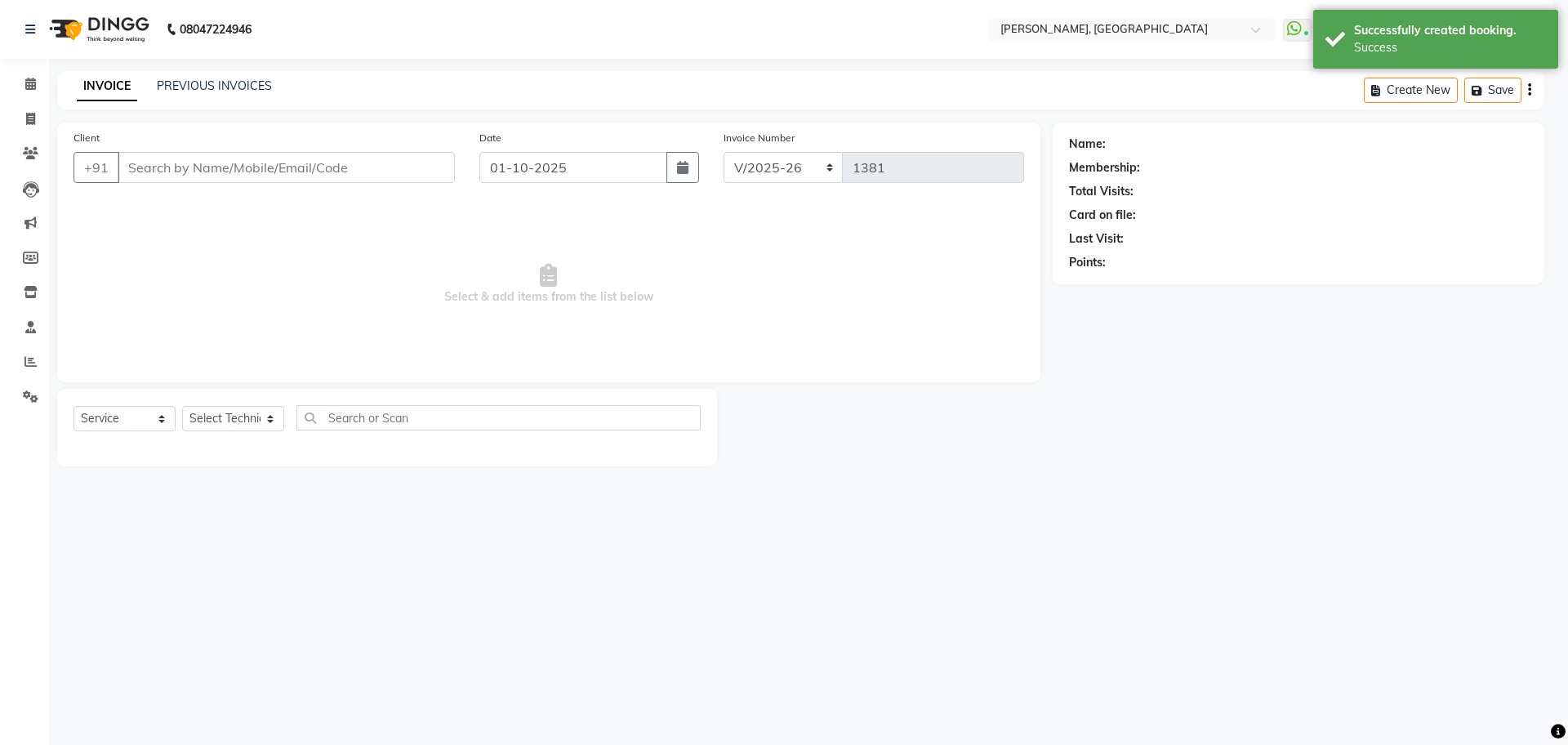
select select "3"
type input "75******83"
select select "79631"
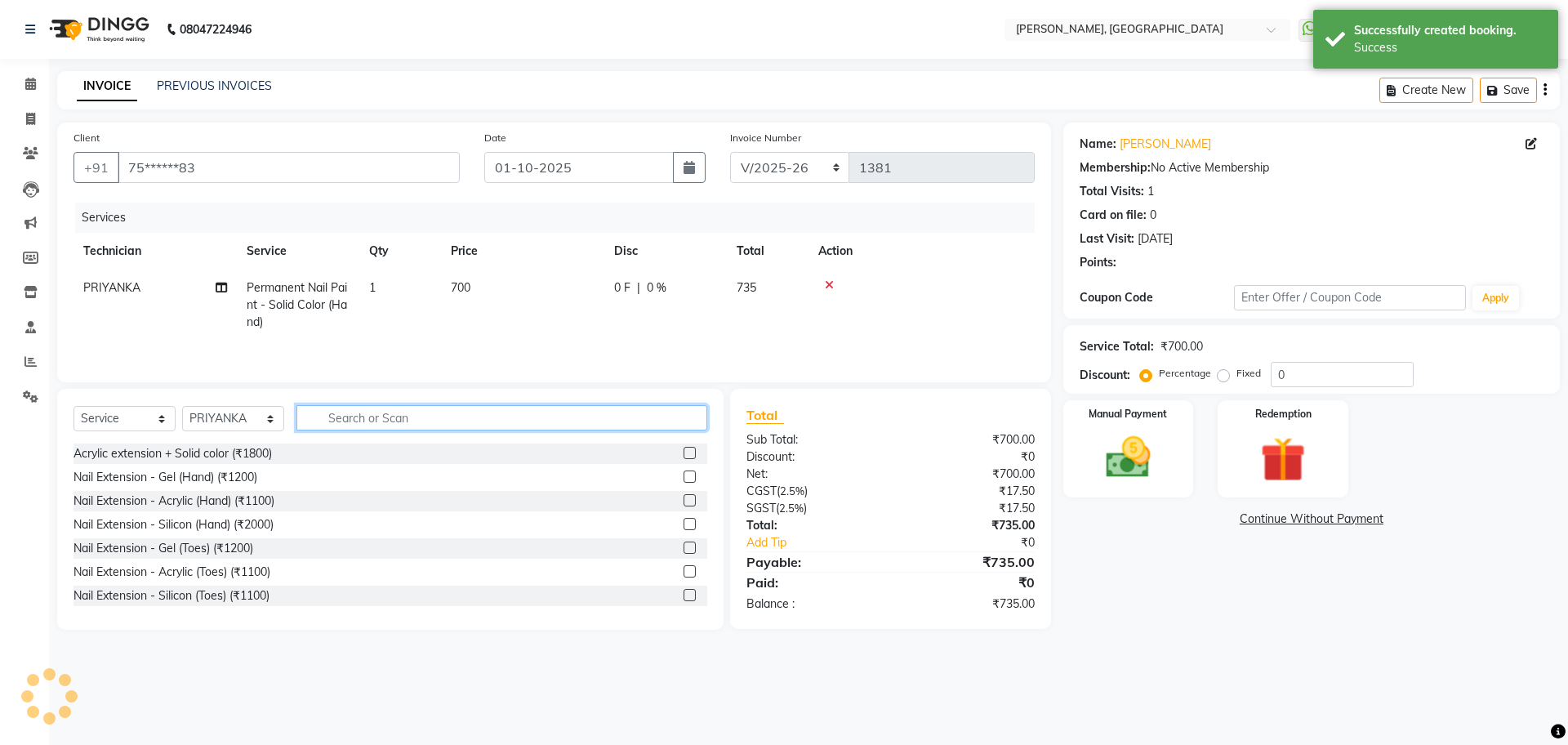
click at [365, 421] on input "text" at bounding box center [502, 418] width 411 height 25
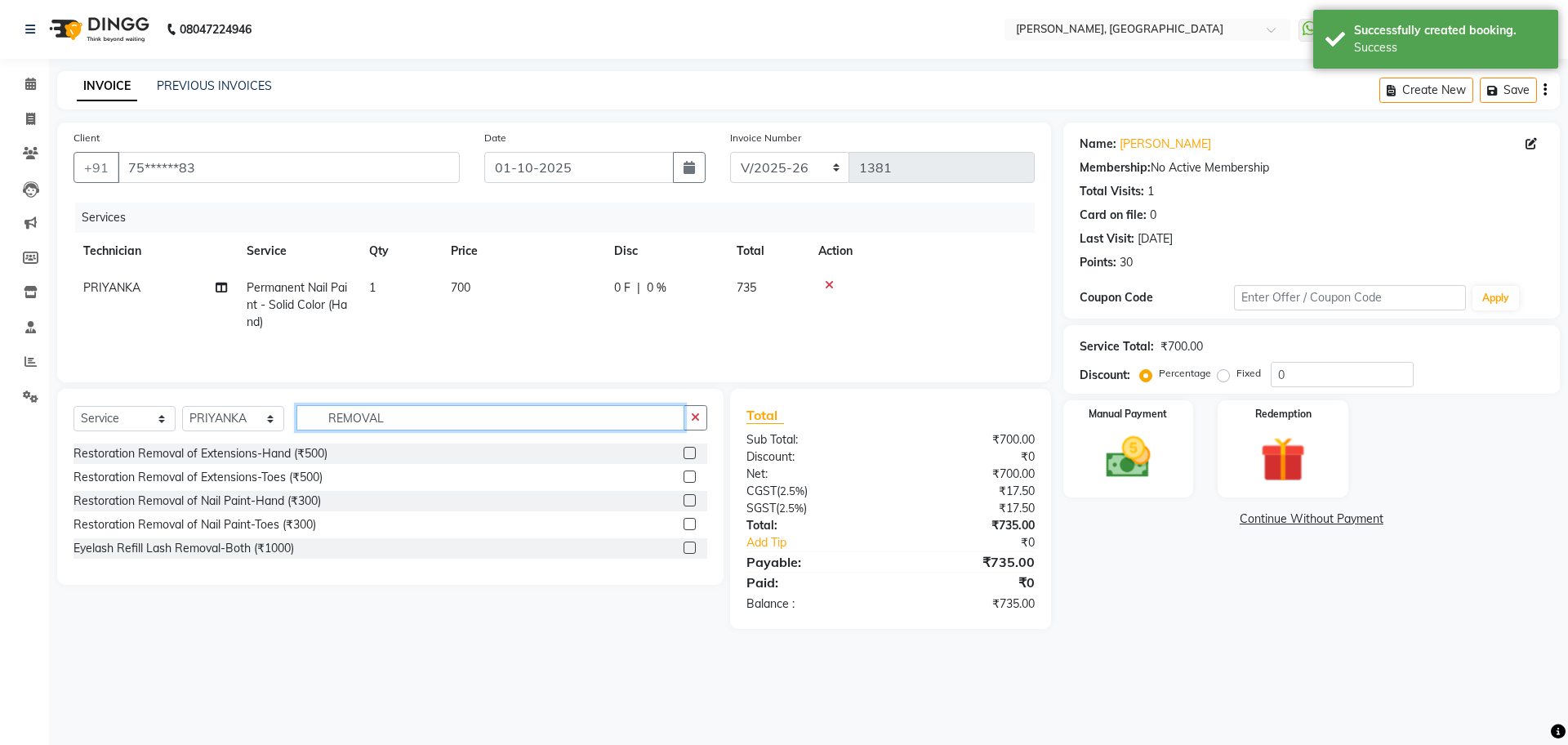
type input "REMOVAL"
click at [692, 507] on label at bounding box center [690, 501] width 13 height 13
click at [692, 507] on input "checkbox" at bounding box center [689, 501] width 11 height 11
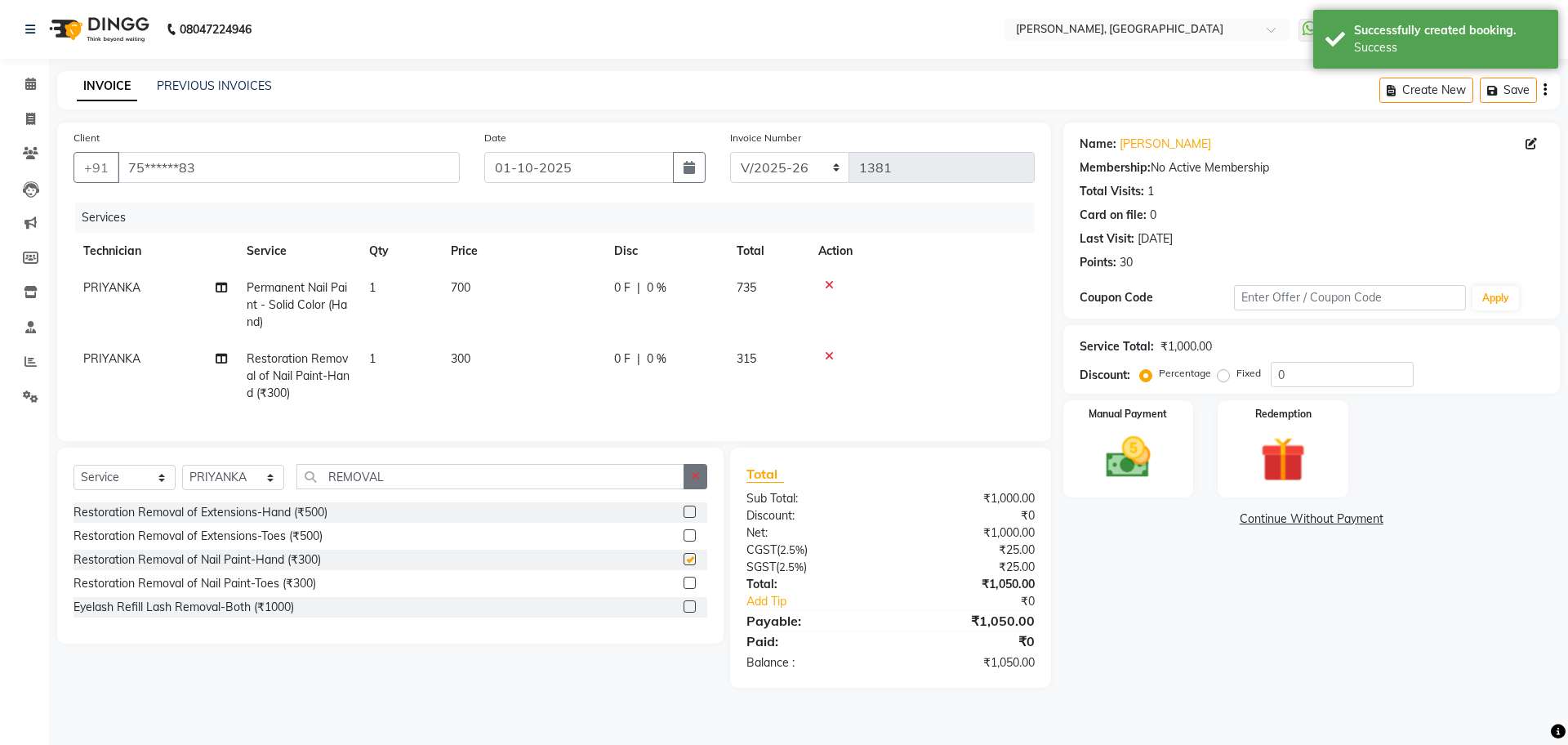
checkbox input "false"
click at [702, 482] on button "button" at bounding box center [696, 477] width 24 height 25
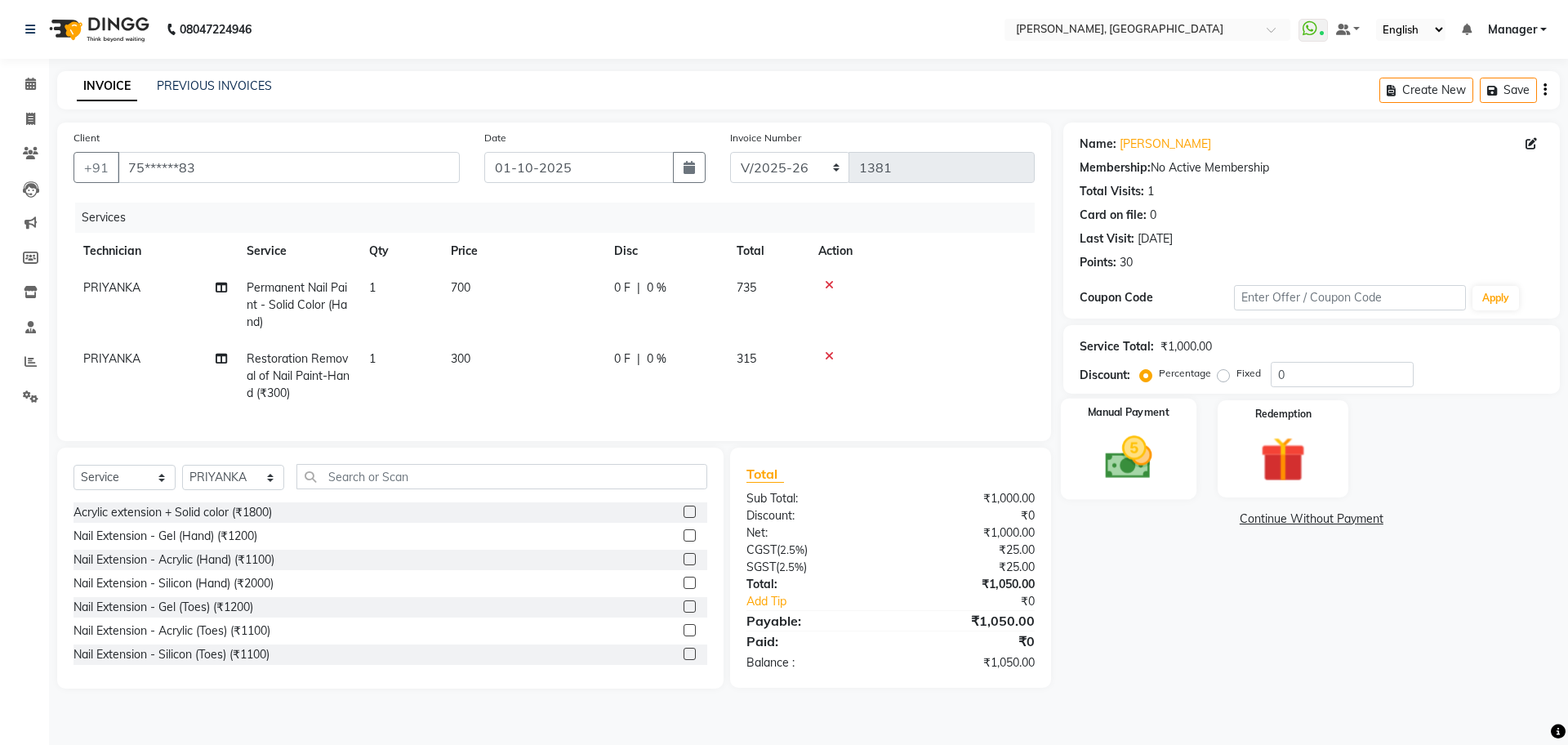
click at [1126, 464] on img at bounding box center [1128, 458] width 76 height 54
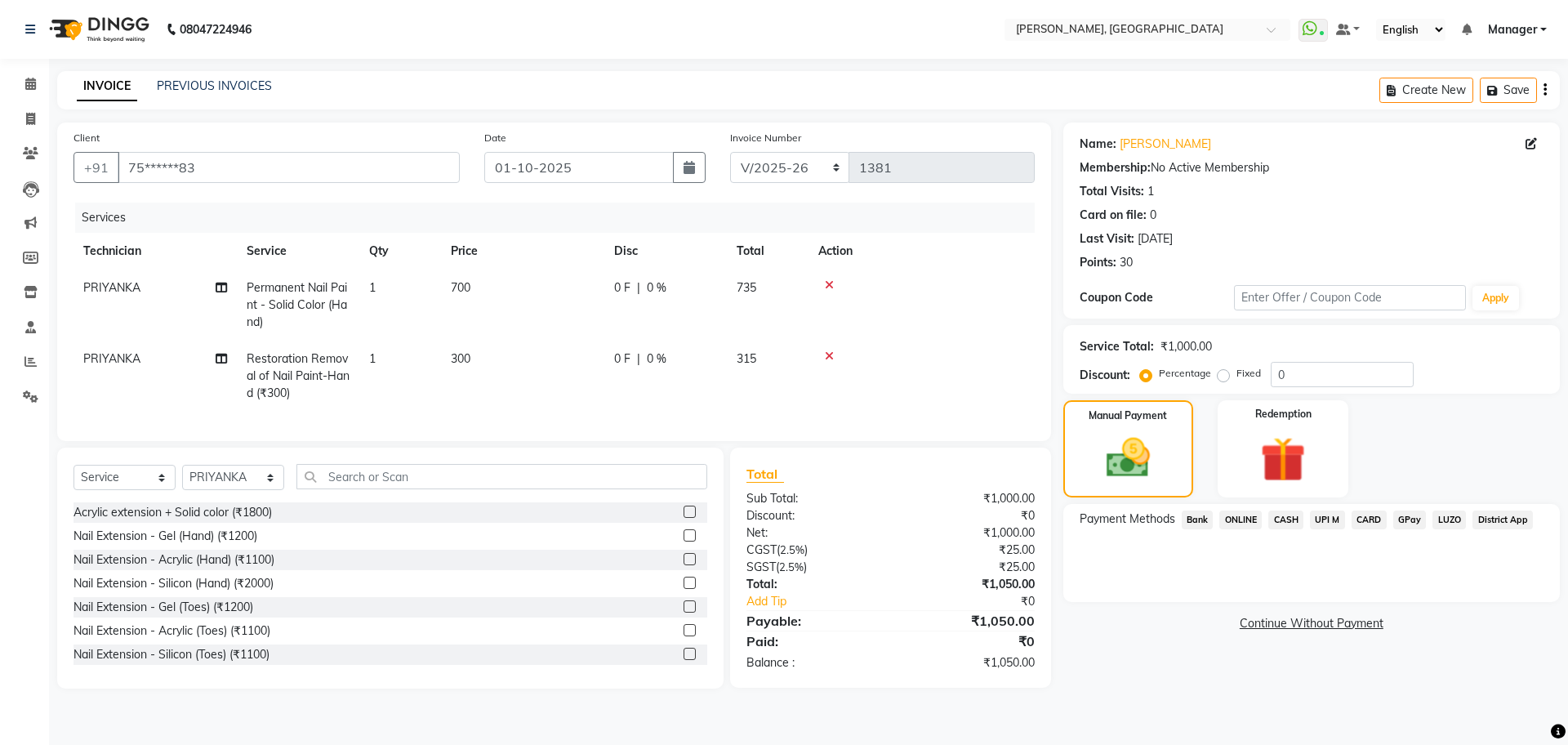
click at [1238, 519] on span "ONLINE" at bounding box center [1240, 520] width 43 height 19
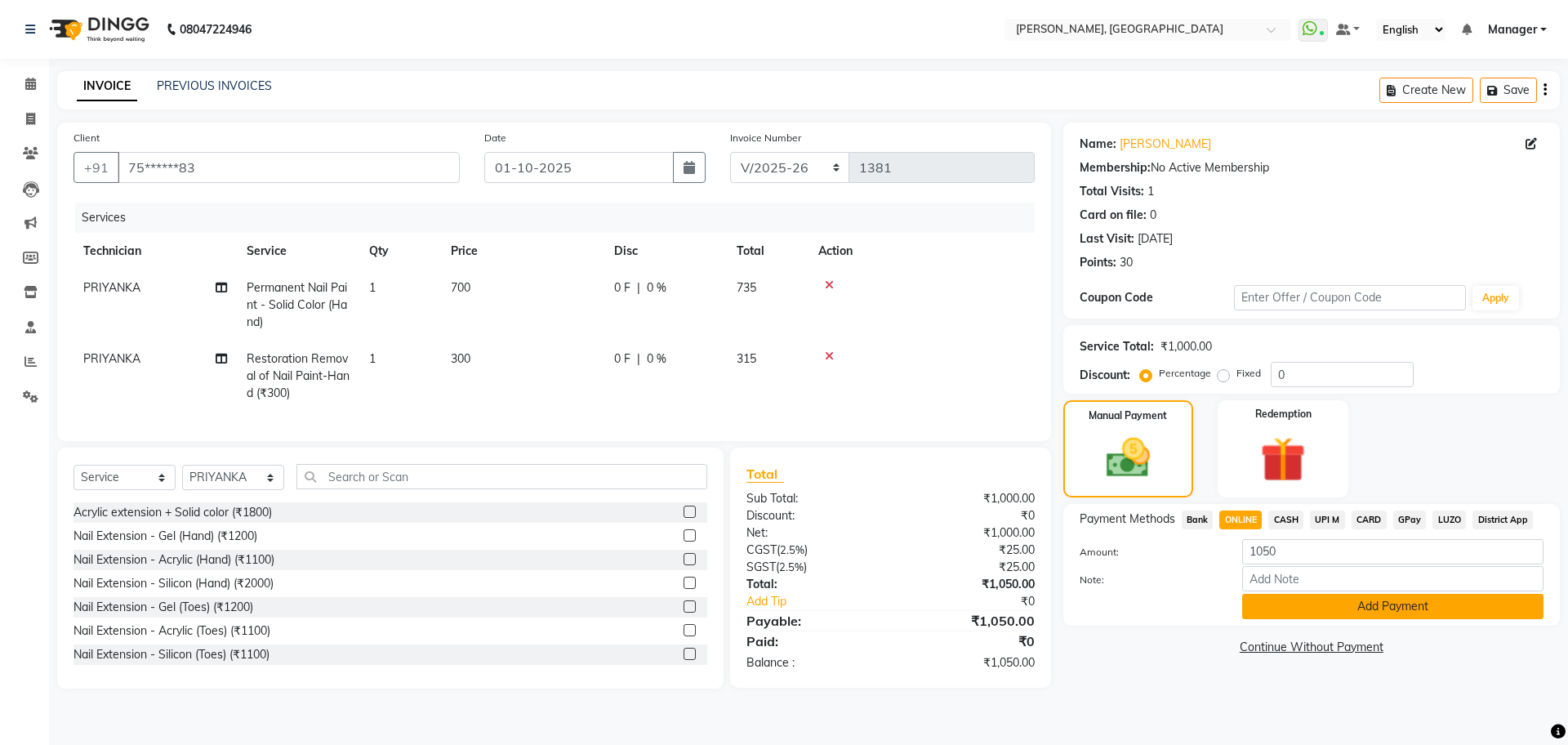
click at [1361, 606] on button "Add Payment" at bounding box center [1392, 607] width 301 height 25
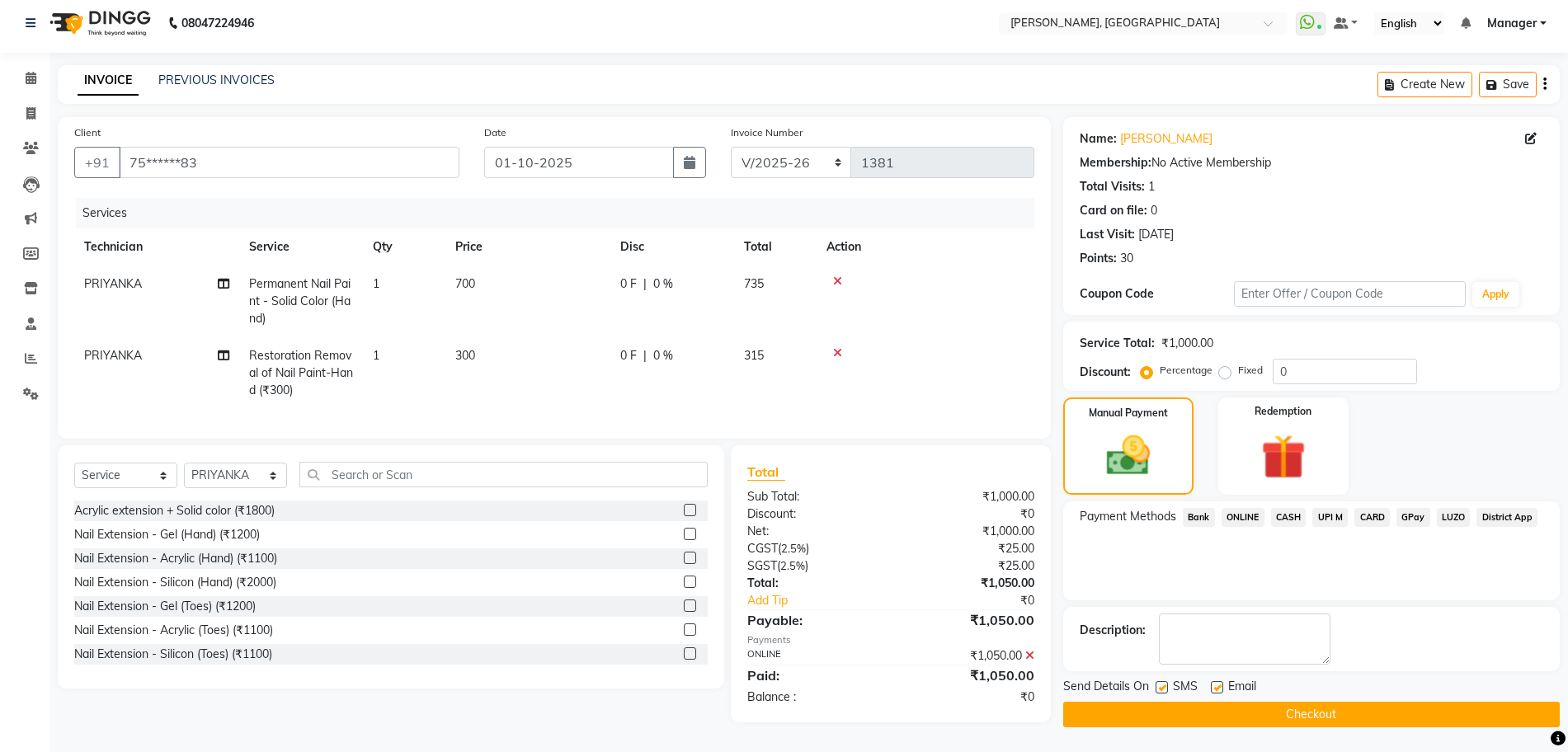
scroll to position [17, 0]
click at [1181, 702] on button "Checkout" at bounding box center [1311, 715] width 496 height 26
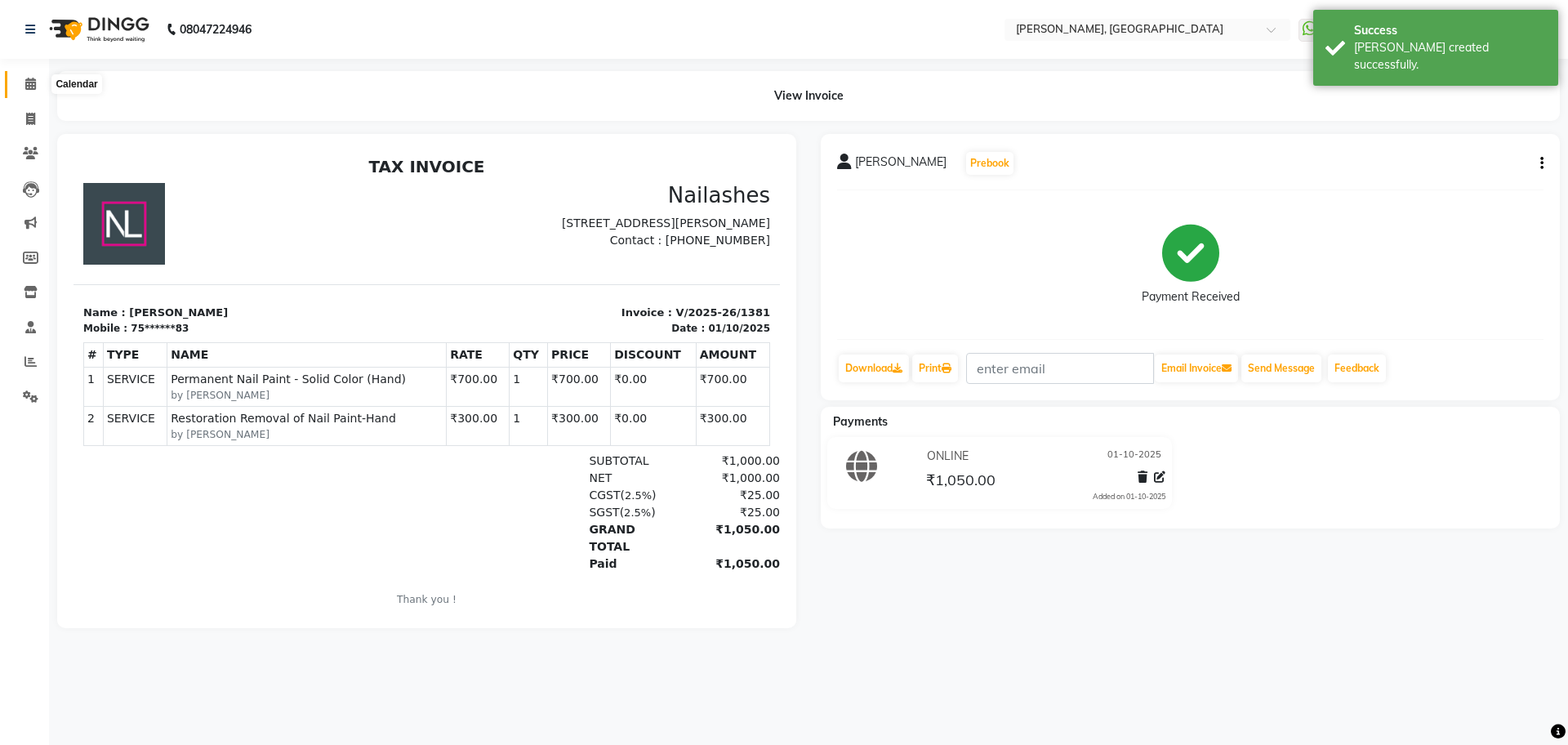
click at [34, 81] on icon at bounding box center [31, 84] width 11 height 13
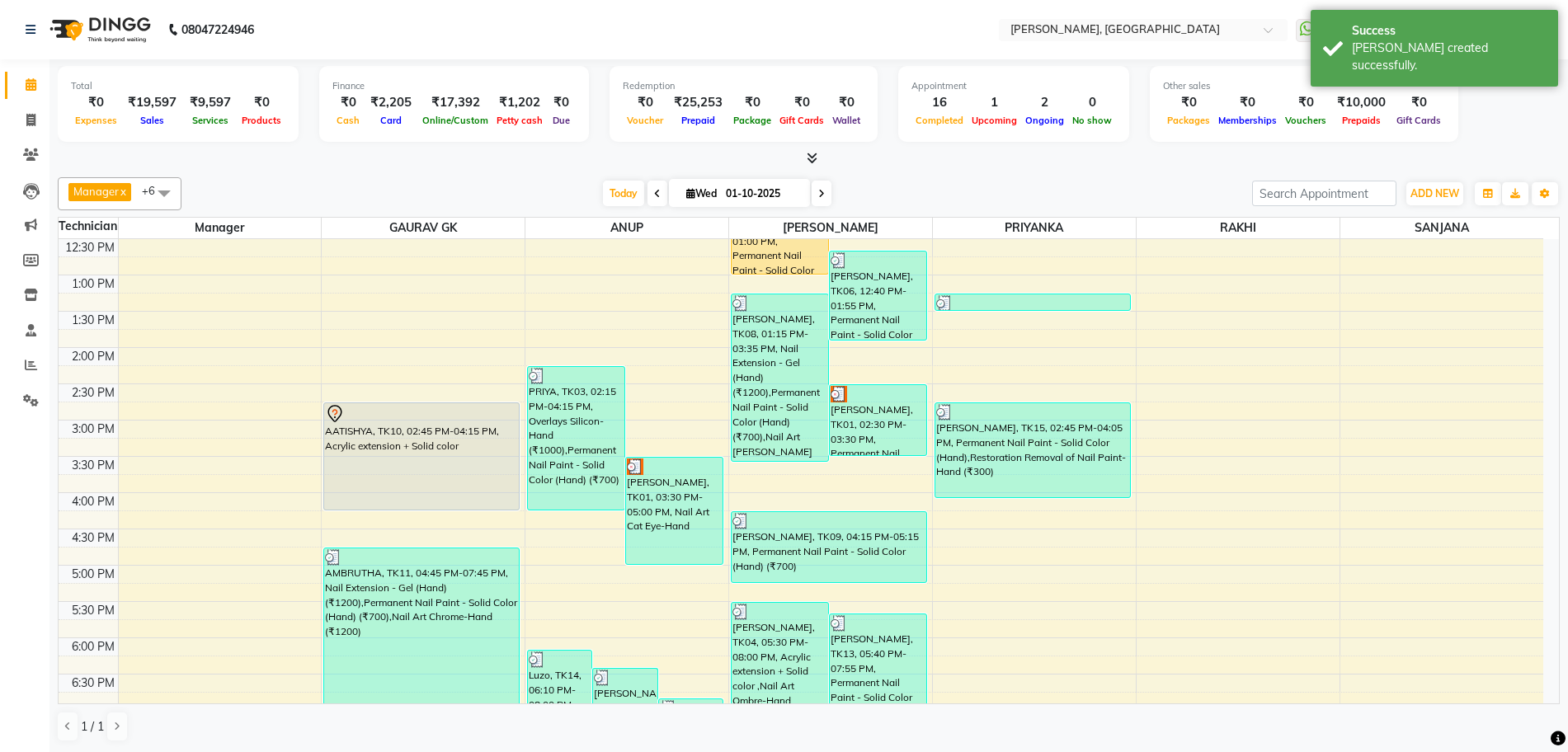
scroll to position [302, 0]
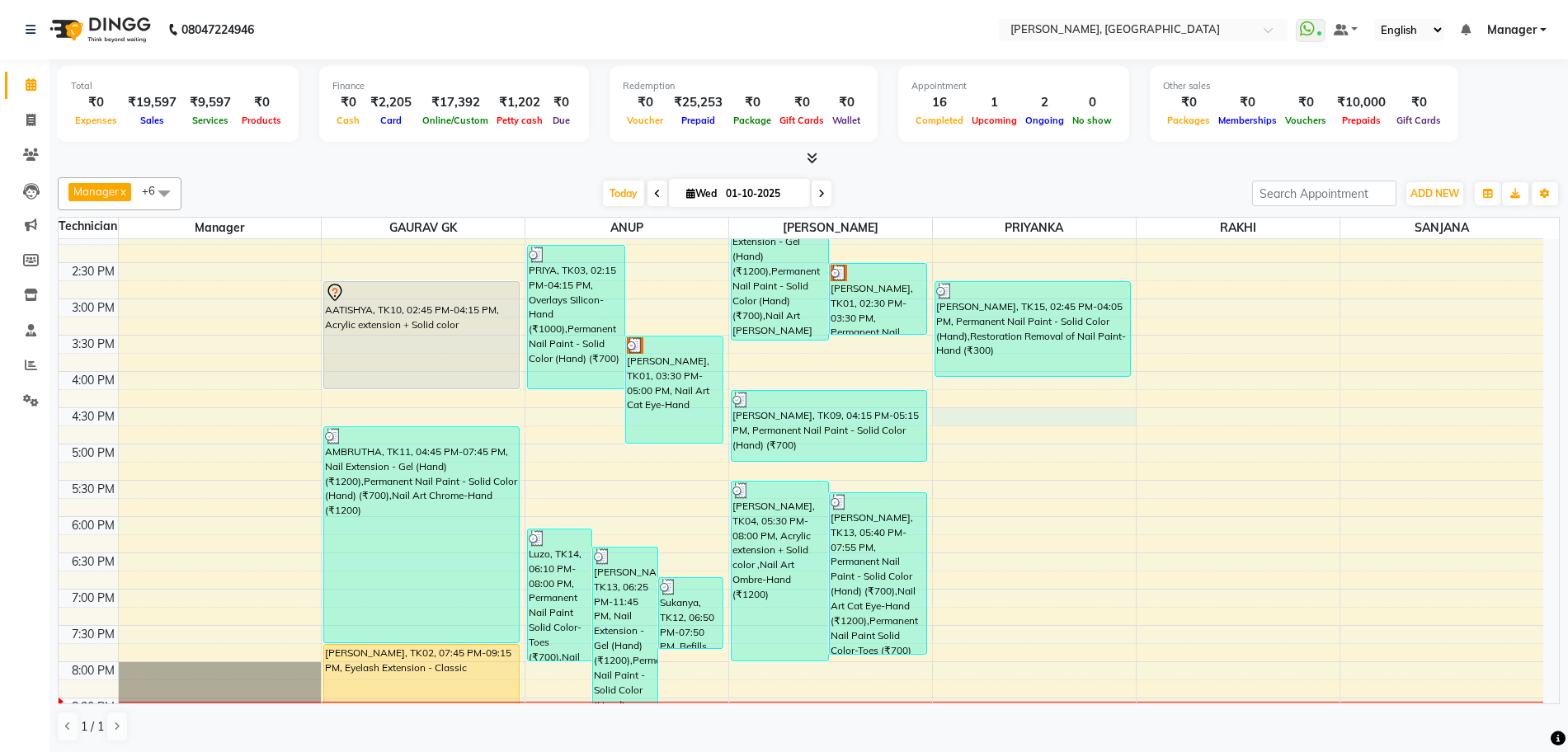
click at [1072, 418] on div "10:00 AM 10:30 AM 11:00 AM 11:30 AM 12:00 PM 12:30 PM 1:00 PM 1:30 PM 2:00 PM 2…" at bounding box center [800, 371] width 1485 height 870
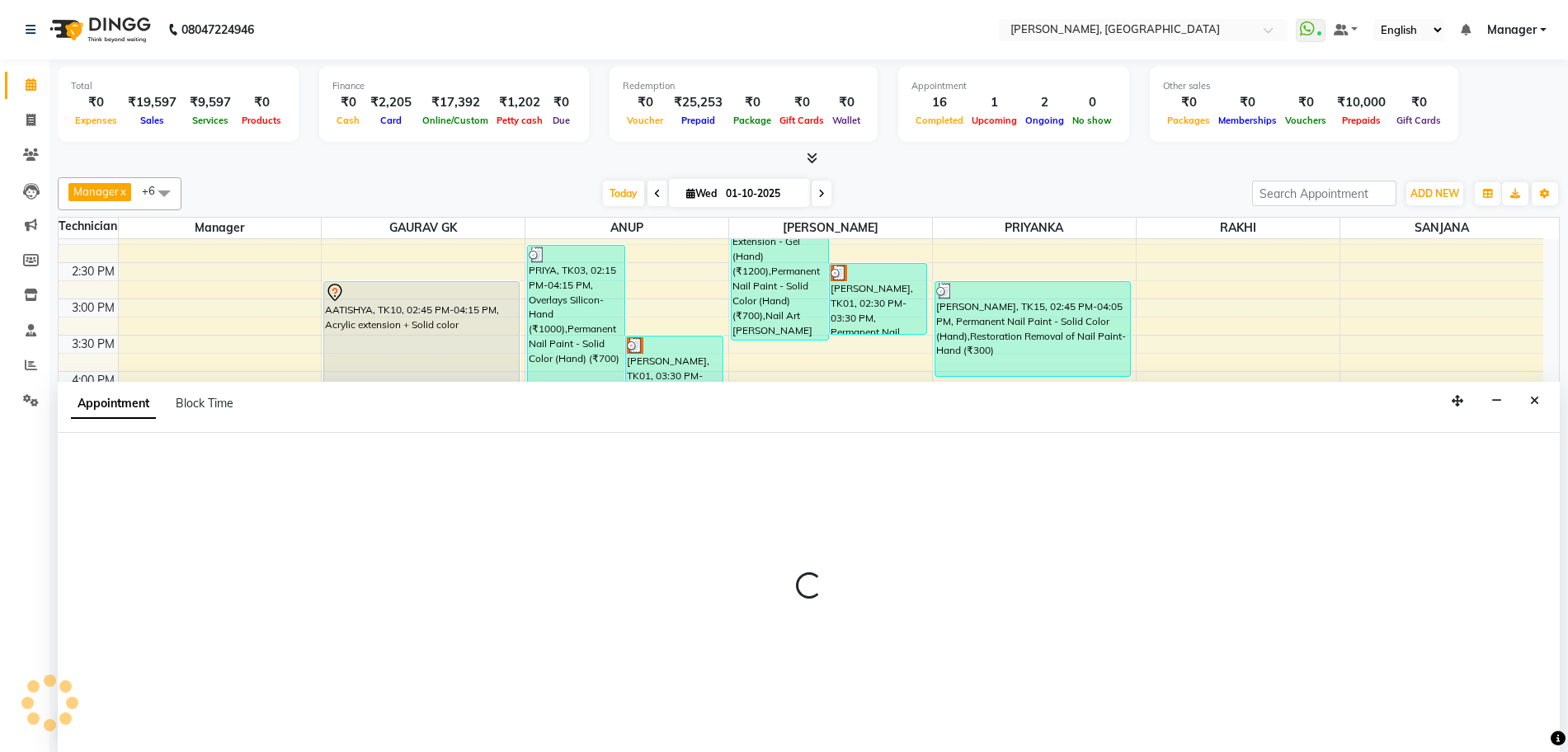
scroll to position [1, 0]
select select "79631"
select select "990"
select select "tentative"
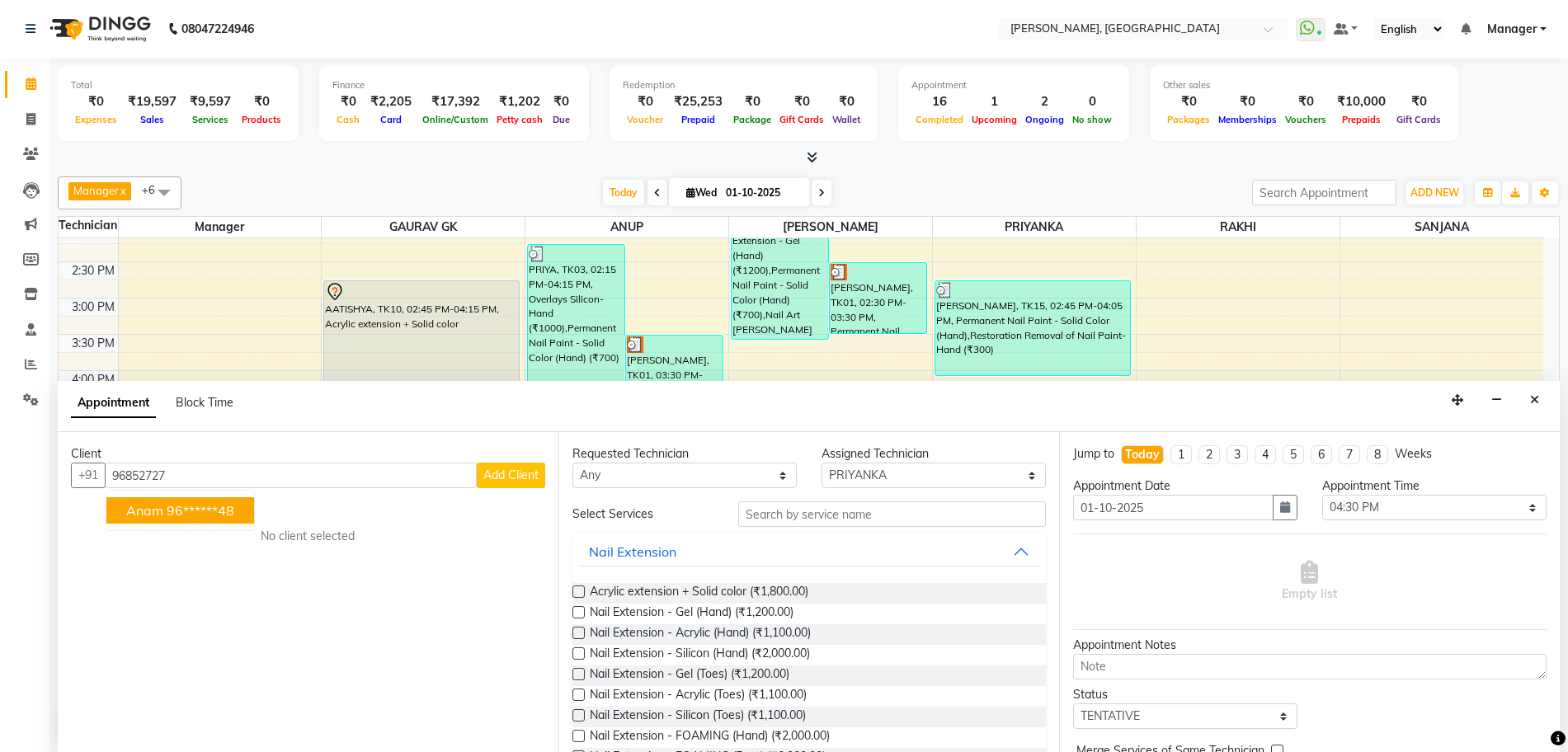
click at [223, 508] on ngb-highlight "96******48" at bounding box center [200, 511] width 68 height 16
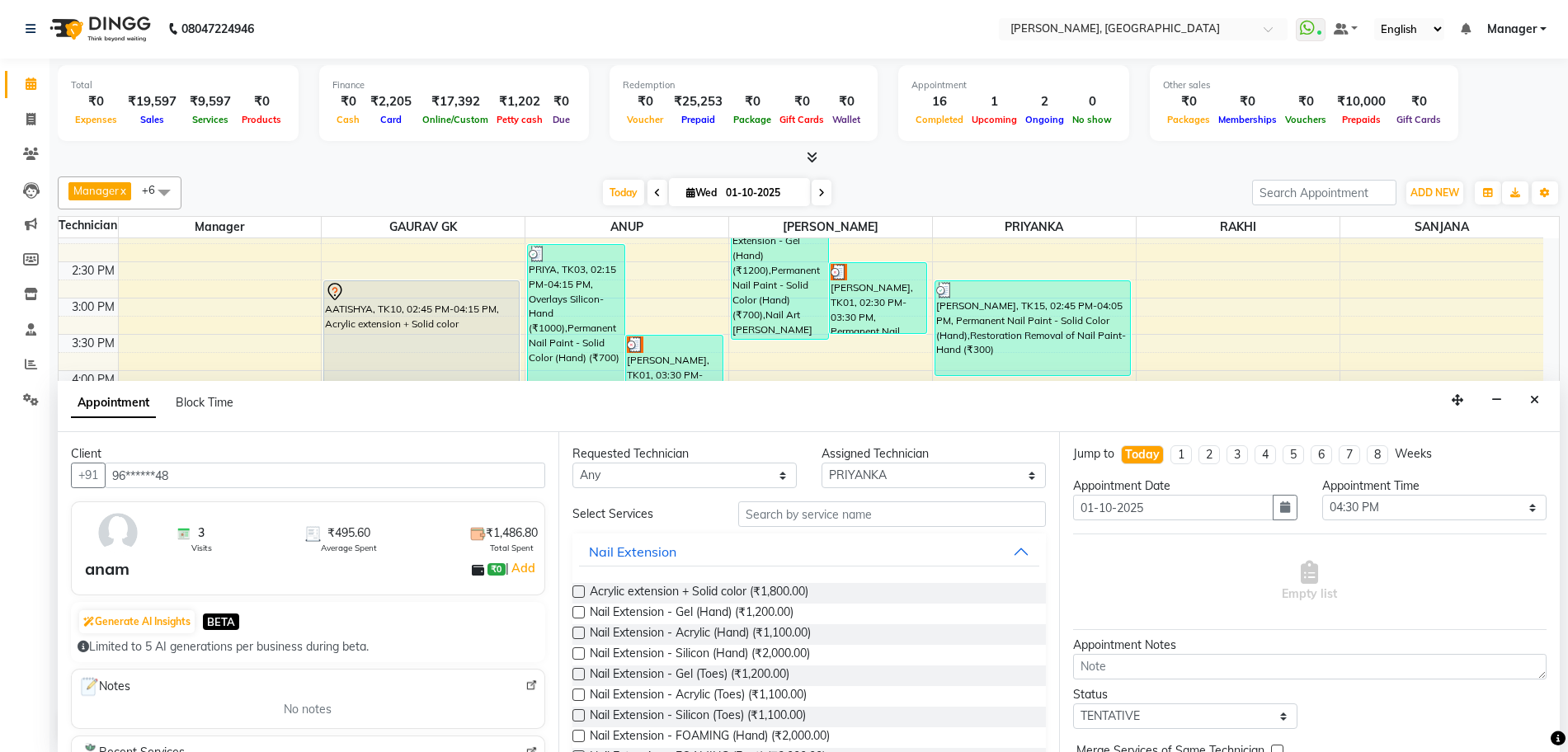
type input "96******48"
click at [743, 521] on input "text" at bounding box center [892, 514] width 308 height 26
click at [758, 517] on input "text" at bounding box center [892, 514] width 308 height 26
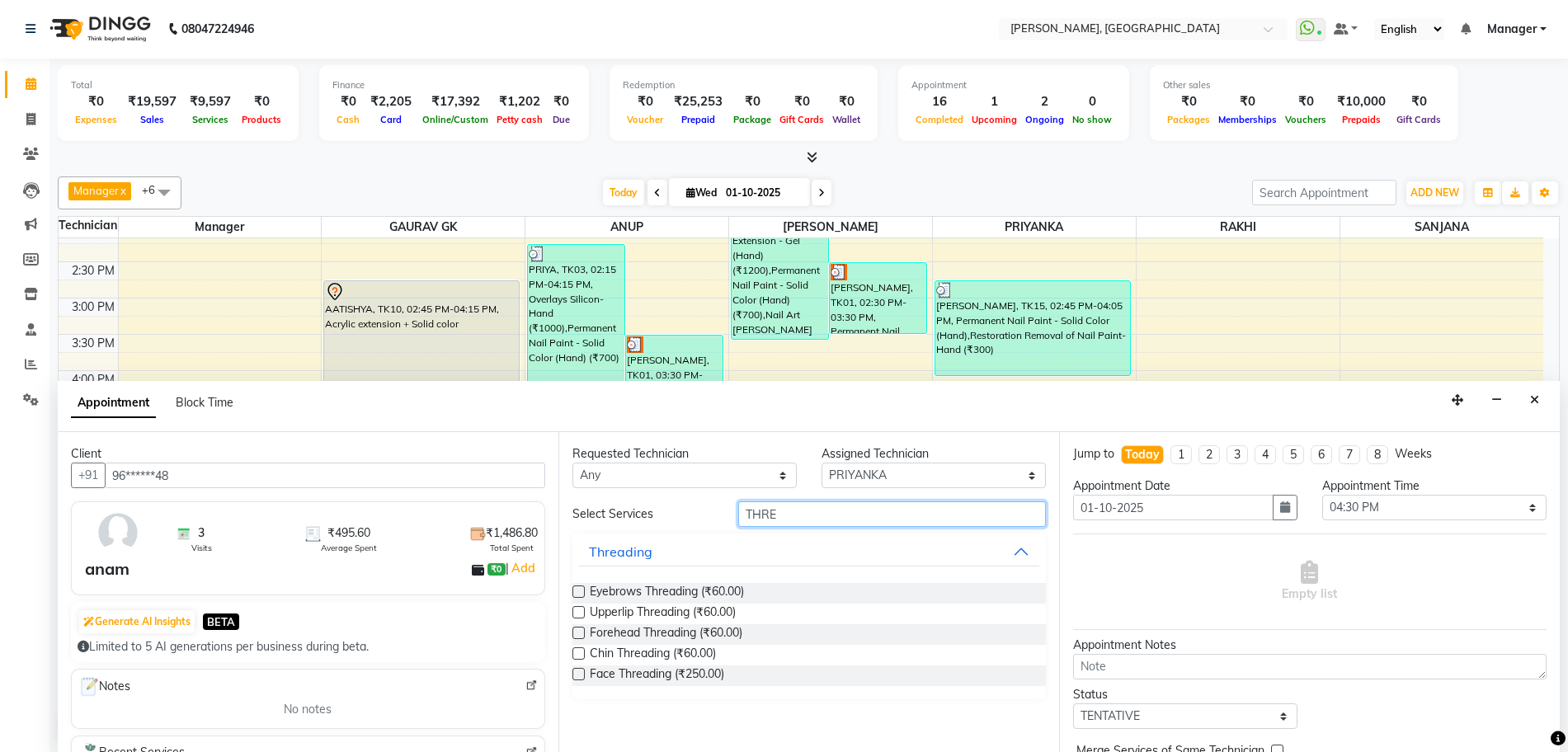
type input "THRE"
click at [581, 591] on label at bounding box center [578, 592] width 13 height 13
click at [581, 591] on input "checkbox" at bounding box center [577, 594] width 11 height 11
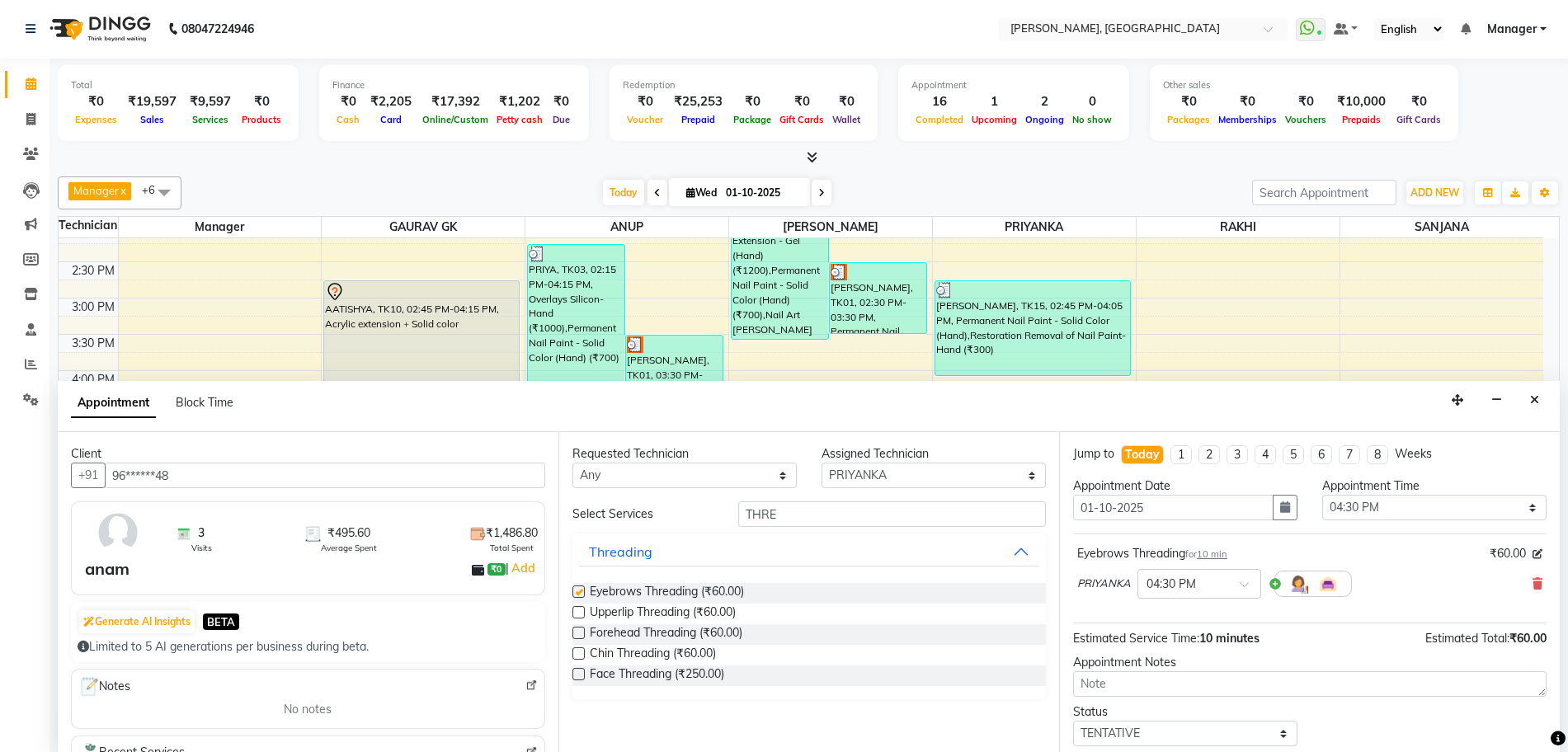
checkbox input "false"
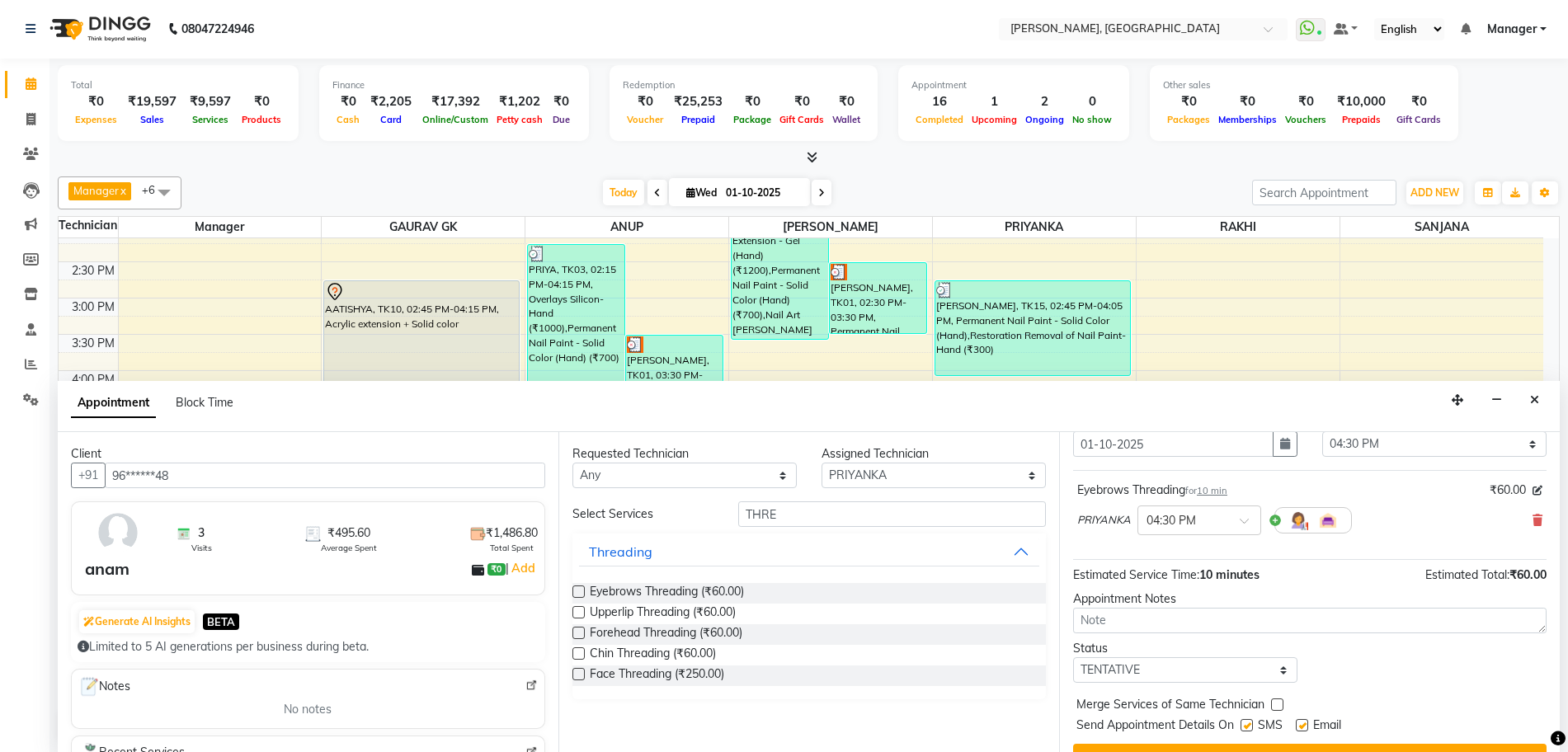
scroll to position [98, 0]
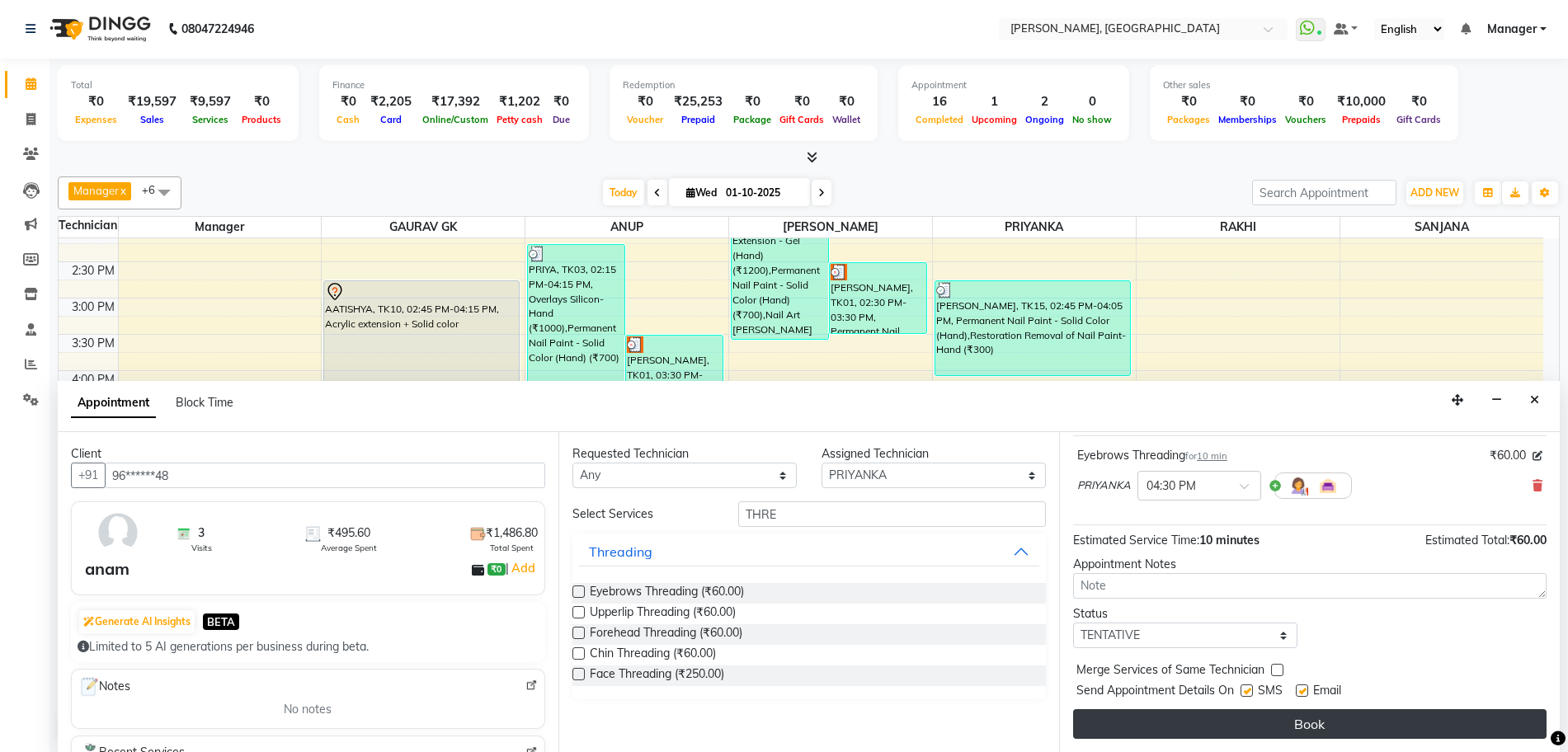
click at [1246, 721] on button "Book" at bounding box center [1309, 724] width 473 height 29
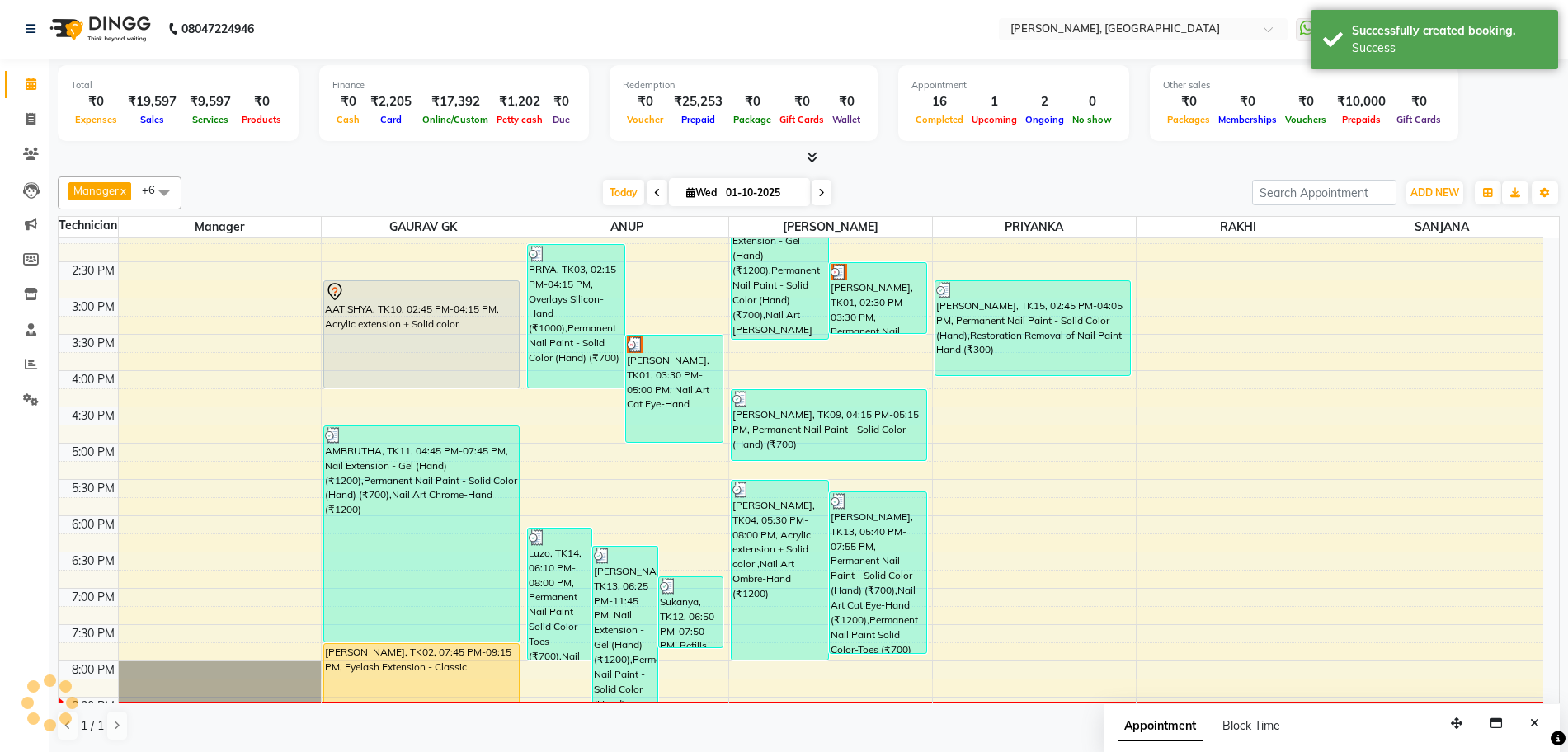
scroll to position [0, 0]
drag, startPoint x: 973, startPoint y: 416, endPoint x: 979, endPoint y: 448, distance: 32.6
click at [980, 450] on div "sanjana, TK07, 01:15 PM-01:30 PM, Nail Art Glitter Per Finger-Hand PERCY, TK15,…" at bounding box center [1034, 371] width 203 height 870
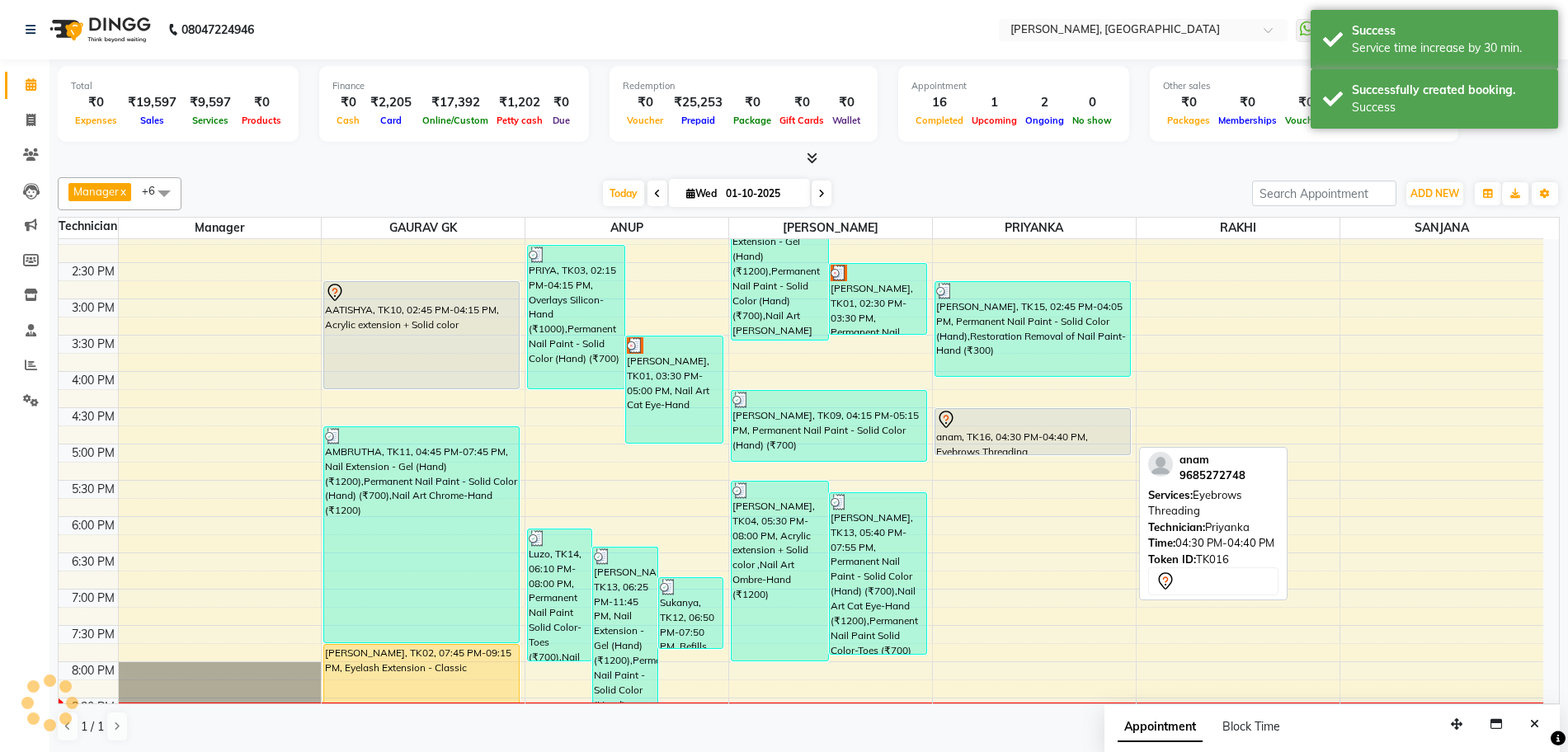
click at [980, 451] on div at bounding box center [1033, 454] width 195 height 6
click at [990, 436] on div "anam, TK16, 04:30 PM-05:10 PM, Eyebrows Threading" at bounding box center [1033, 432] width 195 height 46
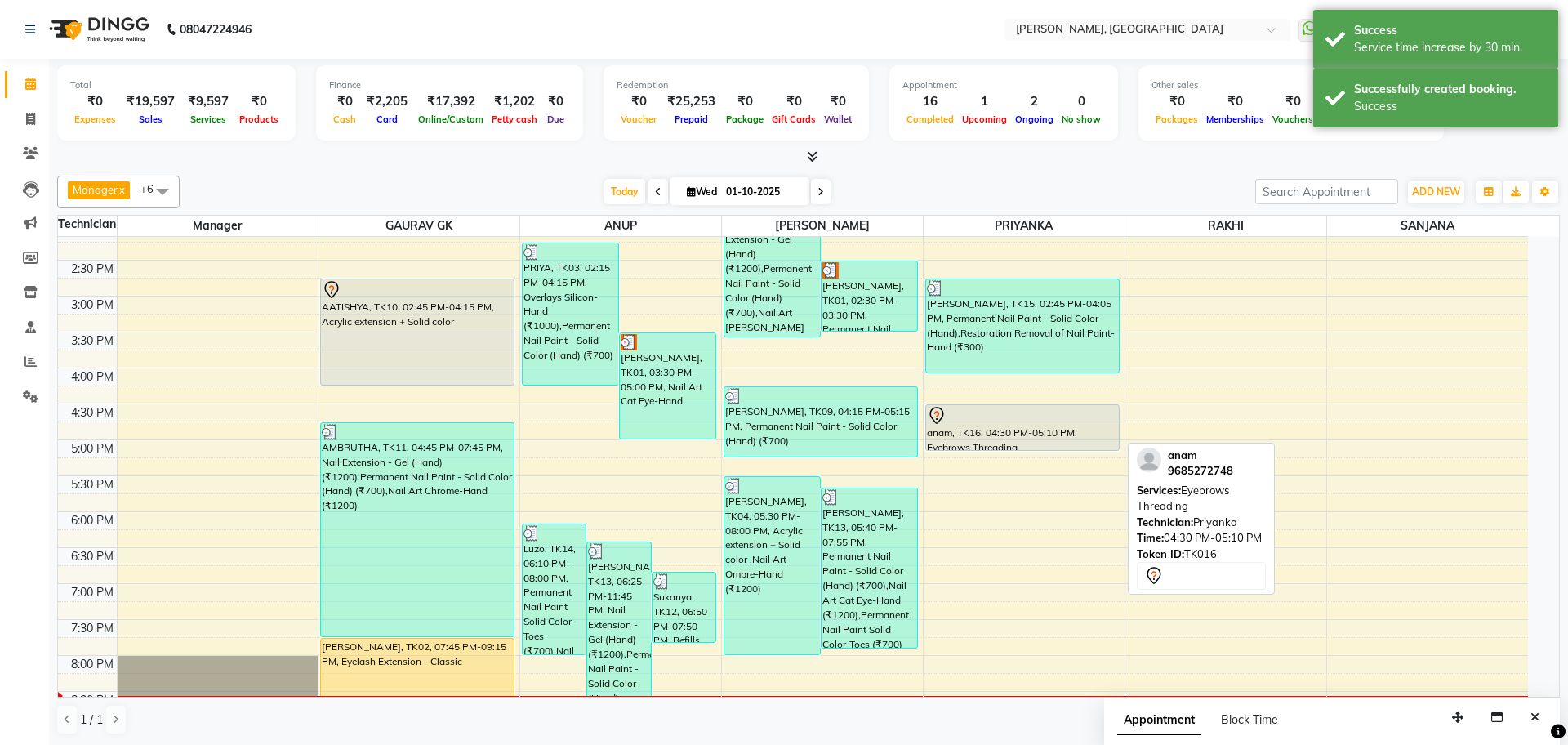
select select "7"
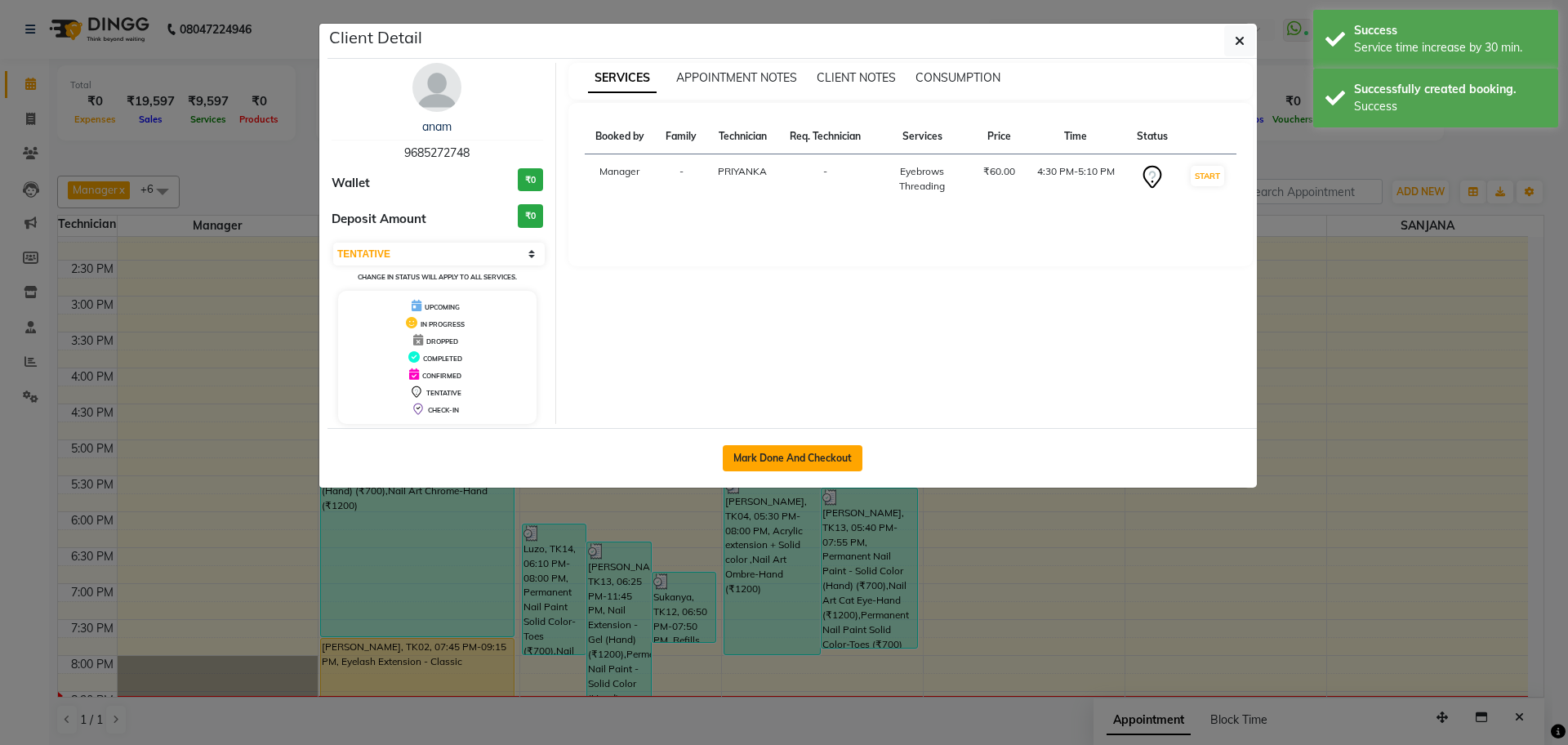
click at [802, 460] on button "Mark Done And Checkout" at bounding box center [793, 458] width 139 height 26
select select "service"
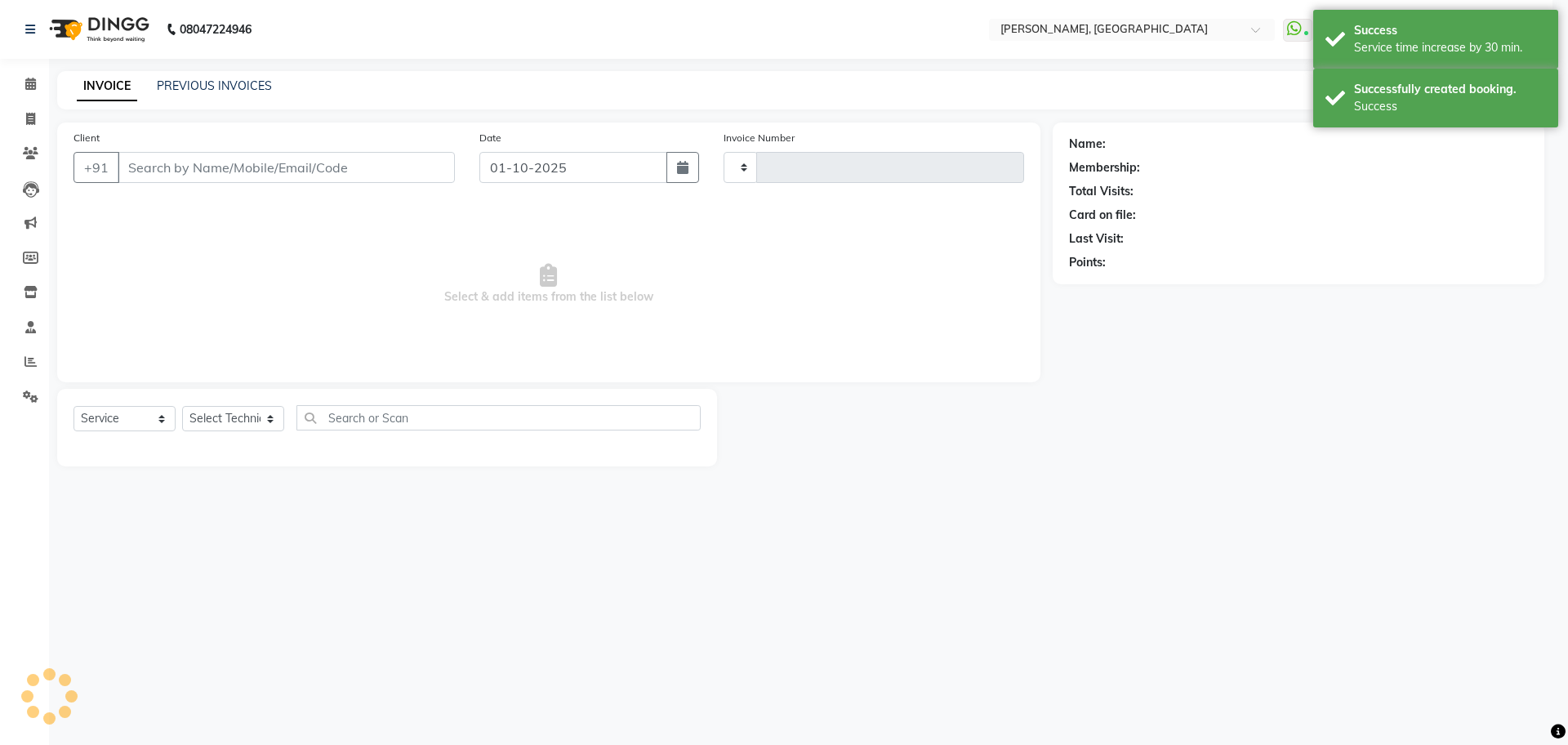
type input "1382"
select select "7674"
type input "96******48"
select select "79631"
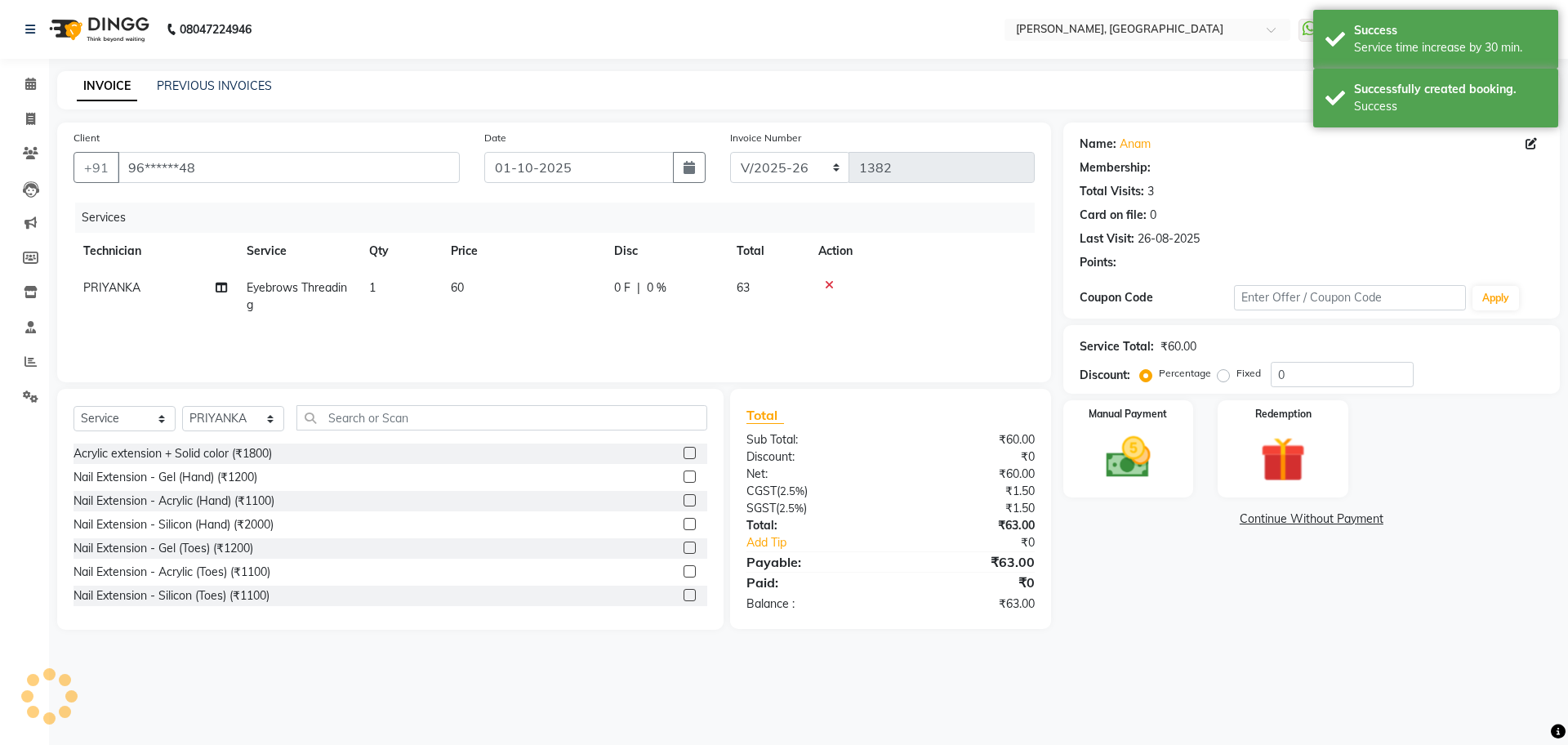
select select "1: Object"
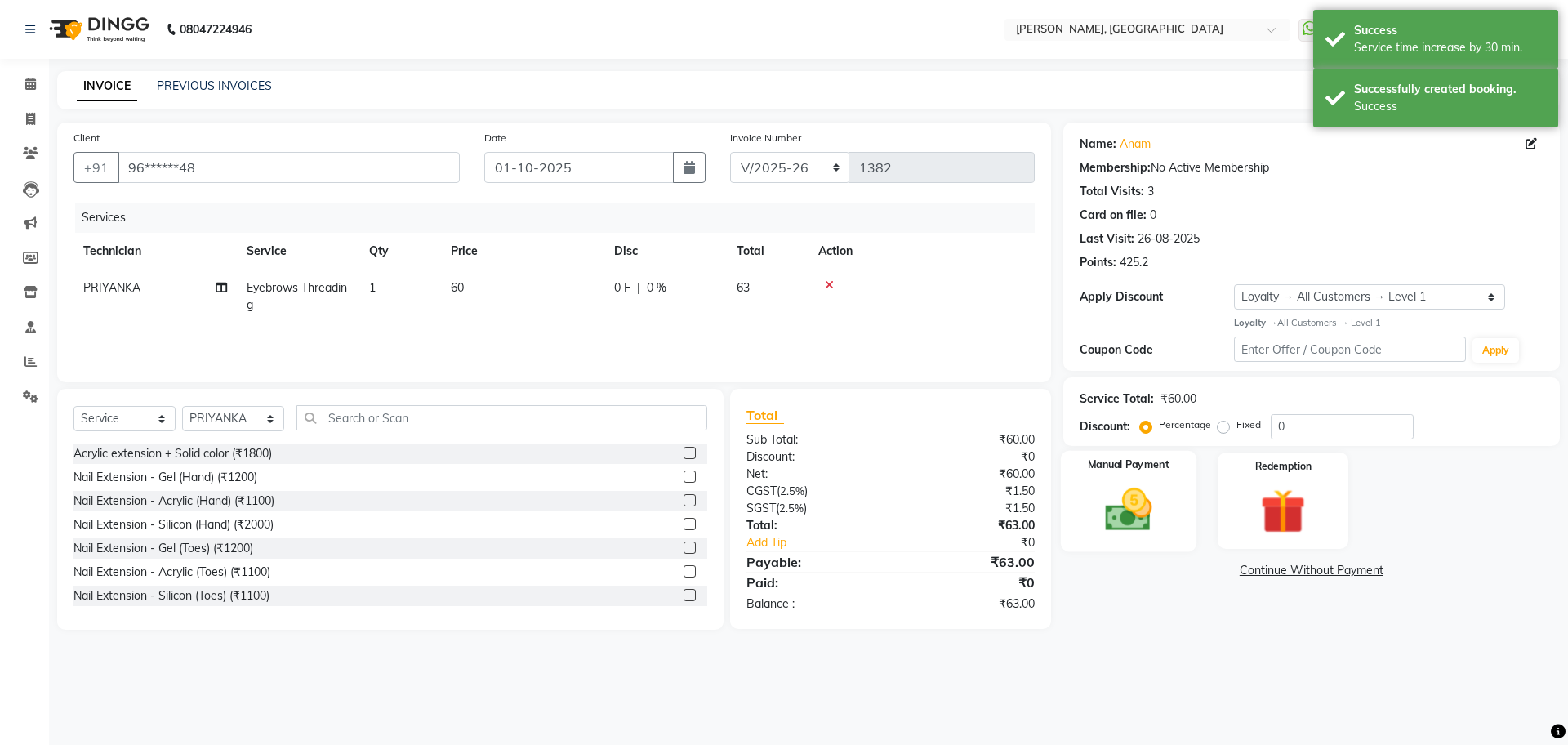
click at [1155, 505] on img at bounding box center [1128, 510] width 76 height 54
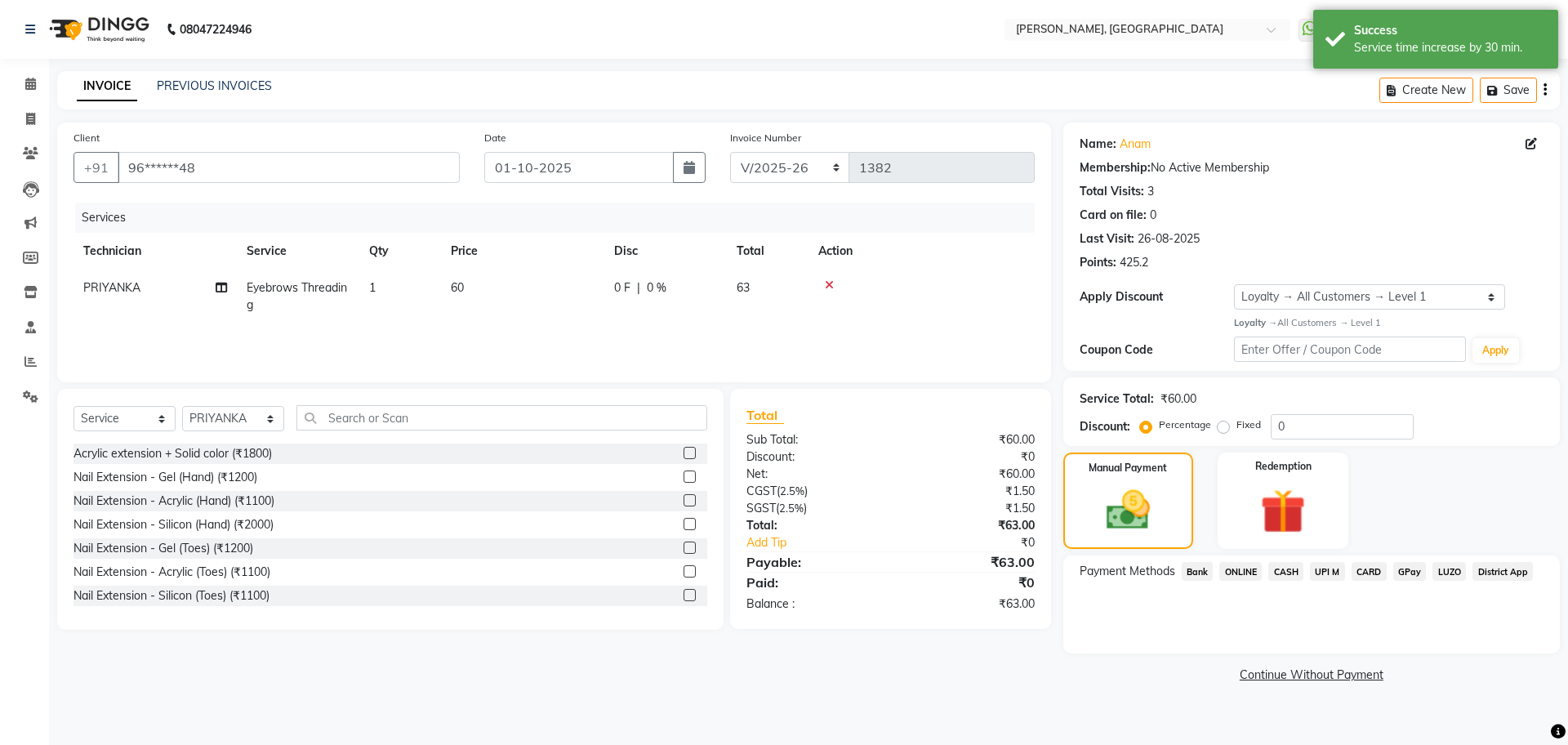
click at [1246, 576] on span "ONLINE" at bounding box center [1240, 571] width 43 height 19
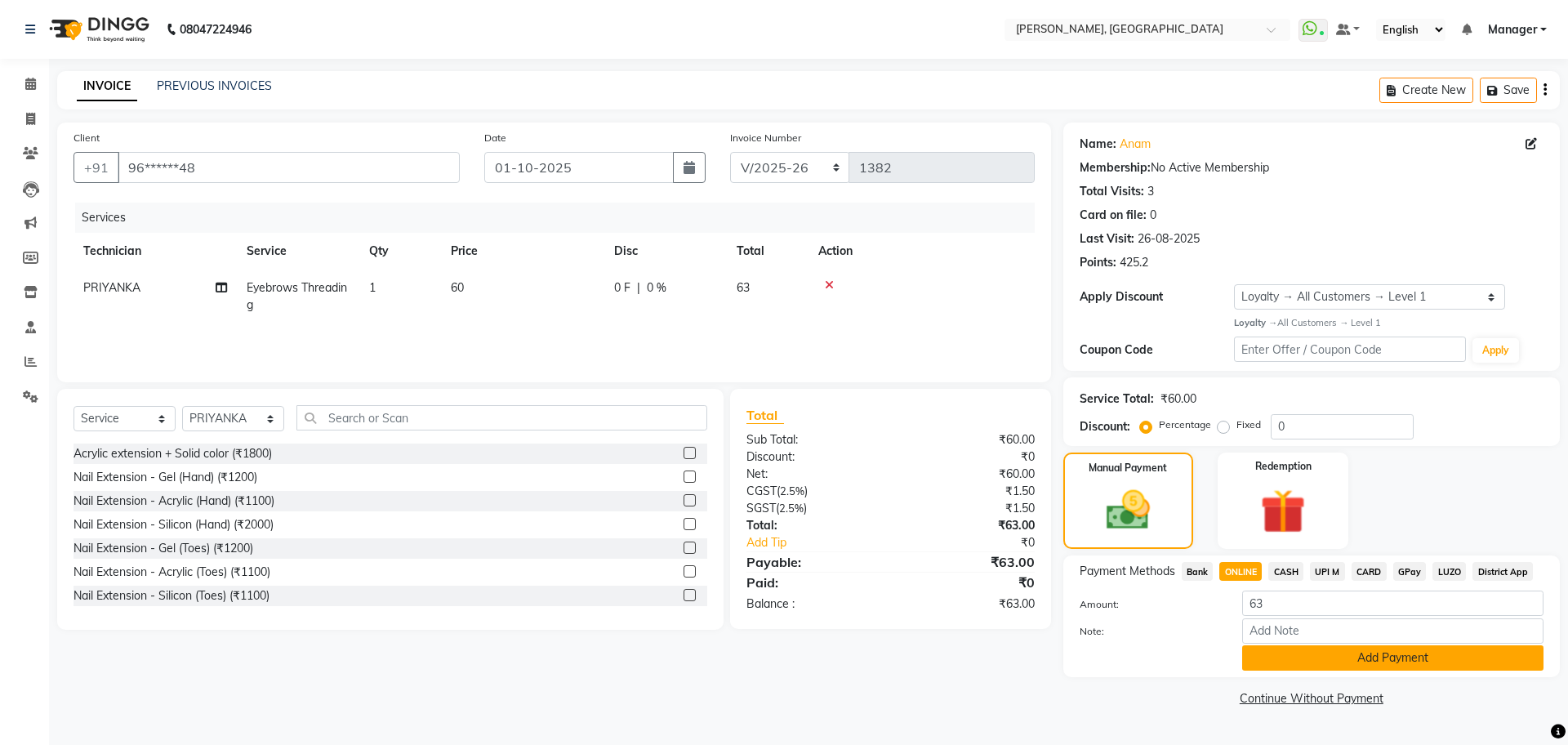
click at [1276, 653] on button "Add Payment" at bounding box center [1392, 658] width 301 height 25
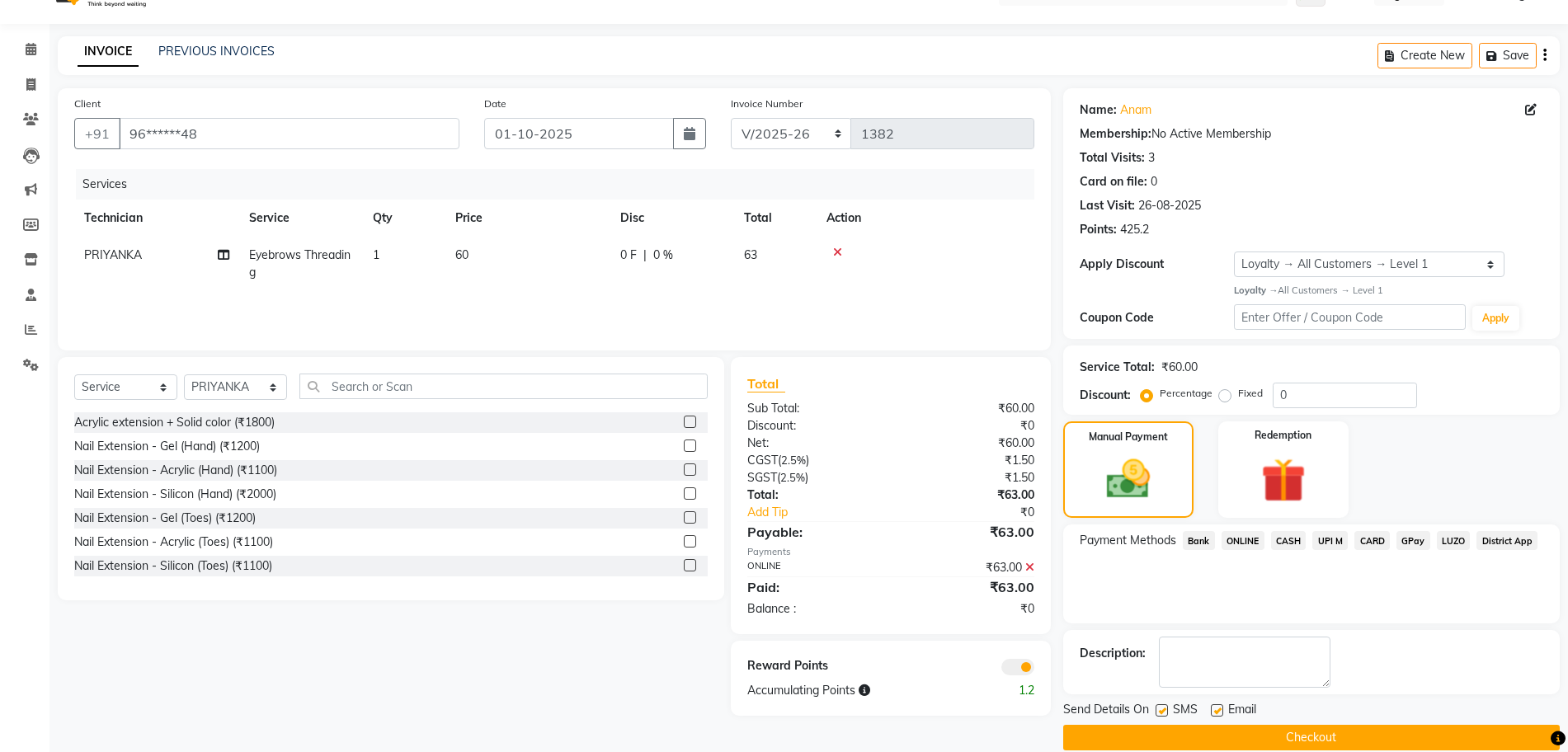
scroll to position [58, 0]
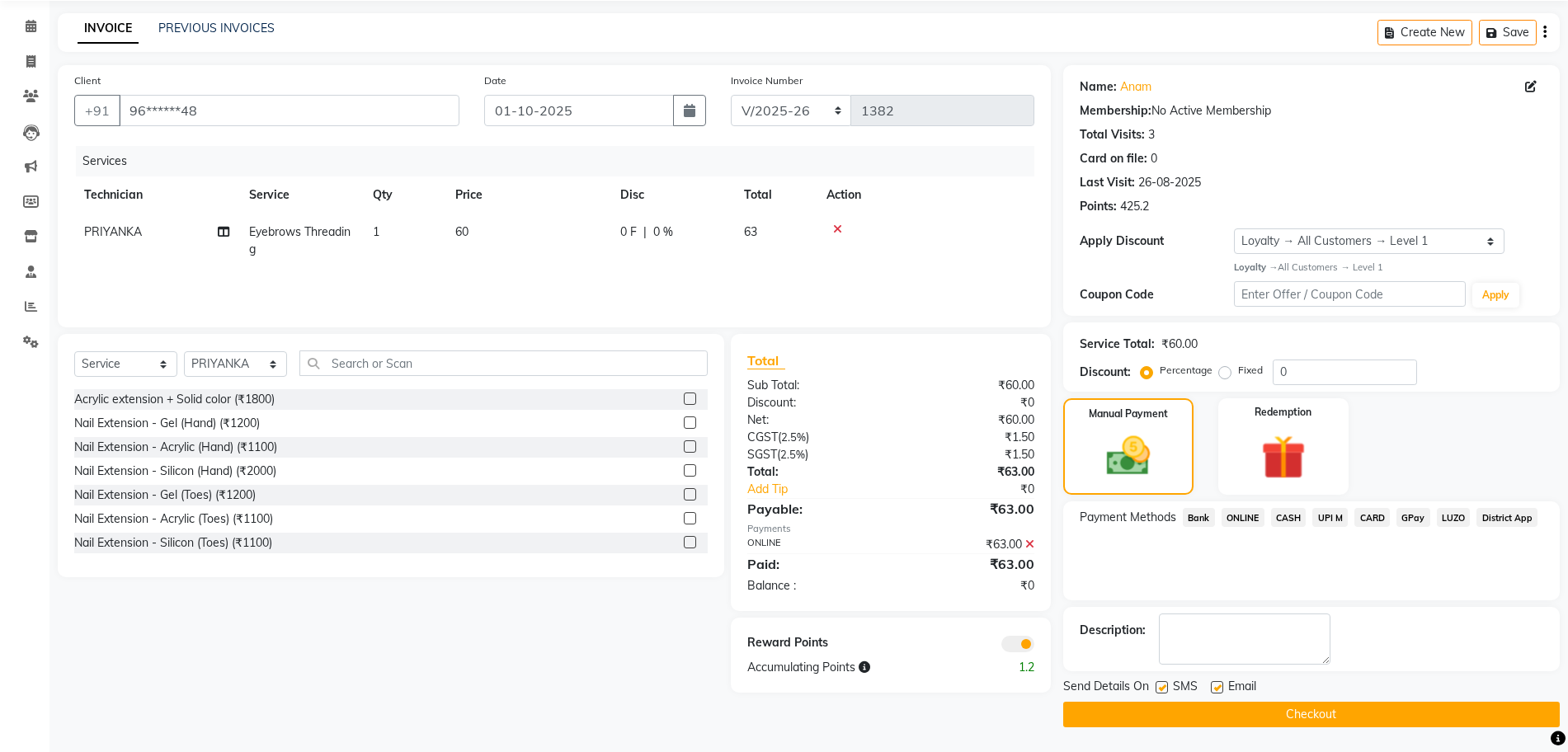
click at [476, 229] on td "60" at bounding box center [527, 241] width 165 height 55
select select "79631"
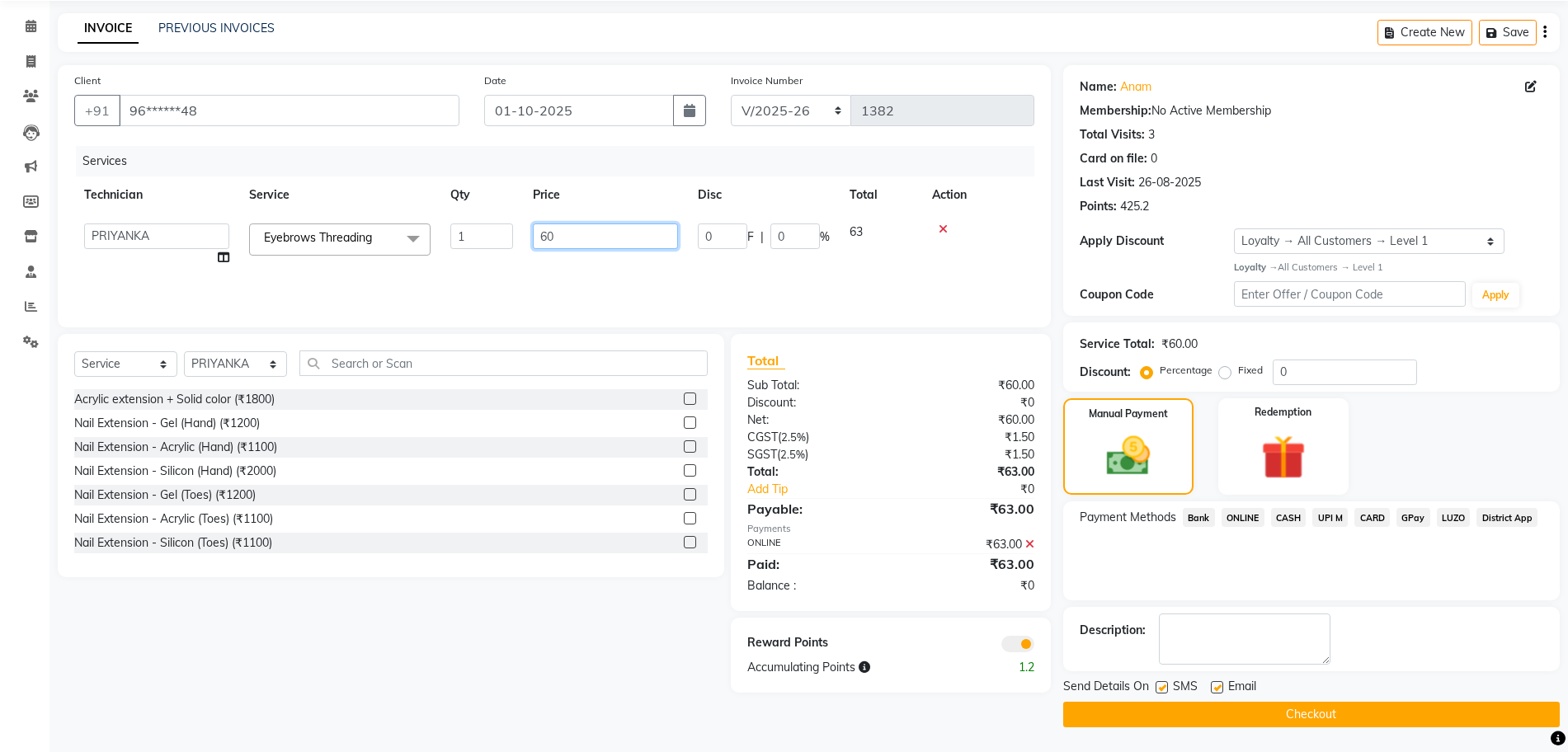
click at [547, 236] on input "60" at bounding box center [605, 237] width 145 height 26
type input "70"
click at [662, 274] on div "Services Technician Service Qty Price Disc Total Action ANUP GAURAV GK GOPAL DA…" at bounding box center [554, 228] width 960 height 165
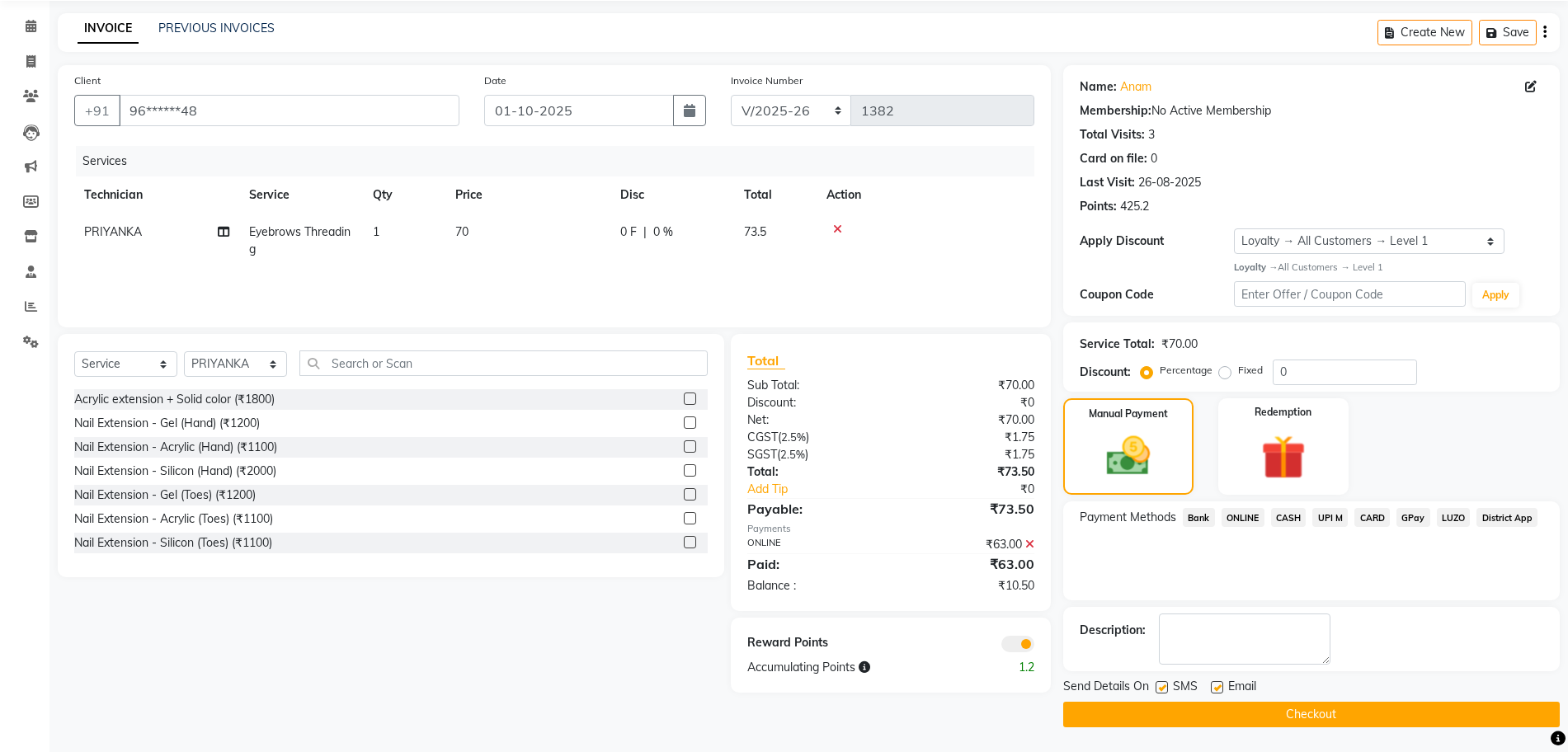
click at [461, 231] on span "70" at bounding box center [461, 232] width 13 height 15
select select "79631"
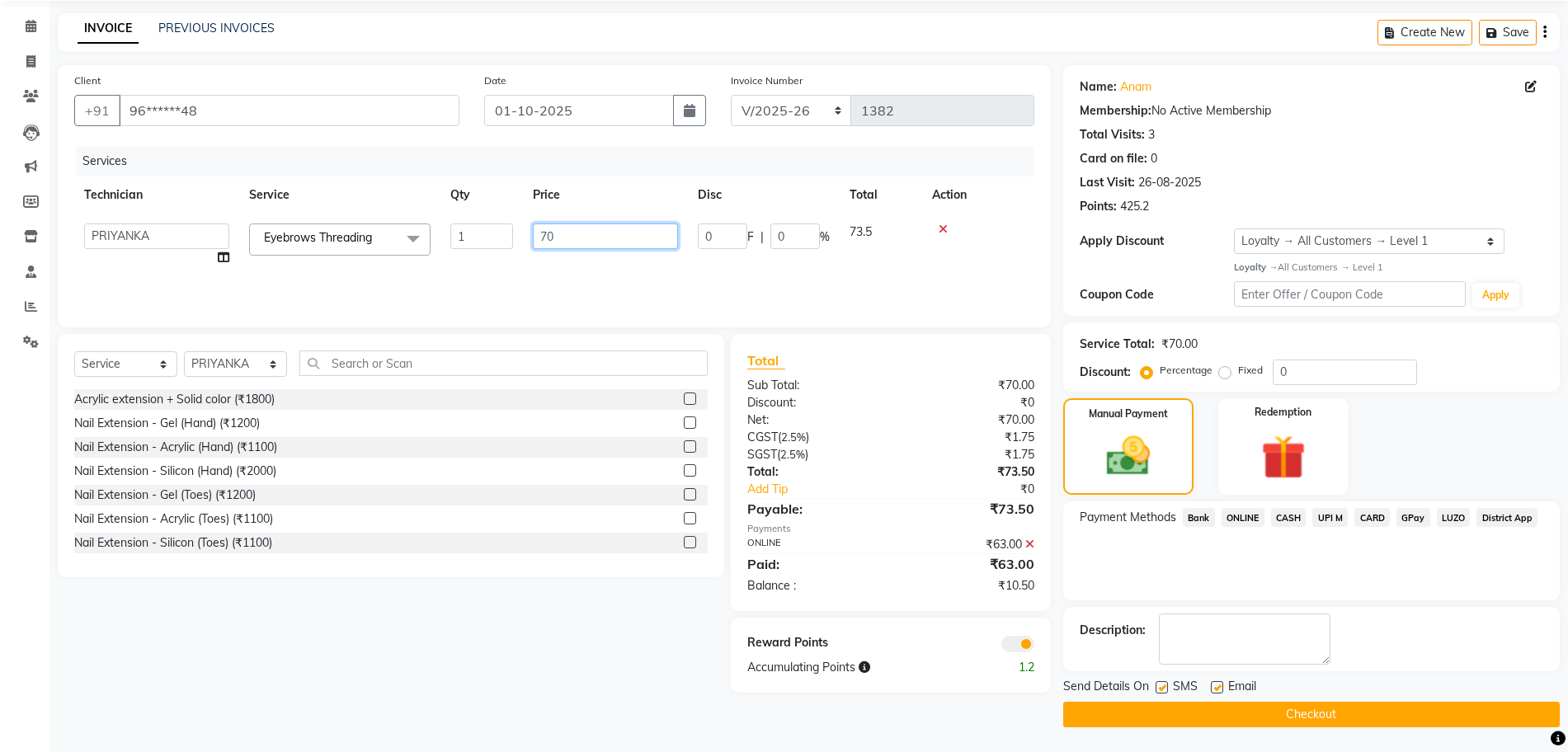
click at [546, 233] on input "70" at bounding box center [605, 237] width 145 height 26
type input "60"
click at [576, 280] on div "Services Technician Service Qty Price Disc Total Action ANUP GAURAV GK GOPAL DA…" at bounding box center [554, 228] width 960 height 165
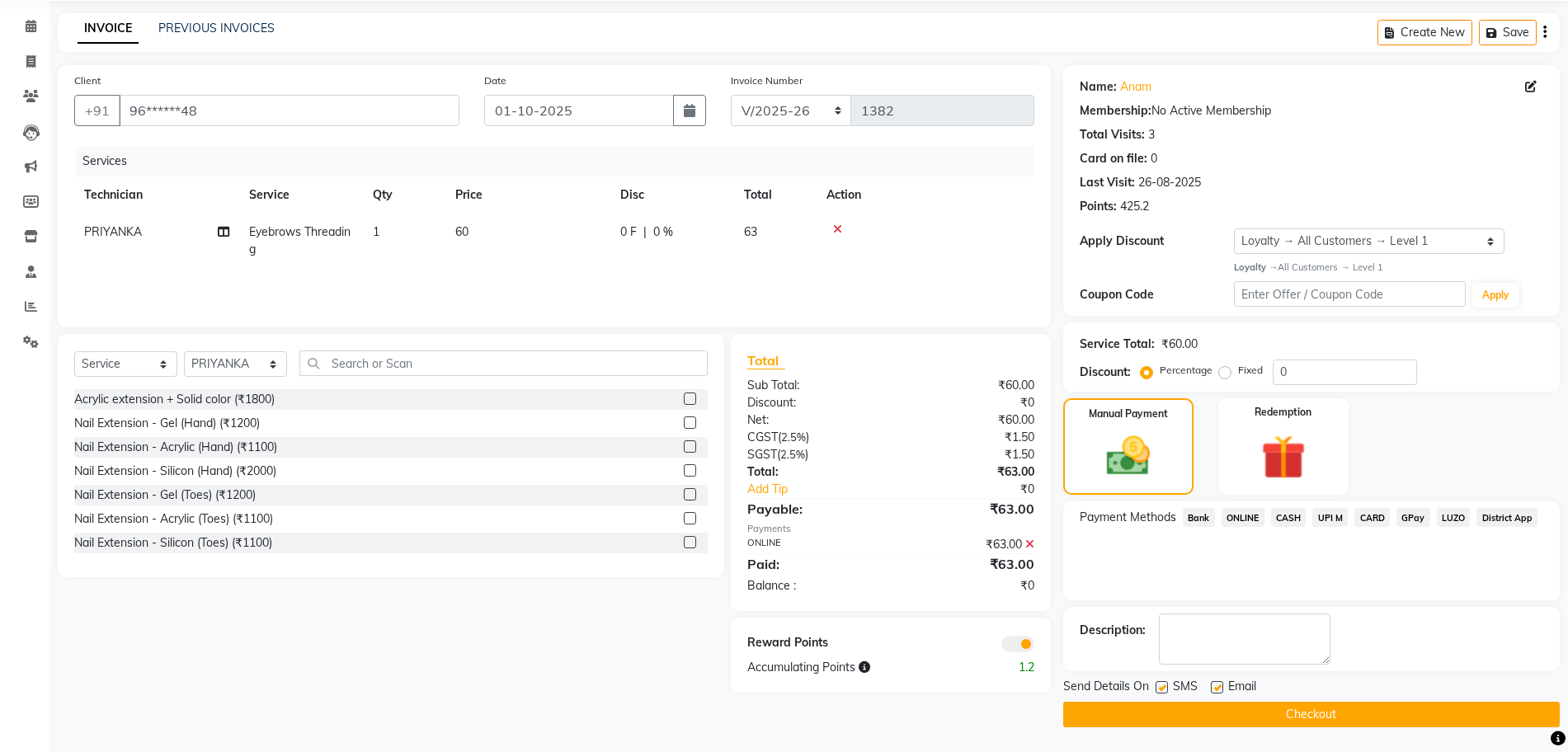
click at [1122, 720] on button "Checkout" at bounding box center [1311, 715] width 496 height 26
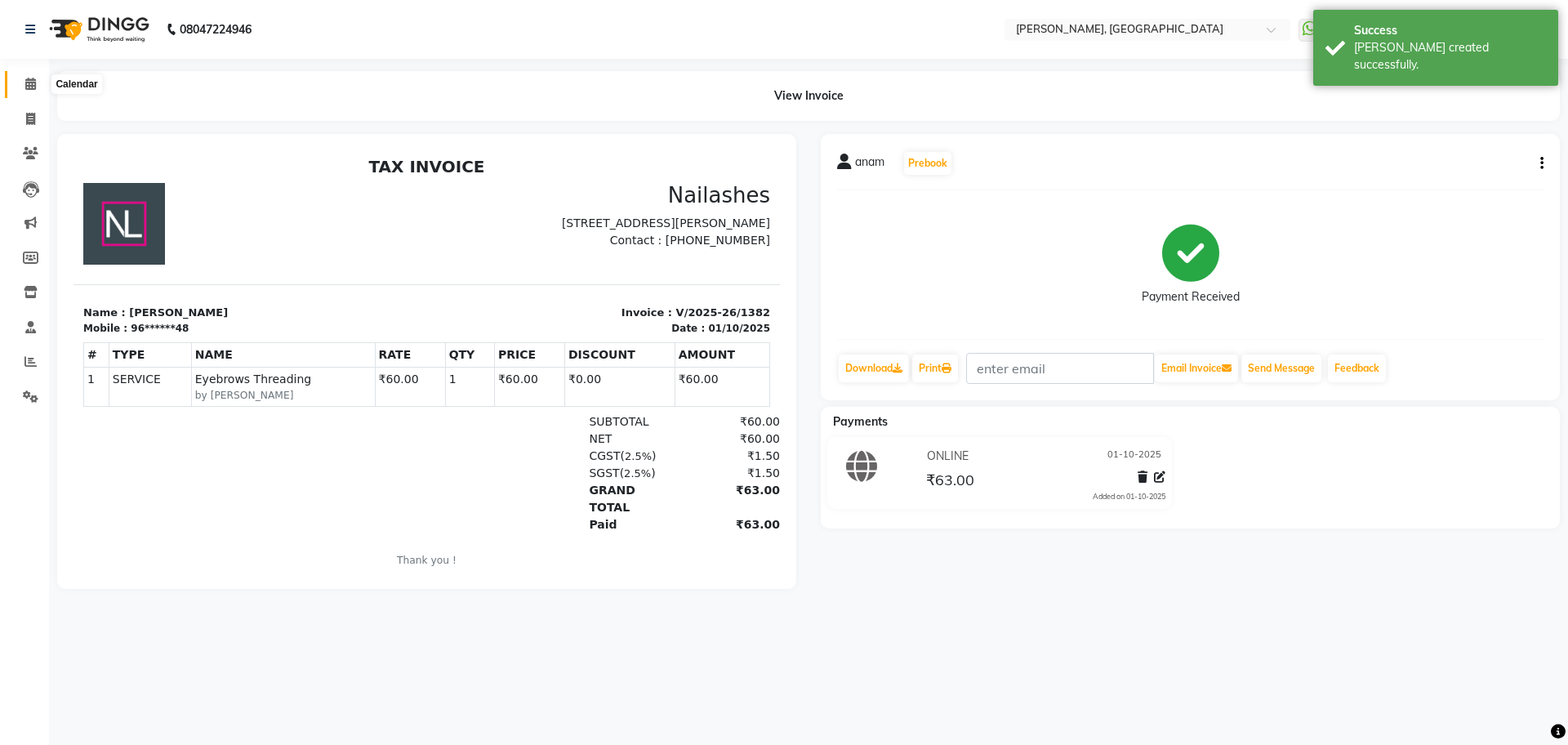
click at [28, 87] on icon at bounding box center [31, 84] width 11 height 13
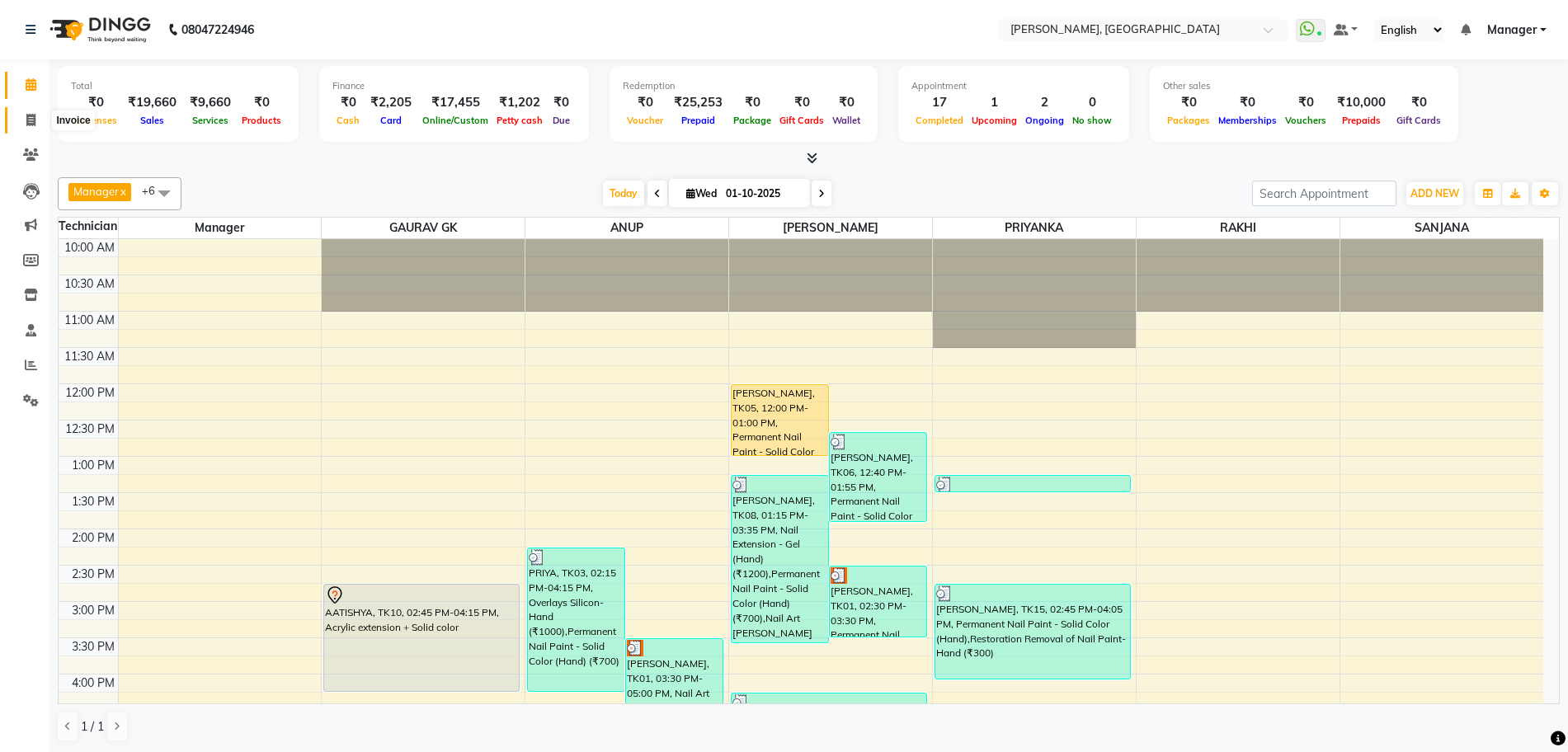
click at [28, 118] on icon at bounding box center [31, 121] width 9 height 13
select select "service"
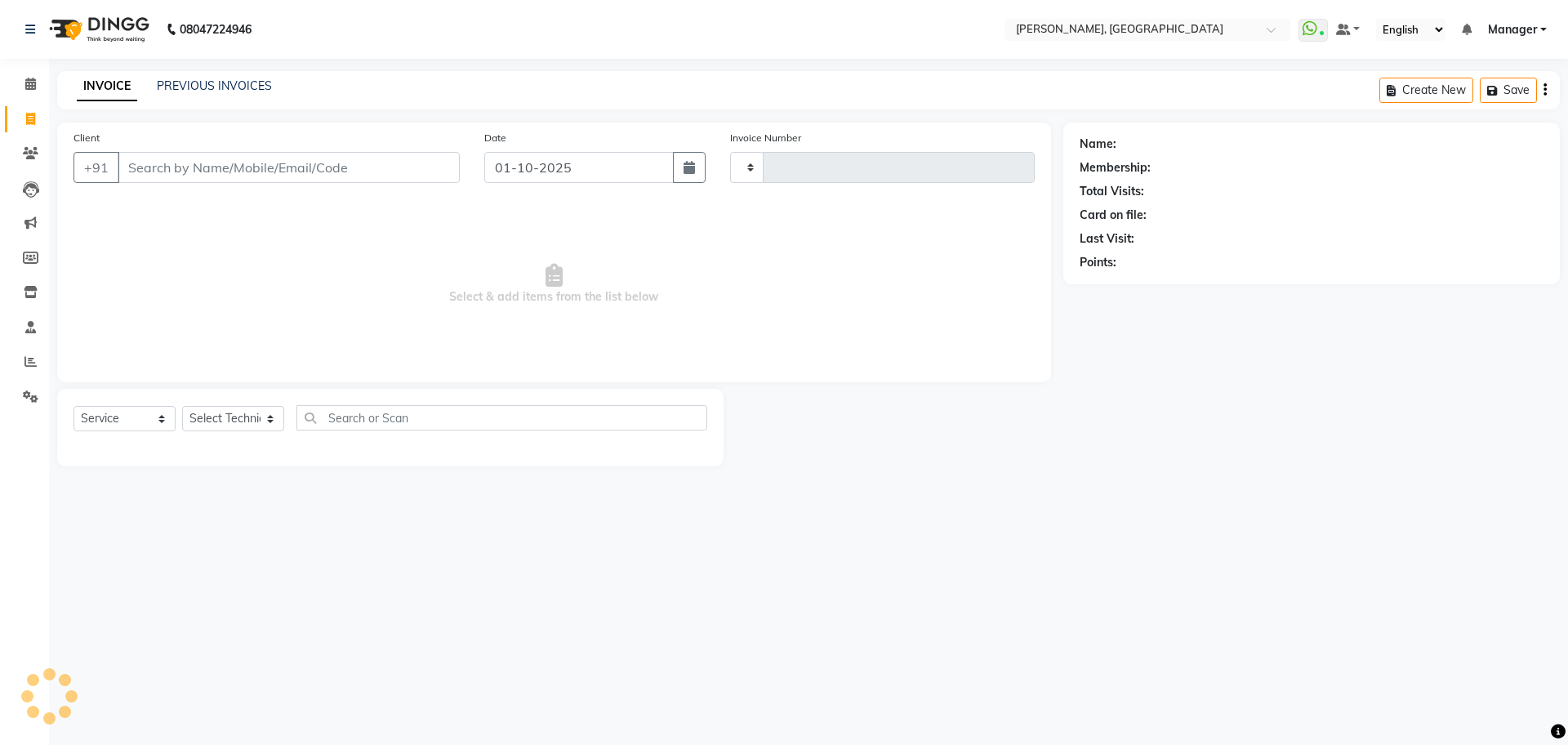
type input "1383"
select select "7674"
type input "9935684929"
click at [431, 180] on button "Add Client" at bounding box center [417, 167] width 84 height 31
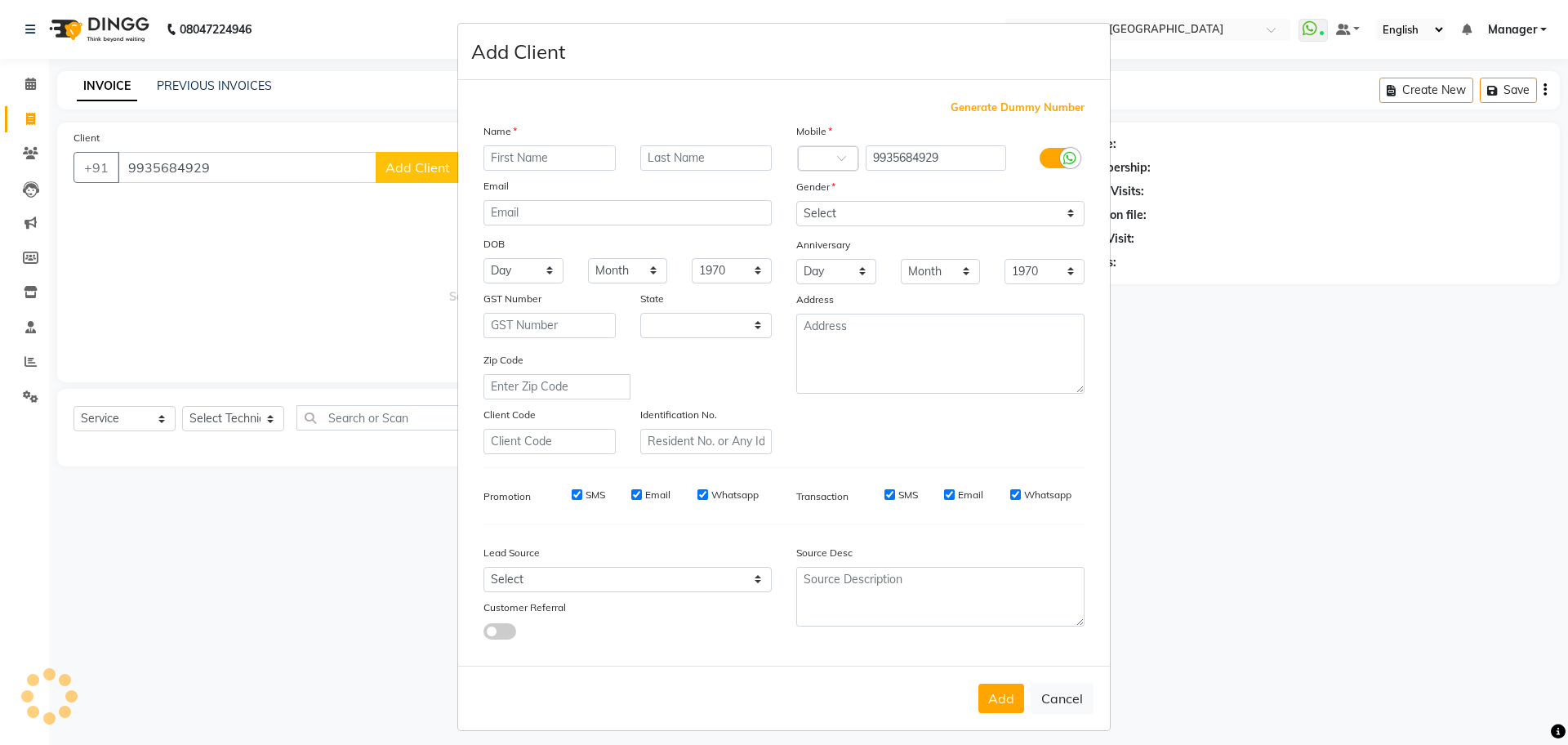
select select "21"
type input "MEDHA"
click at [911, 214] on select "Select Male Female Other Prefer Not To Say" at bounding box center [940, 214] width 289 height 25
select select "female"
click at [796, 201] on select "Select Male Female Other Prefer Not To Say" at bounding box center [940, 214] width 289 height 25
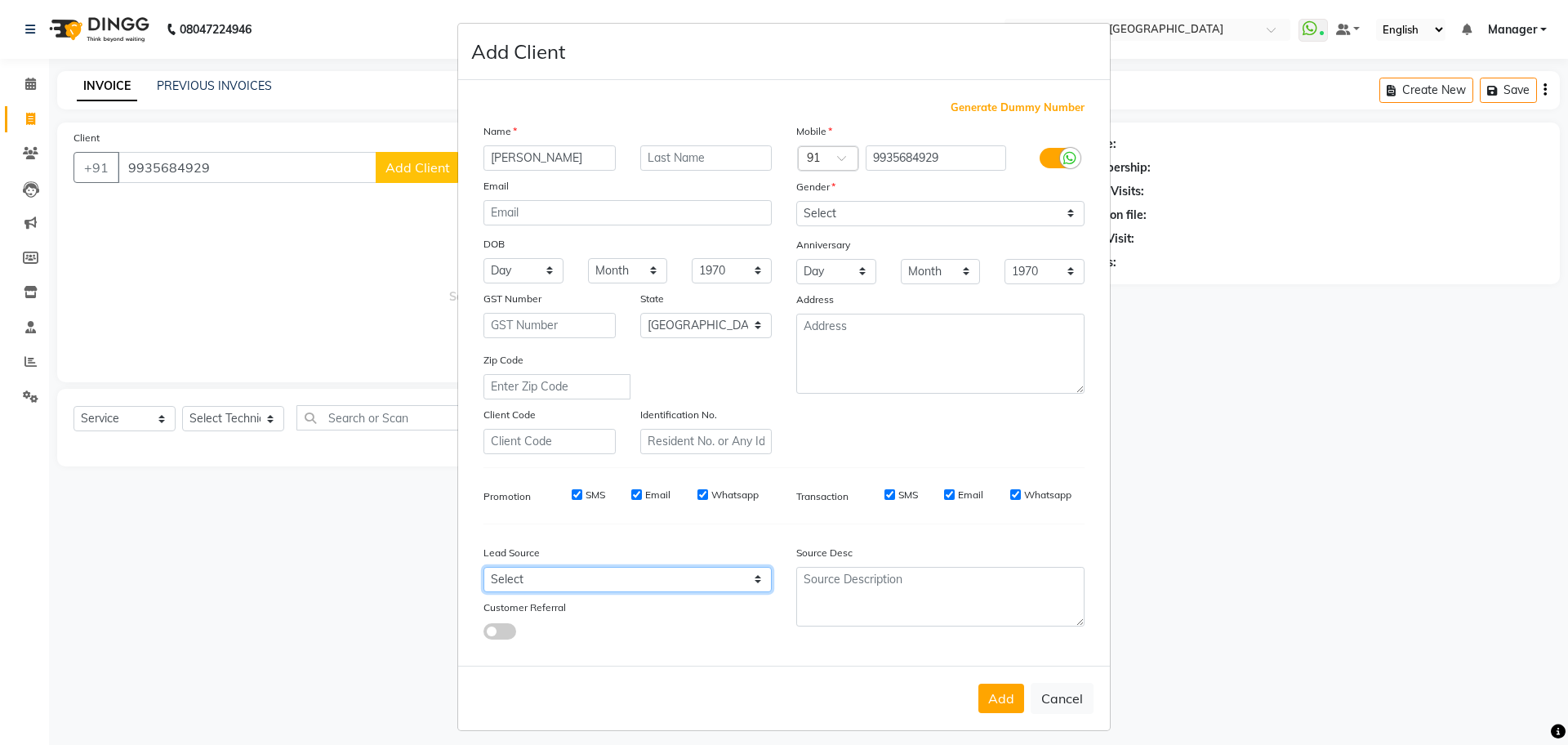
click at [541, 575] on select "Select Walk-in Internet Friend Word of Mouth Advertisement Facebook JustDial Go…" at bounding box center [627, 579] width 289 height 25
select select "51820"
click at [483, 567] on select "Select Walk-in Internet Friend Word of Mouth Advertisement Facebook JustDial Go…" at bounding box center [627, 579] width 289 height 25
click at [498, 642] on div "Generate Dummy Number Name MEDHA Email DOB Day 01 02 03 04 05 06 07 08 09 10 11…" at bounding box center [784, 376] width 625 height 553
click at [484, 633] on span at bounding box center [499, 632] width 33 height 16
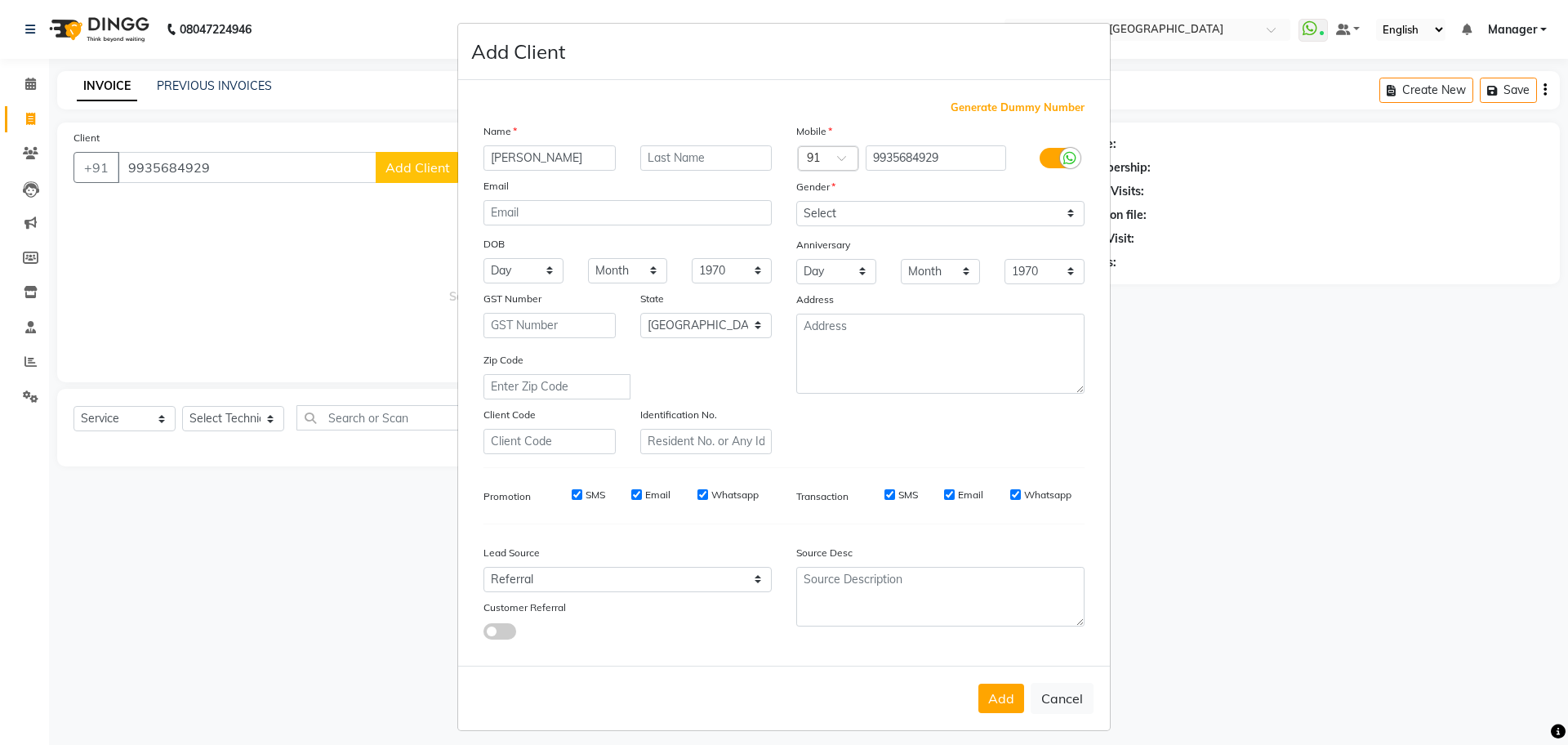
click at [483, 634] on input "checkbox" at bounding box center [483, 634] width 0 height 0
click at [553, 671] on input "Client" at bounding box center [643, 682] width 256 height 25
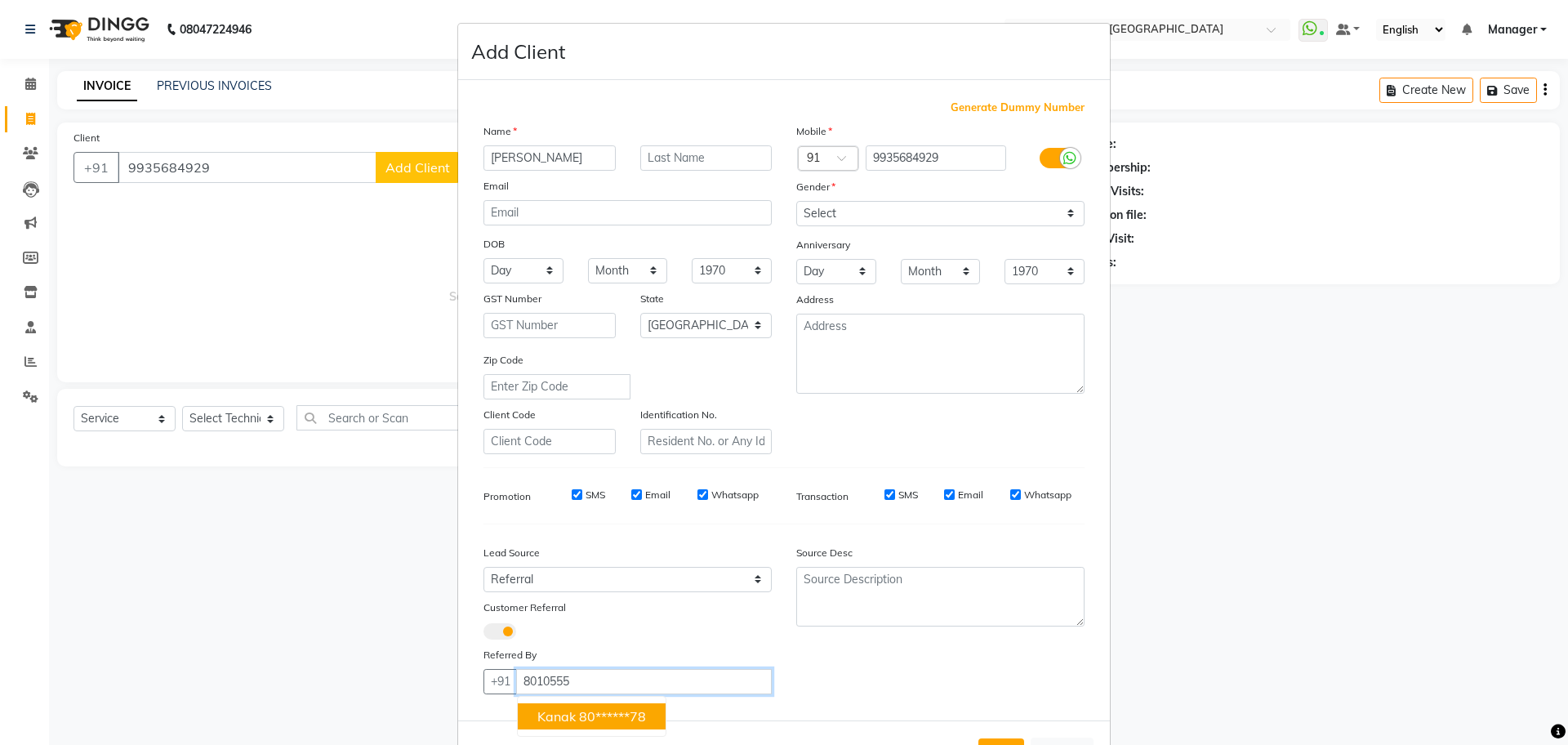
click at [562, 711] on span "kanak" at bounding box center [556, 717] width 38 height 16
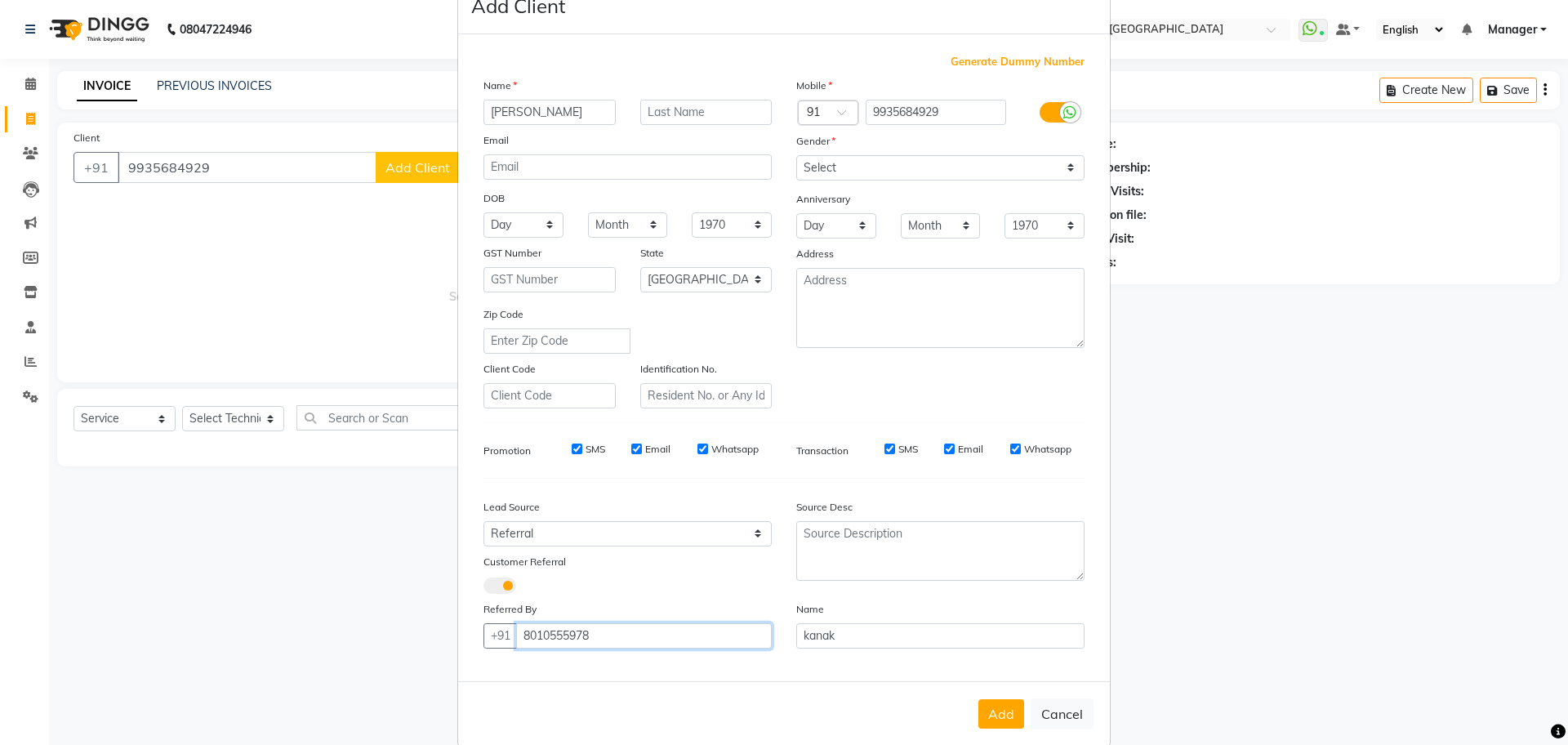
scroll to position [71, 0]
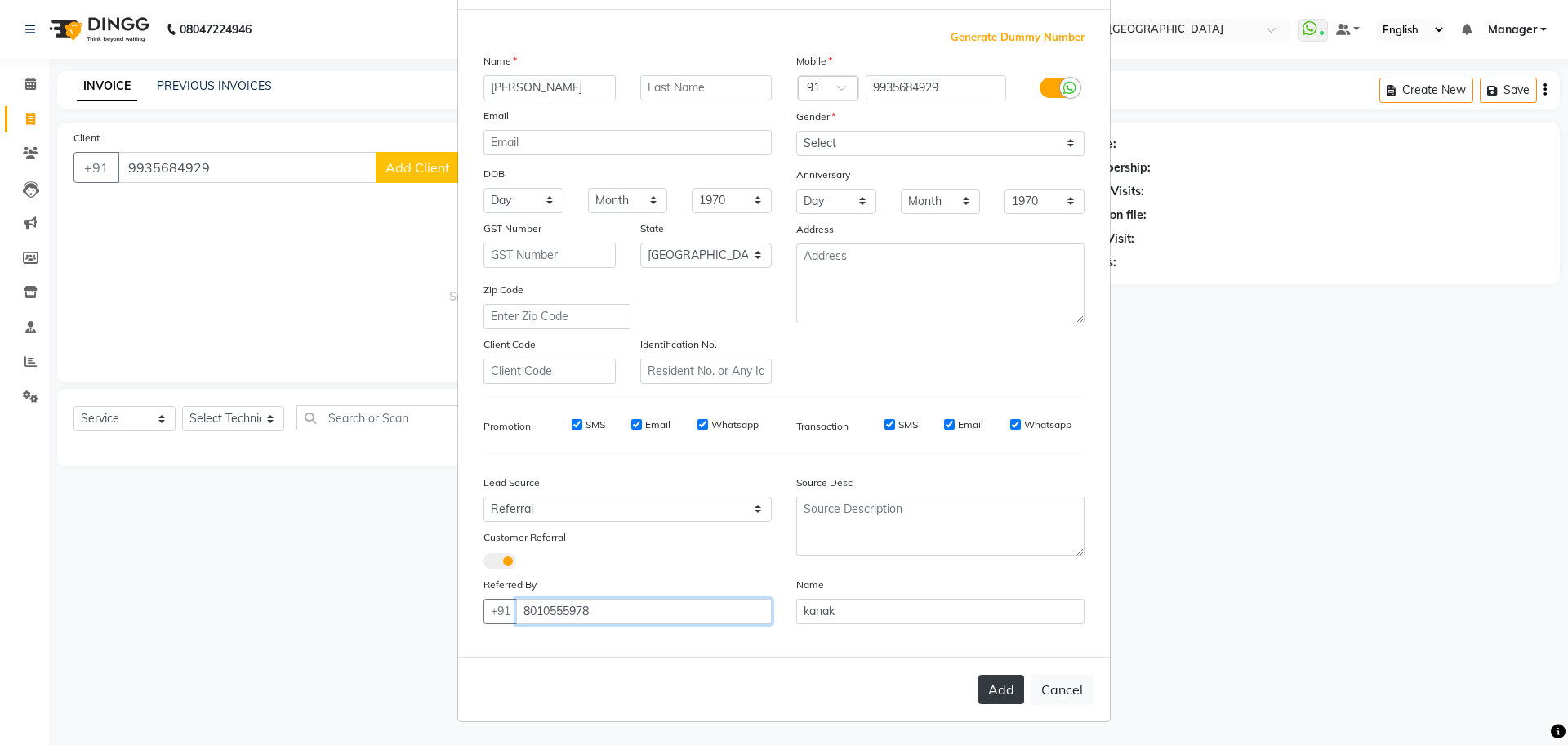
type input "8010555978"
click at [1000, 690] on button "Add" at bounding box center [1001, 690] width 46 height 29
type input "99******29"
select select
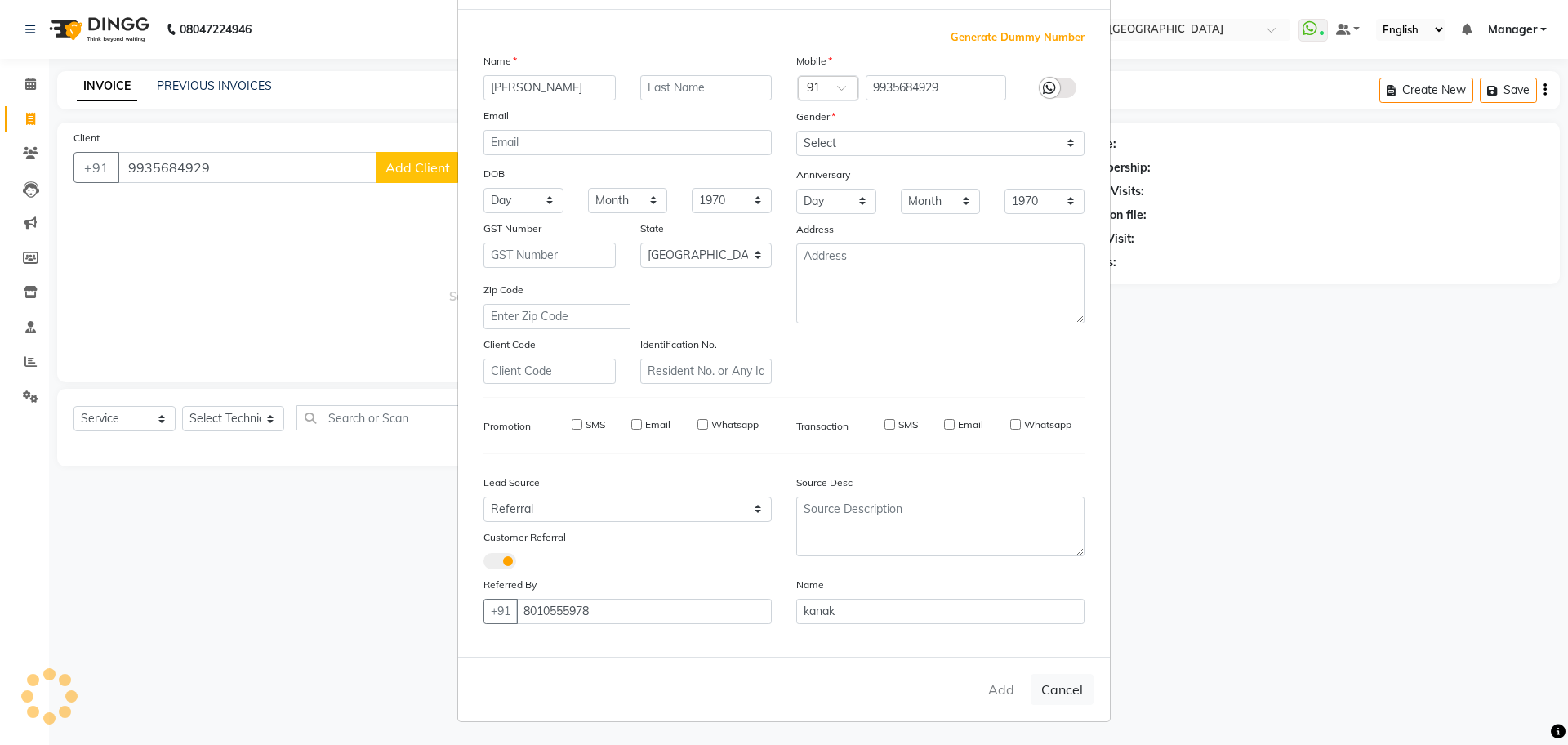
select select
select select "null"
select select
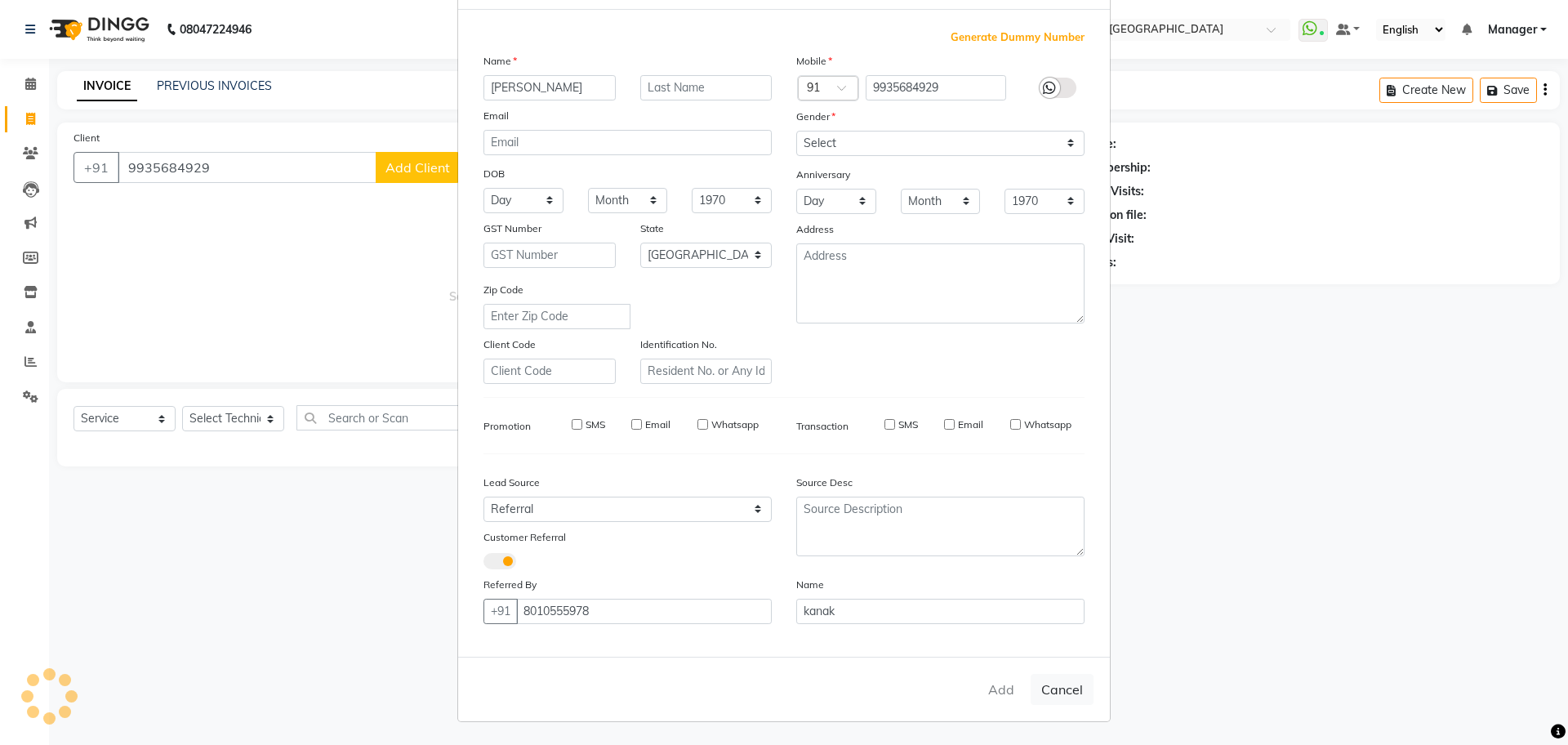
select select
checkbox input "false"
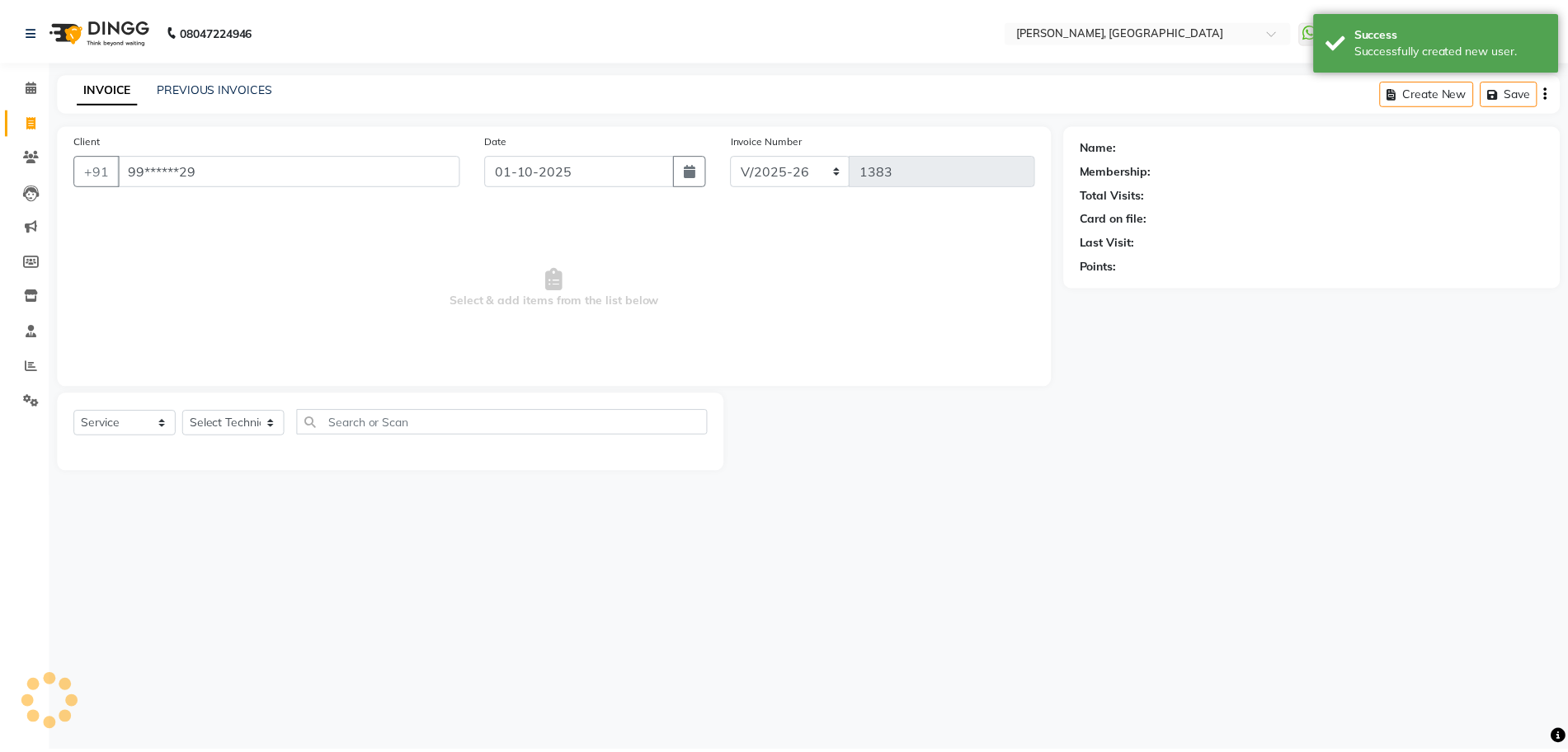
scroll to position [64, 0]
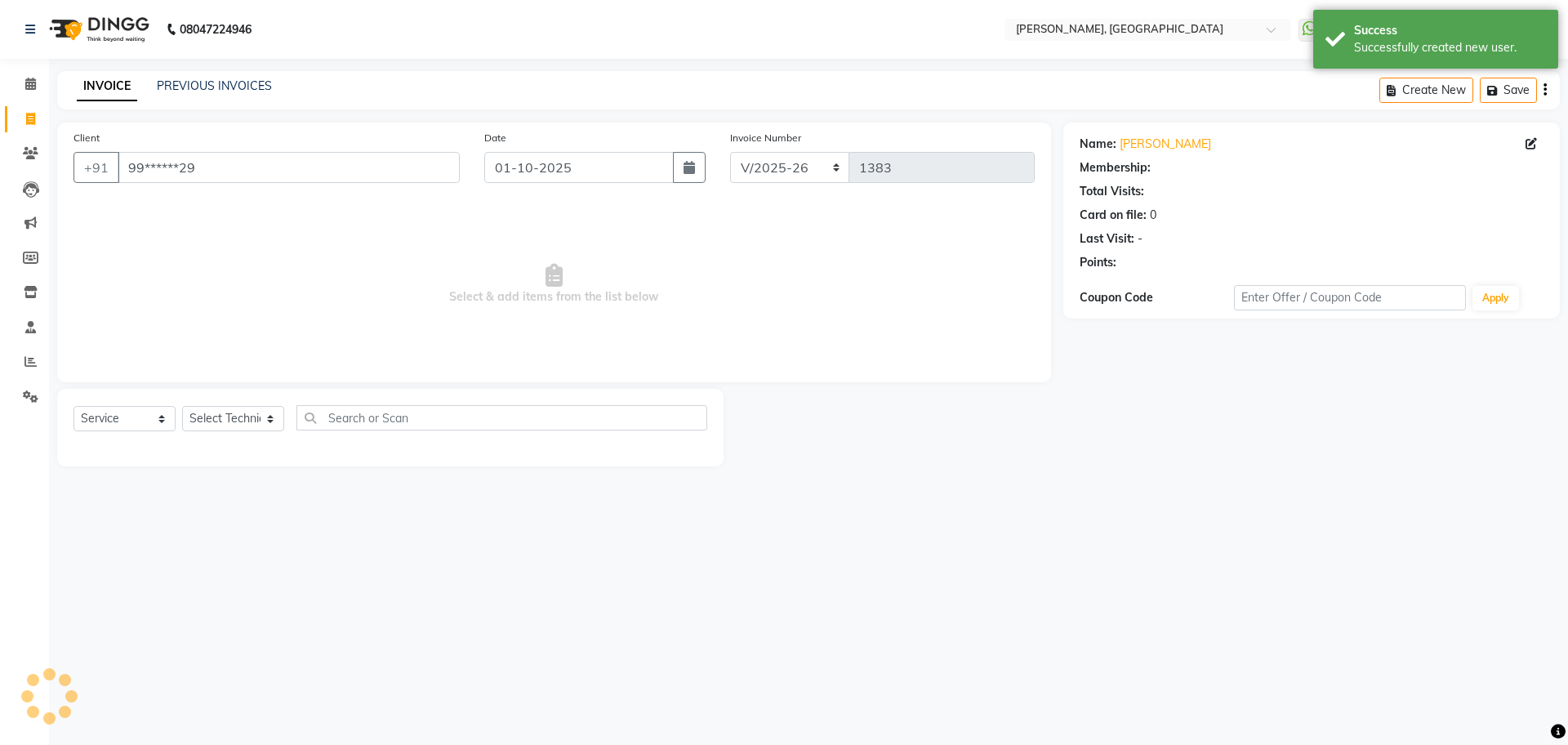
select select "1: Object"
click at [219, 407] on select "Select Technician ANUP GAURAV GK GOPAL DAS Manager Owner Prashant PRIYANKA RAKH…" at bounding box center [233, 419] width 102 height 25
select select "92343"
click at [182, 406] on select "Select Technician ANUP GAURAV GK GOPAL DAS Manager Owner Prashant PRIYANKA RAKH…" at bounding box center [233, 419] width 102 height 25
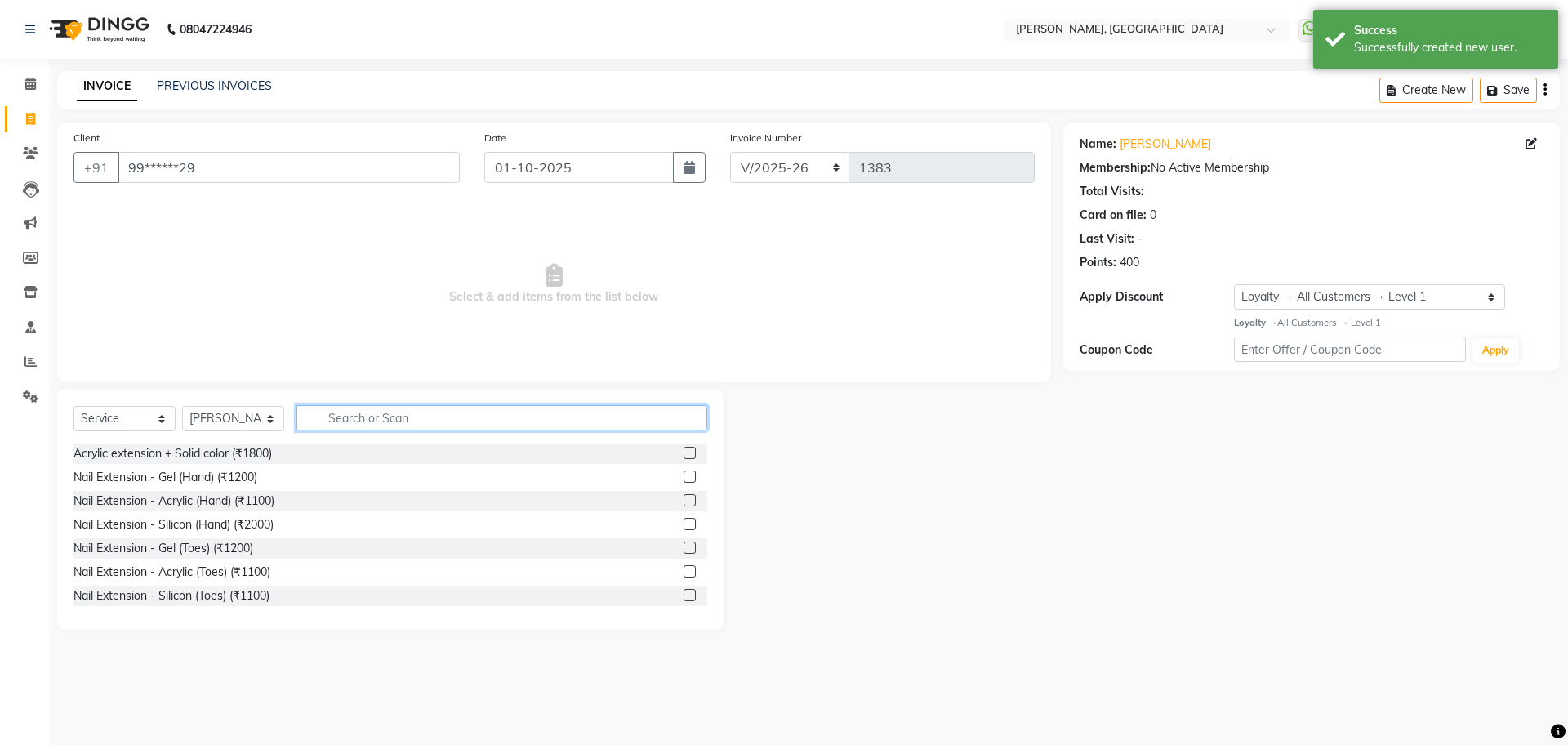
click at [322, 416] on input "text" at bounding box center [502, 418] width 411 height 25
type input "2"
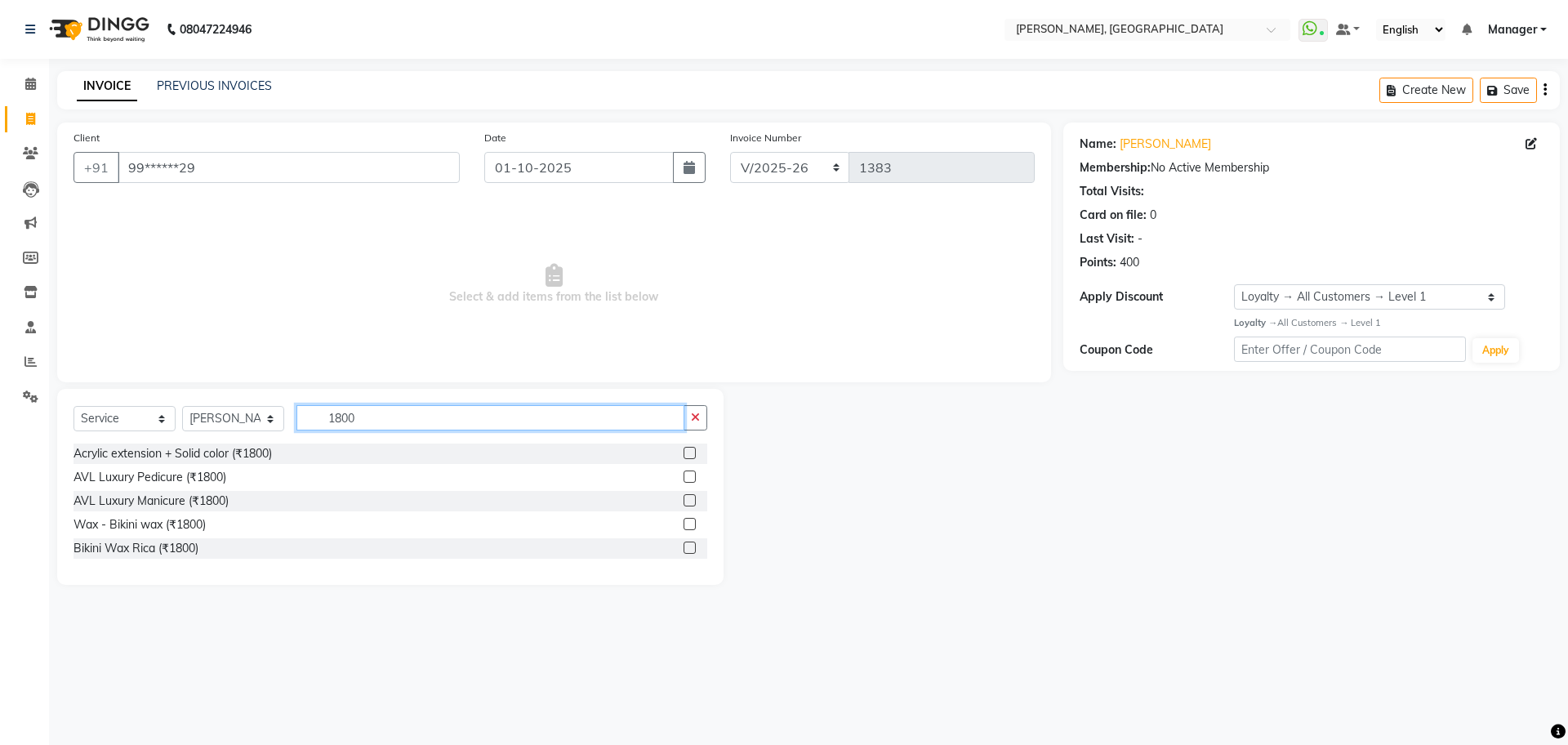
type input "1800"
click at [692, 449] on label at bounding box center [690, 454] width 13 height 13
click at [692, 449] on input "checkbox" at bounding box center [689, 454] width 11 height 11
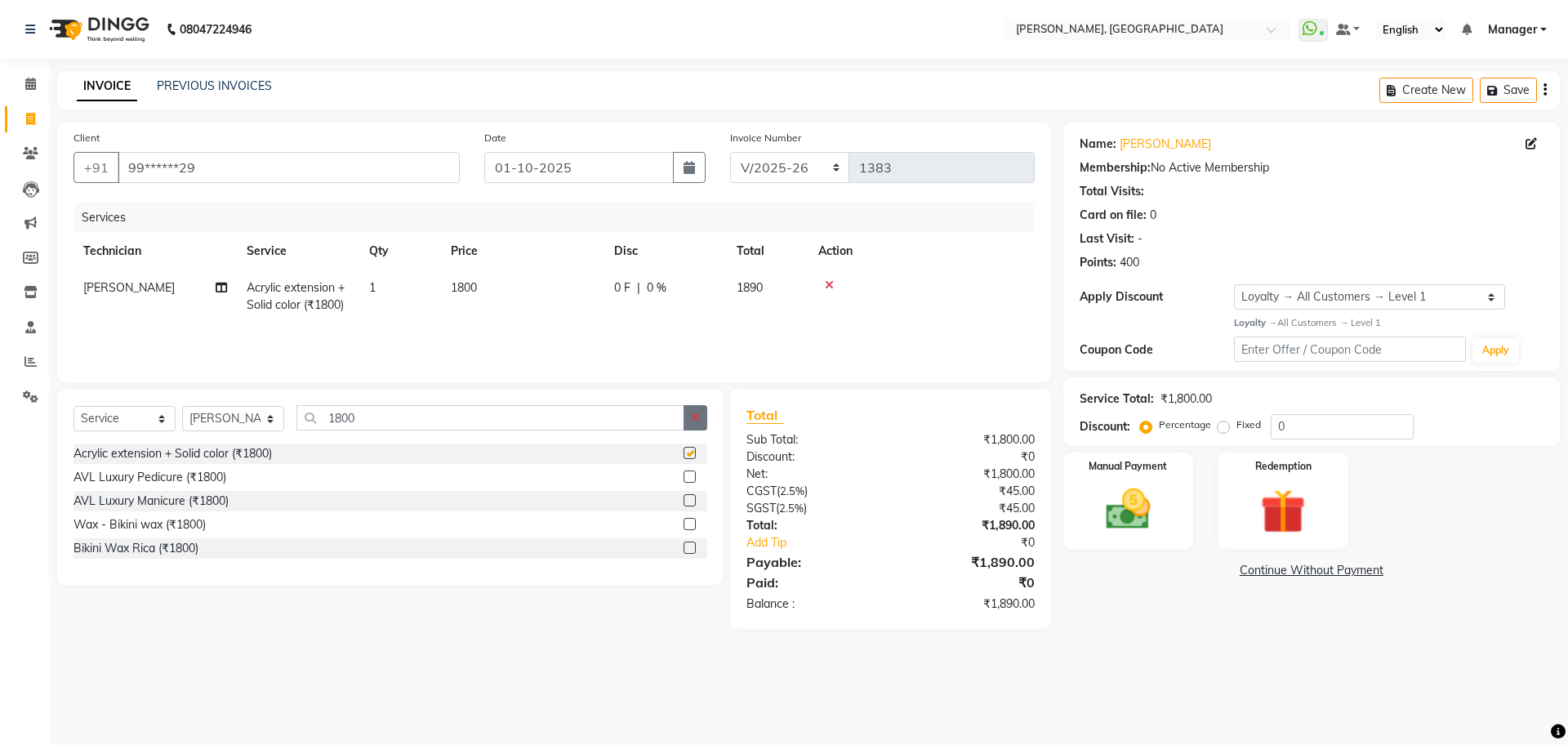
checkbox input "false"
click at [701, 419] on button "button" at bounding box center [696, 418] width 24 height 25
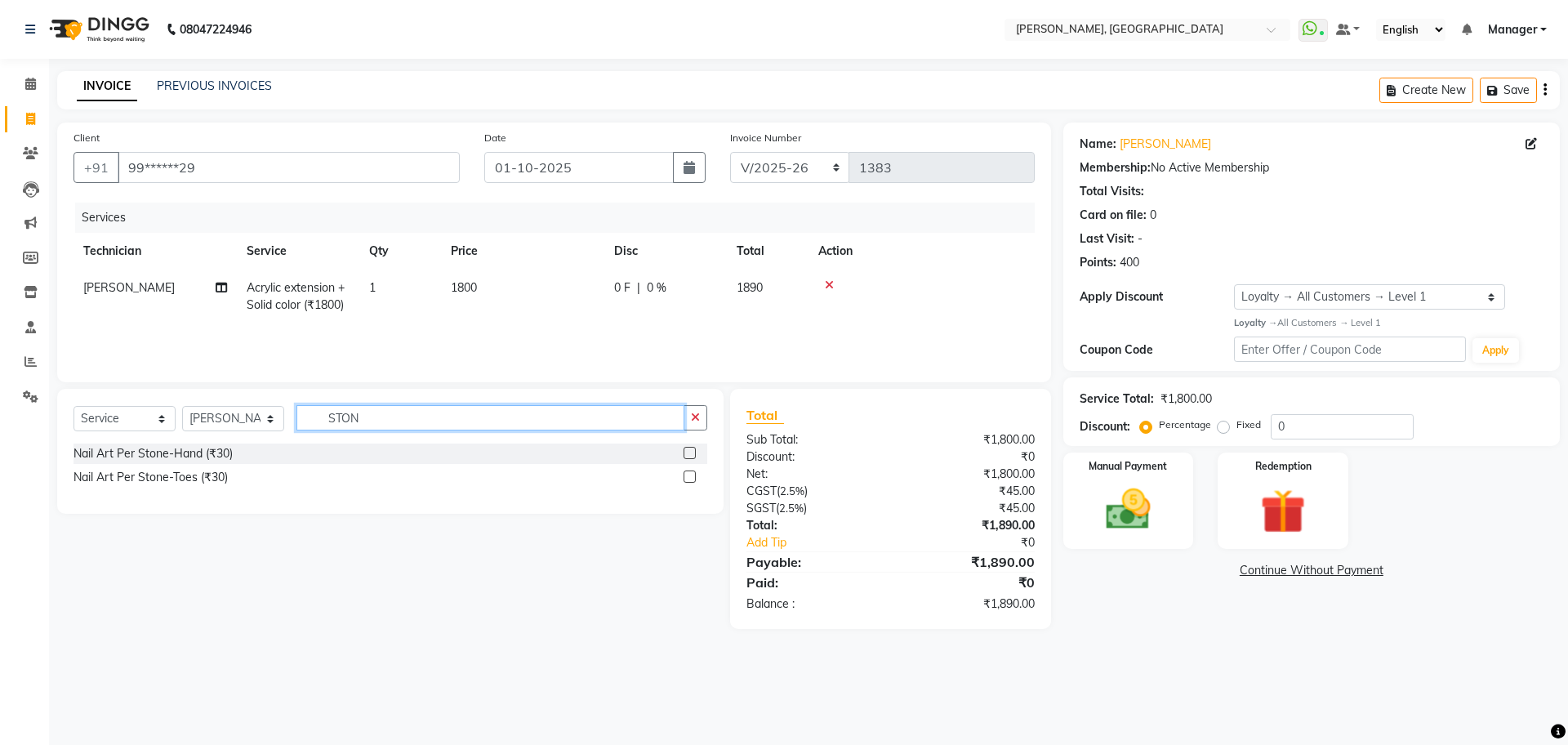
type input "STON"
click at [684, 450] on label at bounding box center [690, 454] width 13 height 13
click at [684, 450] on input "checkbox" at bounding box center [689, 454] width 11 height 11
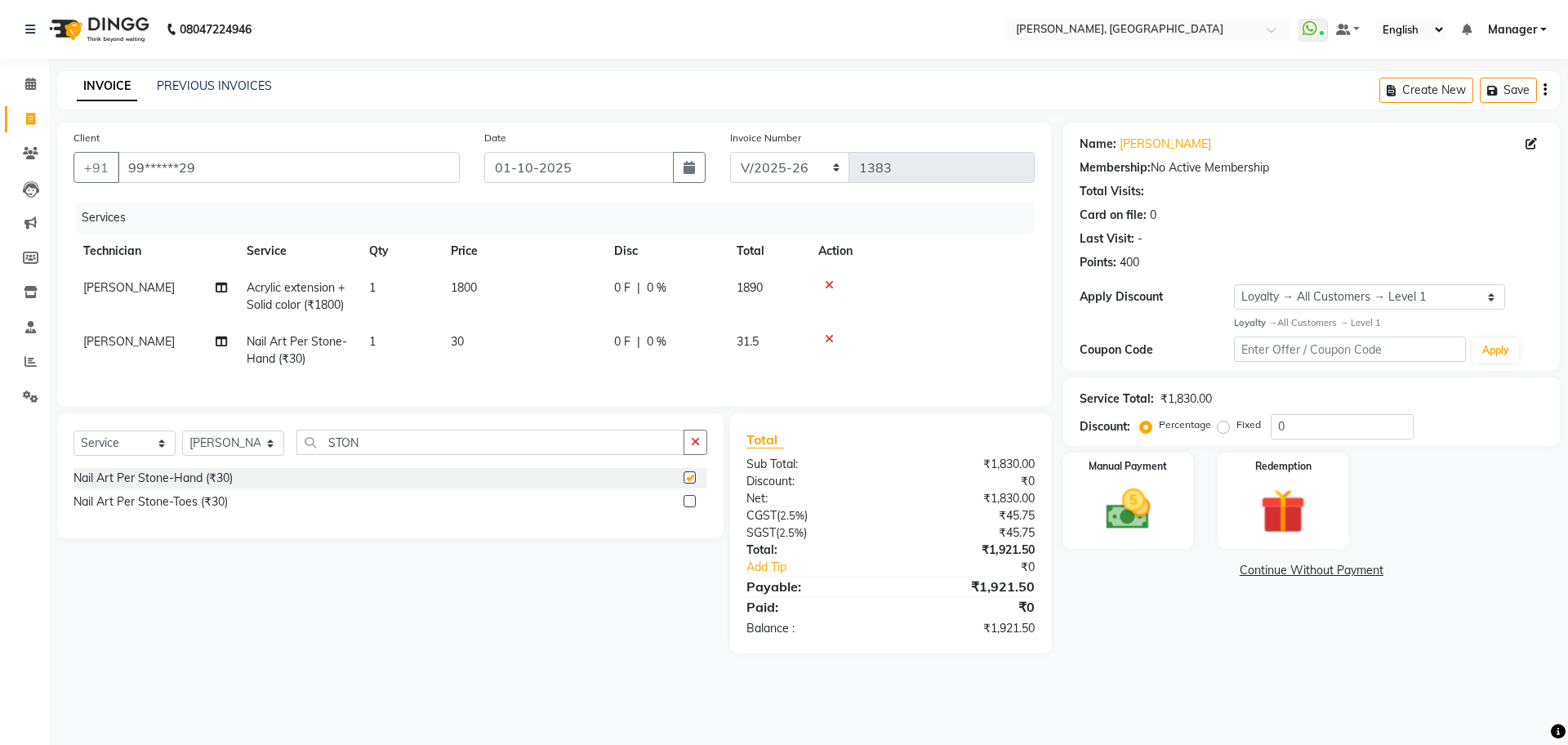
checkbox input "false"
click at [384, 347] on td "1" at bounding box center [400, 350] width 81 height 54
select select "92343"
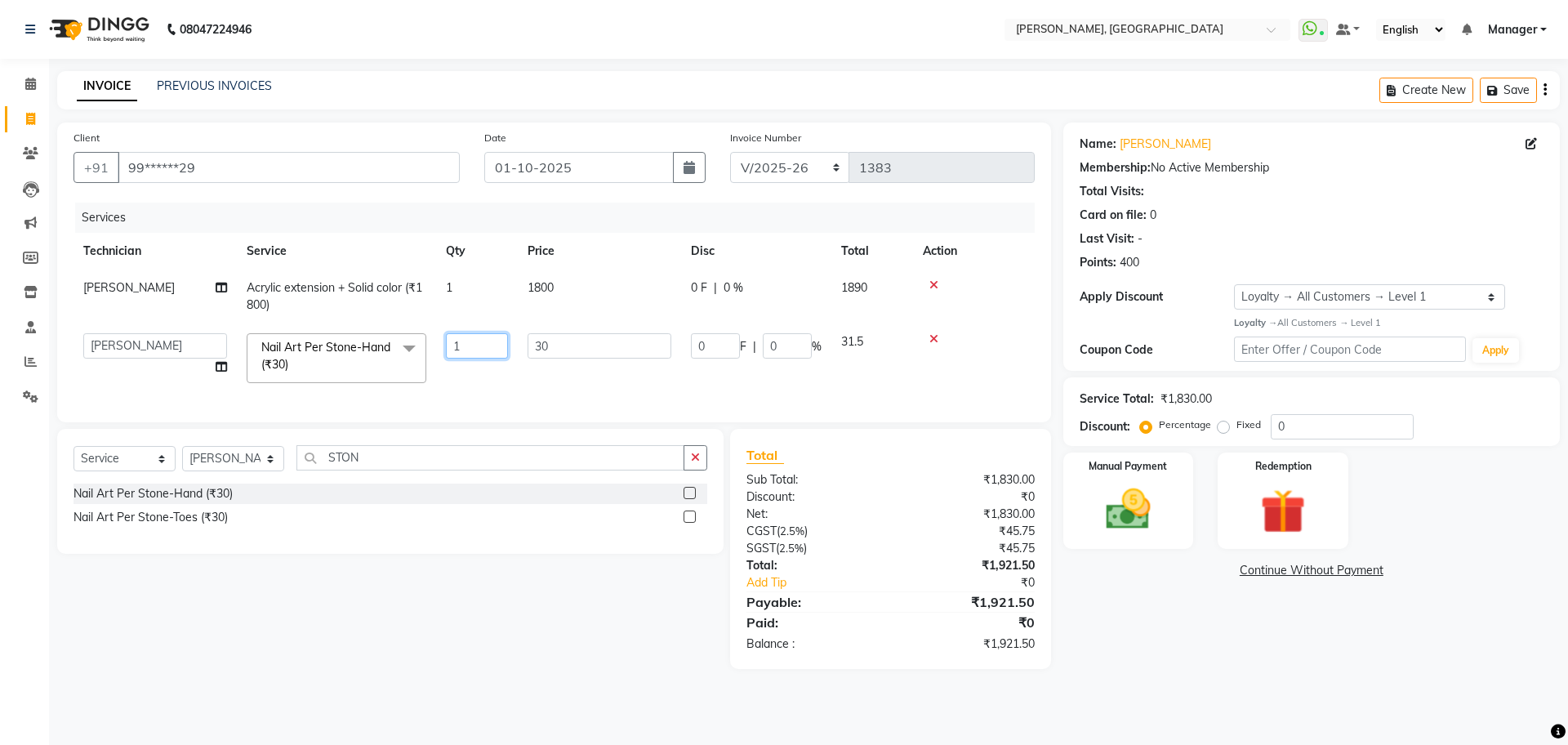
click at [464, 356] on input "1" at bounding box center [477, 346] width 62 height 25
type input "8"
click at [690, 472] on div "Select Service Product Membership Package Voucher Prepaid Gift Card Select Tech…" at bounding box center [390, 464] width 633 height 38
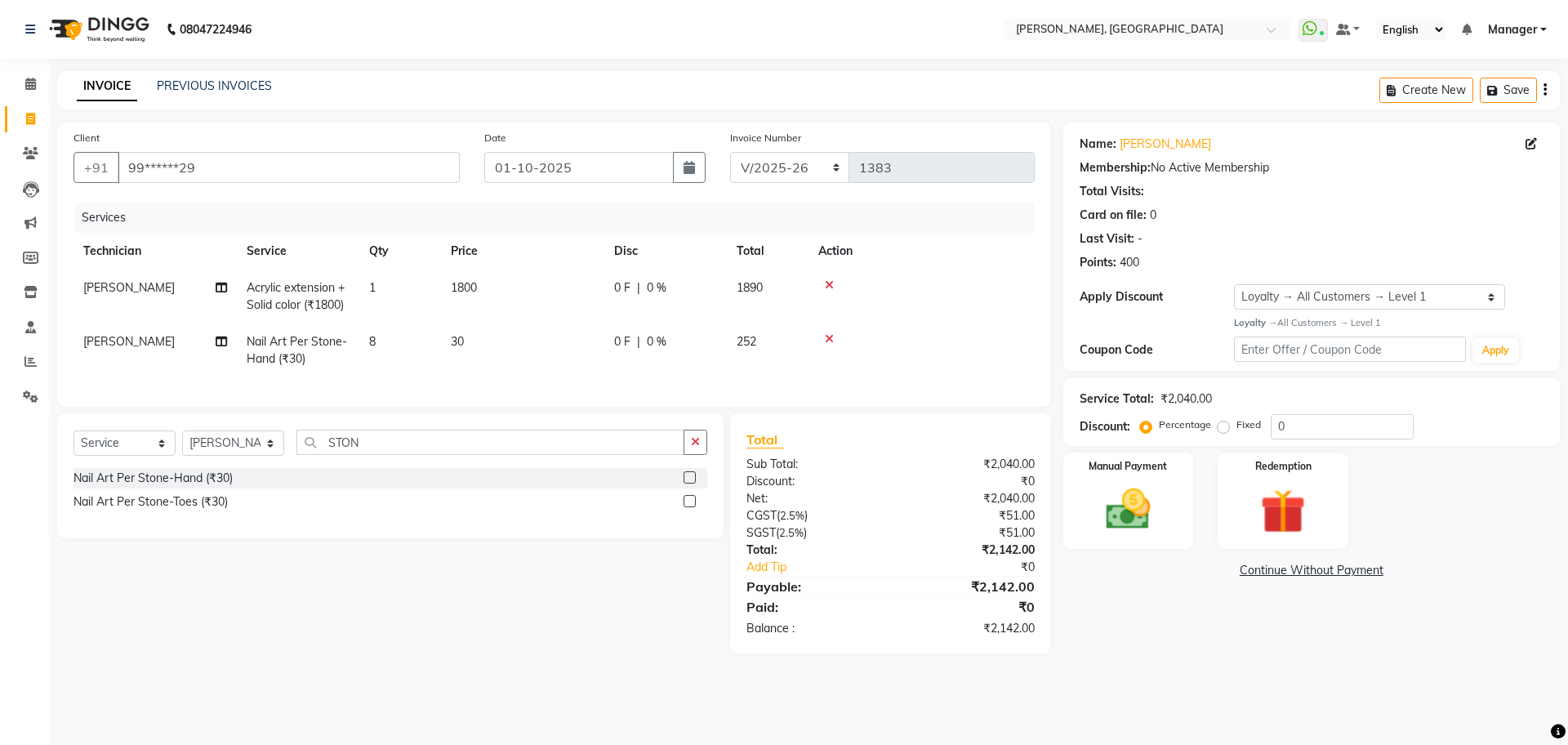
click at [382, 340] on td "8" at bounding box center [400, 350] width 81 height 54
select select "92343"
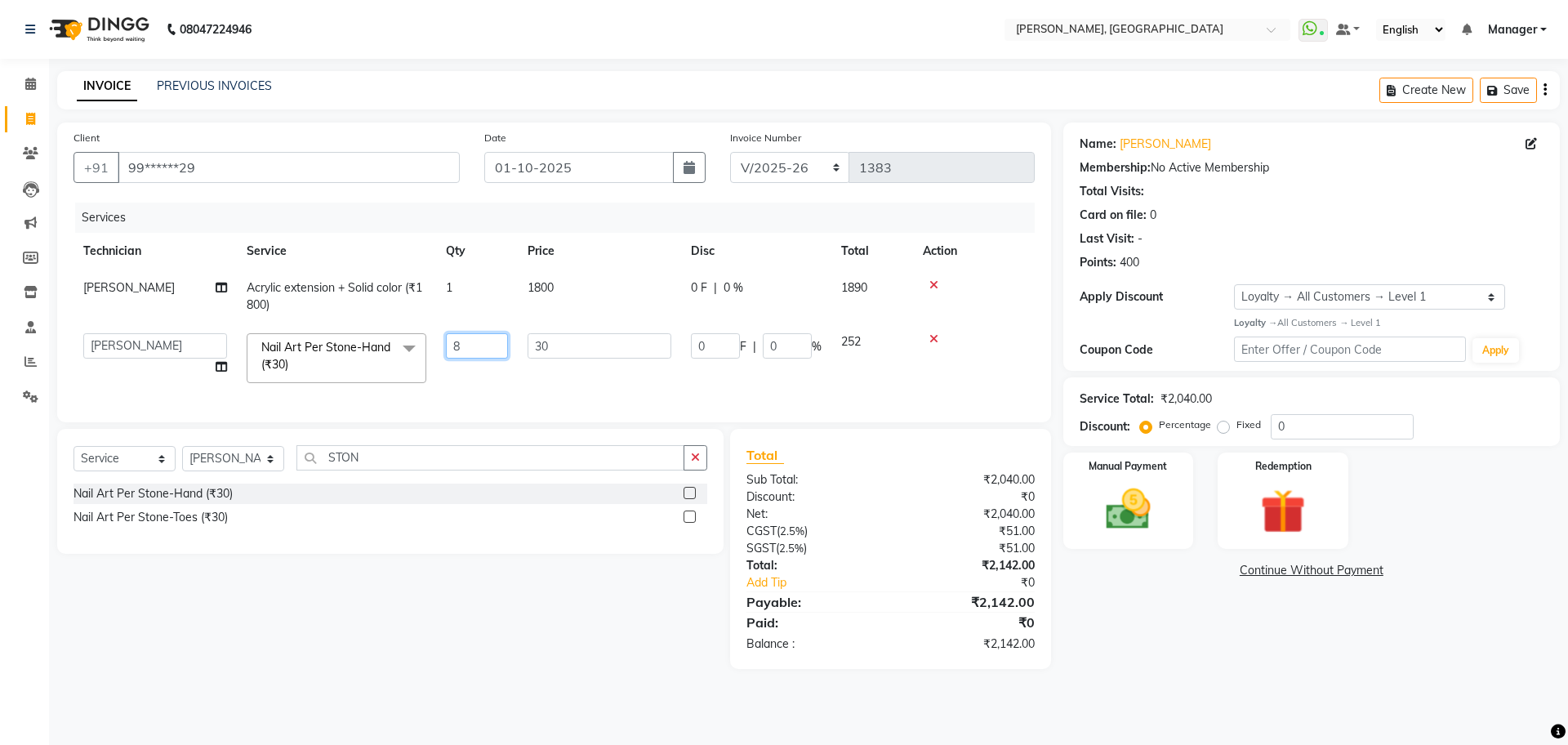
click at [462, 349] on input "8" at bounding box center [477, 346] width 62 height 25
type input "10"
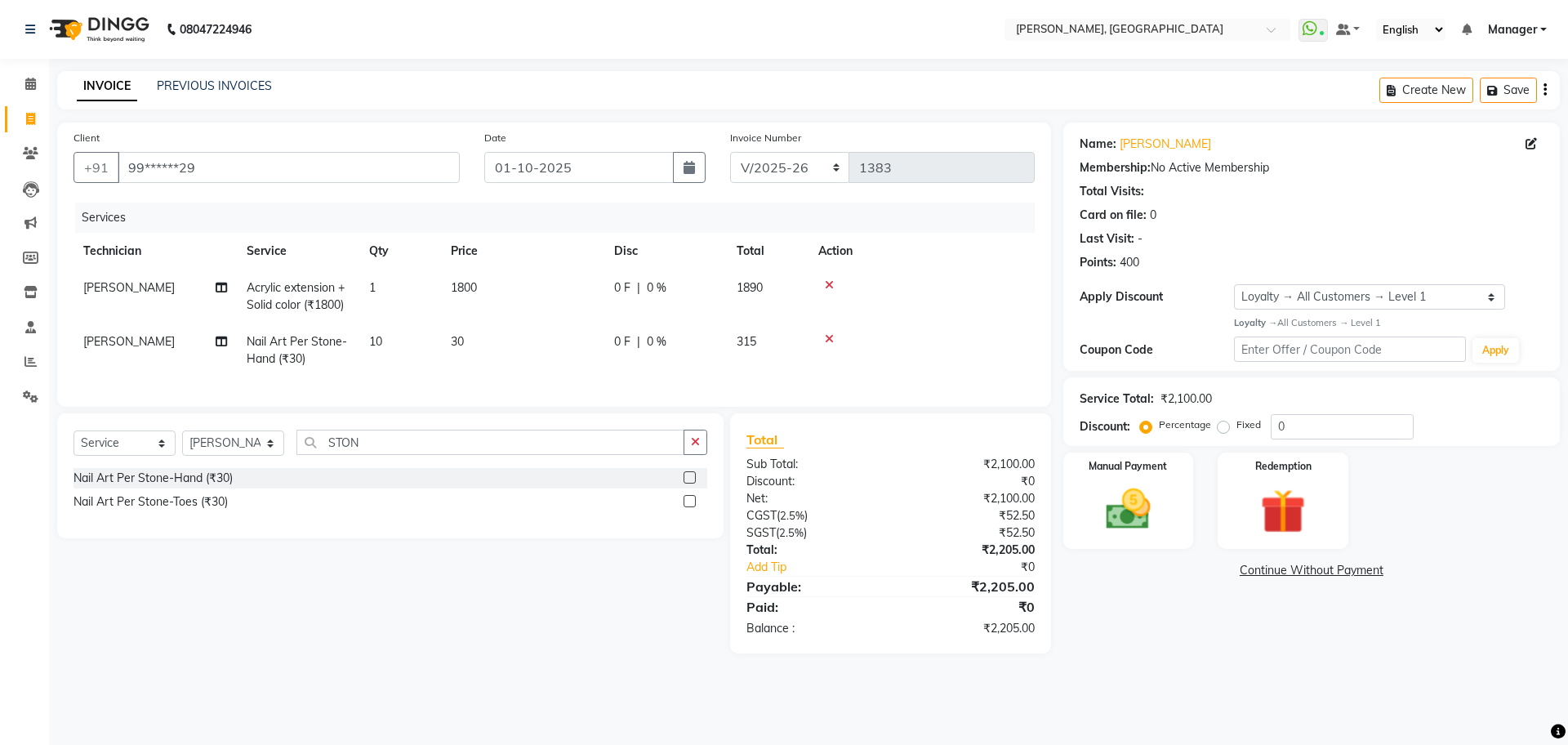
click at [475, 374] on tr "GOPAL DAS Nail Art Per Stone-Hand (₹30) 10 30 0 F | 0 % 315" at bounding box center [554, 350] width 961 height 54
click at [692, 448] on icon "button" at bounding box center [696, 442] width 9 height 12
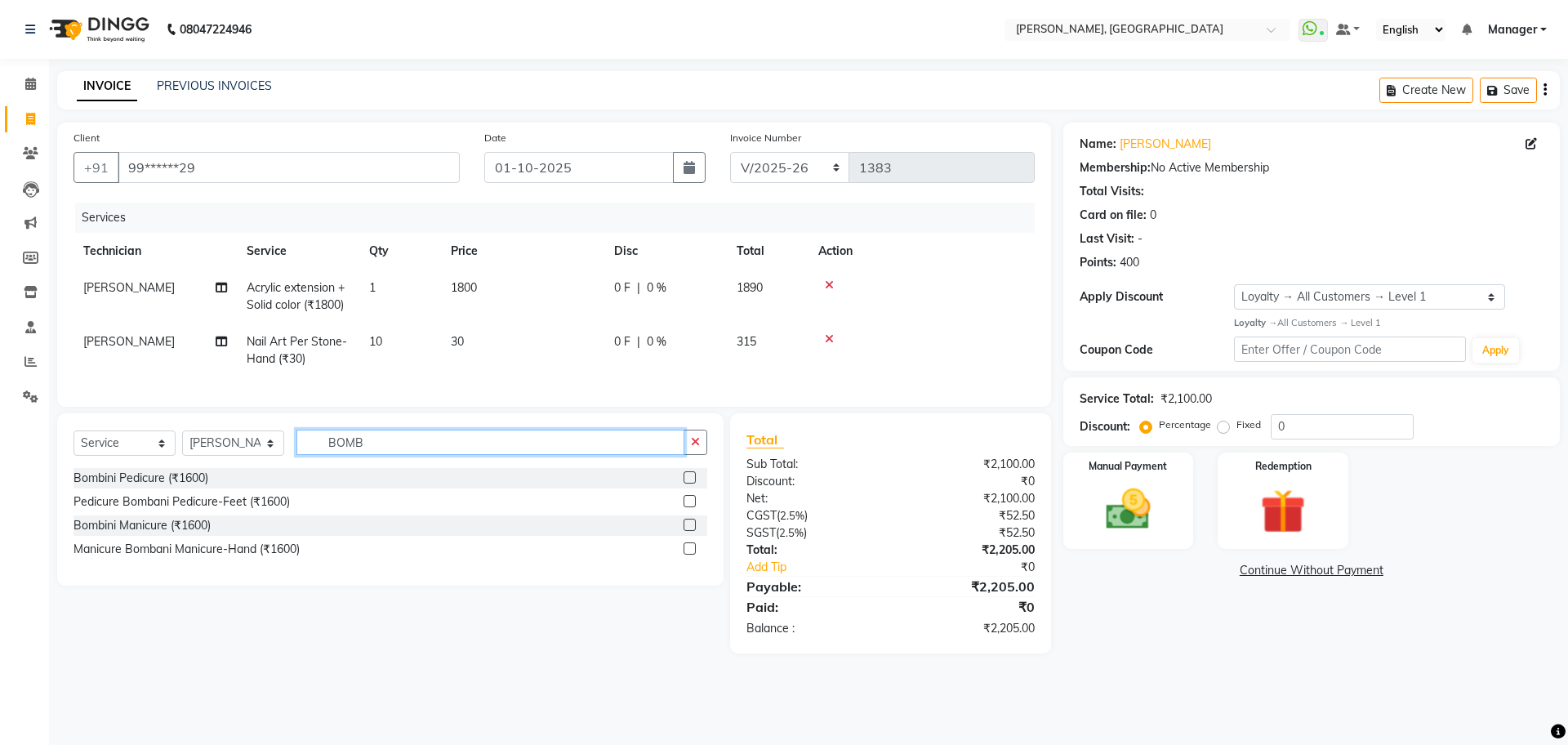
type input "BOMB"
click at [689, 483] on label at bounding box center [690, 478] width 13 height 13
click at [689, 483] on input "checkbox" at bounding box center [689, 479] width 11 height 11
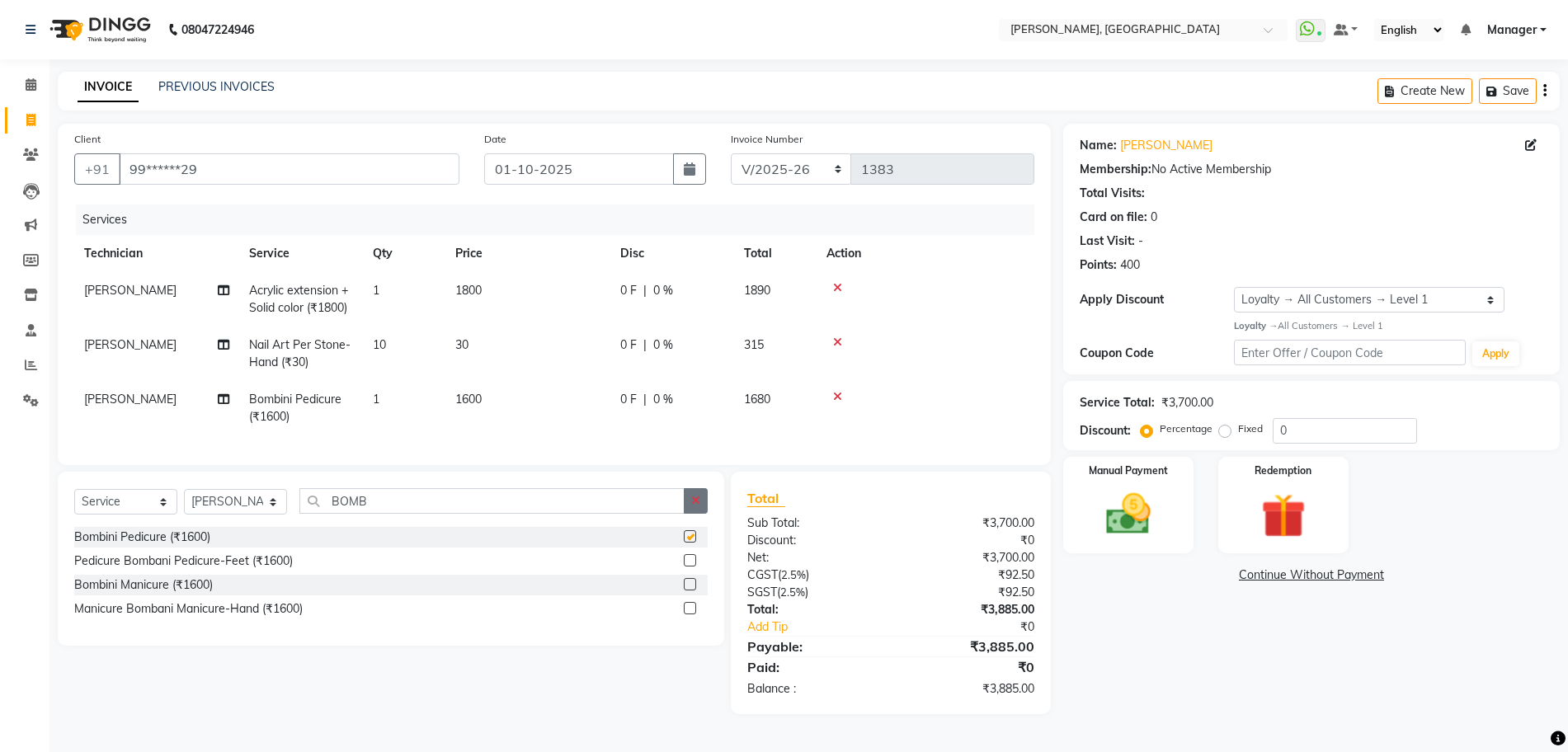
checkbox input "false"
click at [700, 514] on button "button" at bounding box center [695, 501] width 24 height 26
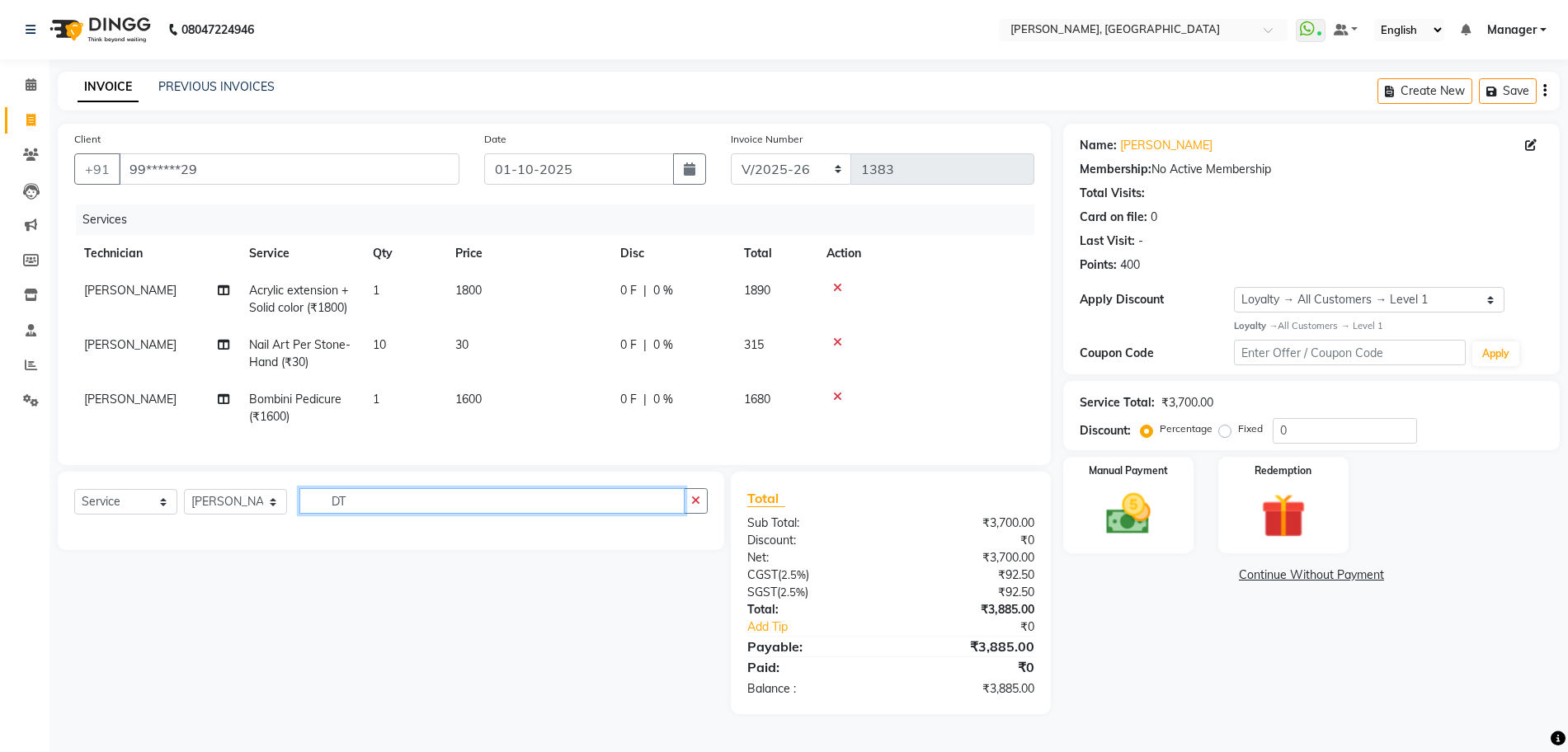
type input "D"
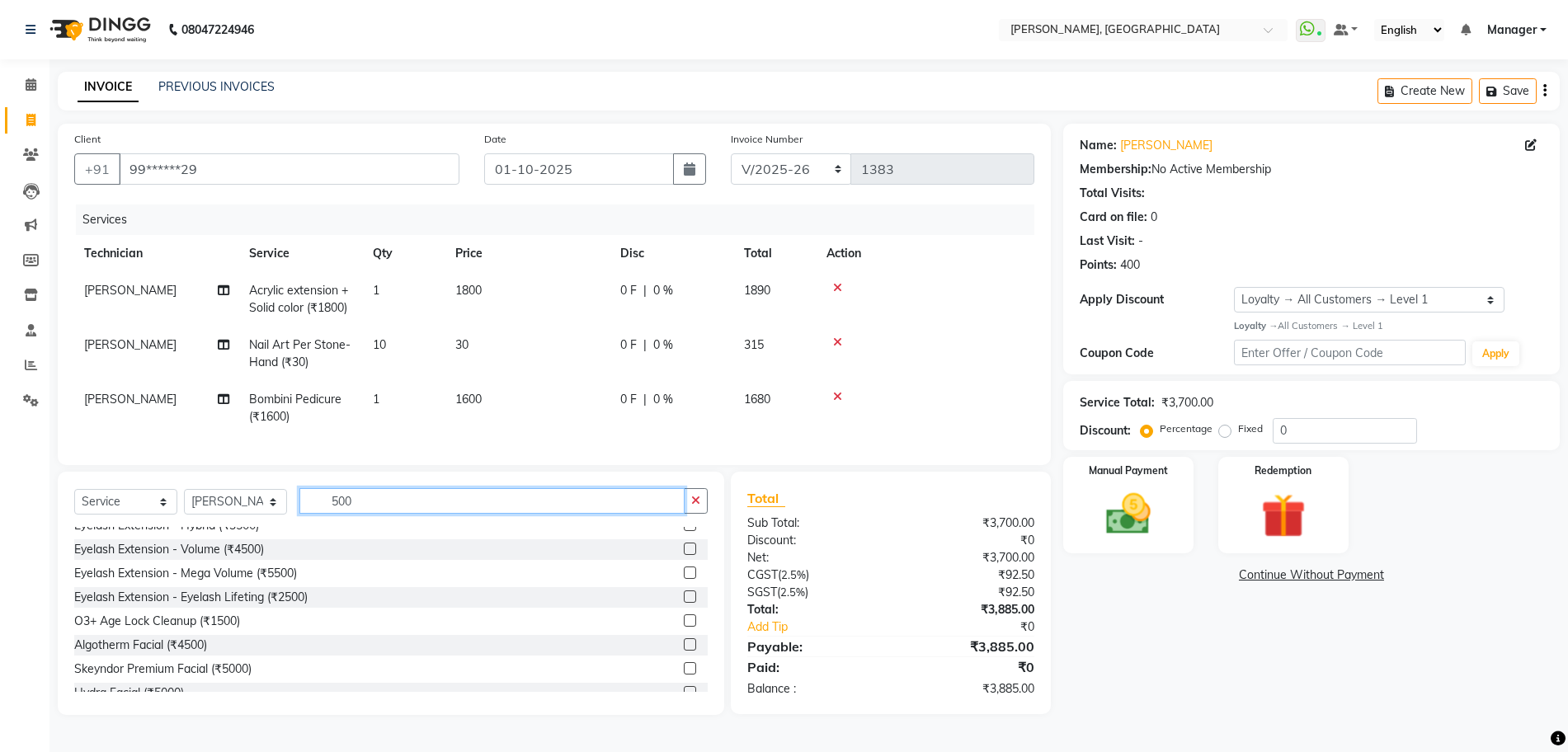
scroll to position [309, 0]
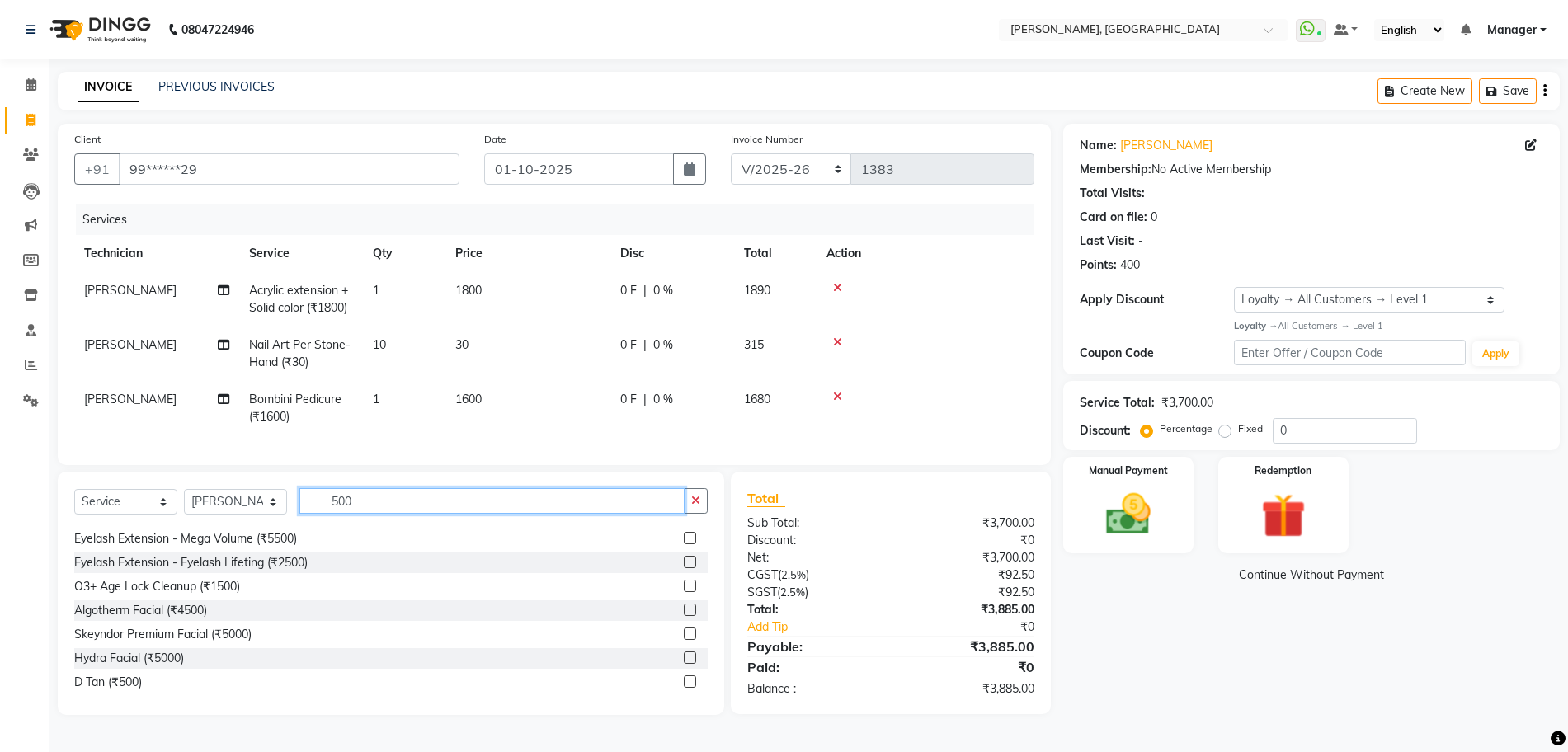
type input "500"
click at [683, 688] on label at bounding box center [690, 682] width 13 height 13
click at [683, 688] on input "checkbox" at bounding box center [689, 683] width 11 height 11
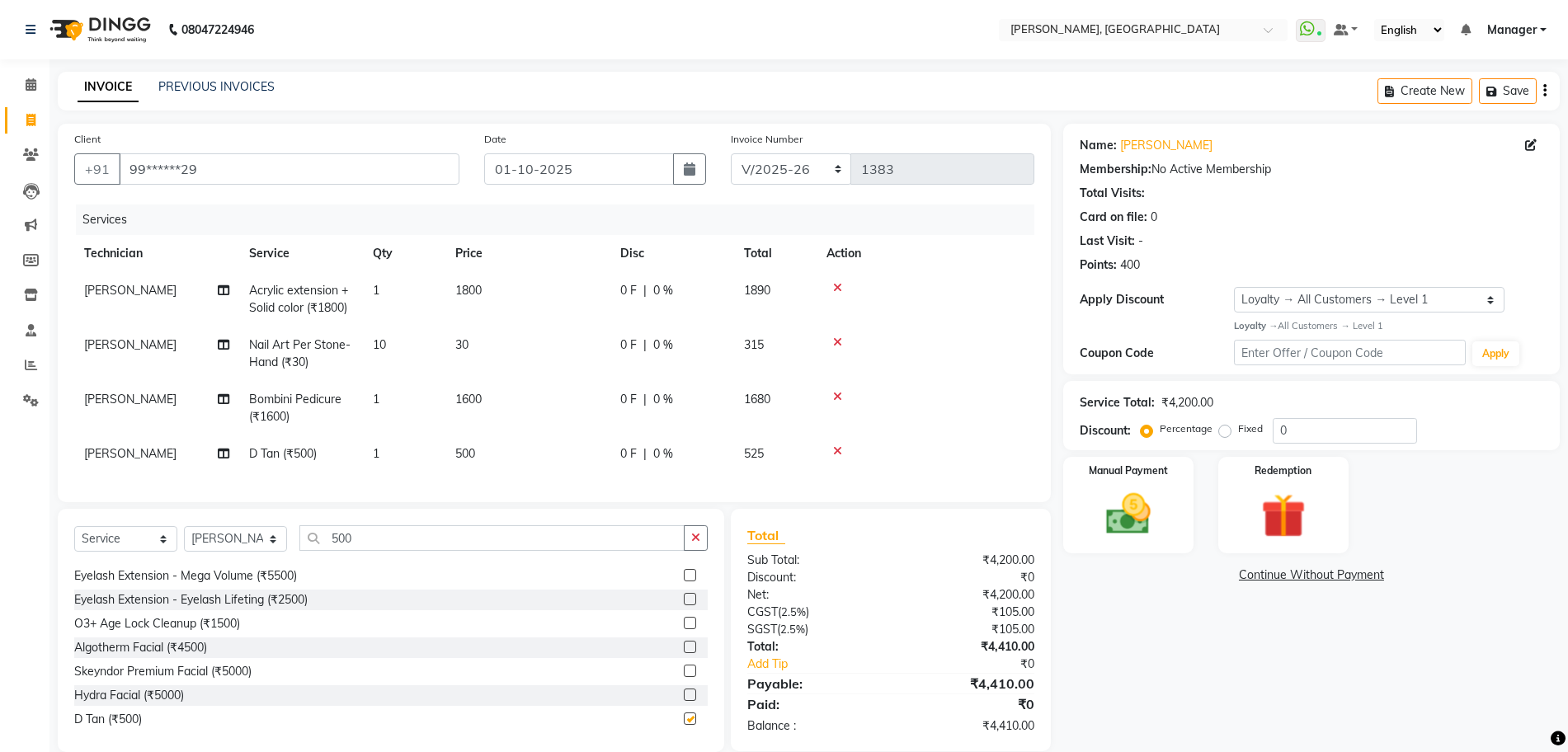
checkbox input "false"
click at [461, 458] on span "500" at bounding box center [465, 453] width 20 height 15
select select "92343"
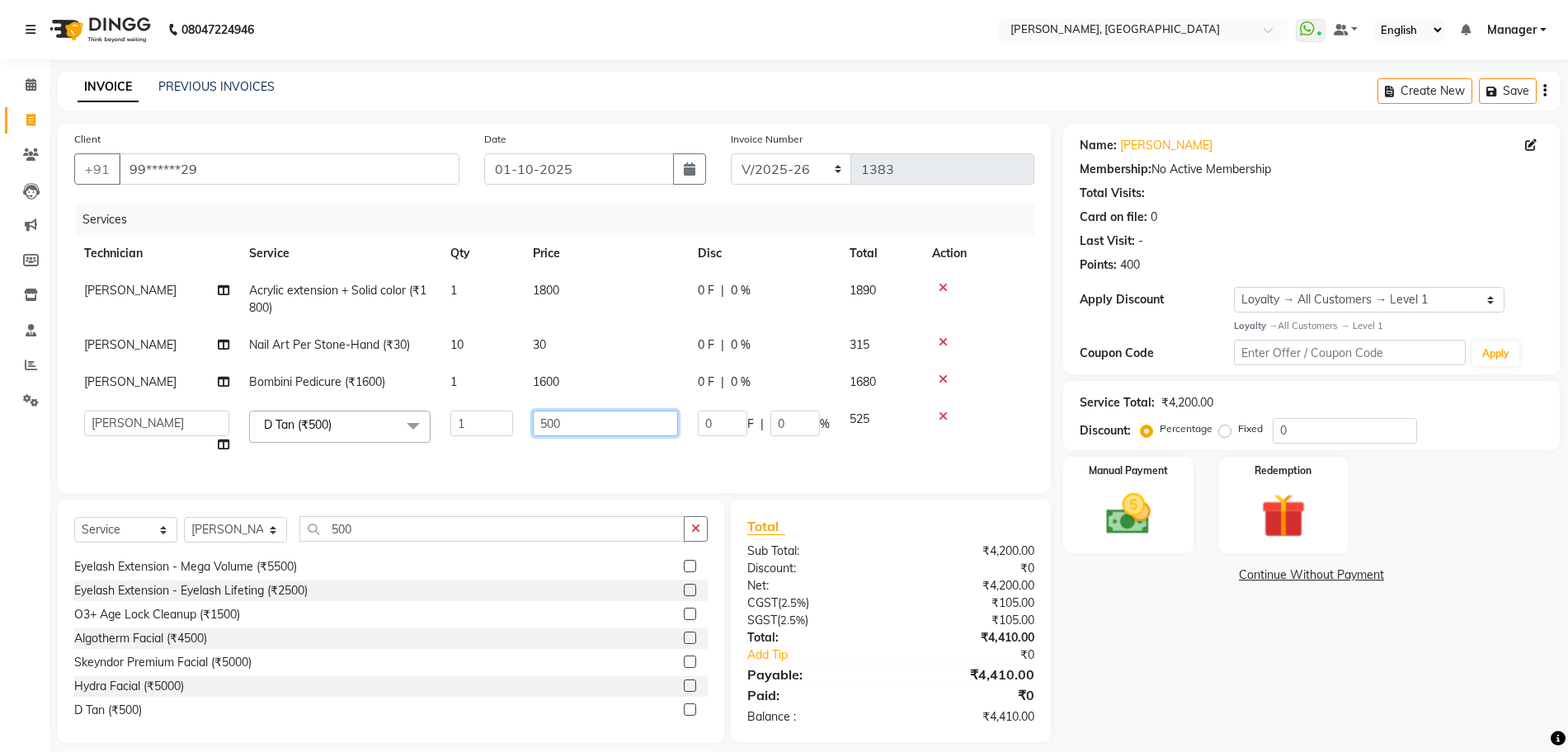
click at [545, 430] on input "500" at bounding box center [605, 424] width 145 height 26
type input "600"
click at [691, 542] on button "button" at bounding box center [695, 529] width 24 height 26
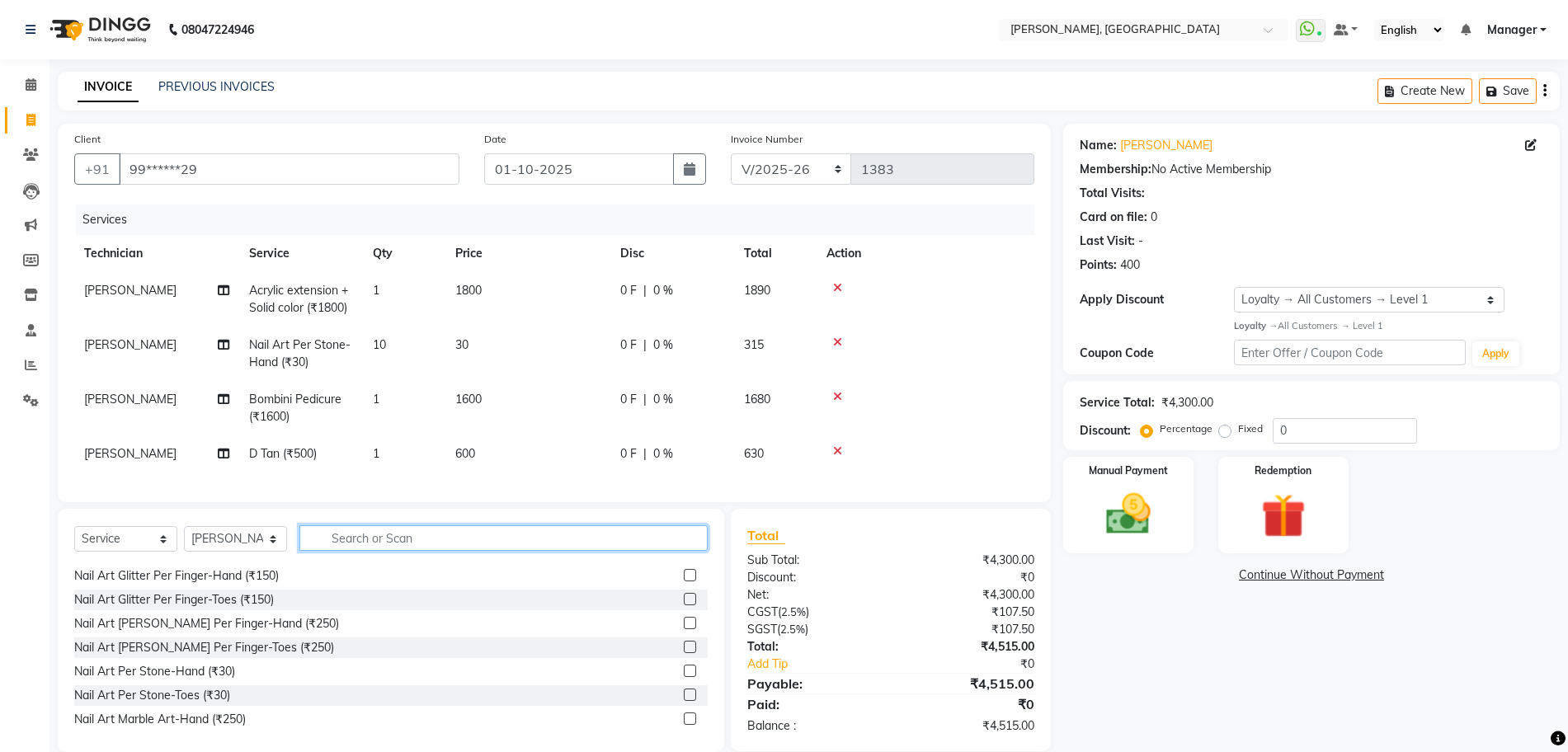
type input "V"
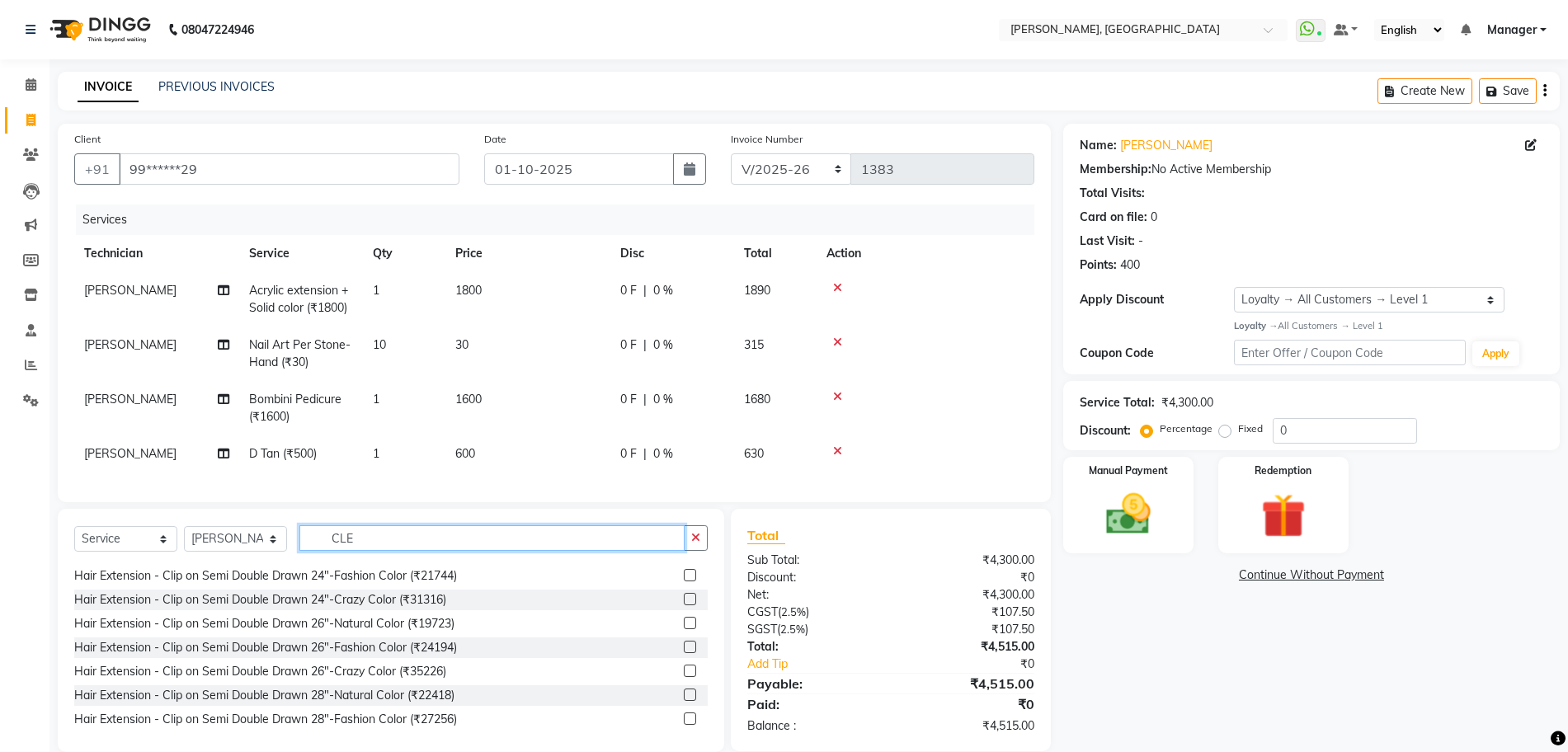
scroll to position [0, 0]
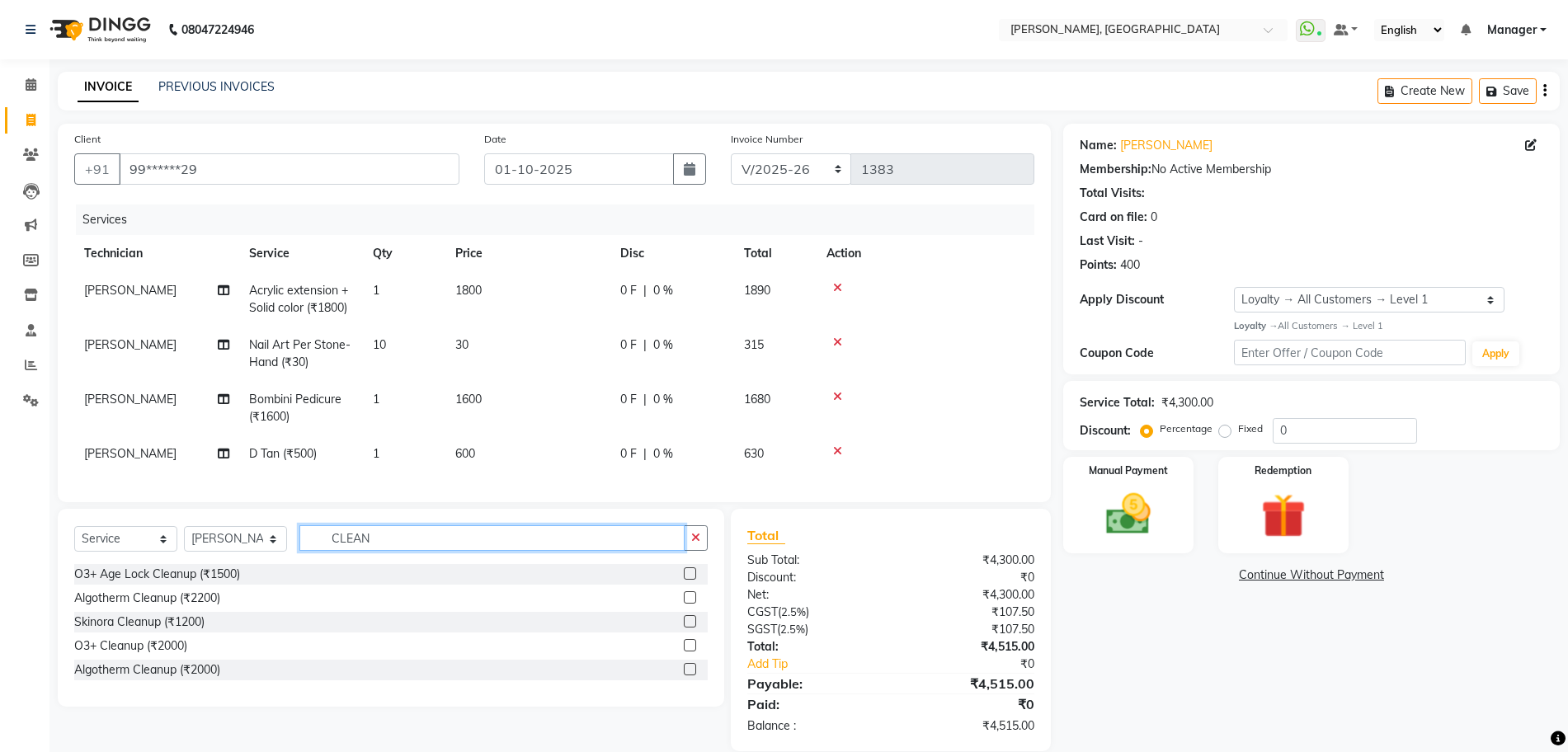
type input "CLEAN"
click at [691, 580] on label at bounding box center [690, 574] width 13 height 13
click at [691, 580] on input "checkbox" at bounding box center [689, 575] width 11 height 11
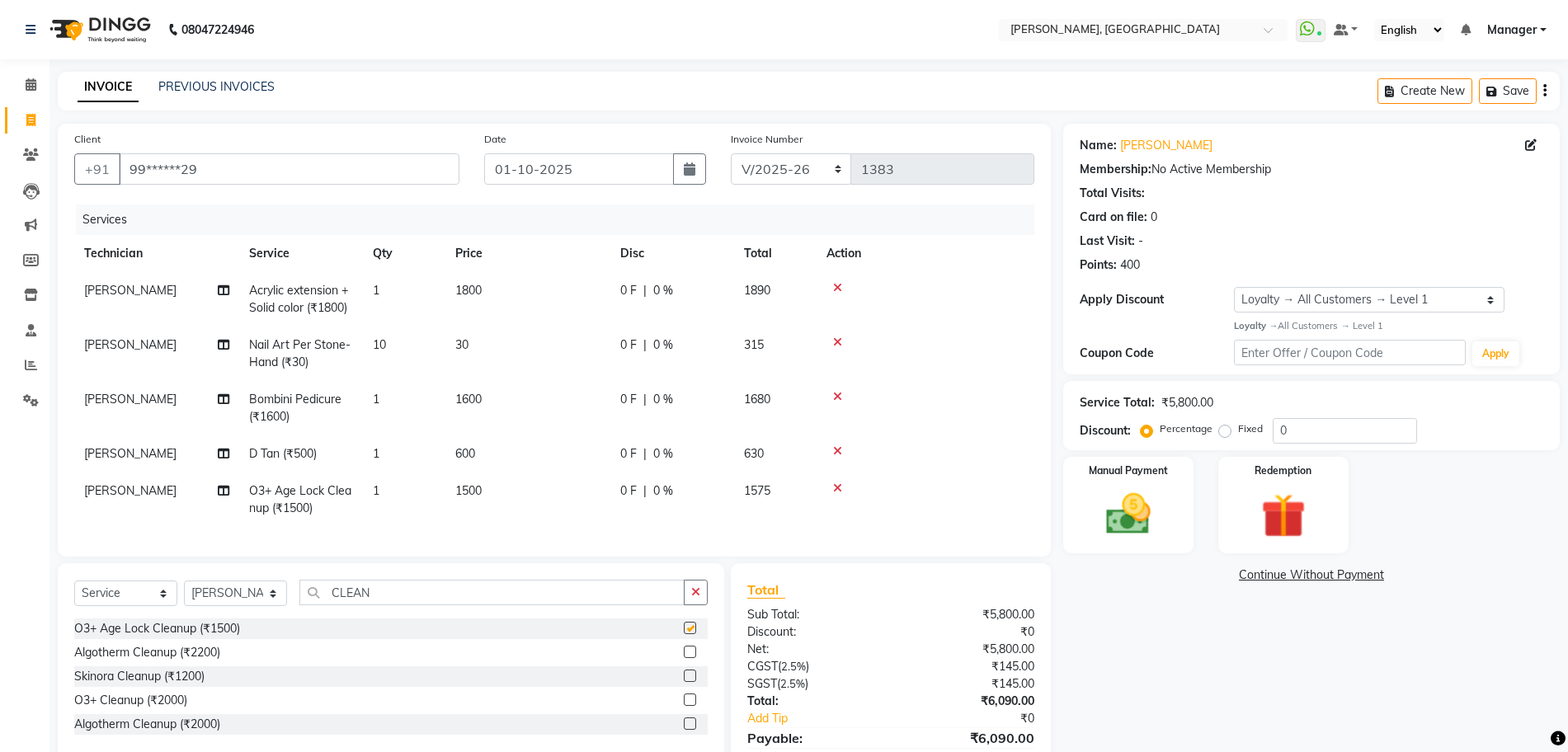
checkbox input "false"
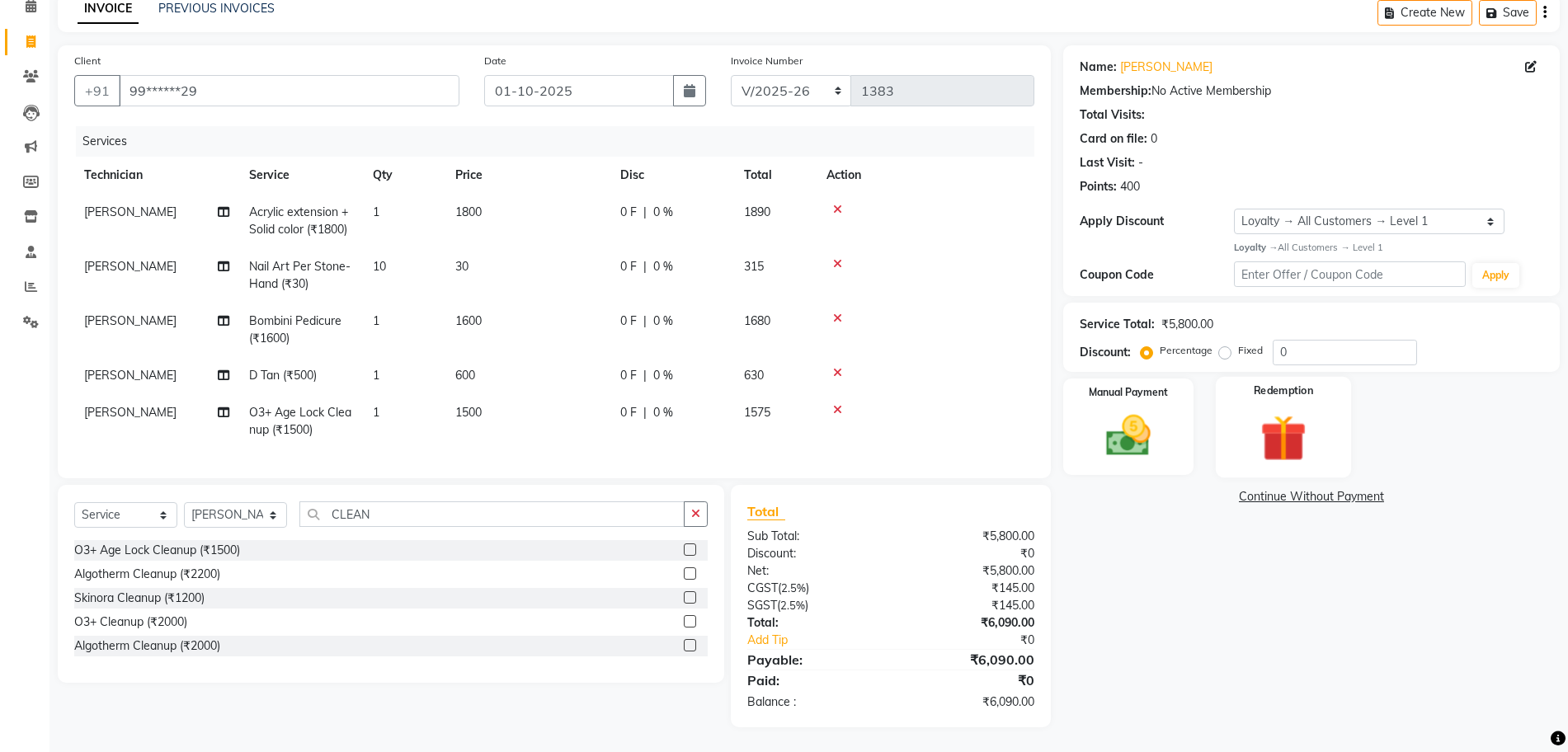
click at [1289, 412] on img at bounding box center [1283, 438] width 76 height 58
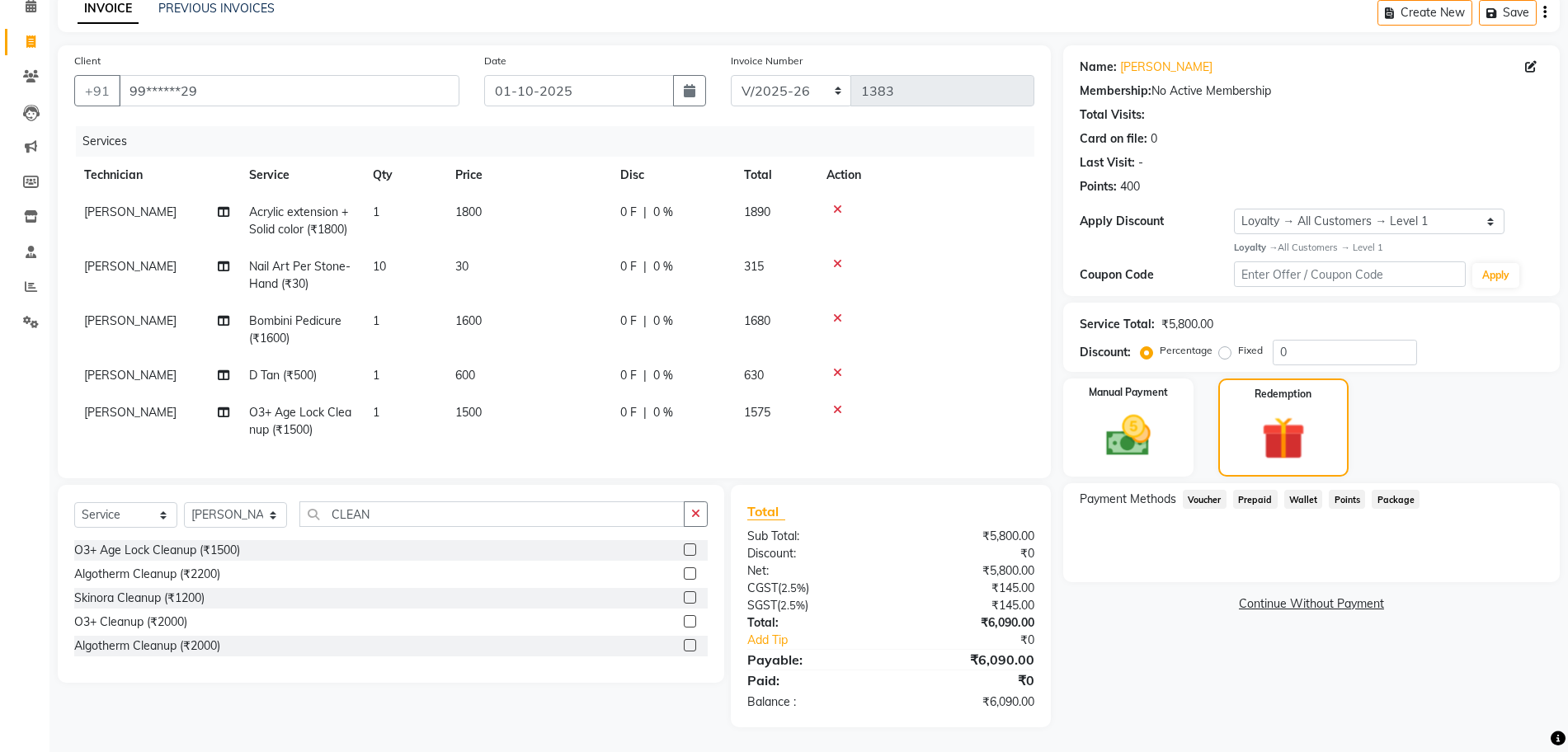
click at [1350, 490] on span "Points" at bounding box center [1347, 499] width 37 height 19
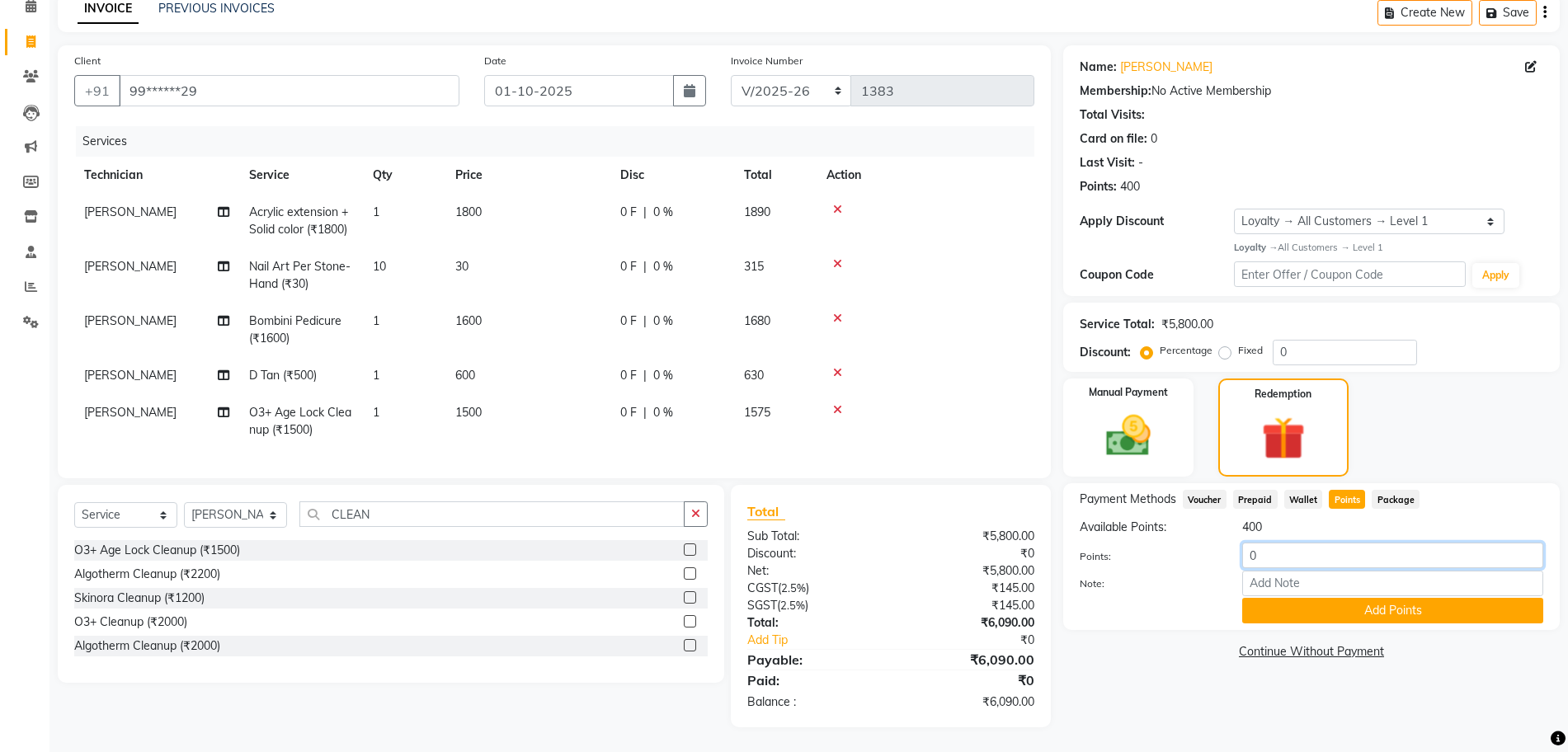
click at [1284, 546] on input "0" at bounding box center [1392, 556] width 301 height 26
type input "400"
click at [1287, 603] on button "Add Points" at bounding box center [1392, 610] width 301 height 26
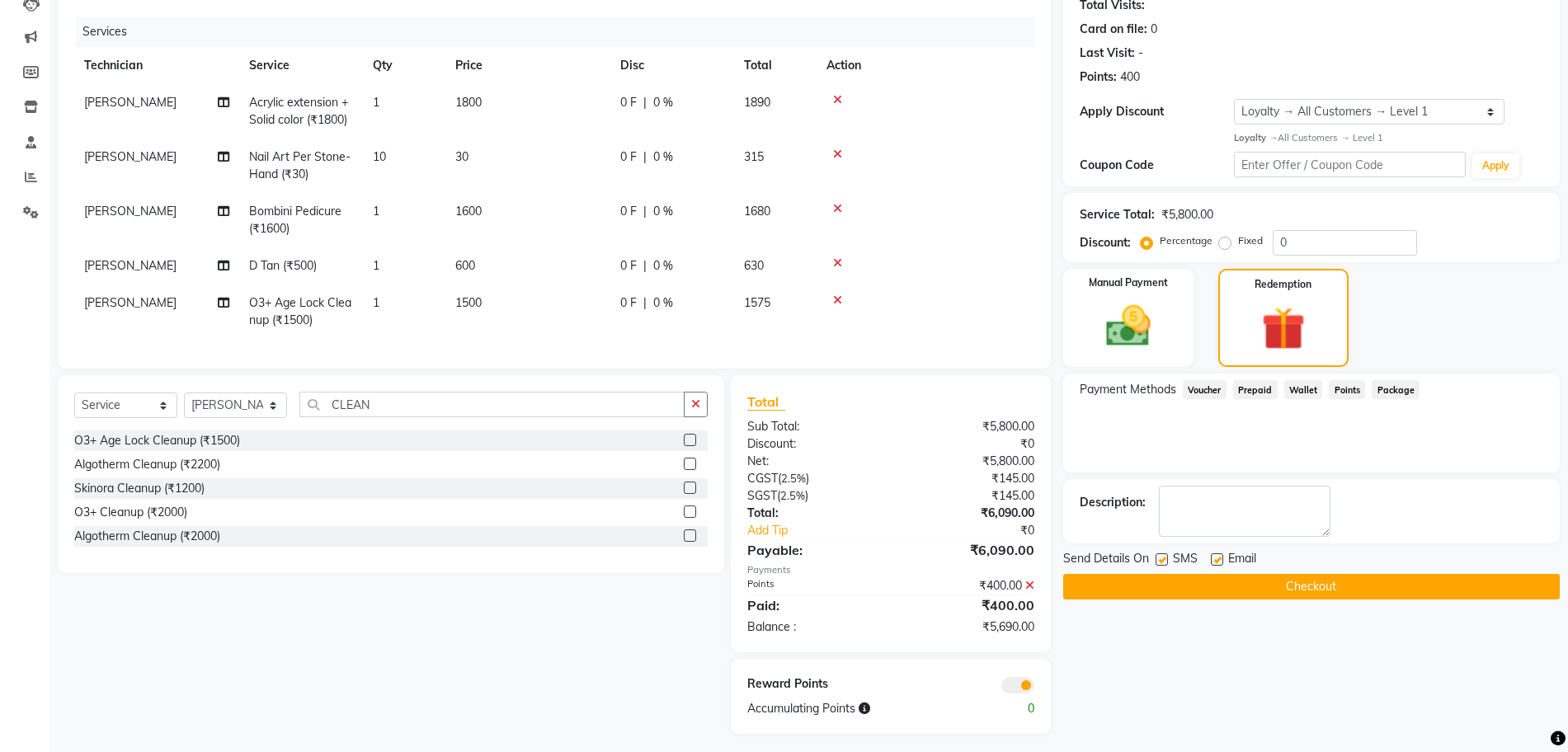
scroll to position [210, 0]
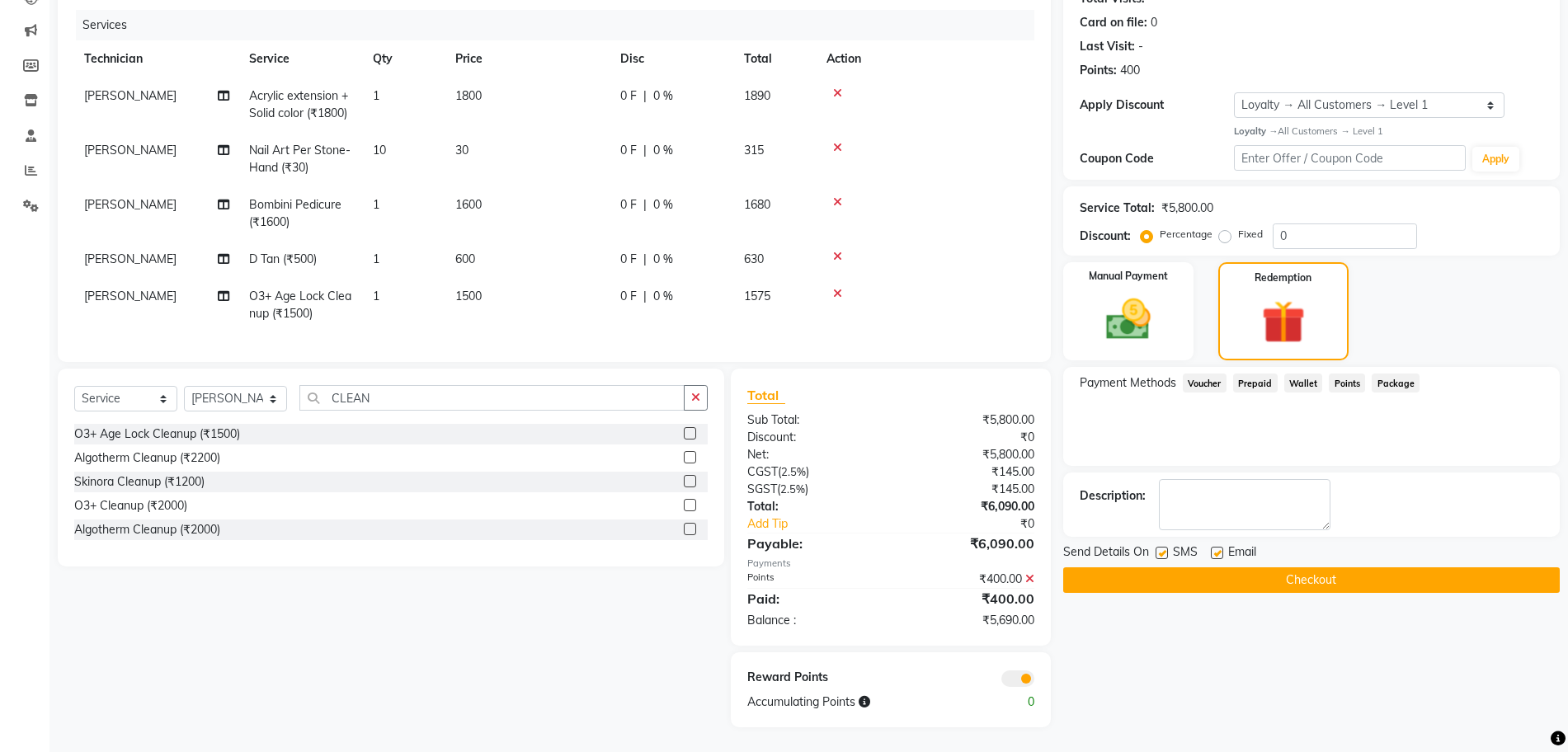
click at [1032, 580] on icon at bounding box center [1030, 578] width 9 height 12
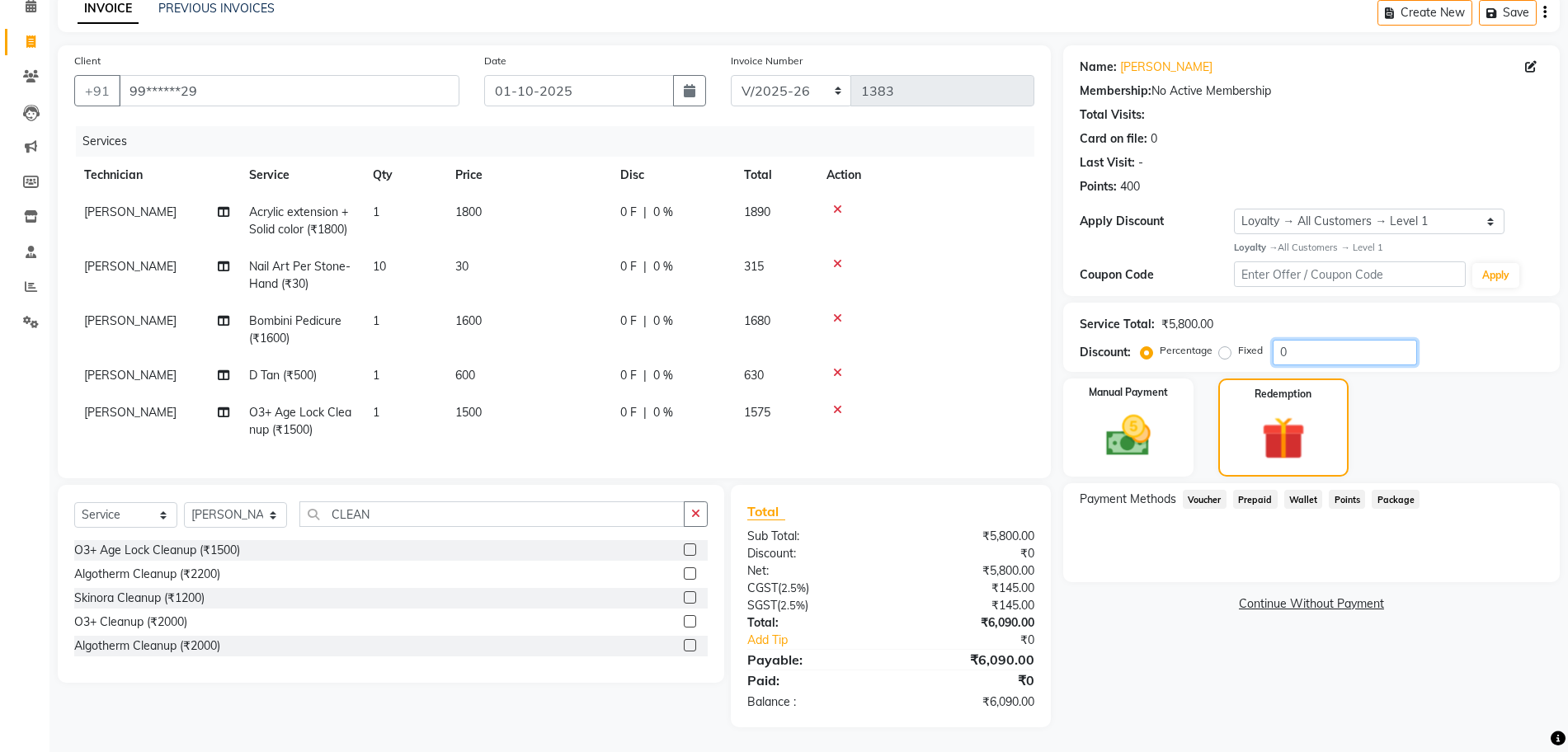
click at [1326, 340] on input "0" at bounding box center [1345, 353] width 144 height 26
type input "20"
click at [1518, 316] on div "Service Total: ₹5,800.00" at bounding box center [1311, 324] width 463 height 17
click at [1145, 417] on img at bounding box center [1128, 436] width 76 height 54
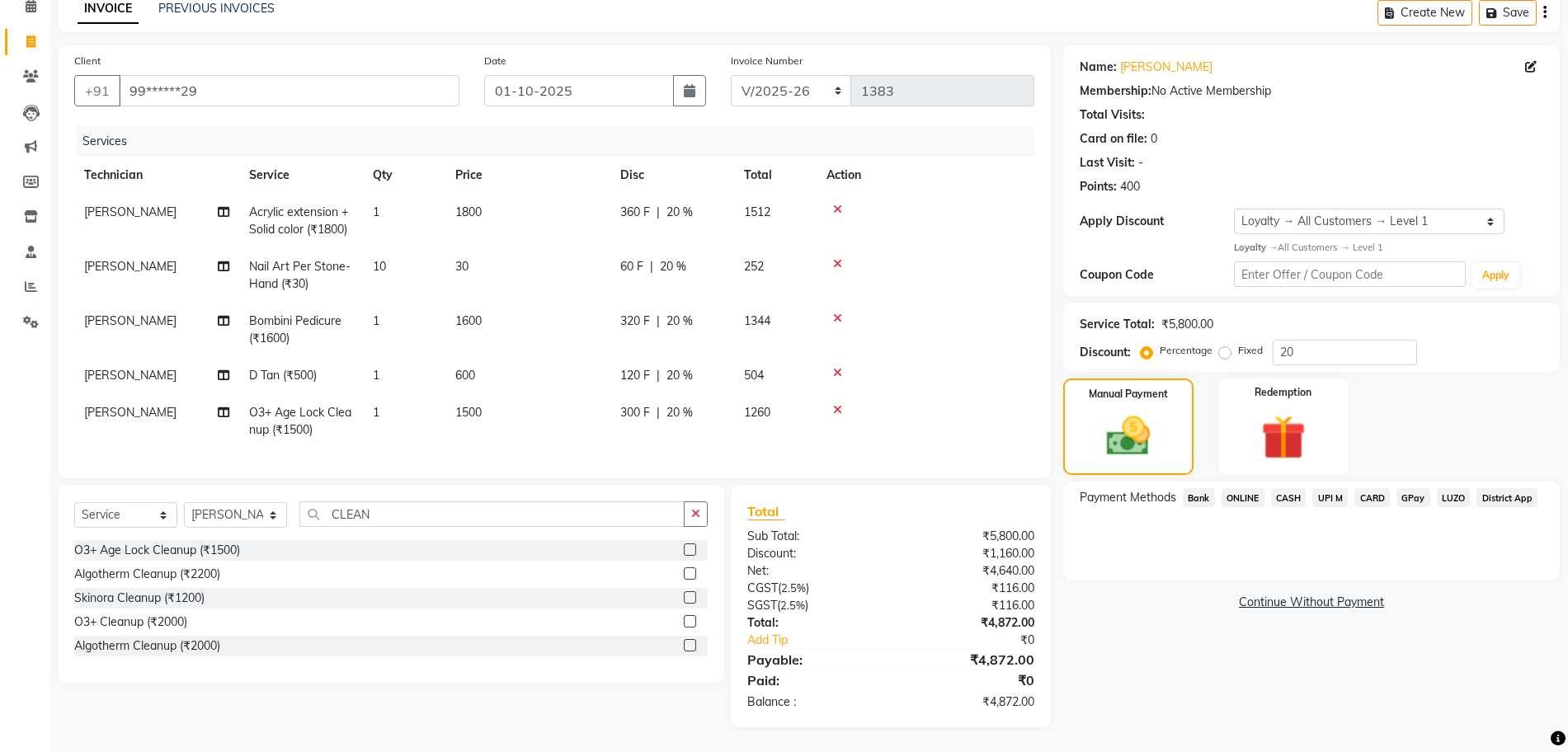
click at [1330, 488] on span "UPI M" at bounding box center [1330, 497] width 36 height 19
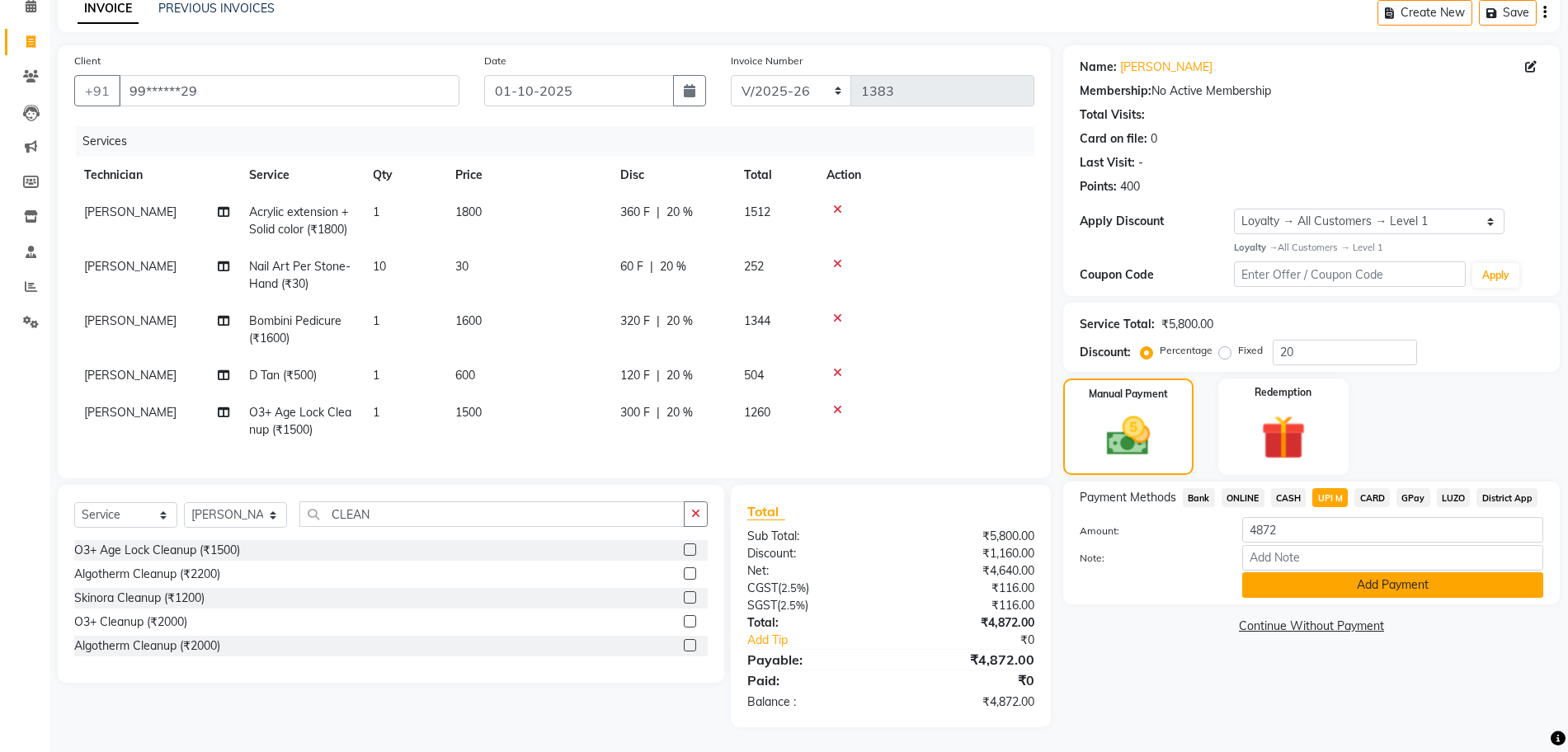
click at [1338, 572] on button "Add Payment" at bounding box center [1392, 585] width 301 height 26
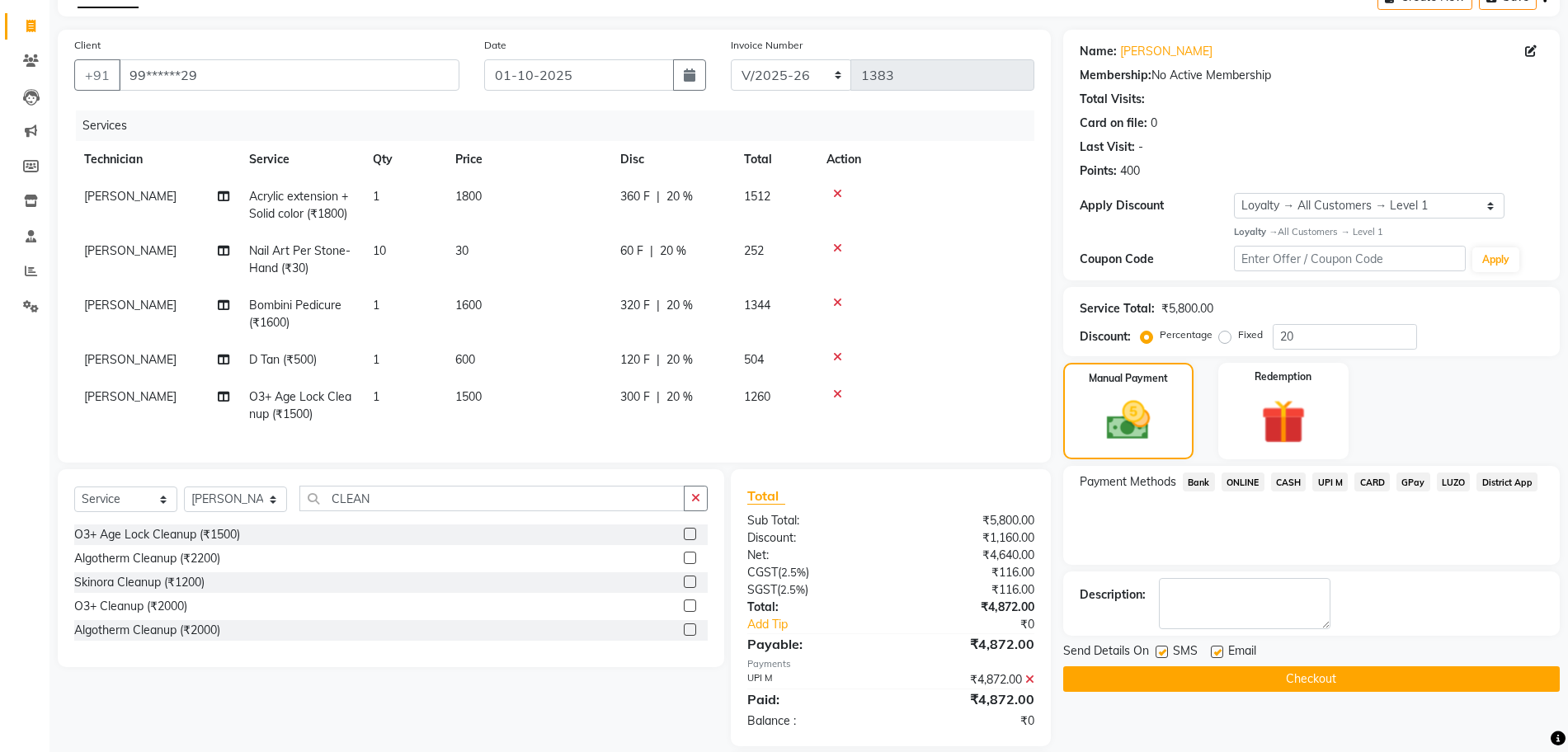
scroll to position [210, 0]
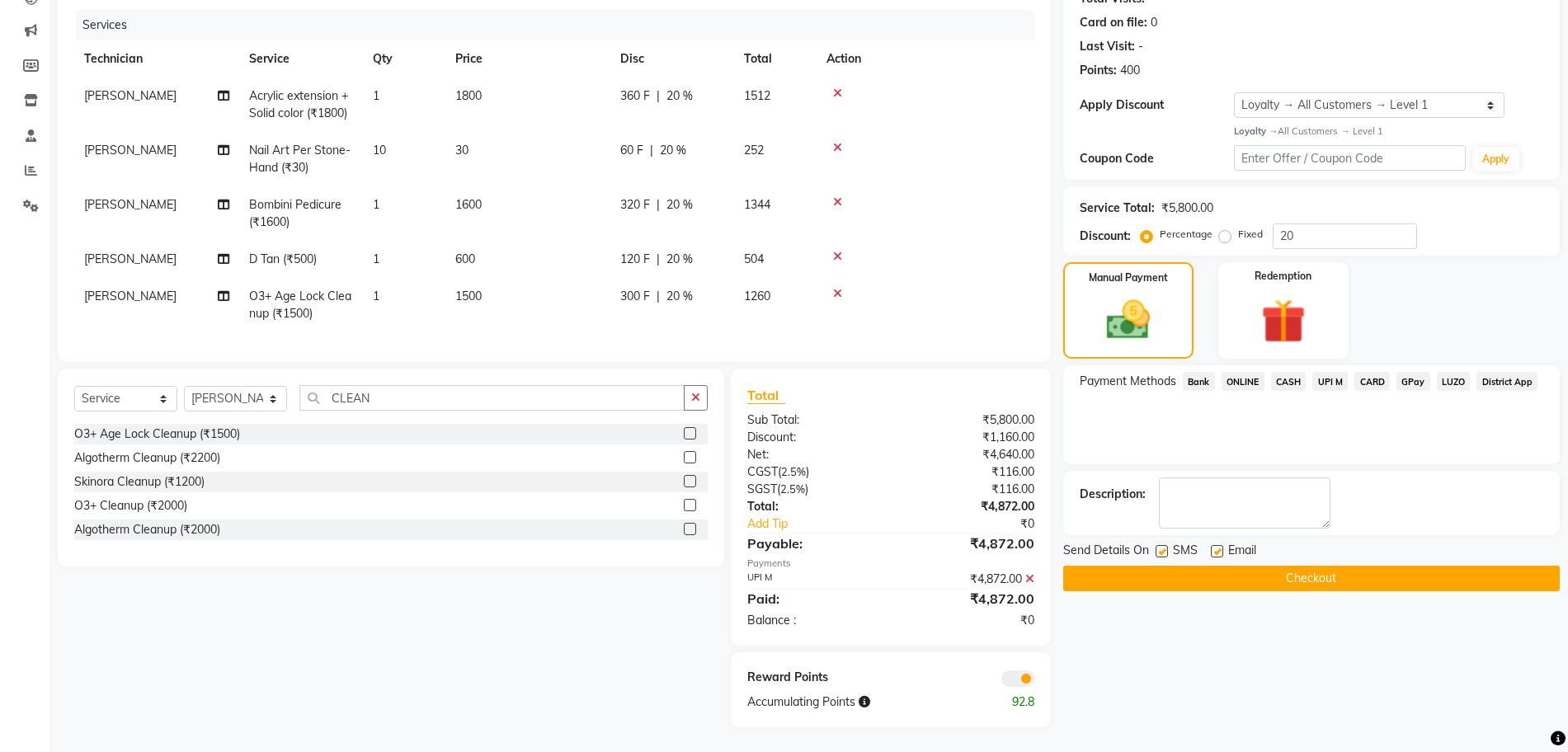
click at [1115, 566] on button "Checkout" at bounding box center [1311, 578] width 496 height 26
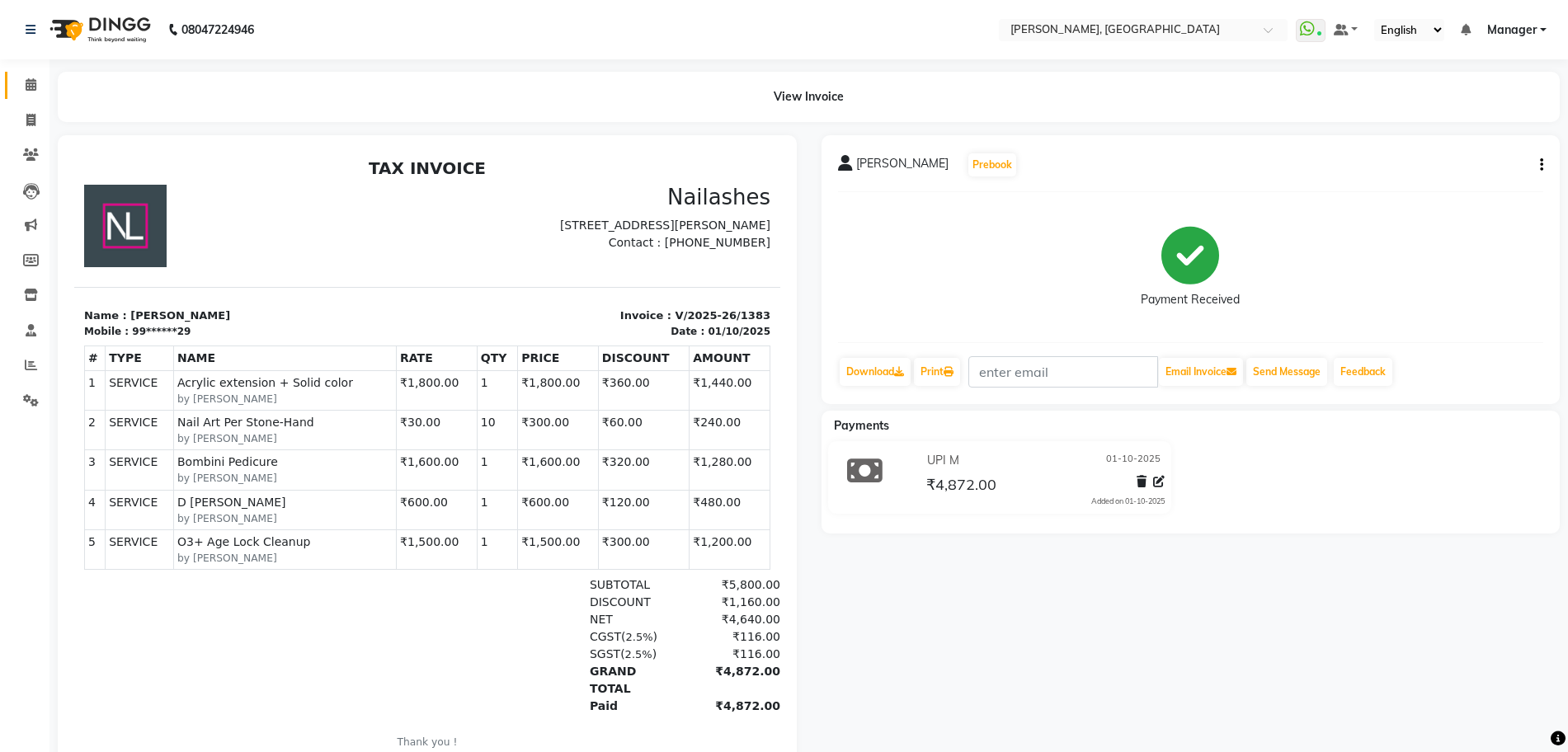
click at [25, 72] on link "Calendar" at bounding box center [24, 86] width 39 height 27
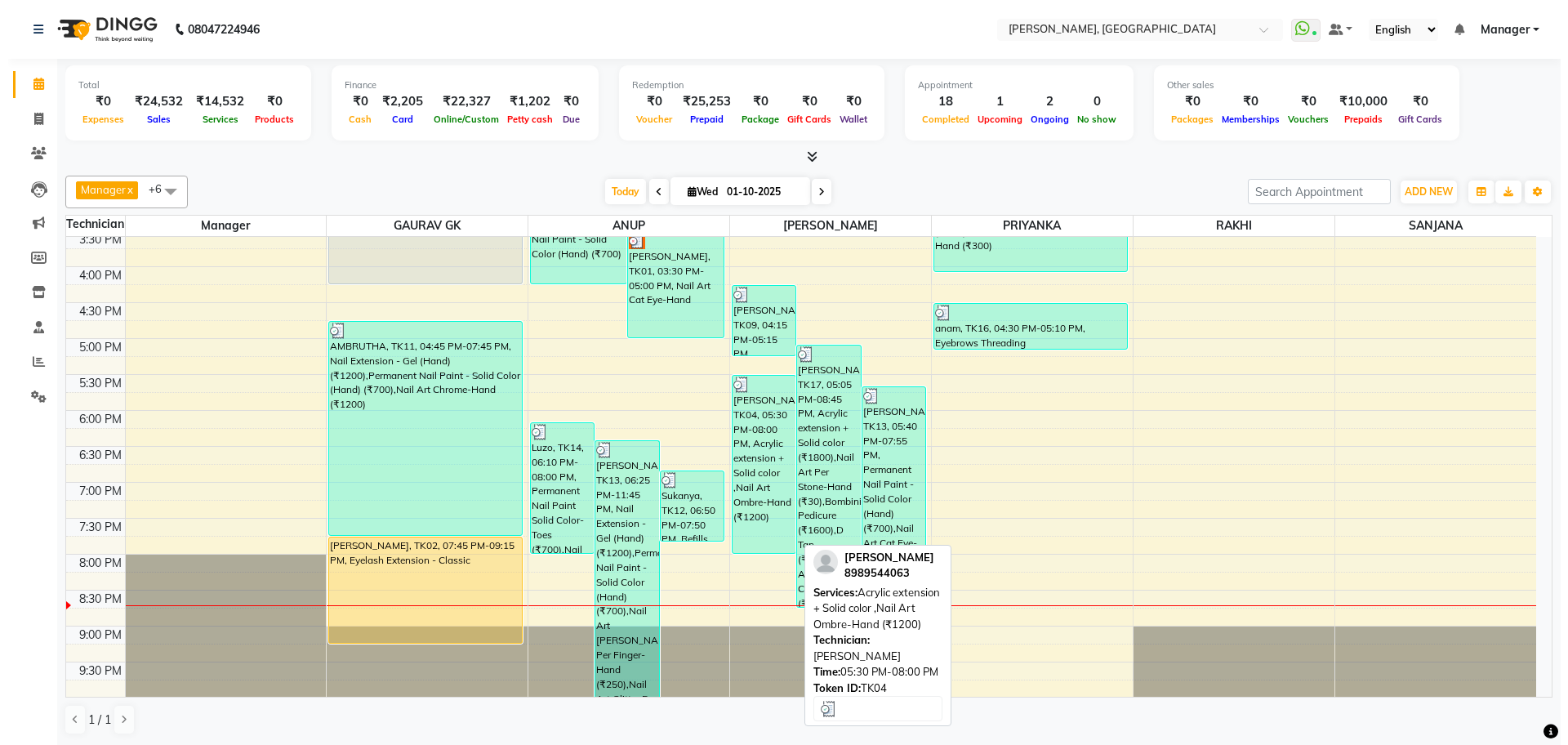
scroll to position [402, 0]
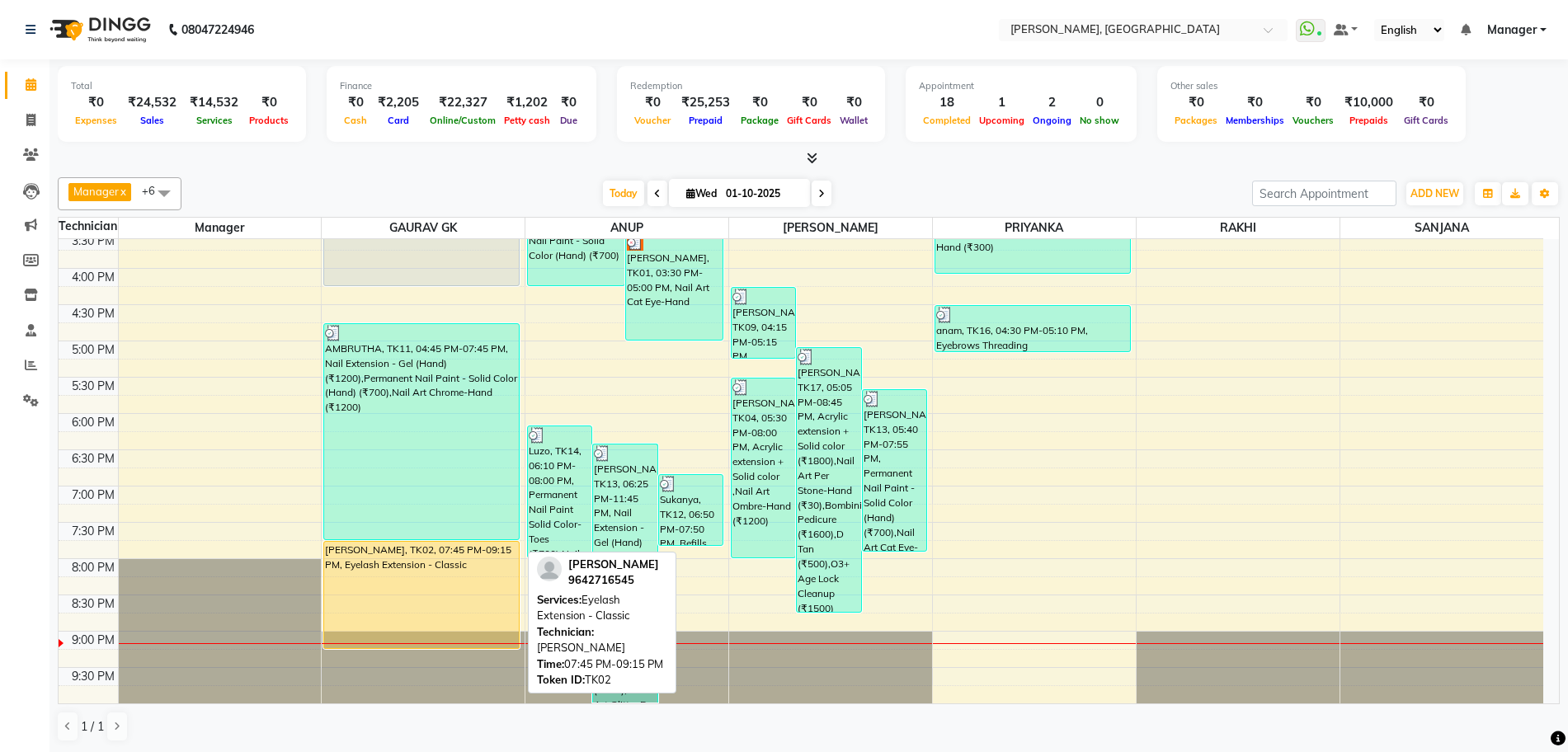
click at [442, 597] on div "[PERSON_NAME], TK02, 07:45 PM-09:15 PM, Eyelash Extension - Classic" at bounding box center [421, 595] width 195 height 106
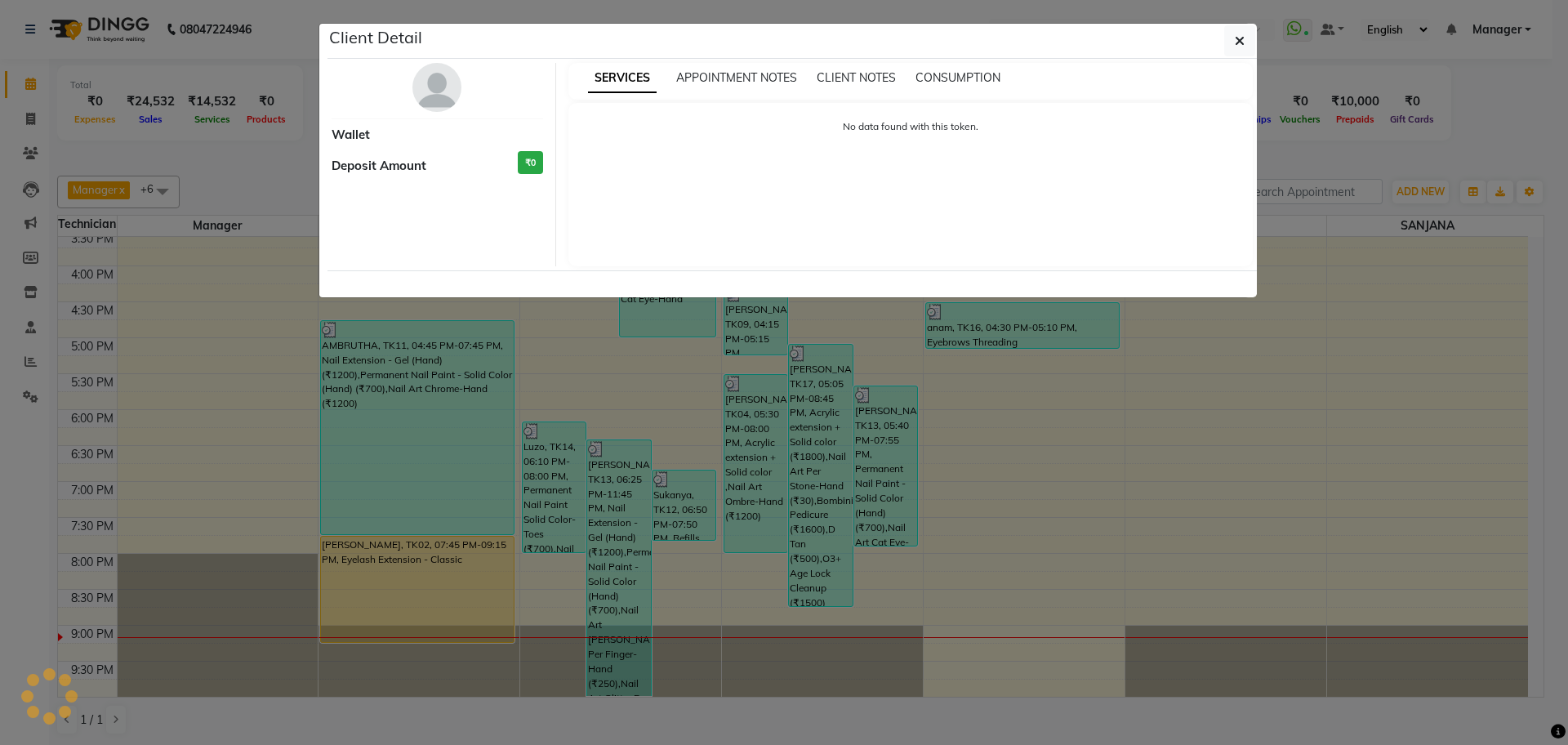
select select "1"
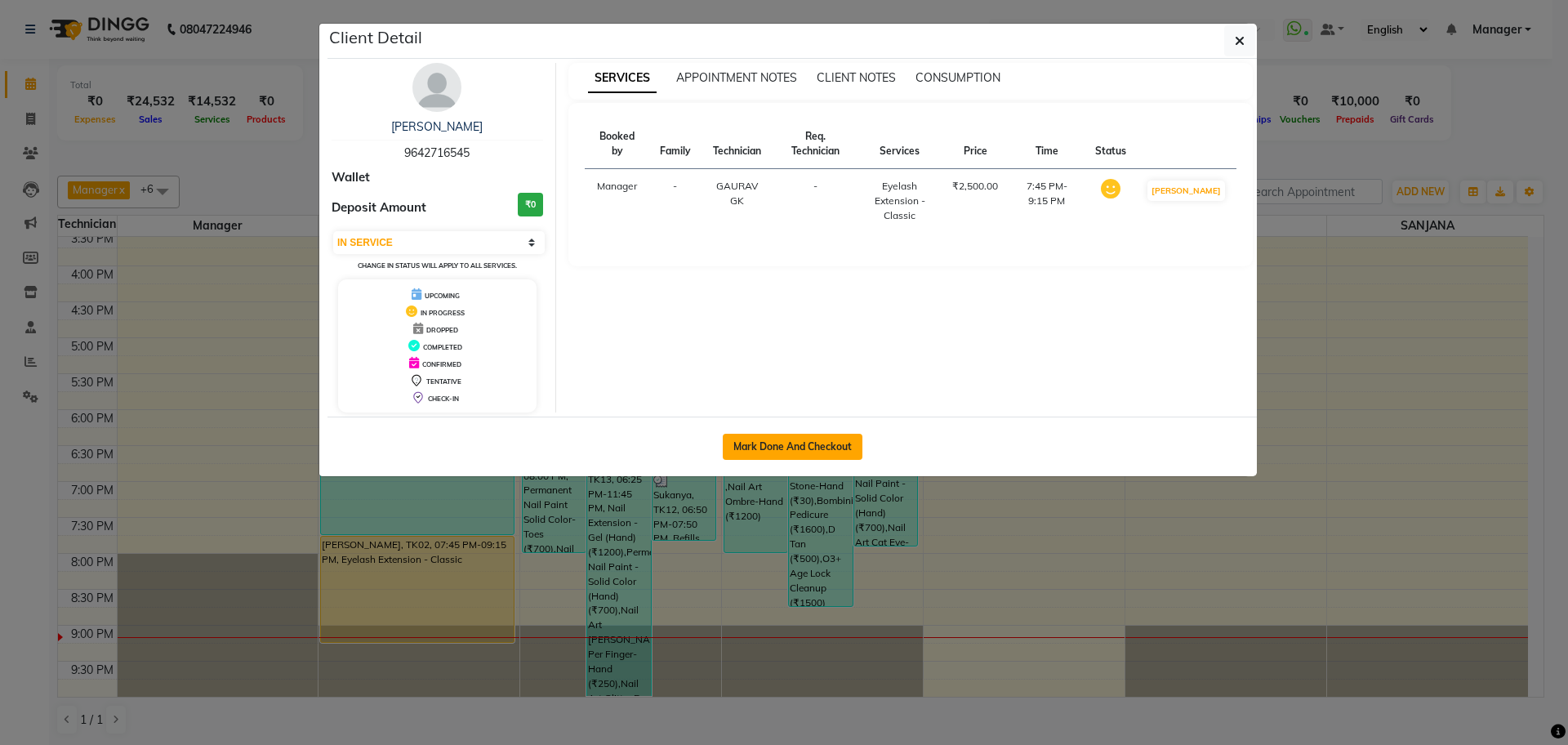
click at [747, 454] on button "Mark Done And Checkout" at bounding box center [793, 446] width 139 height 26
select select "service"
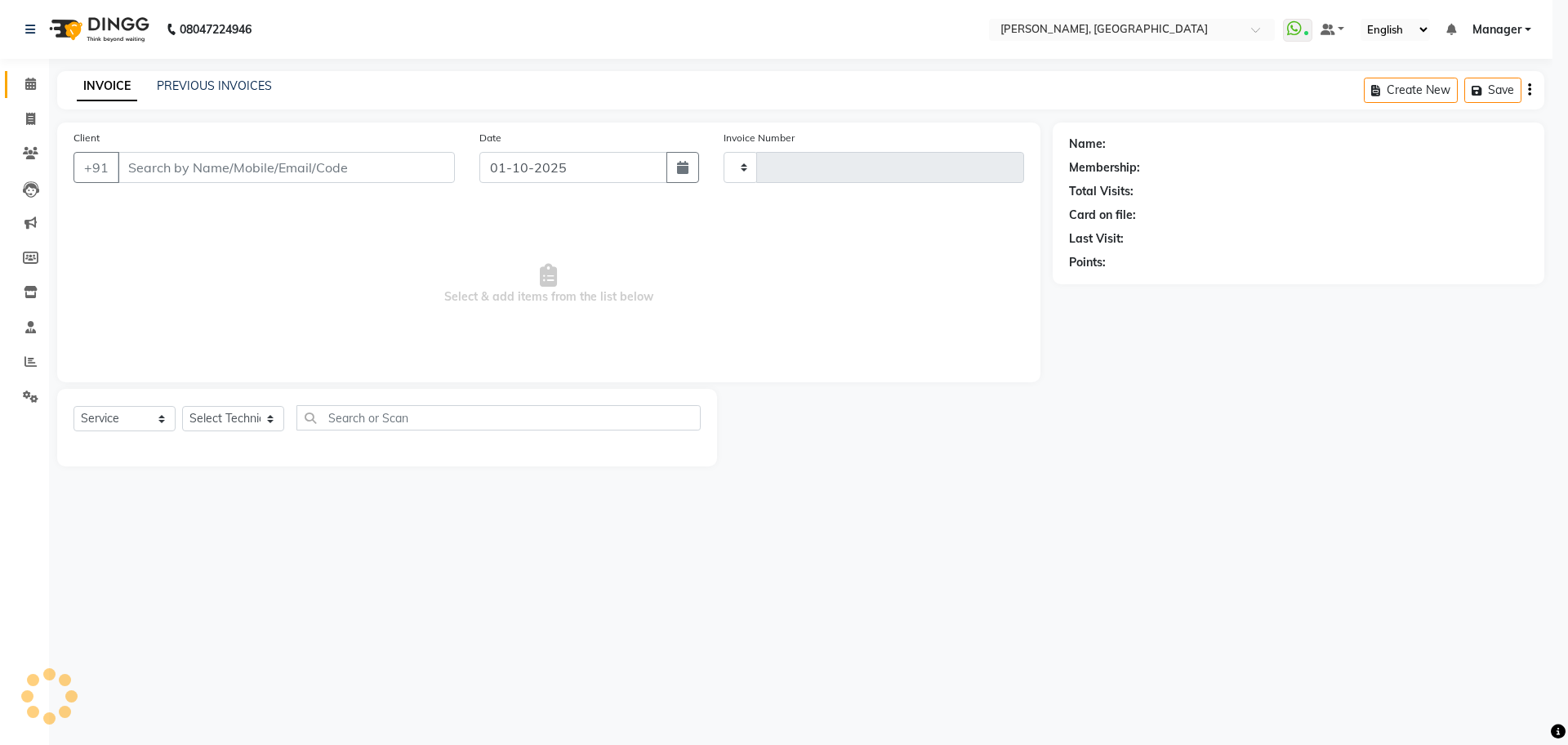
type input "1384"
select select "7674"
type input "96******45"
select select "86045"
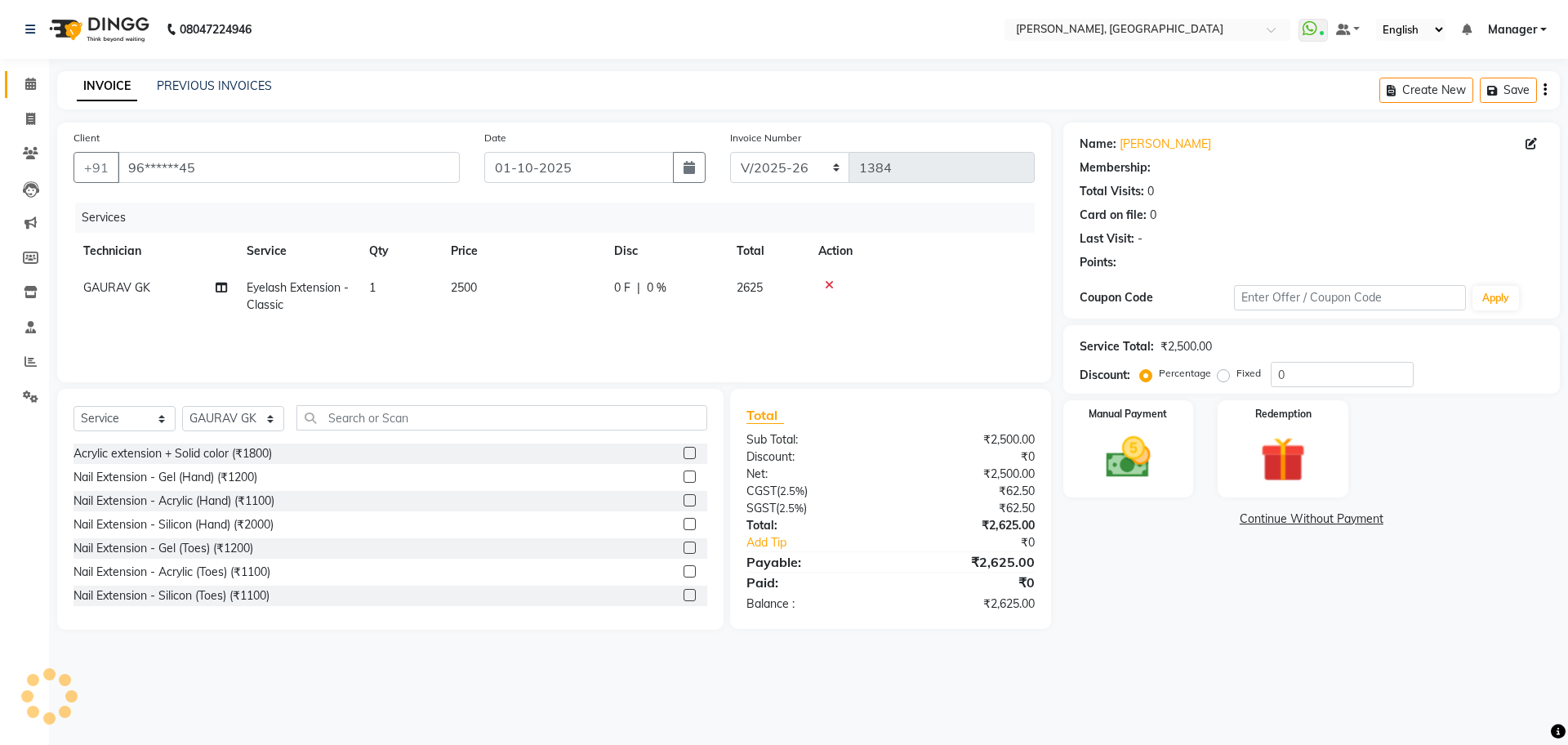
select select "1: Object"
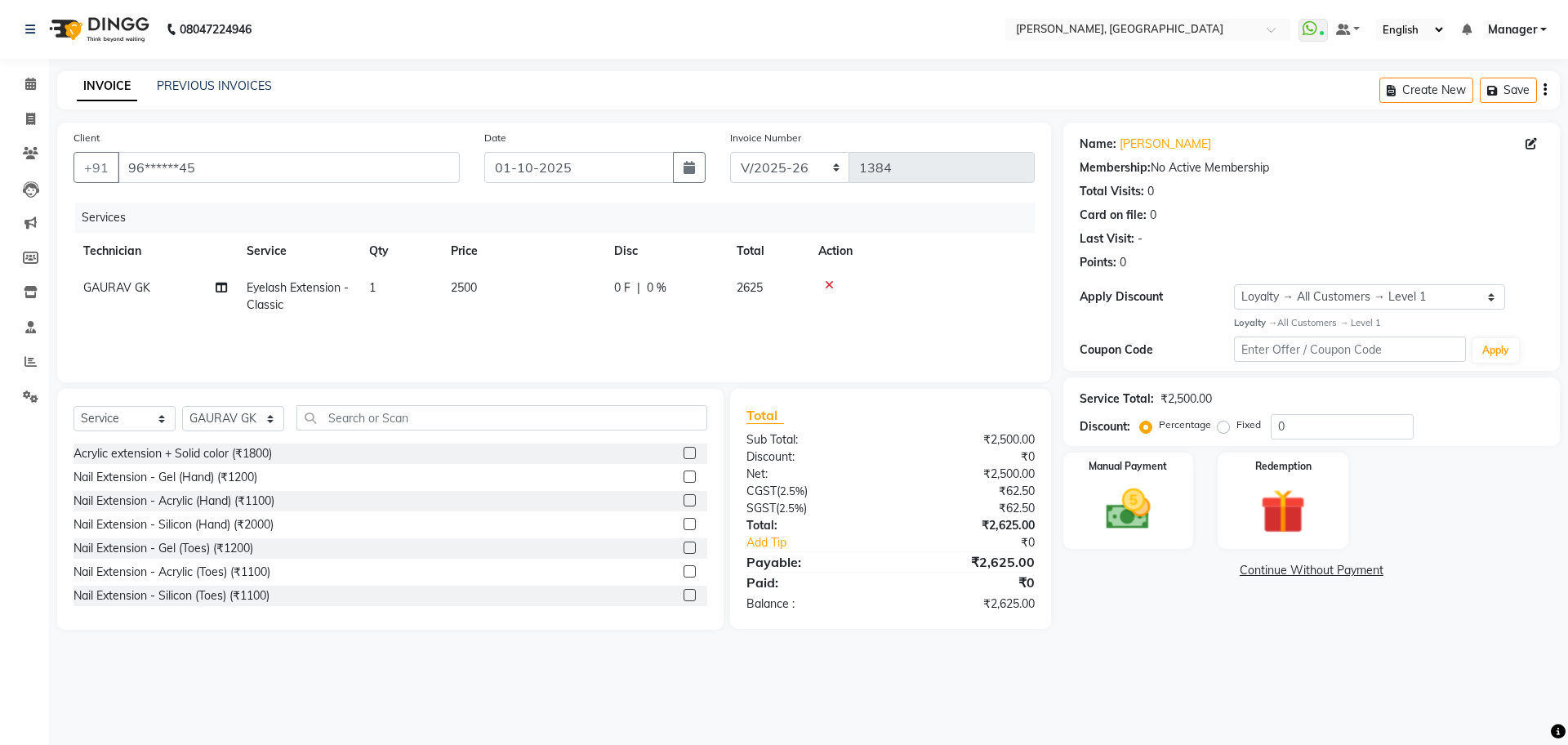
click at [830, 283] on icon at bounding box center [830, 285] width 9 height 12
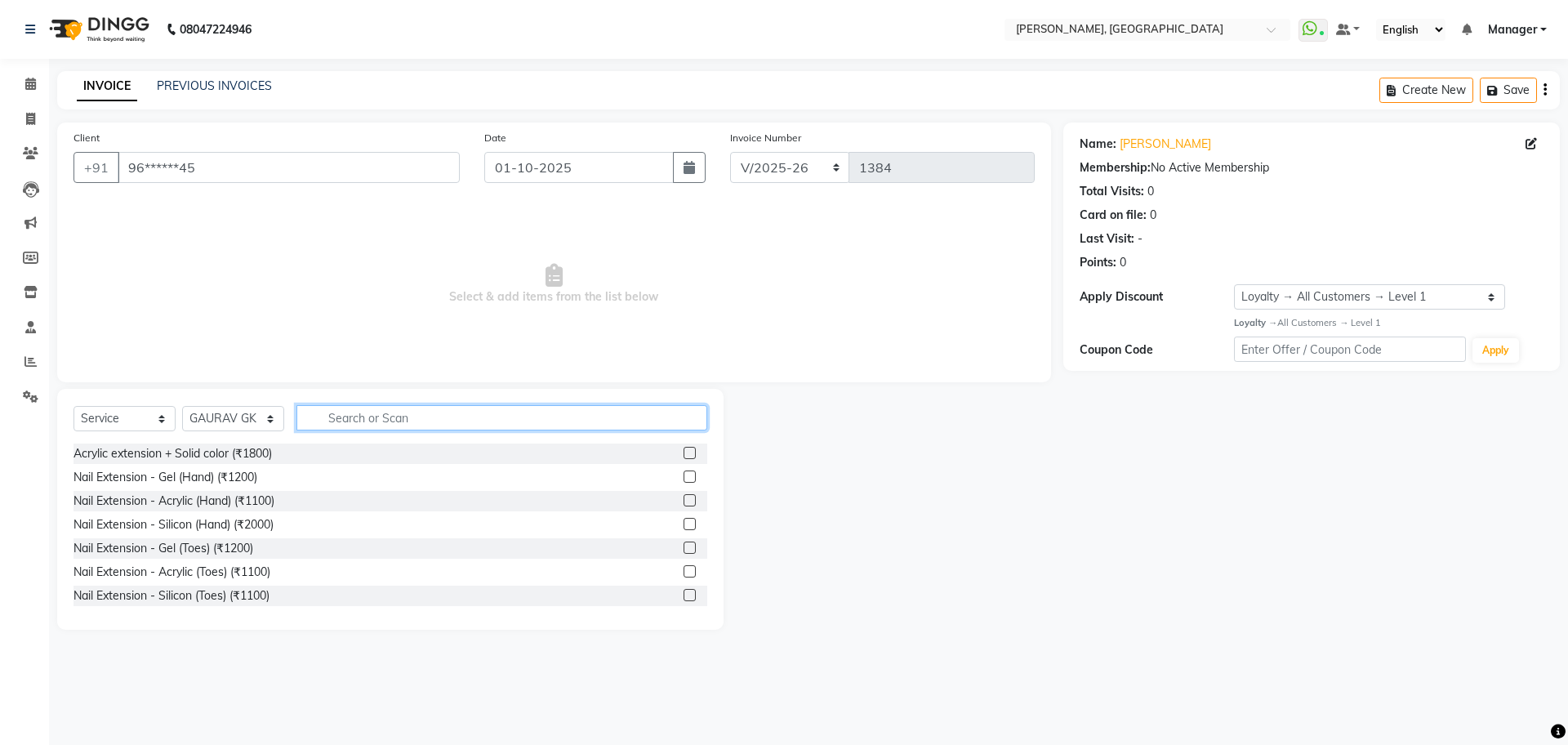
click at [482, 415] on input "text" at bounding box center [502, 418] width 411 height 25
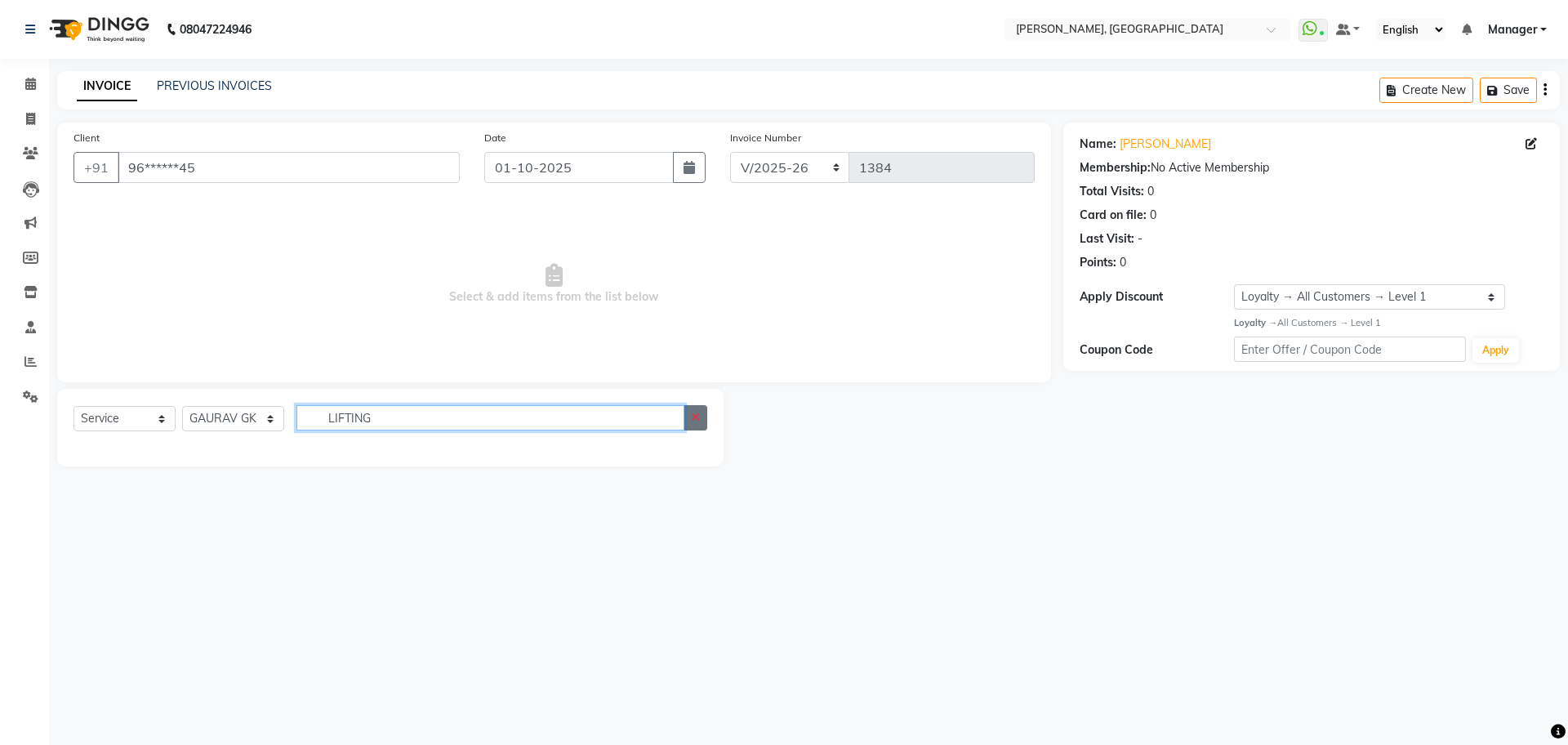
type input "LIFTING"
click at [693, 419] on icon "button" at bounding box center [696, 417] width 9 height 12
type input "LIFTI"
click at [700, 415] on button "button" at bounding box center [696, 418] width 24 height 25
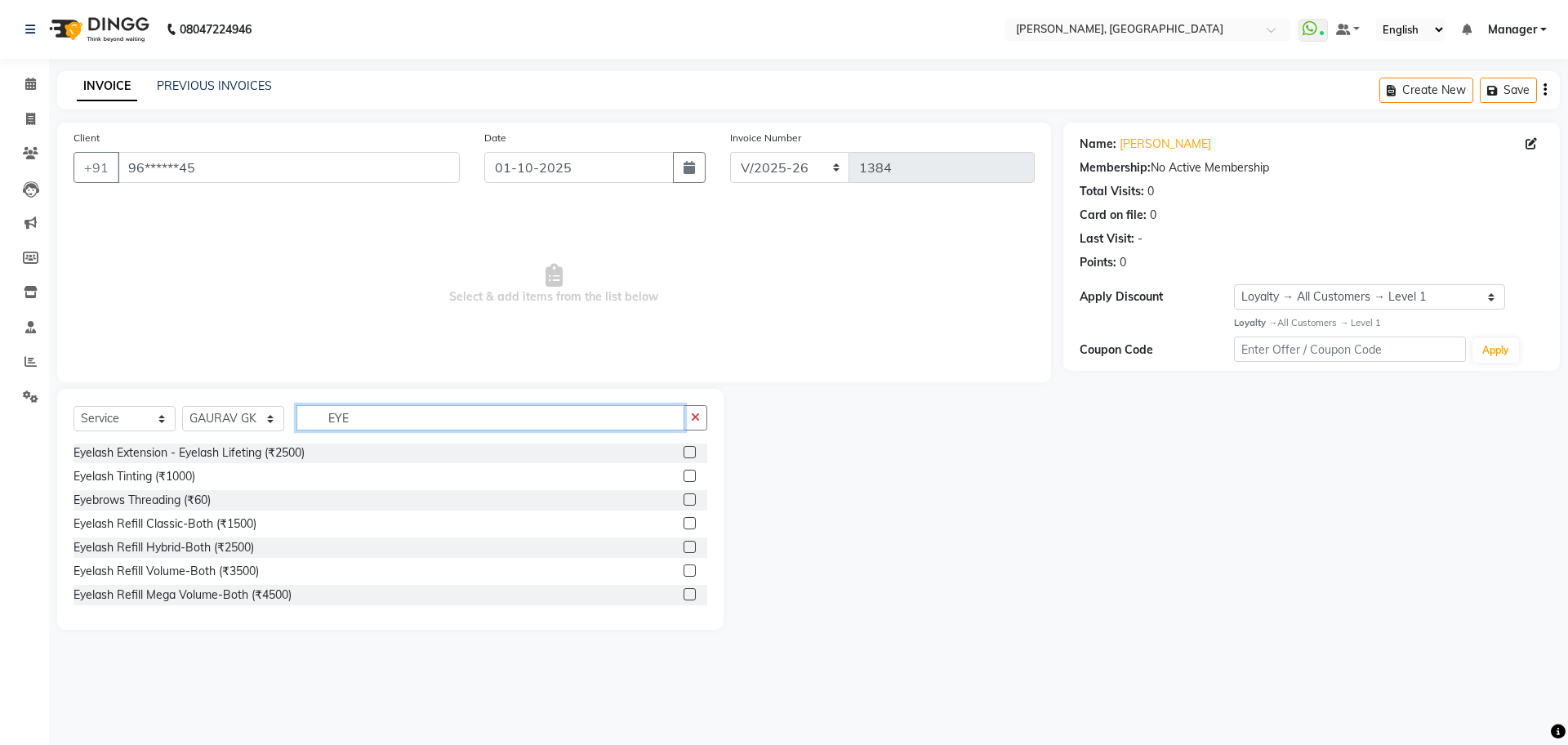
scroll to position [102, 0]
type input "EYE"
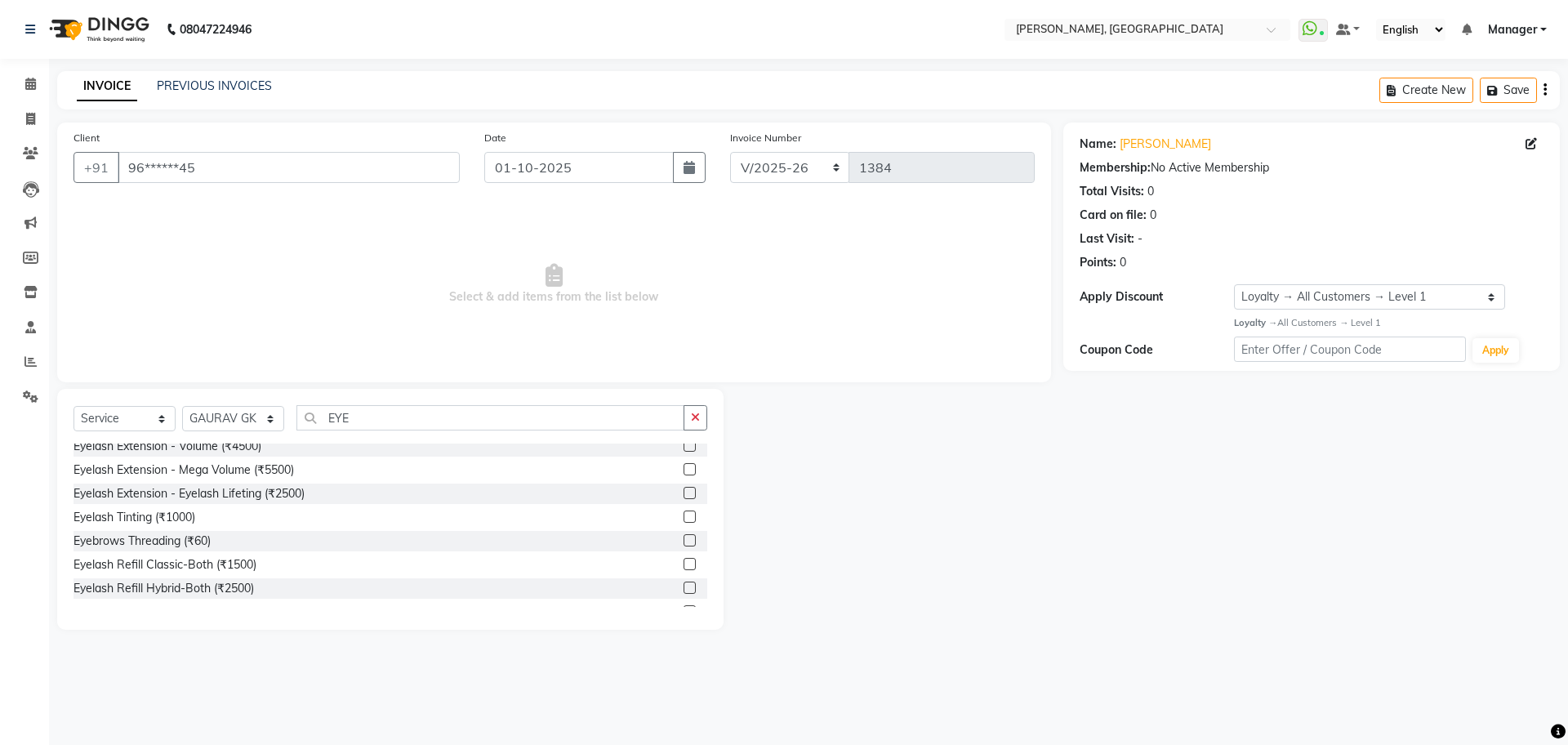
click at [684, 492] on label at bounding box center [690, 493] width 13 height 13
click at [684, 492] on input "checkbox" at bounding box center [689, 494] width 11 height 11
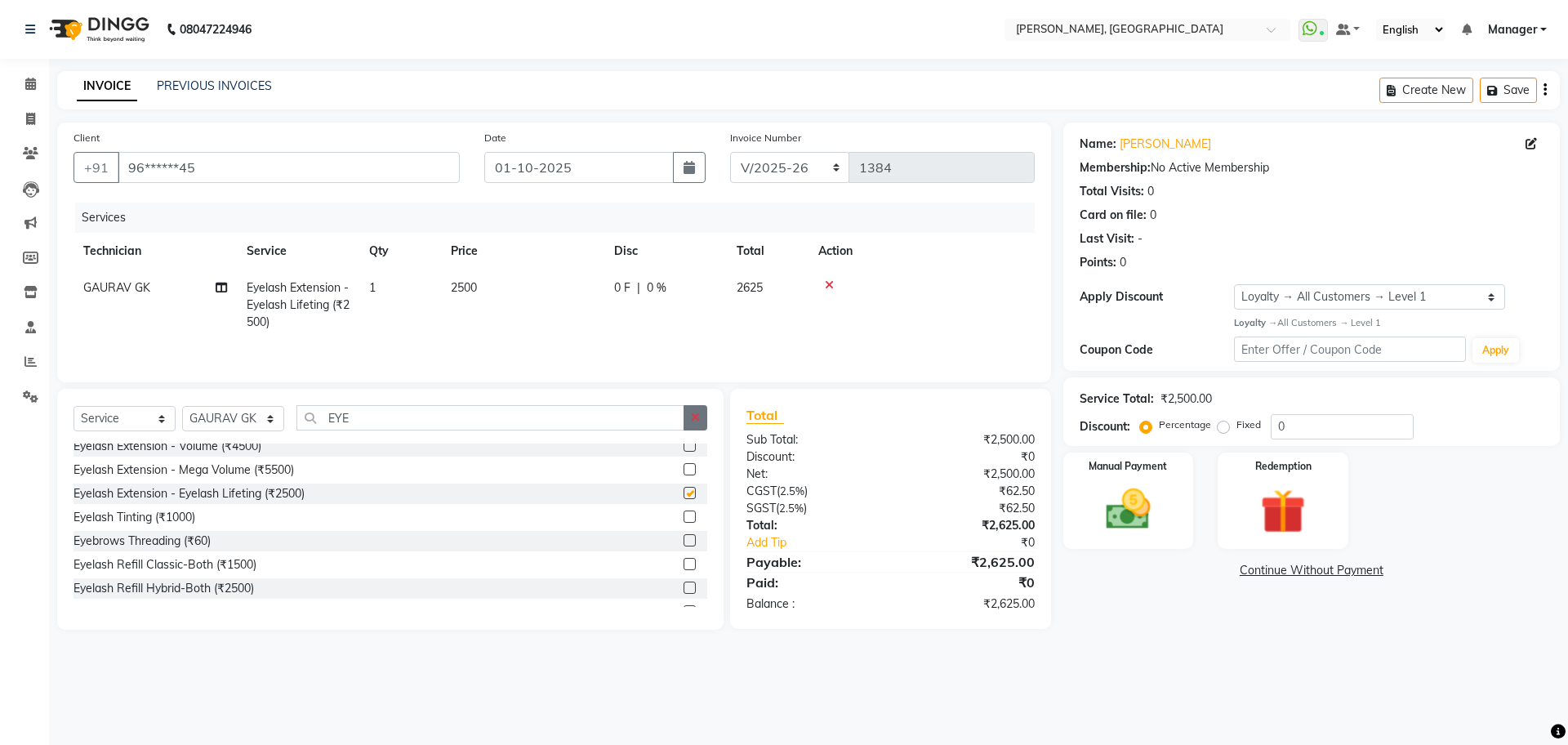
checkbox input "false"
click at [702, 418] on button "button" at bounding box center [696, 418] width 24 height 25
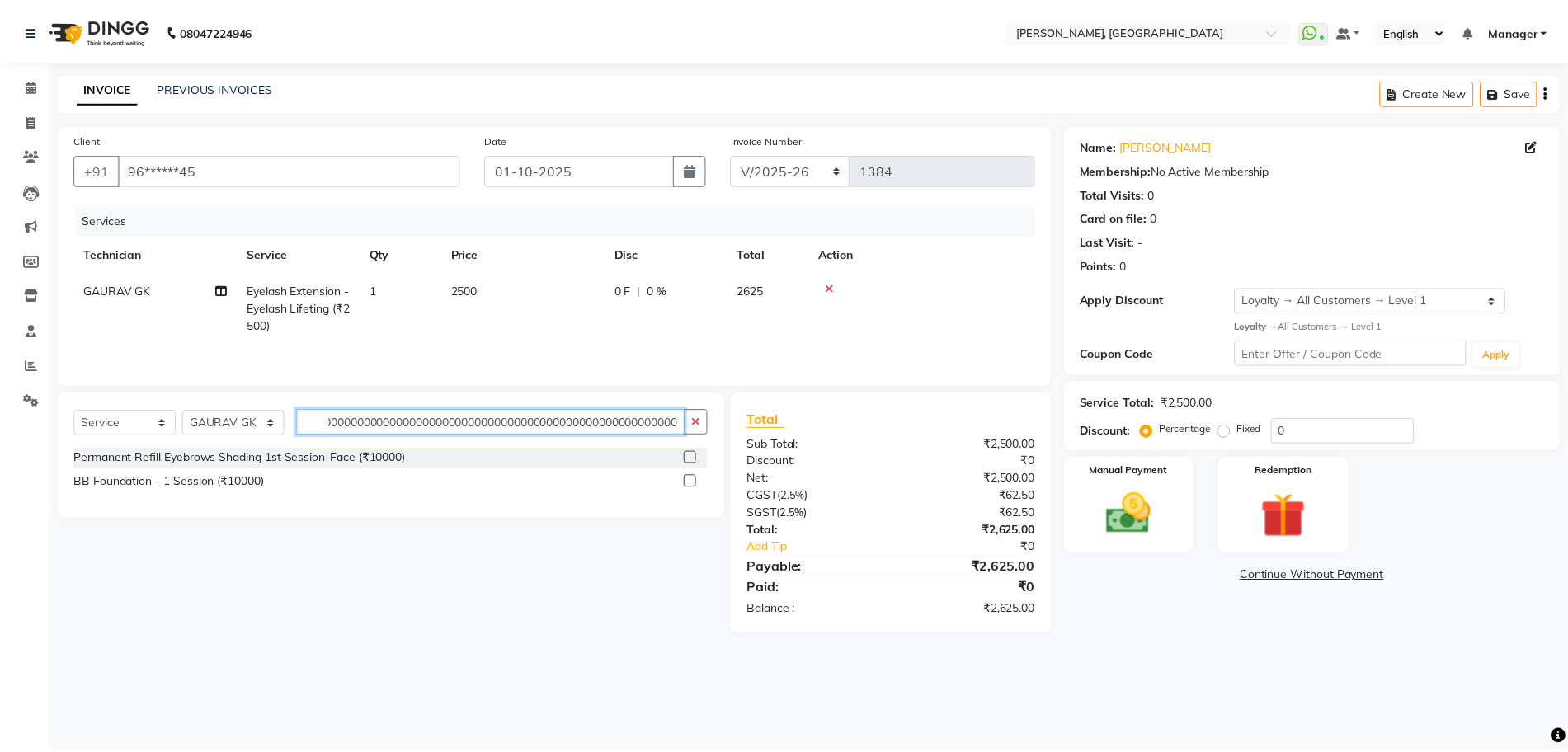
scroll to position [0, 0]
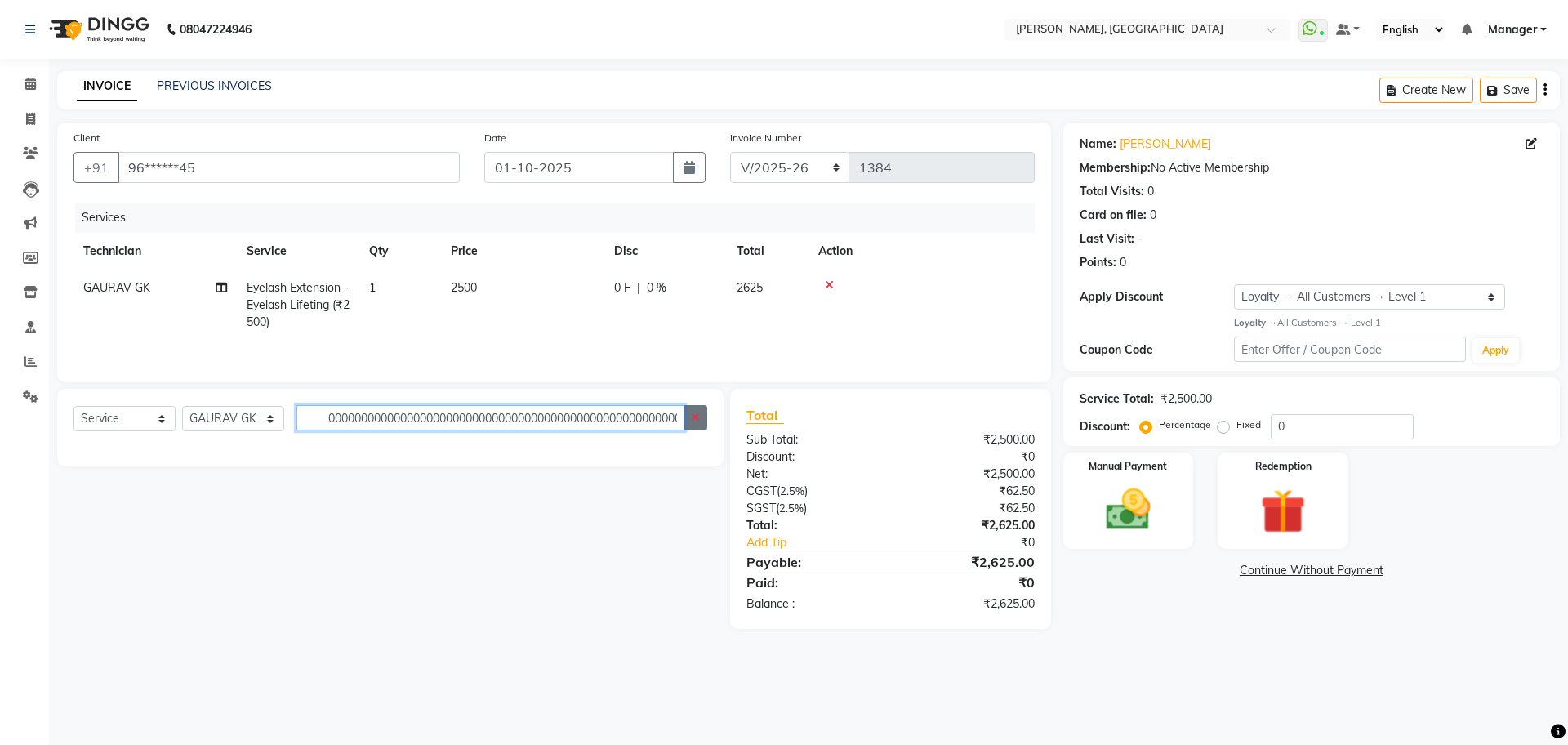
type input "0000000000000000000000000000000000000000000000000000000000000000000000000000000…"
click at [694, 429] on button "button" at bounding box center [696, 418] width 24 height 25
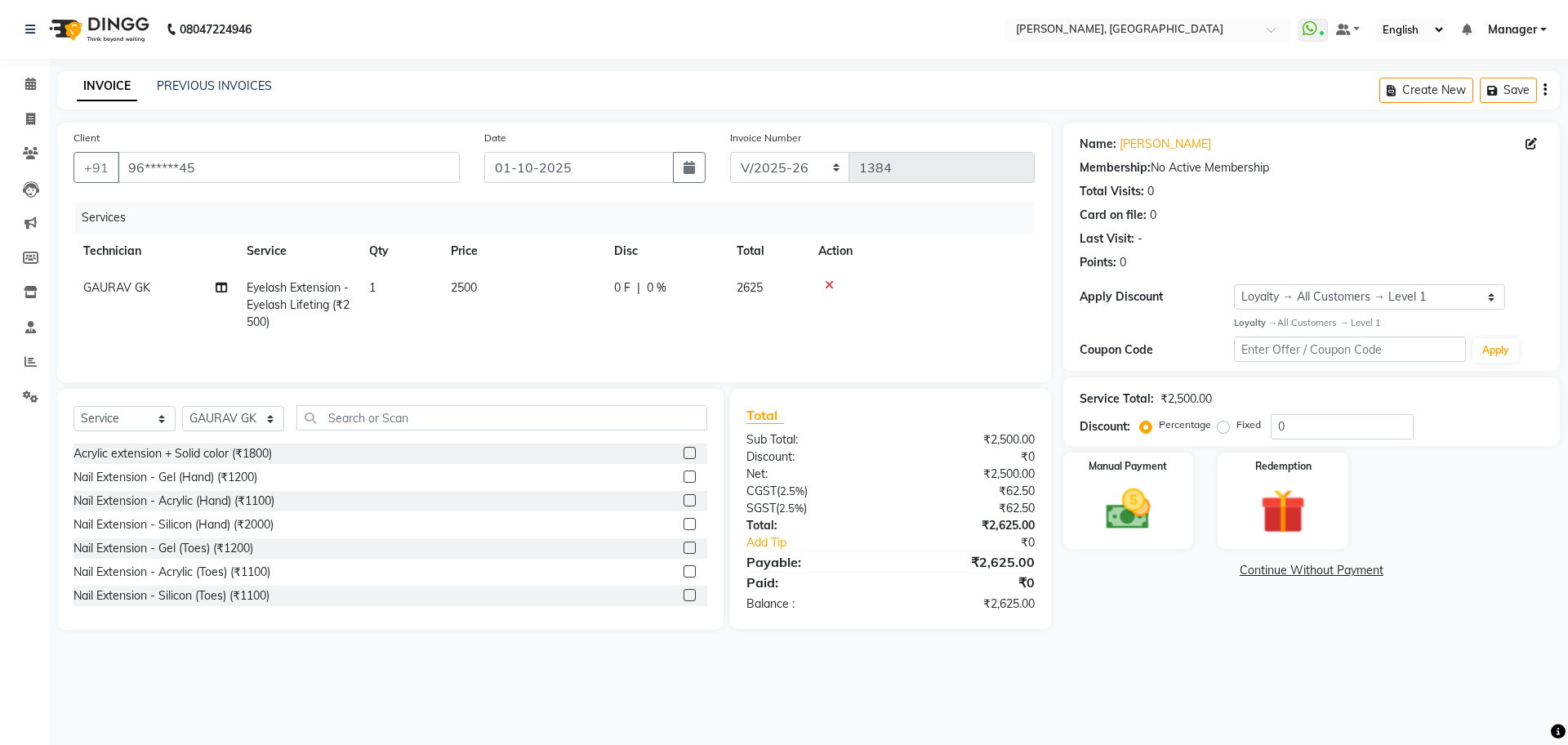
click at [828, 285] on icon at bounding box center [830, 285] width 9 height 12
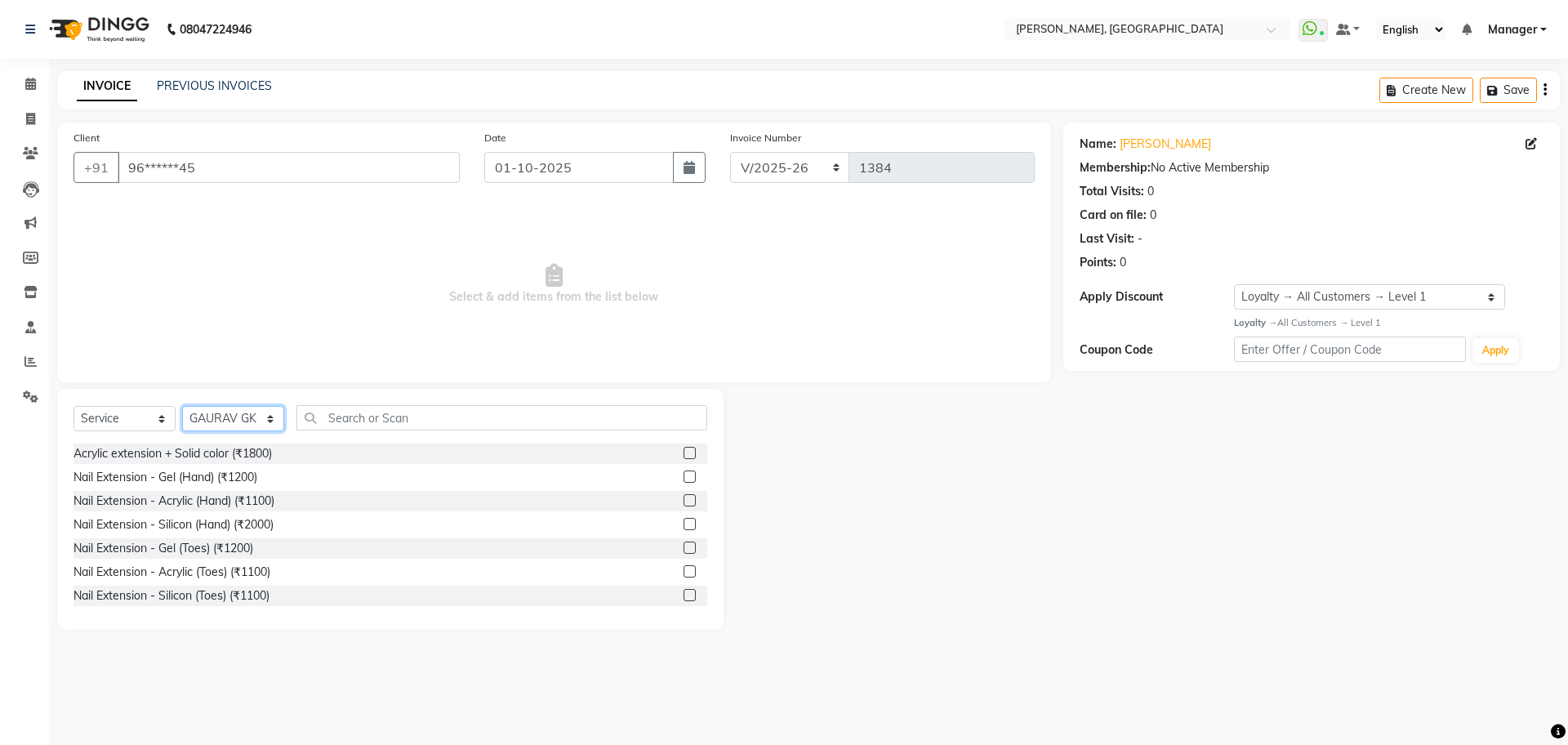
click at [215, 419] on select "Select Technician ANUP GAURAV GK GOPAL DAS Manager Owner Prashant PRIYANKA RAKH…" at bounding box center [233, 419] width 102 height 25
select select "70669"
click at [182, 406] on select "Select Technician ANUP GAURAV GK GOPAL DAS Manager Owner Prashant PRIYANKA RAKH…" at bounding box center [233, 419] width 102 height 25
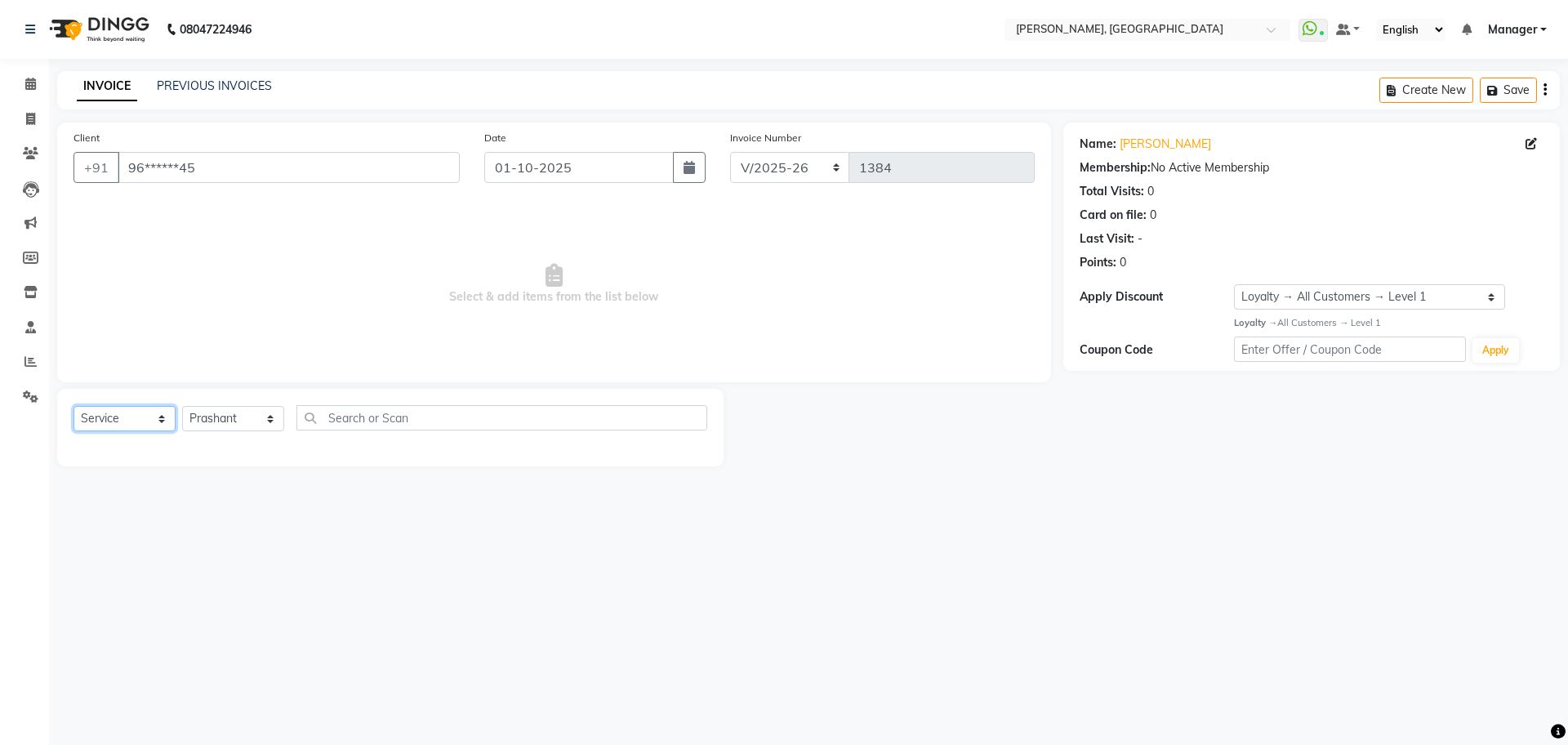
click at [121, 411] on select "Select Service Product Membership Package Voucher Prepaid Gift Card" at bounding box center [124, 419] width 102 height 25
select select "P"
click at [73, 406] on select "Select Service Product Membership Package Voucher Prepaid Gift Card" at bounding box center [124, 419] width 102 height 25
click at [685, 456] on label at bounding box center [690, 454] width 13 height 13
click at [685, 456] on input "checkbox" at bounding box center [689, 454] width 11 height 11
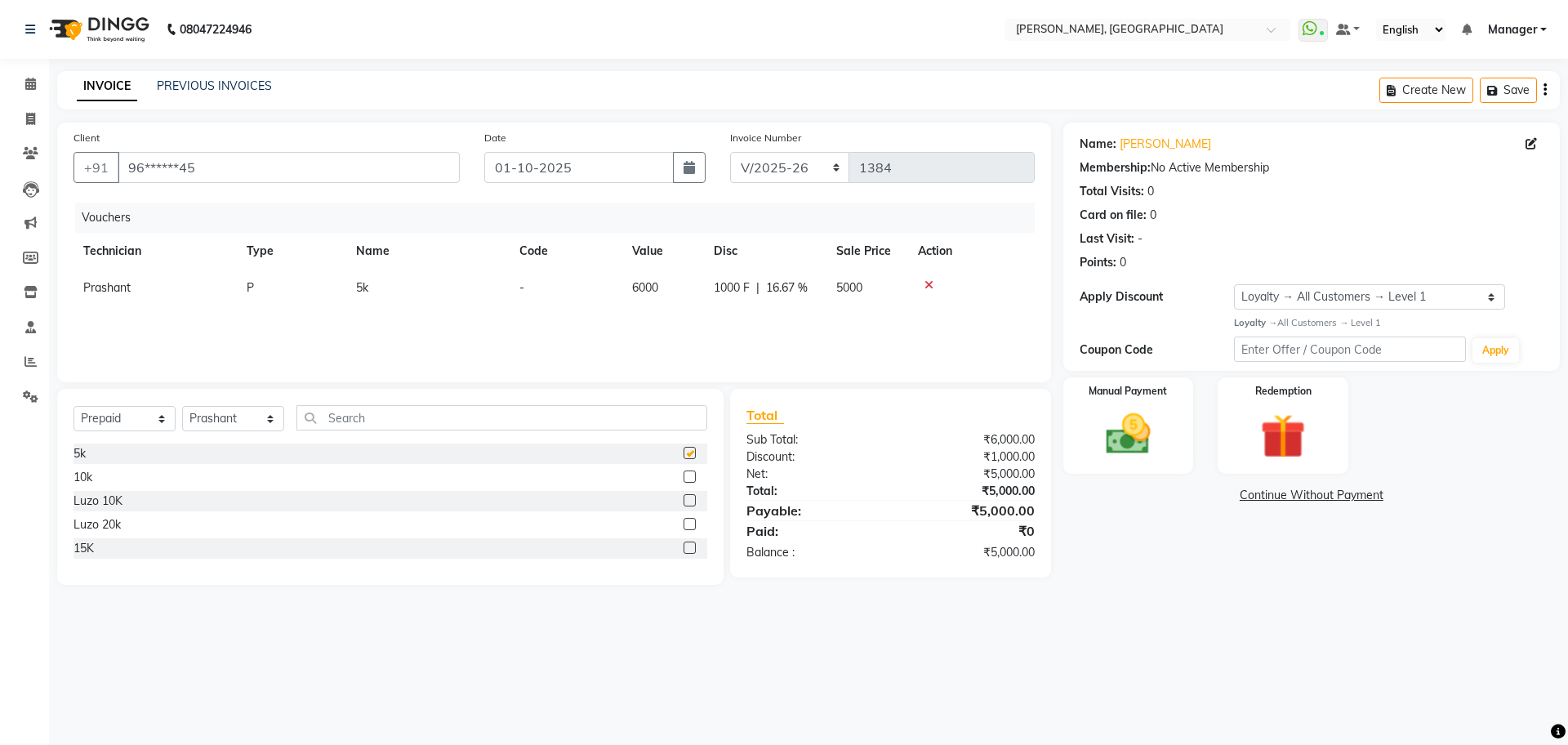
checkbox input "false"
click at [1113, 436] on img at bounding box center [1128, 435] width 76 height 54
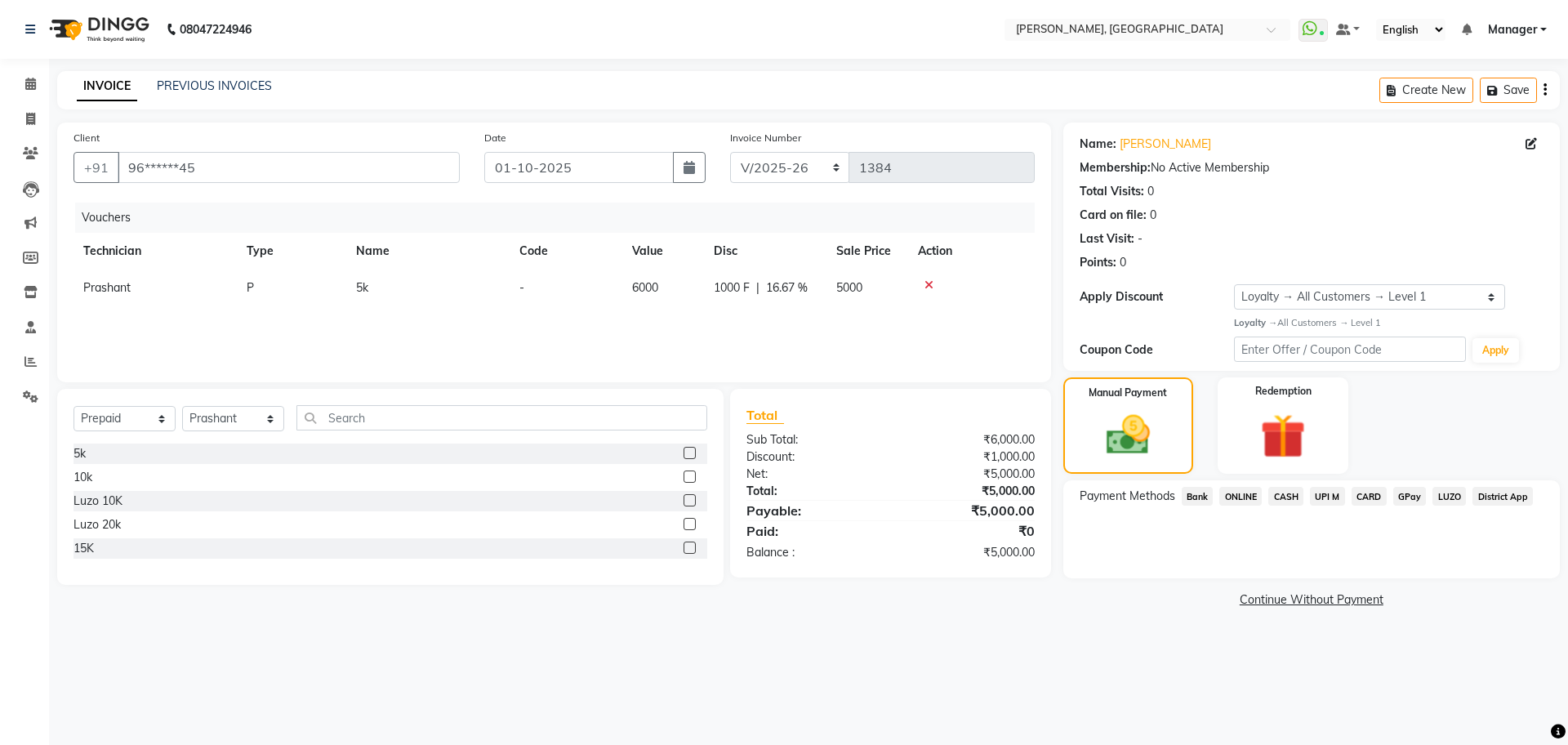
click at [1365, 493] on span "CARD" at bounding box center [1369, 496] width 35 height 19
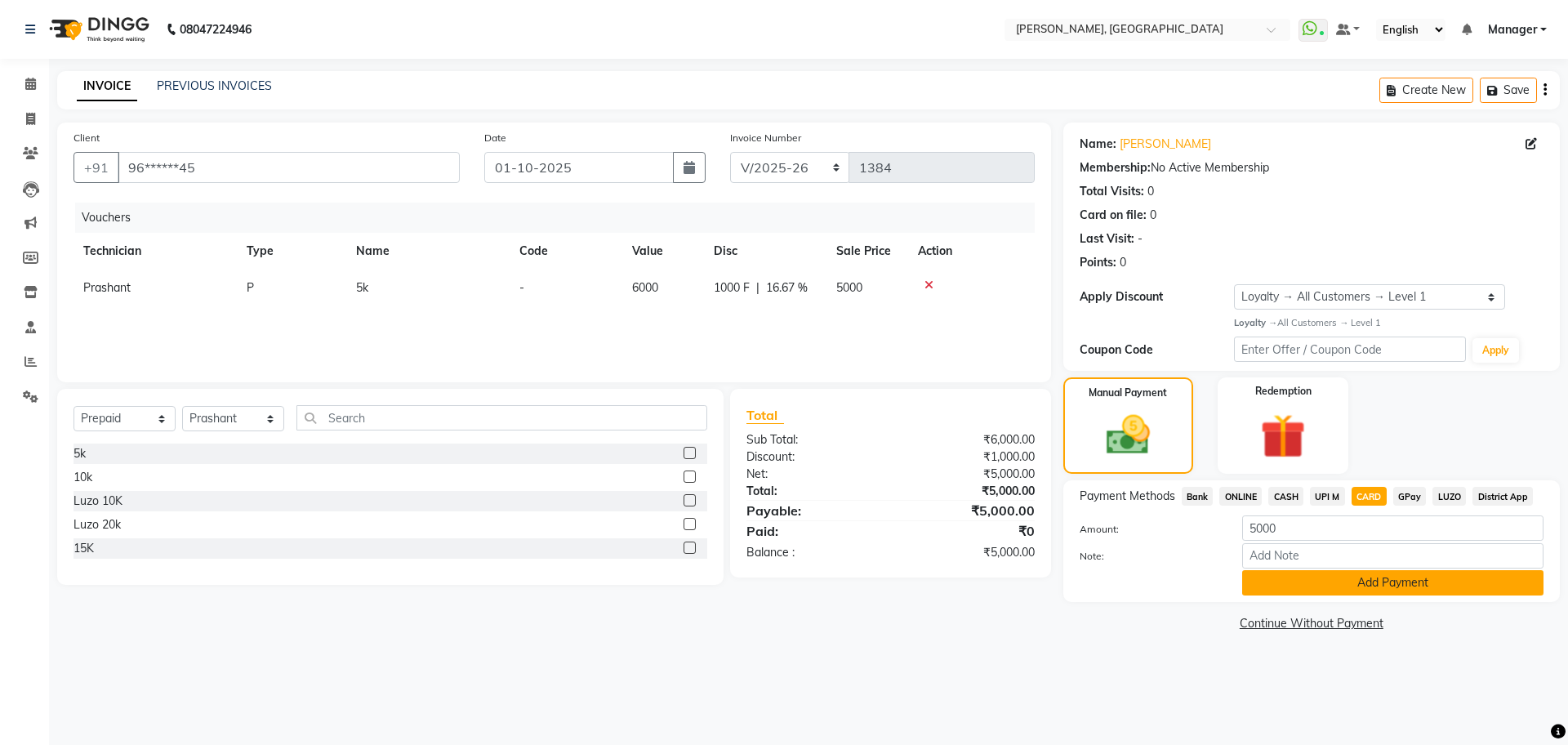
click at [1354, 582] on button "Add Payment" at bounding box center [1392, 583] width 301 height 25
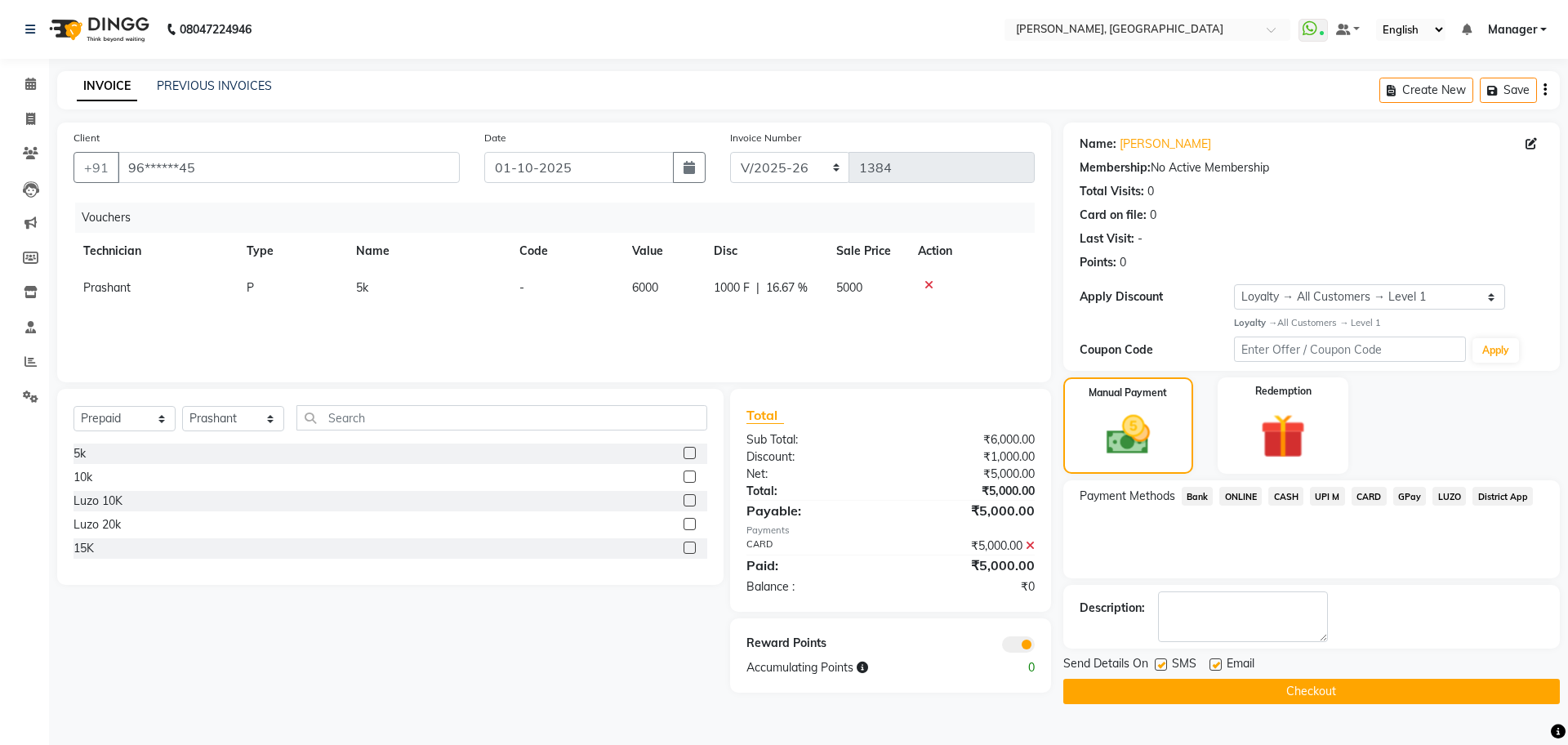
click at [1251, 685] on button "Checkout" at bounding box center [1311, 692] width 497 height 25
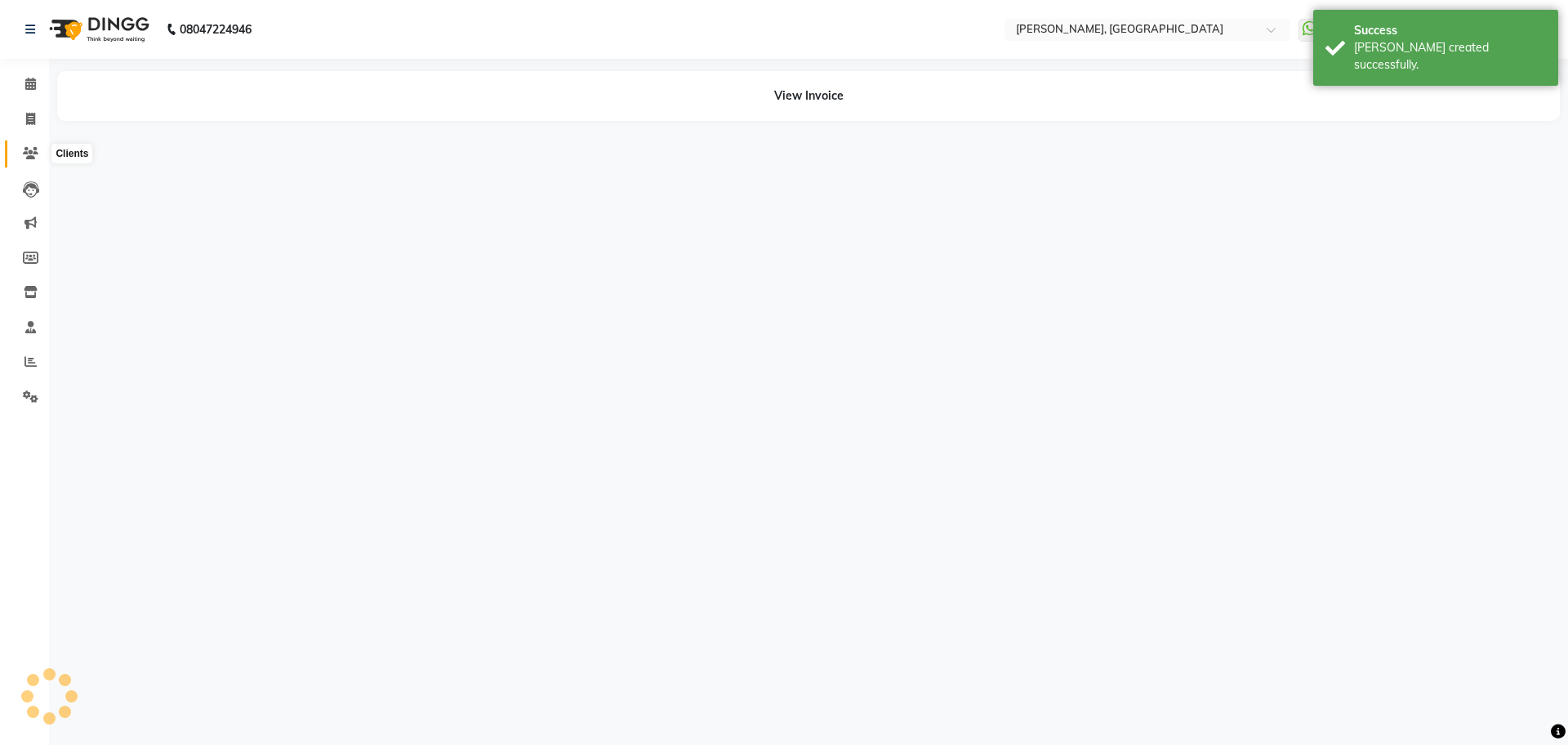
click at [31, 154] on icon at bounding box center [30, 153] width 15 height 13
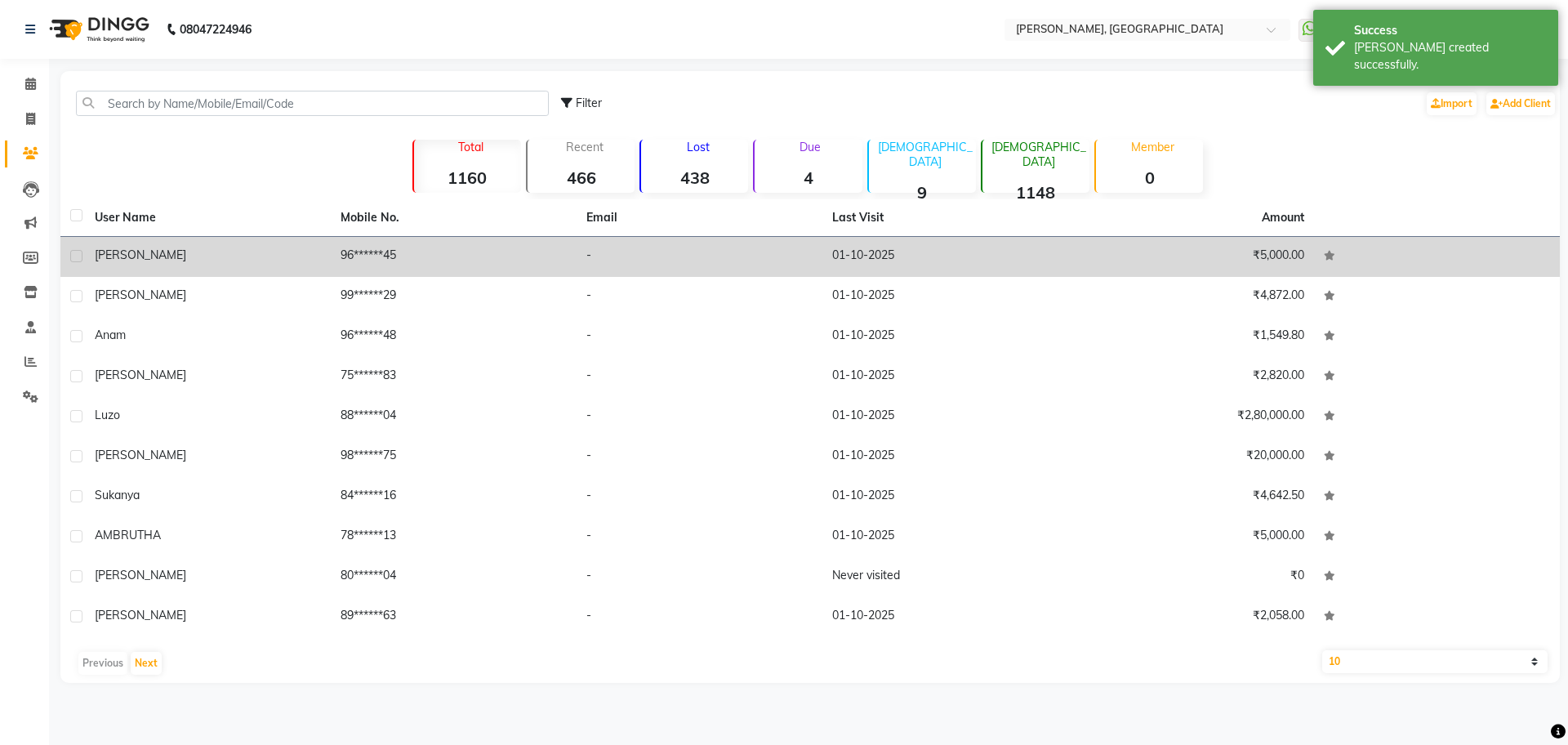
click at [339, 252] on td "96******45" at bounding box center [454, 257] width 246 height 40
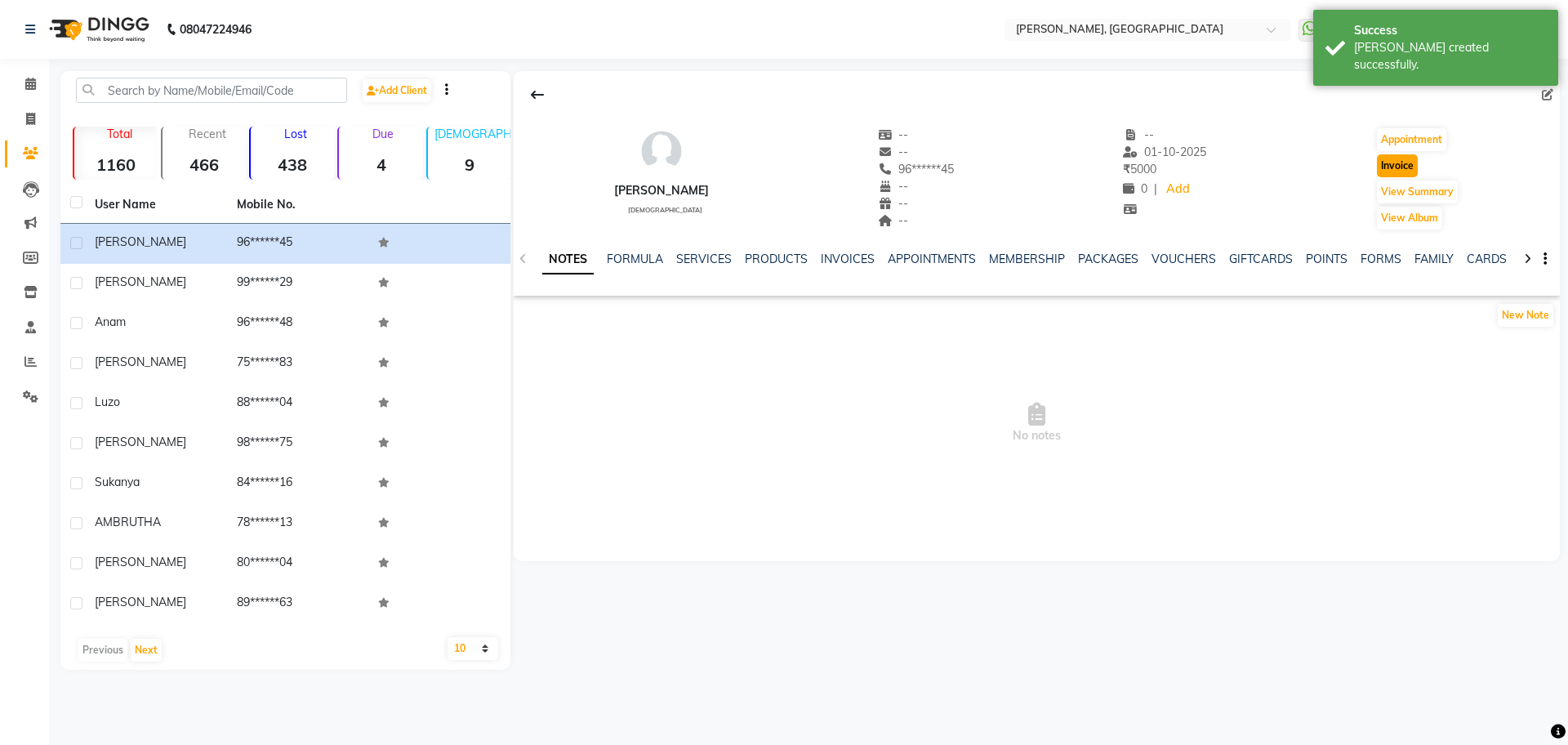
click at [1402, 170] on button "Invoice" at bounding box center [1397, 166] width 41 height 23
select select "service"
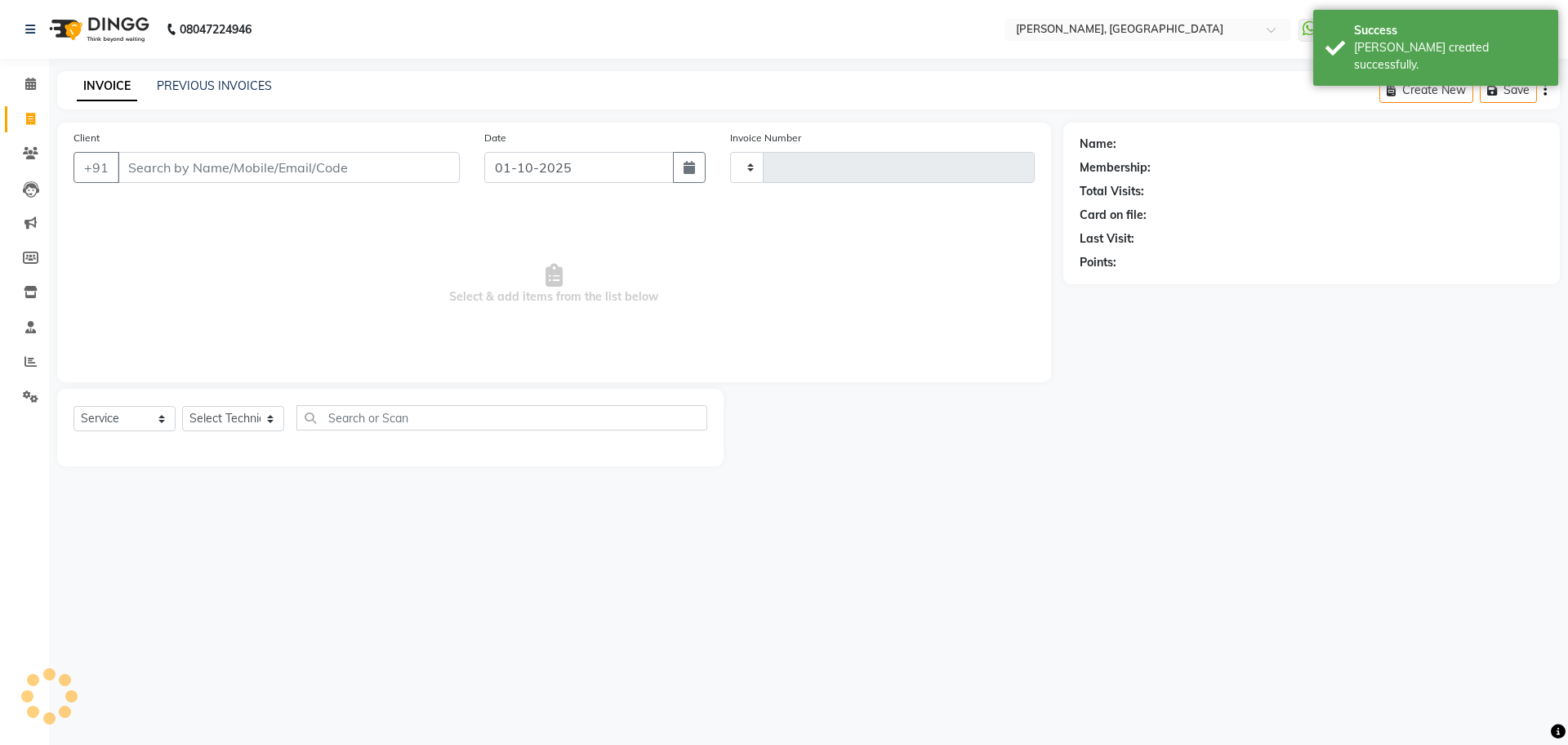
type input "1385"
select select "7674"
type input "96******45"
select select "1: Object"
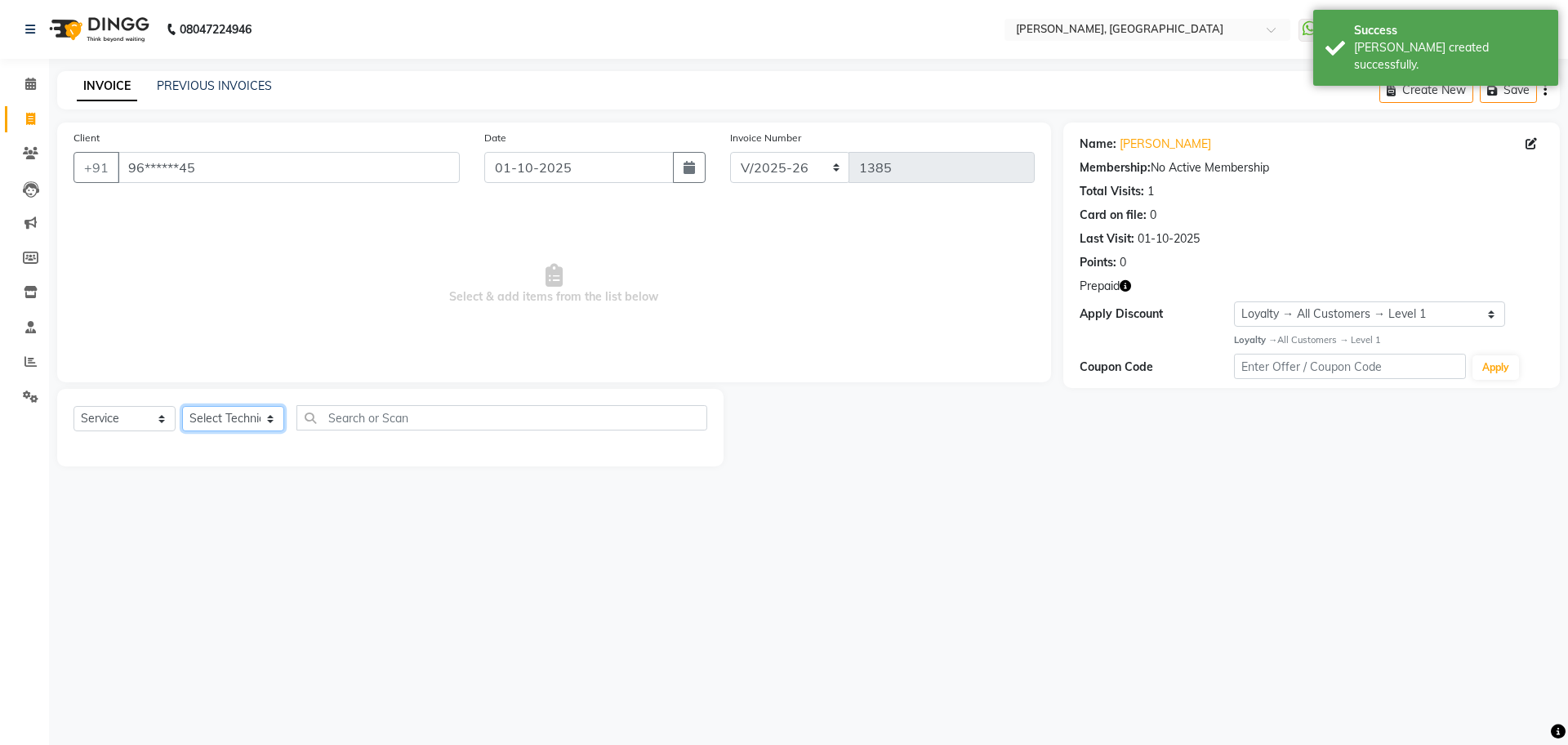
click at [232, 419] on select "Select Technician ANUP GAURAV GK GOPAL DAS Manager Owner Prashant PRIYANKA RAKH…" at bounding box center [233, 419] width 102 height 25
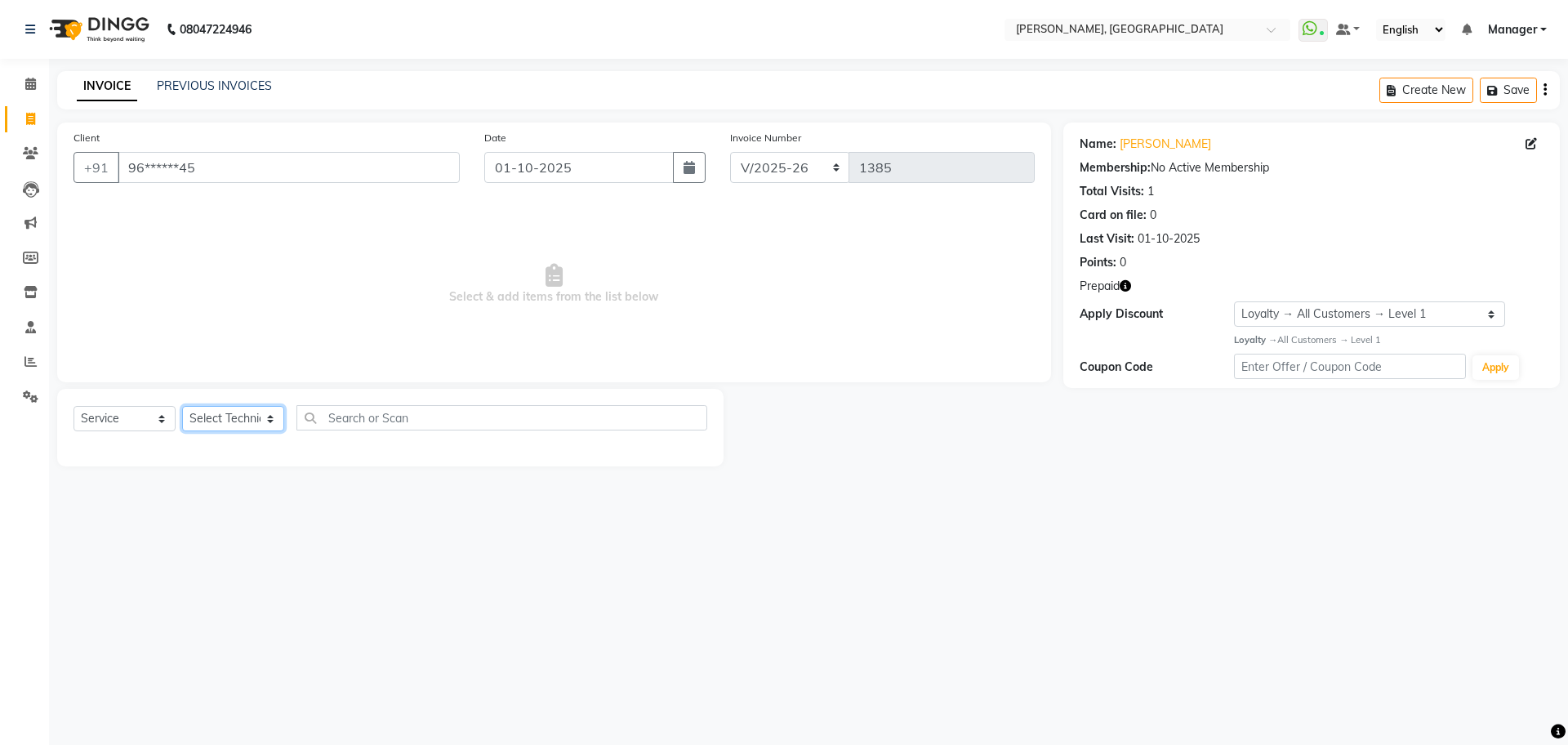
select select "86045"
click at [182, 406] on select "Select Technician ANUP GAURAV GK GOPAL DAS Manager Owner Prashant PRIYANKA RAKH…" at bounding box center [233, 419] width 102 height 25
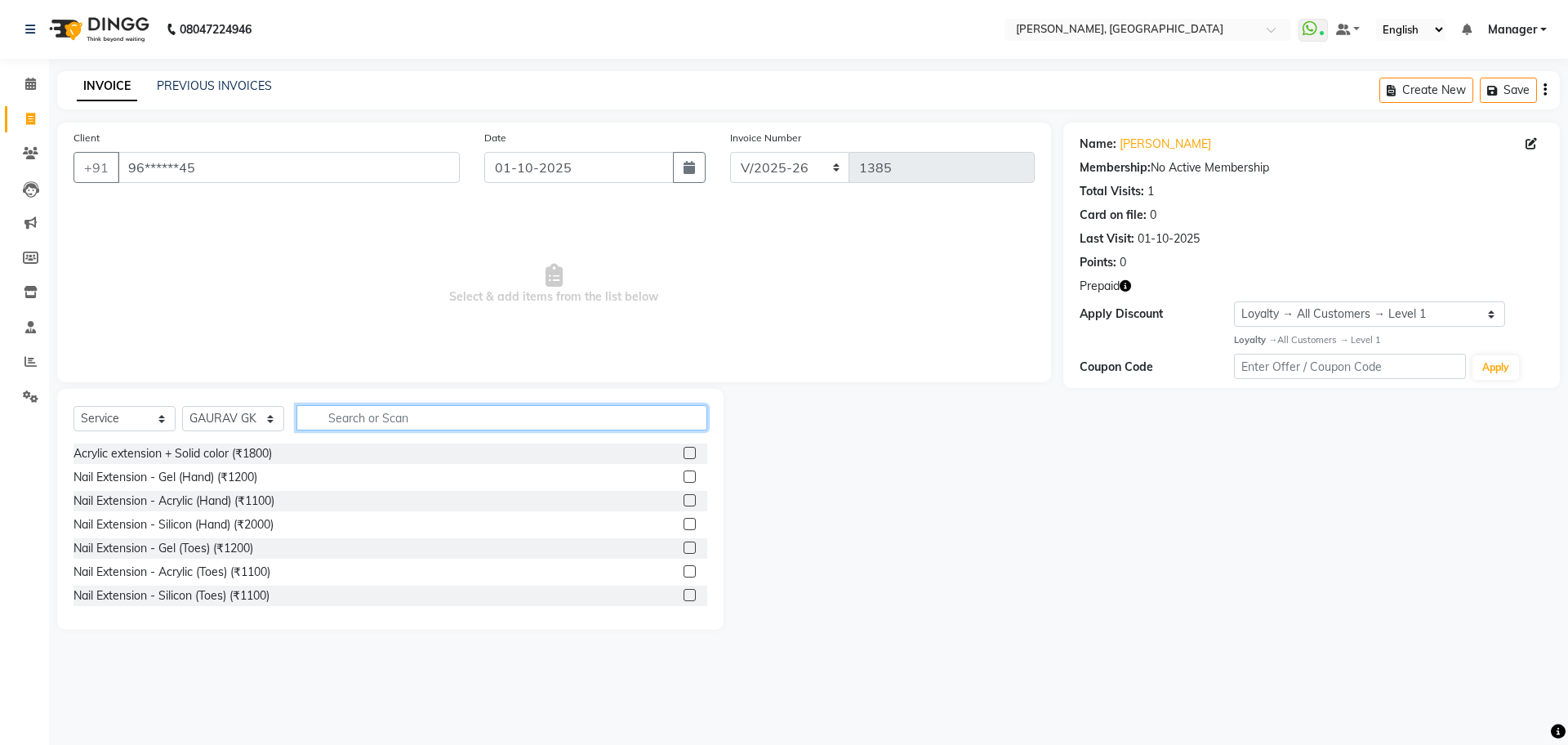
click at [375, 419] on input "text" at bounding box center [502, 418] width 411 height 25
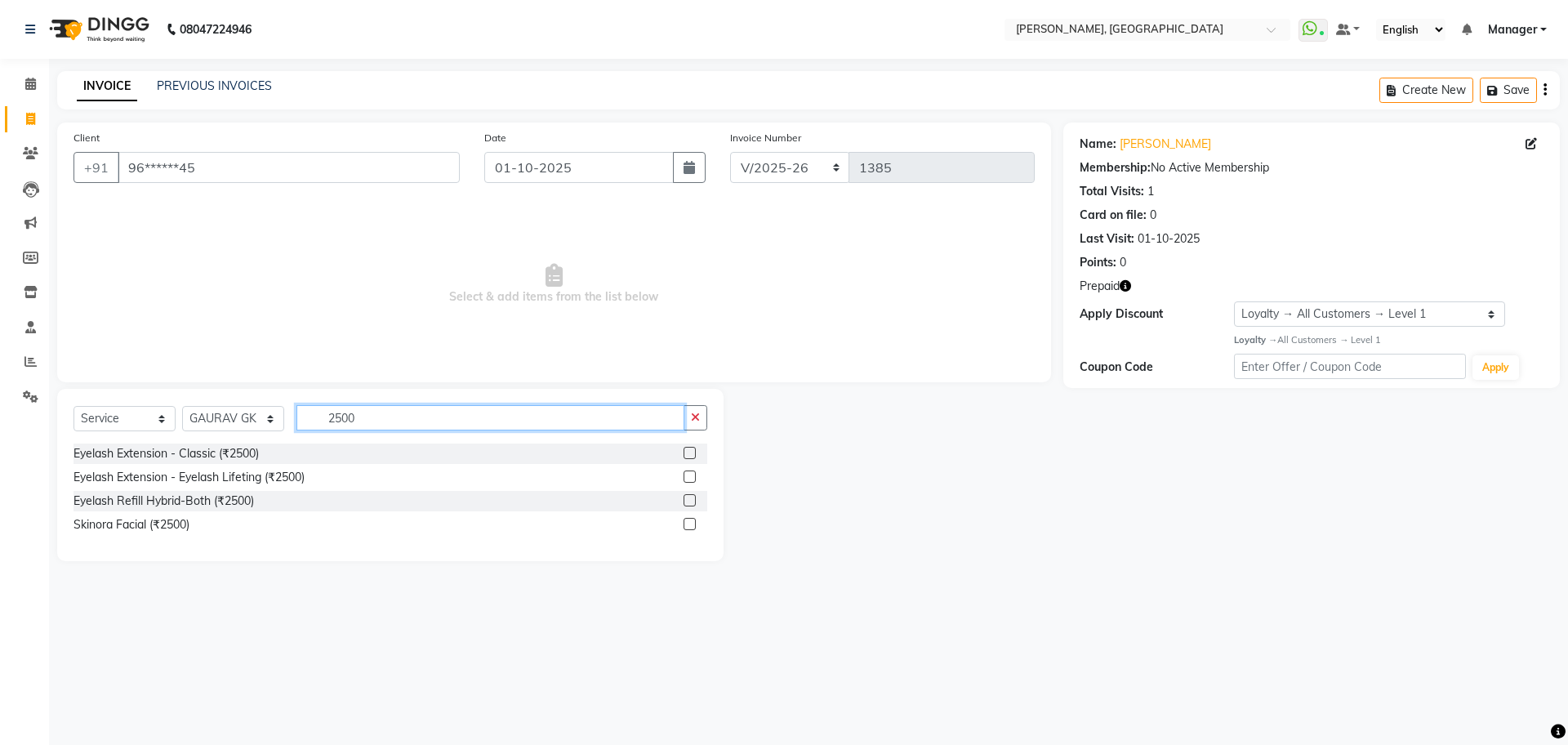
type input "2500"
click at [685, 482] on label at bounding box center [690, 477] width 13 height 13
click at [685, 482] on input "checkbox" at bounding box center [689, 478] width 11 height 11
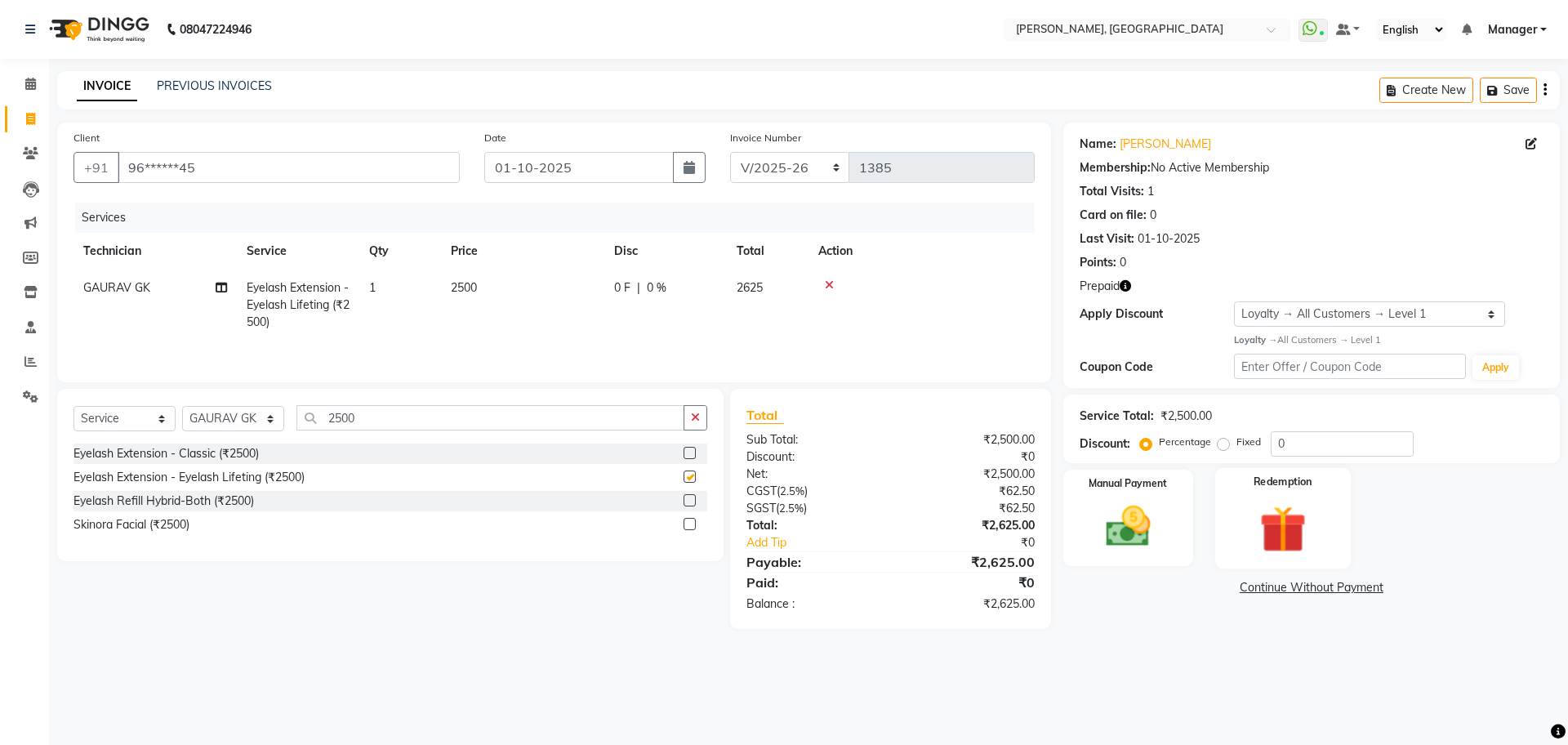
checkbox input "false"
click at [1118, 535] on img at bounding box center [1128, 527] width 76 height 54
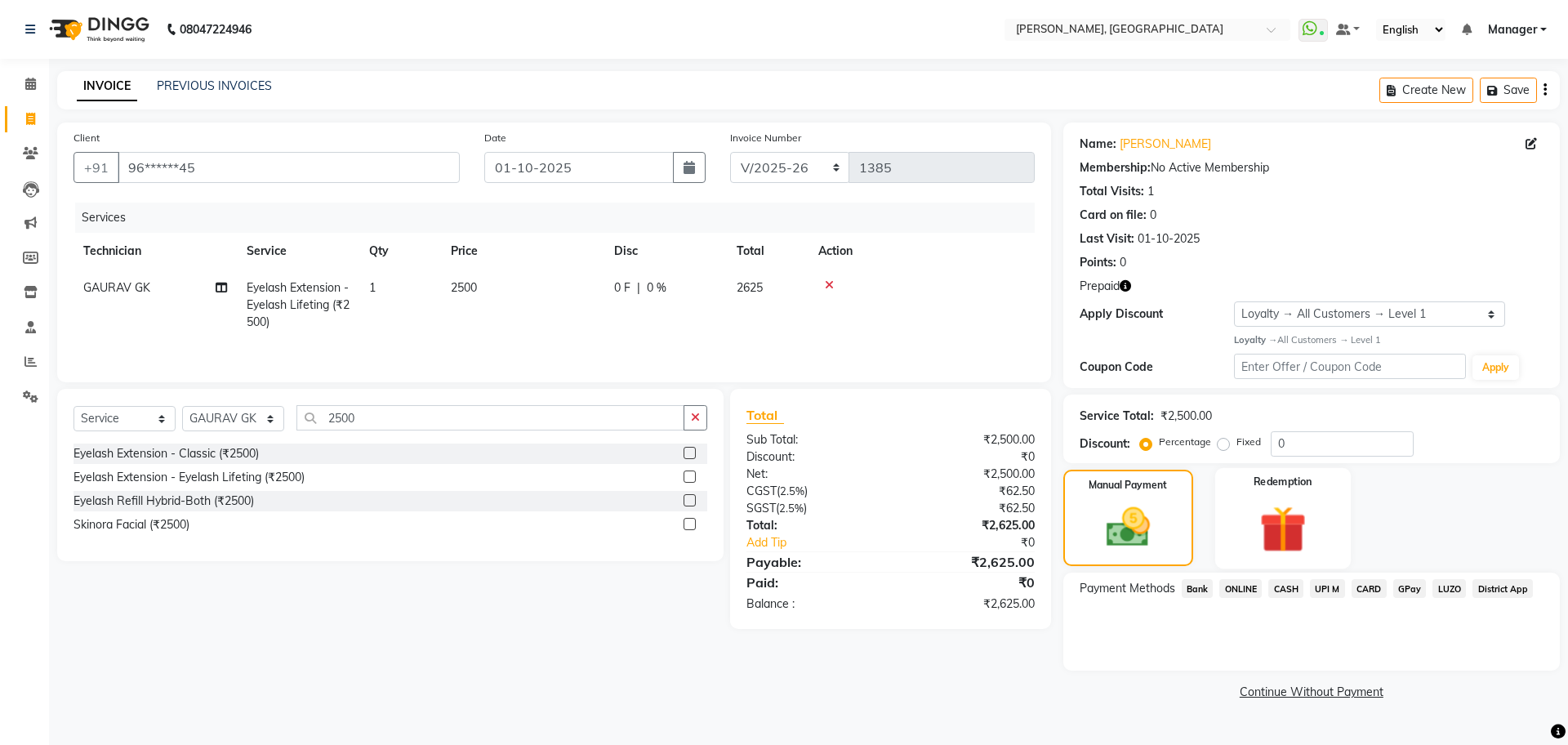
click at [1296, 501] on img at bounding box center [1283, 529] width 76 height 58
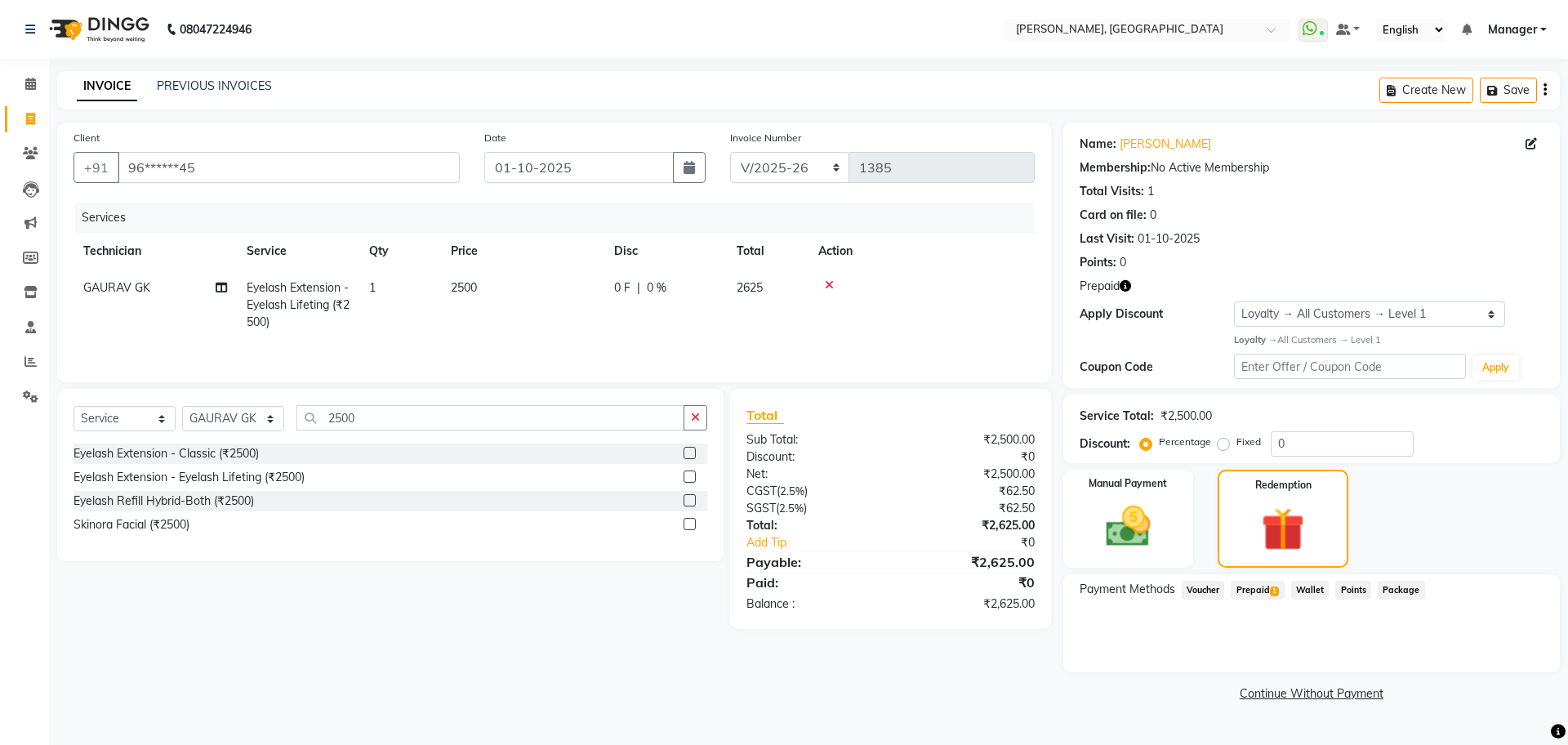
click at [1262, 586] on span "Prepaid 1" at bounding box center [1257, 590] width 53 height 19
click at [1494, 654] on button "Add" at bounding box center [1505, 655] width 60 height 28
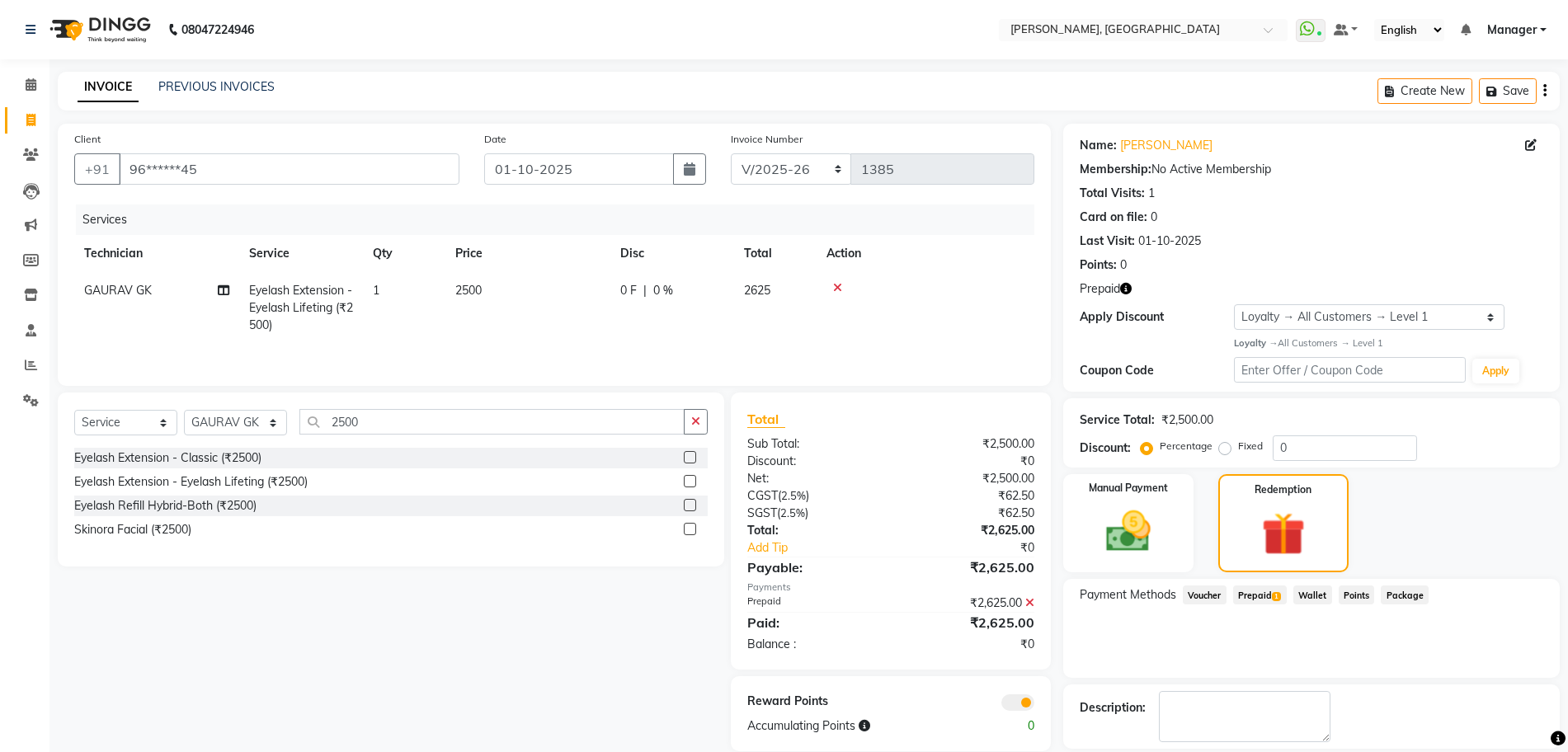
scroll to position [78, 0]
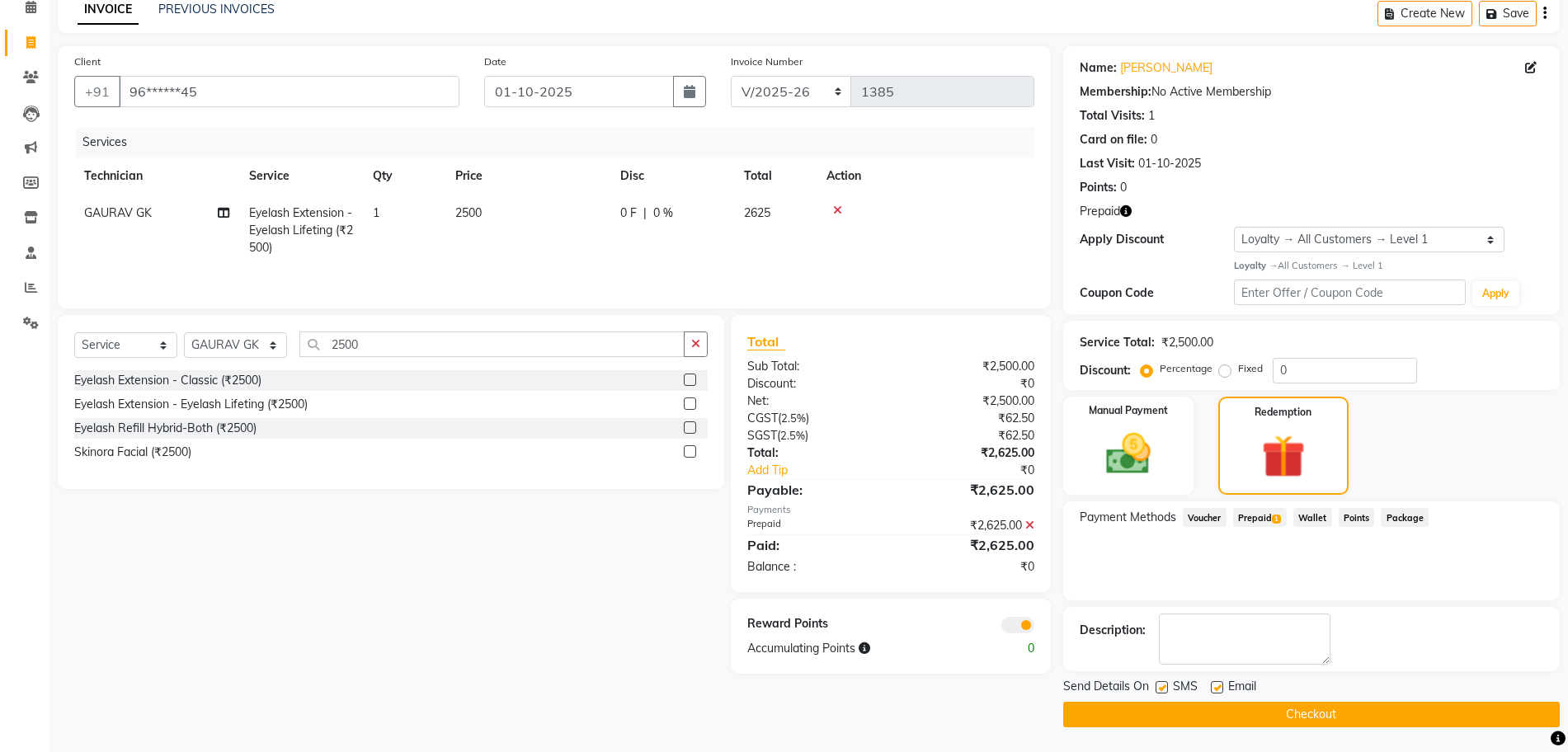
click at [1242, 715] on button "Checkout" at bounding box center [1311, 715] width 496 height 26
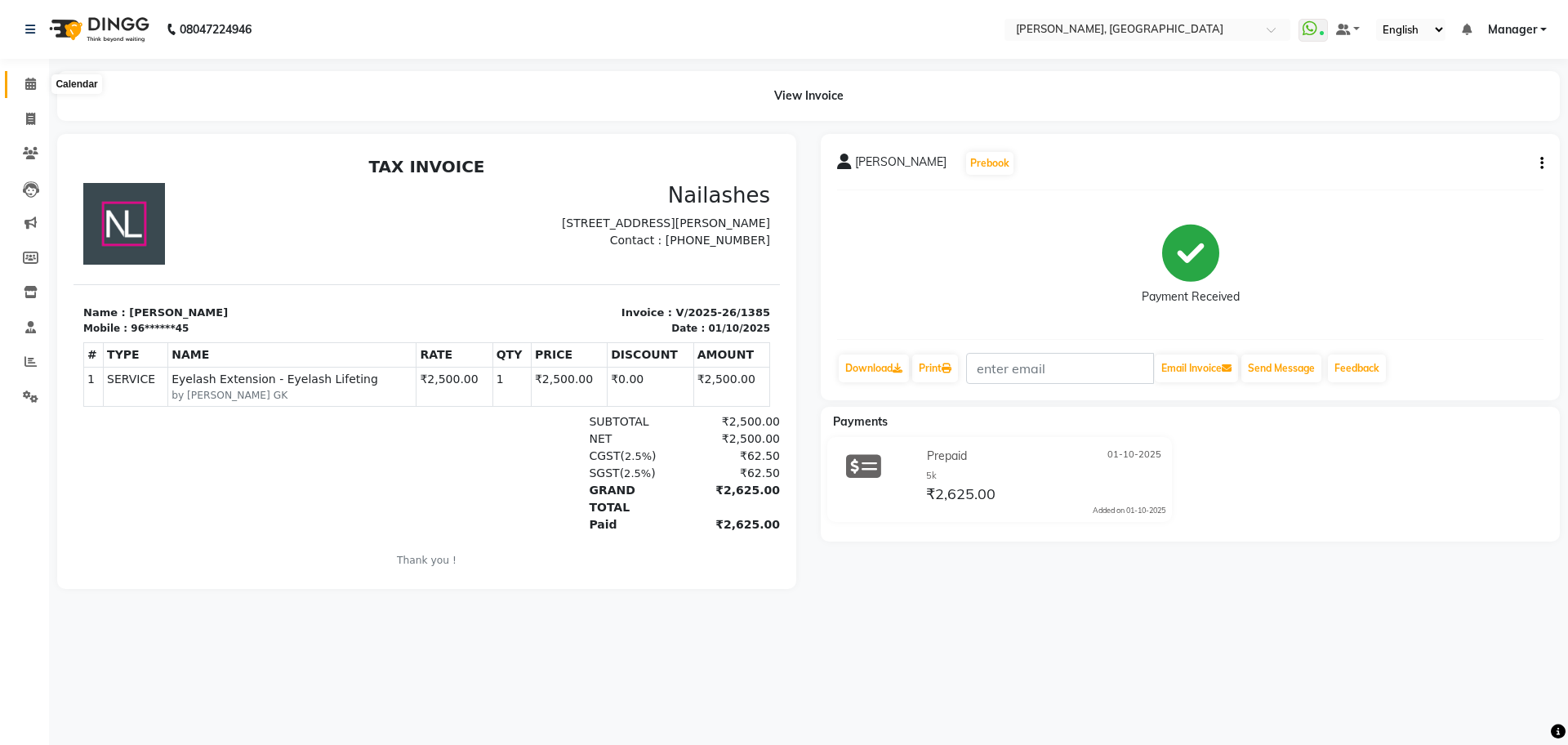
click at [33, 90] on span at bounding box center [31, 84] width 29 height 19
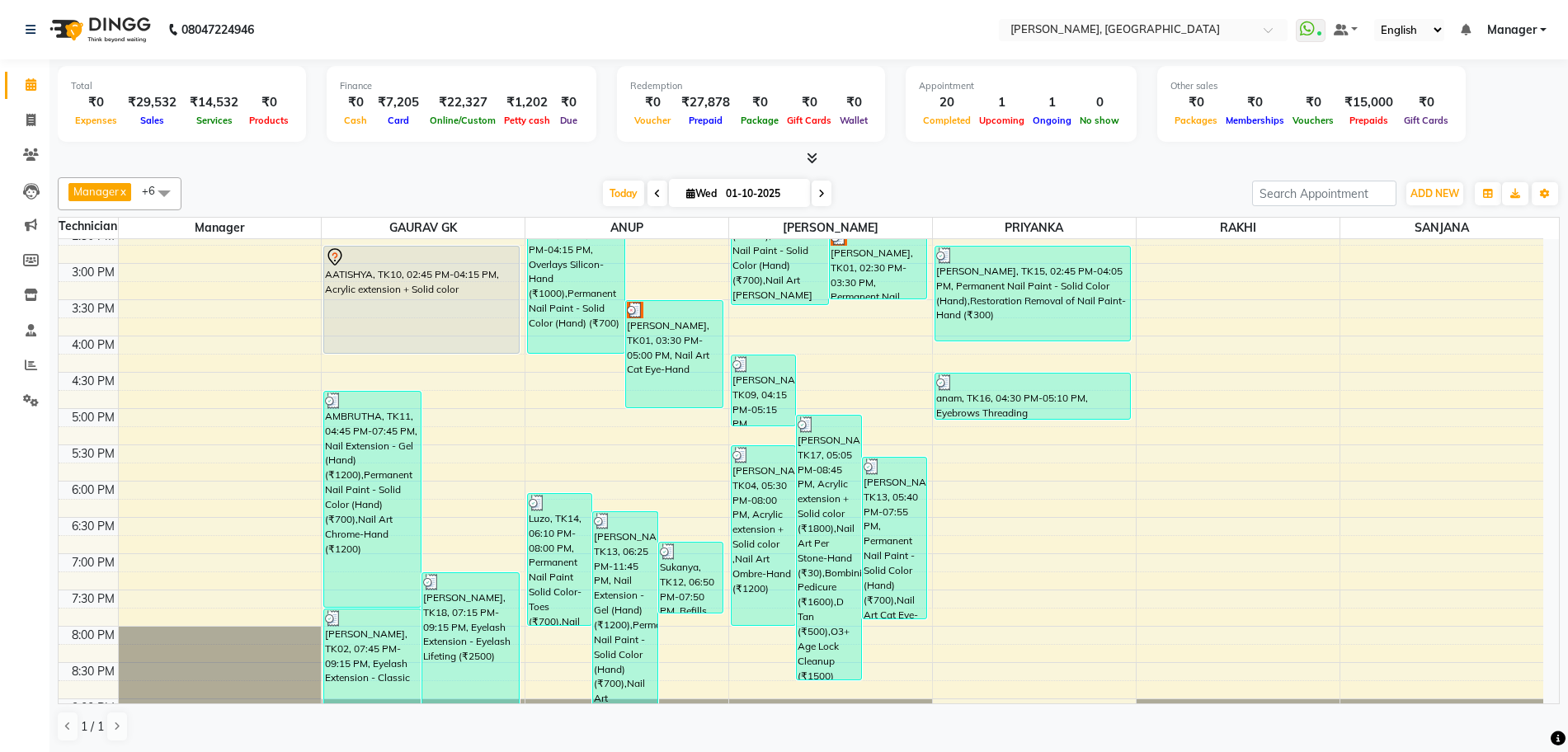
scroll to position [302, 0]
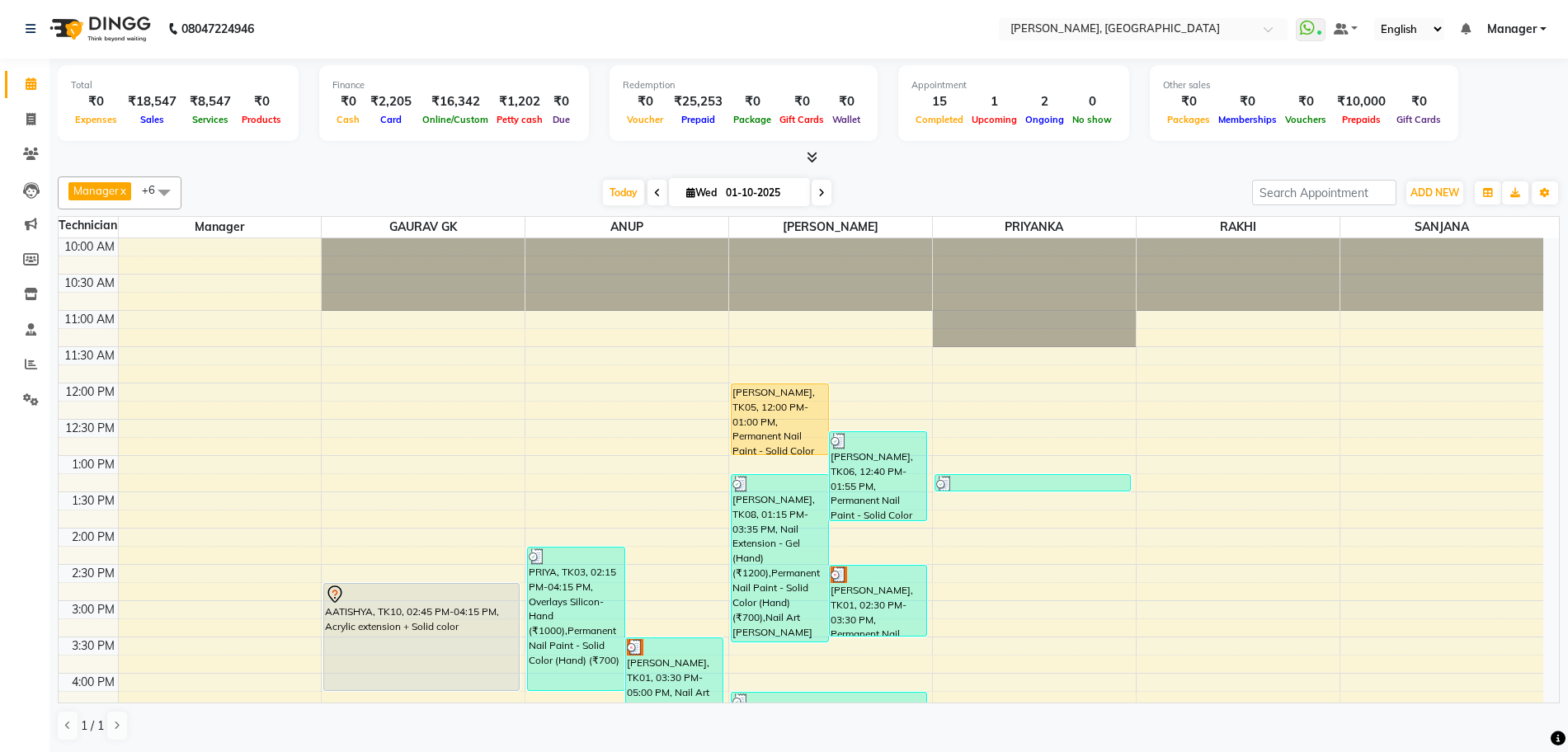
scroll to position [309, 0]
